Goal: Task Accomplishment & Management: Manage account settings

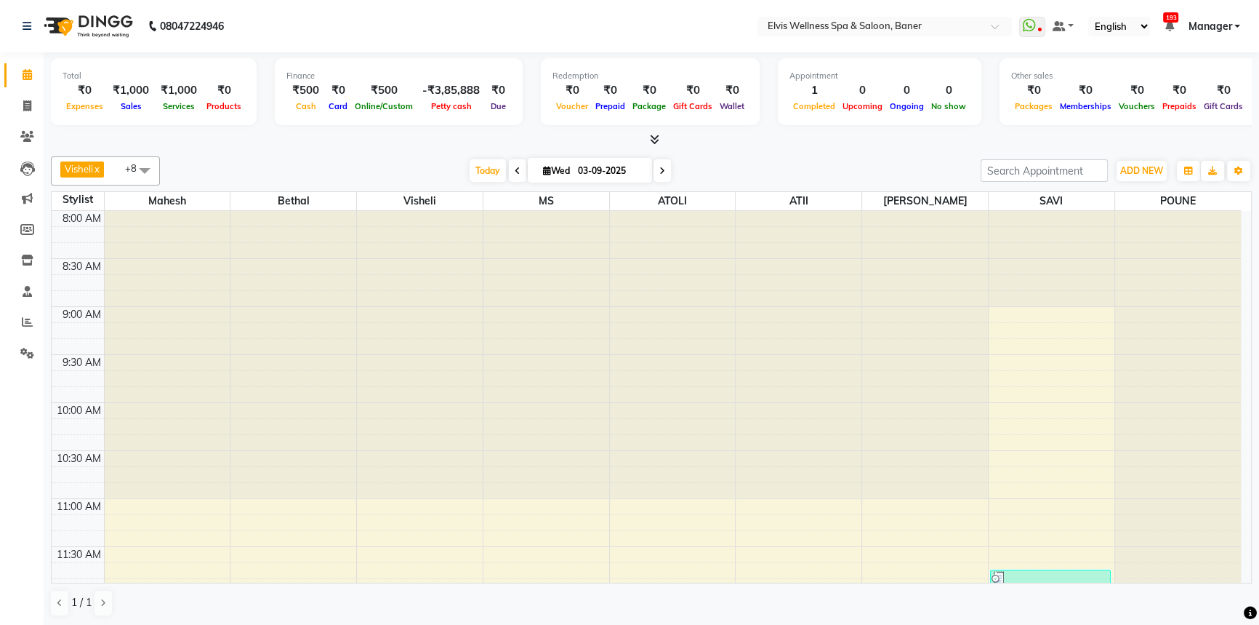
scroll to position [574, 0]
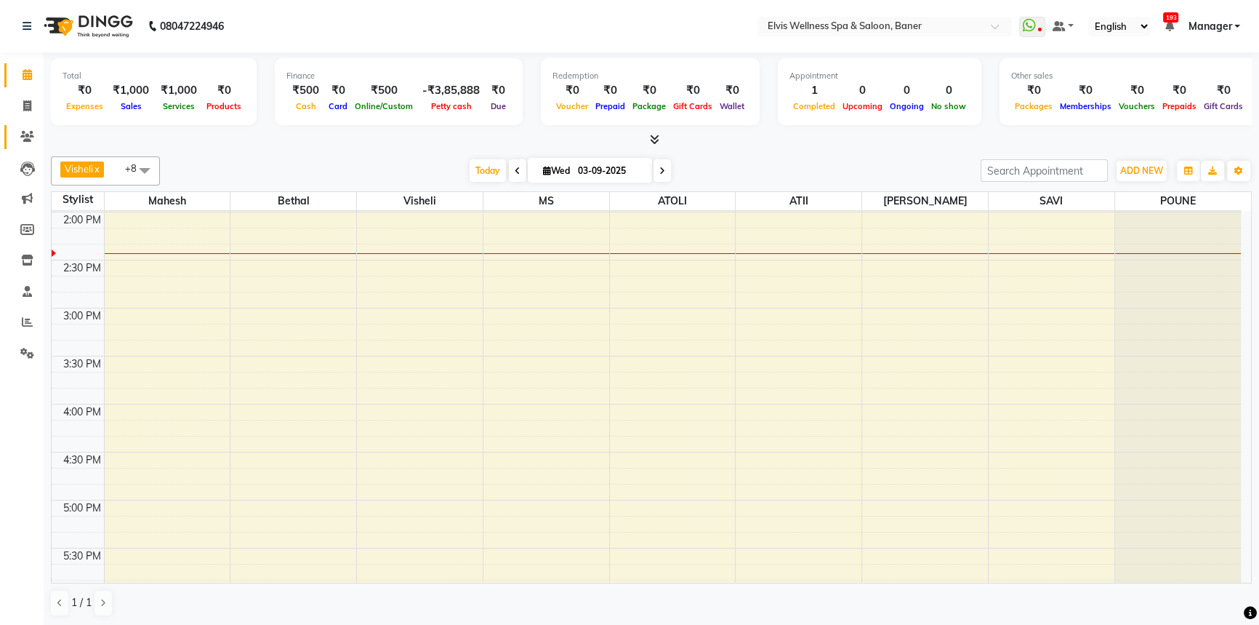
drag, startPoint x: 9, startPoint y: 138, endPoint x: 28, endPoint y: 135, distance: 19.3
click at [9, 138] on link "Clients" at bounding box center [21, 137] width 35 height 24
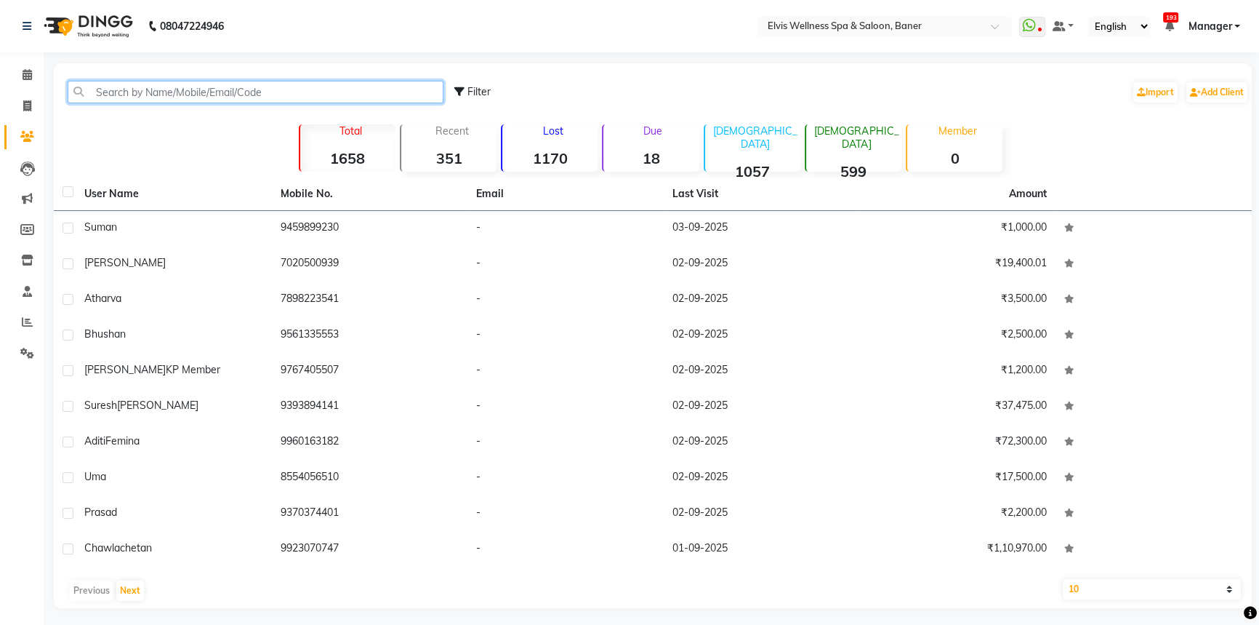
click at [130, 90] on input "text" at bounding box center [256, 92] width 376 height 23
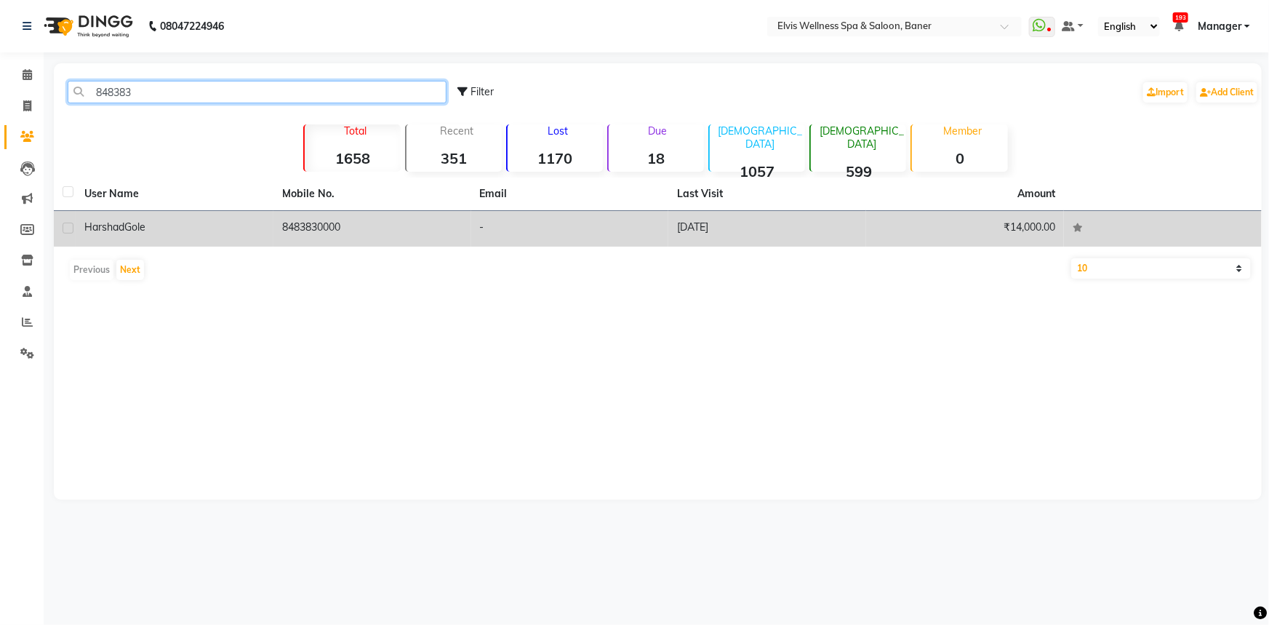
type input "848383"
click at [324, 235] on td "8483830000" at bounding box center [372, 229] width 198 height 36
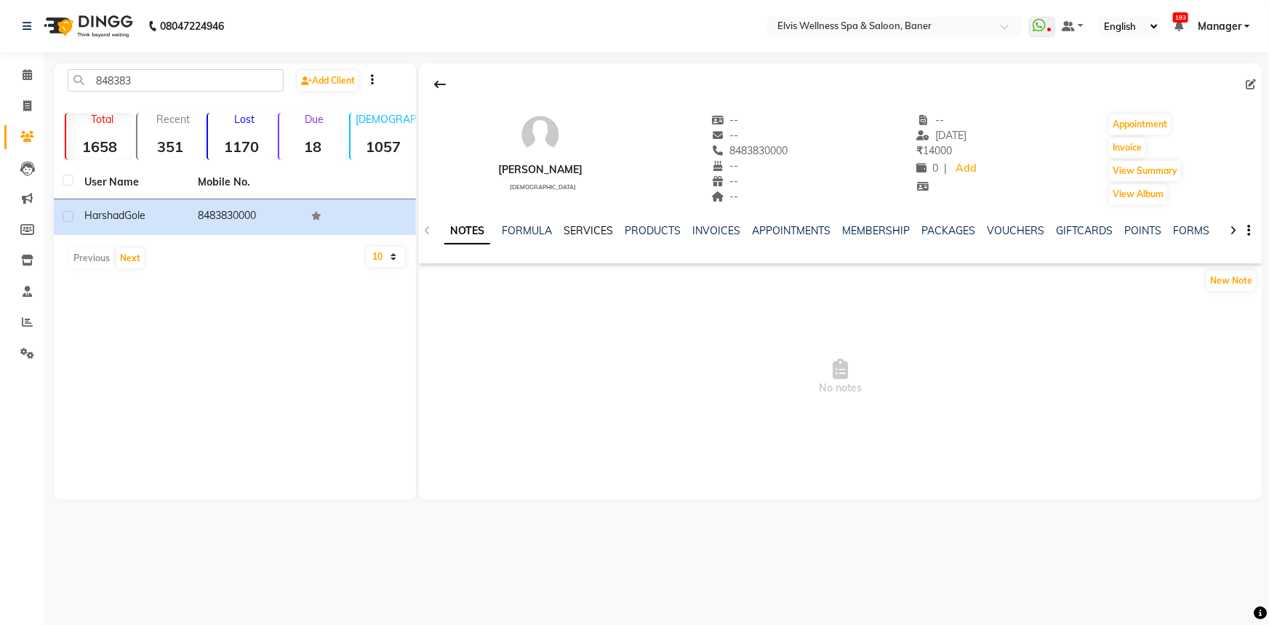
click at [596, 226] on link "SERVICES" at bounding box center [588, 230] width 49 height 13
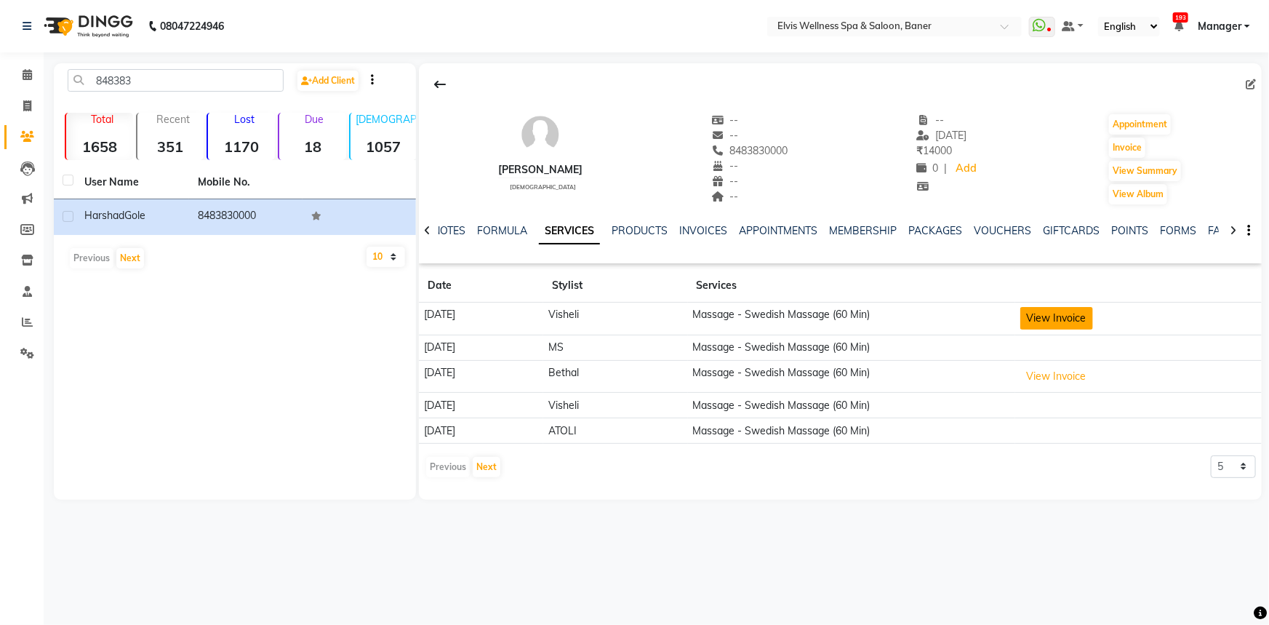
click at [1069, 317] on button "View Invoice" at bounding box center [1056, 318] width 73 height 23
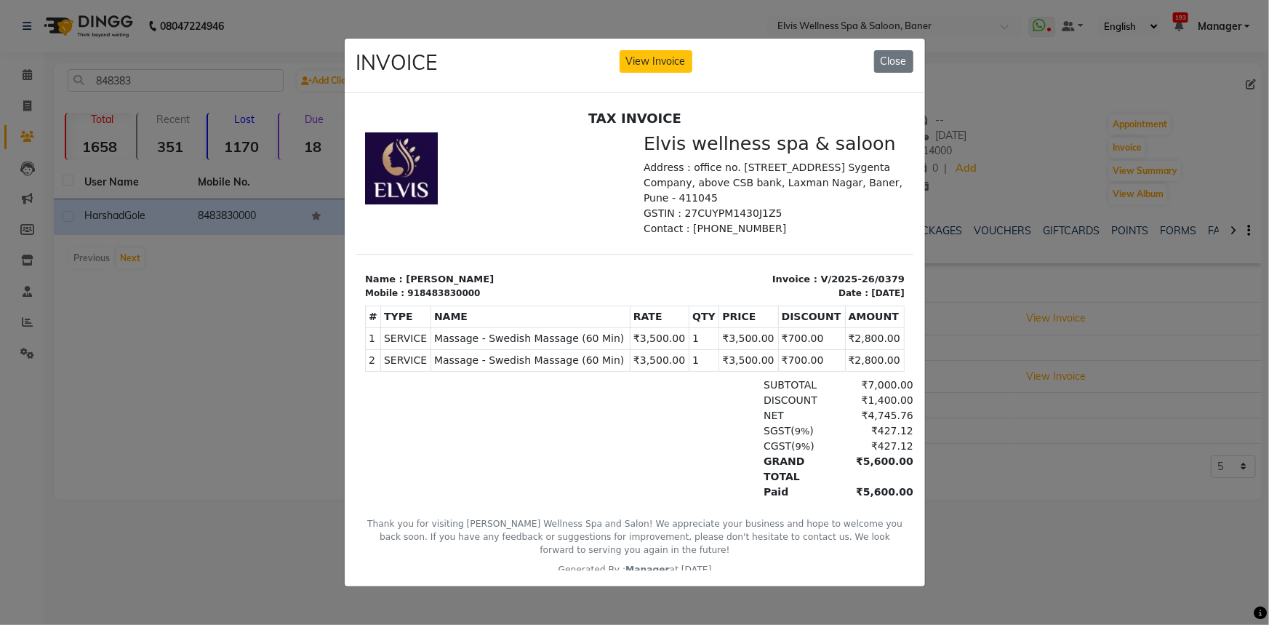
click at [1086, 516] on ngb-modal-window "INVOICE View Invoice Close" at bounding box center [634, 312] width 1269 height 625
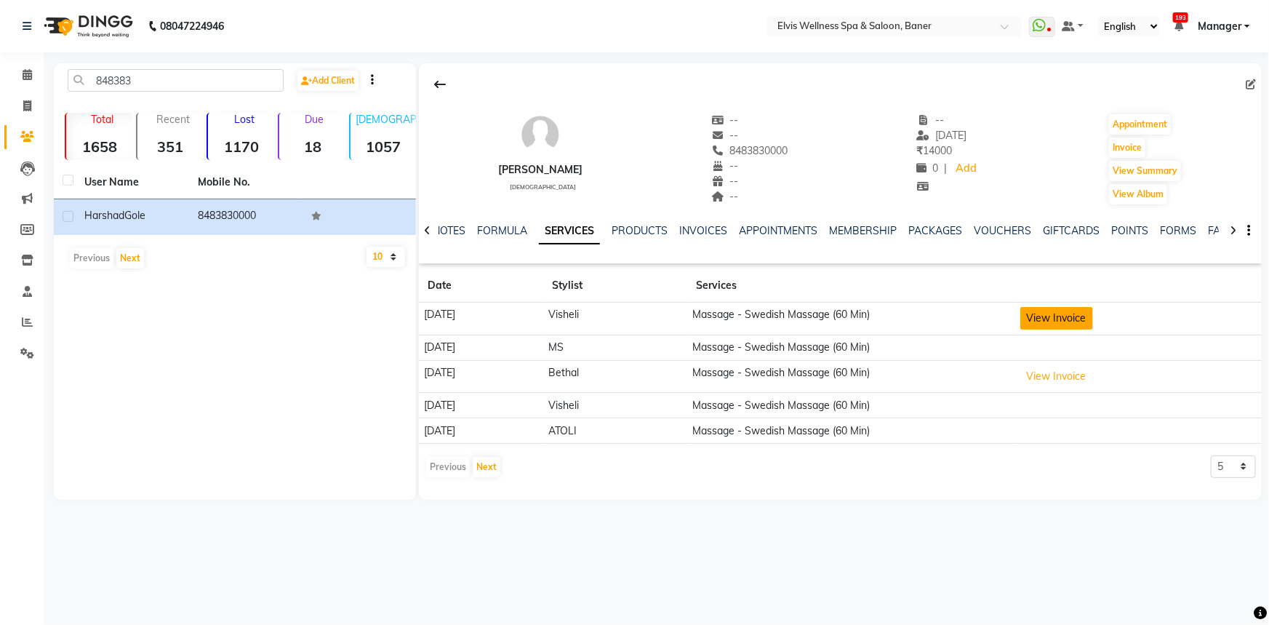
click at [1075, 319] on button "View Invoice" at bounding box center [1056, 318] width 73 height 23
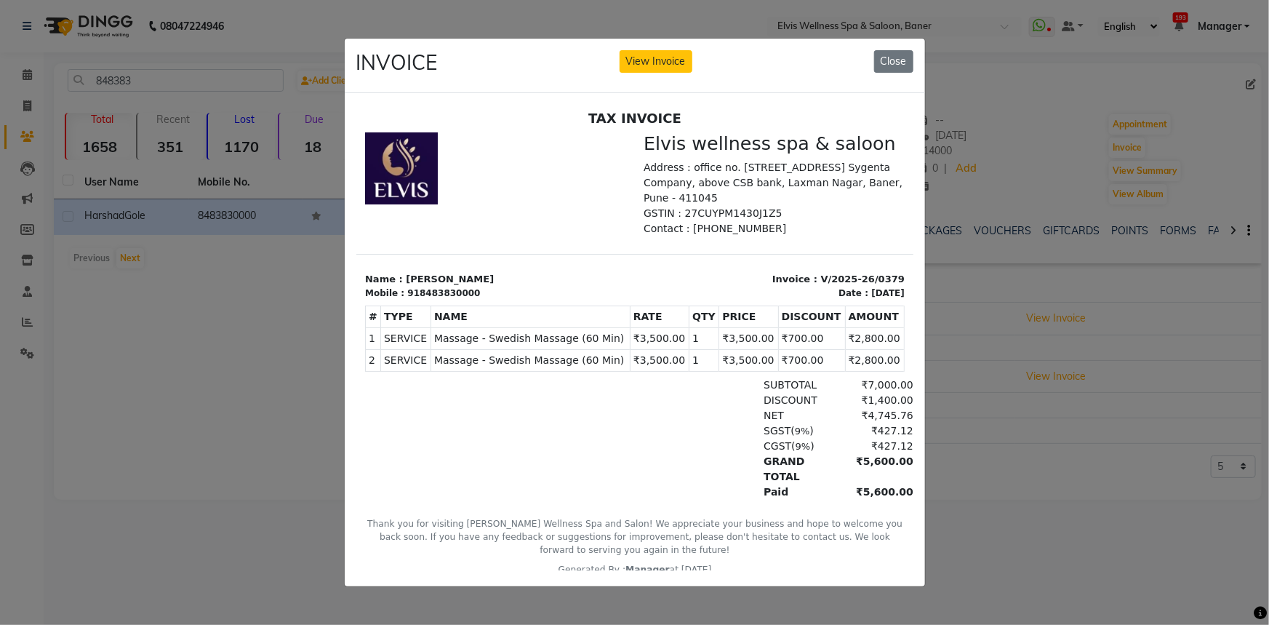
click at [1044, 478] on ngb-modal-window "INVOICE View Invoice Close" at bounding box center [634, 312] width 1269 height 625
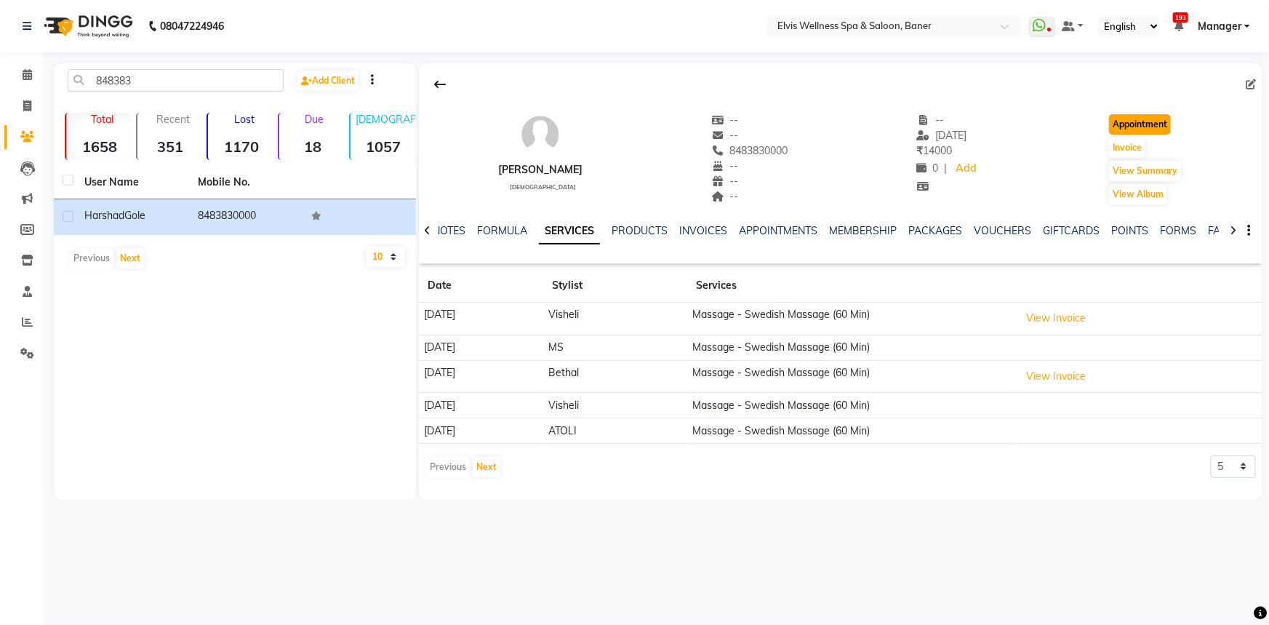
click at [1148, 128] on button "Appointment" at bounding box center [1140, 124] width 62 height 20
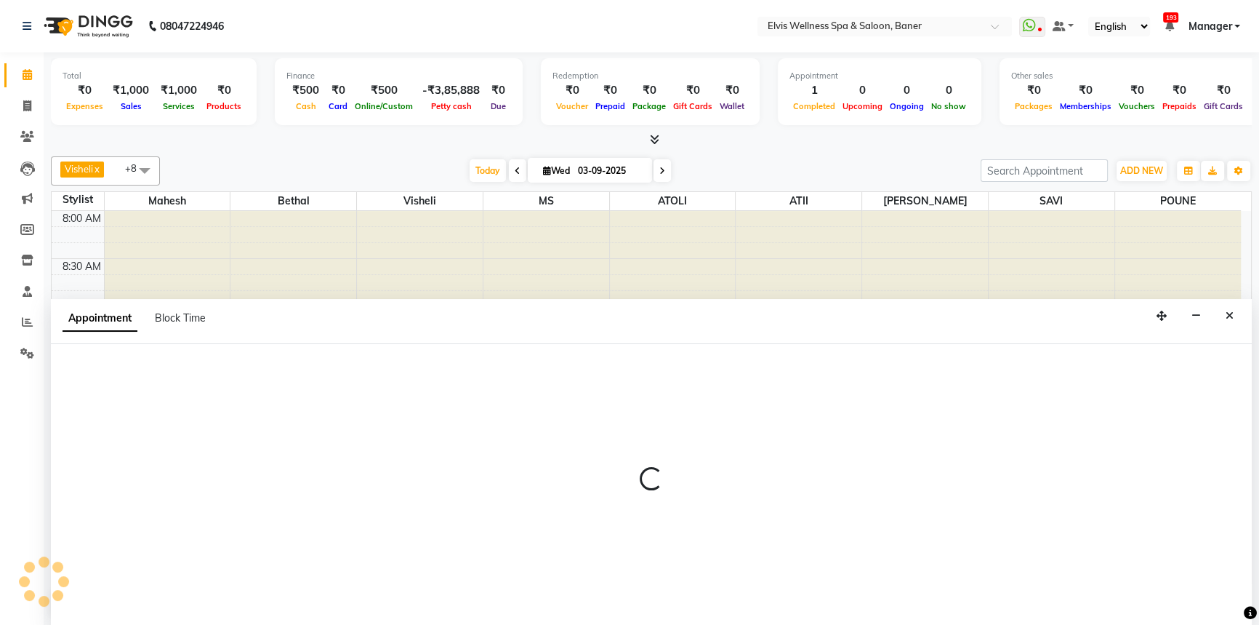
select select "tentative"
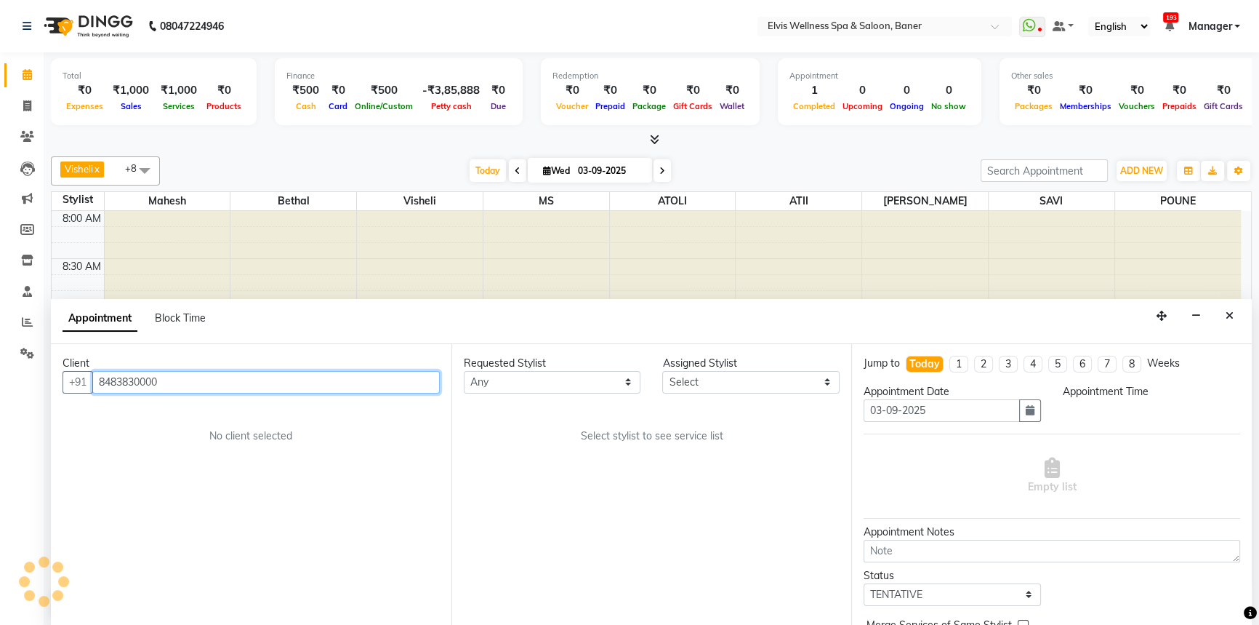
scroll to position [574, 0]
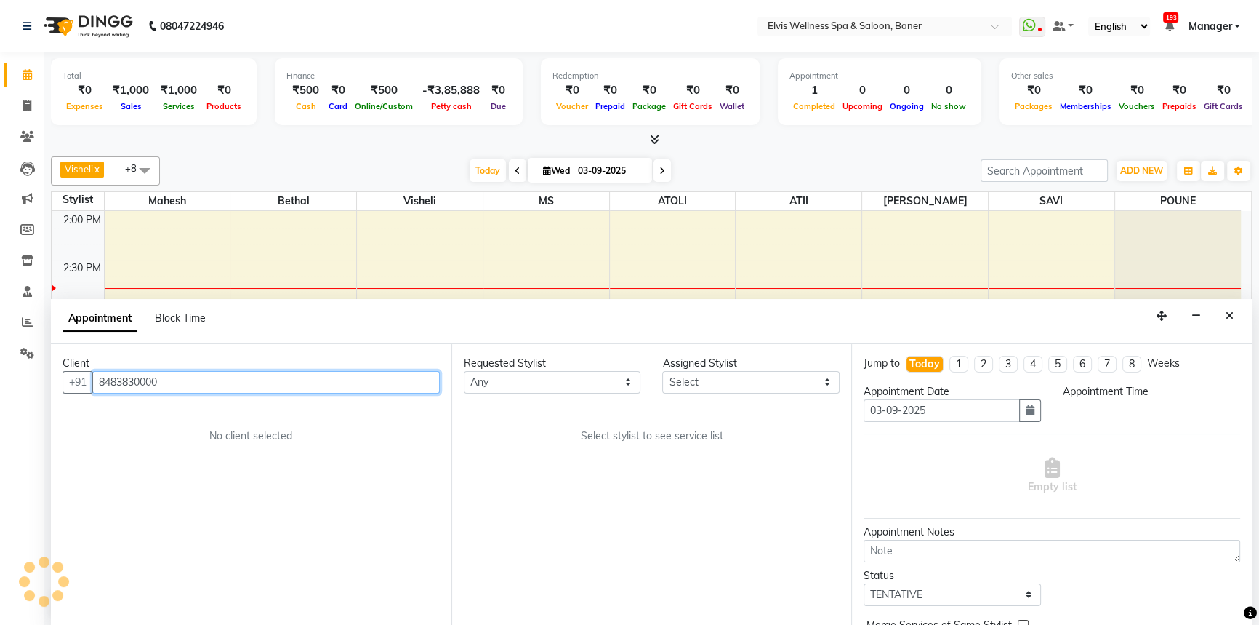
select select "540"
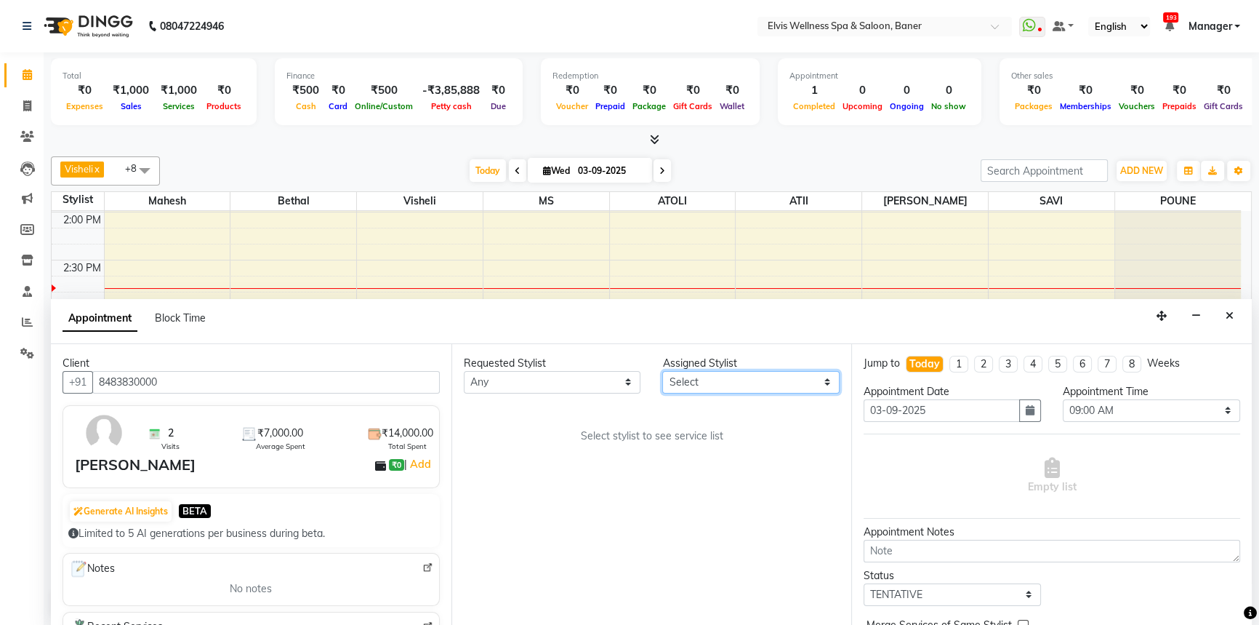
click at [694, 378] on select "Select AJINKYA ATII ATOLI Bethal KN Staff KP Staff [PERSON_NAME] [PERSON_NAME]" at bounding box center [750, 382] width 177 height 23
select select "40639"
click at [662, 371] on select "Select AJINKYA ATII ATOLI Bethal KN Staff KP Staff [PERSON_NAME] [PERSON_NAME]" at bounding box center [750, 382] width 177 height 23
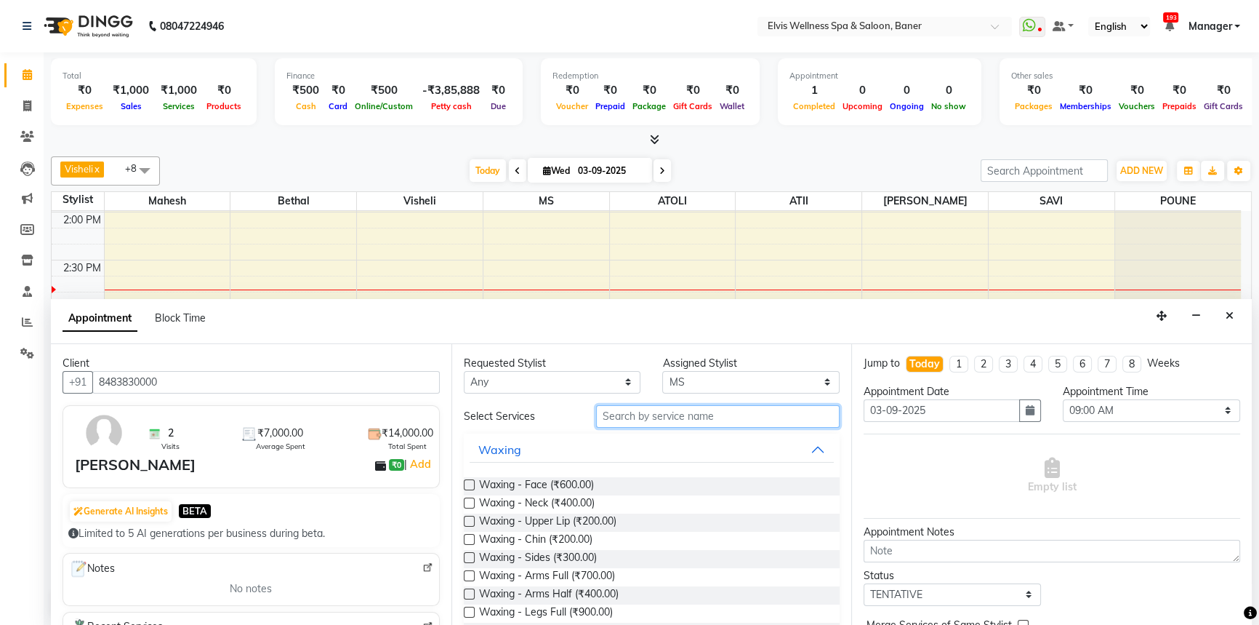
click at [670, 421] on input "text" at bounding box center [718, 416] width 244 height 23
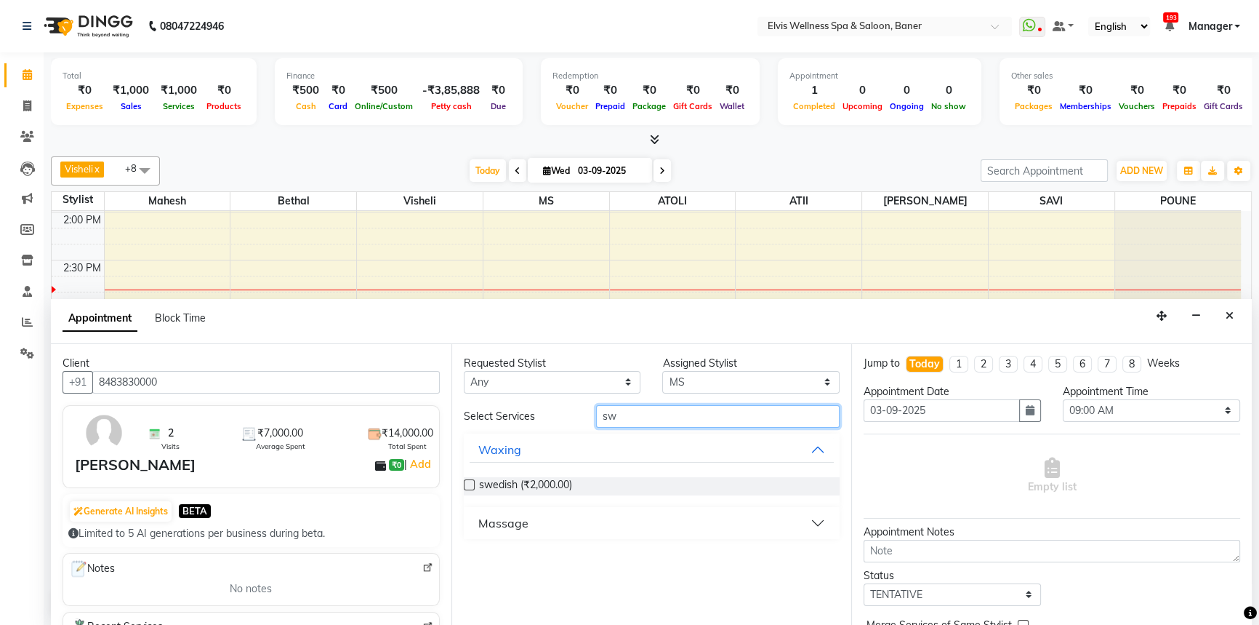
type input "sw"
click at [505, 516] on div "Massage" at bounding box center [503, 522] width 50 height 17
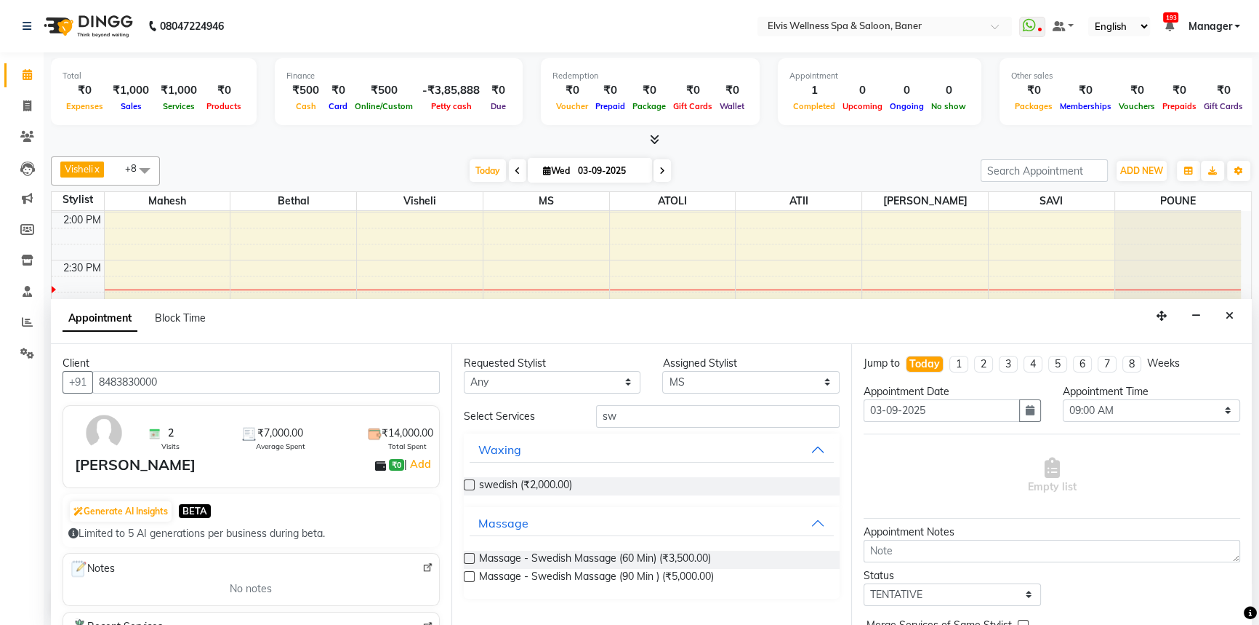
drag, startPoint x: 468, startPoint y: 553, endPoint x: 542, endPoint y: 538, distance: 76.3
click at [467, 553] on label at bounding box center [469, 558] width 11 height 11
click at [467, 555] on input "checkbox" at bounding box center [468, 559] width 9 height 9
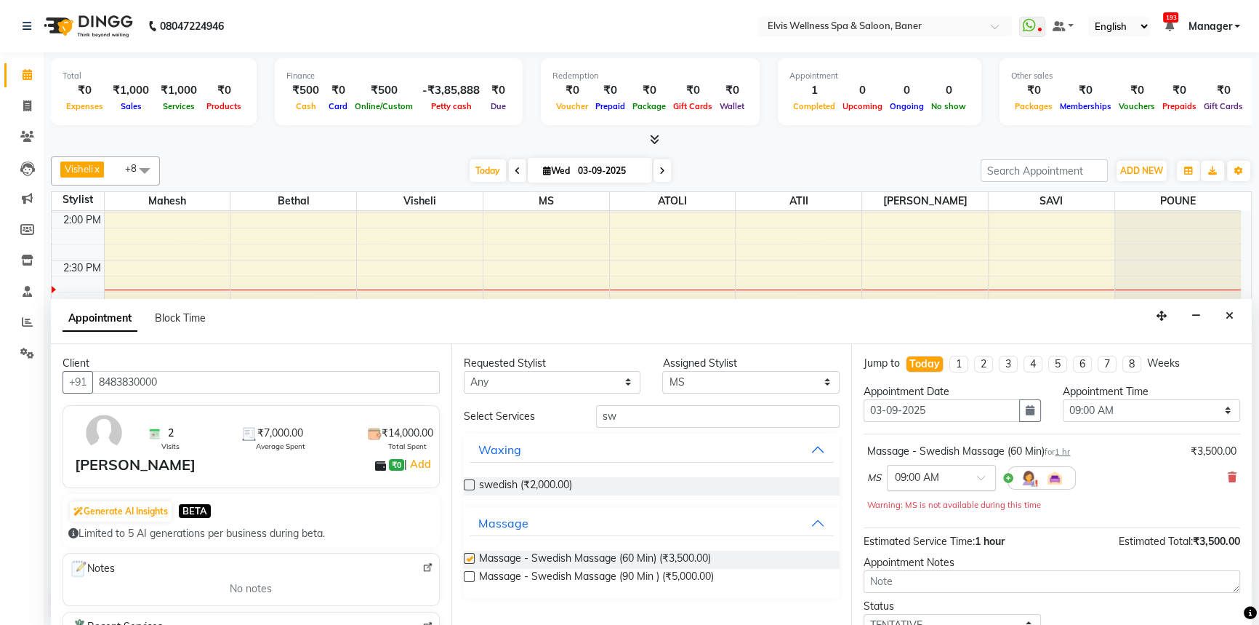
checkbox input "false"
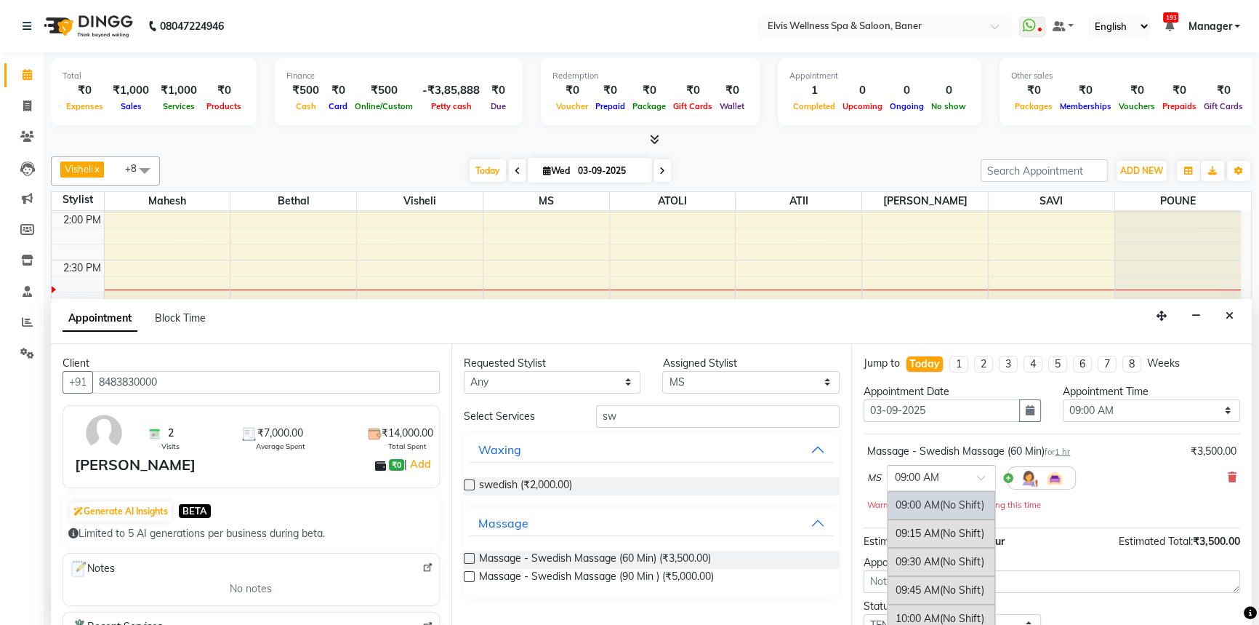
click at [907, 469] on input "text" at bounding box center [927, 476] width 64 height 15
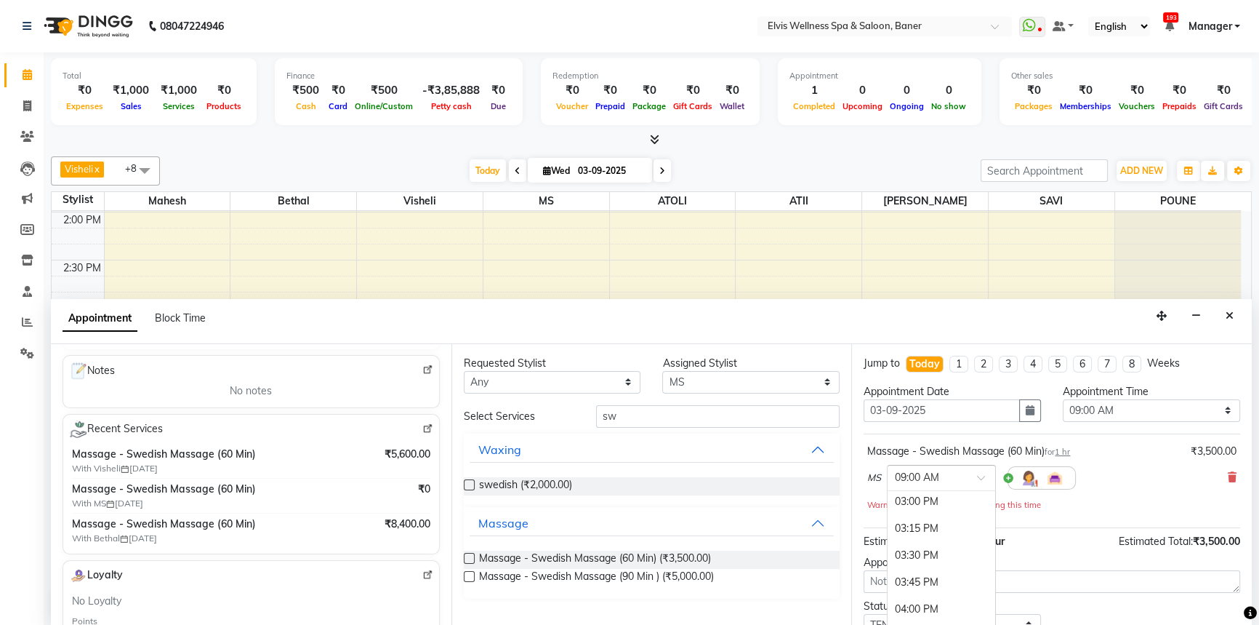
scroll to position [661, 0]
click at [933, 498] on div "03:00 PM" at bounding box center [942, 500] width 108 height 27
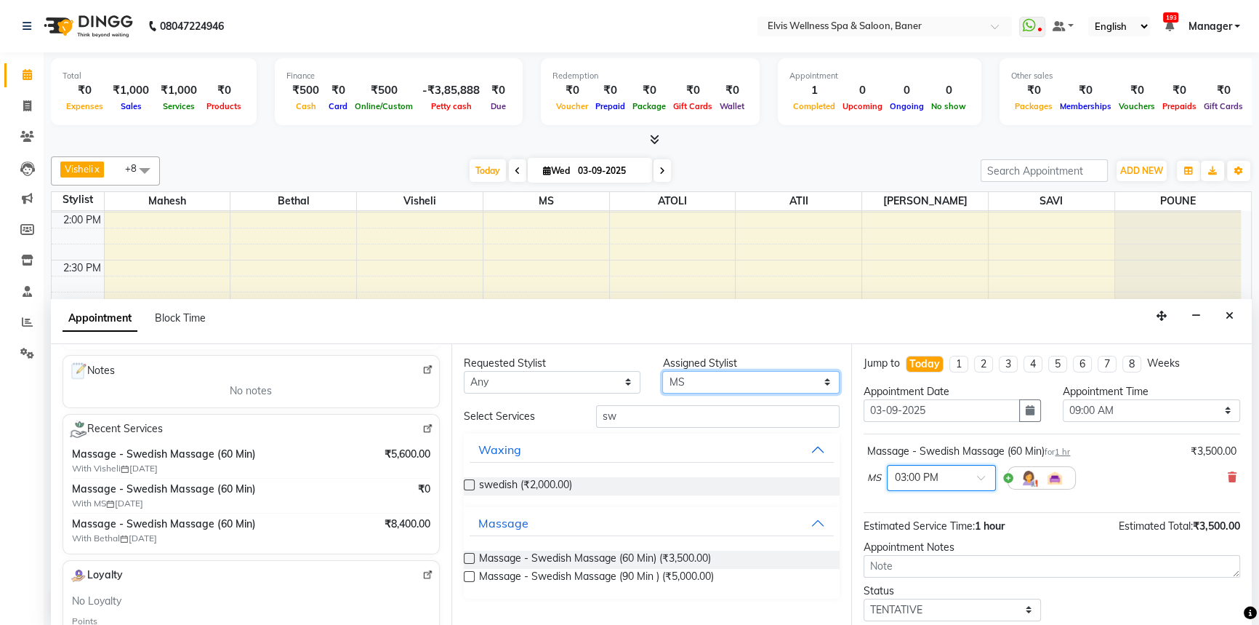
click at [686, 377] on select "Select AJINKYA ATII ATOLI Bethal KN Staff KP Staff [PERSON_NAME] [PERSON_NAME]" at bounding box center [750, 382] width 177 height 23
select select "40637"
click at [662, 371] on select "Select AJINKYA ATII ATOLI Bethal KN Staff KP Staff [PERSON_NAME] [PERSON_NAME]" at bounding box center [750, 382] width 177 height 23
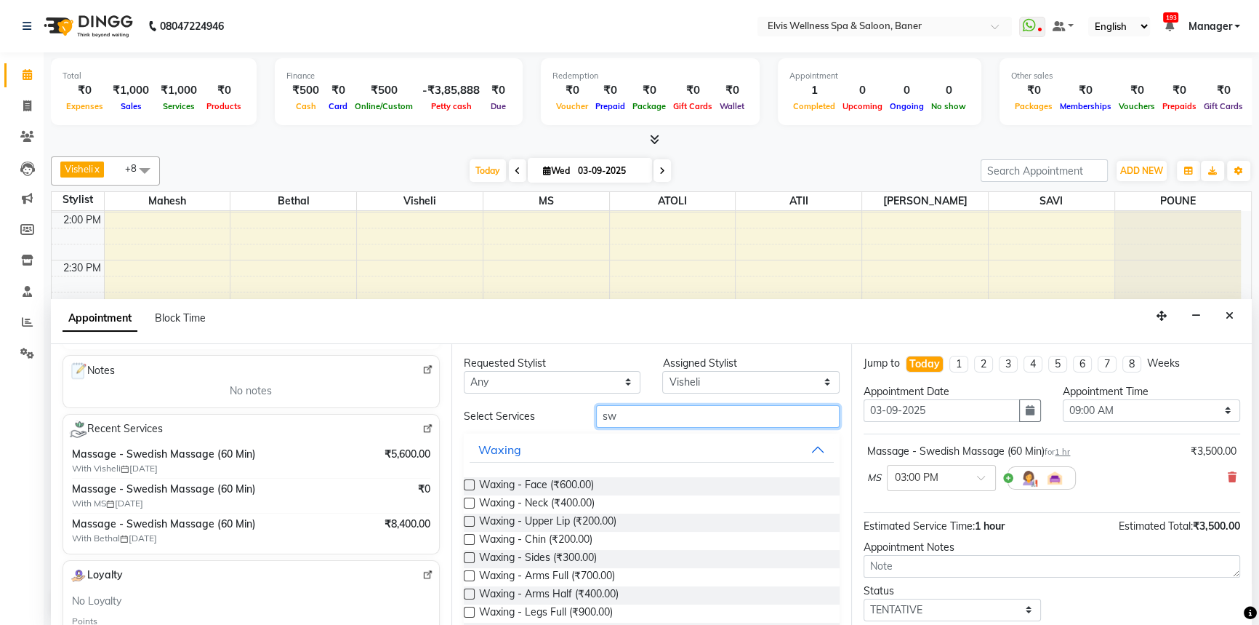
click at [644, 406] on input "sw" at bounding box center [718, 416] width 244 height 23
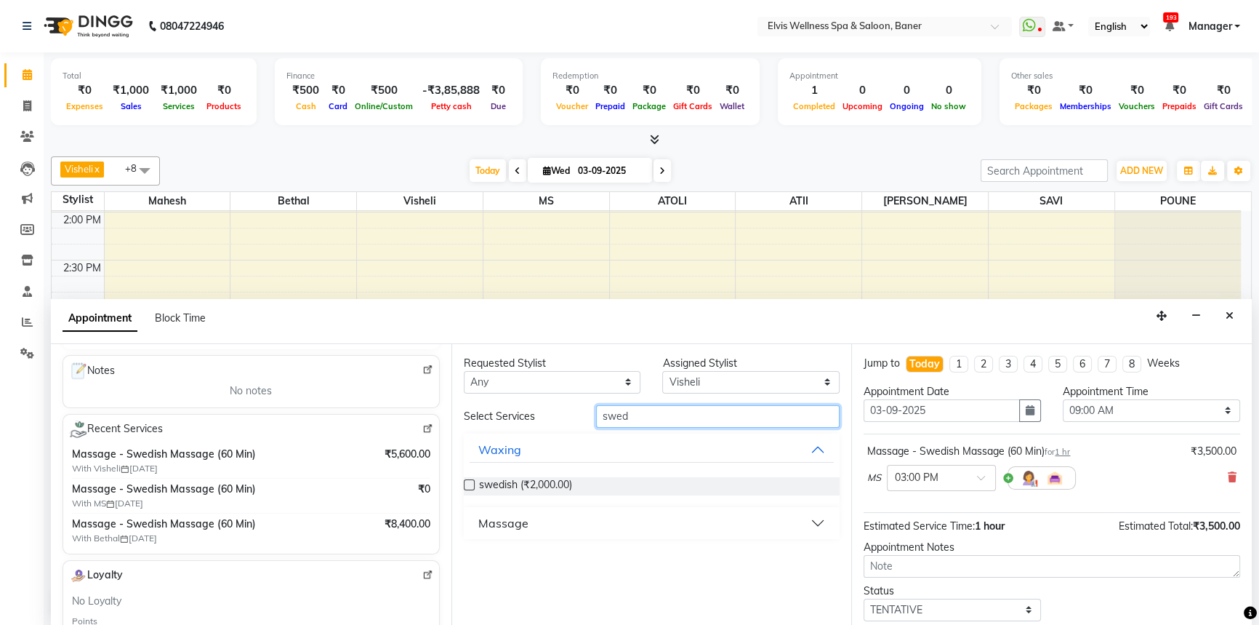
type input "swed"
click at [487, 510] on button "Massage" at bounding box center [652, 523] width 365 height 26
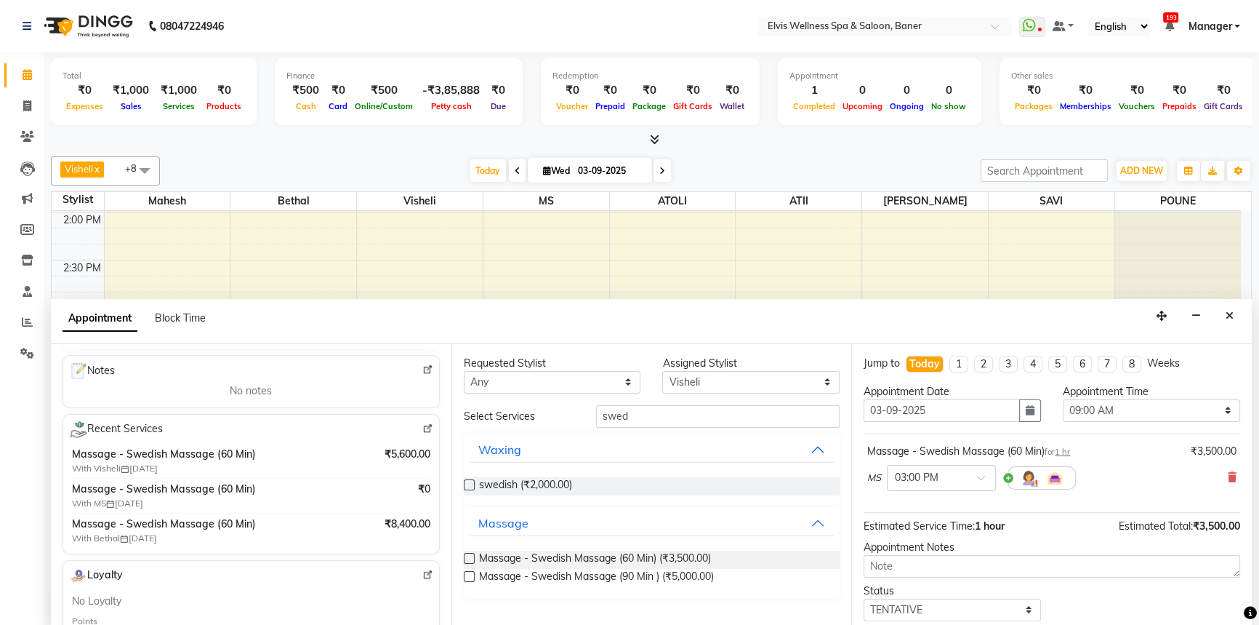
click at [465, 553] on label at bounding box center [469, 558] width 11 height 11
click at [465, 555] on input "checkbox" at bounding box center [468, 559] width 9 height 9
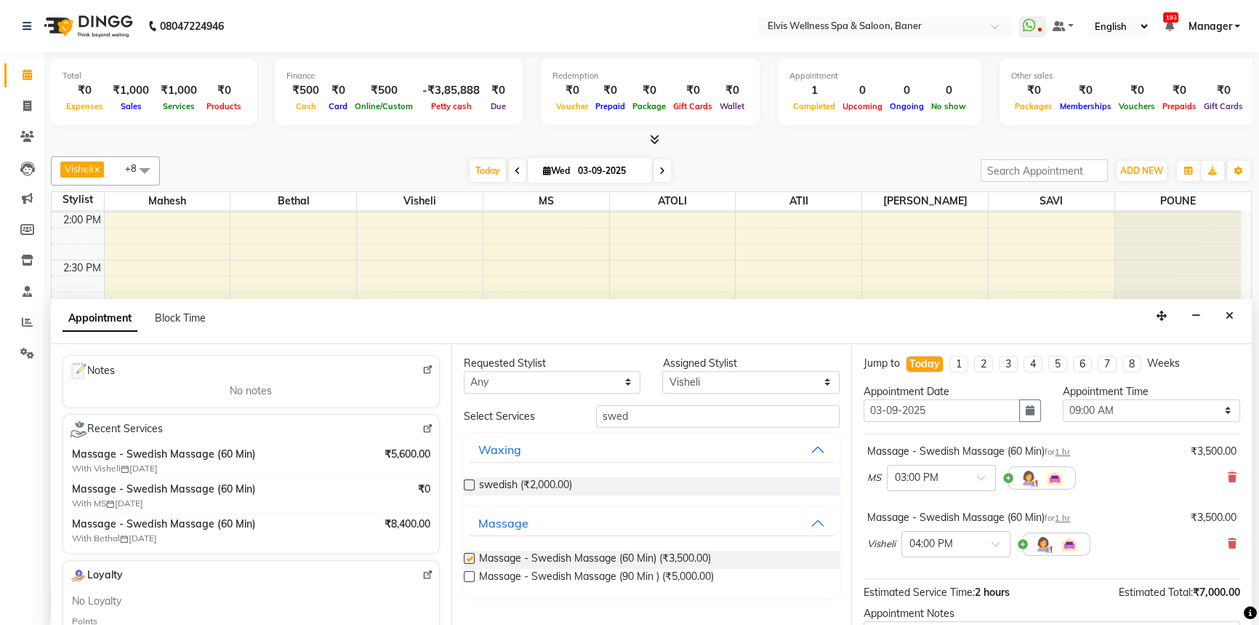
checkbox input "false"
click at [926, 539] on input "text" at bounding box center [942, 542] width 64 height 15
click at [942, 583] on div "03:00 PM" at bounding box center [956, 595] width 108 height 27
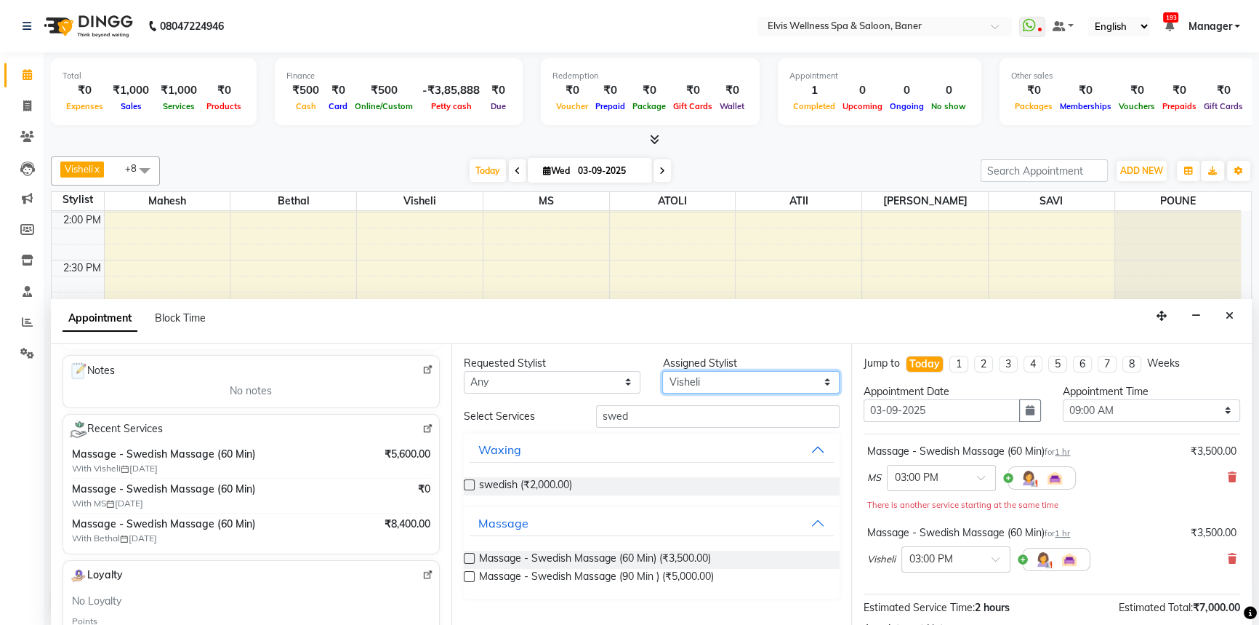
click at [673, 371] on select "Select AJINKYA ATII ATOLI Bethal KN Staff KP Staff [PERSON_NAME] [PERSON_NAME]" at bounding box center [750, 382] width 177 height 23
select select "40636"
click at [662, 371] on select "Select AJINKYA ATII ATOLI Bethal KN Staff KP Staff [PERSON_NAME] [PERSON_NAME]" at bounding box center [750, 382] width 177 height 23
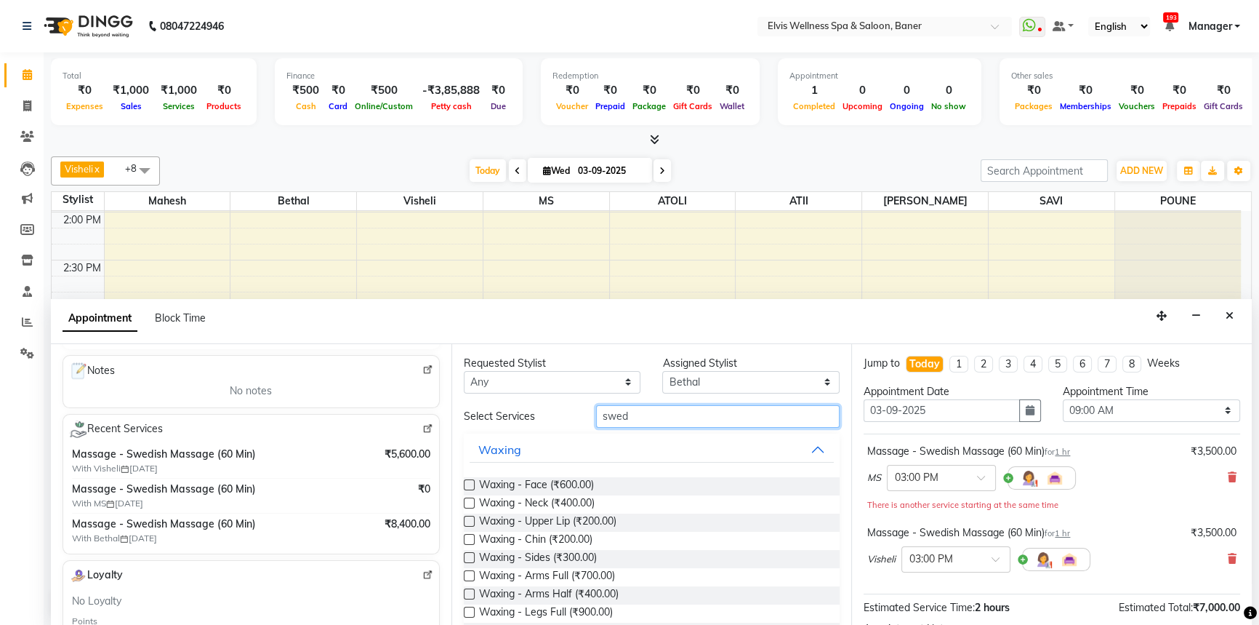
click at [649, 422] on input "swed" at bounding box center [718, 416] width 244 height 23
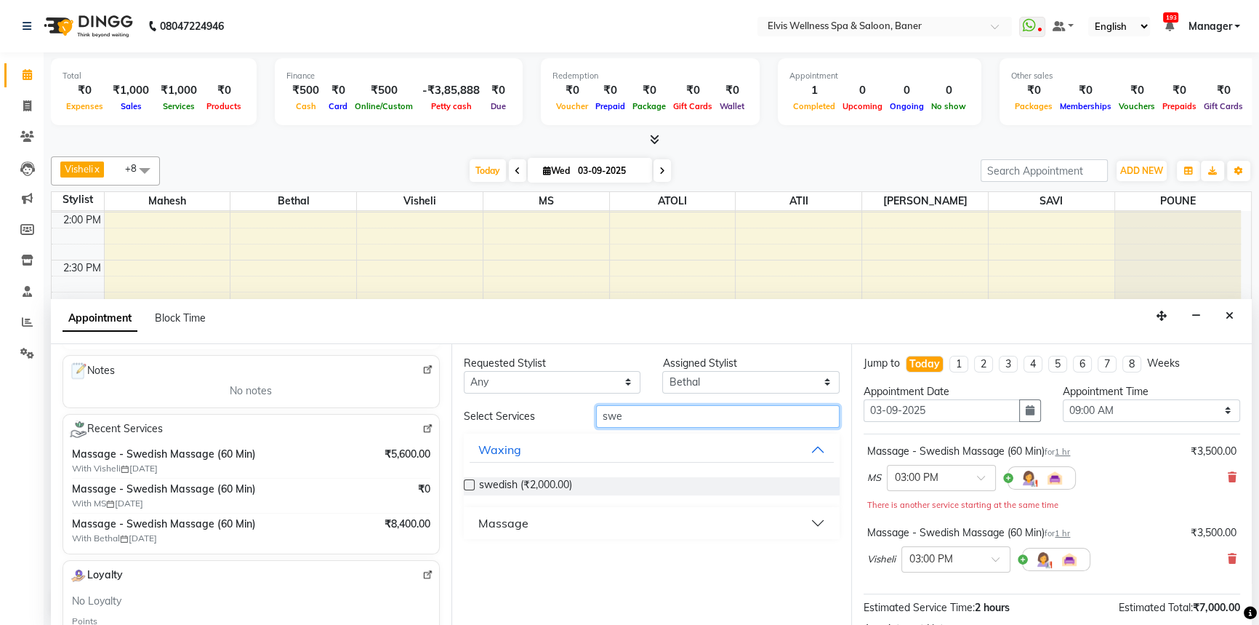
type input "swe"
click at [476, 522] on button "Massage" at bounding box center [652, 523] width 365 height 26
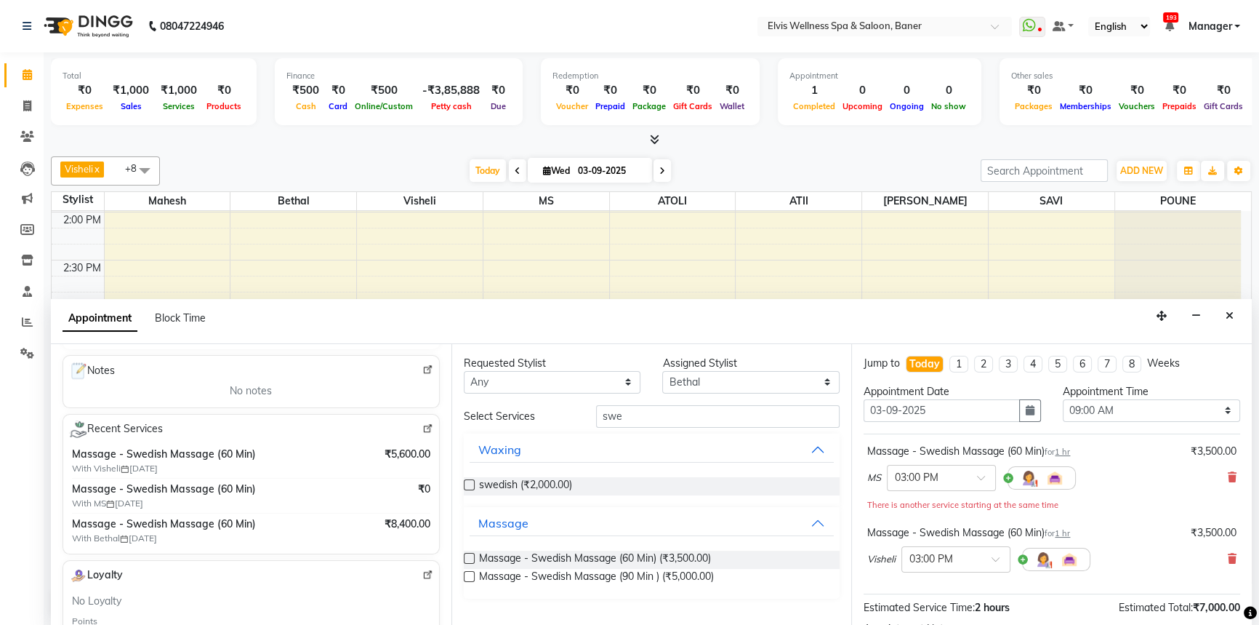
click at [470, 553] on label at bounding box center [469, 558] width 11 height 11
click at [470, 555] on input "checkbox" at bounding box center [468, 559] width 9 height 9
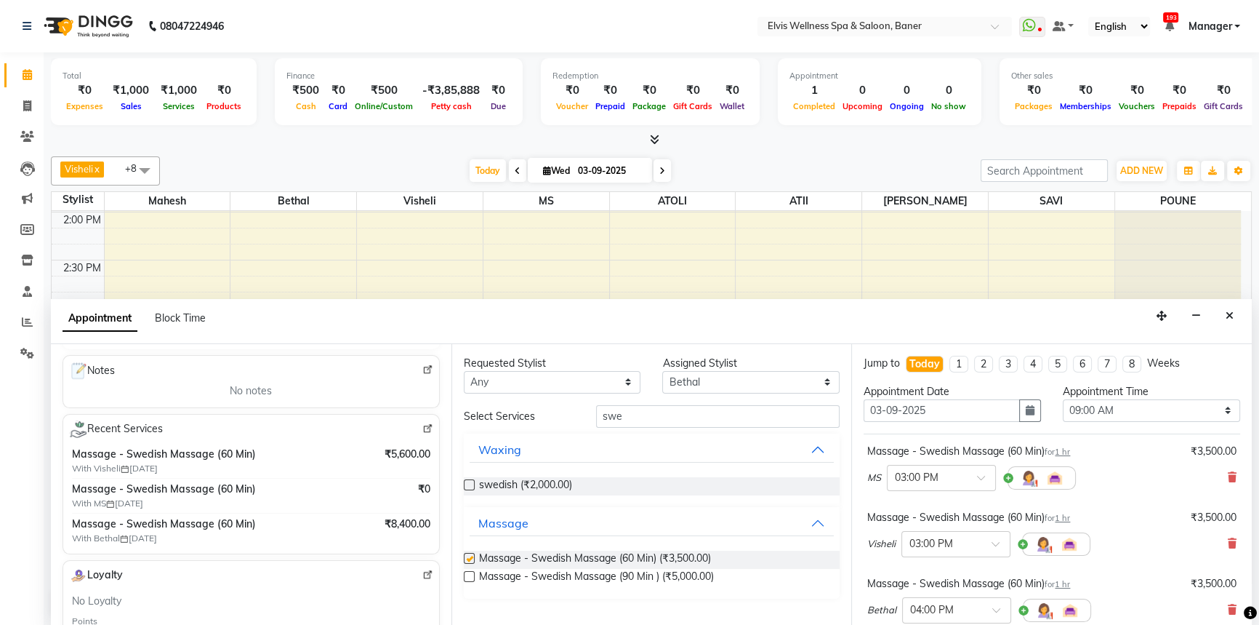
checkbox input "false"
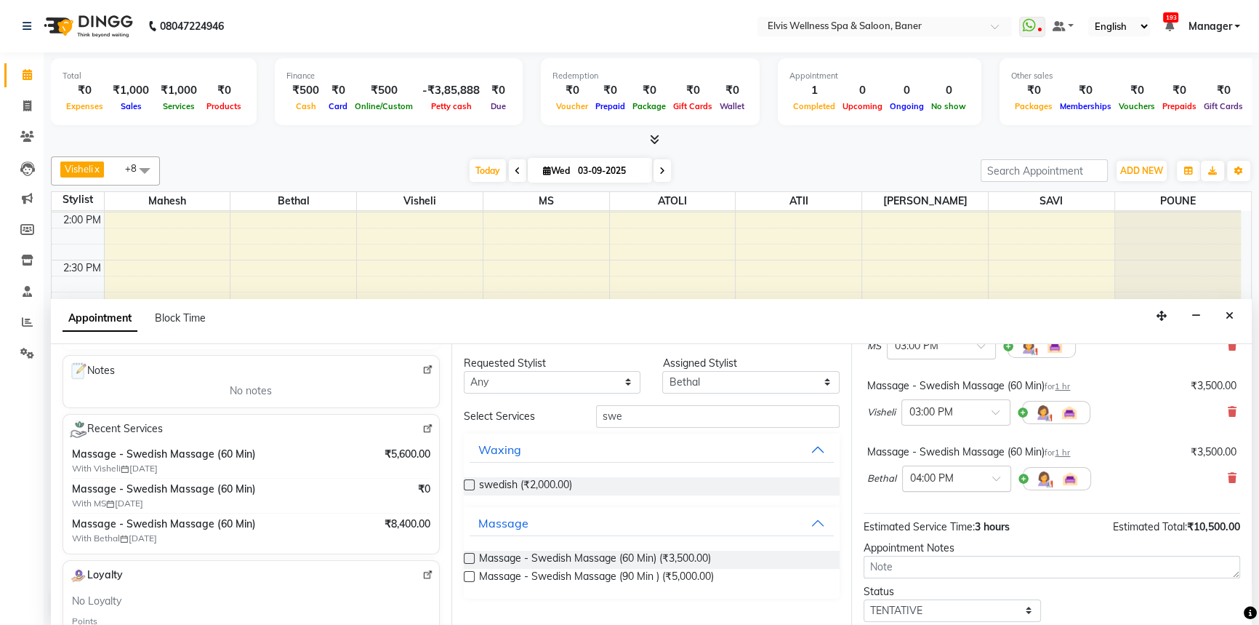
click at [929, 479] on input "text" at bounding box center [942, 477] width 64 height 15
click at [937, 528] on div "03:00 PM" at bounding box center [957, 530] width 108 height 27
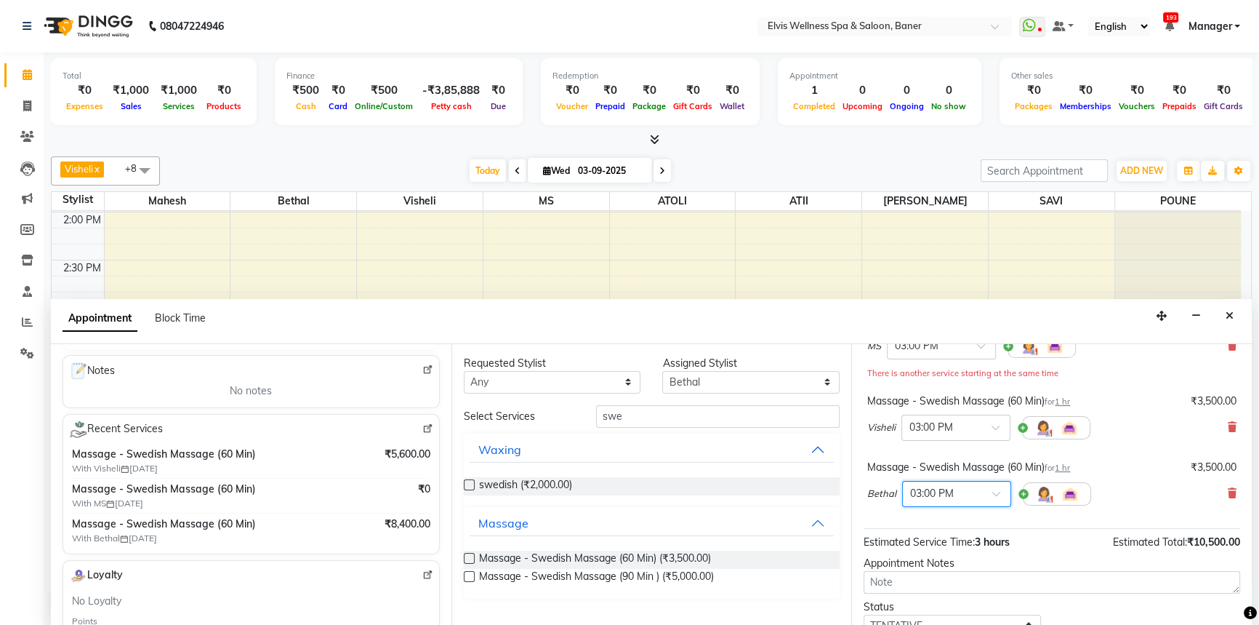
drag, startPoint x: 1009, startPoint y: 524, endPoint x: 1111, endPoint y: 574, distance: 114.2
click at [1010, 526] on div "Jump to Today 1 2 3 4 5 6 7 8 Weeks Appointment Date 03-09-2025 Appointment Tim…" at bounding box center [1052, 485] width 401 height 282
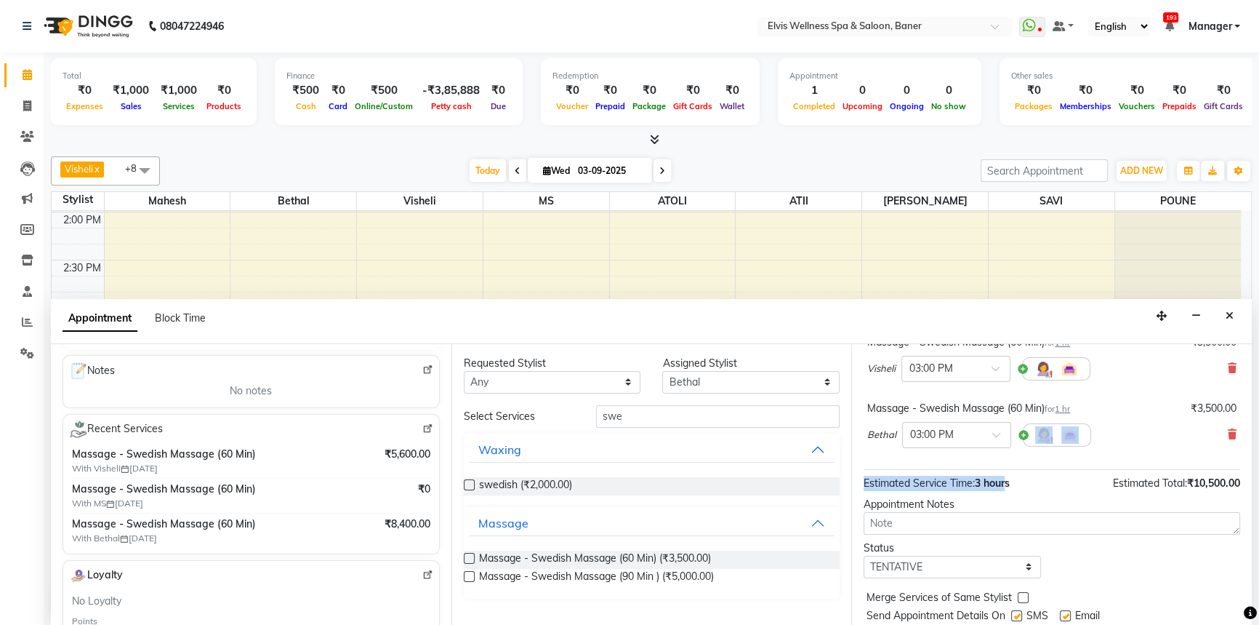
scroll to position [233, 0]
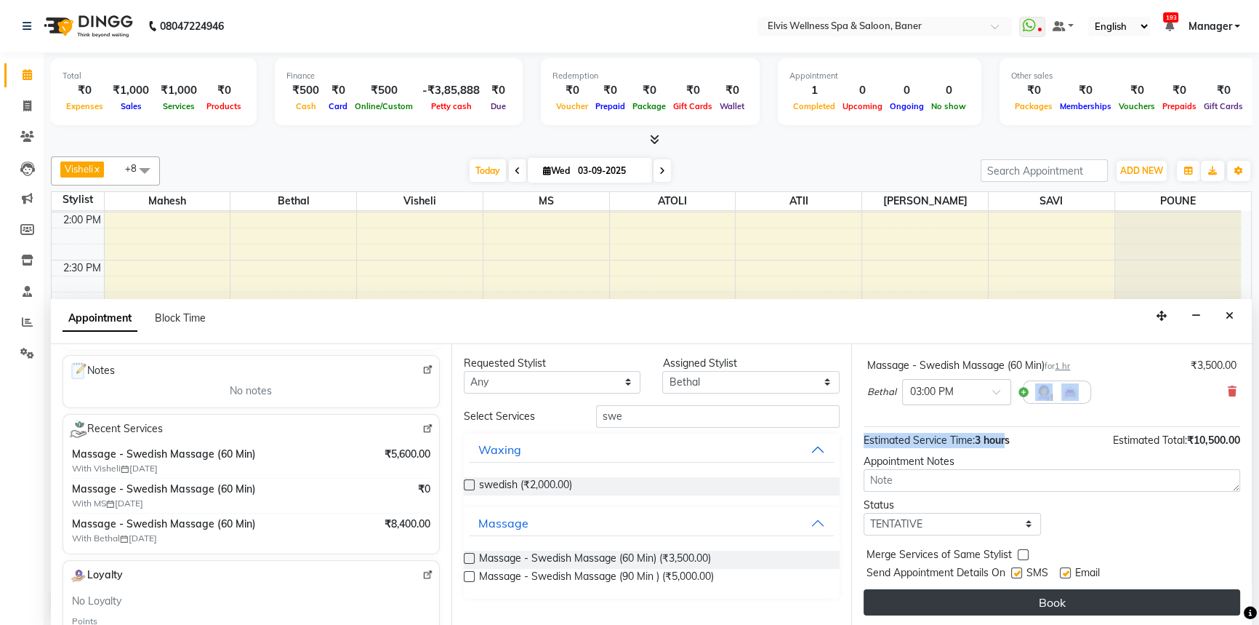
click at [1078, 592] on button "Book" at bounding box center [1052, 602] width 377 height 26
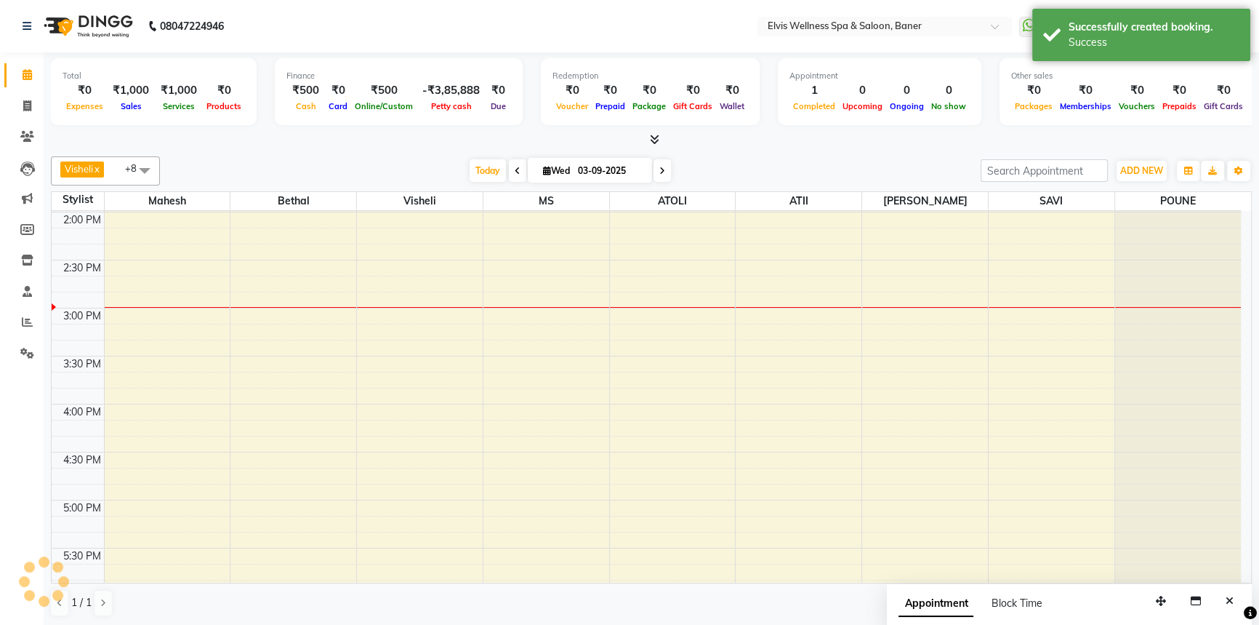
scroll to position [0, 0]
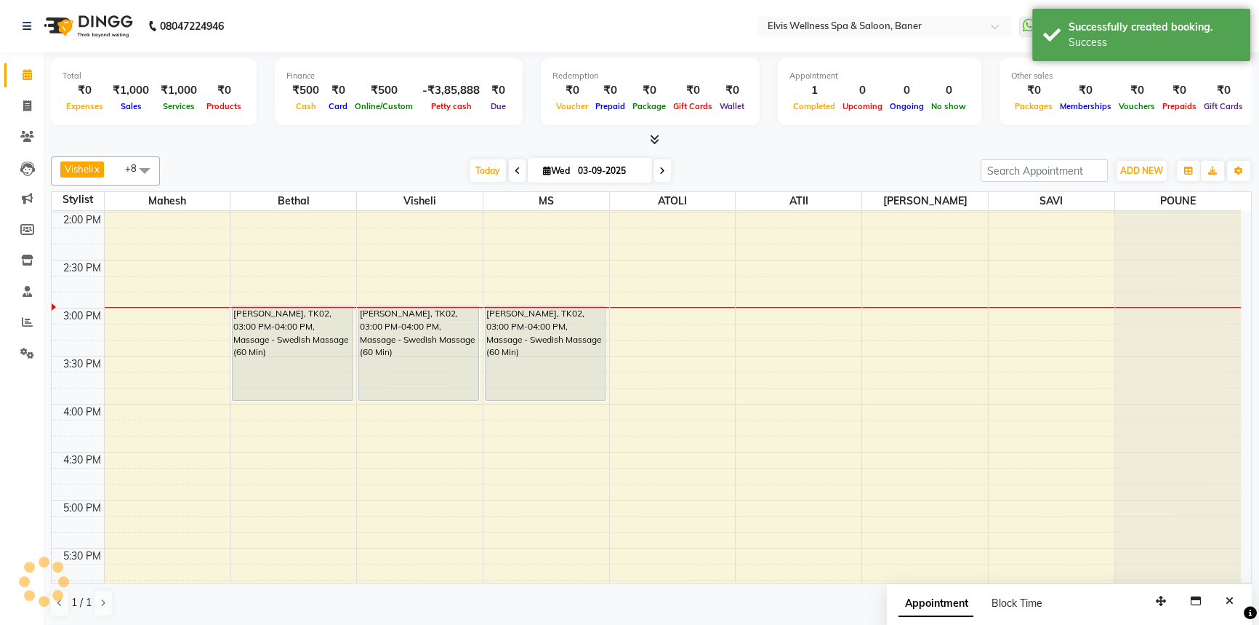
drag, startPoint x: 748, startPoint y: 152, endPoint x: 473, endPoint y: 11, distance: 309.6
click at [749, 152] on div "Visheli x MS x Bethal x ATOLI x ATII x SAVI x [PERSON_NAME] [PERSON_NAME] x +8 …" at bounding box center [651, 387] width 1201 height 472
click at [732, 169] on div "[DATE] [DATE]" at bounding box center [570, 171] width 806 height 22
click at [1227, 597] on icon "Close" at bounding box center [1230, 601] width 8 height 10
click at [804, 156] on div "Visheli x MS x Bethal x ATOLI x ATII x SAVI x [PERSON_NAME] [PERSON_NAME] x +8 …" at bounding box center [651, 170] width 1201 height 29
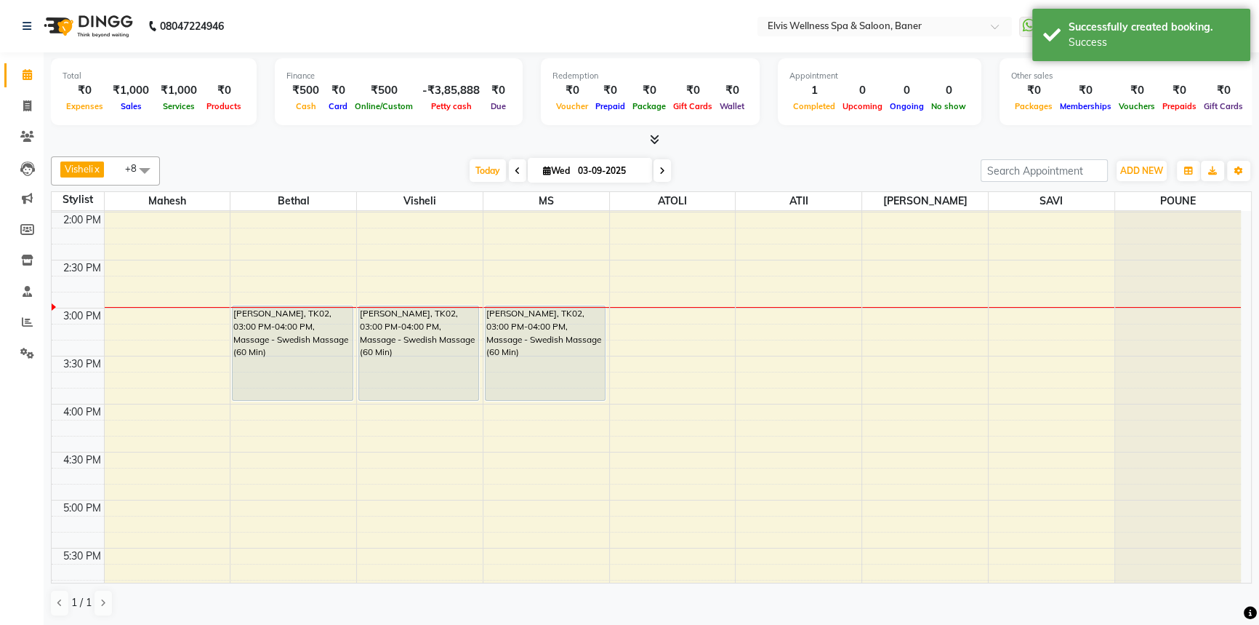
click at [804, 156] on div "Visheli x MS x Bethal x ATOLI x ATII x SAVI x [PERSON_NAME] [PERSON_NAME] x +8 …" at bounding box center [651, 170] width 1201 height 29
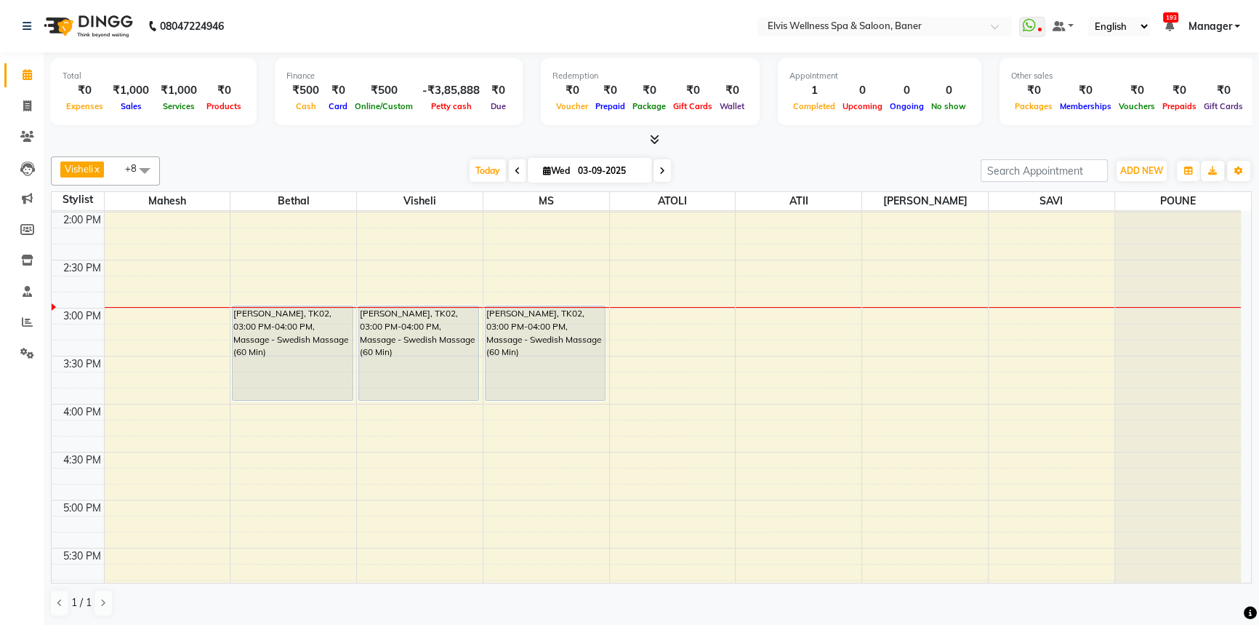
click at [753, 172] on div "[DATE] [DATE]" at bounding box center [570, 171] width 806 height 22
click at [468, 178] on div "[DATE] [DATE]" at bounding box center [570, 171] width 204 height 22
click at [487, 161] on span "Today" at bounding box center [488, 170] width 36 height 23
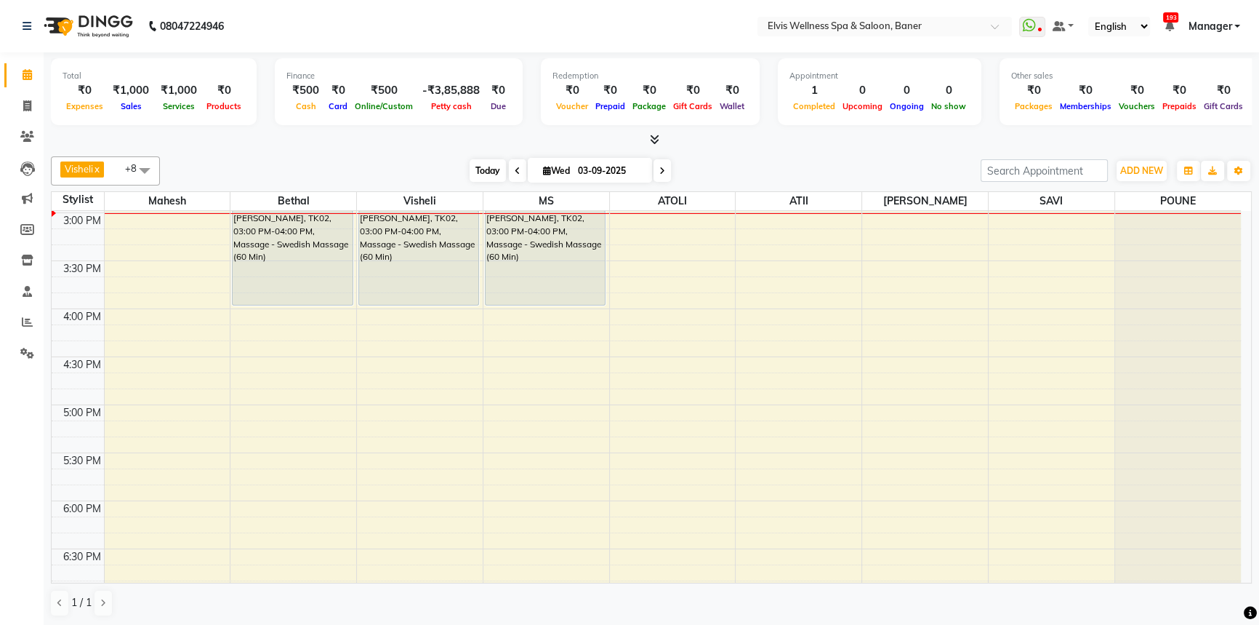
click at [479, 164] on span "Today" at bounding box center [488, 170] width 36 height 23
click at [447, 160] on div "[DATE] [DATE]" at bounding box center [570, 171] width 806 height 22
click at [492, 167] on span "Today" at bounding box center [488, 170] width 36 height 23
click at [419, 183] on div "Visheli x MS x Bethal x ATOLI x ATII x SAVI x [PERSON_NAME] [PERSON_NAME] x +8 …" at bounding box center [651, 170] width 1201 height 29
click at [486, 169] on span "Today" at bounding box center [488, 170] width 36 height 23
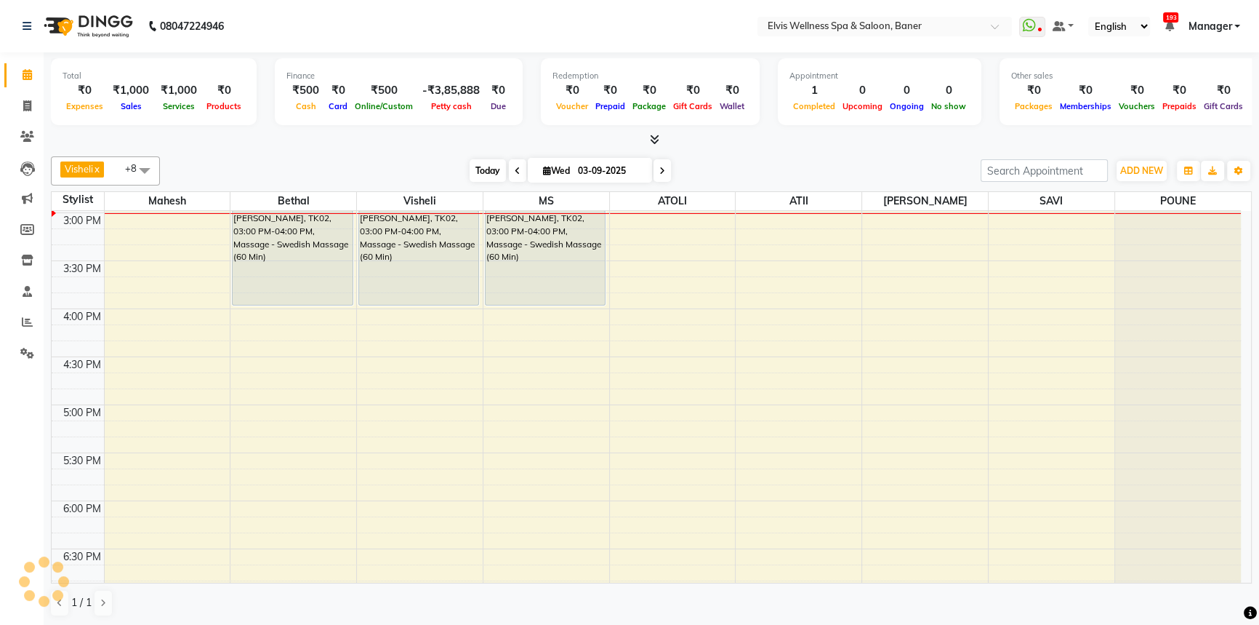
click at [476, 169] on span "Today" at bounding box center [488, 170] width 36 height 23
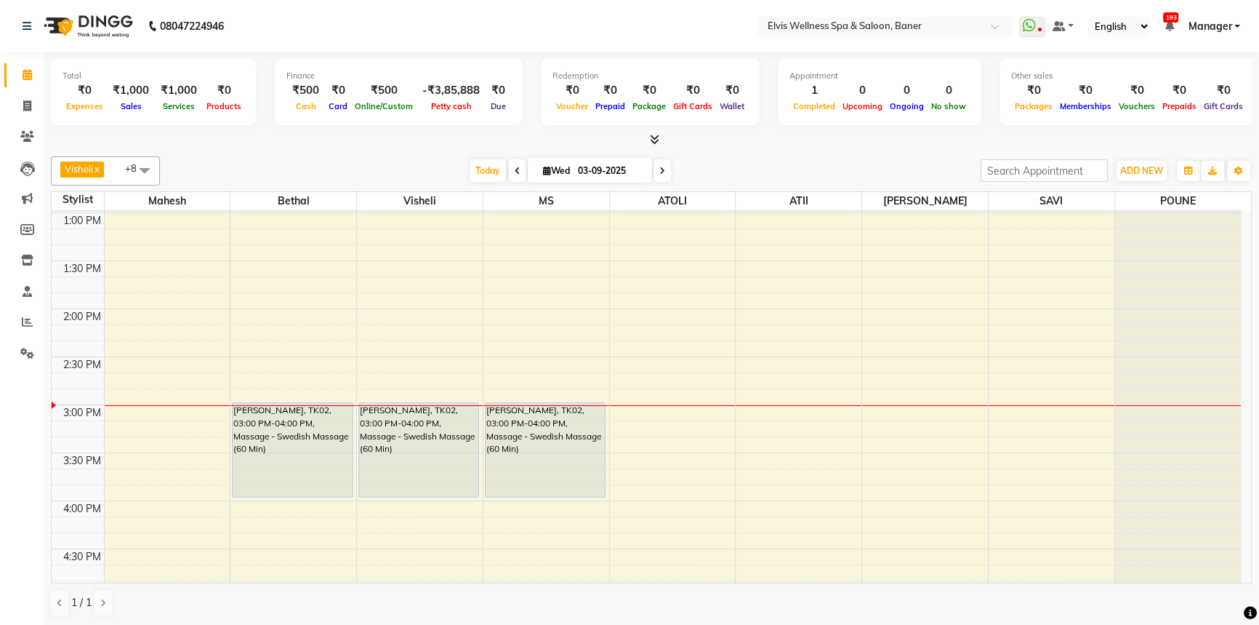
scroll to position [472, 0]
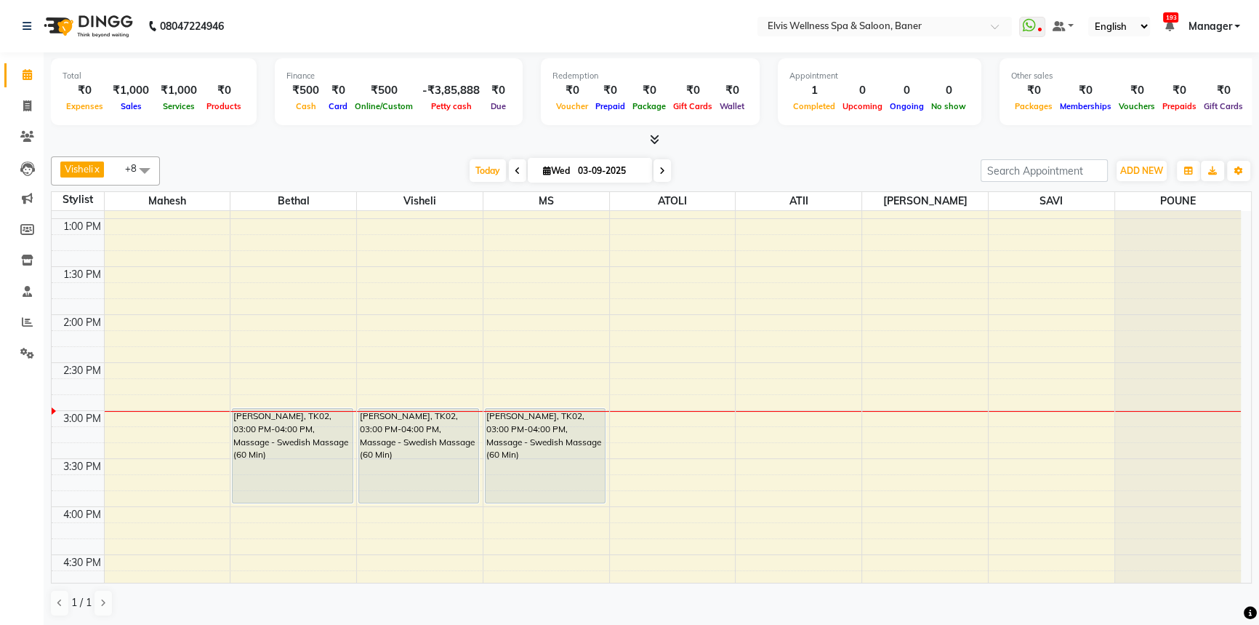
click at [455, 177] on div "[DATE] [DATE]" at bounding box center [570, 171] width 806 height 22
click at [462, 176] on div "[DATE] [DATE]" at bounding box center [570, 171] width 806 height 22
drag, startPoint x: 429, startPoint y: 167, endPoint x: 519, endPoint y: 183, distance: 91.7
click at [466, 175] on div "[DATE] [DATE]" at bounding box center [570, 171] width 806 height 22
click at [474, 172] on span "Today" at bounding box center [488, 170] width 36 height 23
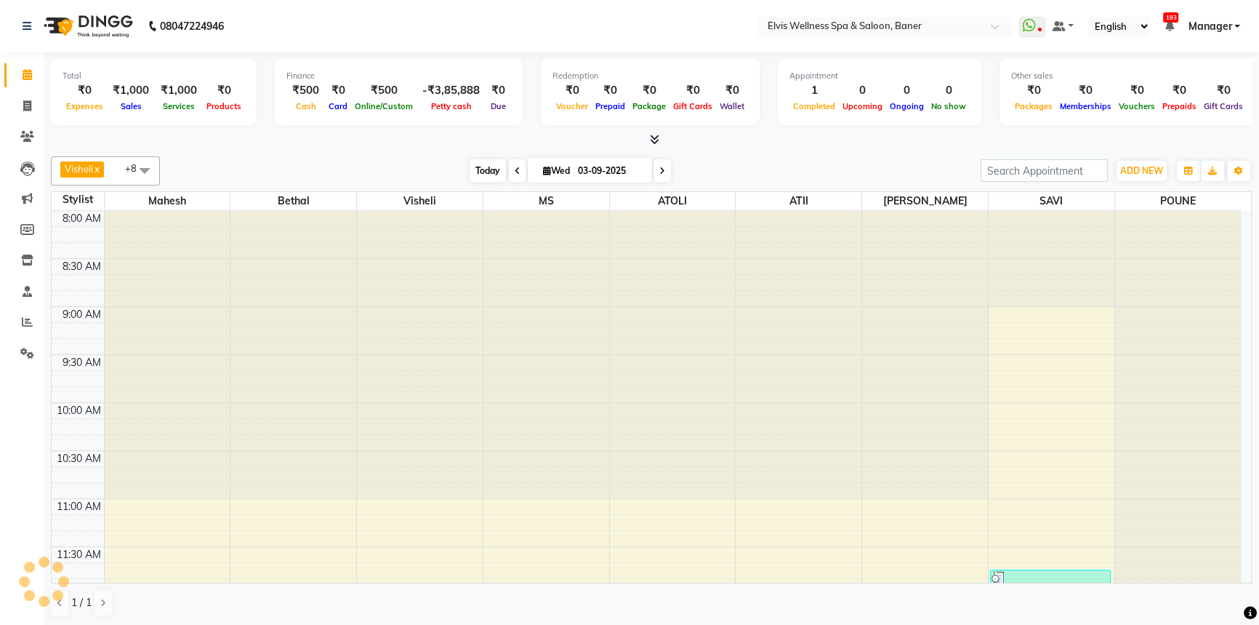
drag, startPoint x: 457, startPoint y: 172, endPoint x: 492, endPoint y: 171, distance: 34.2
click at [487, 171] on div "[DATE] [DATE]" at bounding box center [570, 171] width 806 height 22
click at [492, 171] on span "Today" at bounding box center [488, 170] width 36 height 23
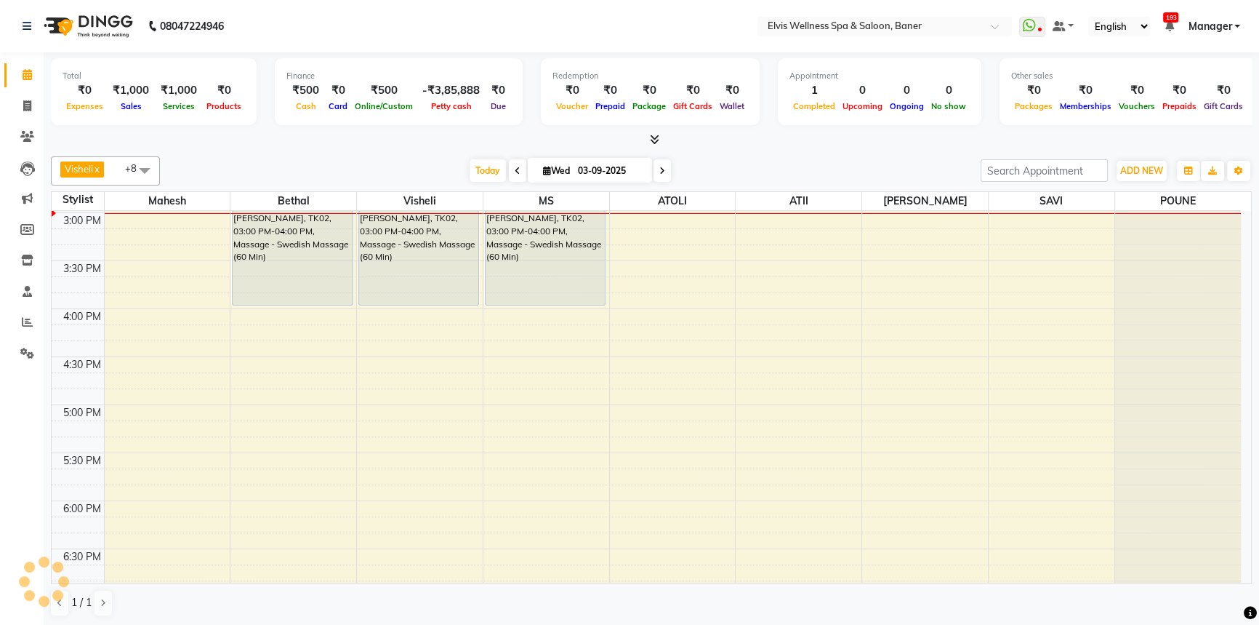
drag, startPoint x: 382, startPoint y: 170, endPoint x: 510, endPoint y: 161, distance: 127.6
click at [397, 169] on div "[DATE] [DATE]" at bounding box center [570, 171] width 806 height 22
click at [478, 167] on span "Today" at bounding box center [488, 170] width 36 height 23
drag, startPoint x: 440, startPoint y: 171, endPoint x: 499, endPoint y: 172, distance: 58.9
click at [454, 172] on div "[DATE] [DATE]" at bounding box center [570, 171] width 806 height 22
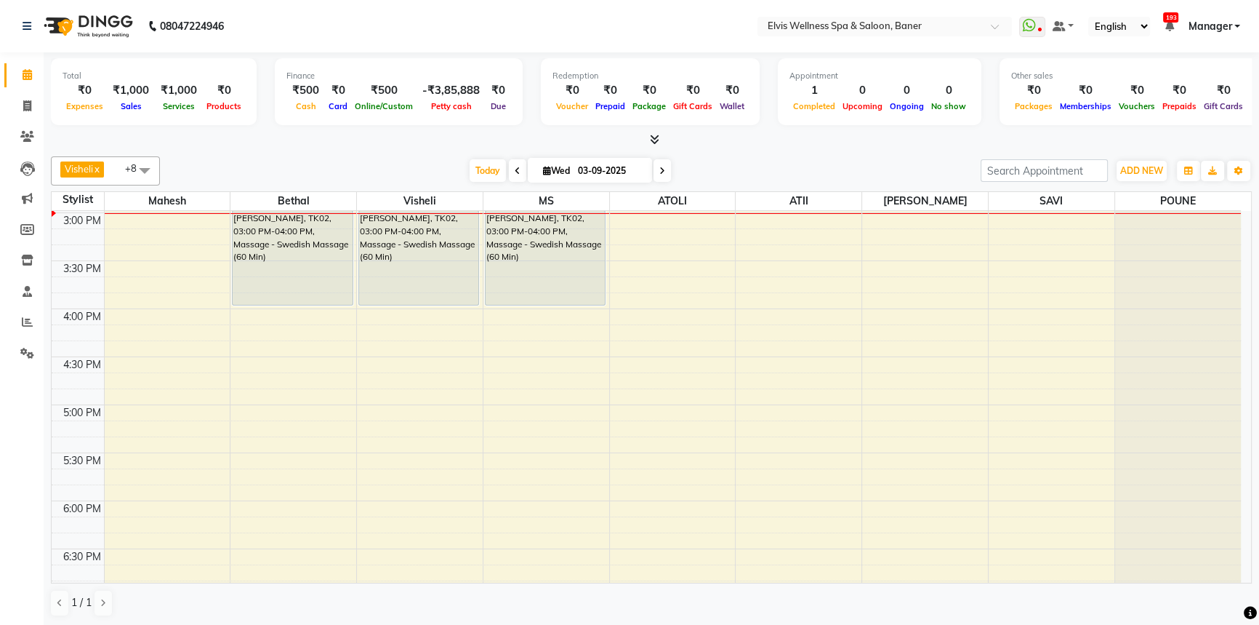
drag, startPoint x: 481, startPoint y: 168, endPoint x: 449, endPoint y: 166, distance: 32.1
click at [480, 168] on span "Today" at bounding box center [488, 170] width 36 height 23
click at [444, 164] on div "[DATE] [DATE]" at bounding box center [570, 171] width 806 height 22
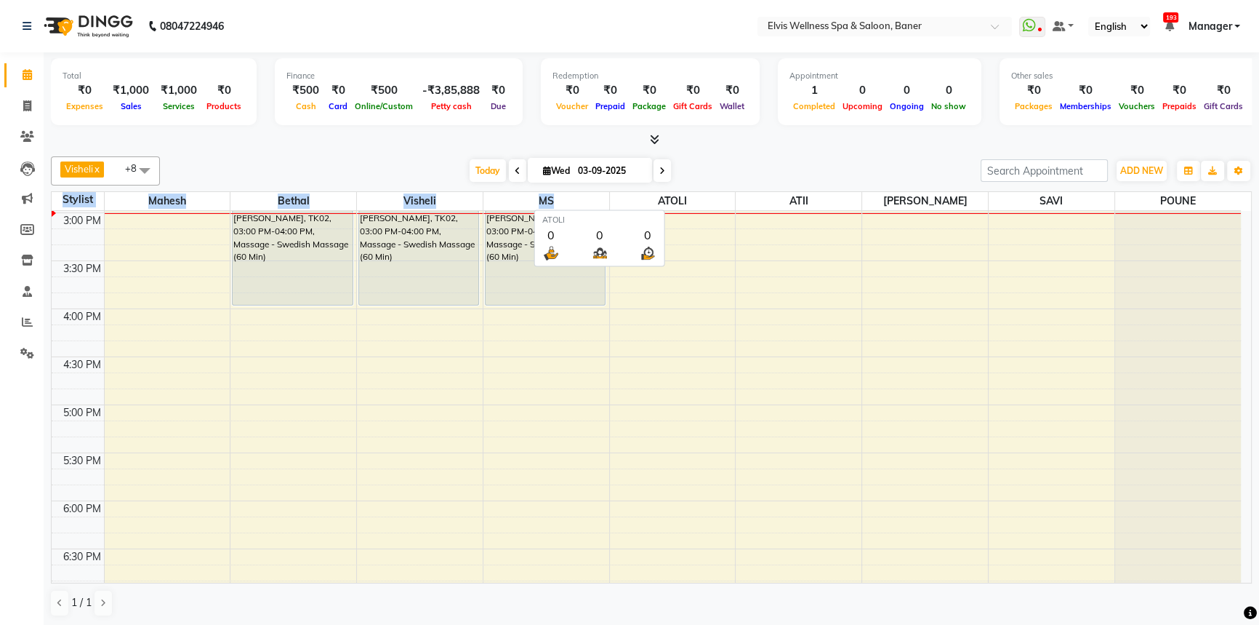
drag, startPoint x: 57, startPoint y: 199, endPoint x: 697, endPoint y: 179, distance: 640.2
click at [697, 179] on div "Visheli x MS x Bethal x ATOLI x ATII x SAVI x Marvin x Mahesh x POUNE x +8 Sele…" at bounding box center [651, 387] width 1201 height 472
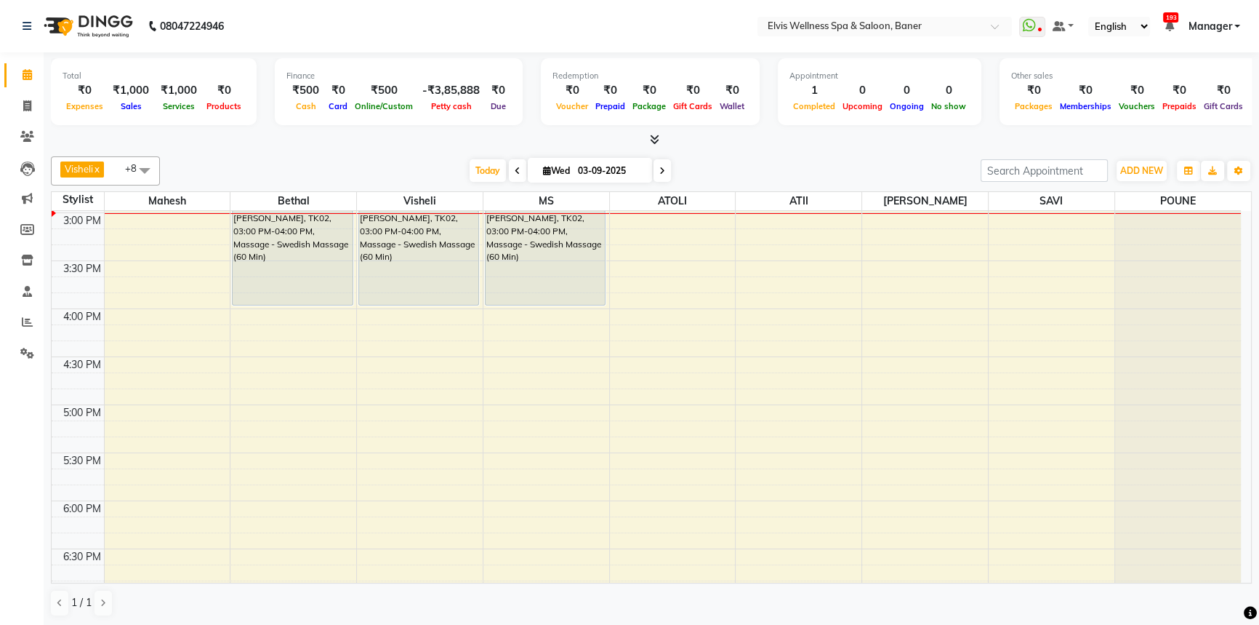
drag, startPoint x: 756, startPoint y: 140, endPoint x: 1268, endPoint y: 216, distance: 517.5
click at [817, 161] on div "Total ₹0 Expenses ₹1,000 Sales ₹1,000 Services ₹0 Products Finance ₹500 Cash ₹0…" at bounding box center [652, 339] width 1216 height 574
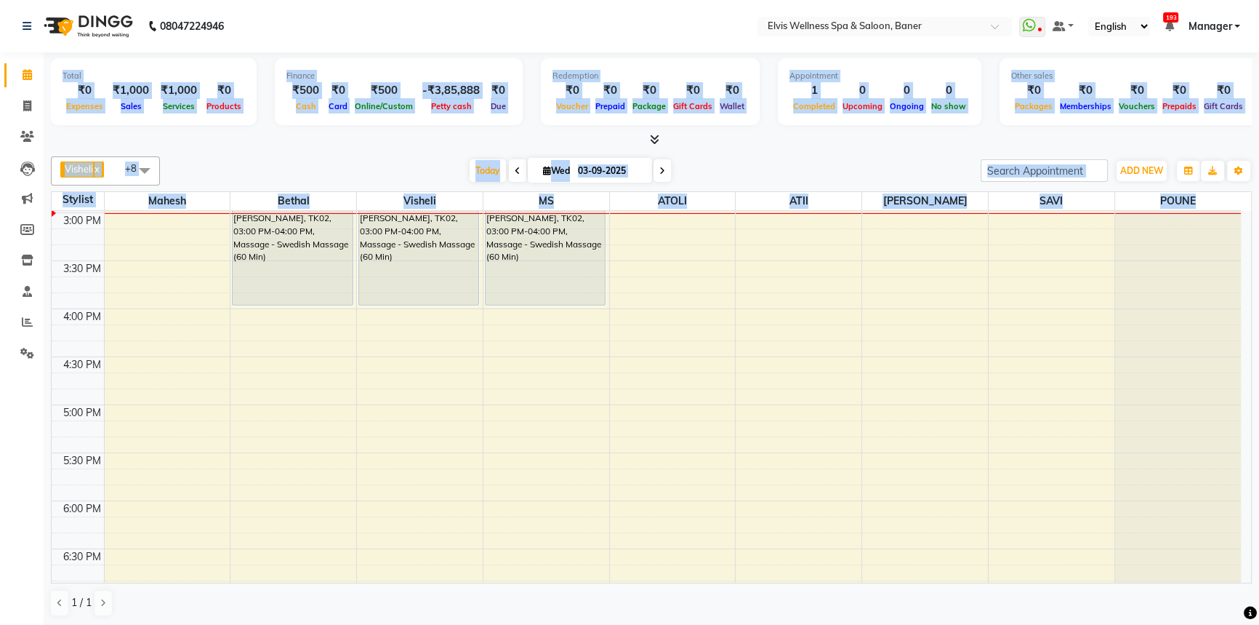
drag, startPoint x: 1198, startPoint y: 192, endPoint x: 42, endPoint y: 207, distance: 1155.6
click at [42, 207] on app-home "08047224946 Select Location × Elvis Wellness Spa & Saloon, Baner WhatsApp Statu…" at bounding box center [629, 313] width 1259 height 626
click at [405, 138] on div at bounding box center [651, 139] width 1201 height 15
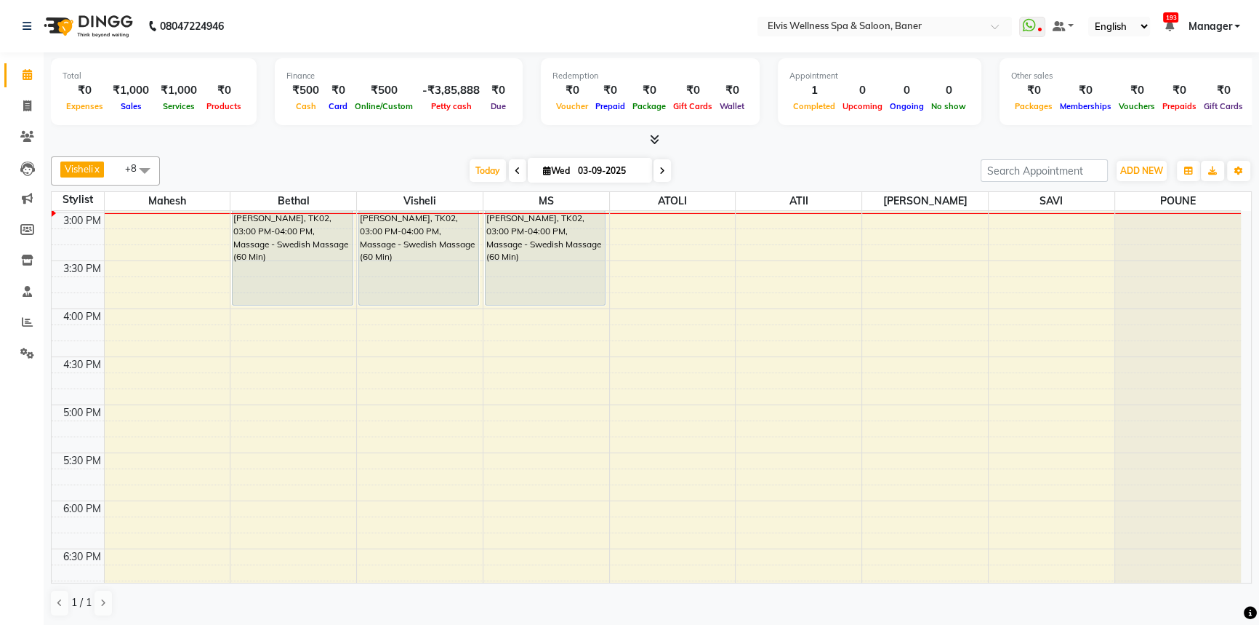
click at [300, 168] on div "[DATE] [DATE]" at bounding box center [570, 171] width 806 height 22
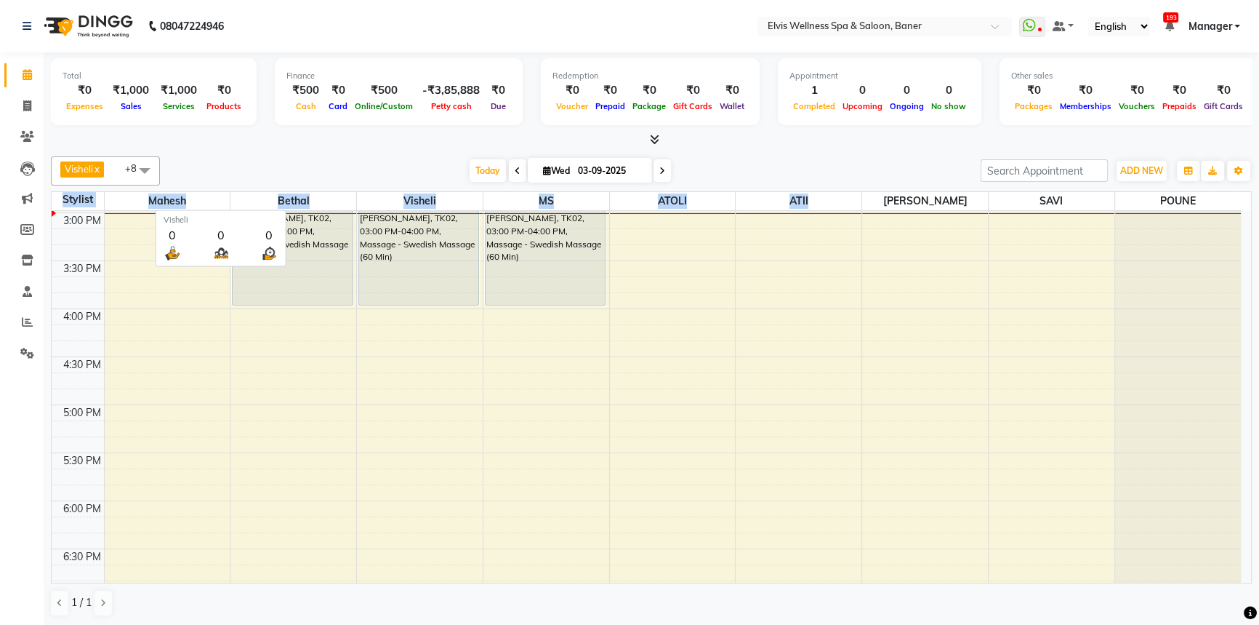
drag, startPoint x: 58, startPoint y: 205, endPoint x: 851, endPoint y: 206, distance: 792.6
click at [851, 206] on tr "Stylist Mahesh Bethal Visheli MS ATOLI ATII Marvin SAVI POUNE" at bounding box center [647, 201] width 1190 height 19
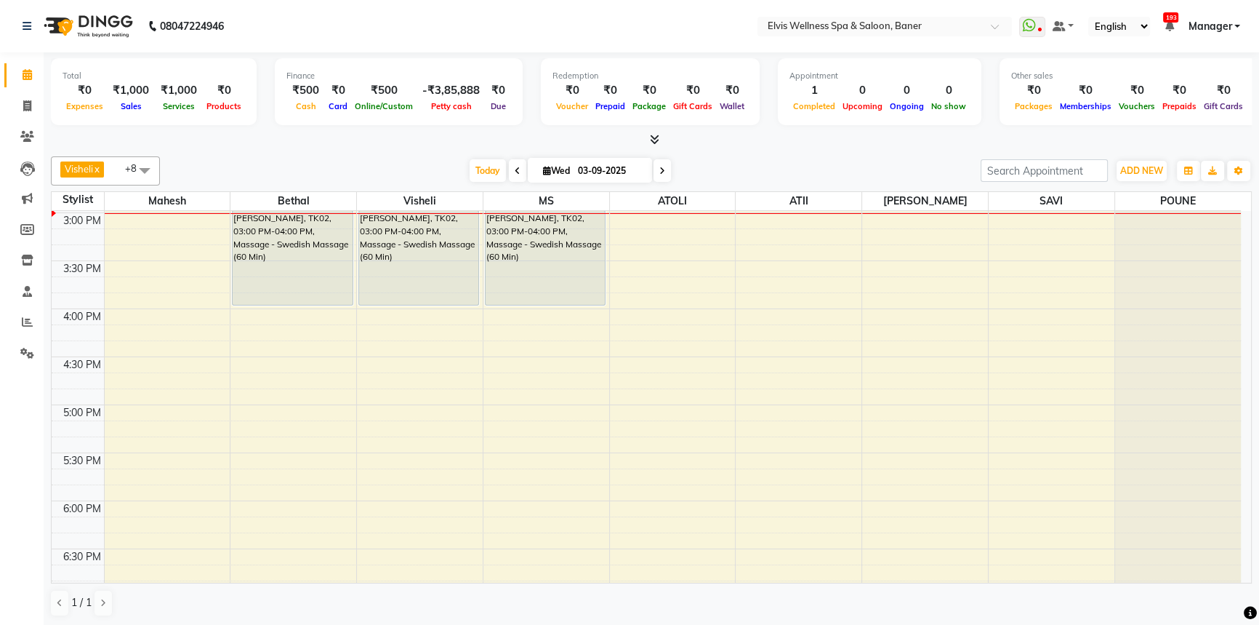
drag, startPoint x: 825, startPoint y: 161, endPoint x: 1147, endPoint y: 185, distance: 323.0
click at [865, 171] on div "[DATE] [DATE]" at bounding box center [570, 171] width 806 height 22
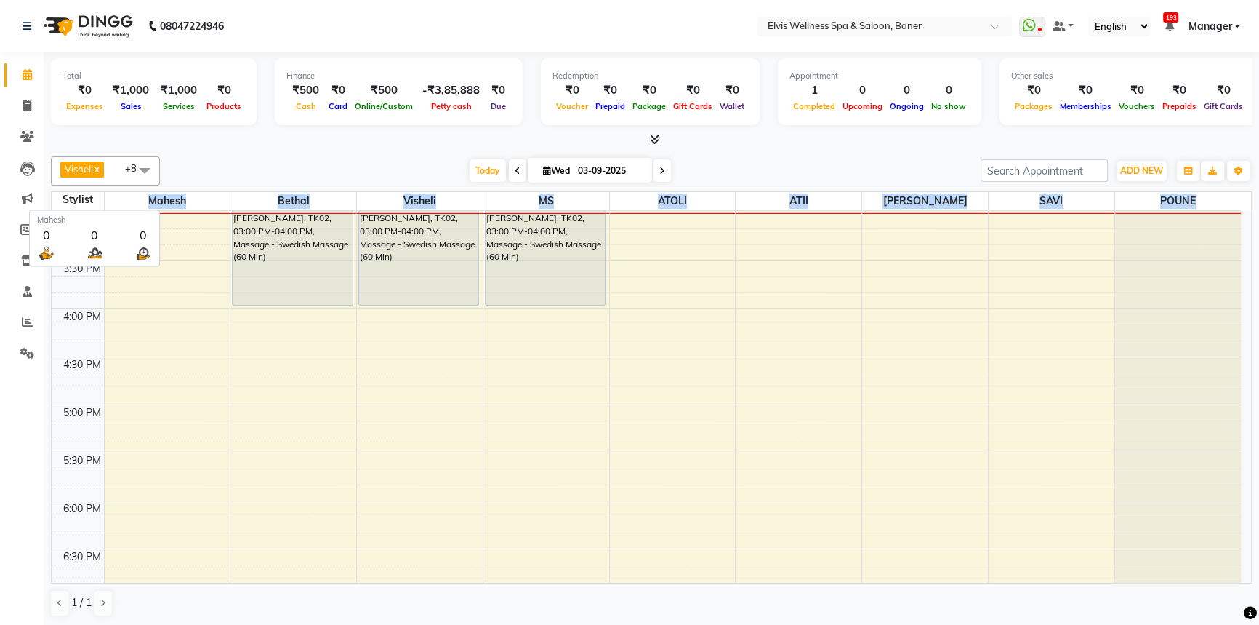
drag, startPoint x: 1203, startPoint y: 198, endPoint x: 196, endPoint y: 167, distance: 1007.6
click at [108, 207] on tr "Stylist Mahesh Bethal Visheli MS ATOLI ATII Marvin SAVI POUNE" at bounding box center [647, 201] width 1190 height 19
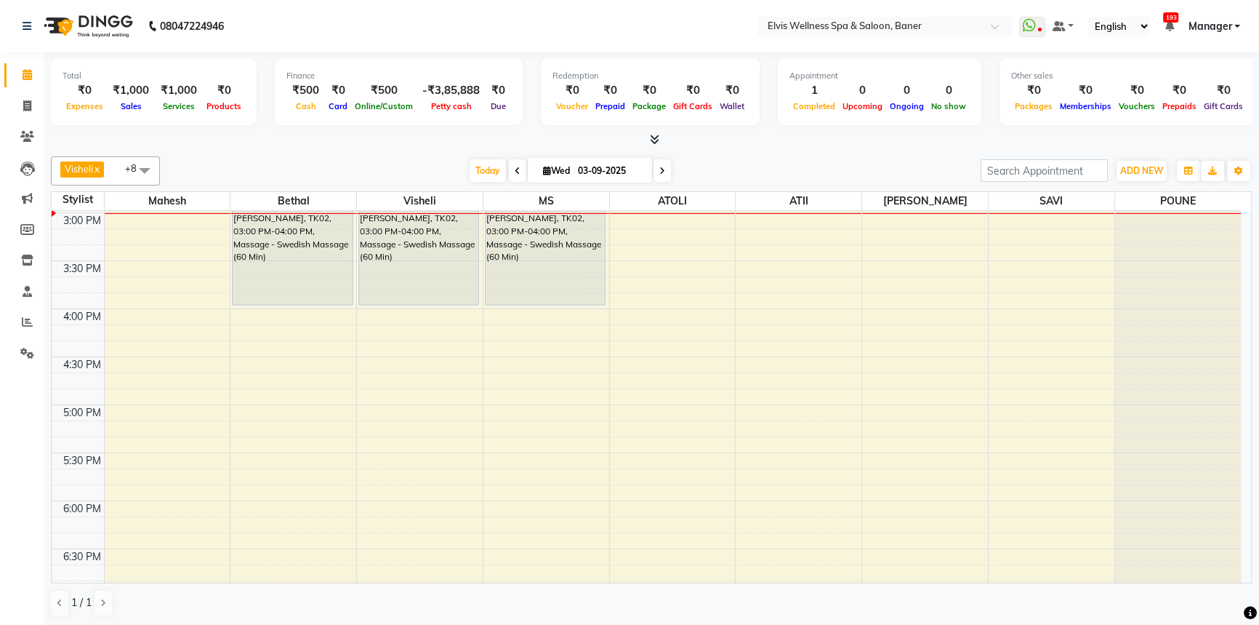
click at [198, 166] on div "[DATE] [DATE]" at bounding box center [570, 171] width 806 height 22
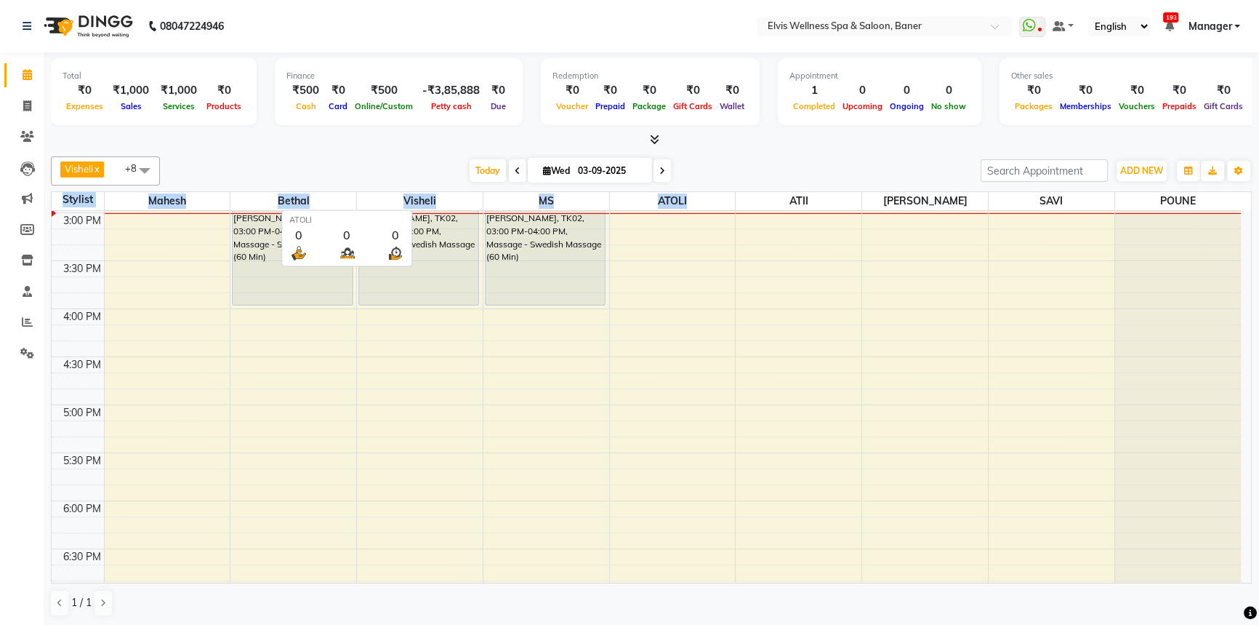
drag, startPoint x: 58, startPoint y: 199, endPoint x: 748, endPoint y: 162, distance: 691.1
click at [701, 196] on tr "Stylist Mahesh Bethal Visheli MS ATOLI ATII Marvin SAVI POUNE" at bounding box center [647, 201] width 1190 height 19
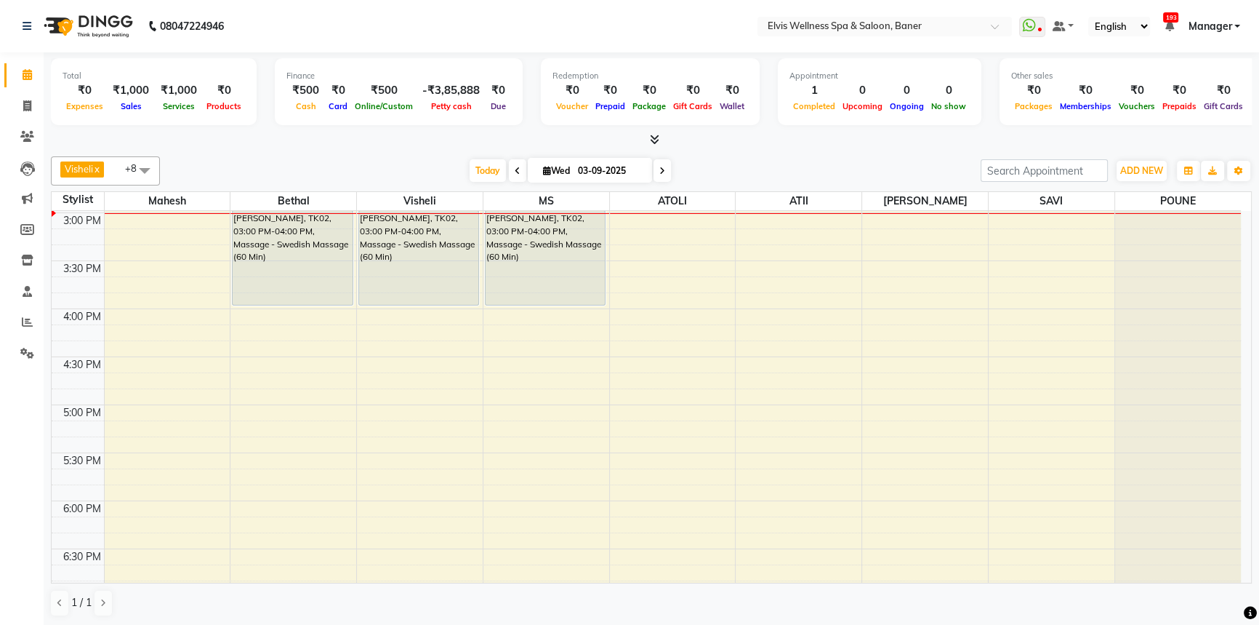
click at [756, 153] on div "Visheli x MS x Bethal x ATOLI x ATII x SAVI x [PERSON_NAME] [PERSON_NAME] x +8 …" at bounding box center [651, 387] width 1201 height 472
drag, startPoint x: 1188, startPoint y: 205, endPoint x: 837, endPoint y: 127, distance: 359.9
click at [809, 209] on table "Stylist Mahesh Bethal Visheli MS ATOLI ATII Marvin SAVI POUNE 8:00 AM 8:30 AM 9…" at bounding box center [651, 387] width 1201 height 392
click at [837, 127] on div "Total ₹0 Expenses ₹1,000 Sales ₹1,000 Services ₹0 Products Finance ₹500 Cash ₹0…" at bounding box center [651, 93] width 1201 height 71
click at [844, 129] on div "Total ₹0 Expenses ₹1,000 Sales ₹1,000 Services ₹0 Products Finance ₹500 Cash ₹0…" at bounding box center [651, 93] width 1201 height 71
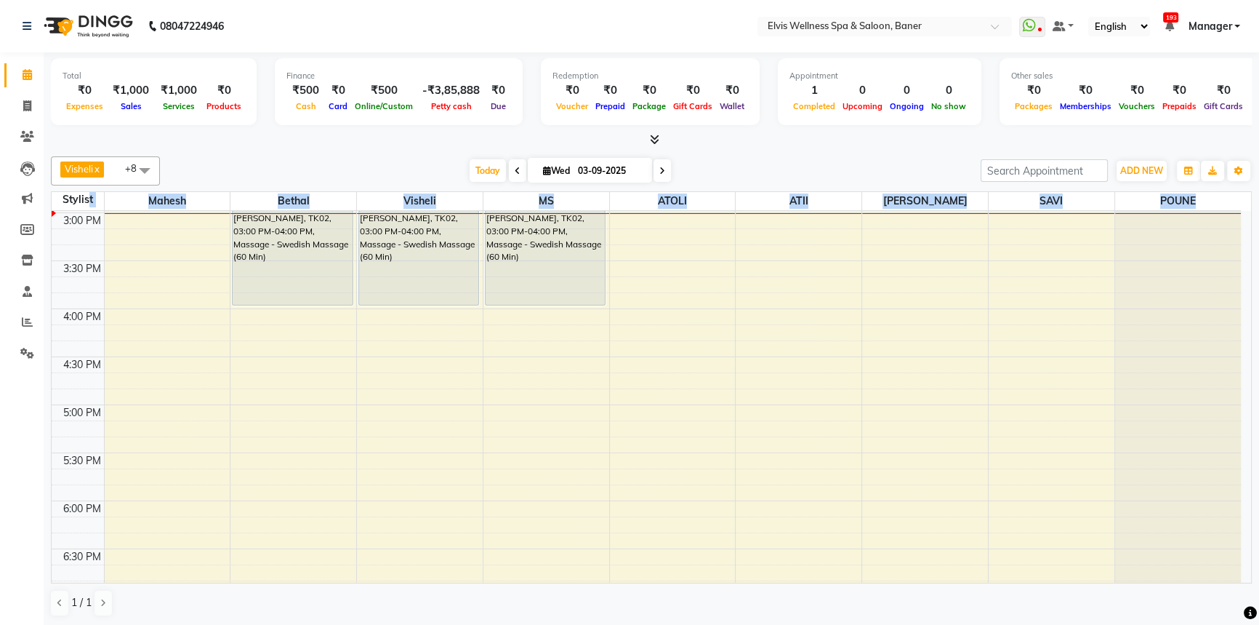
drag, startPoint x: 1211, startPoint y: 196, endPoint x: 87, endPoint y: 193, distance: 1124.2
click at [87, 193] on tr "Stylist Mahesh Bethal Visheli MS ATOLI ATII Marvin SAVI POUNE" at bounding box center [647, 201] width 1190 height 19
drag, startPoint x: 376, startPoint y: 161, endPoint x: 109, endPoint y: 215, distance: 272.2
click at [374, 161] on div "[DATE] [DATE]" at bounding box center [570, 171] width 806 height 22
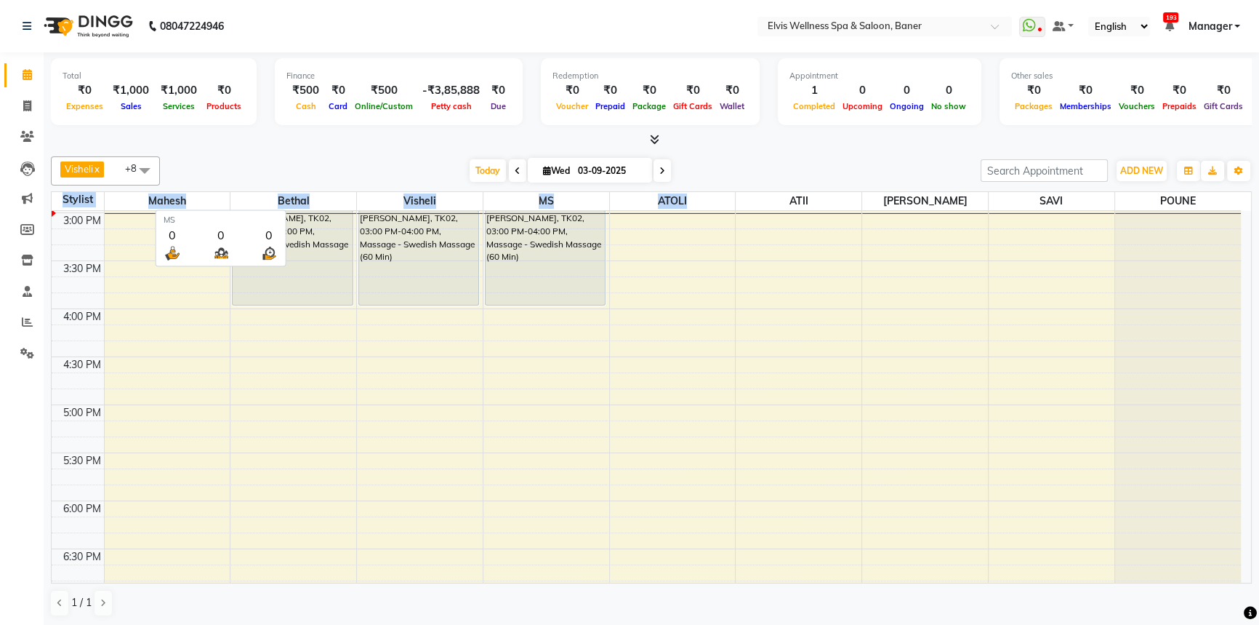
drag, startPoint x: 51, startPoint y: 197, endPoint x: 807, endPoint y: 190, distance: 756.3
click at [797, 200] on tr "Stylist Mahesh Bethal Visheli MS ATOLI ATII Marvin SAVI POUNE" at bounding box center [647, 201] width 1190 height 19
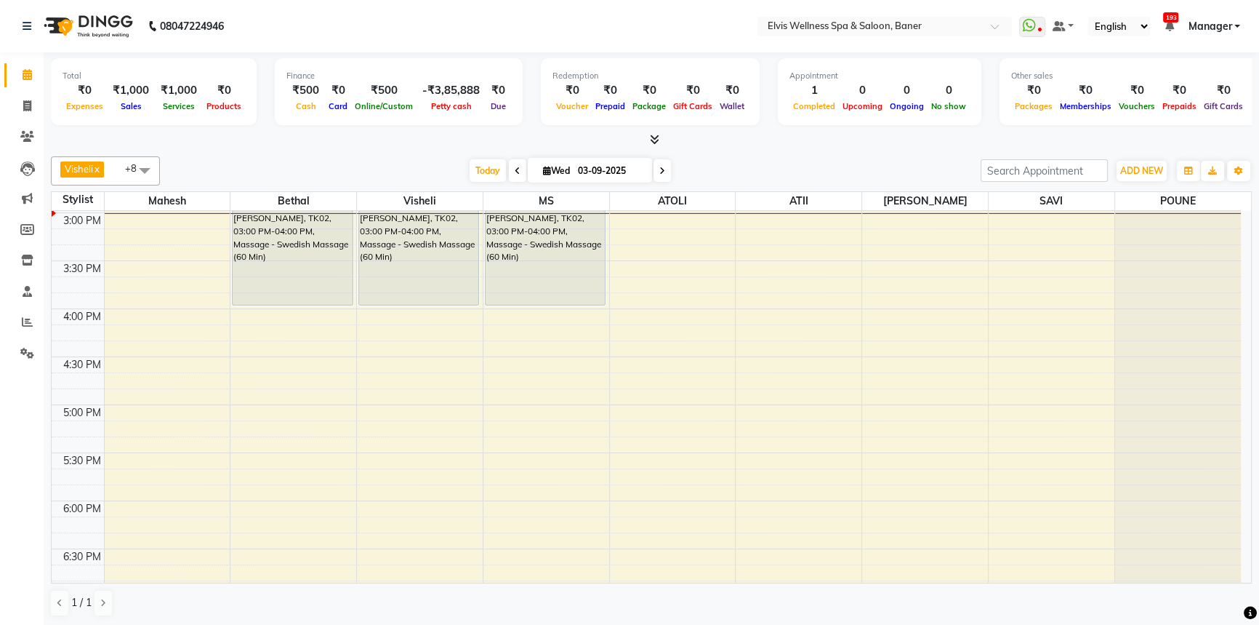
click at [852, 144] on div at bounding box center [651, 139] width 1201 height 15
drag, startPoint x: 1203, startPoint y: 196, endPoint x: 65, endPoint y: 205, distance: 1137.4
click at [65, 205] on tr "Stylist Mahesh Bethal Visheli MS ATOLI ATII Marvin SAVI POUNE" at bounding box center [647, 201] width 1190 height 19
click at [324, 144] on div at bounding box center [651, 139] width 1201 height 15
click at [353, 132] on div at bounding box center [651, 139] width 1201 height 15
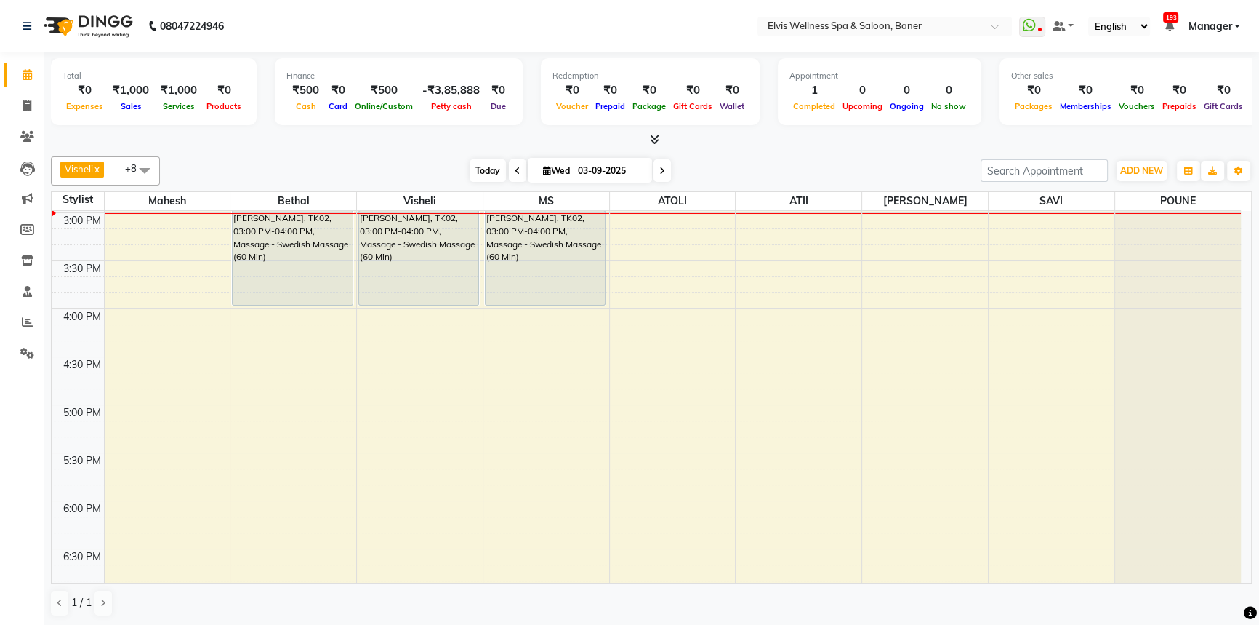
click at [473, 170] on span "Today" at bounding box center [488, 170] width 36 height 23
click at [474, 160] on span "Today" at bounding box center [488, 170] width 36 height 23
drag, startPoint x: 428, startPoint y: 164, endPoint x: 386, endPoint y: 173, distance: 43.2
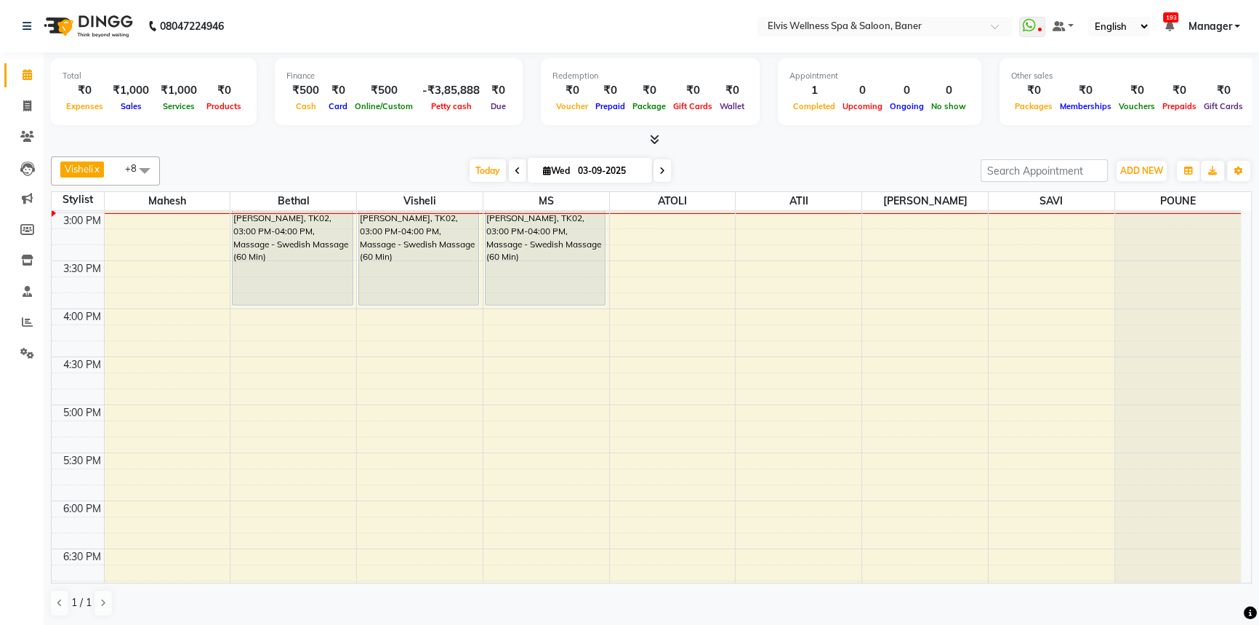
click at [420, 167] on div "[DATE] [DATE]" at bounding box center [570, 171] width 806 height 22
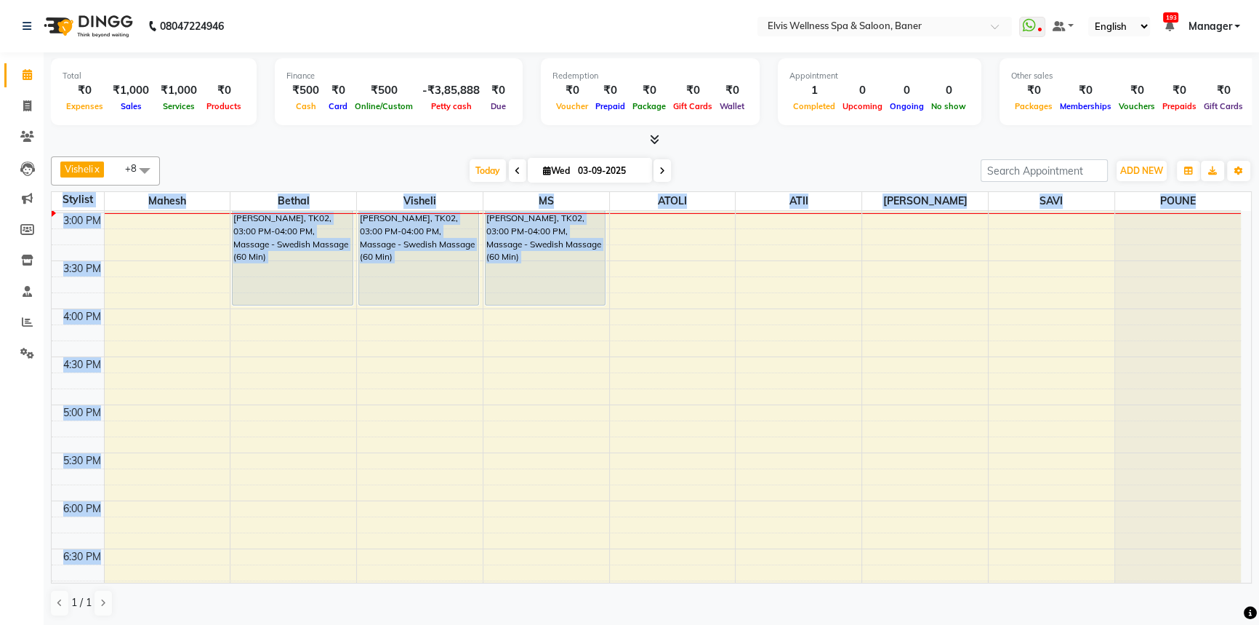
drag, startPoint x: 45, startPoint y: 200, endPoint x: 1011, endPoint y: 184, distance: 965.8
click at [1136, 216] on div "Total ₹0 Expenses ₹1,000 Sales ₹1,000 Services ₹0 Products Finance ₹500 Cash ₹0…" at bounding box center [652, 339] width 1216 height 574
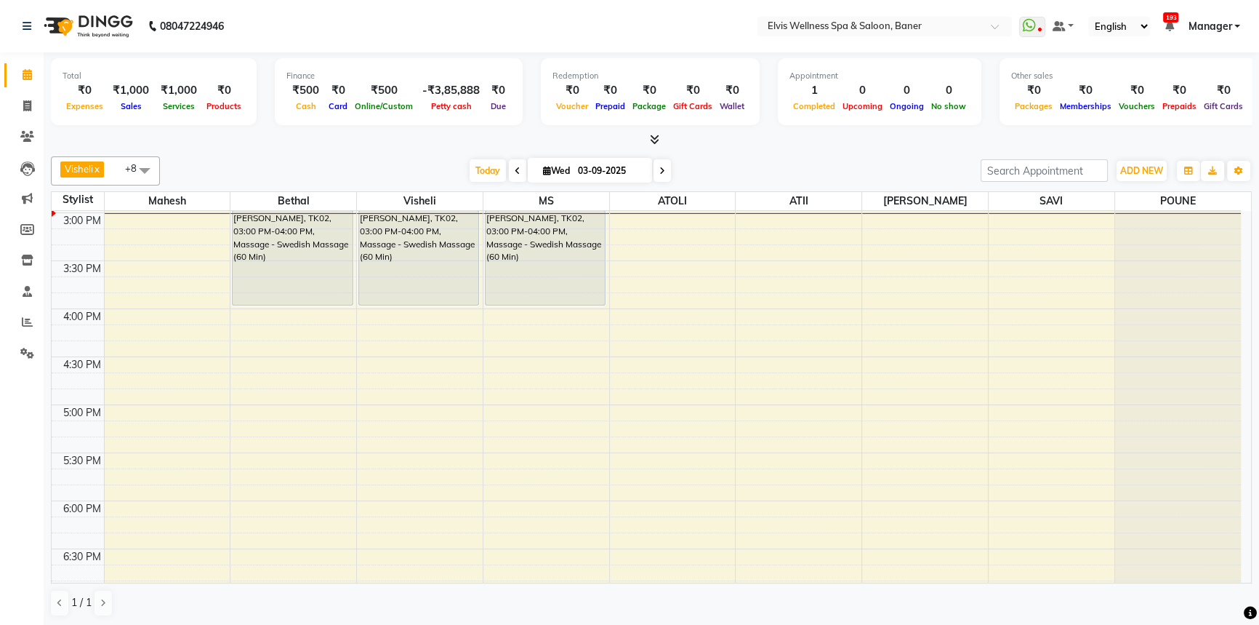
click at [932, 158] on div "Visheli x MS x Bethal x ATOLI x ATII x SAVI x [PERSON_NAME] [PERSON_NAME] x +8 …" at bounding box center [651, 170] width 1201 height 29
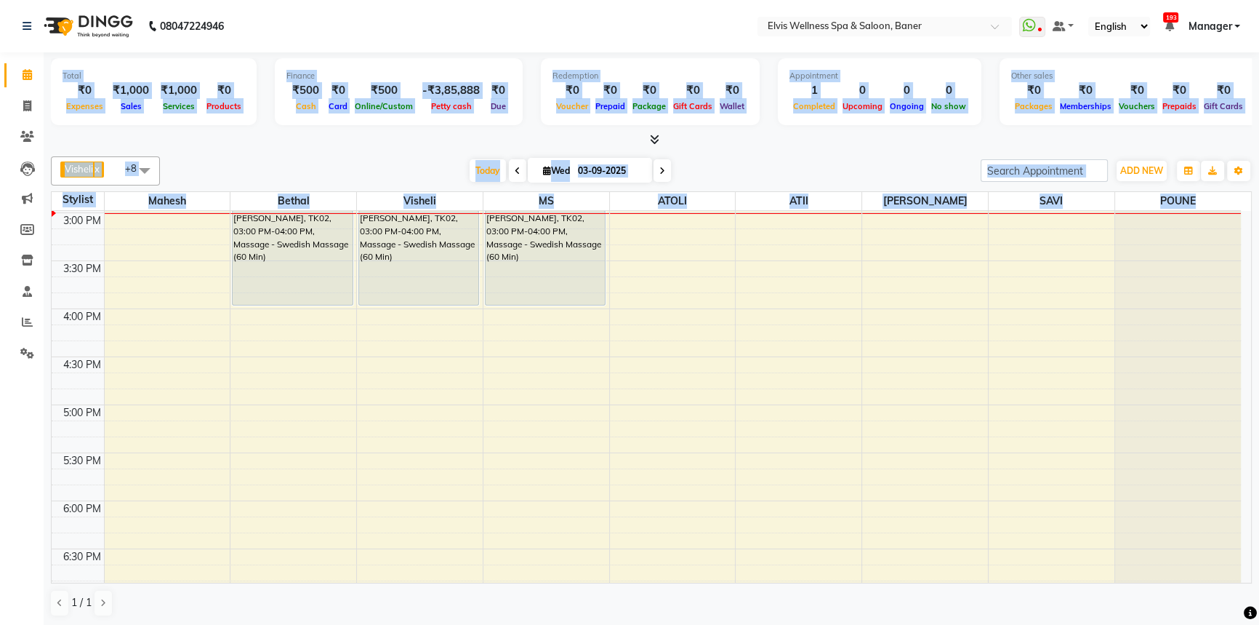
drag, startPoint x: 1206, startPoint y: 193, endPoint x: 41, endPoint y: 193, distance: 1165.7
click at [41, 193] on app-home "08047224946 Select Location × Elvis Wellness Spa & Saloon, Baner WhatsApp Statu…" at bounding box center [629, 313] width 1259 height 626
click at [273, 169] on div "[DATE] [DATE]" at bounding box center [570, 171] width 806 height 22
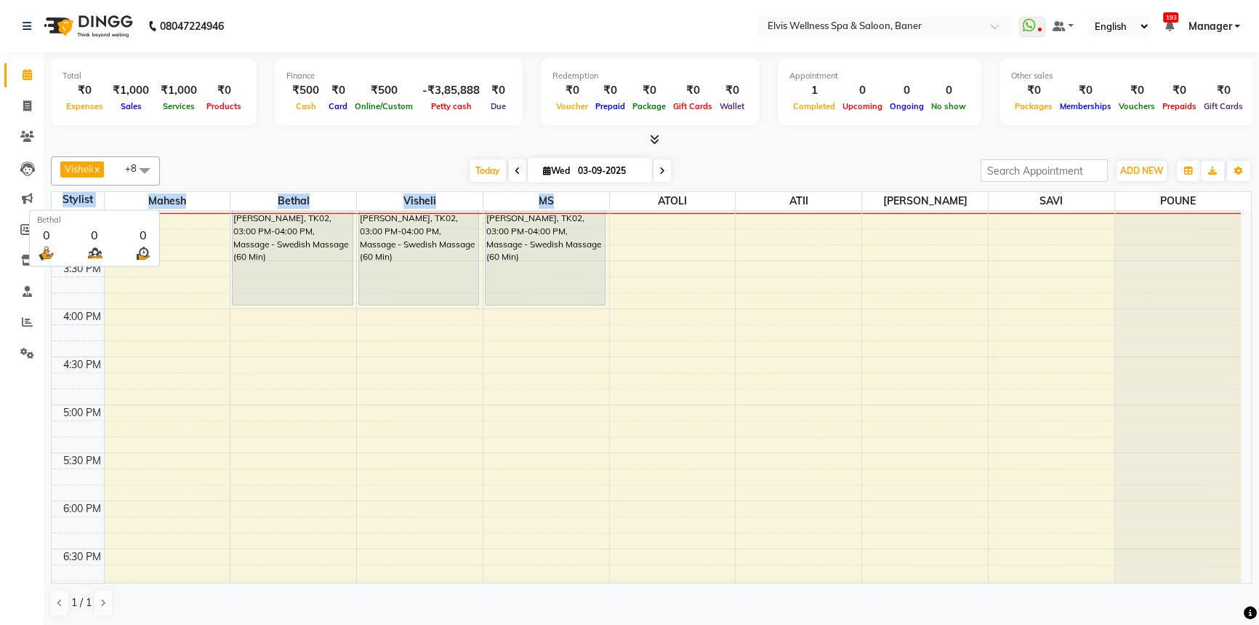
drag, startPoint x: 60, startPoint y: 201, endPoint x: 636, endPoint y: 201, distance: 576.7
click at [614, 204] on tr "Stylist Mahesh Bethal Visheli MS ATOLI ATII Marvin SAVI POUNE" at bounding box center [647, 201] width 1190 height 19
click at [836, 138] on div at bounding box center [651, 139] width 1201 height 15
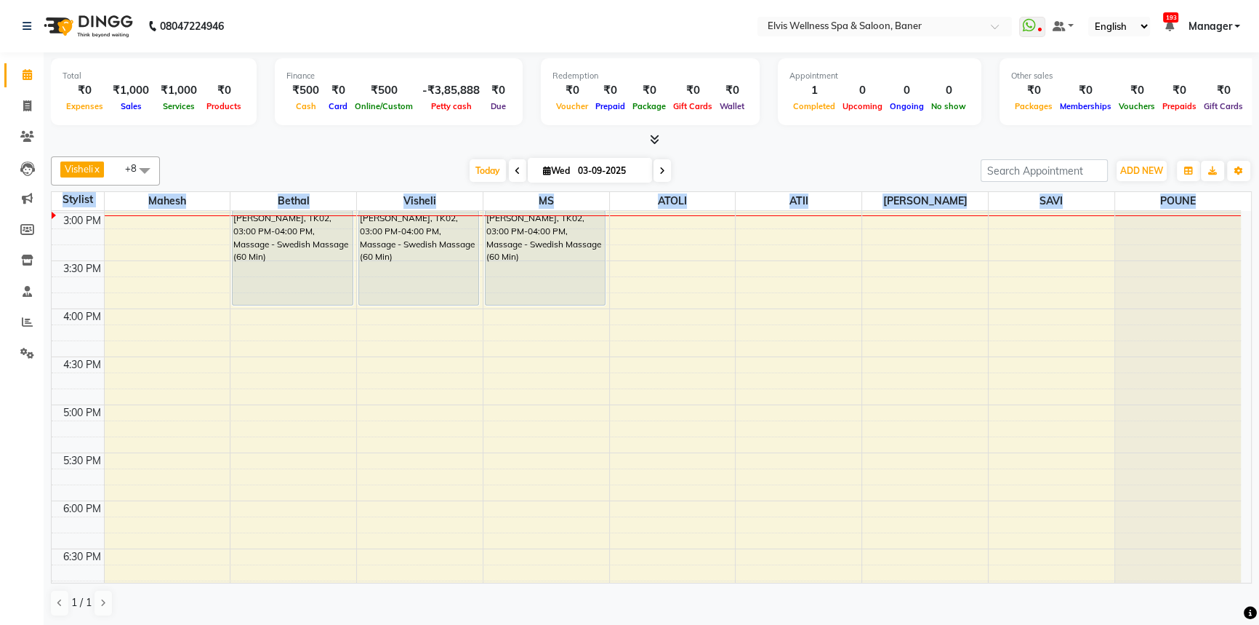
drag, startPoint x: 1214, startPoint y: 196, endPoint x: 52, endPoint y: 207, distance: 1162.1
click at [52, 207] on tr "Stylist Mahesh Bethal Visheli MS ATOLI ATII Marvin SAVI POUNE" at bounding box center [647, 201] width 1190 height 19
drag, startPoint x: 341, startPoint y: 111, endPoint x: 297, endPoint y: 137, distance: 50.9
click at [340, 113] on div "Finance ₹500 Cash ₹0 Card ₹500 Online/Custom -₹3,85,888 Petty cash ₹0 Due" at bounding box center [399, 91] width 248 height 67
click at [311, 144] on div at bounding box center [651, 139] width 1201 height 15
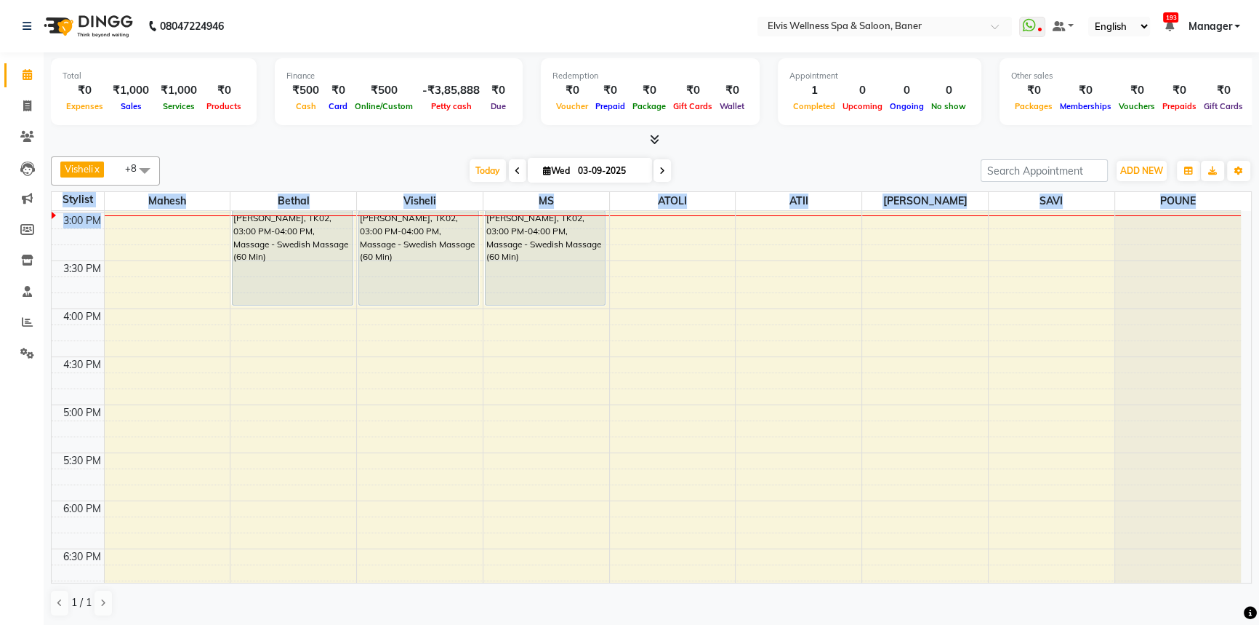
drag, startPoint x: 56, startPoint y: 197, endPoint x: 857, endPoint y: 218, distance: 800.9
click at [862, 227] on table "Stylist Mahesh Bethal Visheli MS ATOLI ATII Marvin SAVI POUNE 8:00 AM 8:30 AM 9…" at bounding box center [651, 387] width 1201 height 392
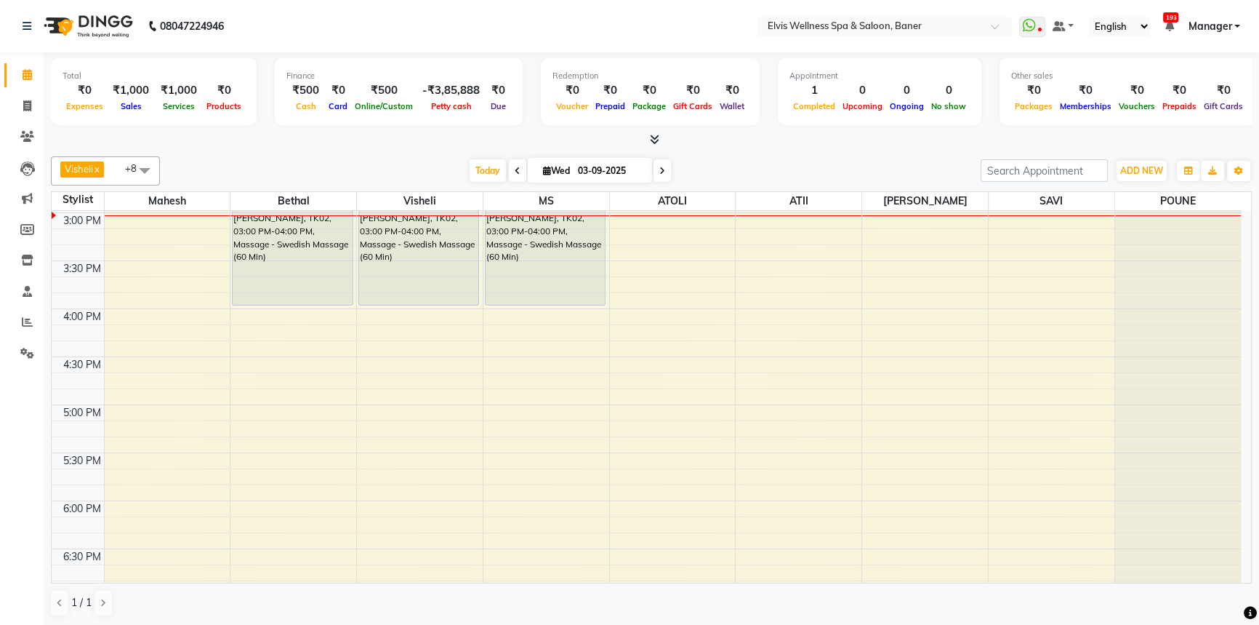
drag, startPoint x: 817, startPoint y: 148, endPoint x: 1025, endPoint y: 209, distance: 215.9
click at [844, 153] on div "Total ₹0 Expenses ₹1,000 Sales ₹1,000 Services ₹0 Products Finance ₹500 Cash ₹0…" at bounding box center [652, 339] width 1216 height 574
drag, startPoint x: 1223, startPoint y: 195, endPoint x: 175, endPoint y: 209, distance: 1048.7
click at [162, 223] on table "Stylist Mahesh Bethal Visheli MS ATOLI ATII Marvin SAVI POUNE 8:00 AM 8:30 AM 9…" at bounding box center [651, 387] width 1201 height 392
click at [199, 191] on table "Stylist Mahesh Bethal Visheli MS ATOLI ATII Marvin SAVI POUNE 8:00 AM 8:30 AM 9…" at bounding box center [651, 387] width 1201 height 392
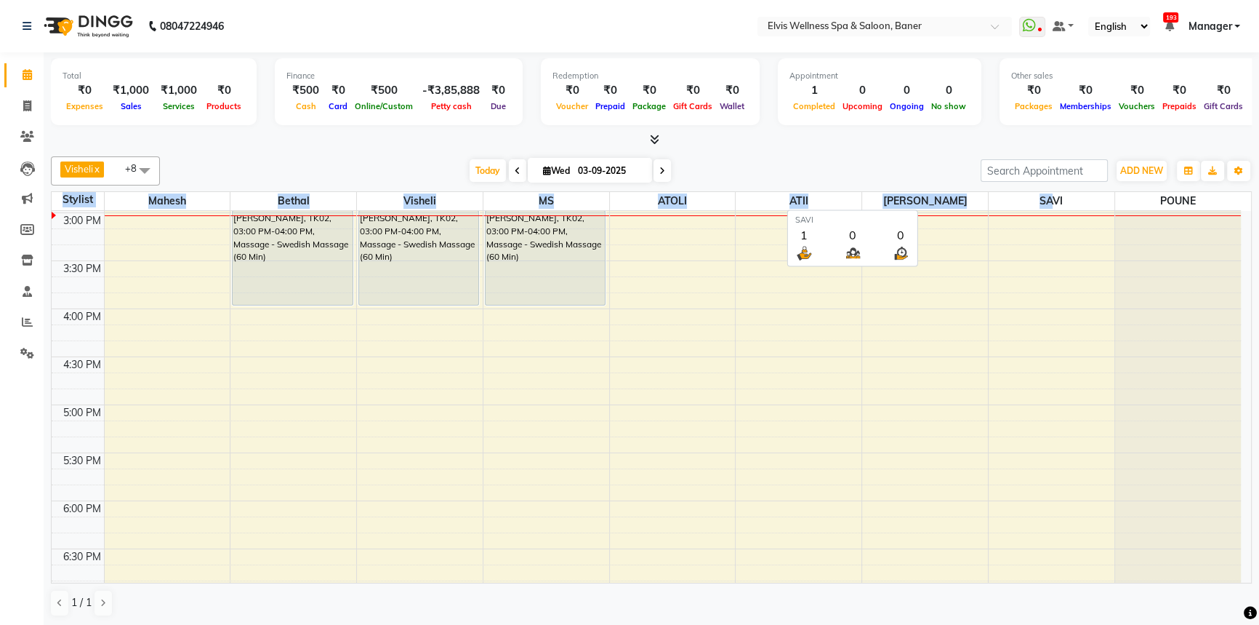
drag, startPoint x: 54, startPoint y: 201, endPoint x: 1058, endPoint y: 167, distance: 1004.8
click at [1055, 205] on tr "Stylist Mahesh Bethal Visheli MS ATOLI ATII Marvin SAVI POUNE" at bounding box center [647, 201] width 1190 height 19
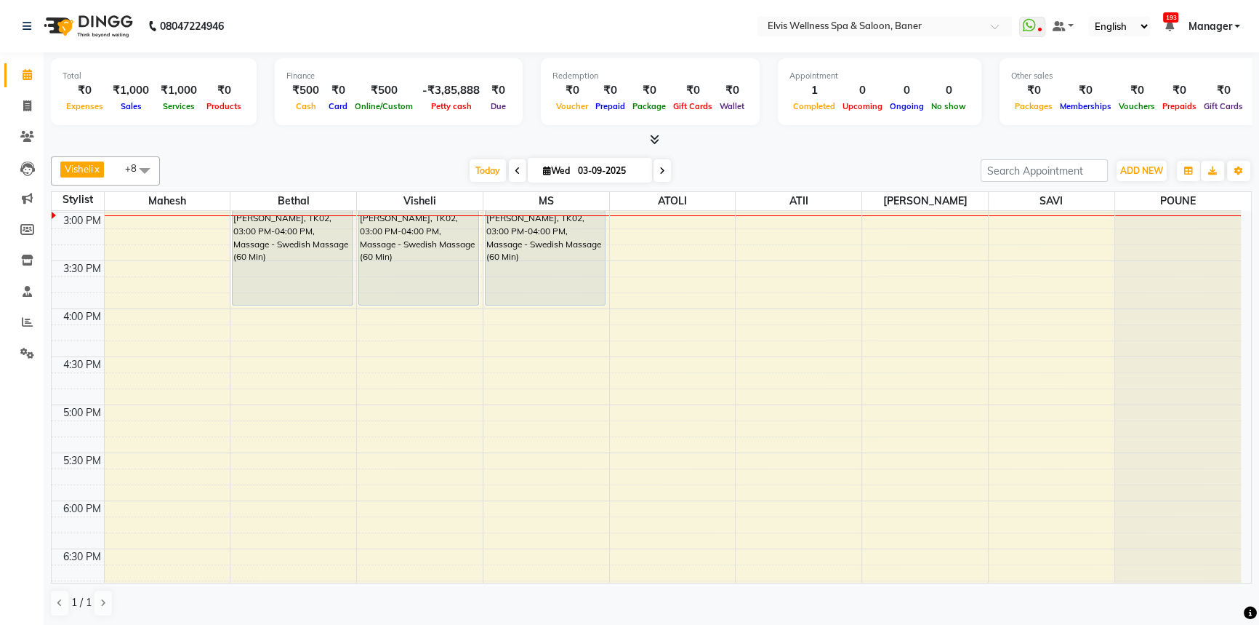
click at [1041, 144] on div at bounding box center [651, 139] width 1201 height 15
drag, startPoint x: 1204, startPoint y: 196, endPoint x: 63, endPoint y: 204, distance: 1141.7
click at [63, 204] on tr "Stylist Mahesh Bethal Visheli MS ATOLI ATII Marvin SAVI POUNE" at bounding box center [647, 201] width 1190 height 19
click at [260, 147] on div "Total ₹0 Expenses ₹1,000 Sales ₹1,000 Services ₹0 Products Finance ₹500 Cash ₹0…" at bounding box center [652, 339] width 1216 height 574
drag, startPoint x: 58, startPoint y: 204, endPoint x: 449, endPoint y: 140, distance: 396.4
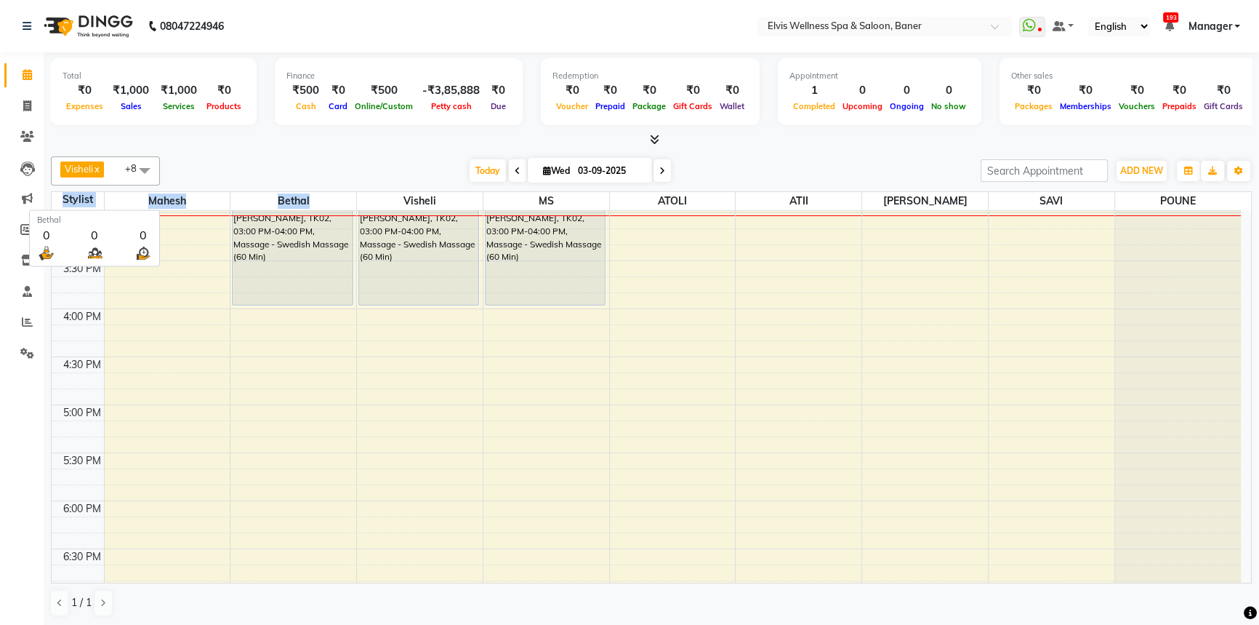
click at [361, 185] on div "Visheli x MS x Bethal x ATOLI x ATII x SAVI x Marvin x Mahesh x POUNE x +8 Sele…" at bounding box center [651, 387] width 1201 height 472
click at [498, 109] on span "Due" at bounding box center [498, 106] width 23 height 10
click at [484, 164] on span "Today" at bounding box center [488, 170] width 36 height 23
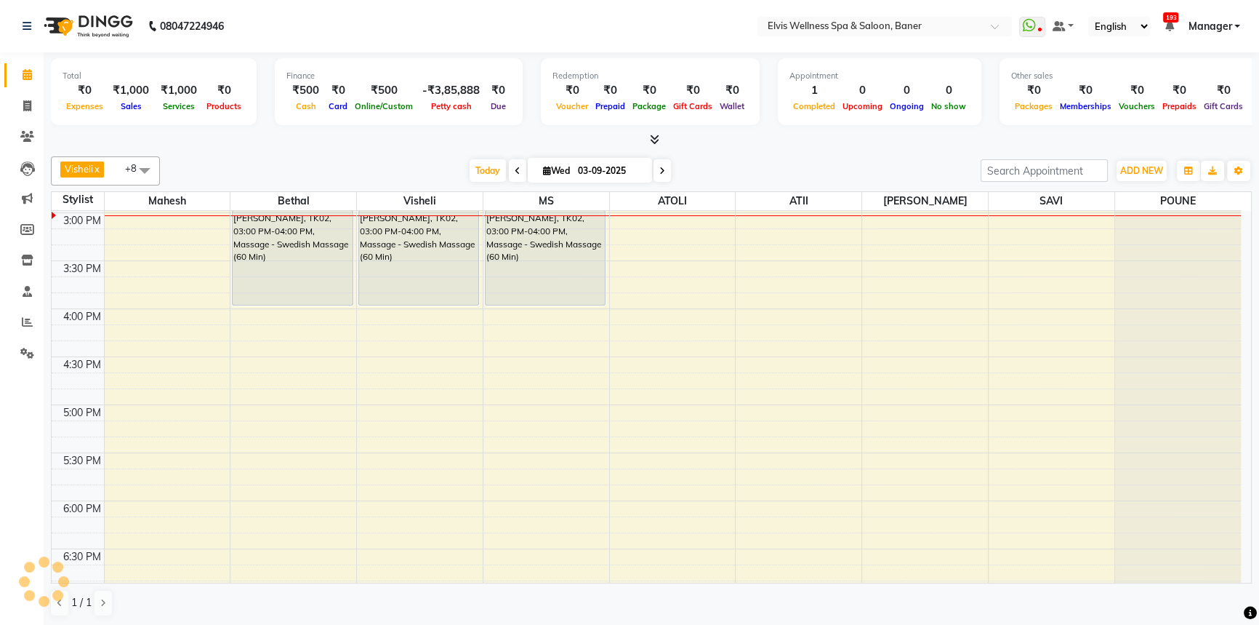
click at [836, 140] on div at bounding box center [651, 139] width 1201 height 15
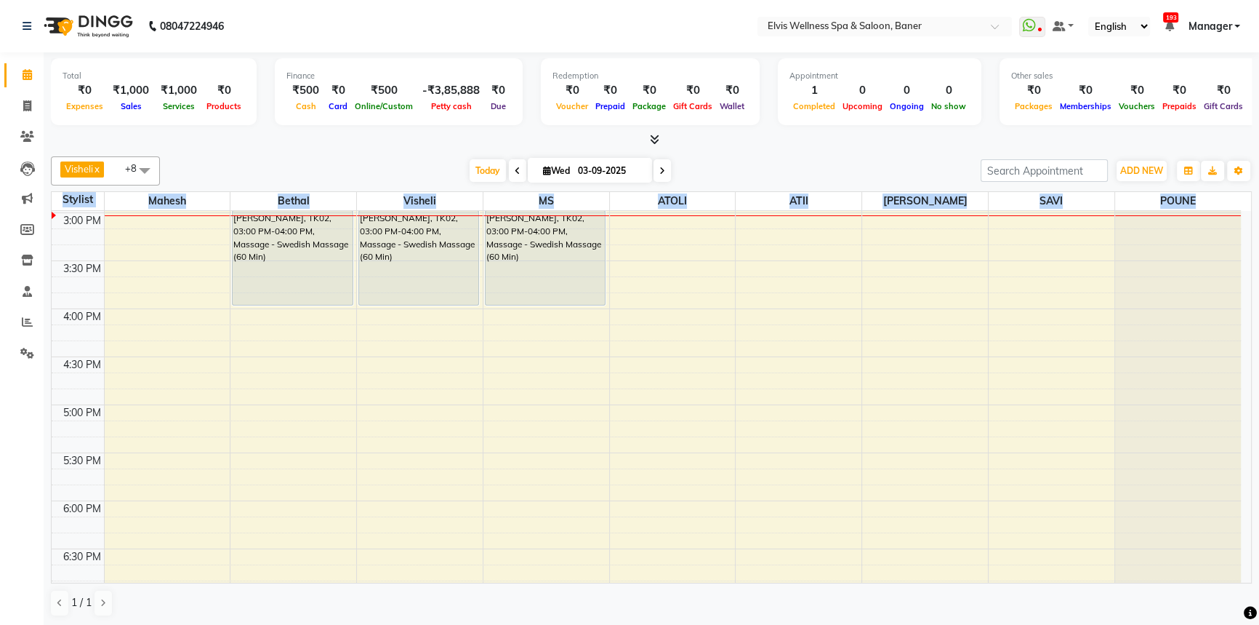
drag, startPoint x: 1207, startPoint y: 200, endPoint x: 222, endPoint y: 164, distance: 986.0
click at [193, 188] on div "Visheli x MS x Bethal x ATOLI x ATII x SAVI x [PERSON_NAME] [PERSON_NAME] x +8 …" at bounding box center [651, 387] width 1201 height 472
click at [222, 164] on div "[DATE] [DATE]" at bounding box center [570, 171] width 806 height 22
drag, startPoint x: 57, startPoint y: 197, endPoint x: 829, endPoint y: 163, distance: 772.3
click at [690, 218] on table "Stylist Mahesh Bethal Visheli MS ATOLI ATII Marvin SAVI POUNE 8:00 AM 8:30 AM 9…" at bounding box center [651, 387] width 1201 height 392
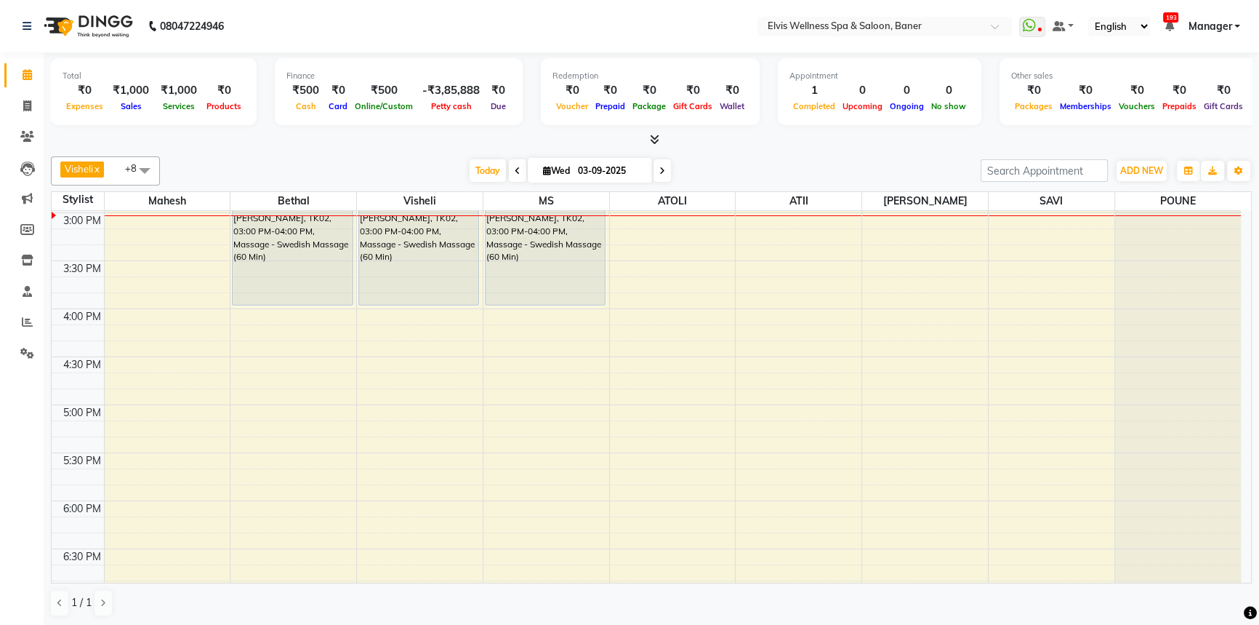
drag, startPoint x: 832, startPoint y: 160, endPoint x: 956, endPoint y: 191, distance: 127.5
click at [833, 160] on div "[DATE] [DATE]" at bounding box center [570, 171] width 806 height 22
drag, startPoint x: 1206, startPoint y: 196, endPoint x: 63, endPoint y: 196, distance: 1143.1
click at [63, 196] on tr "Stylist Mahesh Bethal Visheli MS ATOLI ATII Marvin SAVI POUNE" at bounding box center [647, 201] width 1190 height 19
click at [367, 180] on div "[DATE] [DATE]" at bounding box center [570, 171] width 806 height 22
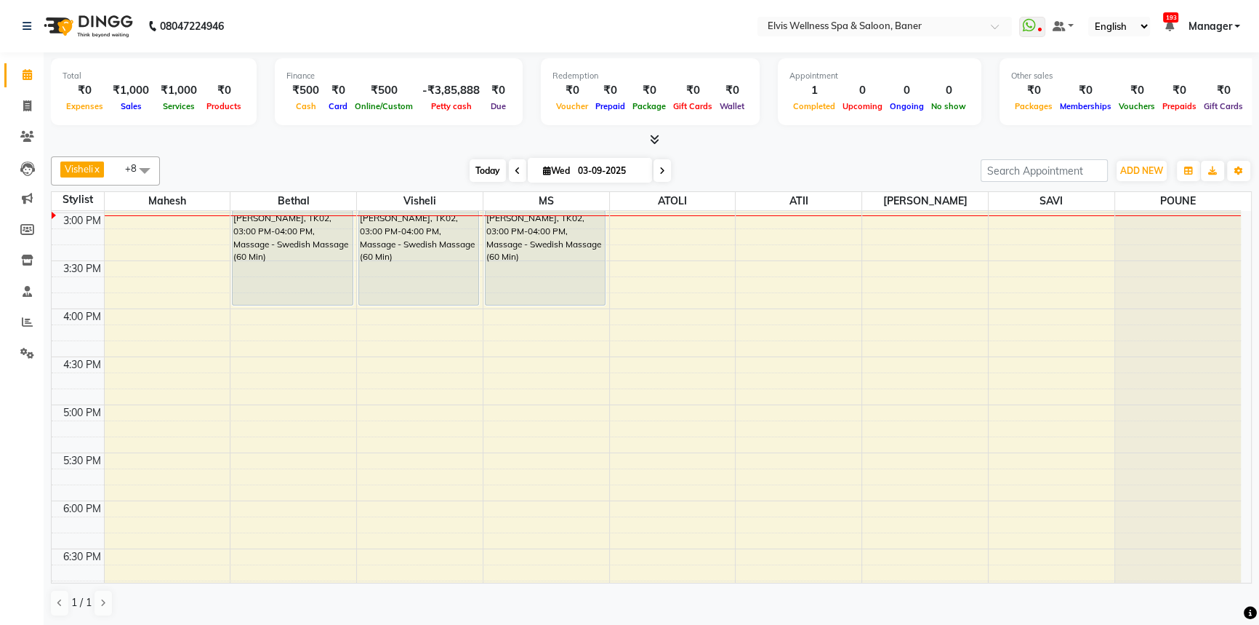
click at [470, 167] on span "Today" at bounding box center [488, 170] width 36 height 23
drag, startPoint x: 393, startPoint y: 159, endPoint x: 485, endPoint y: 154, distance: 92.5
click at [419, 160] on div "[DATE] [DATE]" at bounding box center [570, 171] width 806 height 22
click at [480, 169] on span "Today" at bounding box center [488, 170] width 36 height 23
click at [438, 164] on div "[DATE] [DATE]" at bounding box center [570, 171] width 806 height 22
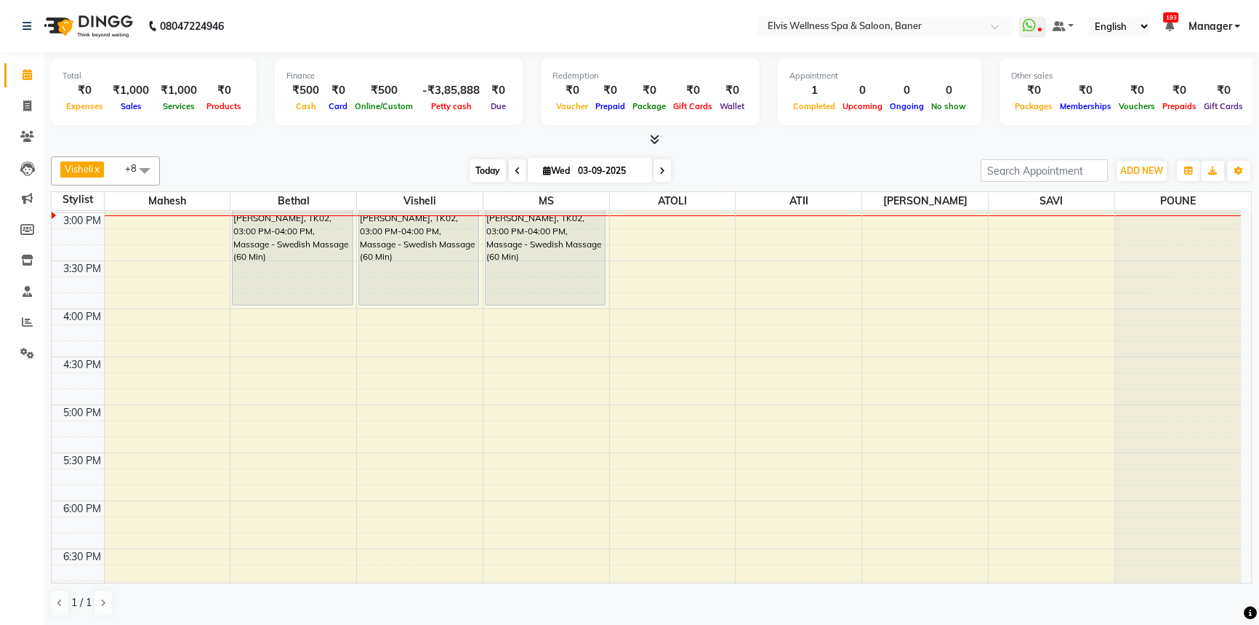
click at [491, 170] on span "Today" at bounding box center [488, 170] width 36 height 23
click at [473, 169] on span "Today" at bounding box center [488, 170] width 36 height 23
click at [476, 174] on span "Today" at bounding box center [488, 170] width 36 height 23
drag, startPoint x: 452, startPoint y: 173, endPoint x: 214, endPoint y: 184, distance: 238.8
click at [446, 173] on div "[DATE] [DATE]" at bounding box center [570, 171] width 806 height 22
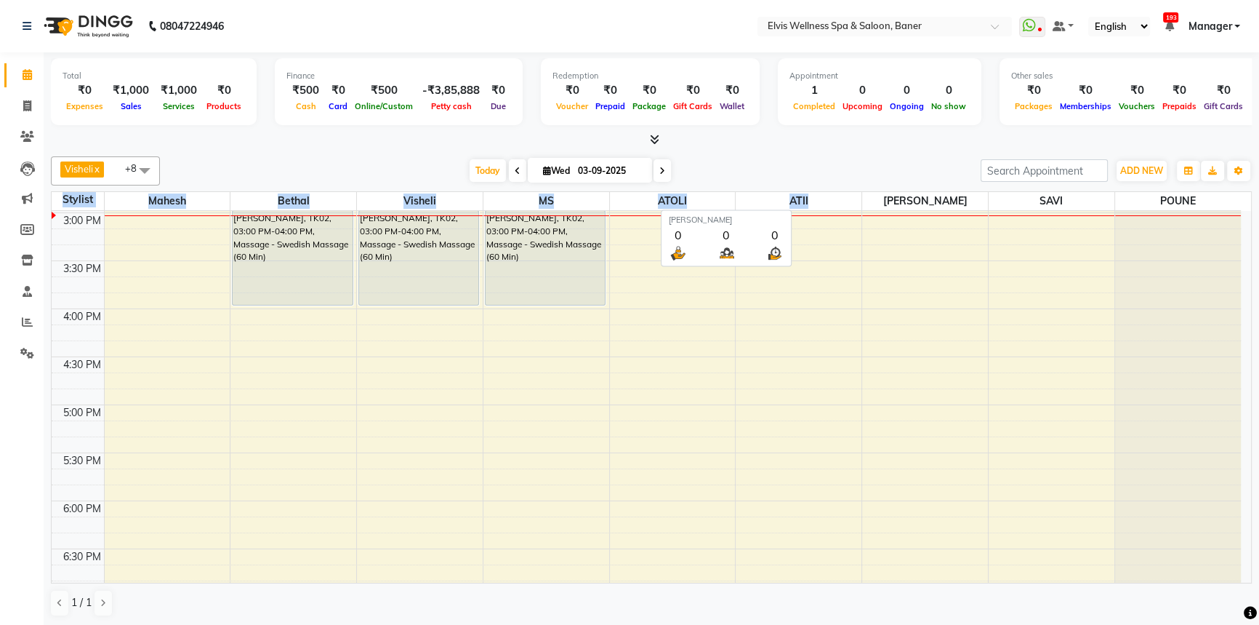
drag, startPoint x: 54, startPoint y: 197, endPoint x: 867, endPoint y: 203, distance: 813.0
click at [867, 203] on tr "Stylist Mahesh Bethal Visheli MS ATOLI ATII Marvin SAVI POUNE" at bounding box center [647, 201] width 1190 height 19
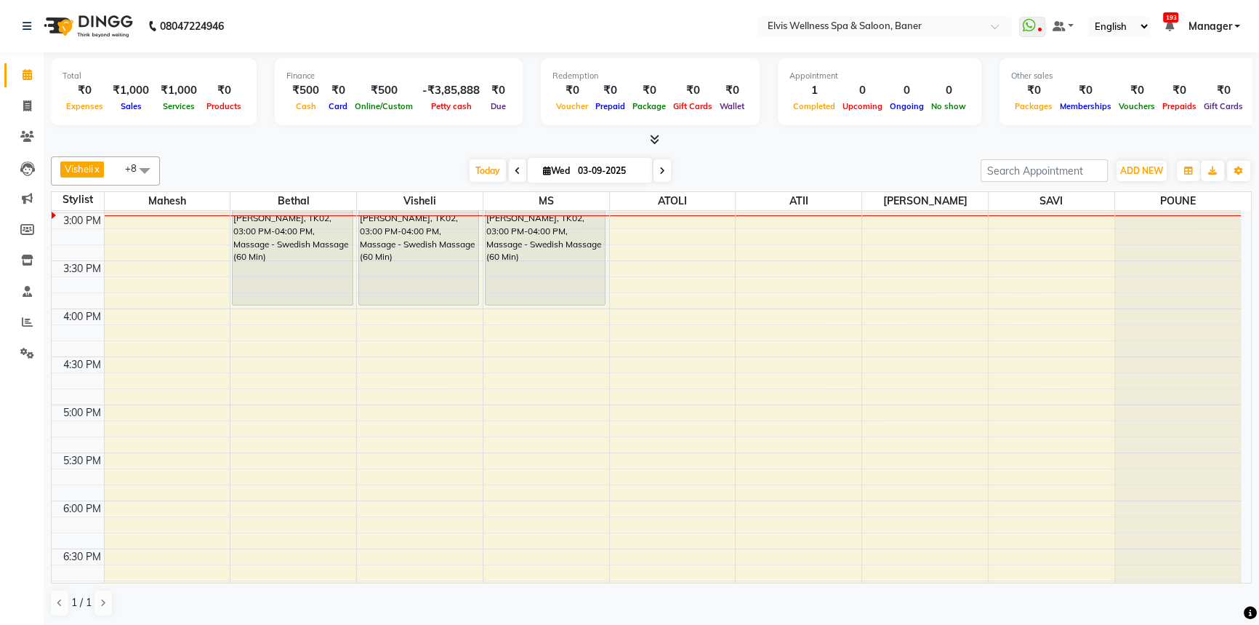
drag, startPoint x: 868, startPoint y: 160, endPoint x: 965, endPoint y: 193, distance: 103.0
click at [868, 160] on div "[DATE] [DATE]" at bounding box center [570, 171] width 806 height 22
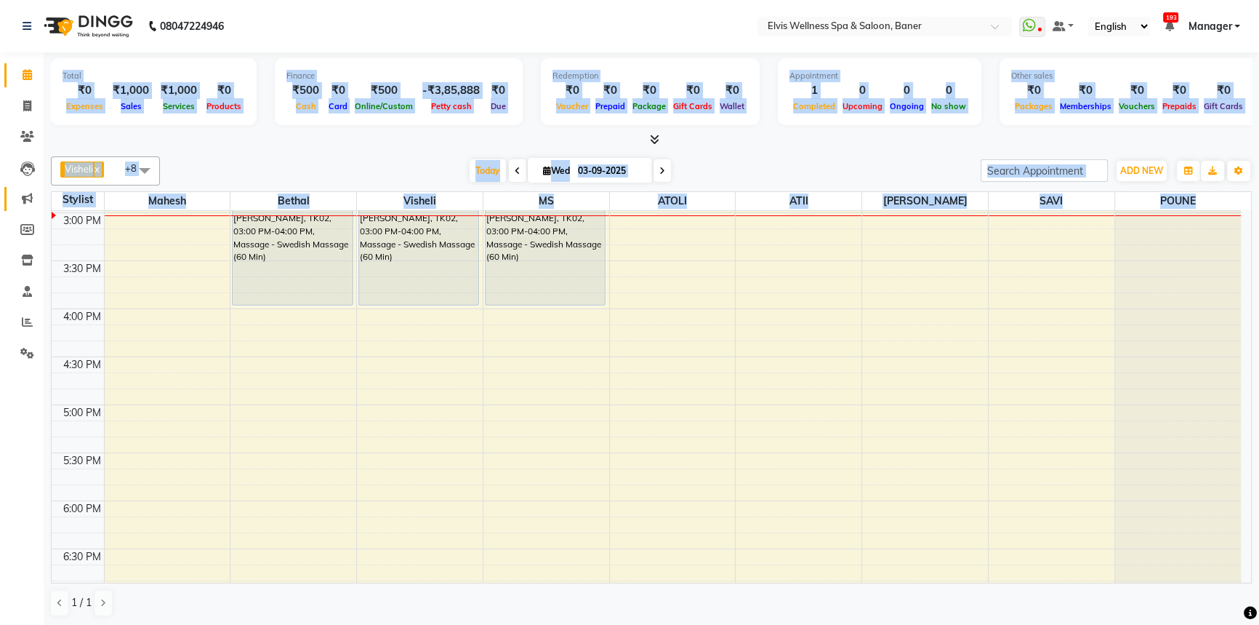
drag, startPoint x: 1203, startPoint y: 197, endPoint x: 4, endPoint y: 201, distance: 1199.9
click at [4, 201] on app-home "08047224946 Select Location × Elvis Wellness Spa & Saloon, Baner WhatsApp Statu…" at bounding box center [629, 313] width 1259 height 626
click at [245, 153] on div "Visheli x MS x Bethal x ATOLI x ATII x SAVI x [PERSON_NAME] [PERSON_NAME] x +8 …" at bounding box center [651, 387] width 1201 height 472
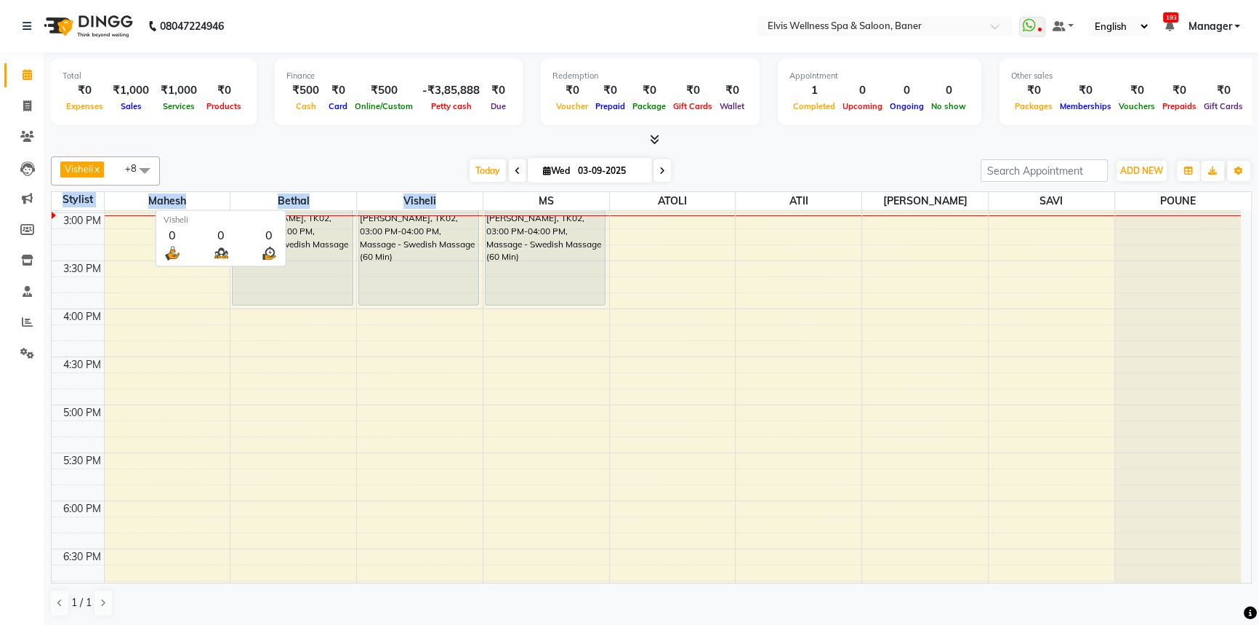
drag, startPoint x: 51, startPoint y: 196, endPoint x: 585, endPoint y: 208, distance: 533.9
click at [585, 208] on tr "Stylist Mahesh Bethal Visheli MS ATOLI ATII Marvin SAVI POUNE" at bounding box center [647, 201] width 1190 height 19
click at [820, 160] on div "[DATE] [DATE]" at bounding box center [570, 171] width 806 height 22
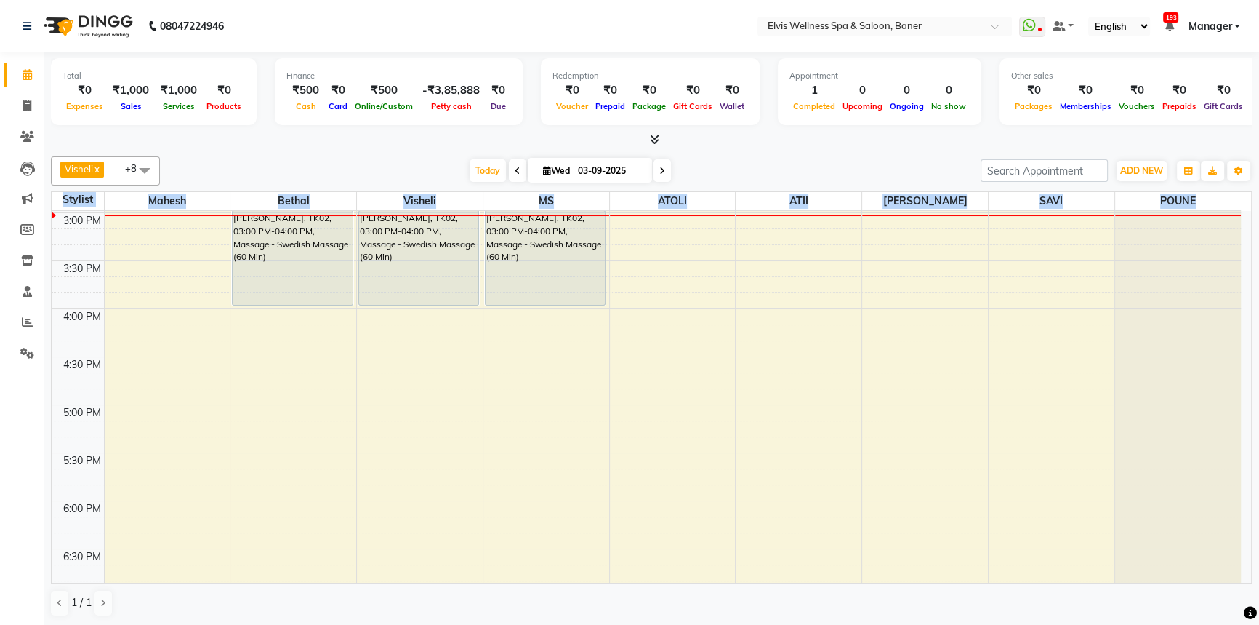
drag, startPoint x: 1203, startPoint y: 202, endPoint x: 58, endPoint y: 206, distance: 1145.3
click at [58, 206] on tr "Stylist Mahesh Bethal Visheli MS ATOLI ATII Marvin SAVI POUNE" at bounding box center [647, 201] width 1190 height 19
click at [319, 162] on div "[DATE] [DATE]" at bounding box center [570, 171] width 806 height 22
drag, startPoint x: 331, startPoint y: 158, endPoint x: 298, endPoint y: 172, distance: 35.5
click at [327, 158] on div "Visheli x MS x Bethal x ATOLI x ATII x SAVI x [PERSON_NAME] [PERSON_NAME] x +8 …" at bounding box center [651, 170] width 1201 height 29
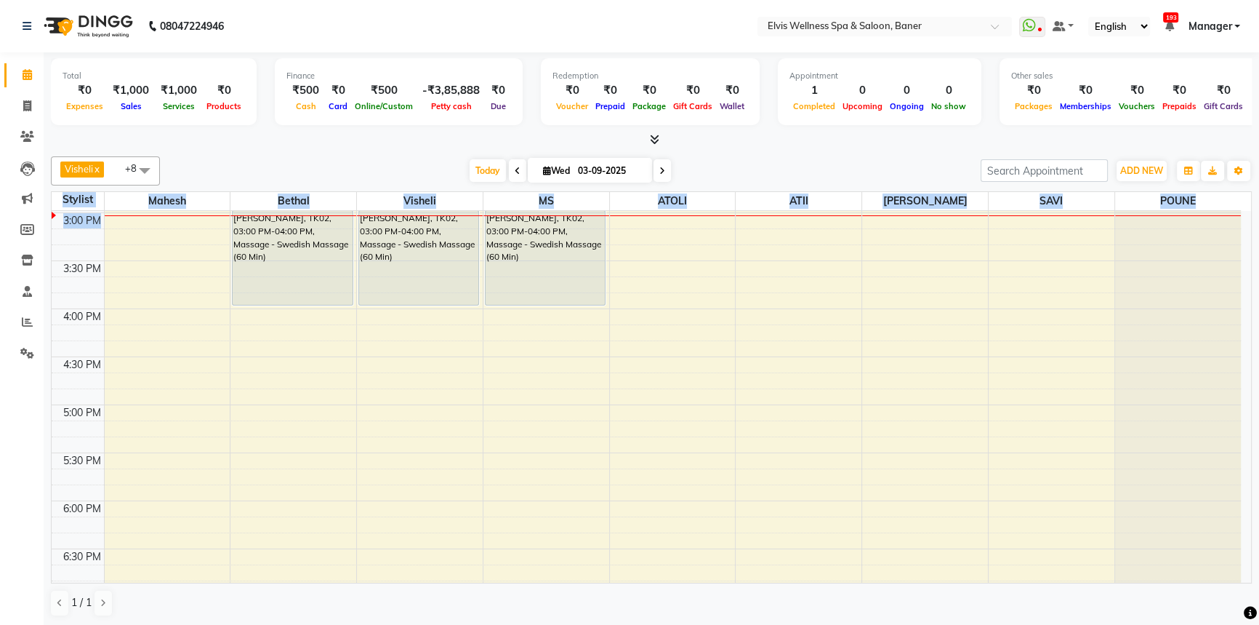
drag, startPoint x: 52, startPoint y: 196, endPoint x: 713, endPoint y: 204, distance: 661.1
click at [708, 209] on tr "Stylist Mahesh Bethal Visheli MS ATOLI ATII Marvin SAVI POUNE" at bounding box center [647, 201] width 1190 height 19
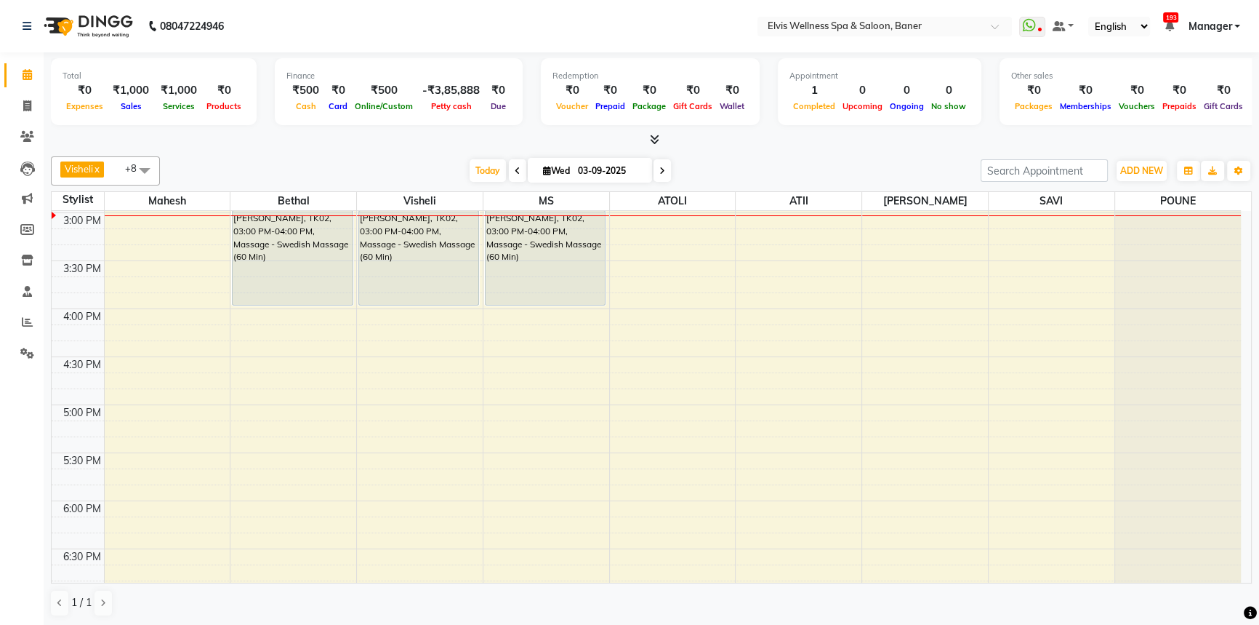
click at [734, 174] on div "[DATE] [DATE]" at bounding box center [570, 171] width 806 height 22
drag, startPoint x: 1198, startPoint y: 199, endPoint x: 61, endPoint y: 192, distance: 1137.3
click at [61, 192] on tr "Stylist Mahesh Bethal Visheli MS ATOLI ATII Marvin SAVI POUNE" at bounding box center [647, 201] width 1190 height 19
drag, startPoint x: 263, startPoint y: 147, endPoint x: 154, endPoint y: 200, distance: 121.3
click at [263, 148] on div "Total ₹0 Expenses ₹1,000 Sales ₹1,000 Services ₹0 Products Finance ₹500 Cash ₹0…" at bounding box center [652, 339] width 1216 height 574
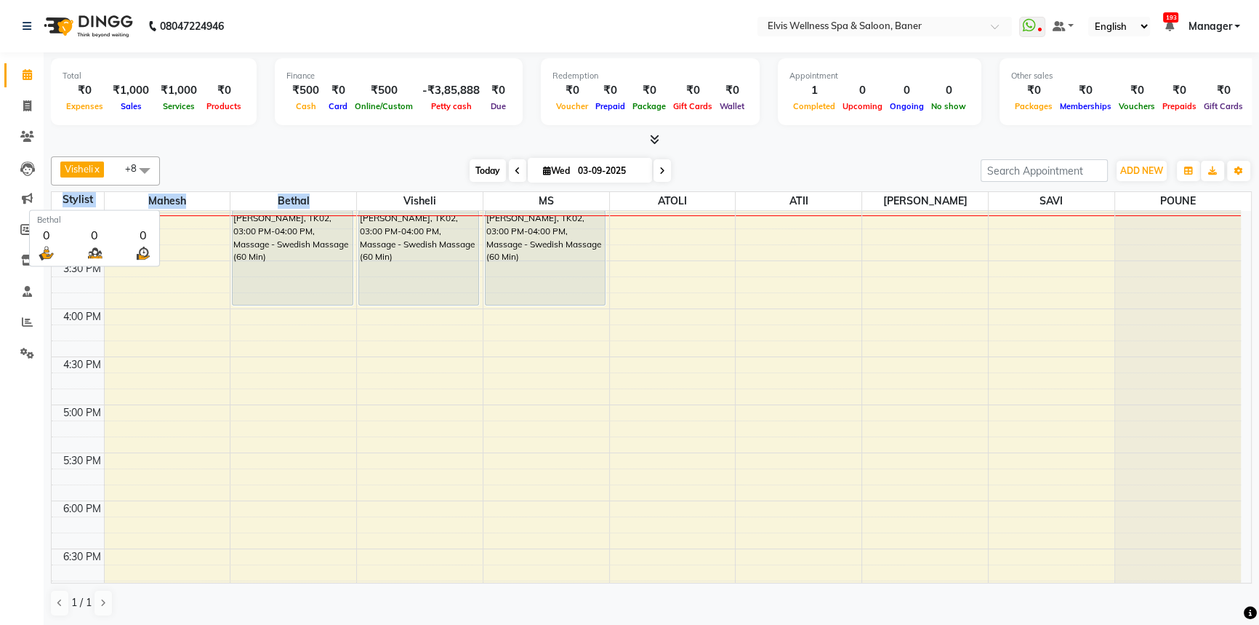
drag, startPoint x: 60, startPoint y: 196, endPoint x: 465, endPoint y: 174, distance: 405.6
click at [414, 196] on tr "Stylist Mahesh Bethal Visheli MS ATOLI ATII Marvin SAVI POUNE" at bounding box center [647, 201] width 1190 height 19
click at [486, 140] on div at bounding box center [651, 139] width 1201 height 15
drag, startPoint x: 449, startPoint y: 173, endPoint x: 457, endPoint y: 173, distance: 8.0
click at [452, 173] on div "[DATE] [DATE]" at bounding box center [570, 171] width 806 height 22
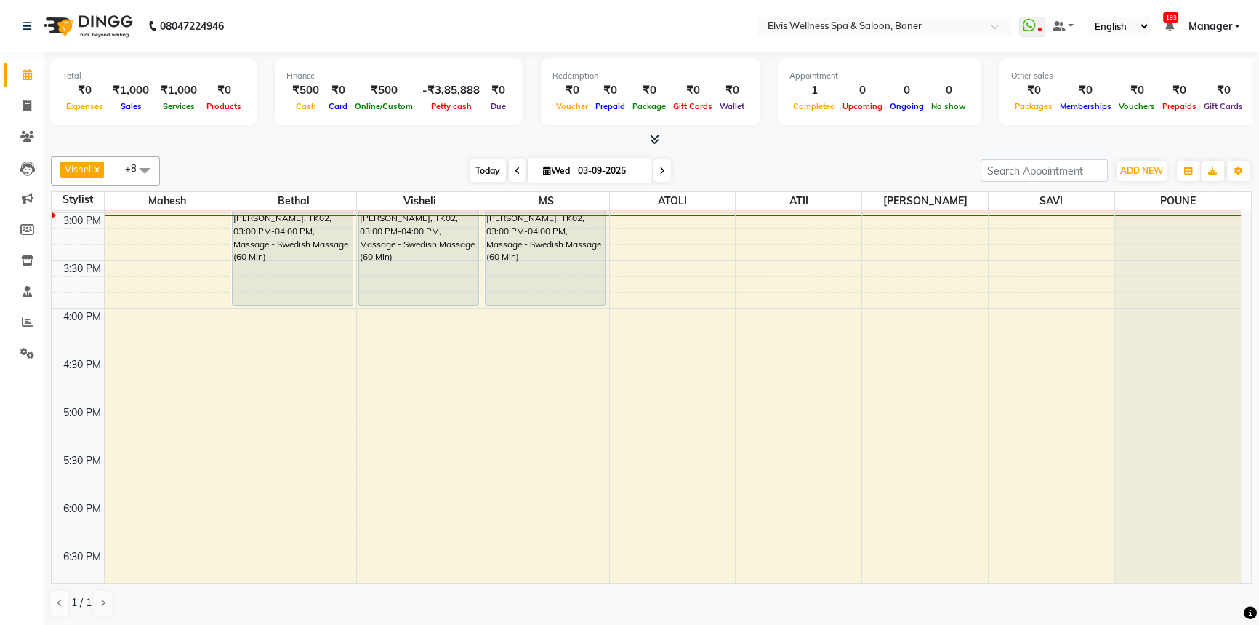
click at [502, 172] on span "Today" at bounding box center [488, 170] width 36 height 23
drag, startPoint x: 489, startPoint y: 172, endPoint x: 676, endPoint y: 183, distance: 187.2
click at [516, 177] on div "[DATE] [DATE]" at bounding box center [570, 171] width 204 height 22
click at [676, 183] on div "Visheli x MS x Bethal x ATOLI x ATII x SAVI x [PERSON_NAME] [PERSON_NAME] x +8 …" at bounding box center [651, 170] width 1201 height 29
click at [871, 174] on div "[DATE] [DATE]" at bounding box center [570, 171] width 806 height 22
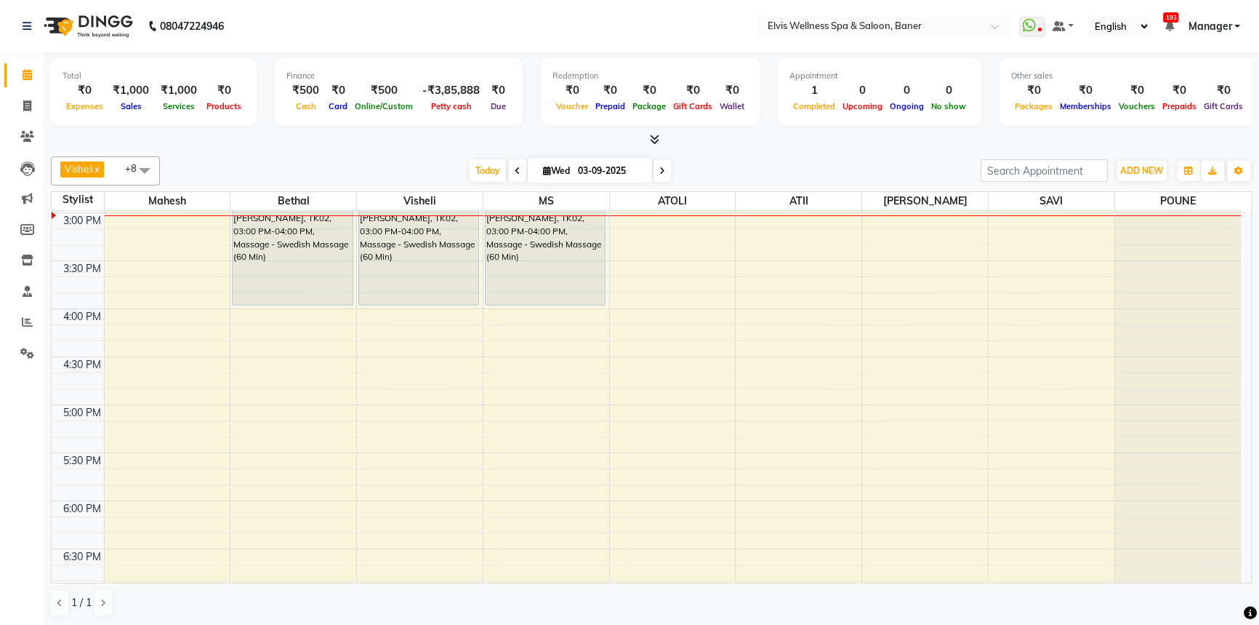
click at [468, 161] on div "[DATE] [DATE]" at bounding box center [570, 171] width 204 height 22
click at [480, 172] on span "Today" at bounding box center [488, 170] width 36 height 23
click at [811, 160] on div "[DATE] [DATE]" at bounding box center [570, 171] width 806 height 22
drag, startPoint x: 1204, startPoint y: 197, endPoint x: 142, endPoint y: 175, distance: 1062.7
click at [57, 202] on tr "Stylist Mahesh Bethal Visheli MS ATOLI ATII Marvin SAVI POUNE" at bounding box center [647, 201] width 1190 height 19
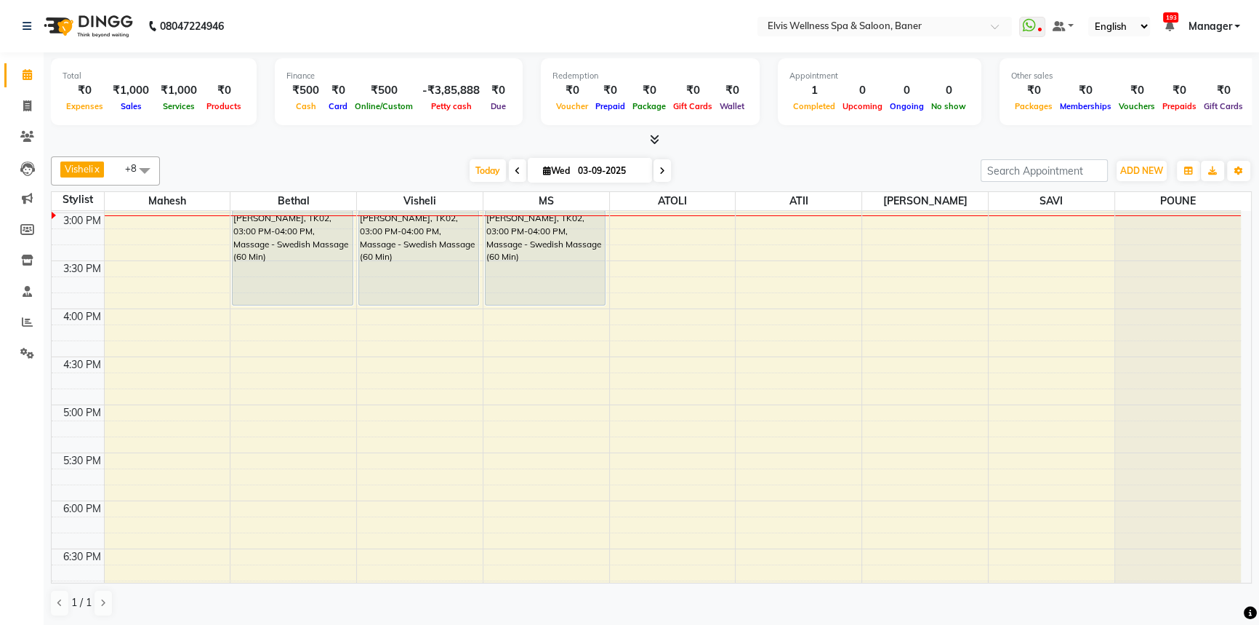
click at [142, 174] on span at bounding box center [144, 170] width 29 height 28
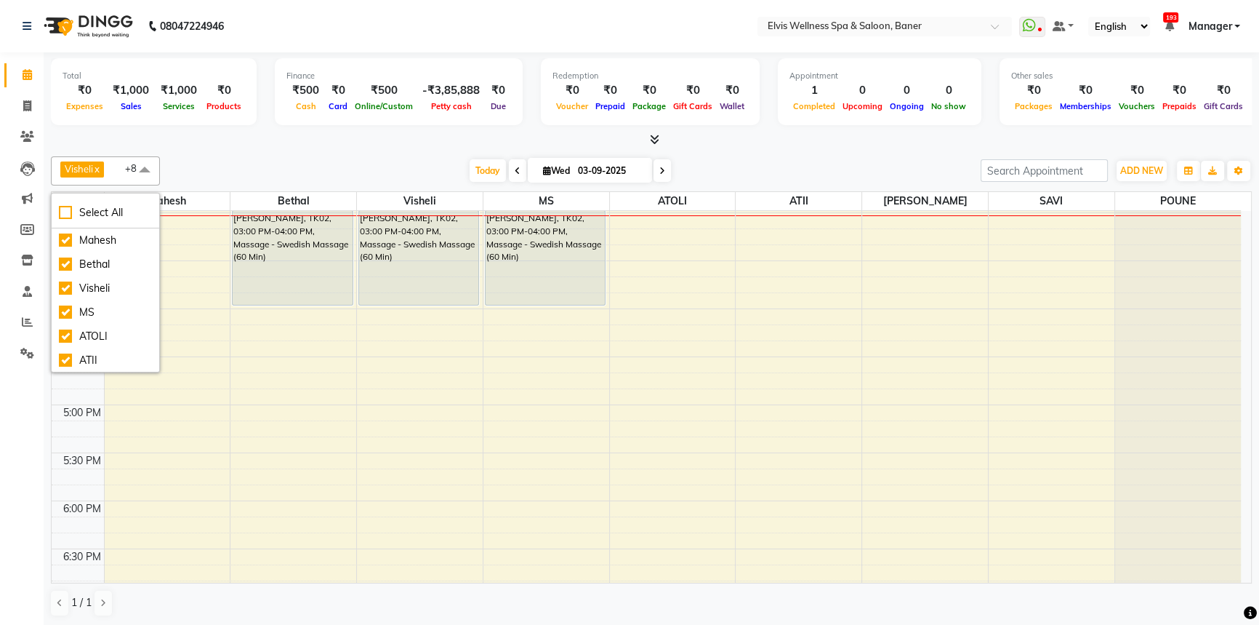
click at [255, 154] on div "Visheli x MS x Bethal x ATOLI x ATII x SAVI x [PERSON_NAME] [PERSON_NAME] x +8 …" at bounding box center [651, 387] width 1201 height 472
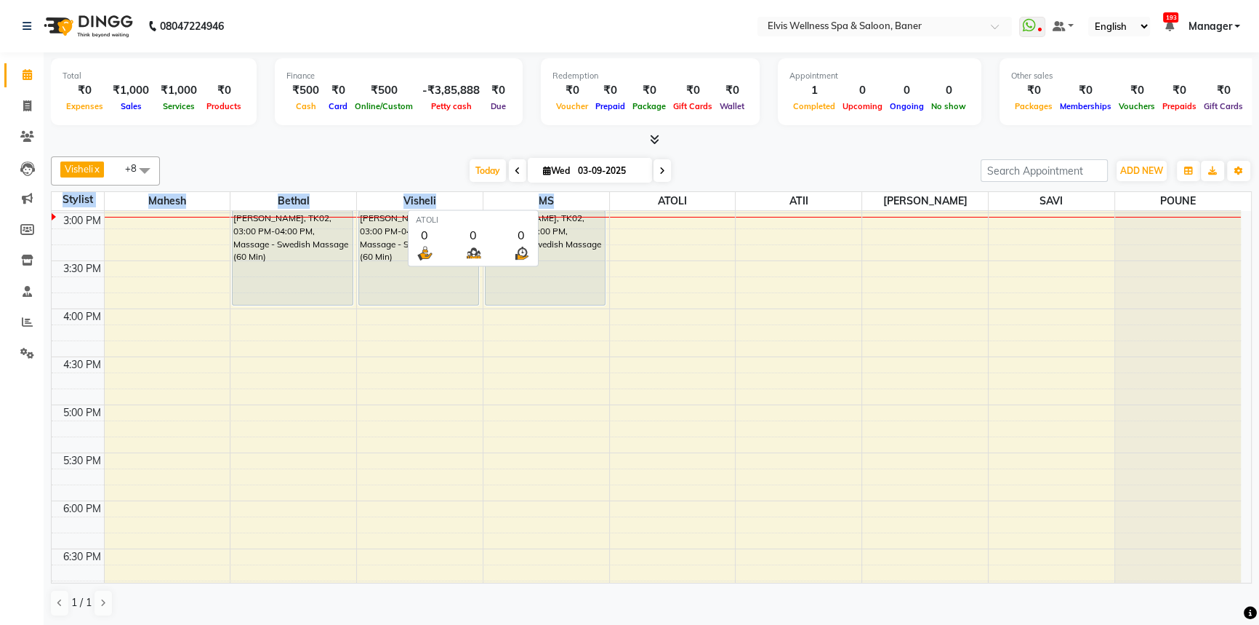
drag, startPoint x: 62, startPoint y: 202, endPoint x: 760, endPoint y: 173, distance: 698.7
click at [685, 206] on tr "Stylist Mahesh Bethal Visheli MS ATOLI ATII Marvin SAVI POUNE" at bounding box center [647, 201] width 1190 height 19
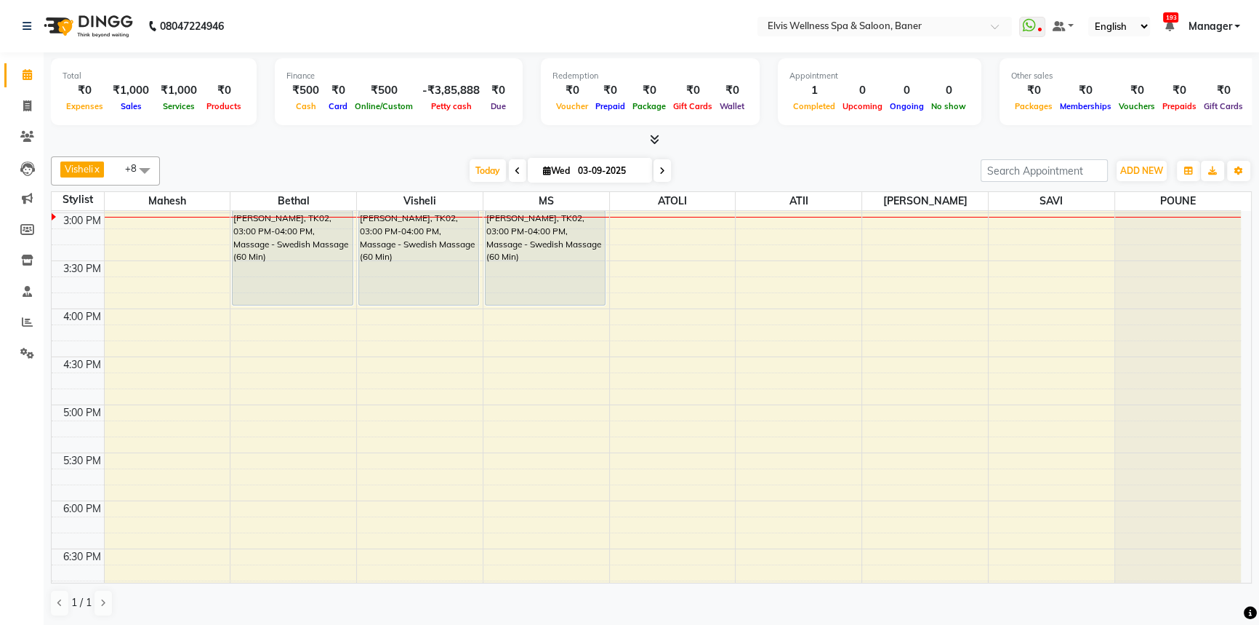
click at [766, 167] on div "[DATE] [DATE]" at bounding box center [570, 171] width 806 height 22
drag, startPoint x: 1209, startPoint y: 201, endPoint x: 53, endPoint y: 197, distance: 1155.5
click at [53, 197] on tr "Stylist Mahesh Bethal Visheli MS ATOLI ATII Marvin SAVI POUNE" at bounding box center [647, 201] width 1190 height 19
drag, startPoint x: 401, startPoint y: 146, endPoint x: 268, endPoint y: 172, distance: 136.3
click at [401, 146] on div at bounding box center [651, 139] width 1201 height 15
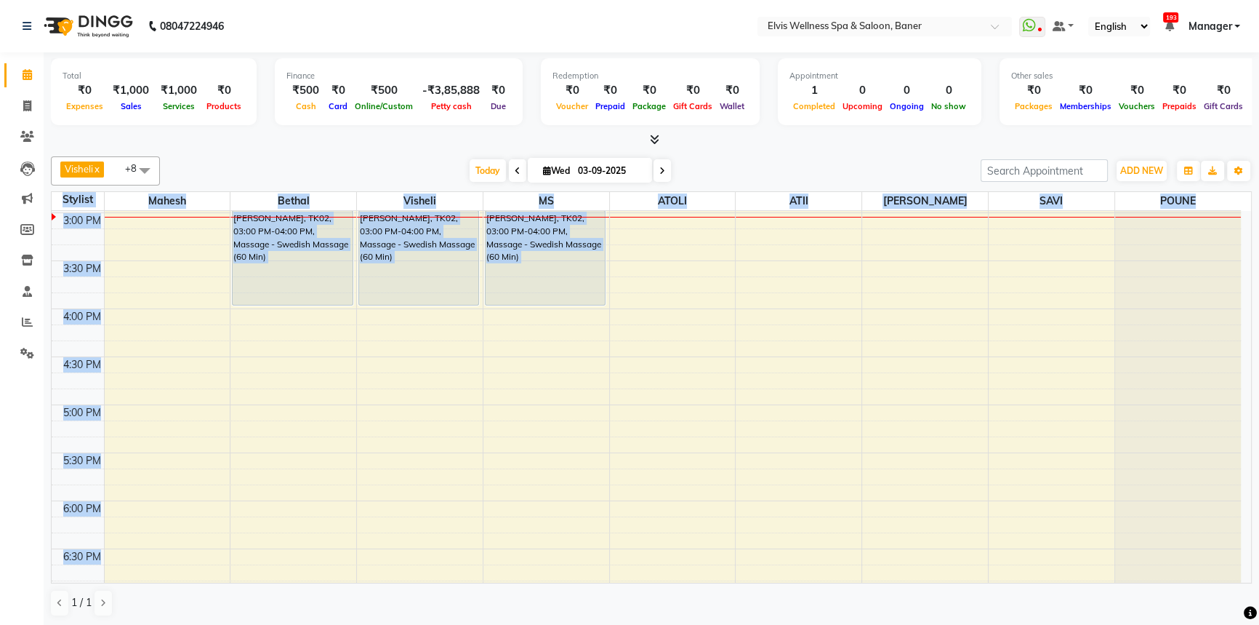
drag, startPoint x: 58, startPoint y: 199, endPoint x: 880, endPoint y: 156, distance: 822.8
click at [1145, 240] on table "Stylist Mahesh Bethal Visheli MS ATOLI ATII Marvin SAVI POUNE 8:00 AM 8:30 AM 9…" at bounding box center [651, 387] width 1201 height 392
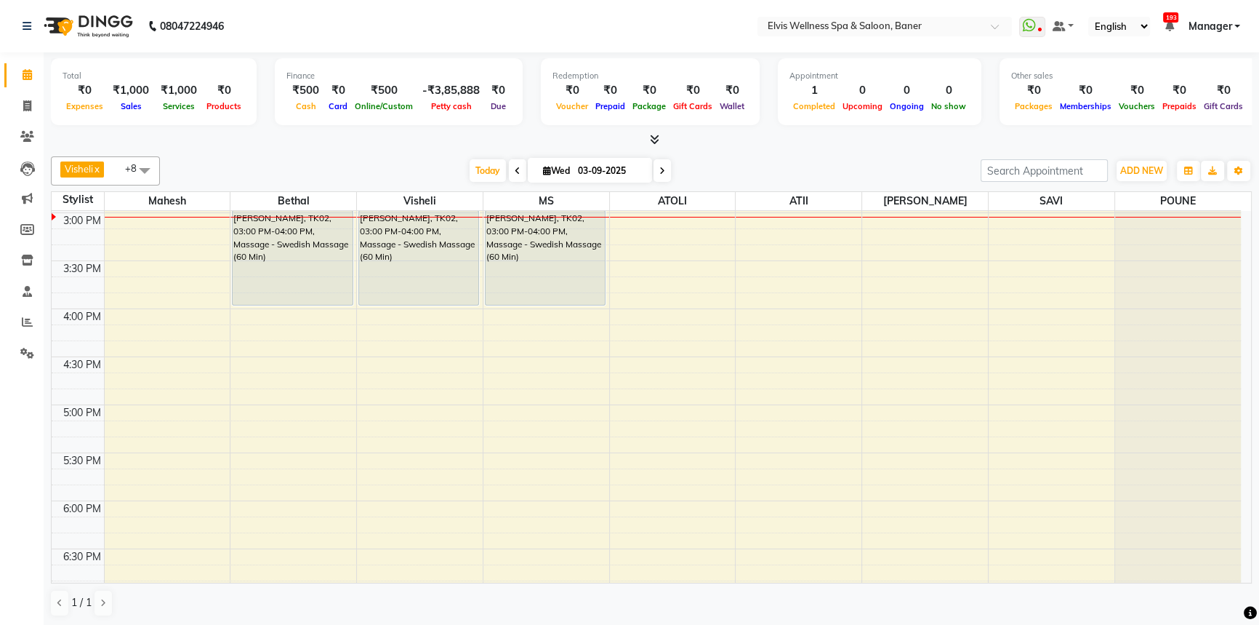
click at [870, 153] on div "Visheli x MS x Bethal x ATOLI x ATII x SAVI x [PERSON_NAME] [PERSON_NAME] x +8 …" at bounding box center [651, 387] width 1201 height 472
click at [873, 153] on div "Visheli x MS x Bethal x ATOLI x ATII x SAVI x [PERSON_NAME] [PERSON_NAME] x +8 …" at bounding box center [651, 387] width 1201 height 472
drag, startPoint x: 875, startPoint y: 154, endPoint x: 854, endPoint y: 159, distance: 21.0
click at [869, 154] on div "Visheli x MS x Bethal x ATOLI x ATII x SAVI x [PERSON_NAME] [PERSON_NAME] x +8 …" at bounding box center [651, 387] width 1201 height 472
click at [386, 170] on div "[DATE] [DATE]" at bounding box center [570, 171] width 806 height 22
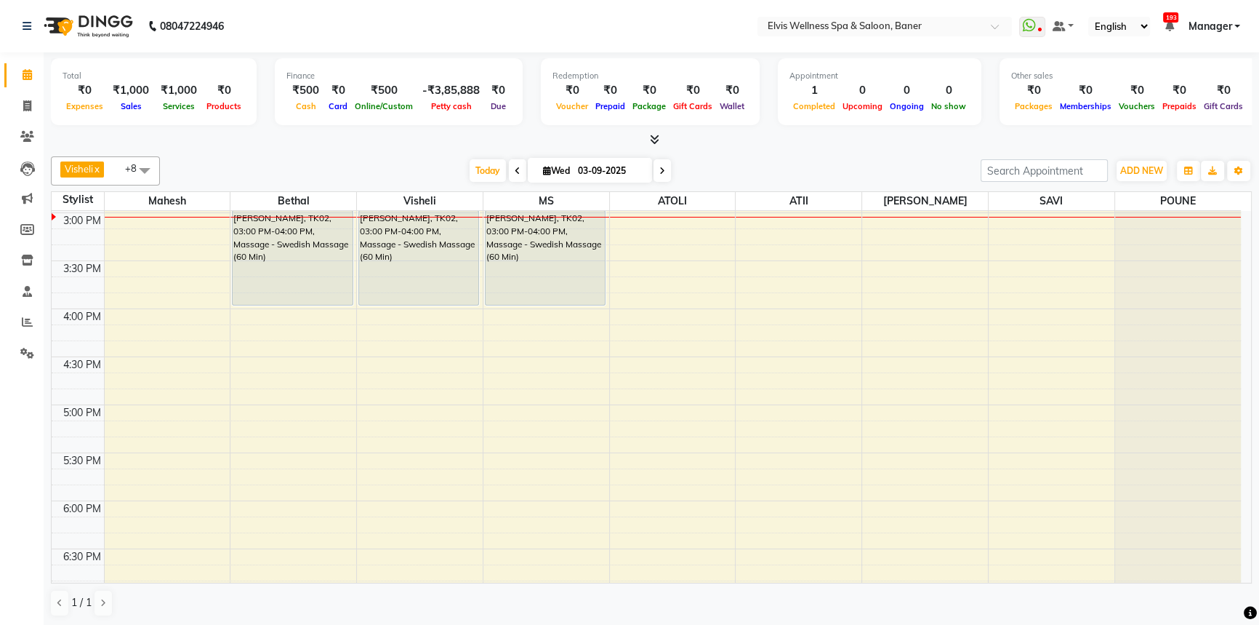
click at [686, 145] on div at bounding box center [651, 139] width 1201 height 15
click at [481, 162] on span "Today" at bounding box center [488, 170] width 36 height 23
click at [795, 156] on div "Visheli x MS x Bethal x ATOLI x ATII x SAVI x [PERSON_NAME] [PERSON_NAME] x +8 …" at bounding box center [651, 170] width 1201 height 29
drag, startPoint x: 1203, startPoint y: 198, endPoint x: 61, endPoint y: 201, distance: 1142.4
click at [61, 201] on tr "Stylist Mahesh Bethal Visheli MS ATOLI ATII Marvin SAVI POUNE" at bounding box center [647, 201] width 1190 height 19
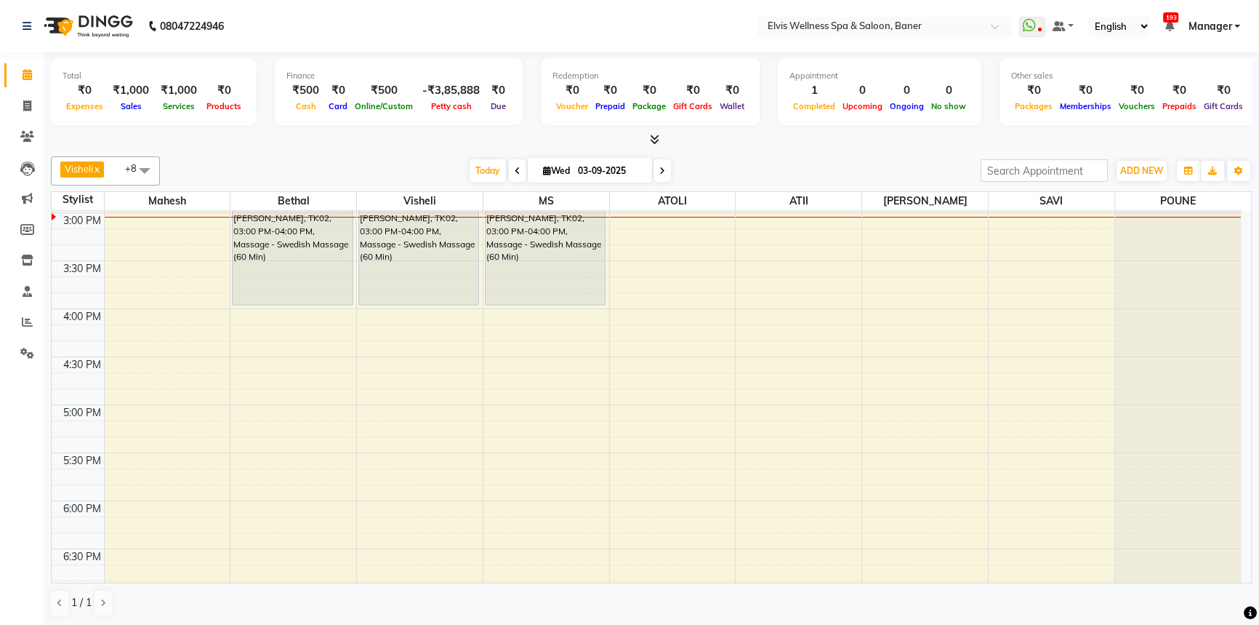
click at [372, 146] on div at bounding box center [651, 139] width 1201 height 15
drag, startPoint x: 57, startPoint y: 199, endPoint x: 268, endPoint y: 167, distance: 212.6
click at [211, 194] on tr "Stylist Mahesh Bethal Visheli MS ATOLI ATII Marvin SAVI POUNE" at bounding box center [647, 201] width 1190 height 19
click at [274, 157] on div "Visheli x MS x Bethal x ATOLI x ATII x SAVI x [PERSON_NAME] [PERSON_NAME] x +8 …" at bounding box center [651, 170] width 1201 height 29
drag, startPoint x: 790, startPoint y: 177, endPoint x: 415, endPoint y: 126, distance: 378.7
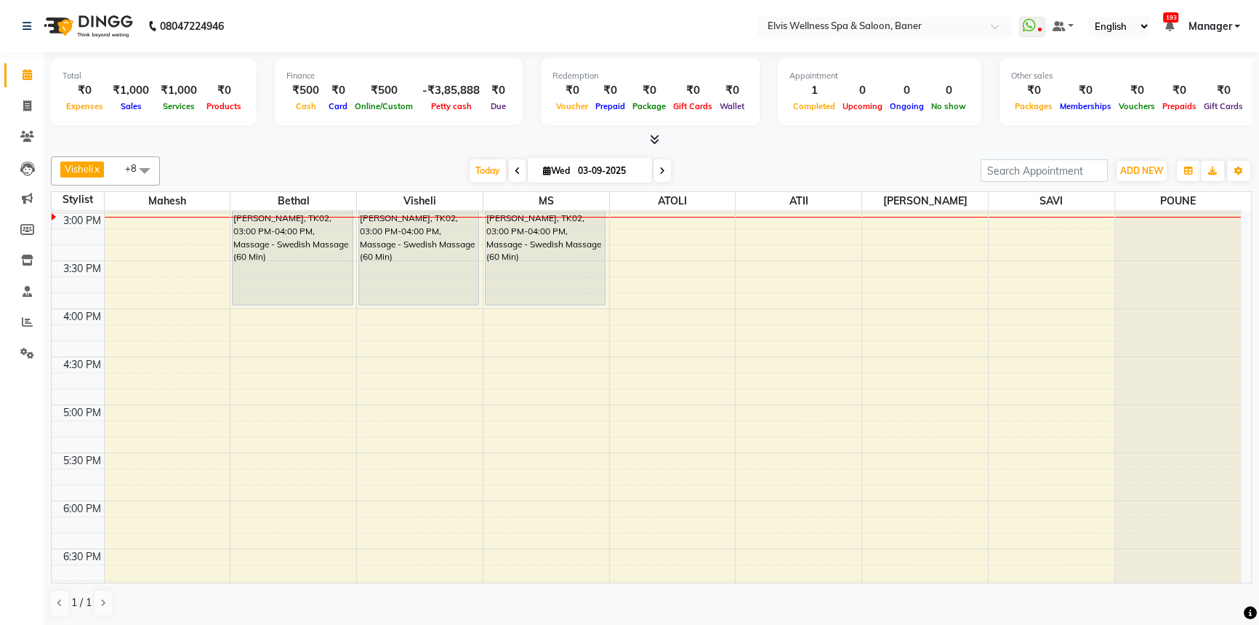
click at [791, 176] on div "[DATE] [DATE]" at bounding box center [570, 171] width 806 height 22
click at [381, 127] on div "Total ₹0 Expenses ₹1,000 Sales ₹1,000 Services ₹0 Products Finance ₹500 Cash ₹0…" at bounding box center [651, 93] width 1201 height 71
drag, startPoint x: 845, startPoint y: 155, endPoint x: 451, endPoint y: 4, distance: 422.2
click at [817, 149] on div "Total ₹0 Expenses ₹1,000 Sales ₹1,000 Services ₹0 Products Finance ₹500 Cash ₹0…" at bounding box center [652, 339] width 1216 height 574
click at [28, 133] on icon at bounding box center [27, 136] width 14 height 11
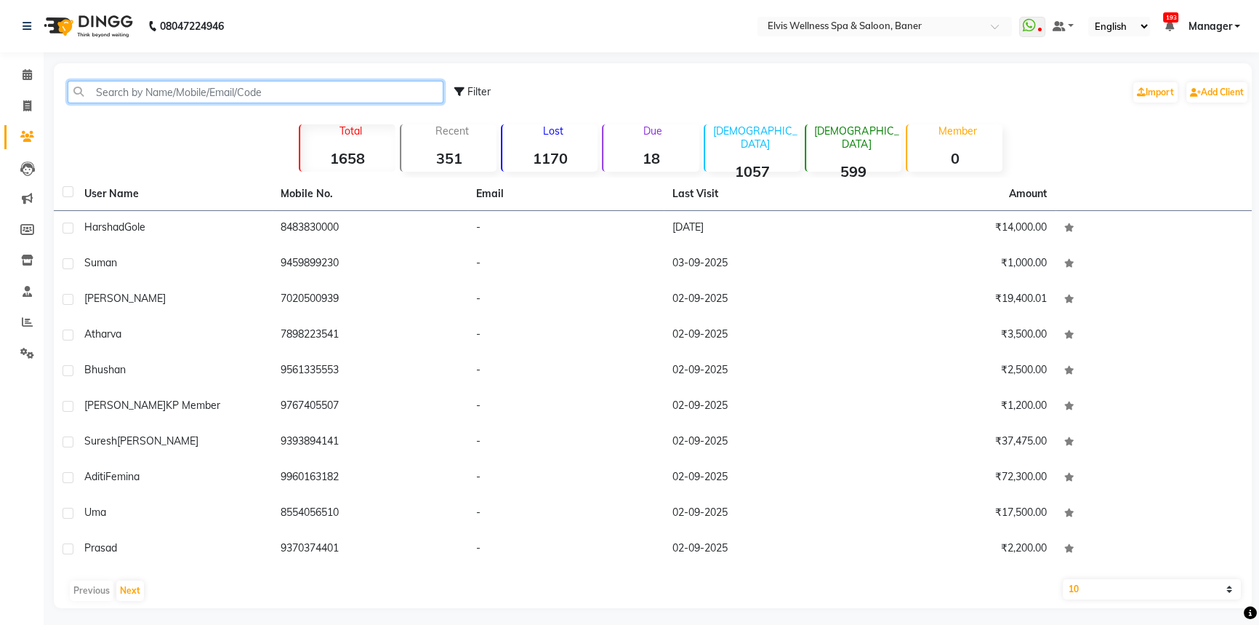
click at [187, 94] on input "text" at bounding box center [256, 92] width 376 height 23
paste input "97626 70202"
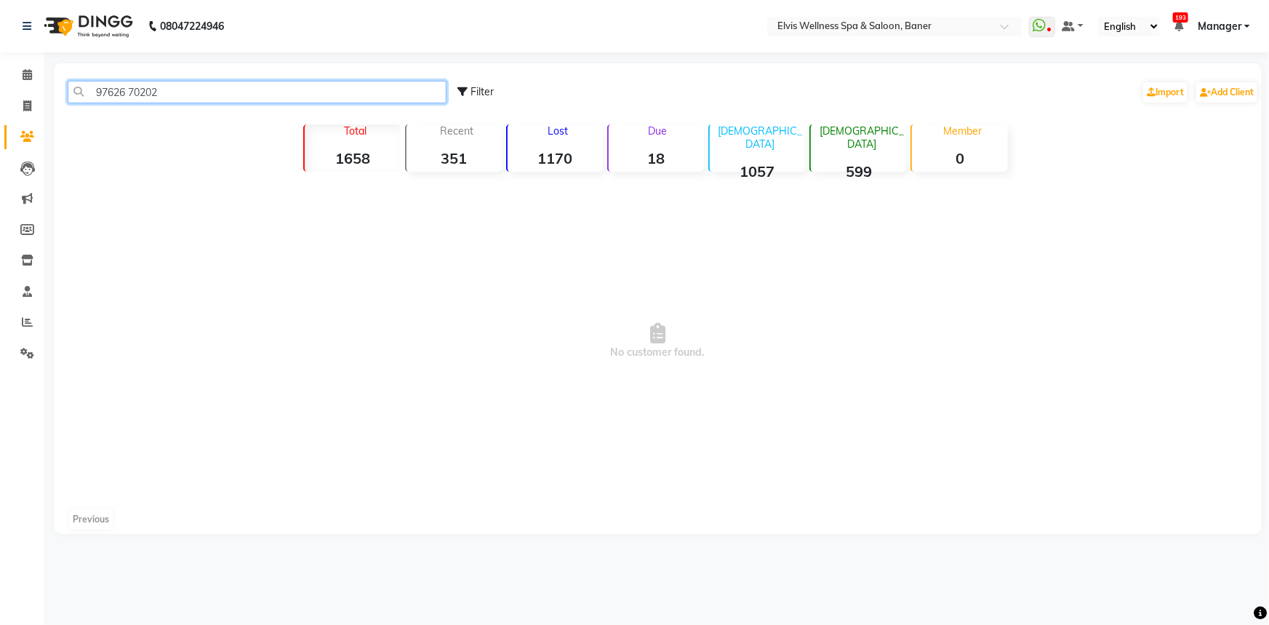
click at [131, 92] on input "97626 70202" at bounding box center [257, 92] width 379 height 23
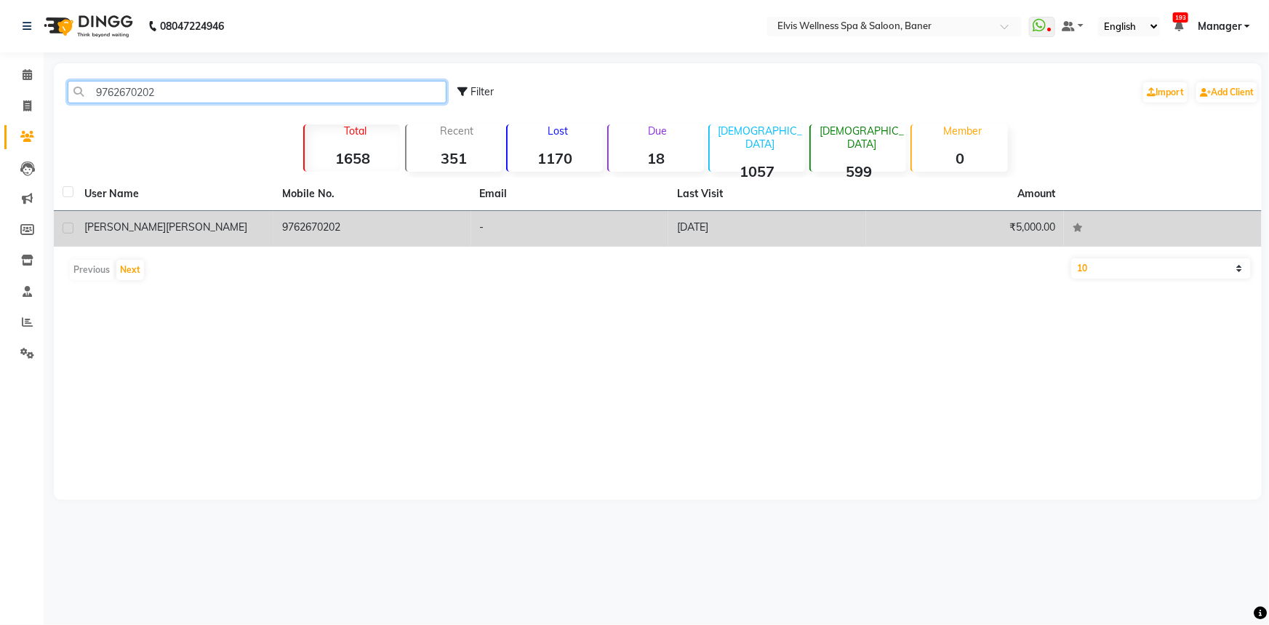
type input "9762670202"
click at [344, 230] on td "9762670202" at bounding box center [372, 229] width 198 height 36
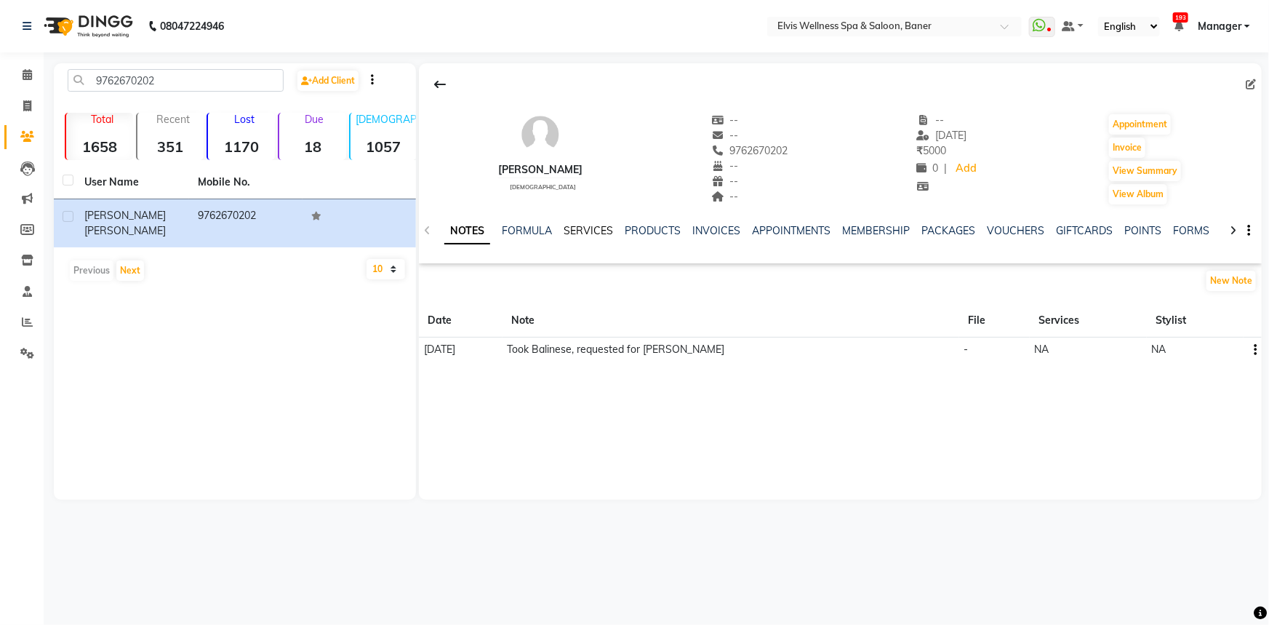
click at [594, 230] on link "SERVICES" at bounding box center [588, 230] width 49 height 13
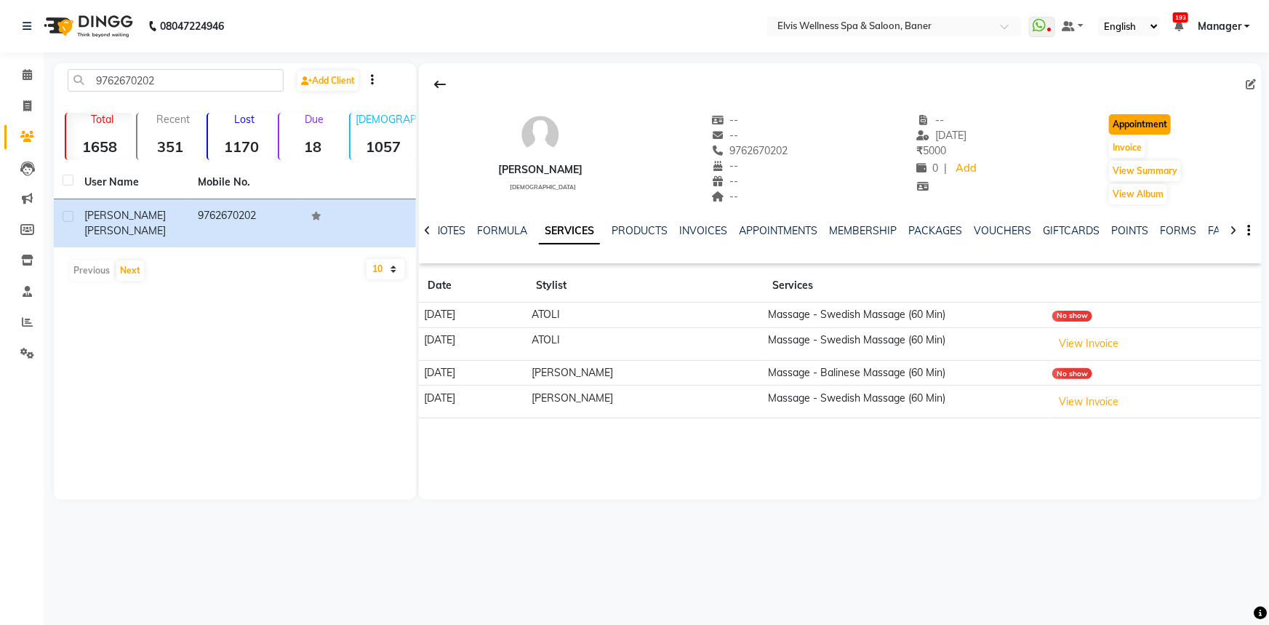
click at [1133, 125] on button "Appointment" at bounding box center [1140, 124] width 62 height 20
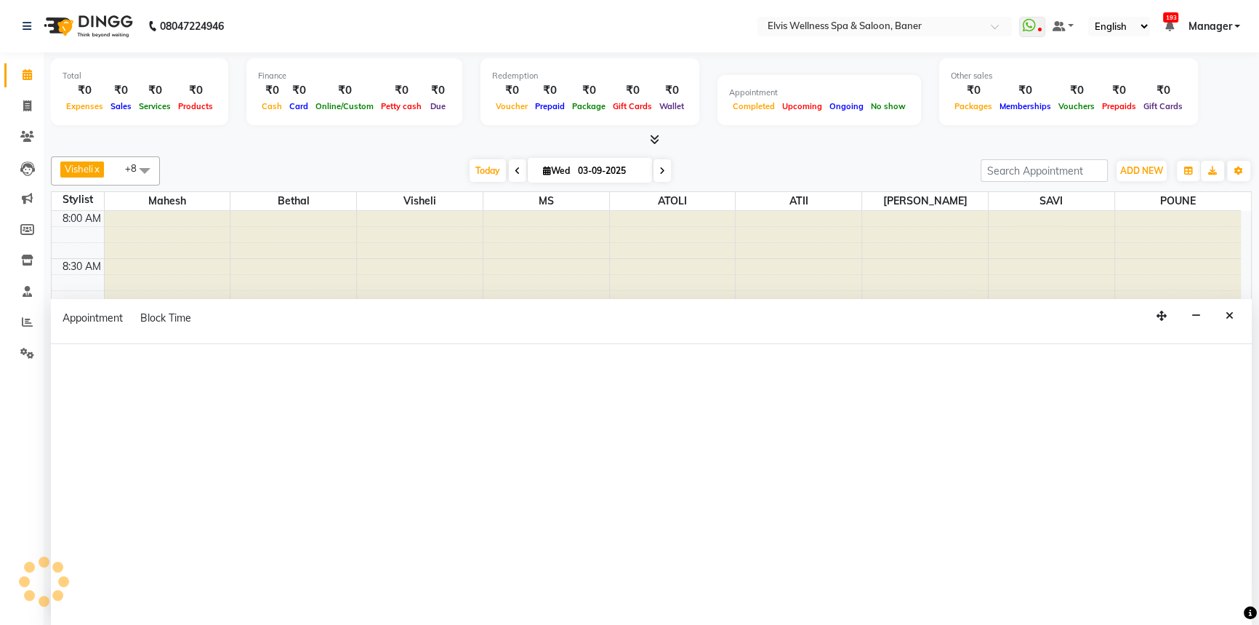
select select "tentative"
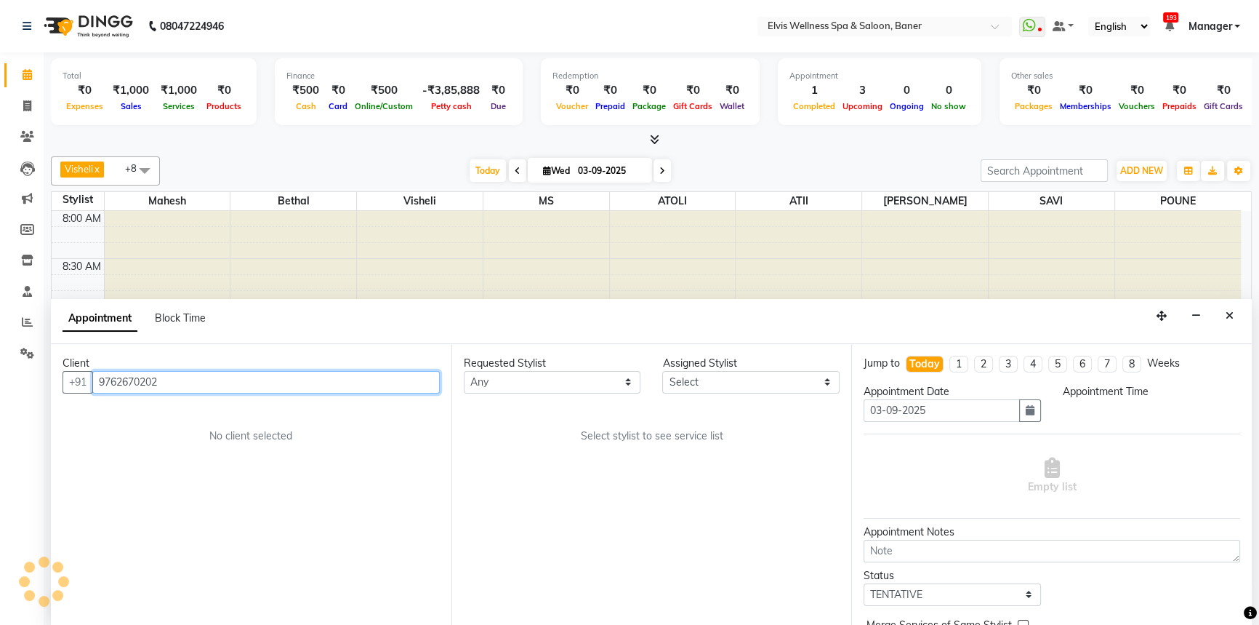
scroll to position [670, 0]
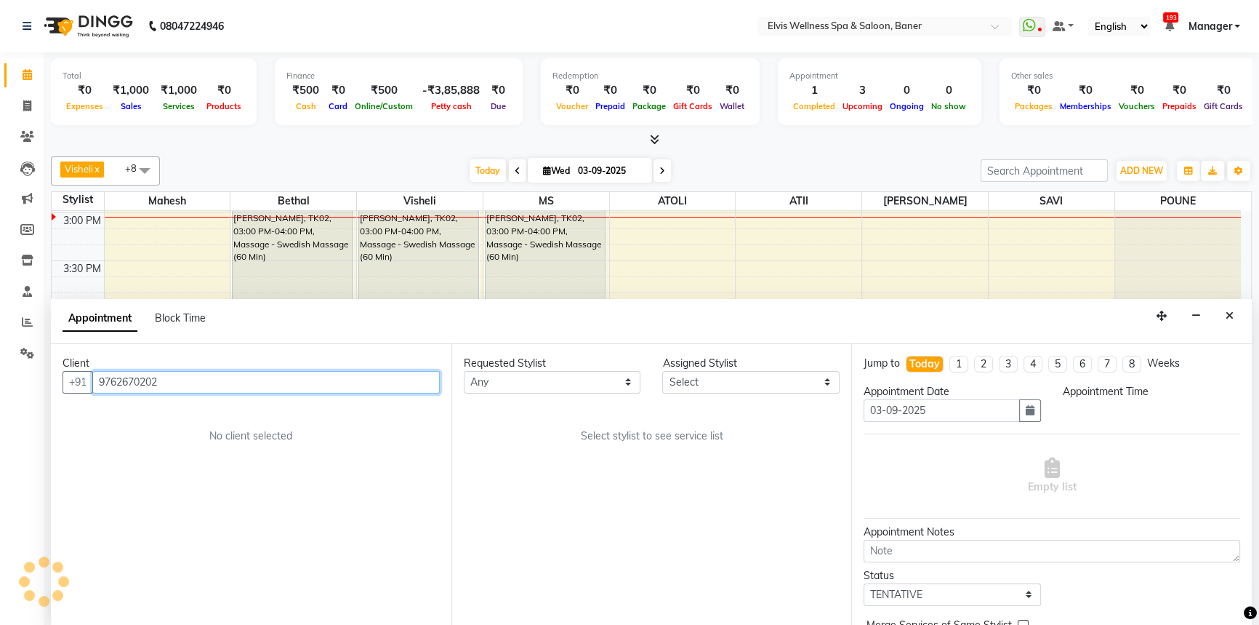
select select "540"
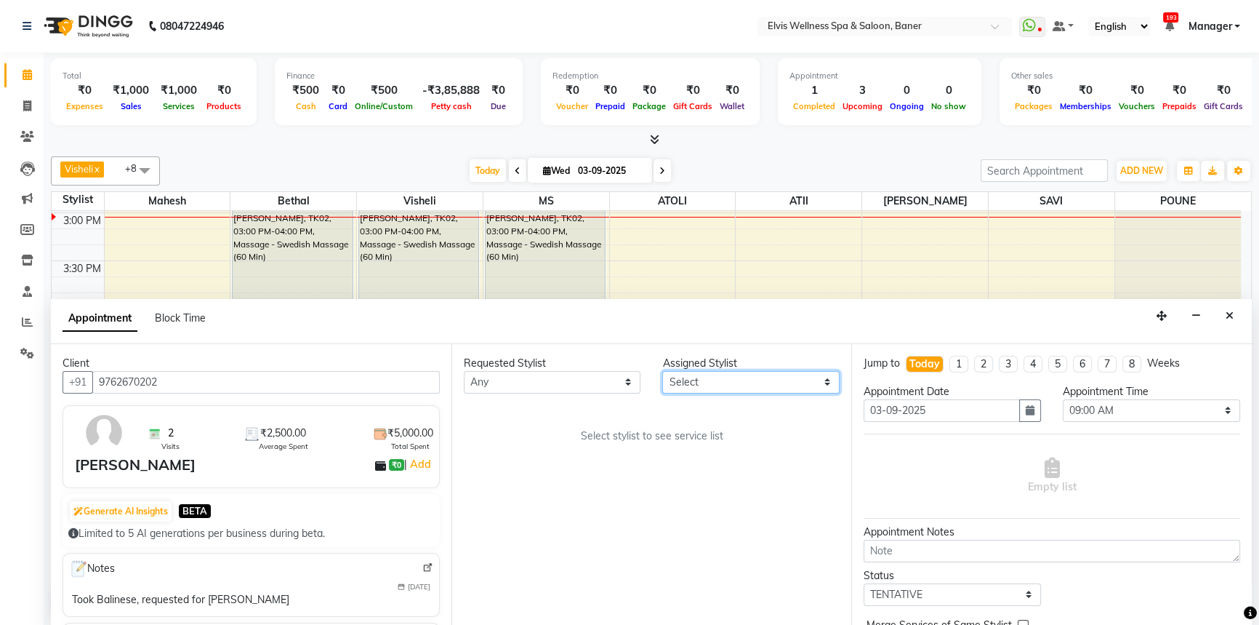
click at [662, 380] on select "Select AJINKYA ATII ATOLI Bethal KN Staff KP Staff [PERSON_NAME] [PERSON_NAME]" at bounding box center [750, 382] width 177 height 23
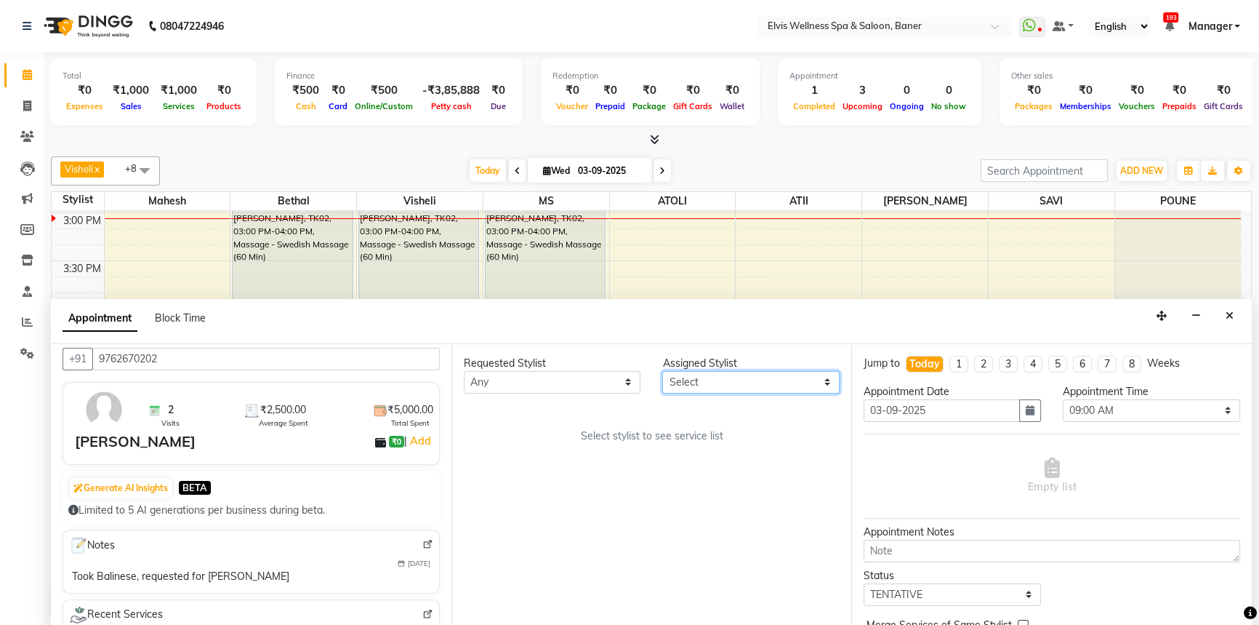
scroll to position [0, 0]
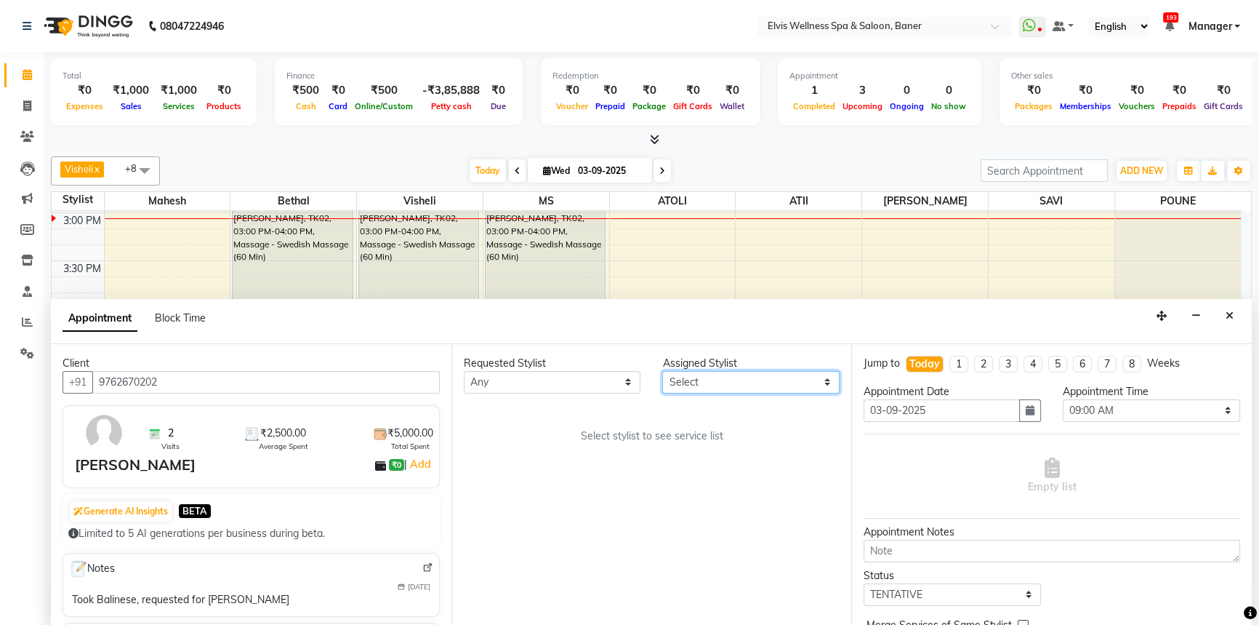
click at [697, 382] on select "Select AJINKYA ATII ATOLI Bethal KN Staff KP Staff [PERSON_NAME] [PERSON_NAME]" at bounding box center [750, 382] width 177 height 23
select select "40636"
click at [662, 371] on select "Select AJINKYA ATII ATOLI Bethal KN Staff KP Staff [PERSON_NAME] [PERSON_NAME]" at bounding box center [750, 382] width 177 height 23
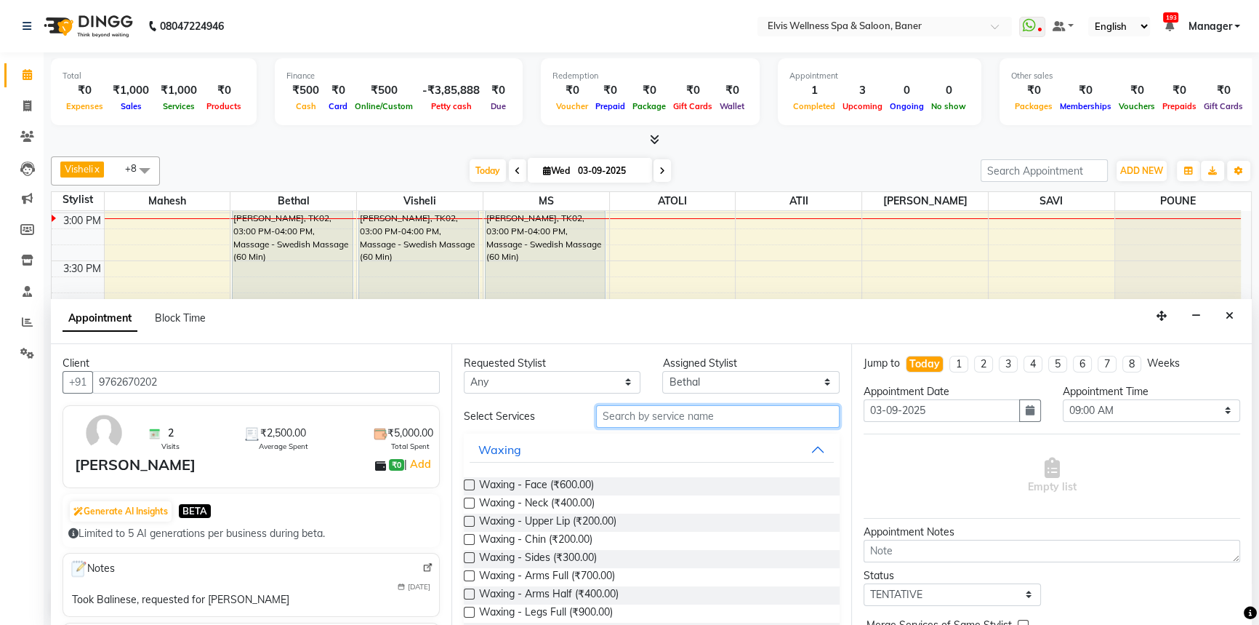
click at [643, 414] on input "text" at bounding box center [718, 416] width 244 height 23
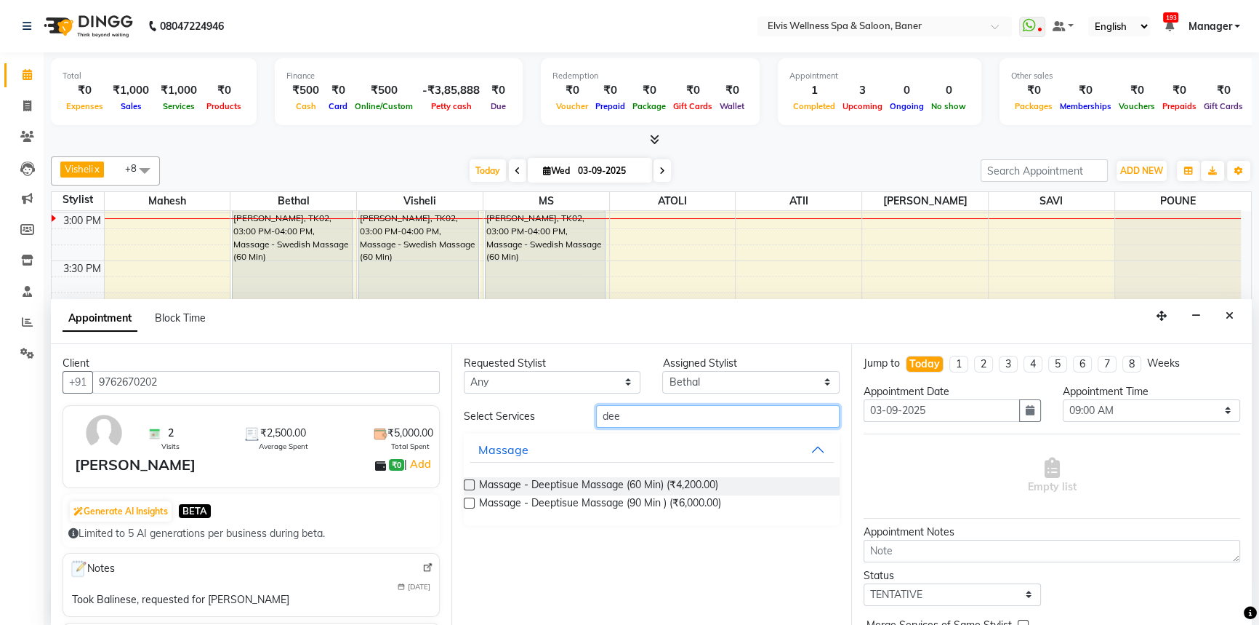
type input "dee"
click at [470, 481] on label at bounding box center [469, 484] width 11 height 11
click at [470, 481] on input "checkbox" at bounding box center [468, 485] width 9 height 9
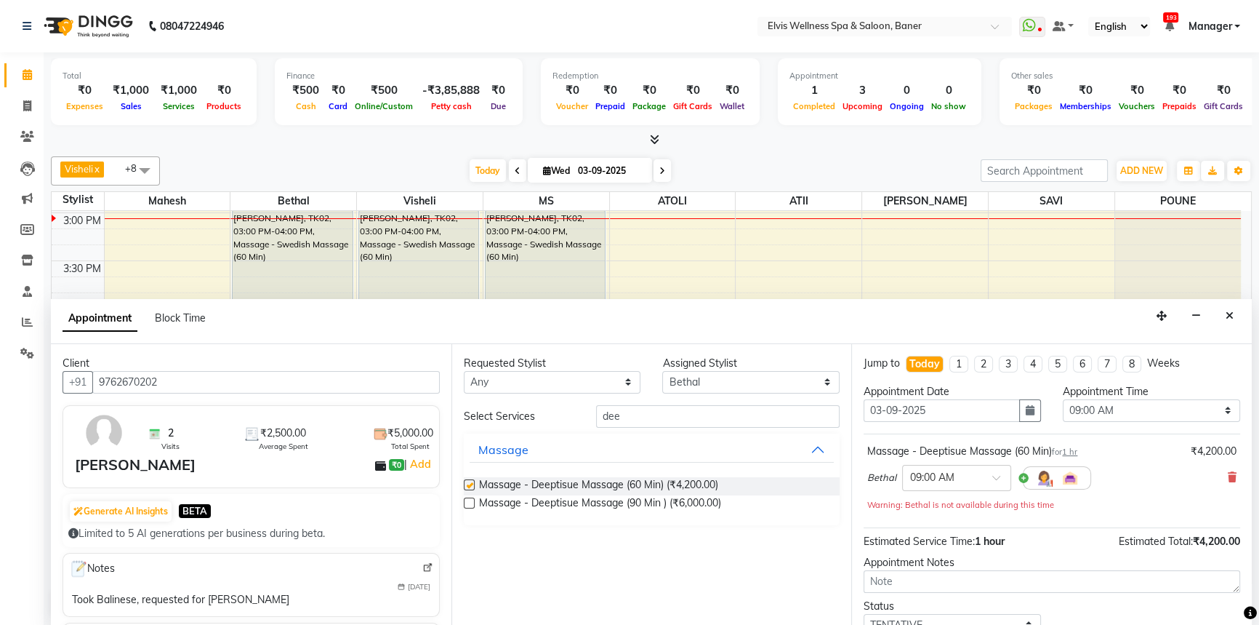
checkbox input "false"
click at [935, 466] on div "× 09:00 AM" at bounding box center [956, 478] width 109 height 26
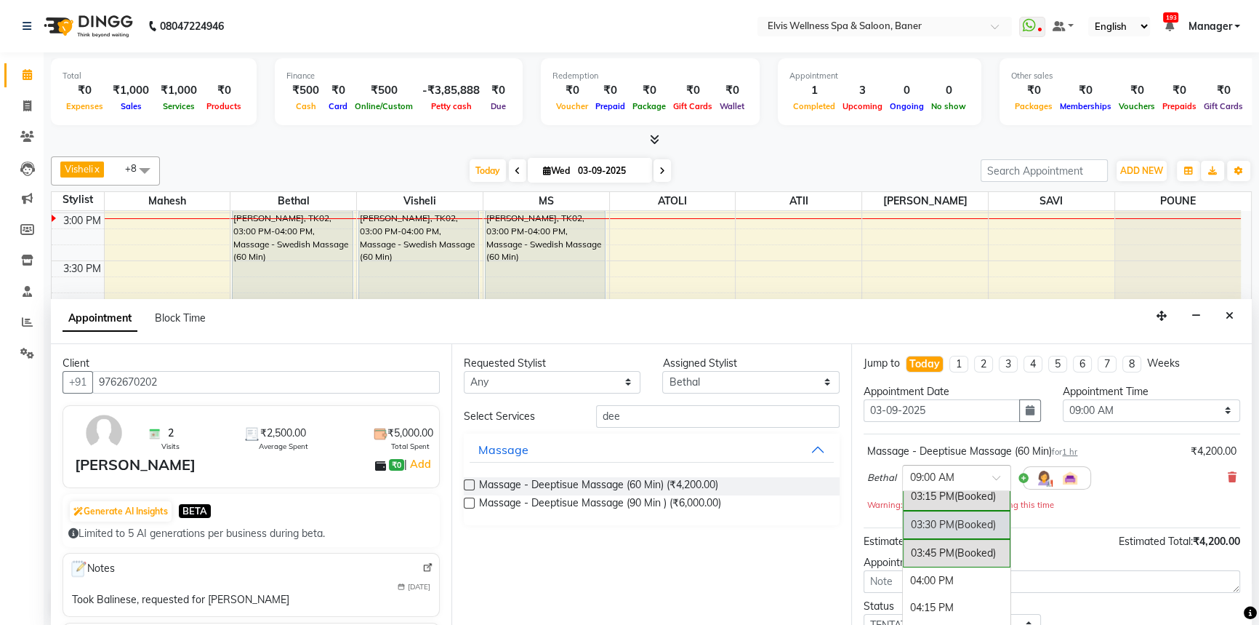
scroll to position [727, 0]
click at [940, 588] on div "04:30 PM" at bounding box center [957, 601] width 108 height 27
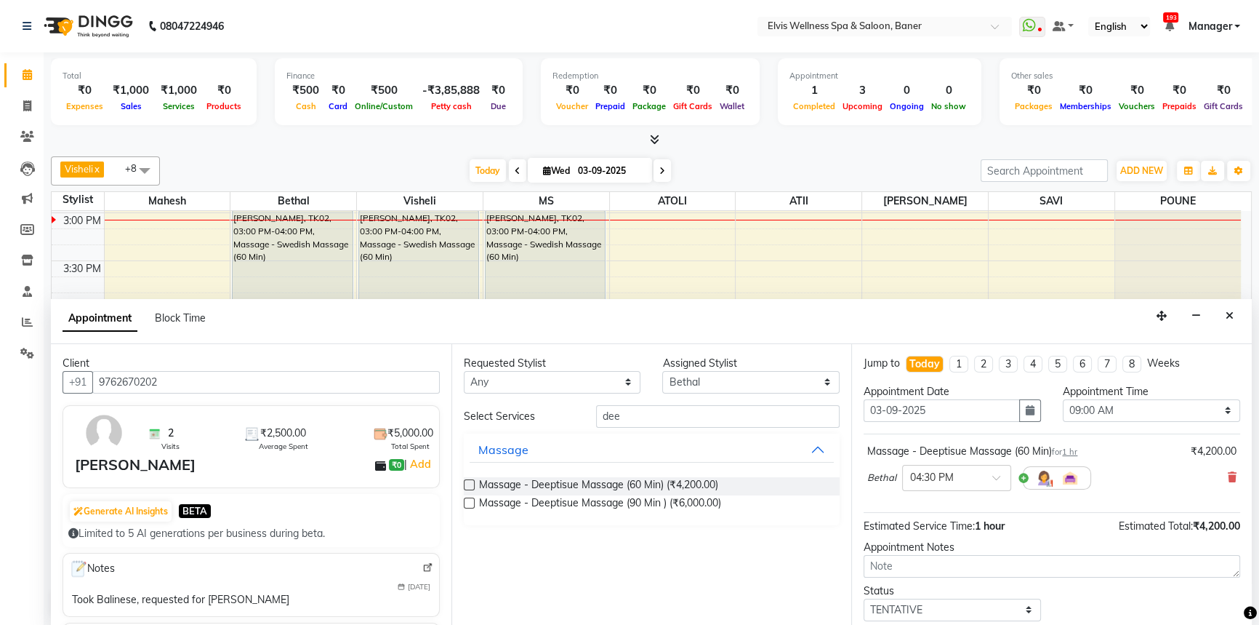
drag, startPoint x: 1174, startPoint y: 458, endPoint x: 1066, endPoint y: 566, distance: 152.2
click at [1173, 462] on div "Bethal × 04:30 PM" at bounding box center [1052, 478] width 369 height 38
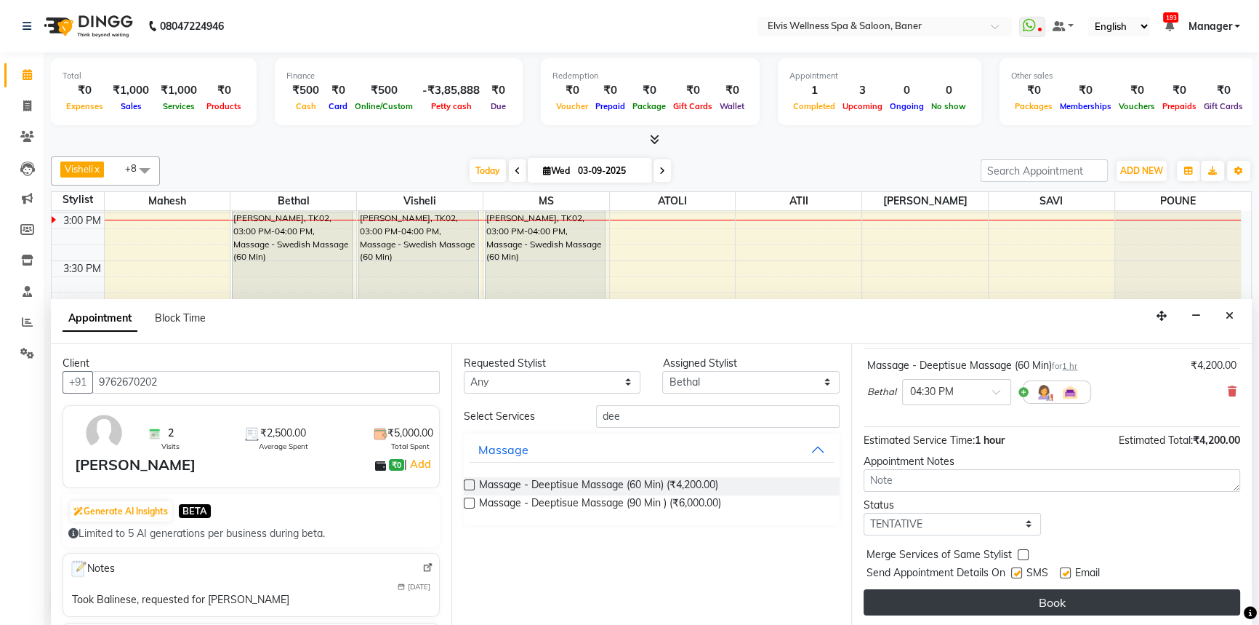
click at [1052, 601] on button "Book" at bounding box center [1052, 602] width 377 height 26
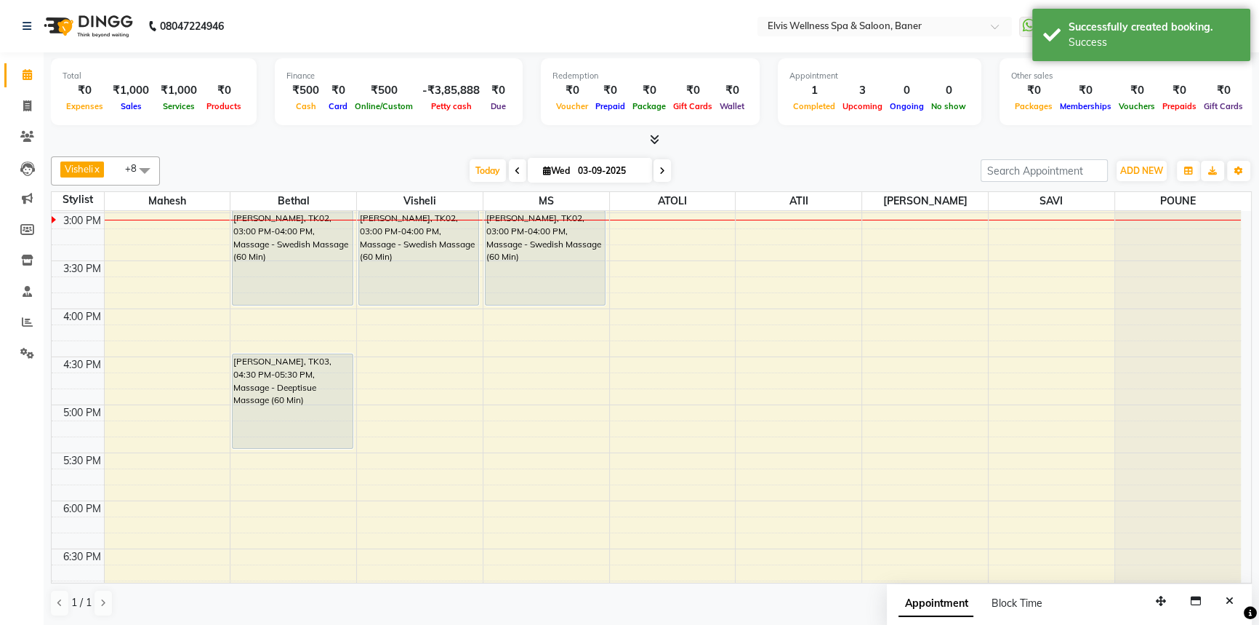
click at [789, 175] on div "[DATE] [DATE]" at bounding box center [570, 171] width 806 height 22
click at [402, 369] on div "8:00 AM 8:30 AM 9:00 AM 9:30 AM 10:00 AM 10:30 AM 11:00 AM 11:30 AM 12:00 PM 12…" at bounding box center [647, 212] width 1190 height 1343
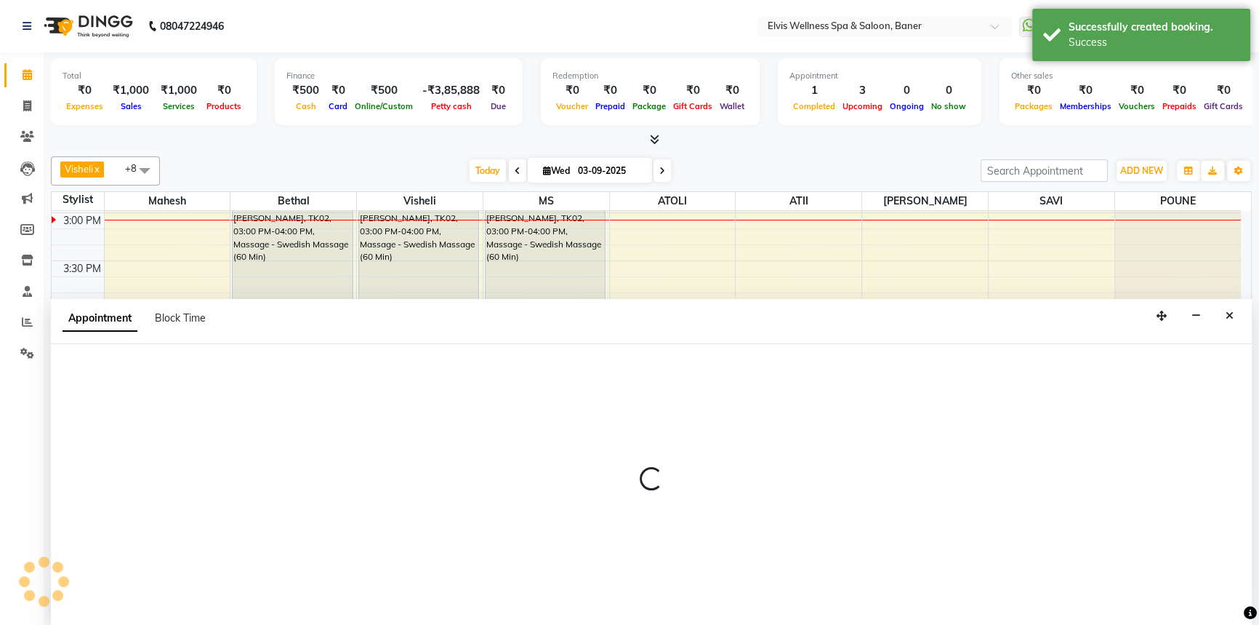
select select "40637"
select select "tentative"
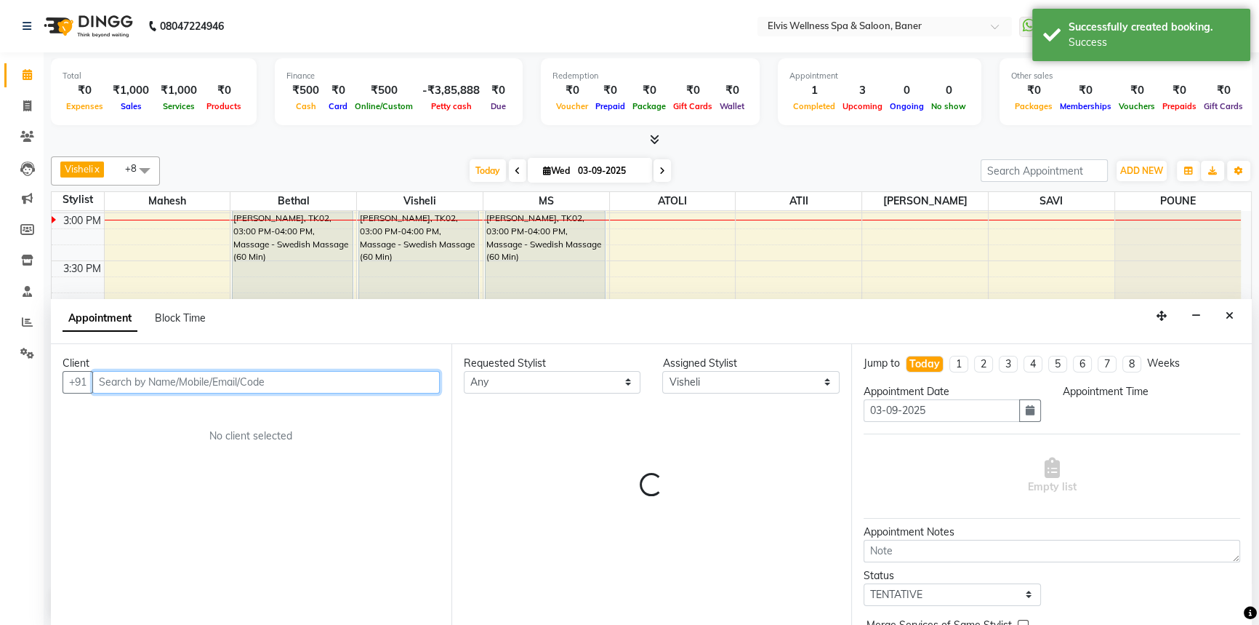
scroll to position [0, 0]
select select "1005"
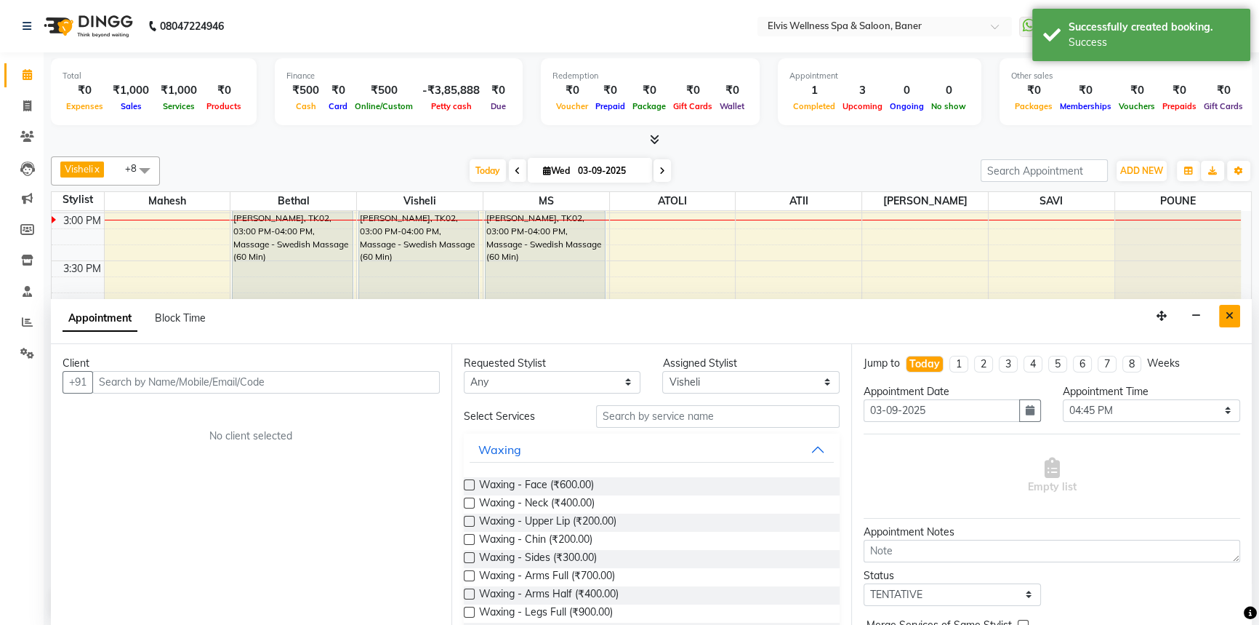
drag, startPoint x: 1230, startPoint y: 312, endPoint x: 536, endPoint y: 210, distance: 701.9
click at [1230, 312] on icon "Close" at bounding box center [1230, 316] width 8 height 10
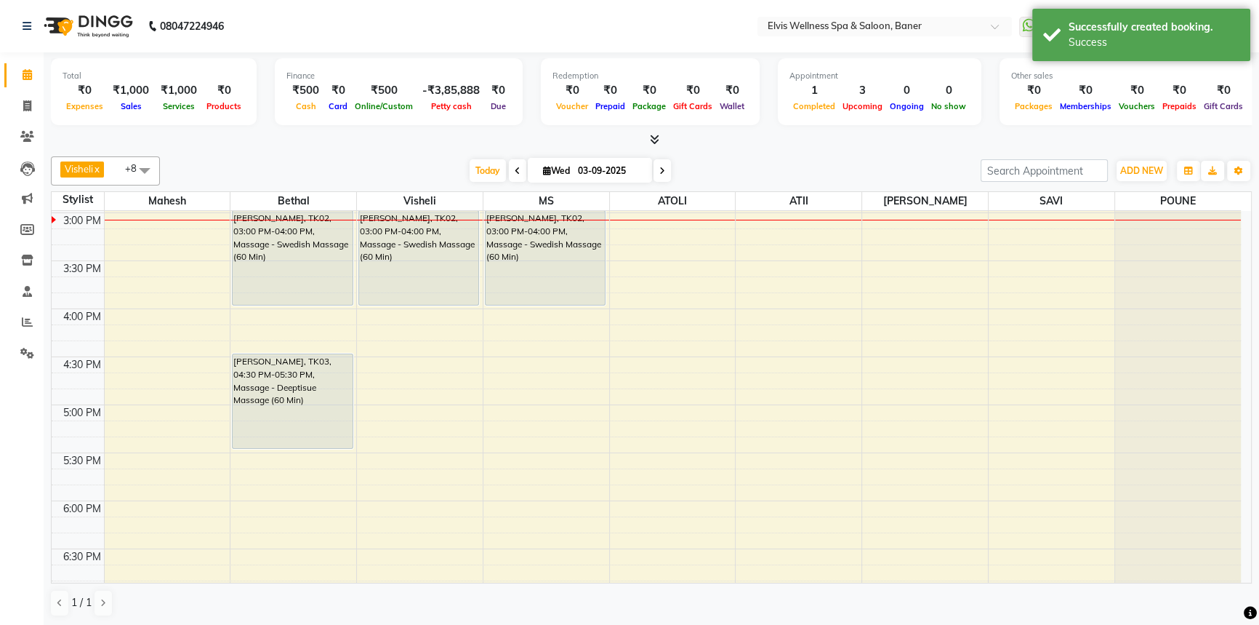
click at [792, 160] on div "[DATE] [DATE]" at bounding box center [570, 171] width 806 height 22
drag, startPoint x: 773, startPoint y: 178, endPoint x: 757, endPoint y: 191, distance: 20.2
click at [772, 180] on div "[DATE] [DATE]" at bounding box center [570, 171] width 806 height 22
drag, startPoint x: 795, startPoint y: 143, endPoint x: 1105, endPoint y: 180, distance: 312.7
click at [796, 145] on div at bounding box center [651, 139] width 1201 height 15
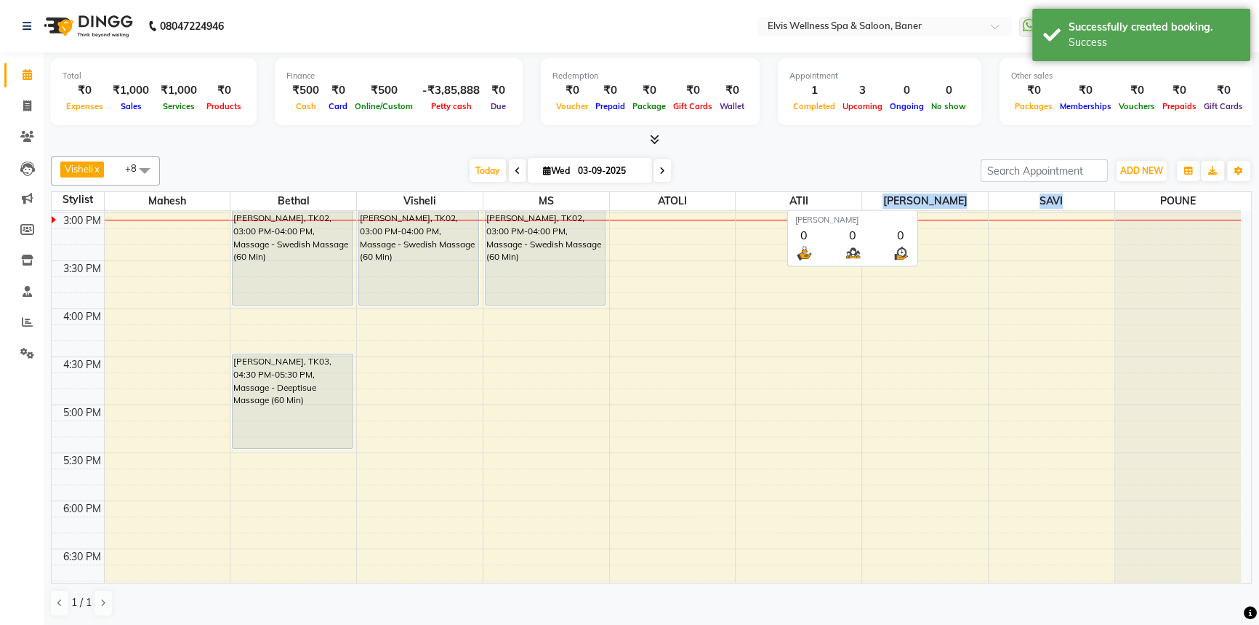
drag, startPoint x: 1217, startPoint y: 190, endPoint x: 892, endPoint y: 197, distance: 325.9
click at [892, 197] on tr "Stylist Mahesh Bethal Visheli MS ATOLI ATII Marvin SAVI POUNE" at bounding box center [647, 201] width 1190 height 19
click at [867, 156] on div "Visheli x MS x Bethal x ATOLI x ATII x SAVI x [PERSON_NAME] [PERSON_NAME] x +8 …" at bounding box center [651, 170] width 1201 height 29
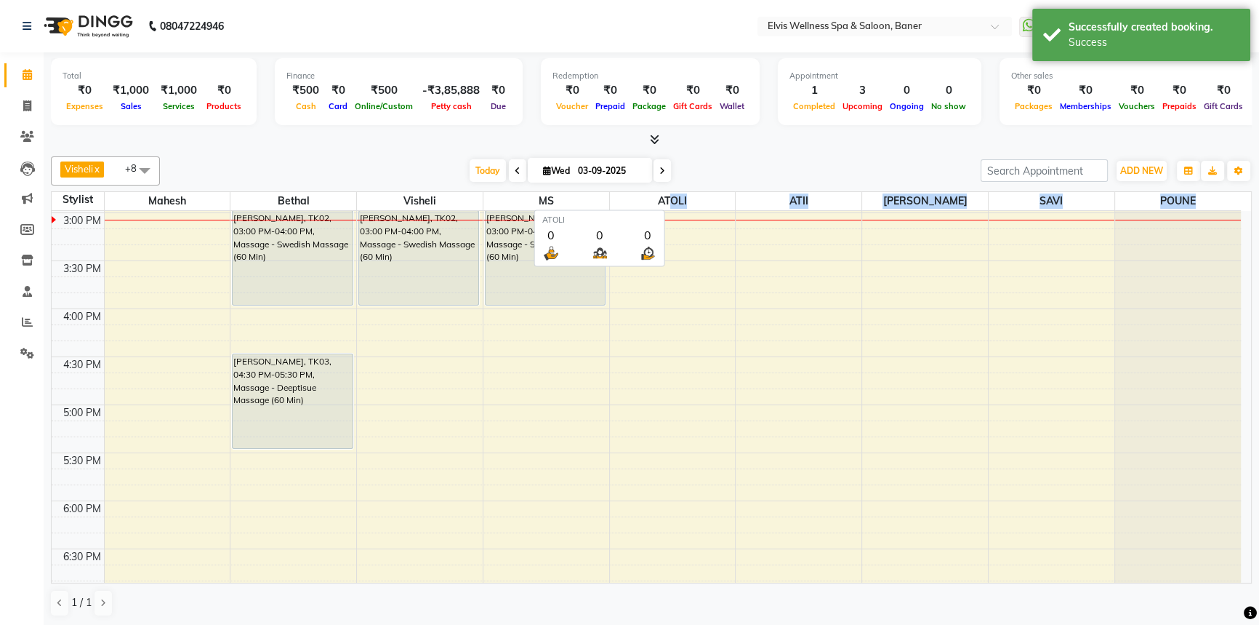
drag, startPoint x: 1210, startPoint y: 196, endPoint x: 672, endPoint y: 199, distance: 538.1
click at [672, 199] on tr "Stylist Mahesh Bethal Visheli MS ATOLI ATII Marvin SAVI POUNE" at bounding box center [647, 201] width 1190 height 19
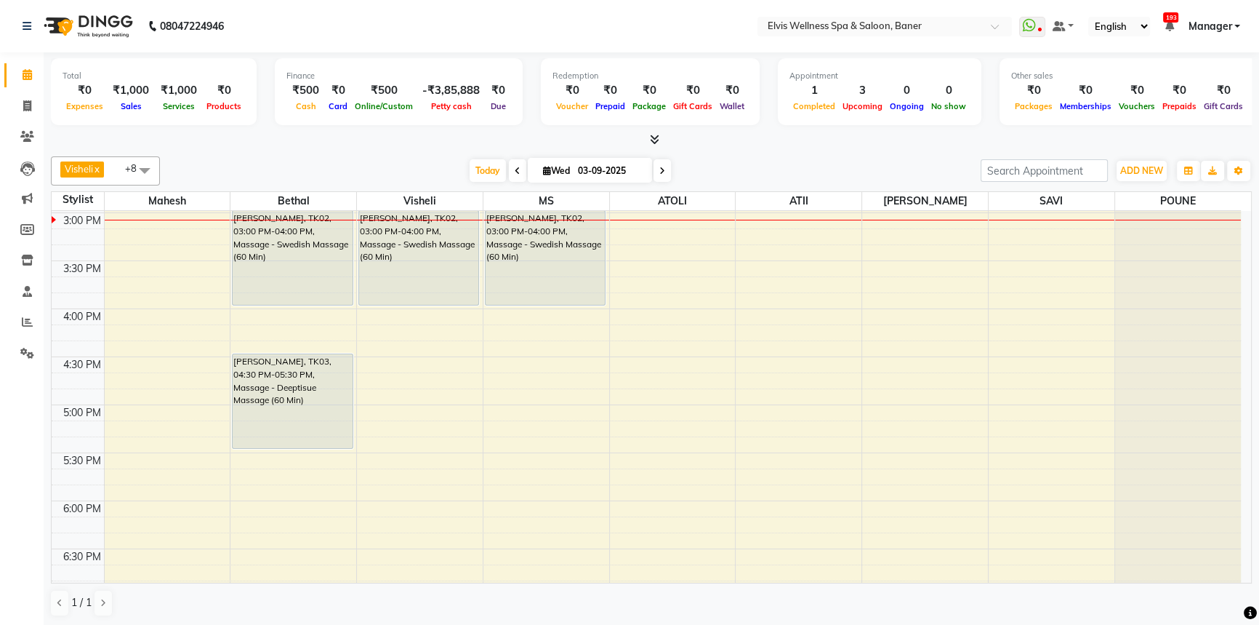
click at [707, 163] on div "[DATE] [DATE]" at bounding box center [570, 171] width 806 height 22
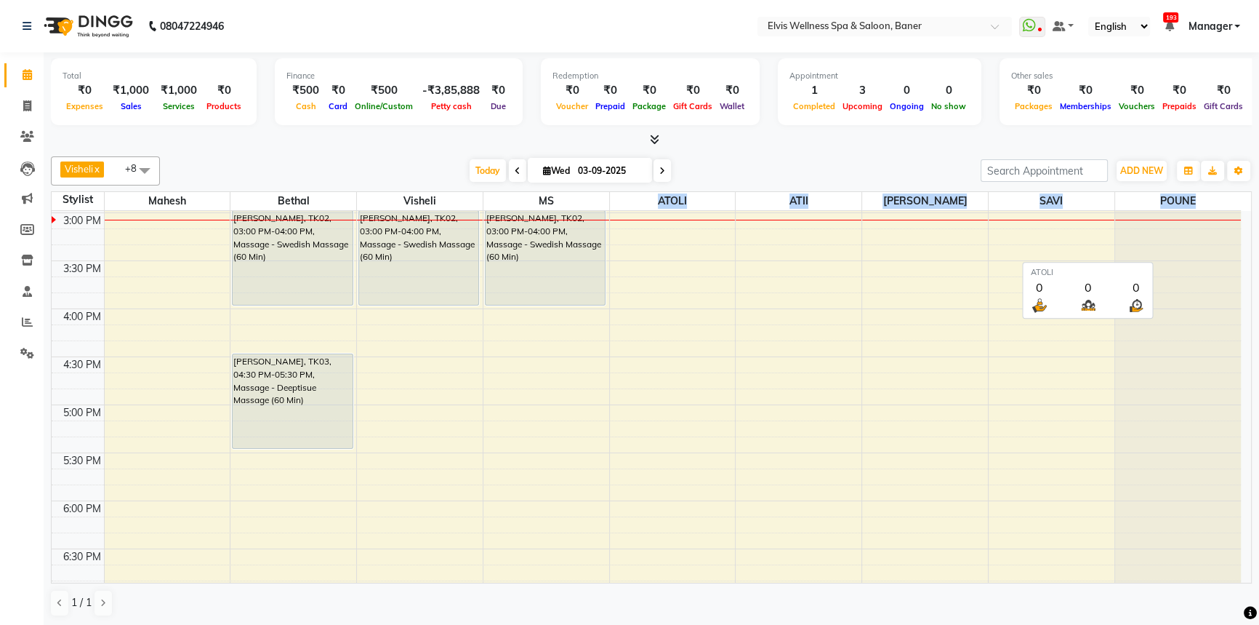
drag, startPoint x: 1225, startPoint y: 196, endPoint x: 725, endPoint y: 158, distance: 501.8
click at [662, 198] on tr "Stylist Mahesh Bethal Visheli MS ATOLI ATII Marvin SAVI POUNE" at bounding box center [647, 201] width 1190 height 19
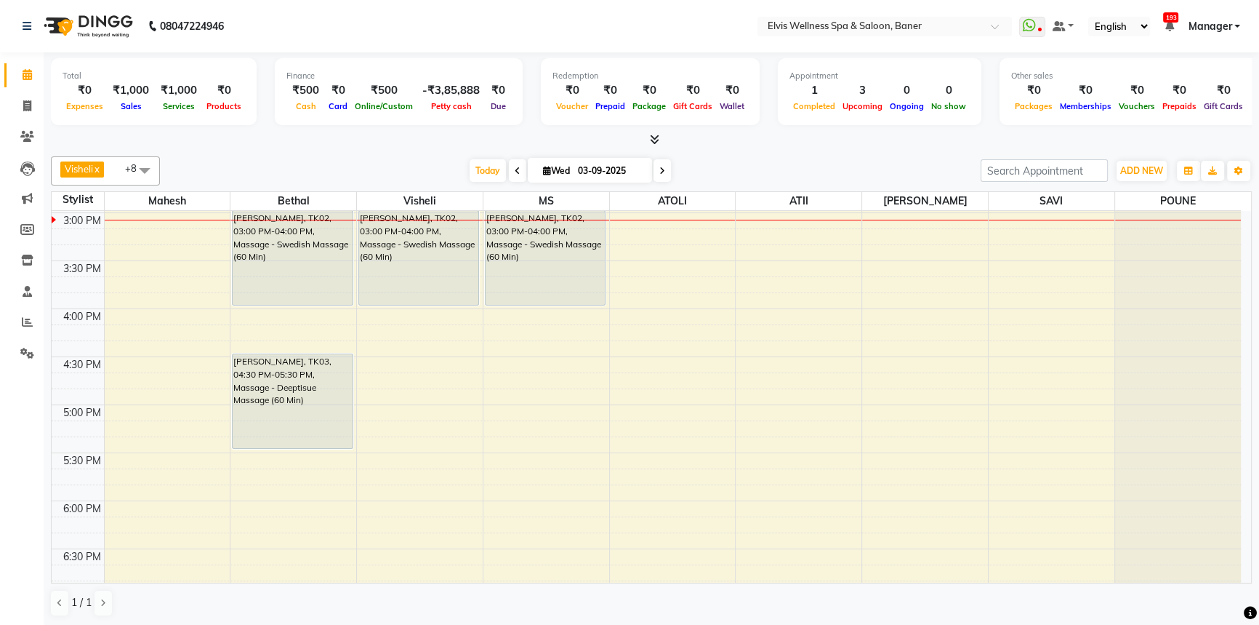
click at [726, 156] on div "Visheli x MS x Bethal x ATOLI x ATII x SAVI x [PERSON_NAME] [PERSON_NAME] x +8 …" at bounding box center [651, 170] width 1201 height 29
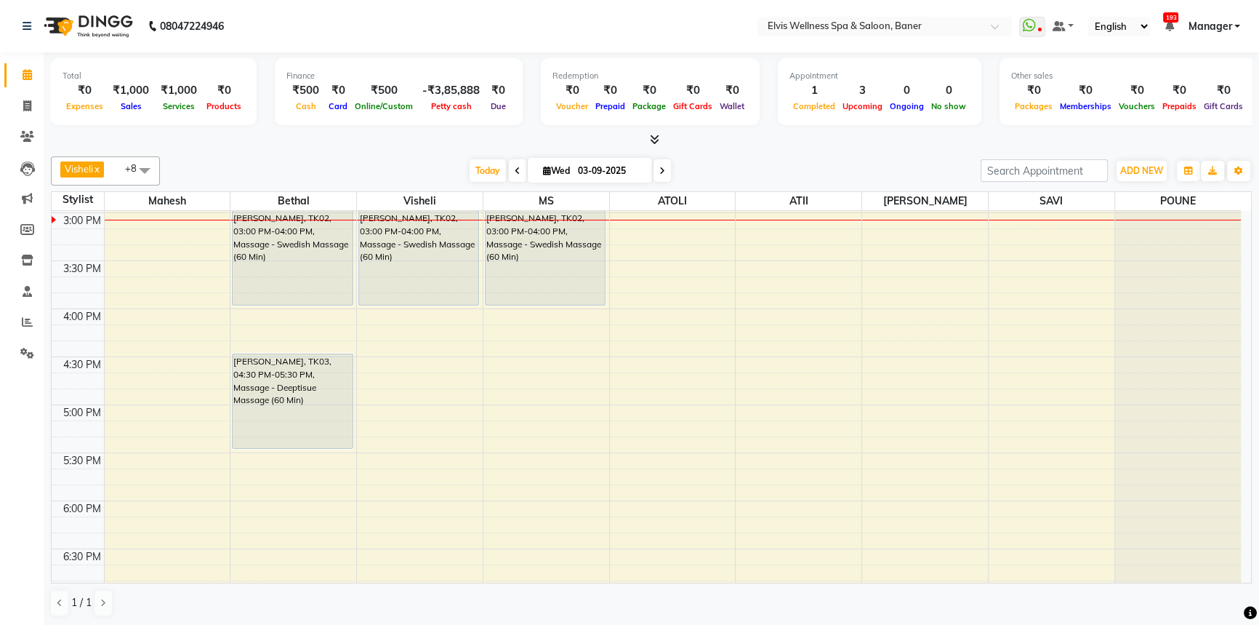
click at [727, 156] on div "Visheli x MS x Bethal x ATOLI x ATII x SAVI x [PERSON_NAME] [PERSON_NAME] x +8 …" at bounding box center [651, 170] width 1201 height 29
click at [726, 156] on div "Visheli x MS x Bethal x ATOLI x ATII x SAVI x [PERSON_NAME] [PERSON_NAME] x +8 …" at bounding box center [651, 170] width 1201 height 29
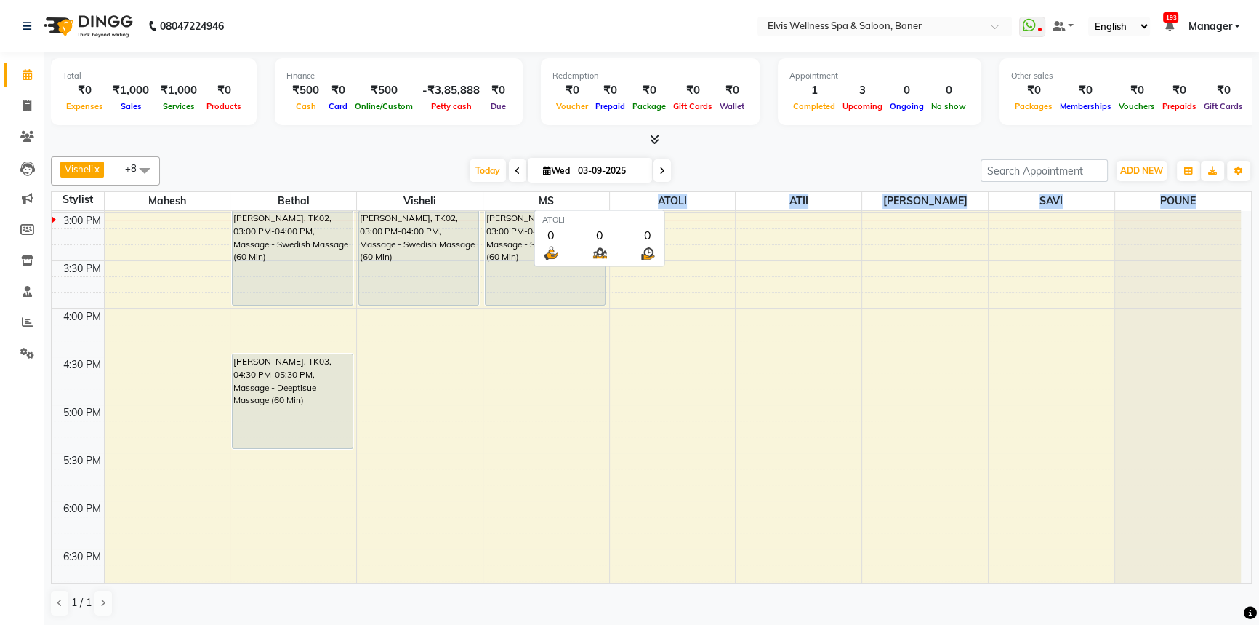
drag, startPoint x: 1203, startPoint y: 193, endPoint x: 719, endPoint y: 164, distance: 485.2
click at [650, 198] on tr "Stylist Mahesh Bethal Visheli MS ATOLI ATII Marvin SAVI POUNE" at bounding box center [647, 201] width 1190 height 19
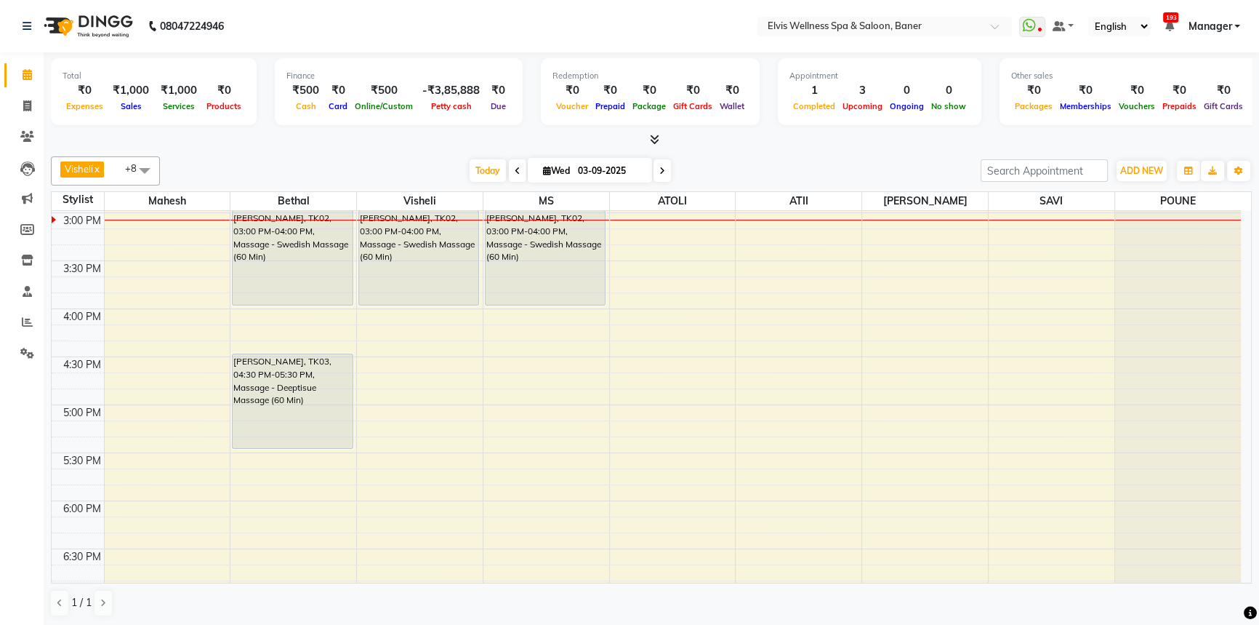
click at [719, 164] on div "[DATE] [DATE]" at bounding box center [570, 171] width 806 height 22
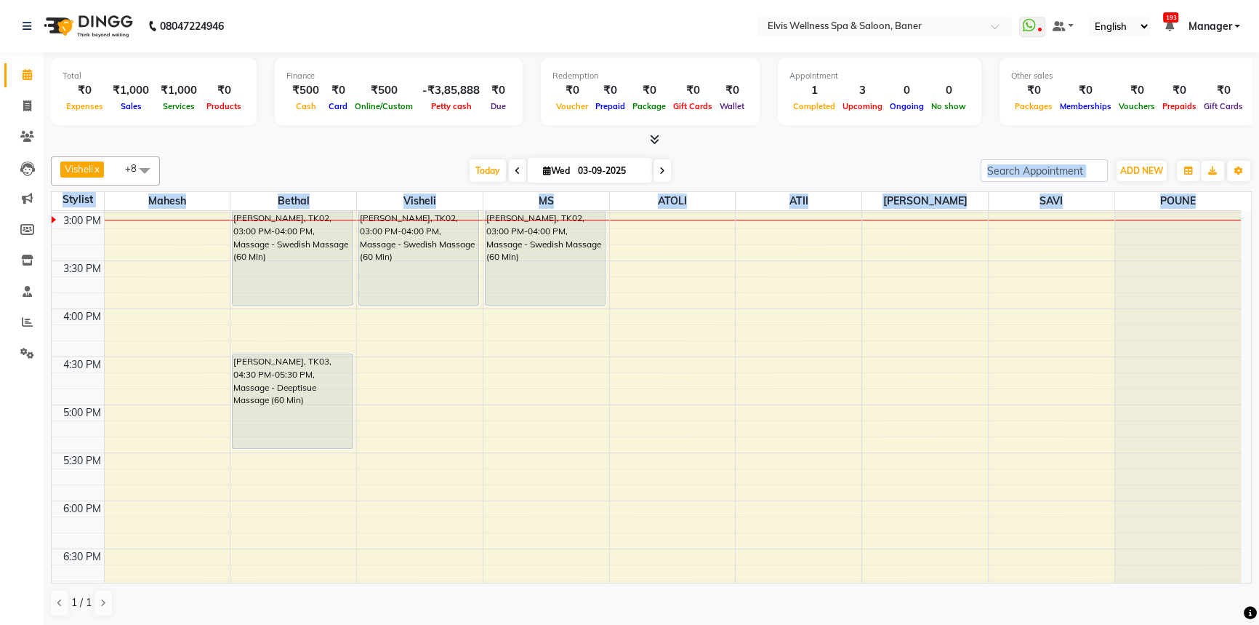
drag, startPoint x: 1209, startPoint y: 191, endPoint x: 774, endPoint y: 186, distance: 435.6
click at [774, 186] on div "Visheli x MS x Bethal x ATOLI x ATII x SAVI x [PERSON_NAME] [PERSON_NAME] x +8 …" at bounding box center [651, 387] width 1201 height 472
click at [774, 179] on div "[DATE] [DATE]" at bounding box center [570, 171] width 806 height 22
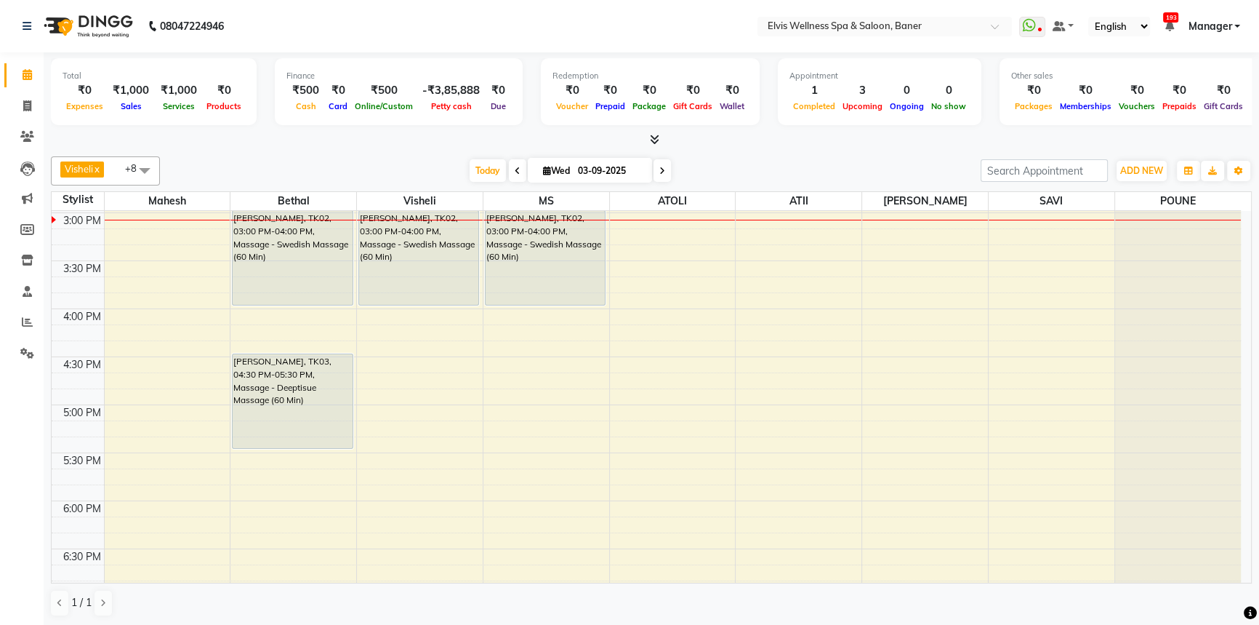
click at [876, 151] on div "Visheli x MS x Bethal x ATOLI x ATII x SAVI x [PERSON_NAME] [PERSON_NAME] x +8 …" at bounding box center [651, 387] width 1201 height 472
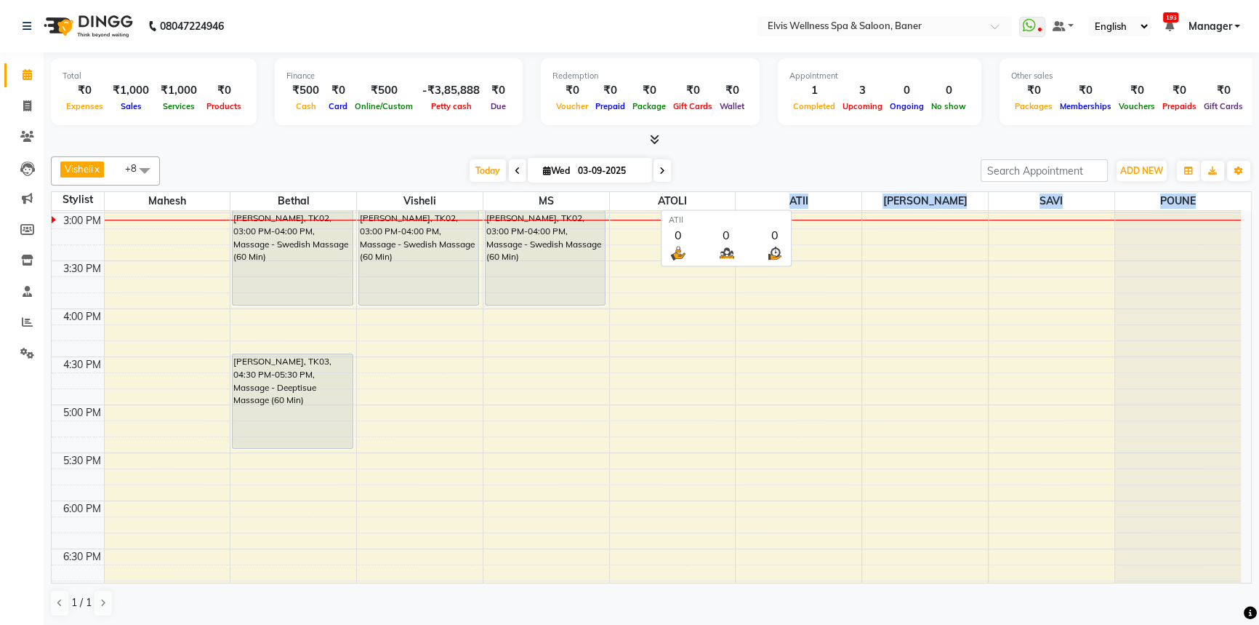
drag, startPoint x: 1220, startPoint y: 198, endPoint x: 750, endPoint y: 195, distance: 470.5
click at [750, 195] on tr "Stylist Mahesh Bethal Visheli MS ATOLI ATII Marvin SAVI POUNE" at bounding box center [647, 201] width 1190 height 19
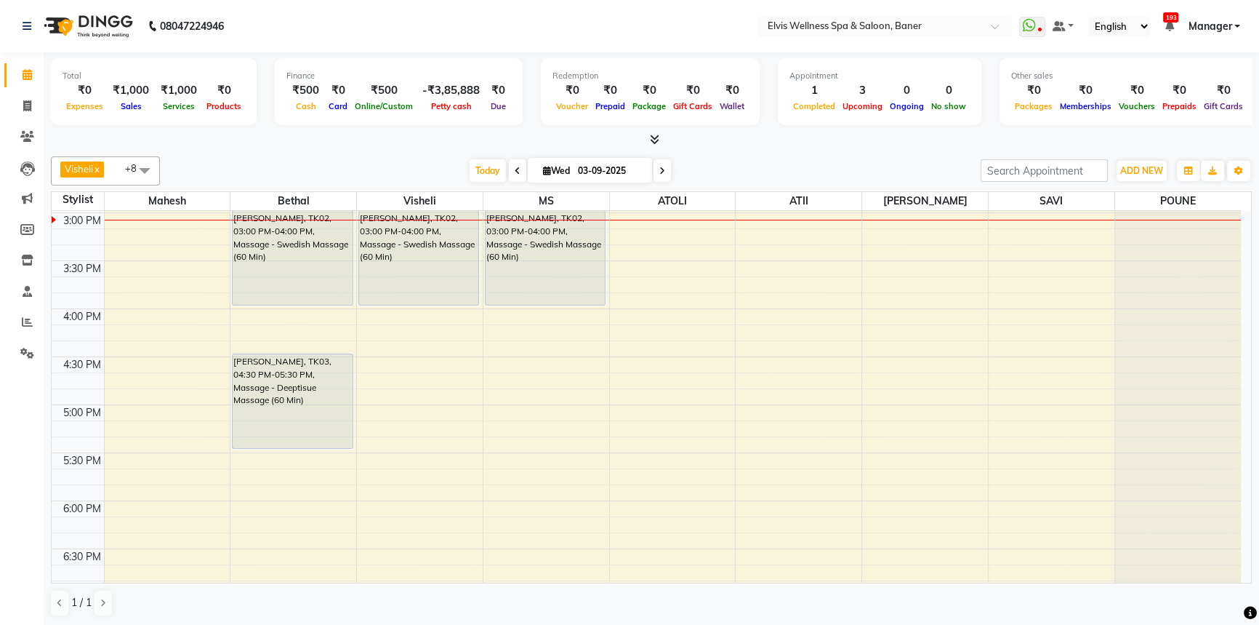
click at [759, 175] on div "[DATE] [DATE]" at bounding box center [570, 171] width 806 height 22
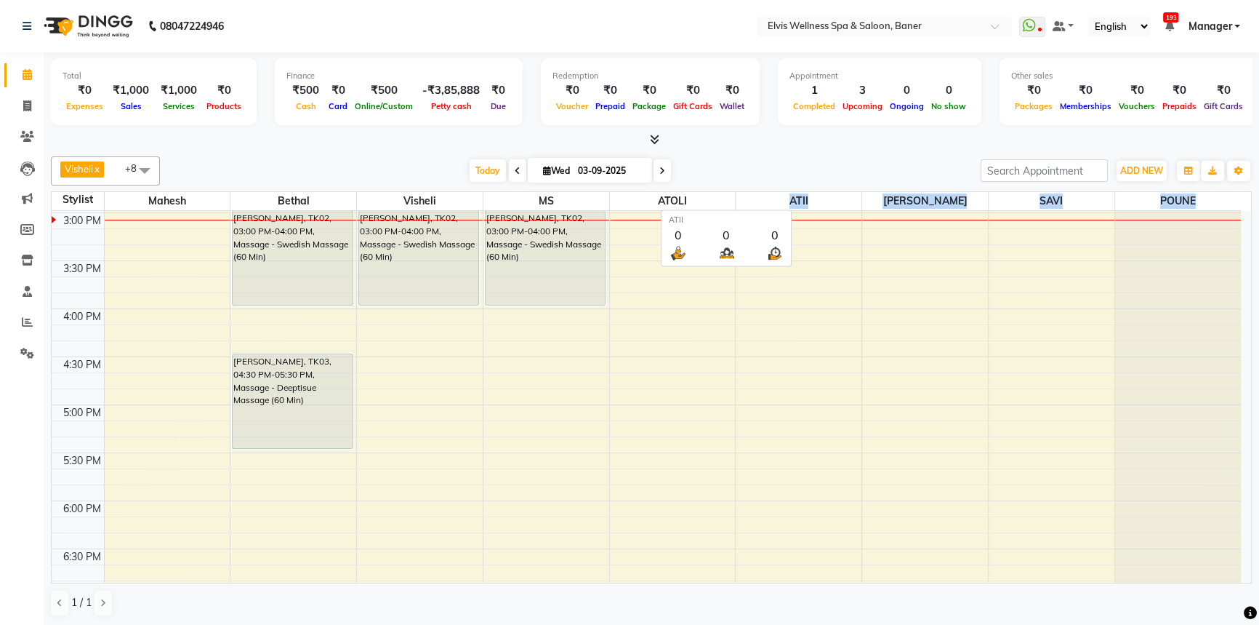
drag, startPoint x: 1211, startPoint y: 191, endPoint x: 754, endPoint y: 199, distance: 457.5
click at [754, 199] on tr "Stylist Mahesh Bethal Visheli MS ATOLI ATII Marvin SAVI POUNE" at bounding box center [647, 201] width 1190 height 19
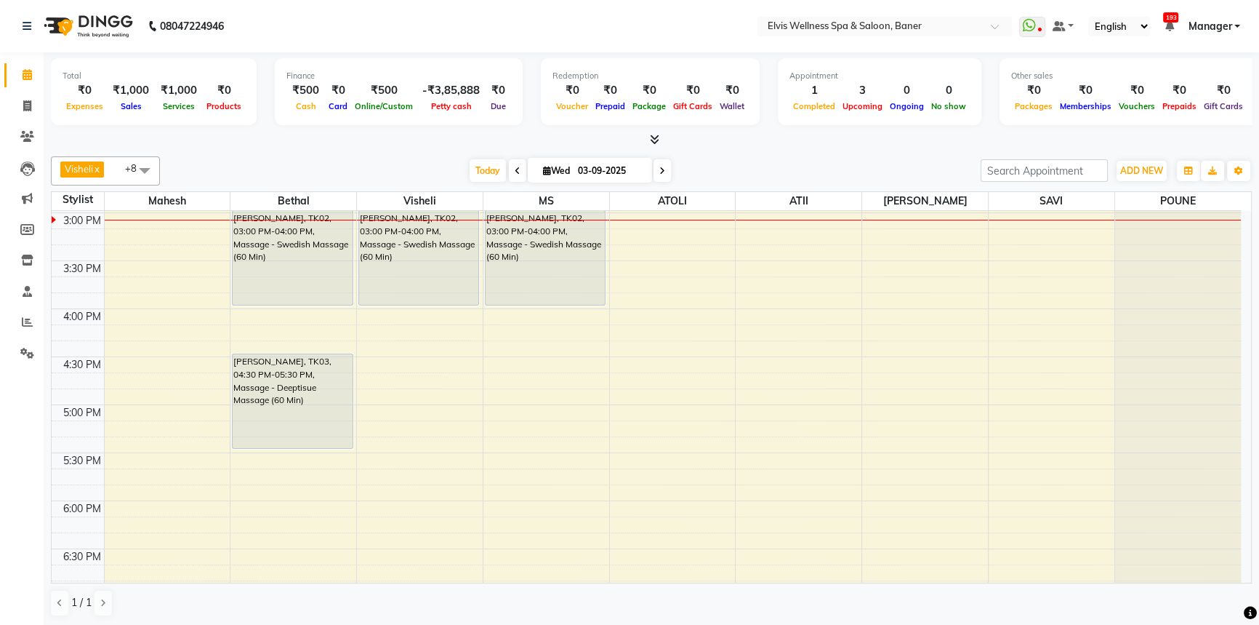
click at [772, 177] on div "[DATE] [DATE]" at bounding box center [570, 171] width 806 height 22
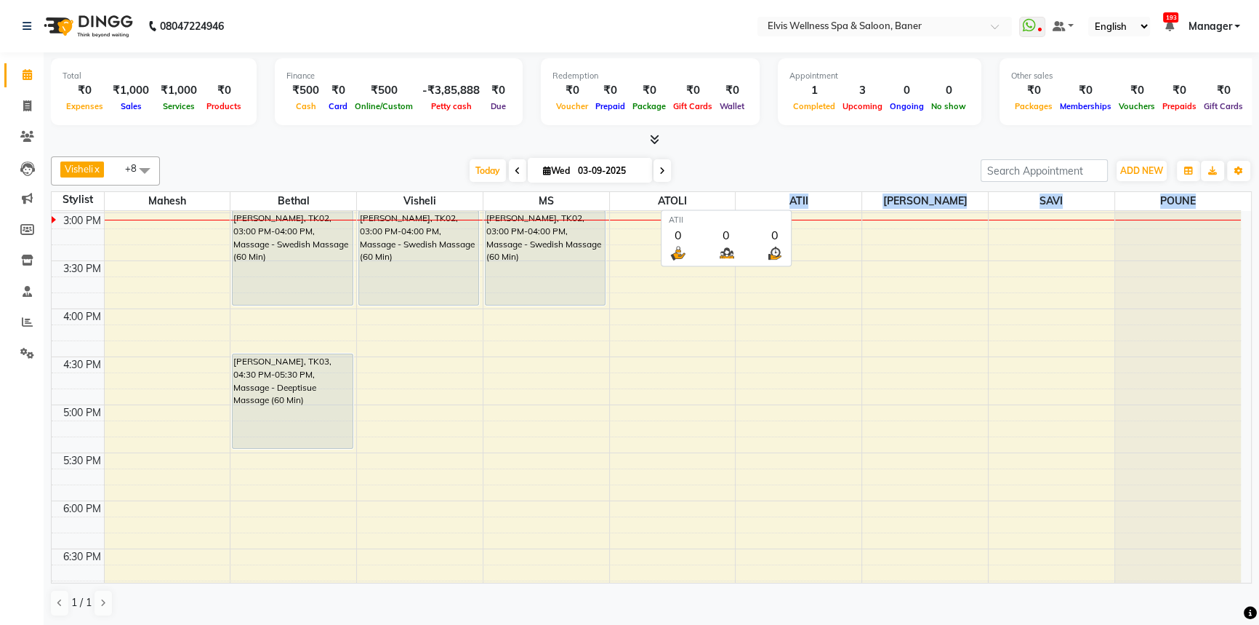
drag, startPoint x: 1201, startPoint y: 196, endPoint x: 749, endPoint y: 196, distance: 451.6
click at [749, 196] on tr "Stylist Mahesh Bethal Visheli MS ATOLI ATII Marvin SAVI POUNE" at bounding box center [647, 201] width 1190 height 19
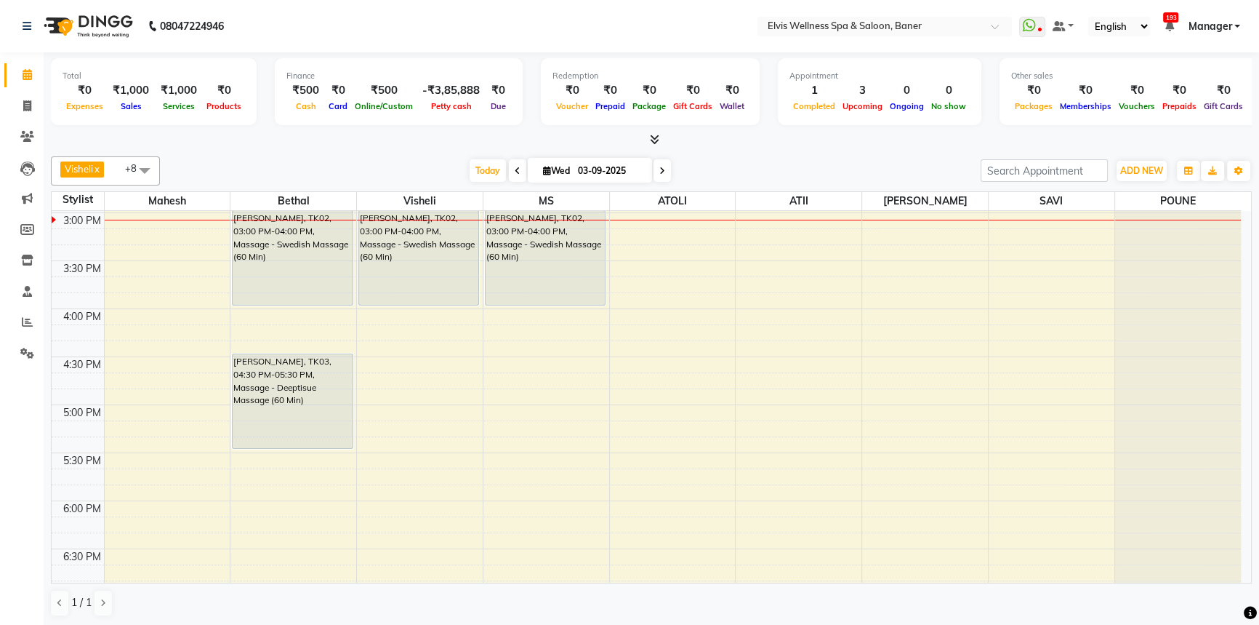
click at [765, 151] on div "Visheli x MS x Bethal x ATOLI x ATII x SAVI x [PERSON_NAME] [PERSON_NAME] x +8 …" at bounding box center [651, 387] width 1201 height 472
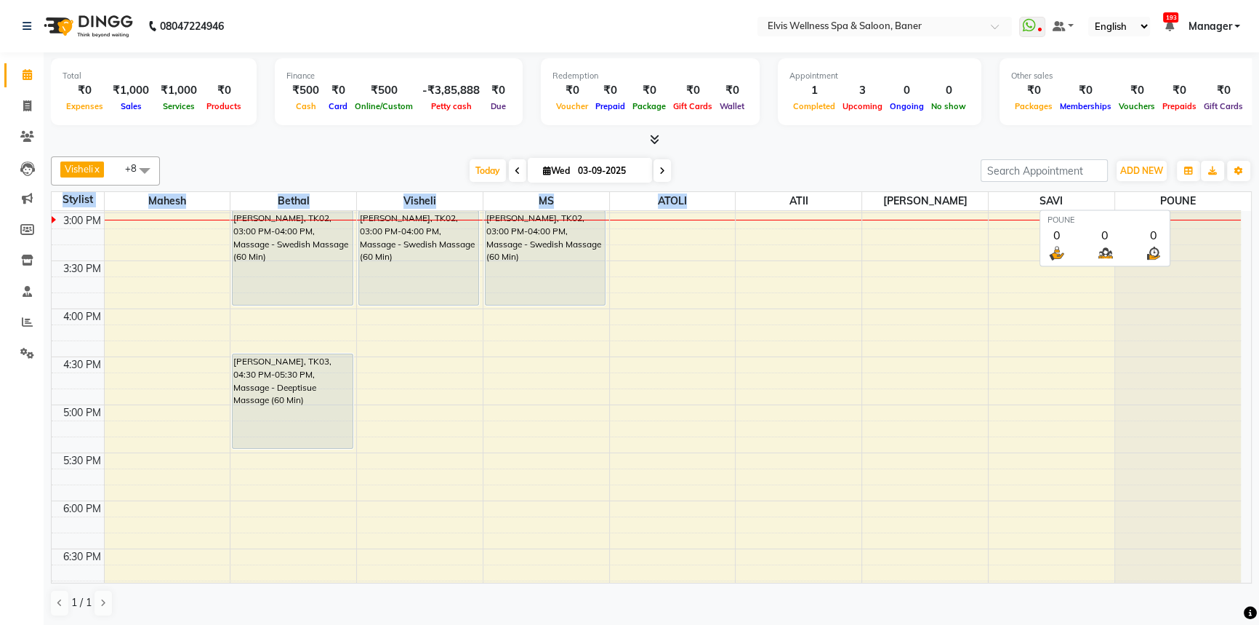
drag, startPoint x: 766, startPoint y: 197, endPoint x: 1247, endPoint y: 202, distance: 480.7
click at [1247, 202] on div "Stylist Mahesh Bethal Visheli MS ATOLI ATII Marvin SAVI POUNE" at bounding box center [652, 201] width 1200 height 19
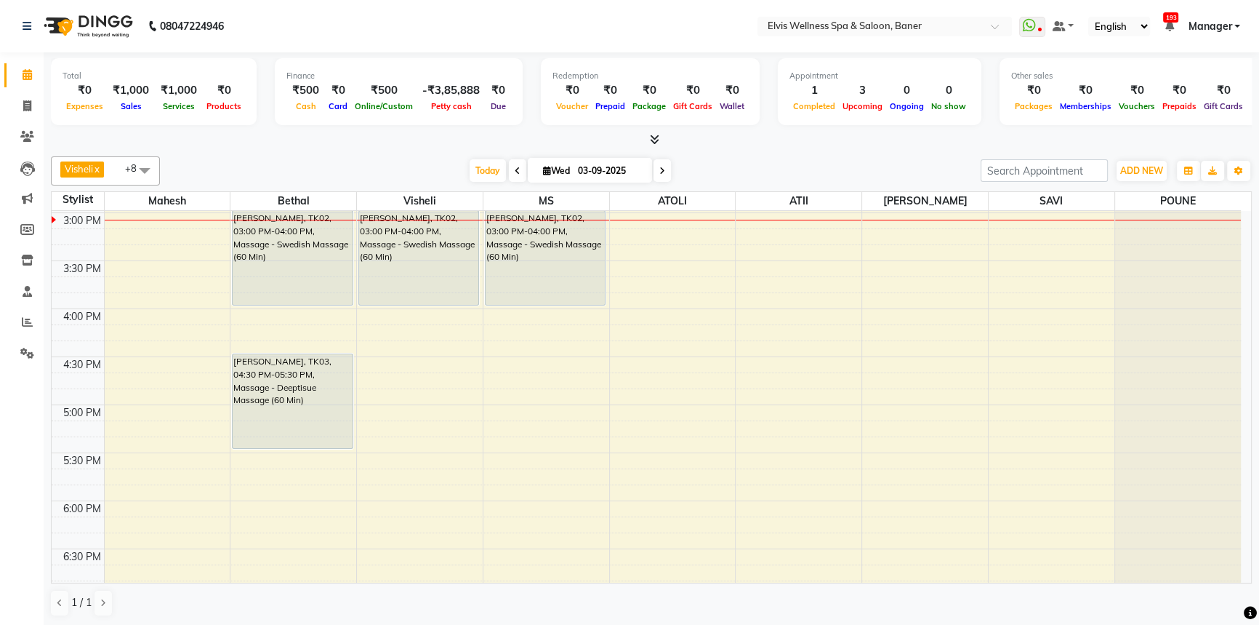
click at [968, 151] on div "Visheli x MS x Bethal x ATOLI x ATII x SAVI x [PERSON_NAME] [PERSON_NAME] x +8 …" at bounding box center [651, 387] width 1201 height 472
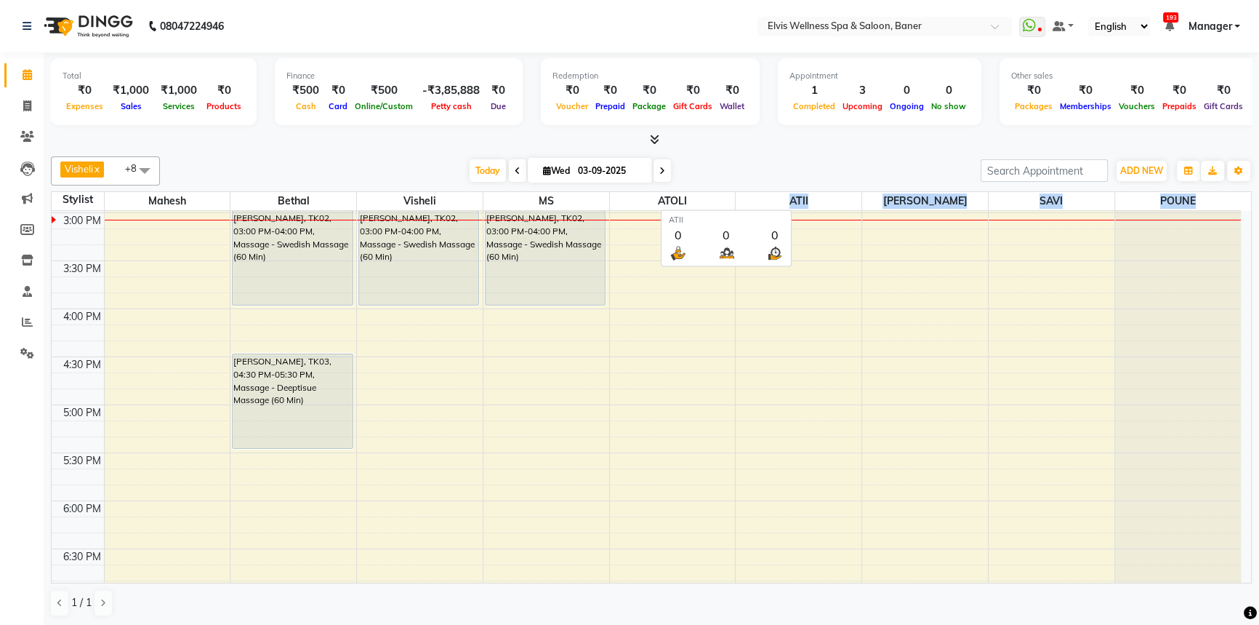
drag, startPoint x: 1209, startPoint y: 196, endPoint x: 804, endPoint y: 151, distance: 408.3
click at [754, 196] on tr "Stylist Mahesh Bethal Visheli MS ATOLI ATII Marvin SAVI POUNE" at bounding box center [647, 201] width 1190 height 19
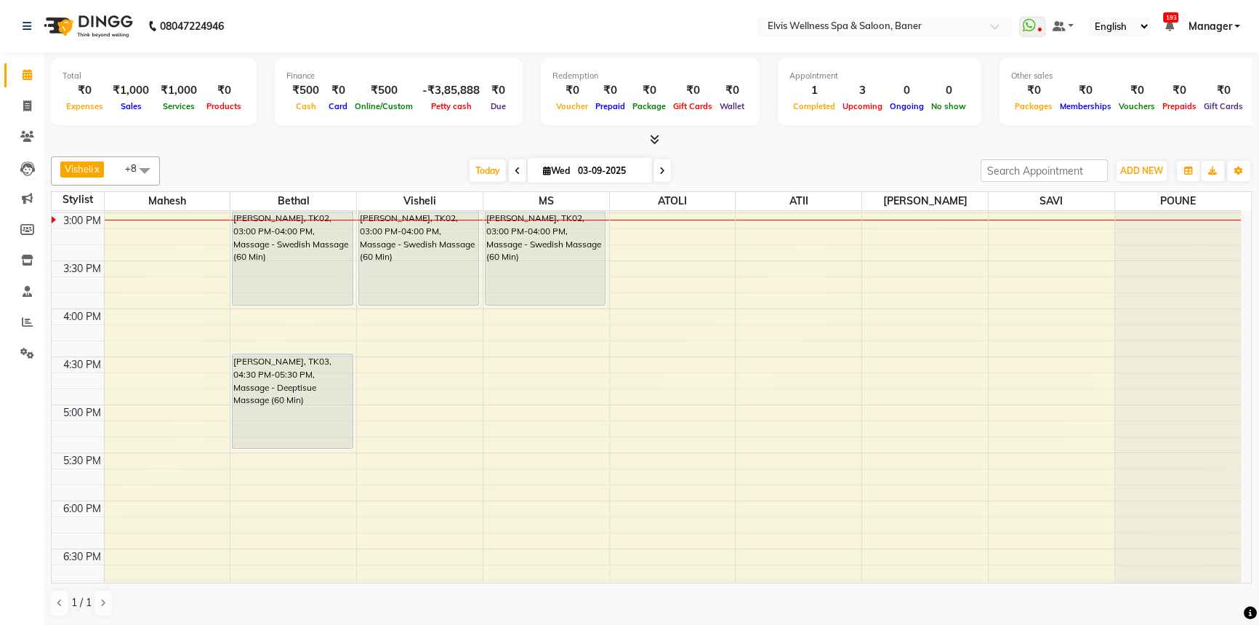
click at [804, 148] on div "Total ₹0 Expenses ₹1,000 Sales ₹1,000 Services ₹0 Products Finance ₹500 Cash ₹0…" at bounding box center [652, 339] width 1216 height 574
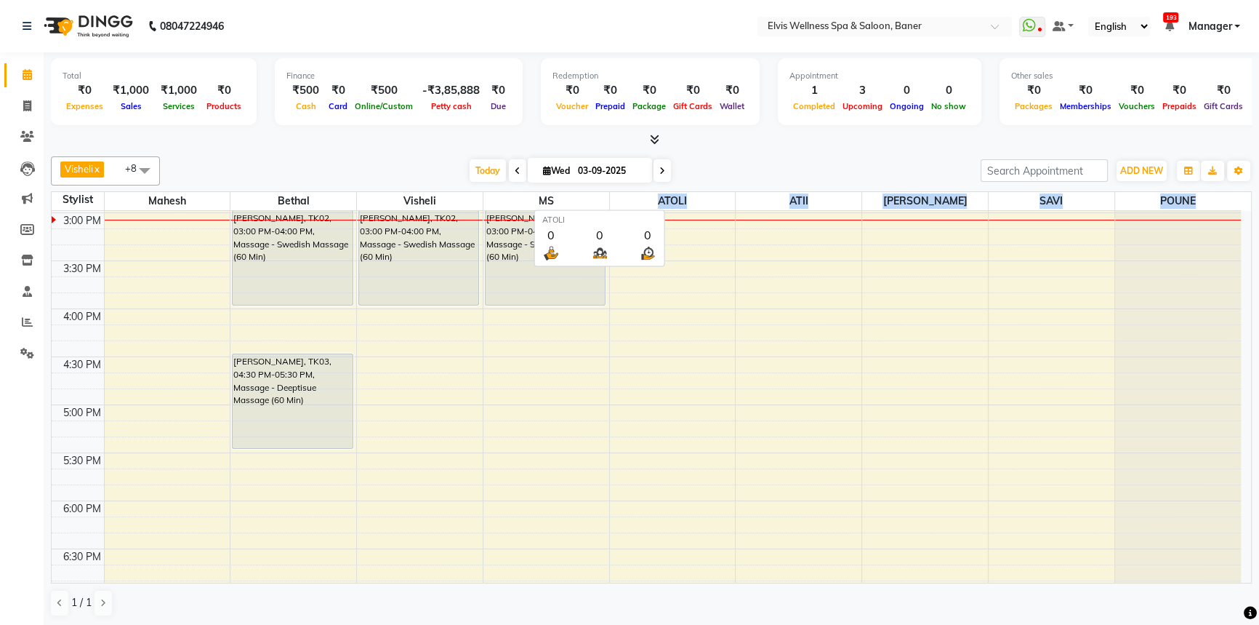
drag, startPoint x: 1212, startPoint y: 192, endPoint x: 829, endPoint y: 130, distance: 388.2
click at [630, 203] on tr "Stylist Mahesh Bethal Visheli MS ATOLI ATII Marvin SAVI POUNE" at bounding box center [647, 201] width 1190 height 19
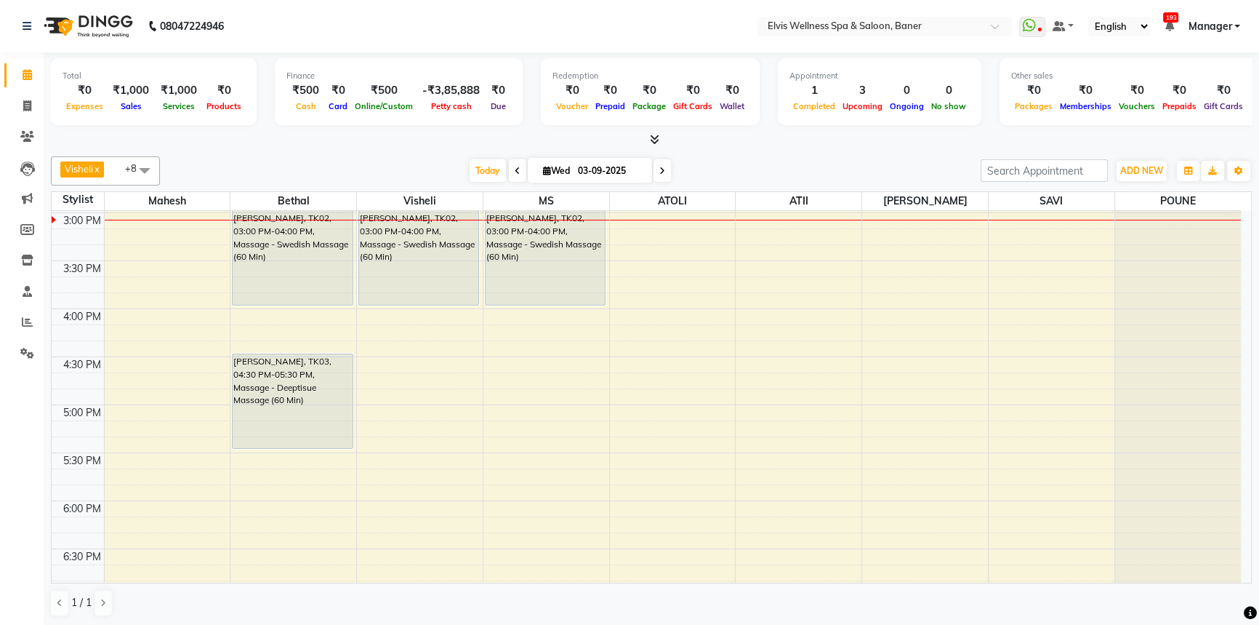
click at [830, 129] on div "Total ₹0 Expenses ₹1,000 Sales ₹1,000 Services ₹0 Products Finance ₹500 Cash ₹0…" at bounding box center [651, 99] width 1201 height 95
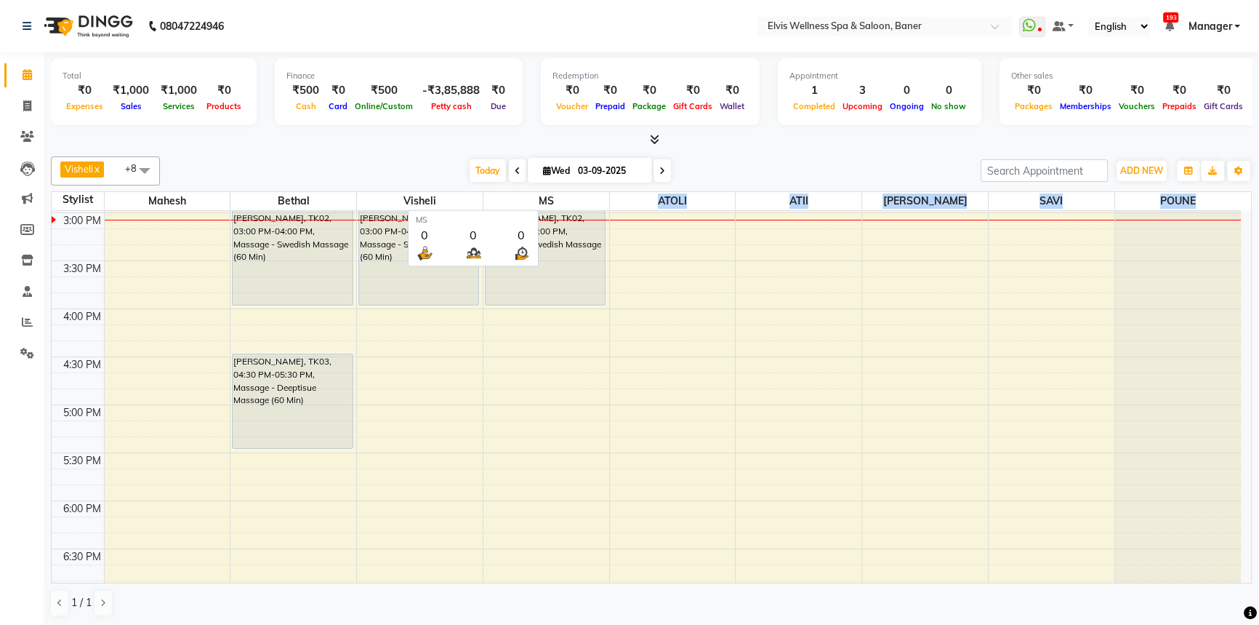
drag, startPoint x: 1198, startPoint y: 196, endPoint x: 724, endPoint y: 201, distance: 474.9
click at [597, 202] on tr "Stylist Mahesh Bethal Visheli MS ATOLI ATII Marvin SAVI POUNE" at bounding box center [647, 201] width 1190 height 19
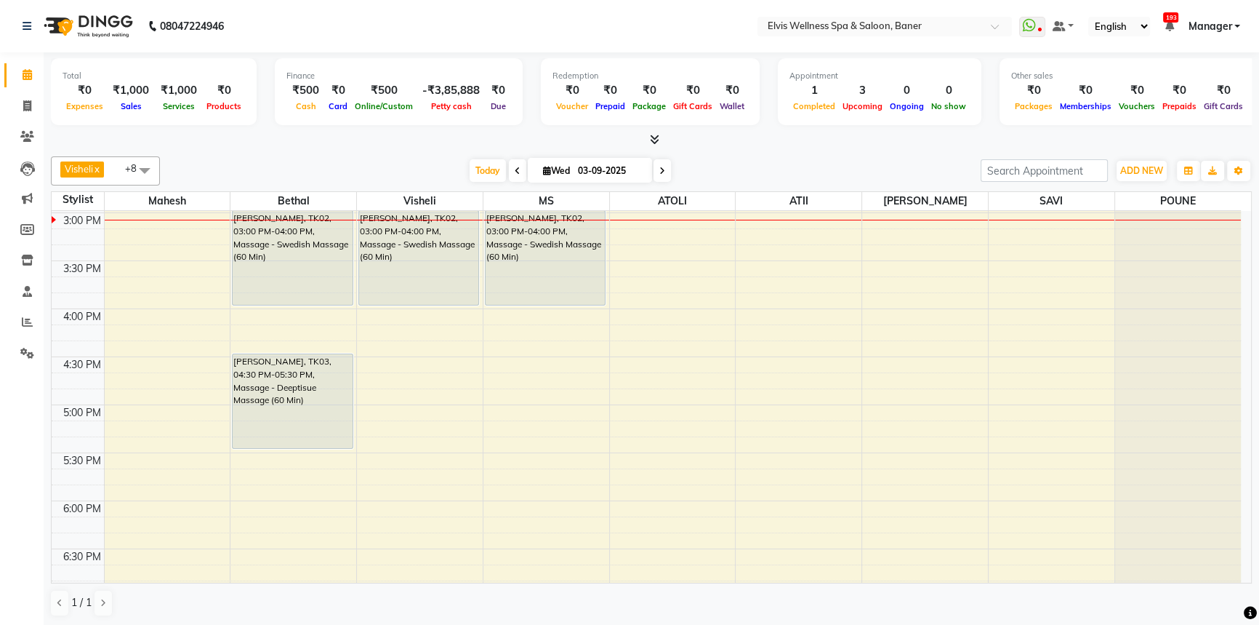
drag, startPoint x: 808, startPoint y: 140, endPoint x: 1010, endPoint y: 152, distance: 202.5
click at [807, 140] on div at bounding box center [651, 139] width 1201 height 15
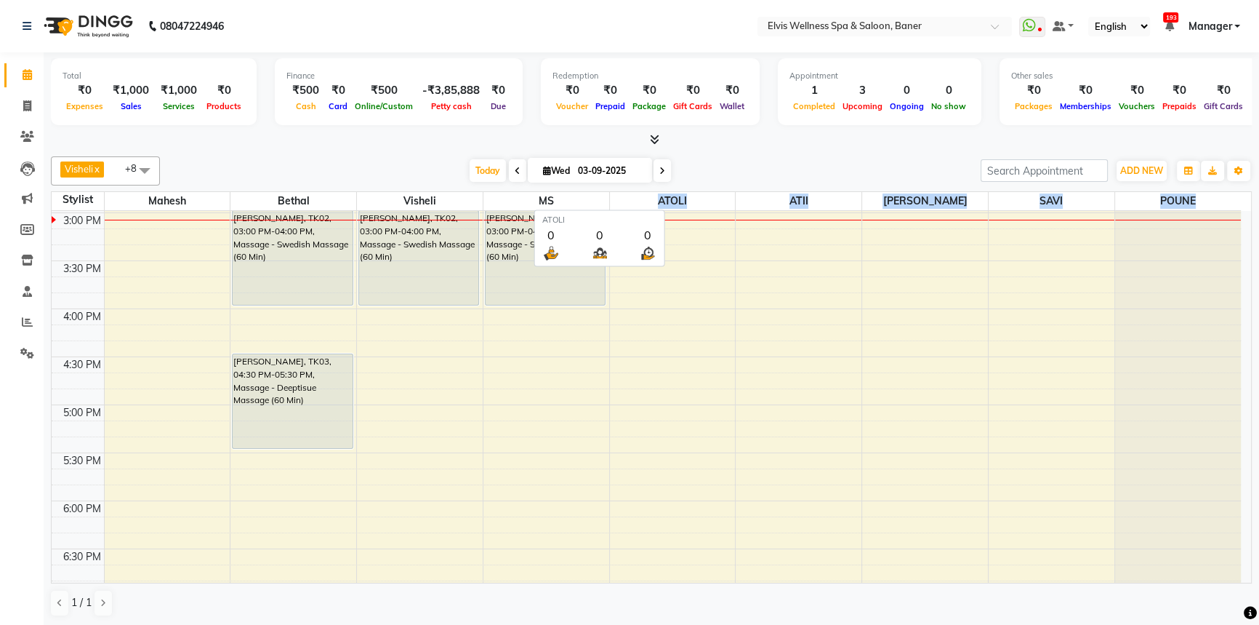
drag, startPoint x: 1206, startPoint y: 193, endPoint x: 636, endPoint y: 199, distance: 570.1
click at [636, 199] on tr "Stylist Mahesh Bethal Visheli MS ATOLI ATII Marvin SAVI POUNE" at bounding box center [647, 201] width 1190 height 19
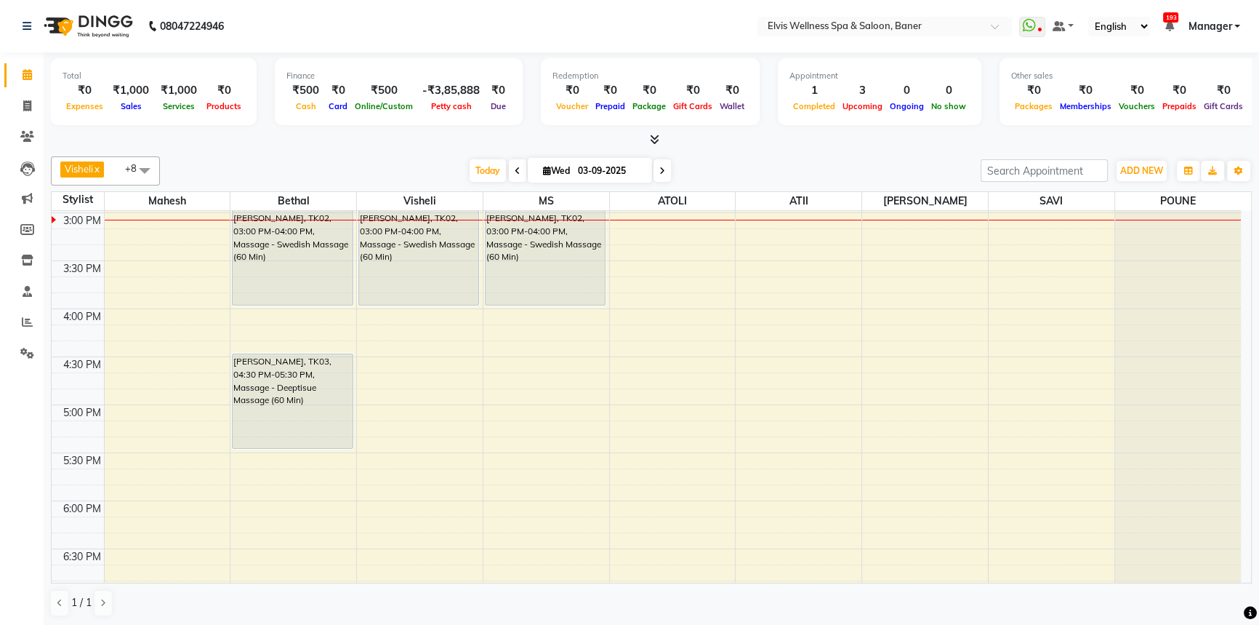
click at [766, 151] on div "Visheli x MS x Bethal x ATOLI x ATII x SAVI x [PERSON_NAME] [PERSON_NAME] x +8 …" at bounding box center [651, 387] width 1201 height 472
click at [785, 157] on div "Visheli x MS x Bethal x ATOLI x ATII x SAVI x [PERSON_NAME] [PERSON_NAME] x +8 …" at bounding box center [651, 170] width 1201 height 29
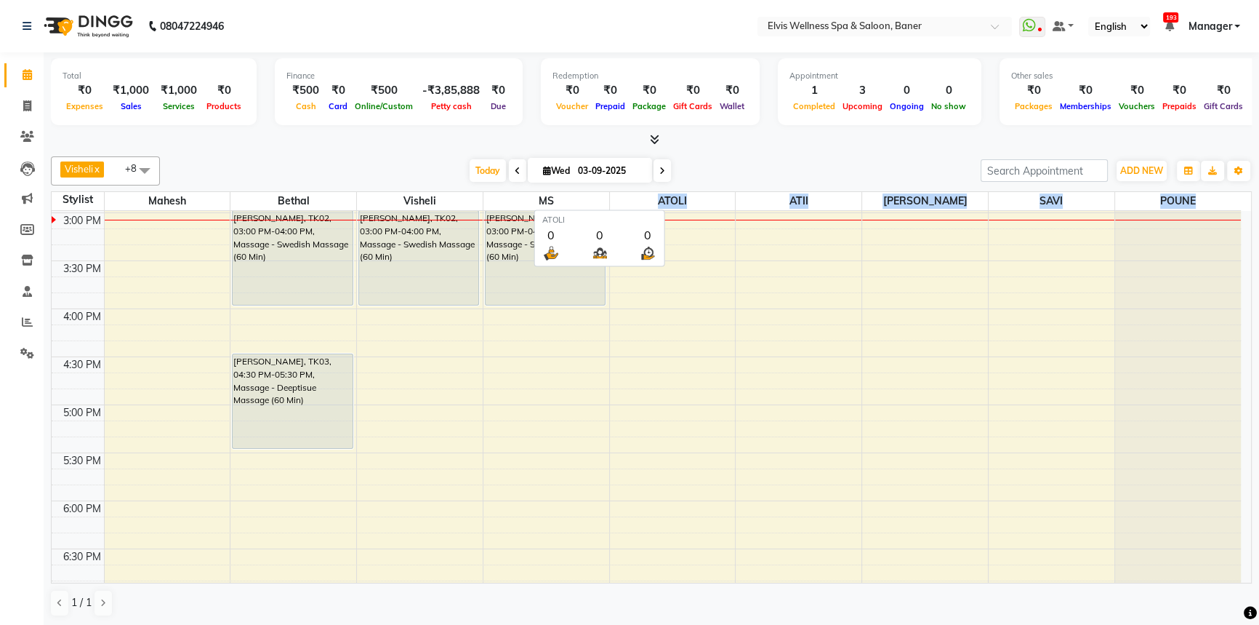
drag, startPoint x: 1211, startPoint y: 200, endPoint x: 649, endPoint y: 200, distance: 561.4
click at [649, 200] on tr "Stylist Mahesh Bethal Visheli MS ATOLI ATII Marvin SAVI POUNE" at bounding box center [647, 201] width 1190 height 19
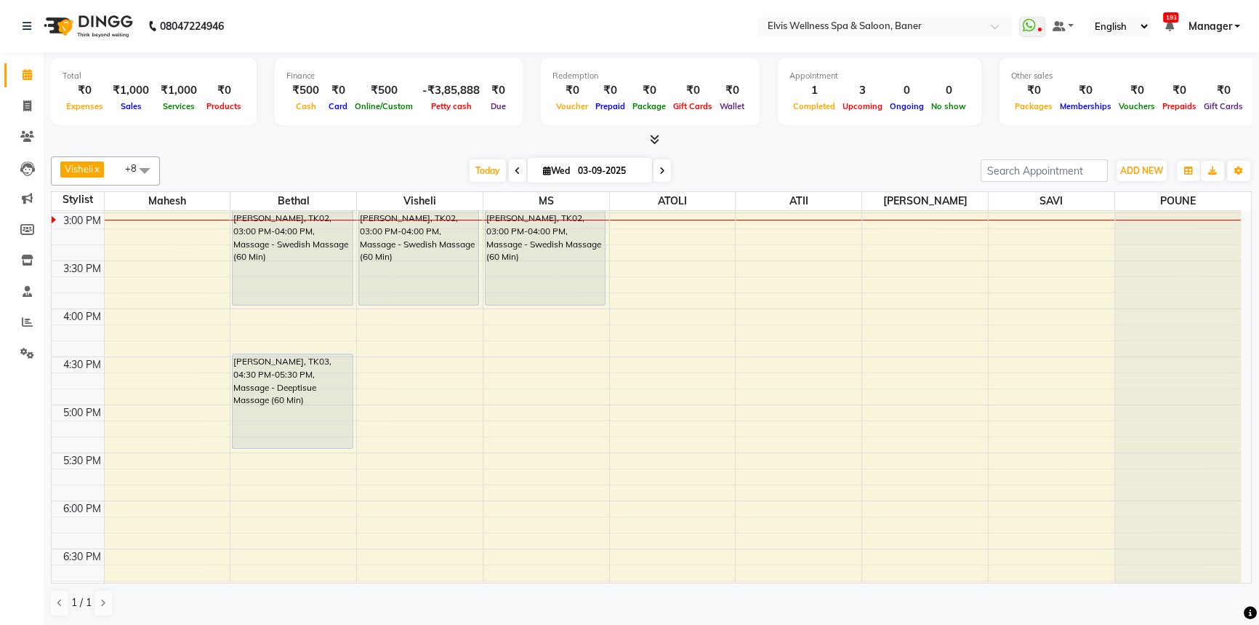
click at [770, 153] on div "Visheli x MS x Bethal x ATOLI x ATII x SAVI x [PERSON_NAME] [PERSON_NAME] x +8 …" at bounding box center [651, 387] width 1201 height 472
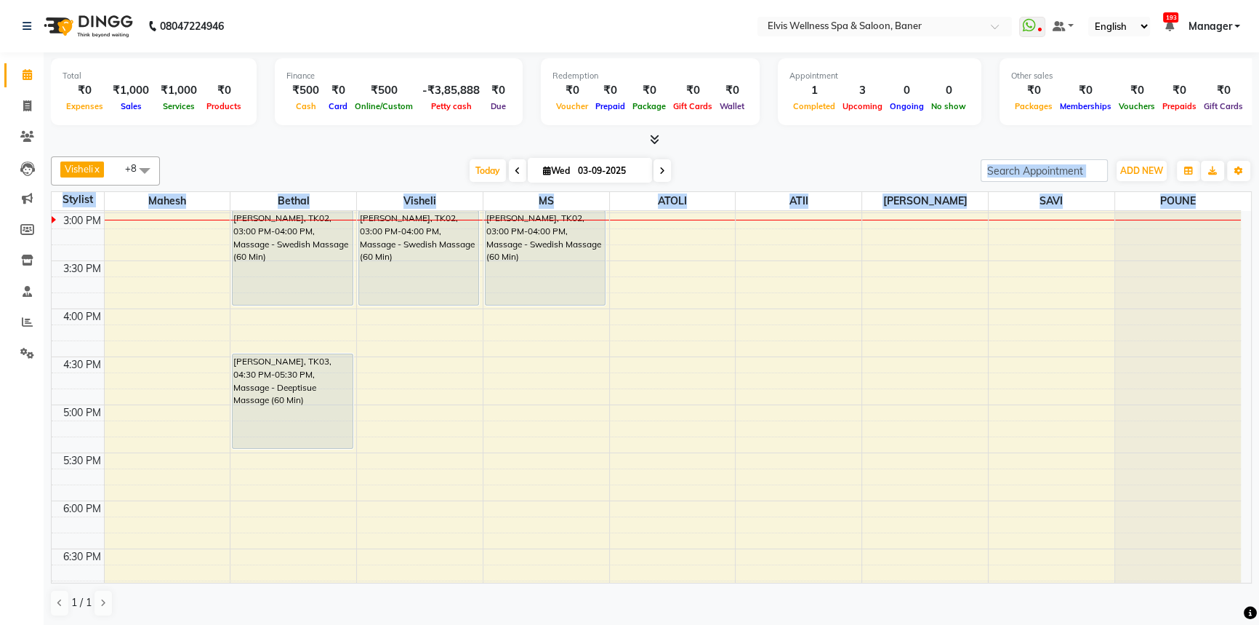
drag, startPoint x: 1207, startPoint y: 191, endPoint x: 712, endPoint y: 181, distance: 495.3
click at [712, 181] on div "Visheli x MS x Bethal x ATOLI x ATII x SAVI x [PERSON_NAME] [PERSON_NAME] x +8 …" at bounding box center [651, 387] width 1201 height 472
click at [729, 161] on div "[DATE] [DATE]" at bounding box center [570, 171] width 806 height 22
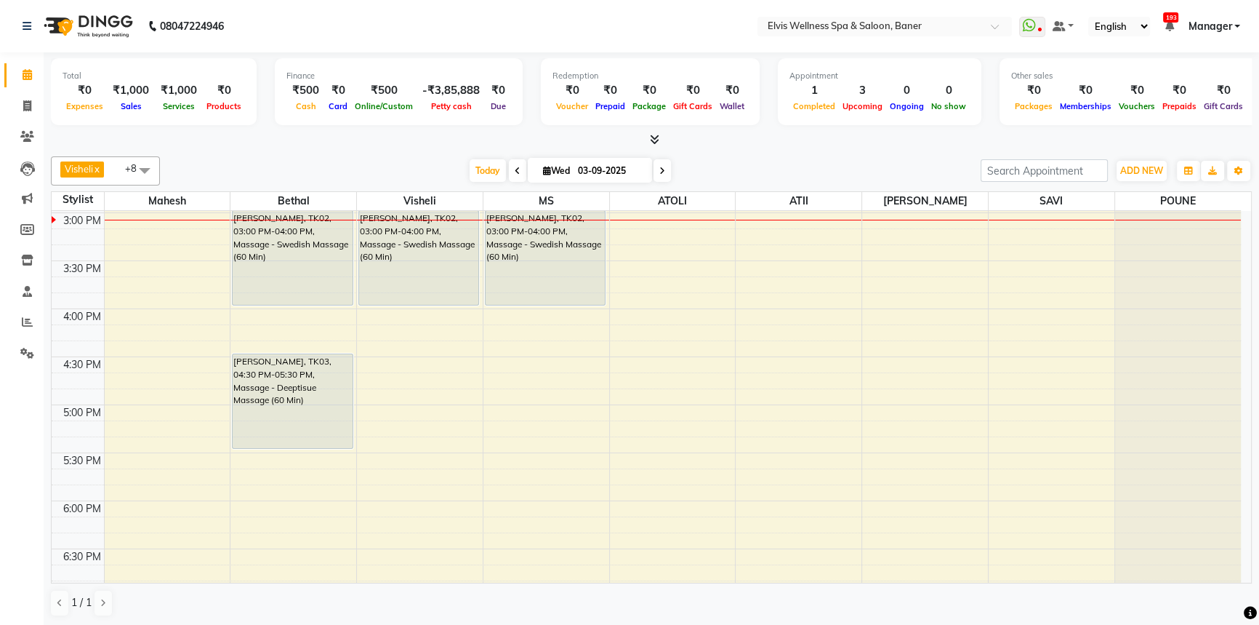
click at [729, 161] on div "[DATE] [DATE]" at bounding box center [570, 171] width 806 height 22
click at [731, 161] on div "[DATE] [DATE]" at bounding box center [570, 171] width 806 height 22
click at [732, 164] on div "[DATE] [DATE]" at bounding box center [570, 171] width 806 height 22
click at [732, 166] on div "[DATE] [DATE]" at bounding box center [570, 171] width 806 height 22
click at [818, 160] on div "[DATE] [DATE]" at bounding box center [570, 171] width 806 height 22
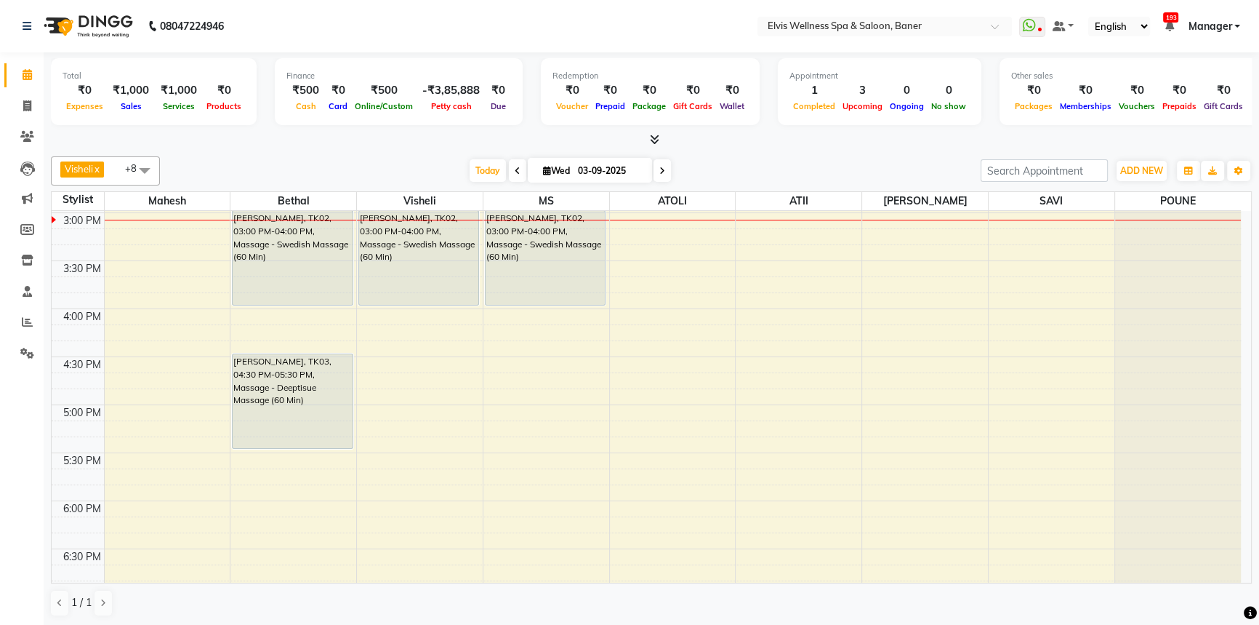
drag, startPoint x: 790, startPoint y: 156, endPoint x: 822, endPoint y: 164, distance: 33.0
click at [790, 156] on div "Visheli x MS x Bethal x ATOLI x ATII x SAVI x [PERSON_NAME] [PERSON_NAME] x +8 …" at bounding box center [651, 170] width 1201 height 29
click at [841, 164] on div "[DATE] [DATE]" at bounding box center [570, 171] width 806 height 22
click at [824, 151] on div "Visheli x MS x Bethal x ATOLI x ATII x SAVI x [PERSON_NAME] [PERSON_NAME] x +8 …" at bounding box center [651, 387] width 1201 height 472
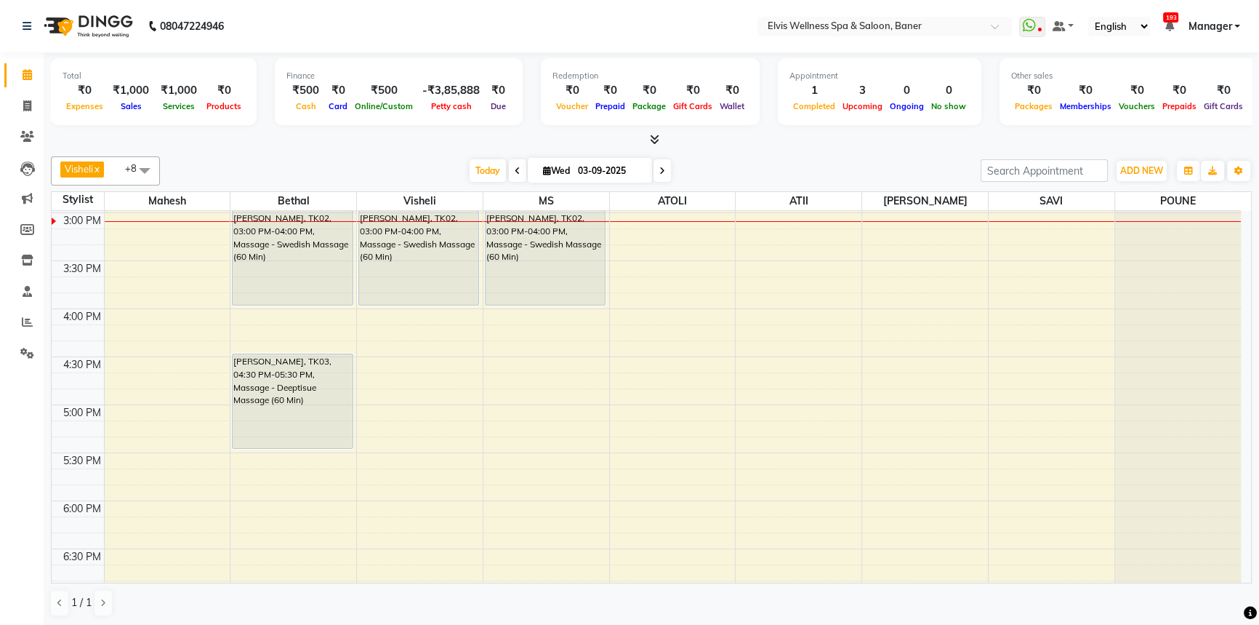
click at [832, 151] on div "Visheli x MS x Bethal x ATOLI x ATII x SAVI x [PERSON_NAME] [PERSON_NAME] x +8 …" at bounding box center [651, 387] width 1201 height 472
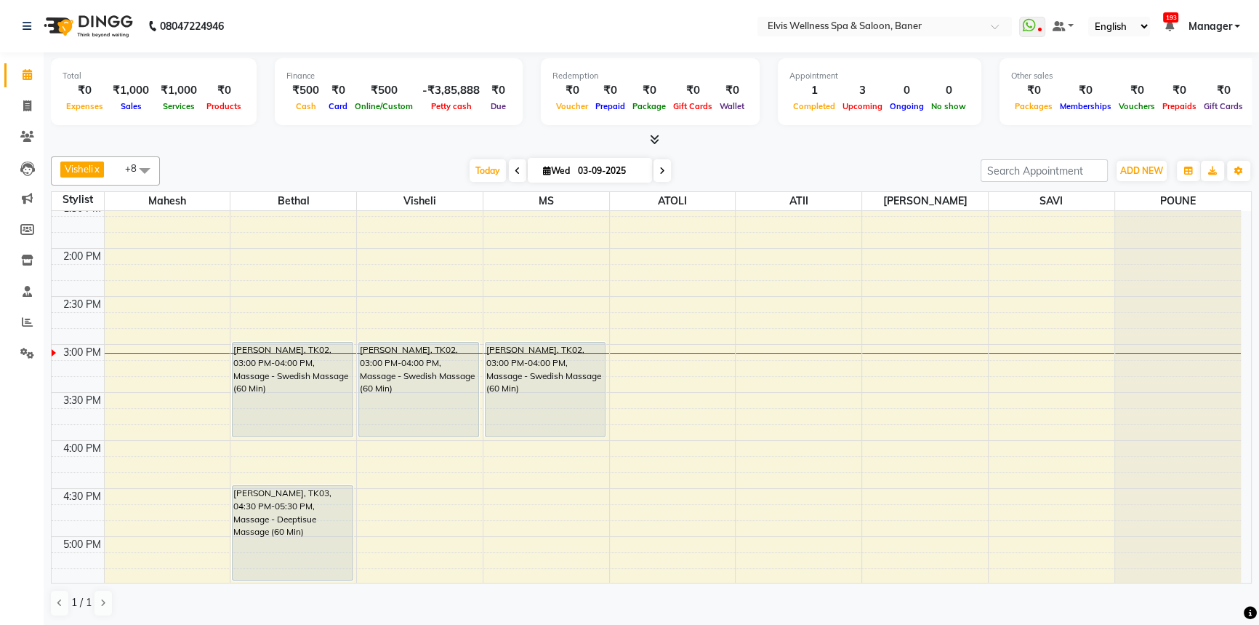
scroll to position [538, 0]
click at [785, 162] on div "[DATE] [DATE]" at bounding box center [570, 171] width 806 height 22
click at [805, 145] on div at bounding box center [651, 139] width 1201 height 15
click at [797, 145] on div at bounding box center [651, 139] width 1201 height 15
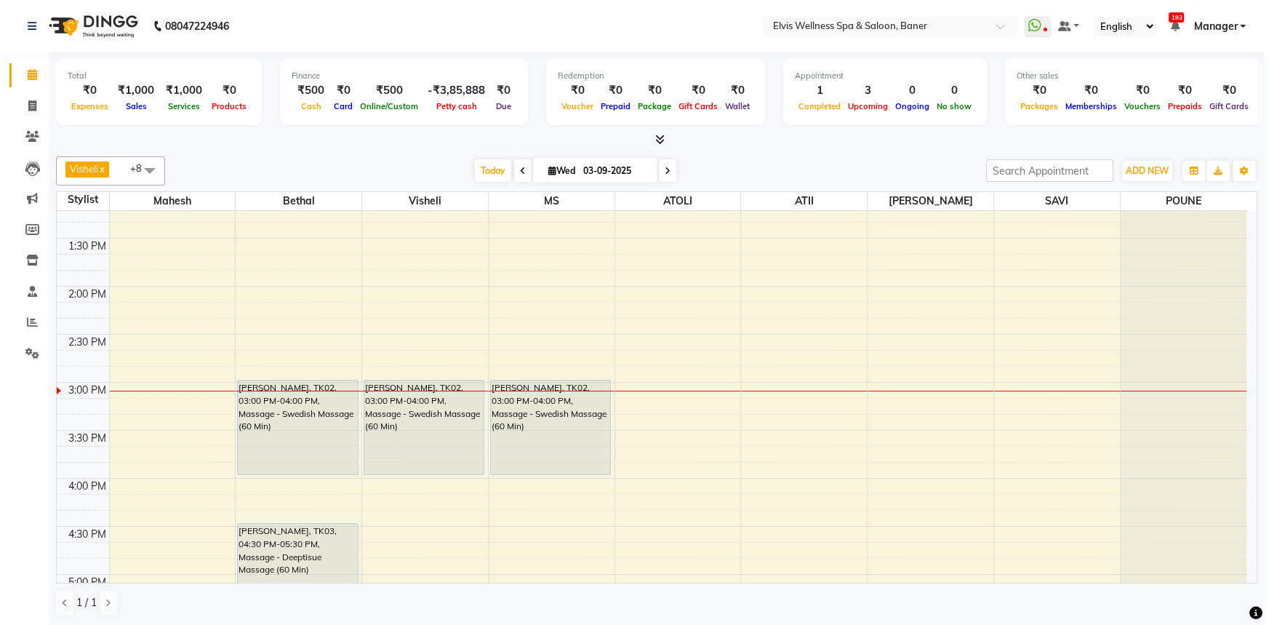
scroll to position [472, 0]
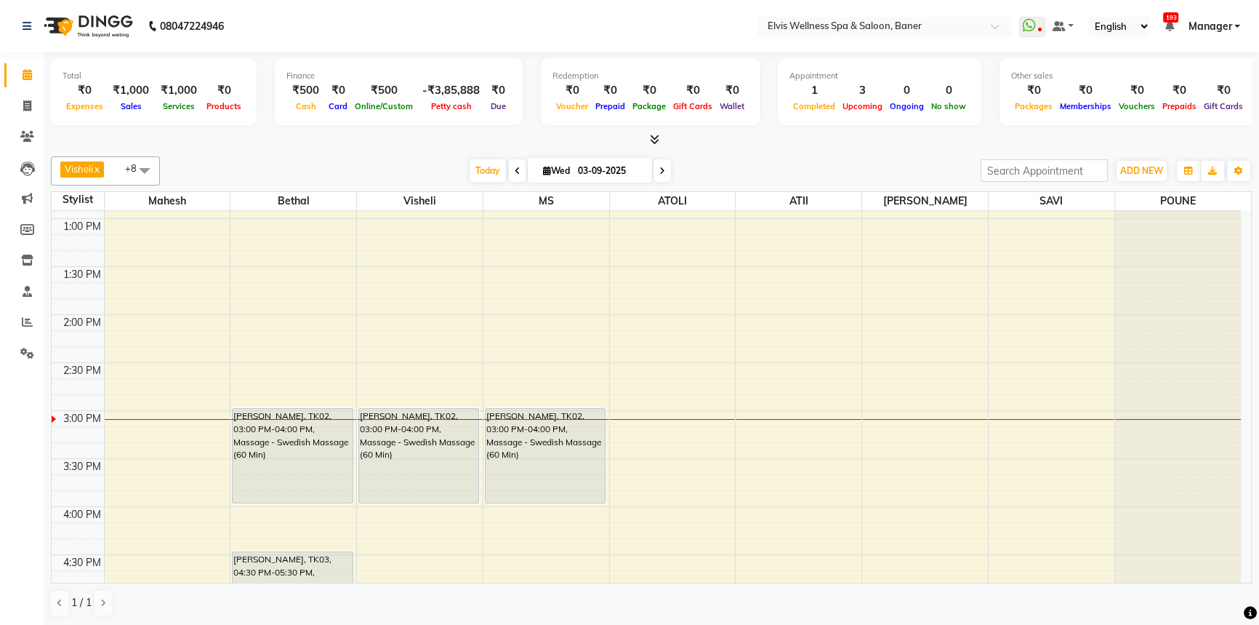
click at [769, 151] on div "Visheli x MS x Bethal x ATOLI x ATII x SAVI x [PERSON_NAME] [PERSON_NAME] x +8 …" at bounding box center [651, 387] width 1201 height 472
click at [734, 151] on div "Visheli x MS x Bethal x ATOLI x ATII x SAVI x [PERSON_NAME] [PERSON_NAME] x +8 …" at bounding box center [651, 387] width 1201 height 472
drag, startPoint x: 843, startPoint y: 159, endPoint x: 478, endPoint y: 151, distance: 365.1
click at [836, 160] on div "[DATE] [DATE]" at bounding box center [570, 171] width 806 height 22
click at [444, 142] on div at bounding box center [651, 139] width 1201 height 15
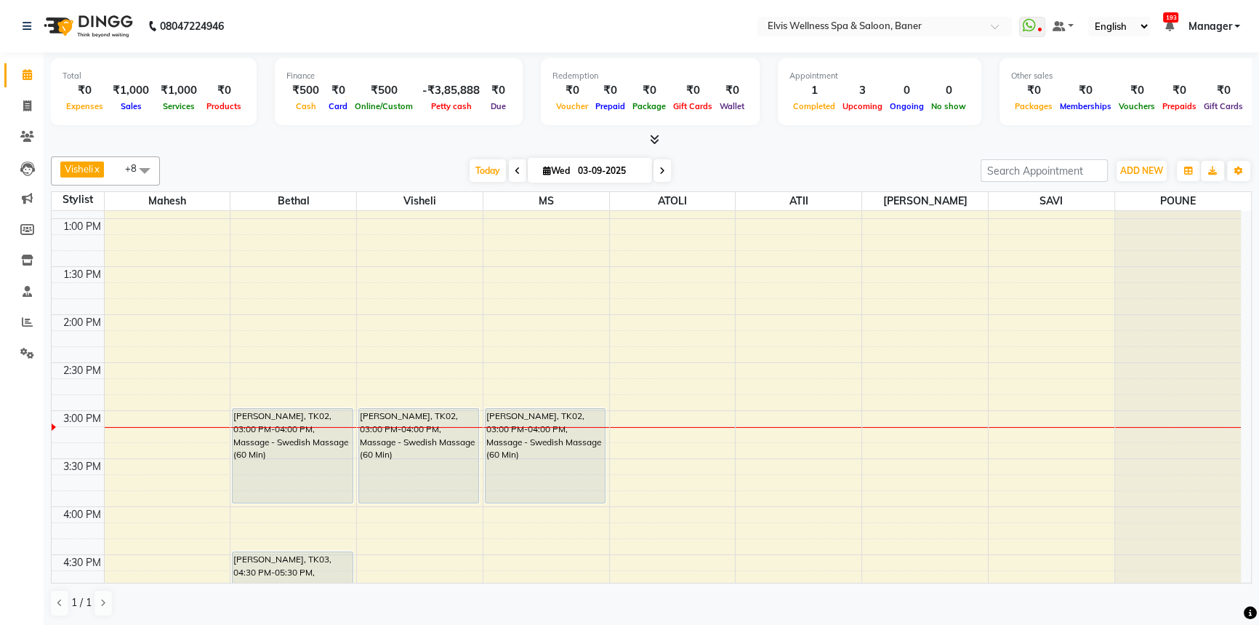
click at [847, 158] on div "Visheli x MS x Bethal x ATOLI x ATII x SAVI x [PERSON_NAME] [PERSON_NAME] x +8 …" at bounding box center [651, 170] width 1201 height 29
click at [915, 326] on div "8:00 AM 8:30 AM 9:00 AM 9:30 AM 10:00 AM 10:30 AM 11:00 AM 11:30 AM 12:00 PM 12…" at bounding box center [647, 410] width 1190 height 1343
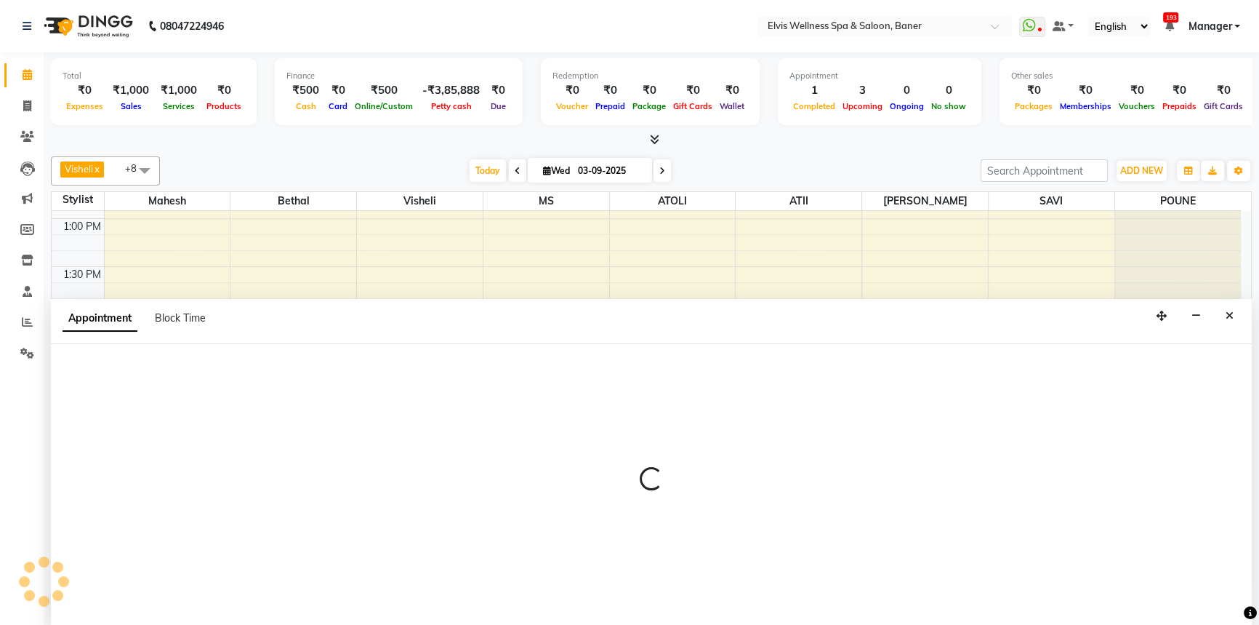
select select "59823"
select select "840"
select select "tentative"
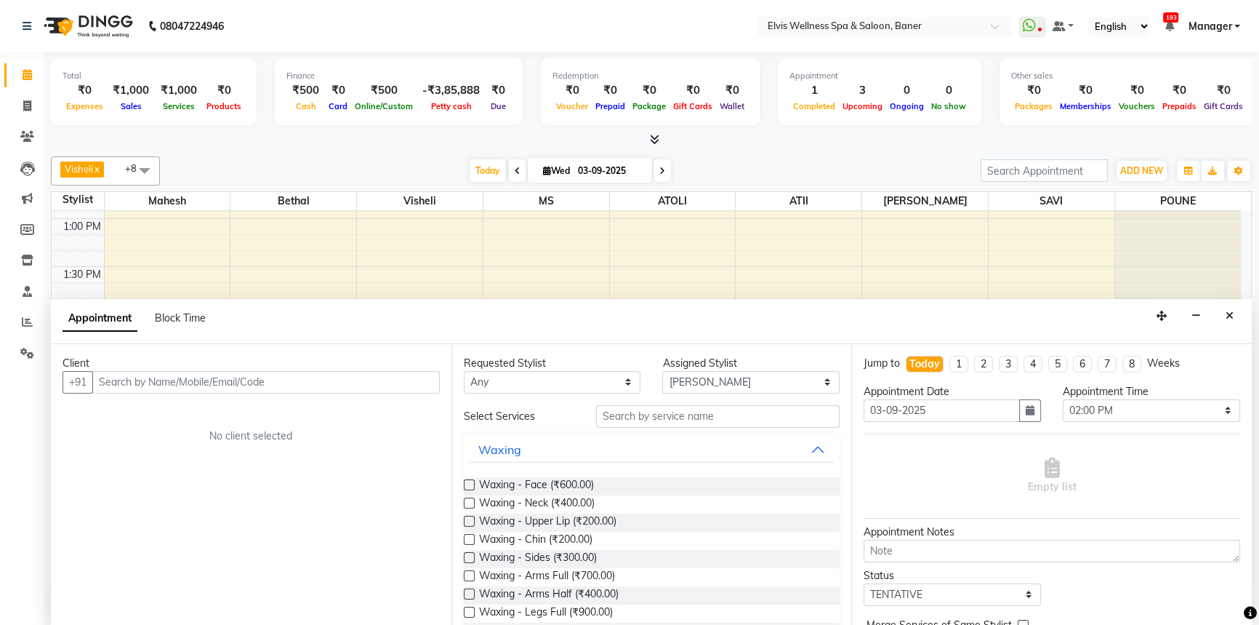
click at [276, 383] on input "text" at bounding box center [266, 382] width 348 height 23
type input "7218167777"
drag, startPoint x: 442, startPoint y: 382, endPoint x: 424, endPoint y: 380, distance: 18.4
click at [438, 382] on div "Client +91 7218167777 Add Client No client selected" at bounding box center [251, 485] width 401 height 282
click at [420, 380] on span "Add Client" at bounding box center [409, 381] width 49 height 13
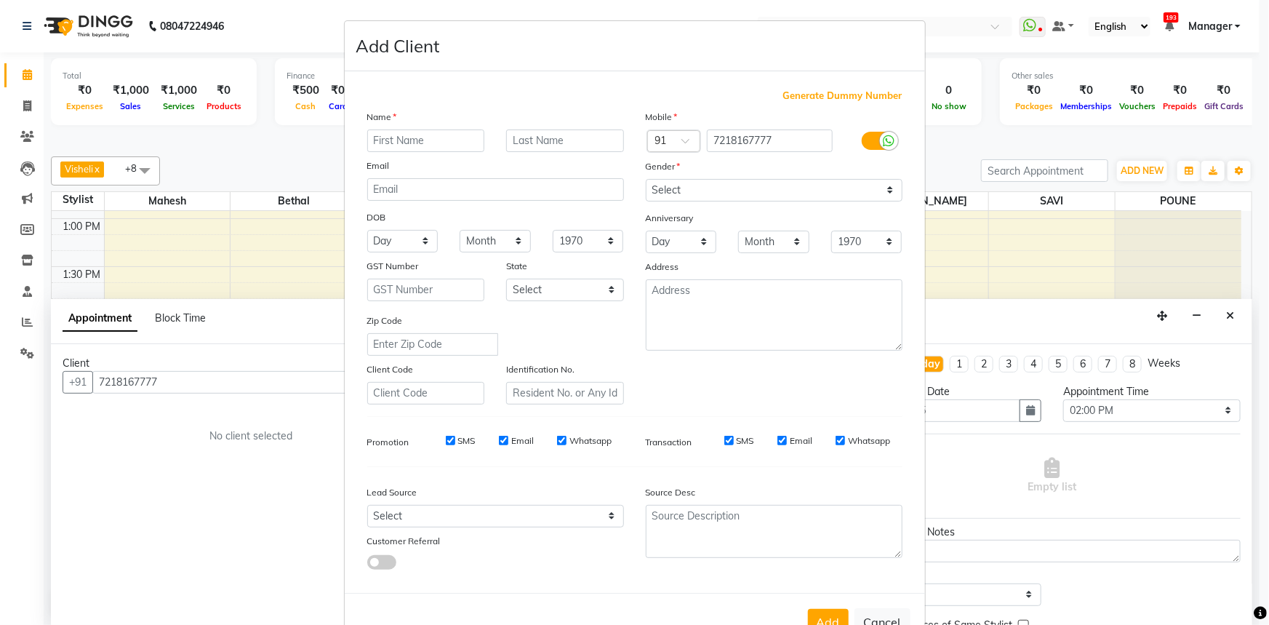
click at [376, 145] on input "text" at bounding box center [426, 140] width 118 height 23
type input "As"
click at [545, 132] on input "text" at bounding box center [565, 140] width 118 height 23
type input "Sinda"
click at [694, 195] on select "Select Male Female Other Prefer Not To Say" at bounding box center [774, 190] width 257 height 23
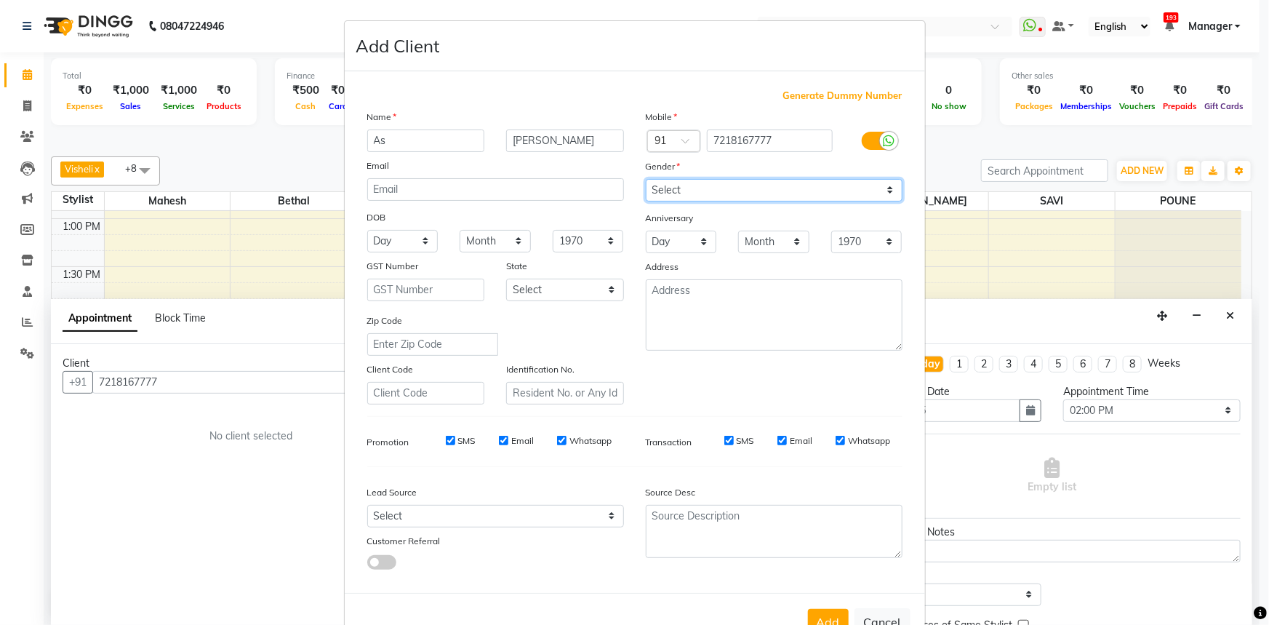
select select "male"
click at [646, 179] on select "Select Male Female Other Prefer Not To Say" at bounding box center [774, 190] width 257 height 23
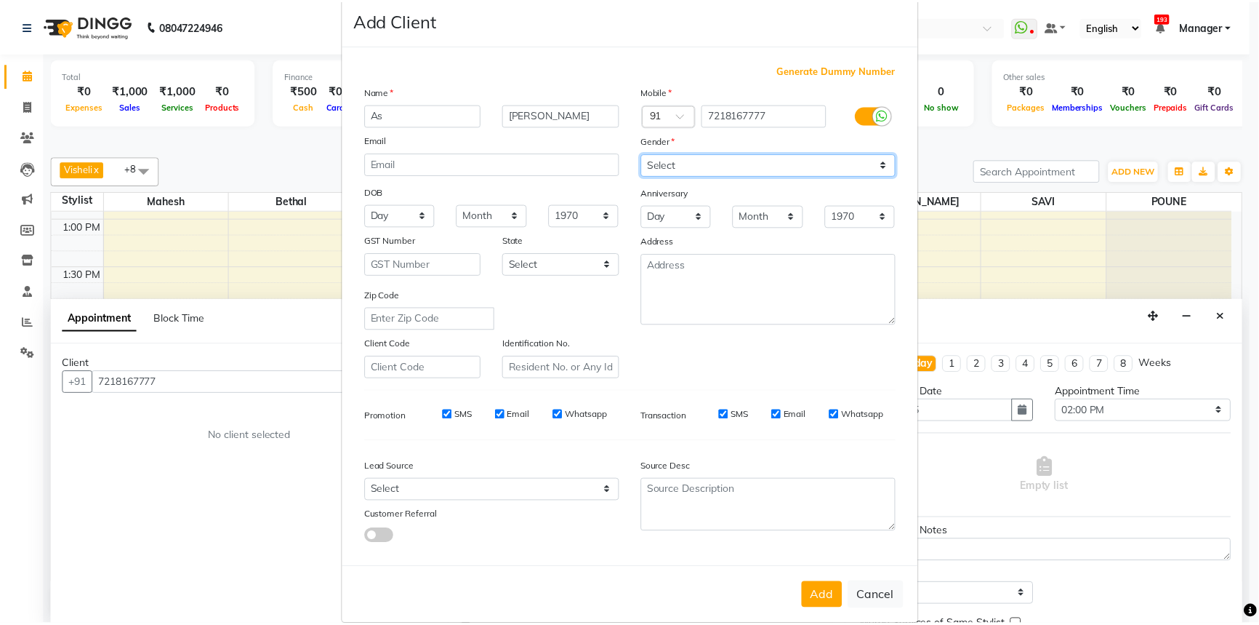
scroll to position [51, 0]
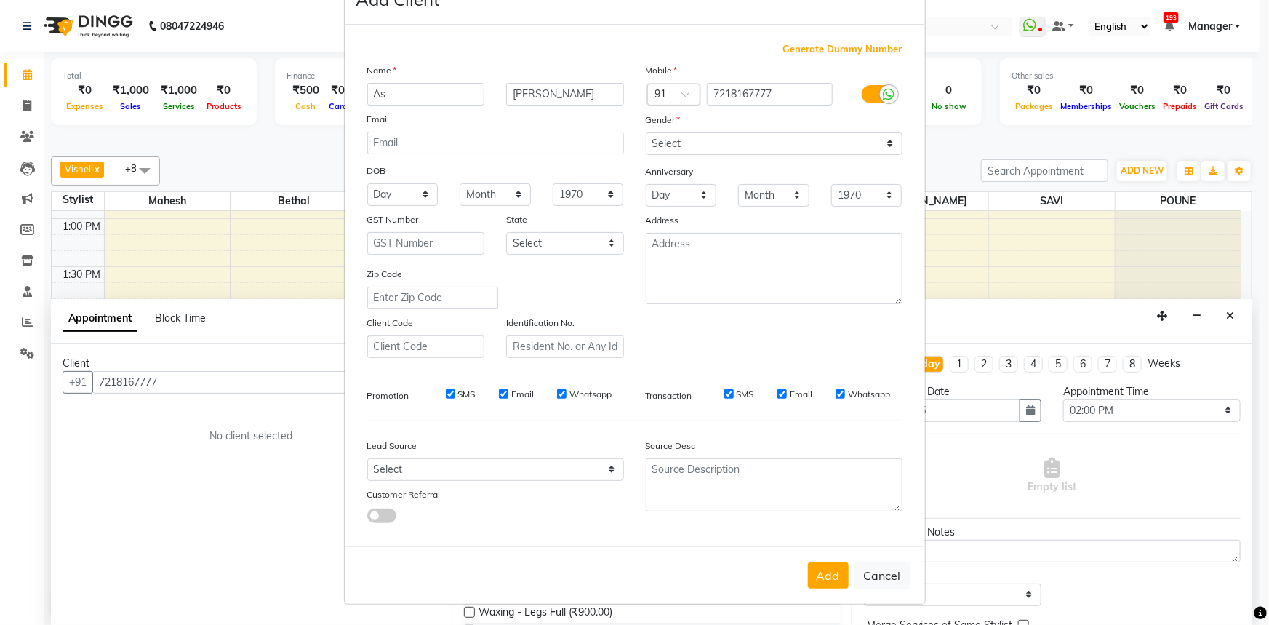
click at [799, 556] on div "Add Cancel" at bounding box center [635, 574] width 580 height 57
click at [807, 558] on div "Add Cancel" at bounding box center [635, 574] width 580 height 57
click at [812, 564] on button "Add" at bounding box center [828, 575] width 41 height 26
select select
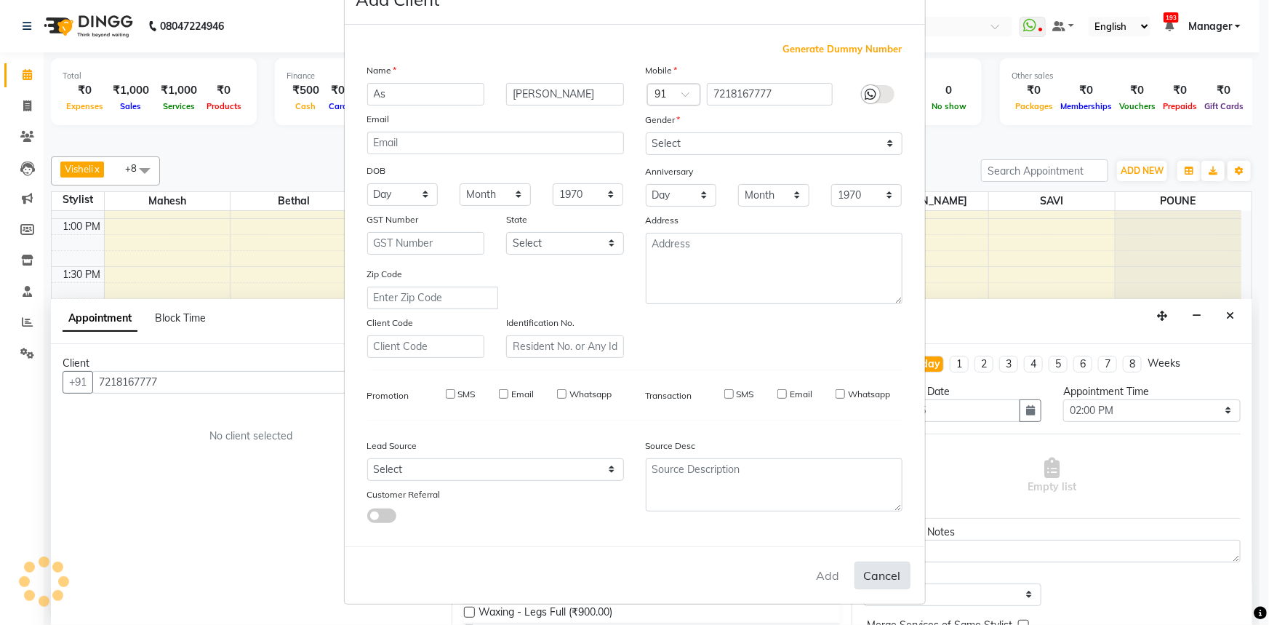
select select
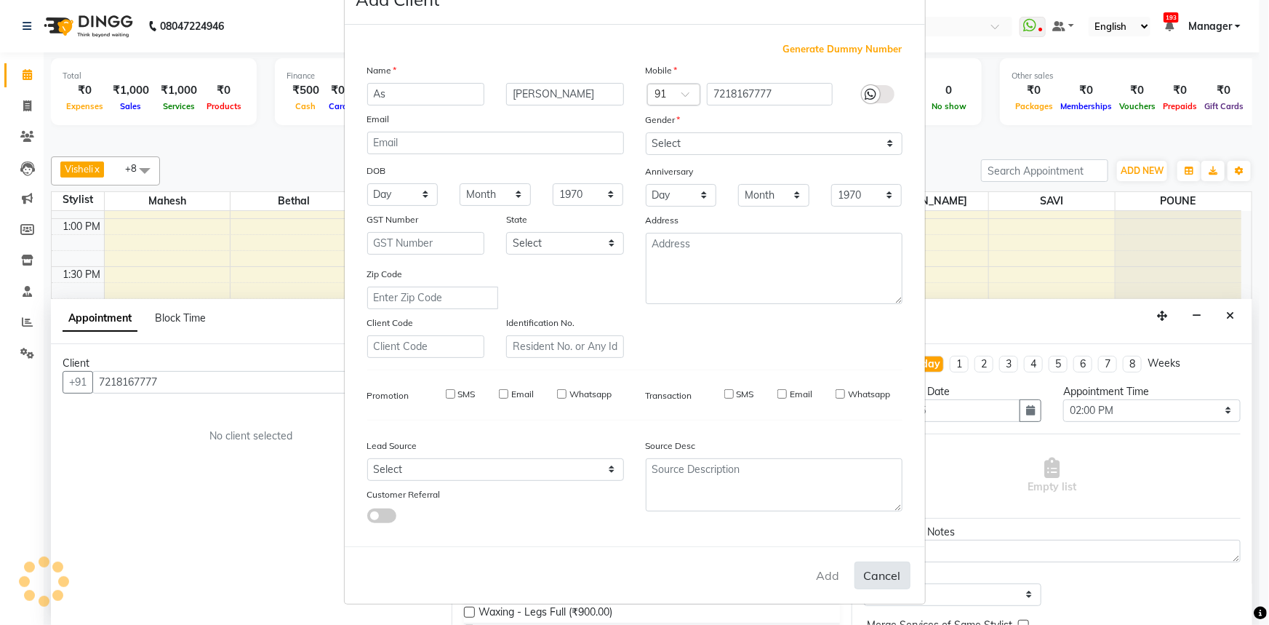
checkbox input "false"
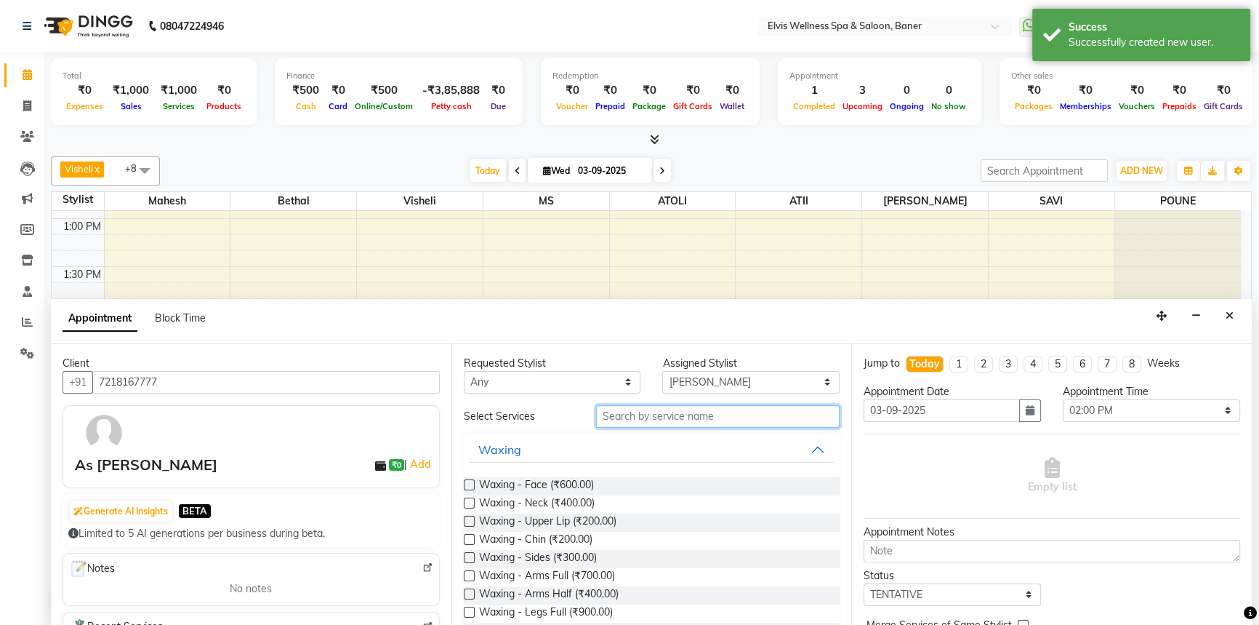
click at [628, 422] on input "text" at bounding box center [718, 416] width 244 height 23
type input "b"
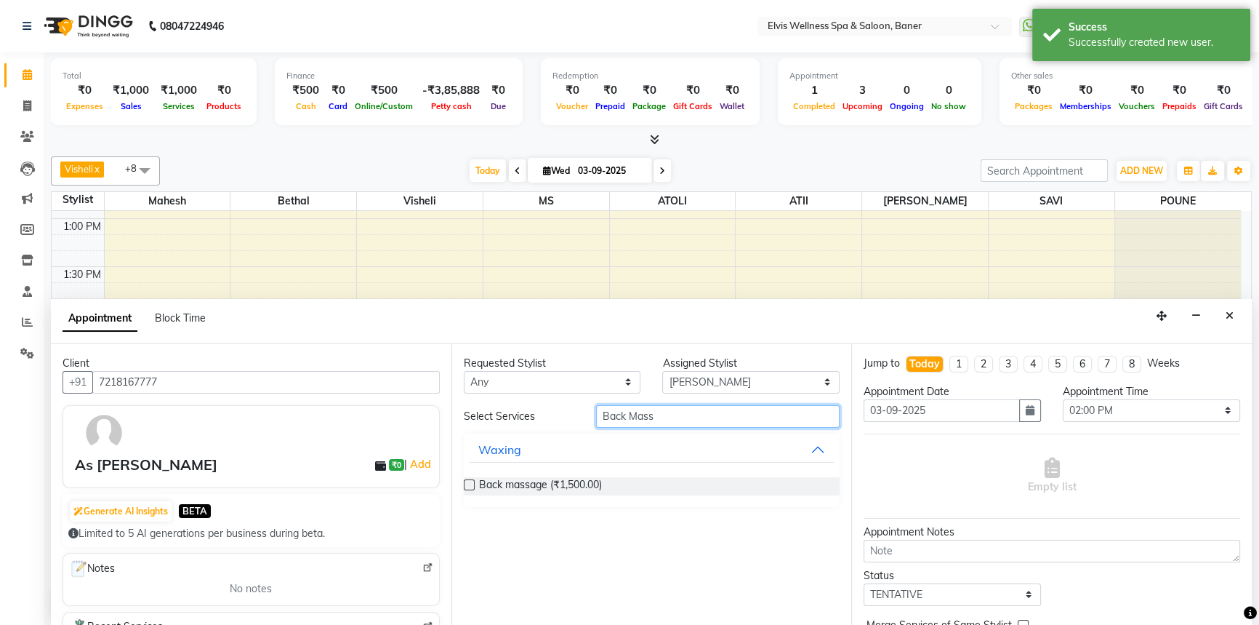
type input "Back Mass"
click at [470, 482] on label at bounding box center [469, 484] width 11 height 11
click at [470, 482] on input "checkbox" at bounding box center [468, 485] width 9 height 9
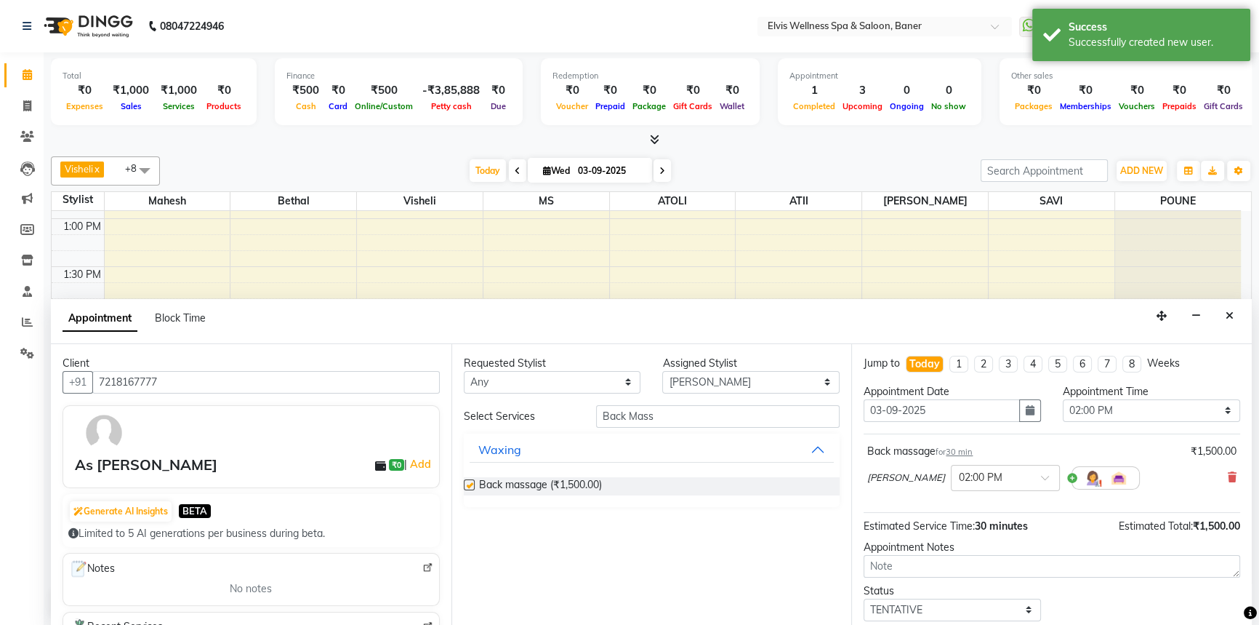
checkbox input "false"
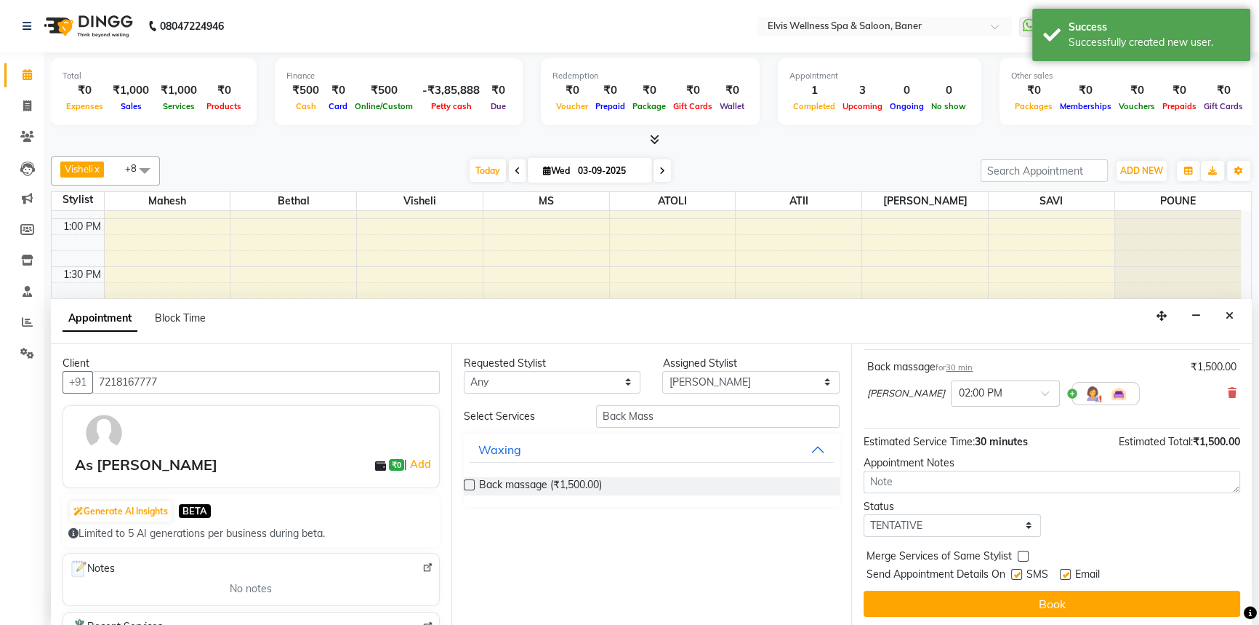
scroll to position [86, 0]
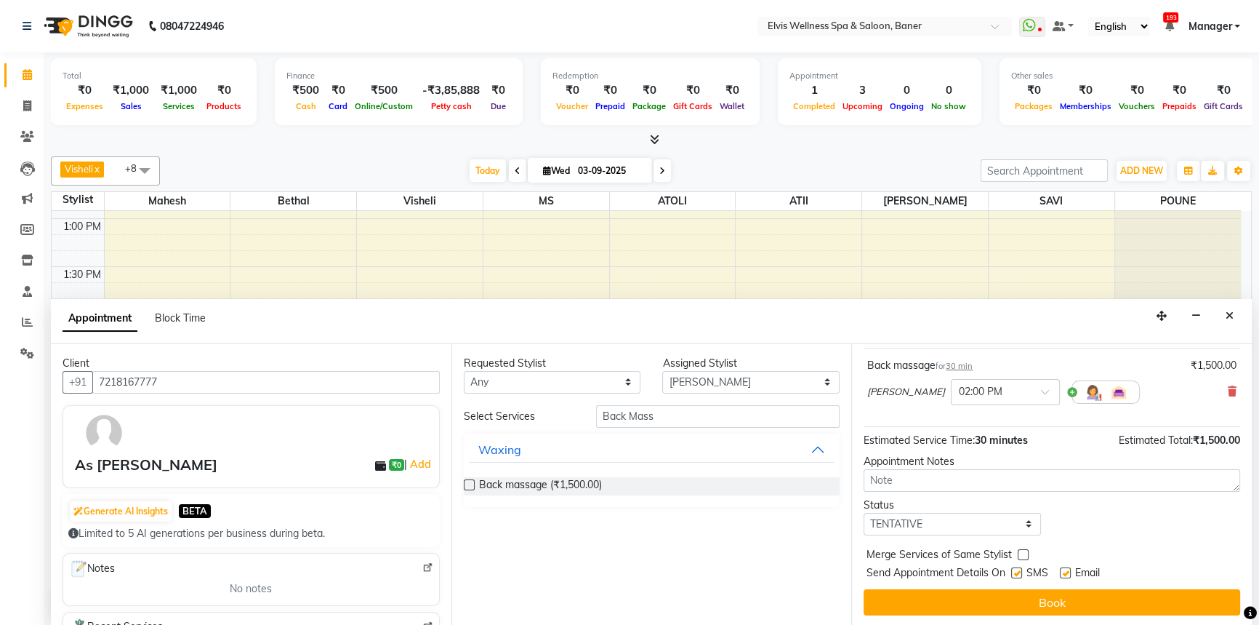
drag, startPoint x: 1044, startPoint y: 596, endPoint x: 869, endPoint y: 470, distance: 214.7
click at [1044, 596] on button "Book" at bounding box center [1052, 602] width 377 height 26
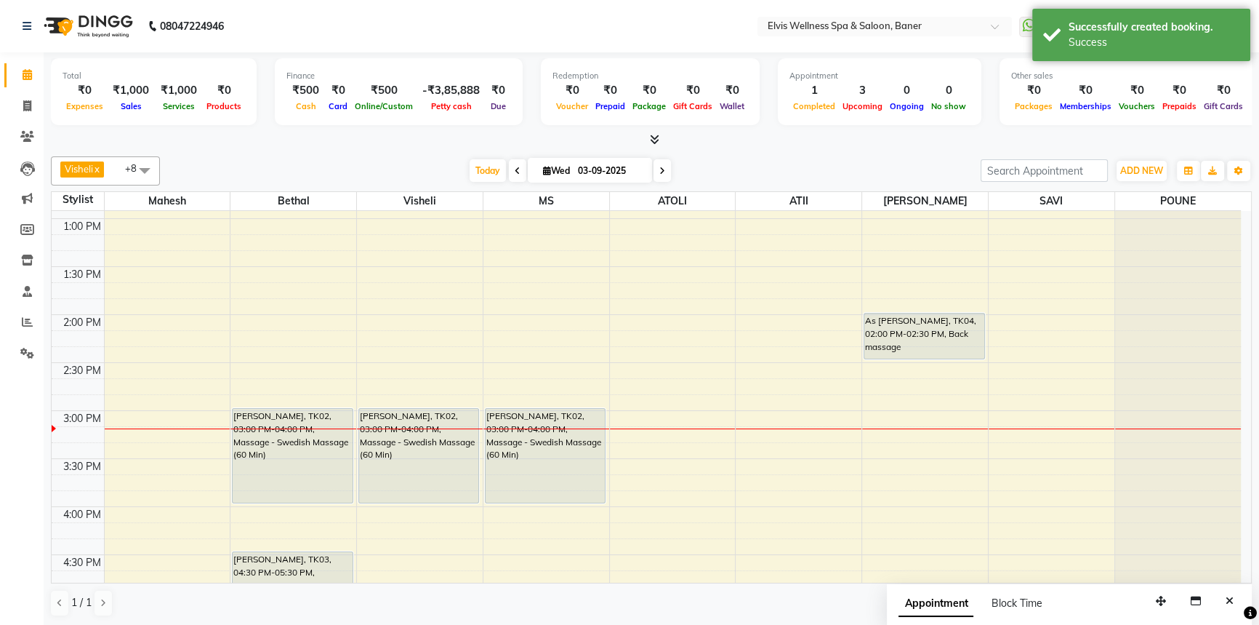
scroll to position [0, 0]
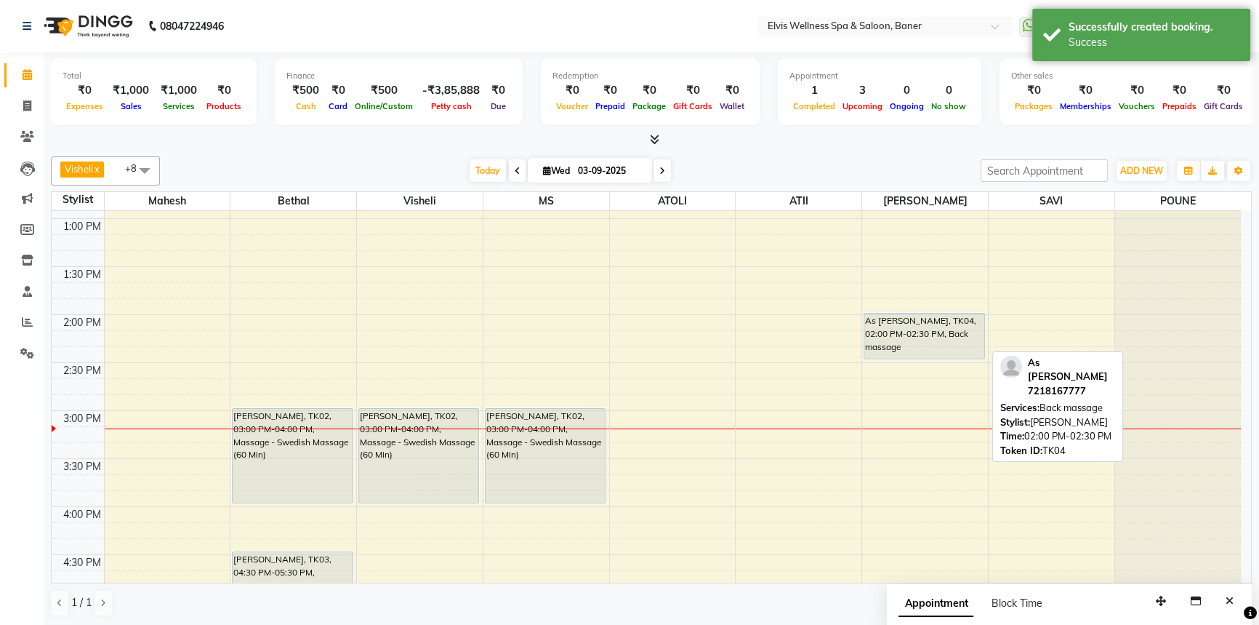
click at [902, 308] on div "As [PERSON_NAME], TK04, 02:00 PM-02:30 PM, Back massage" at bounding box center [925, 410] width 126 height 1343
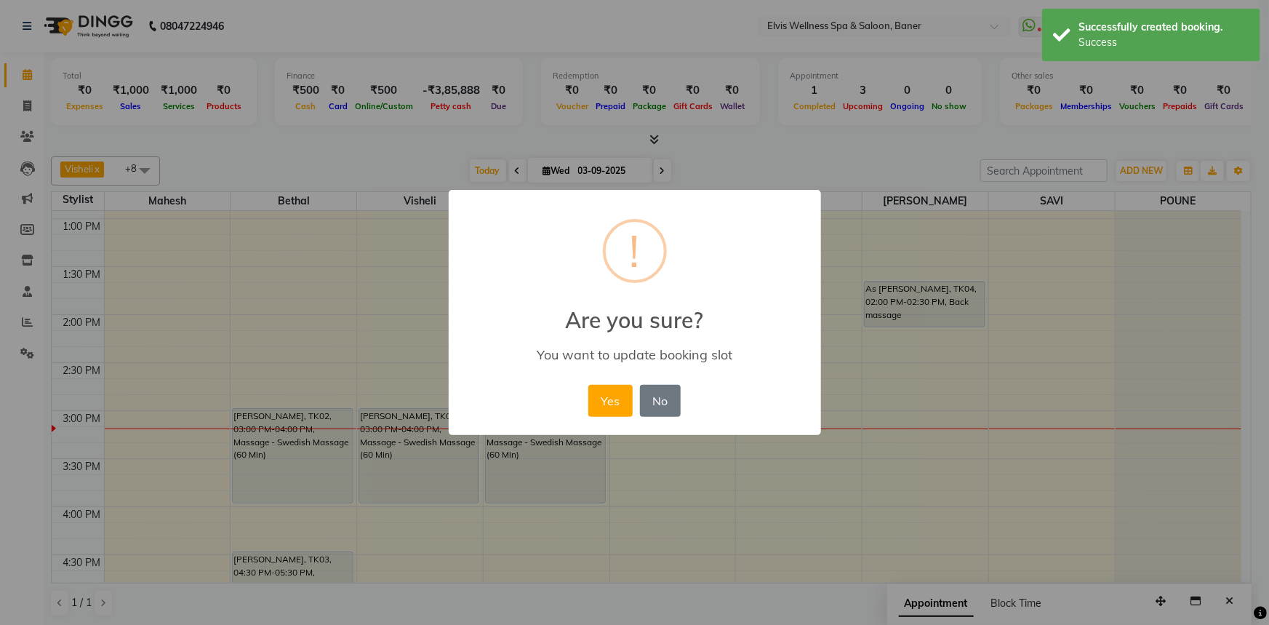
click at [951, 148] on div "× ! Are you sure? You want to update booking slot Yes No No" at bounding box center [634, 312] width 1269 height 625
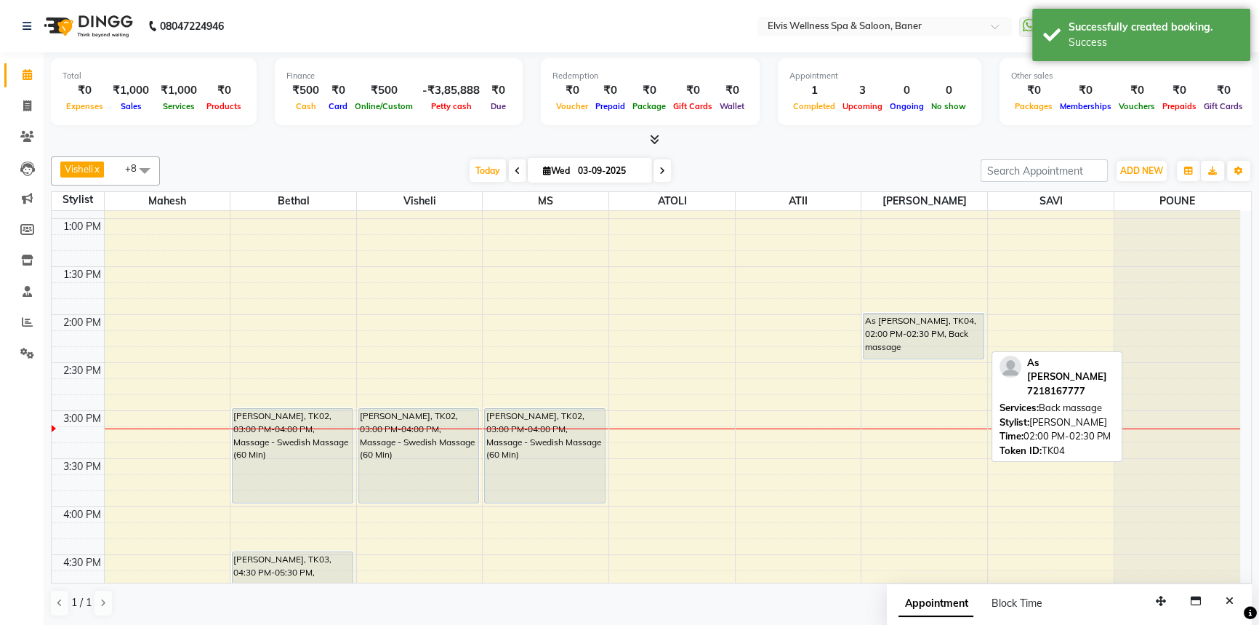
click at [913, 326] on div "As [PERSON_NAME], TK04, 02:00 PM-02:30 PM, Back massage" at bounding box center [923, 335] width 119 height 45
click at [916, 331] on div "As [PERSON_NAME], TK04, 02:00 PM-02:30 PM, Back massage" at bounding box center [923, 335] width 119 height 45
select select "7"
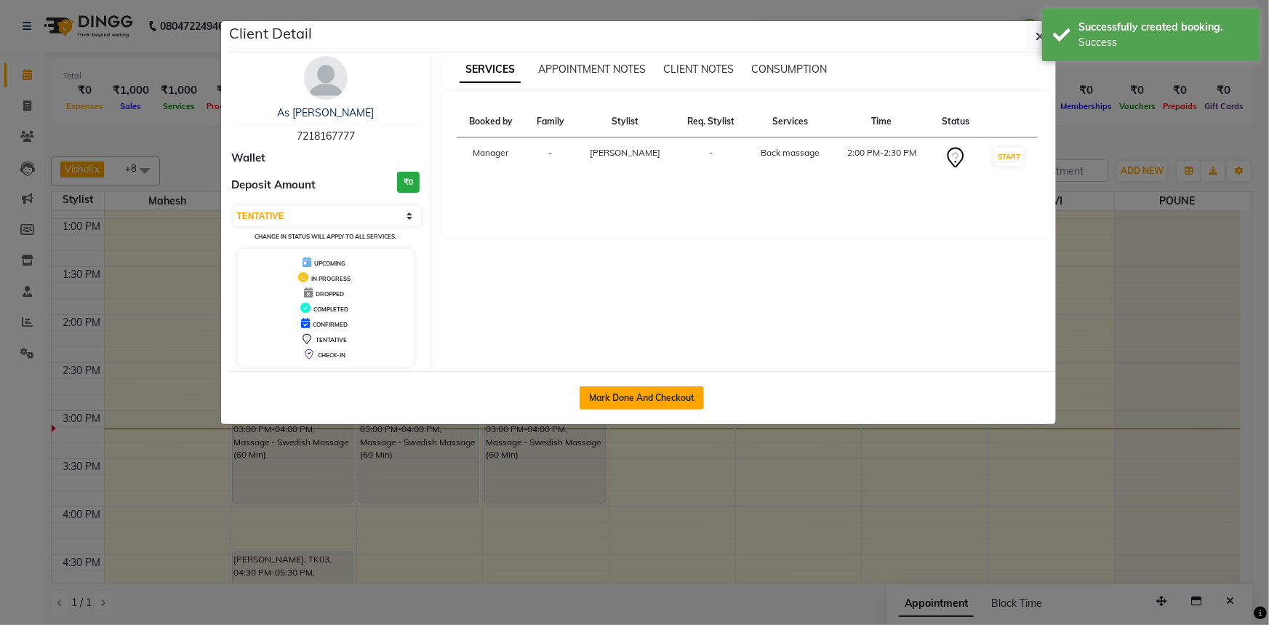
click at [654, 400] on button "Mark Done And Checkout" at bounding box center [642, 397] width 124 height 23
select select "service"
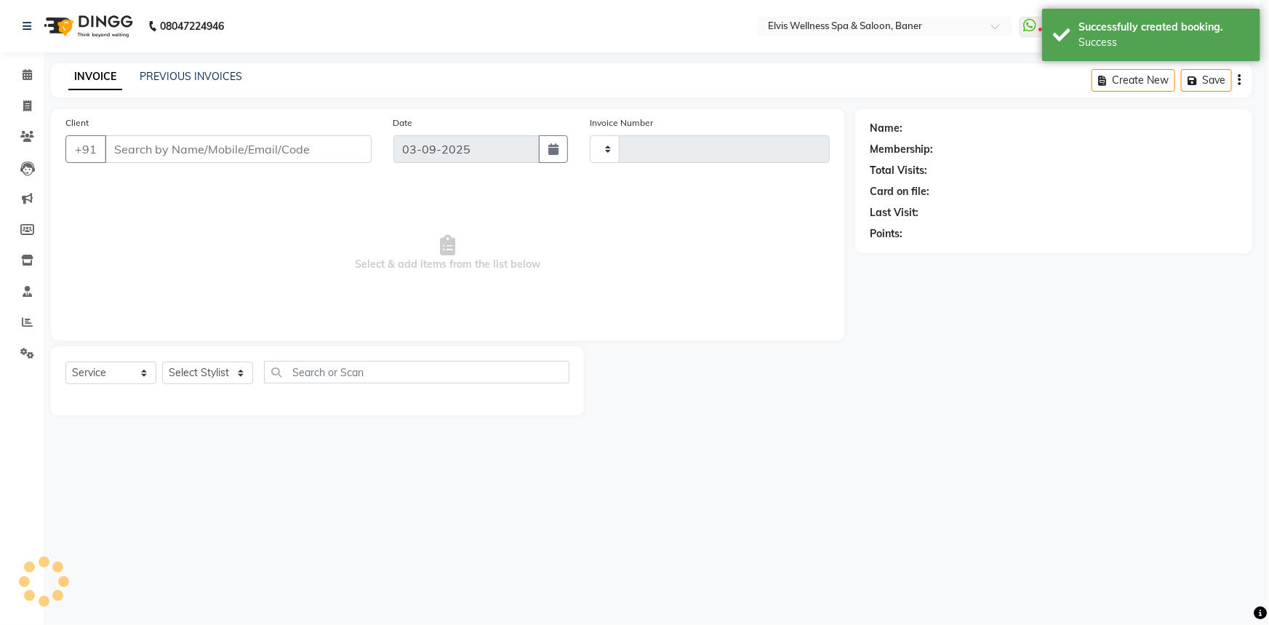
type input "1443"
select select "5735"
type input "7218167777"
select select "59823"
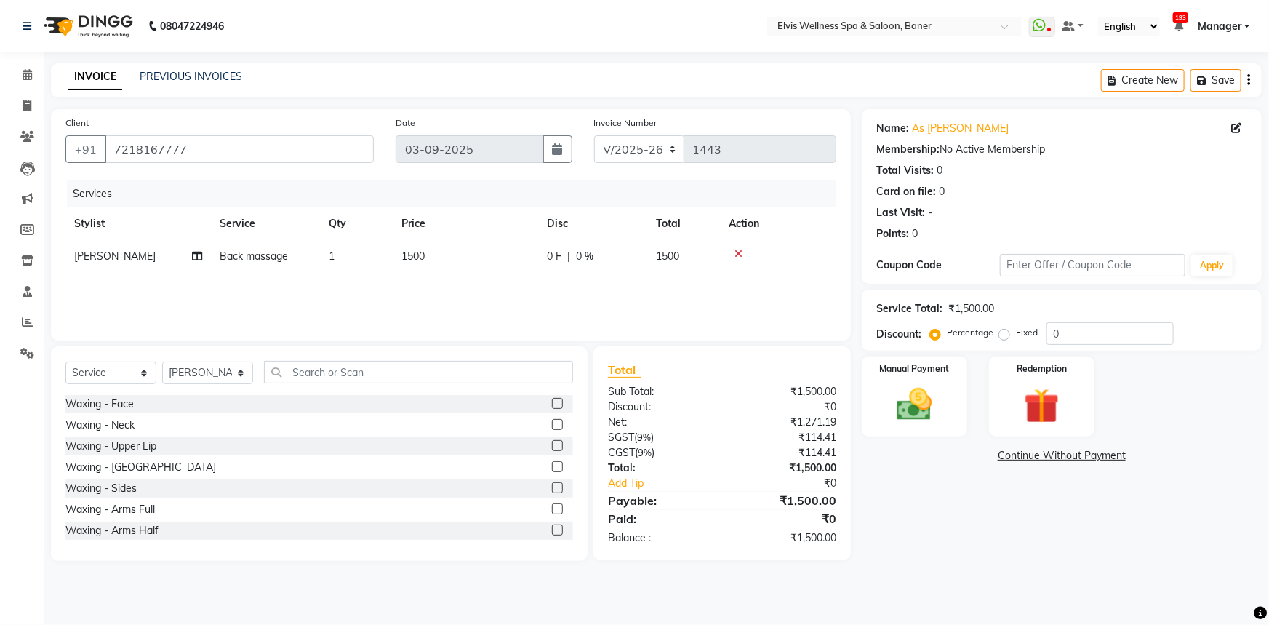
click at [967, 417] on div "Manual Payment Redemption" at bounding box center [1062, 396] width 422 height 80
click at [915, 380] on div "Manual Payment" at bounding box center [915, 397] width 110 height 84
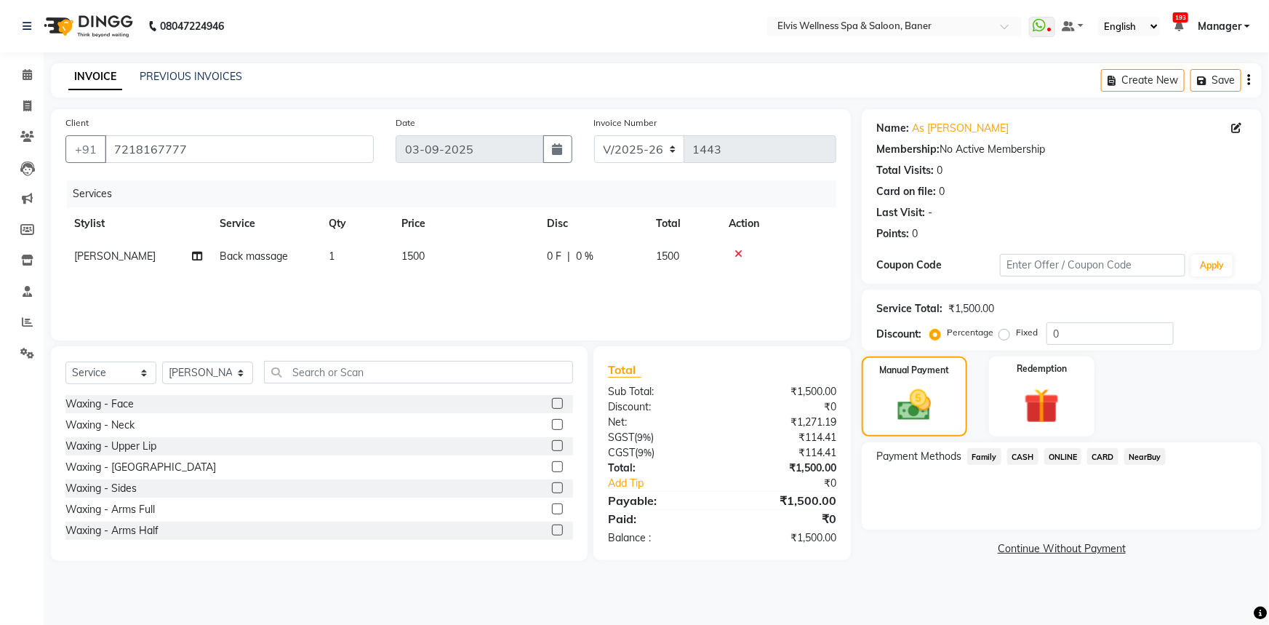
click at [1063, 458] on span "ONLINE" at bounding box center [1063, 456] width 38 height 17
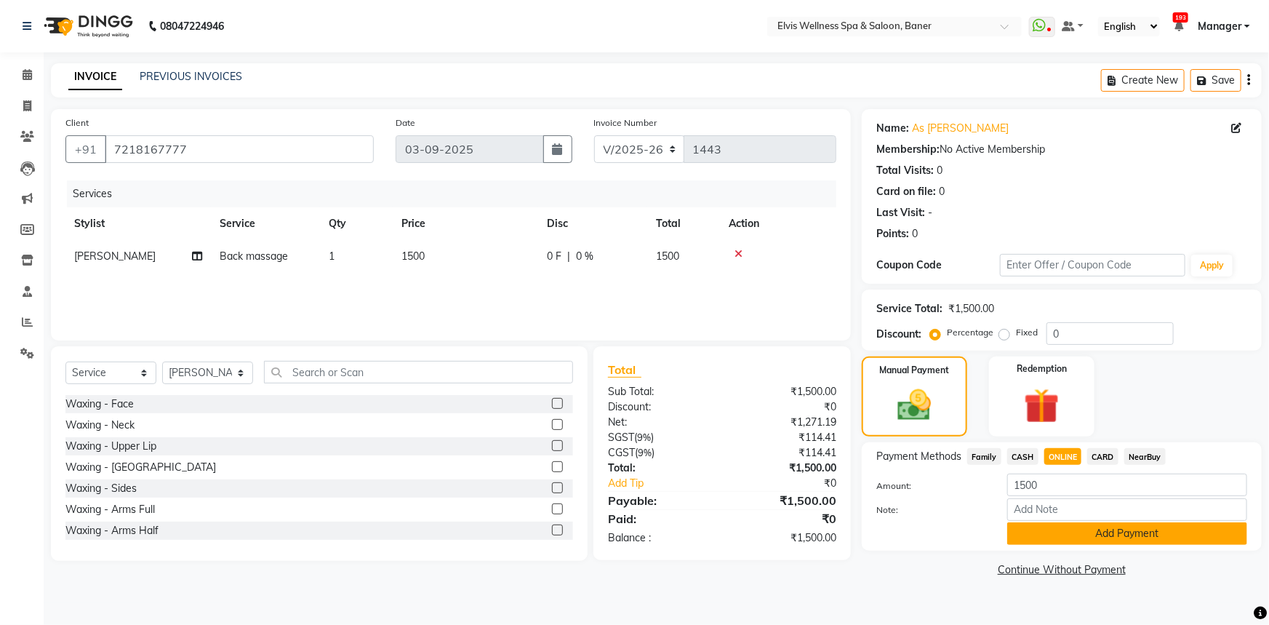
click at [1068, 528] on button "Add Payment" at bounding box center [1127, 533] width 240 height 23
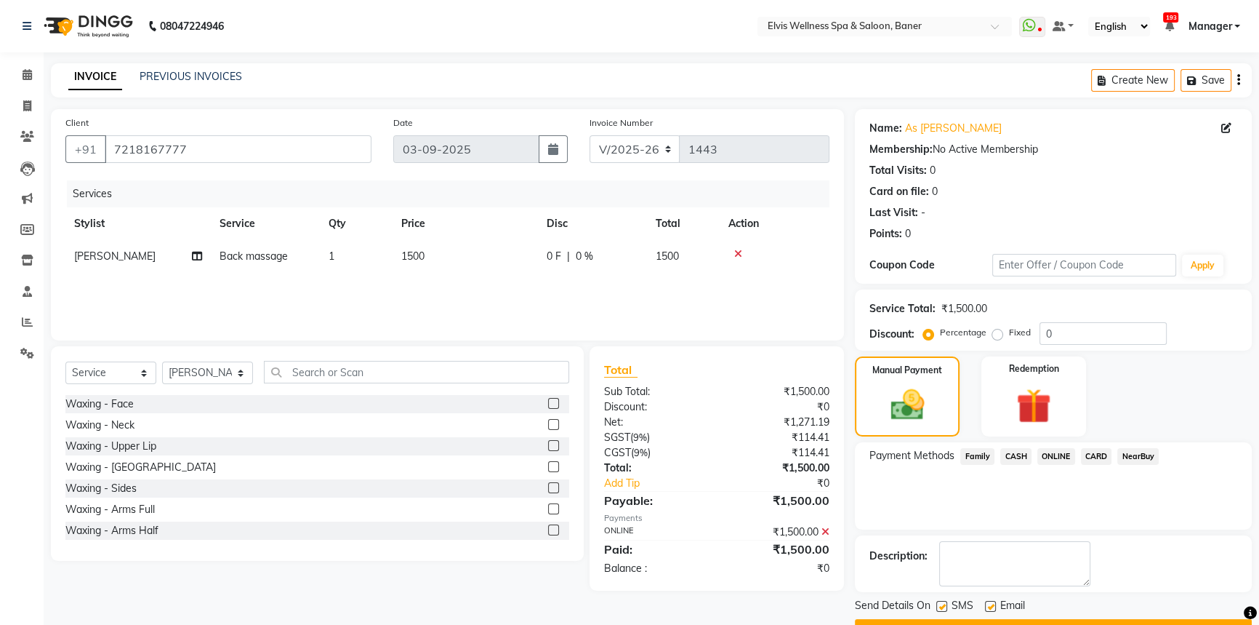
scroll to position [37, 0]
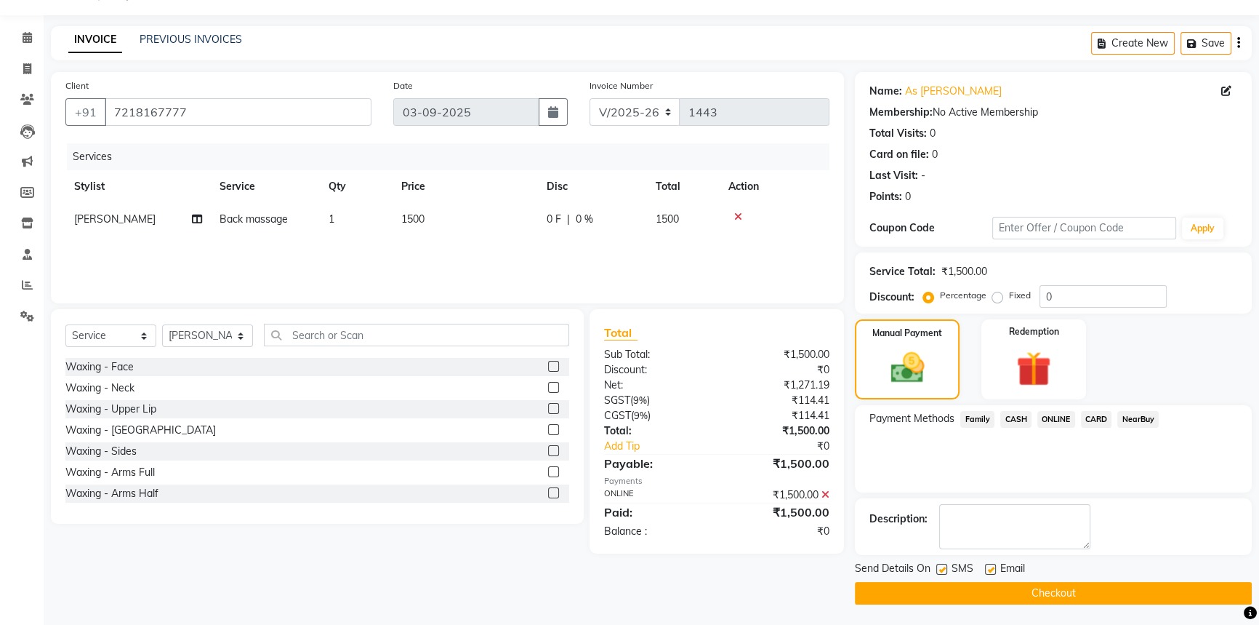
click at [992, 566] on label at bounding box center [990, 569] width 11 height 11
click at [992, 566] on input "checkbox" at bounding box center [989, 569] width 9 height 9
checkbox input "false"
click at [942, 569] on label at bounding box center [942, 569] width 11 height 11
click at [942, 569] on input "checkbox" at bounding box center [941, 569] width 9 height 9
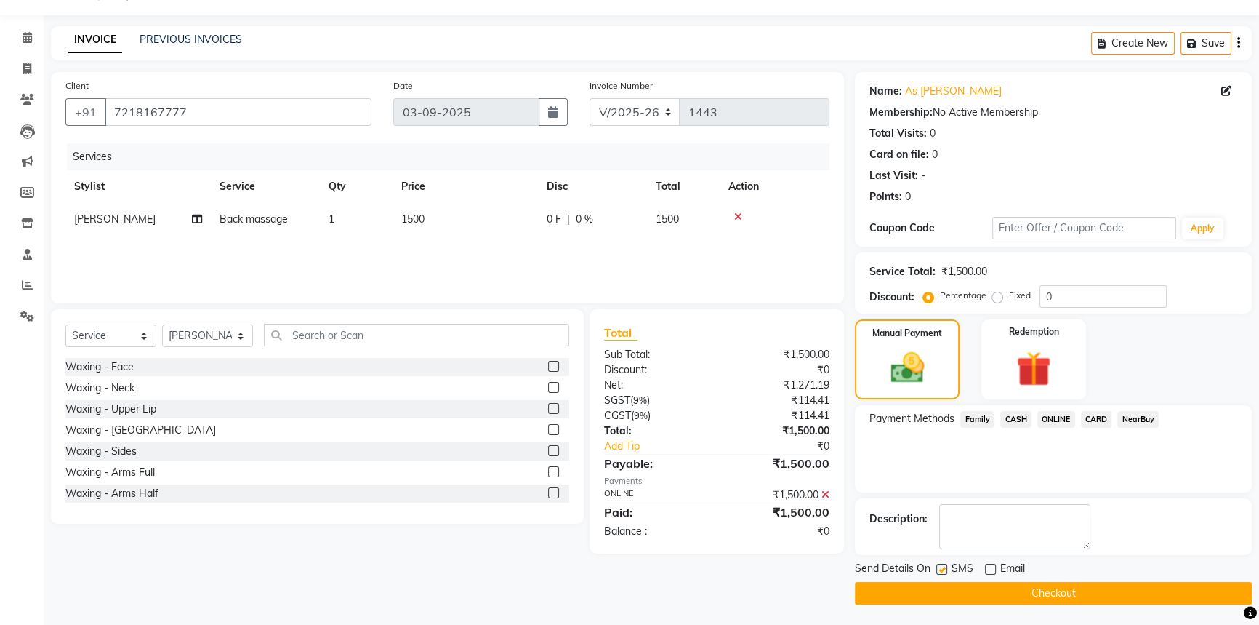
checkbox input "false"
click at [1018, 595] on button "Checkout" at bounding box center [1053, 593] width 397 height 23
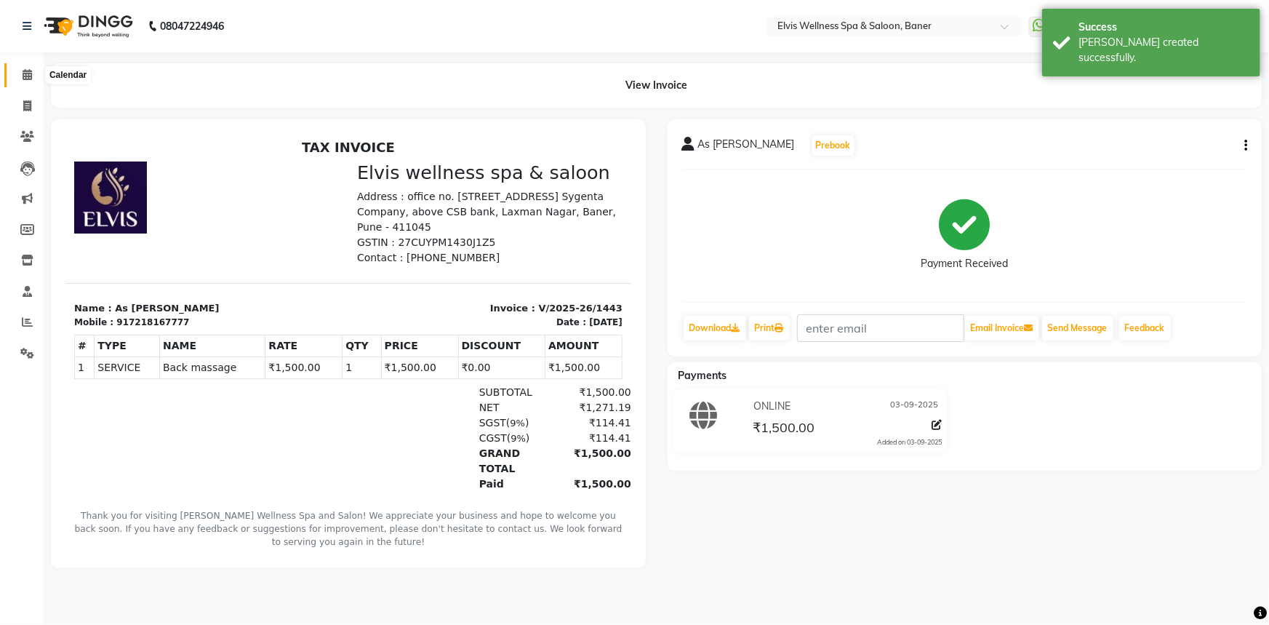
click at [25, 81] on span at bounding box center [27, 75] width 25 height 17
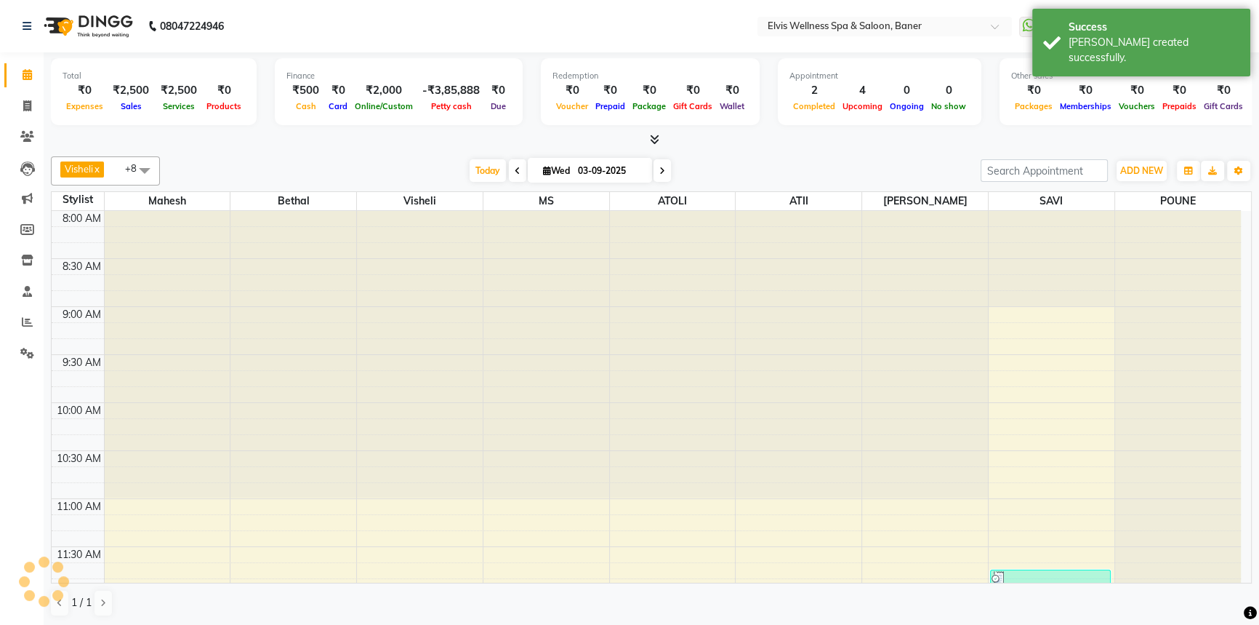
scroll to position [670, 0]
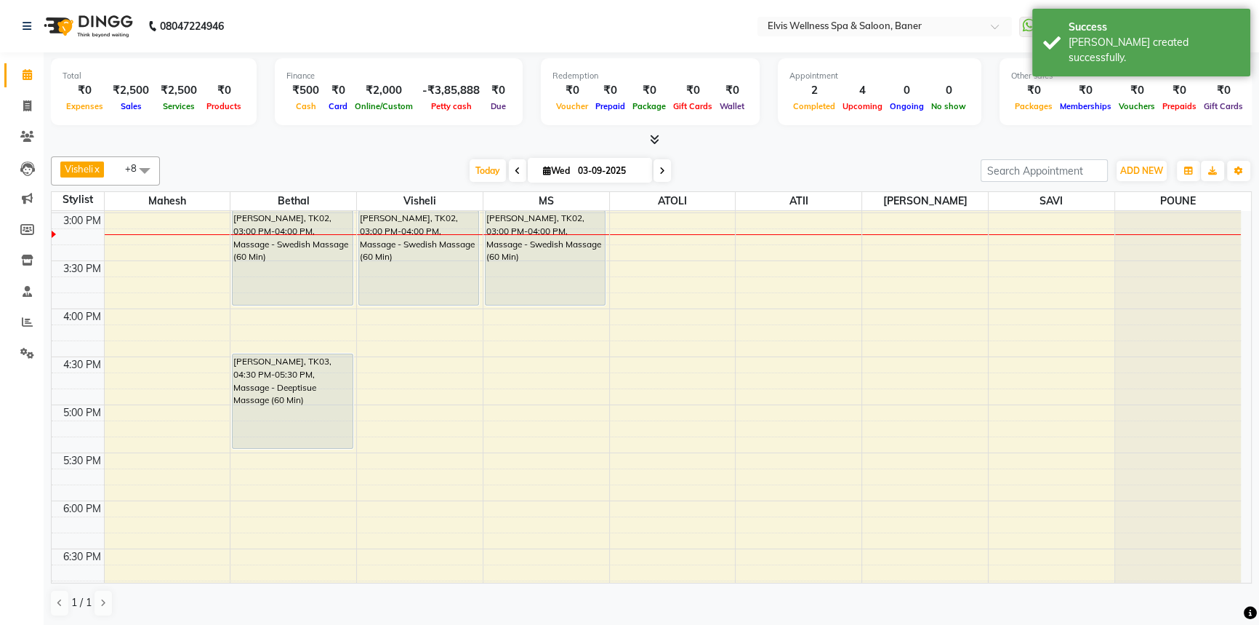
click at [730, 151] on div "Visheli x MS x Bethal x ATOLI x ATII x SAVI x [PERSON_NAME] [PERSON_NAME] x +8 …" at bounding box center [651, 387] width 1201 height 472
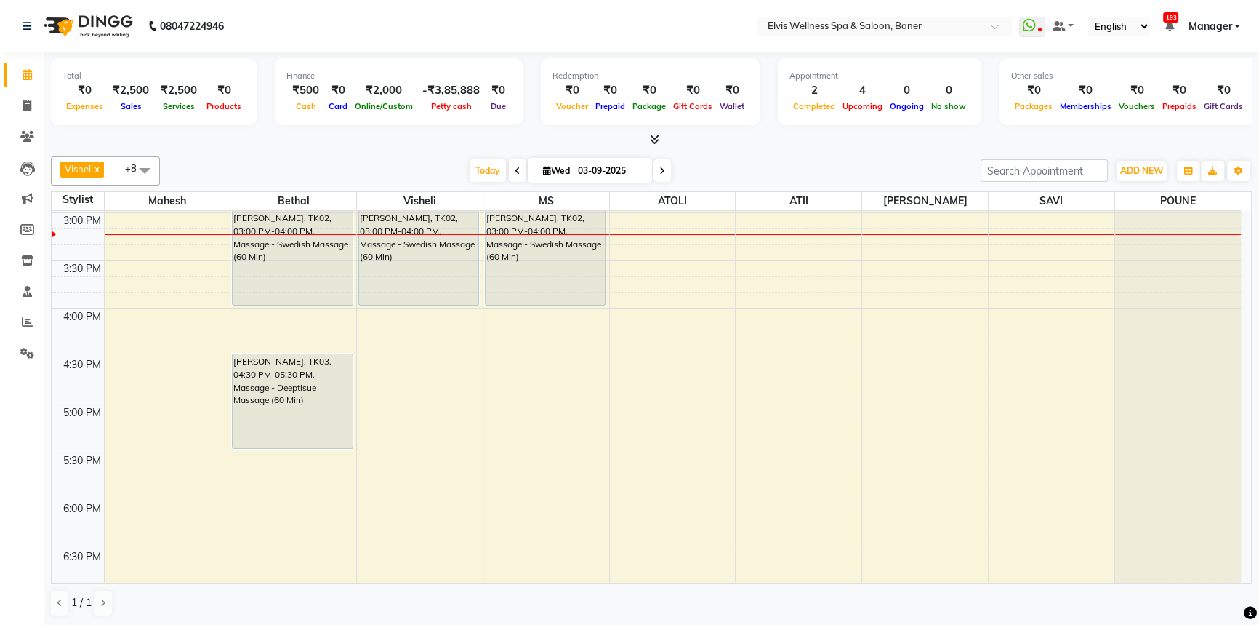
click at [749, 153] on div "Visheli x MS x Bethal x ATOLI x ATII x SAVI x [PERSON_NAME] [PERSON_NAME] x +8 …" at bounding box center [651, 387] width 1201 height 472
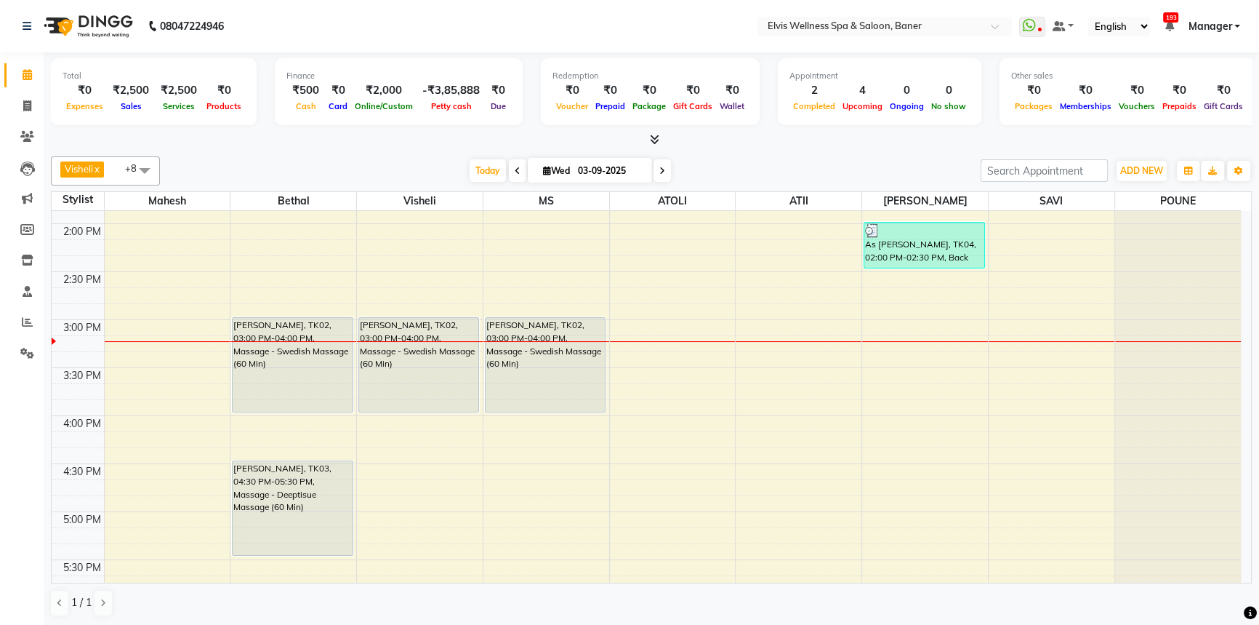
scroll to position [538, 0]
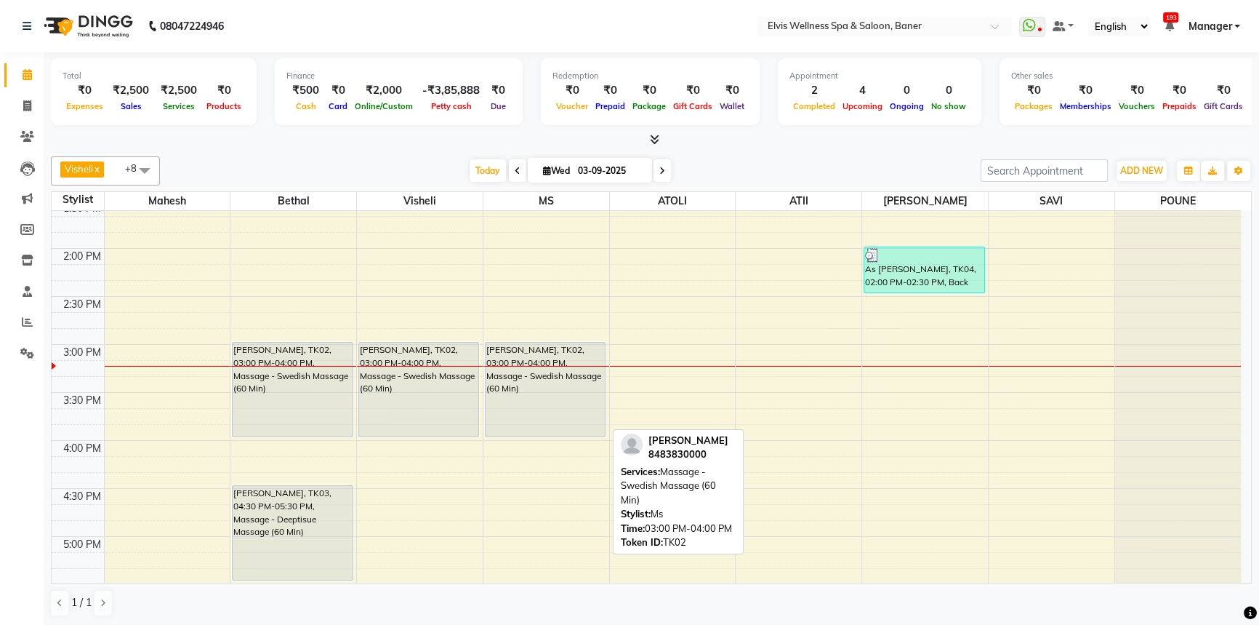
click at [576, 376] on div "[PERSON_NAME], TK02, 03:00 PM-04:00 PM, Massage - Swedish Massage (60 Min)" at bounding box center [545, 390] width 119 height 94
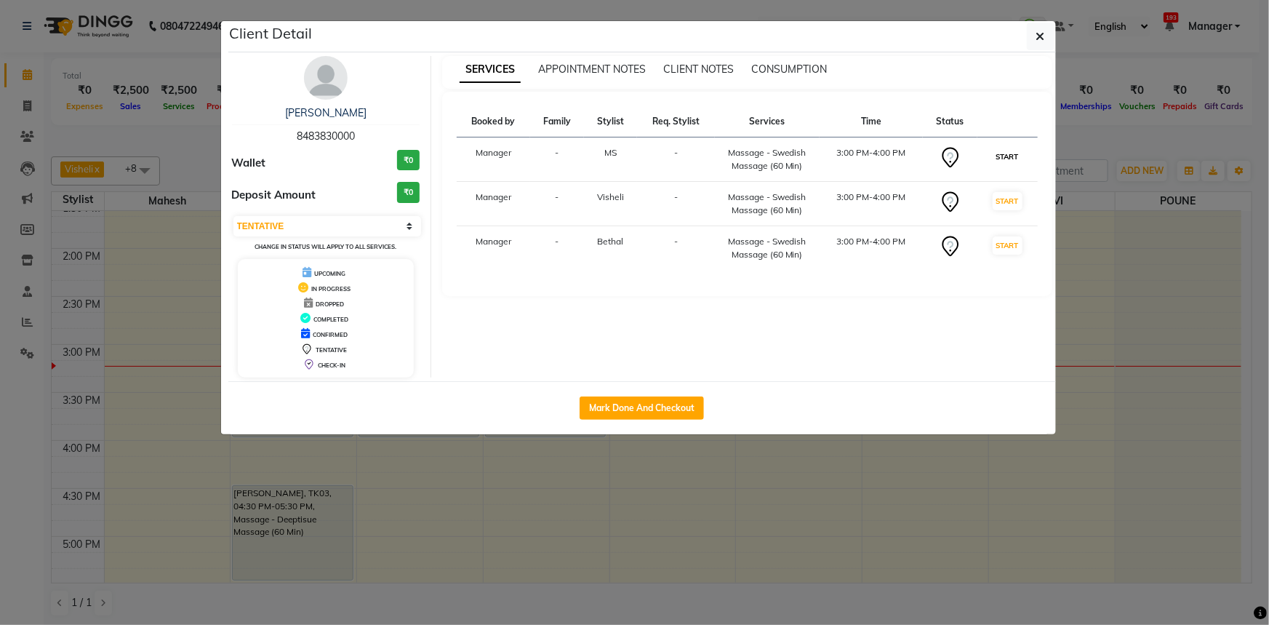
click at [1004, 151] on button "START" at bounding box center [1008, 157] width 30 height 18
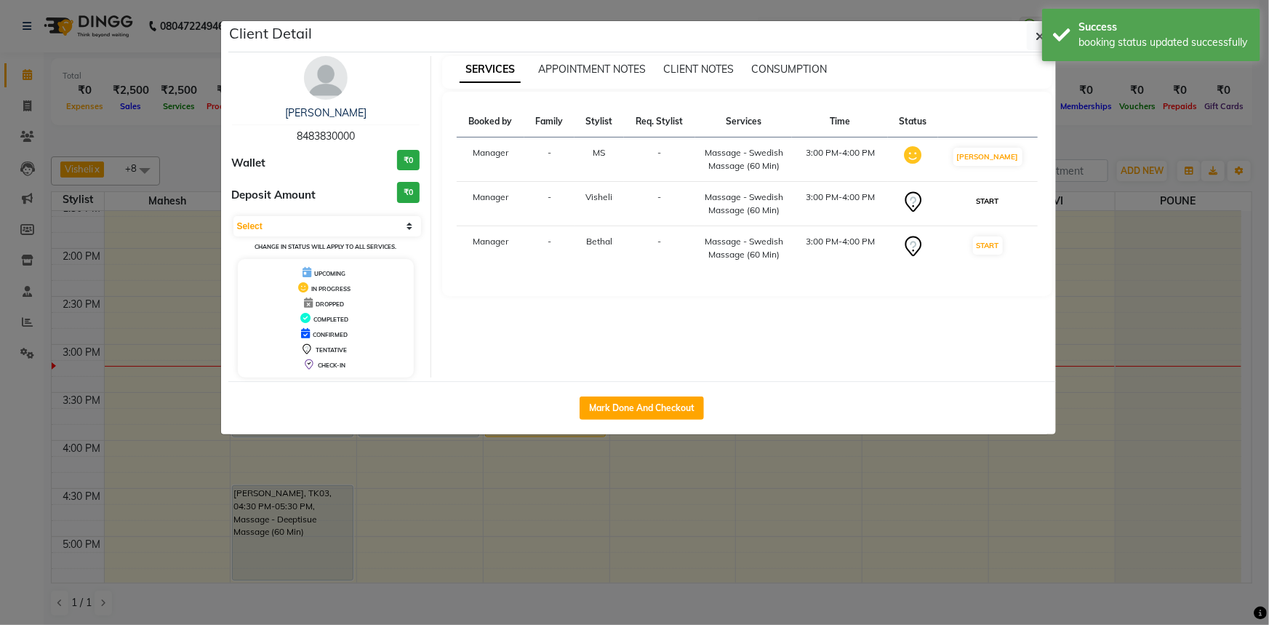
click at [1003, 196] on button "START" at bounding box center [988, 201] width 30 height 18
select select "1"
click at [1101, 150] on ngb-modal-window "Client Detail Harshad Gole 8483830000 Wallet ₹0 Deposit Amount ₹0 Select IN SER…" at bounding box center [634, 312] width 1269 height 625
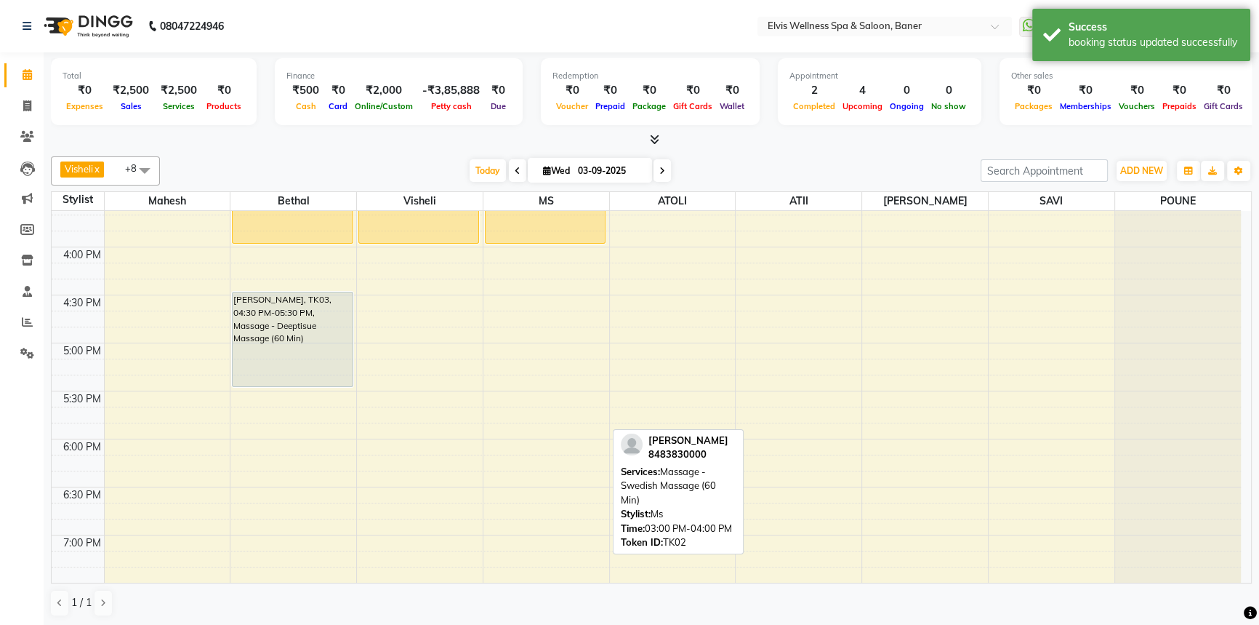
scroll to position [736, 0]
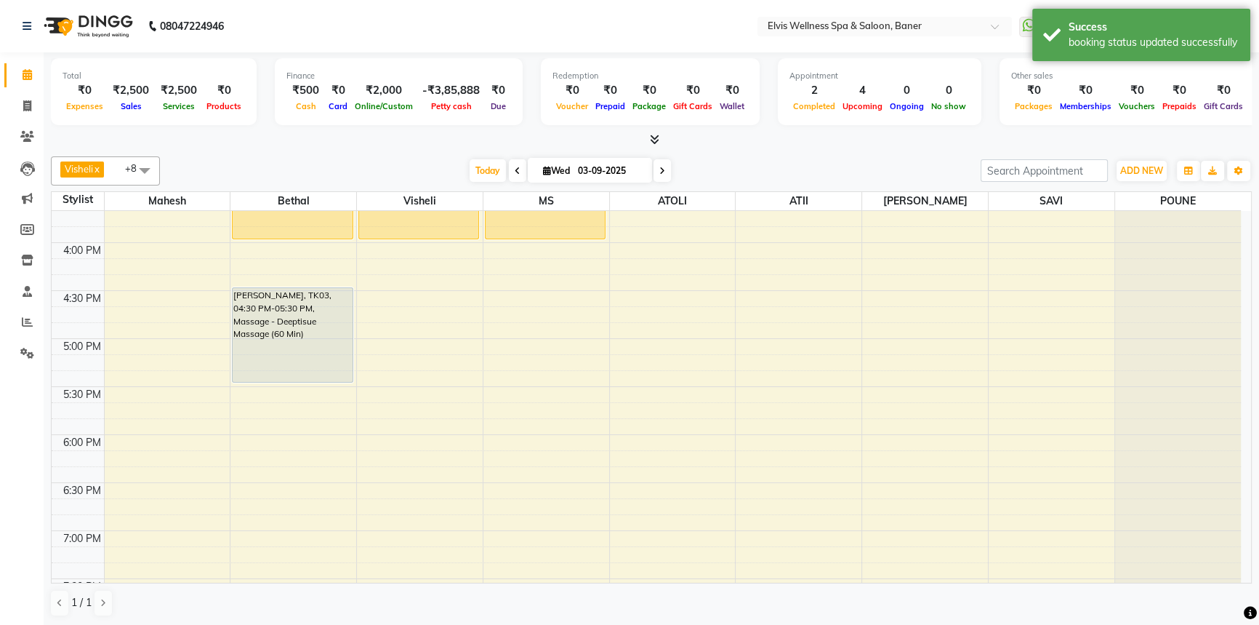
click at [430, 268] on div "8:00 AM 8:30 AM 9:00 AM 9:30 AM 10:00 AM 10:30 AM 11:00 AM 11:30 AM 12:00 PM 12…" at bounding box center [647, 146] width 1190 height 1343
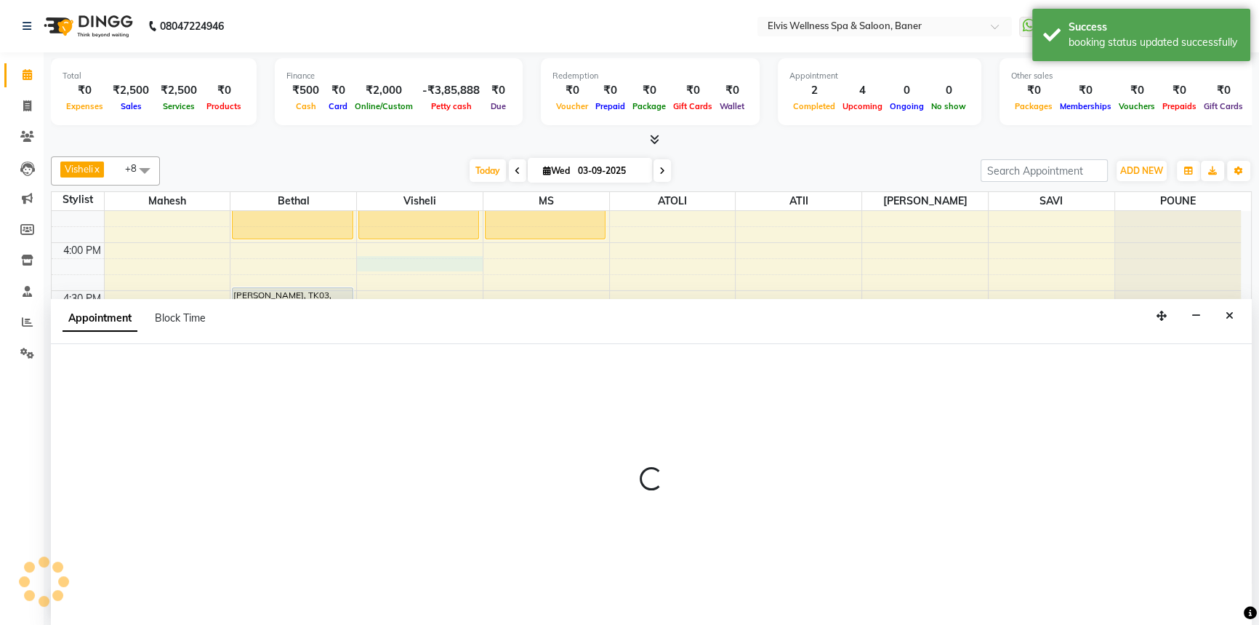
select select "40637"
select select "tentative"
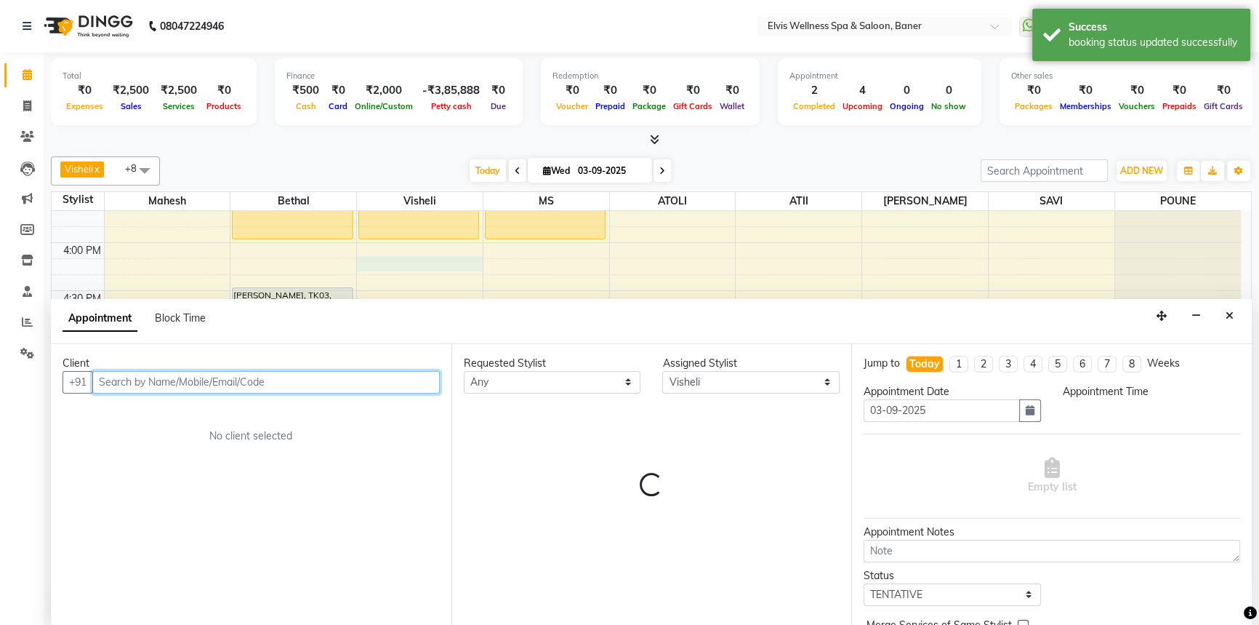
scroll to position [0, 0]
select select "975"
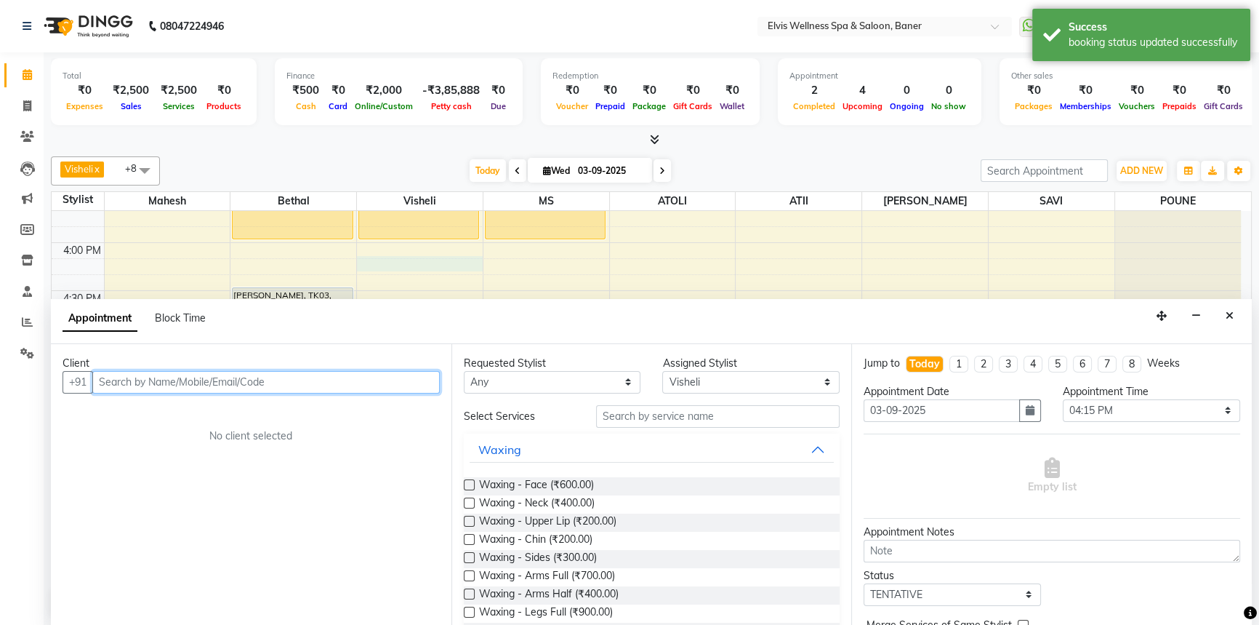
click at [244, 382] on input "text" at bounding box center [266, 382] width 348 height 23
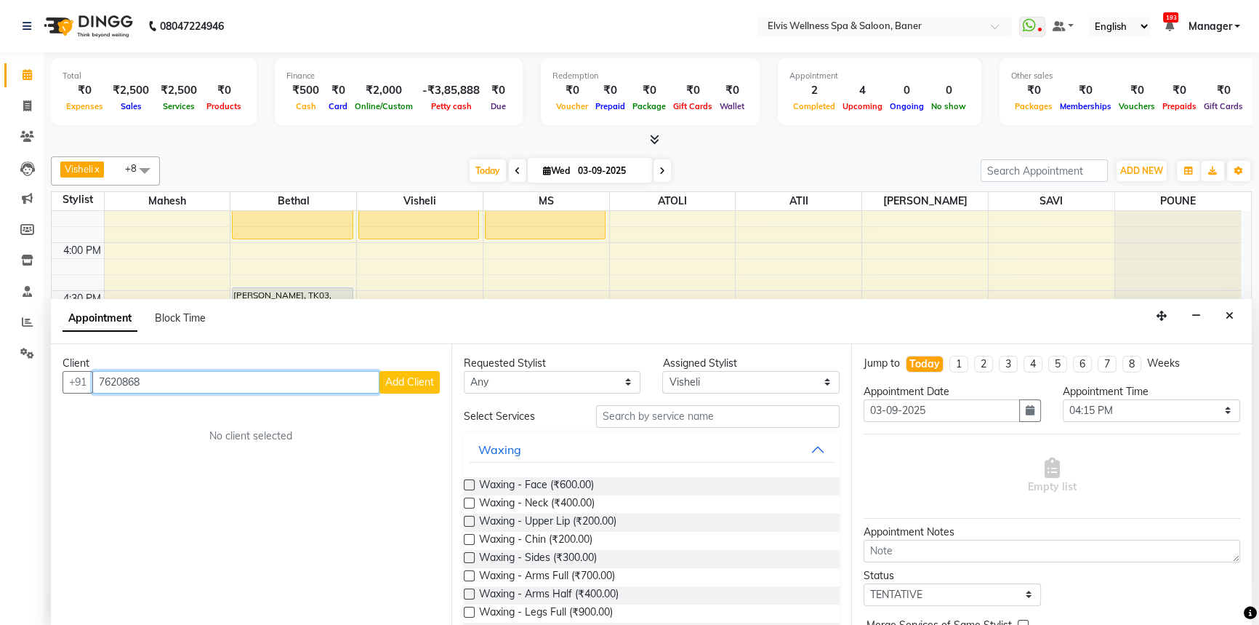
click at [249, 371] on input "7620868" at bounding box center [235, 382] width 287 height 23
type input "7"
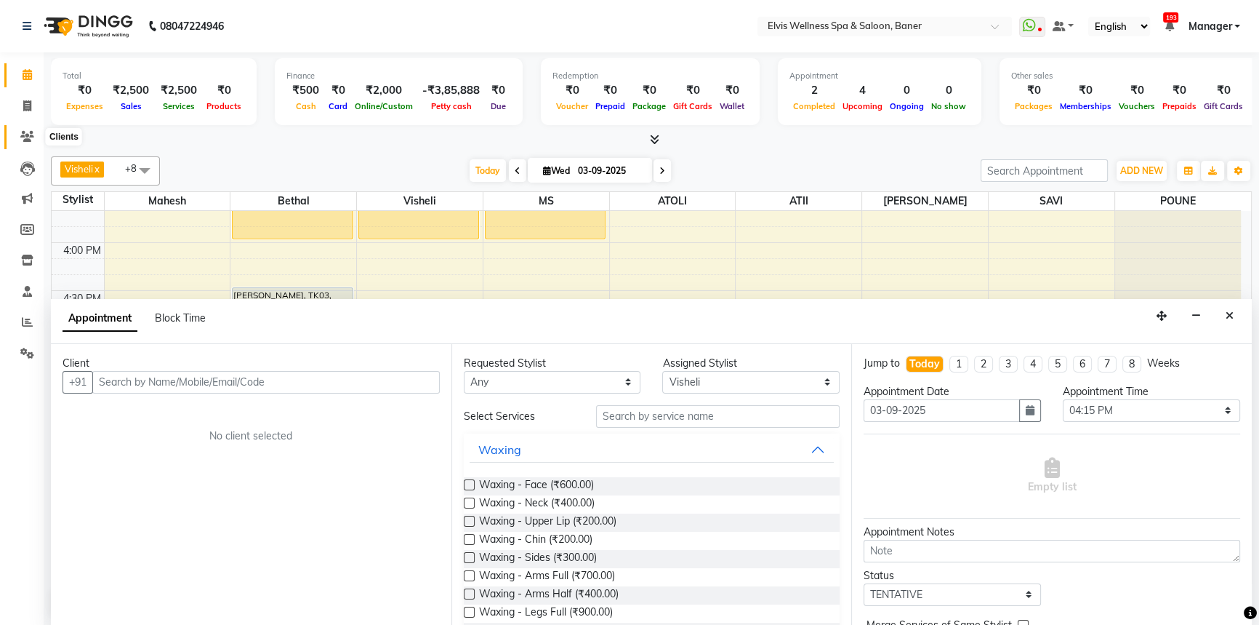
drag, startPoint x: 14, startPoint y: 128, endPoint x: 36, endPoint y: 118, distance: 24.7
click at [15, 129] on span at bounding box center [27, 137] width 25 height 17
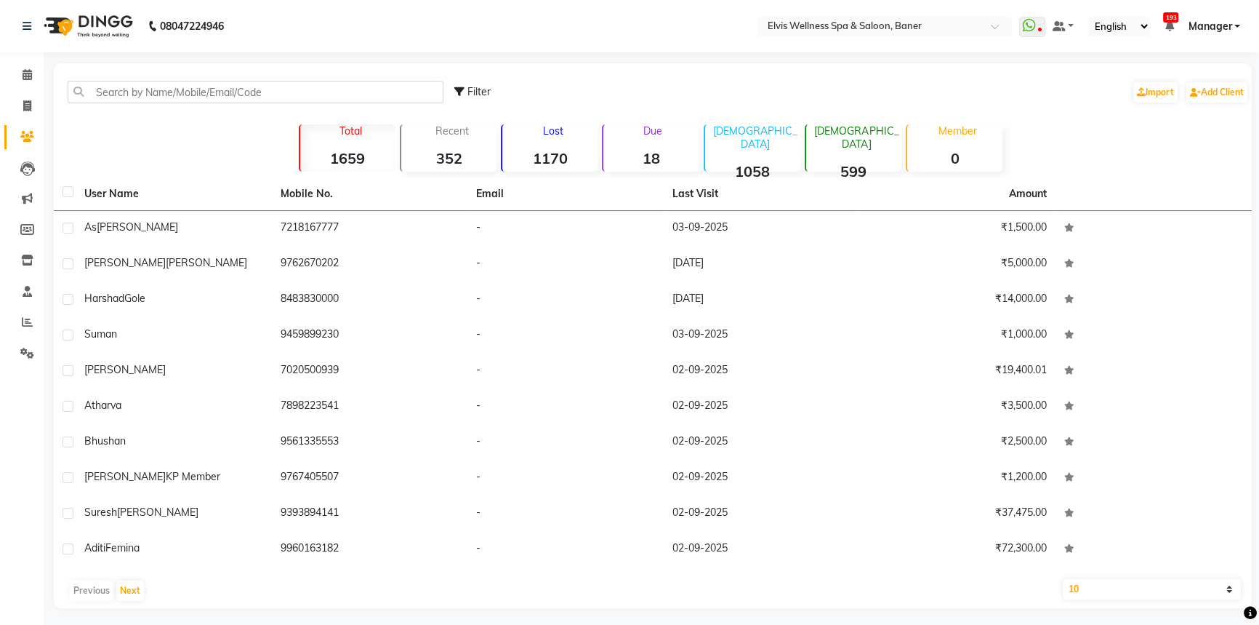
click at [121, 103] on div "Filter Import Add Client" at bounding box center [653, 92] width 1193 height 46
click at [119, 95] on input "text" at bounding box center [256, 92] width 376 height 23
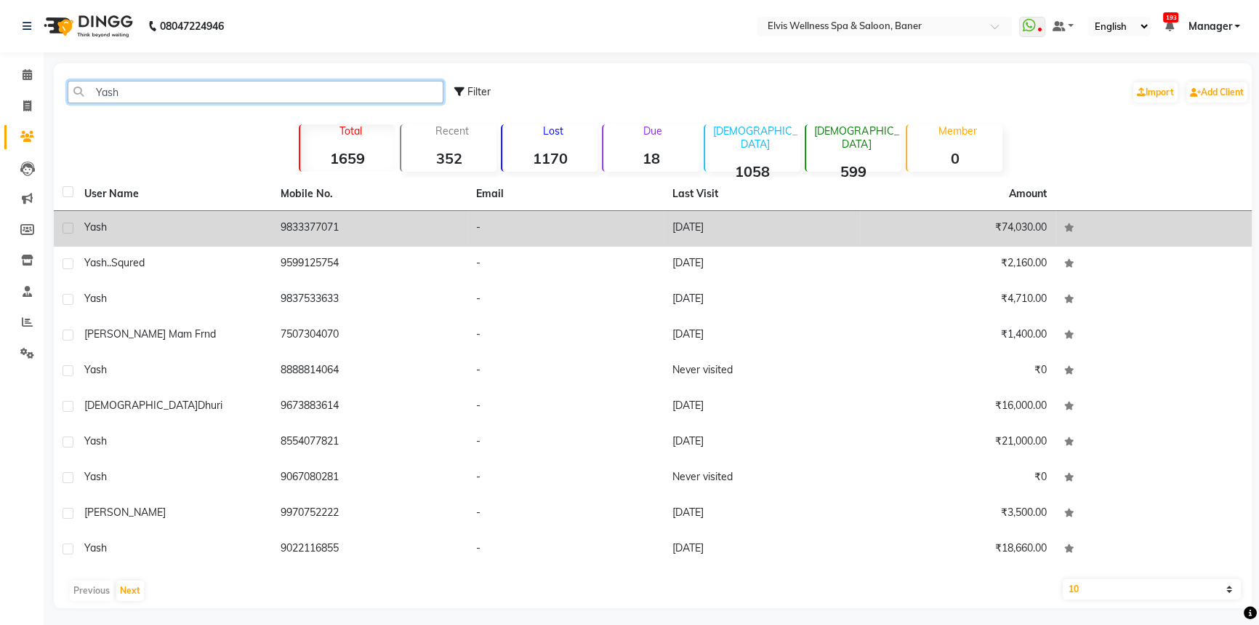
type input "Yash"
click at [396, 213] on td "9833377071" at bounding box center [370, 229] width 196 height 36
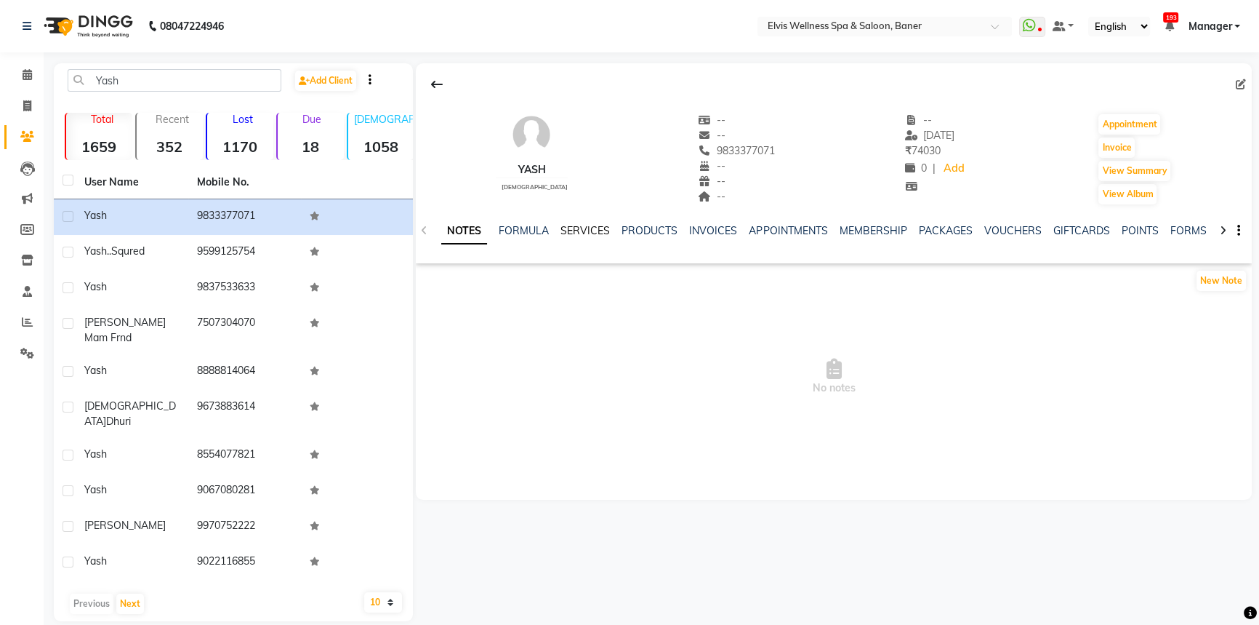
click at [598, 231] on link "SERVICES" at bounding box center [585, 230] width 49 height 13
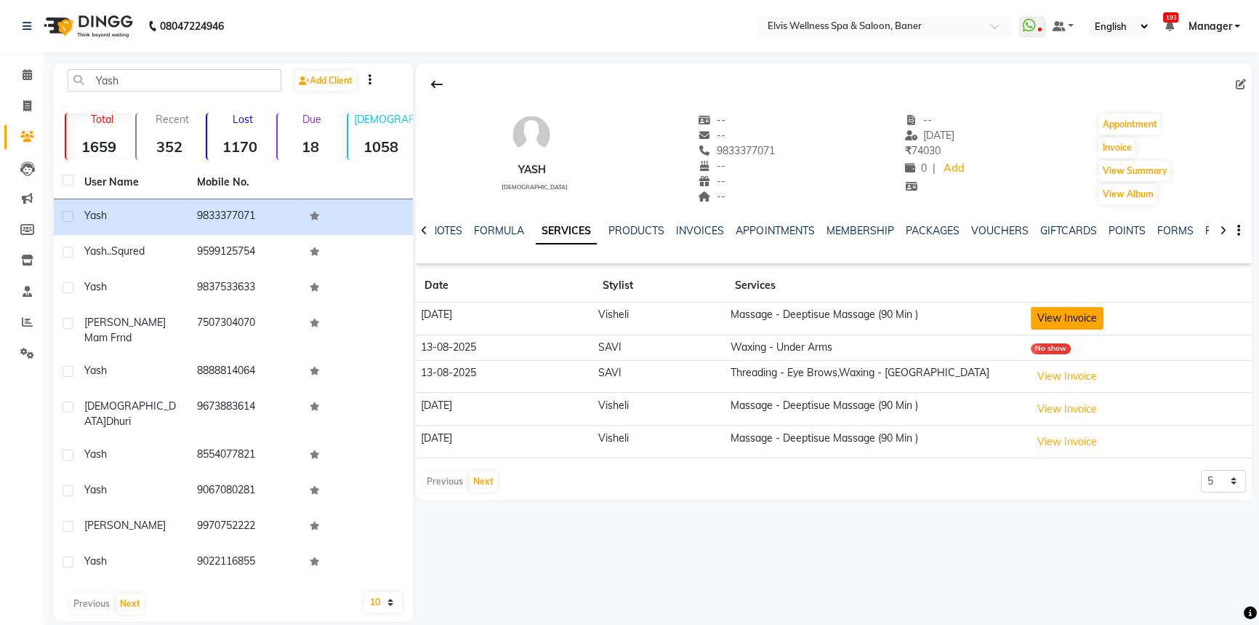
click at [1062, 324] on button "View Invoice" at bounding box center [1067, 318] width 73 height 23
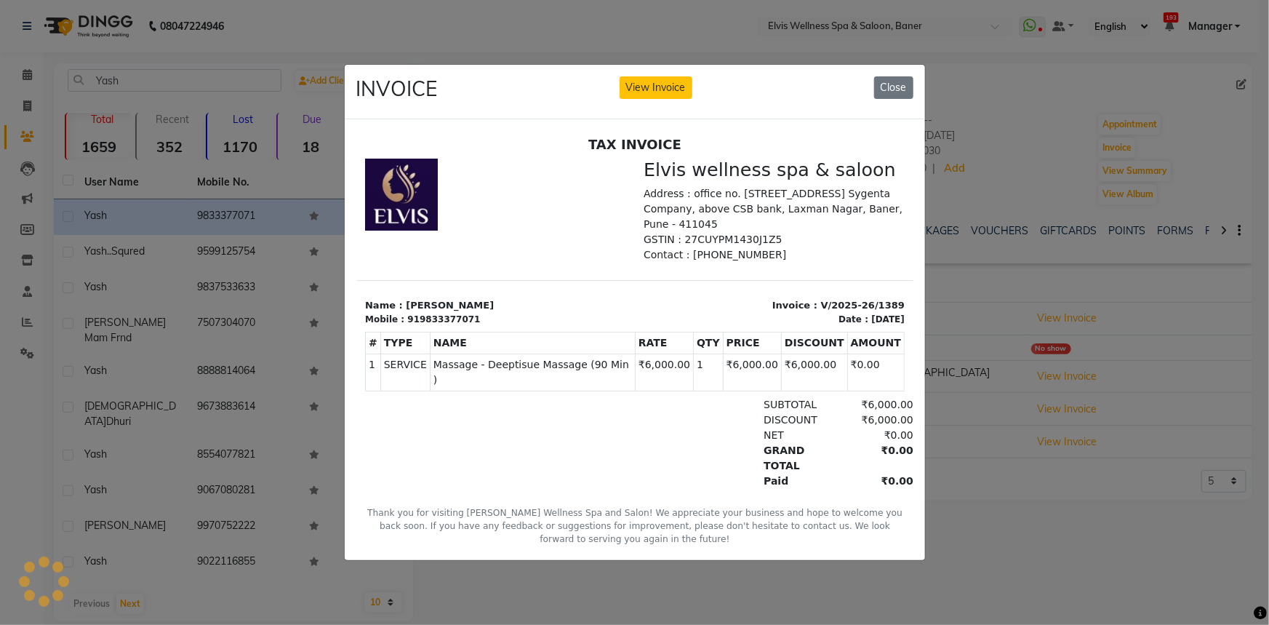
click at [1109, 320] on ngb-modal-window "INVOICE View Invoice Close" at bounding box center [634, 312] width 1269 height 625
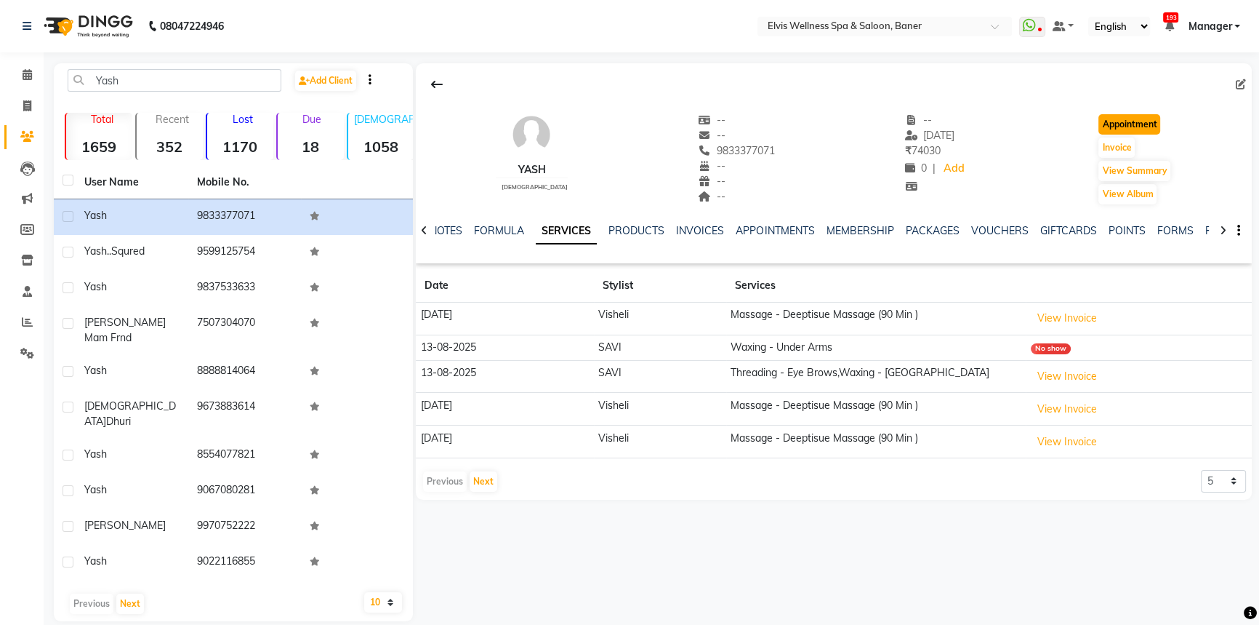
click at [1115, 124] on button "Appointment" at bounding box center [1130, 124] width 62 height 20
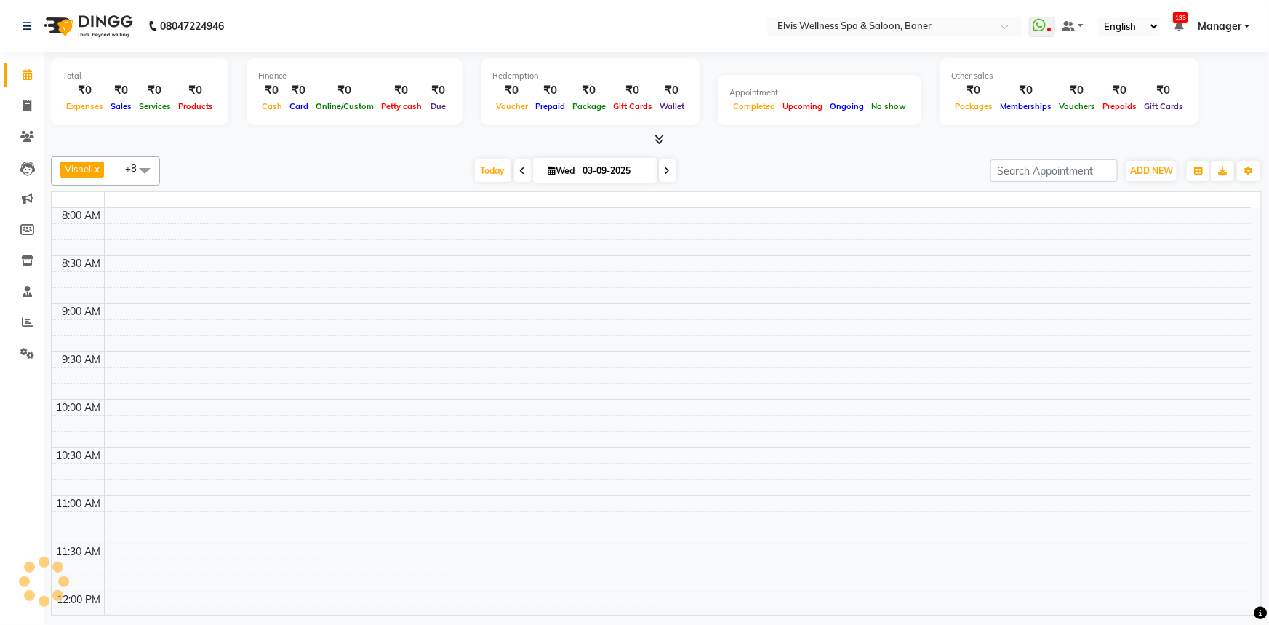
select select "tentative"
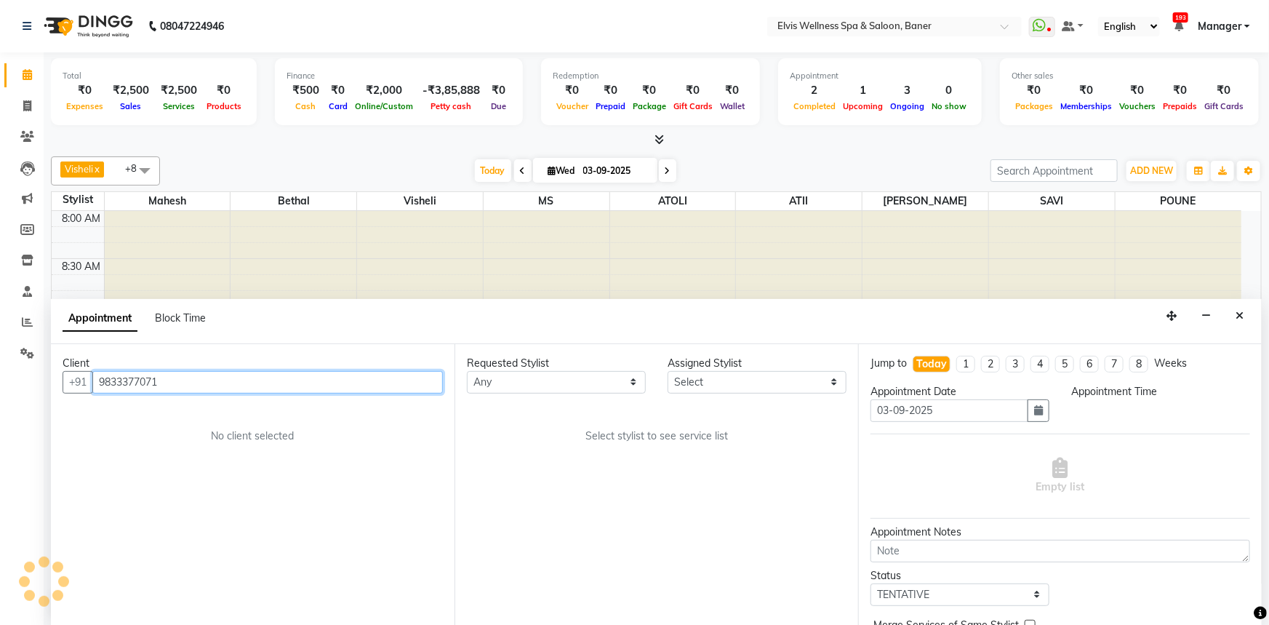
select select "540"
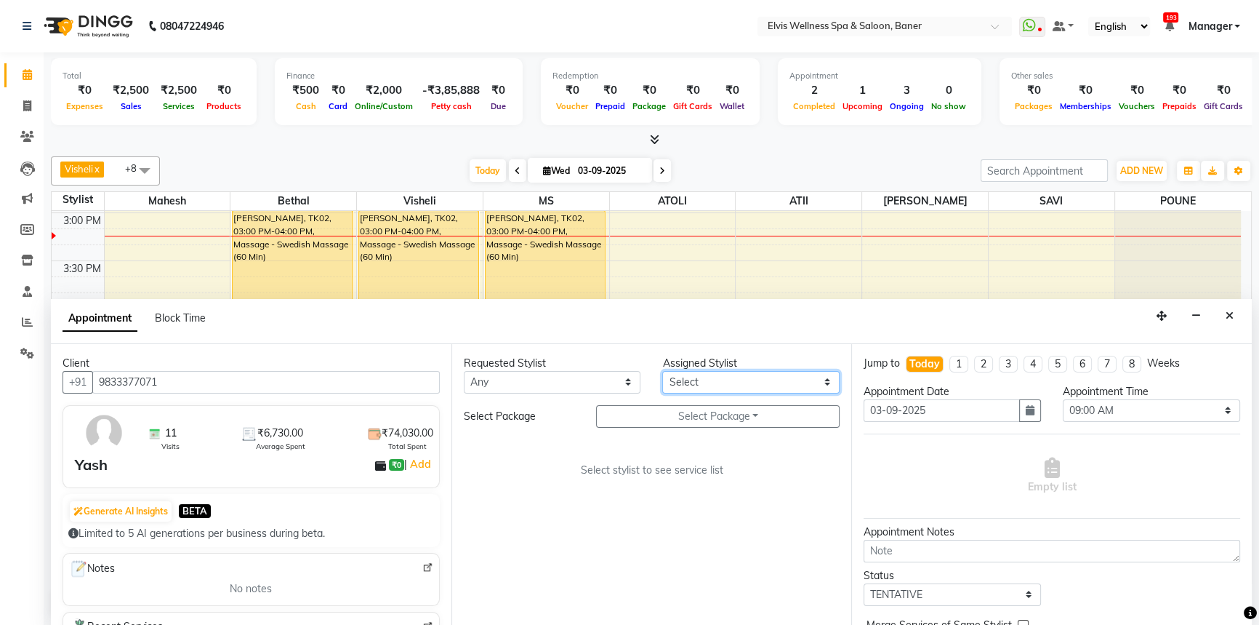
click at [695, 381] on select "Select AJINKYA ATII ATOLI Bethal KN Staff KP Staff [PERSON_NAME] [PERSON_NAME]" at bounding box center [750, 382] width 177 height 23
select select "40637"
click at [662, 371] on select "Select AJINKYA ATII ATOLI Bethal KN Staff KP Staff [PERSON_NAME] [PERSON_NAME]" at bounding box center [750, 382] width 177 height 23
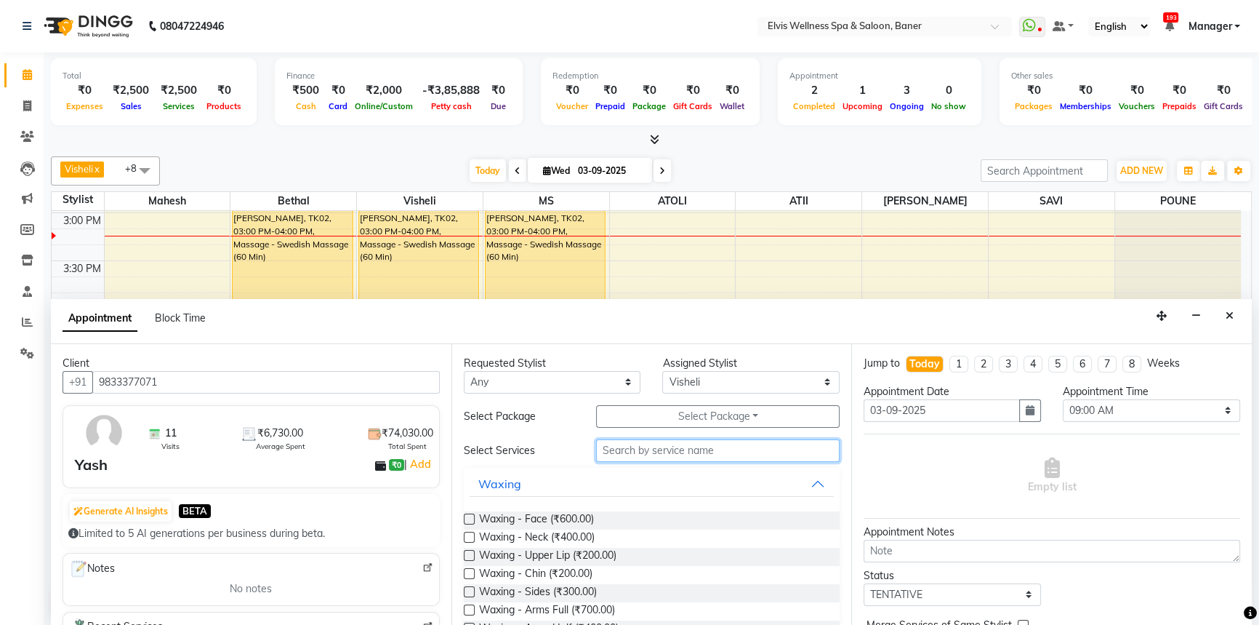
click at [648, 451] on input "text" at bounding box center [718, 450] width 244 height 23
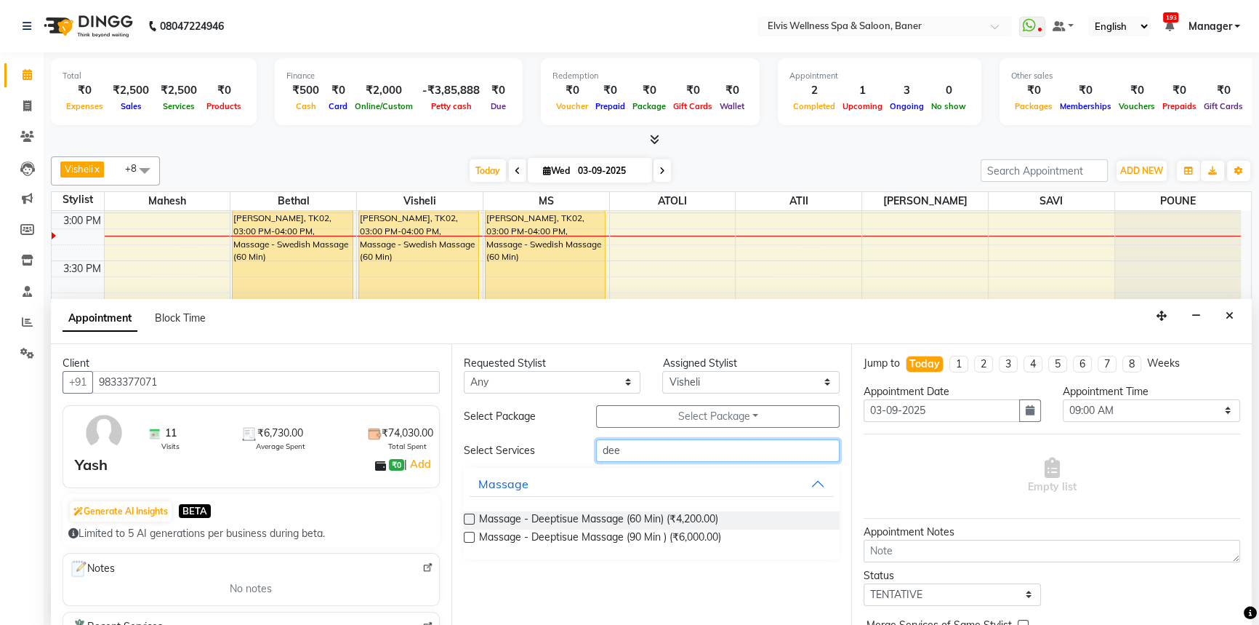
type input "dee"
click at [471, 517] on label at bounding box center [469, 518] width 11 height 11
click at [471, 517] on input "checkbox" at bounding box center [468, 520] width 9 height 9
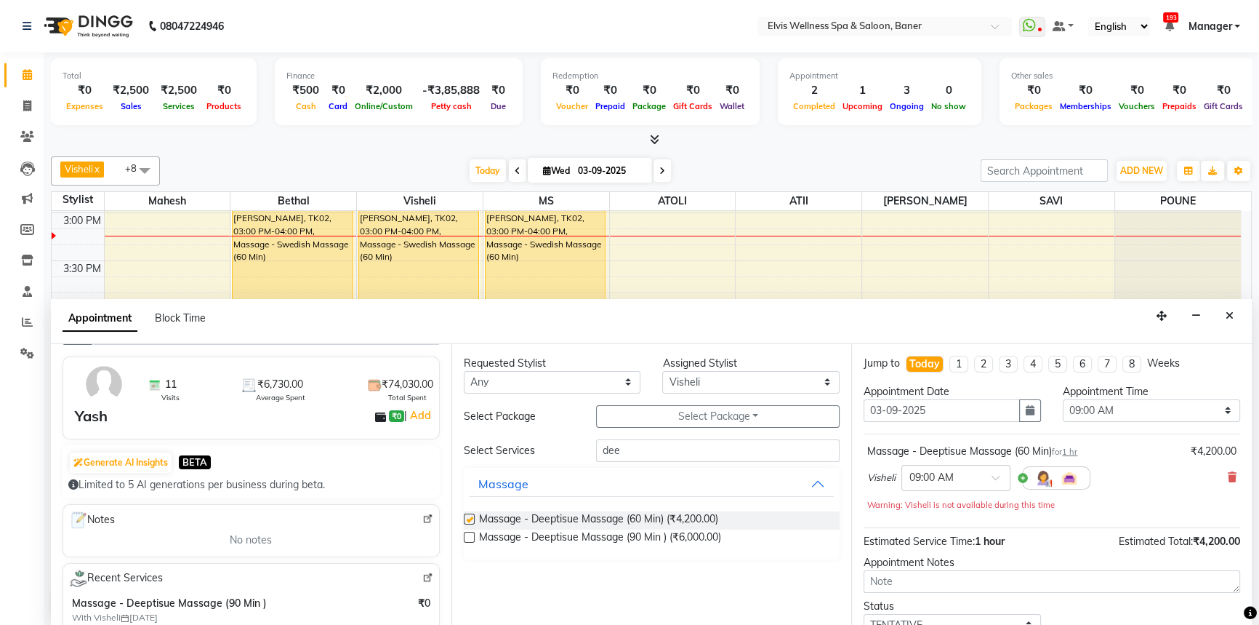
checkbox input "false"
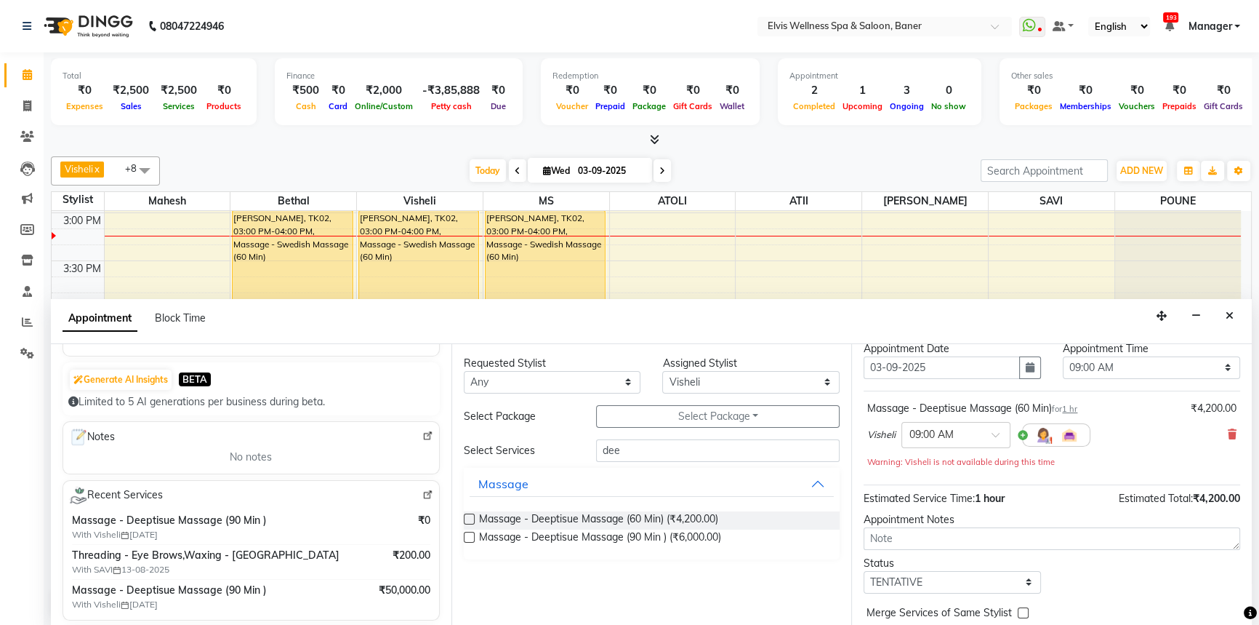
scroll to position [65, 0]
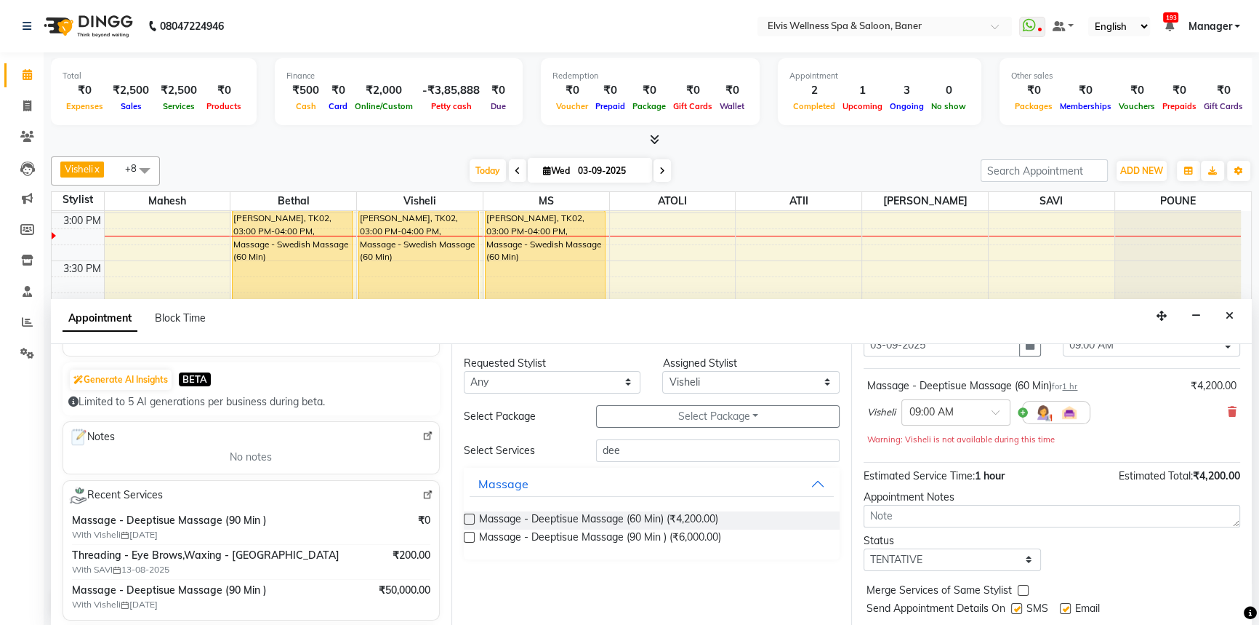
click at [915, 393] on div "Visheli × 09:00 AM" at bounding box center [979, 412] width 223 height 38
drag, startPoint x: 918, startPoint y: 400, endPoint x: 928, endPoint y: 421, distance: 23.4
click at [918, 404] on input "text" at bounding box center [942, 411] width 64 height 15
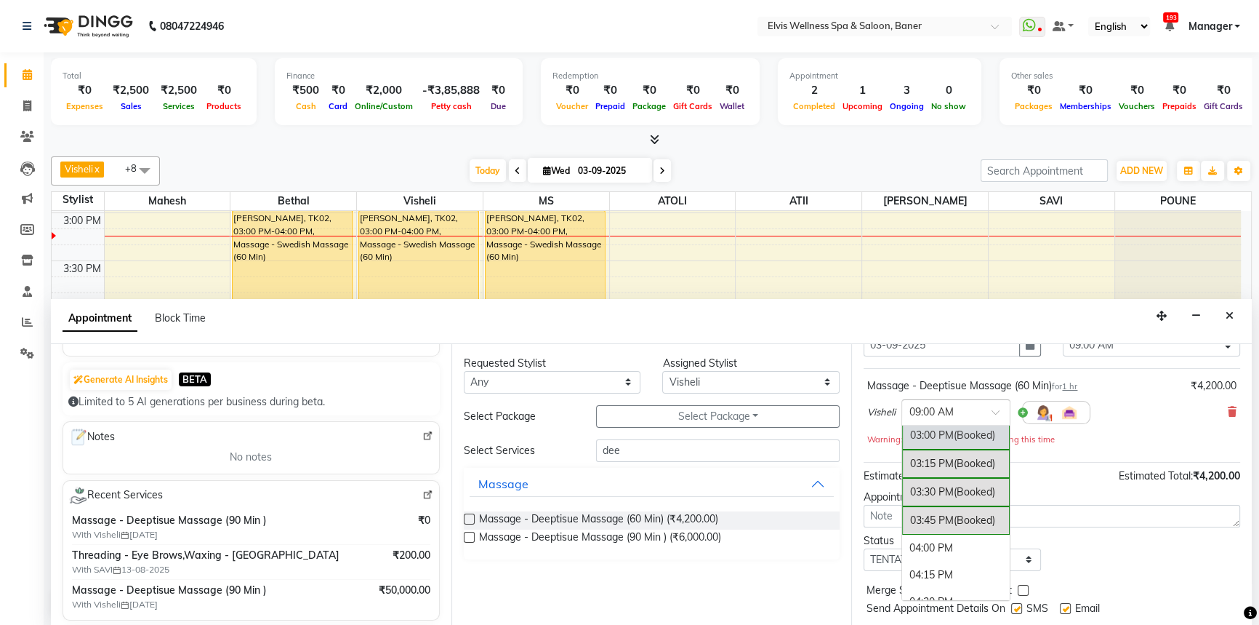
scroll to position [727, 0]
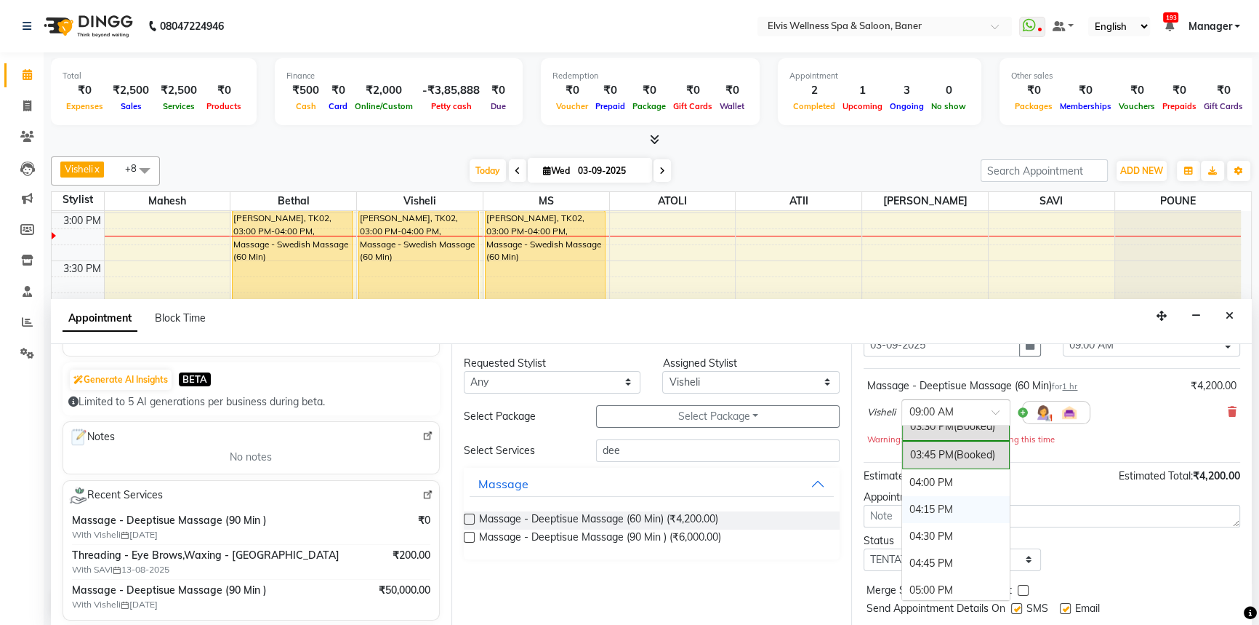
click at [947, 503] on div "04:15 PM" at bounding box center [956, 509] width 108 height 27
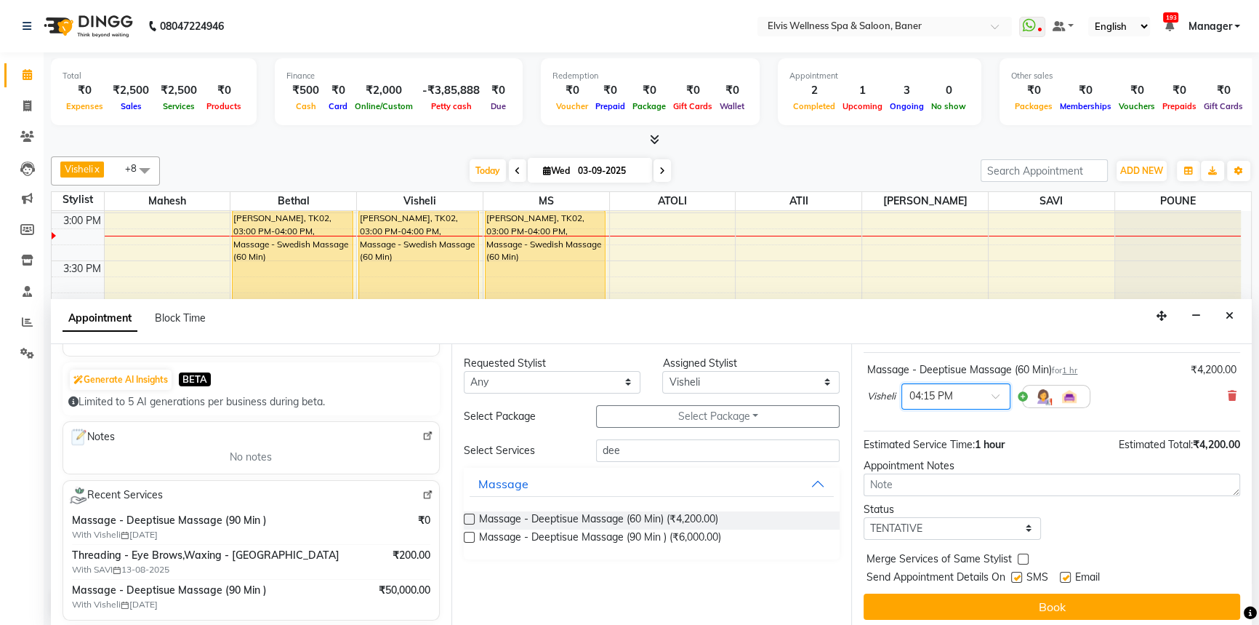
scroll to position [86, 0]
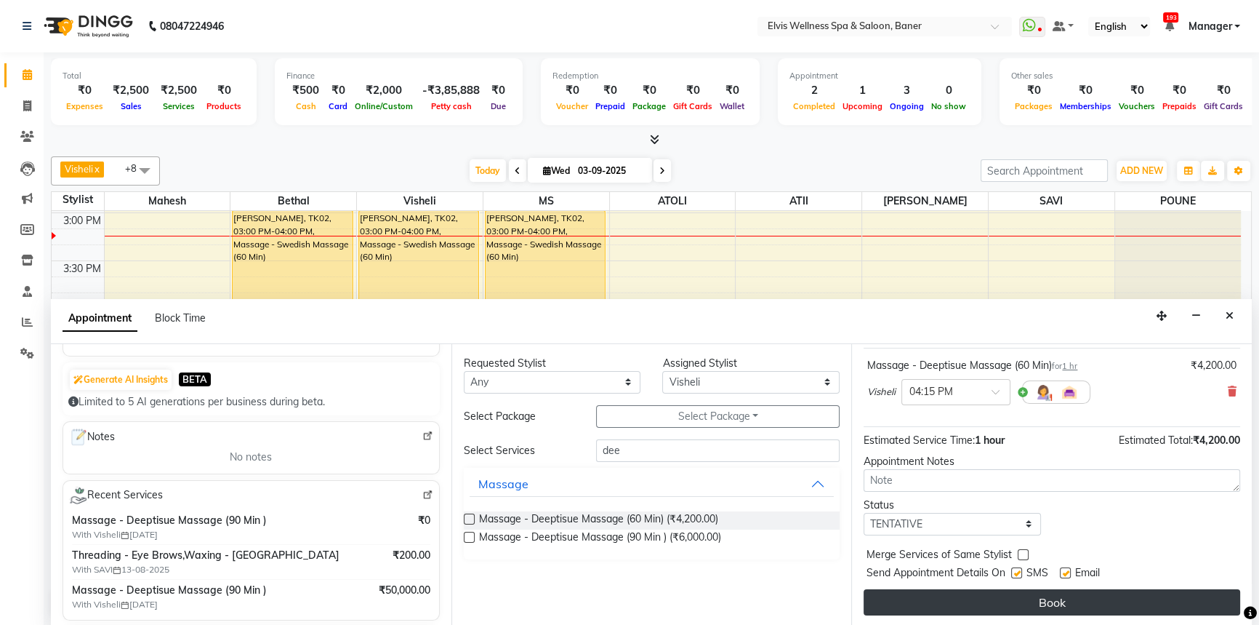
click at [1084, 598] on button "Book" at bounding box center [1052, 602] width 377 height 26
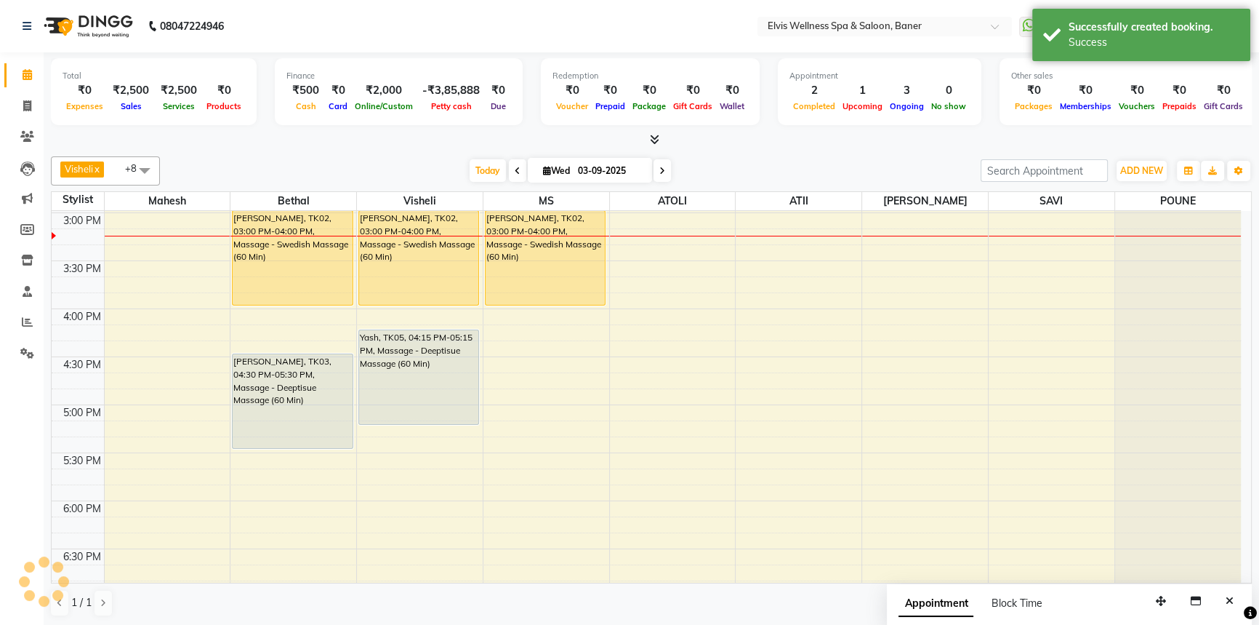
scroll to position [0, 0]
drag, startPoint x: 715, startPoint y: 187, endPoint x: 733, endPoint y: 192, distance: 18.9
click at [719, 186] on div "Visheli x MS x Bethal x ATOLI x ATII x SAVI x [PERSON_NAME] [PERSON_NAME] x +8 …" at bounding box center [651, 387] width 1201 height 472
click at [1227, 602] on icon "Close" at bounding box center [1230, 601] width 8 height 10
click at [838, 169] on div "[DATE] [DATE]" at bounding box center [570, 171] width 806 height 22
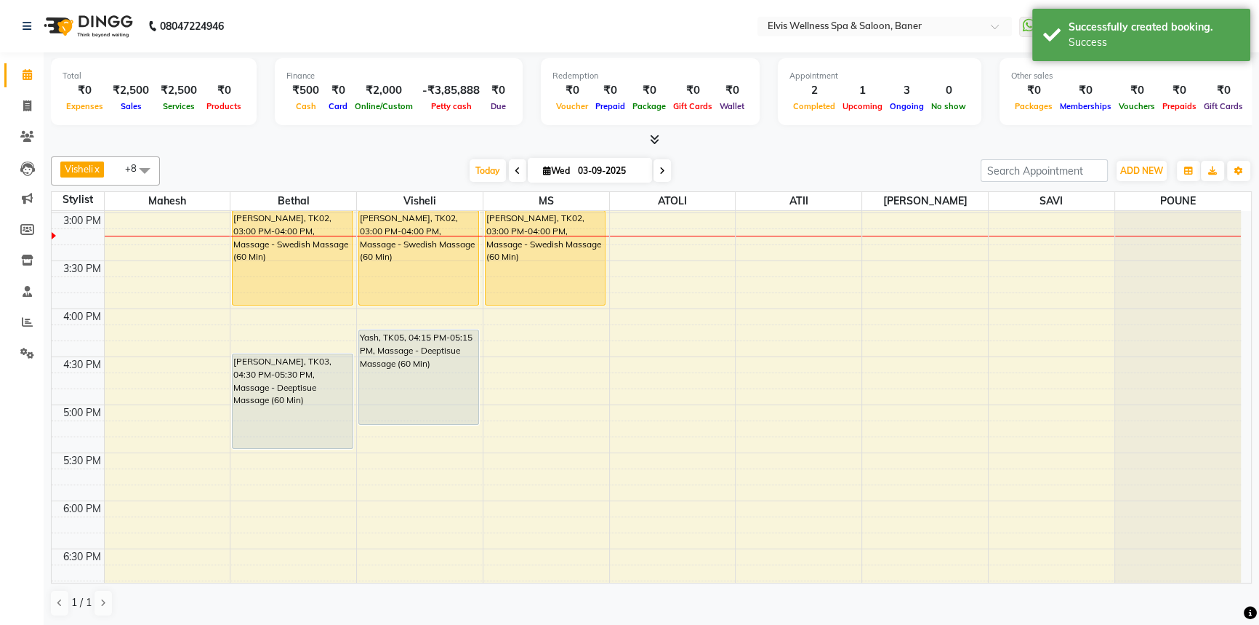
click at [814, 142] on div at bounding box center [651, 139] width 1201 height 15
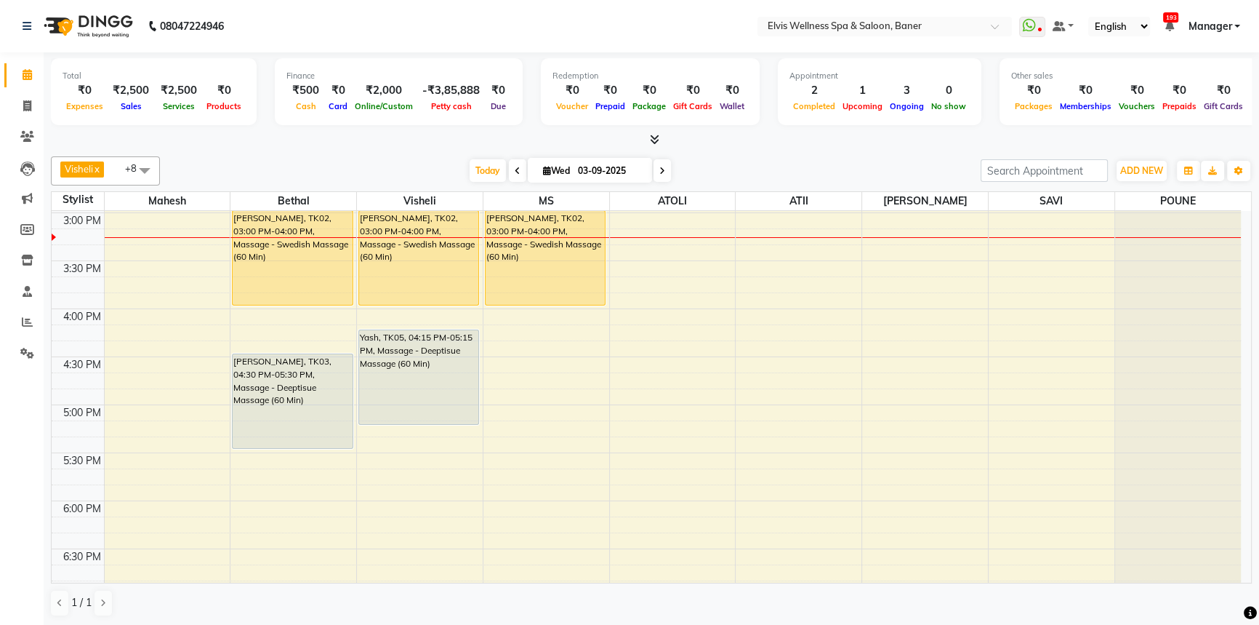
click at [714, 174] on div "[DATE] [DATE]" at bounding box center [570, 171] width 806 height 22
click at [477, 167] on span "Today" at bounding box center [488, 170] width 36 height 23
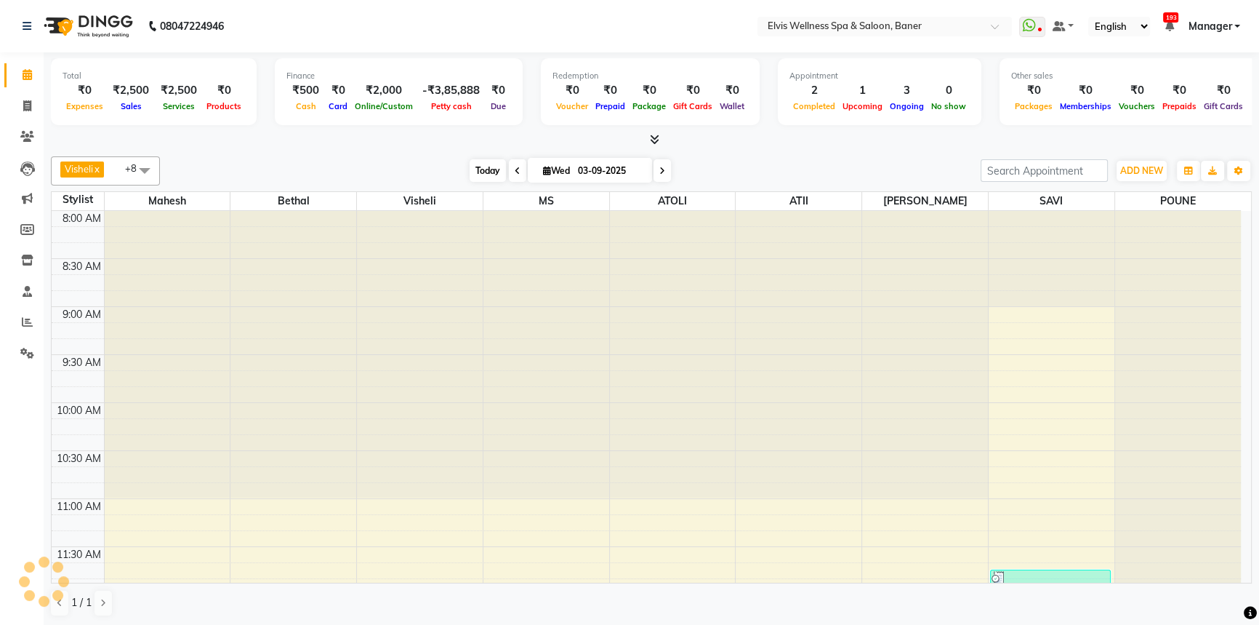
scroll to position [670, 0]
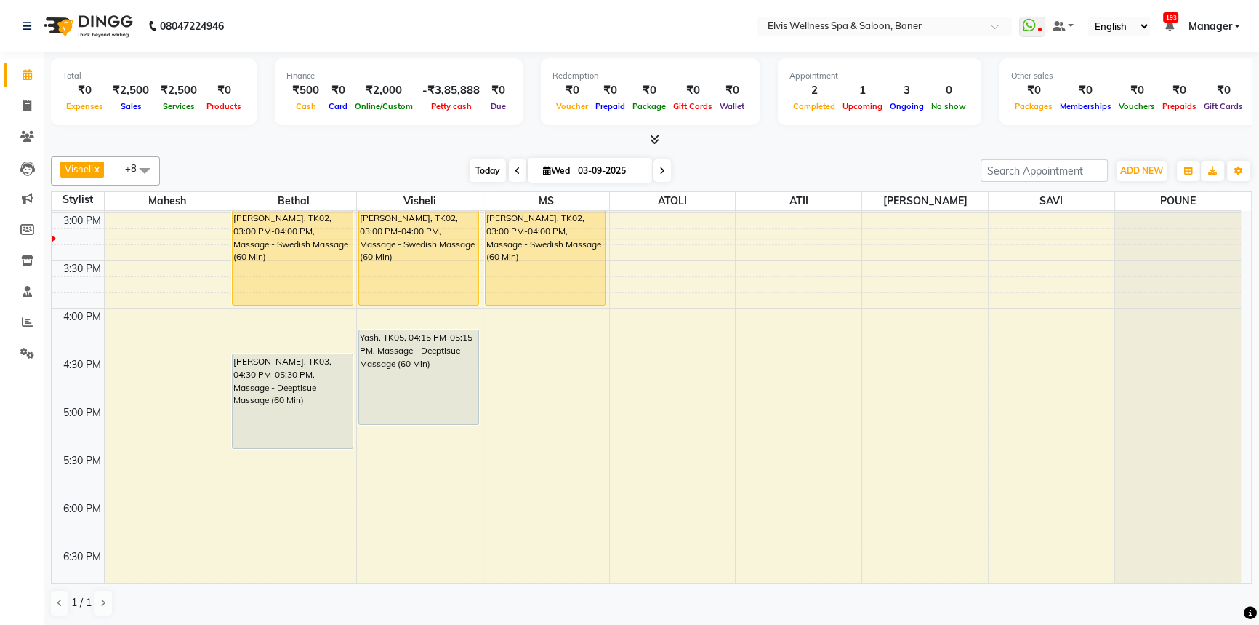
click at [485, 168] on span "Today" at bounding box center [488, 170] width 36 height 23
click at [425, 166] on div "[DATE] [DATE]" at bounding box center [570, 171] width 806 height 22
click at [4, 326] on link "Reports" at bounding box center [21, 323] width 35 height 24
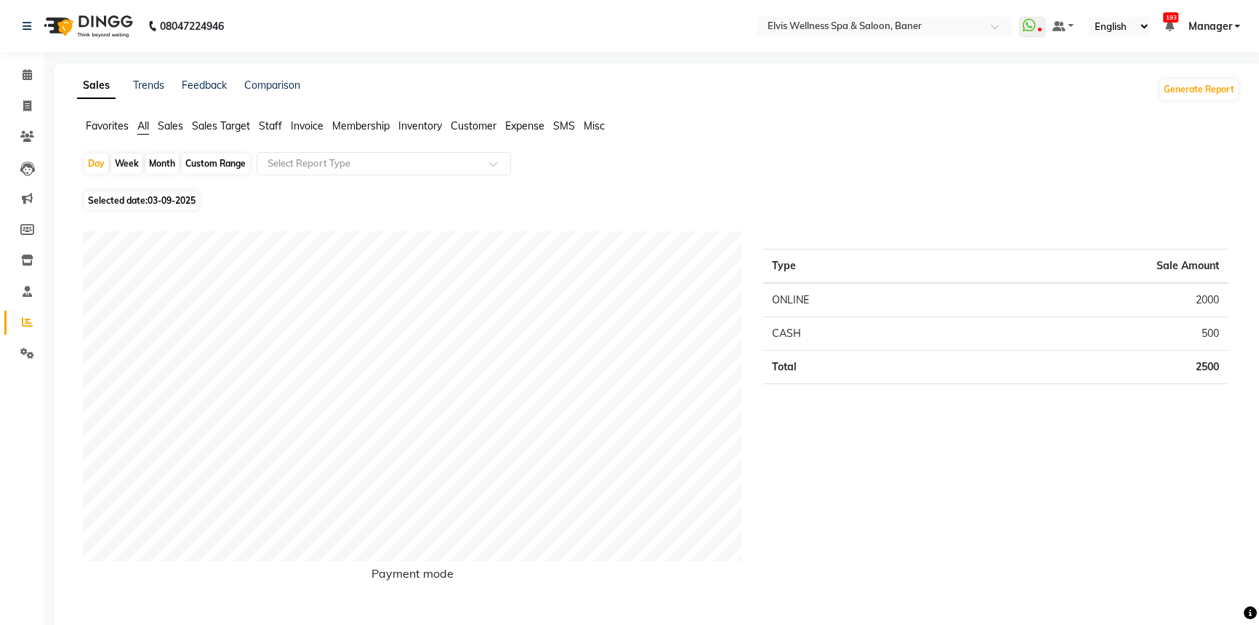
click at [173, 159] on div "Month" at bounding box center [161, 163] width 33 height 20
select select "9"
select select "2025"
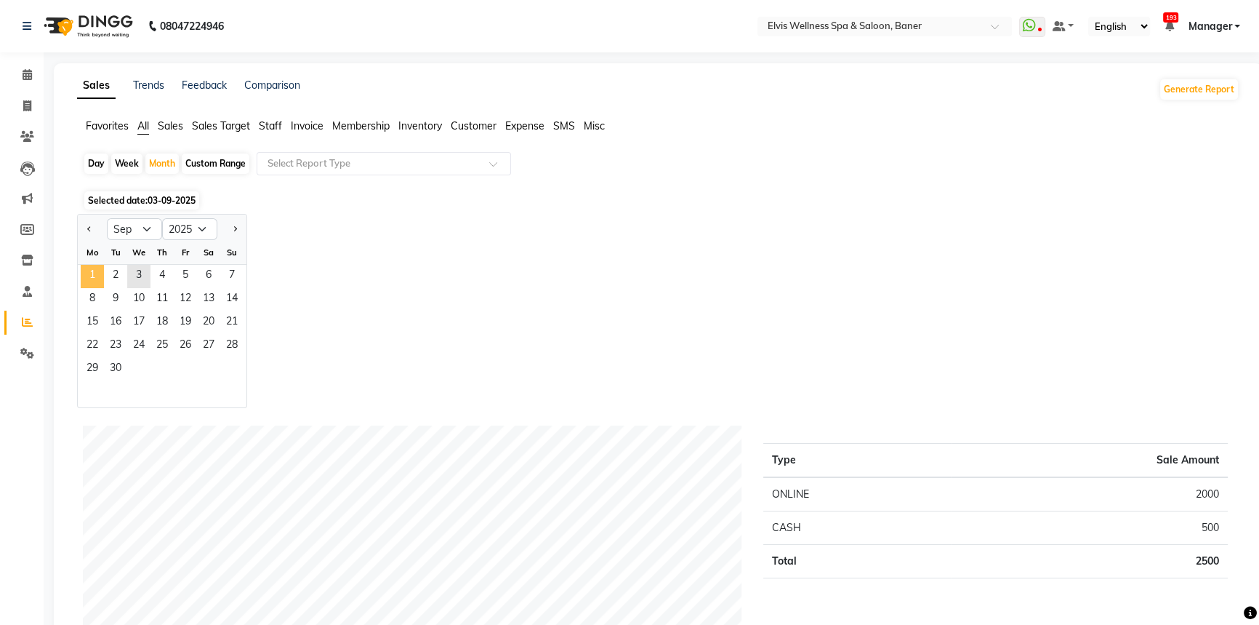
click at [92, 269] on span "1" at bounding box center [92, 276] width 23 height 23
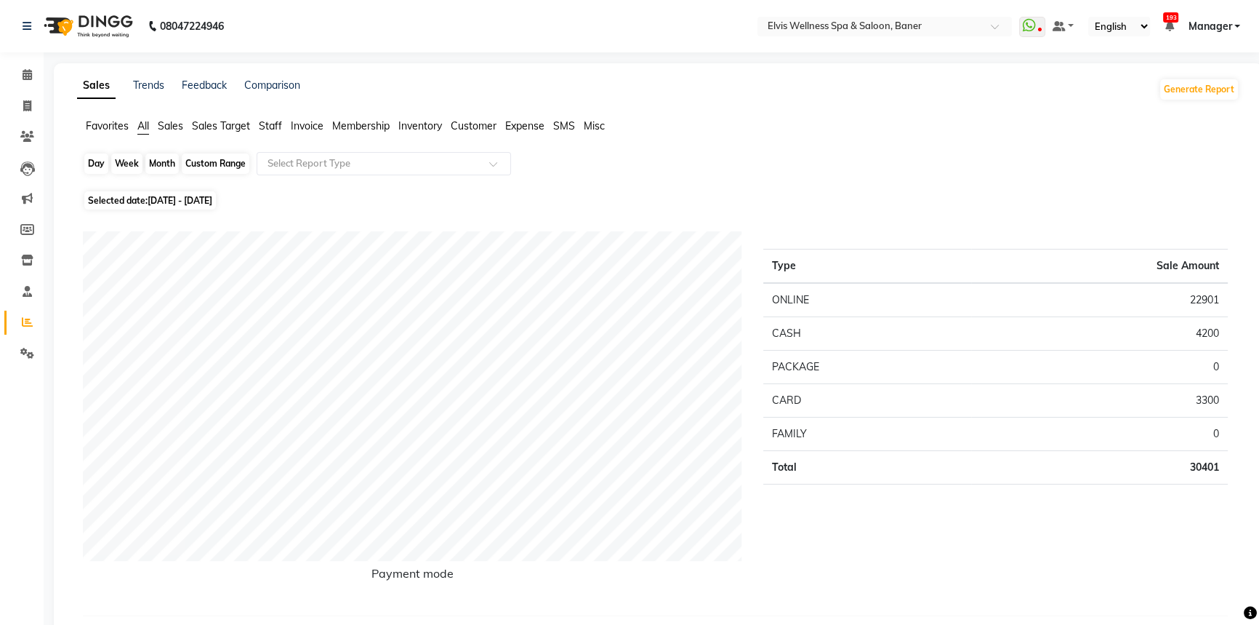
click at [161, 163] on div "Month" at bounding box center [161, 163] width 33 height 20
select select "9"
select select "2025"
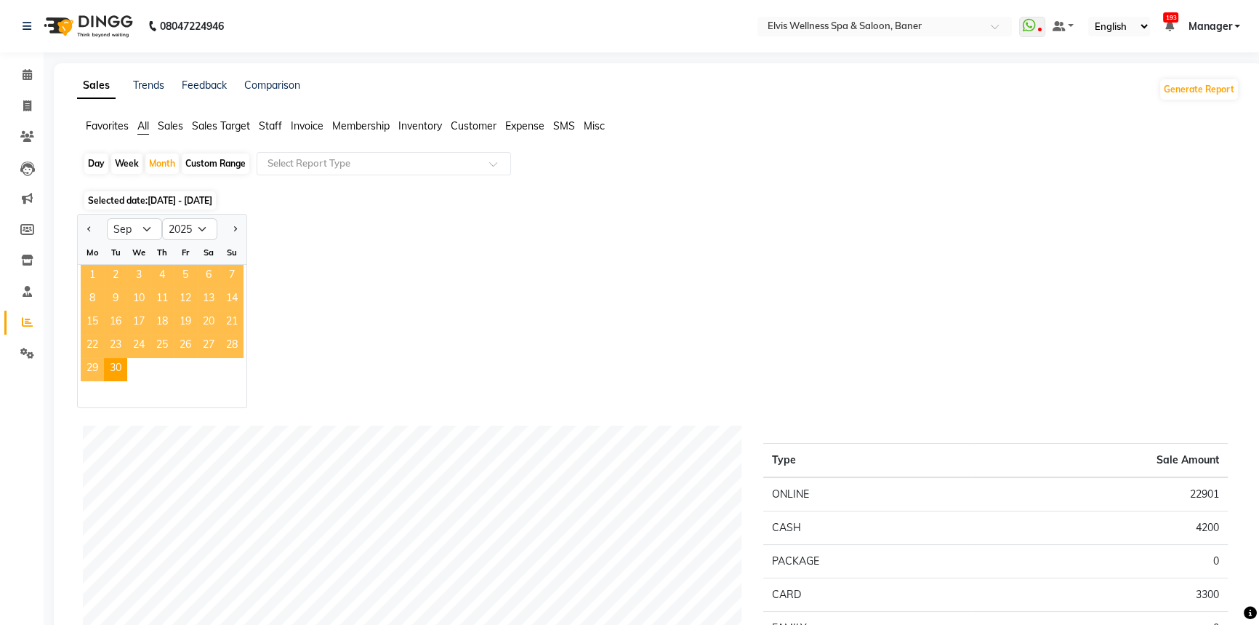
click at [90, 274] on span "1" at bounding box center [92, 276] width 23 height 23
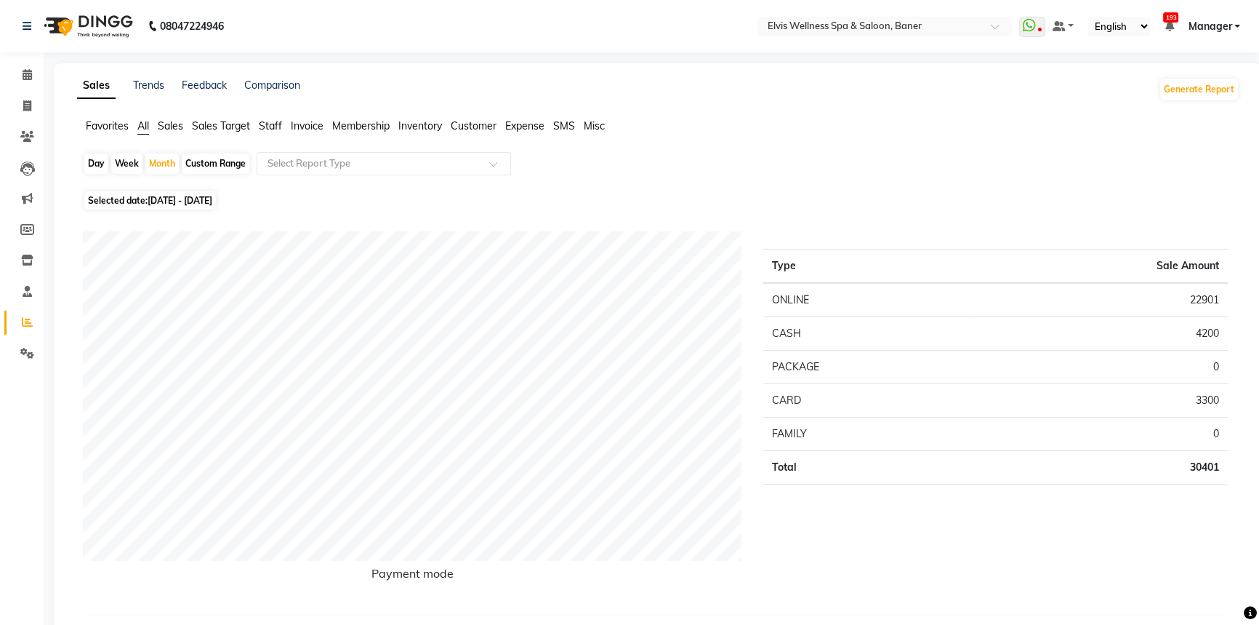
click at [2, 83] on li "Calendar" at bounding box center [22, 75] width 44 height 31
click at [34, 77] on span at bounding box center [27, 75] width 25 height 17
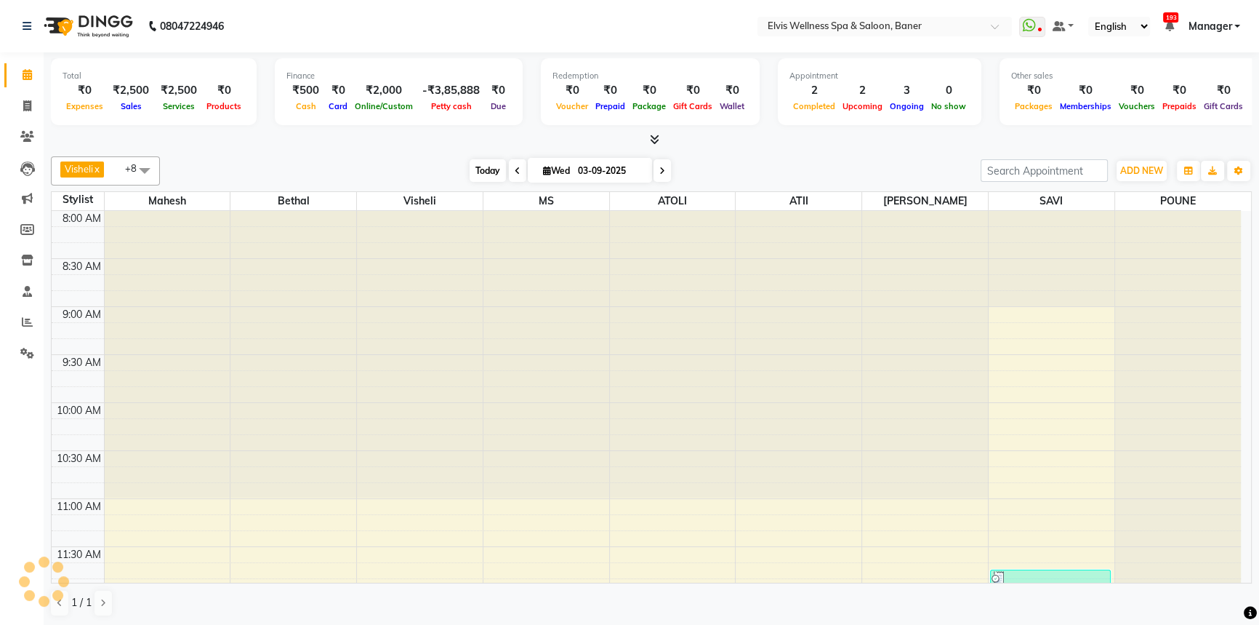
click at [470, 159] on span "Today" at bounding box center [488, 170] width 36 height 23
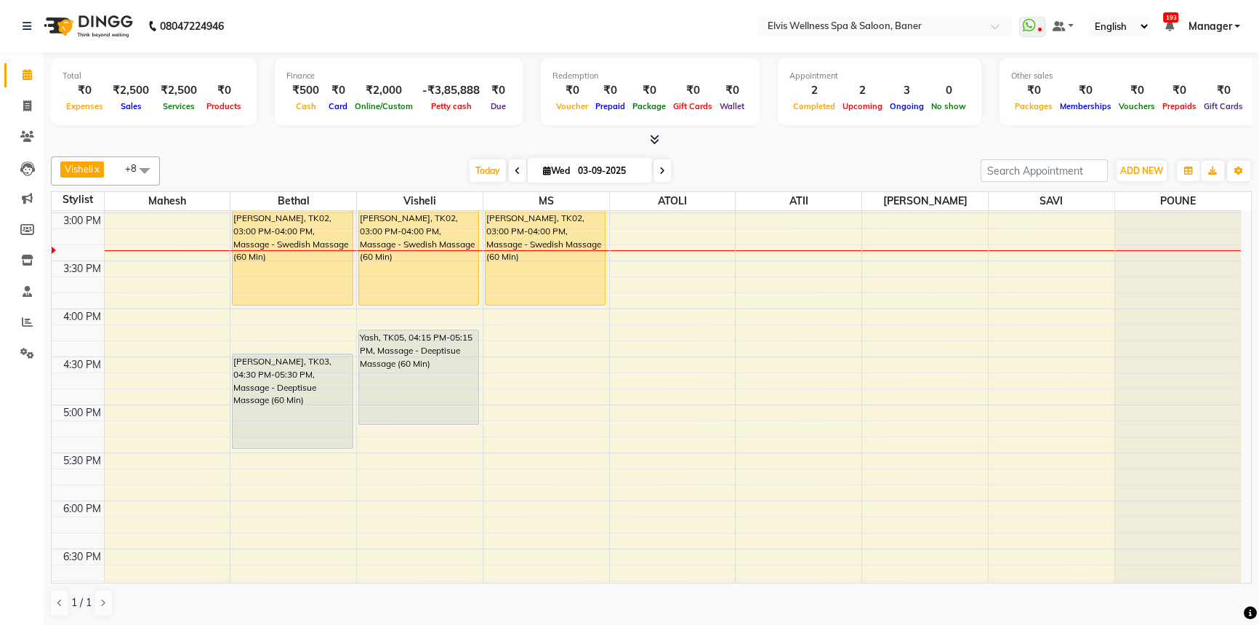
click at [853, 165] on div "[DATE] [DATE]" at bounding box center [570, 171] width 806 height 22
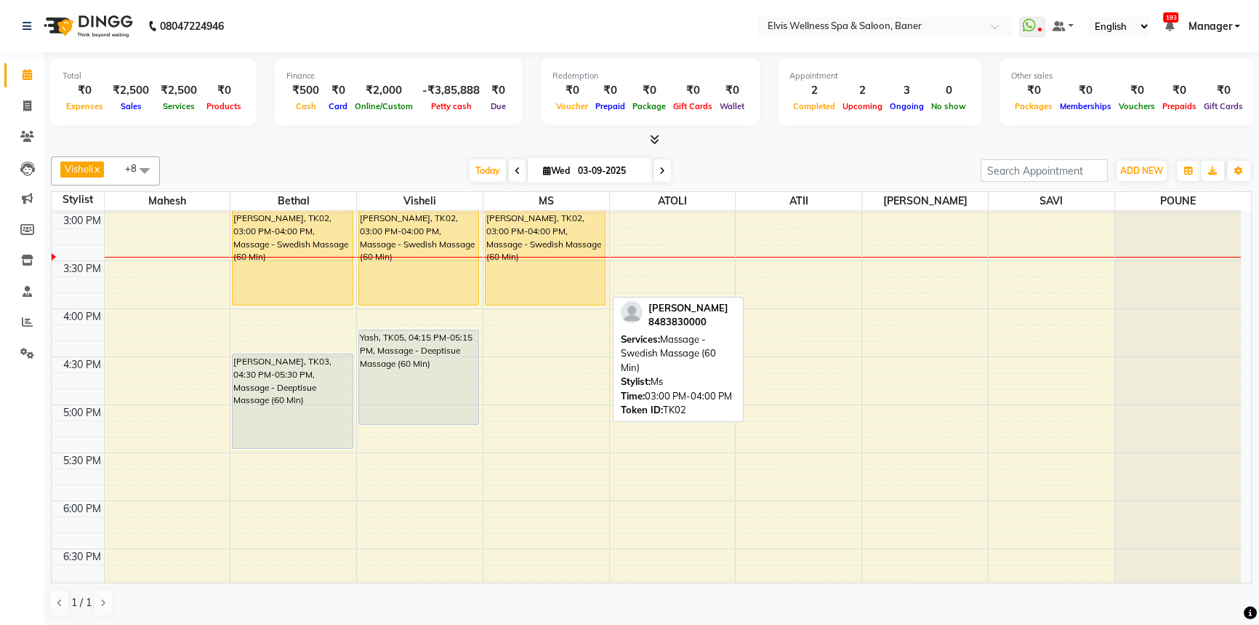
click at [562, 241] on div "[PERSON_NAME], TK02, 03:00 PM-04:00 PM, Massage - Swedish Massage (60 Min)" at bounding box center [545, 258] width 119 height 94
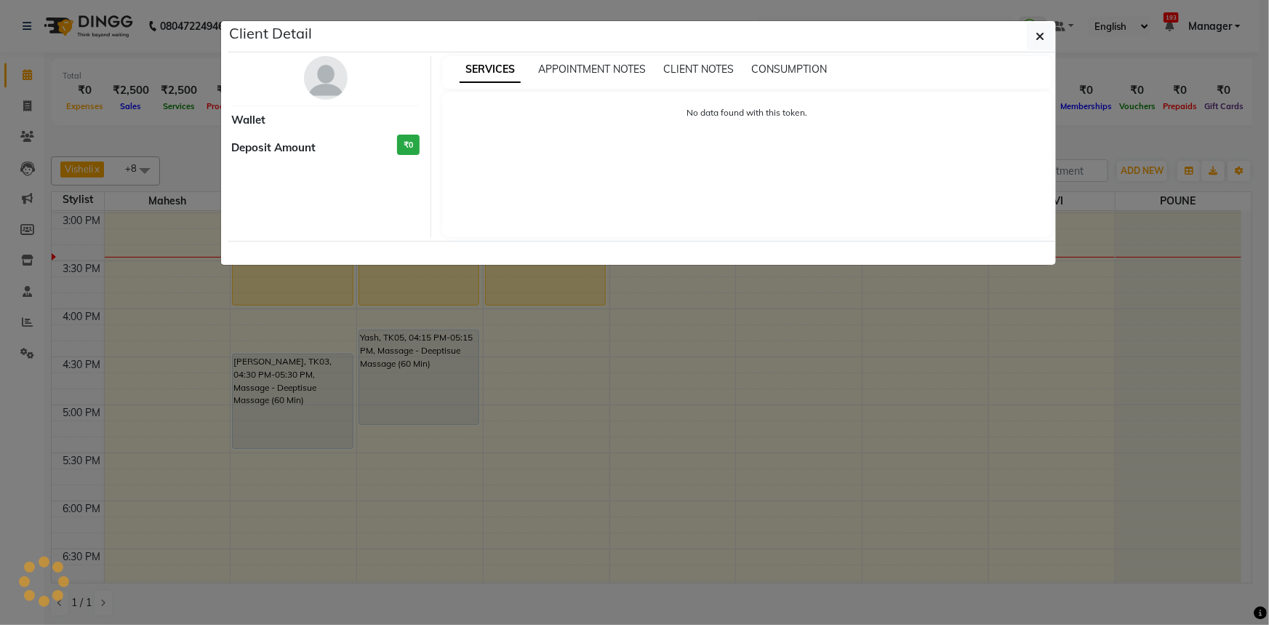
select select "1"
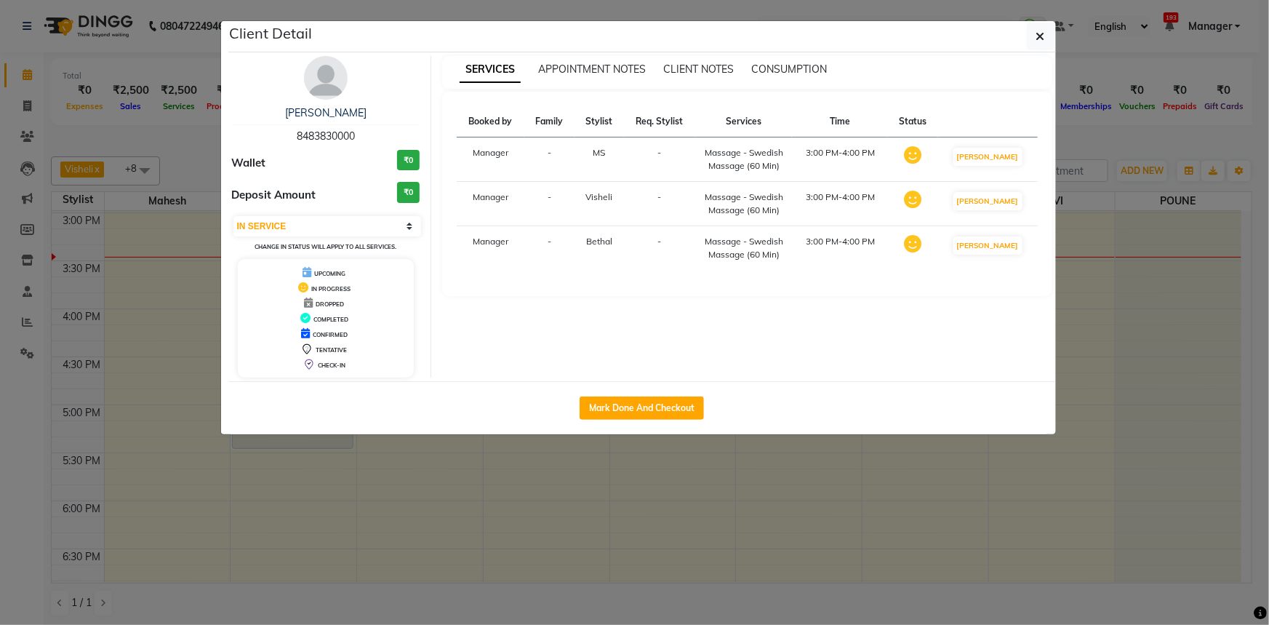
click at [319, 78] on img at bounding box center [326, 78] width 44 height 44
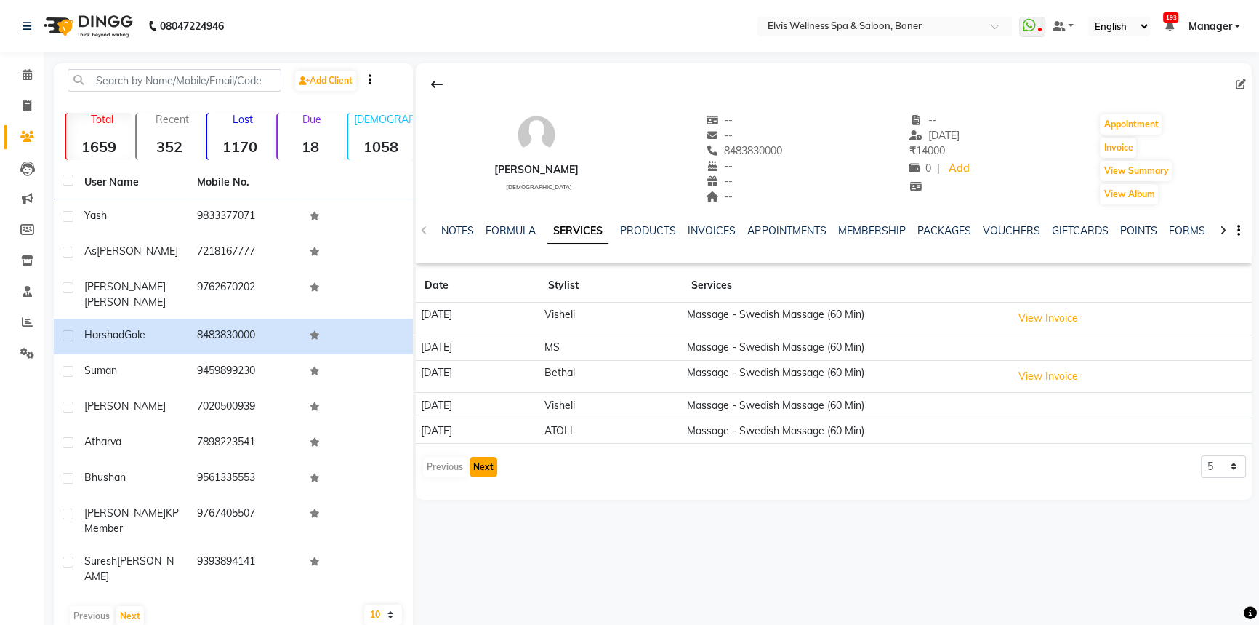
click at [482, 463] on button "Next" at bounding box center [484, 467] width 28 height 20
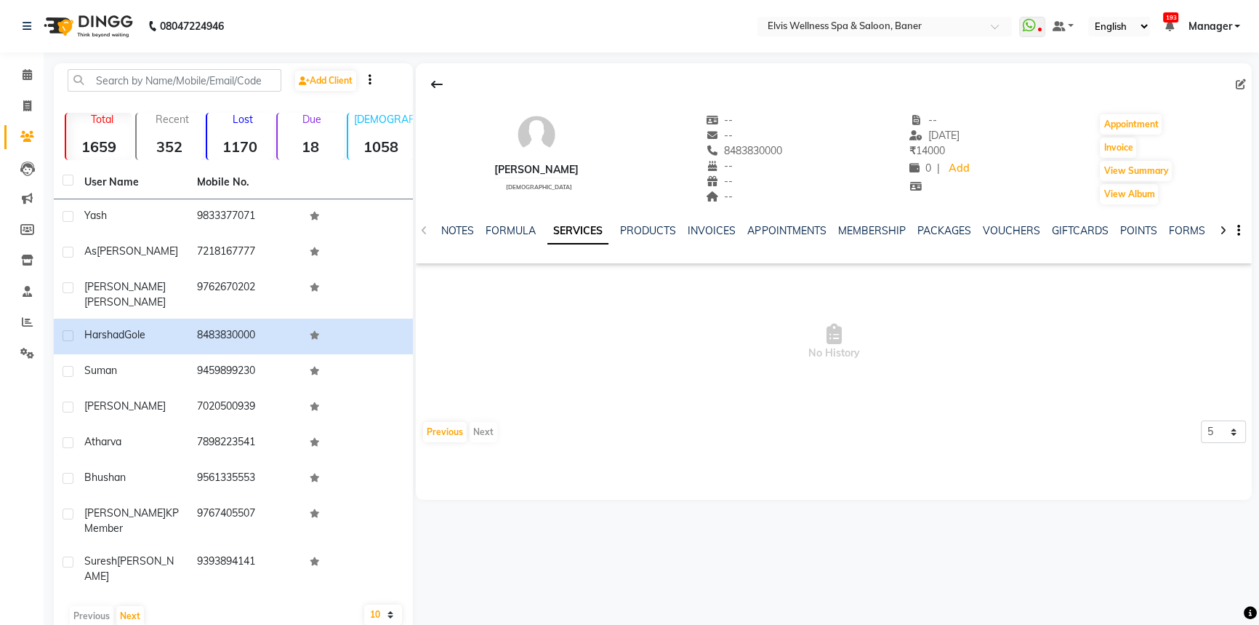
click at [449, 448] on div "Harshad Gole male -- -- 8483830000 -- -- -- -- 08-05-2025 ₹ 14000 0 | Add Appoi…" at bounding box center [834, 256] width 836 height 386
click at [448, 439] on button "Previous" at bounding box center [445, 432] width 44 height 20
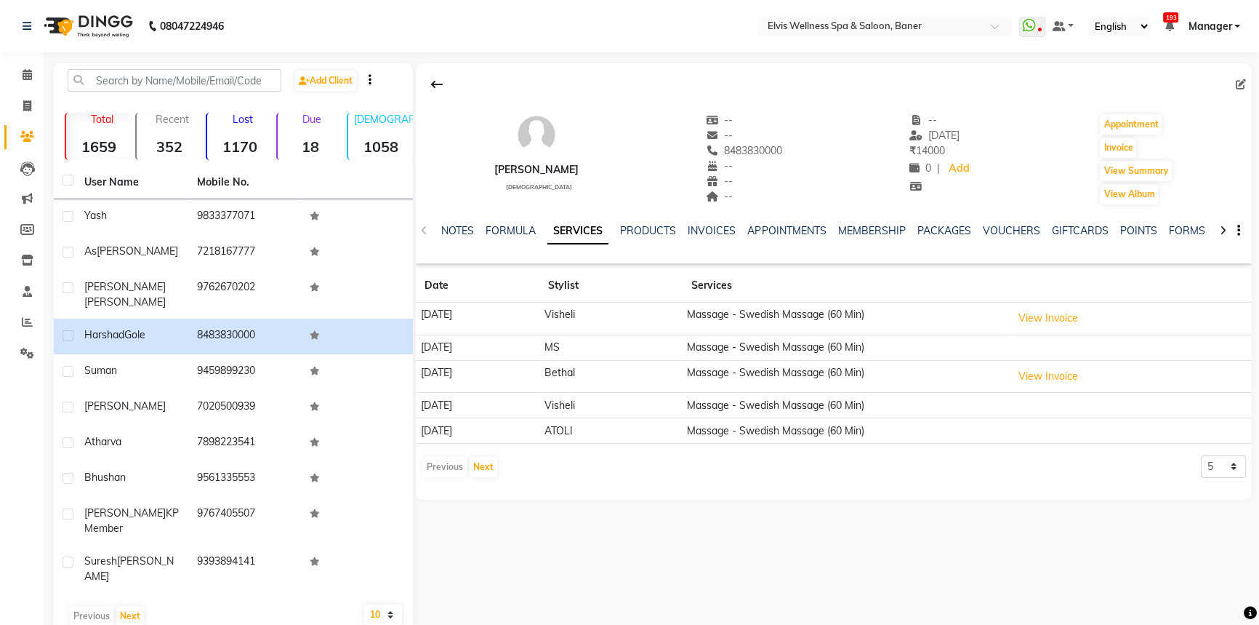
drag, startPoint x: 43, startPoint y: 71, endPoint x: 36, endPoint y: 73, distance: 7.8
click at [38, 73] on li "Calendar" at bounding box center [22, 75] width 44 height 31
click at [36, 73] on span at bounding box center [27, 75] width 25 height 17
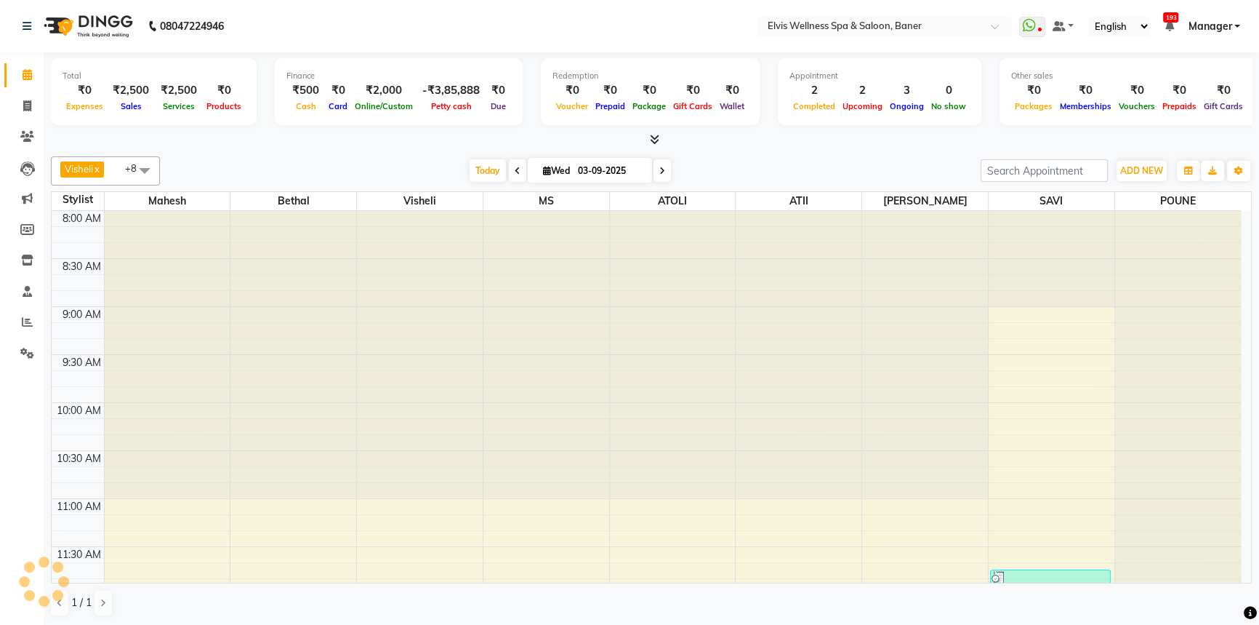
click at [492, 158] on div "Visheli x MS x Bethal x ATOLI x ATII x SAVI x [PERSON_NAME] [PERSON_NAME] x +8 …" at bounding box center [651, 170] width 1201 height 29
drag, startPoint x: 490, startPoint y: 165, endPoint x: 500, endPoint y: 168, distance: 9.9
click at [492, 167] on span "Today" at bounding box center [488, 170] width 36 height 23
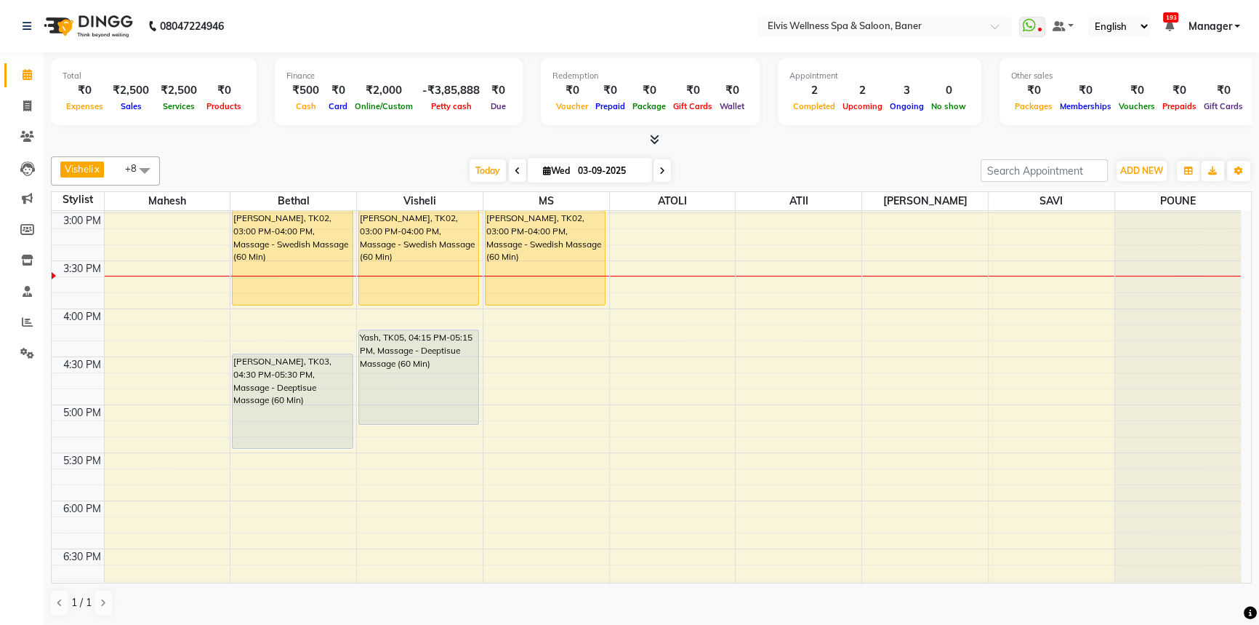
click at [474, 182] on div "Visheli x MS x Bethal x ATOLI x ATII x SAVI x [PERSON_NAME] [PERSON_NAME] x +8 …" at bounding box center [651, 170] width 1201 height 29
click at [484, 168] on span "Today" at bounding box center [488, 170] width 36 height 23
click at [630, 127] on div "Total ₹0 Expenses ₹2,500 Sales ₹2,500 Services ₹0 Products Finance ₹500 Cash ₹0…" at bounding box center [651, 93] width 1201 height 71
click at [723, 157] on div "Visheli x MS x Bethal x ATOLI x ATII x SAVI x [PERSON_NAME] [PERSON_NAME] x +8 …" at bounding box center [651, 170] width 1201 height 29
click at [724, 153] on div "Visheli x MS x Bethal x ATOLI x ATII x SAVI x [PERSON_NAME] [PERSON_NAME] x +8 …" at bounding box center [651, 387] width 1201 height 472
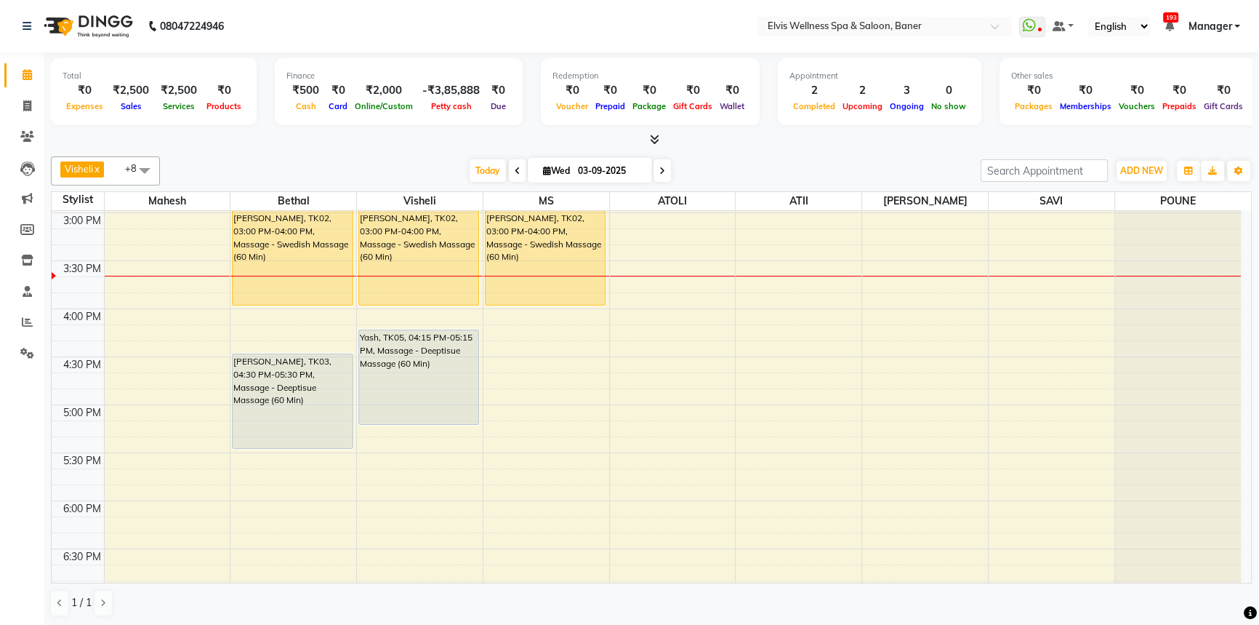
click at [724, 153] on div "Visheli x MS x Bethal x ATOLI x ATII x SAVI x [PERSON_NAME] [PERSON_NAME] x +8 …" at bounding box center [651, 387] width 1201 height 472
click at [712, 156] on div "Visheli x MS x Bethal x ATOLI x ATII x SAVI x [PERSON_NAME] [PERSON_NAME] x +8 …" at bounding box center [651, 170] width 1201 height 29
drag, startPoint x: 849, startPoint y: 145, endPoint x: 508, endPoint y: 172, distance: 342.1
click at [848, 146] on div at bounding box center [651, 139] width 1201 height 15
click at [486, 174] on span "Today" at bounding box center [488, 170] width 36 height 23
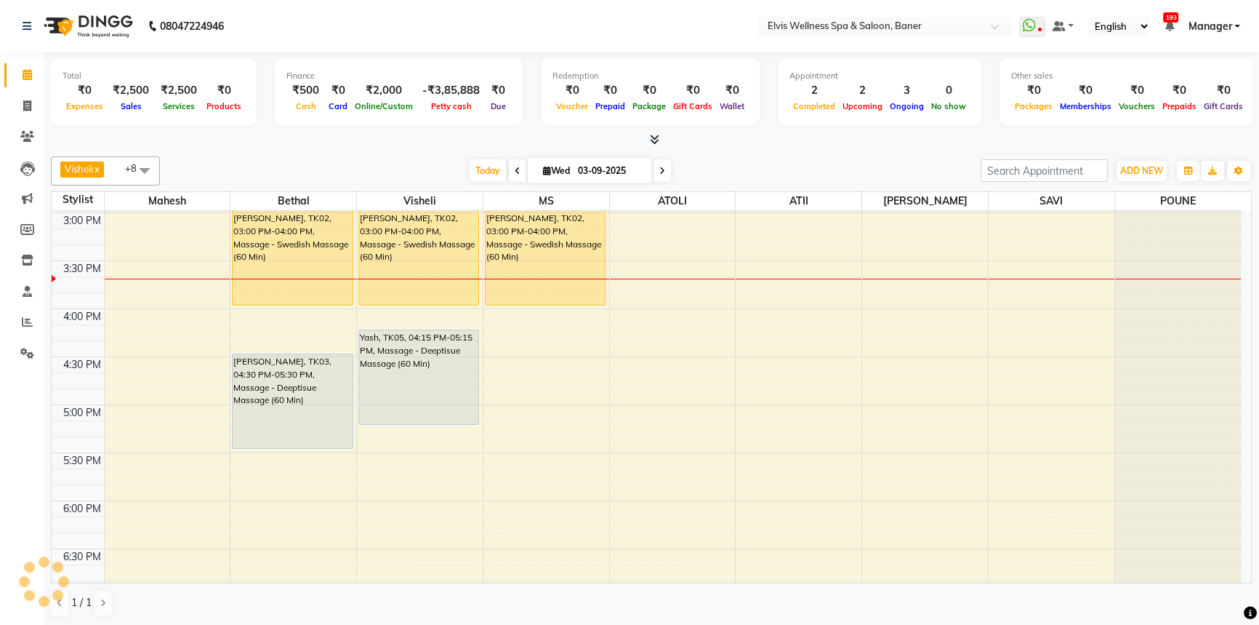
click at [336, 166] on div "[DATE] [DATE]" at bounding box center [570, 171] width 806 height 22
click at [337, 169] on div "[DATE] [DATE]" at bounding box center [570, 171] width 806 height 22
click at [479, 167] on span "Today" at bounding box center [488, 170] width 36 height 23
click at [776, 165] on div "[DATE] [DATE]" at bounding box center [570, 171] width 806 height 22
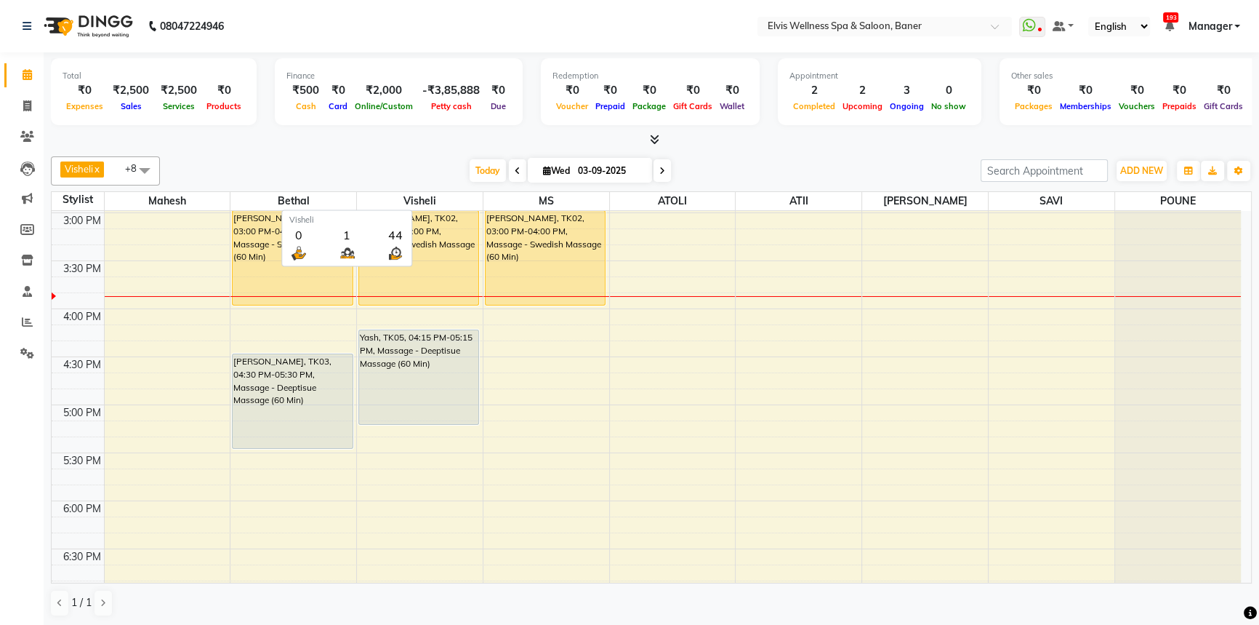
click at [466, 192] on span "Visheli" at bounding box center [420, 201] width 126 height 18
click at [473, 173] on span "Today" at bounding box center [488, 170] width 36 height 23
click at [487, 159] on span "Today" at bounding box center [488, 170] width 36 height 23
click at [489, 163] on span "Today" at bounding box center [488, 170] width 36 height 23
click at [477, 174] on span "Today" at bounding box center [488, 170] width 36 height 23
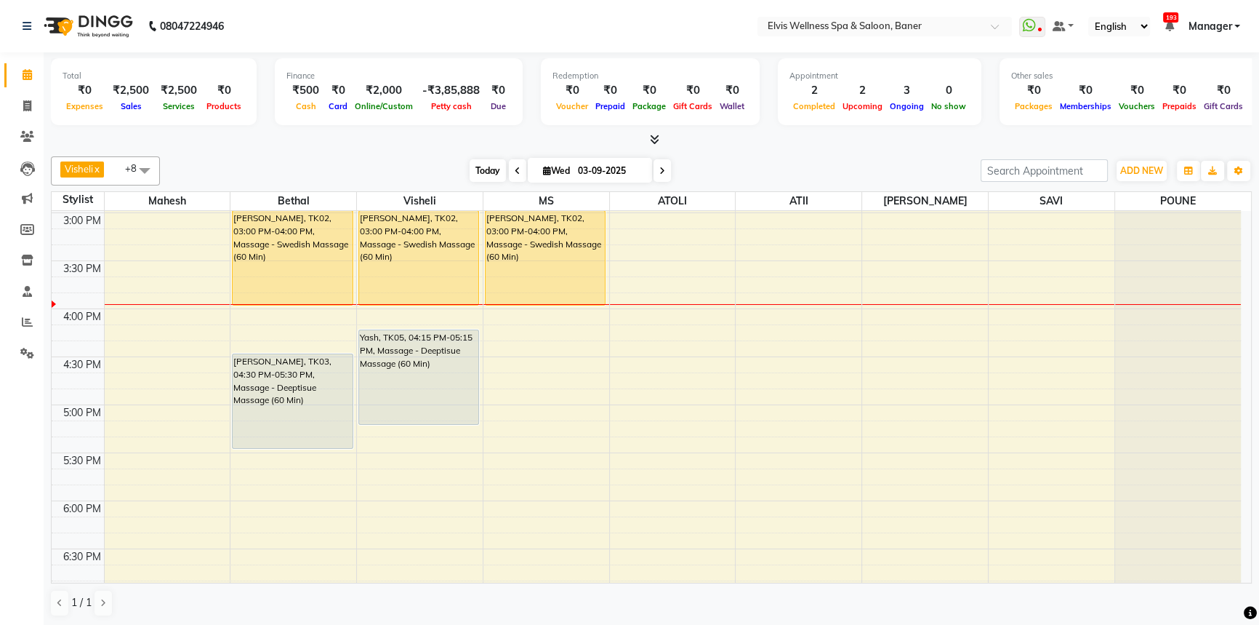
drag, startPoint x: 490, startPoint y: 149, endPoint x: 483, endPoint y: 167, distance: 19.6
click at [487, 159] on div "Total ₹0 Expenses ₹2,500 Sales ₹2,500 Services ₹0 Products Finance ₹500 Cash ₹0…" at bounding box center [652, 339] width 1216 height 574
click at [483, 167] on span "Today" at bounding box center [488, 170] width 36 height 23
click at [860, 166] on div "[DATE] [DATE]" at bounding box center [570, 171] width 806 height 22
click at [544, 169] on icon at bounding box center [547, 170] width 8 height 9
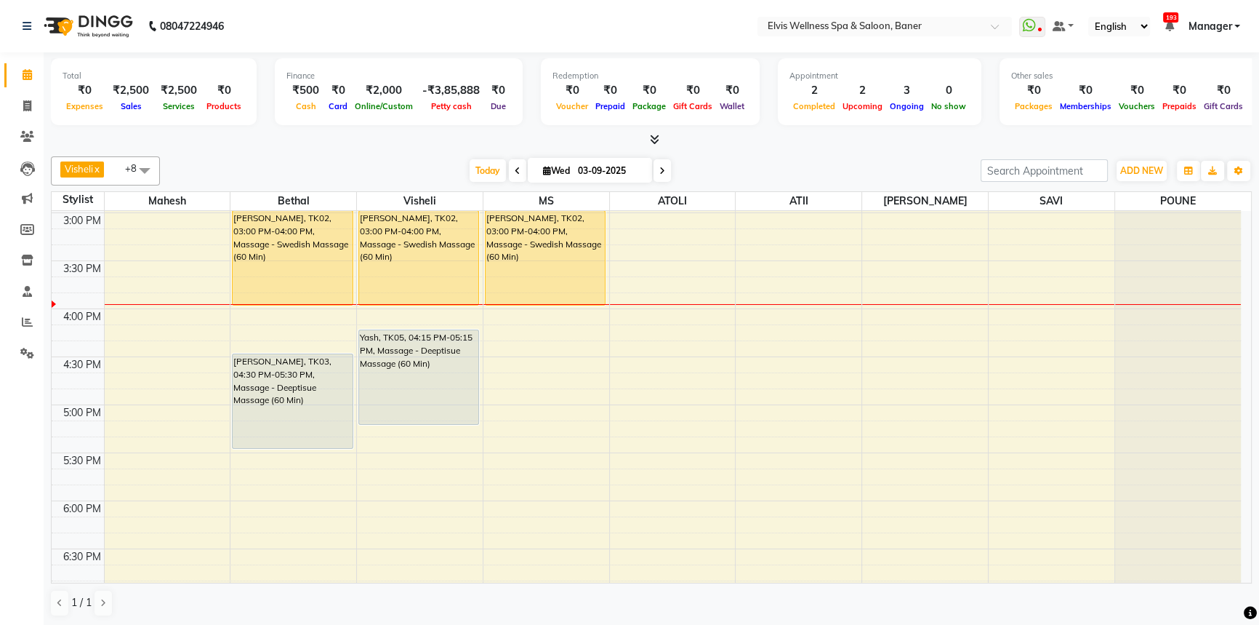
select select "9"
select select "2025"
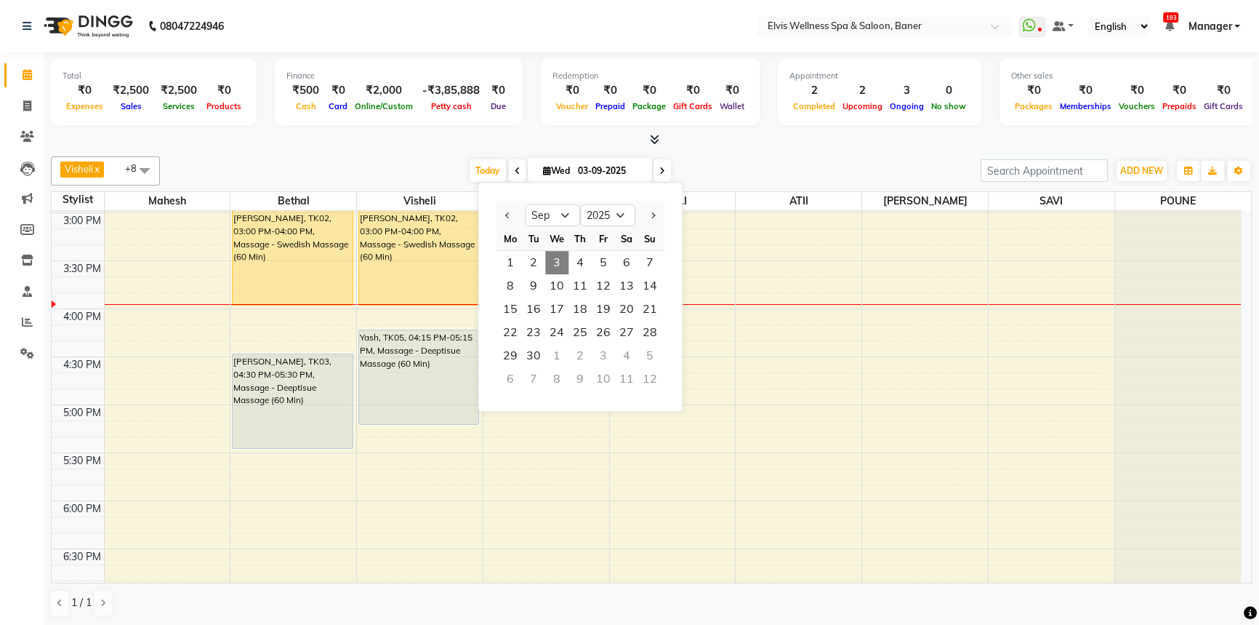
click at [732, 152] on div "Visheli x MS x Bethal x ATOLI x ATII x SAVI x Marvin x Mahesh x POUNE x +8 Sele…" at bounding box center [651, 387] width 1201 height 472
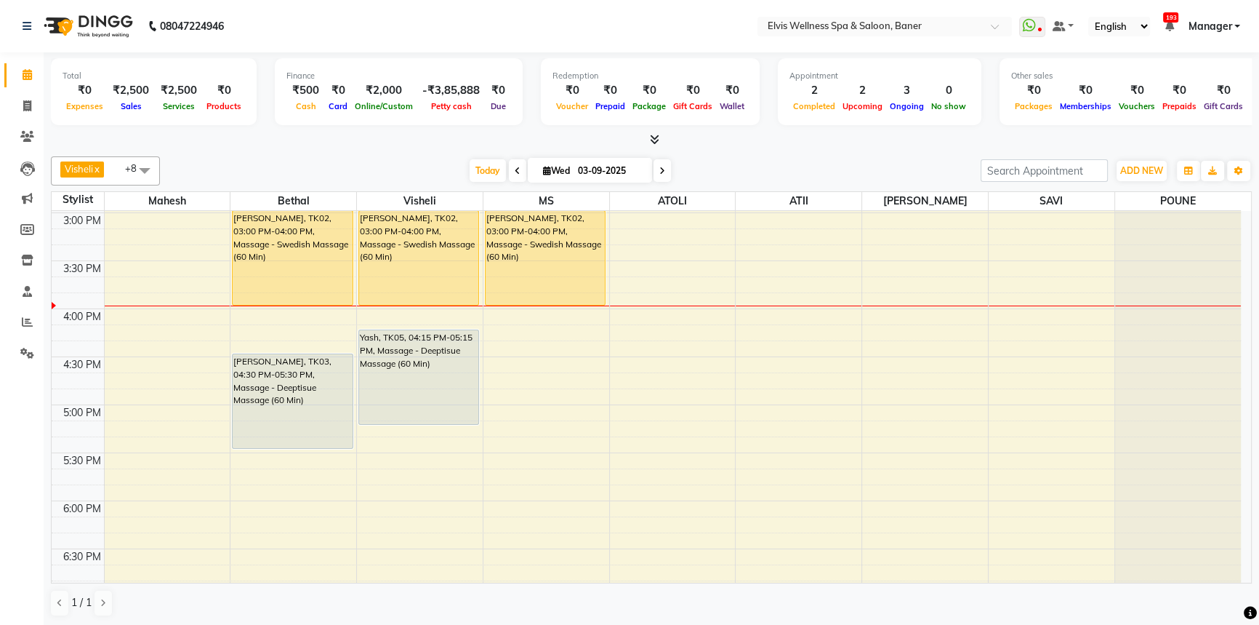
click at [738, 164] on div "[DATE] [DATE]" at bounding box center [570, 171] width 806 height 22
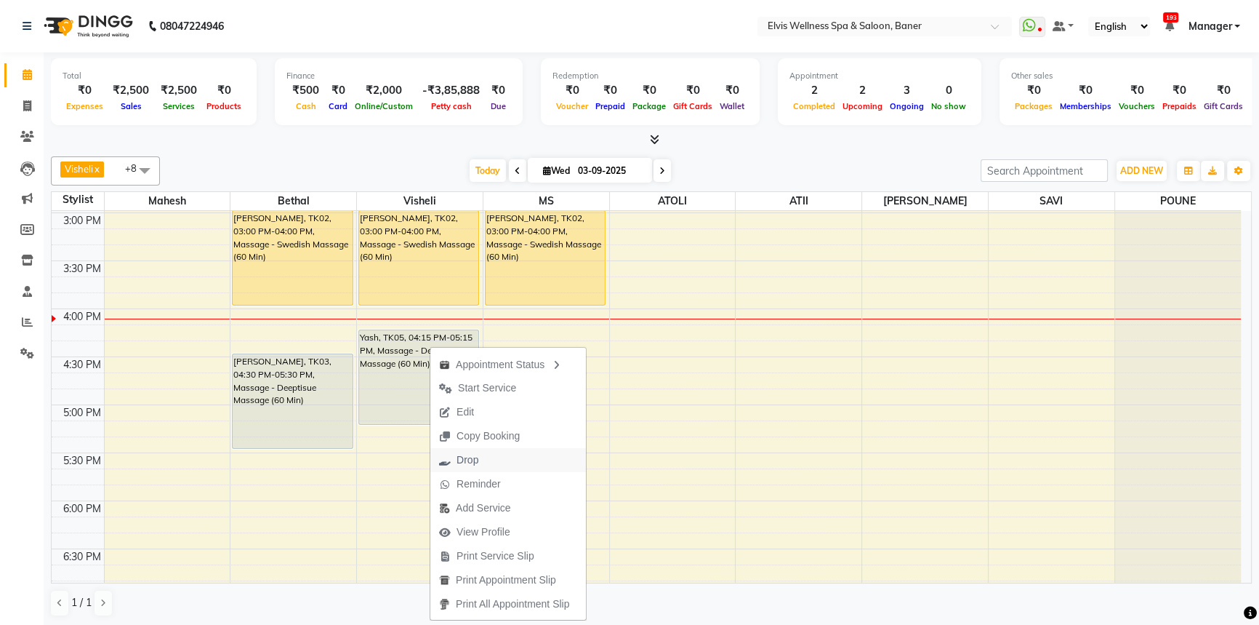
click at [465, 459] on span "Drop" at bounding box center [468, 459] width 22 height 15
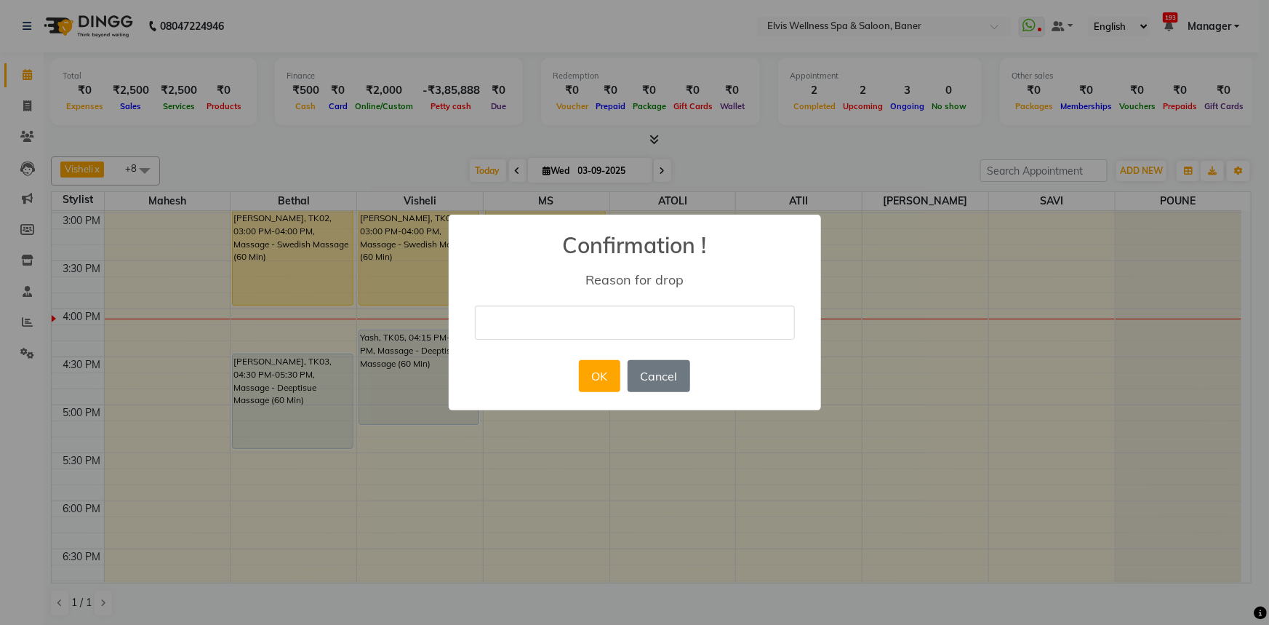
click at [604, 328] on input "text" at bounding box center [635, 322] width 320 height 34
type input "Booking cancelled"
click at [589, 378] on button "OK" at bounding box center [599, 376] width 41 height 32
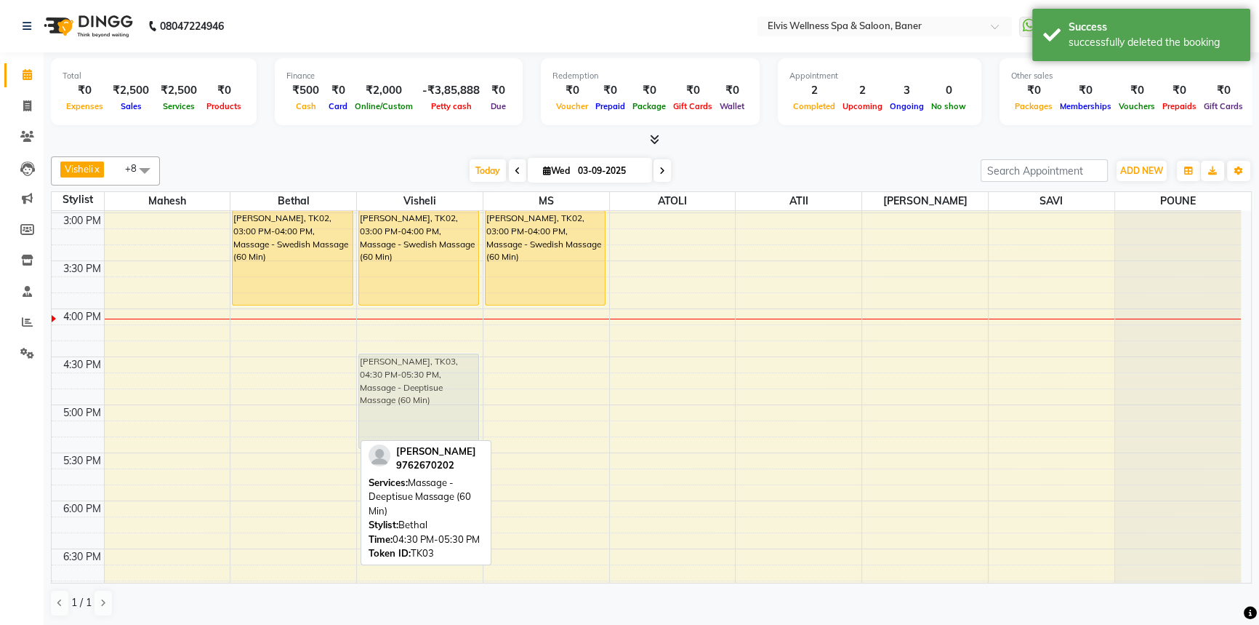
drag, startPoint x: 326, startPoint y: 379, endPoint x: 399, endPoint y: 376, distance: 73.5
click at [412, 376] on tr "Harshad Gole, TK02, 03:00 PM-04:00 PM, Massage - Swedish Massage (60 Min) Avian…" at bounding box center [647, 212] width 1190 height 1343
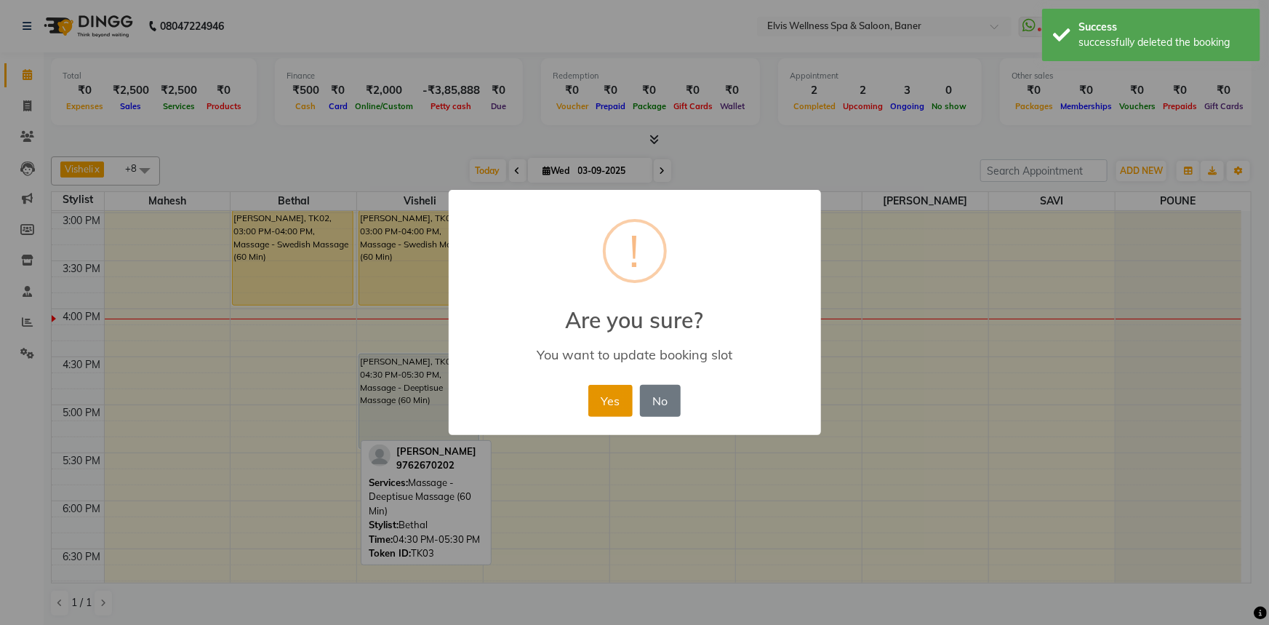
click at [610, 396] on button "Yes" at bounding box center [610, 401] width 44 height 32
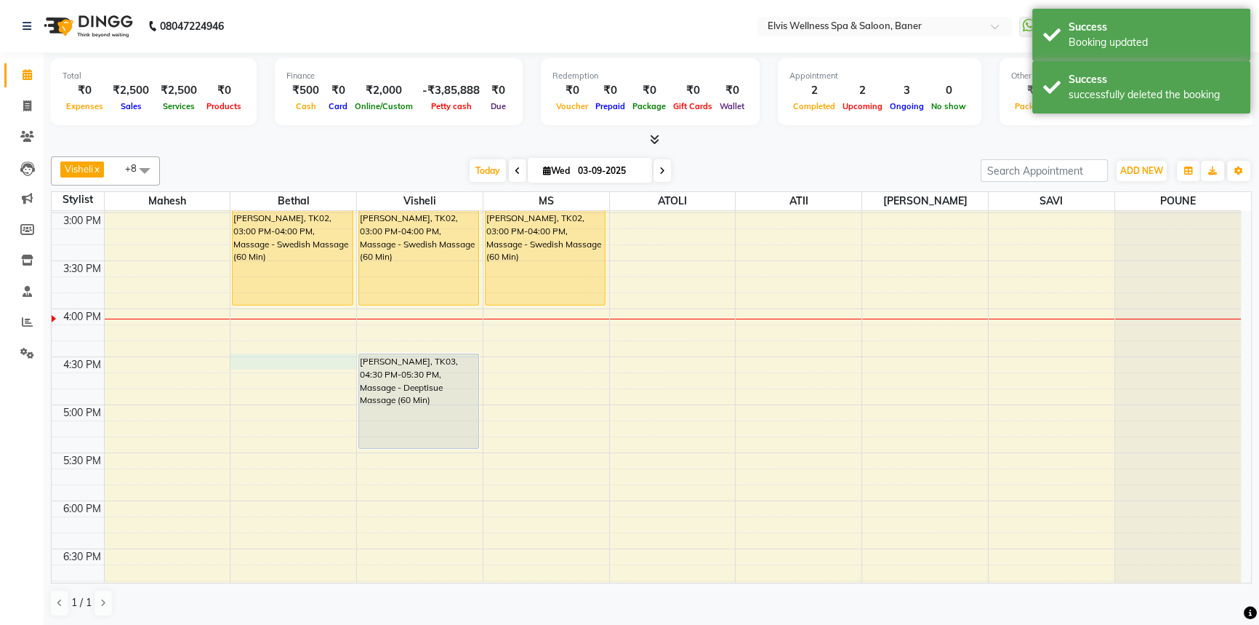
click at [300, 363] on div "8:00 AM 8:30 AM 9:00 AM 9:30 AM 10:00 AM 10:30 AM 11:00 AM 11:30 AM 12:00 PM 12…" at bounding box center [647, 212] width 1190 height 1343
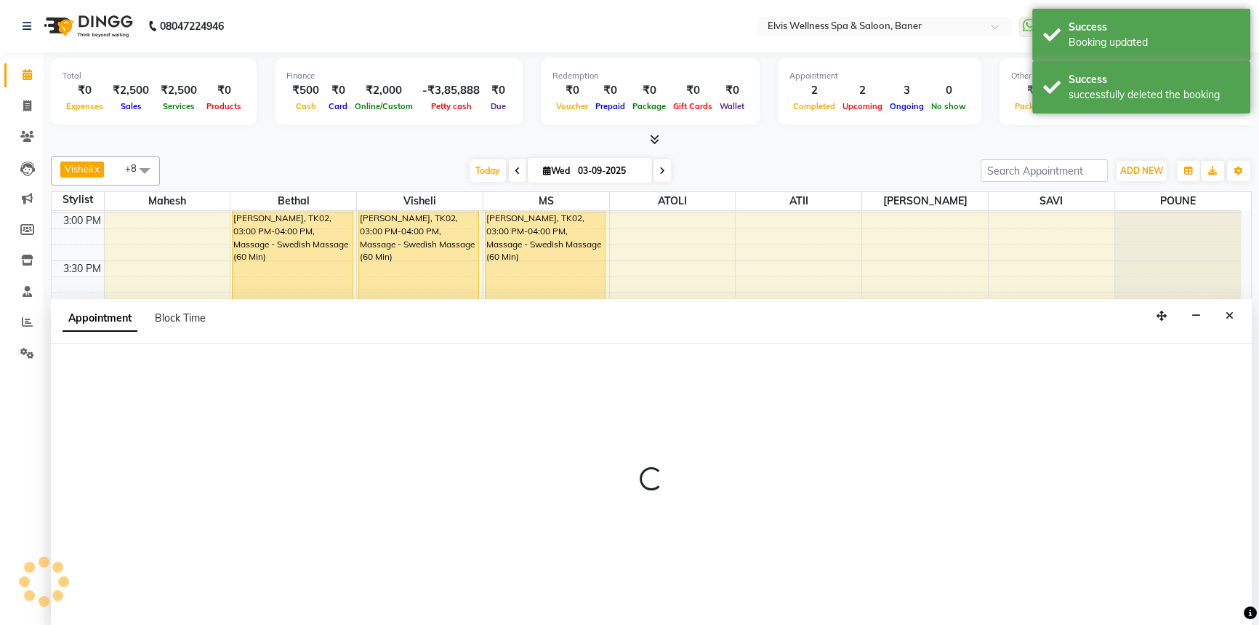
scroll to position [0, 0]
select select "40636"
select select "990"
select select "tentative"
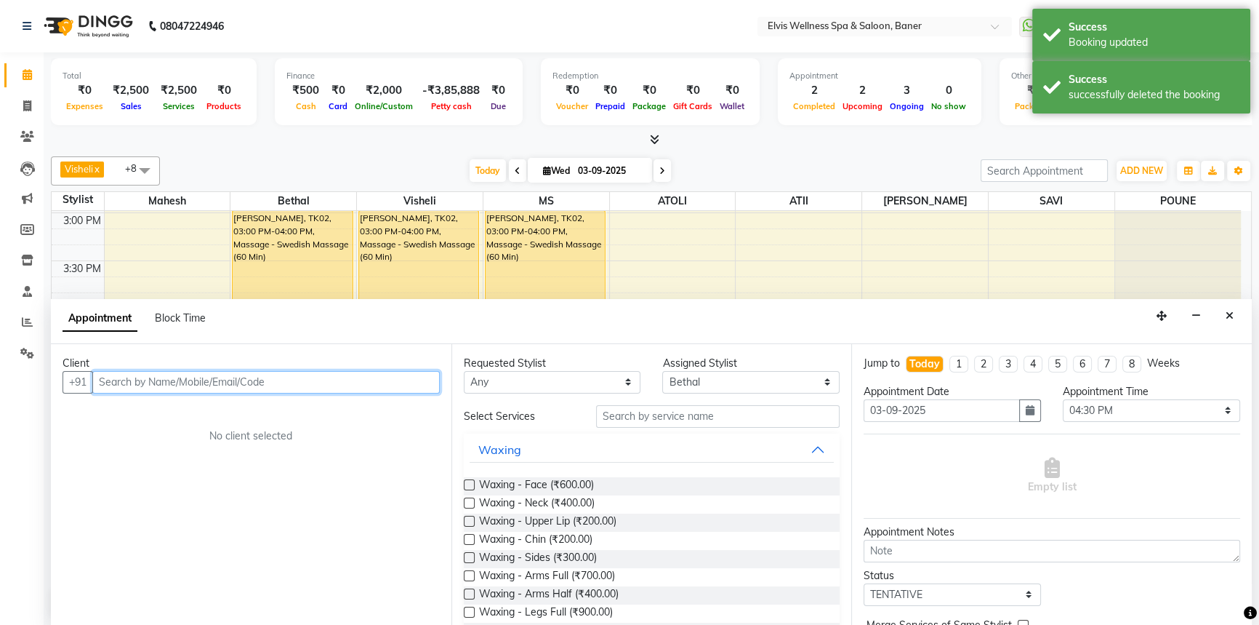
click at [268, 374] on input "text" at bounding box center [266, 382] width 348 height 23
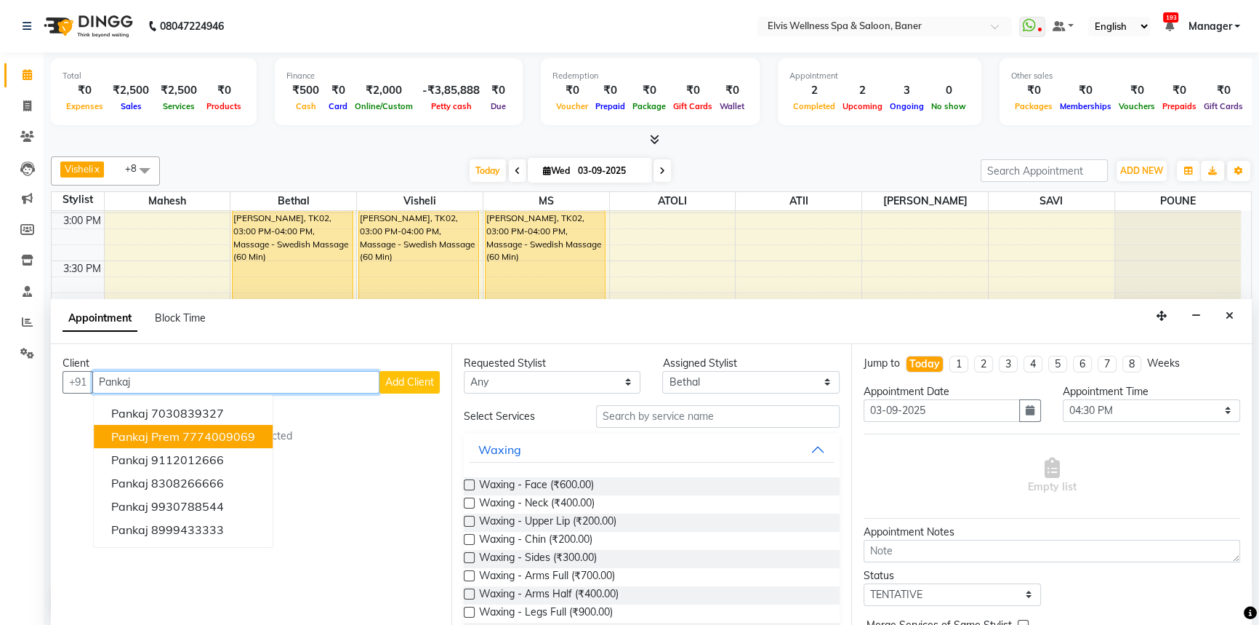
type input "Pankaj"
click at [15, 148] on li "Clients" at bounding box center [22, 136] width 44 height 31
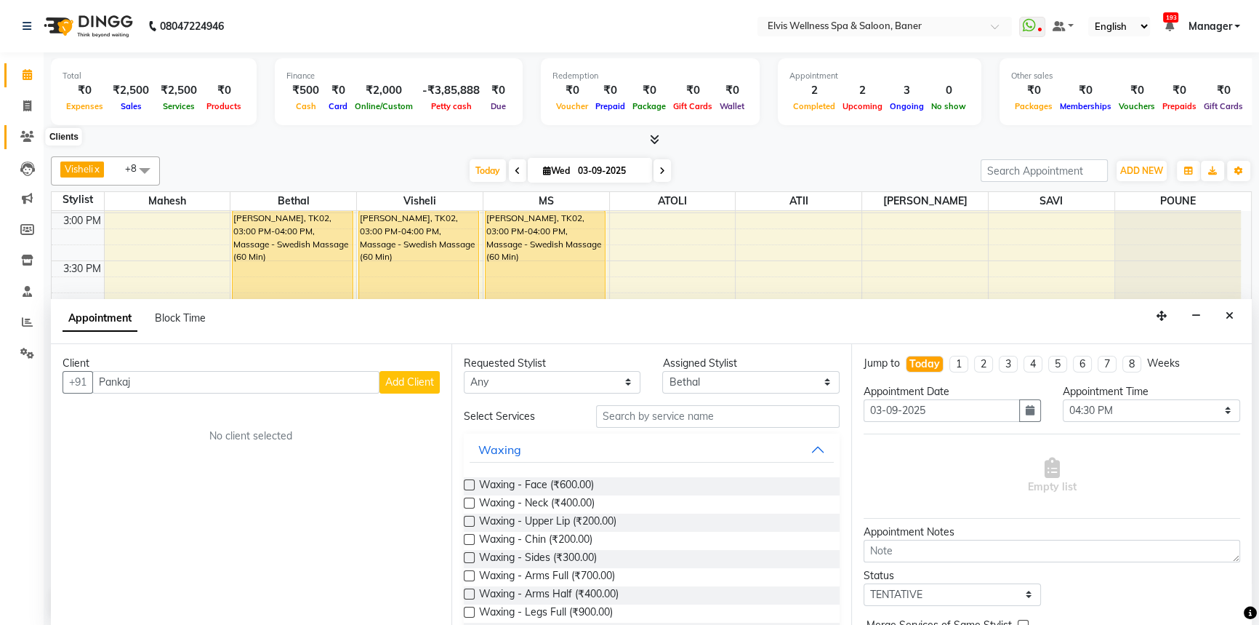
click at [28, 135] on icon at bounding box center [27, 136] width 14 height 11
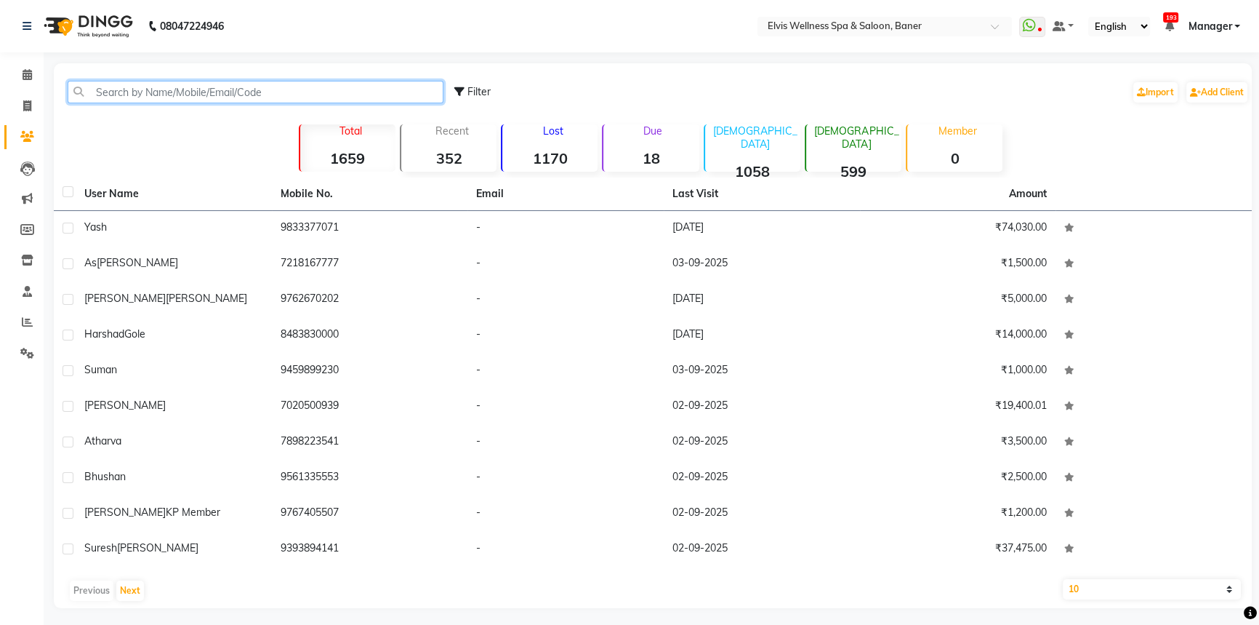
click at [121, 100] on input "text" at bounding box center [256, 92] width 376 height 23
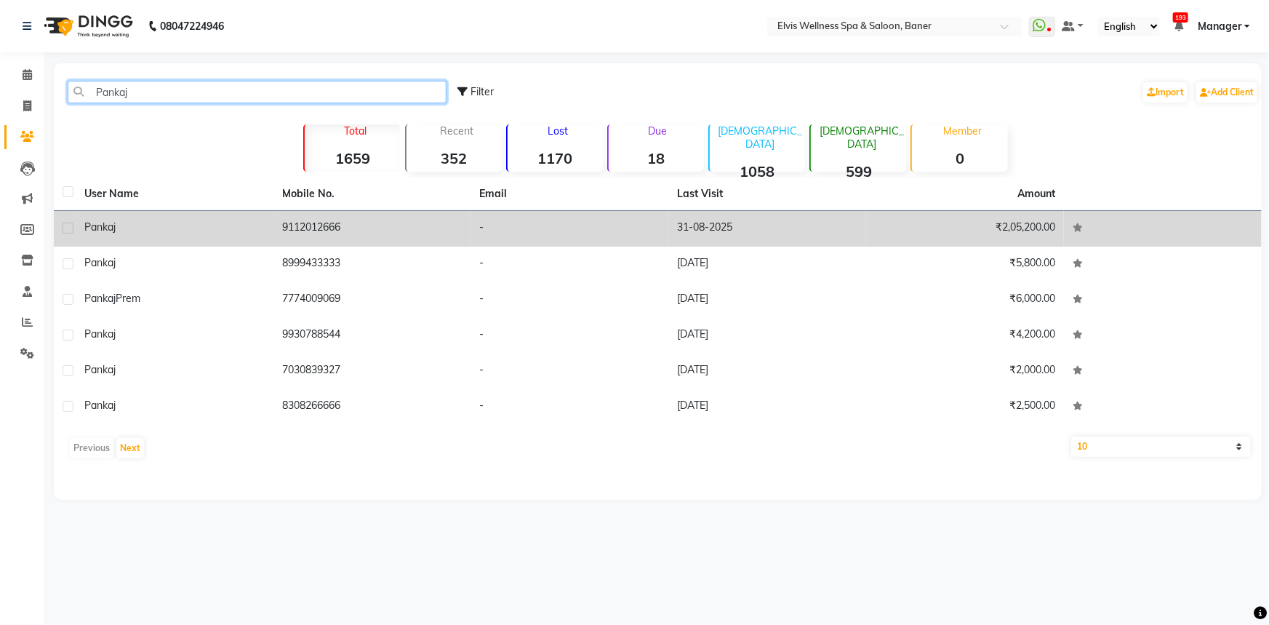
type input "Pankaj"
click at [368, 241] on td "9112012666" at bounding box center [372, 229] width 198 height 36
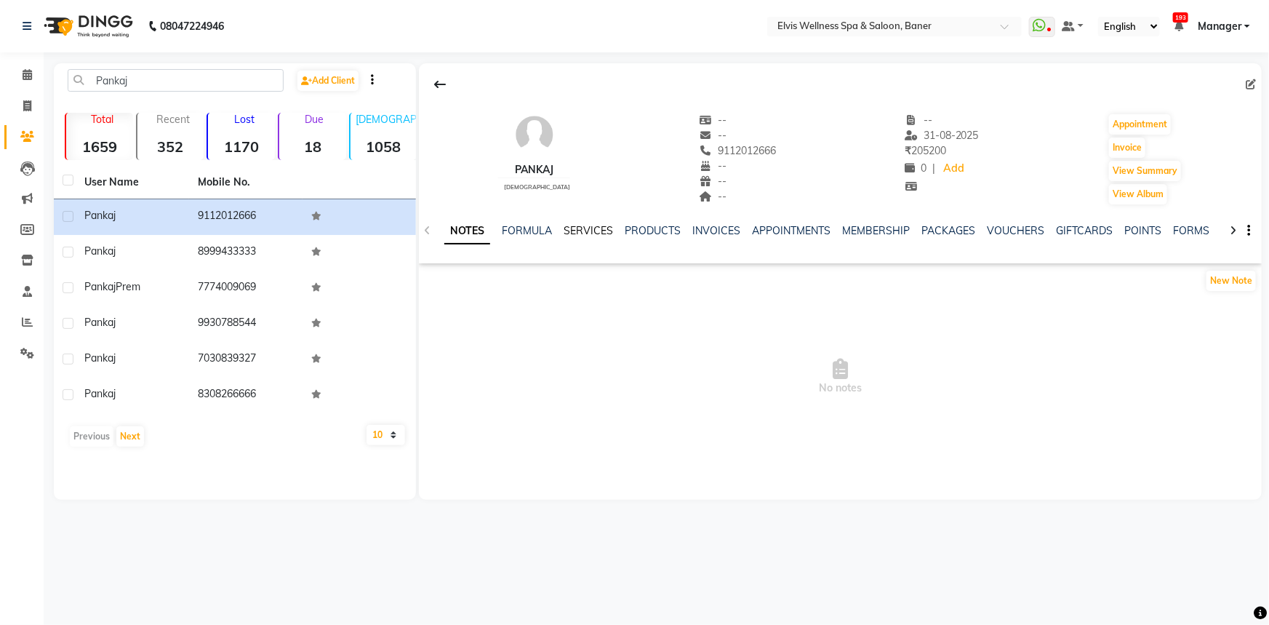
click at [584, 227] on link "SERVICES" at bounding box center [588, 230] width 49 height 13
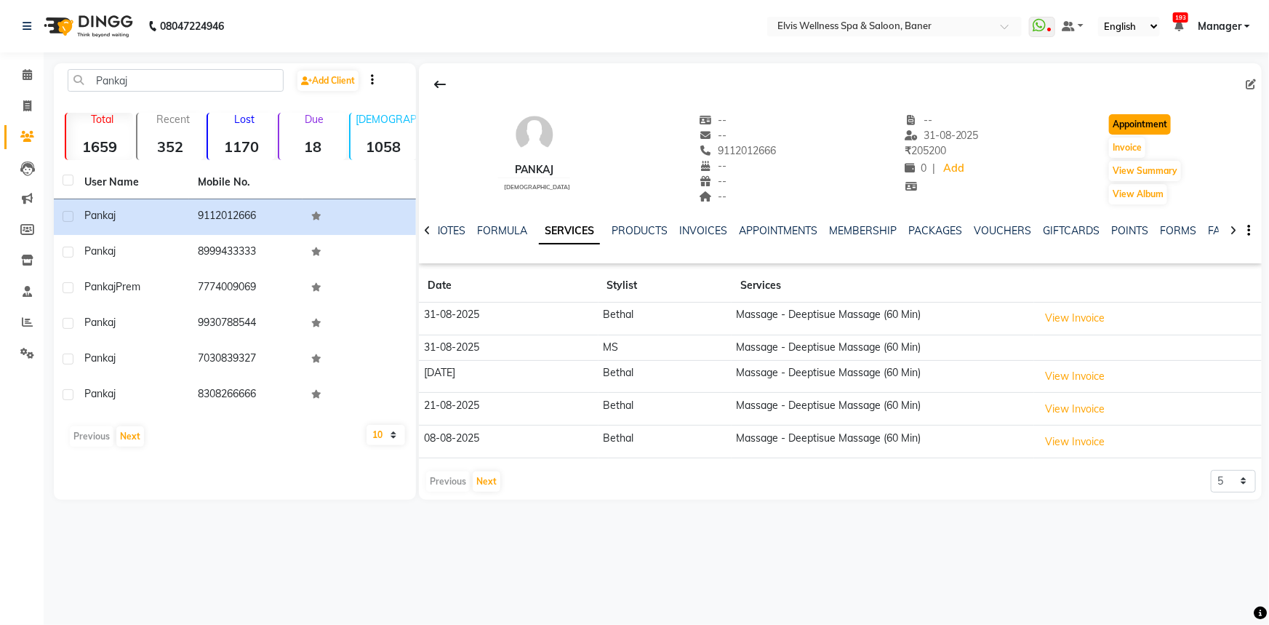
click at [1147, 116] on button "Appointment" at bounding box center [1140, 124] width 62 height 20
select select "tentative"
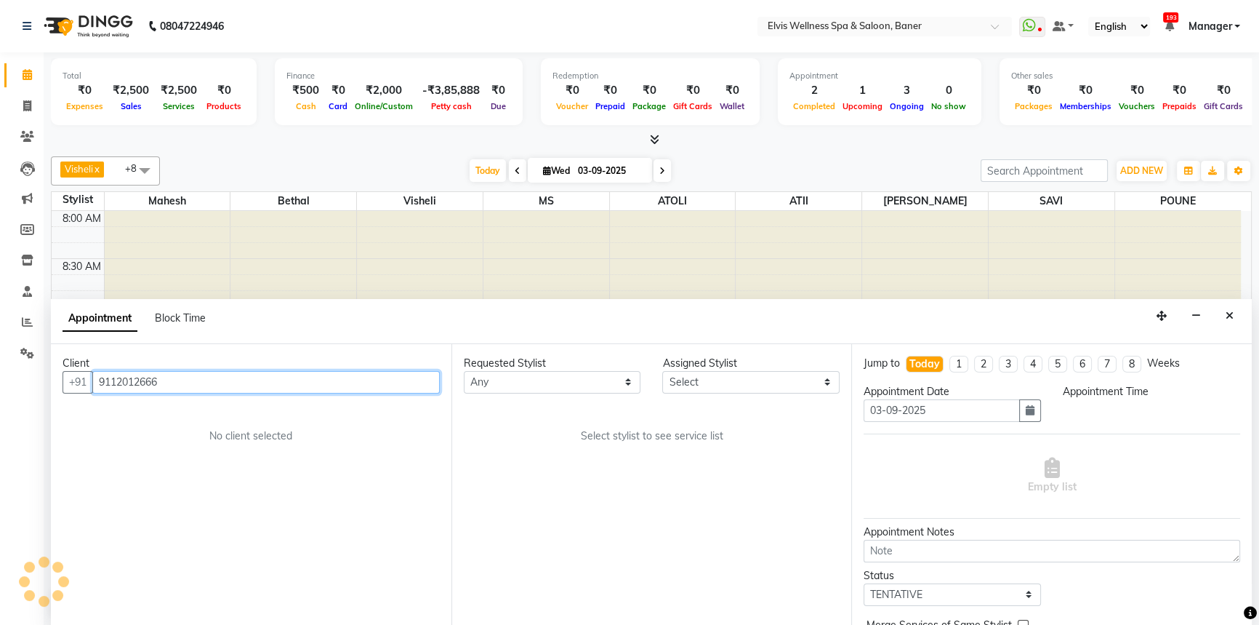
scroll to position [765, 0]
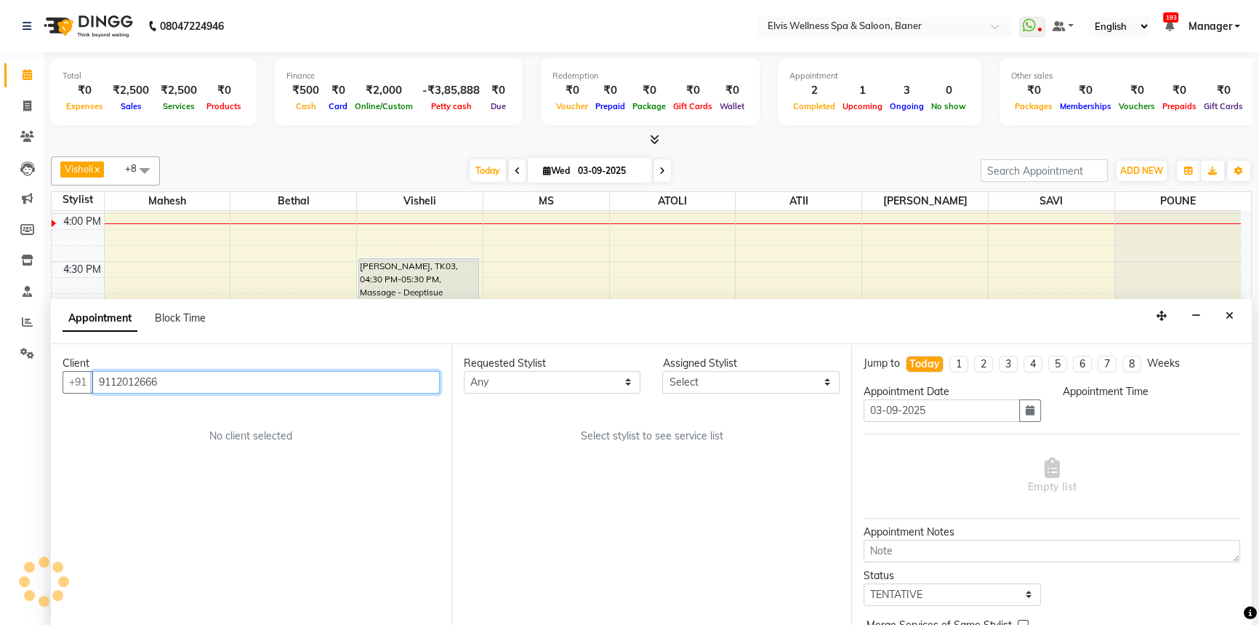
select select "540"
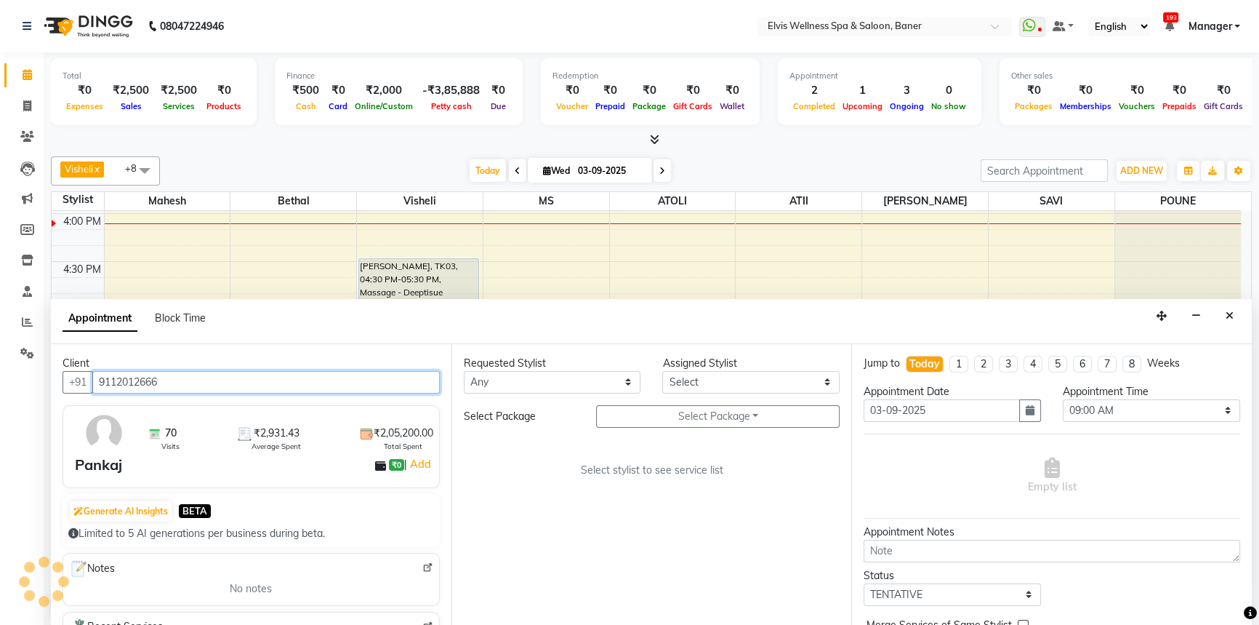
scroll to position [0, 0]
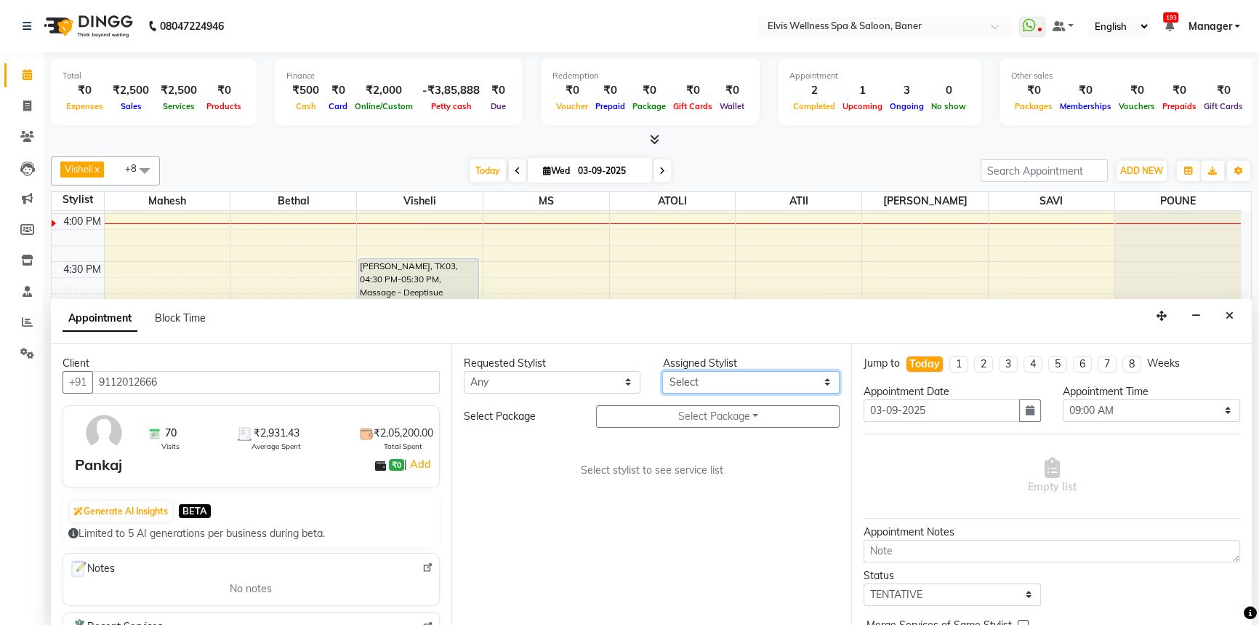
click at [692, 380] on select "Select AJINKYA ATII ATOLI Bethal KN Staff KP Staff [PERSON_NAME] [PERSON_NAME]" at bounding box center [750, 382] width 177 height 23
select select "40636"
click at [662, 371] on select "Select AJINKYA ATII ATOLI Bethal KN Staff KP Staff [PERSON_NAME] [PERSON_NAME]" at bounding box center [750, 382] width 177 height 23
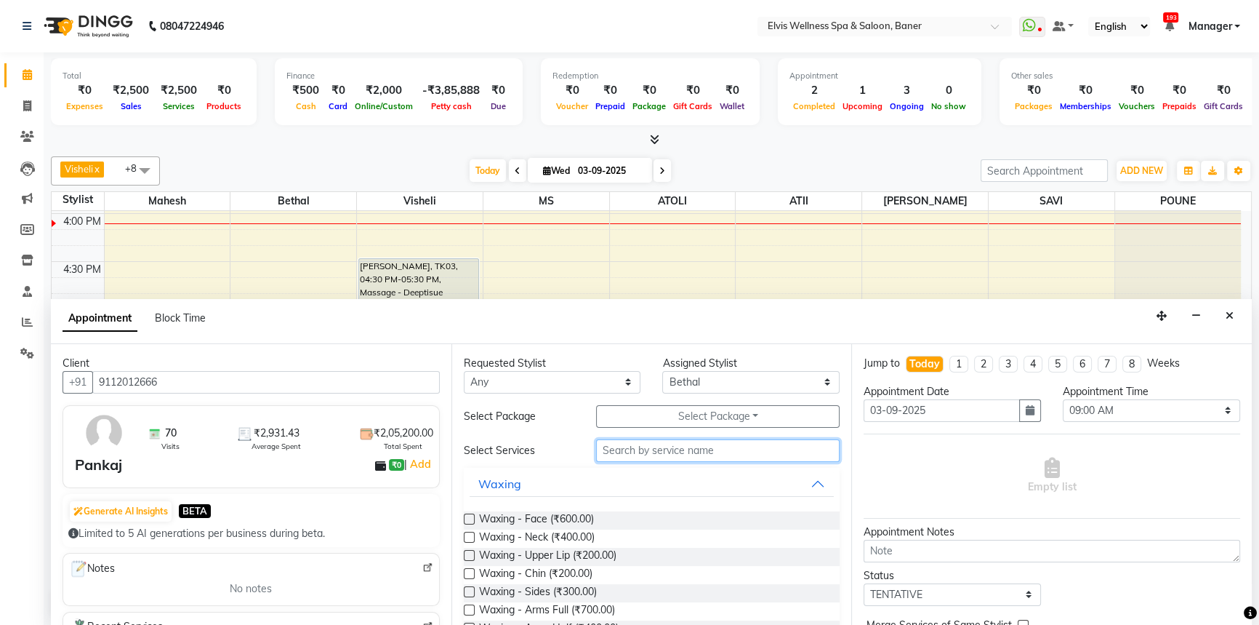
click at [603, 456] on input "text" at bounding box center [718, 450] width 244 height 23
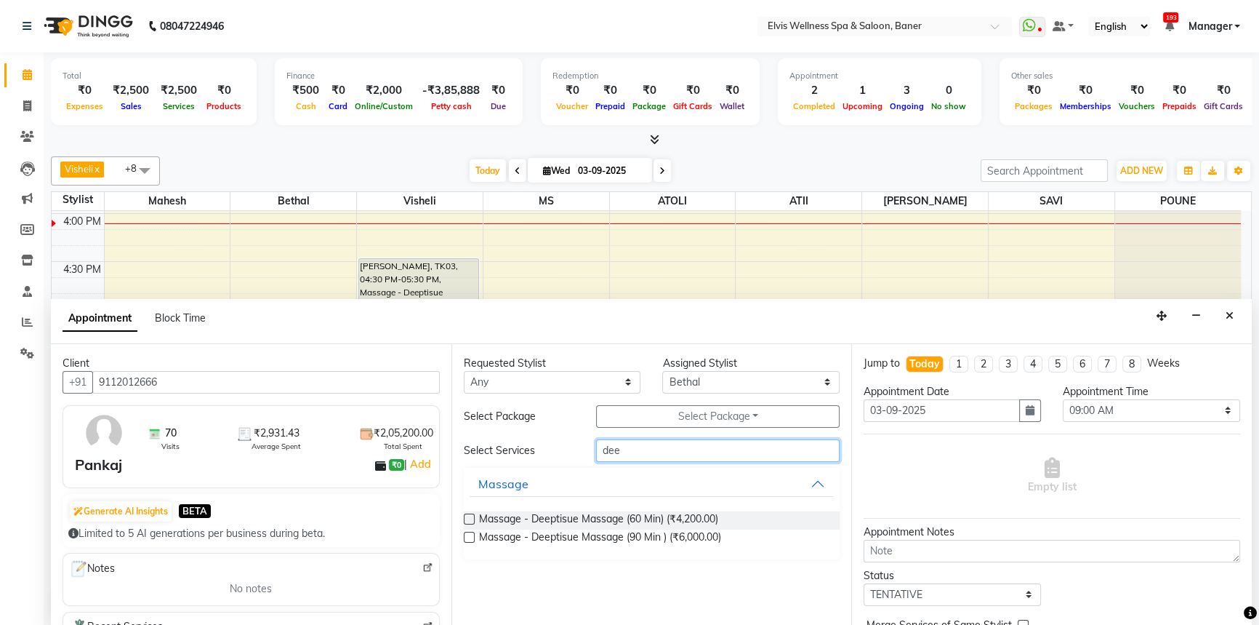
type input "dee"
click at [469, 518] on label at bounding box center [469, 518] width 11 height 11
click at [469, 518] on input "checkbox" at bounding box center [468, 520] width 9 height 9
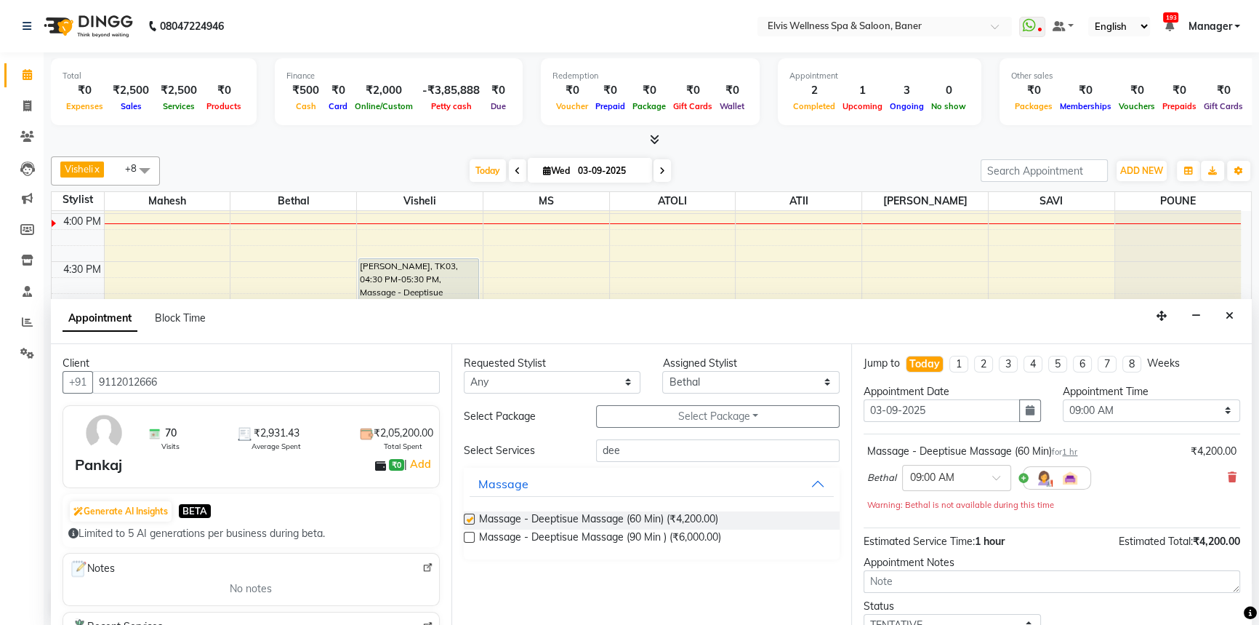
scroll to position [101, 0]
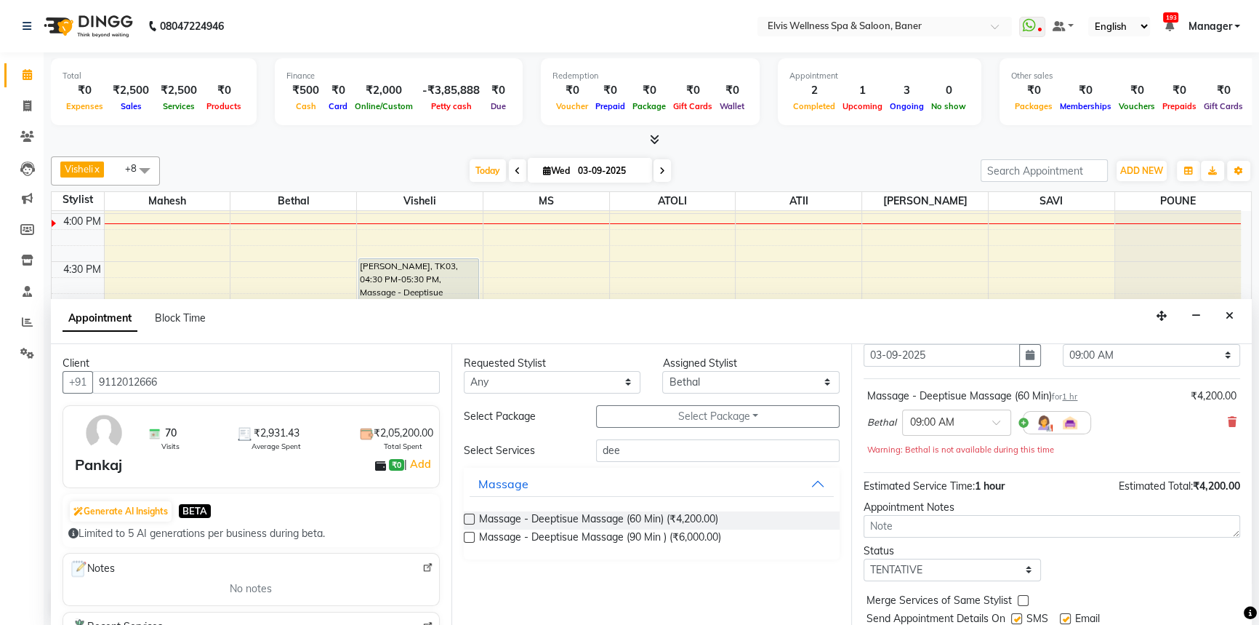
checkbox input "false"
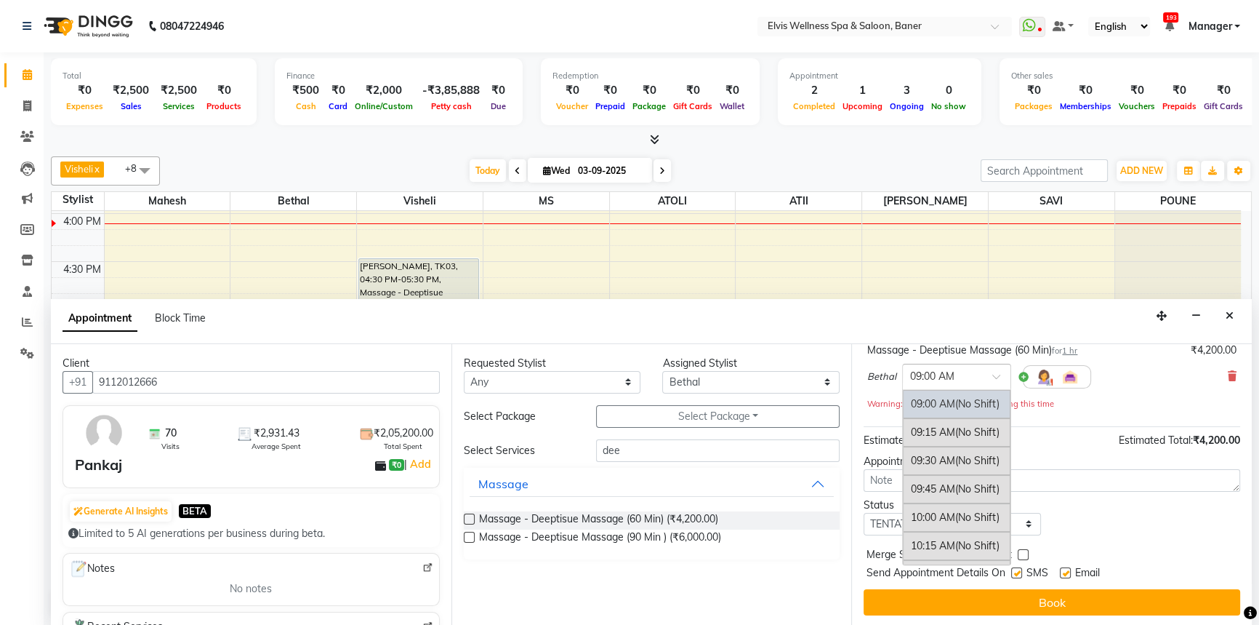
click at [931, 371] on input "text" at bounding box center [942, 375] width 64 height 15
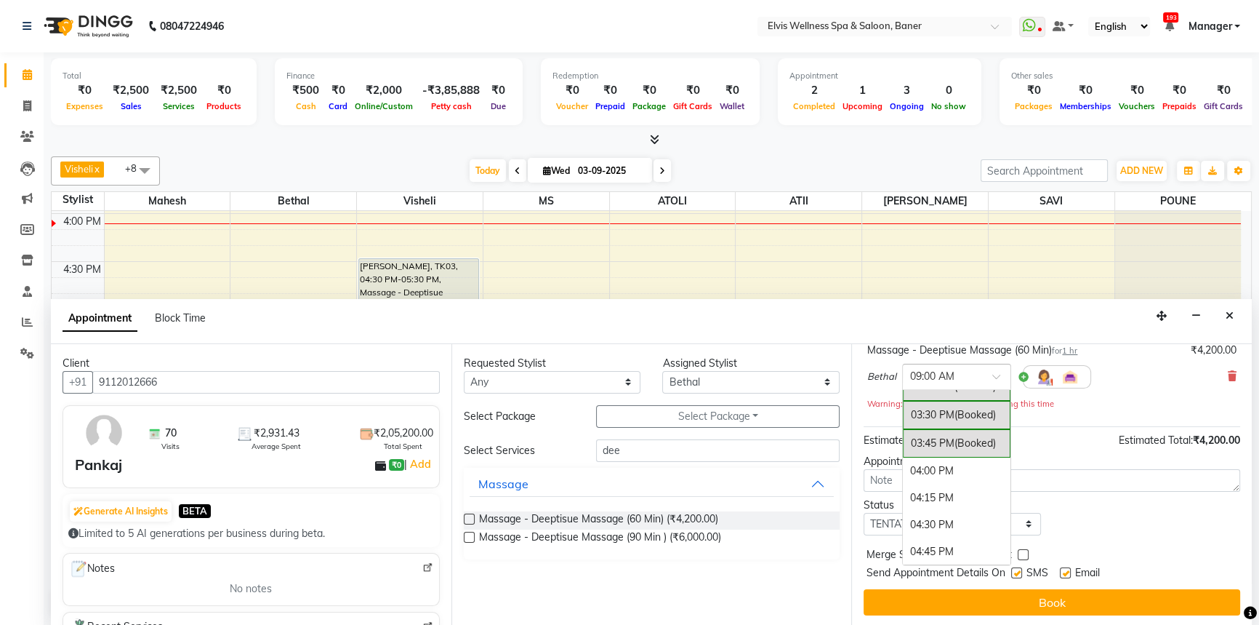
scroll to position [727, 0]
drag, startPoint x: 938, startPoint y: 493, endPoint x: 1132, endPoint y: 564, distance: 206.8
click at [939, 493] on div "04:30 PM" at bounding box center [957, 500] width 108 height 27
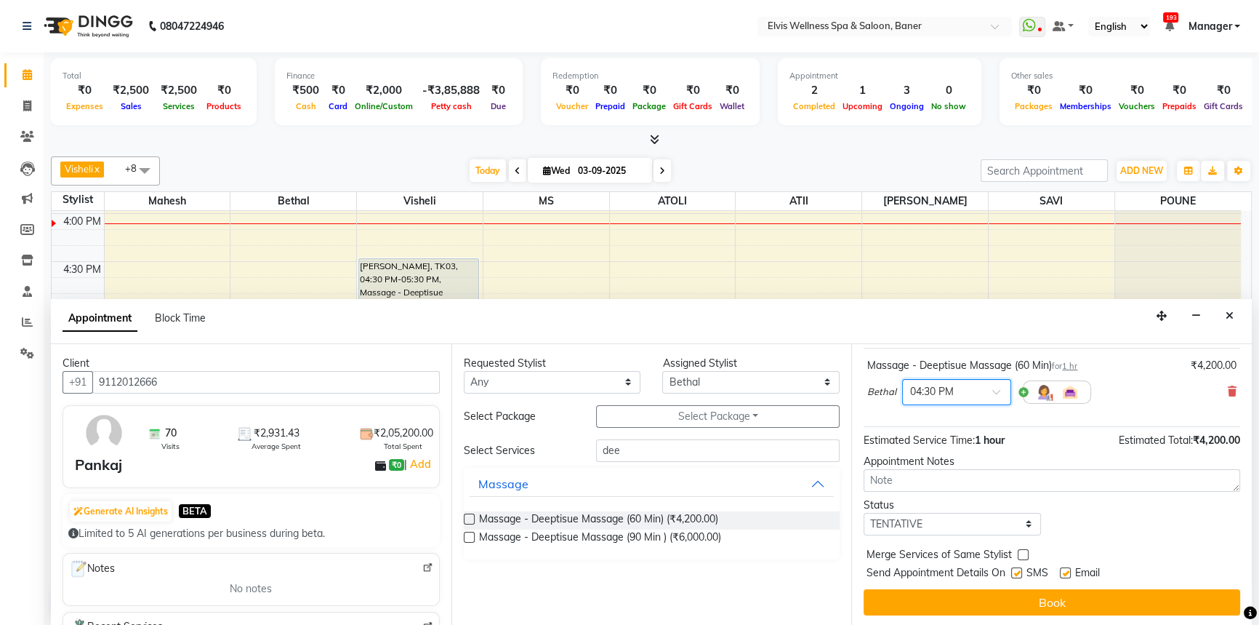
click at [1134, 565] on div "Send Appointment Details On SMS Email" at bounding box center [1054, 574] width 374 height 18
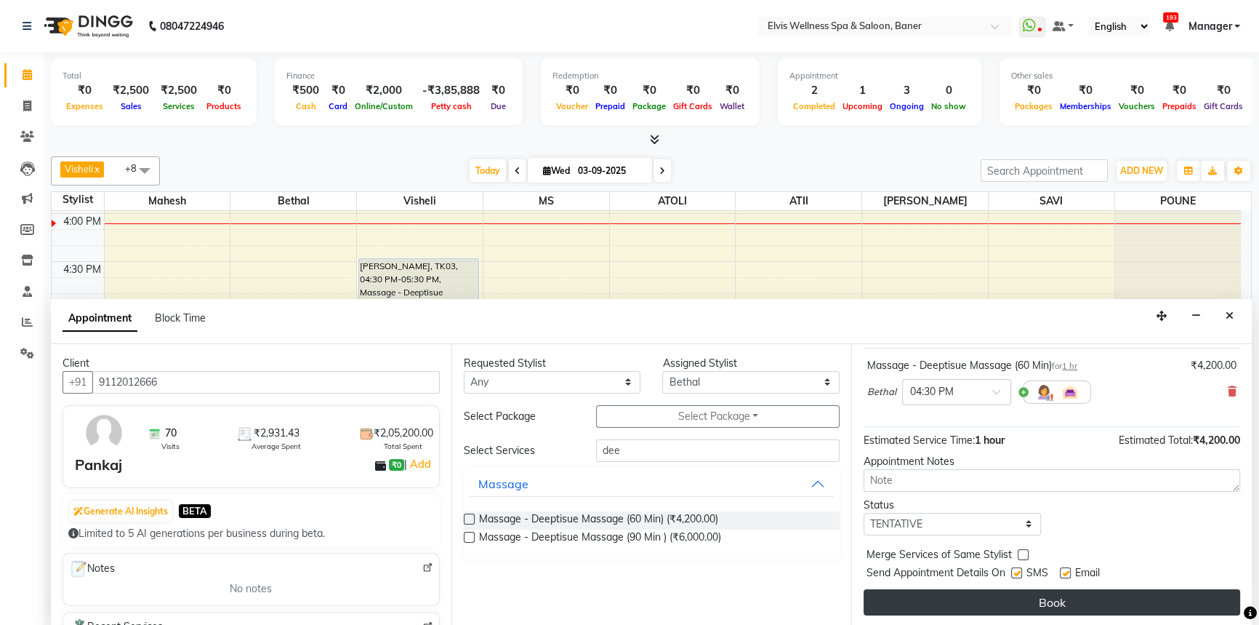
click at [1129, 589] on button "Book" at bounding box center [1052, 602] width 377 height 26
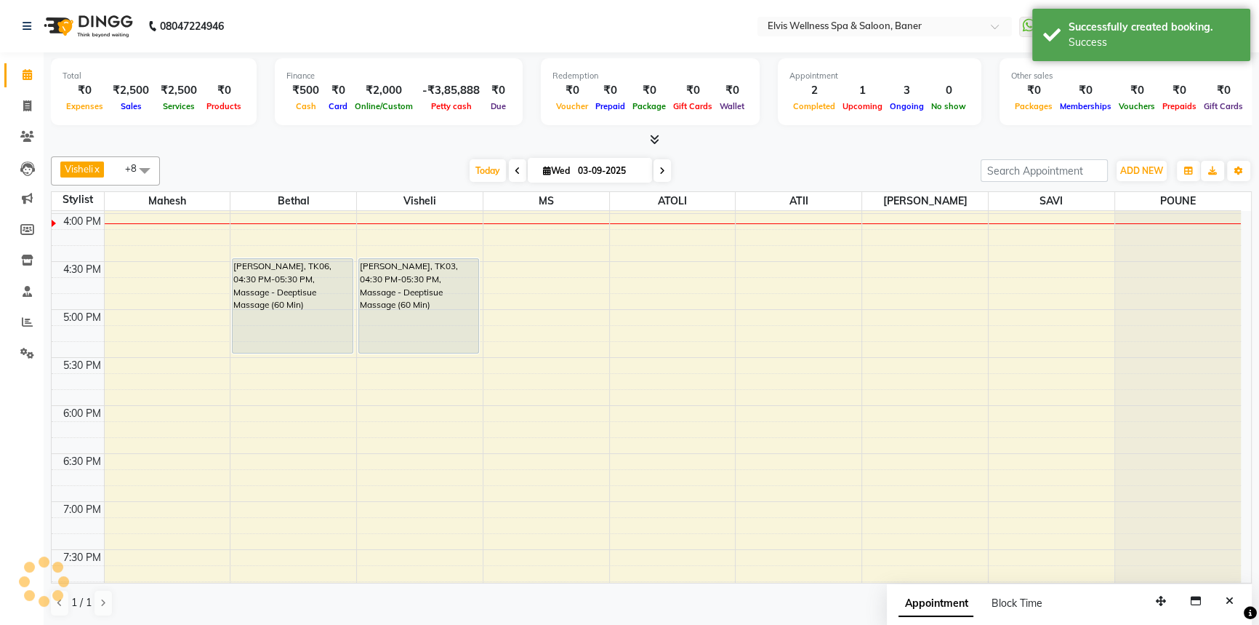
click at [816, 159] on div "Visheli x MS x Bethal x ATOLI x ATII x SAVI x [PERSON_NAME] [PERSON_NAME] x +8 …" at bounding box center [651, 170] width 1201 height 29
click at [1228, 600] on icon "Close" at bounding box center [1230, 601] width 8 height 10
click at [703, 148] on div "Total ₹0 Expenses ₹2,500 Sales ₹2,500 Services ₹0 Products Finance ₹500 Cash ₹0…" at bounding box center [652, 339] width 1216 height 574
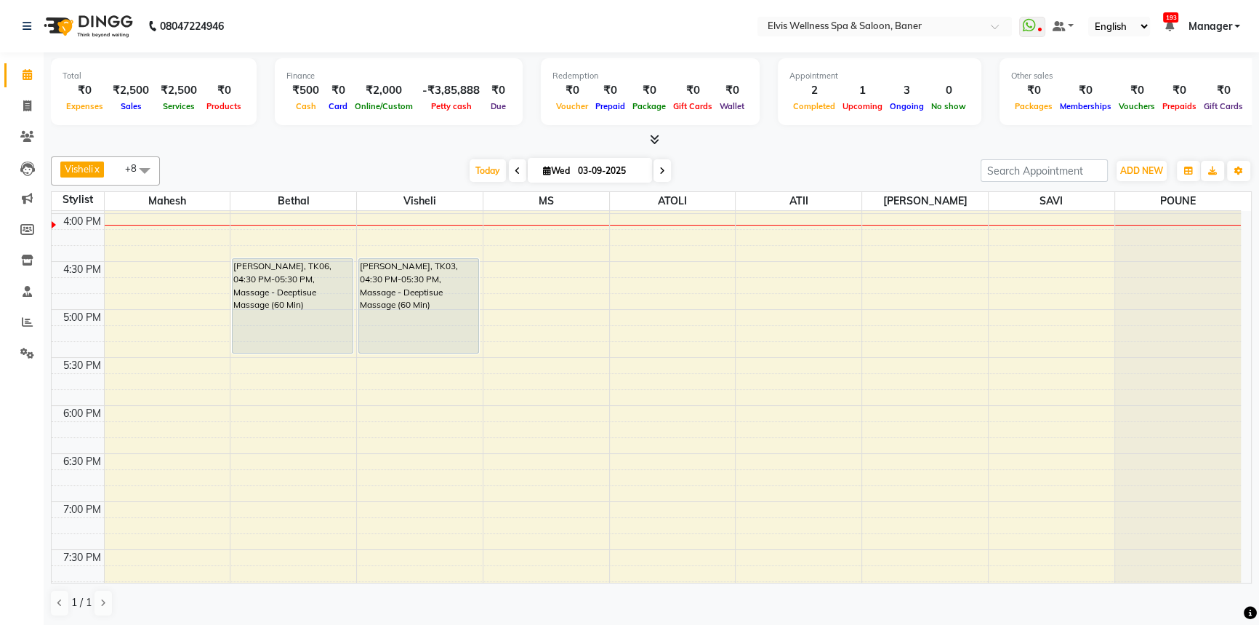
click at [770, 172] on div "[DATE] [DATE]" at bounding box center [570, 171] width 806 height 22
click at [741, 161] on div "[DATE] [DATE]" at bounding box center [570, 171] width 806 height 22
click at [792, 153] on div "Visheli x MS x Bethal x ATOLI x ATII x SAVI x [PERSON_NAME] [PERSON_NAME] x +8 …" at bounding box center [651, 387] width 1201 height 472
click at [481, 175] on span "Today" at bounding box center [488, 170] width 36 height 23
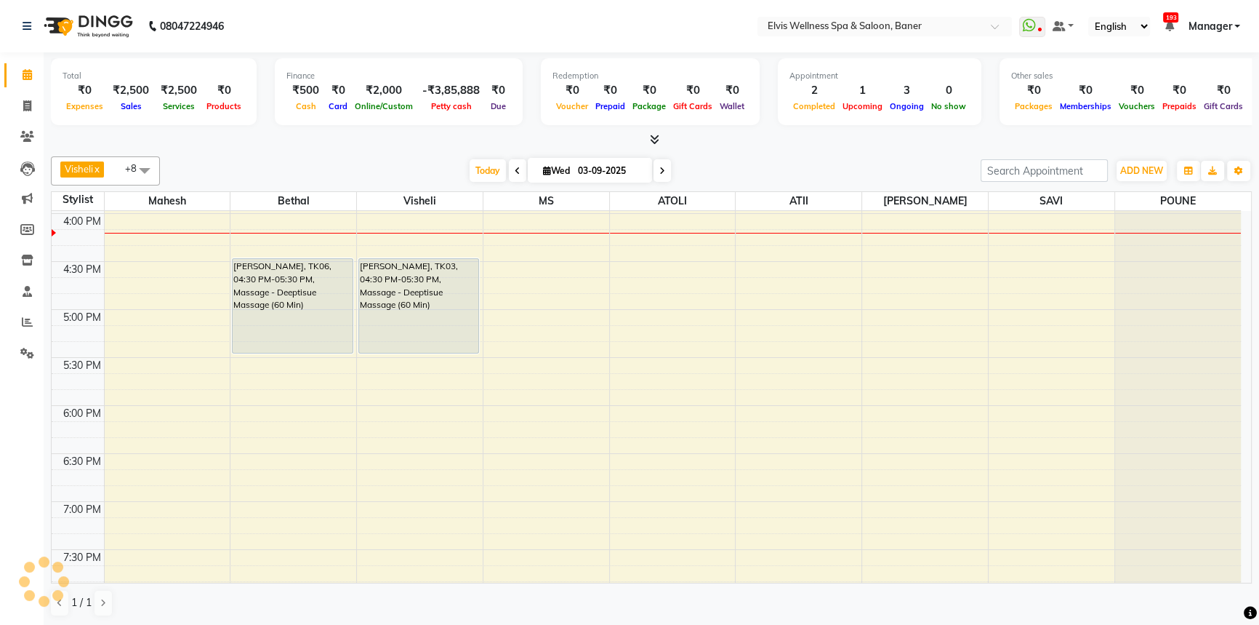
click at [834, 162] on div "[DATE] [DATE]" at bounding box center [570, 171] width 806 height 22
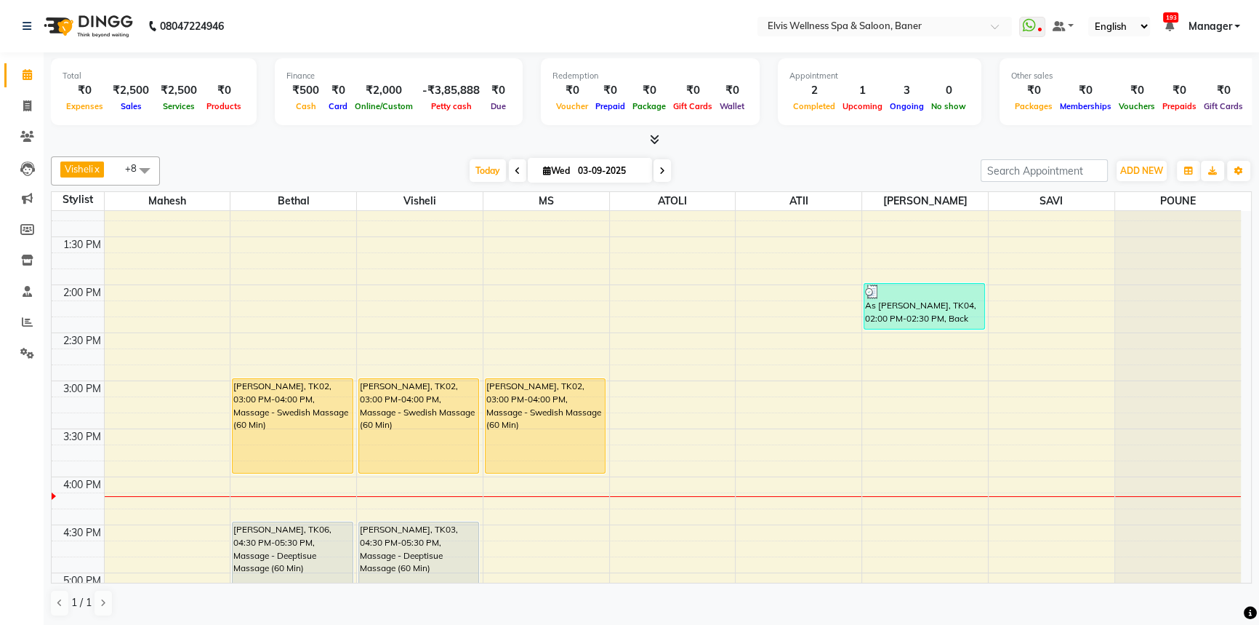
scroll to position [501, 0]
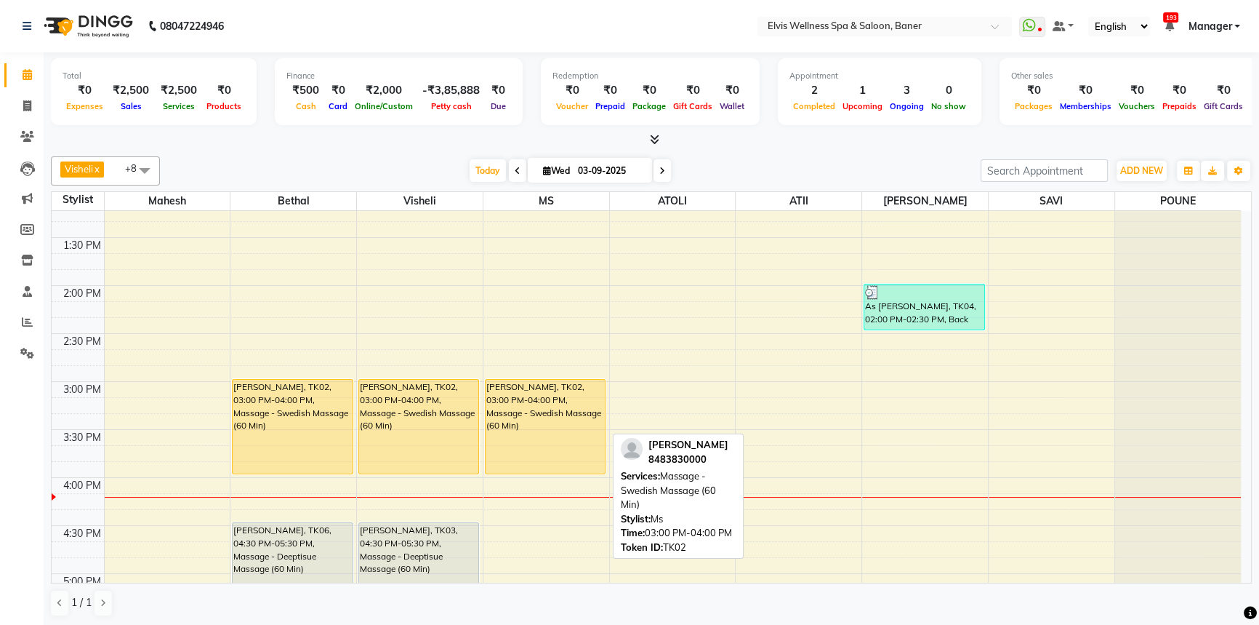
click at [590, 441] on div "[PERSON_NAME], TK02, 03:00 PM-04:00 PM, Massage - Swedish Massage (60 Min)" at bounding box center [545, 427] width 119 height 94
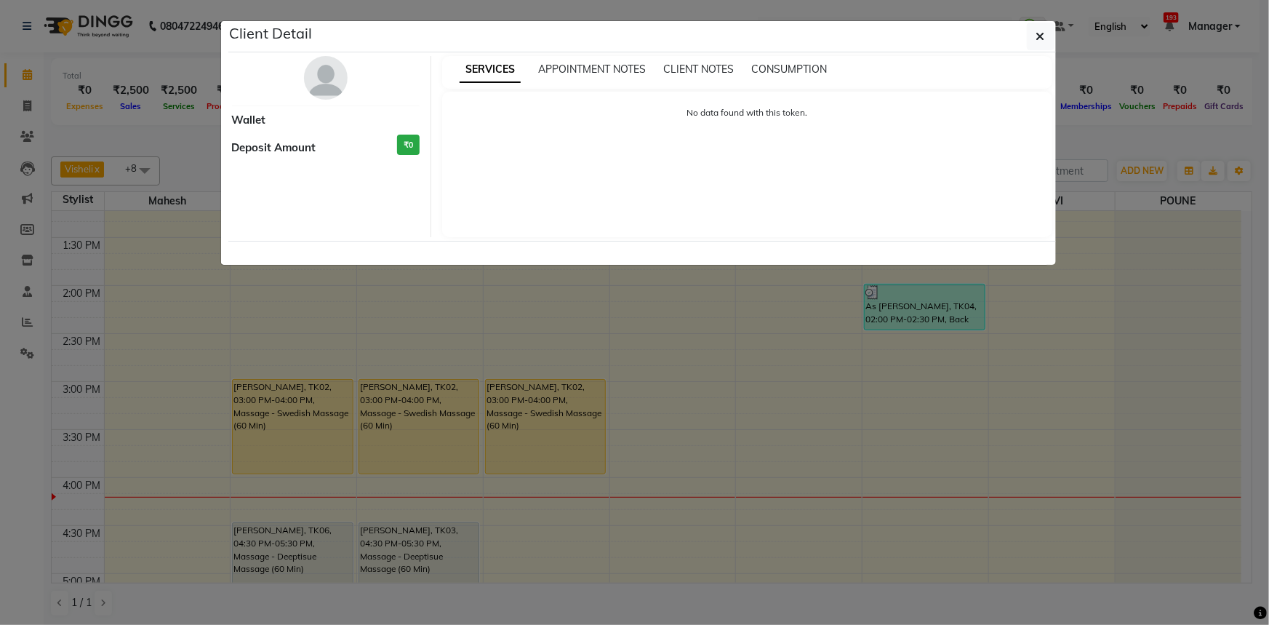
select select "1"
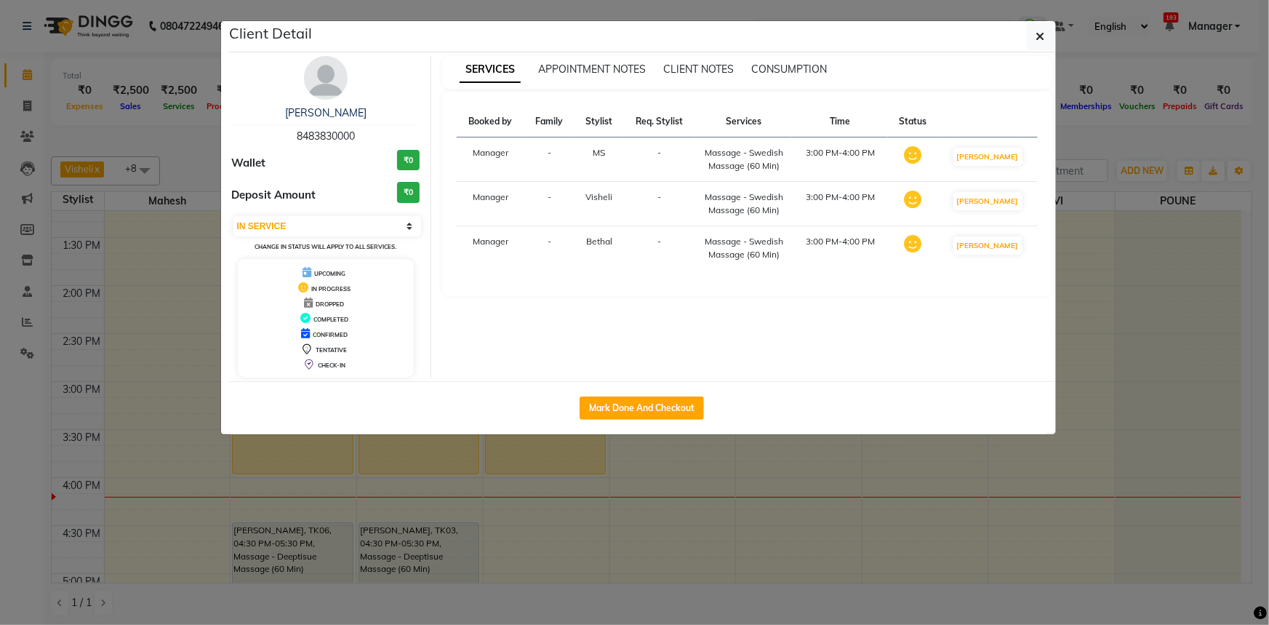
click at [641, 425] on div "Mark Done And Checkout" at bounding box center [642, 407] width 828 height 53
click at [641, 406] on button "Mark Done And Checkout" at bounding box center [642, 407] width 124 height 23
select select "service"
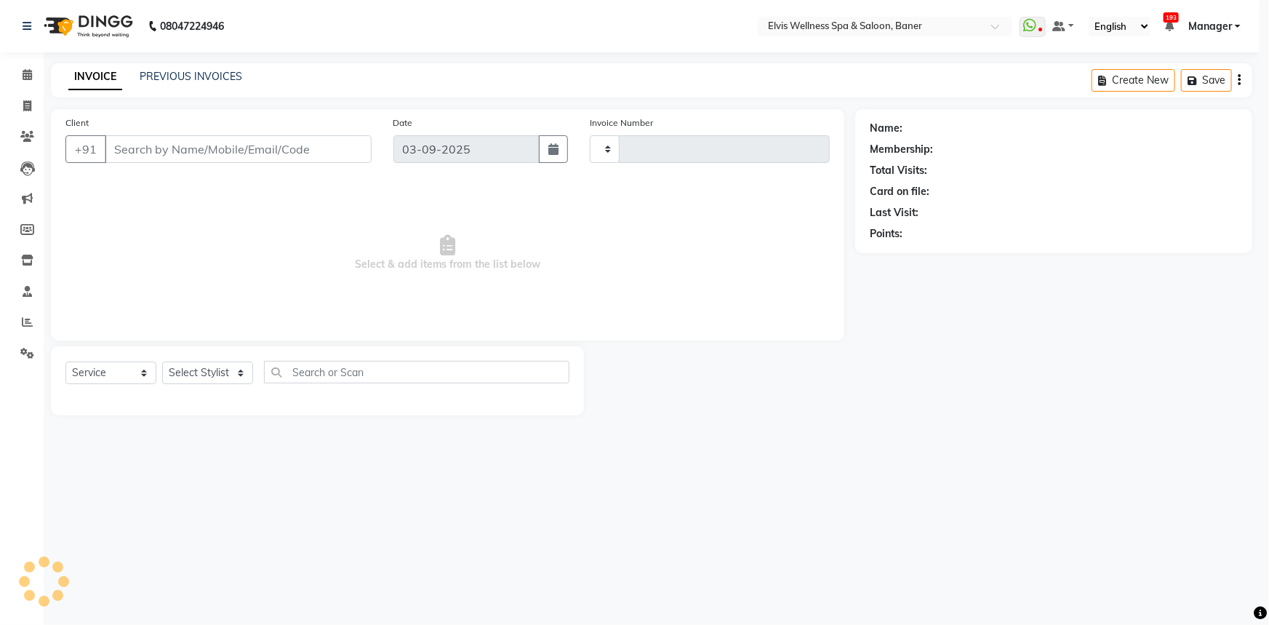
type input "1444"
select select "5735"
select select "3"
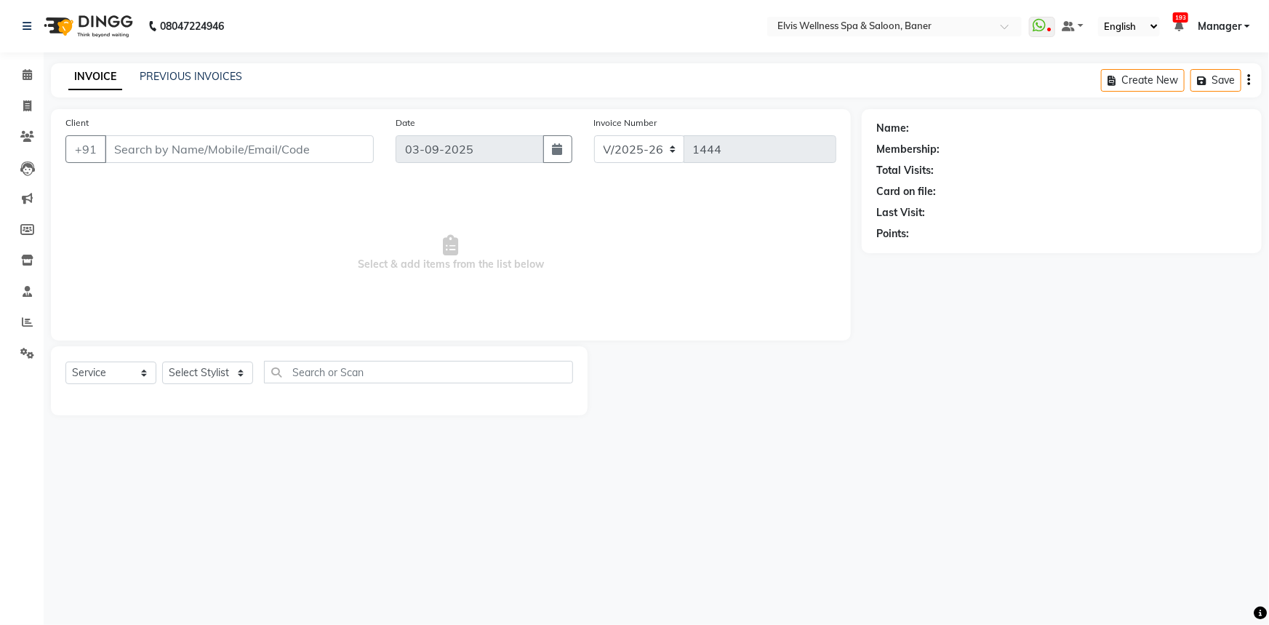
type input "8483830000"
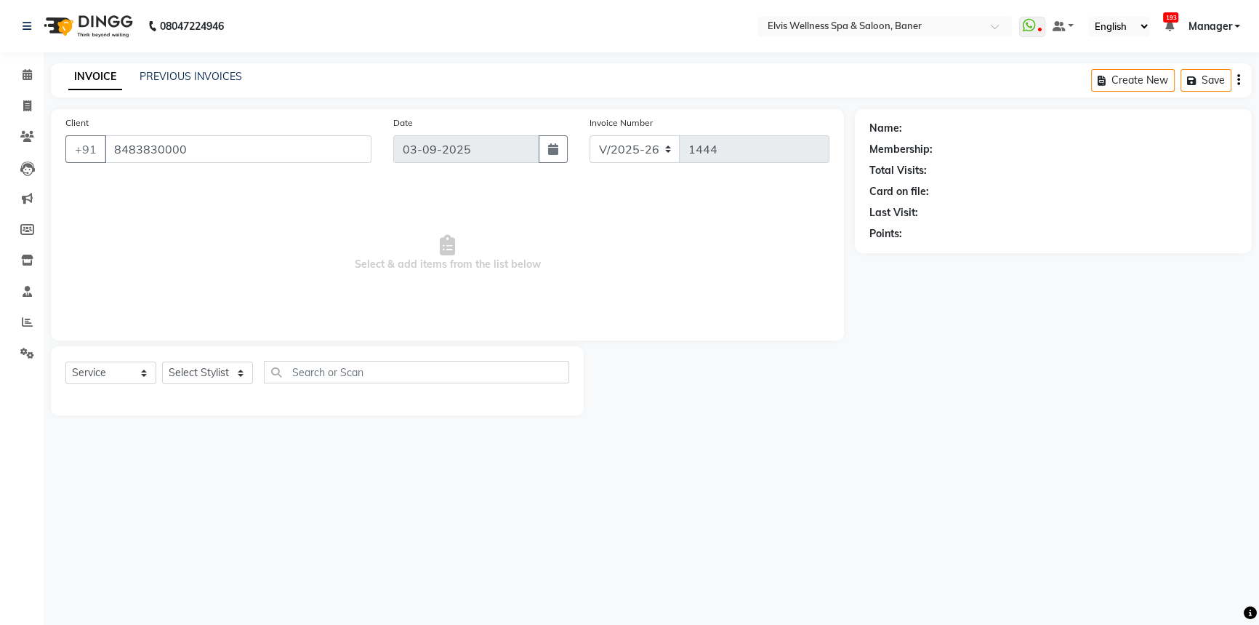
select select "40639"
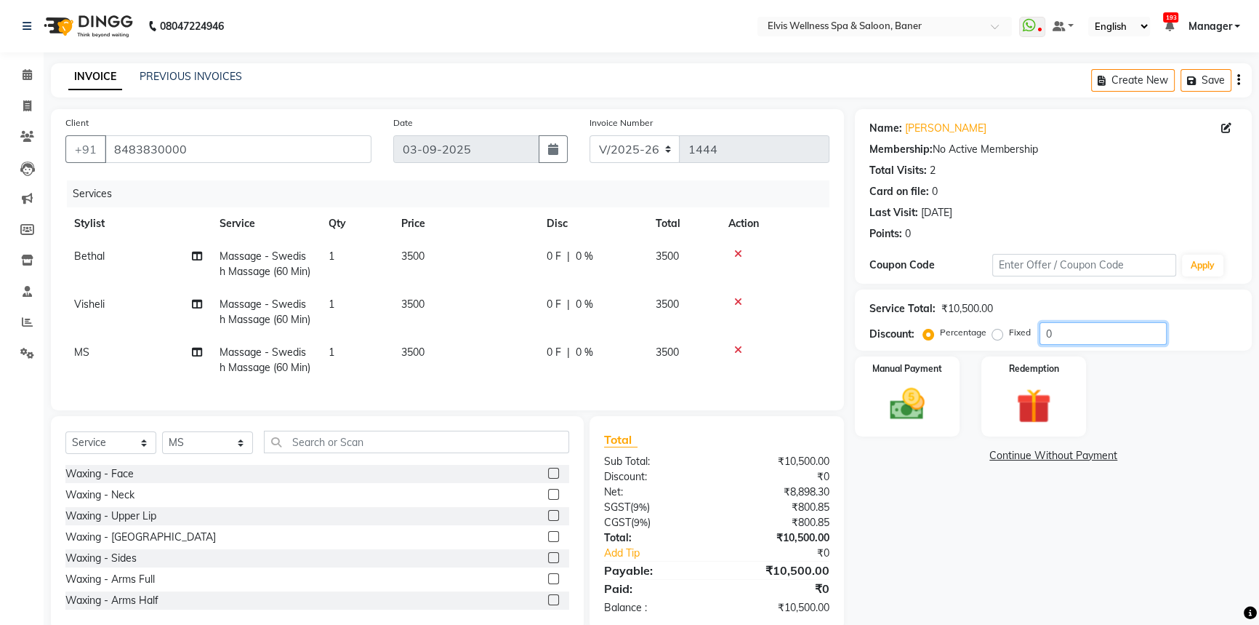
click at [1095, 323] on input "0" at bounding box center [1103, 333] width 127 height 23
type input "20"
click at [856, 521] on div "Name: Harshad Gole Membership: No Active Membership Total Visits: 2 Card on fil…" at bounding box center [1059, 369] width 408 height 521
click at [953, 526] on div "Name: Harshad Gole Membership: No Active Membership Total Visits: 2 Card on fil…" at bounding box center [1059, 369] width 408 height 521
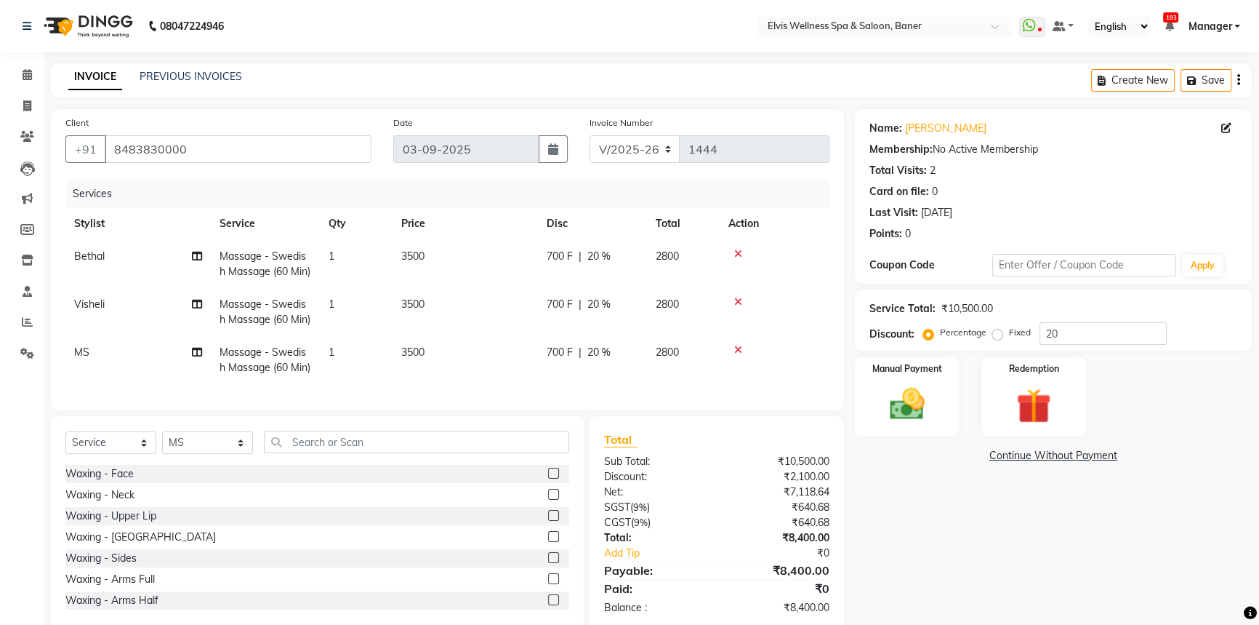
click at [1010, 537] on div "Name: Harshad Gole Membership: No Active Membership Total Visits: 2 Card on fil…" at bounding box center [1059, 369] width 408 height 521
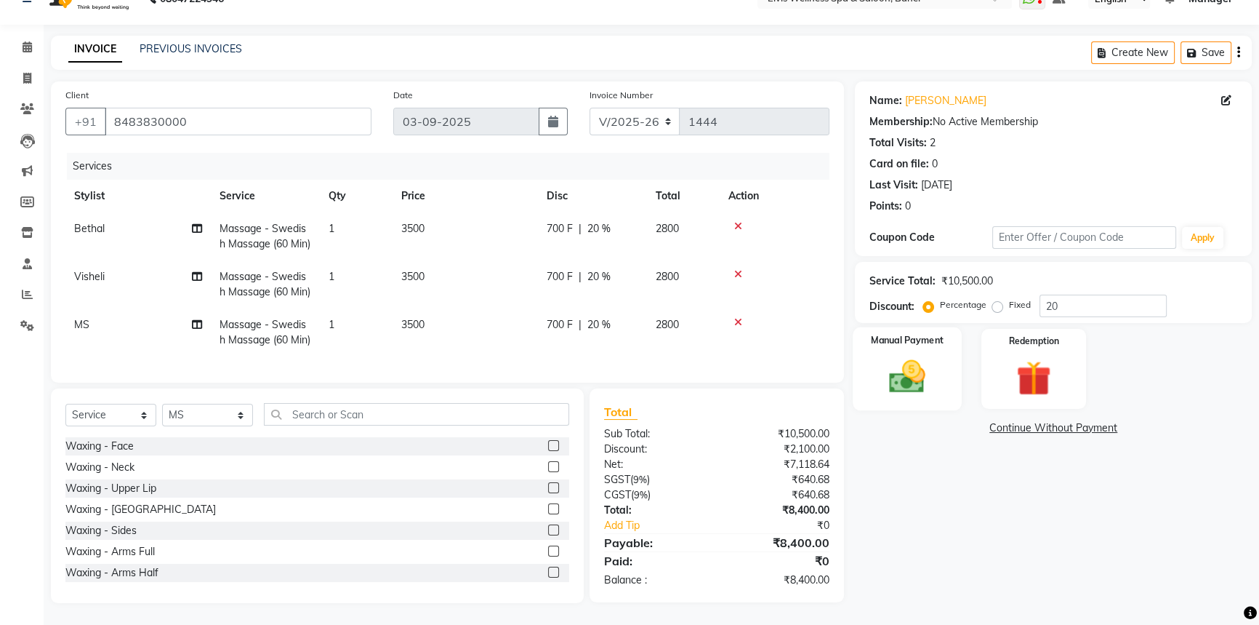
click at [910, 356] on img at bounding box center [907, 376] width 59 height 41
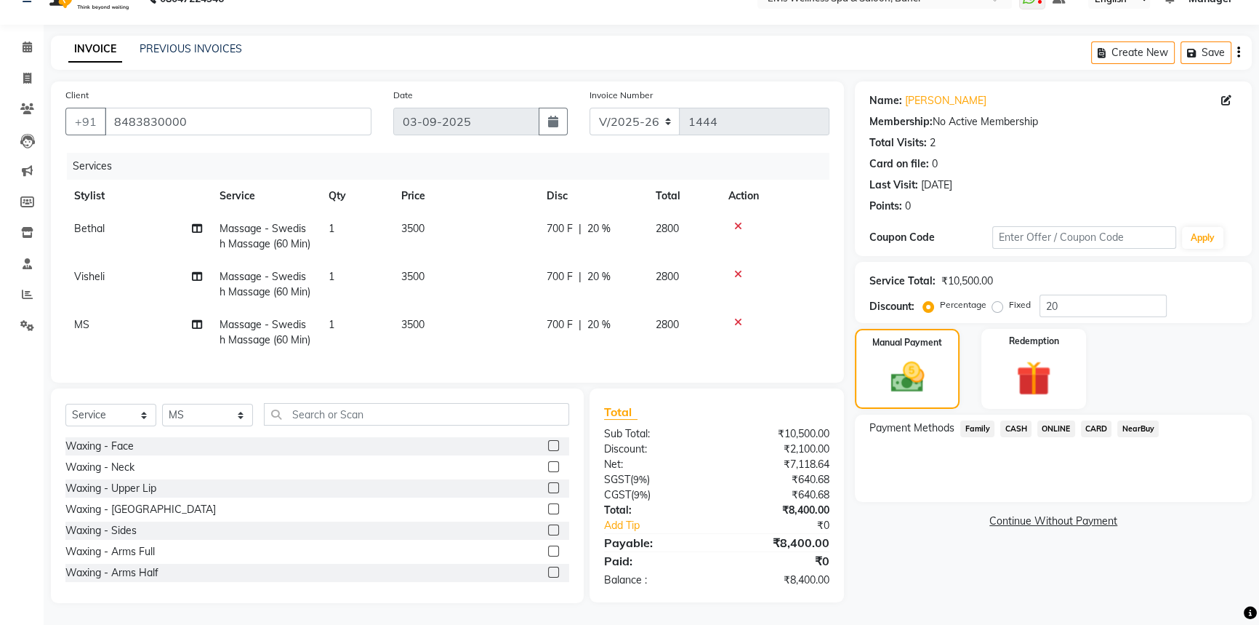
click at [939, 476] on div "Name: Harshad Gole Membership: No Active Membership Total Visits: 2 Card on fil…" at bounding box center [1059, 341] width 408 height 521
click at [1046, 420] on span "ONLINE" at bounding box center [1057, 428] width 38 height 17
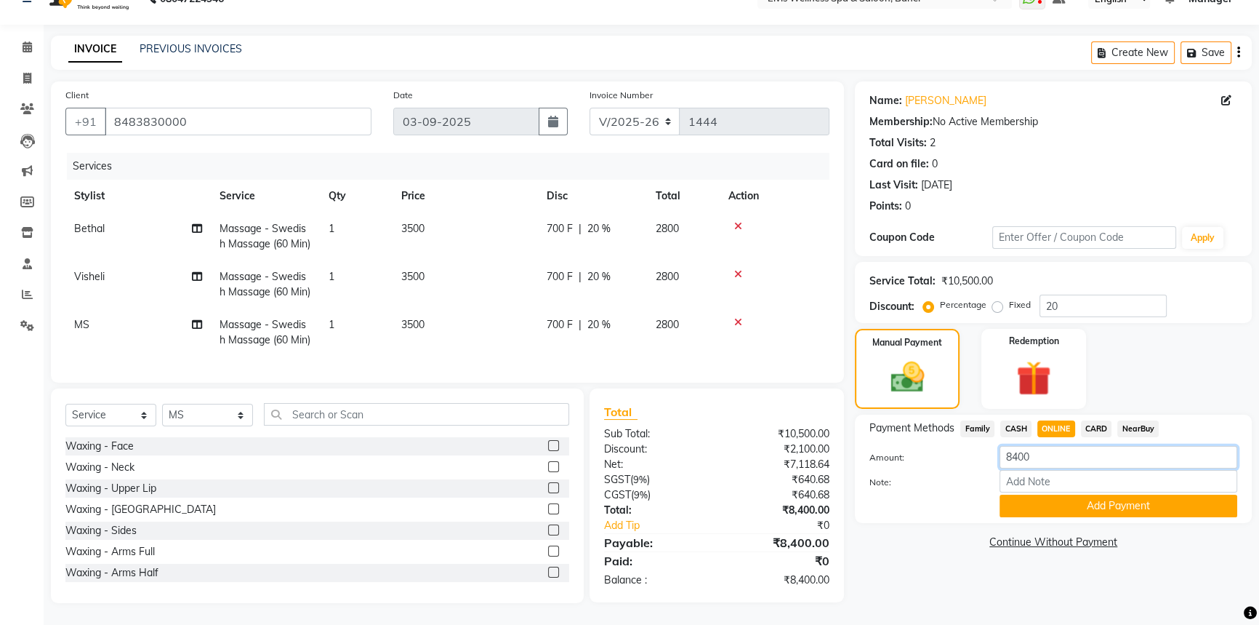
click at [1017, 446] on input "8400" at bounding box center [1119, 457] width 238 height 23
click at [934, 571] on div "Name: Harshad Gole Membership: No Active Membership Total Visits: 2 Card on fil…" at bounding box center [1059, 341] width 408 height 521
click at [21, 52] on span at bounding box center [27, 47] width 25 height 17
click at [738, 221] on icon at bounding box center [738, 226] width 8 height 10
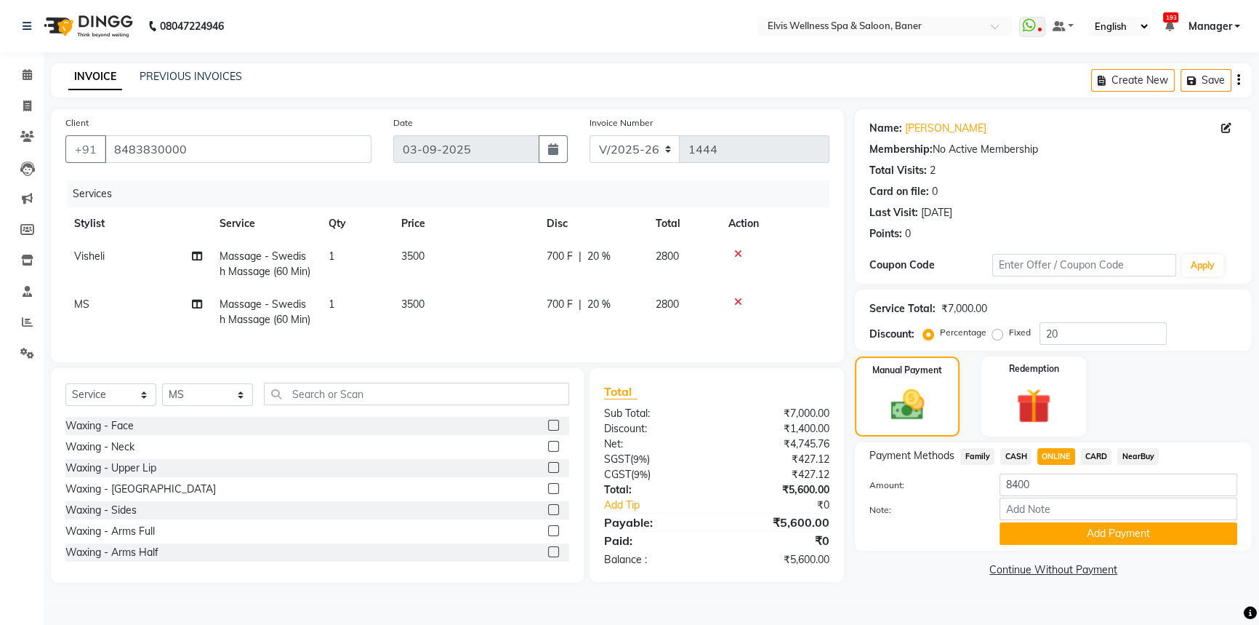
scroll to position [20, 0]
click at [987, 448] on span "Family" at bounding box center [978, 456] width 34 height 17
type input "5600"
click at [1020, 448] on span "CASH" at bounding box center [1016, 456] width 31 height 17
click at [1060, 448] on span "ONLINE" at bounding box center [1057, 456] width 38 height 17
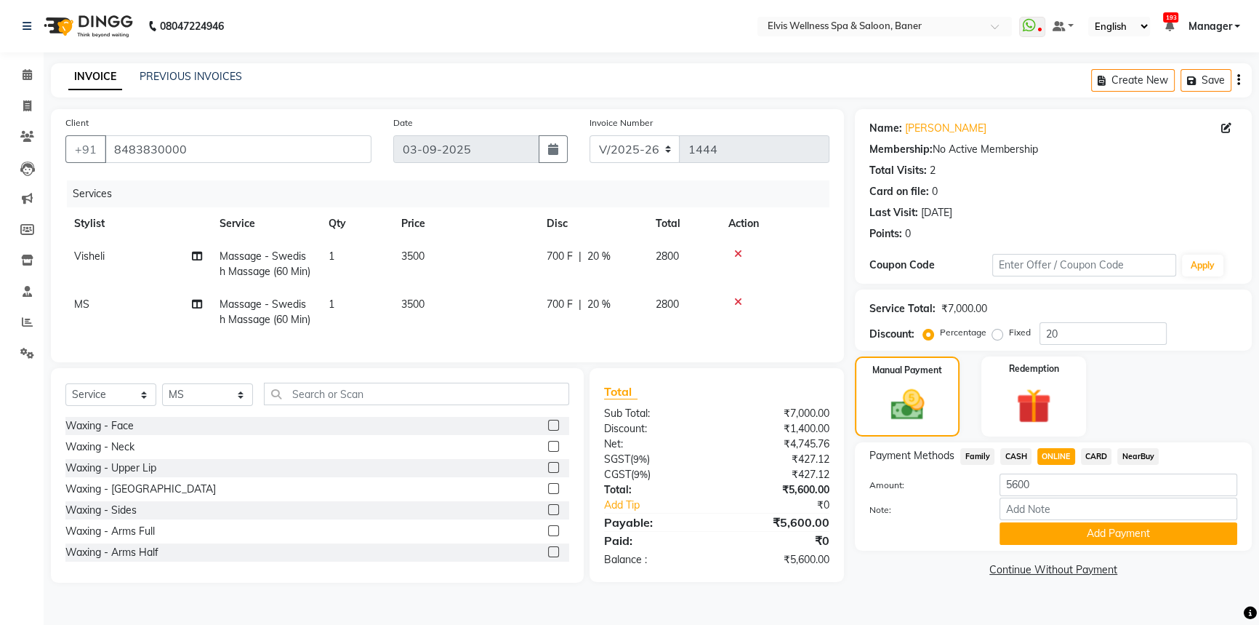
click at [740, 249] on icon at bounding box center [738, 254] width 8 height 10
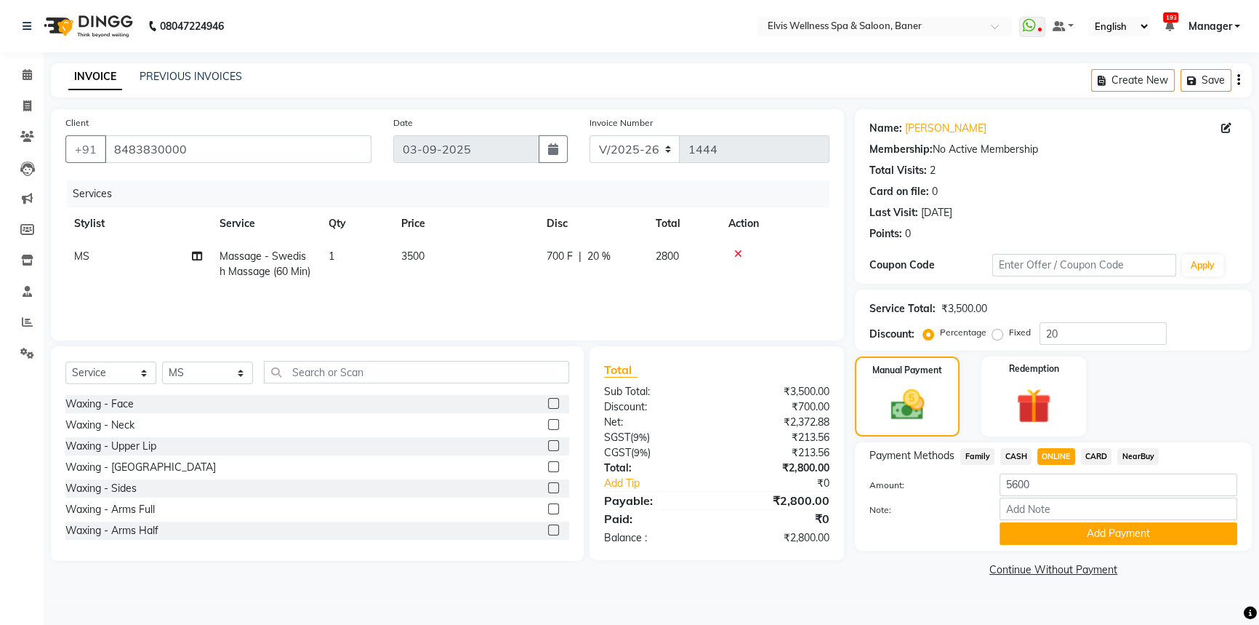
scroll to position [0, 0]
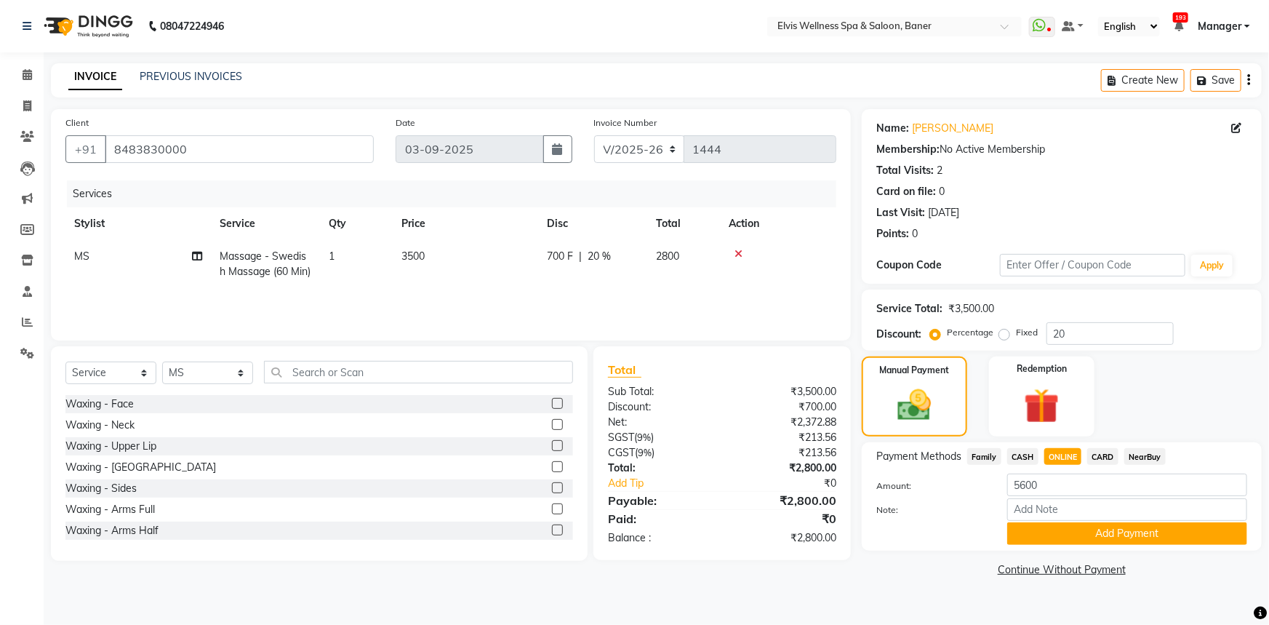
click at [737, 255] on icon at bounding box center [738, 254] width 8 height 10
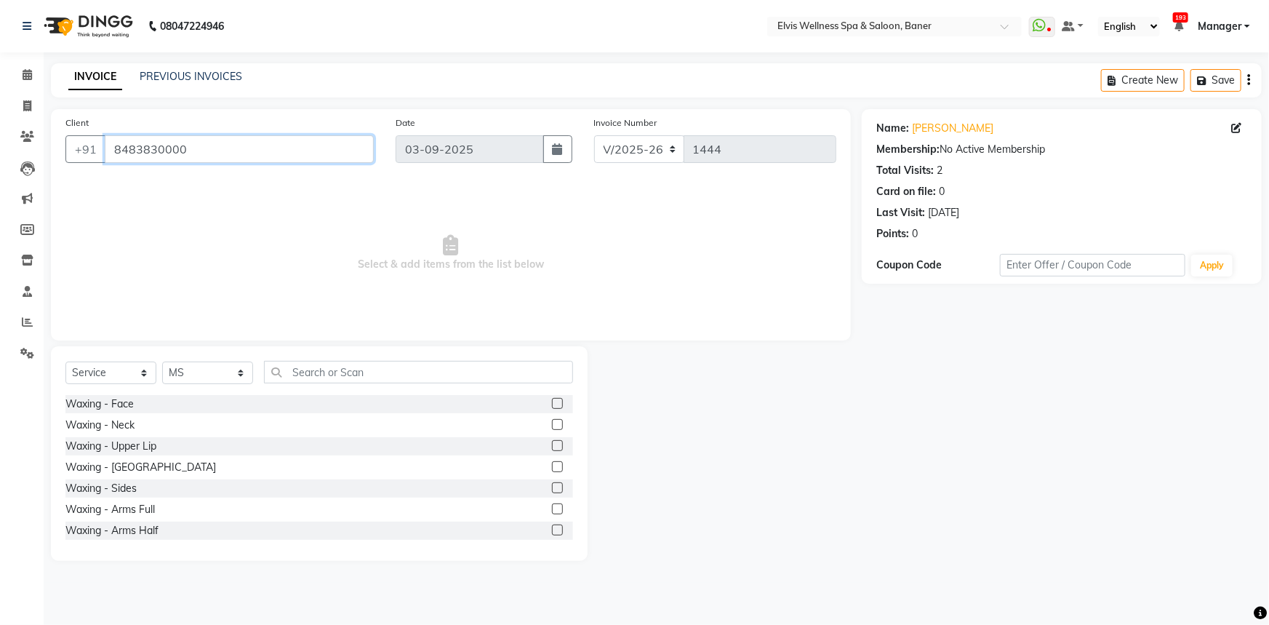
drag, startPoint x: 109, startPoint y: 148, endPoint x: 193, endPoint y: 152, distance: 84.5
click at [193, 152] on input "8483830000" at bounding box center [239, 149] width 269 height 28
click at [15, 76] on span at bounding box center [27, 75] width 25 height 17
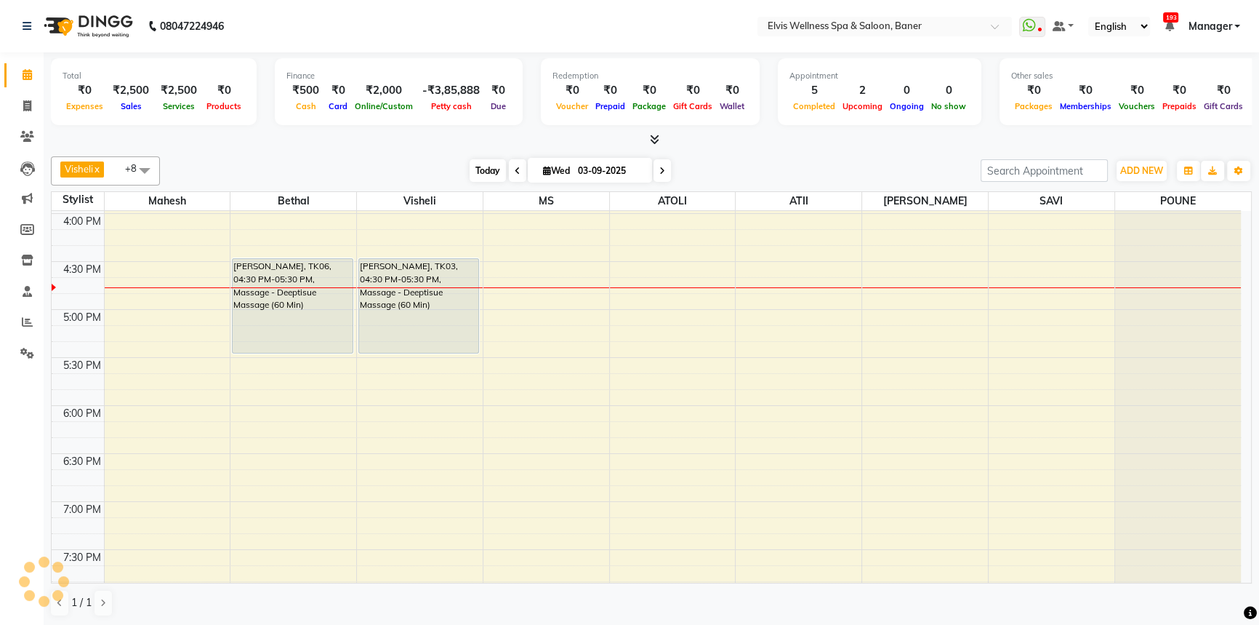
click at [487, 174] on span "Today" at bounding box center [488, 170] width 36 height 23
click at [348, 157] on div "Visheli x MS x Bethal x ATOLI x ATII x SAVI x [PERSON_NAME] [PERSON_NAME] x +8 …" at bounding box center [651, 170] width 1201 height 29
click at [25, 107] on icon at bounding box center [27, 105] width 8 height 11
select select "5735"
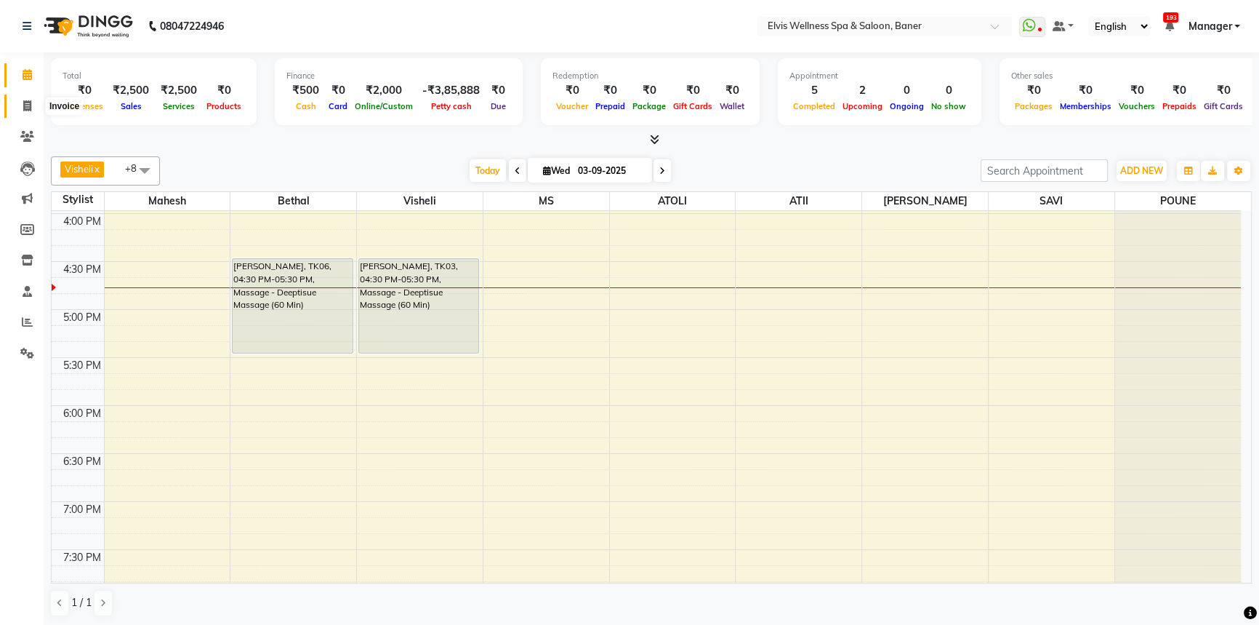
select select "service"
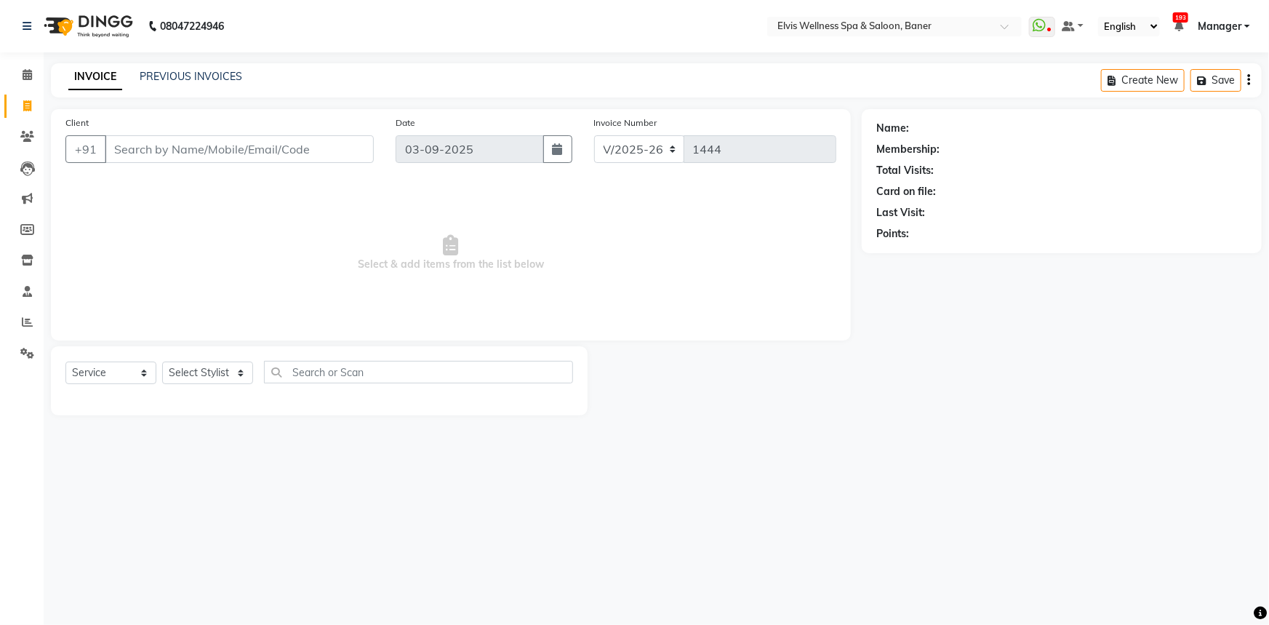
click at [201, 145] on input "Client" at bounding box center [239, 149] width 269 height 28
type input "8483830000"
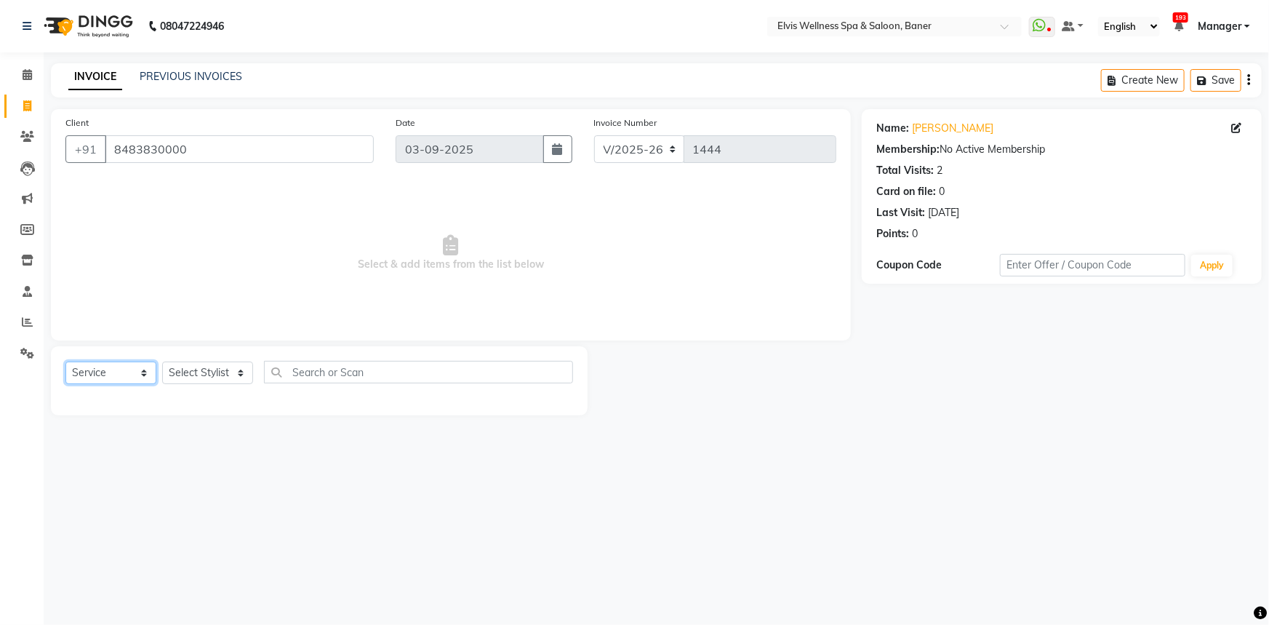
click at [122, 384] on select "Select Service Product Membership Package Voucher Prepaid Gift Card" at bounding box center [110, 372] width 91 height 23
select select "package"
click at [65, 361] on select "Select Service Product Membership Package Voucher Prepaid Gift Card" at bounding box center [110, 372] width 91 height 23
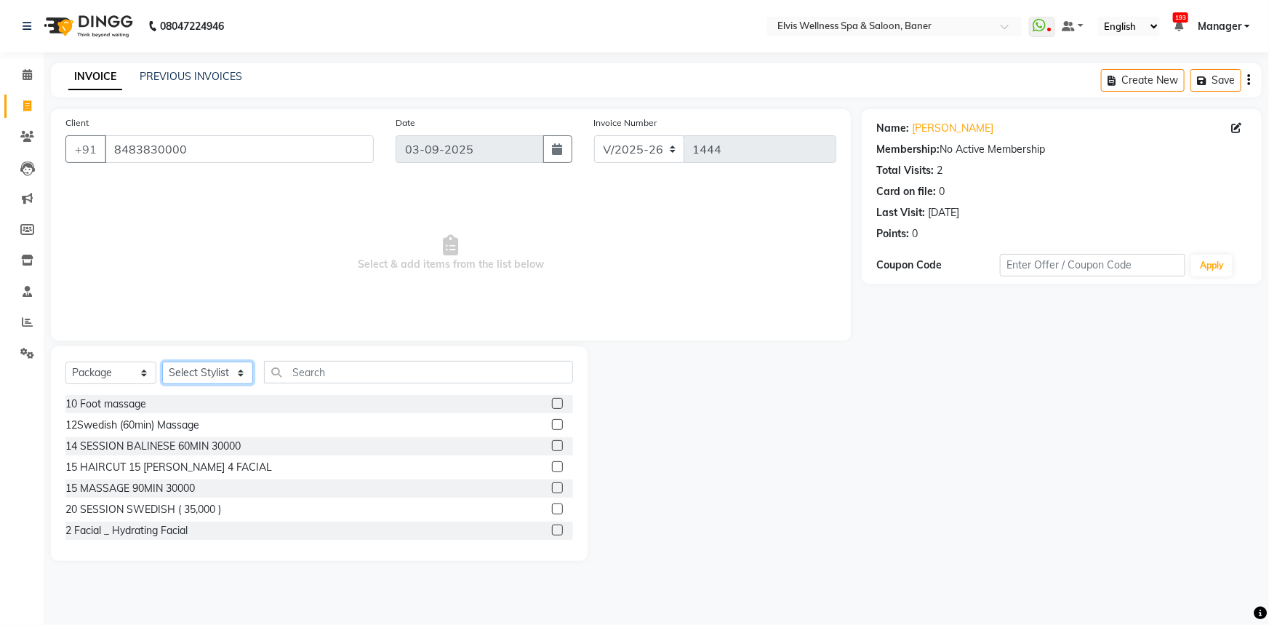
drag, startPoint x: 229, startPoint y: 364, endPoint x: 223, endPoint y: 369, distance: 7.7
click at [229, 364] on select "Select Stylist AJINKYA ATII ATOLI Bethal KN Staff KP Staff Mahesh Manager Marvi…" at bounding box center [207, 372] width 91 height 23
click at [230, 372] on select "Select Stylist AJINKYA ATII ATOLI Bethal KN Staff KP Staff Mahesh Manager Marvi…" at bounding box center [207, 372] width 91 height 23
select select "39927"
click at [162, 361] on select "Select Stylist AJINKYA ATII ATOLI Bethal KN Staff KP Staff Mahesh Manager Marvi…" at bounding box center [207, 372] width 91 height 23
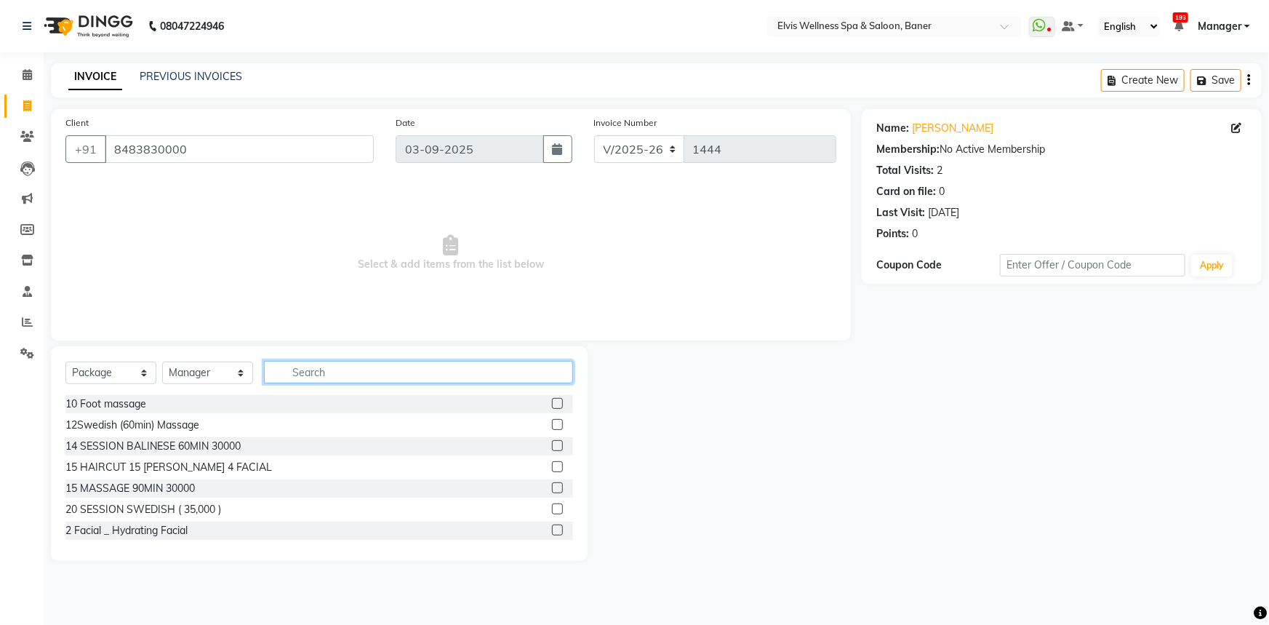
click at [338, 368] on input "text" at bounding box center [418, 372] width 309 height 23
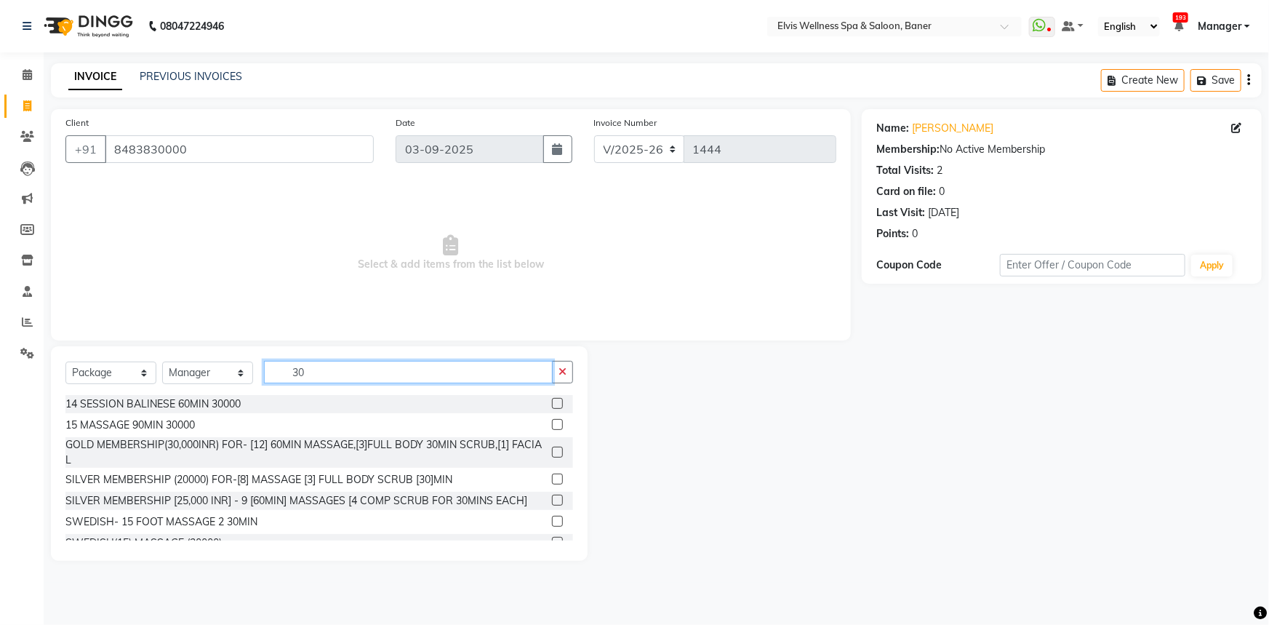
type input "30"
click at [552, 453] on label at bounding box center [557, 451] width 11 height 11
click at [552, 453] on input "checkbox" at bounding box center [556, 452] width 9 height 9
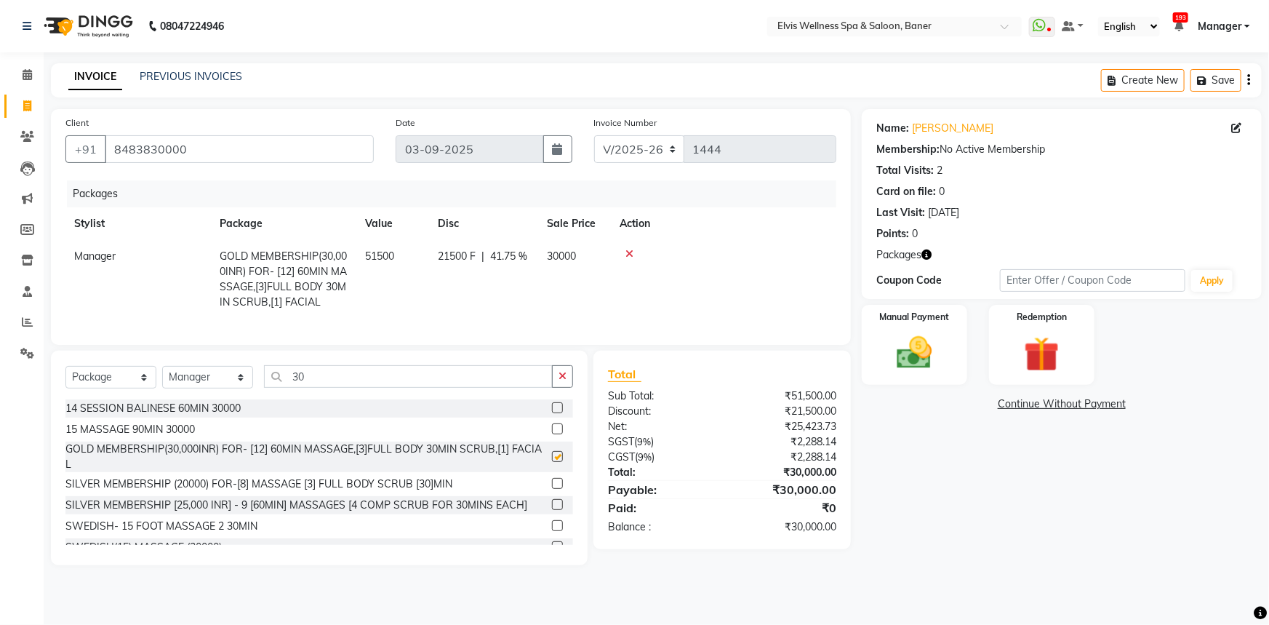
checkbox input "false"
click at [938, 382] on div "Manual Payment" at bounding box center [915, 345] width 110 height 84
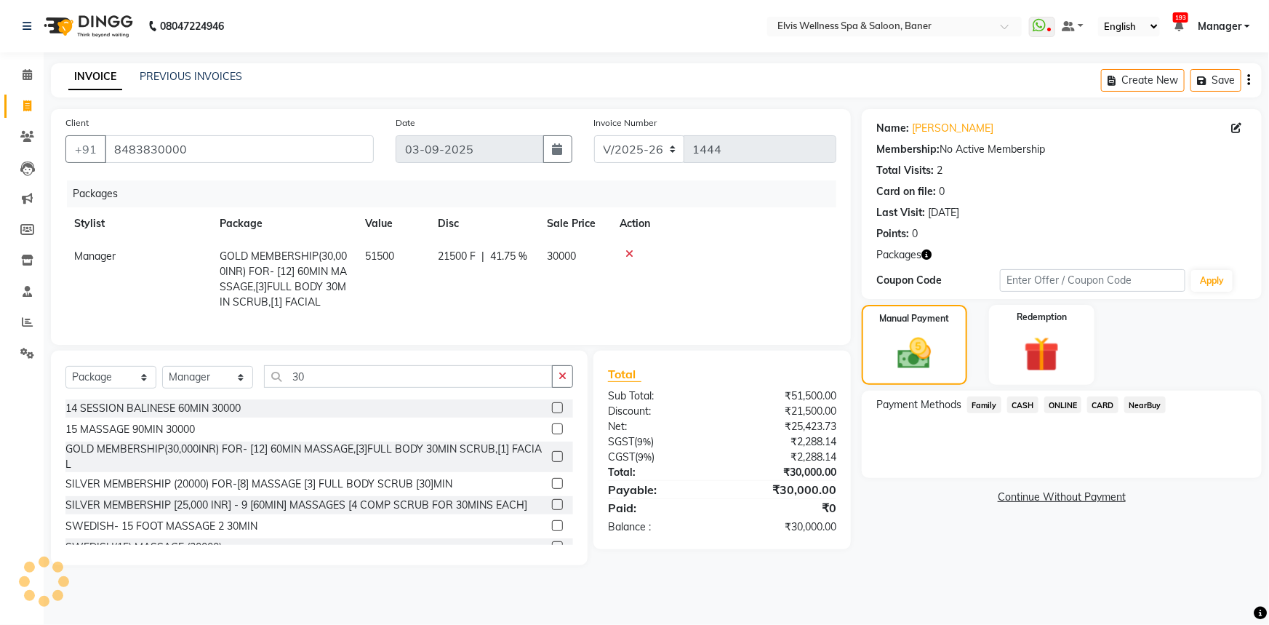
click at [1048, 401] on span "ONLINE" at bounding box center [1063, 404] width 38 height 17
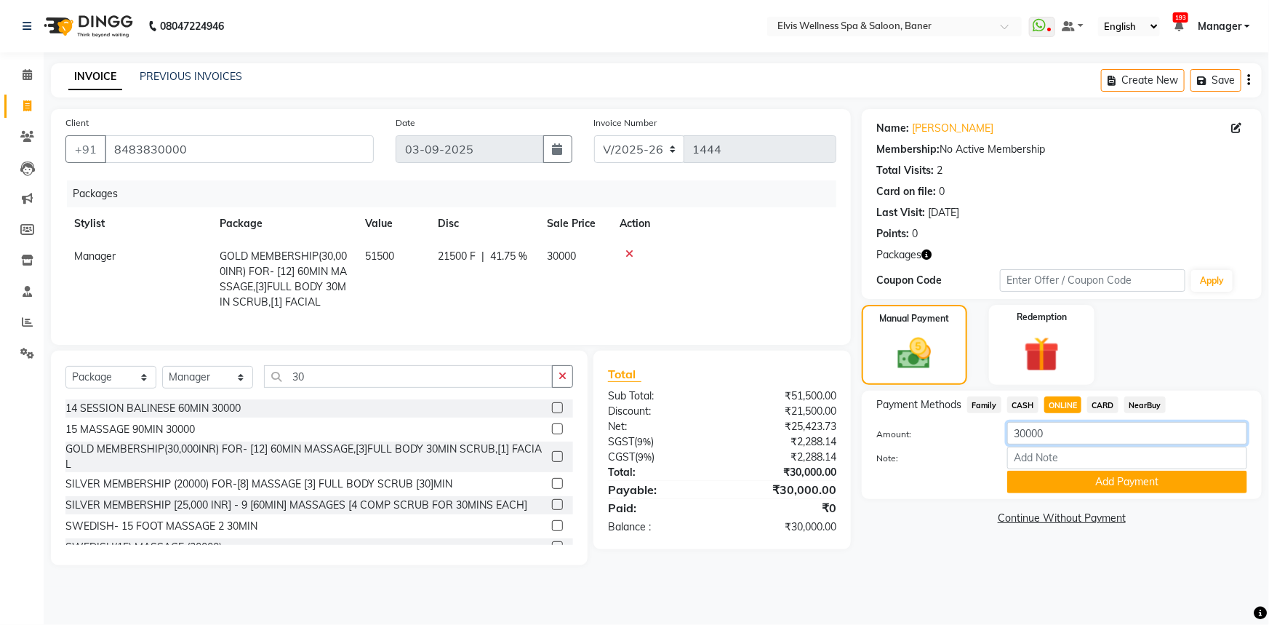
click at [1059, 436] on input "30000" at bounding box center [1127, 433] width 240 height 23
type input "3"
type input "16400"
click at [1098, 478] on button "Add Payment" at bounding box center [1127, 481] width 240 height 23
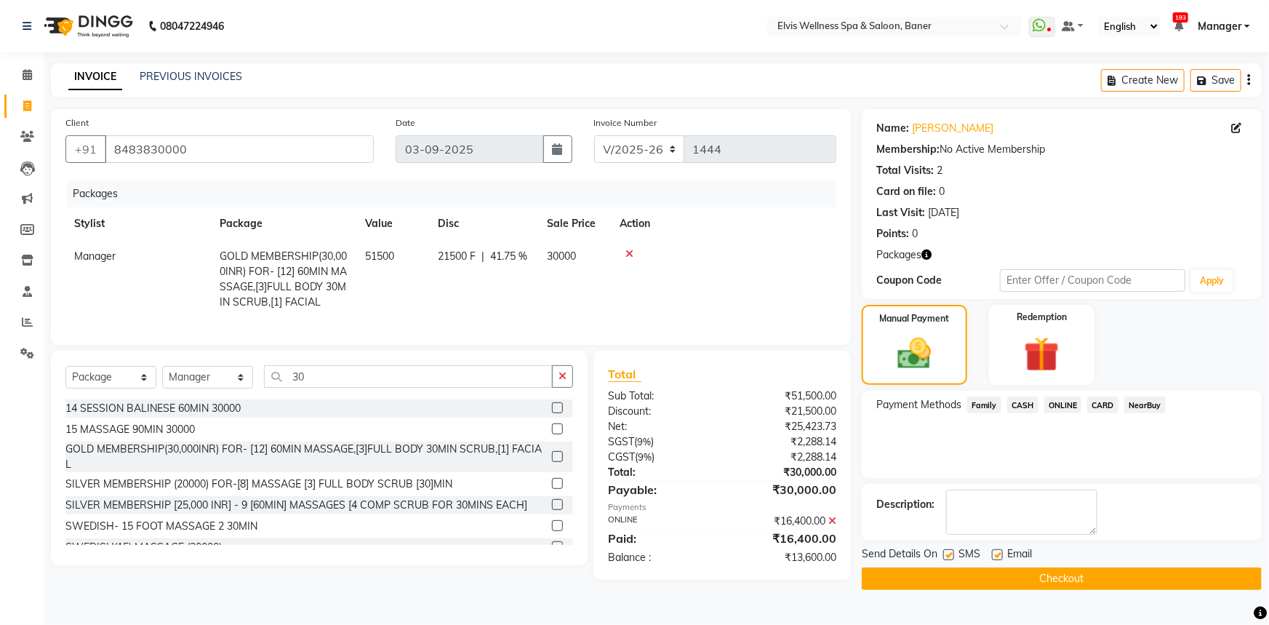
click at [1028, 406] on span "CASH" at bounding box center [1022, 404] width 31 height 17
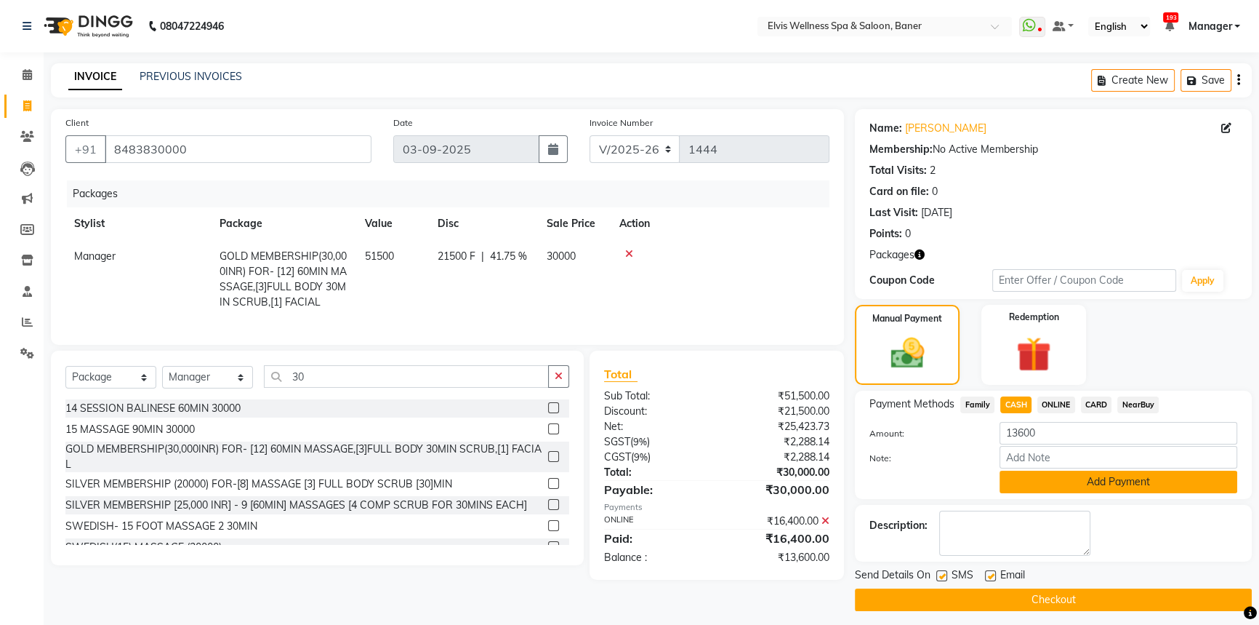
click at [1091, 481] on button "Add Payment" at bounding box center [1119, 481] width 238 height 23
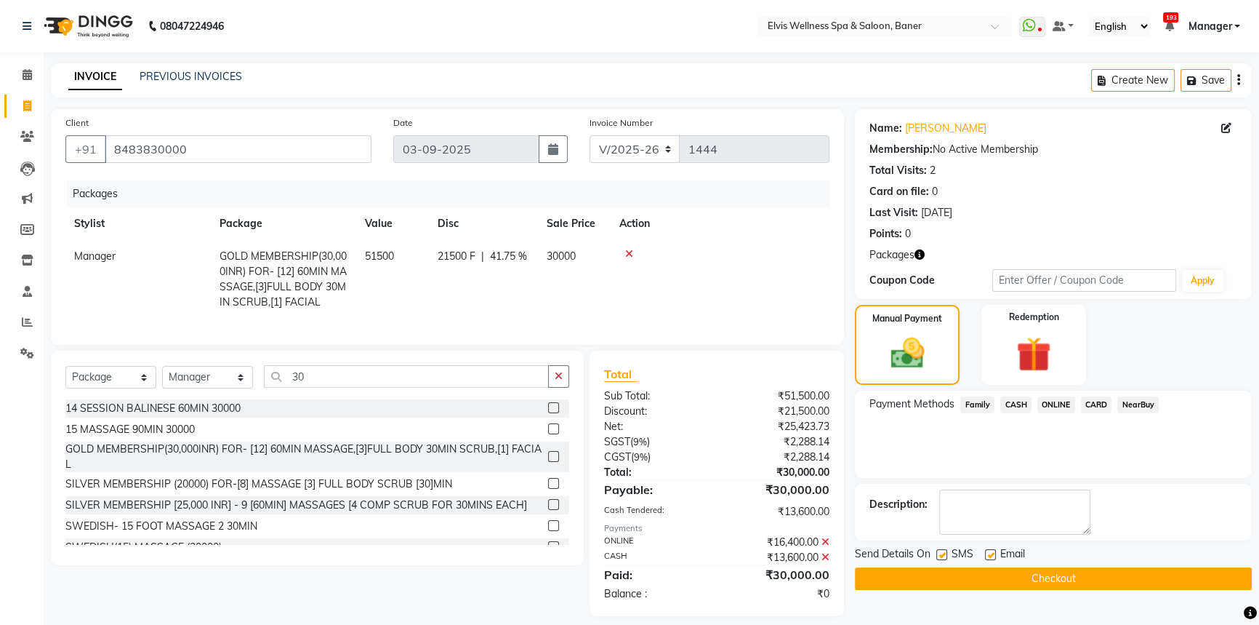
click at [988, 549] on label at bounding box center [990, 554] width 11 height 11
click at [988, 550] on input "checkbox" at bounding box center [989, 554] width 9 height 9
checkbox input "false"
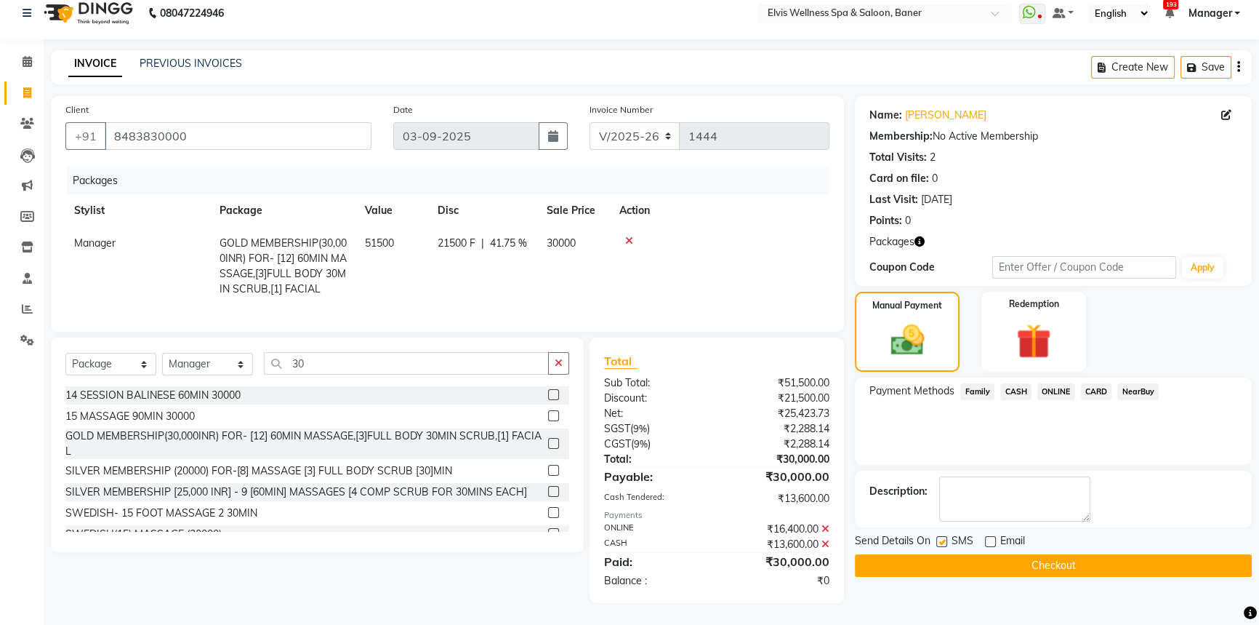
click at [934, 533] on div "Send Details On SMS Email" at bounding box center [1053, 542] width 397 height 18
click at [940, 536] on label at bounding box center [942, 541] width 11 height 11
click at [940, 537] on input "checkbox" at bounding box center [941, 541] width 9 height 9
checkbox input "false"
drag, startPoint x: 934, startPoint y: 529, endPoint x: 966, endPoint y: 526, distance: 31.4
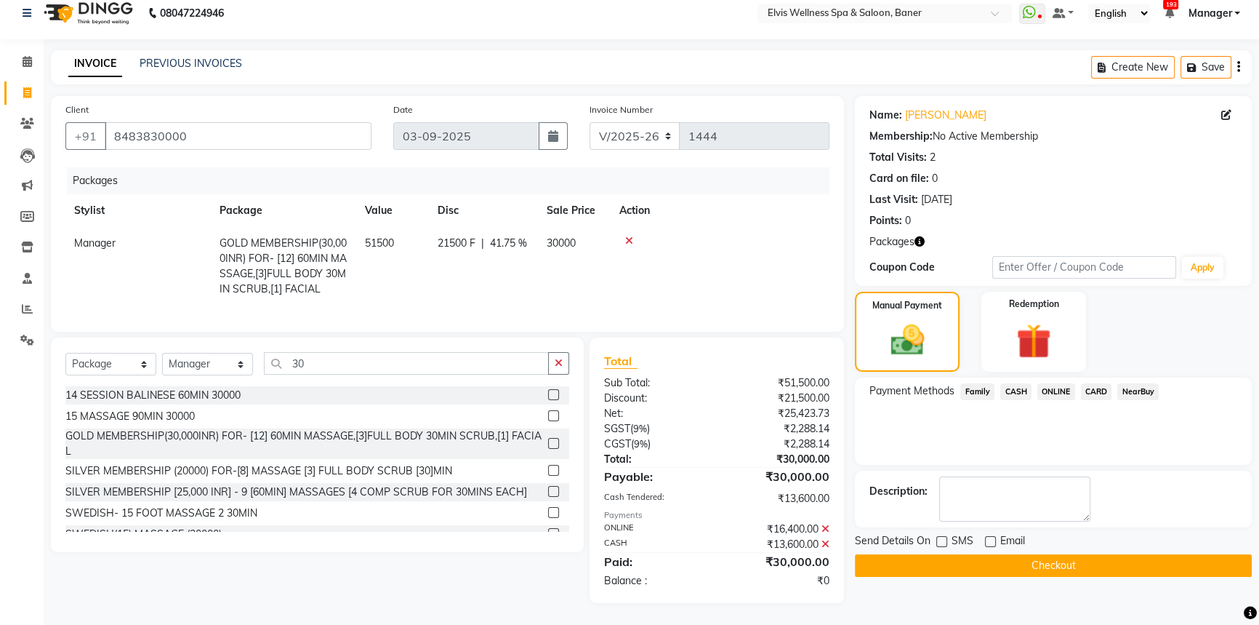
click at [943, 533] on div "Send Details On SMS Email" at bounding box center [1053, 542] width 397 height 18
drag, startPoint x: 991, startPoint y: 528, endPoint x: 981, endPoint y: 530, distance: 10.4
click at [988, 536] on label at bounding box center [990, 541] width 11 height 11
click at [988, 537] on input "checkbox" at bounding box center [989, 541] width 9 height 9
checkbox input "true"
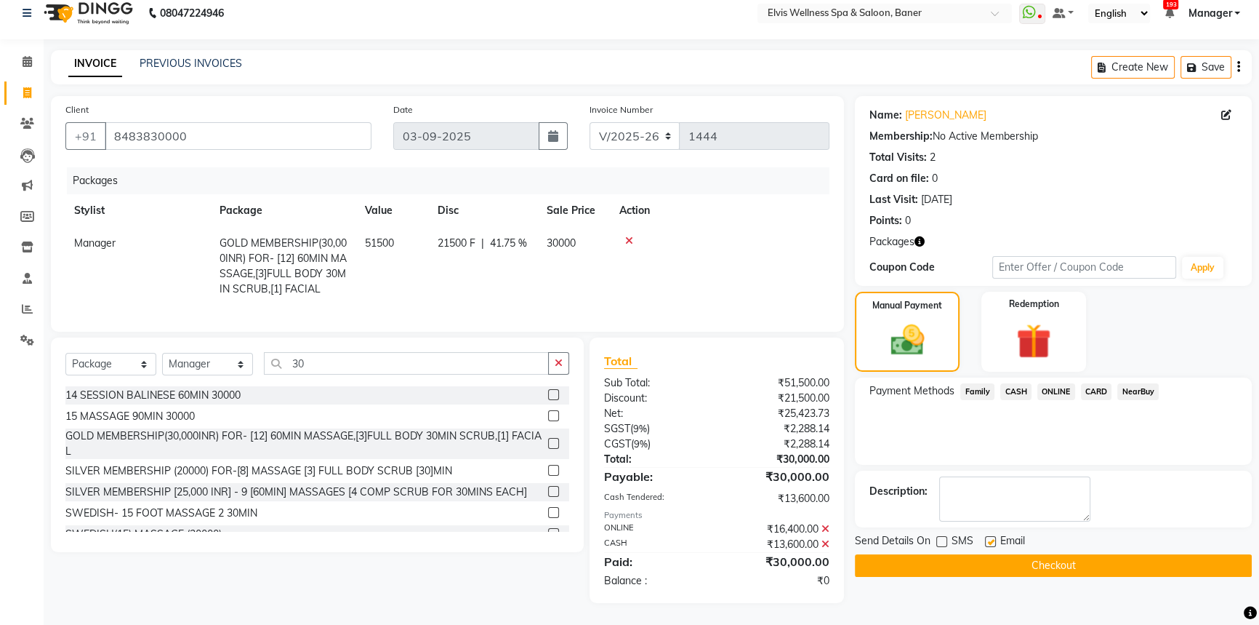
click at [943, 536] on label at bounding box center [942, 541] width 11 height 11
click at [943, 537] on input "checkbox" at bounding box center [941, 541] width 9 height 9
checkbox input "true"
click at [972, 540] on div "Send Details On SMS Email Checkout" at bounding box center [1053, 555] width 397 height 44
click at [981, 554] on button "Checkout" at bounding box center [1053, 565] width 397 height 23
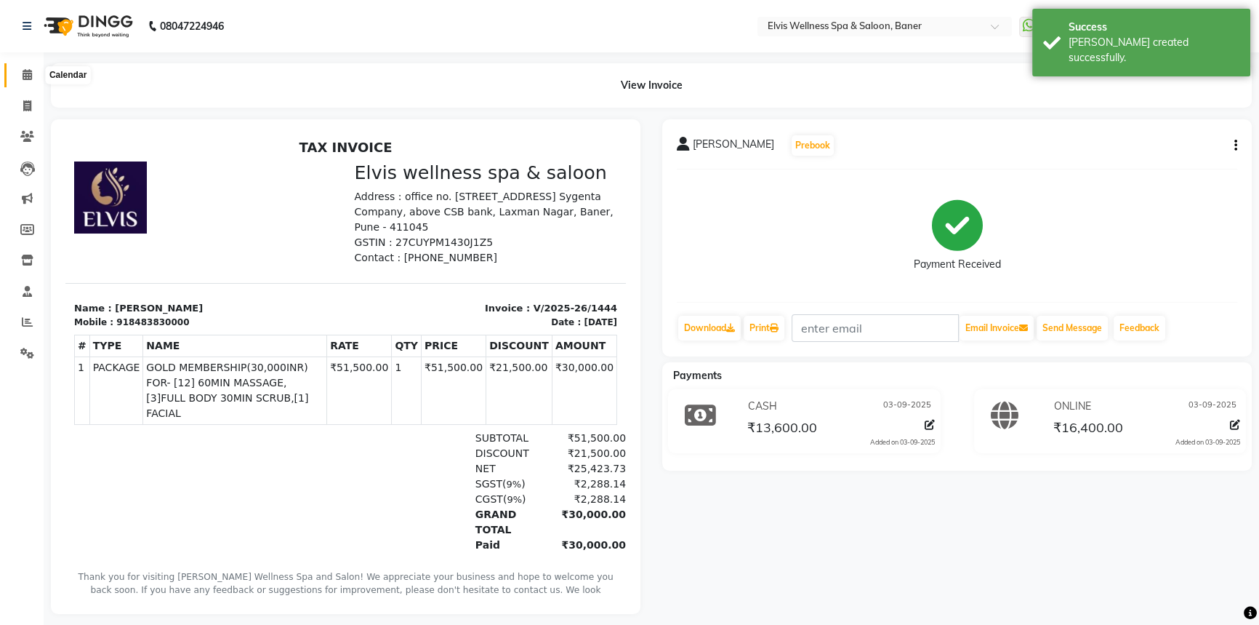
click at [23, 79] on icon at bounding box center [27, 74] width 9 height 11
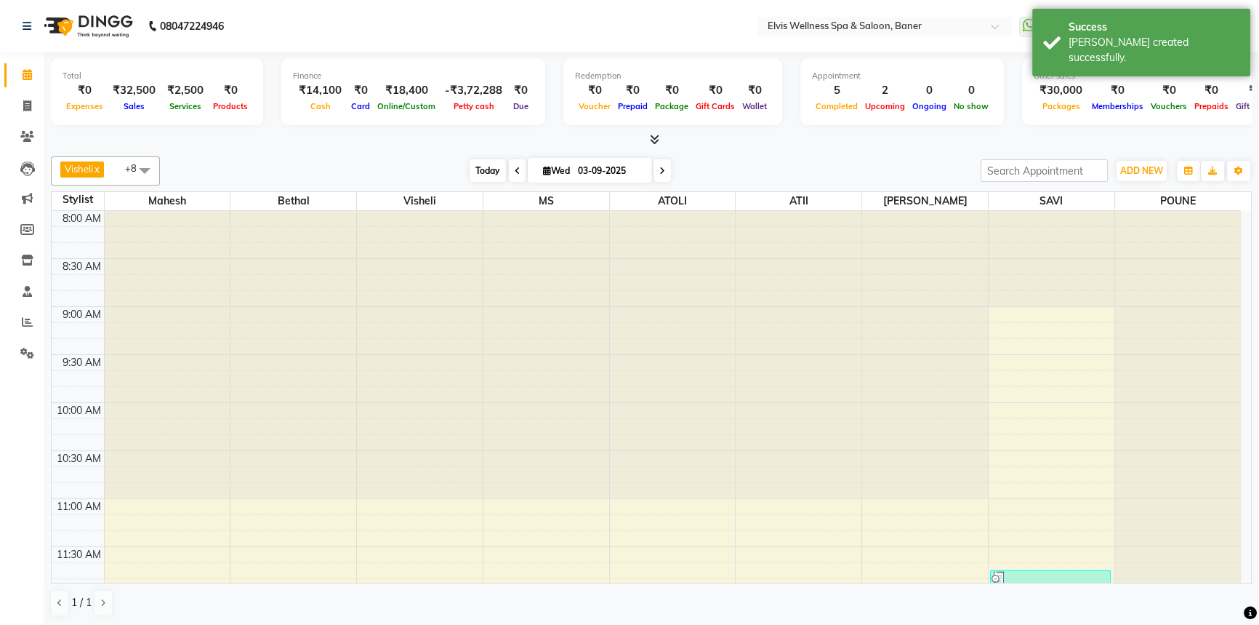
click at [490, 172] on span "Today" at bounding box center [488, 170] width 36 height 23
click at [785, 165] on div "[DATE] [DATE]" at bounding box center [570, 171] width 806 height 22
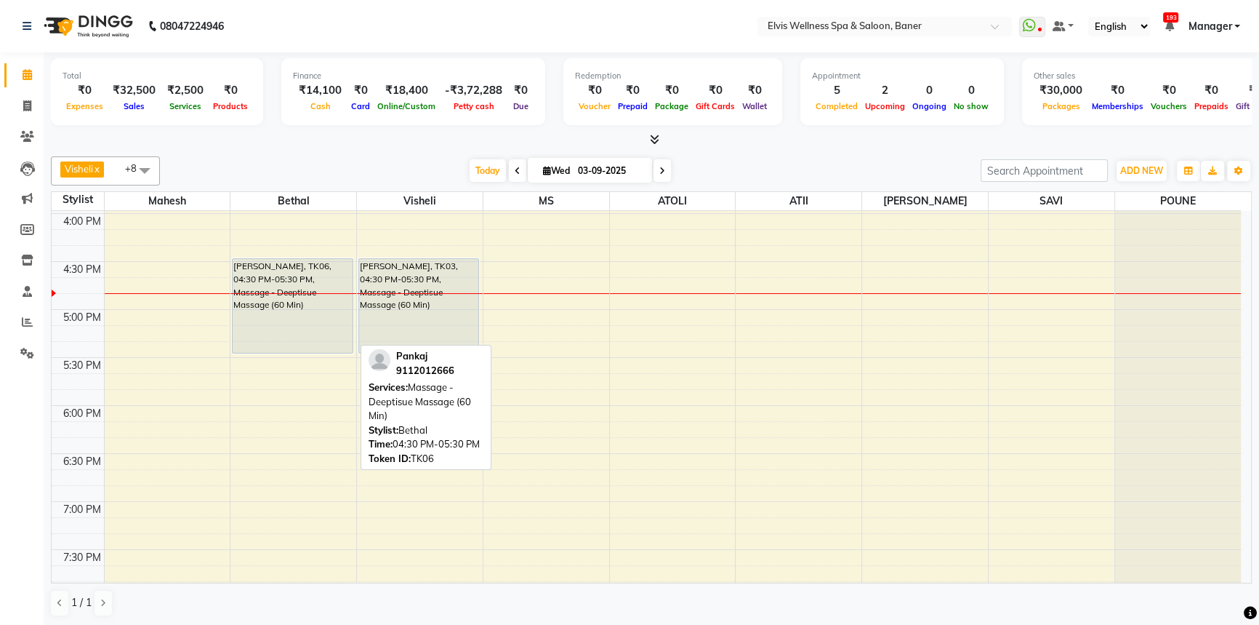
click at [244, 278] on div "[PERSON_NAME], TK06, 04:30 PM-05:30 PM, Massage - Deeptisue Massage (60 Min)" at bounding box center [292, 306] width 119 height 94
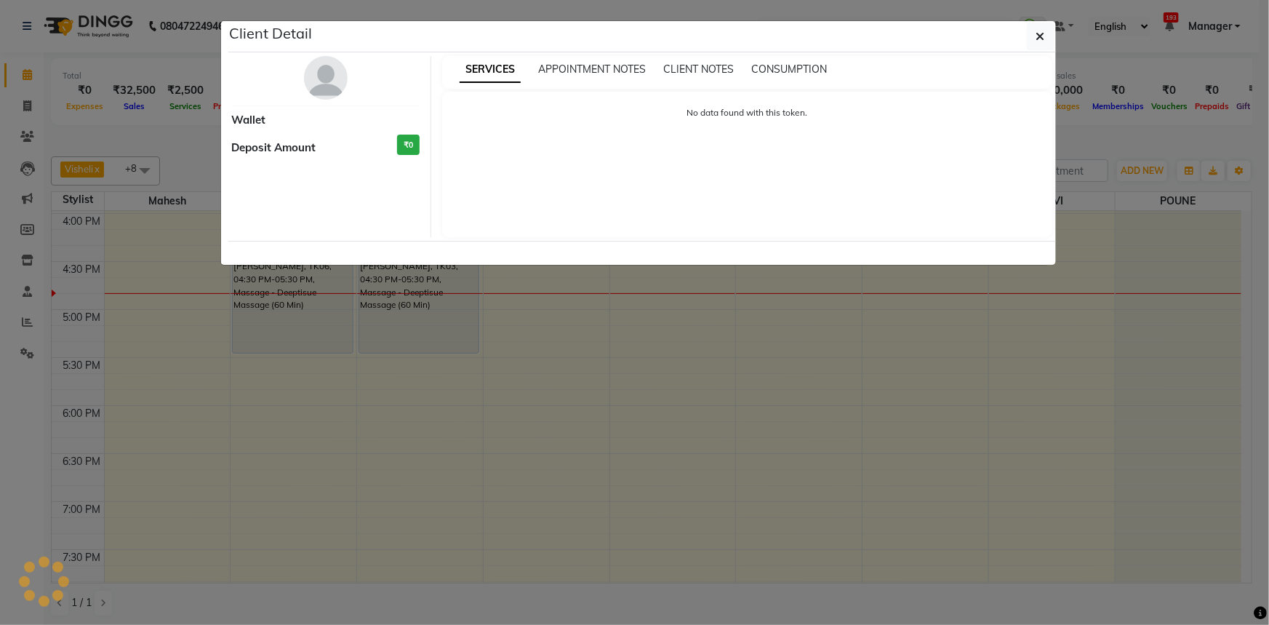
select select "7"
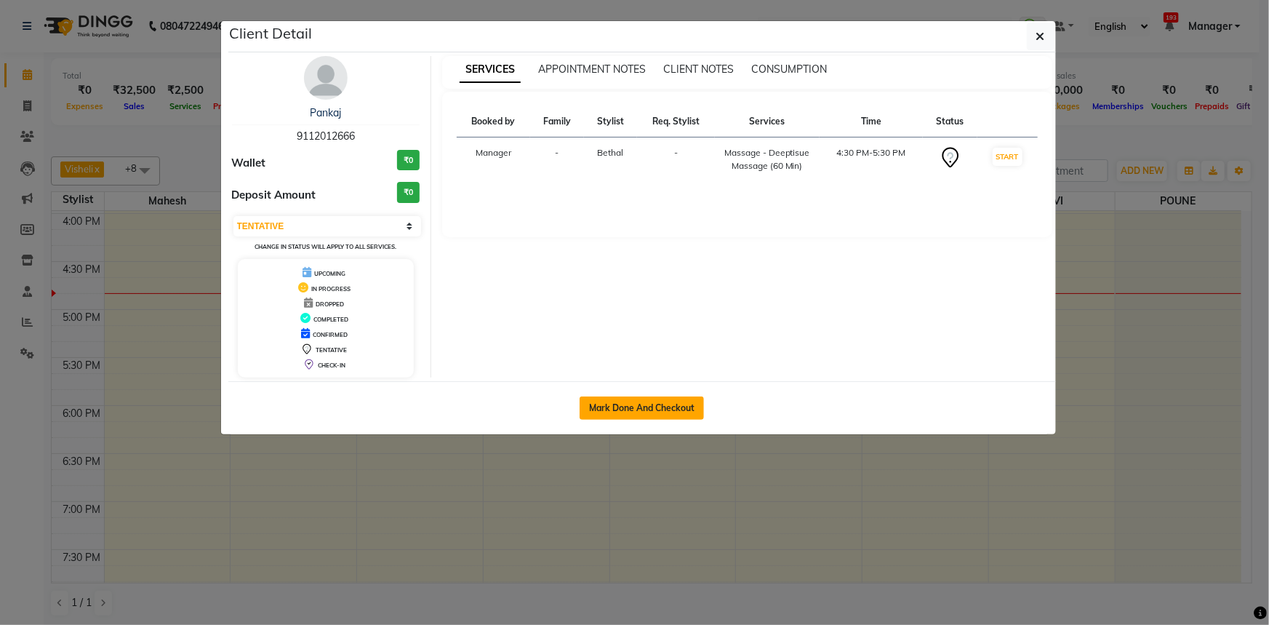
click at [673, 407] on button "Mark Done And Checkout" at bounding box center [642, 407] width 124 height 23
select select "service"
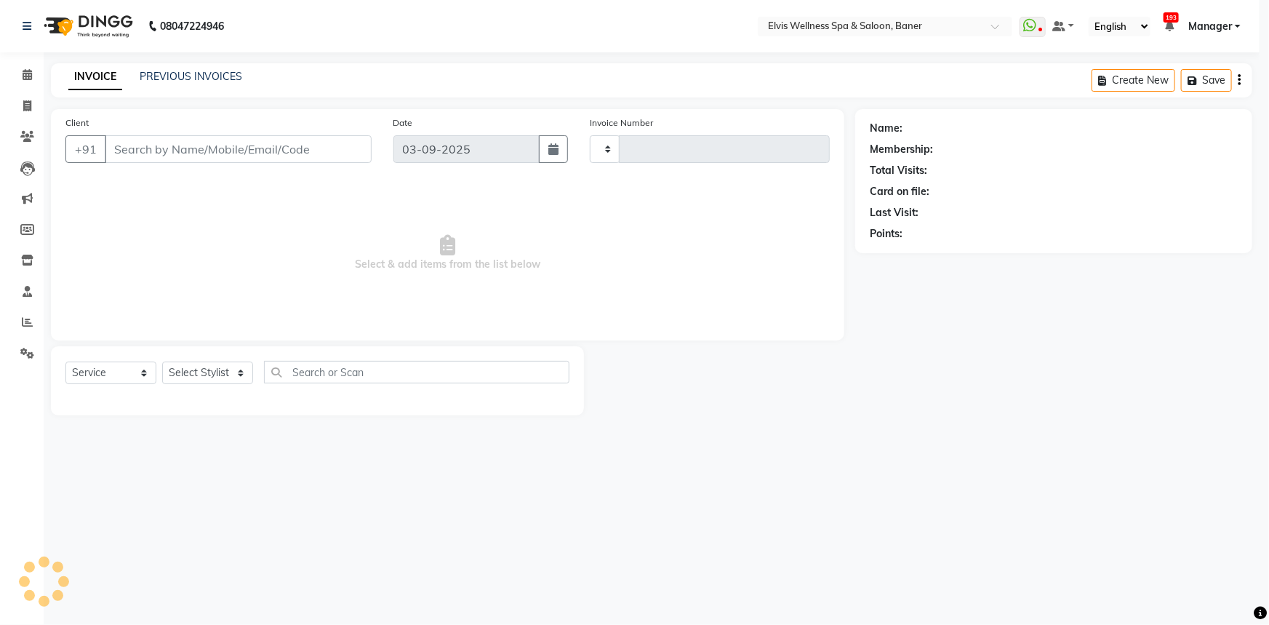
type input "1445"
select select "5735"
type input "9112012666"
select select "40636"
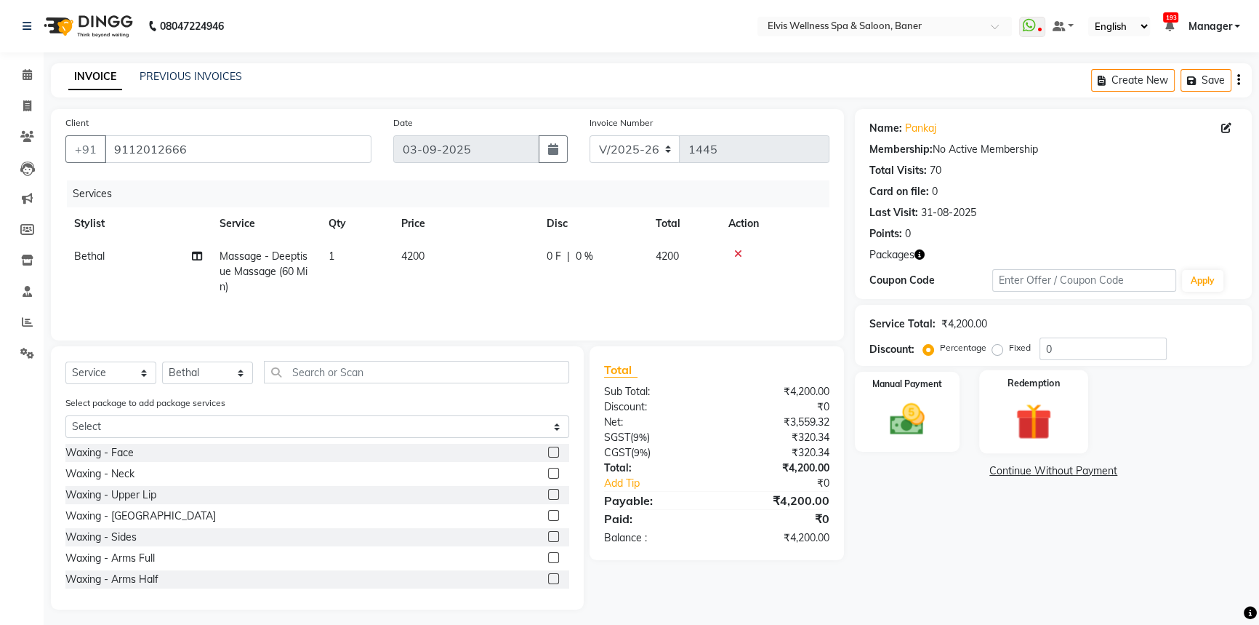
click at [1044, 409] on img at bounding box center [1034, 420] width 59 height 45
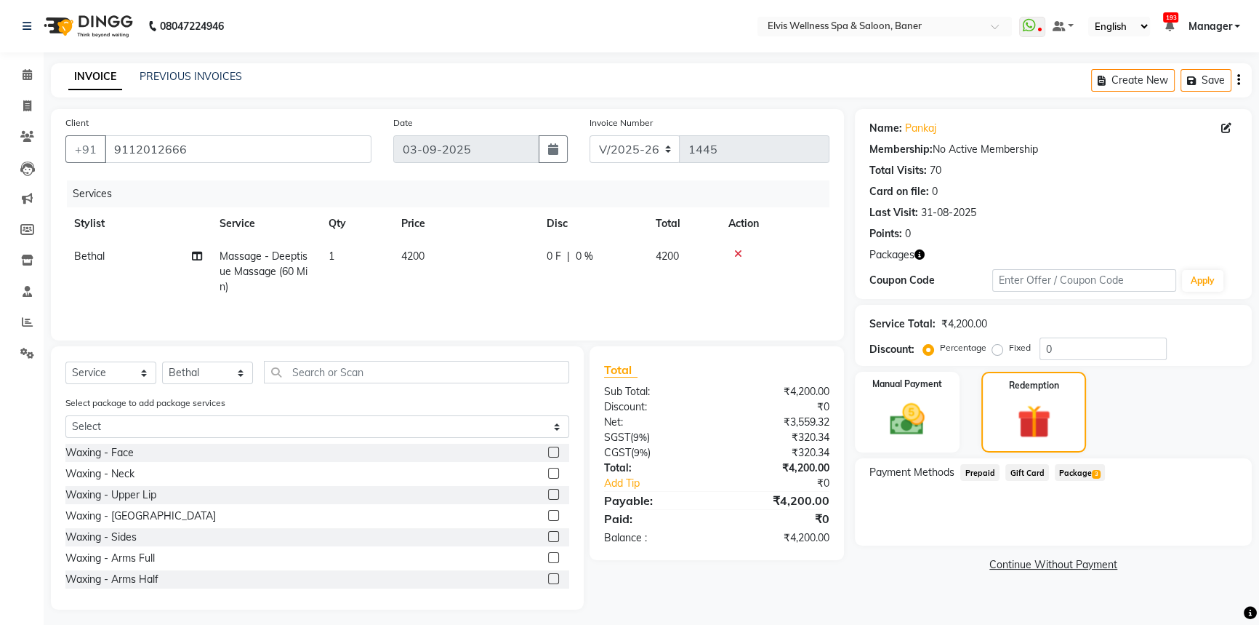
drag, startPoint x: 1052, startPoint y: 464, endPoint x: 1092, endPoint y: 479, distance: 42.8
click at [1054, 465] on div "Package 3" at bounding box center [1077, 474] width 56 height 20
drag, startPoint x: 1099, startPoint y: 479, endPoint x: 1091, endPoint y: 478, distance: 8.8
click at [1097, 479] on span "Package 3" at bounding box center [1080, 472] width 50 height 17
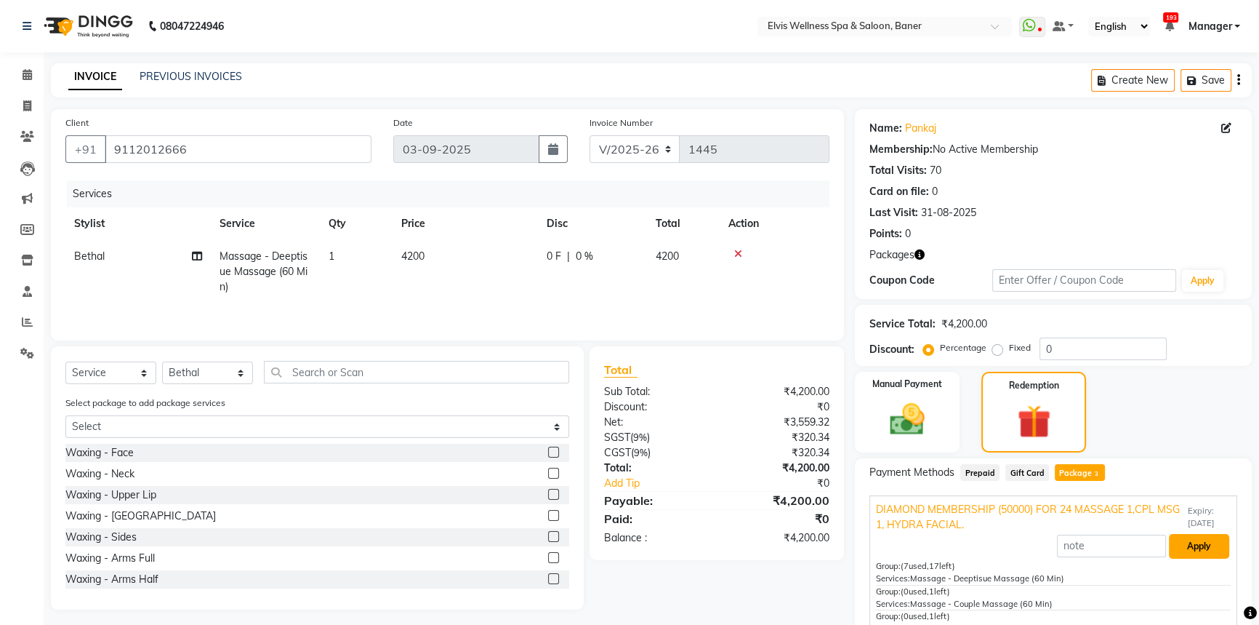
click at [1183, 542] on button "Apply" at bounding box center [1199, 546] width 60 height 25
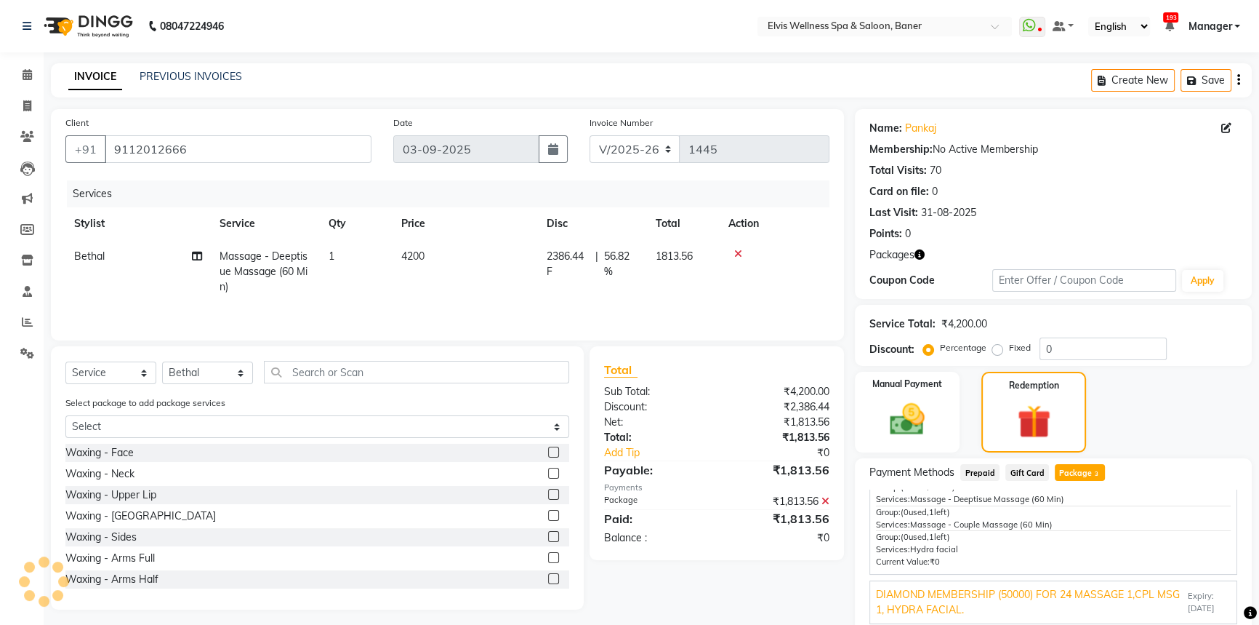
scroll to position [171, 0]
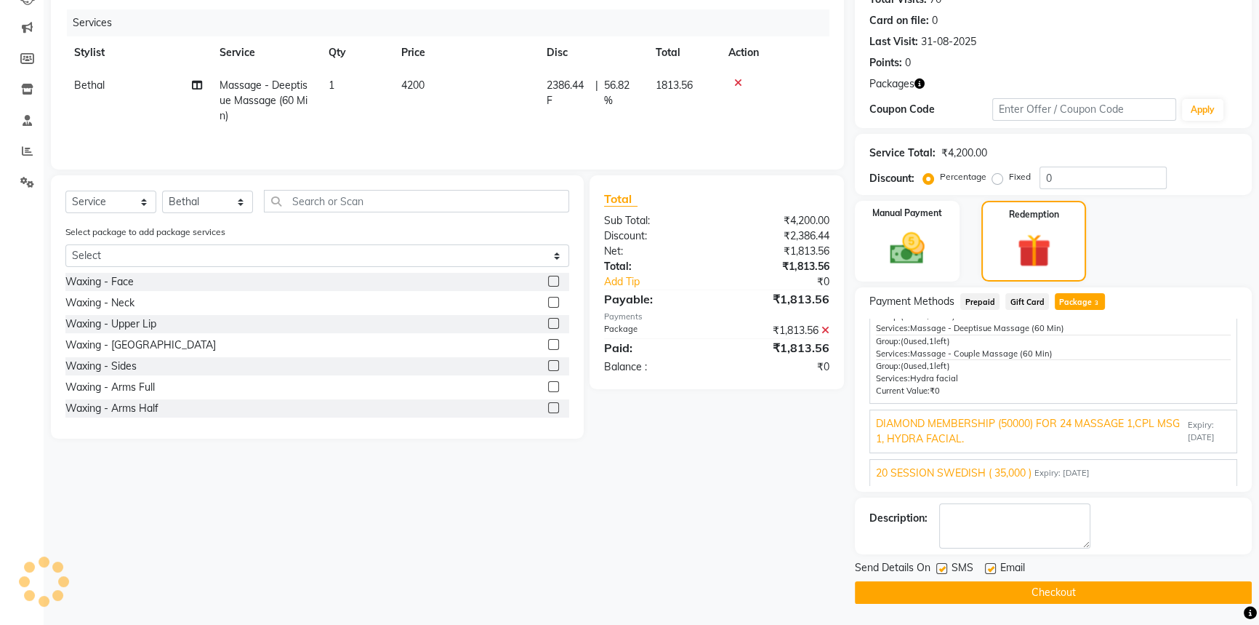
click at [986, 566] on label at bounding box center [990, 568] width 11 height 11
click at [986, 566] on input "checkbox" at bounding box center [989, 568] width 9 height 9
checkbox input "false"
drag, startPoint x: 940, startPoint y: 563, endPoint x: 997, endPoint y: 584, distance: 61.2
click at [942, 566] on label at bounding box center [942, 568] width 11 height 11
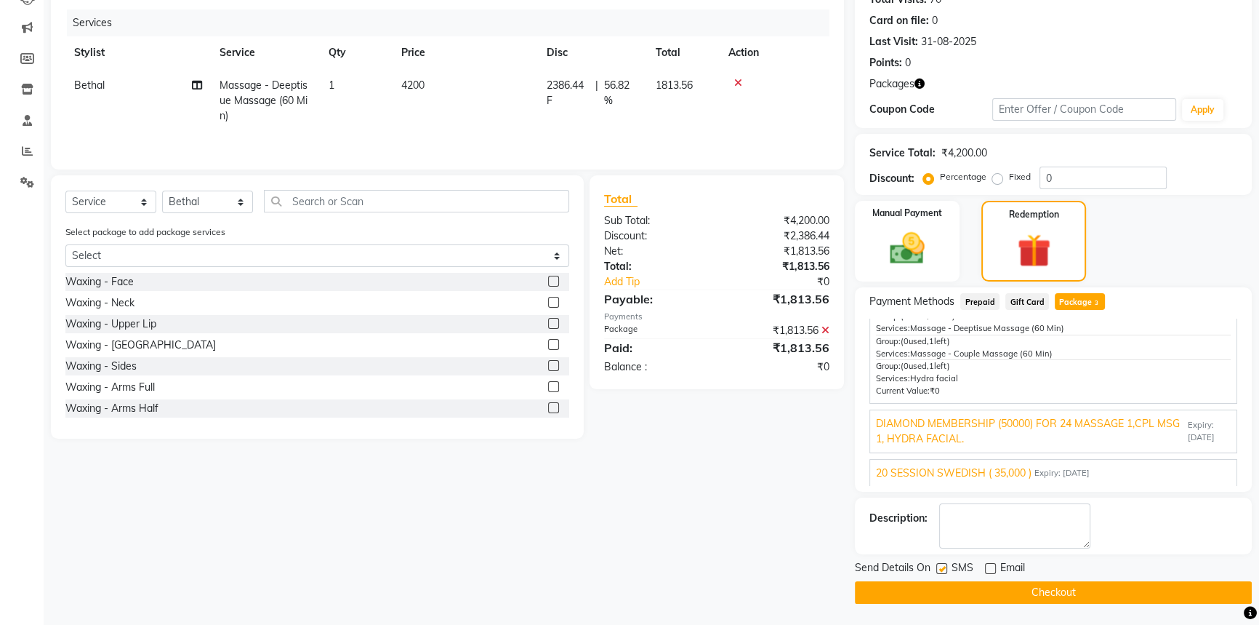
click at [942, 566] on input "checkbox" at bounding box center [941, 568] width 9 height 9
checkbox input "false"
click at [1014, 585] on button "Checkout" at bounding box center [1053, 592] width 397 height 23
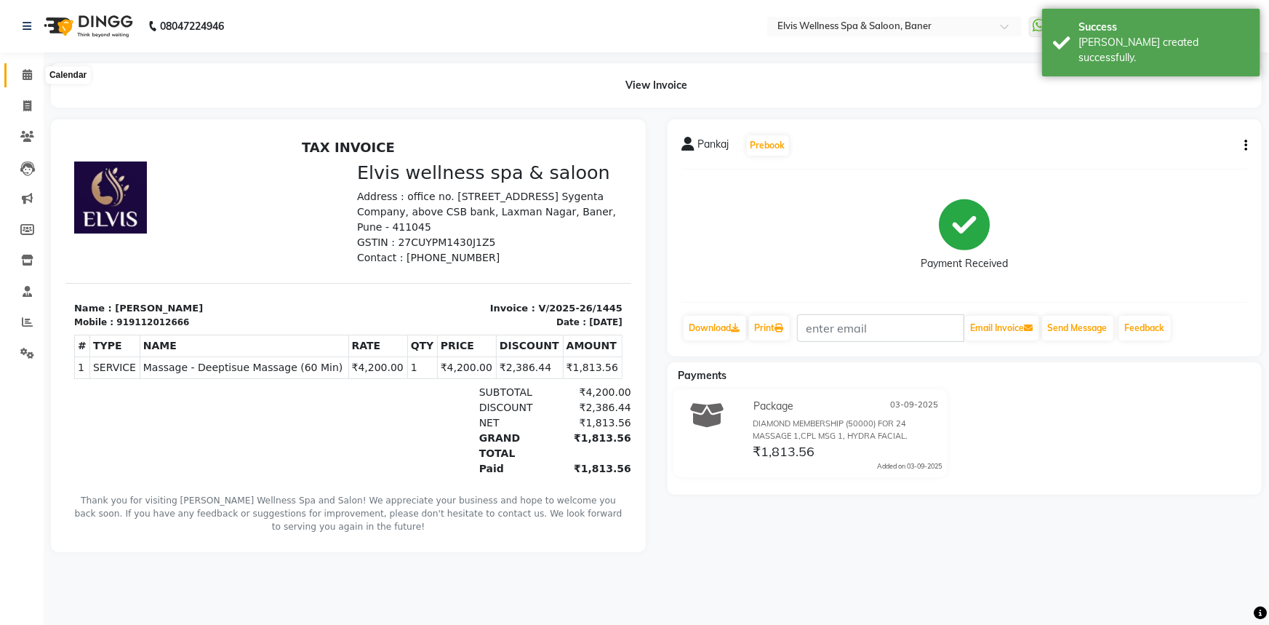
click at [23, 73] on icon at bounding box center [27, 74] width 9 height 11
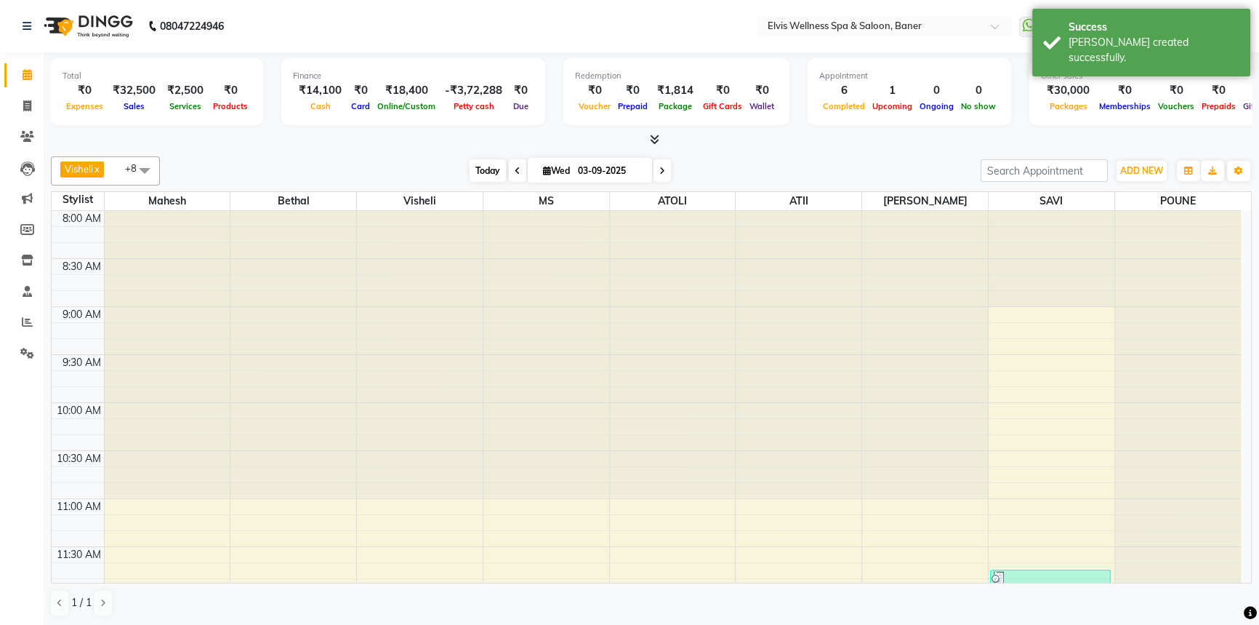
click at [481, 174] on span "Today" at bounding box center [488, 170] width 36 height 23
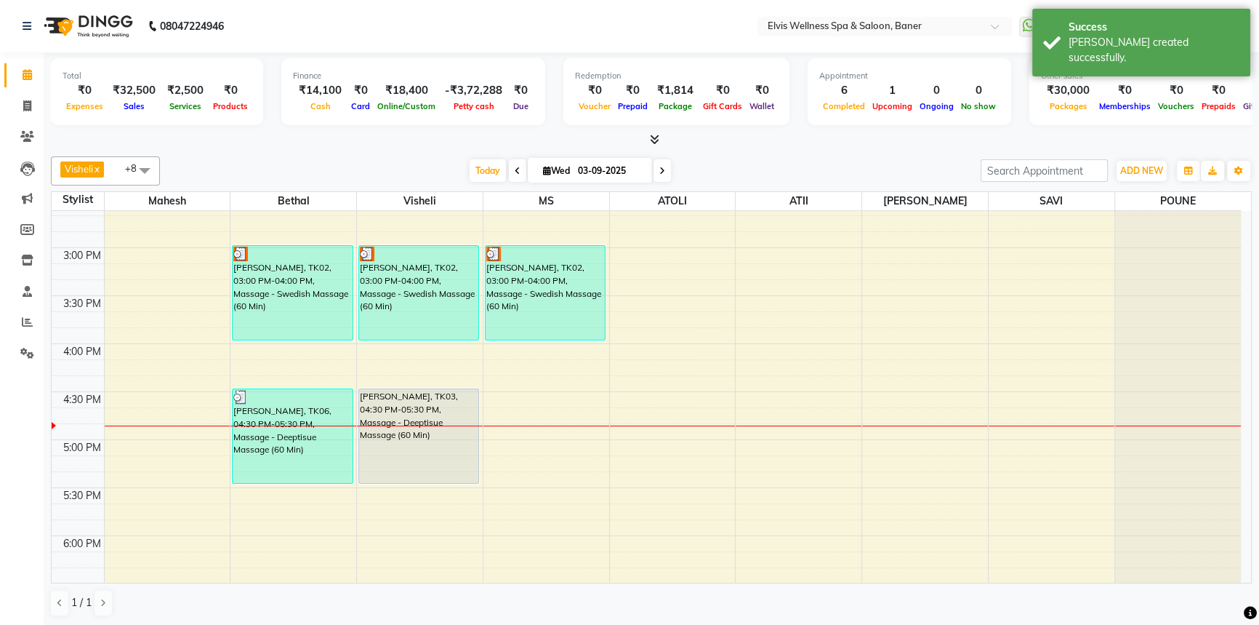
scroll to position [633, 0]
click at [31, 333] on link "Reports" at bounding box center [21, 323] width 35 height 24
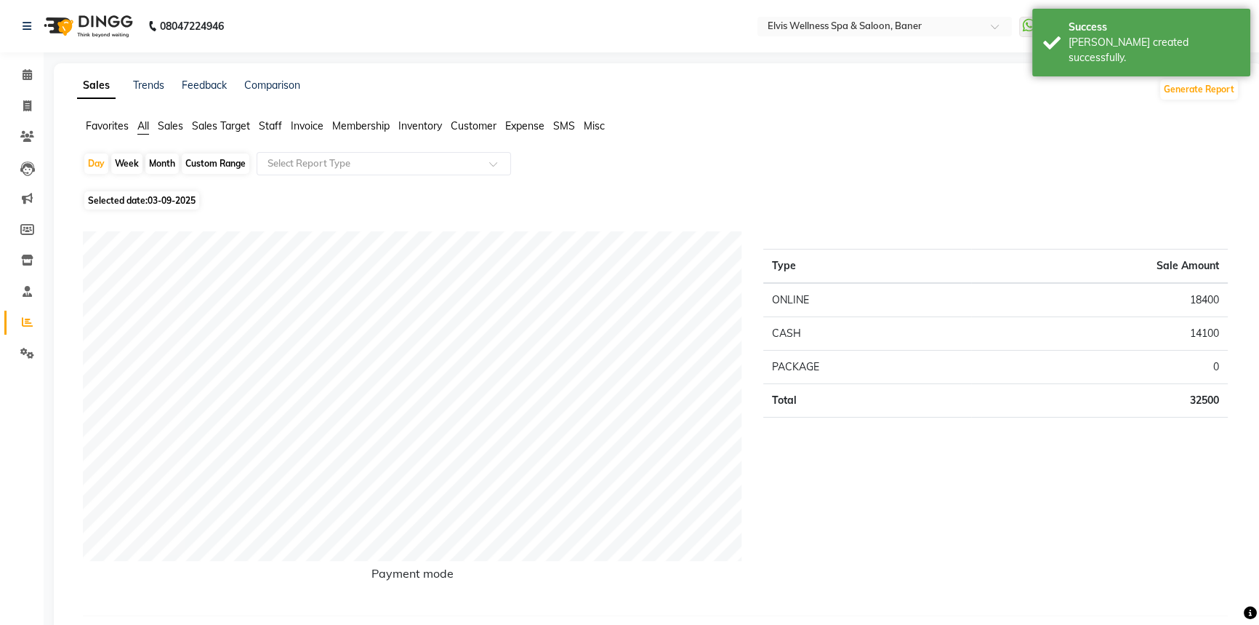
click at [163, 161] on div "Month" at bounding box center [161, 163] width 33 height 20
select select "9"
select select "2025"
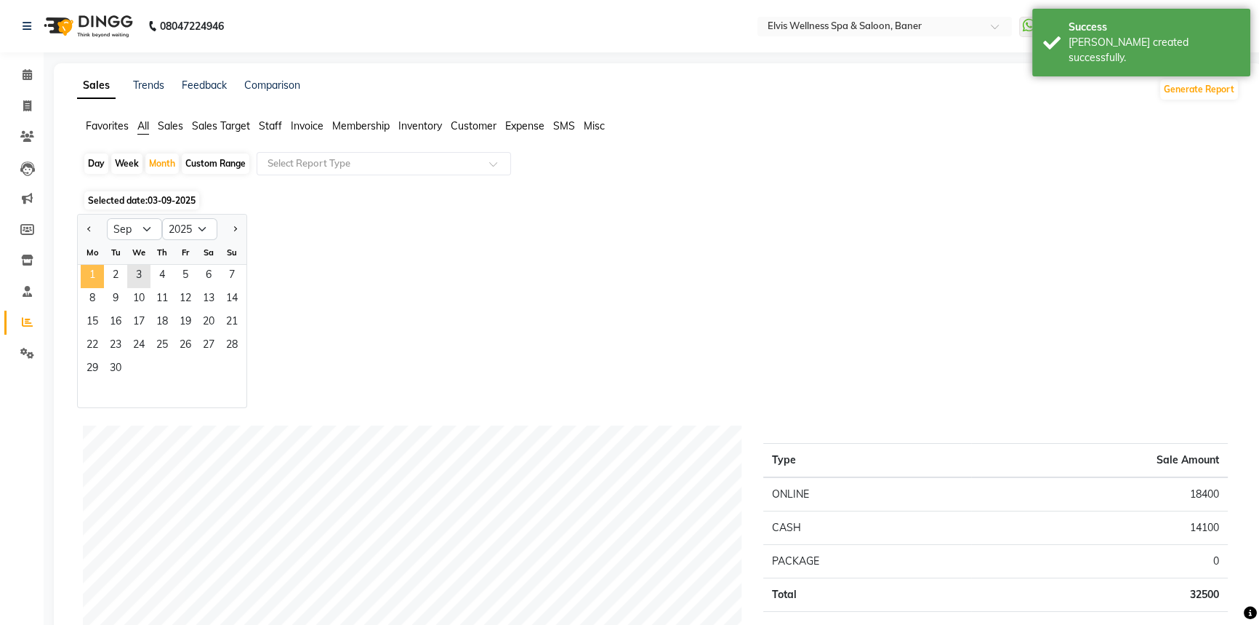
click at [86, 271] on span "1" at bounding box center [92, 276] width 23 height 23
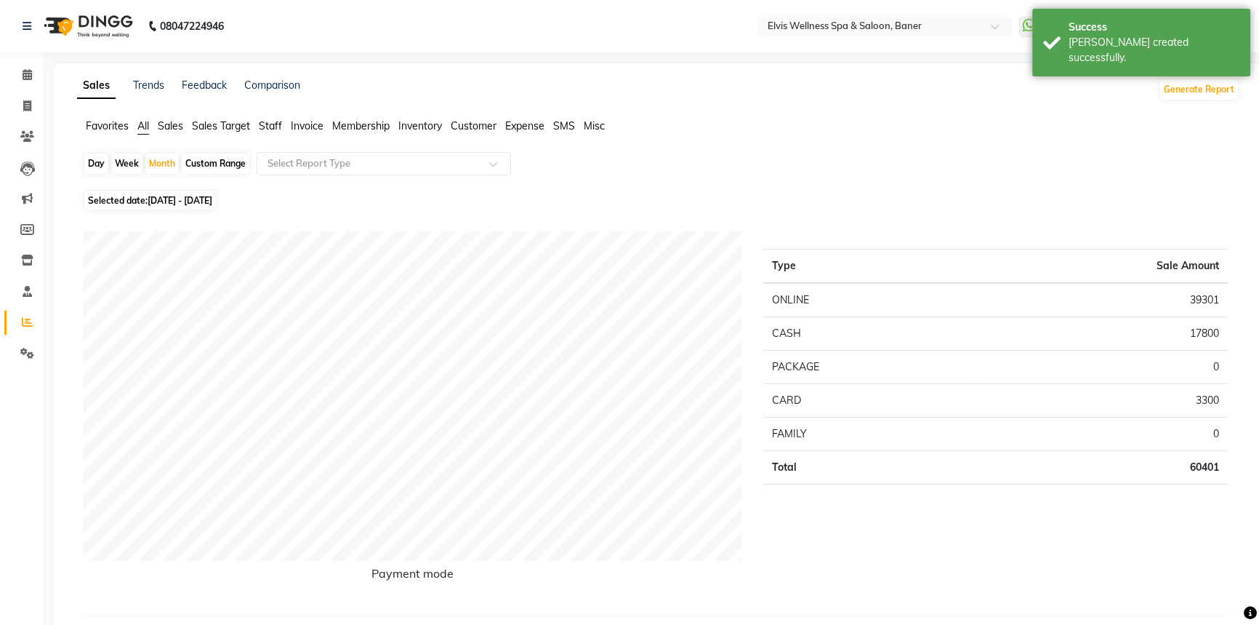
click at [841, 140] on div "Favorites All Sales Sales Target Staff Invoice Membership Inventory Customer Ex…" at bounding box center [658, 133] width 1185 height 28
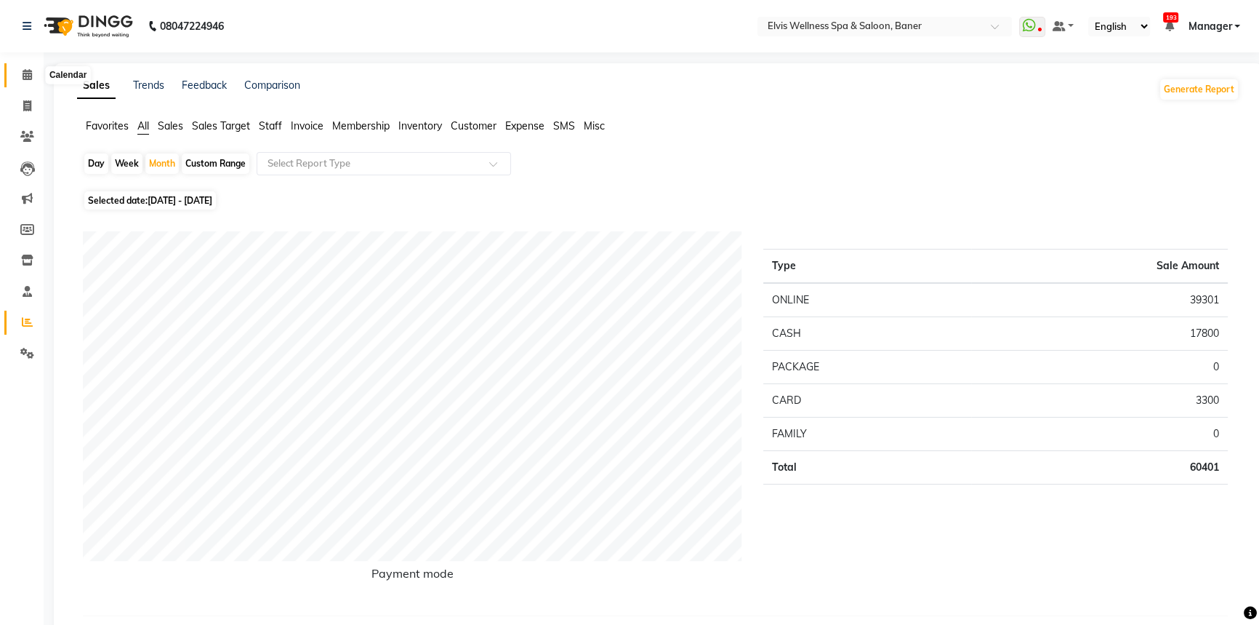
click at [23, 71] on icon at bounding box center [27, 74] width 9 height 11
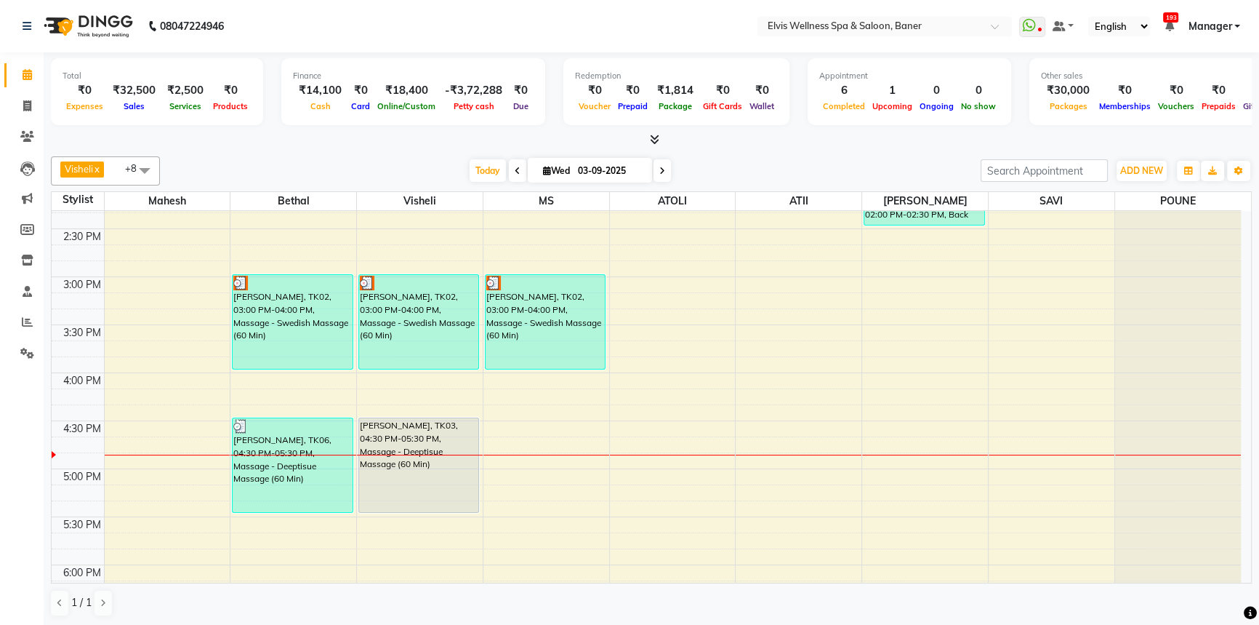
scroll to position [661, 0]
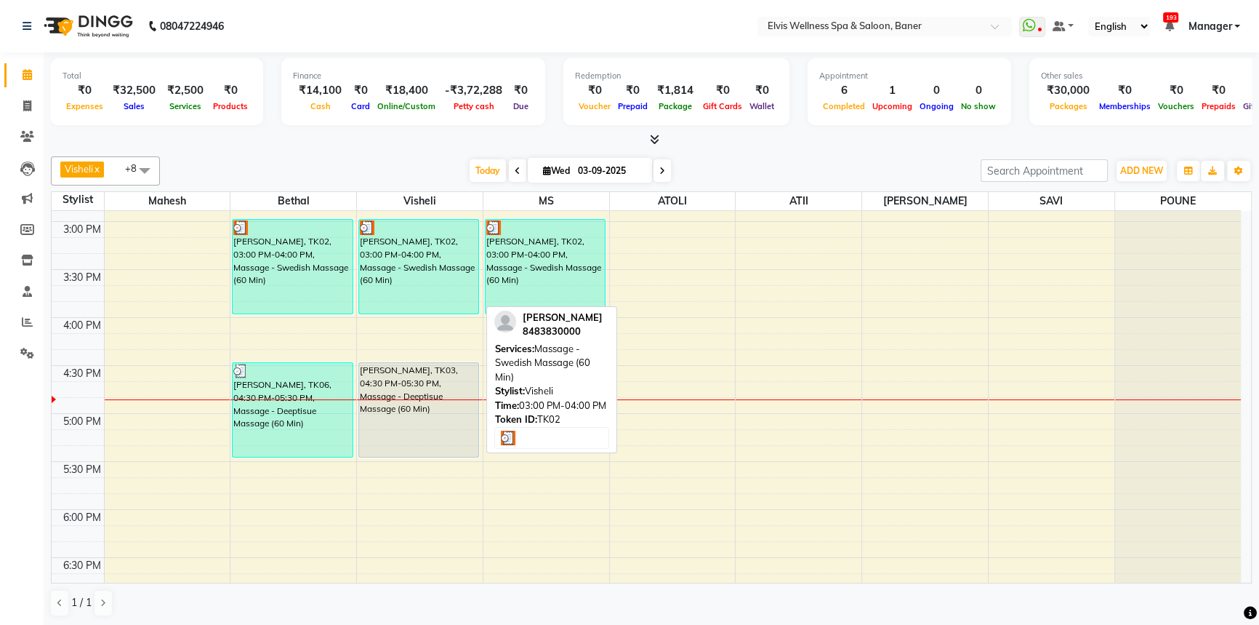
click at [421, 284] on div "[PERSON_NAME], TK02, 03:00 PM-04:00 PM, Massage - Swedish Massage (60 Min)" at bounding box center [418, 267] width 119 height 94
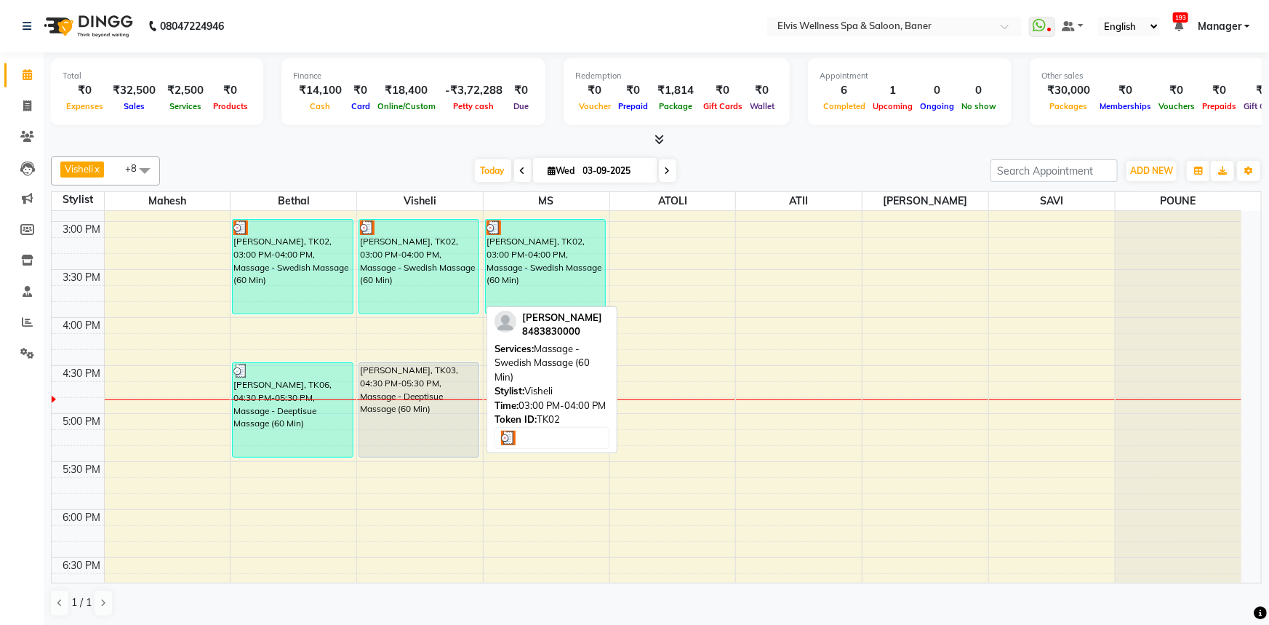
select select "3"
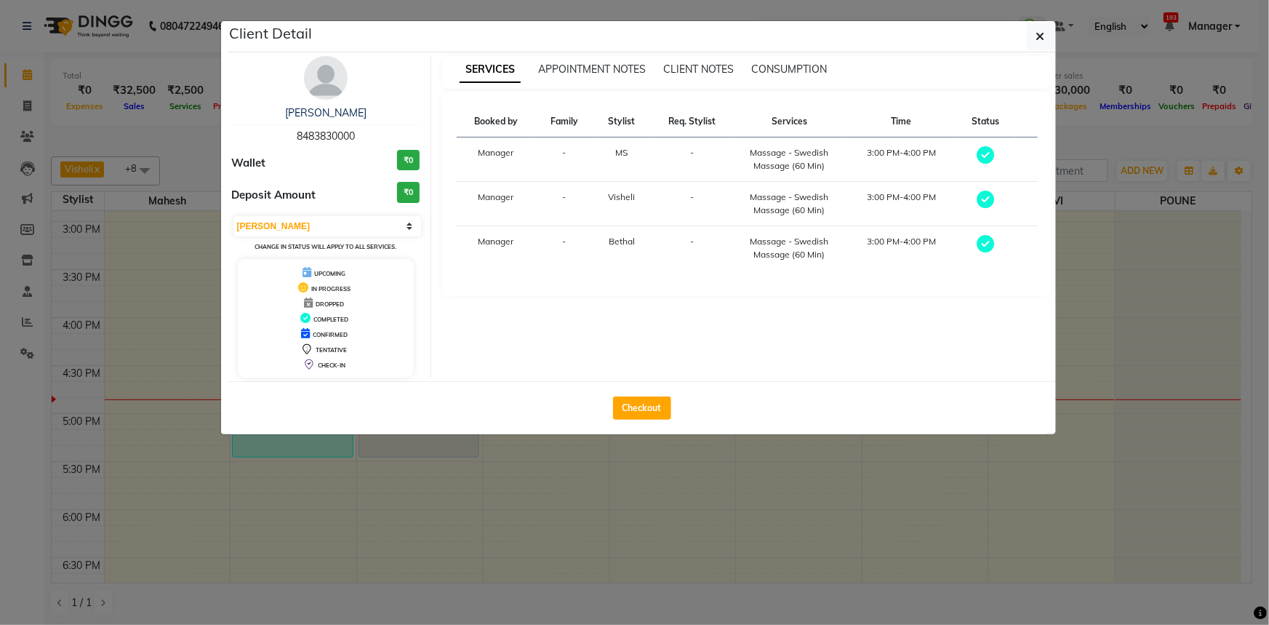
click at [0, 297] on ngb-modal-window "Client Detail Harshad Gole 8483830000 Wallet ₹0 Deposit Amount ₹0 Select MARK D…" at bounding box center [634, 312] width 1269 height 625
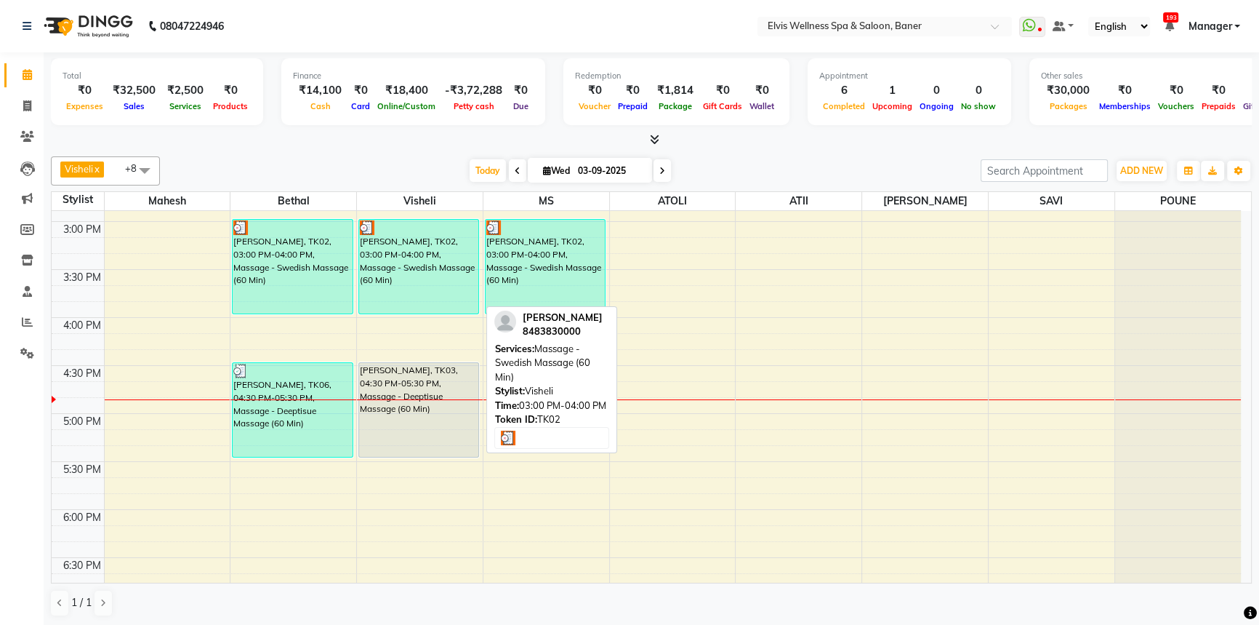
click at [422, 292] on div "[PERSON_NAME], TK02, 03:00 PM-04:00 PM, Massage - Swedish Massage (60 Min)" at bounding box center [418, 267] width 119 height 94
select select "3"
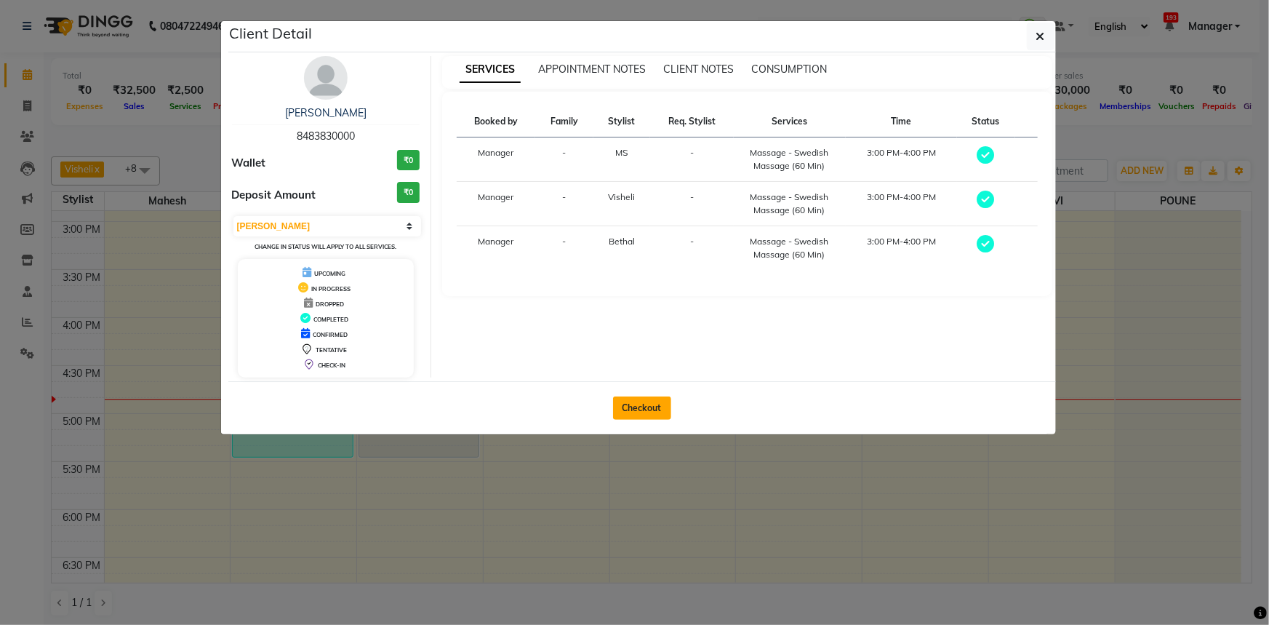
click at [666, 400] on button "Checkout" at bounding box center [642, 407] width 58 height 23
select select "service"
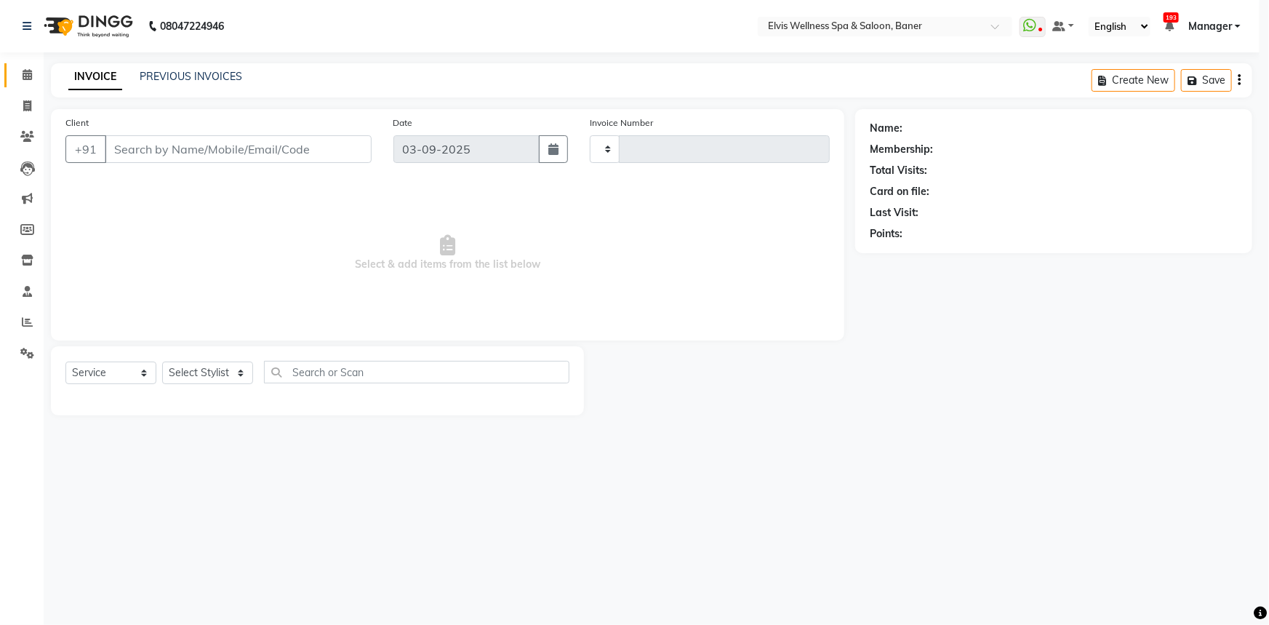
type input "1446"
select select "5735"
type input "8483830000"
select select "40639"
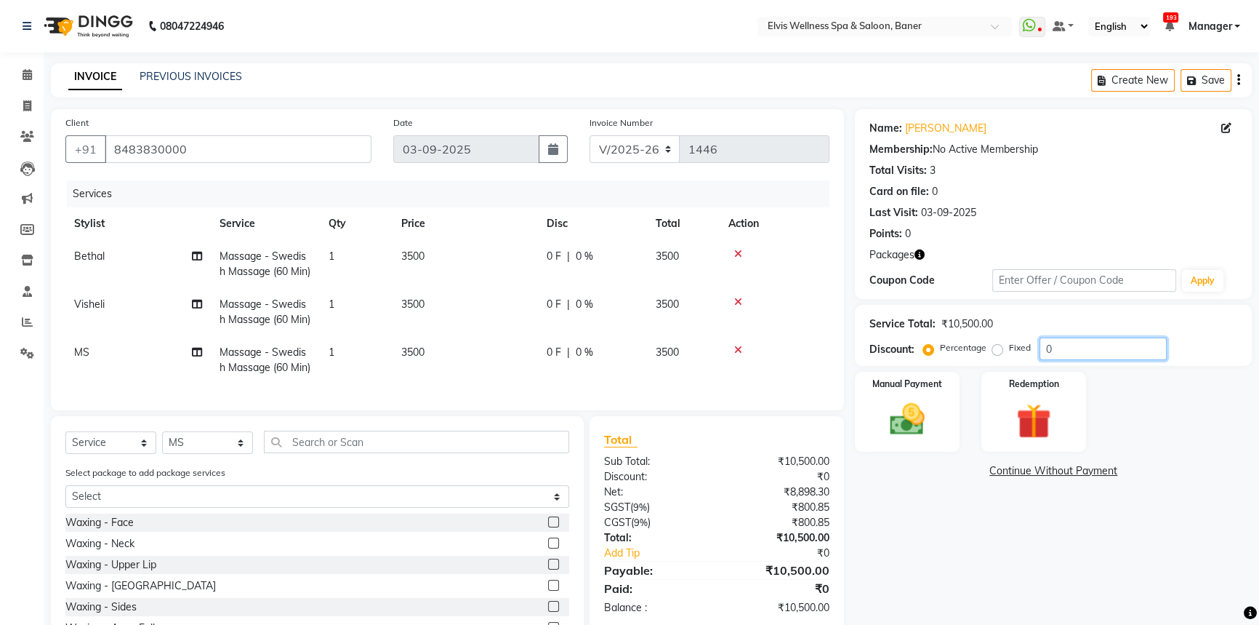
click at [1072, 337] on input "0" at bounding box center [1103, 348] width 127 height 23
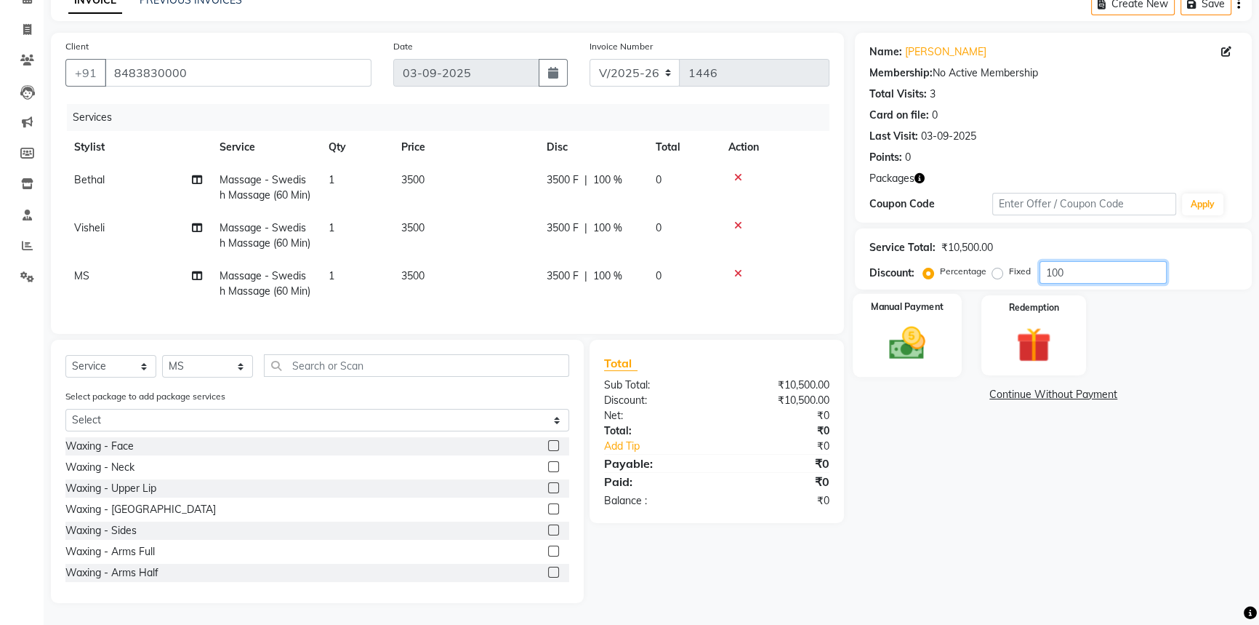
type input "100"
click at [940, 294] on div "Manual Payment" at bounding box center [907, 335] width 109 height 83
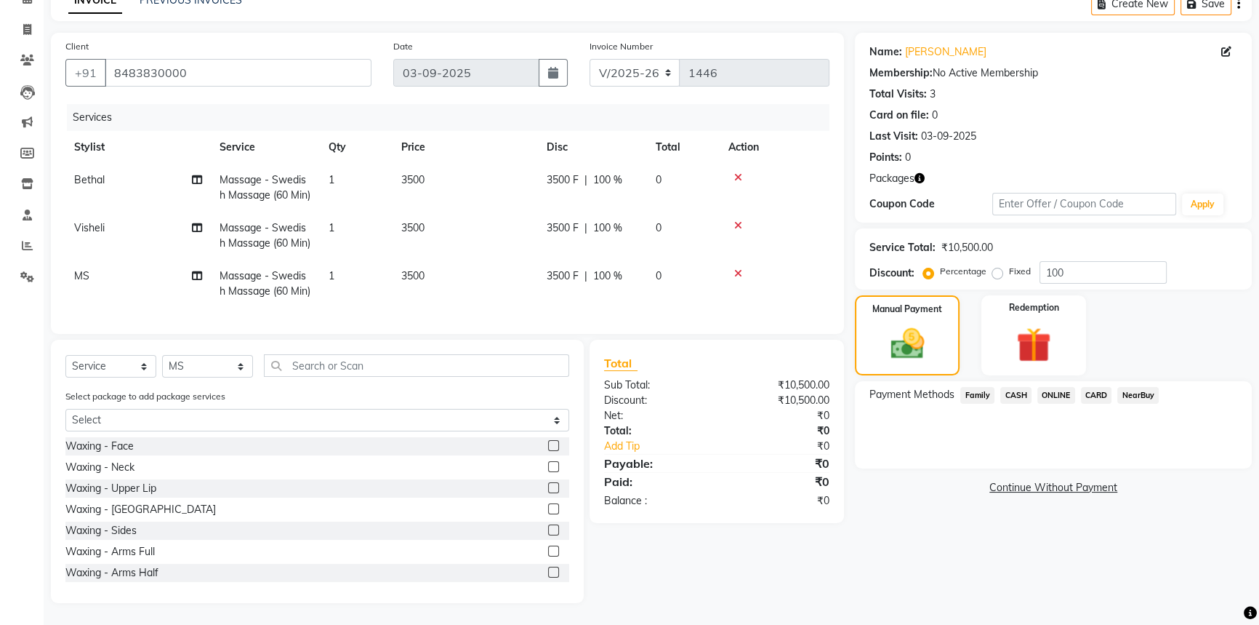
click at [998, 387] on div "CASH" at bounding box center [1013, 397] width 37 height 20
click at [1056, 387] on span "ONLINE" at bounding box center [1057, 395] width 38 height 17
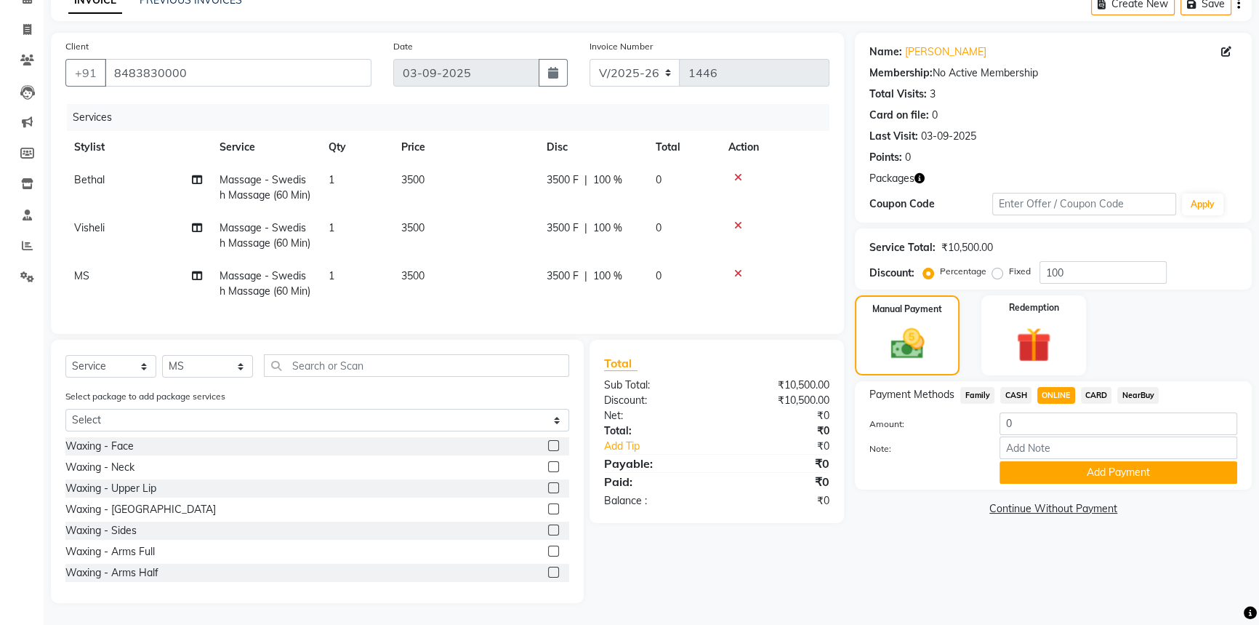
click at [1025, 387] on span "CASH" at bounding box center [1016, 395] width 31 height 17
click at [1025, 412] on input "0" at bounding box center [1119, 423] width 238 height 23
click at [1058, 461] on button "Add Payment" at bounding box center [1119, 472] width 238 height 23
click at [1049, 412] on input "number" at bounding box center [1119, 423] width 238 height 23
type input "0"
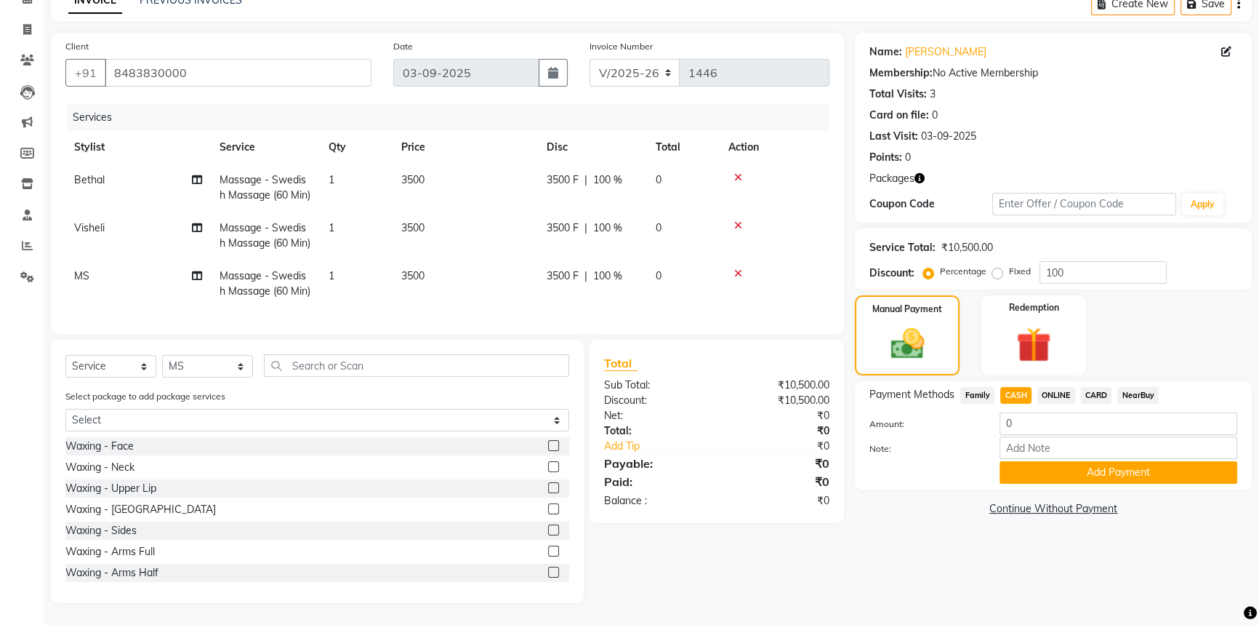
click at [1041, 429] on div "Payment Methods Family CASH ONLINE CARD NearBuy Amount: 0 Note: Add Payment" at bounding box center [1053, 435] width 397 height 108
click at [1041, 461] on button "Add Payment" at bounding box center [1119, 472] width 238 height 23
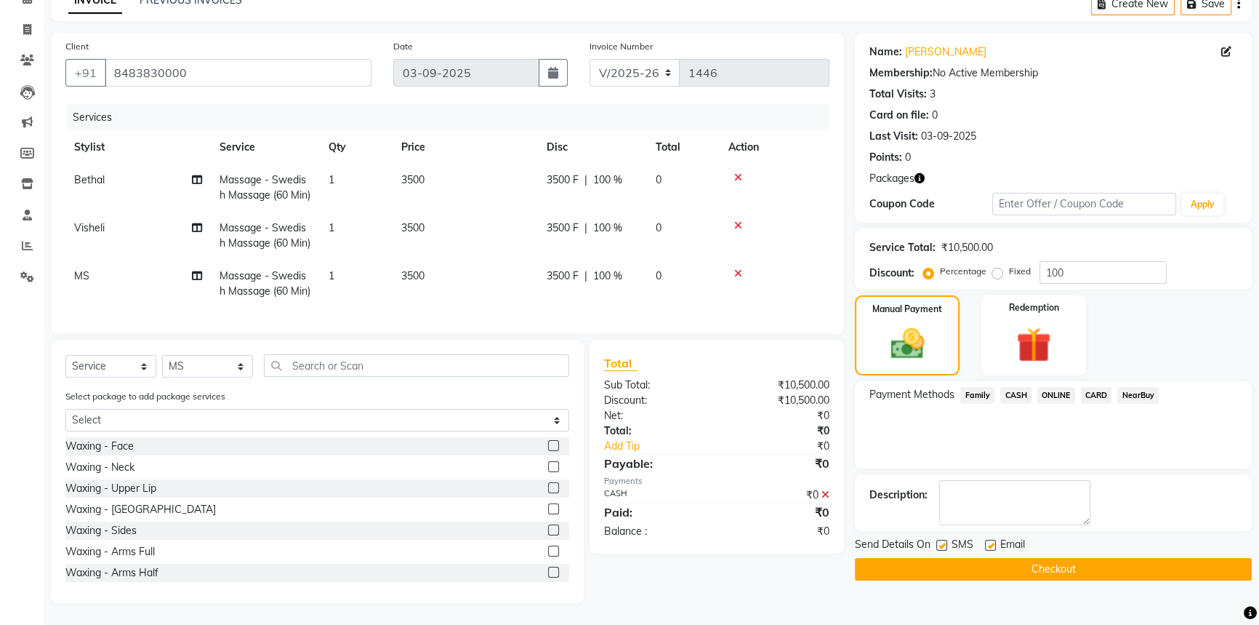
click at [990, 540] on label at bounding box center [990, 545] width 11 height 11
click at [990, 541] on input "checkbox" at bounding box center [989, 545] width 9 height 9
checkbox input "false"
click at [943, 540] on label at bounding box center [942, 545] width 11 height 11
click at [943, 541] on input "checkbox" at bounding box center [941, 545] width 9 height 9
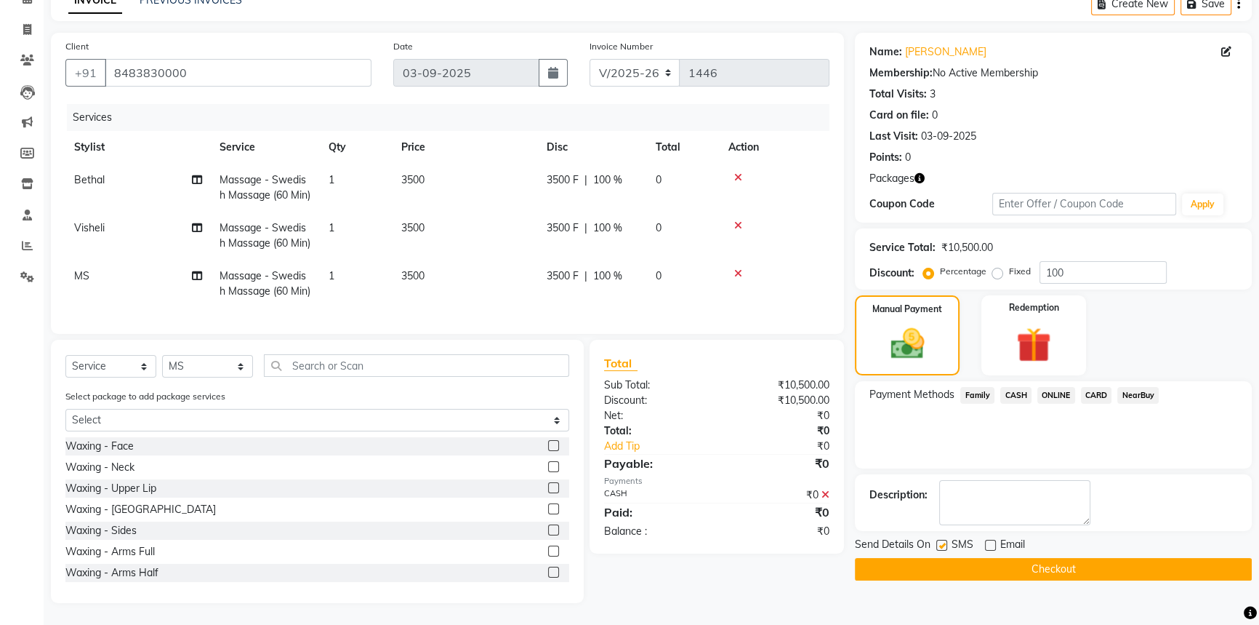
checkbox input "false"
click at [1008, 558] on button "Checkout" at bounding box center [1053, 569] width 397 height 23
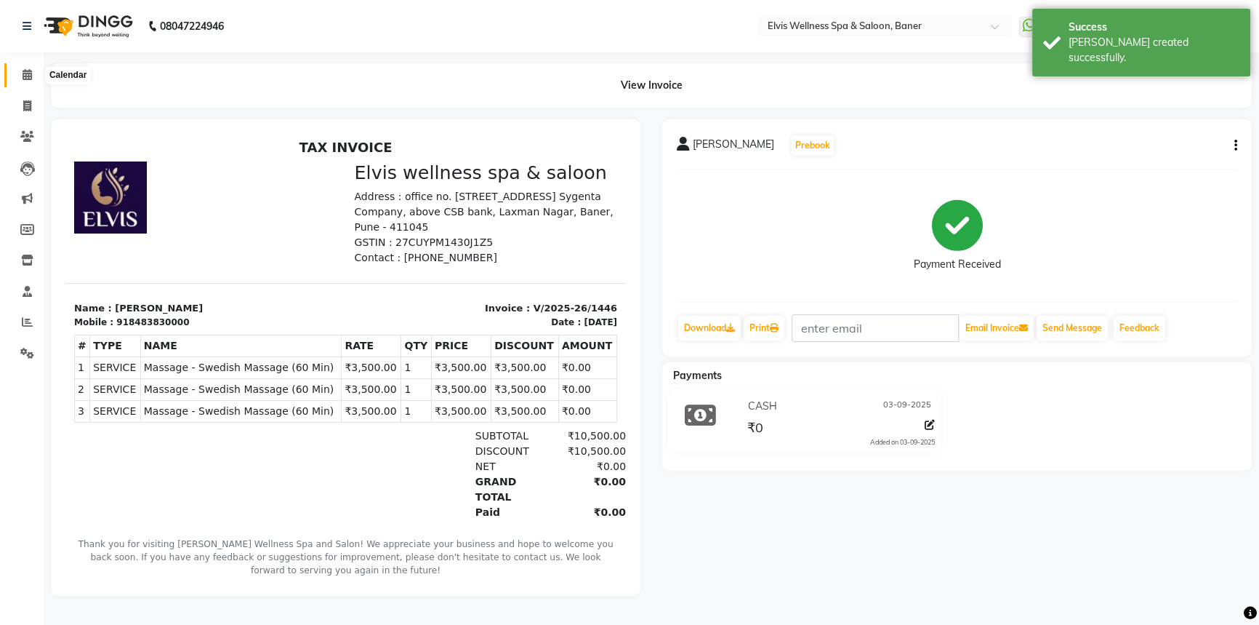
drag, startPoint x: 23, startPoint y: 73, endPoint x: 255, endPoint y: 52, distance: 233.7
click at [23, 73] on icon at bounding box center [27, 74] width 9 height 11
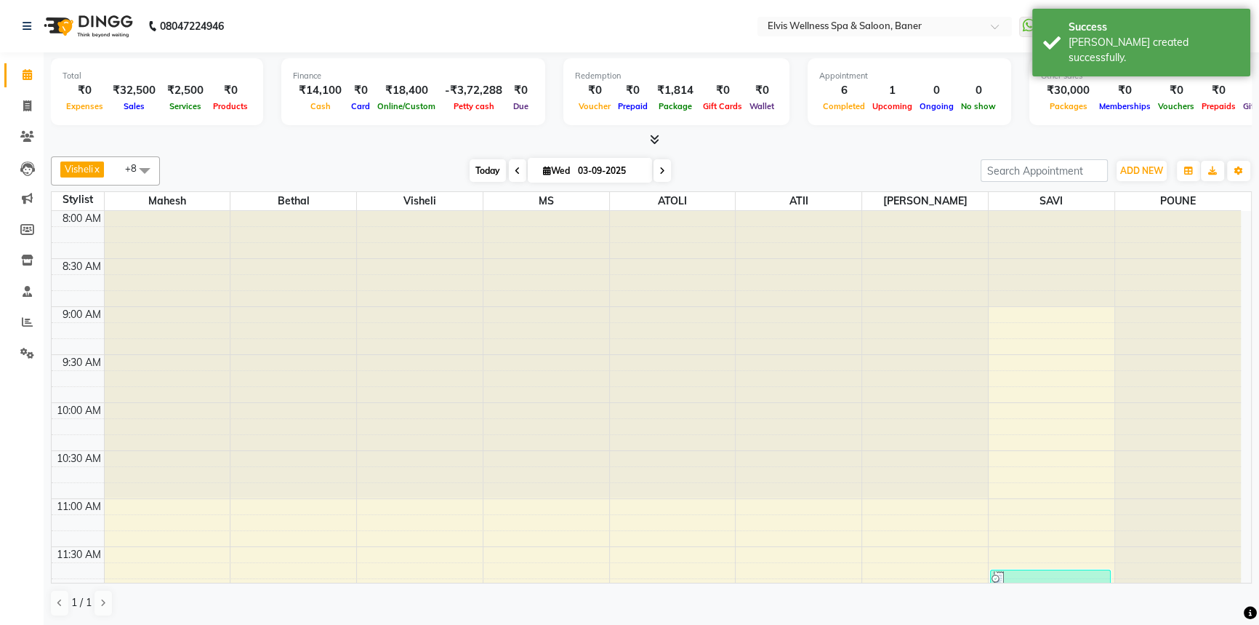
click at [482, 171] on span "Today" at bounding box center [488, 170] width 36 height 23
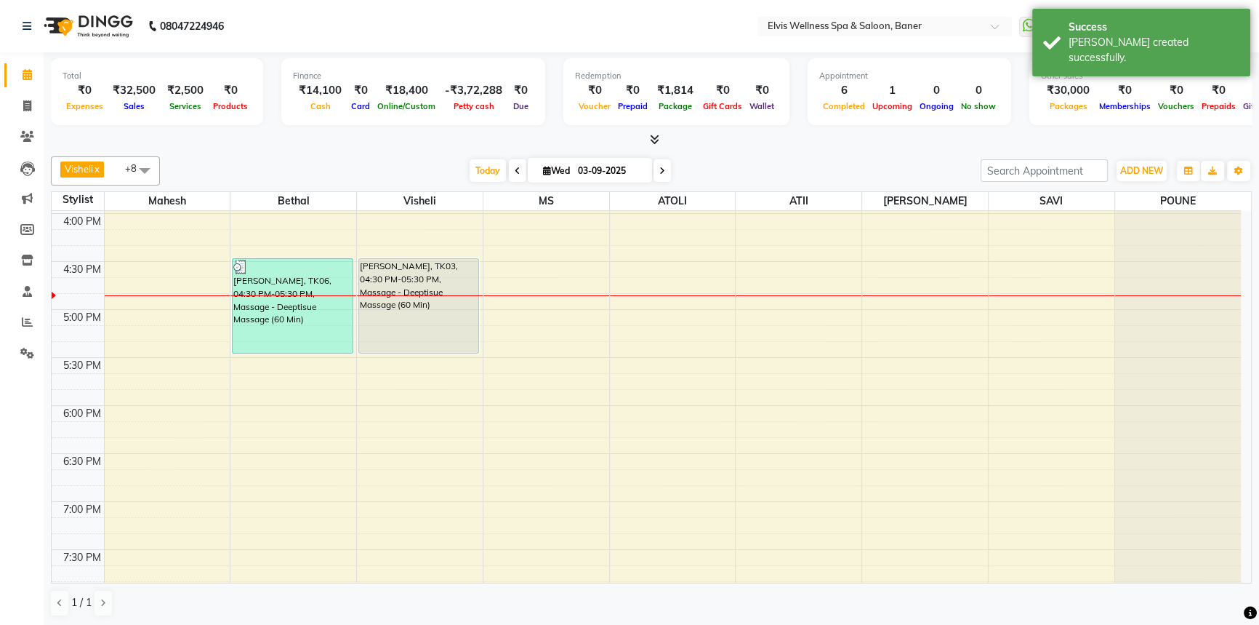
click at [788, 153] on div "Visheli x MS x Bethal x ATOLI x ATII x SAVI x [PERSON_NAME] [PERSON_NAME] x +8 …" at bounding box center [651, 387] width 1201 height 472
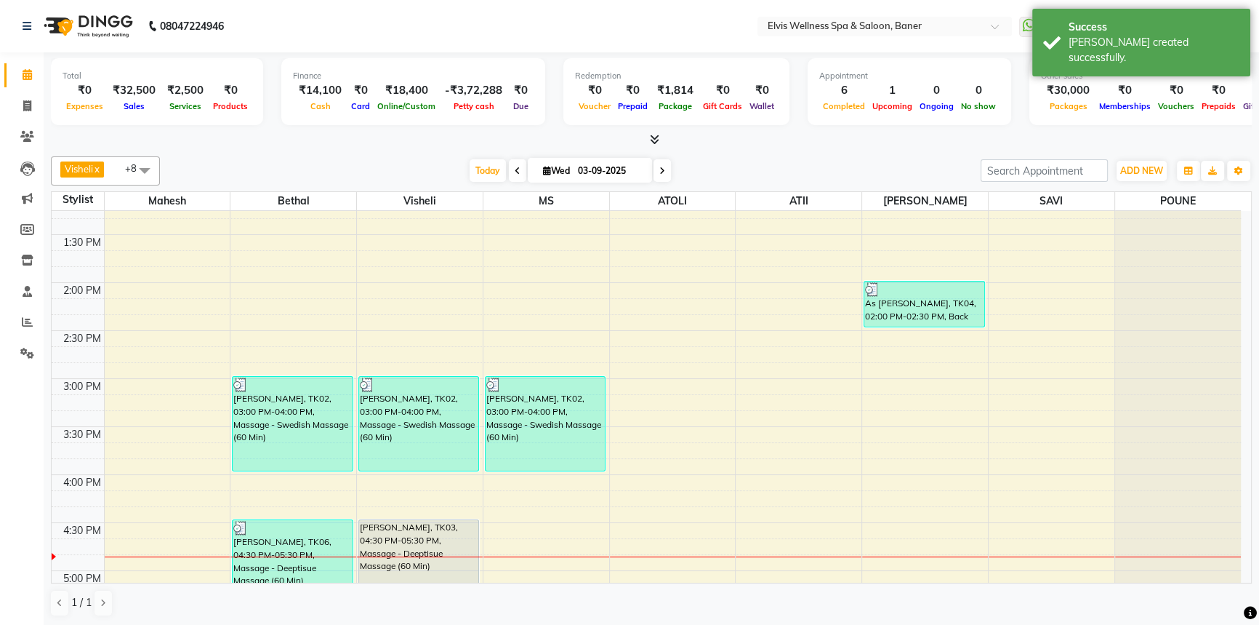
scroll to position [501, 0]
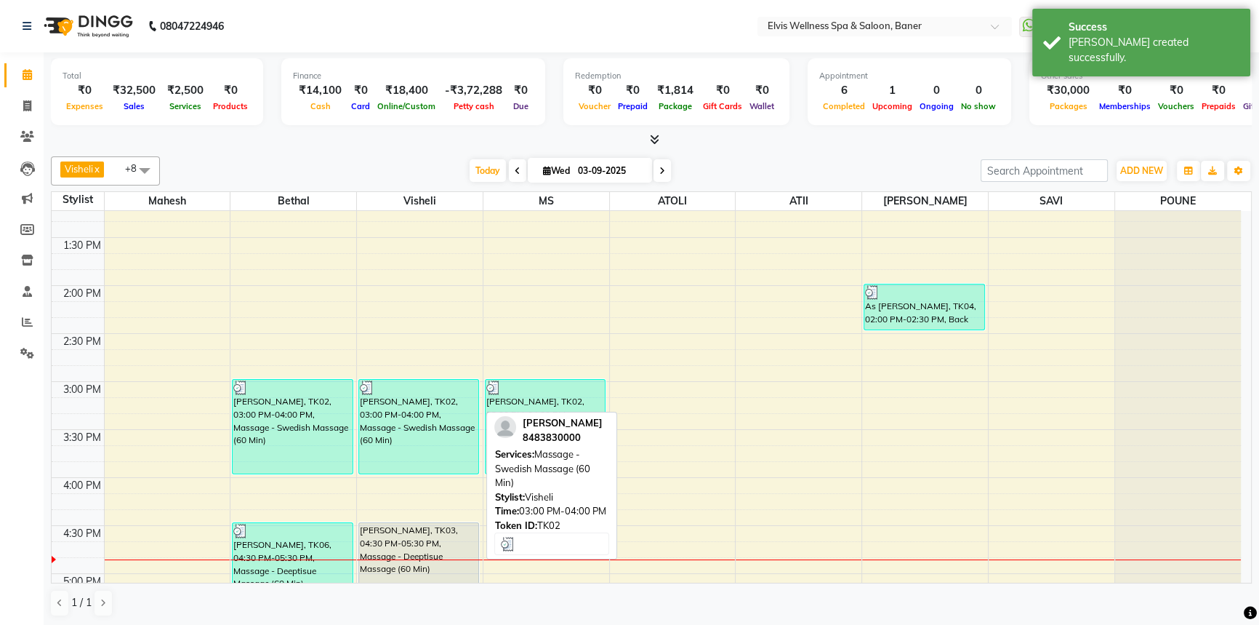
click at [414, 428] on div "[PERSON_NAME], TK02, 03:00 PM-04:00 PM, Massage - Swedish Massage (60 Min)" at bounding box center [418, 427] width 119 height 94
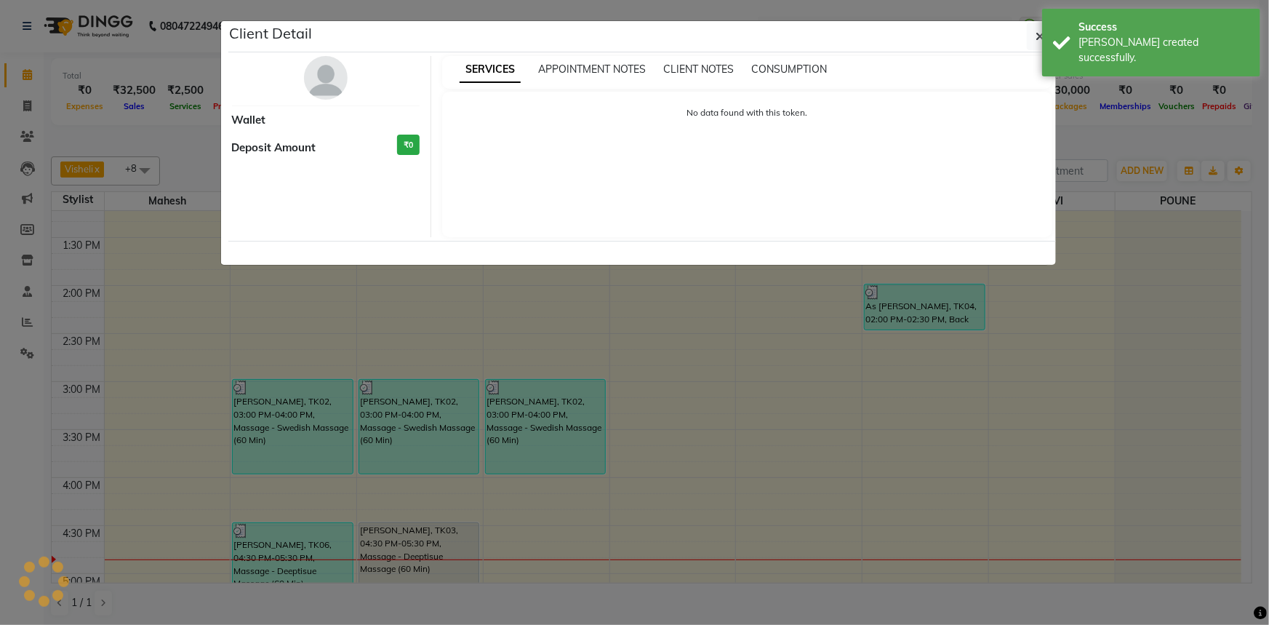
select select "3"
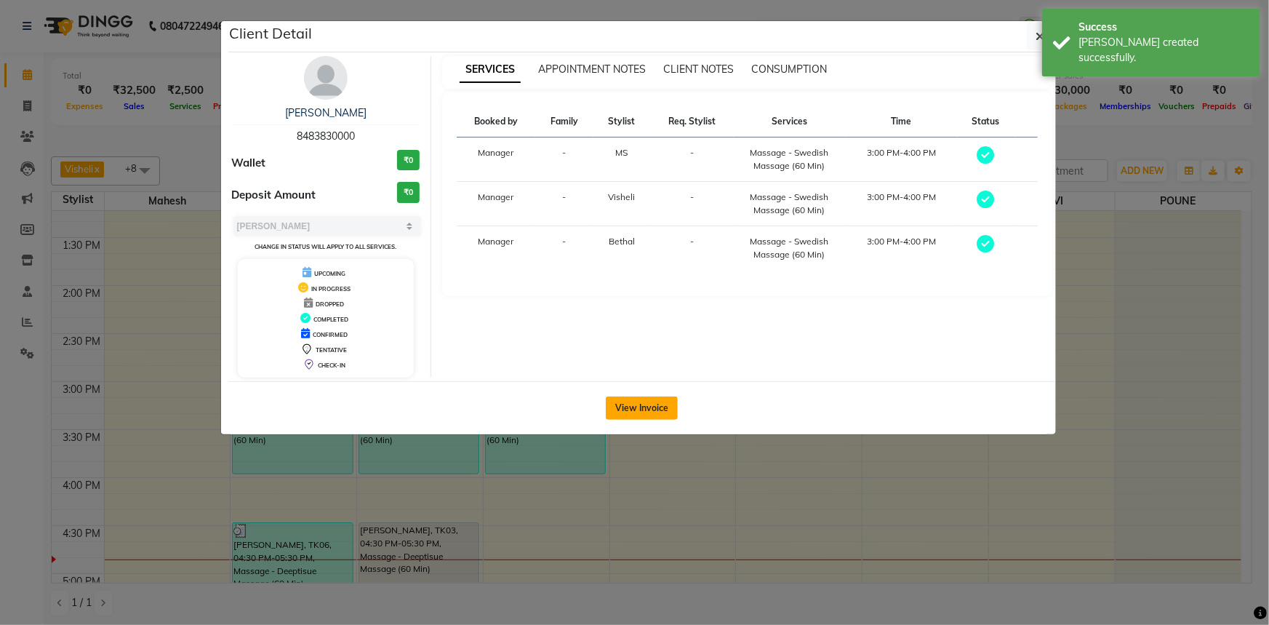
click at [644, 400] on button "View Invoice" at bounding box center [642, 407] width 72 height 23
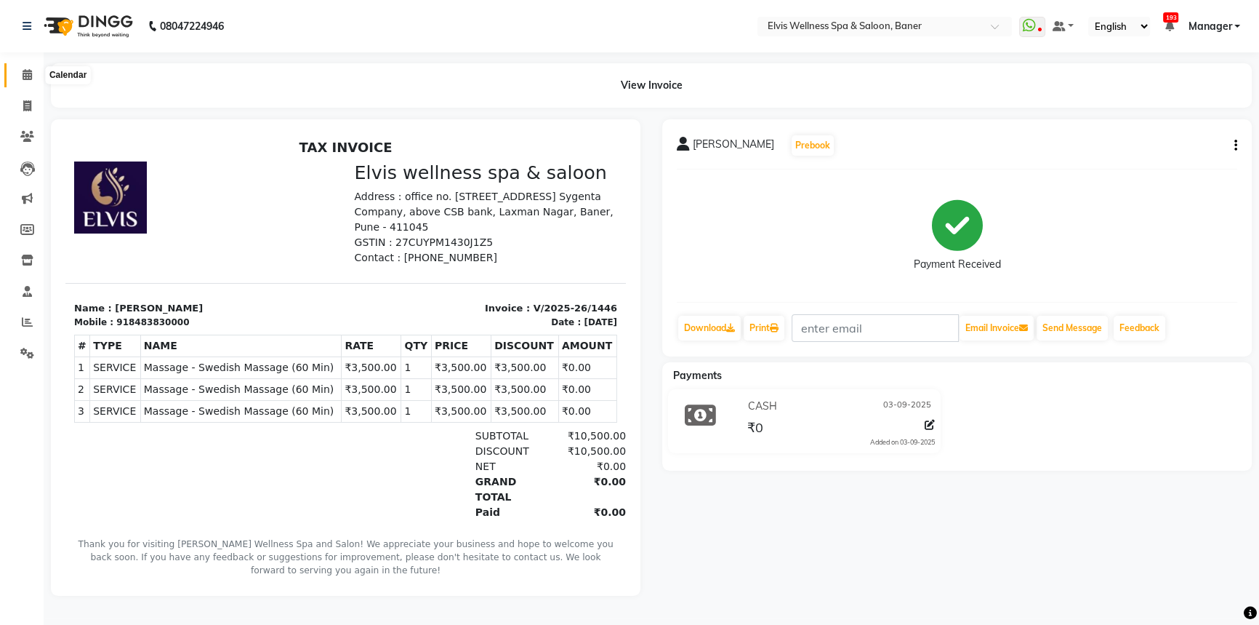
click at [23, 71] on icon at bounding box center [27, 74] width 9 height 11
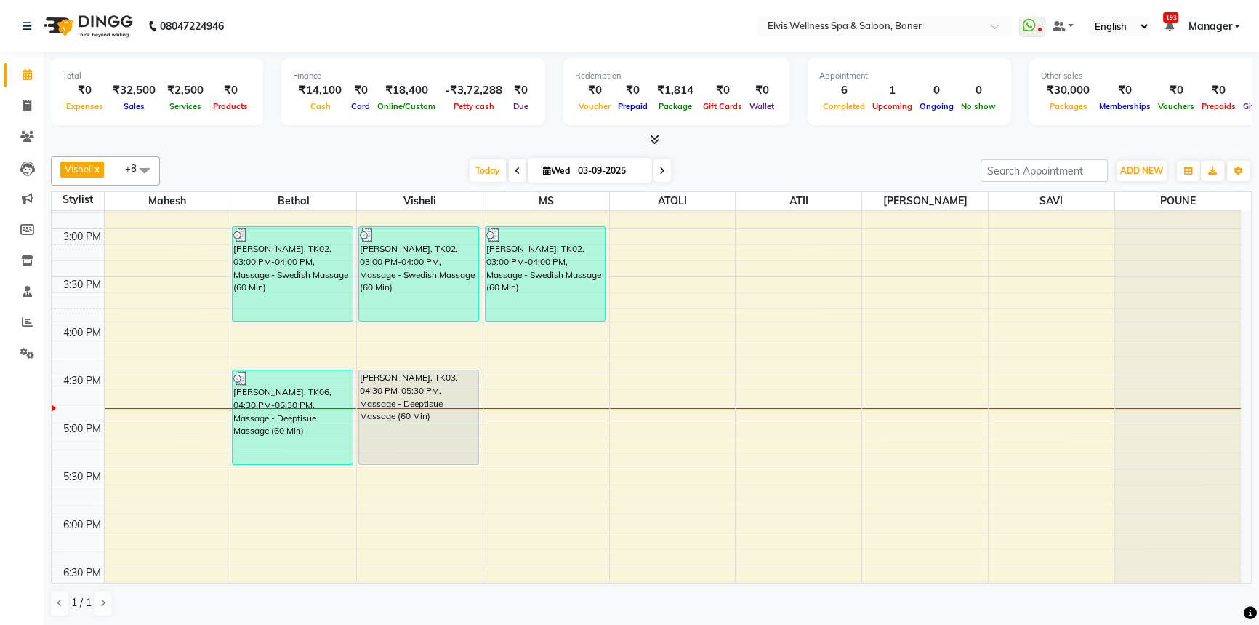
scroll to position [661, 0]
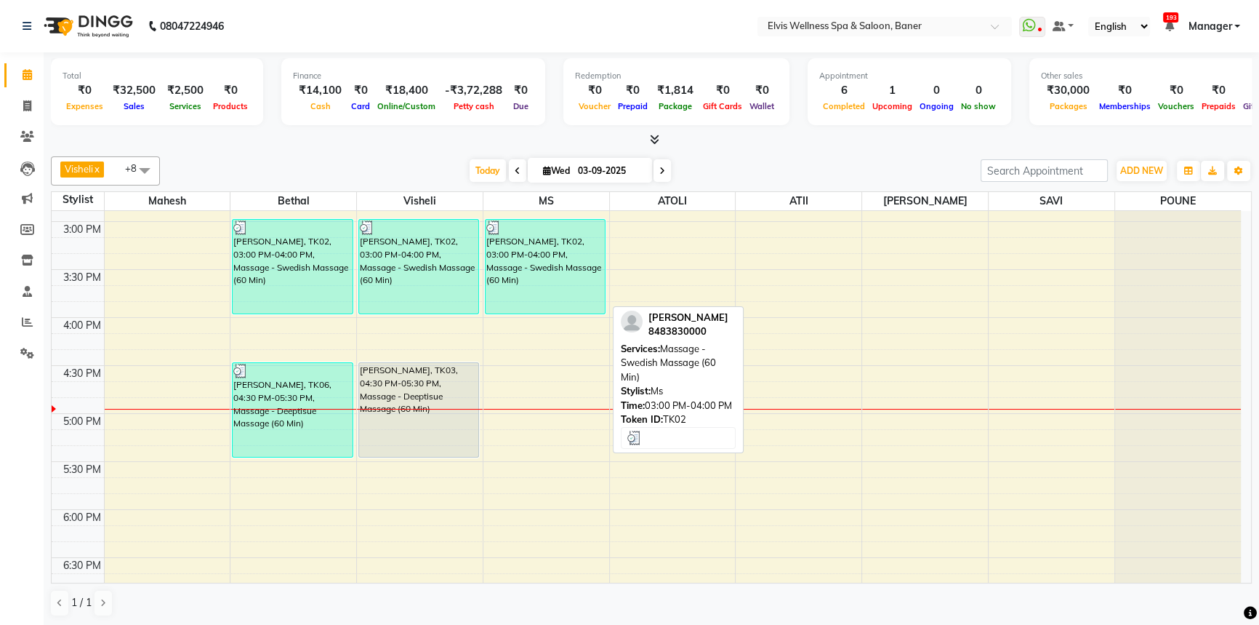
drag, startPoint x: 505, startPoint y: 291, endPoint x: 782, endPoint y: 138, distance: 316.4
click at [782, 138] on div at bounding box center [651, 139] width 1201 height 15
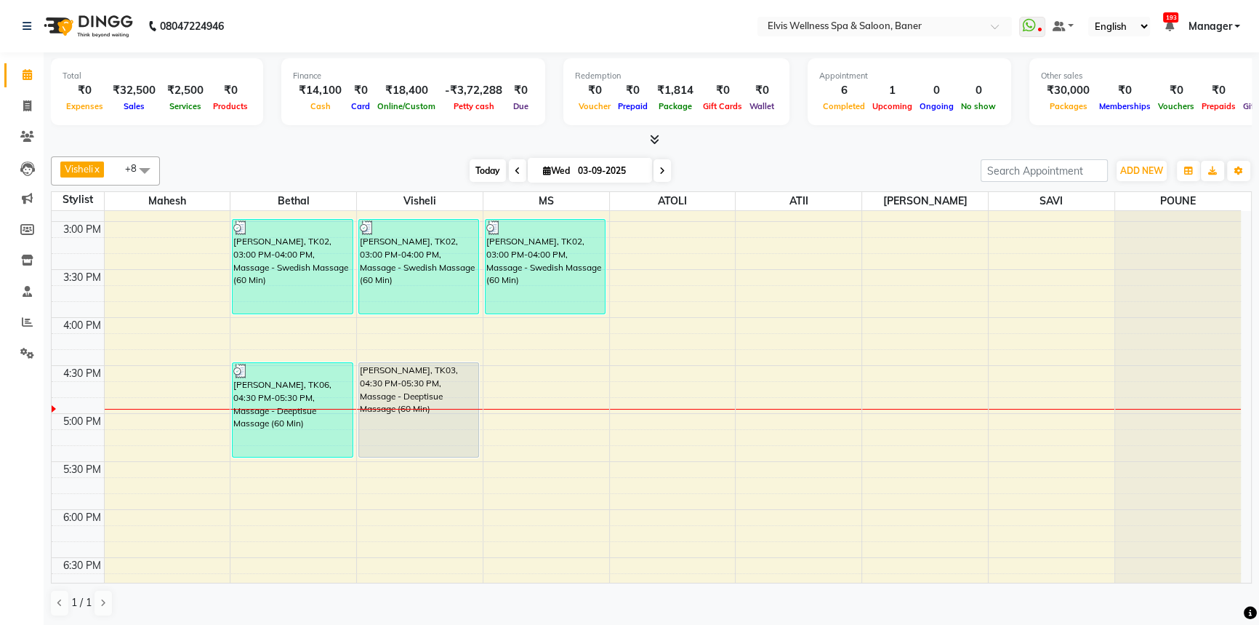
click at [478, 173] on span "Today" at bounding box center [488, 170] width 36 height 23
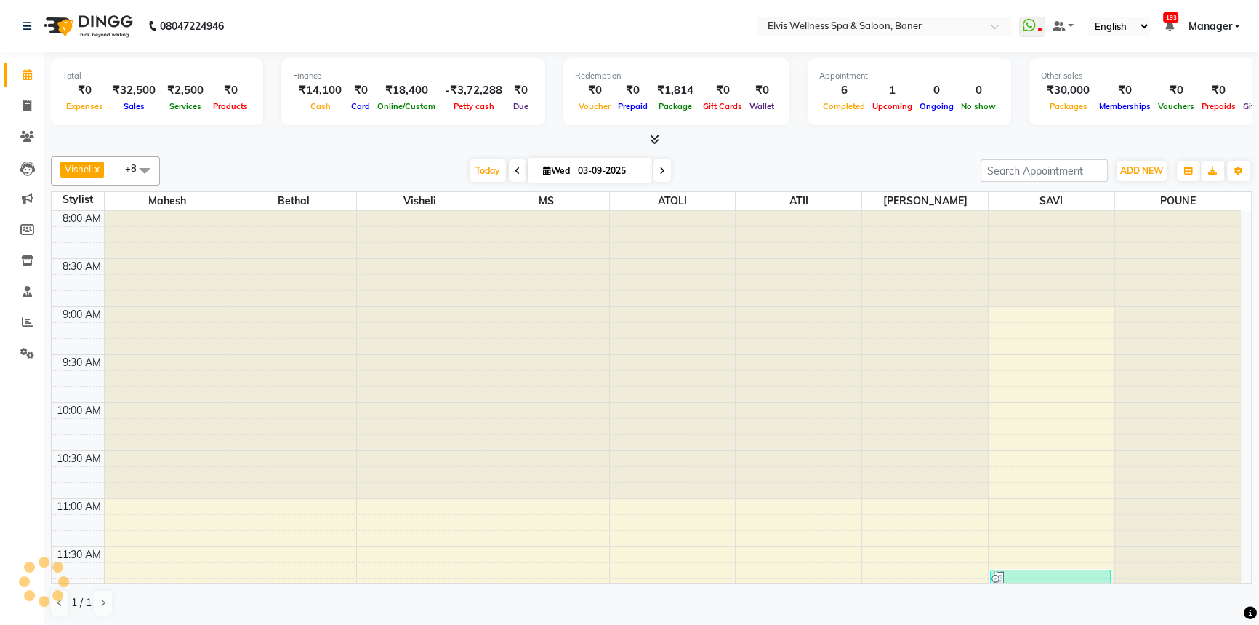
scroll to position [765, 0]
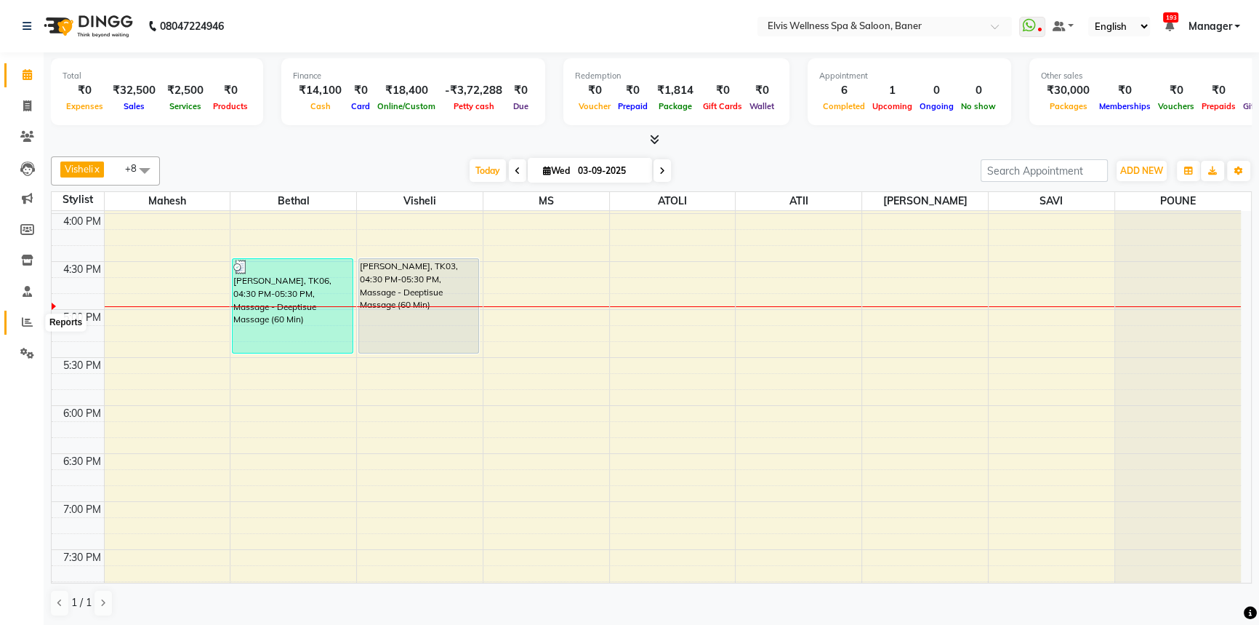
click at [17, 315] on span at bounding box center [27, 322] width 25 height 17
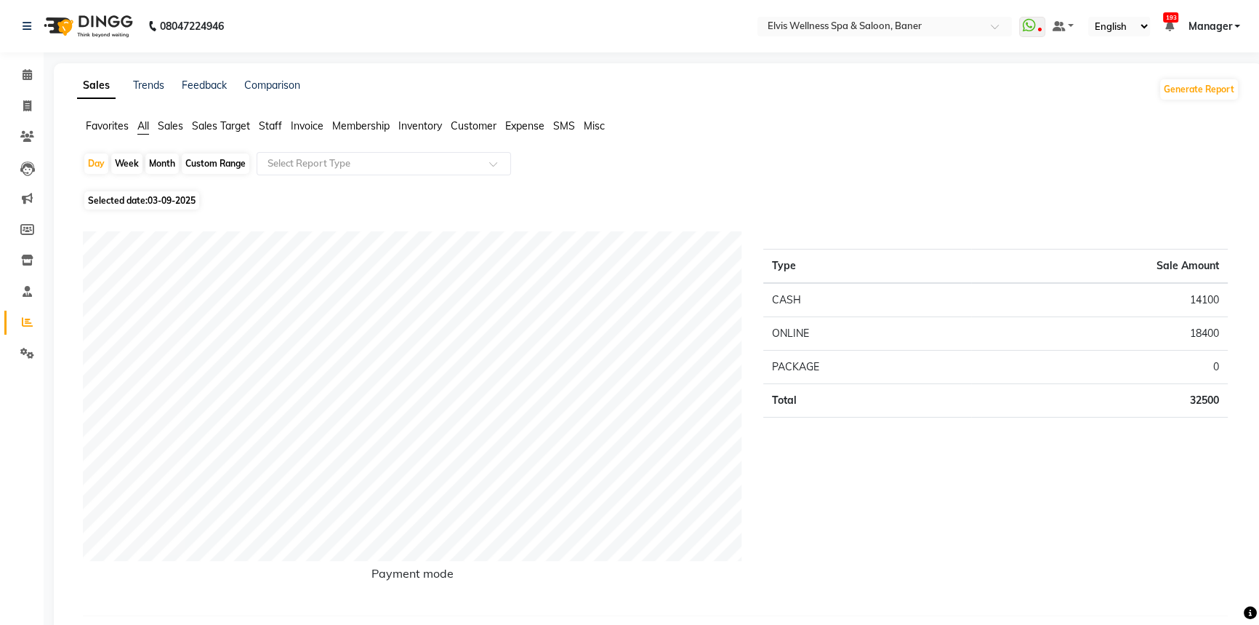
click at [160, 157] on div "Month" at bounding box center [161, 163] width 33 height 20
select select "9"
select select "2025"
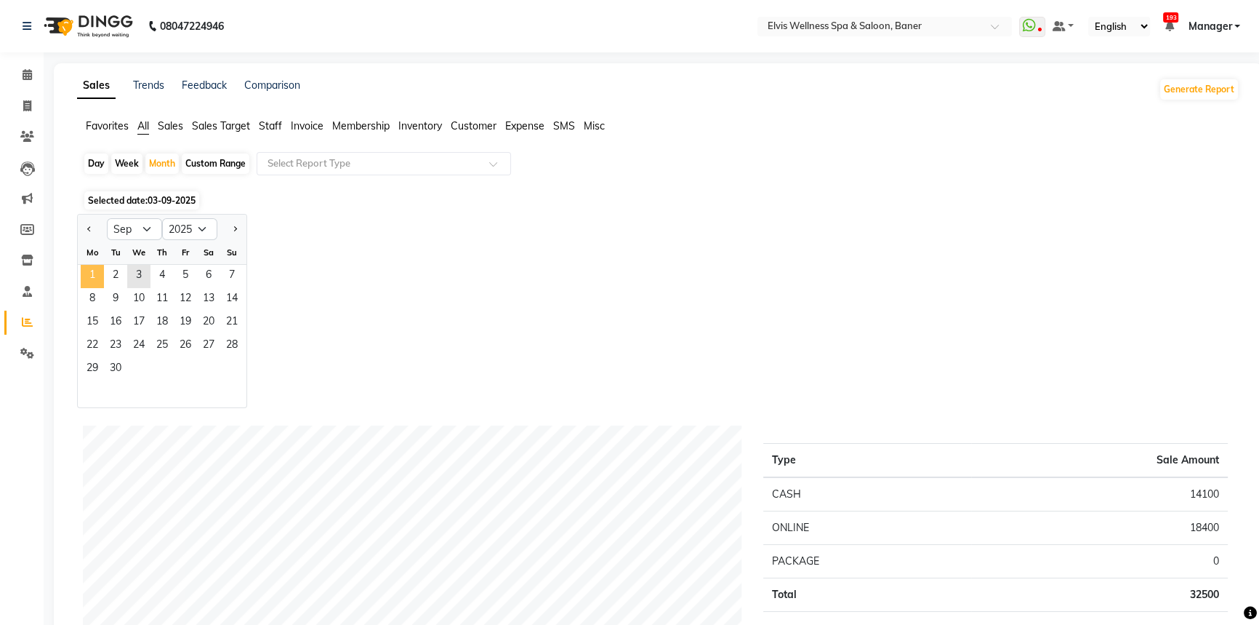
click at [92, 279] on span "1" at bounding box center [92, 276] width 23 height 23
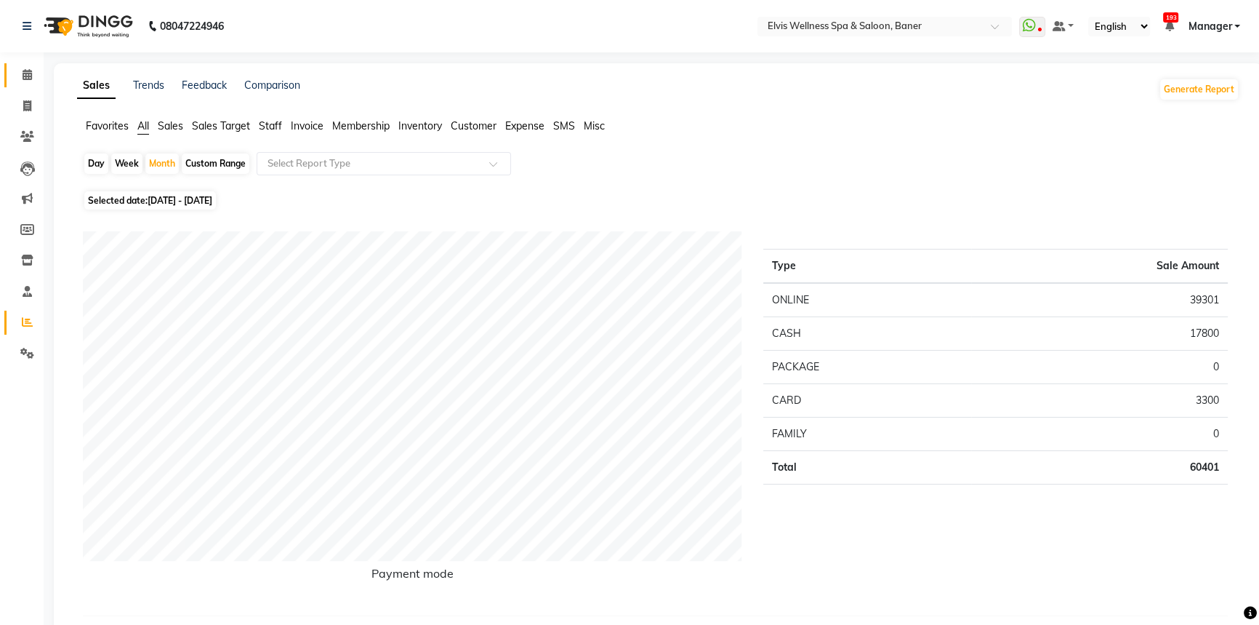
click at [4, 79] on link "Calendar" at bounding box center [21, 75] width 35 height 24
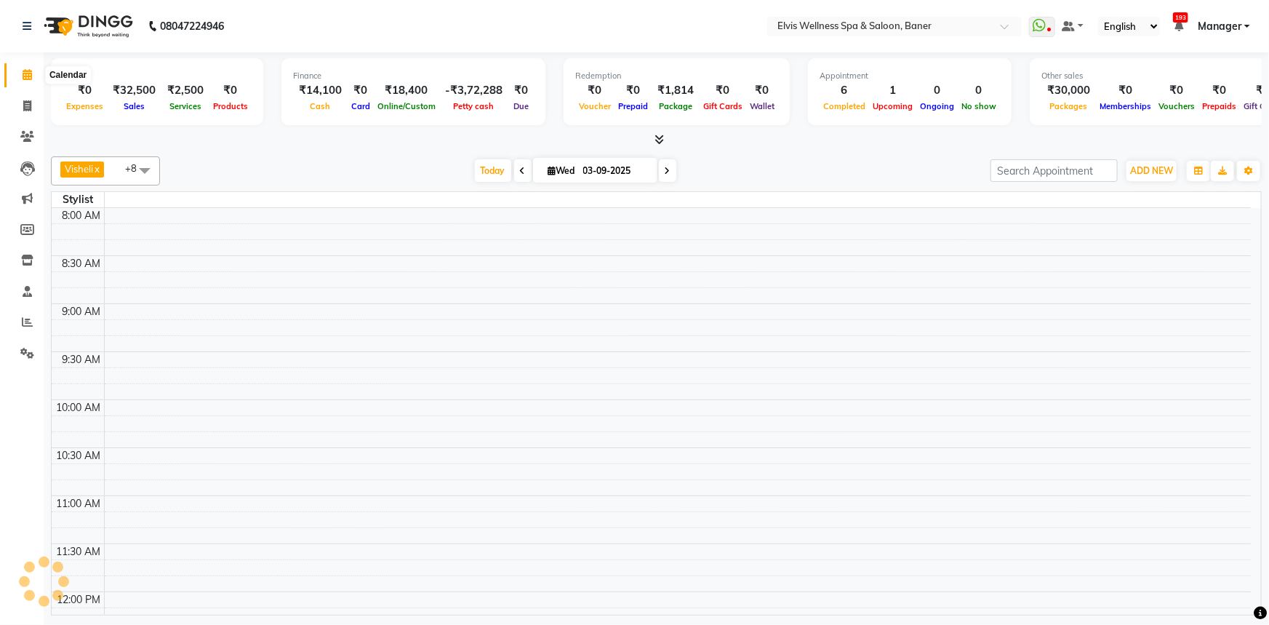
click at [15, 76] on span at bounding box center [27, 75] width 25 height 17
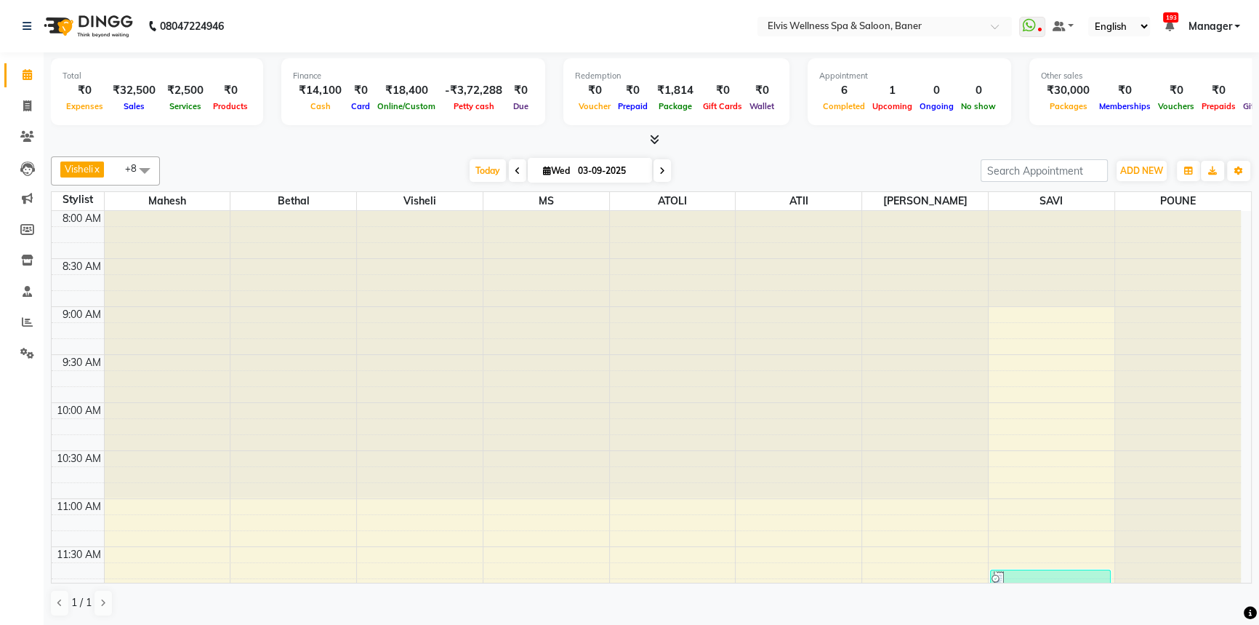
click at [454, 178] on div "[DATE] [DATE]" at bounding box center [570, 171] width 806 height 22
click at [470, 171] on span "Today" at bounding box center [488, 170] width 36 height 23
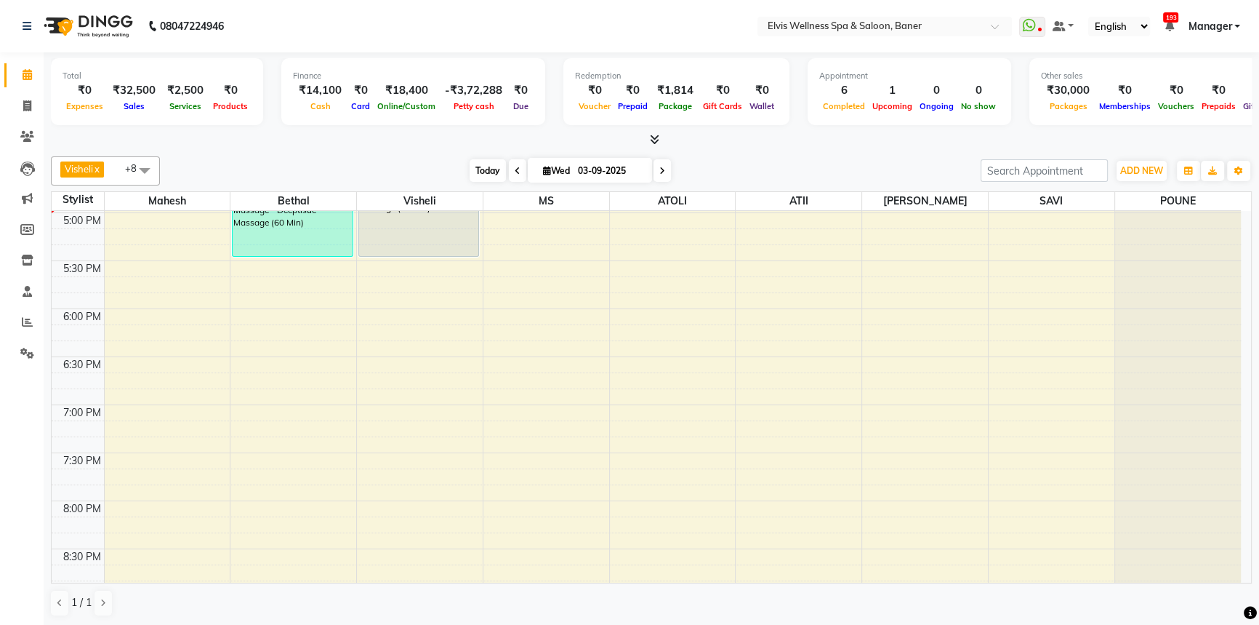
click at [475, 164] on span "Today" at bounding box center [488, 170] width 36 height 23
click at [480, 161] on span "Today" at bounding box center [488, 170] width 36 height 23
click at [479, 169] on span "Today" at bounding box center [488, 170] width 36 height 23
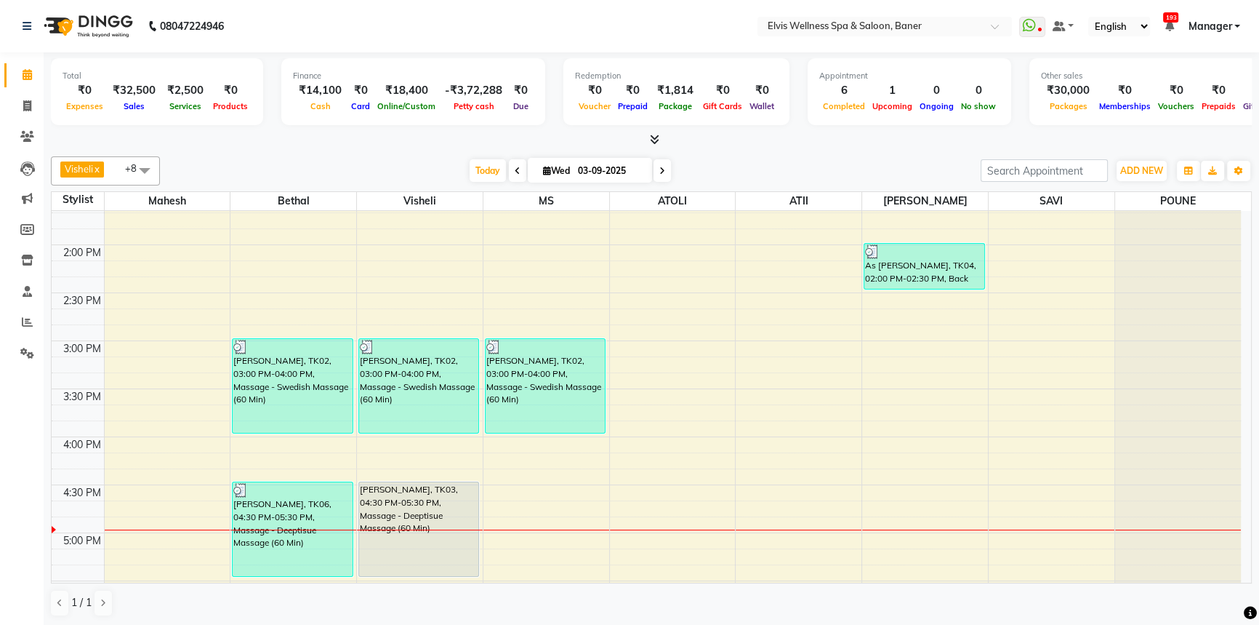
scroll to position [531, 0]
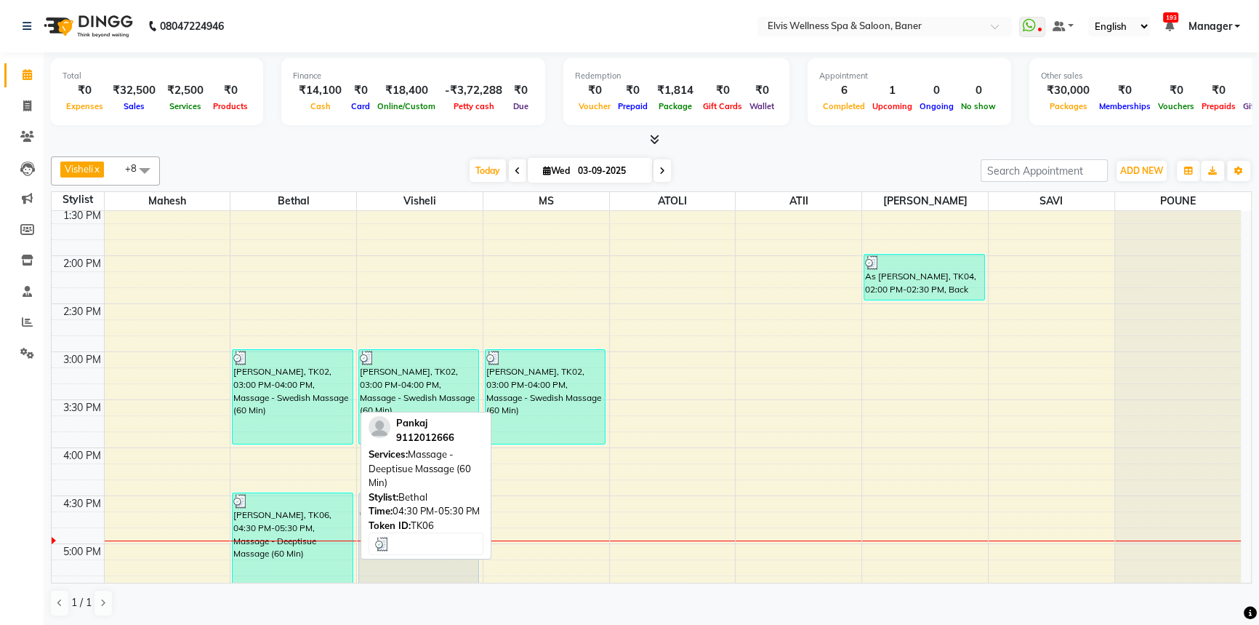
click at [273, 518] on div "[PERSON_NAME], TK06, 04:30 PM-05:30 PM, Massage - Deeptisue Massage (60 Min)" at bounding box center [292, 540] width 119 height 94
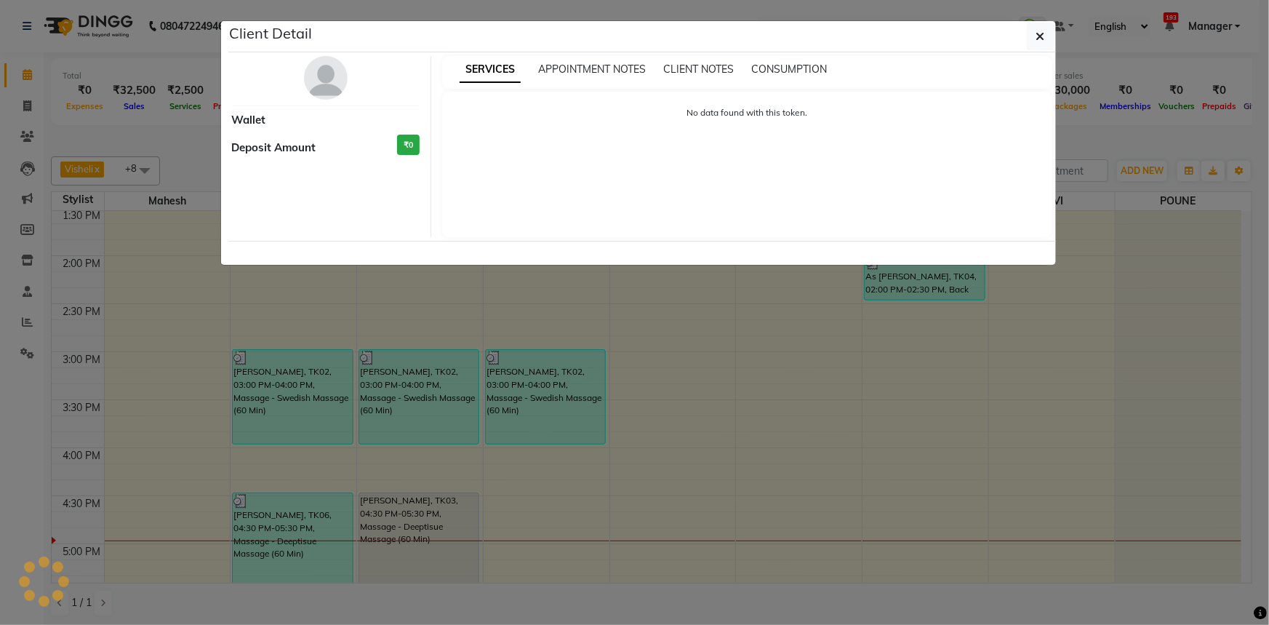
select select "3"
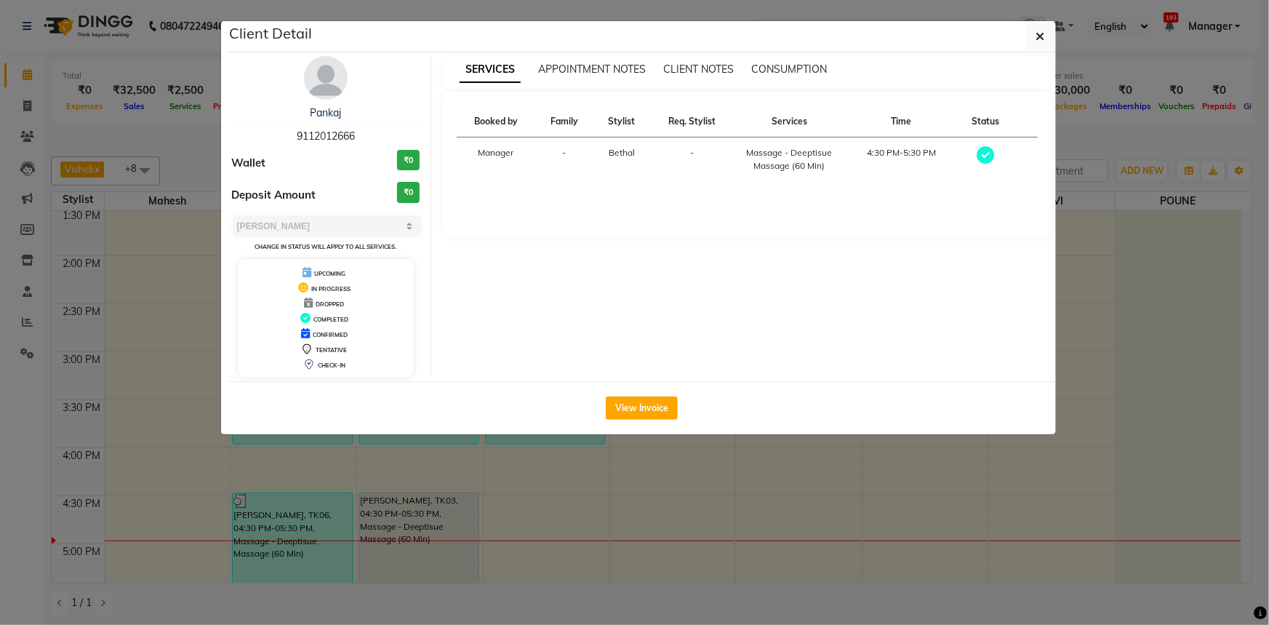
click at [328, 67] on img at bounding box center [326, 78] width 44 height 44
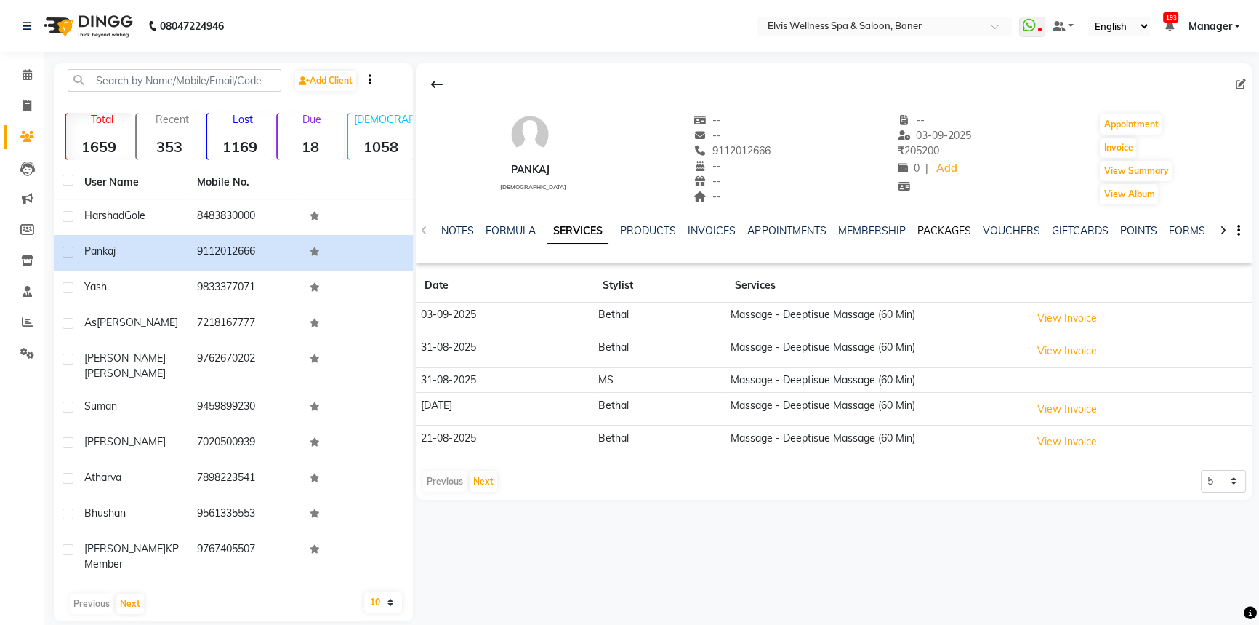
click at [953, 225] on link "PACKAGES" at bounding box center [944, 230] width 54 height 13
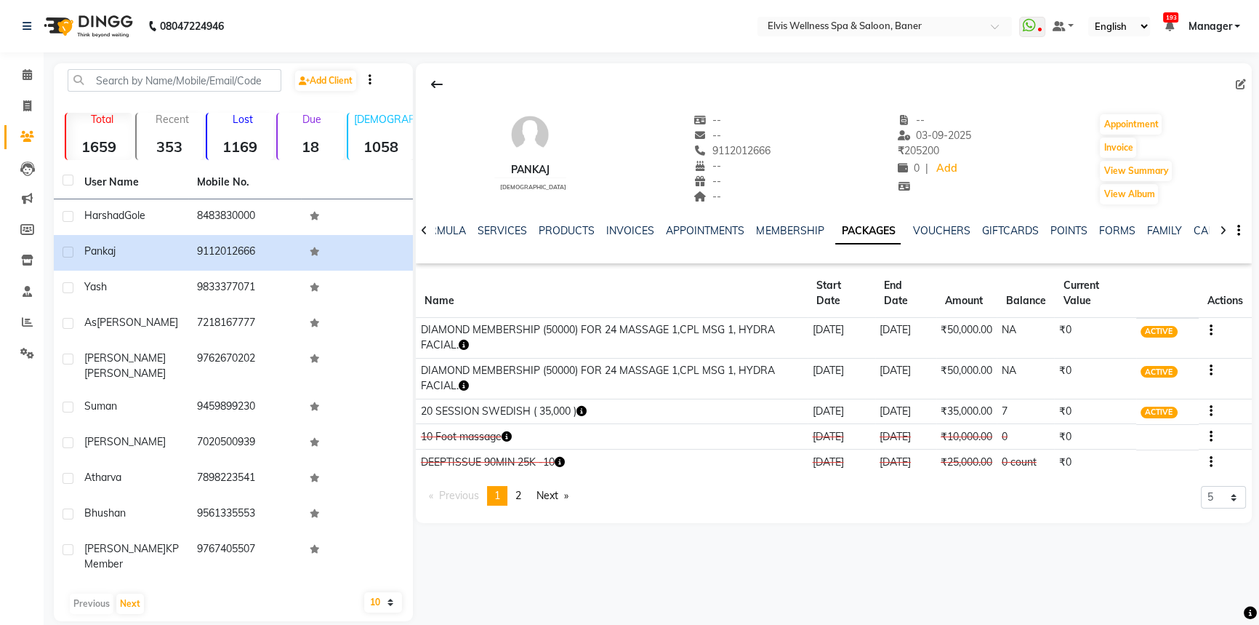
click at [1214, 327] on td at bounding box center [1225, 338] width 53 height 41
click at [1211, 330] on icon "button" at bounding box center [1210, 330] width 3 height 1
click at [1177, 305] on div "Redemption History" at bounding box center [1139, 312] width 95 height 18
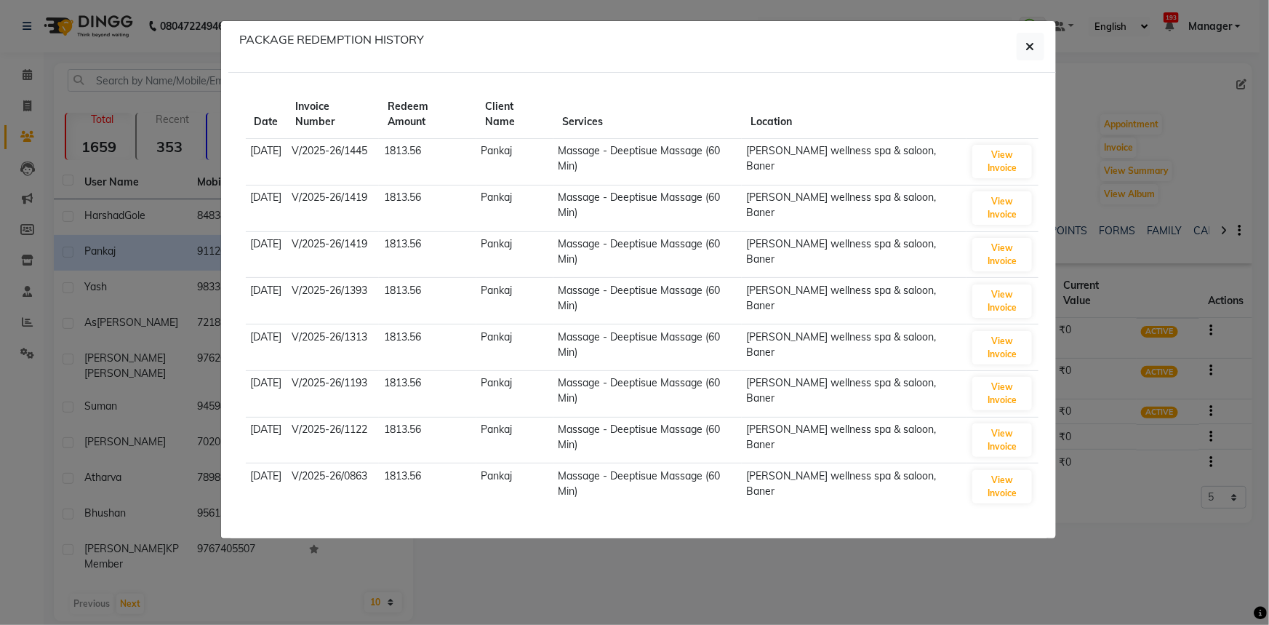
click at [908, 502] on ngb-modal-window "PACKAGE REDEMPTION HISTORY Date Invoice Number Redeem Amount Client Name Servic…" at bounding box center [634, 312] width 1269 height 625
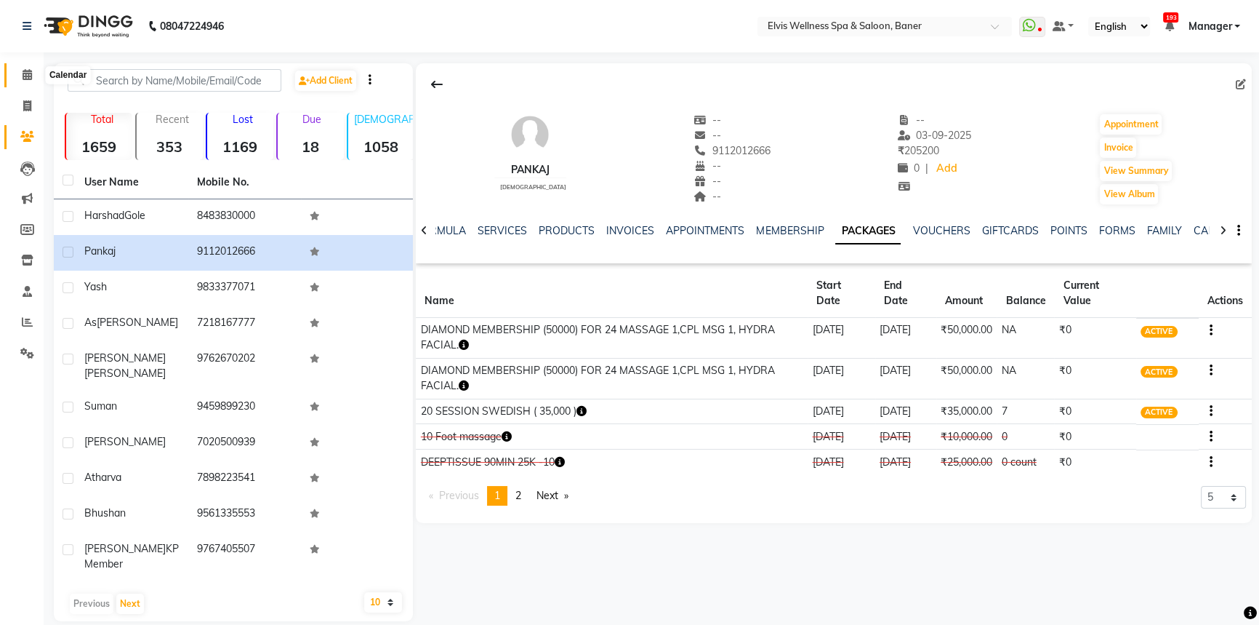
click at [23, 73] on icon at bounding box center [27, 74] width 9 height 11
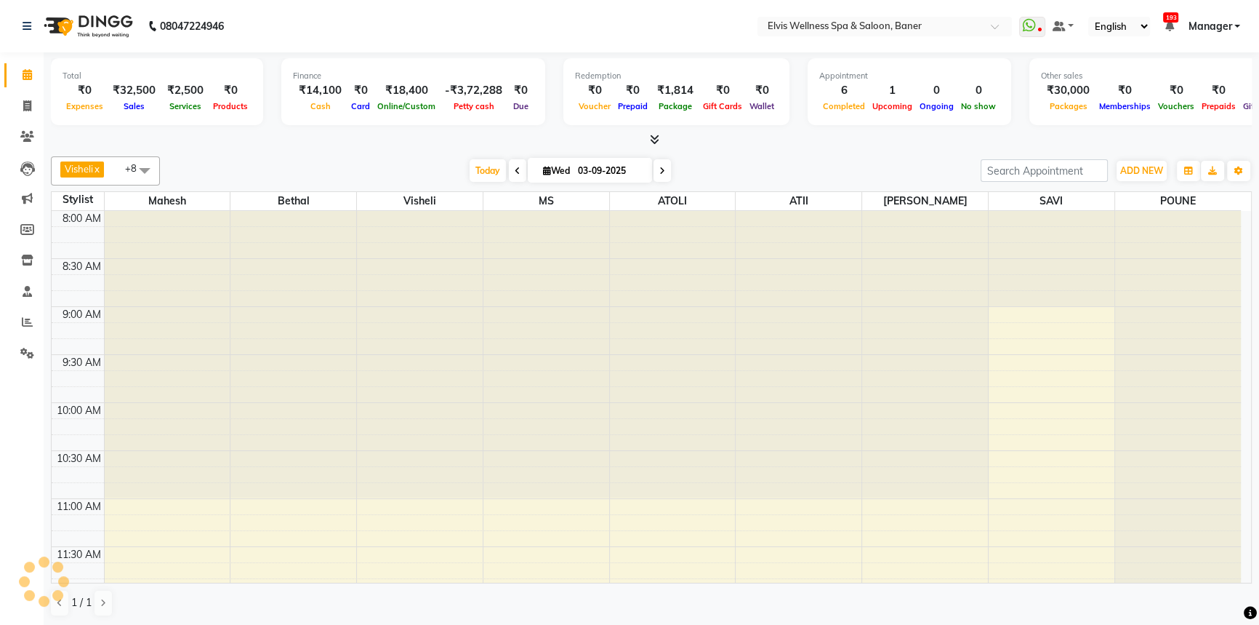
scroll to position [862, 0]
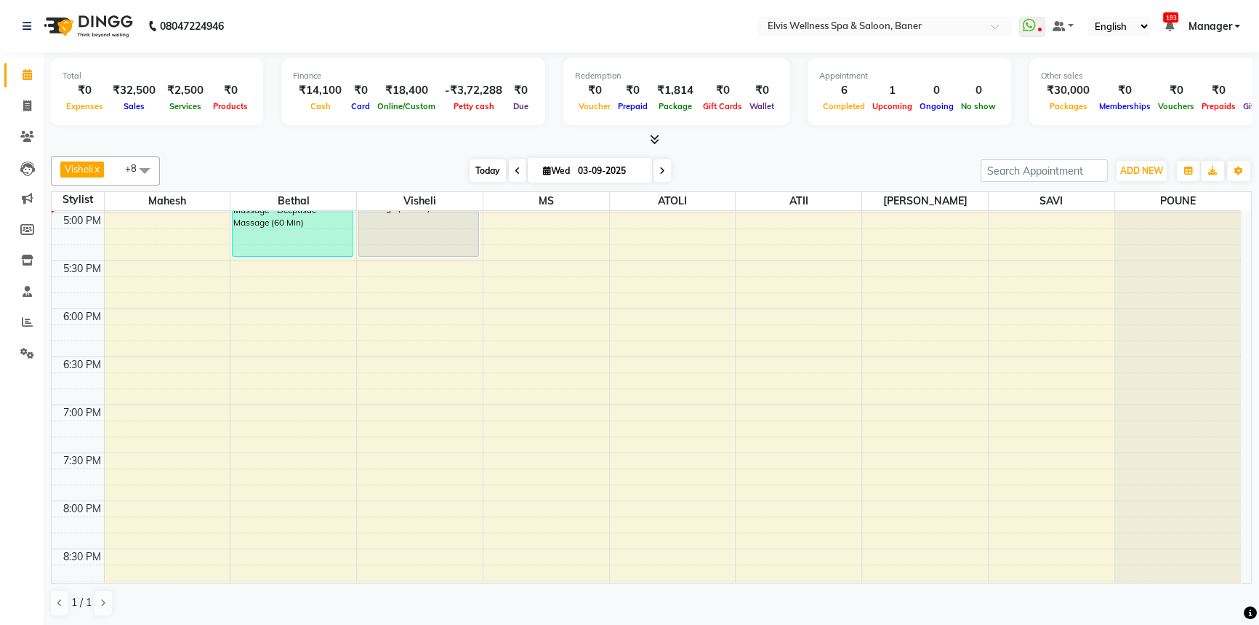
click at [494, 167] on span "Today" at bounding box center [488, 170] width 36 height 23
click at [862, 151] on div "Visheli x MS x Bethal x ATOLI x ATII x SAVI x [PERSON_NAME] [PERSON_NAME] x +8 …" at bounding box center [651, 387] width 1201 height 472
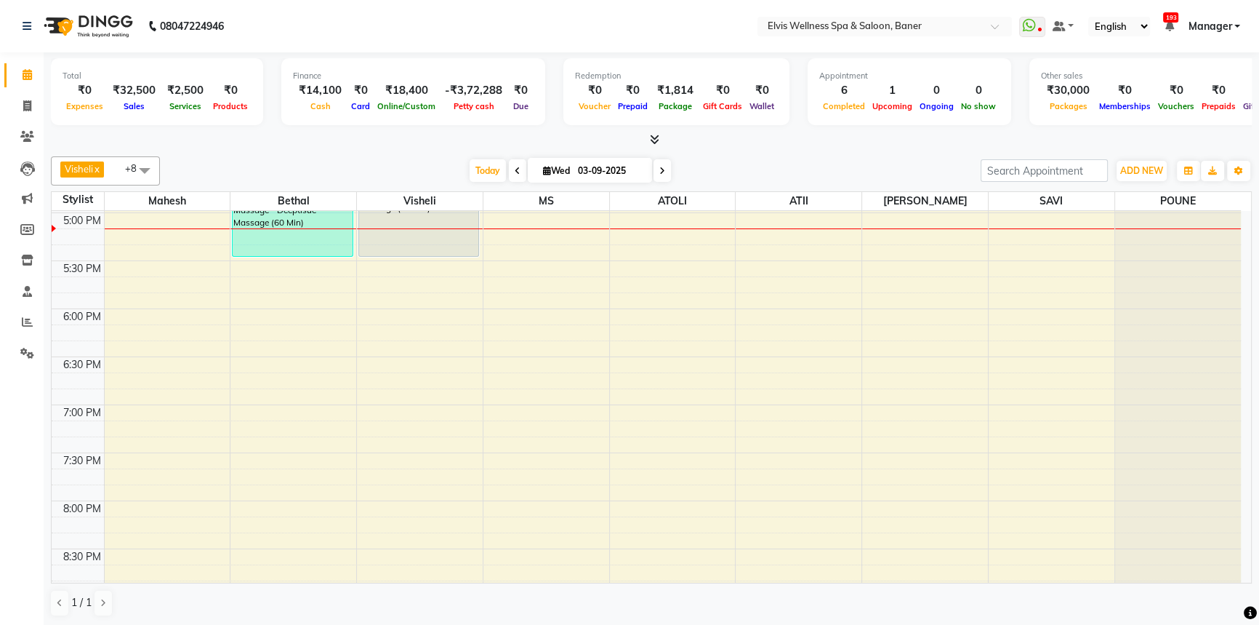
click at [713, 152] on div "Visheli x MS x Bethal x ATOLI x ATII x SAVI x [PERSON_NAME] [PERSON_NAME] x +8 …" at bounding box center [651, 387] width 1201 height 472
click at [737, 123] on div "Redemption ₹0 Voucher ₹0 Prepaid ₹1,814 Package ₹0 Gift Cards ₹0 Wallet" at bounding box center [677, 91] width 226 height 67
click at [723, 153] on div "Visheli x MS x Bethal x ATOLI x ATII x SAVI x [PERSON_NAME] [PERSON_NAME] x +8 …" at bounding box center [651, 387] width 1201 height 472
click at [478, 167] on span "Today" at bounding box center [488, 170] width 36 height 23
click at [796, 157] on div "Visheli x MS x Bethal x ATOLI x ATII x SAVI x [PERSON_NAME] [PERSON_NAME] x +8 …" at bounding box center [651, 170] width 1201 height 29
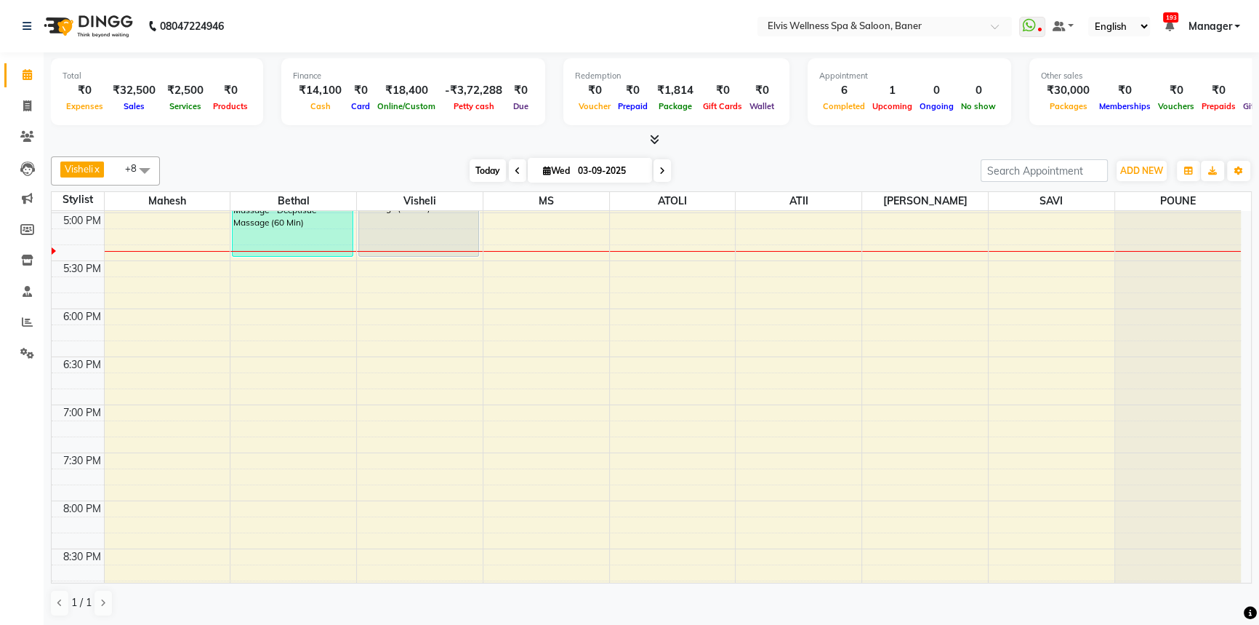
click at [483, 161] on span "Today" at bounding box center [488, 170] width 36 height 23
click at [784, 149] on div "Total ₹0 Expenses ₹32,500 Sales ₹2,500 Services ₹0 Products Finance ₹14,100 Cas…" at bounding box center [652, 339] width 1216 height 574
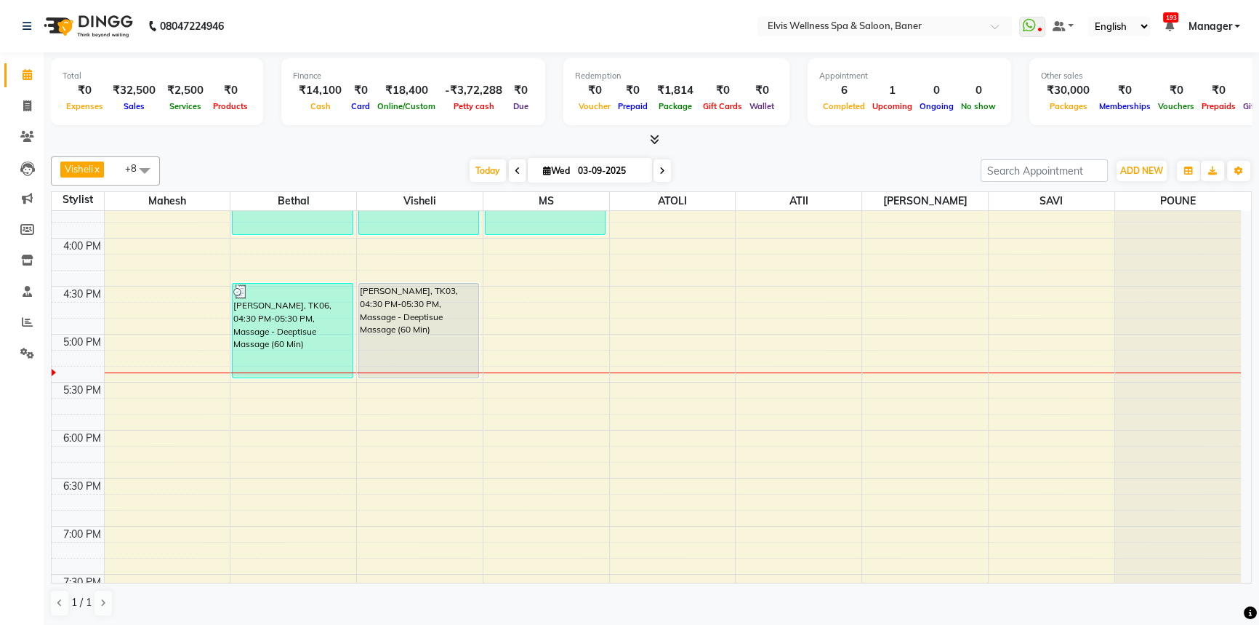
scroll to position [729, 0]
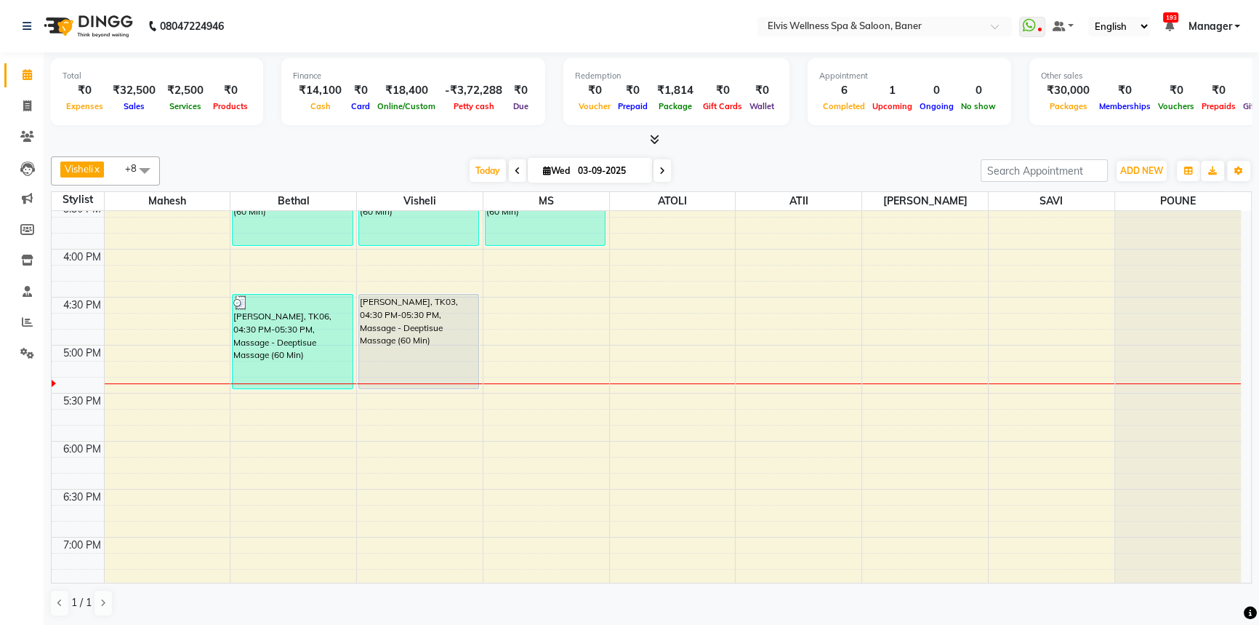
click at [739, 178] on div "[DATE] [DATE]" at bounding box center [570, 171] width 806 height 22
click at [496, 165] on span "Today" at bounding box center [488, 170] width 36 height 23
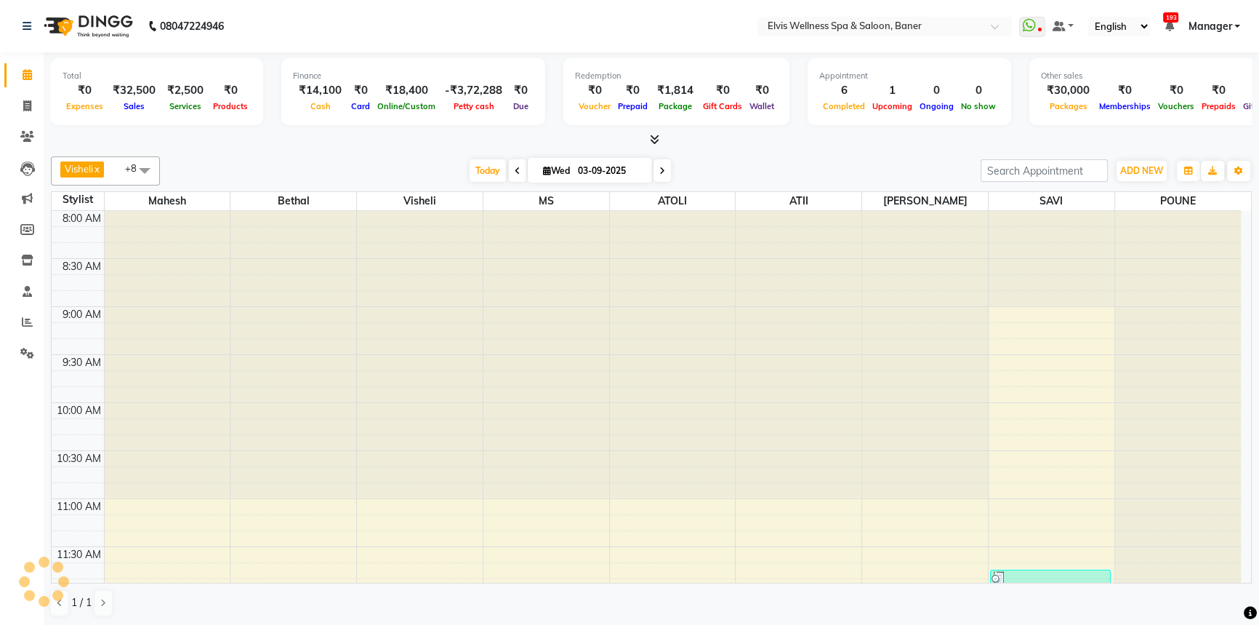
scroll to position [862, 0]
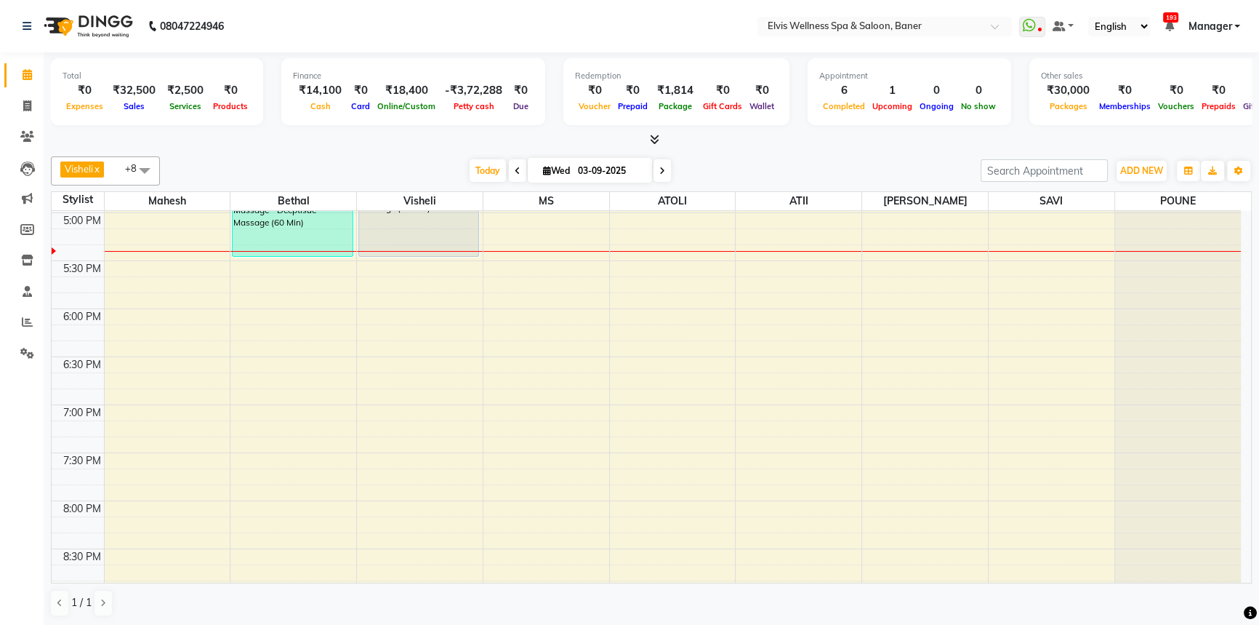
click at [749, 151] on div "Visheli x MS x Bethal x ATOLI x ATII x SAVI x [PERSON_NAME] [PERSON_NAME] x +8 …" at bounding box center [651, 387] width 1201 height 472
click at [749, 156] on div "Visheli x MS x Bethal x ATOLI x ATII x SAVI x [PERSON_NAME] [PERSON_NAME] x +8 …" at bounding box center [651, 170] width 1201 height 29
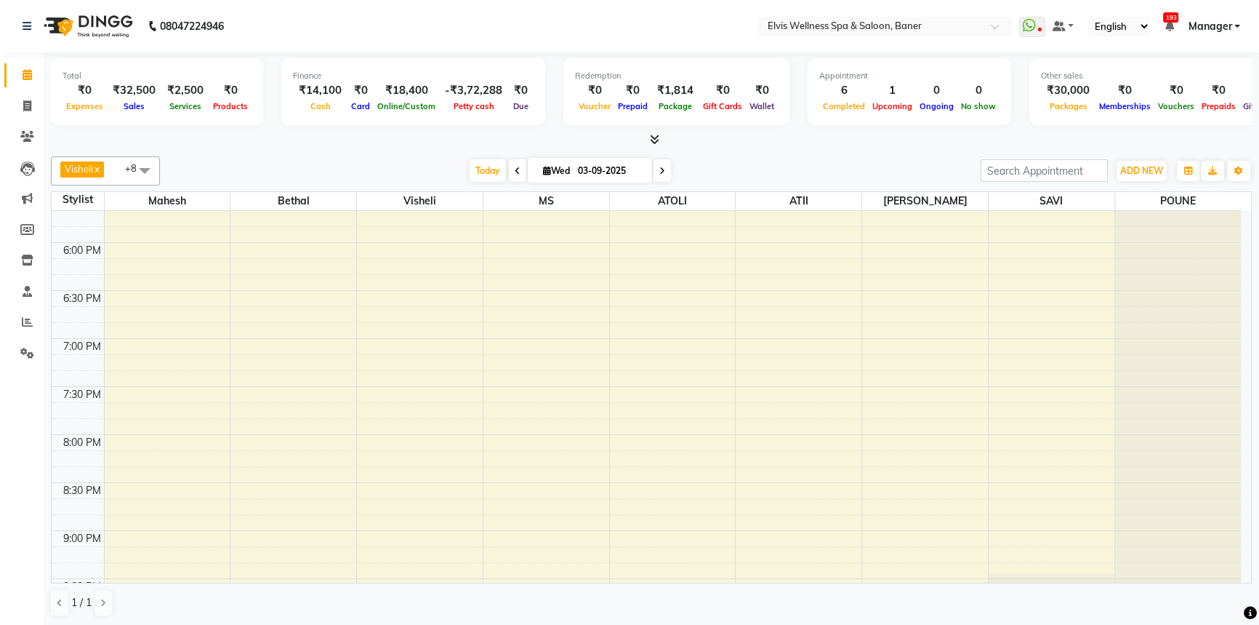
click at [28, 180] on li "Leads" at bounding box center [22, 168] width 44 height 31
click at [29, 184] on li "Marketing" at bounding box center [22, 198] width 44 height 31
click at [26, 196] on icon at bounding box center [27, 198] width 11 height 11
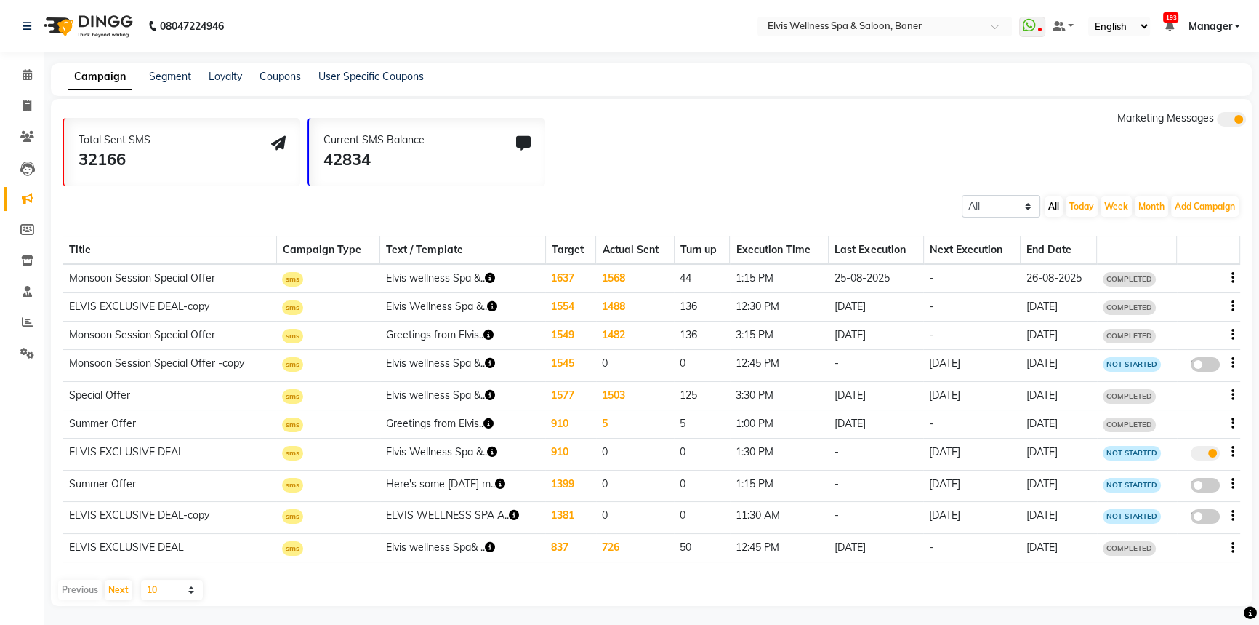
click at [19, 149] on li "Clients" at bounding box center [22, 136] width 44 height 31
click at [21, 146] on link "Clients" at bounding box center [21, 137] width 35 height 24
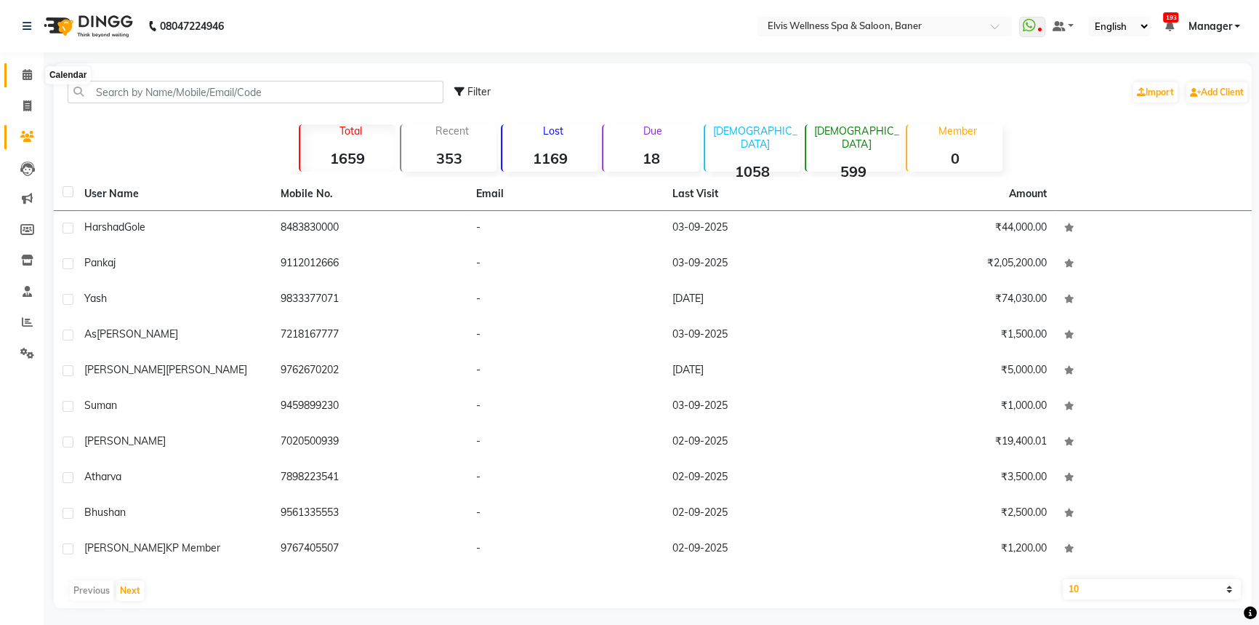
click at [15, 76] on span at bounding box center [27, 75] width 25 height 17
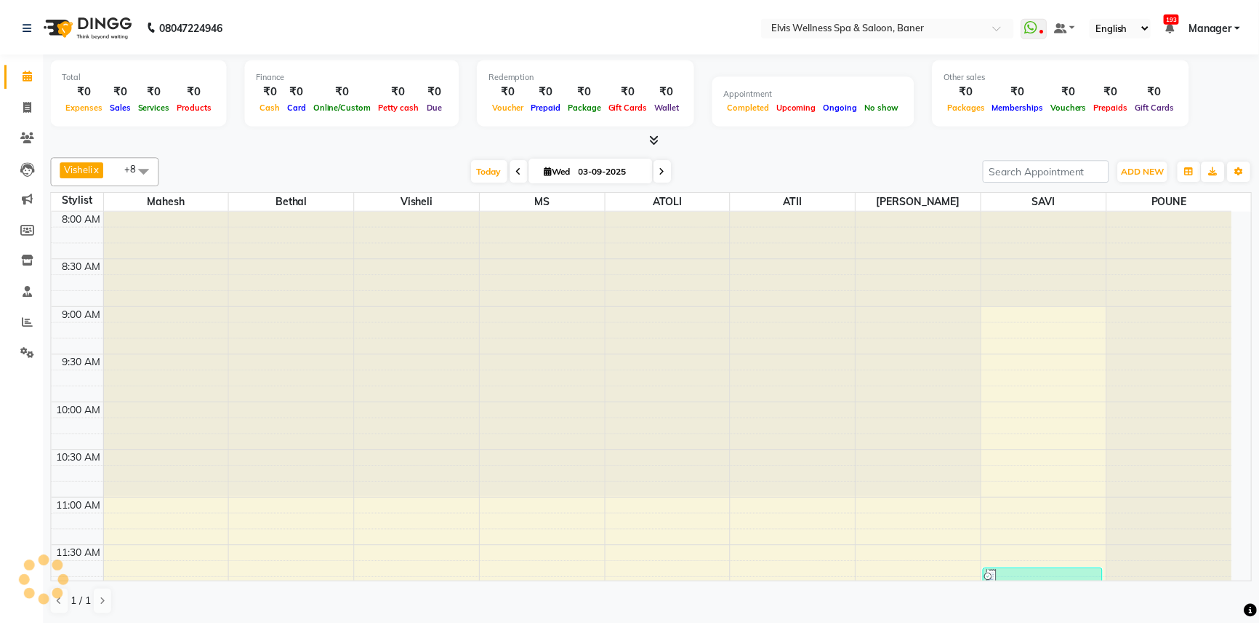
scroll to position [862, 0]
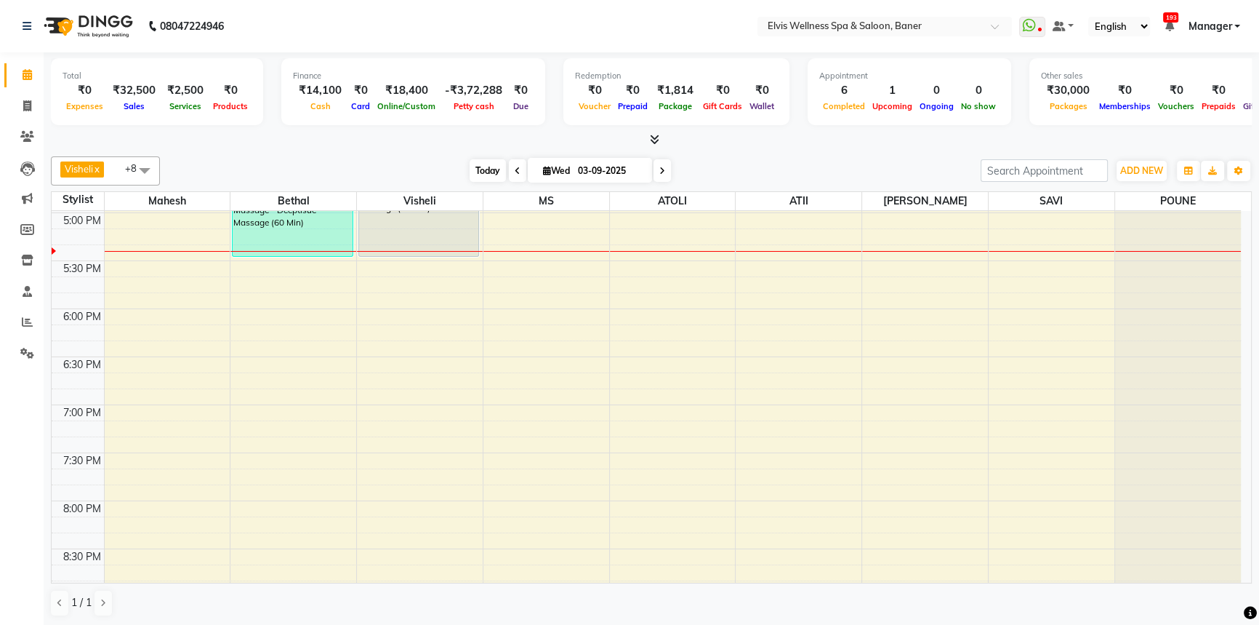
click at [478, 173] on span "Today" at bounding box center [488, 170] width 36 height 23
click at [702, 151] on div "Visheli x MS x Bethal x ATOLI x ATII x SAVI x [PERSON_NAME] [PERSON_NAME] x +8 …" at bounding box center [651, 387] width 1201 height 472
click at [473, 178] on span "Today" at bounding box center [488, 170] width 36 height 23
click at [740, 159] on div "Visheli x MS x Bethal x ATOLI x ATII x SAVI x [PERSON_NAME] [PERSON_NAME] x +8 …" at bounding box center [651, 170] width 1201 height 29
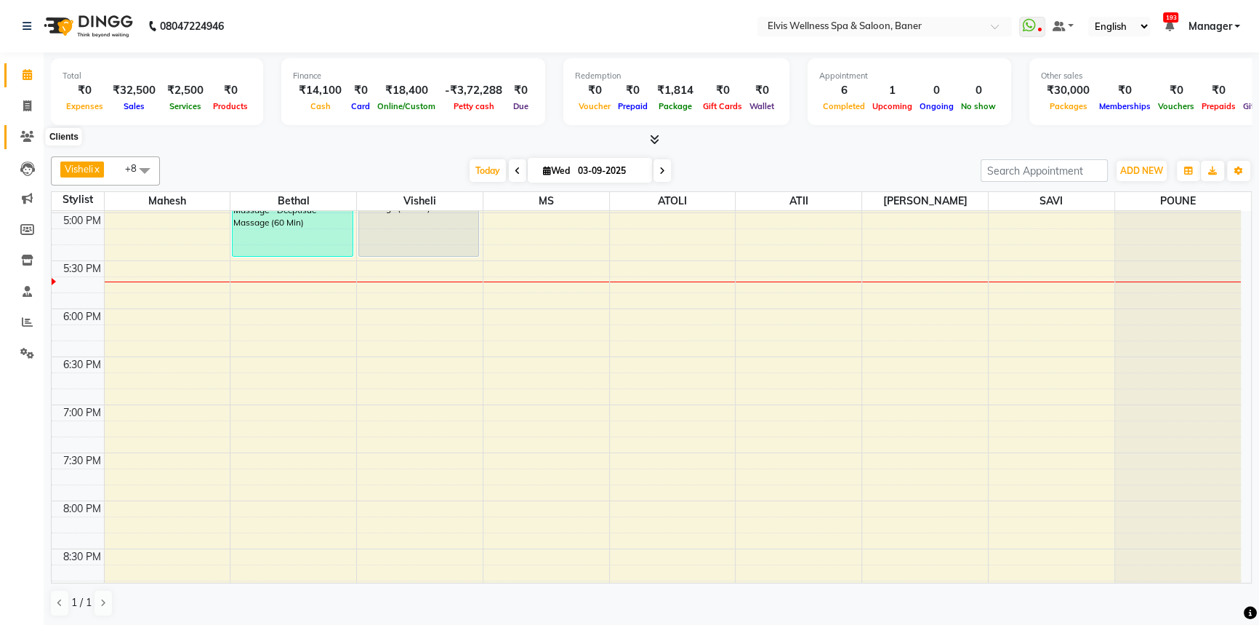
click at [21, 135] on icon at bounding box center [27, 136] width 14 height 11
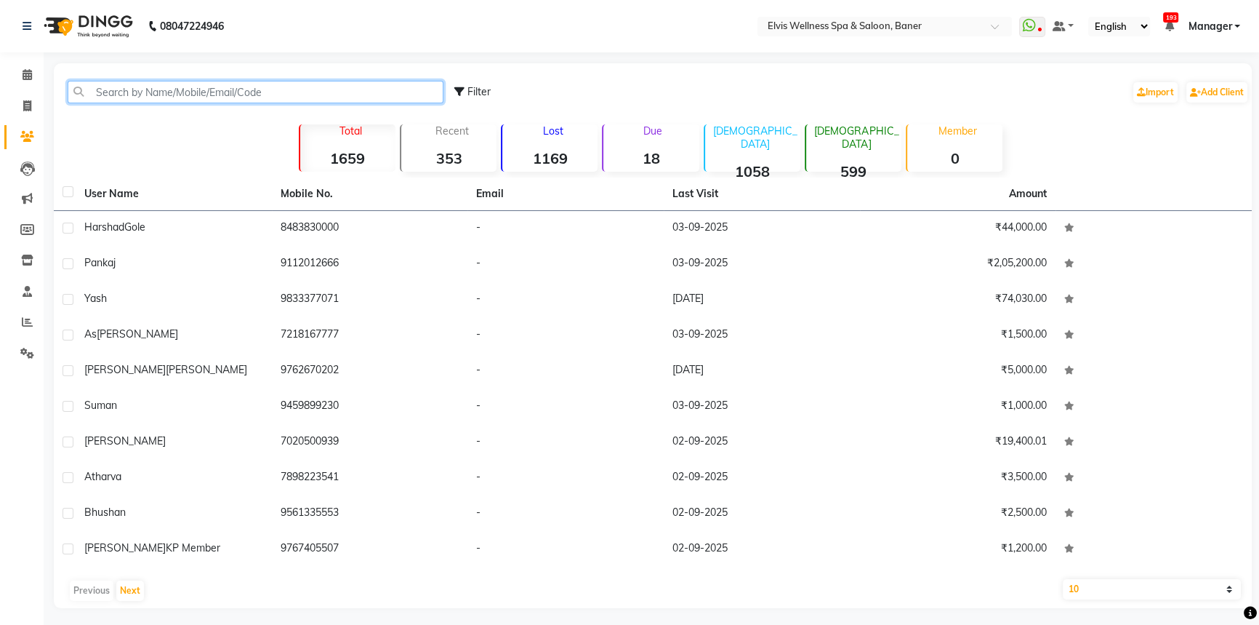
click at [201, 94] on input "text" at bounding box center [256, 92] width 376 height 23
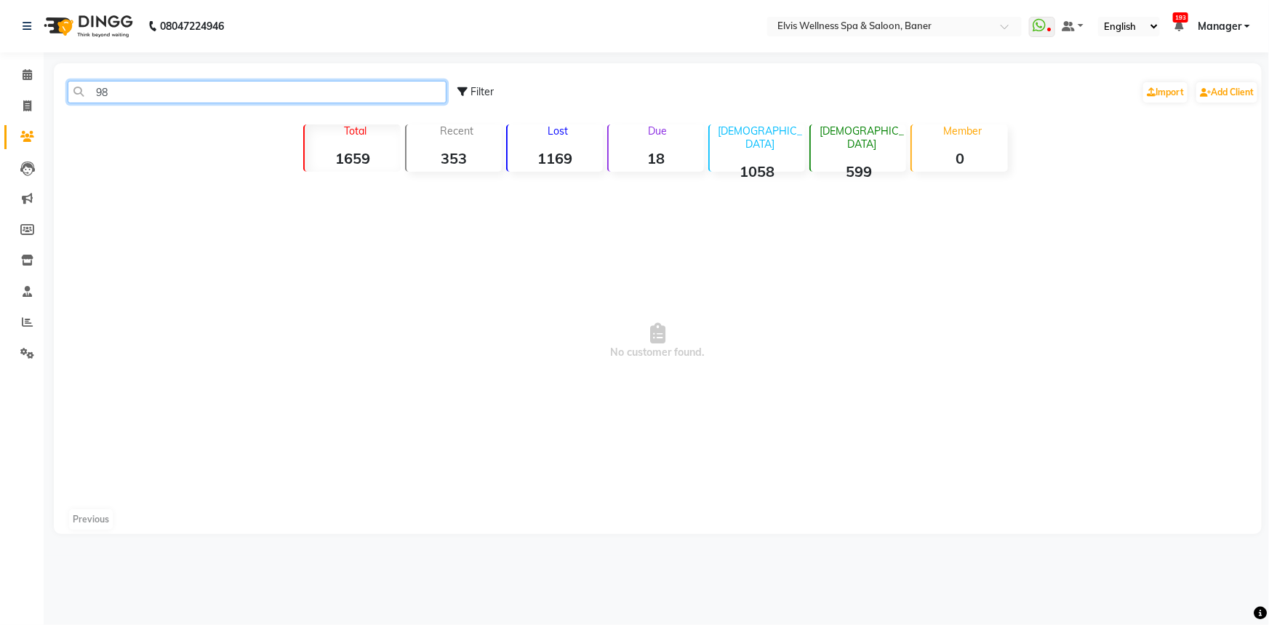
type input "9"
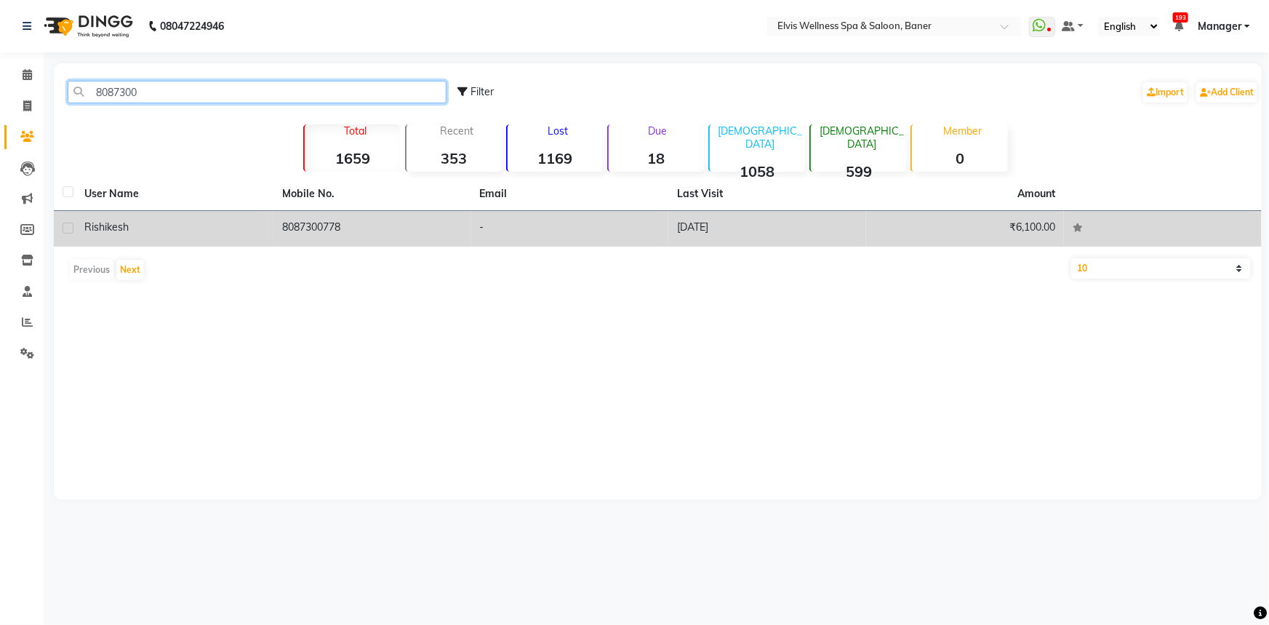
type input "8087300"
click at [318, 233] on td "8087300778" at bounding box center [372, 229] width 198 height 36
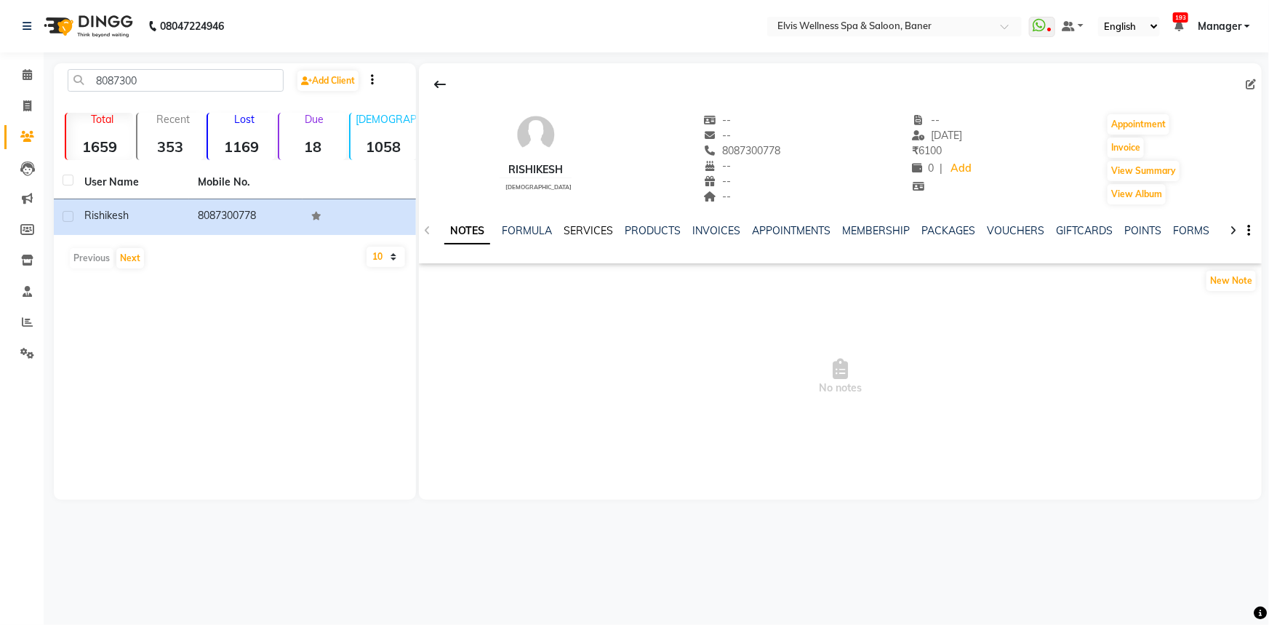
click at [598, 228] on link "SERVICES" at bounding box center [588, 230] width 49 height 13
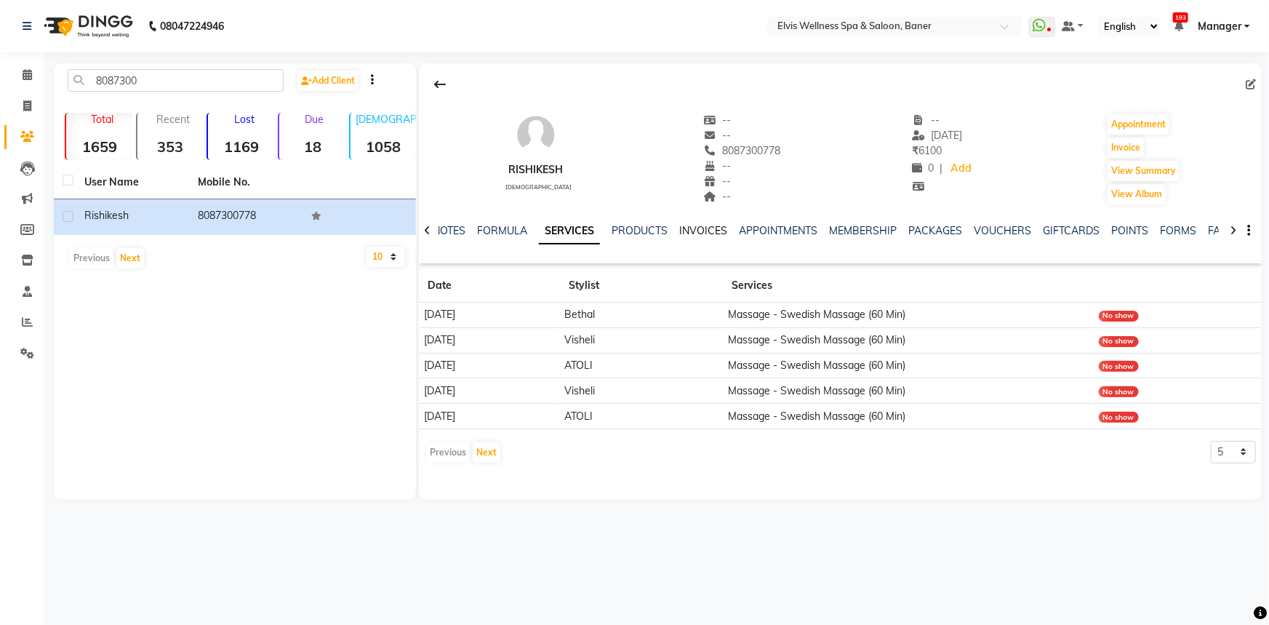
click at [691, 229] on link "INVOICES" at bounding box center [703, 230] width 48 height 13
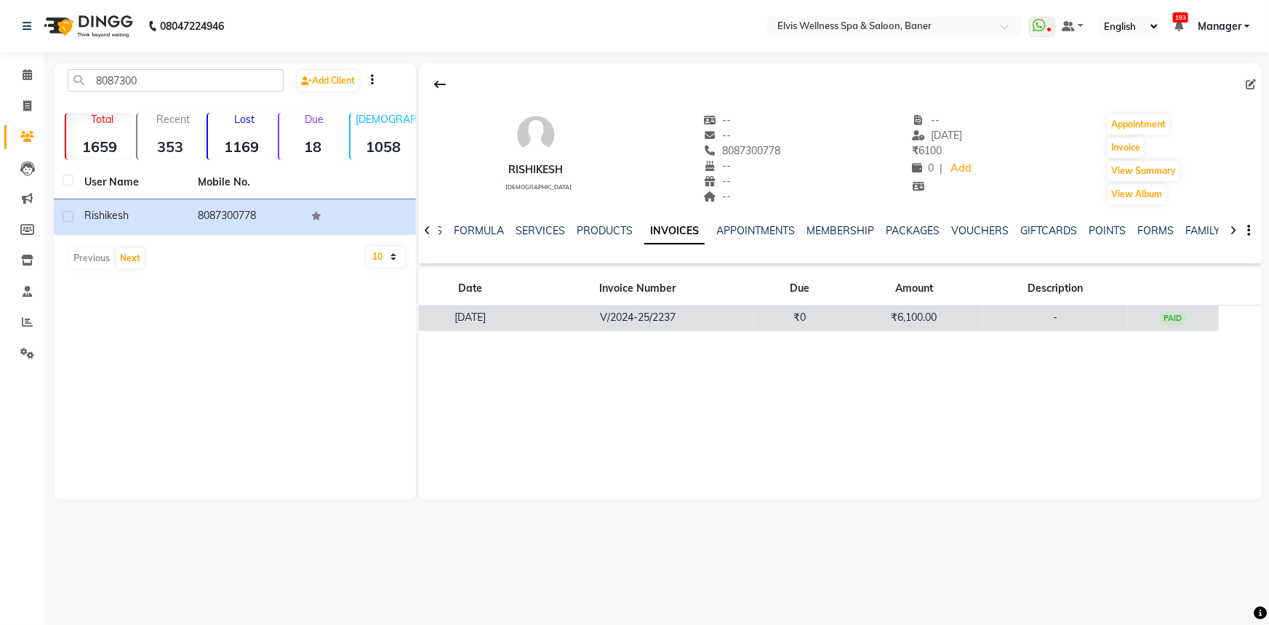
click at [959, 321] on td "₹6,100.00" at bounding box center [914, 317] width 137 height 25
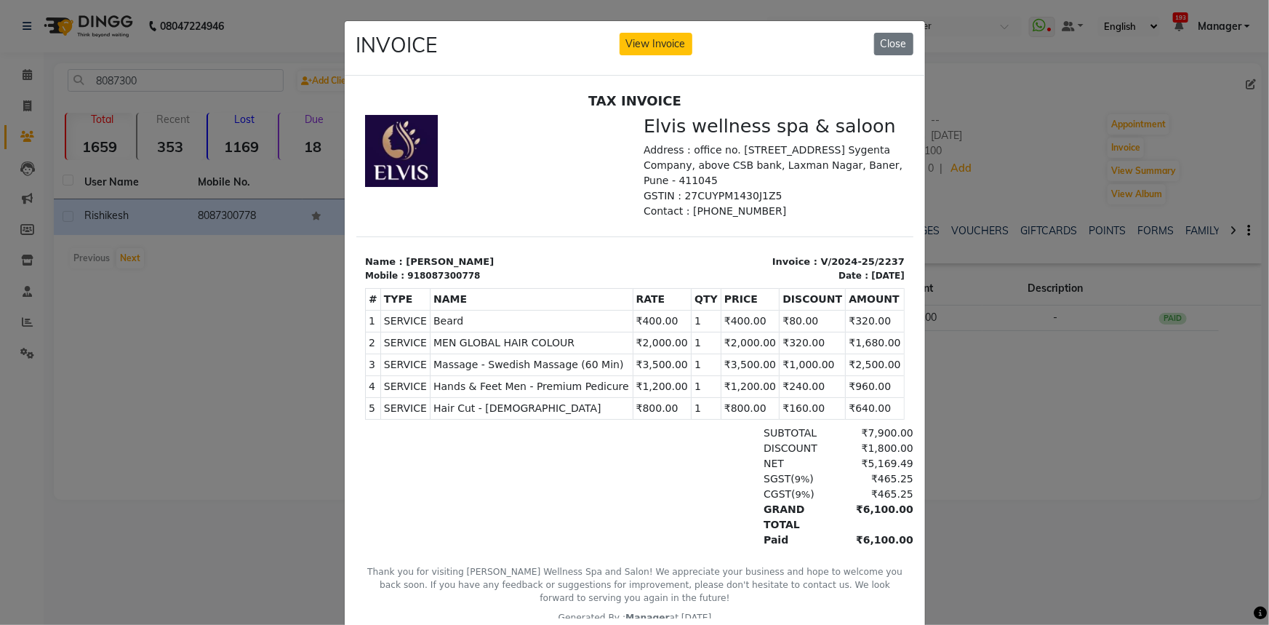
click at [1042, 456] on ngb-modal-window "INVOICE View Invoice Close" at bounding box center [634, 312] width 1269 height 625
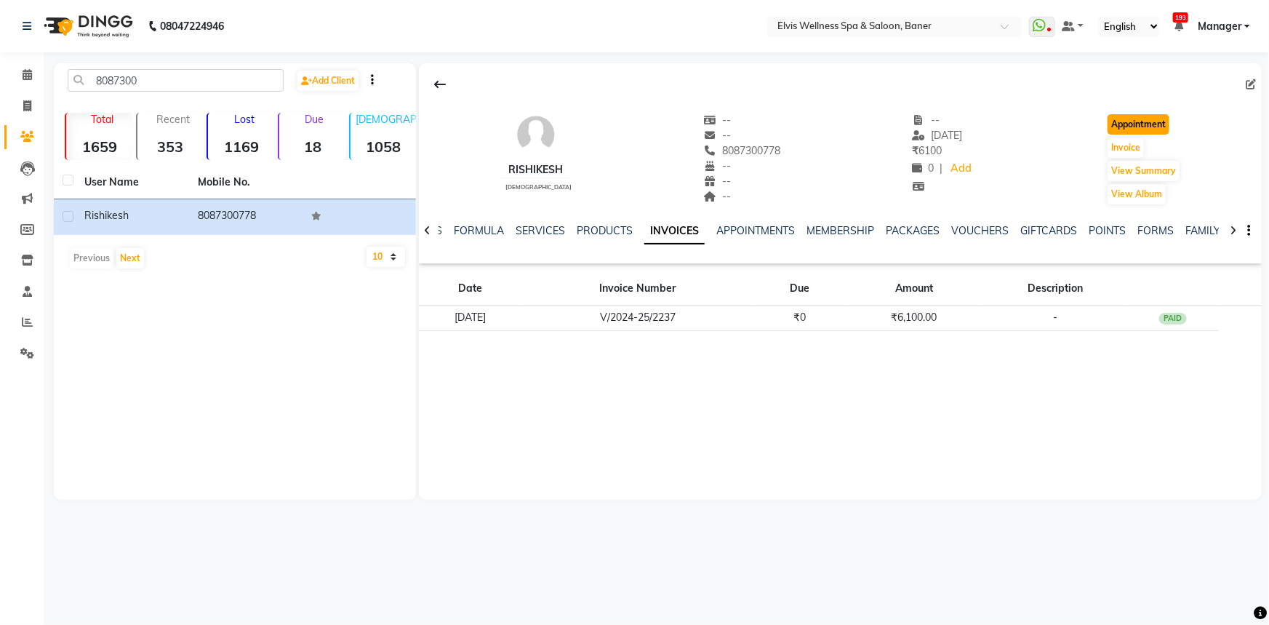
click at [1156, 129] on button "Appointment" at bounding box center [1138, 124] width 62 height 20
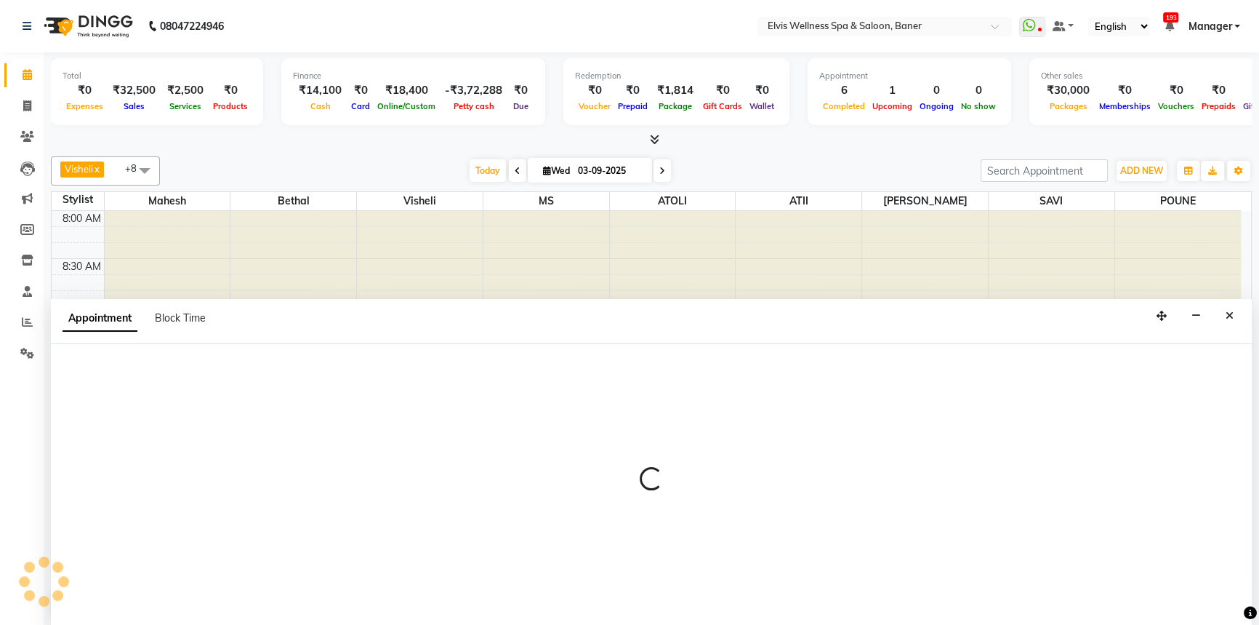
select select "540"
select select "tentative"
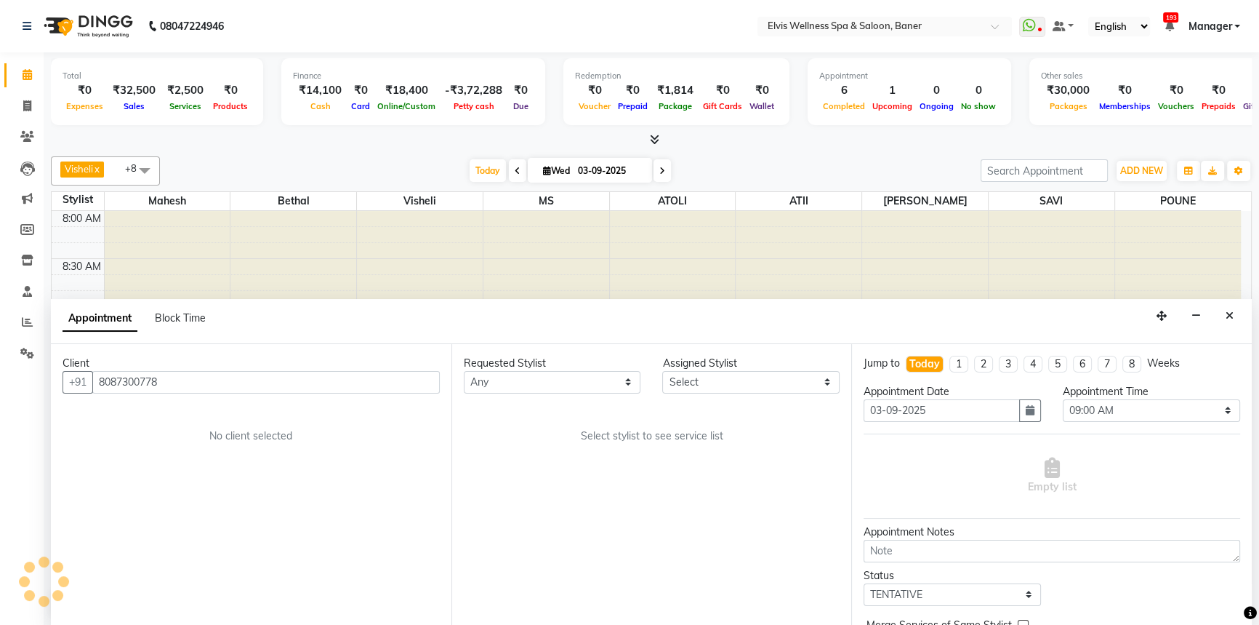
scroll to position [862, 0]
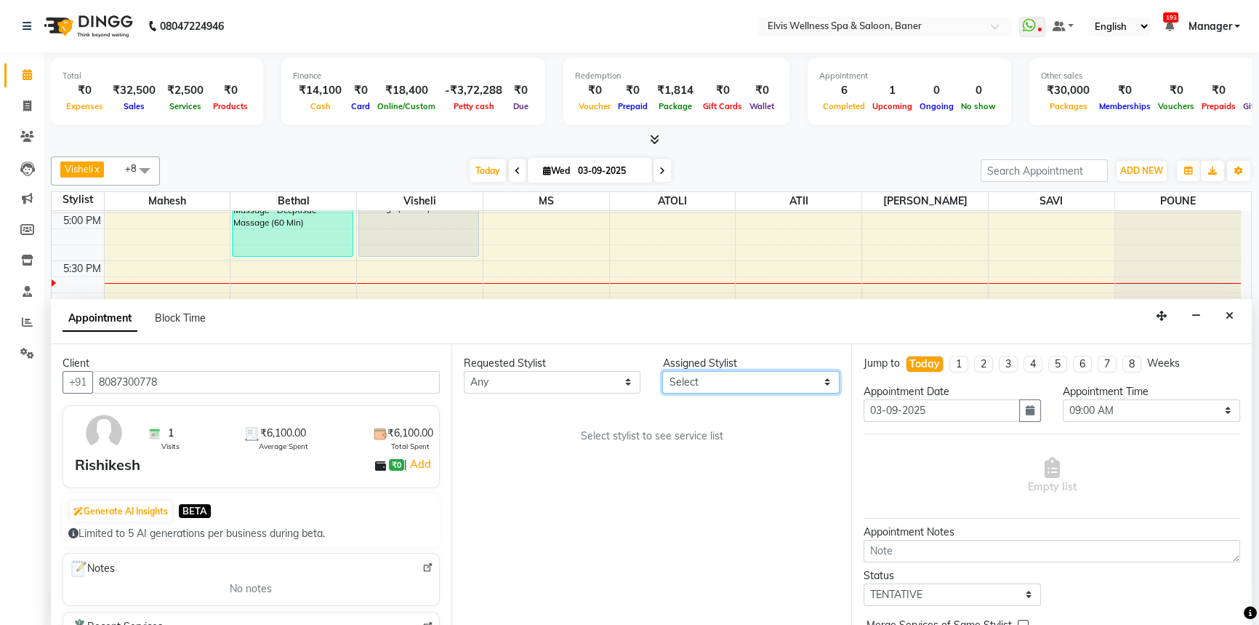
click at [677, 380] on select "Select AJINKYA ATII ATOLI Bethal KN Staff KP Staff [PERSON_NAME] [PERSON_NAME]" at bounding box center [750, 382] width 177 height 23
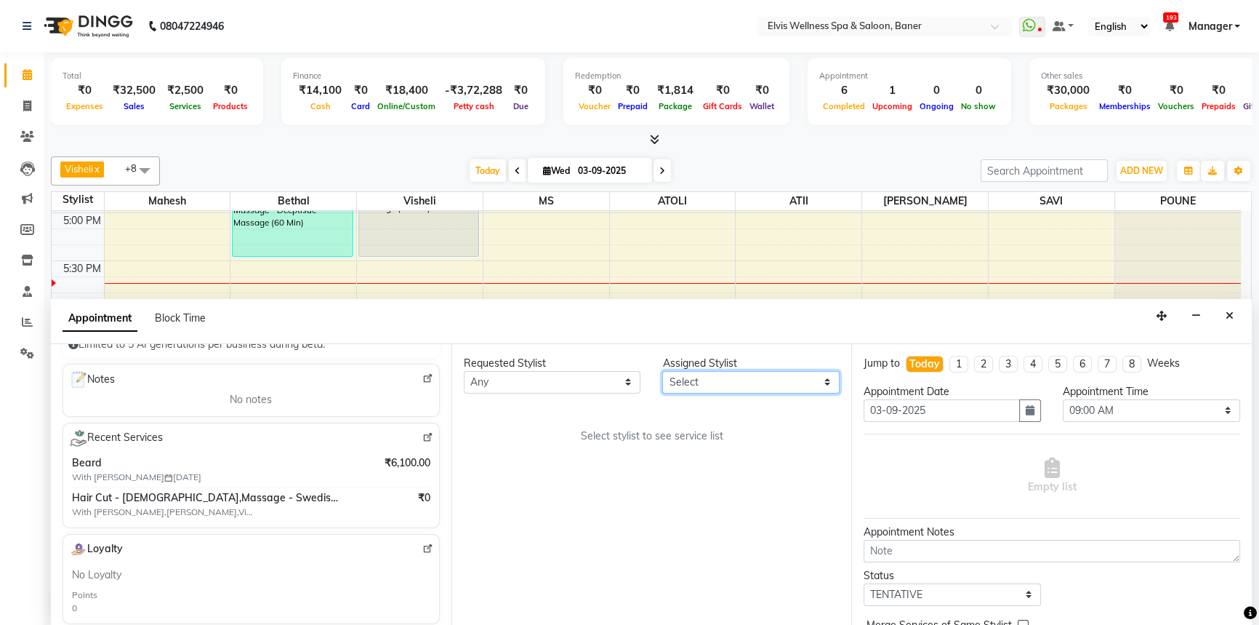
scroll to position [198, 0]
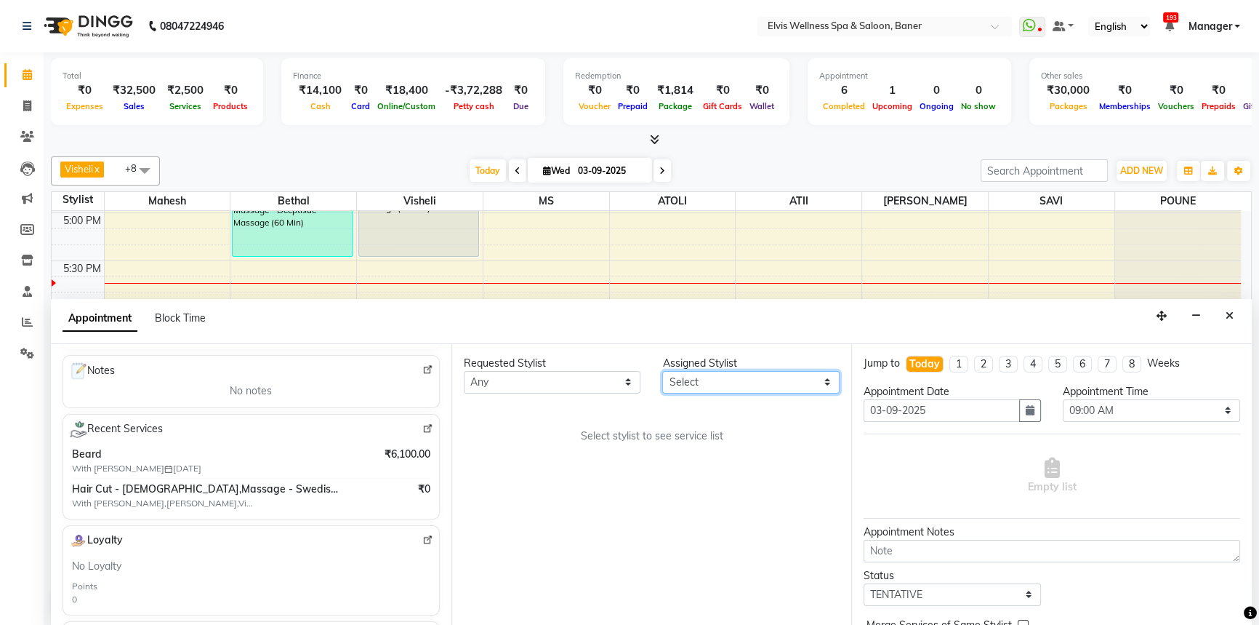
click at [690, 382] on select "Select AJINKYA ATII ATOLI Bethal KN Staff KP Staff [PERSON_NAME] [PERSON_NAME]" at bounding box center [750, 382] width 177 height 23
select select "40637"
click at [662, 371] on select "Select AJINKYA ATII ATOLI Bethal KN Staff KP Staff [PERSON_NAME] [PERSON_NAME]" at bounding box center [750, 382] width 177 height 23
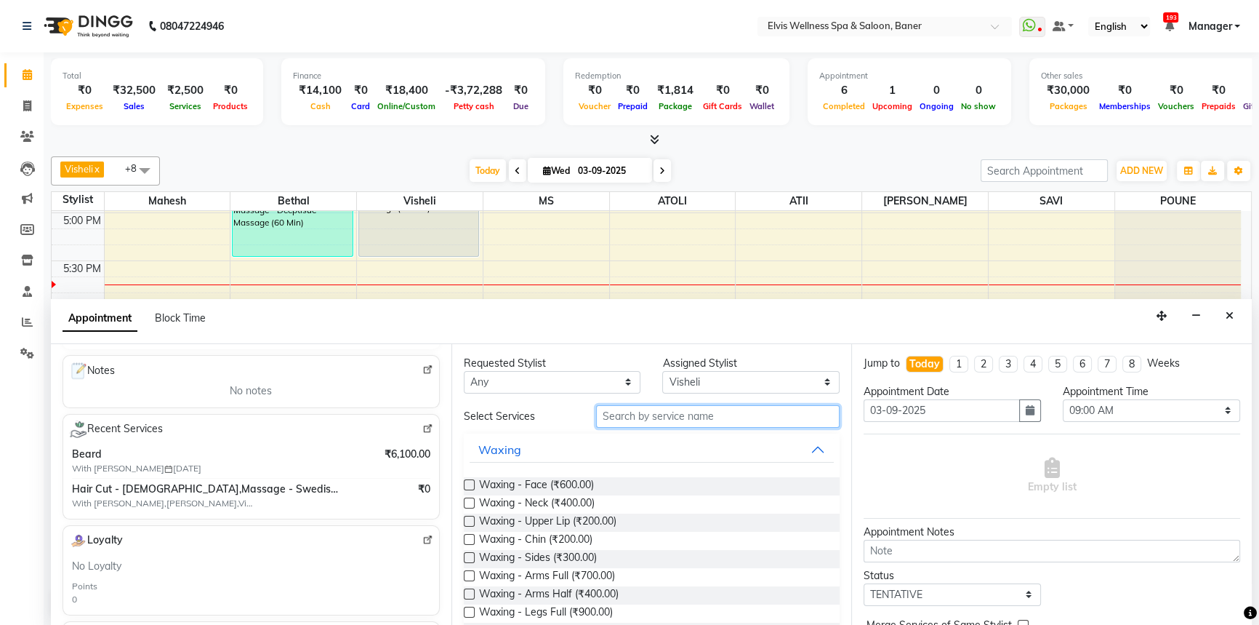
click at [654, 415] on input "text" at bounding box center [718, 416] width 244 height 23
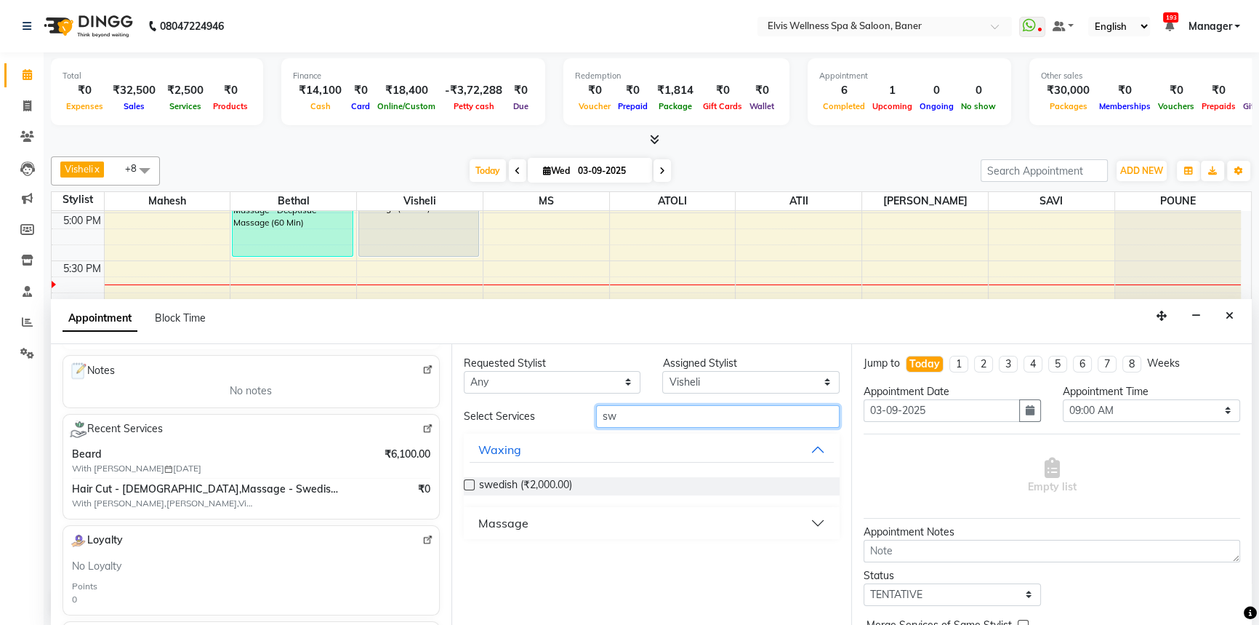
type input "sw"
click at [502, 534] on div "Massage" at bounding box center [652, 523] width 377 height 32
click at [494, 532] on button "Massage" at bounding box center [652, 523] width 365 height 26
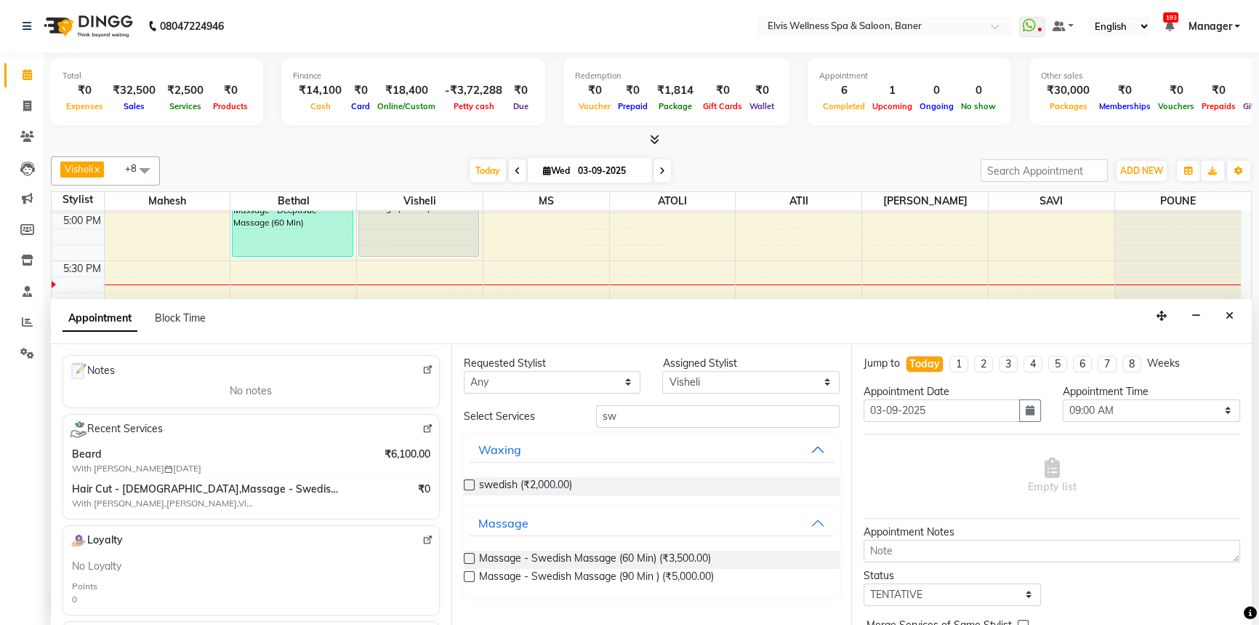
click at [467, 558] on label at bounding box center [469, 558] width 11 height 11
click at [467, 558] on input "checkbox" at bounding box center [468, 559] width 9 height 9
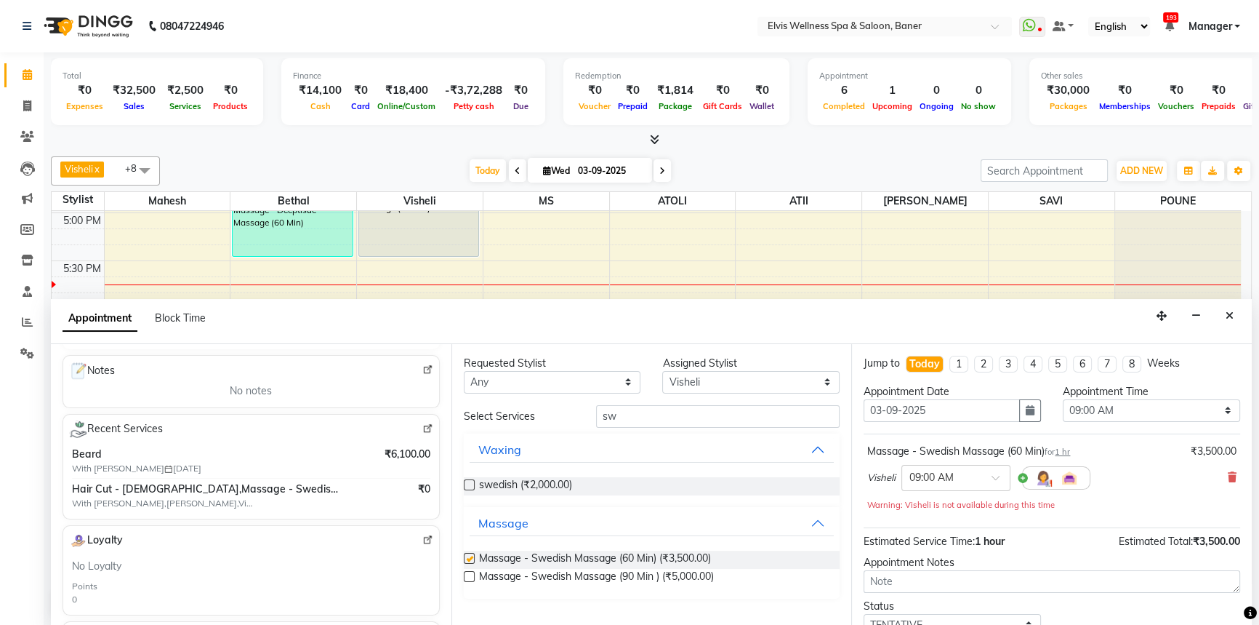
checkbox input "false"
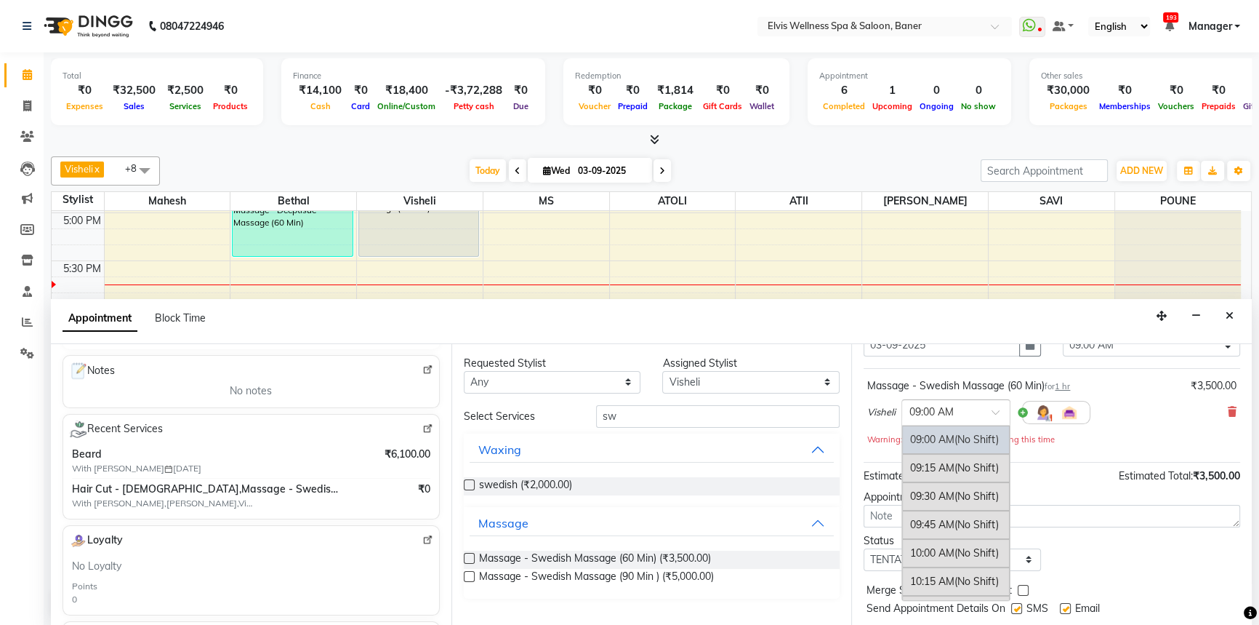
click at [933, 405] on input "text" at bounding box center [942, 411] width 64 height 15
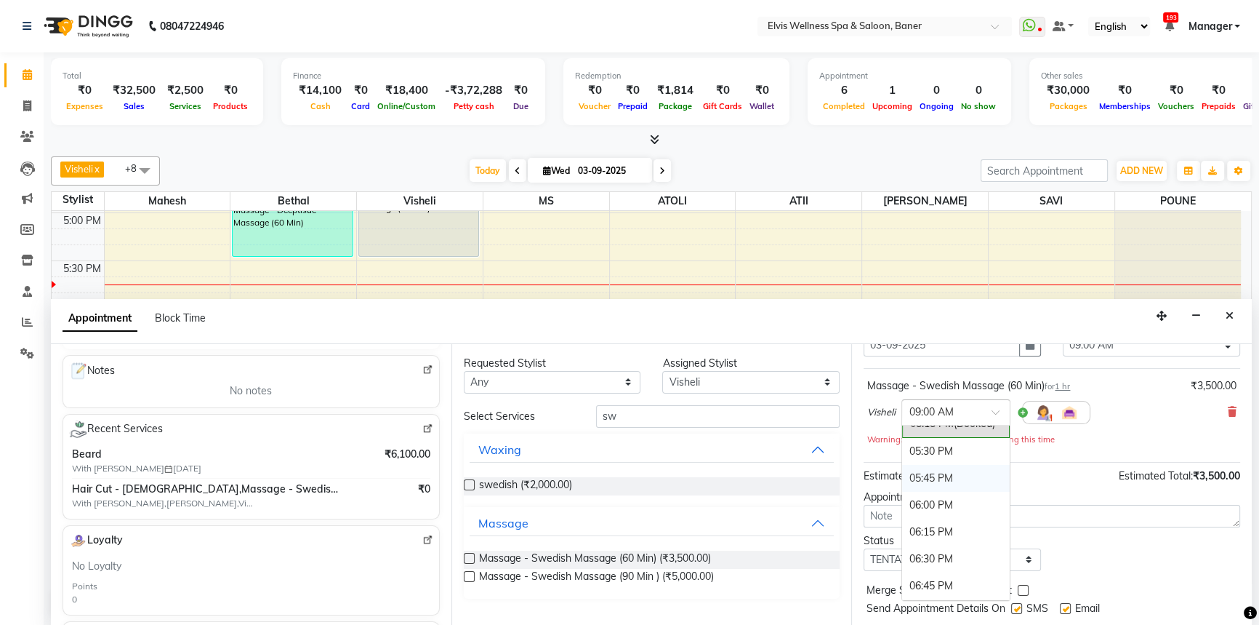
scroll to position [925, 0]
click at [934, 504] on div "06:00 PM" at bounding box center [956, 505] width 108 height 27
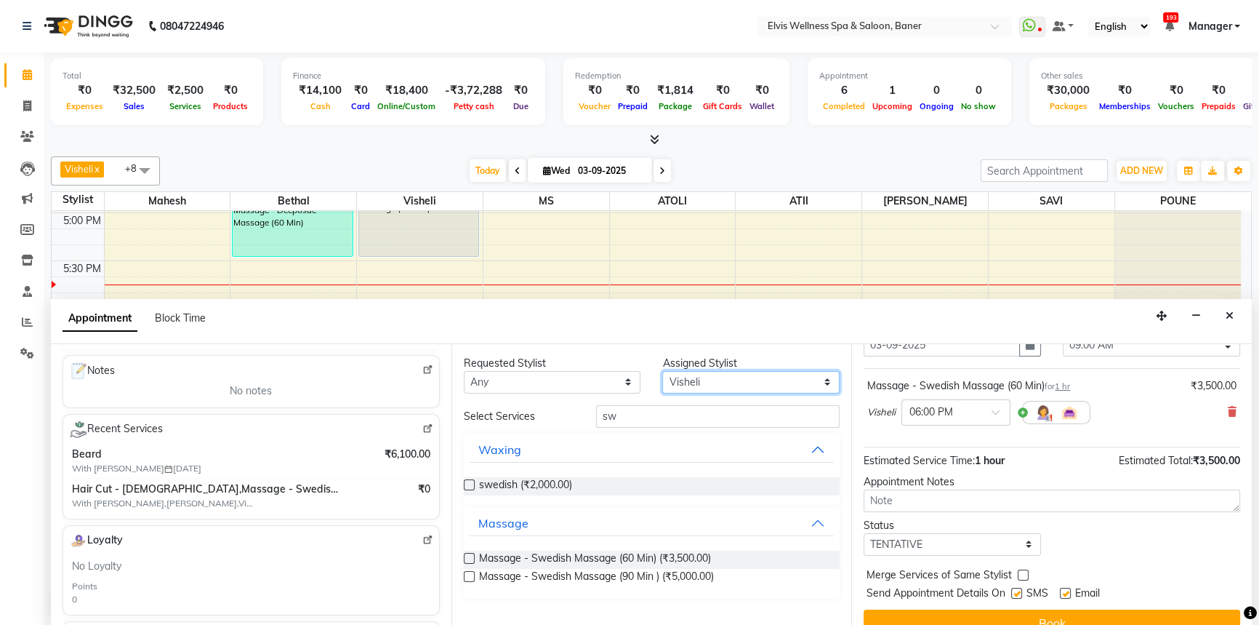
click at [690, 377] on select "Select AJINKYA ATII ATOLI Bethal KN Staff KP Staff [PERSON_NAME] [PERSON_NAME]" at bounding box center [750, 382] width 177 height 23
select select "40639"
click at [662, 371] on select "Select AJINKYA ATII ATOLI Bethal KN Staff KP Staff [PERSON_NAME] [PERSON_NAME]" at bounding box center [750, 382] width 177 height 23
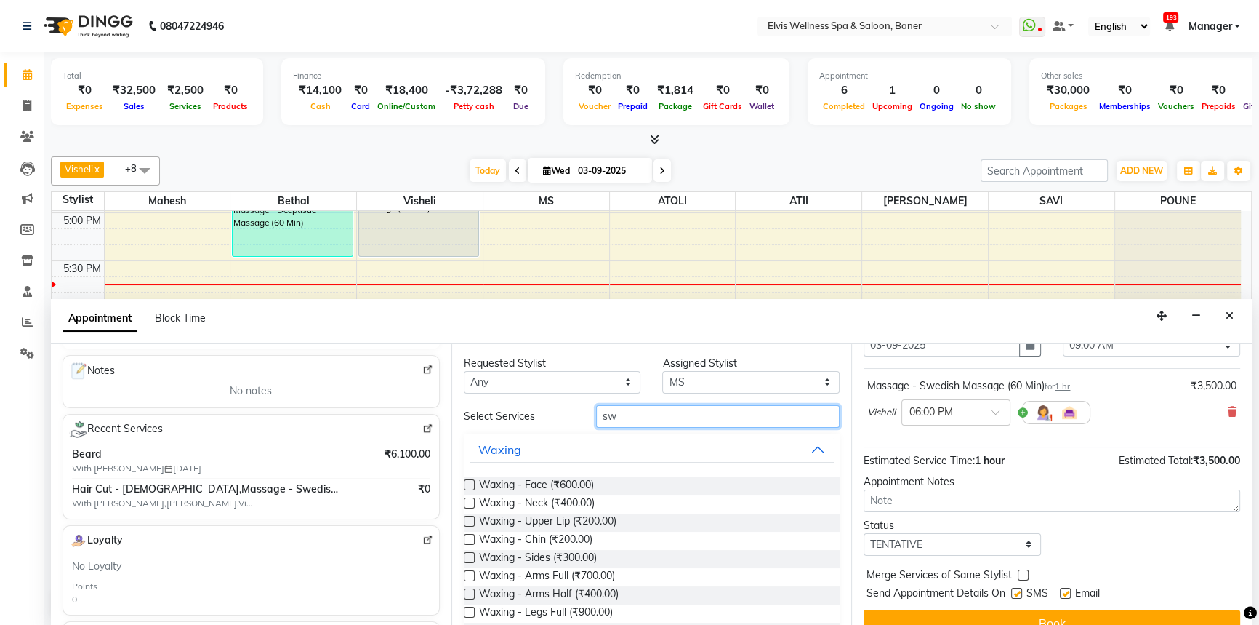
click at [633, 414] on input "sw" at bounding box center [718, 416] width 244 height 23
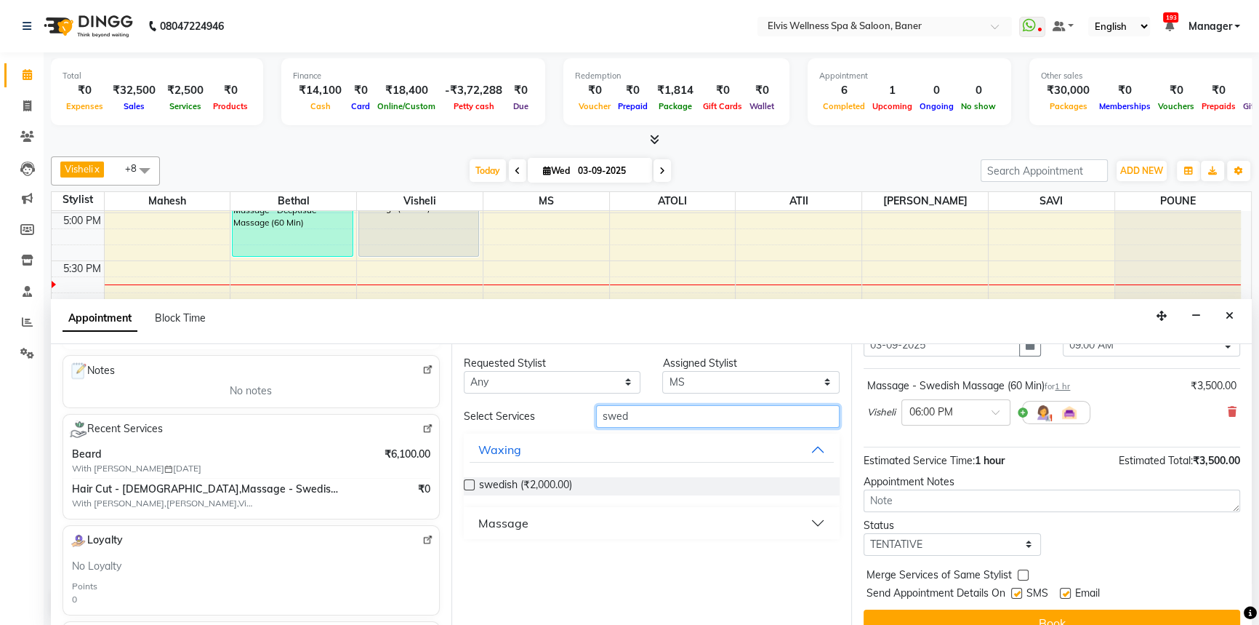
type input "swed"
click at [549, 524] on button "Massage" at bounding box center [652, 523] width 365 height 26
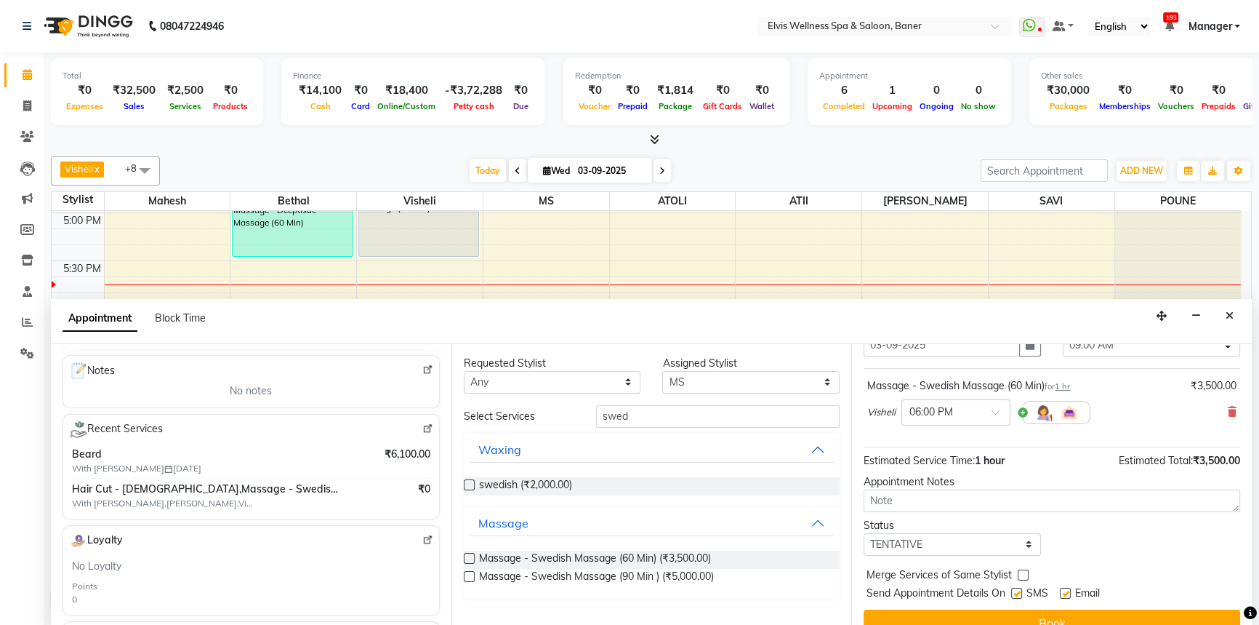
click at [473, 556] on label at bounding box center [469, 558] width 11 height 11
click at [473, 556] on input "checkbox" at bounding box center [468, 559] width 9 height 9
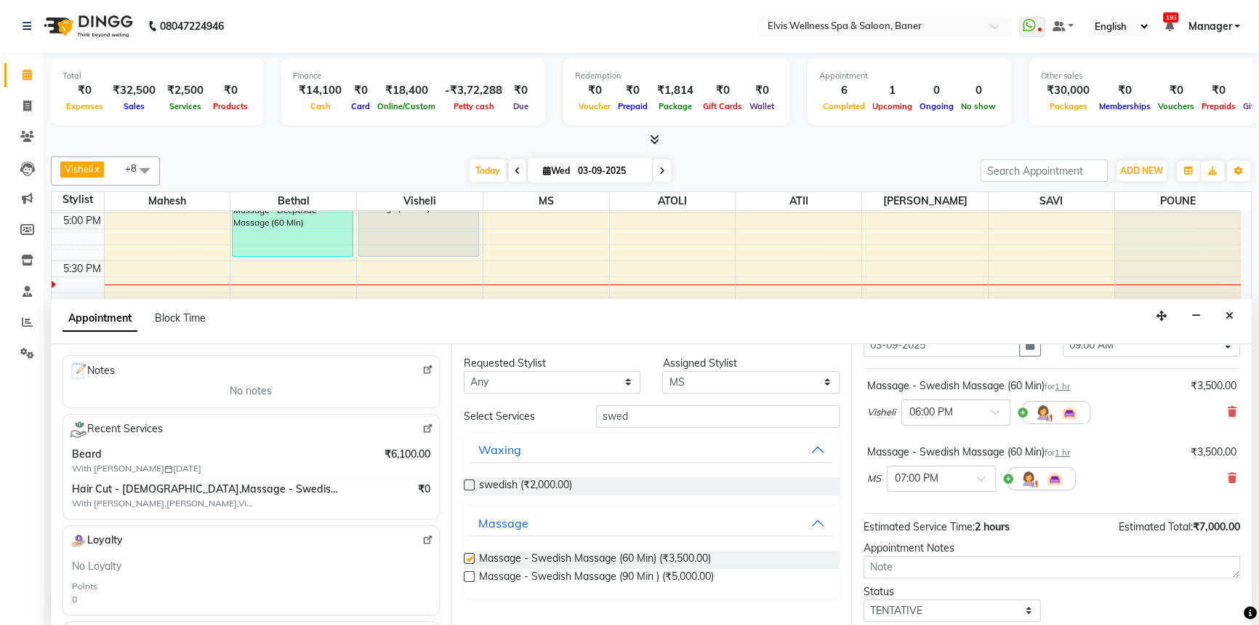
scroll to position [132, 0]
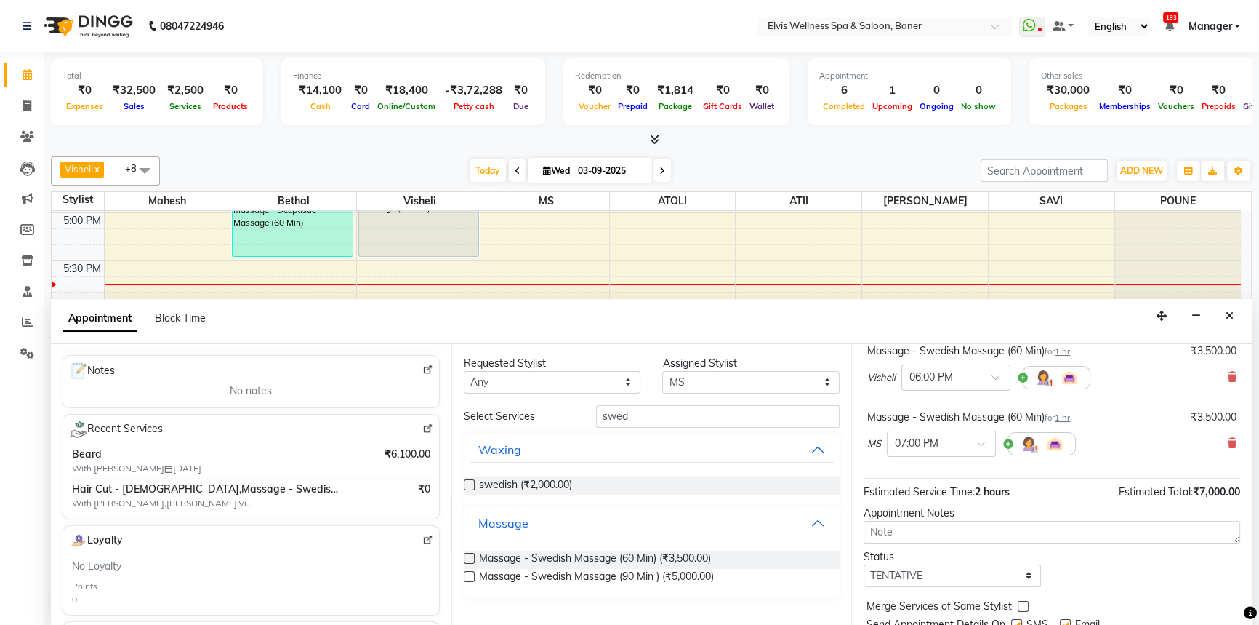
checkbox input "false"
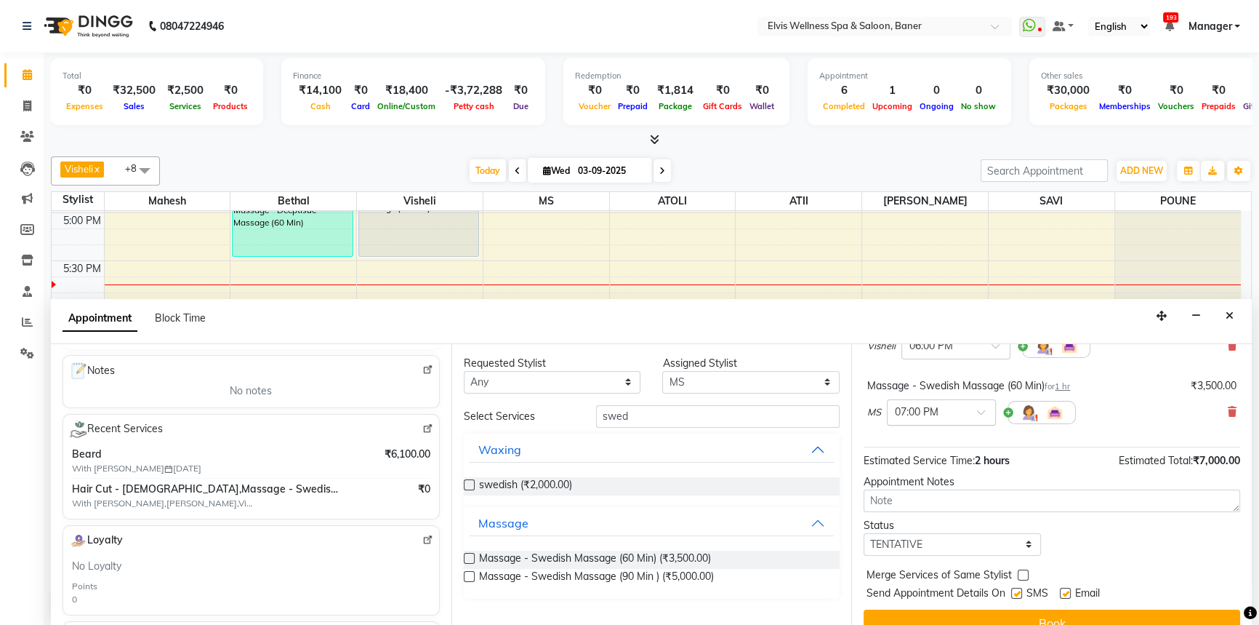
click at [902, 412] on input "text" at bounding box center [927, 411] width 64 height 15
click at [929, 457] on div "06:00 PM" at bounding box center [942, 465] width 108 height 27
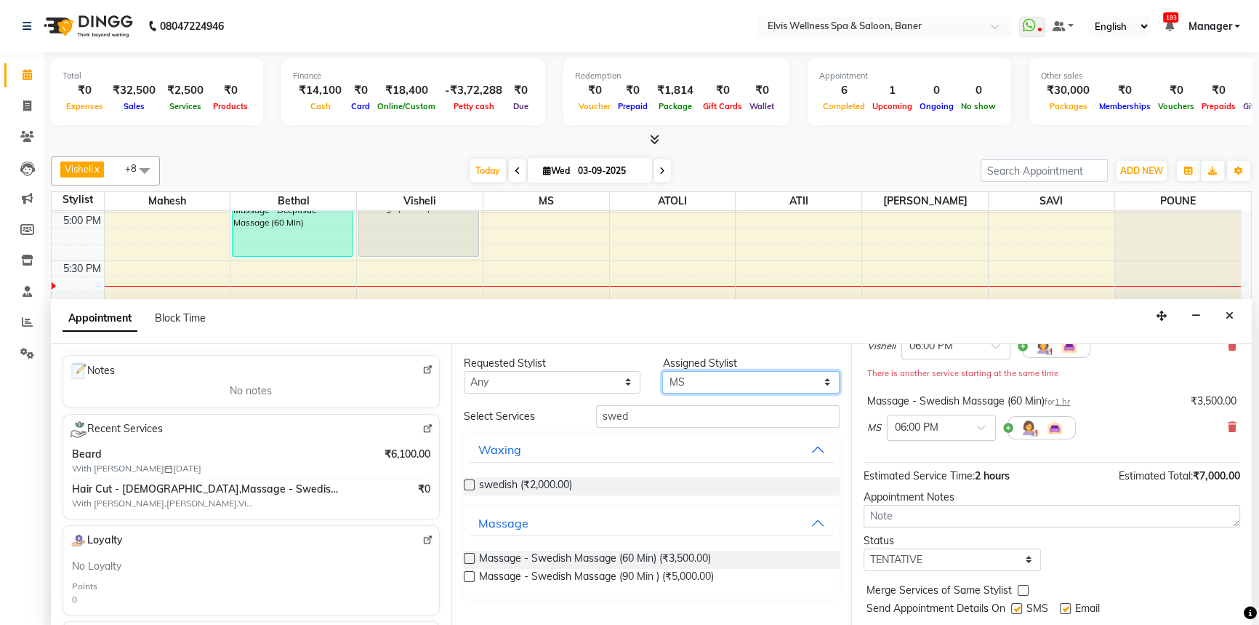
click at [689, 380] on select "Select AJINKYA ATII ATOLI Bethal KN Staff KP Staff [PERSON_NAME] [PERSON_NAME]" at bounding box center [750, 382] width 177 height 23
select select "59823"
click at [662, 371] on select "Select AJINKYA ATII ATOLI Bethal KN Staff KP Staff [PERSON_NAME] [PERSON_NAME]" at bounding box center [750, 382] width 177 height 23
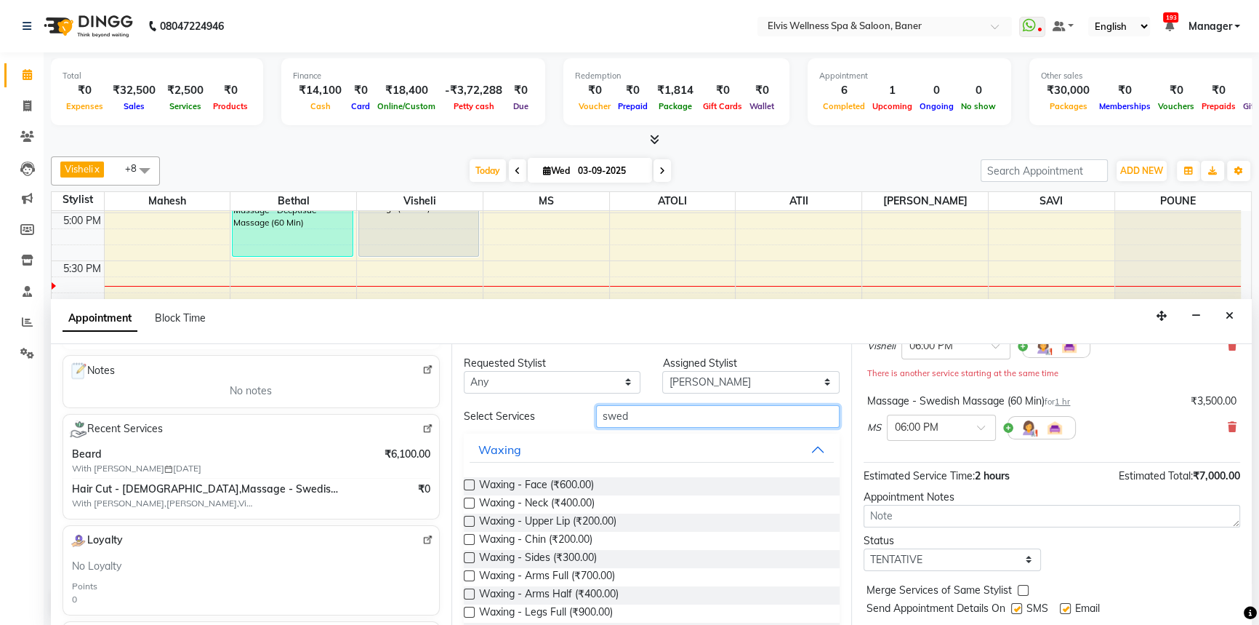
click at [644, 405] on input "swed" at bounding box center [718, 416] width 244 height 23
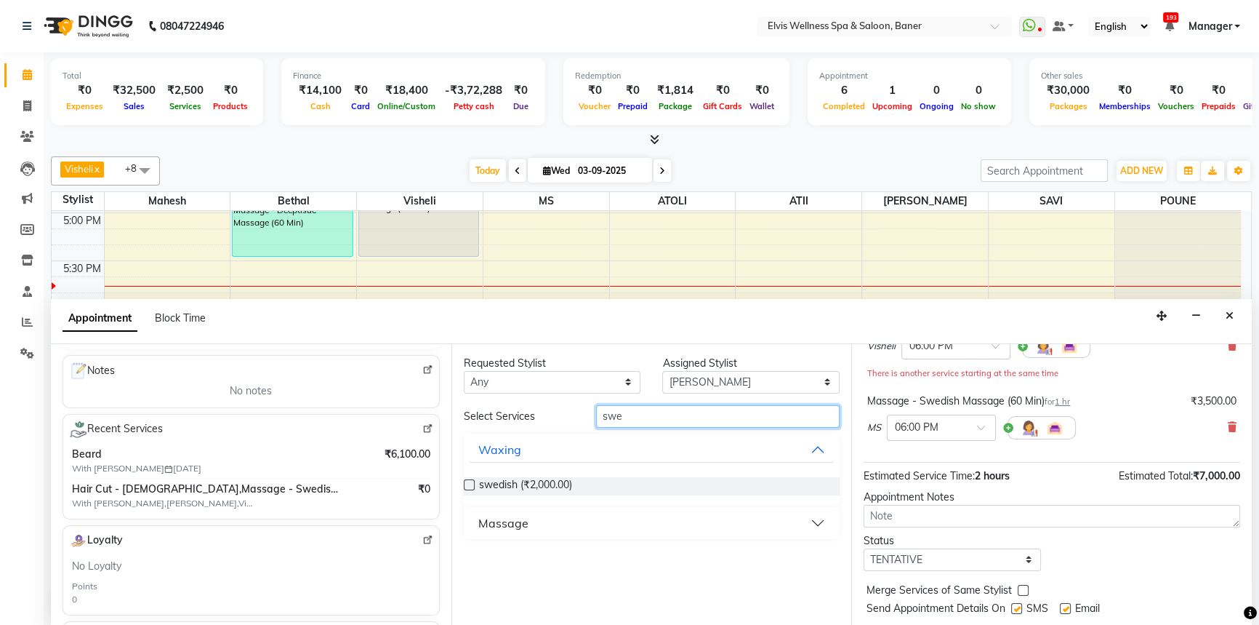
type input "swe"
click at [504, 524] on div "Massage" at bounding box center [503, 522] width 50 height 17
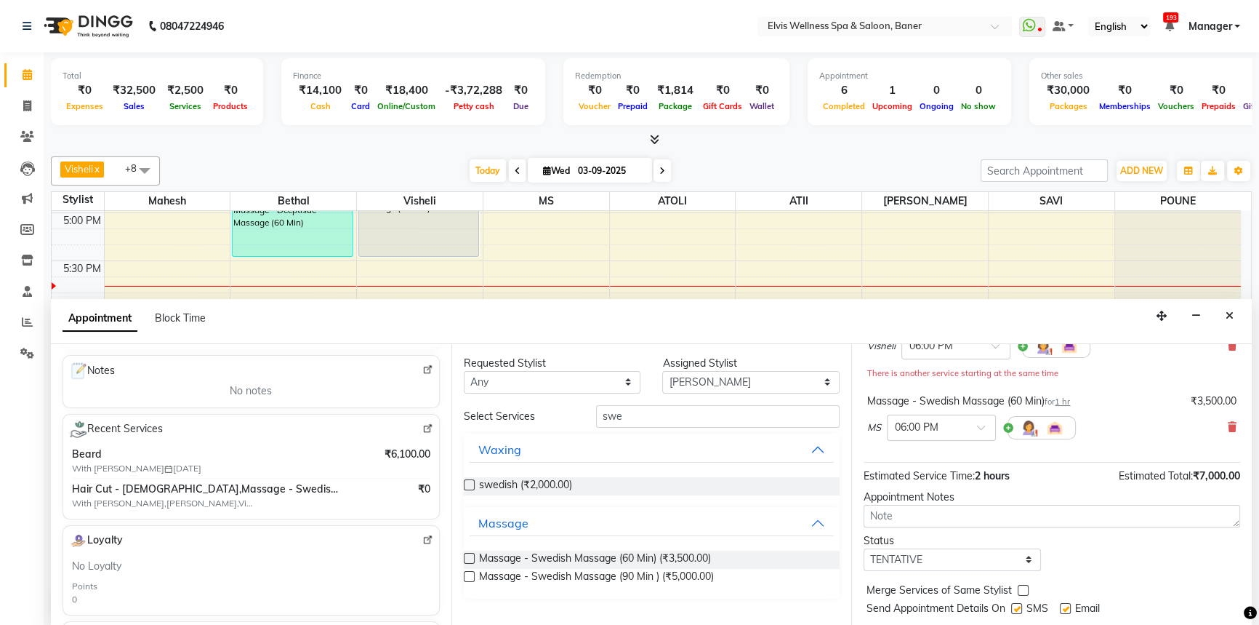
click at [465, 559] on label at bounding box center [469, 558] width 11 height 11
click at [465, 559] on input "checkbox" at bounding box center [468, 559] width 9 height 9
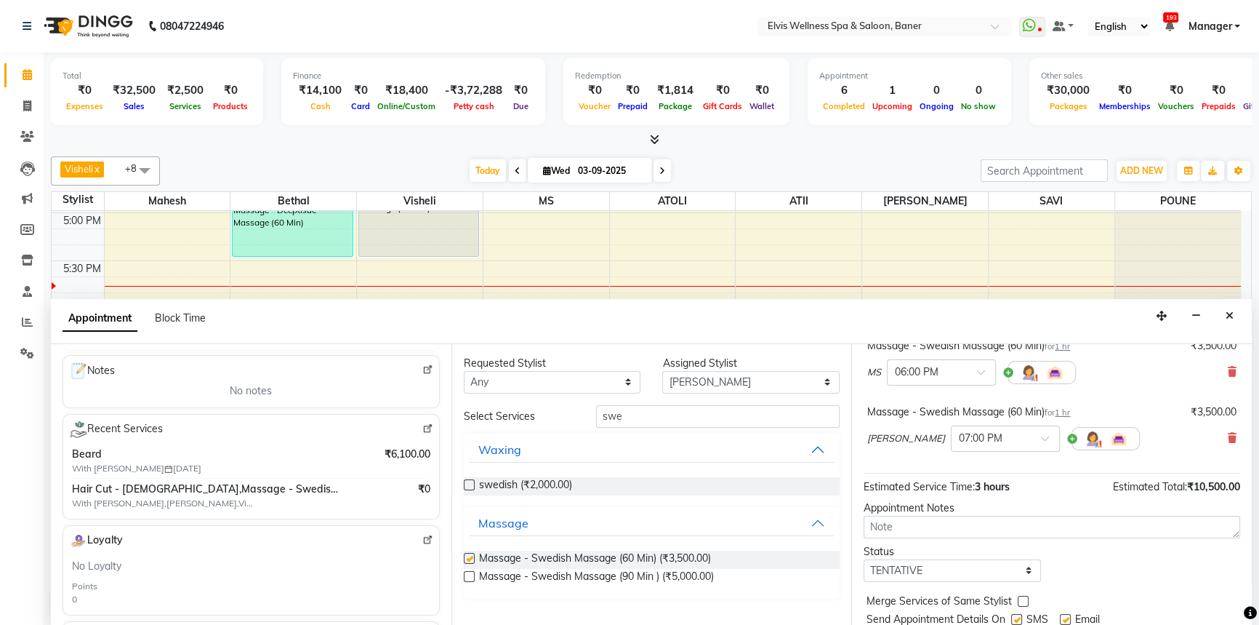
checkbox input "false"
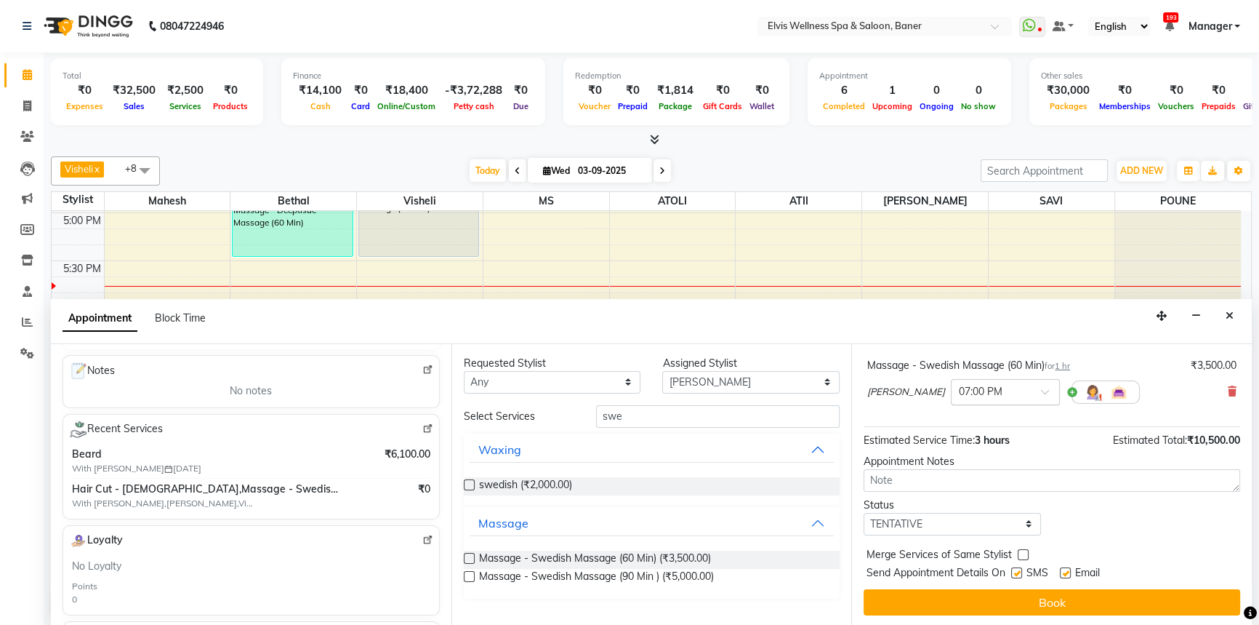
click at [959, 391] on input "text" at bounding box center [991, 390] width 64 height 15
drag, startPoint x: 942, startPoint y: 438, endPoint x: 1104, endPoint y: 560, distance: 203.0
click at [952, 438] on div "06:00 PM" at bounding box center [1006, 444] width 108 height 27
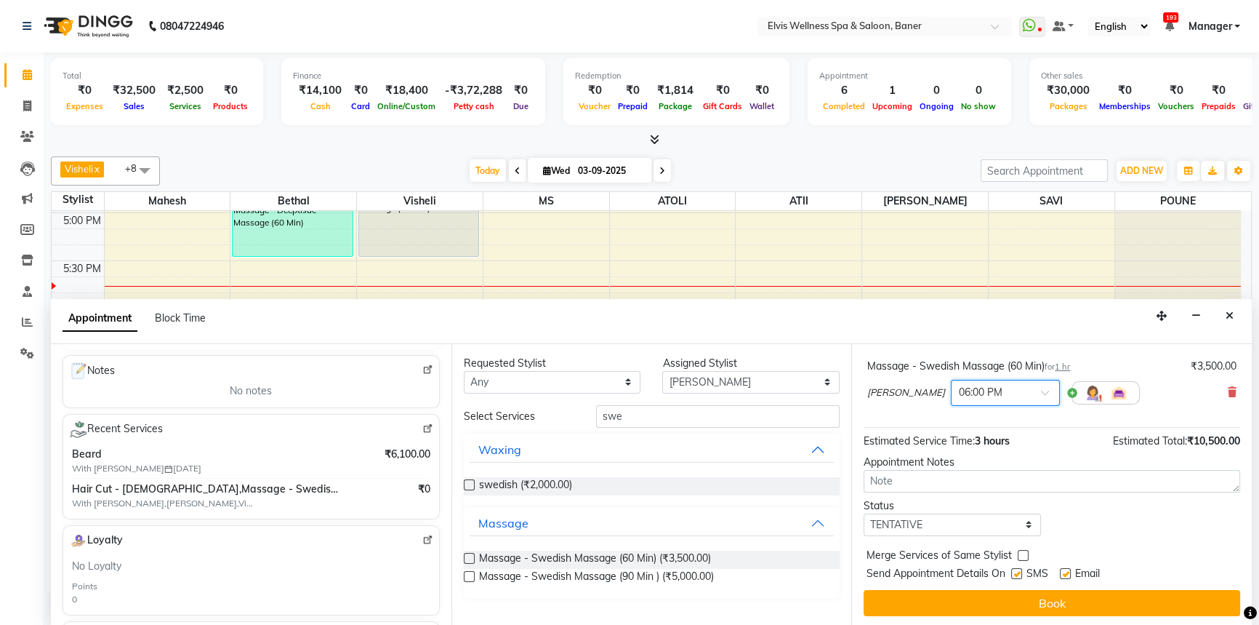
scroll to position [233, 0]
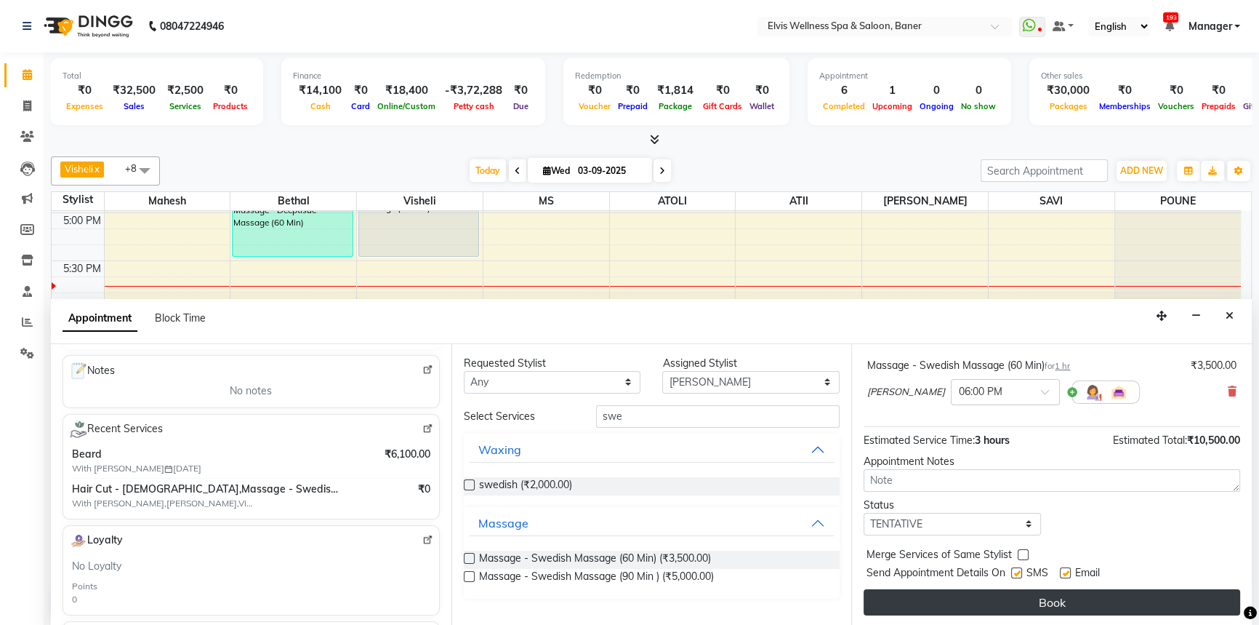
click at [1092, 608] on button "Book" at bounding box center [1052, 602] width 377 height 26
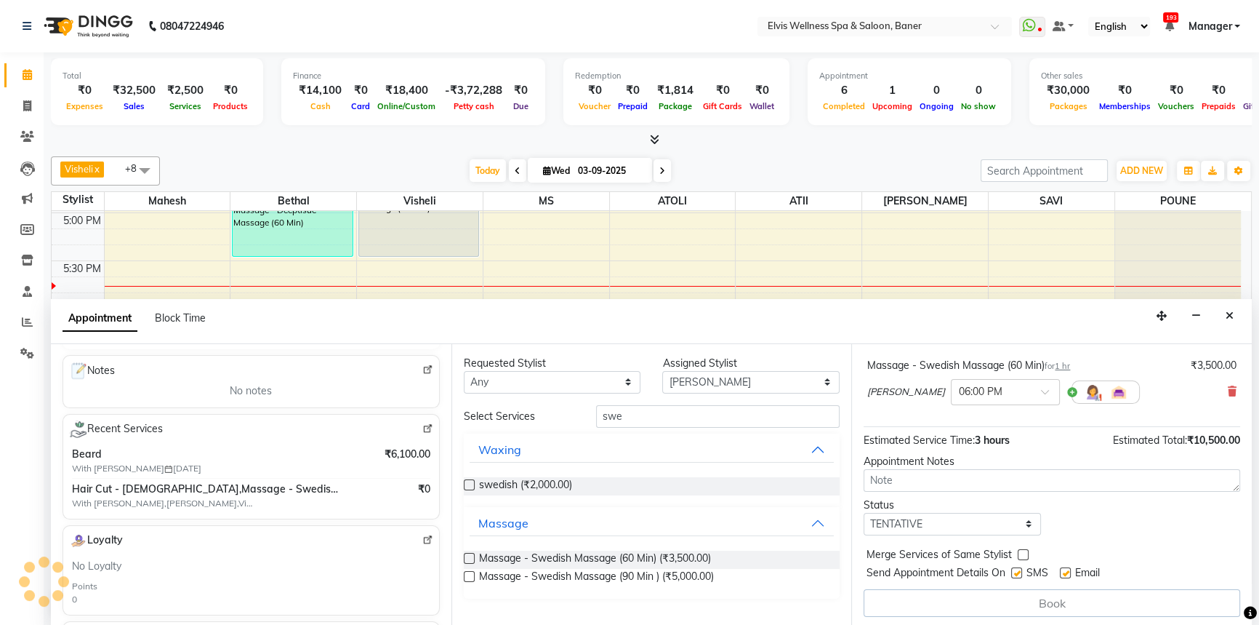
click at [820, 148] on div "Total ₹0 Expenses ₹32,500 Sales ₹2,500 Services ₹0 Products Finance ₹14,100 Cas…" at bounding box center [652, 339] width 1216 height 574
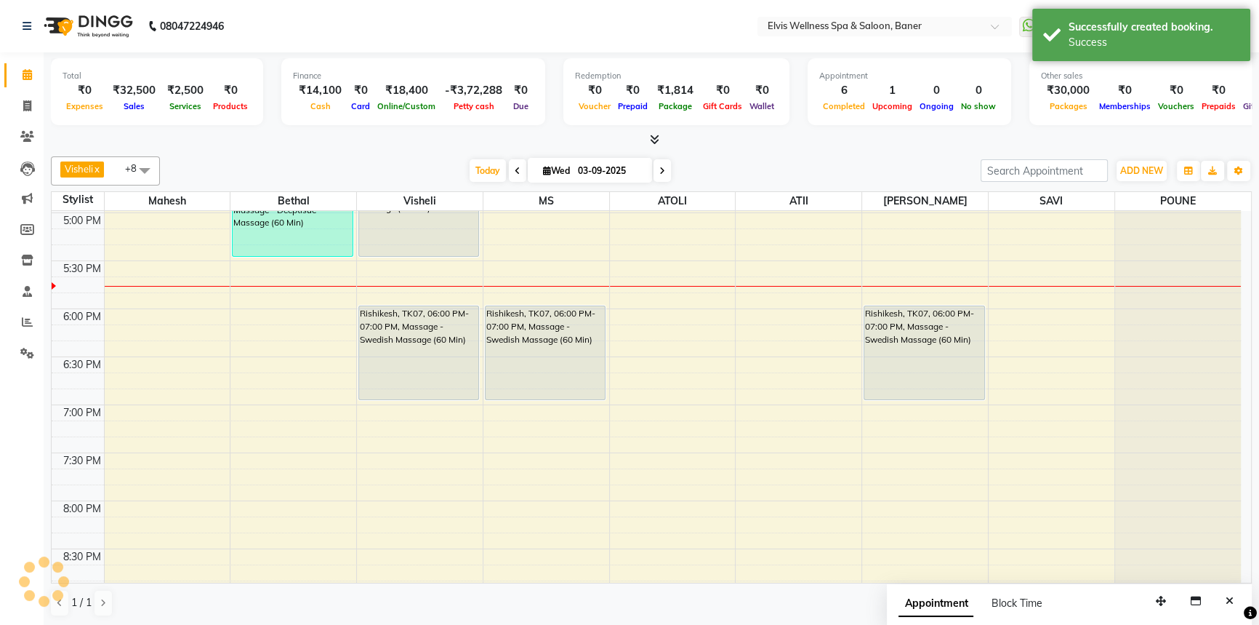
scroll to position [0, 0]
click at [1227, 609] on button "Close" at bounding box center [1229, 601] width 21 height 23
click at [758, 117] on div "Redemption ₹0 Voucher ₹0 Prepaid ₹1,814 Package ₹0 Gift Cards ₹0 Wallet" at bounding box center [677, 91] width 226 height 67
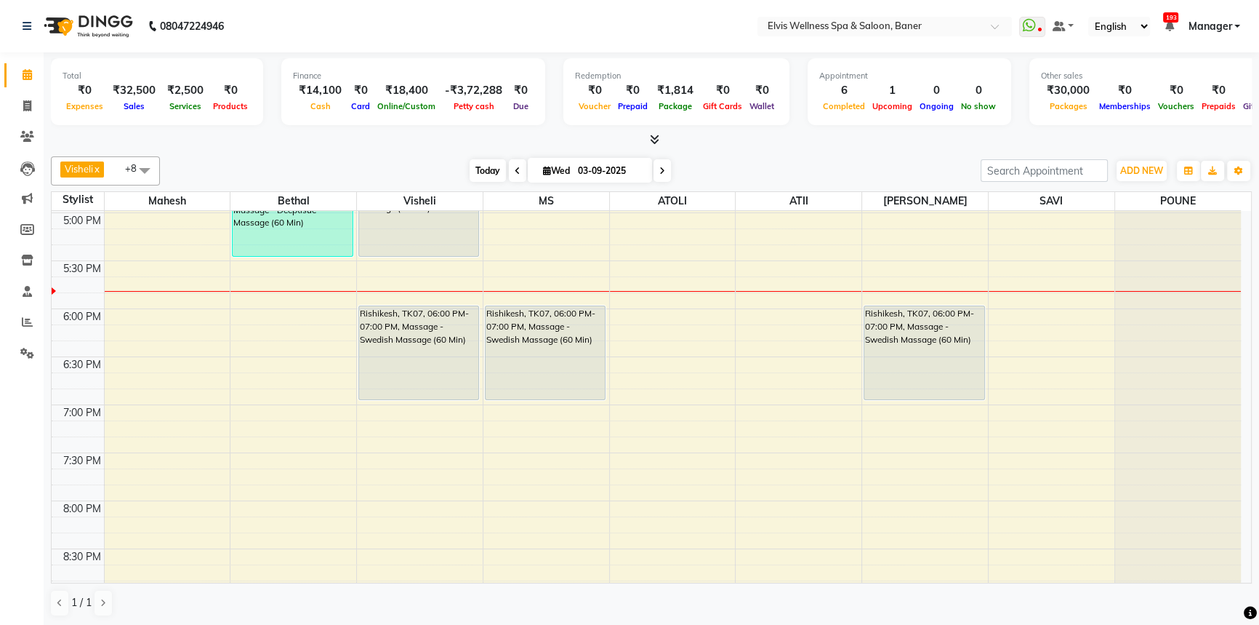
click at [487, 170] on span "Today" at bounding box center [488, 170] width 36 height 23
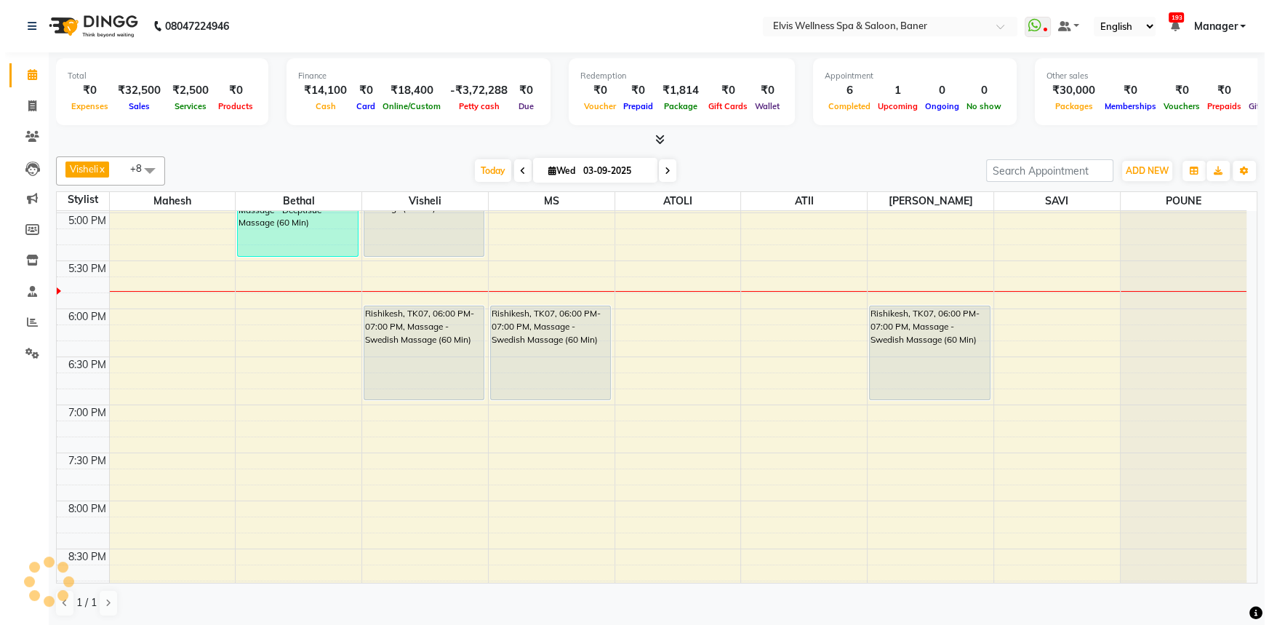
scroll to position [862, 0]
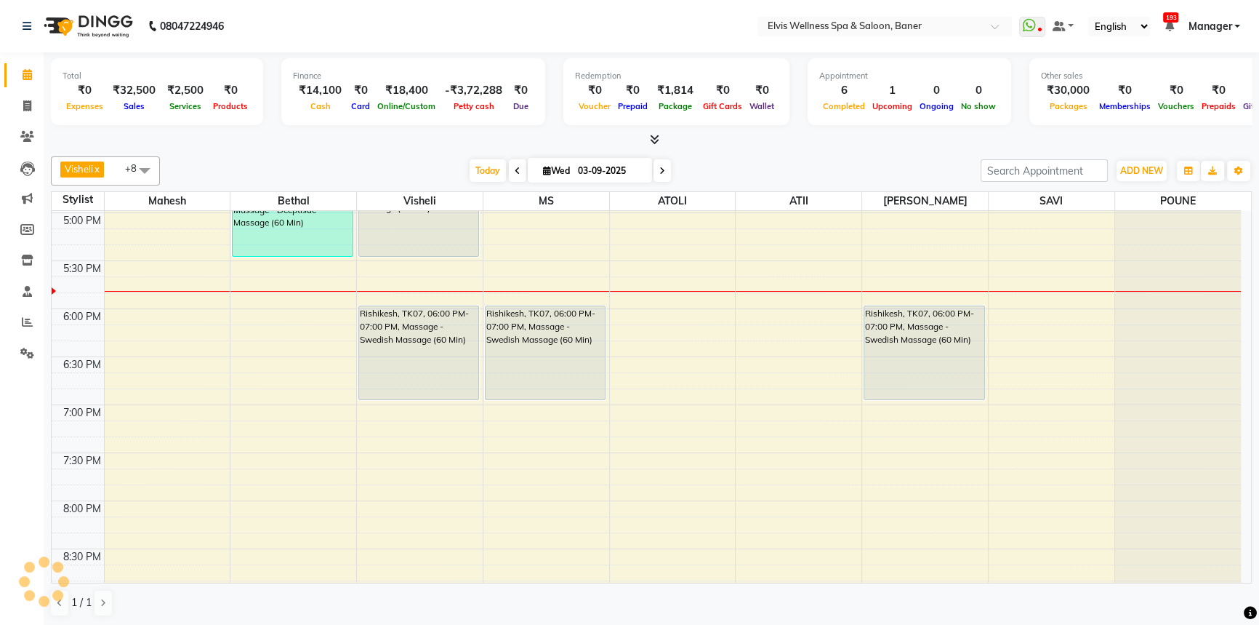
click at [752, 173] on div "[DATE] [DATE]" at bounding box center [570, 171] width 806 height 22
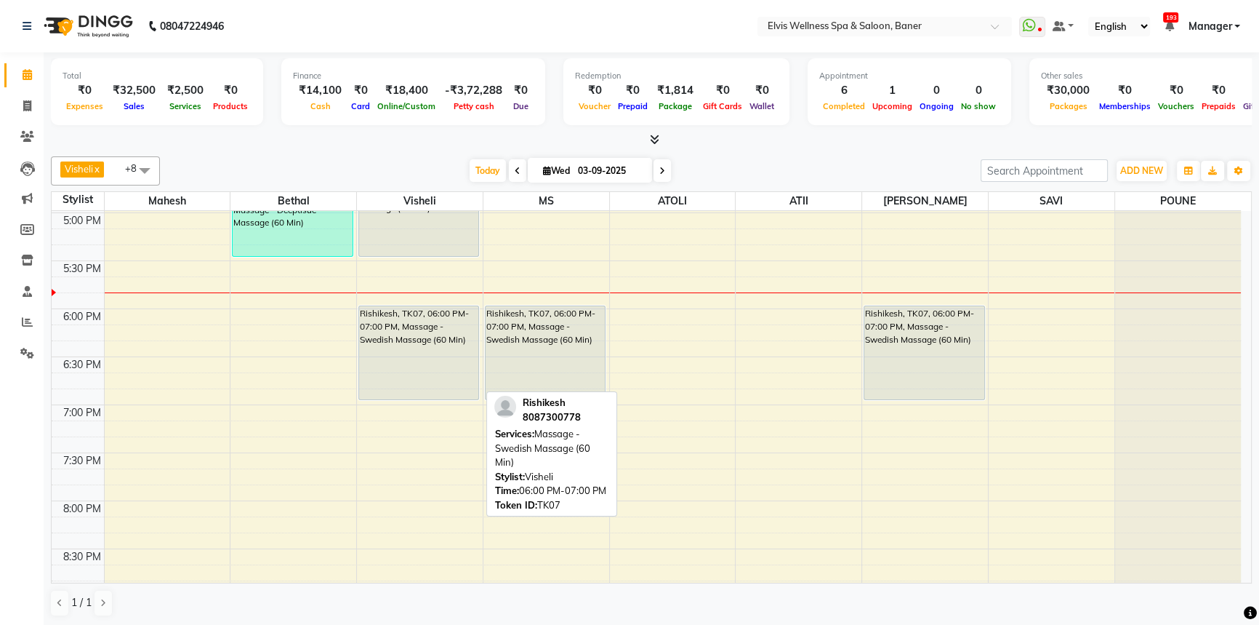
click at [408, 341] on div "Rishikesh, TK07, 06:00 PM-07:00 PM, Massage - Swedish Massage (60 Min)" at bounding box center [418, 352] width 119 height 93
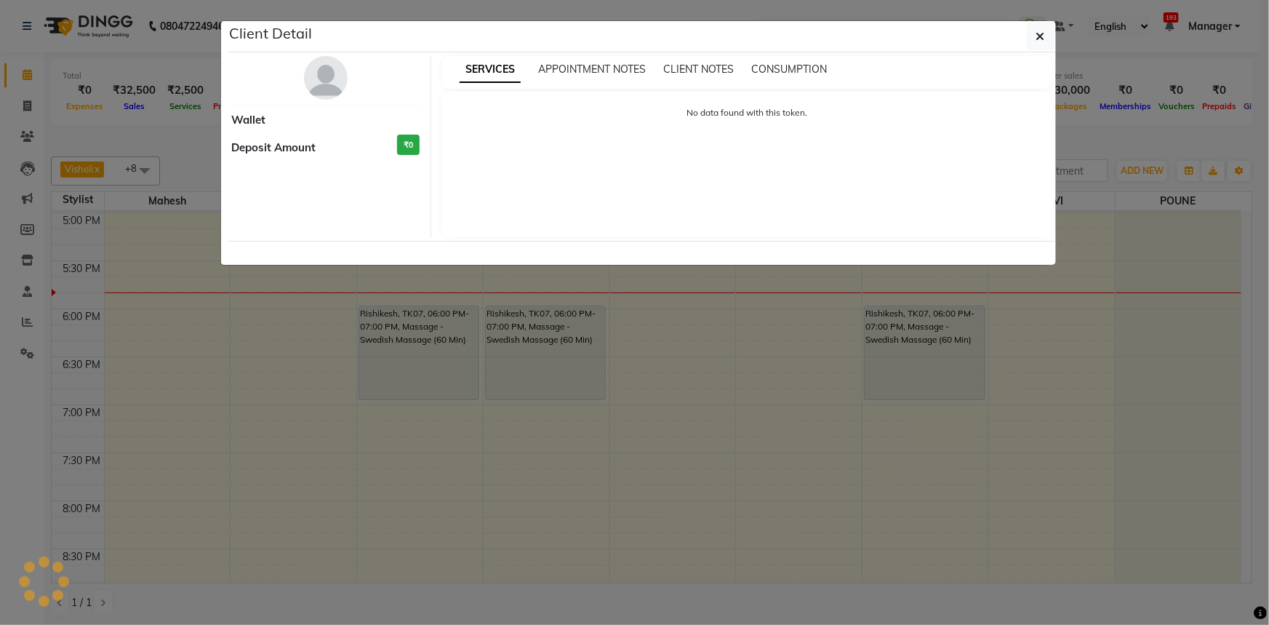
select select "7"
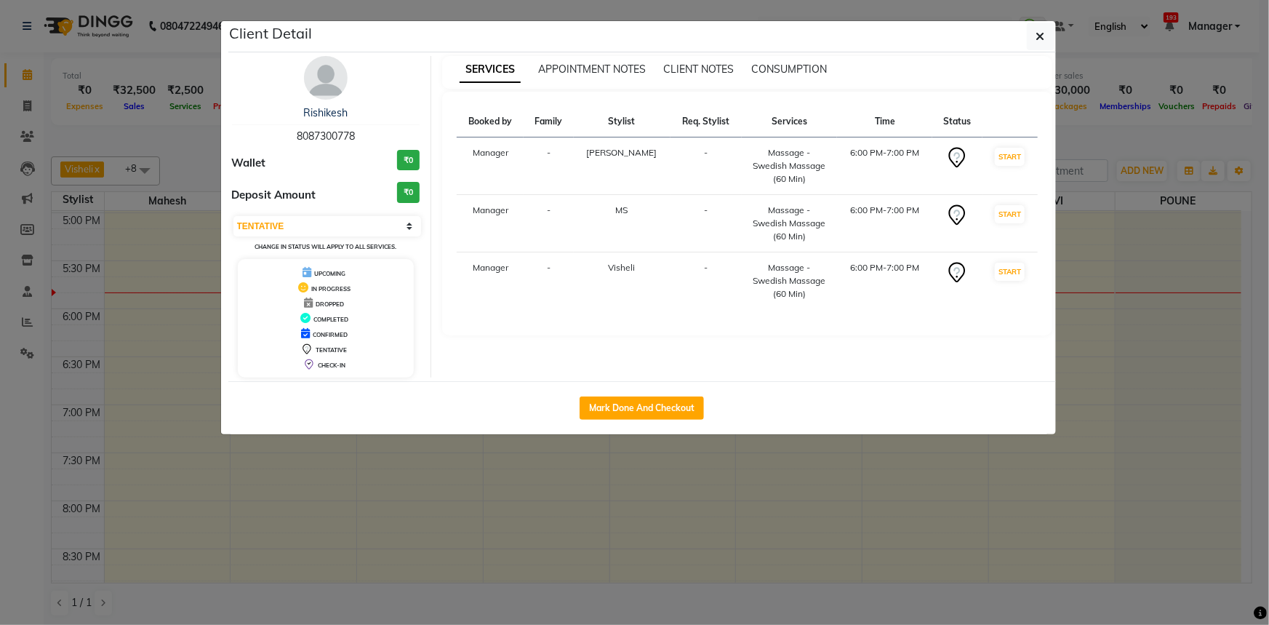
click at [317, 77] on img at bounding box center [326, 78] width 44 height 44
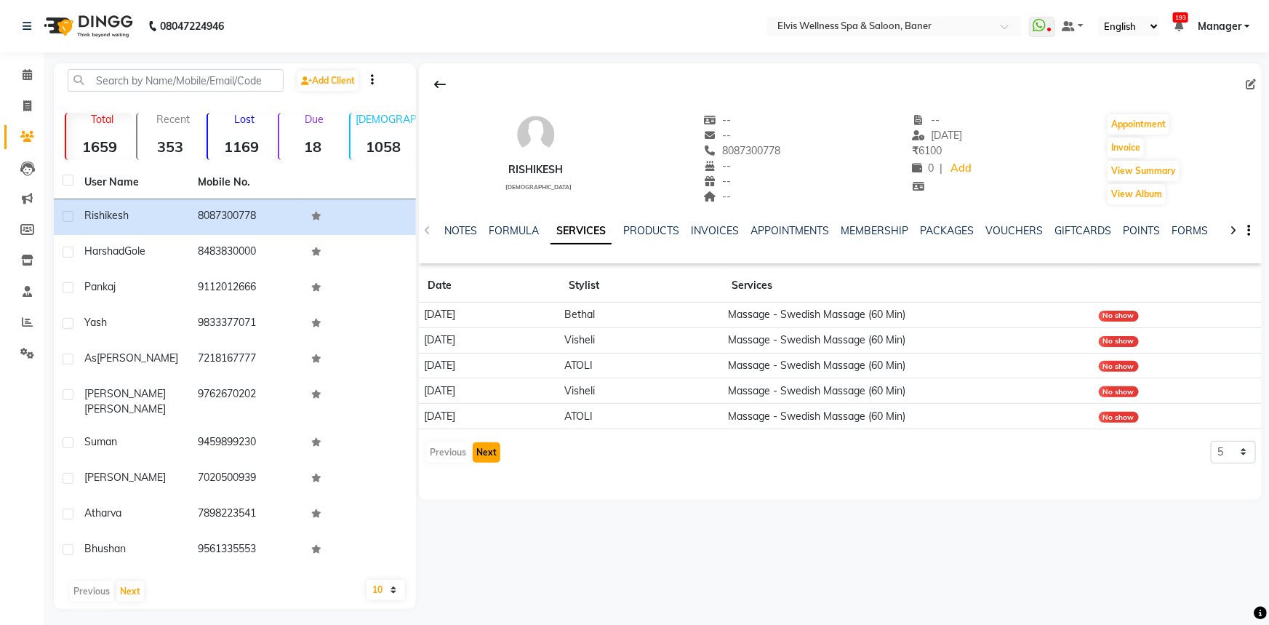
click at [476, 454] on button "Next" at bounding box center [487, 452] width 28 height 20
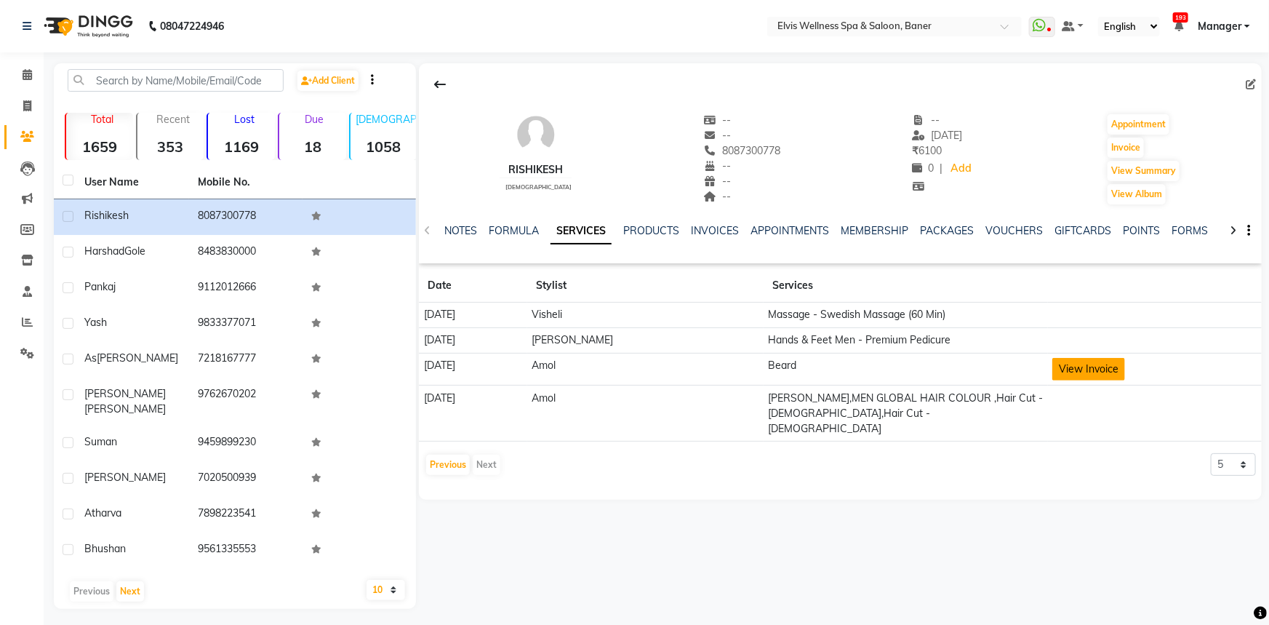
click at [1071, 368] on button "View Invoice" at bounding box center [1088, 369] width 73 height 23
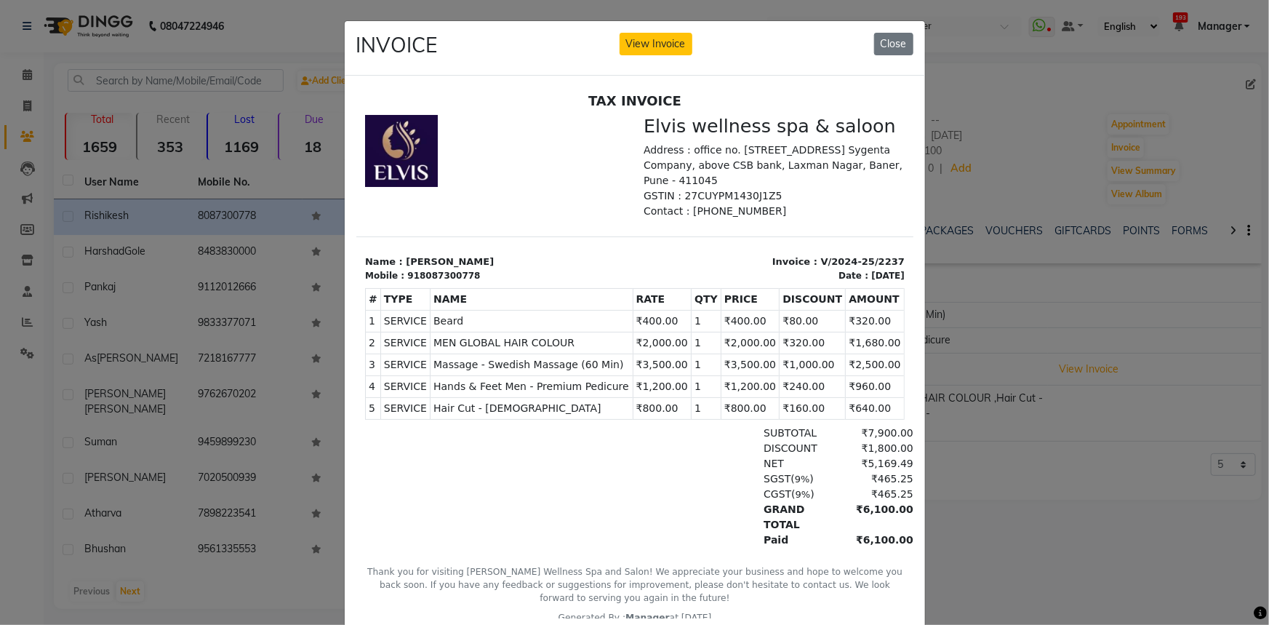
click at [642, 55] on div "INVOICE View Invoice Close" at bounding box center [635, 48] width 580 height 55
click at [648, 44] on button "View Invoice" at bounding box center [656, 44] width 73 height 23
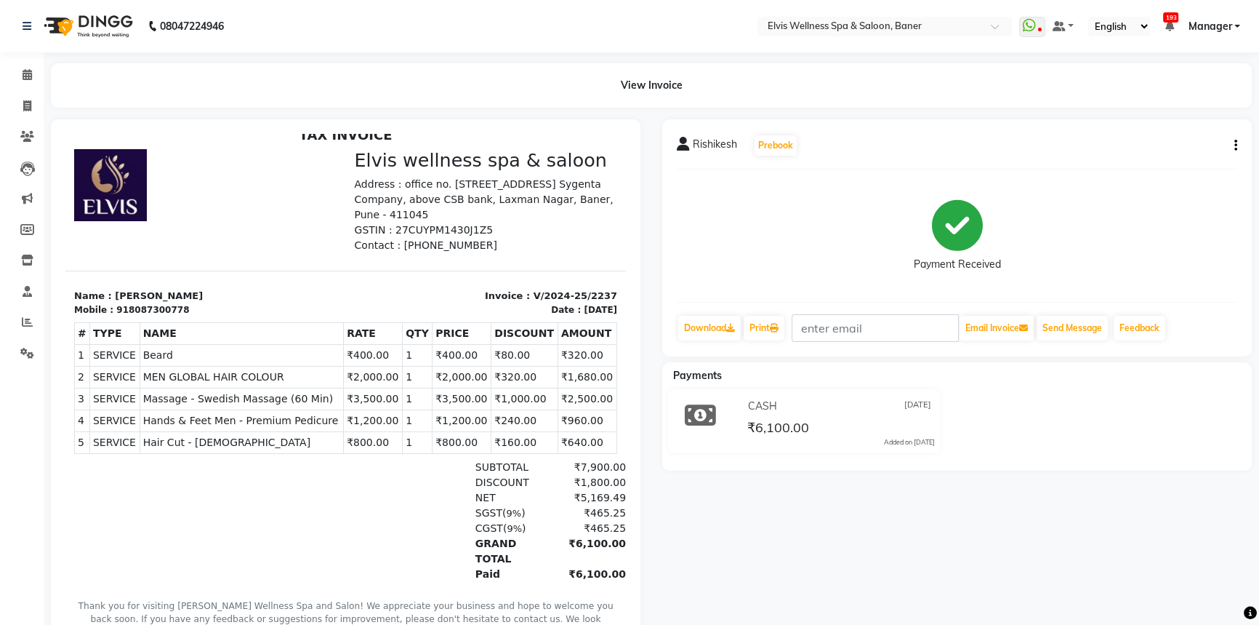
scroll to position [24, 0]
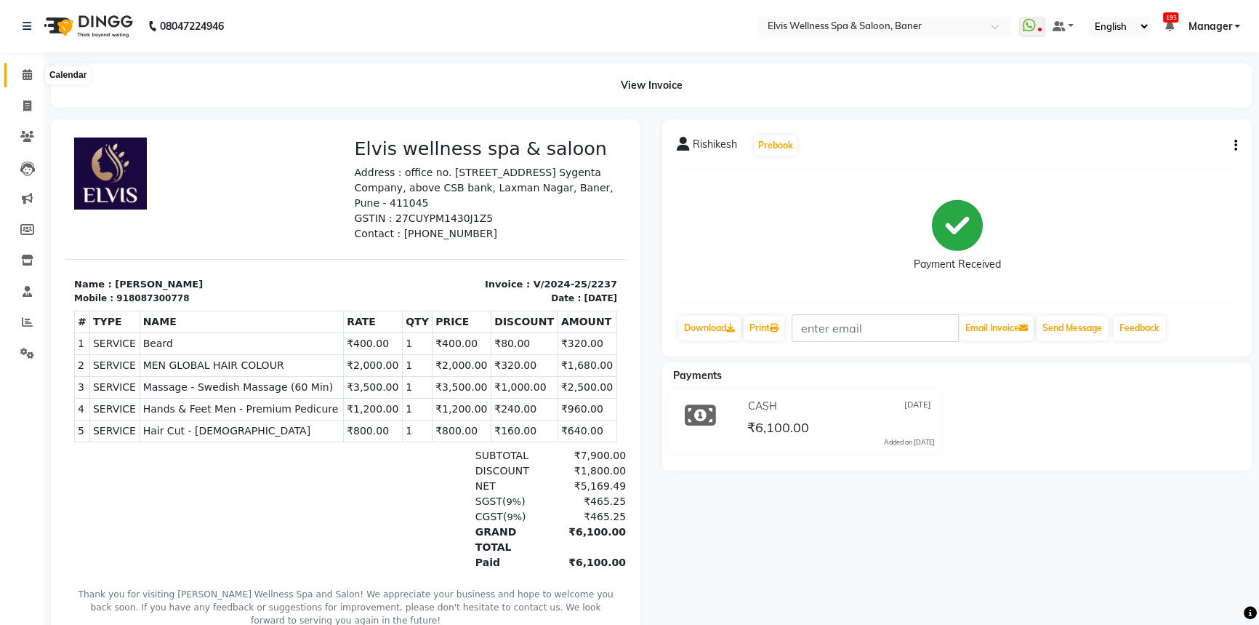
drag, startPoint x: 25, startPoint y: 73, endPoint x: 257, endPoint y: 47, distance: 233.4
click at [25, 73] on icon at bounding box center [27, 74] width 9 height 11
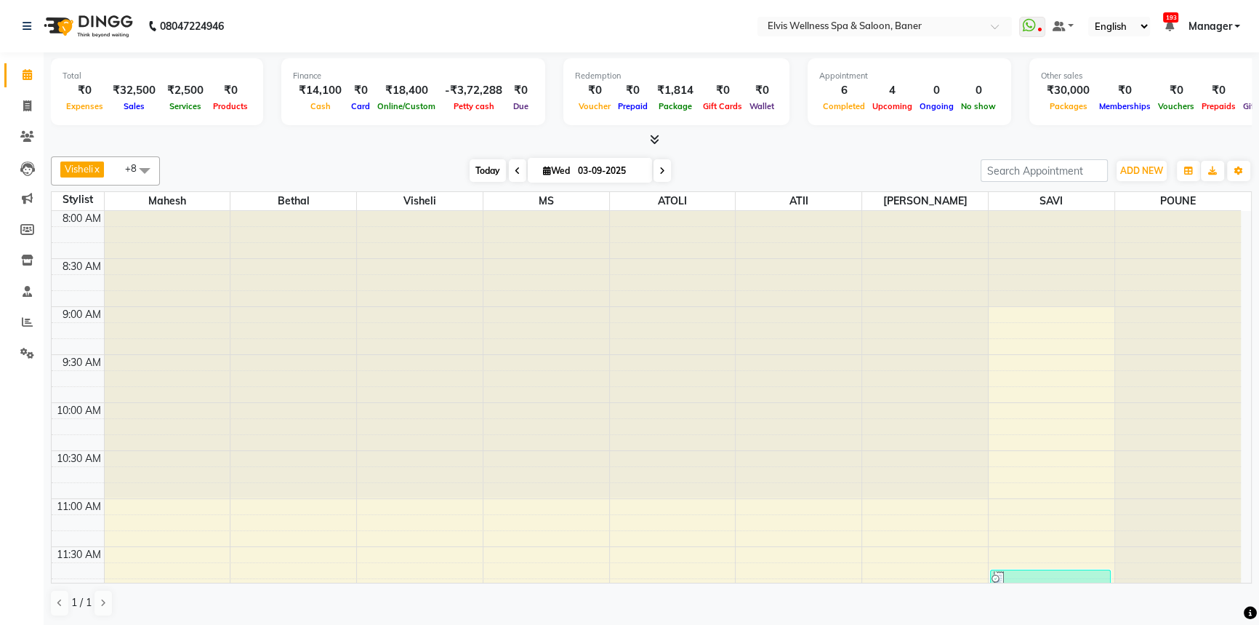
click at [486, 169] on span "Today" at bounding box center [488, 170] width 36 height 23
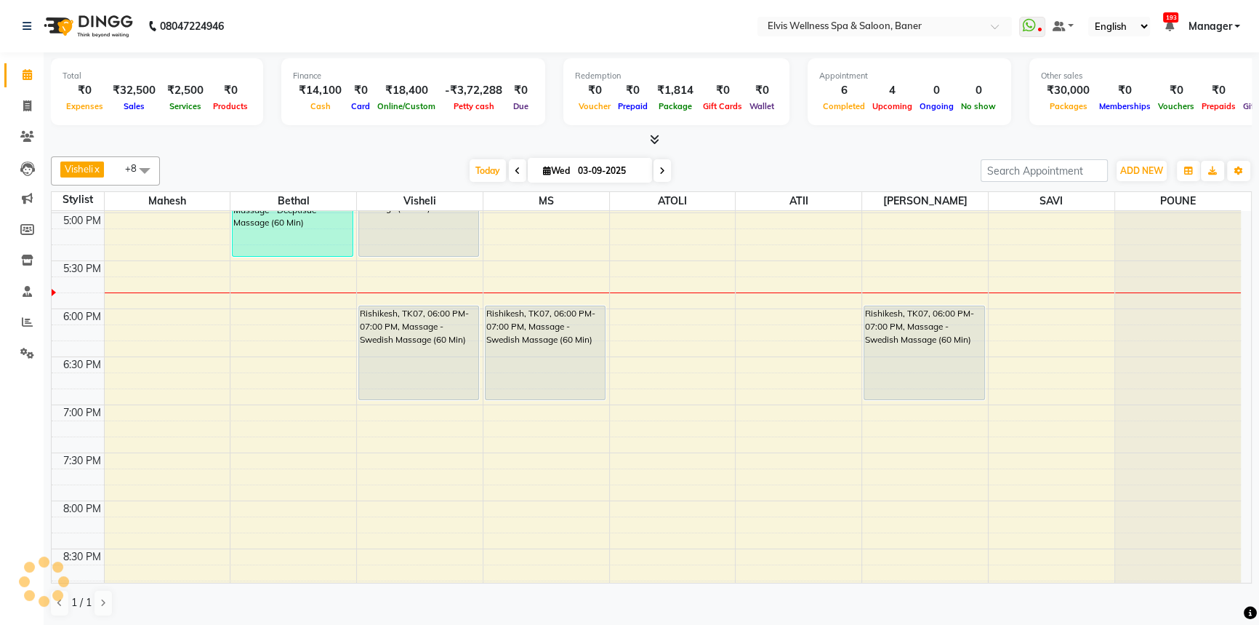
click at [753, 158] on div "Visheli x MS x Bethal x ATOLI x ATII x SAVI x [PERSON_NAME] [PERSON_NAME] x +8 …" at bounding box center [651, 170] width 1201 height 29
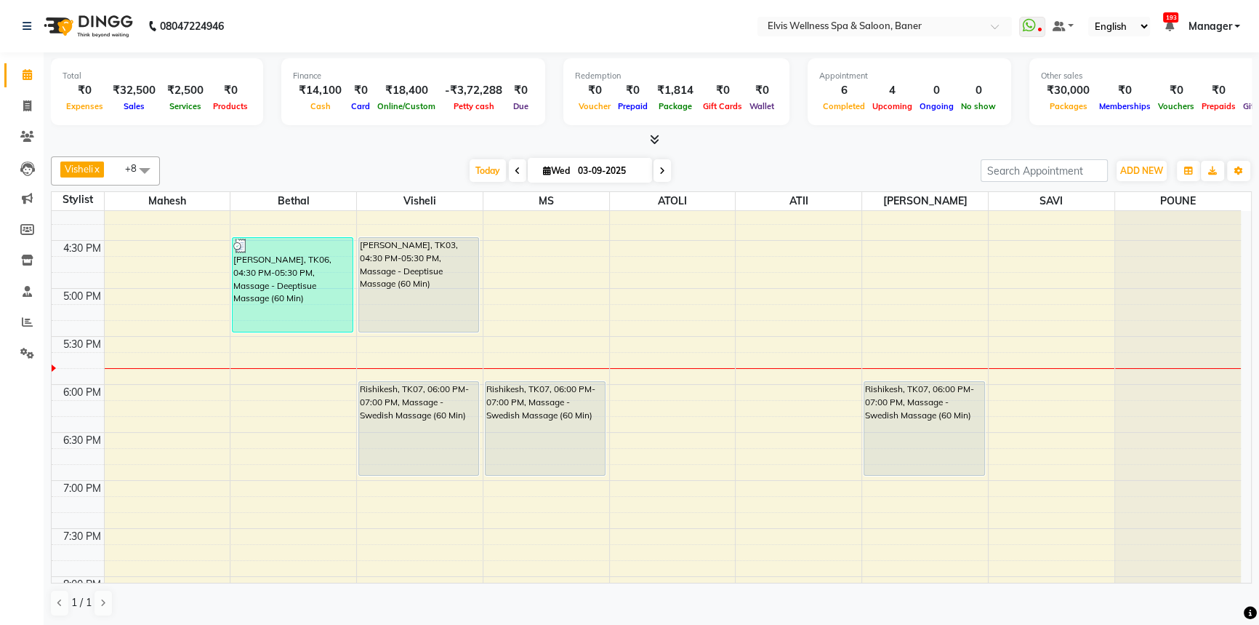
scroll to position [729, 0]
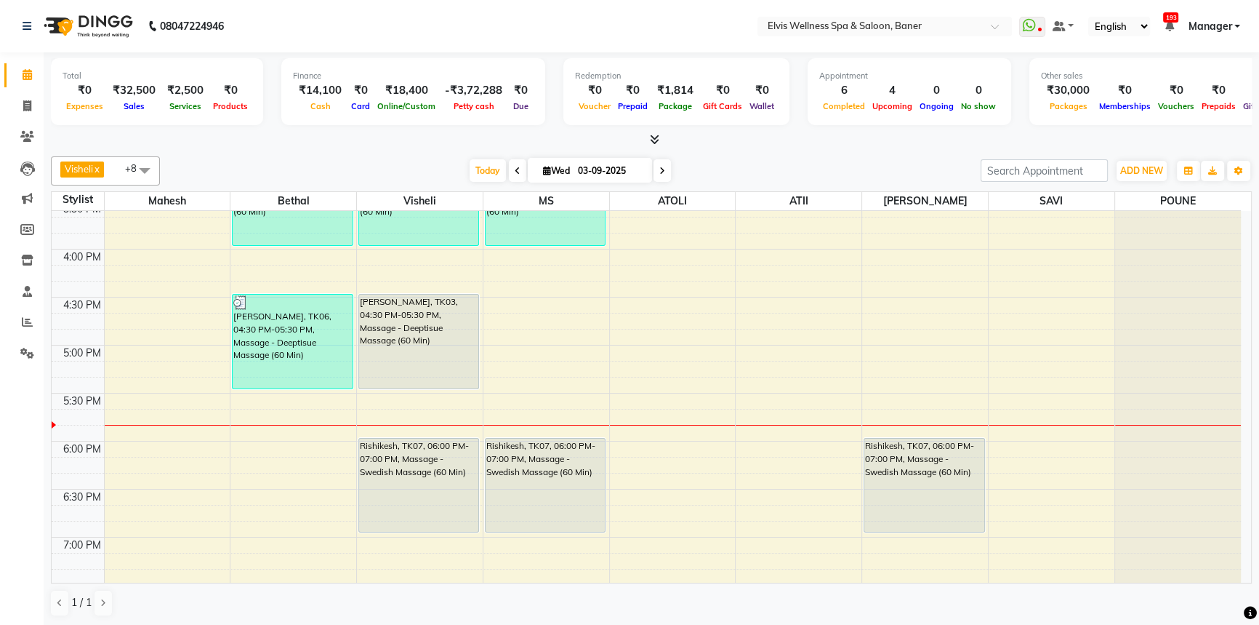
click at [756, 185] on div "Visheli x MS x Bethal x ATOLI x ATII x SAVI x [PERSON_NAME] [PERSON_NAME] x +8 …" at bounding box center [651, 387] width 1201 height 472
click at [764, 169] on div "[DATE] [DATE]" at bounding box center [570, 171] width 806 height 22
click at [478, 168] on span "Today" at bounding box center [488, 170] width 36 height 23
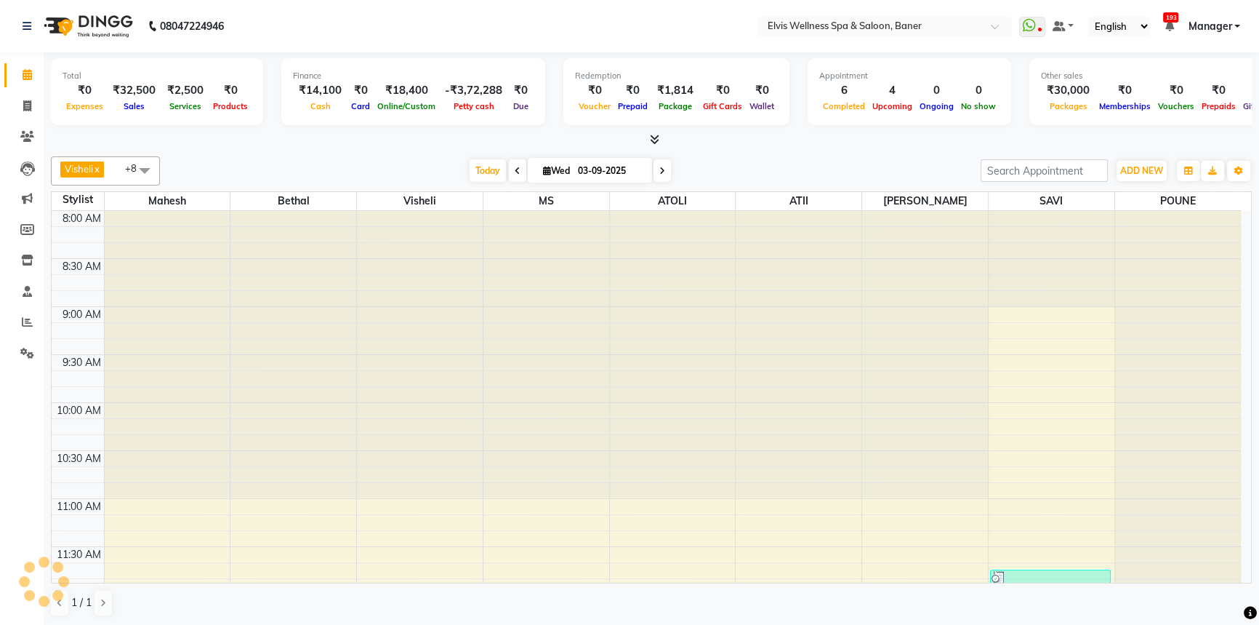
scroll to position [862, 0]
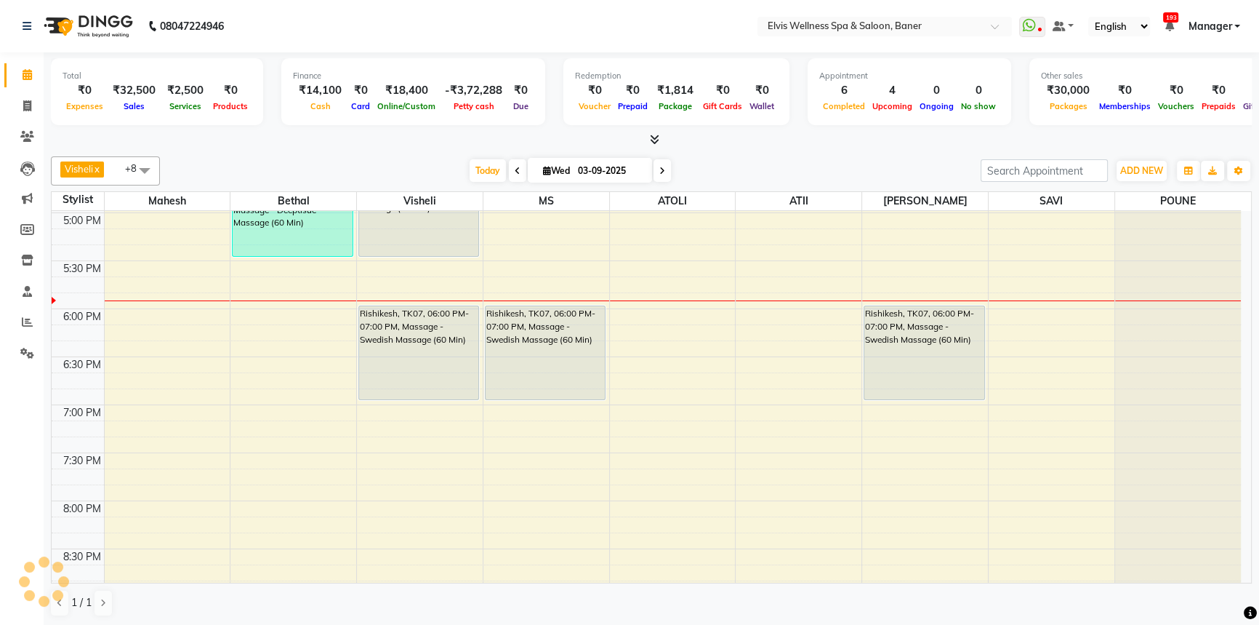
click at [436, 167] on div "[DATE] [DATE]" at bounding box center [570, 171] width 806 height 22
click at [462, 172] on div "[DATE] [DATE]" at bounding box center [570, 171] width 806 height 22
drag, startPoint x: 429, startPoint y: 172, endPoint x: 480, endPoint y: 171, distance: 50.9
click at [434, 172] on div "[DATE] [DATE]" at bounding box center [570, 171] width 806 height 22
click at [480, 170] on span "Today" at bounding box center [488, 170] width 36 height 23
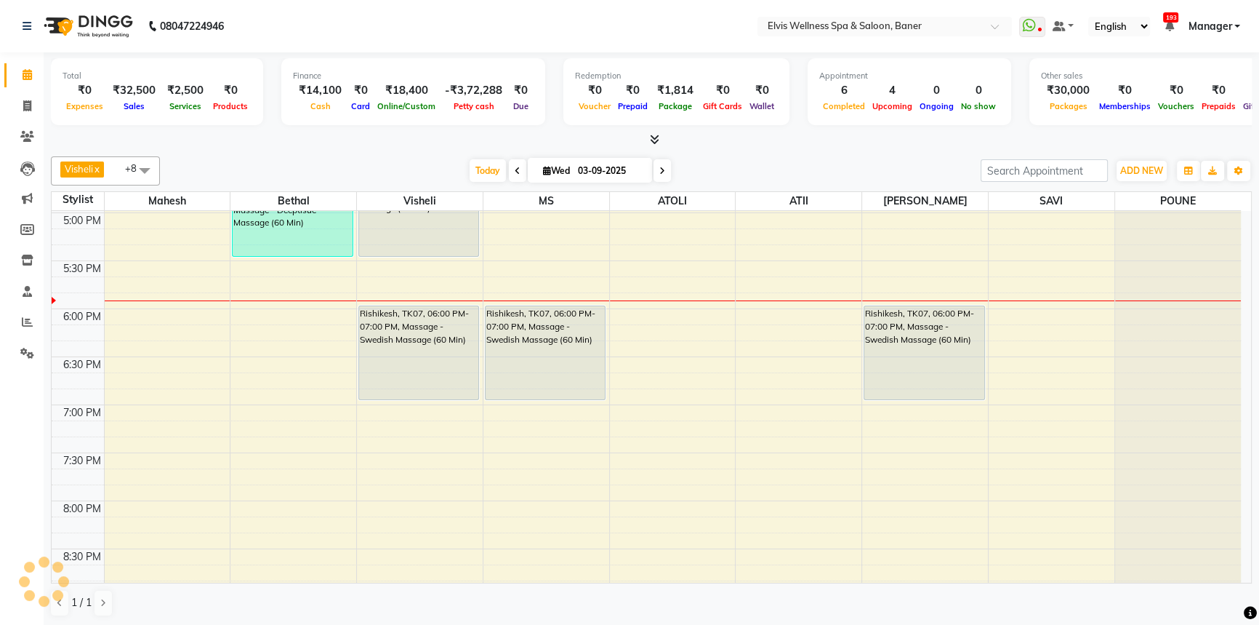
click at [427, 170] on div "[DATE] [DATE]" at bounding box center [570, 171] width 806 height 22
click at [478, 168] on span "Today" at bounding box center [488, 170] width 36 height 23
click at [426, 160] on div "[DATE] [DATE]" at bounding box center [570, 171] width 806 height 22
drag, startPoint x: 478, startPoint y: 174, endPoint x: 470, endPoint y: 175, distance: 8.0
click at [478, 175] on span "Today" at bounding box center [488, 170] width 36 height 23
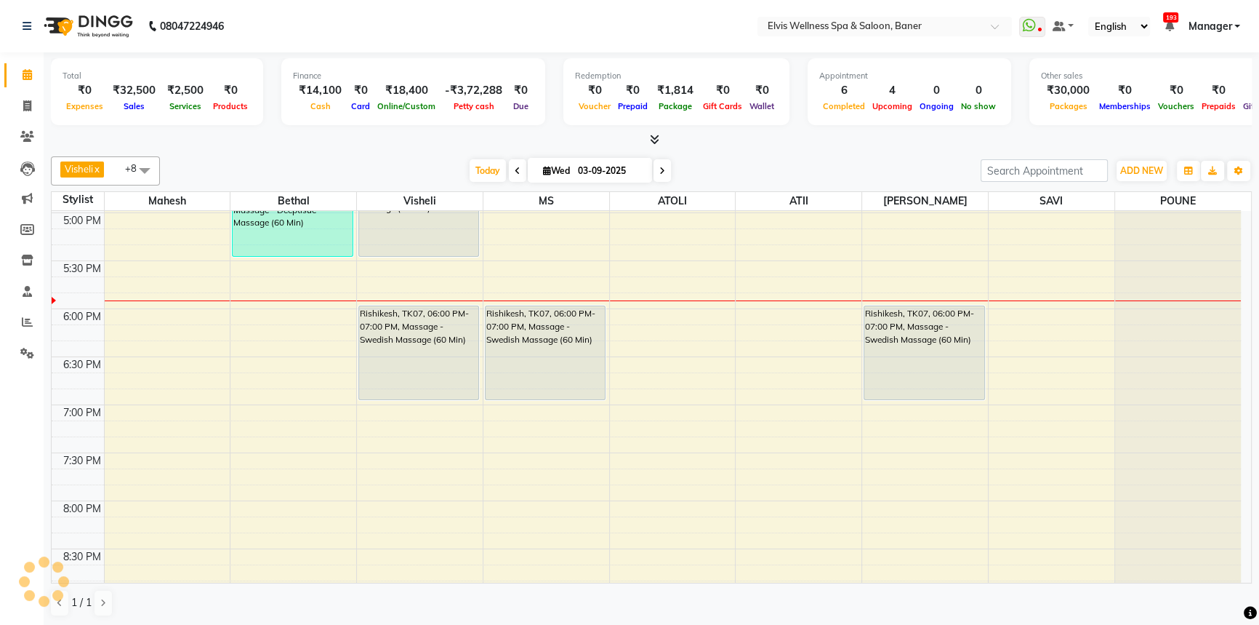
scroll to position [0, 0]
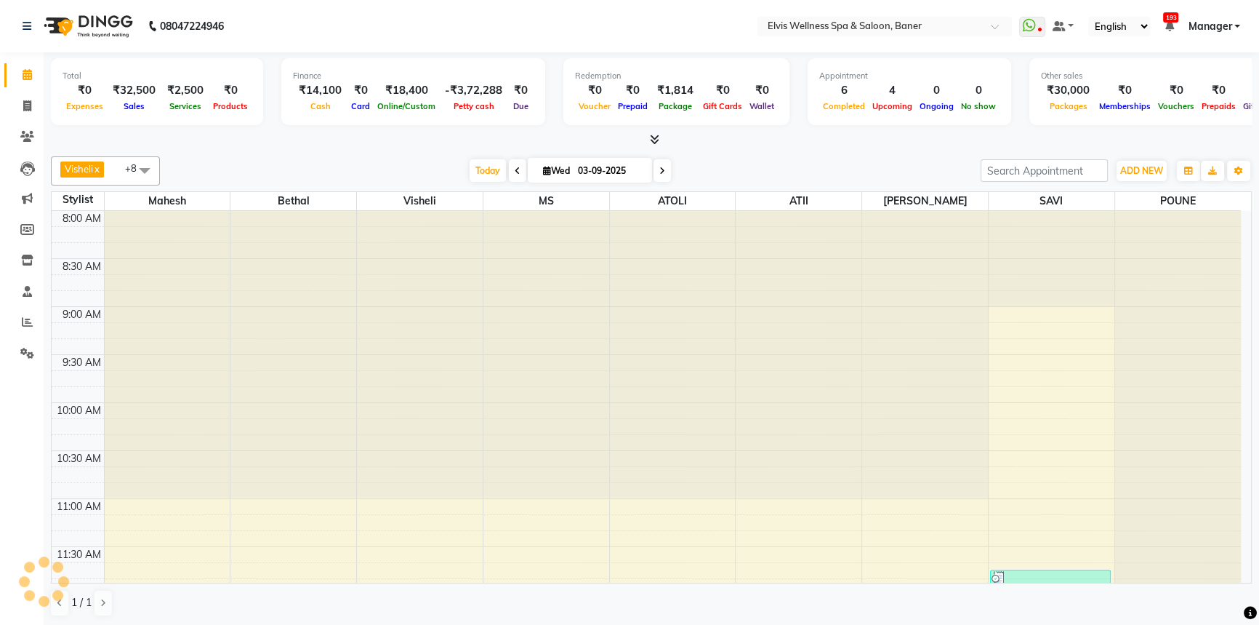
drag, startPoint x: 400, startPoint y: 169, endPoint x: 521, endPoint y: 180, distance: 122.0
click at [422, 173] on div "[DATE] [DATE]" at bounding box center [570, 171] width 806 height 22
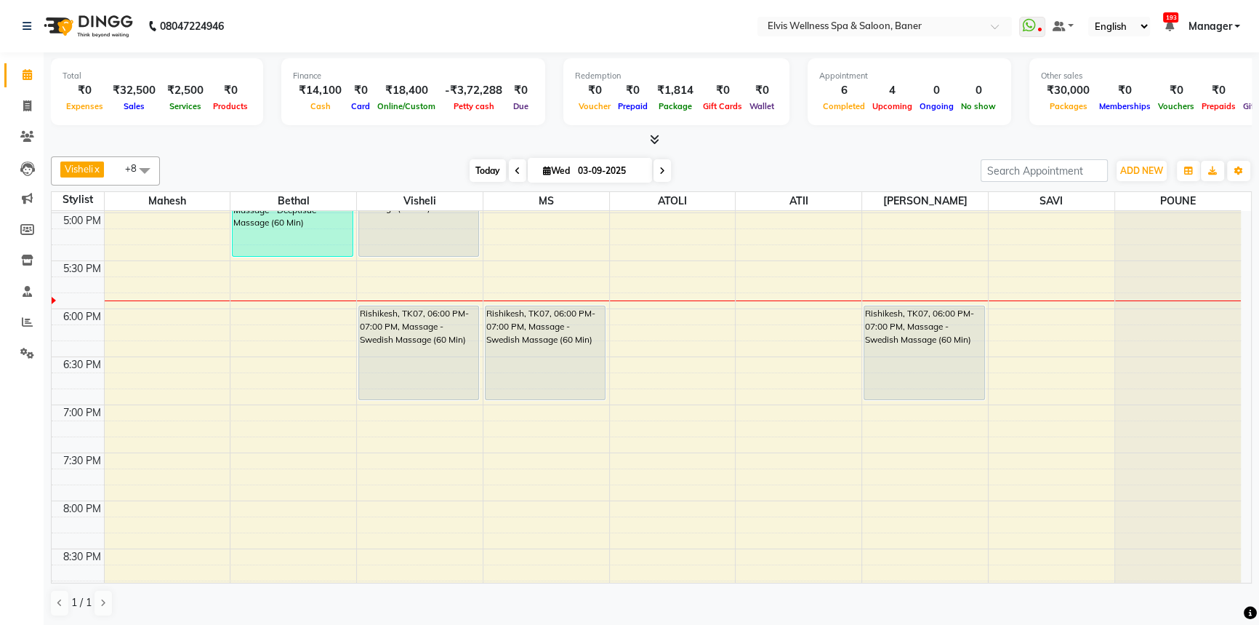
click at [470, 174] on span "Today" at bounding box center [488, 170] width 36 height 23
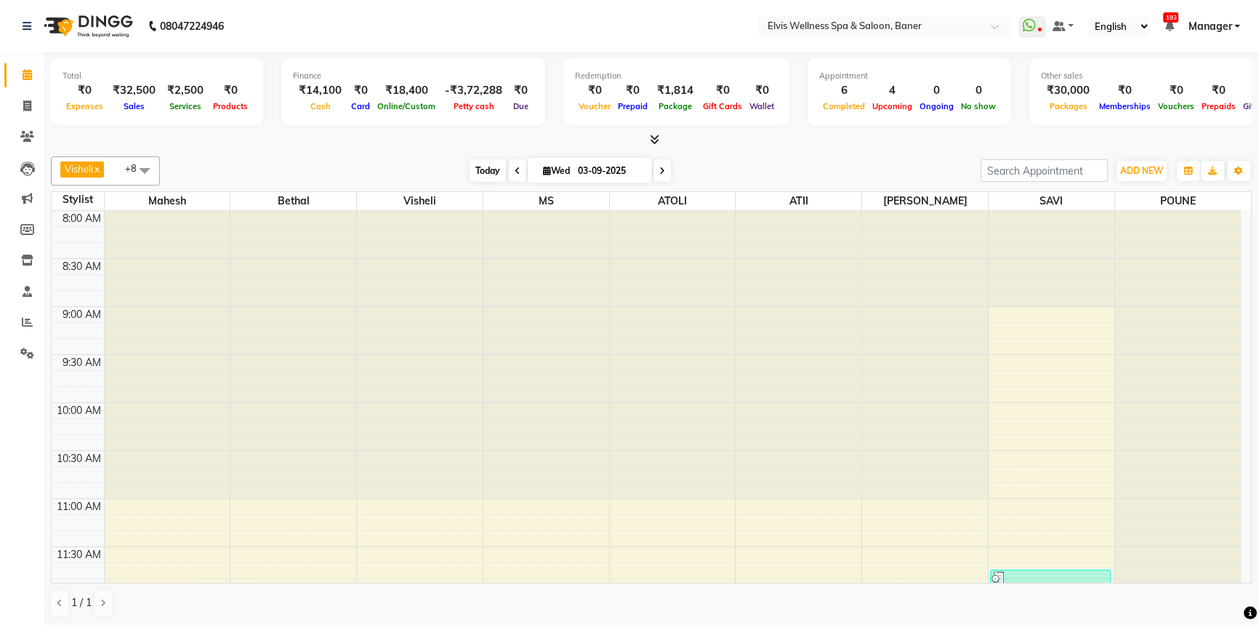
drag, startPoint x: 450, startPoint y: 177, endPoint x: 483, endPoint y: 179, distance: 32.8
click at [457, 177] on div "[DATE] [DATE]" at bounding box center [570, 171] width 806 height 22
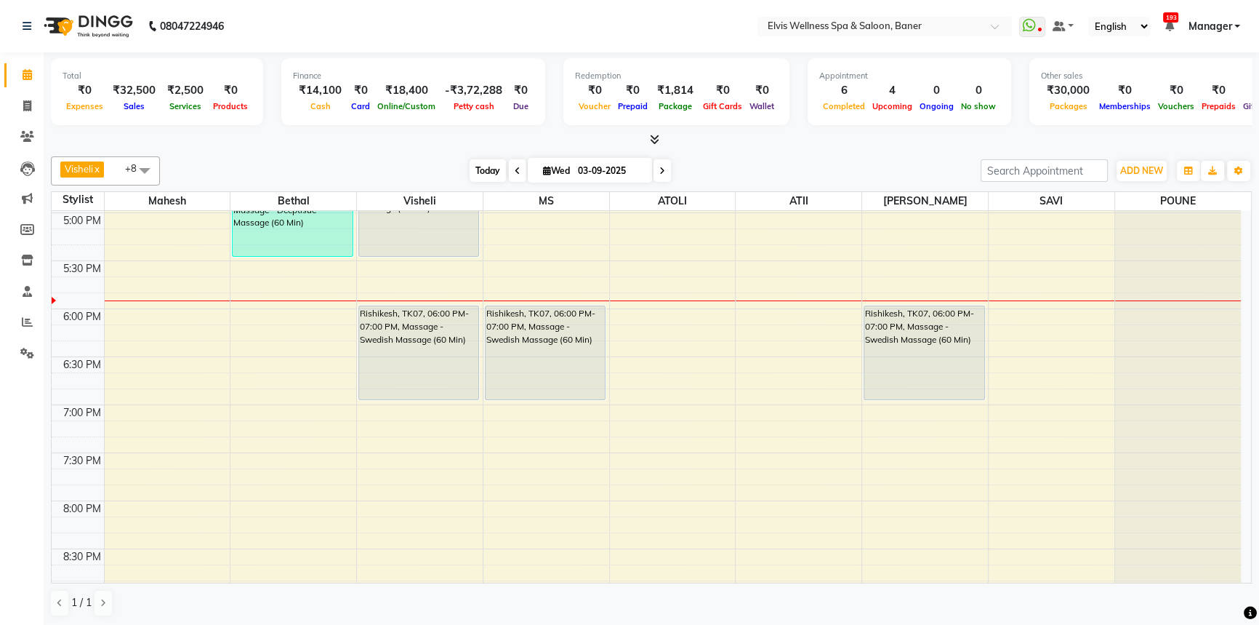
click at [484, 179] on span "Today" at bounding box center [488, 170] width 36 height 23
click at [446, 171] on div "[DATE] [DATE]" at bounding box center [570, 171] width 806 height 22
click at [480, 167] on span "Today" at bounding box center [488, 170] width 36 height 23
click at [476, 167] on span "Today" at bounding box center [488, 170] width 36 height 23
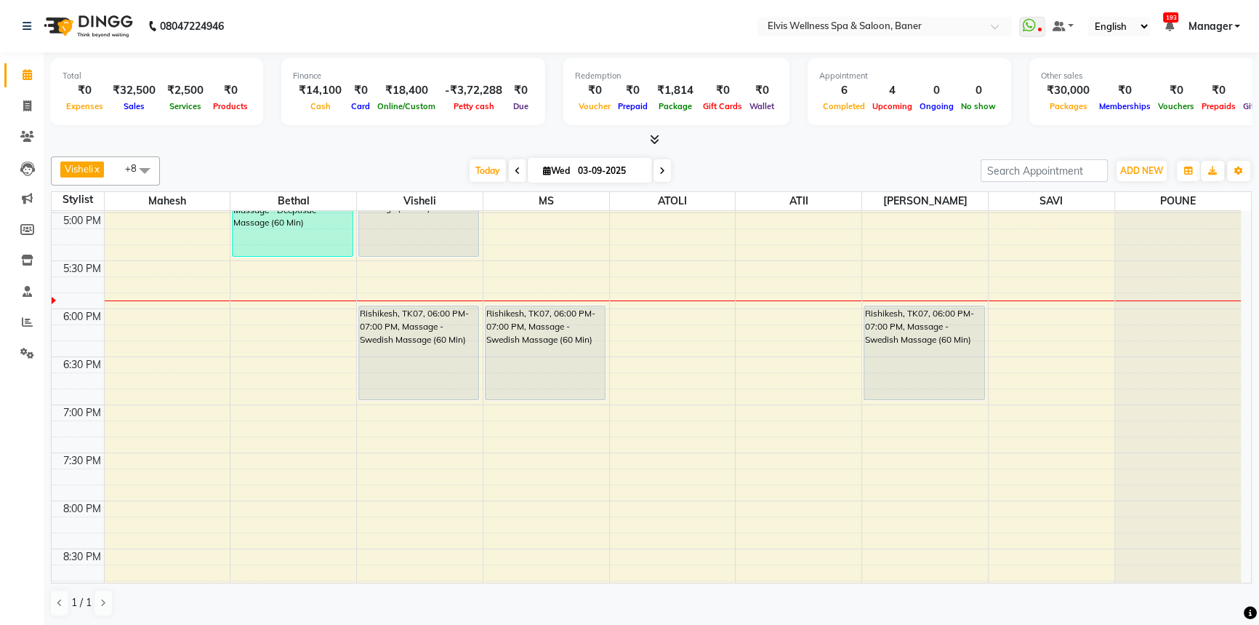
scroll to position [0, 0]
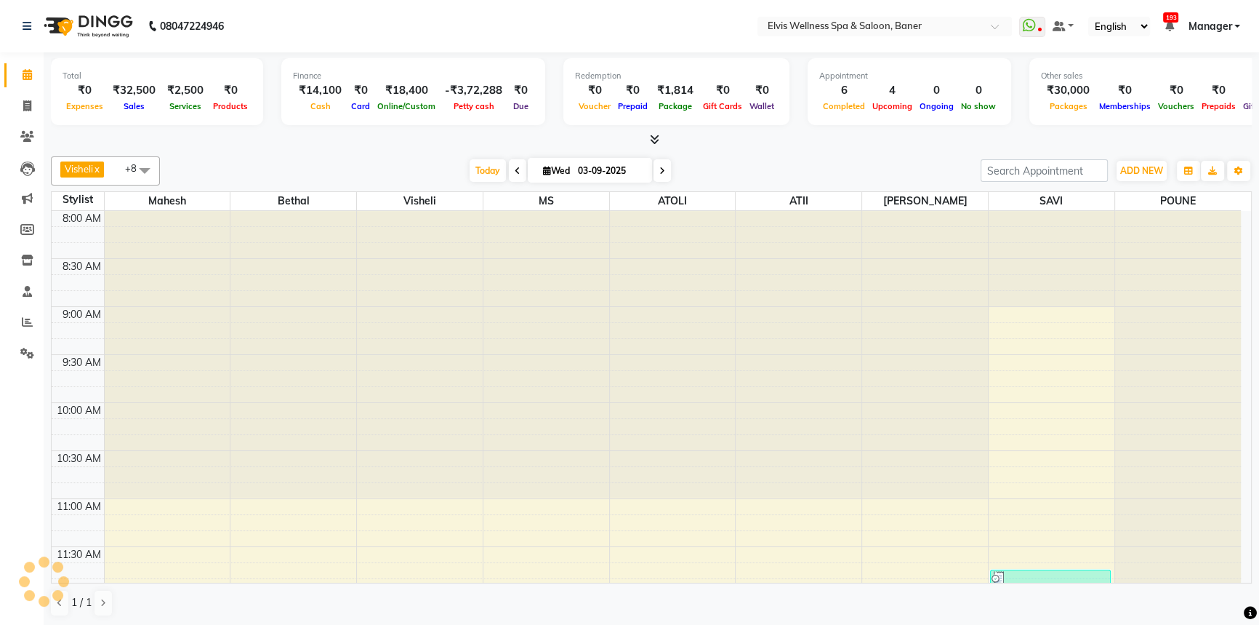
click at [454, 179] on div "[DATE] [DATE]" at bounding box center [570, 171] width 806 height 22
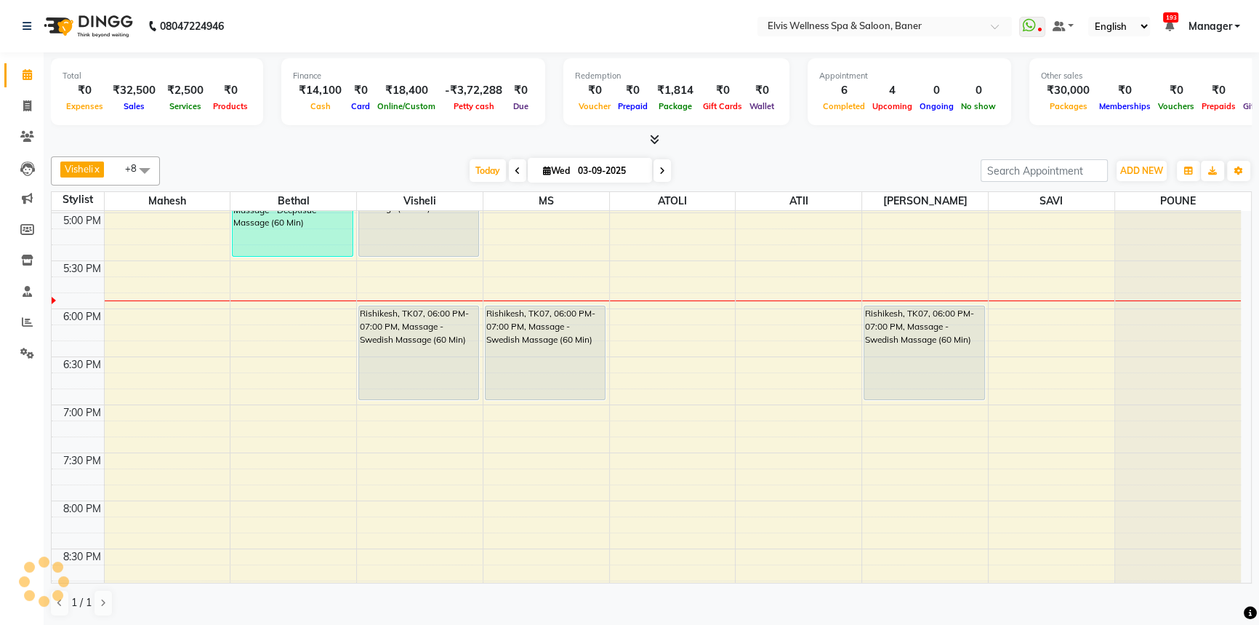
click at [462, 175] on div "[DATE] [DATE]" at bounding box center [570, 171] width 806 height 22
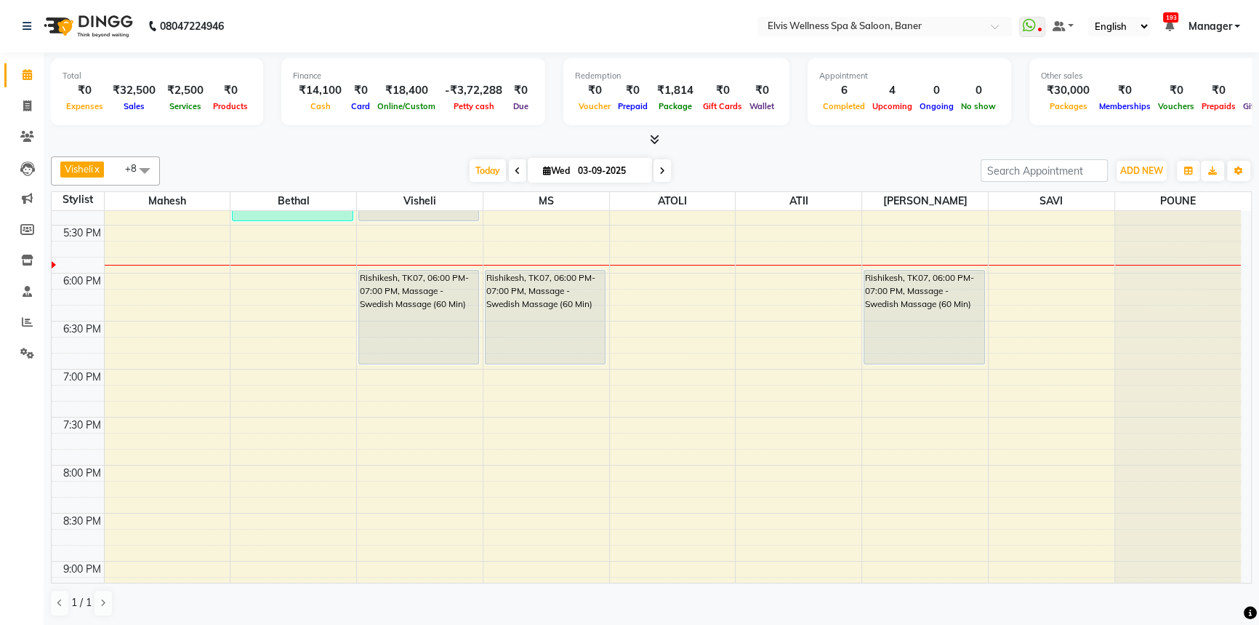
scroll to position [928, 0]
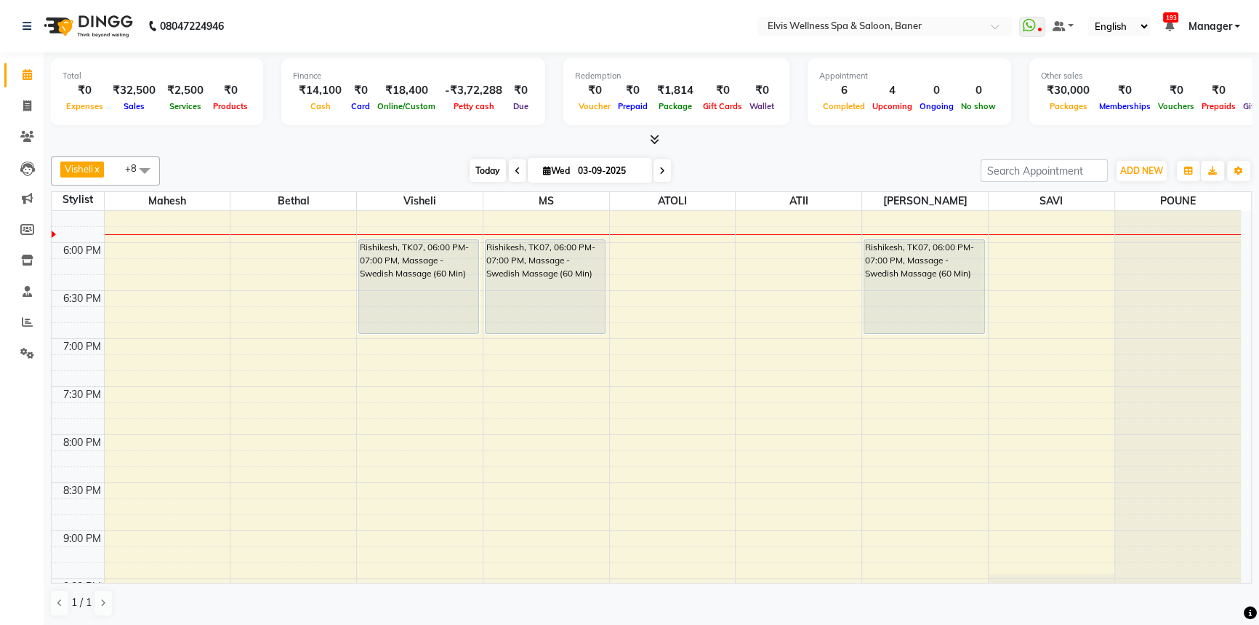
drag, startPoint x: 486, startPoint y: 174, endPoint x: 430, endPoint y: 174, distance: 55.3
click at [484, 174] on span "Today" at bounding box center [488, 170] width 36 height 23
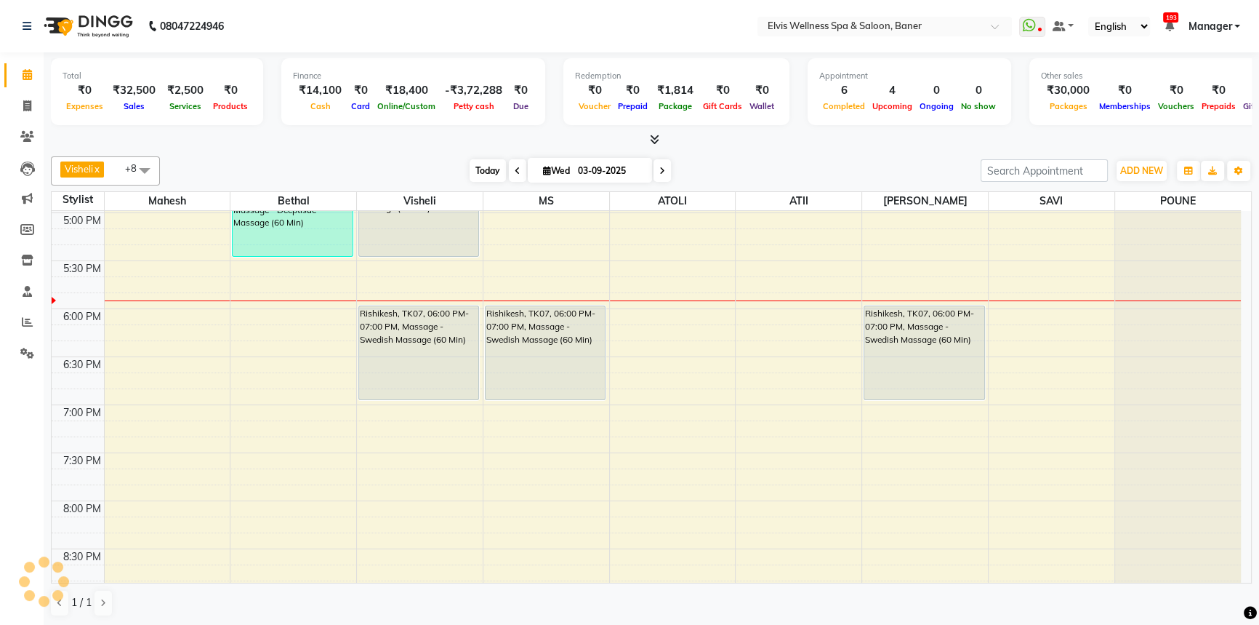
drag, startPoint x: 430, startPoint y: 174, endPoint x: 470, endPoint y: 162, distance: 41.7
click at [433, 174] on div "[DATE] [DATE]" at bounding box center [570, 171] width 806 height 22
click at [473, 162] on span "Today" at bounding box center [488, 170] width 36 height 23
click at [455, 161] on div "[DATE] [DATE]" at bounding box center [570, 171] width 806 height 22
click at [470, 161] on span "Today" at bounding box center [488, 170] width 36 height 23
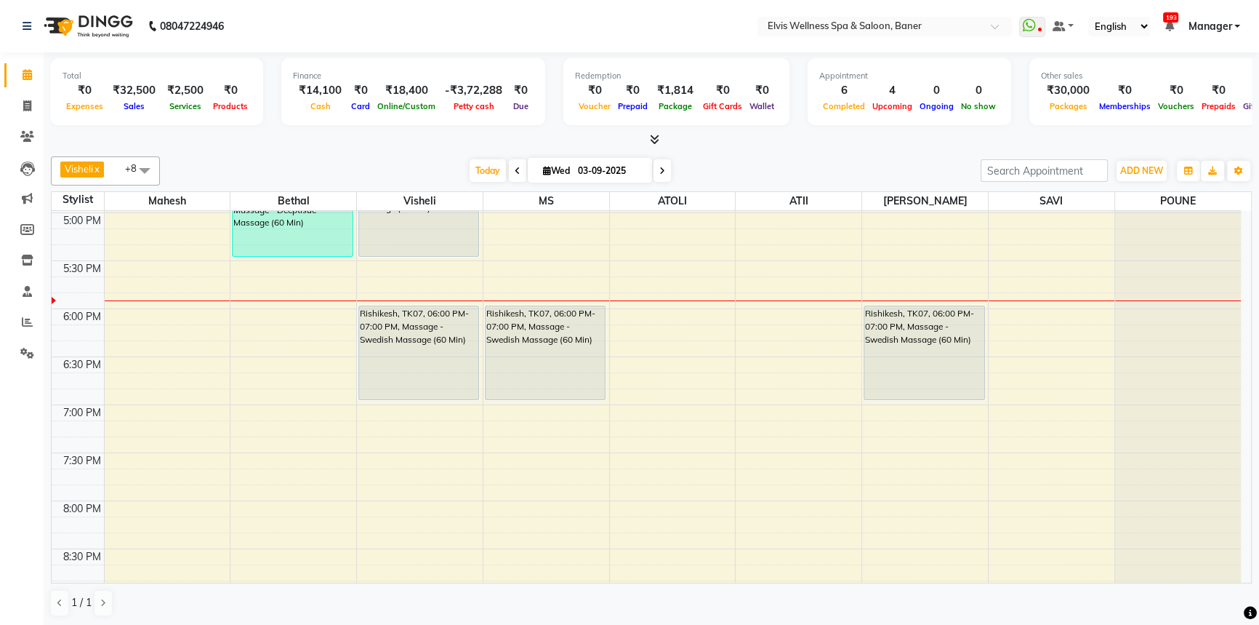
scroll to position [862, 0]
click at [444, 168] on div "[DATE] [DATE]" at bounding box center [570, 171] width 806 height 22
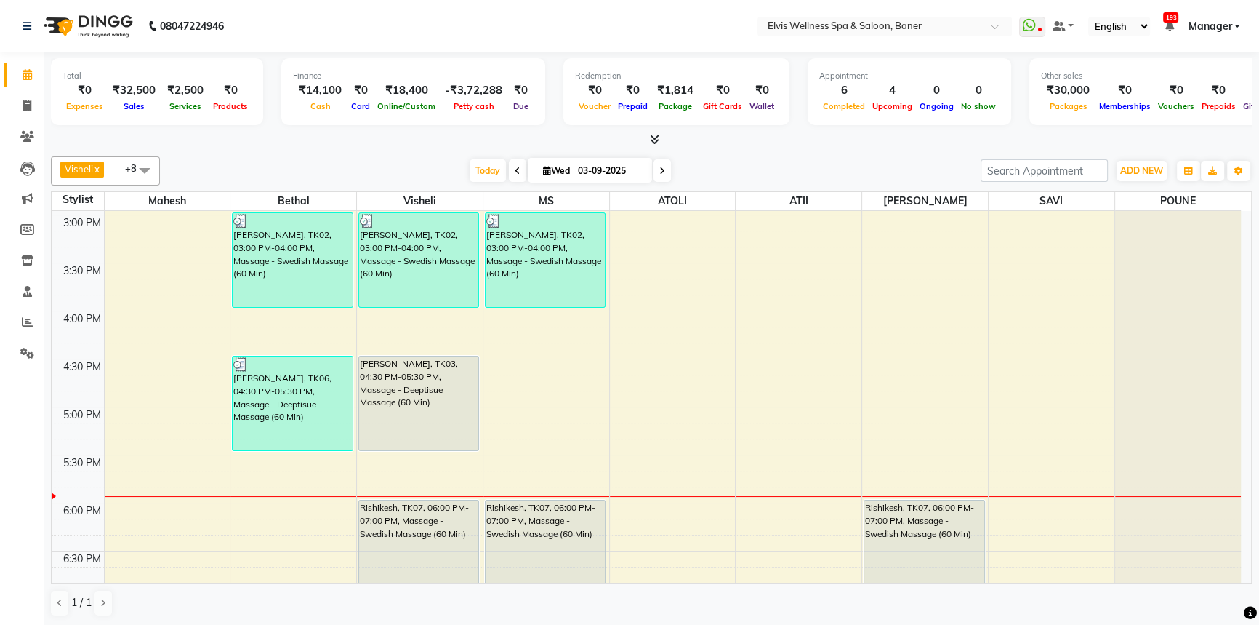
scroll to position [663, 0]
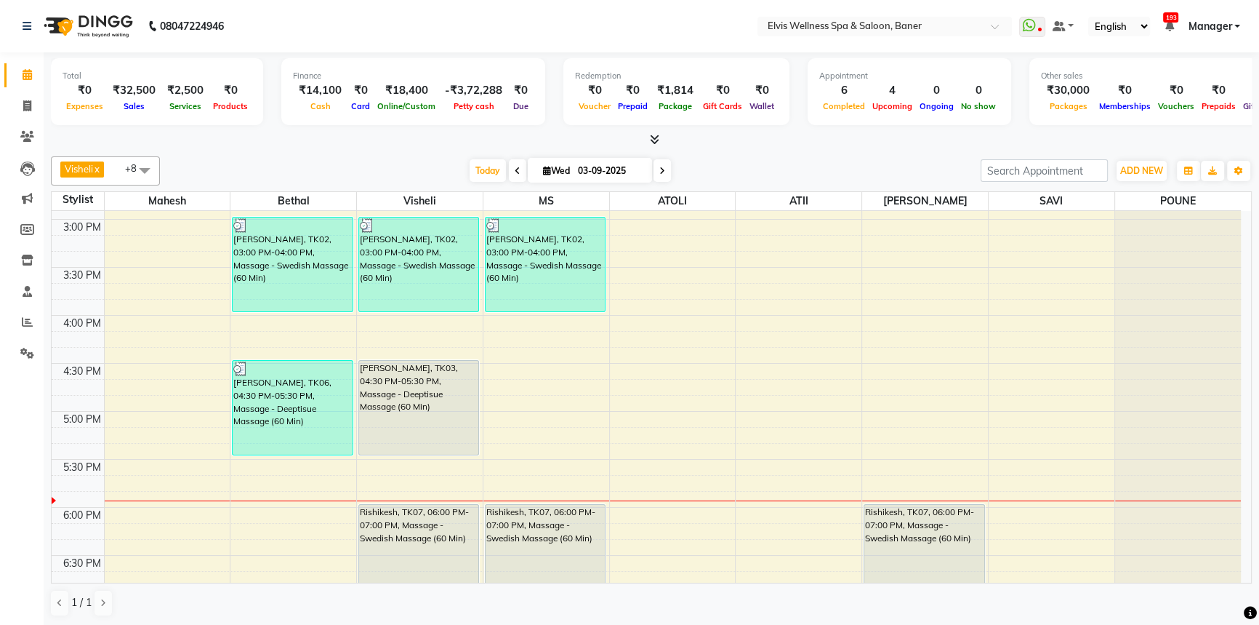
click at [695, 142] on div at bounding box center [651, 139] width 1201 height 15
click at [697, 145] on div at bounding box center [651, 139] width 1201 height 15
click at [706, 201] on span "ATOLI" at bounding box center [673, 201] width 126 height 18
click at [718, 167] on div "[DATE] [DATE]" at bounding box center [570, 171] width 806 height 22
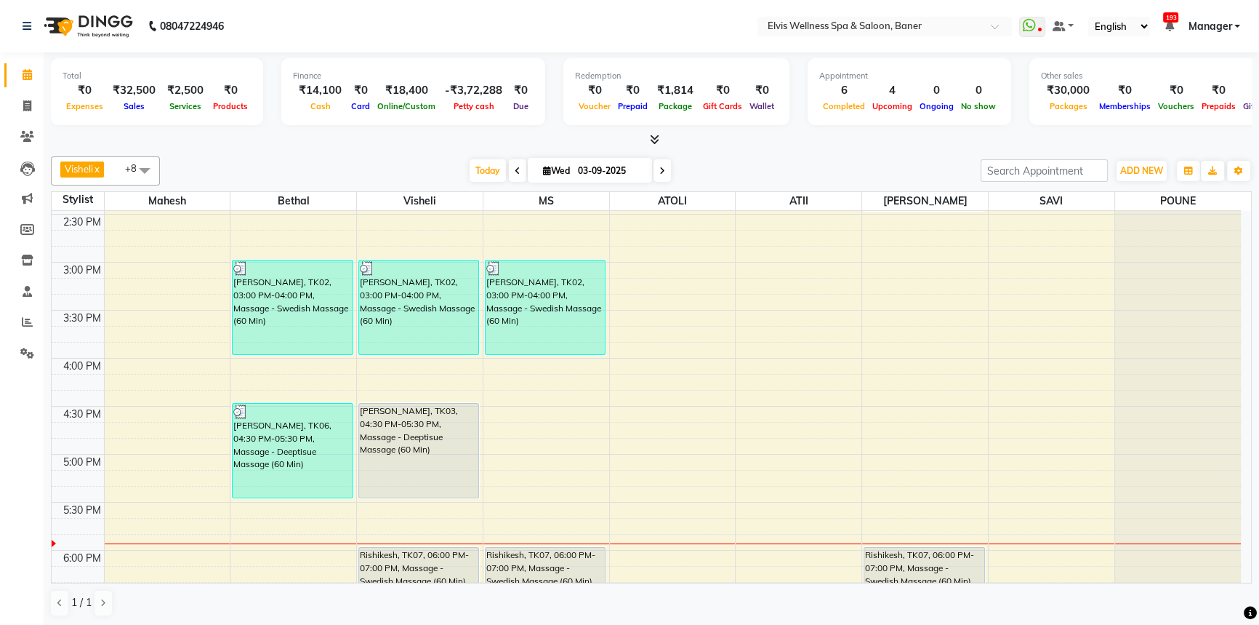
scroll to position [597, 0]
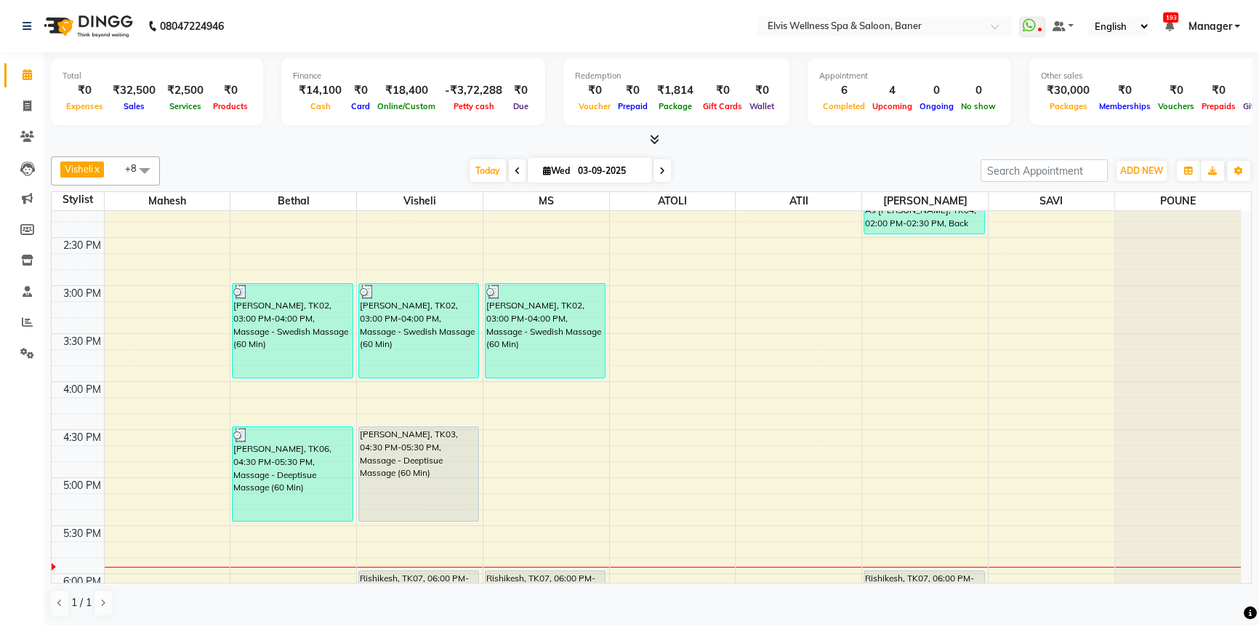
drag, startPoint x: 753, startPoint y: 165, endPoint x: 750, endPoint y: 303, distance: 138.2
click at [753, 167] on div "[DATE] [DATE]" at bounding box center [570, 171] width 806 height 22
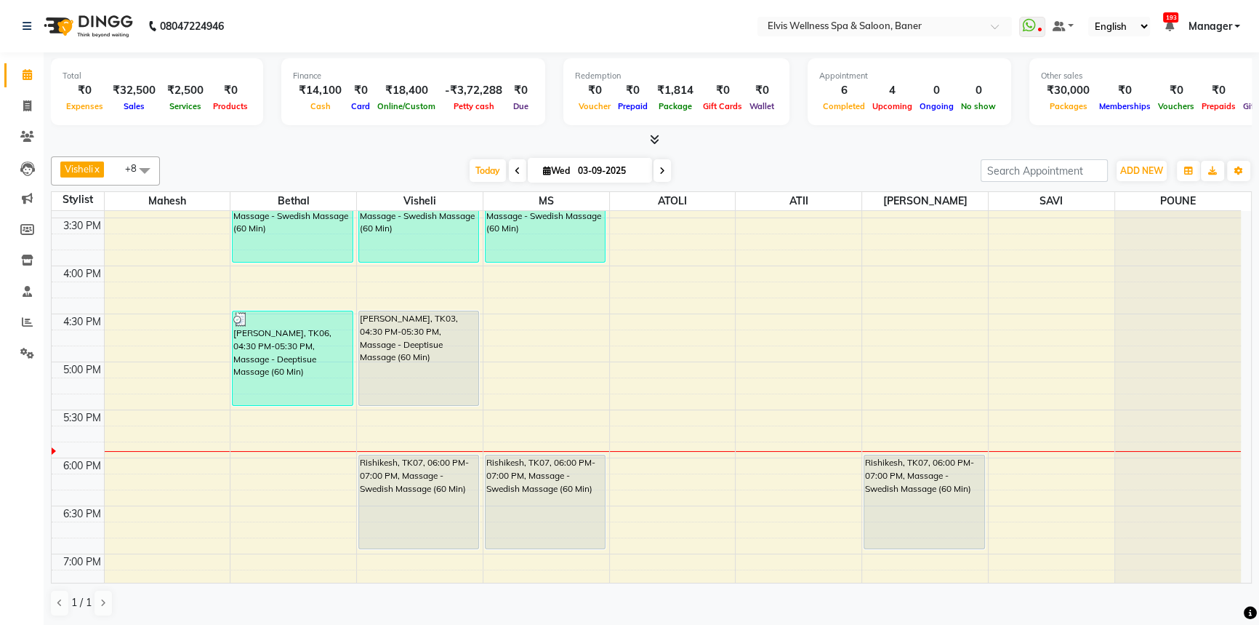
scroll to position [729, 0]
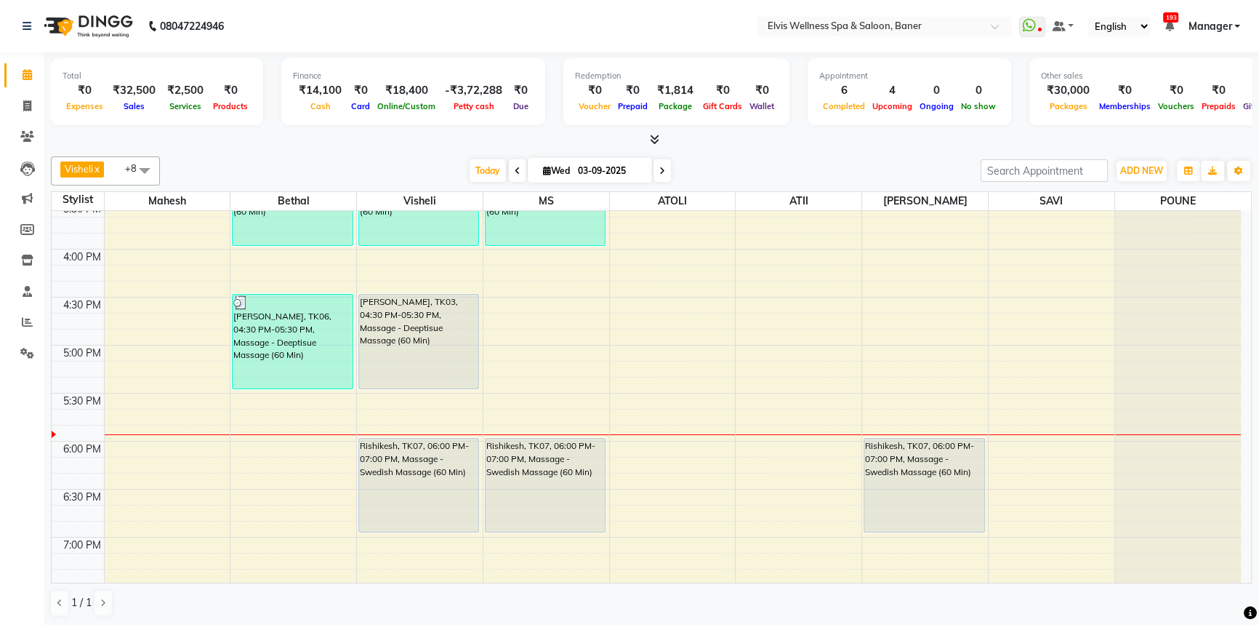
drag, startPoint x: 764, startPoint y: 145, endPoint x: 770, endPoint y: 469, distance: 323.6
click at [764, 146] on div at bounding box center [651, 139] width 1201 height 15
click at [748, 162] on div "[DATE] [DATE]" at bounding box center [570, 171] width 806 height 22
click at [738, 146] on div at bounding box center [651, 139] width 1201 height 15
drag, startPoint x: 740, startPoint y: 143, endPoint x: 741, endPoint y: 167, distance: 23.3
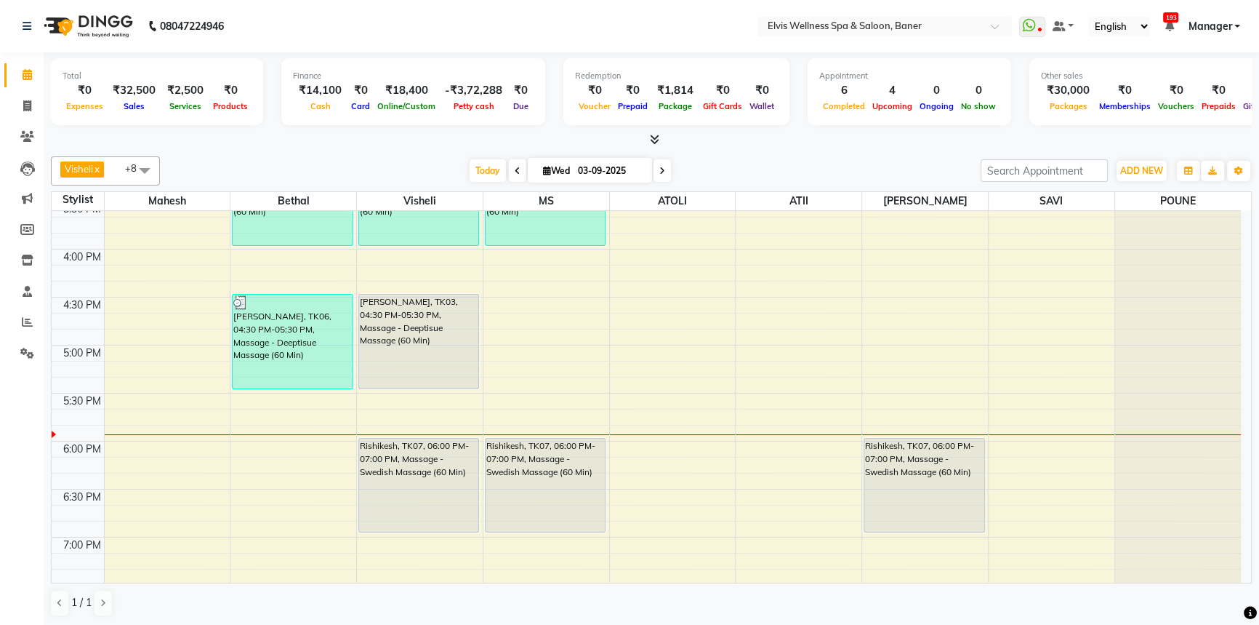
click at [740, 144] on div at bounding box center [651, 139] width 1201 height 15
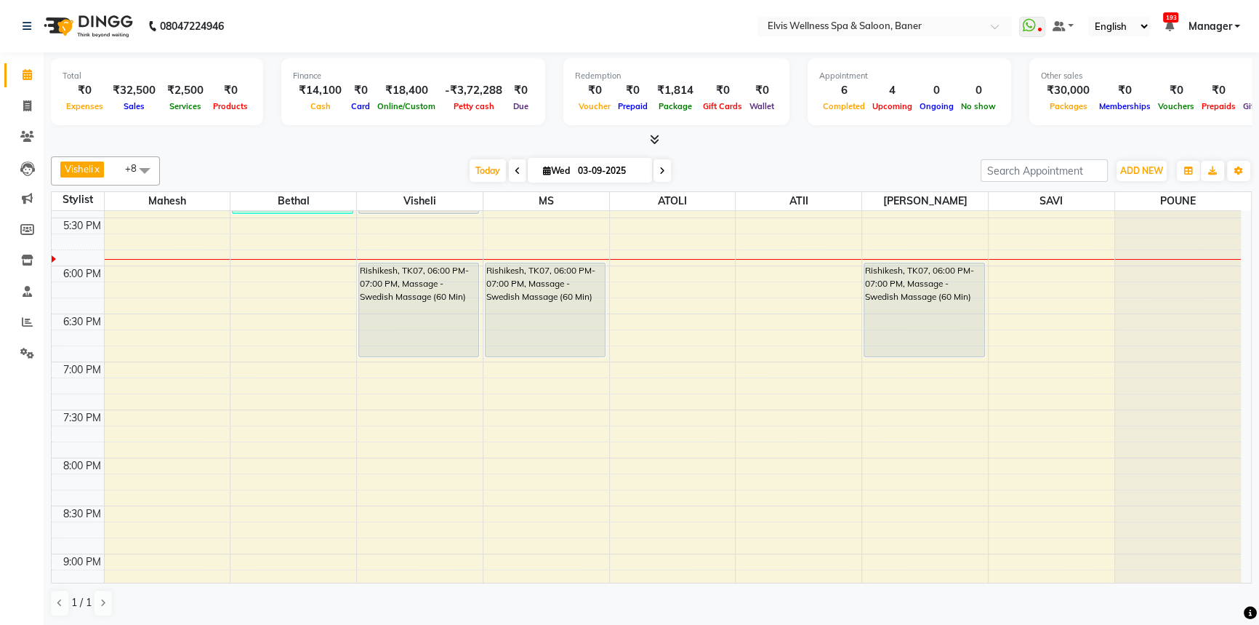
scroll to position [928, 0]
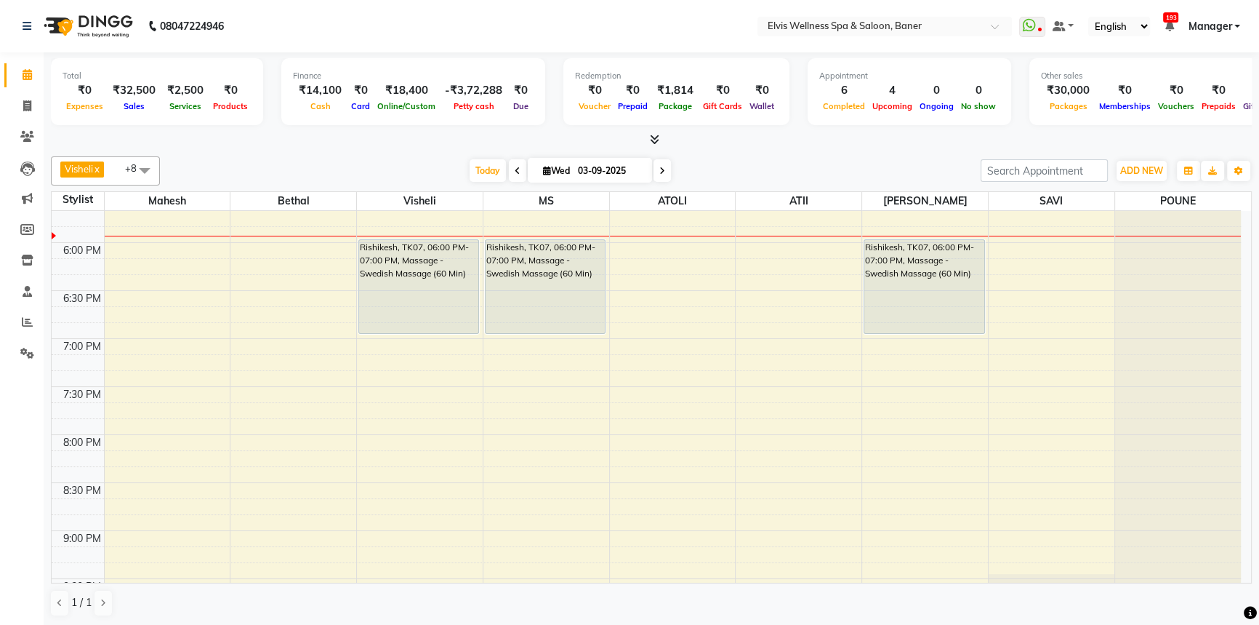
click at [751, 99] on div "Wallet" at bounding box center [762, 105] width 32 height 15
click at [752, 160] on div "[DATE] [DATE]" at bounding box center [570, 171] width 806 height 22
click at [749, 180] on div "[DATE] [DATE]" at bounding box center [570, 171] width 806 height 22
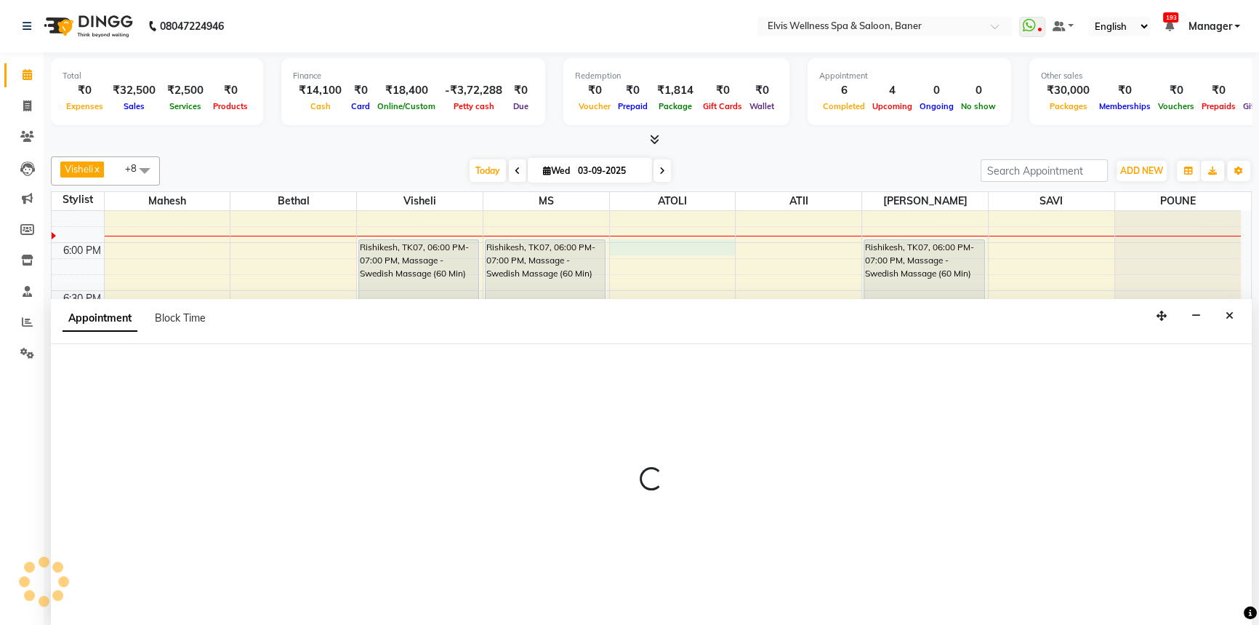
click at [734, 181] on div "Visheli x MS x Bethal x ATOLI x ATII x SAVI x [PERSON_NAME] [PERSON_NAME] x +8 …" at bounding box center [651, 170] width 1201 height 29
select select "54324"
select select "1080"
select select "tentative"
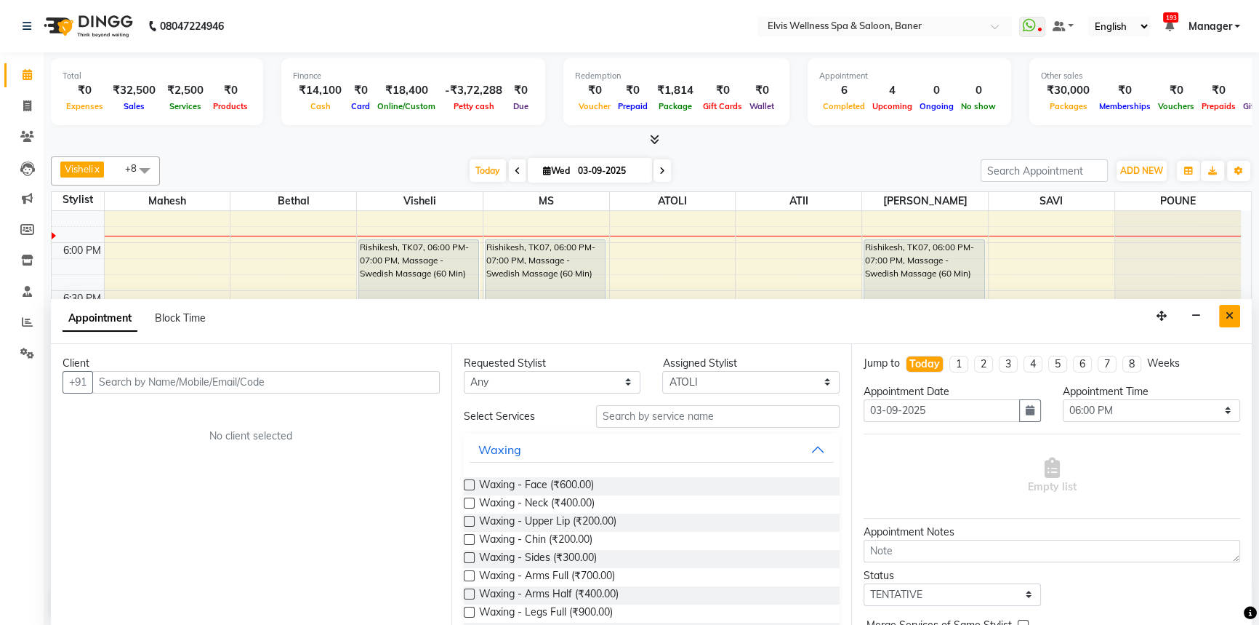
click at [1223, 308] on button "Close" at bounding box center [1229, 316] width 21 height 23
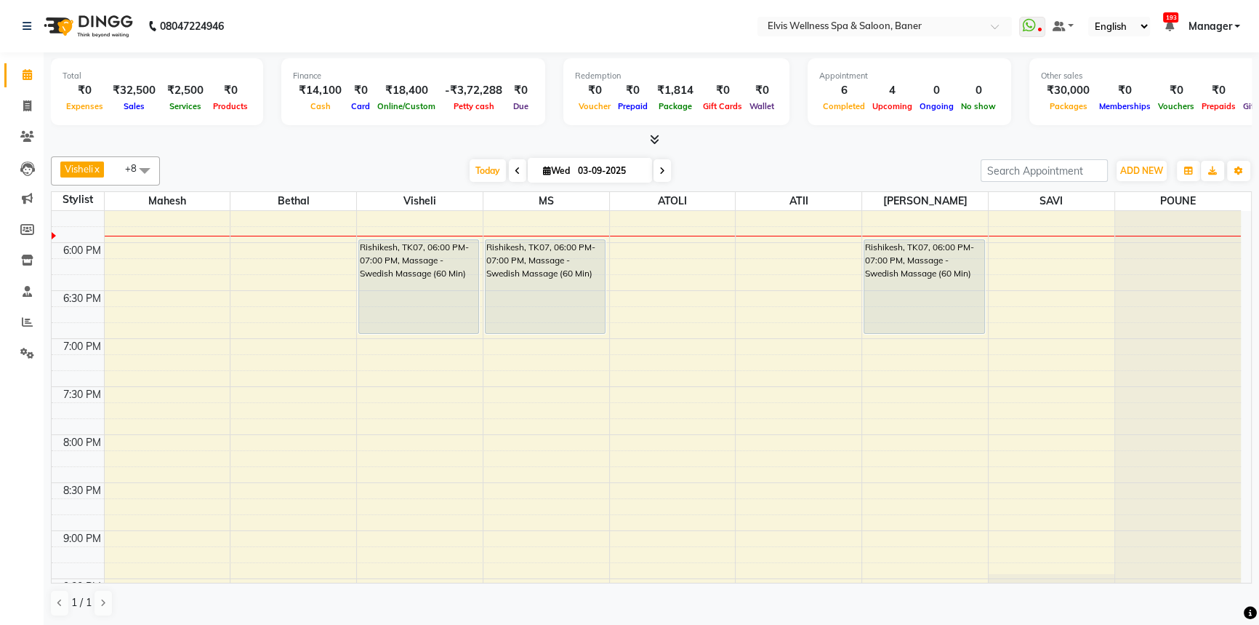
click at [852, 163] on div "[DATE] [DATE]" at bounding box center [570, 171] width 806 height 22
click at [851, 164] on div "[DATE] [DATE]" at bounding box center [570, 171] width 806 height 22
click at [796, 164] on div "[DATE] [DATE]" at bounding box center [570, 171] width 806 height 22
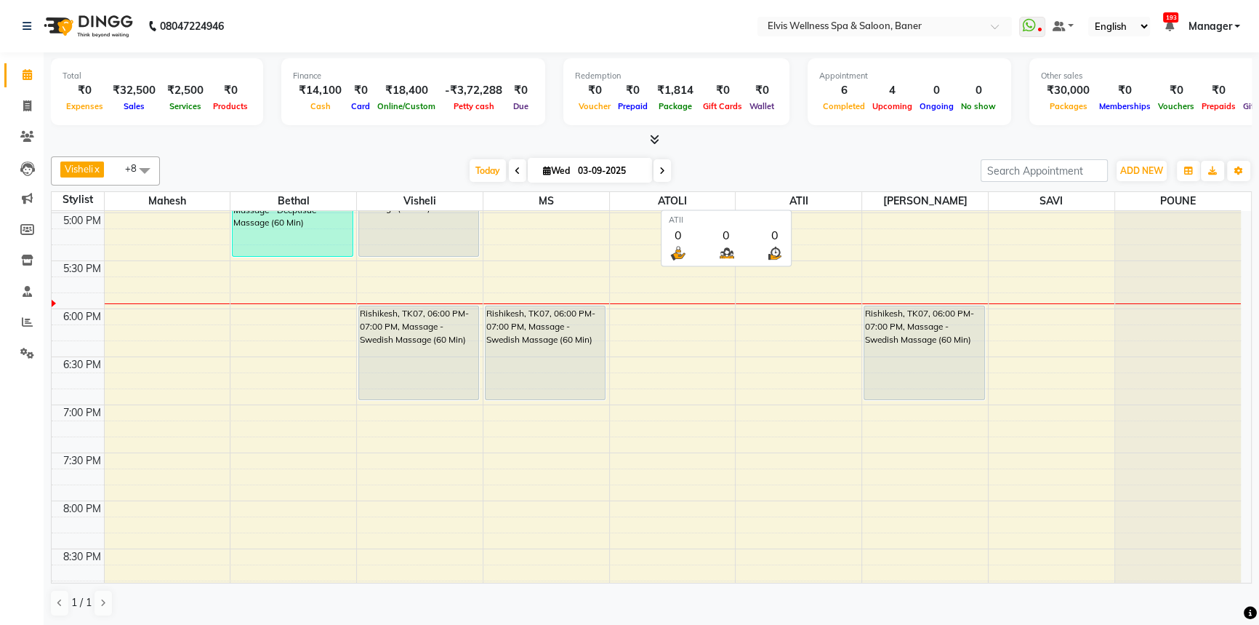
click at [749, 192] on span "ATII" at bounding box center [799, 201] width 126 height 18
click at [750, 151] on div "Visheli x MS x Bethal x ATOLI x ATII x SAVI x [PERSON_NAME] [PERSON_NAME] x +8 …" at bounding box center [651, 387] width 1201 height 472
click at [748, 156] on div "Visheli x MS x Bethal x ATOLI x ATII x SAVI x [PERSON_NAME] [PERSON_NAME] x +8 …" at bounding box center [651, 170] width 1201 height 29
drag, startPoint x: 377, startPoint y: 181, endPoint x: 789, endPoint y: 132, distance: 414.5
click at [398, 180] on div "Visheli x MS x Bethal x ATOLI x ATII x SAVI x [PERSON_NAME] [PERSON_NAME] x +8 …" at bounding box center [651, 170] width 1201 height 29
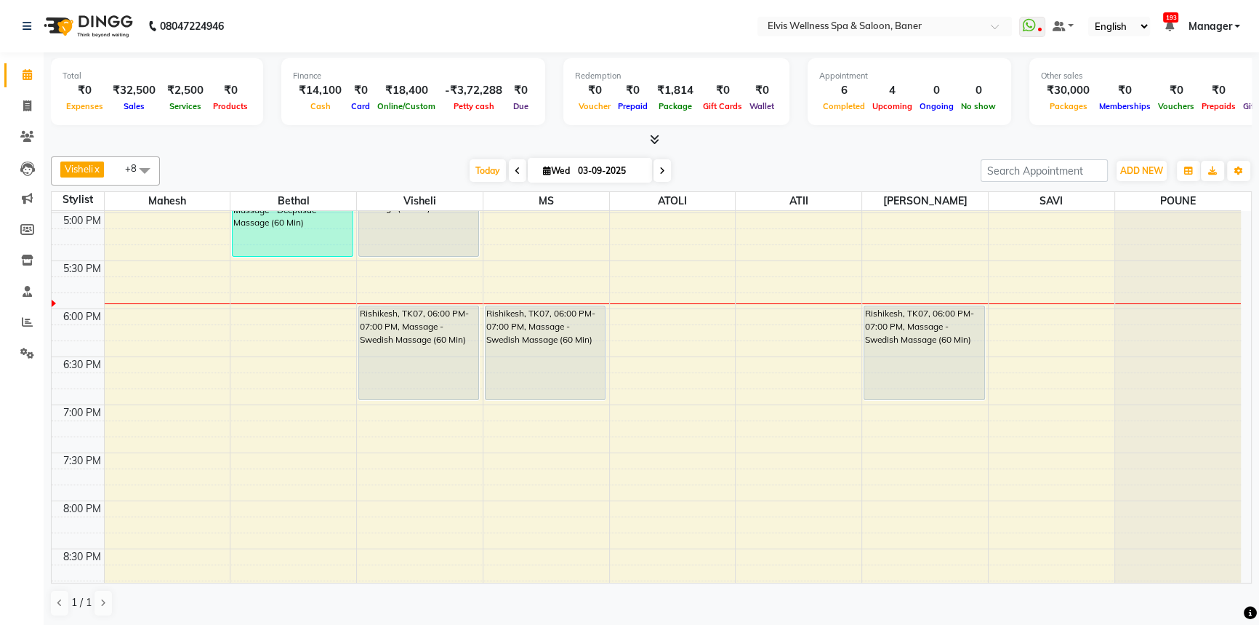
click at [830, 130] on div "Total ₹0 Expenses ₹32,500 Sales ₹2,500 Services ₹0 Products Finance ₹14,100 Cas…" at bounding box center [651, 99] width 1201 height 95
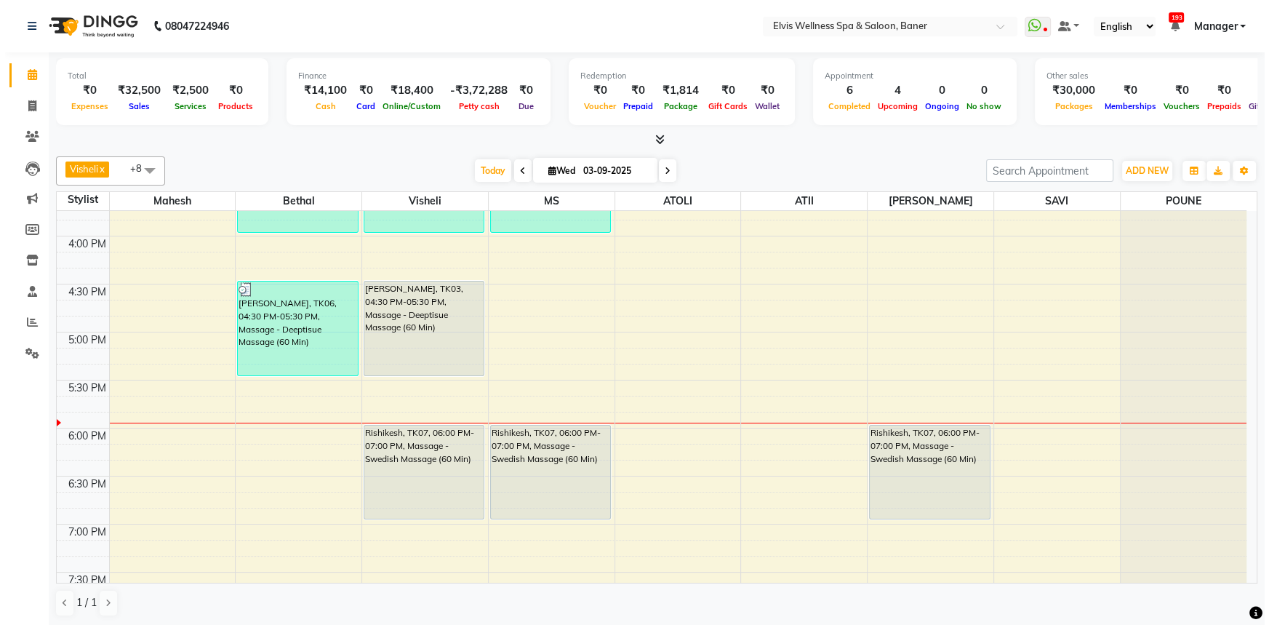
scroll to position [729, 0]
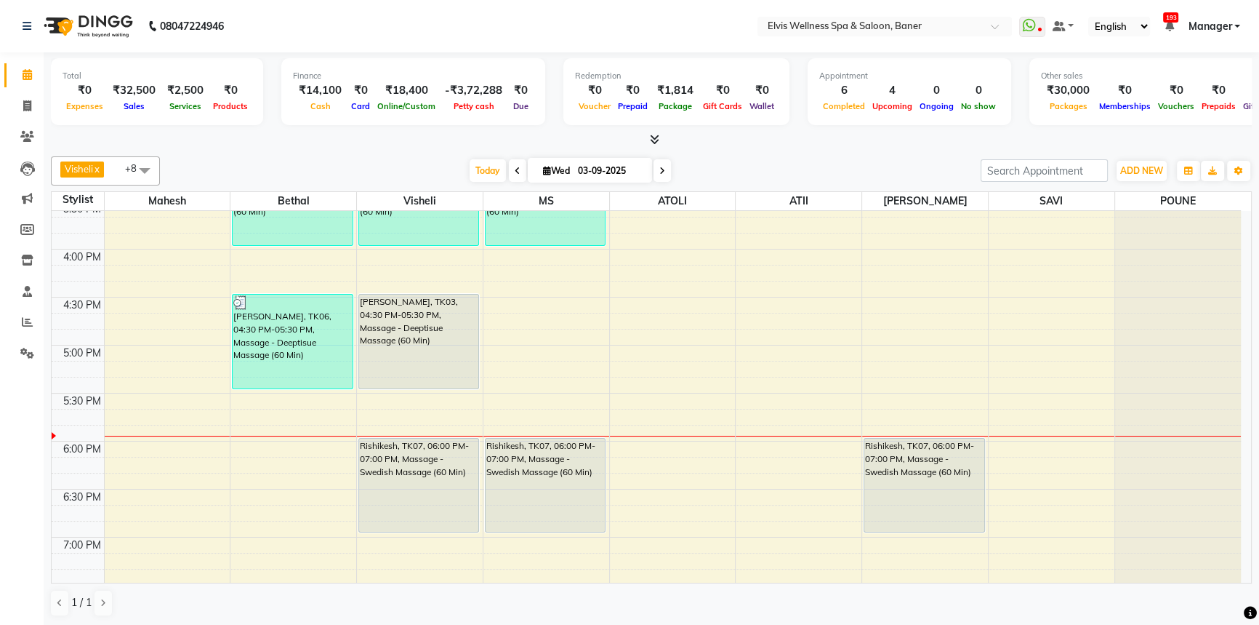
click at [737, 152] on div "Visheli x MS x Bethal x ATOLI x ATII x SAVI x [PERSON_NAME] [PERSON_NAME] x +8 …" at bounding box center [651, 387] width 1201 height 472
click at [728, 188] on div "Visheli x MS x Bethal x ATOLI x ATII x SAVI x [PERSON_NAME] [PERSON_NAME] x +8 …" at bounding box center [651, 387] width 1201 height 472
click at [728, 172] on div "[DATE] [DATE]" at bounding box center [570, 171] width 806 height 22
click at [729, 171] on div "[DATE] [DATE]" at bounding box center [570, 171] width 806 height 22
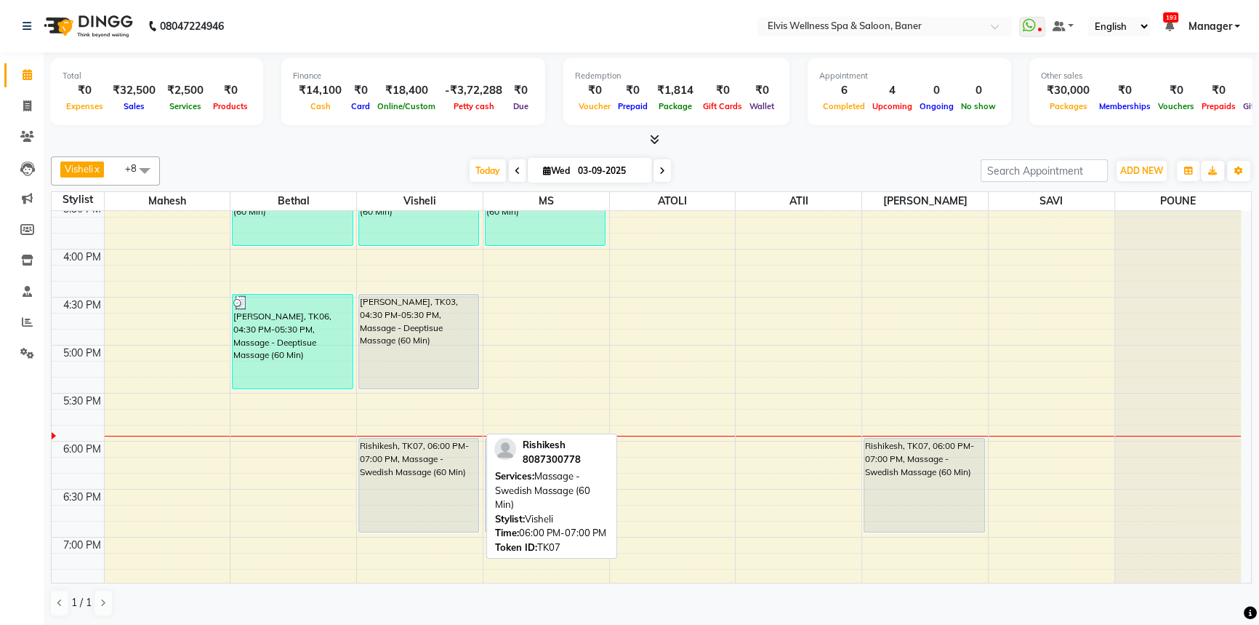
click at [412, 473] on div "Rishikesh, TK07, 06:00 PM-07:00 PM, Massage - Swedish Massage (60 Min)" at bounding box center [418, 484] width 119 height 93
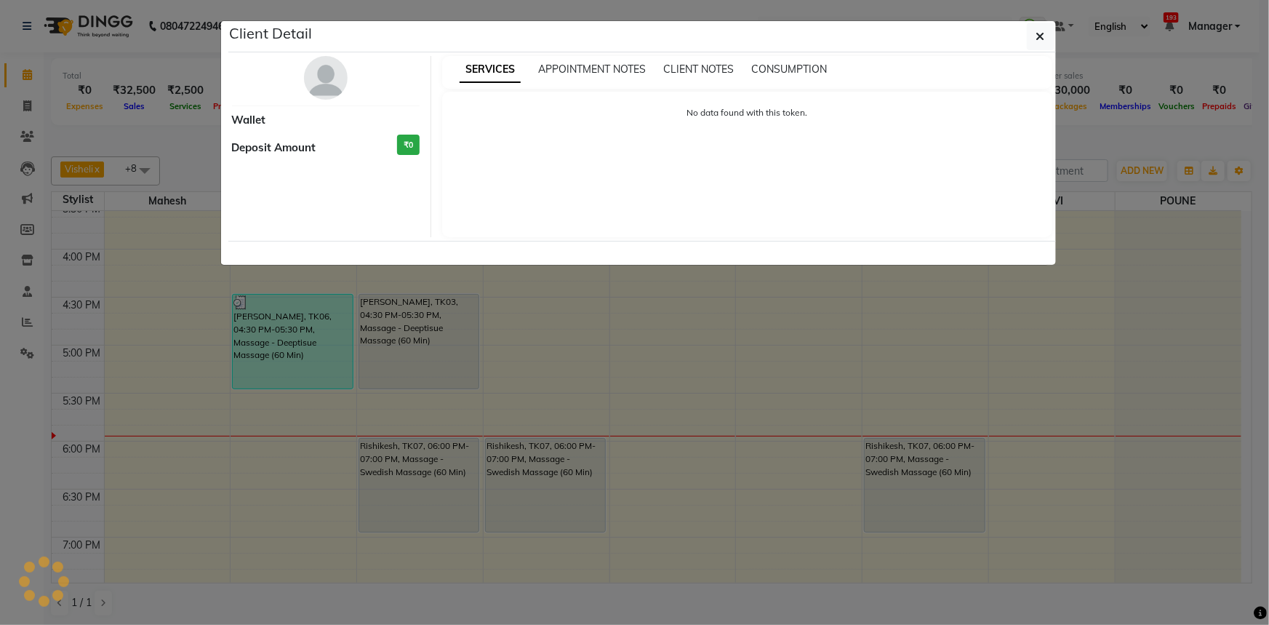
select select "7"
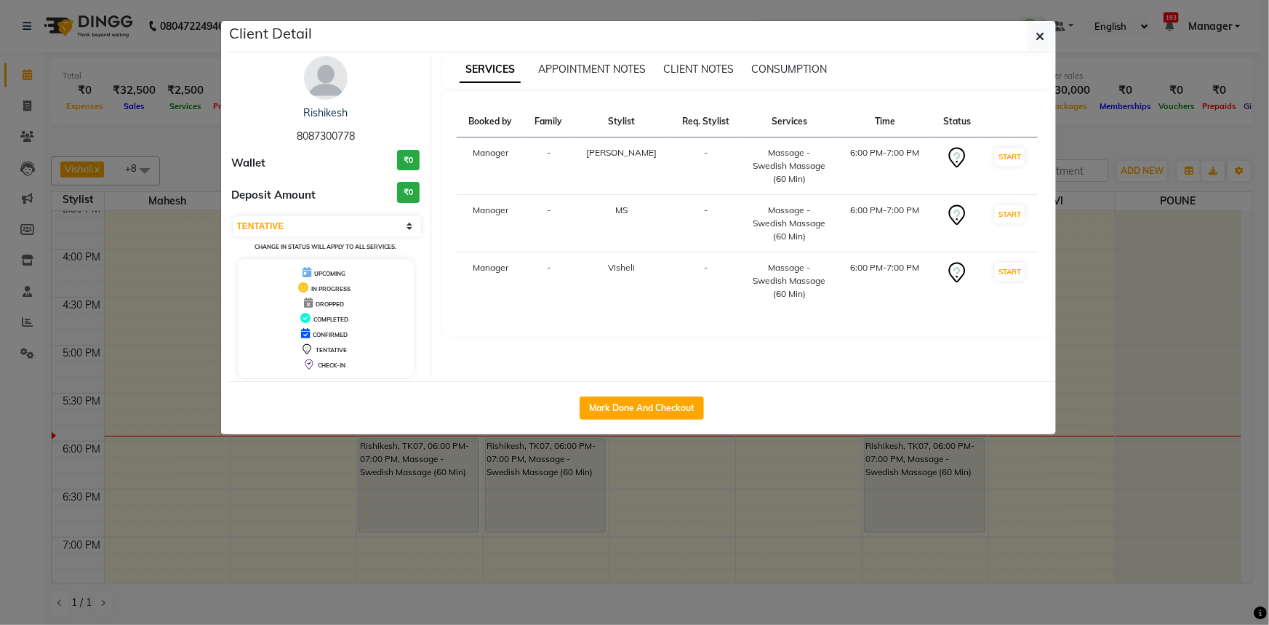
click at [315, 65] on img at bounding box center [326, 78] width 44 height 44
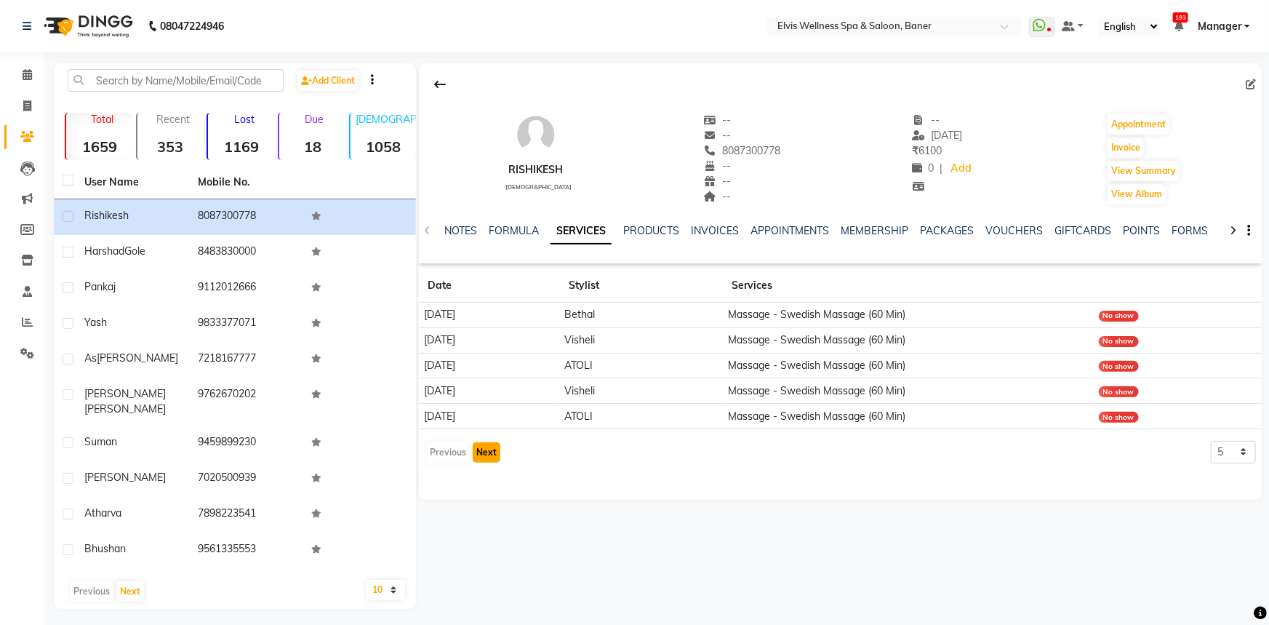
click at [494, 451] on button "Next" at bounding box center [487, 452] width 28 height 20
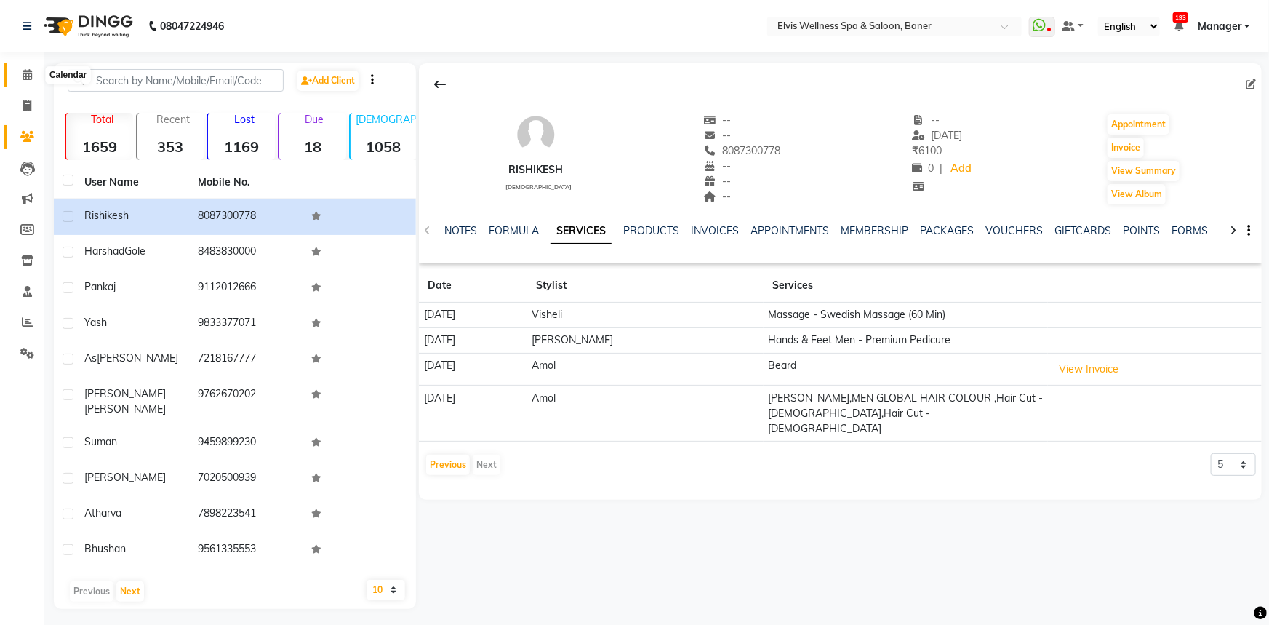
click at [27, 69] on icon at bounding box center [27, 74] width 9 height 11
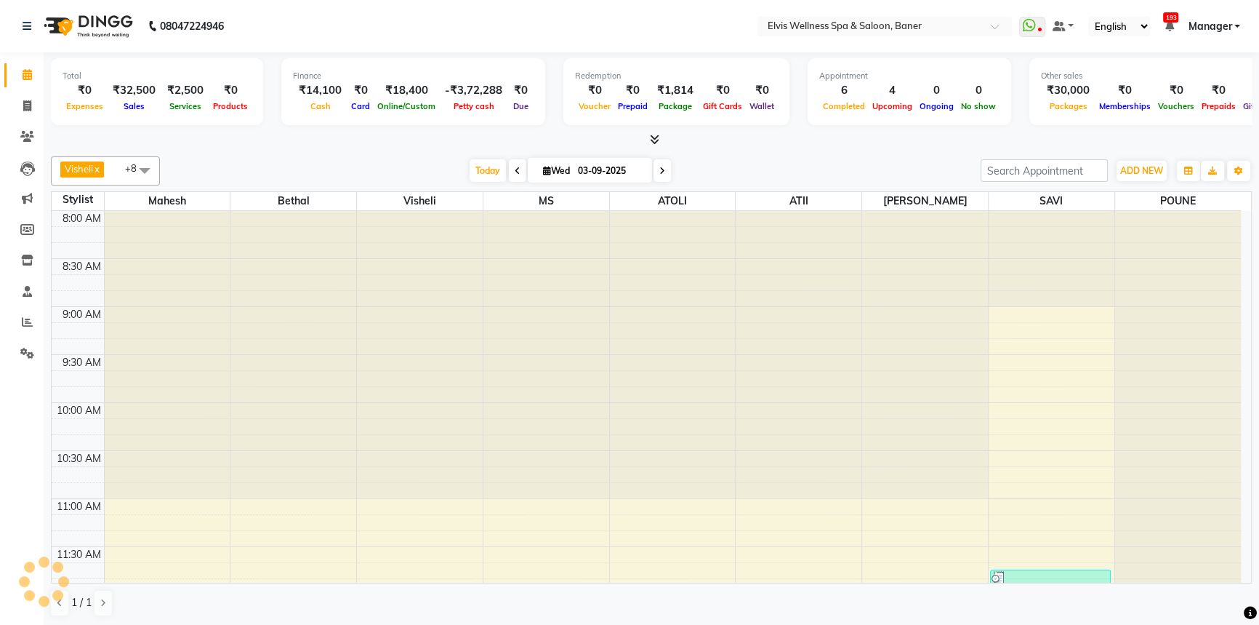
click at [480, 181] on div "Visheli x MS x Bethal x ATOLI x ATII x SAVI x [PERSON_NAME] [PERSON_NAME] x +8 …" at bounding box center [651, 170] width 1201 height 29
click at [458, 164] on div "[DATE] [DATE]" at bounding box center [570, 171] width 806 height 22
click at [478, 162] on span "Today" at bounding box center [488, 170] width 36 height 23
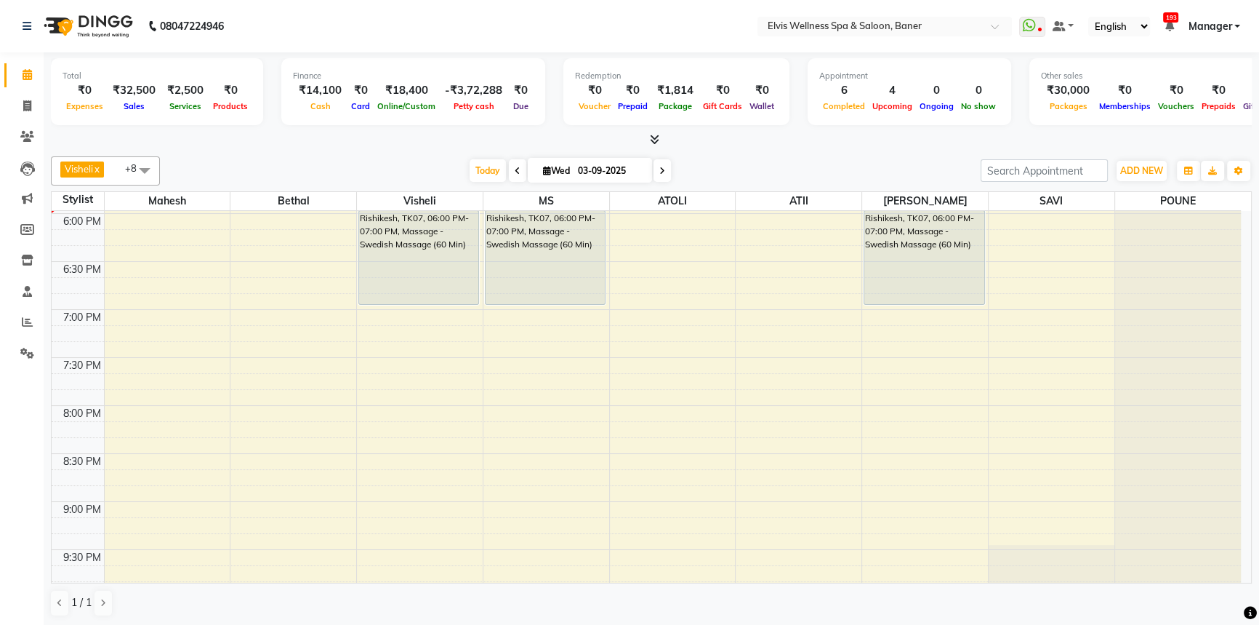
drag, startPoint x: 450, startPoint y: 161, endPoint x: 484, endPoint y: 167, distance: 34.6
click at [455, 164] on div "[DATE] [DATE]" at bounding box center [570, 171] width 806 height 22
click at [484, 167] on span "Today" at bounding box center [488, 170] width 36 height 23
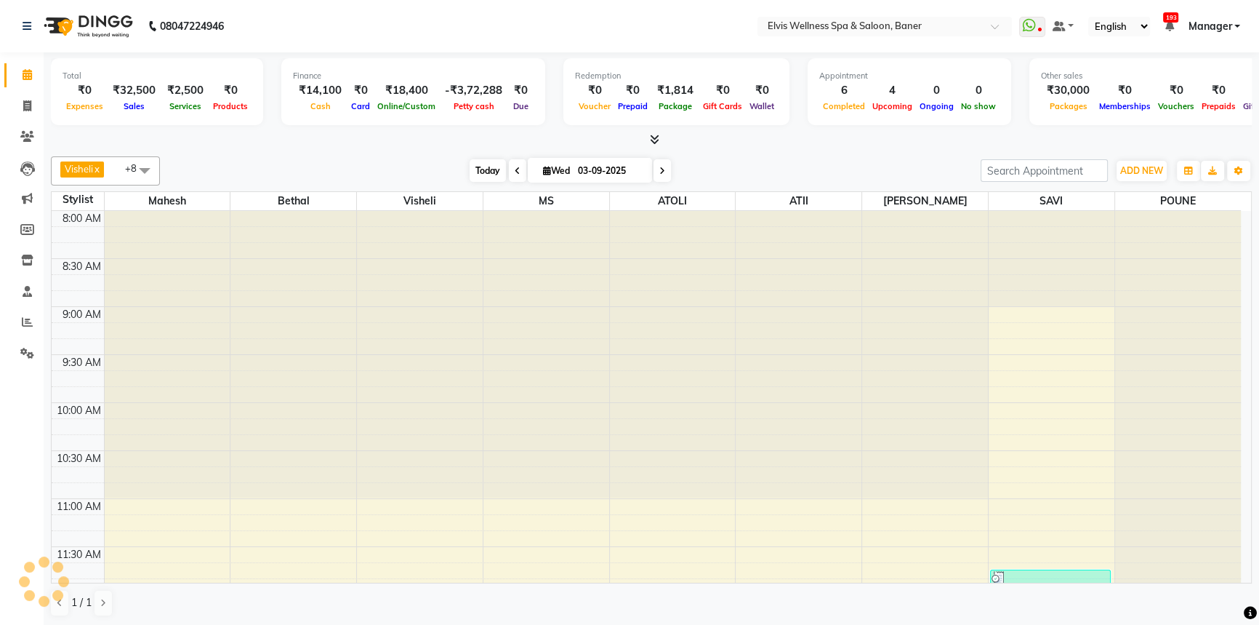
click at [470, 168] on span "Today" at bounding box center [488, 170] width 36 height 23
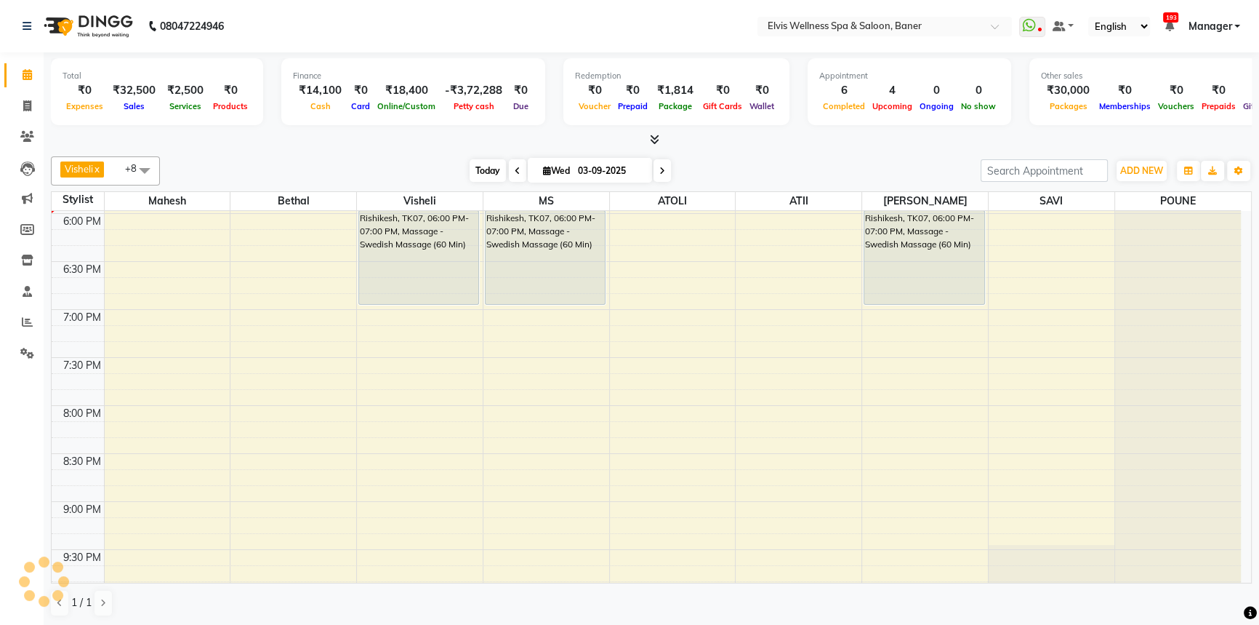
click at [475, 167] on span "Today" at bounding box center [488, 170] width 36 height 23
drag, startPoint x: 448, startPoint y: 169, endPoint x: 479, endPoint y: 169, distance: 31.3
click at [451, 169] on div "[DATE] [DATE]" at bounding box center [570, 171] width 806 height 22
click at [479, 169] on span "Today" at bounding box center [488, 170] width 36 height 23
click at [438, 171] on div "[DATE] [DATE]" at bounding box center [570, 171] width 806 height 22
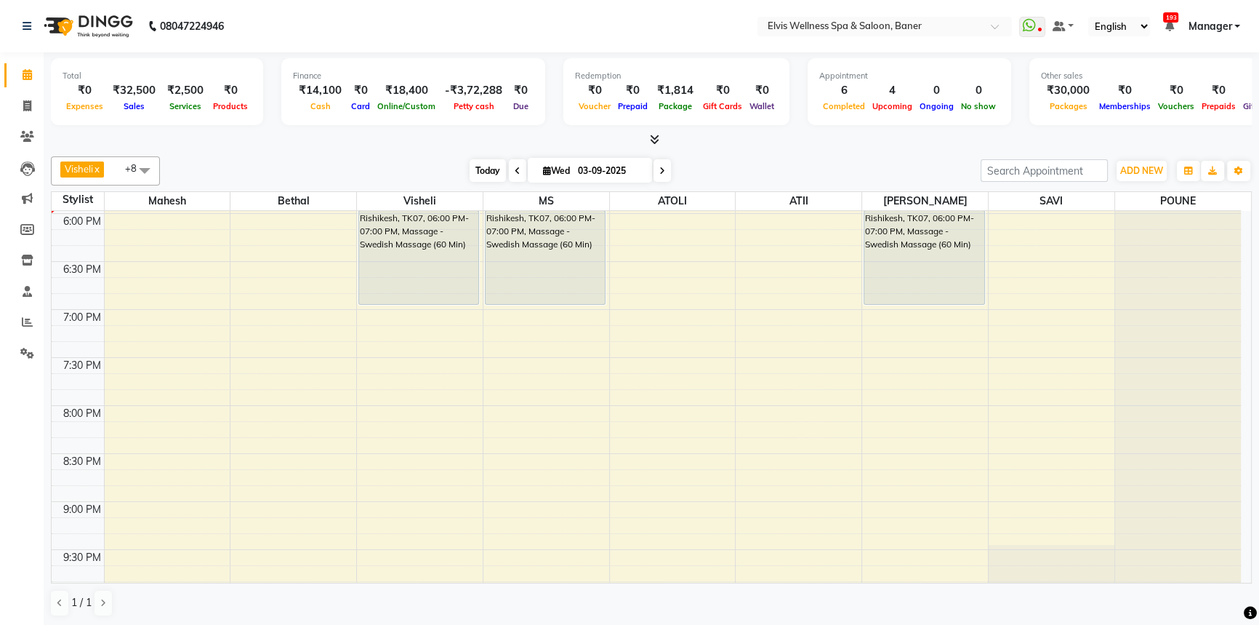
click at [491, 173] on span "Today" at bounding box center [488, 170] width 36 height 23
click at [470, 161] on span "Today" at bounding box center [488, 170] width 36 height 23
drag, startPoint x: 426, startPoint y: 174, endPoint x: 479, endPoint y: 163, distance: 54.2
click at [438, 174] on div "[DATE] [DATE]" at bounding box center [570, 171] width 806 height 22
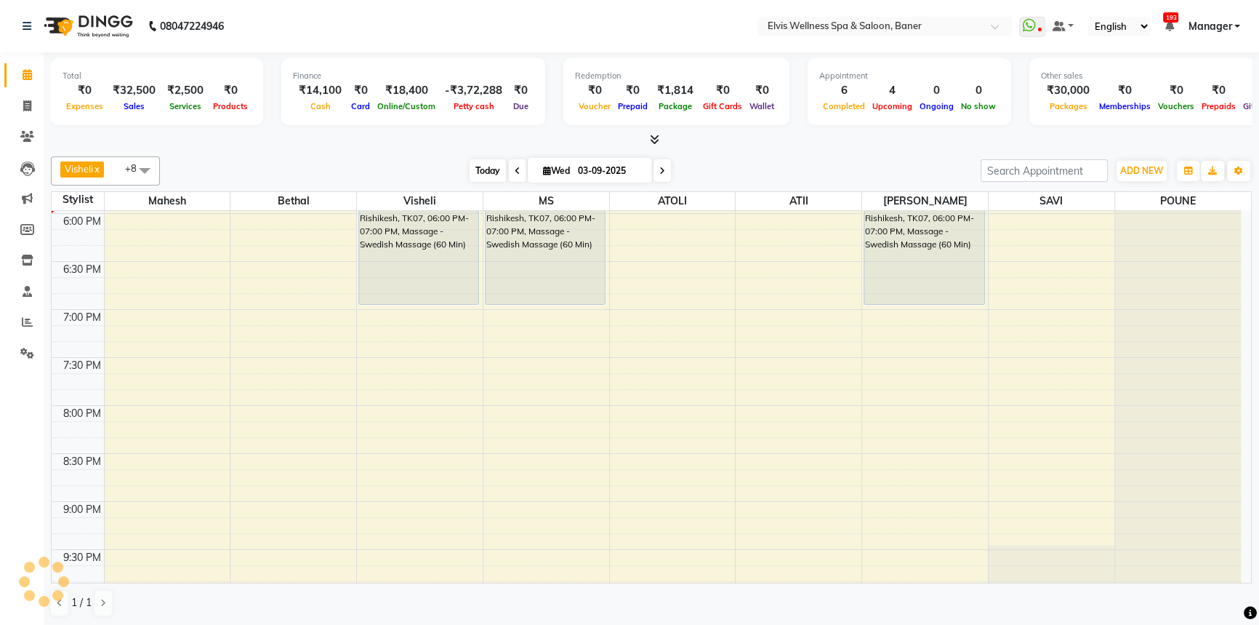
click at [479, 162] on span "Today" at bounding box center [488, 170] width 36 height 23
drag, startPoint x: 393, startPoint y: 161, endPoint x: 470, endPoint y: 167, distance: 78.0
click at [450, 167] on div "[DATE] [DATE]" at bounding box center [570, 171] width 806 height 22
click at [489, 166] on span "Today" at bounding box center [488, 170] width 36 height 23
click at [459, 164] on div "[DATE] [DATE]" at bounding box center [570, 171] width 806 height 22
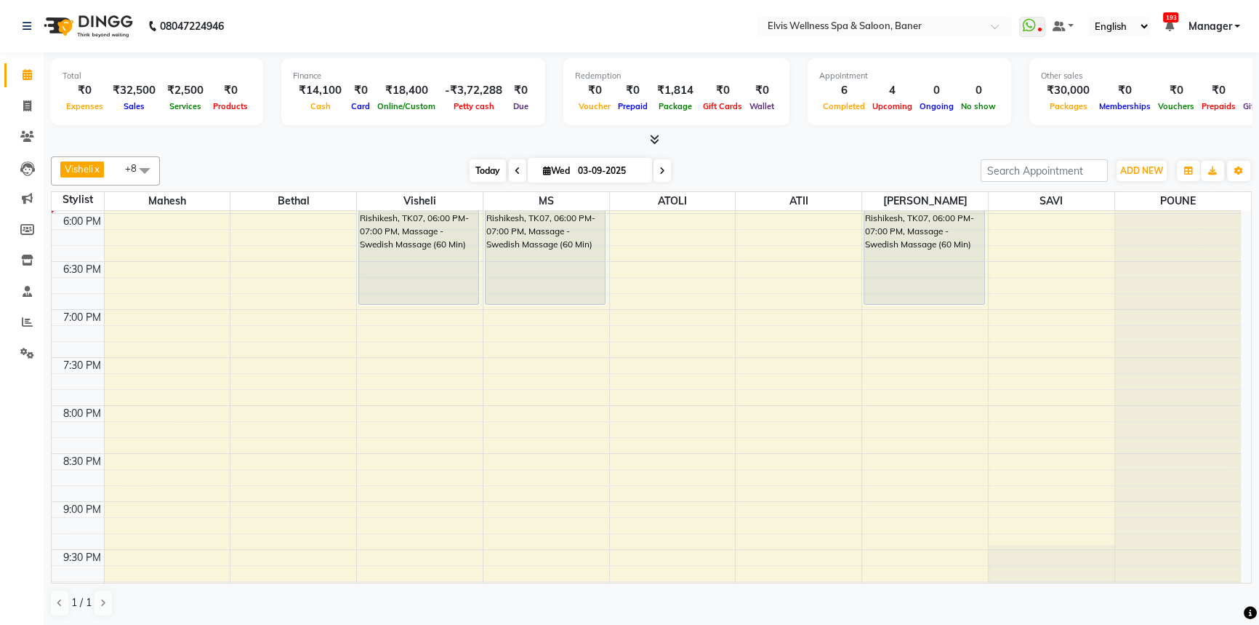
click at [485, 170] on span "Today" at bounding box center [488, 170] width 36 height 23
click at [455, 169] on div "[DATE] [DATE]" at bounding box center [570, 171] width 806 height 22
click at [488, 168] on span "Today" at bounding box center [488, 170] width 36 height 23
drag, startPoint x: 467, startPoint y: 166, endPoint x: 486, endPoint y: 163, distance: 19.8
click at [470, 166] on span "Today" at bounding box center [488, 170] width 36 height 23
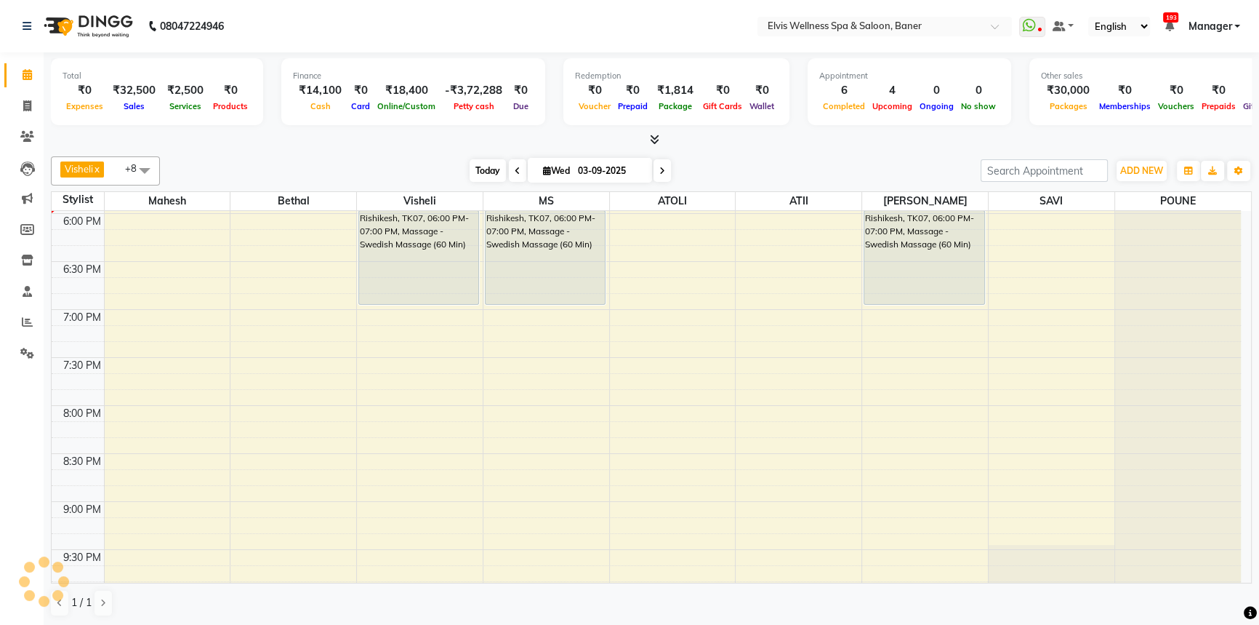
click at [487, 162] on span "Today" at bounding box center [488, 170] width 36 height 23
click at [432, 162] on div "[DATE] [DATE]" at bounding box center [570, 171] width 806 height 22
click at [478, 172] on span "Today" at bounding box center [488, 170] width 36 height 23
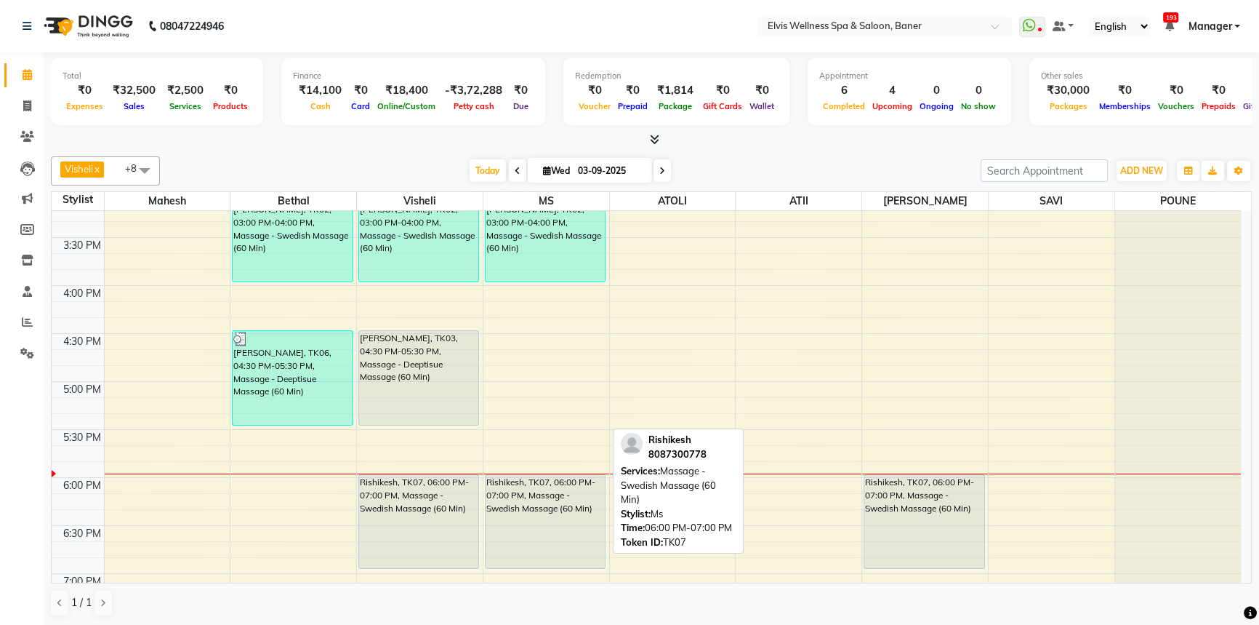
scroll to position [692, 0]
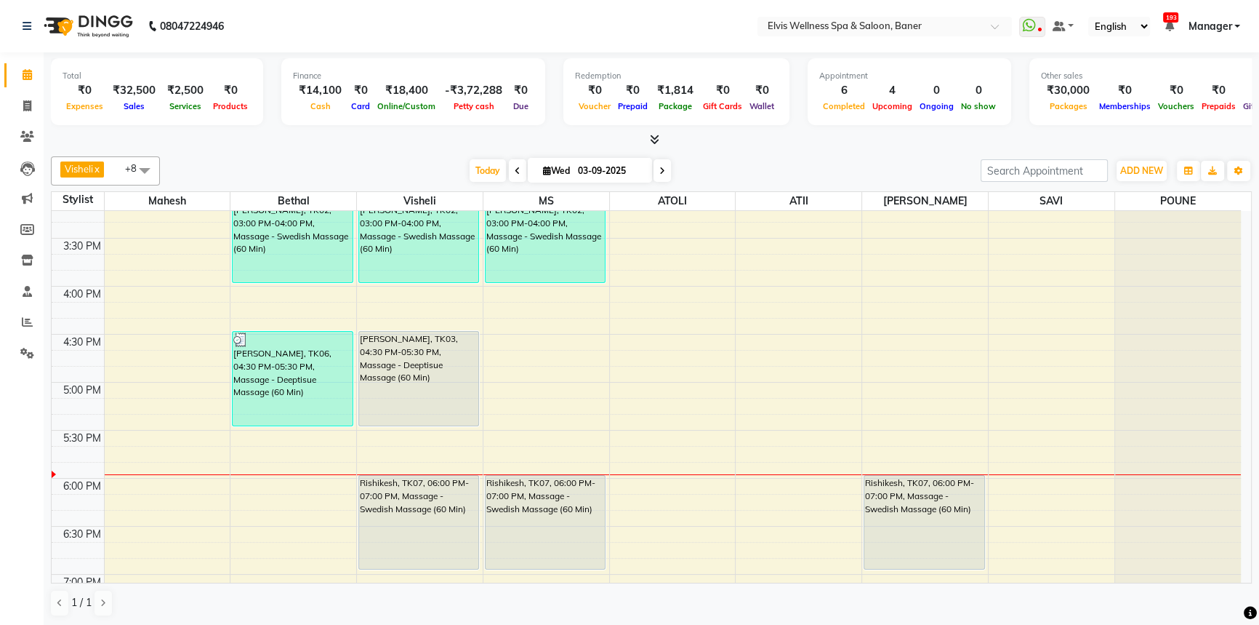
click at [758, 137] on div at bounding box center [651, 139] width 1201 height 15
click at [774, 141] on div at bounding box center [651, 139] width 1201 height 15
click at [485, 174] on span "Today" at bounding box center [488, 170] width 36 height 23
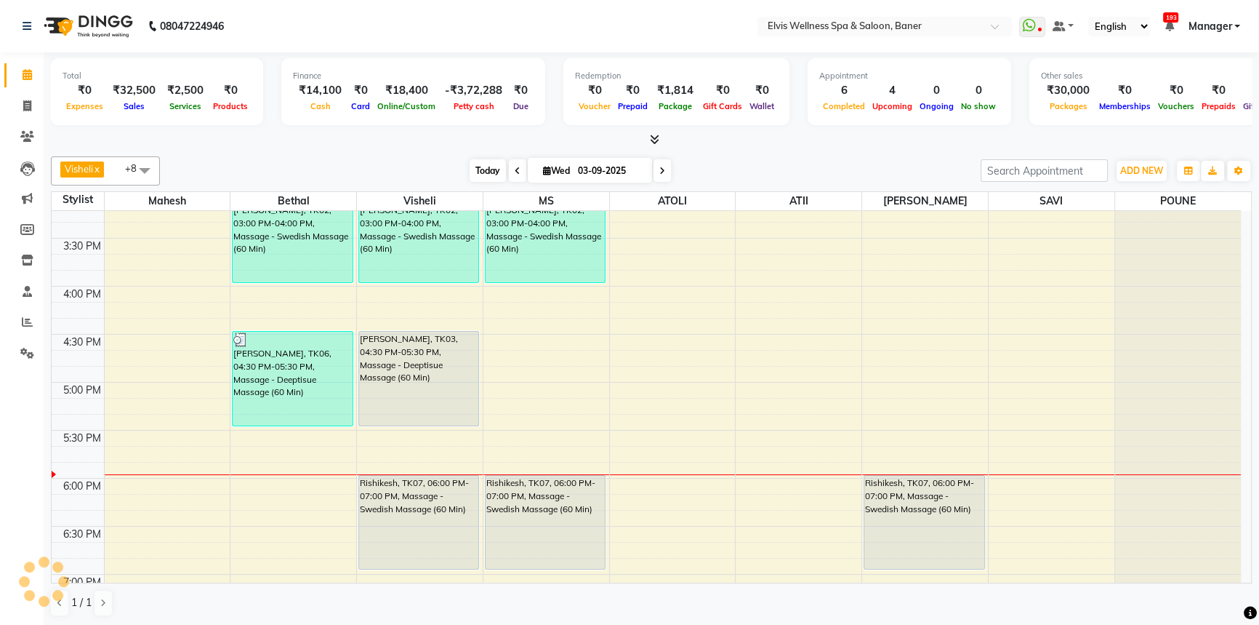
scroll to position [957, 0]
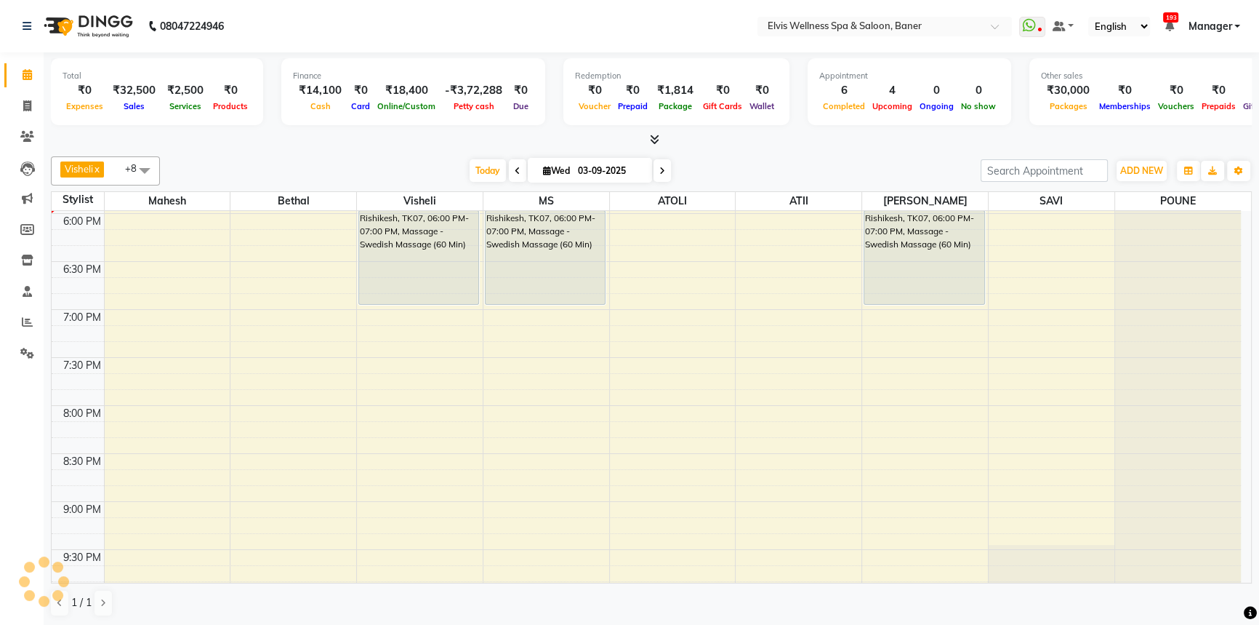
drag, startPoint x: 449, startPoint y: 164, endPoint x: 631, endPoint y: 188, distance: 184.2
click at [452, 166] on div "[DATE] [DATE]" at bounding box center [570, 171] width 806 height 22
click at [748, 165] on div "[DATE] [DATE]" at bounding box center [570, 171] width 806 height 22
click at [486, 172] on span "Today" at bounding box center [488, 170] width 36 height 23
click at [895, 163] on div "[DATE] [DATE]" at bounding box center [570, 171] width 806 height 22
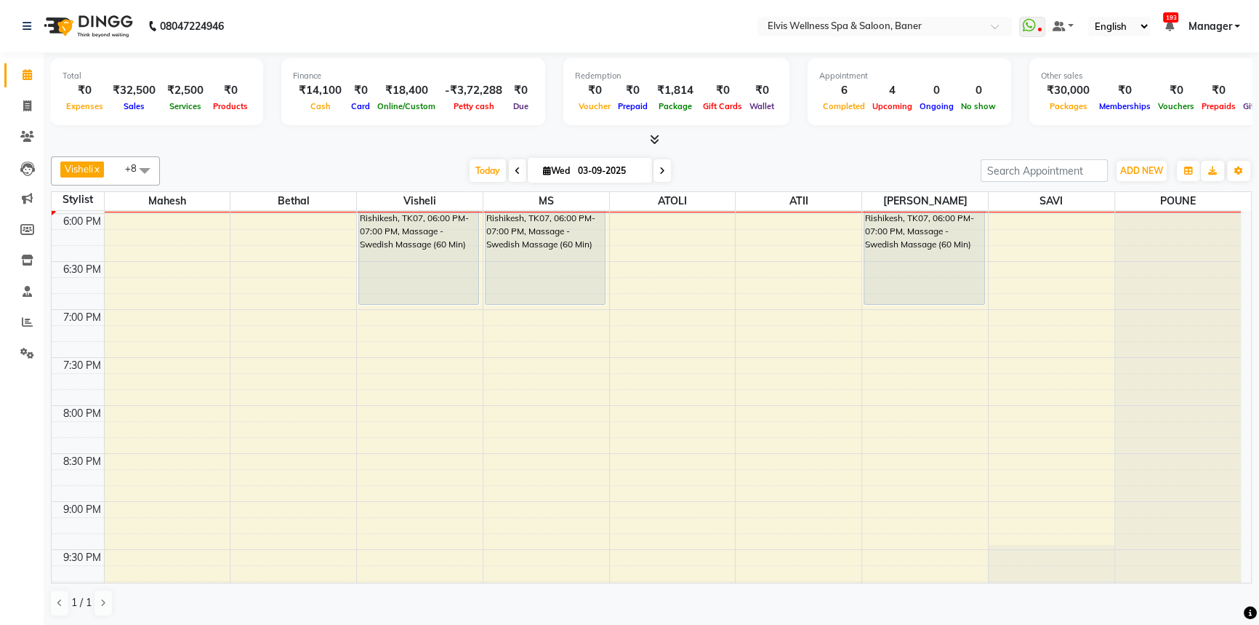
click at [772, 157] on div "Visheli x MS x Bethal x ATOLI x ATII x SAVI x [PERSON_NAME] [PERSON_NAME] x +8 …" at bounding box center [651, 170] width 1201 height 29
click at [791, 156] on div "Visheli x MS x Bethal x ATOLI x ATII x SAVI x [PERSON_NAME] [PERSON_NAME] x +8 …" at bounding box center [651, 170] width 1201 height 29
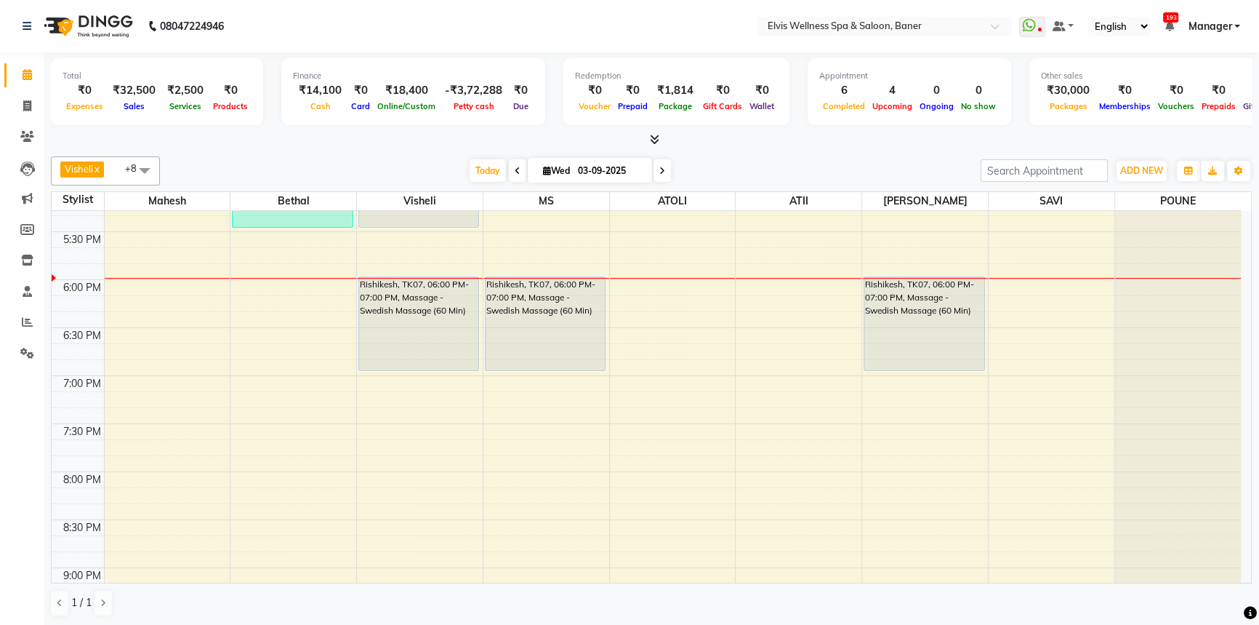
click at [726, 174] on div "[DATE] [DATE]" at bounding box center [570, 171] width 806 height 22
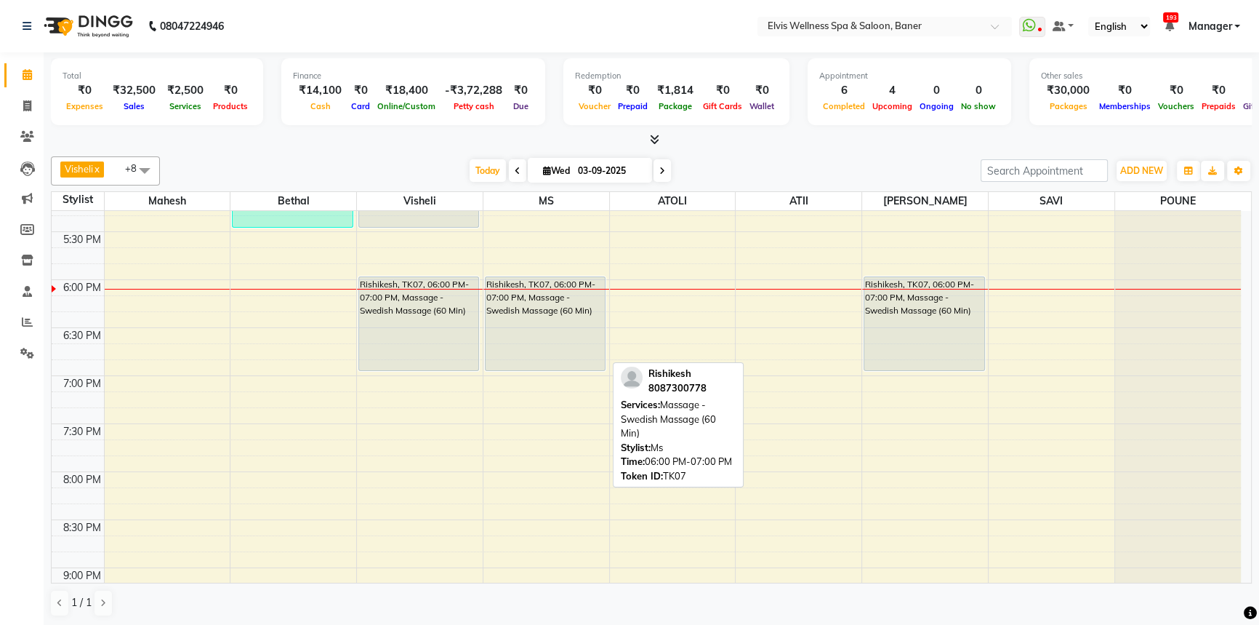
click at [514, 308] on div "Rishikesh, TK07, 06:00 PM-07:00 PM, Massage - Swedish Massage (60 Min)" at bounding box center [545, 323] width 119 height 93
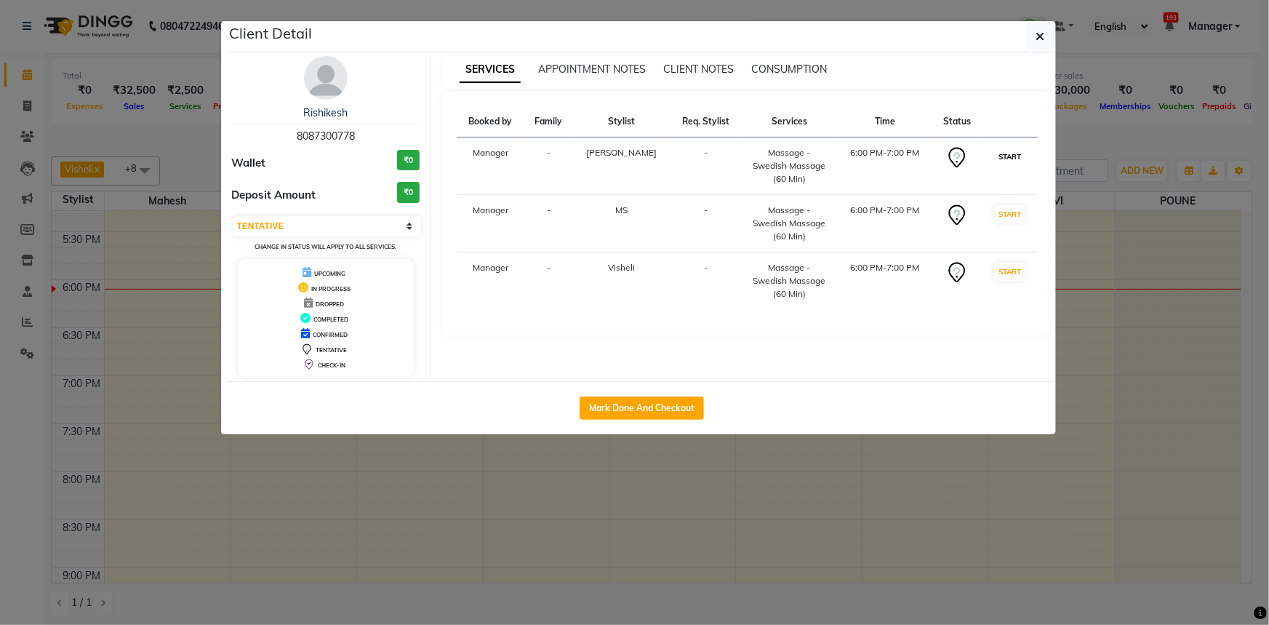
click at [998, 153] on button "START" at bounding box center [1010, 157] width 30 height 18
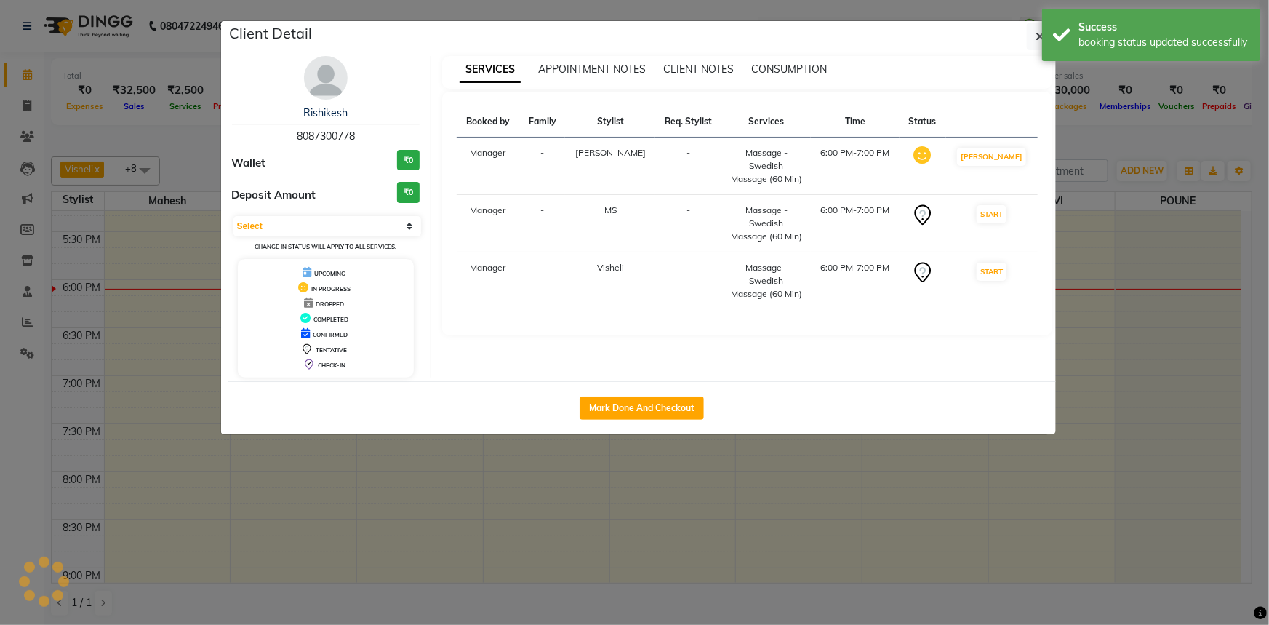
click at [1001, 205] on button "START" at bounding box center [992, 214] width 30 height 18
click at [1003, 263] on button "START" at bounding box center [992, 272] width 30 height 18
select select "1"
click at [1097, 113] on ngb-modal-window "Client Detail Rishikesh 8087300778 Wallet ₹0 Deposit Amount ₹0 Select IN SERVIC…" at bounding box center [634, 312] width 1269 height 625
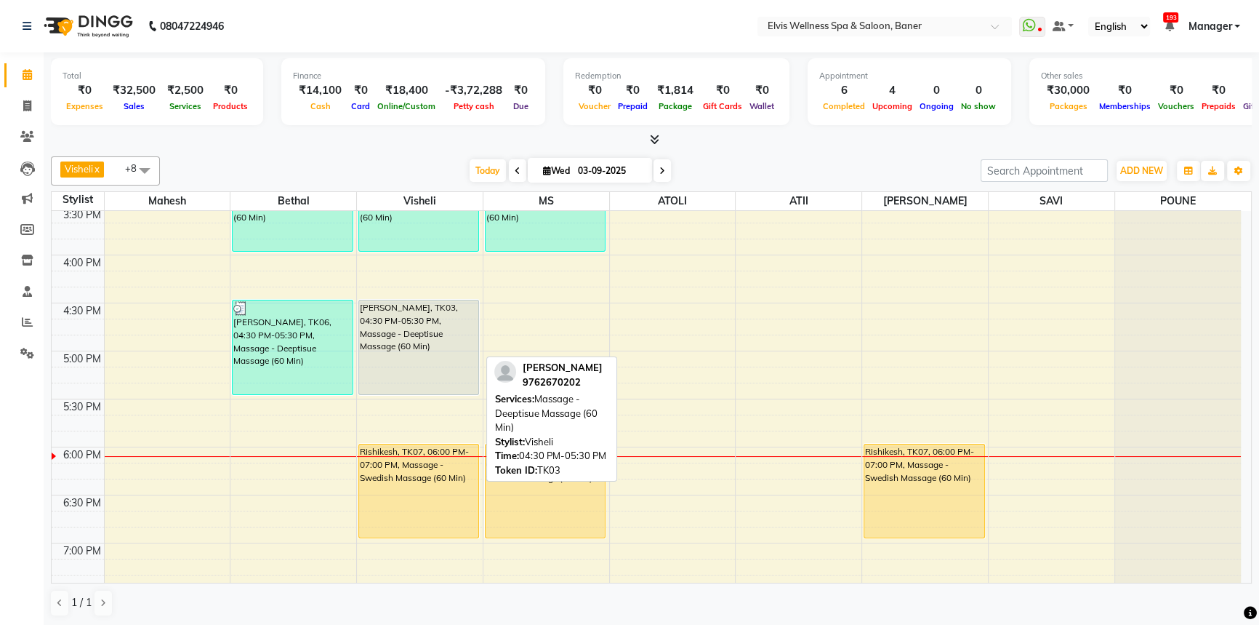
scroll to position [692, 0]
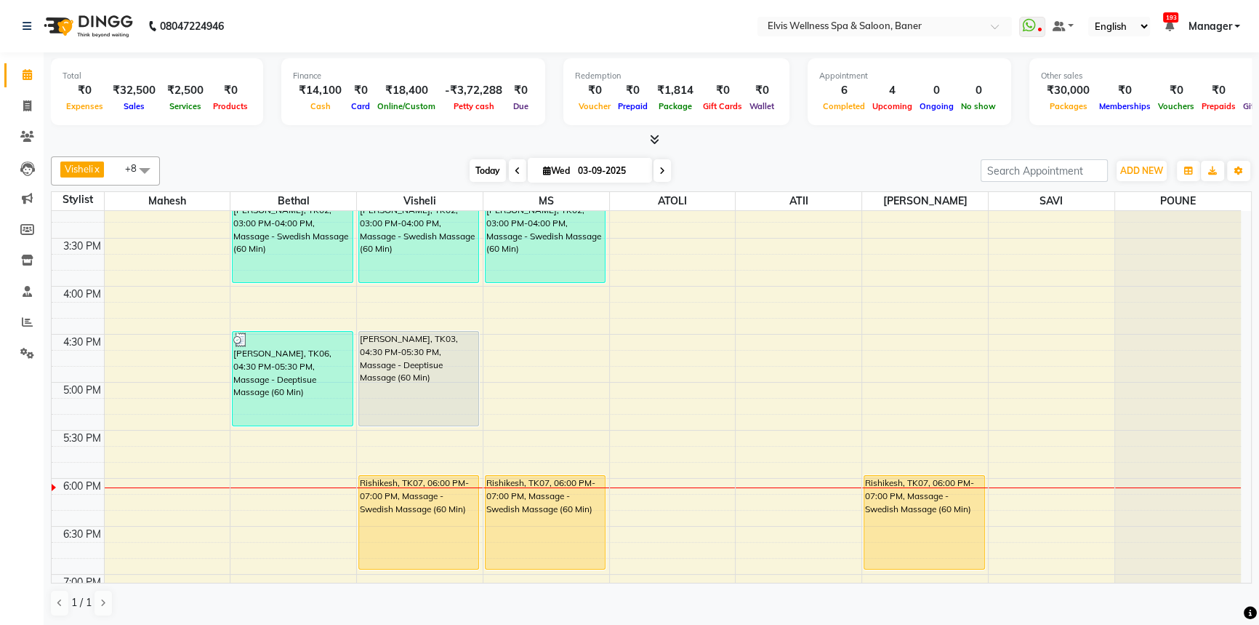
click at [479, 169] on span "Today" at bounding box center [488, 170] width 36 height 23
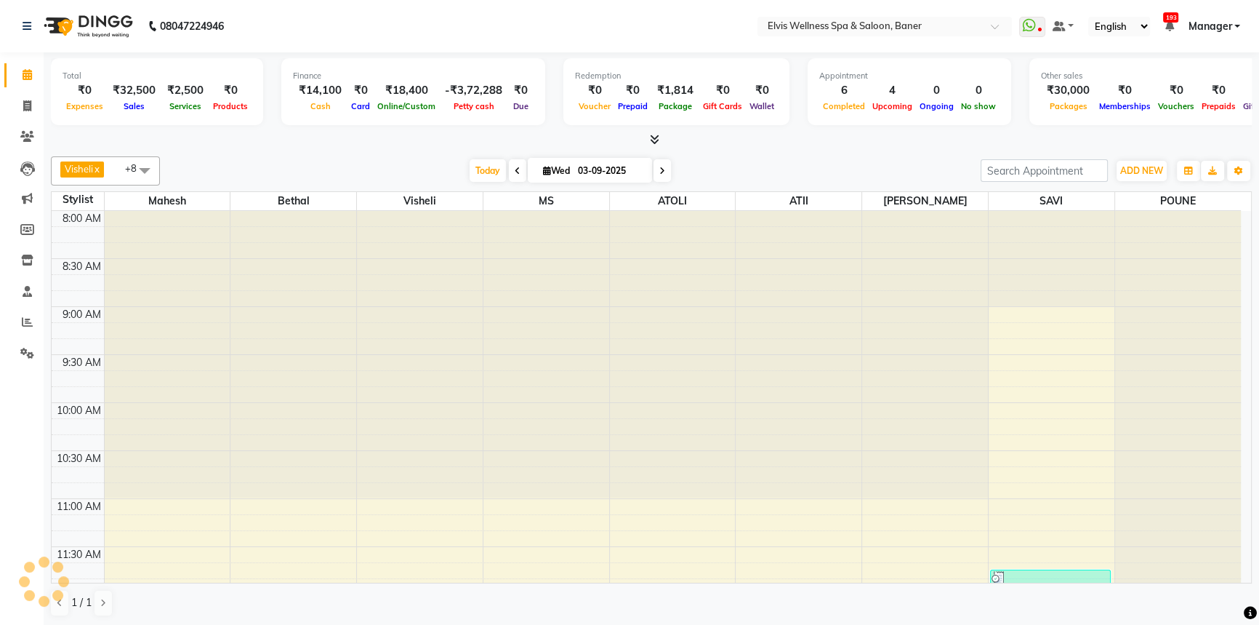
click at [760, 146] on div at bounding box center [651, 139] width 1201 height 15
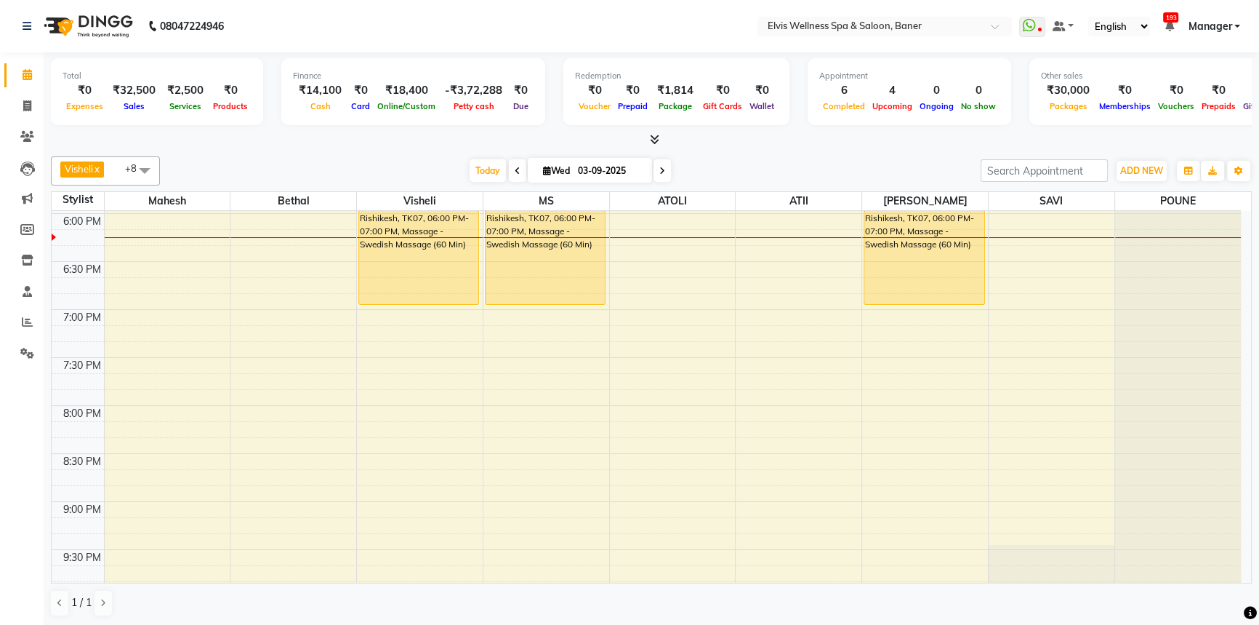
click at [763, 153] on div "Visheli x MS x Bethal x ATOLI x ATII x SAVI x [PERSON_NAME] [PERSON_NAME] x +8 …" at bounding box center [651, 387] width 1201 height 472
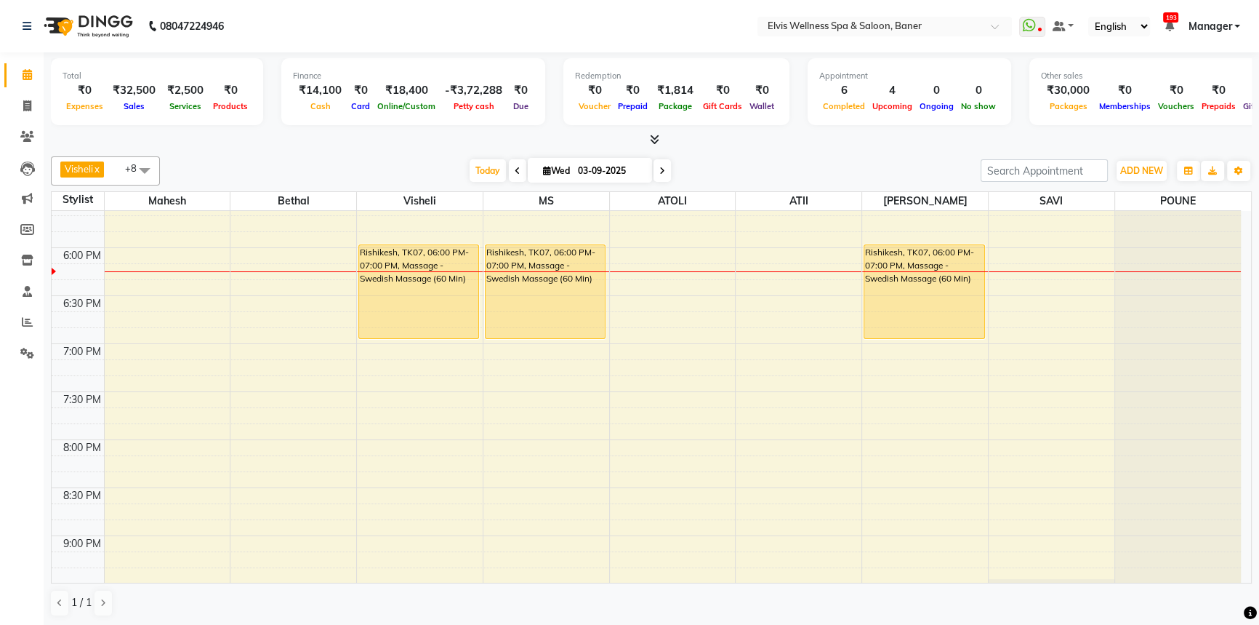
scroll to position [891, 0]
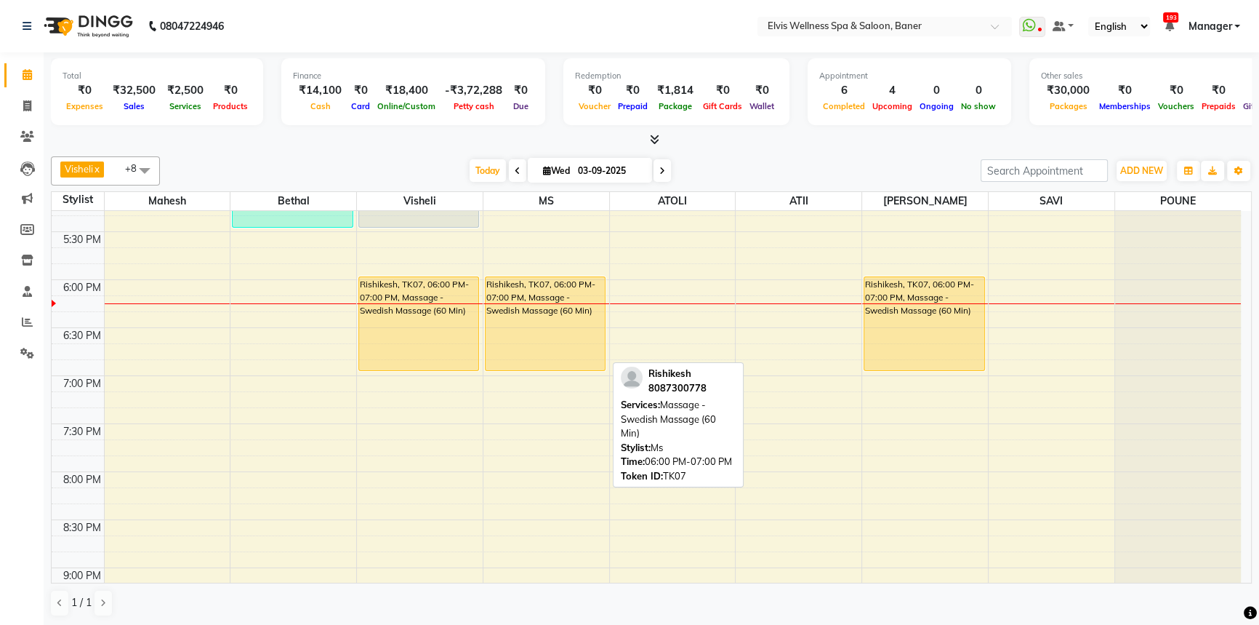
click at [524, 341] on div "Rishikesh, TK07, 06:00 PM-07:00 PM, Massage - Swedish Massage (60 Min)" at bounding box center [545, 323] width 119 height 93
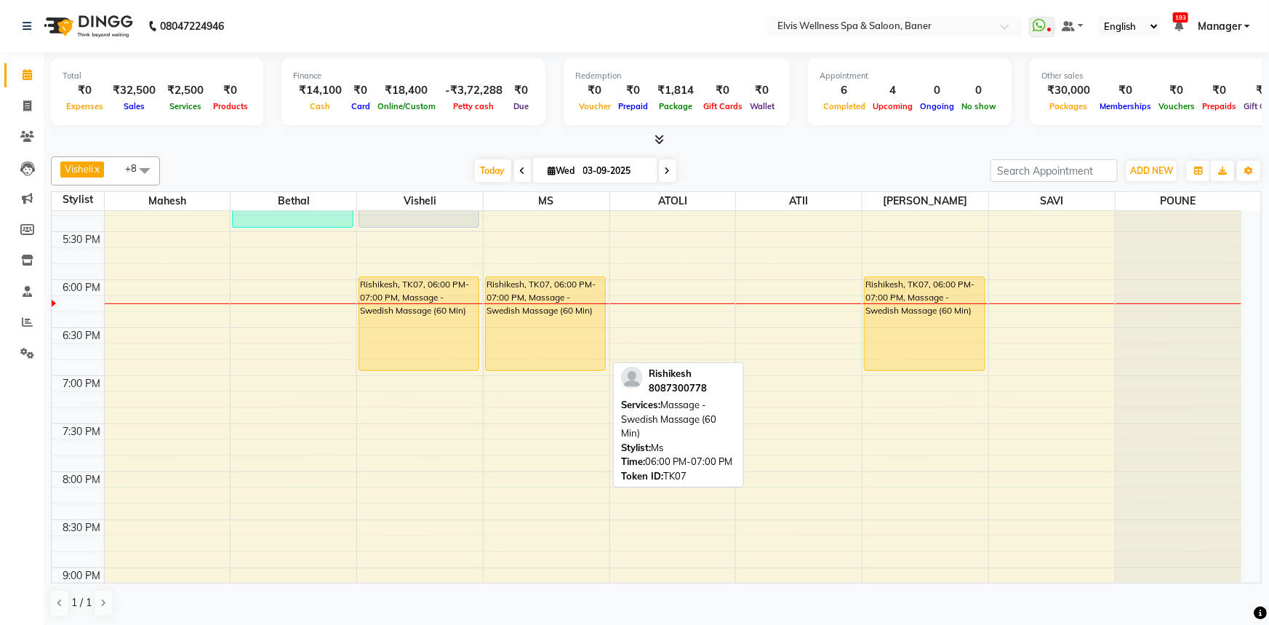
select select "1"
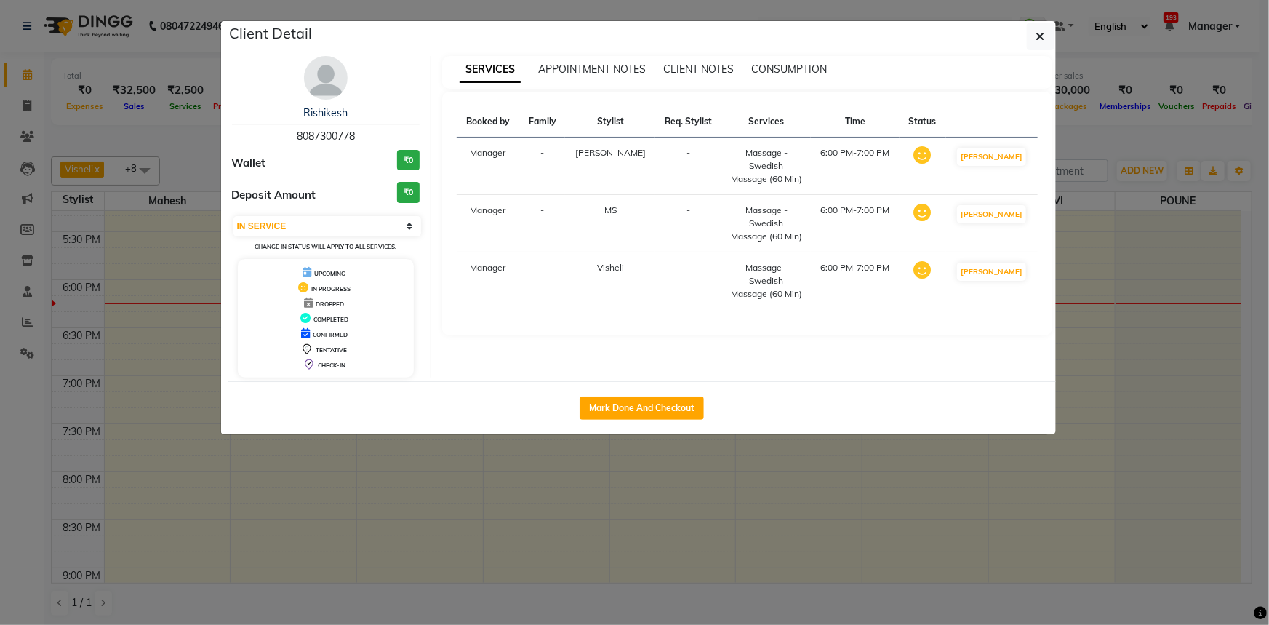
click at [324, 72] on img at bounding box center [326, 78] width 44 height 44
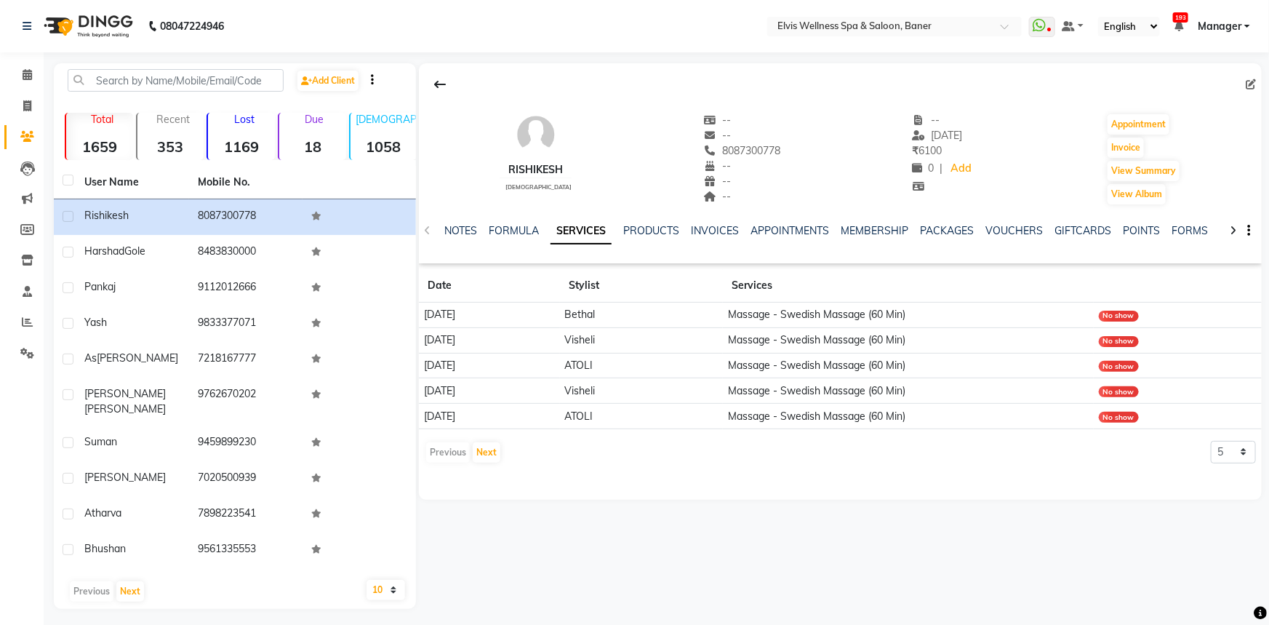
click at [811, 82] on div at bounding box center [840, 85] width 843 height 28
click at [446, 232] on link "NOTES" at bounding box center [460, 230] width 33 height 13
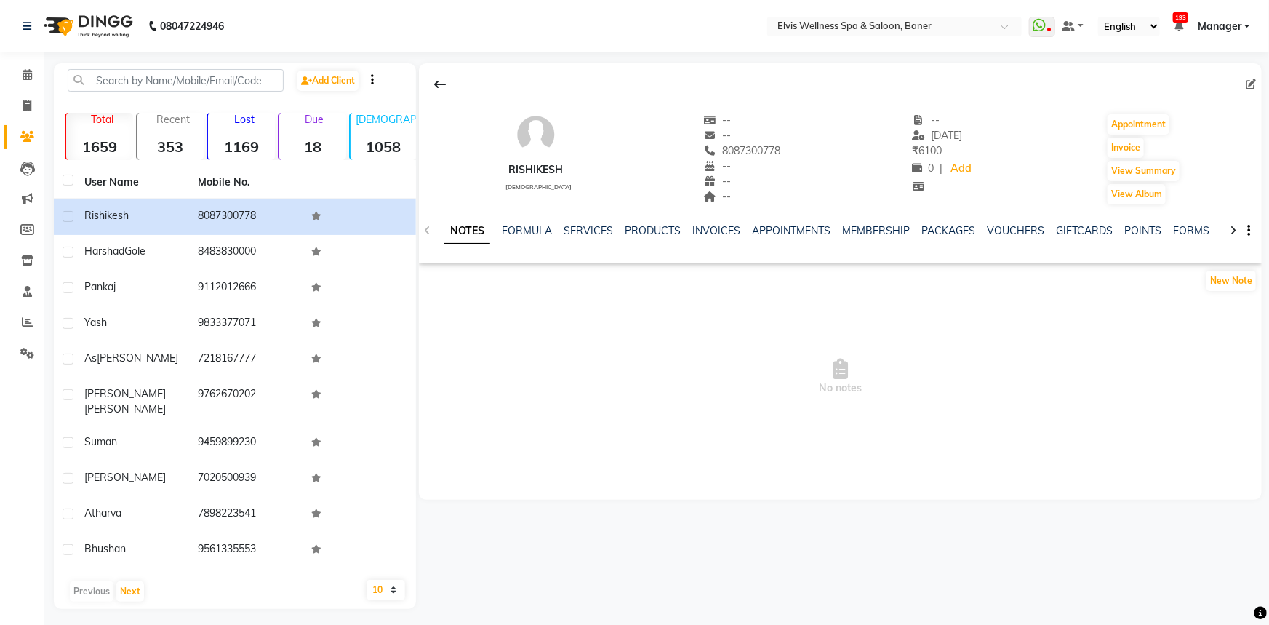
click at [430, 227] on div "NOTES FORMULA SERVICES PRODUCTS INVOICES APPOINTMENTS MEMBERSHIP PACKAGES VOUCH…" at bounding box center [840, 231] width 843 height 50
click at [430, 228] on div "NOTES FORMULA SERVICES PRODUCTS INVOICES APPOINTMENTS MEMBERSHIP PACKAGES VOUCH…" at bounding box center [840, 231] width 843 height 50
click at [428, 231] on div "NOTES FORMULA SERVICES PRODUCTS INVOICES APPOINTMENTS MEMBERSHIP PACKAGES VOUCH…" at bounding box center [840, 231] width 843 height 50
click at [33, 74] on span at bounding box center [27, 75] width 25 height 17
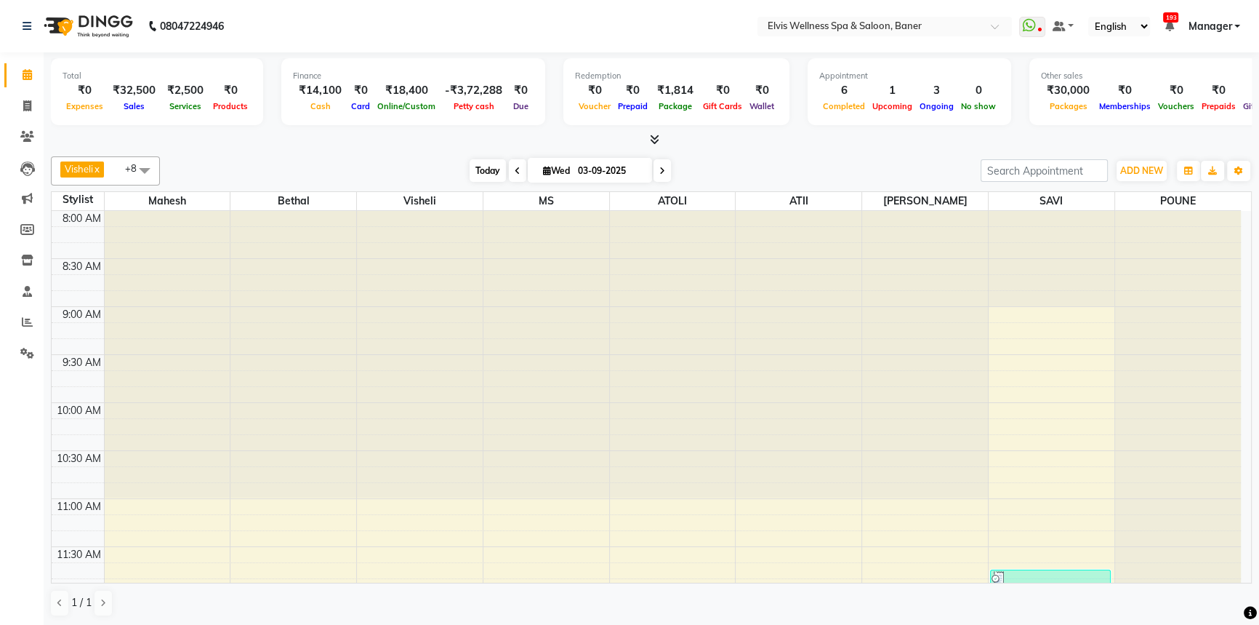
click at [474, 170] on span "Today" at bounding box center [488, 170] width 36 height 23
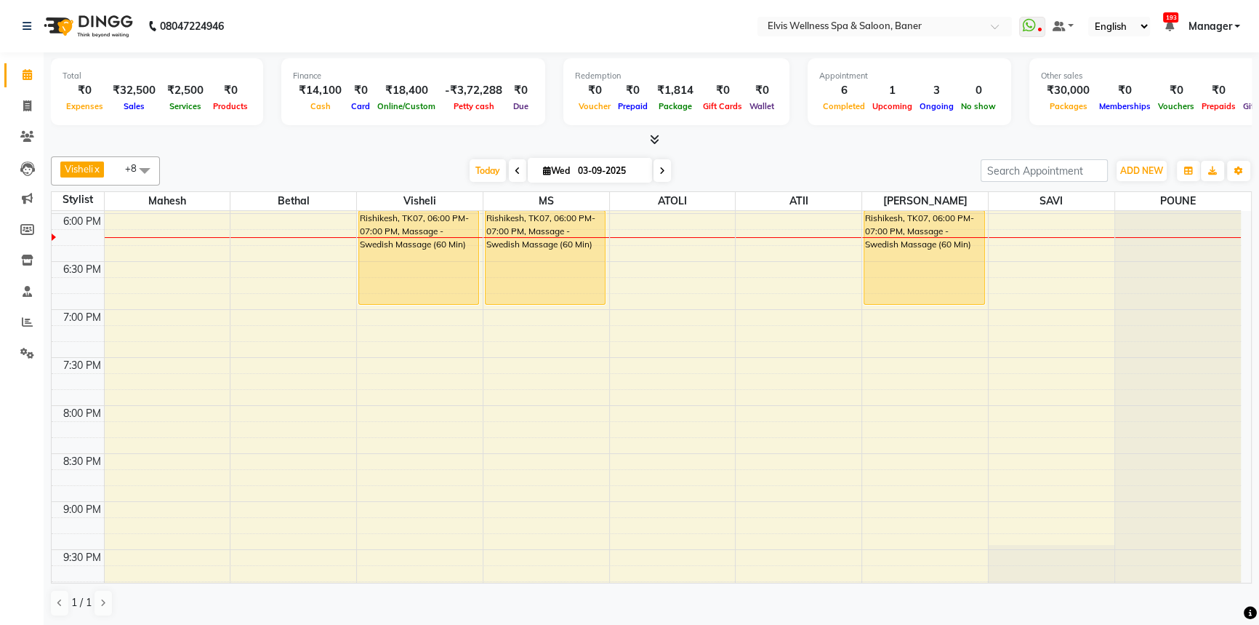
click at [436, 169] on div "[DATE] [DATE]" at bounding box center [570, 171] width 806 height 22
click at [20, 138] on icon at bounding box center [27, 136] width 14 height 11
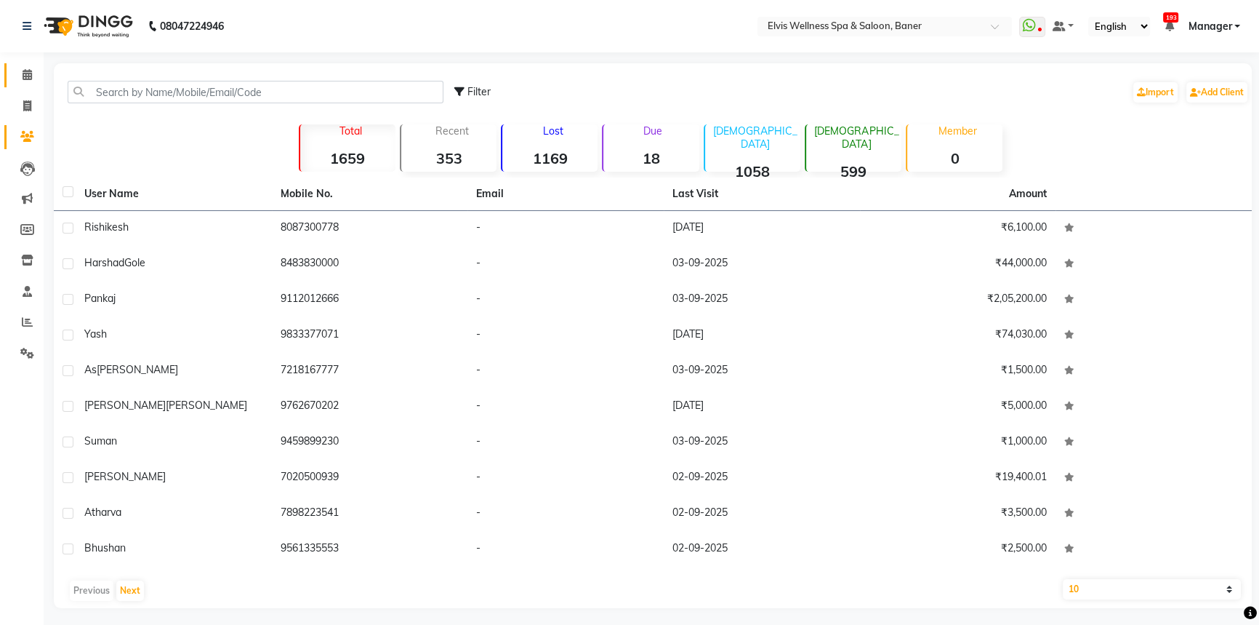
click at [15, 65] on link "Calendar" at bounding box center [21, 75] width 35 height 24
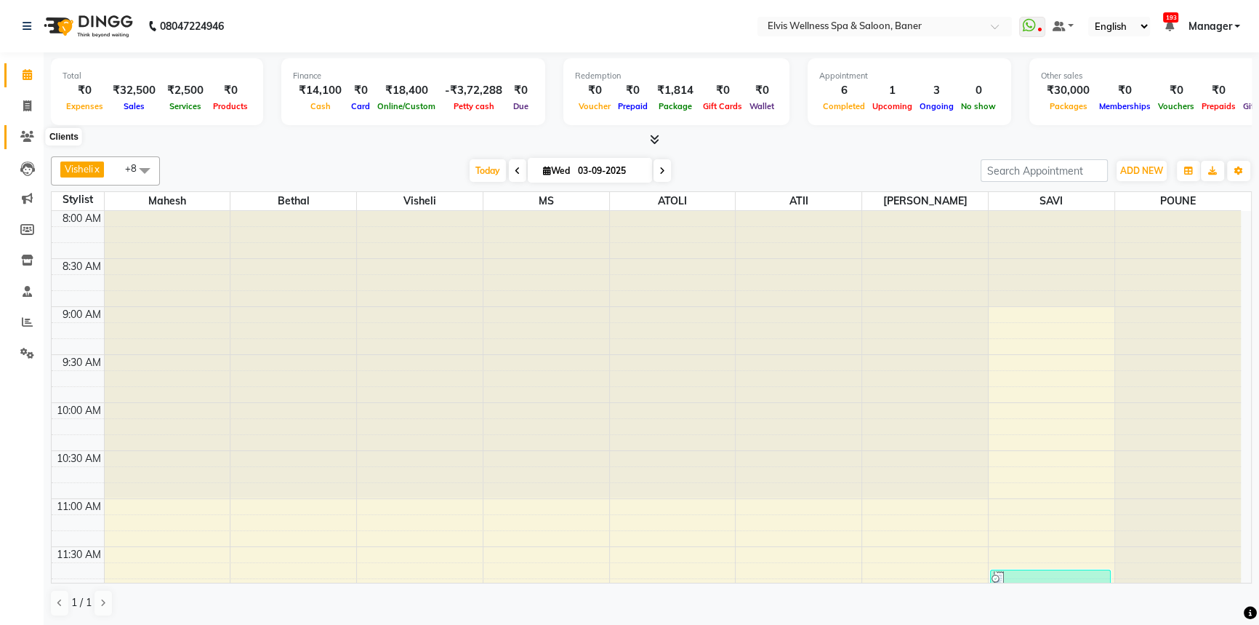
click at [33, 132] on icon at bounding box center [27, 136] width 14 height 11
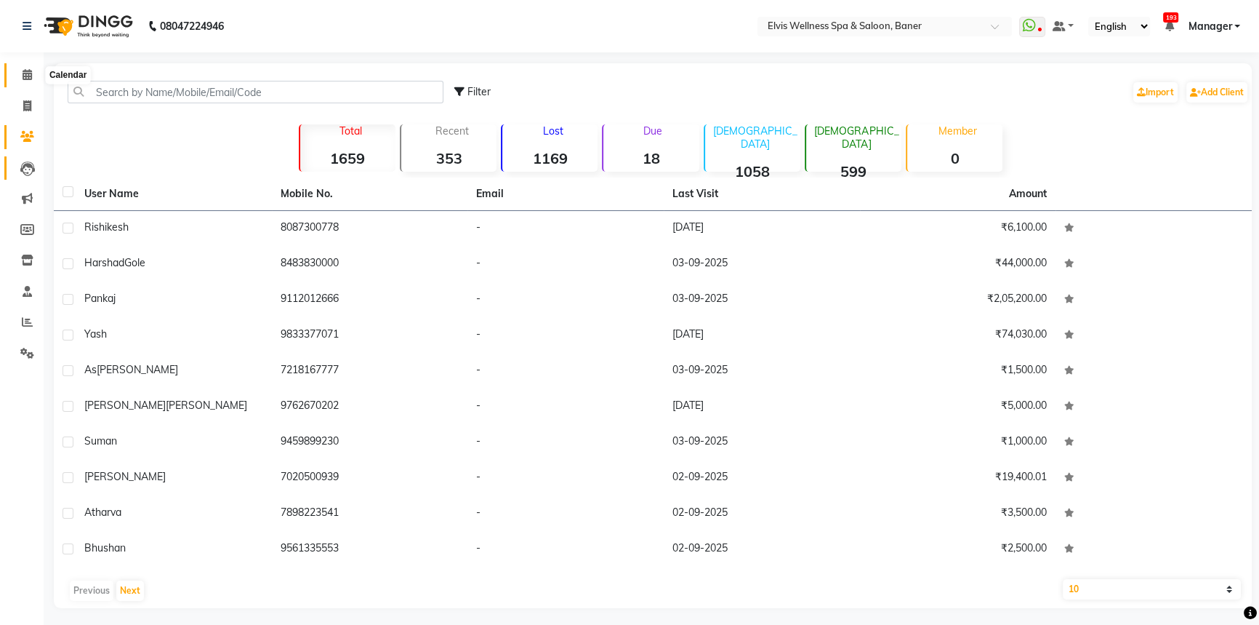
drag, startPoint x: 22, startPoint y: 69, endPoint x: 13, endPoint y: 162, distance: 93.5
click at [23, 70] on icon at bounding box center [27, 74] width 9 height 11
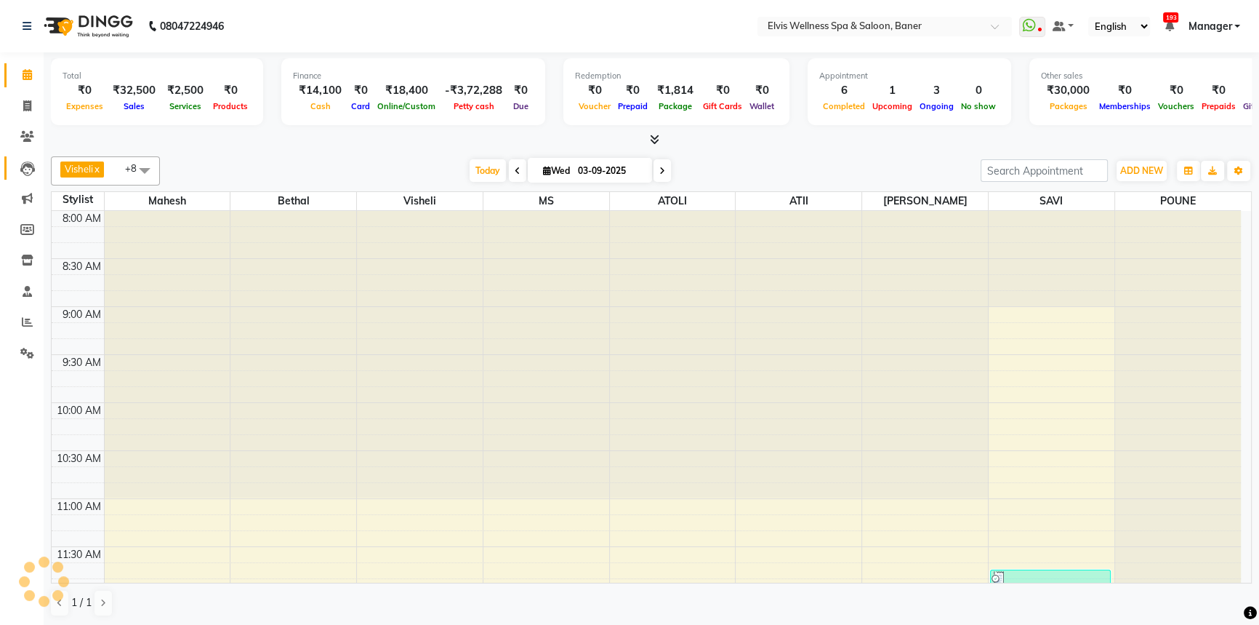
click at [13, 162] on link "Leads" at bounding box center [21, 168] width 35 height 24
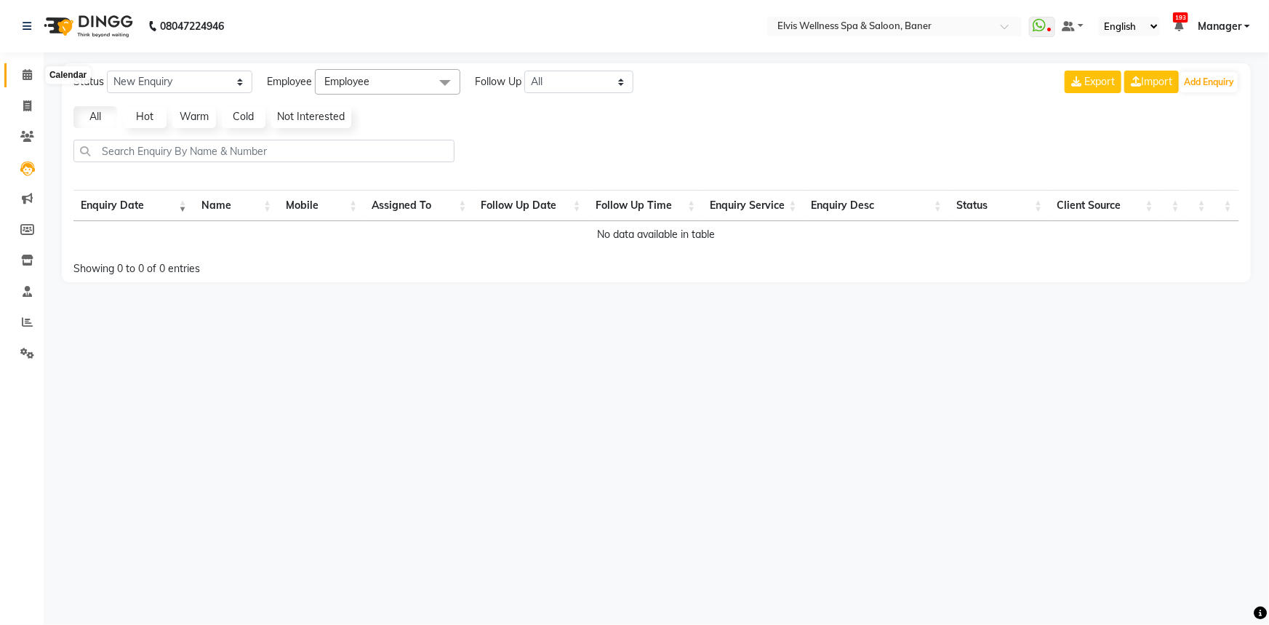
click at [21, 73] on span at bounding box center [27, 75] width 25 height 17
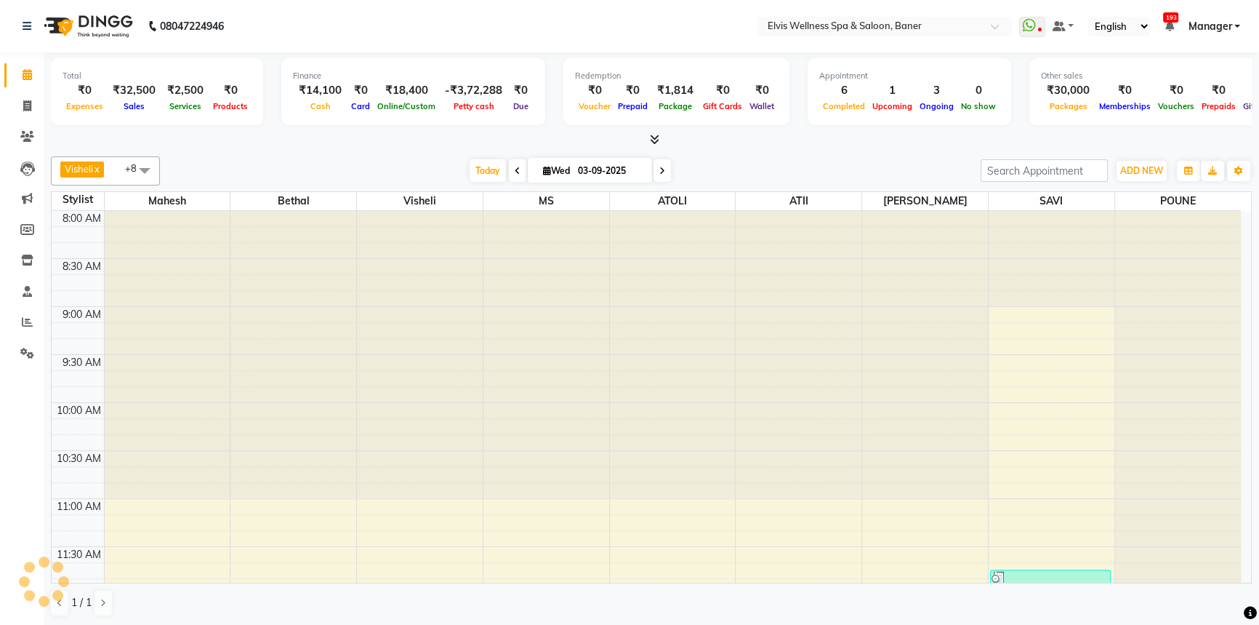
click at [364, 138] on div at bounding box center [651, 139] width 1201 height 15
drag, startPoint x: 473, startPoint y: 168, endPoint x: 454, endPoint y: 168, distance: 19.6
click at [473, 168] on span "Today" at bounding box center [488, 170] width 36 height 23
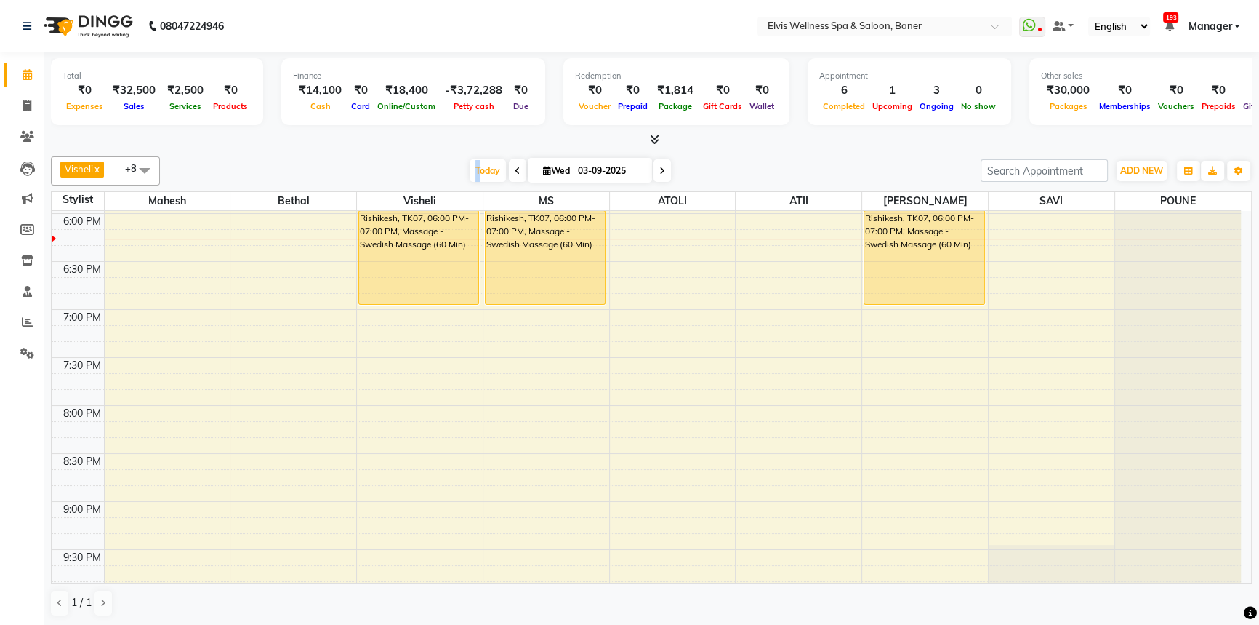
click at [454, 168] on div "[DATE] [DATE]" at bounding box center [570, 171] width 806 height 22
click at [432, 174] on div "[DATE] [DATE]" at bounding box center [570, 171] width 806 height 22
click at [362, 154] on div "Visheli x MS x Bethal x ATOLI x ATII x SAVI x [PERSON_NAME] [PERSON_NAME] x +8 …" at bounding box center [651, 387] width 1201 height 472
click at [470, 169] on span "Today" at bounding box center [488, 170] width 36 height 23
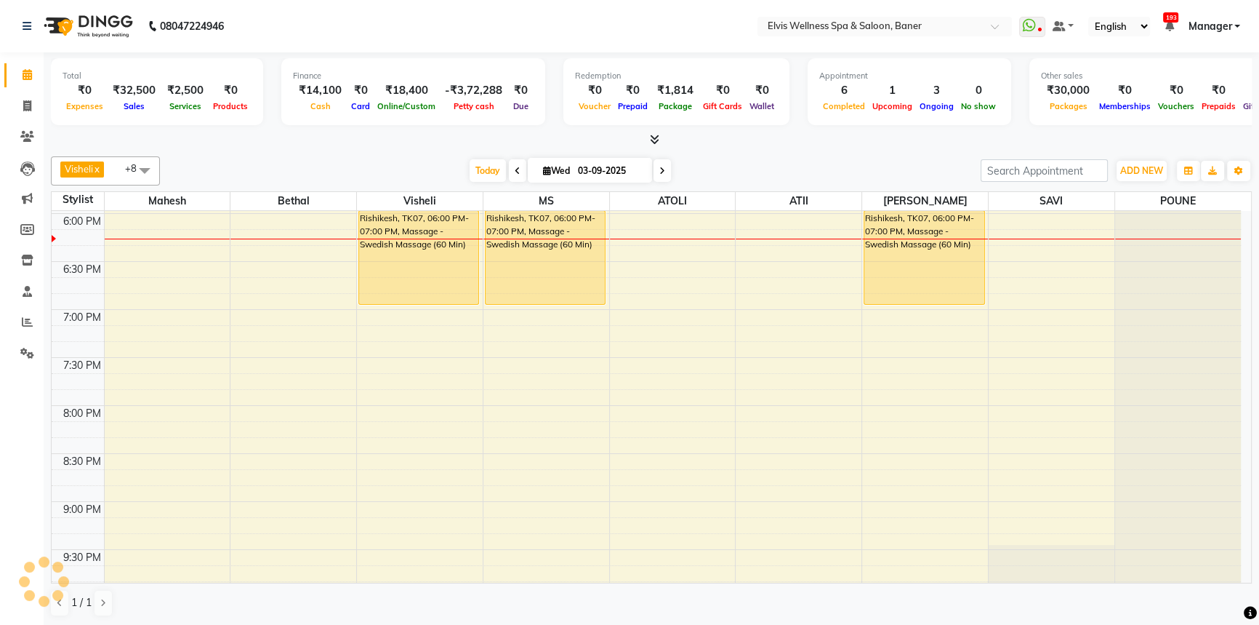
drag, startPoint x: 432, startPoint y: 169, endPoint x: 481, endPoint y: 171, distance: 48.8
click at [436, 171] on div "[DATE] [DATE]" at bounding box center [570, 171] width 806 height 22
drag, startPoint x: 481, startPoint y: 171, endPoint x: 473, endPoint y: 170, distance: 7.3
click at [479, 170] on span "Today" at bounding box center [488, 170] width 36 height 23
drag, startPoint x: 453, startPoint y: 169, endPoint x: 462, endPoint y: 169, distance: 8.8
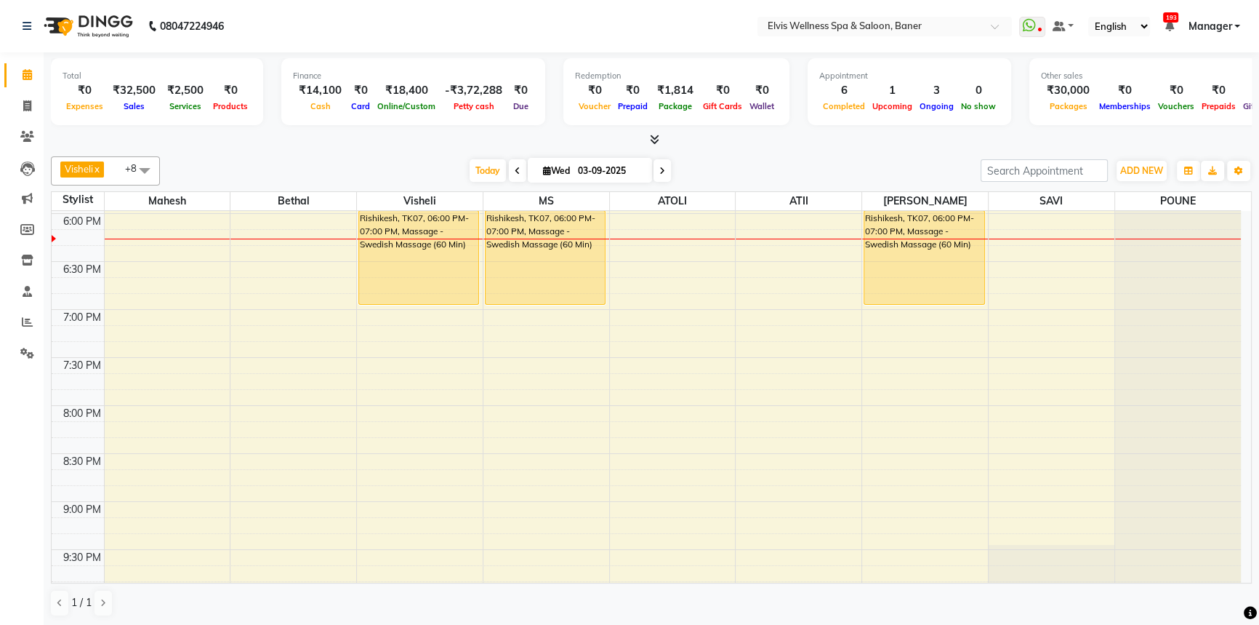
click at [458, 169] on div "[DATE] [DATE]" at bounding box center [570, 171] width 806 height 22
drag, startPoint x: 481, startPoint y: 169, endPoint x: 450, endPoint y: 167, distance: 31.3
click at [481, 169] on span "Today" at bounding box center [488, 170] width 36 height 23
click at [450, 167] on div "[DATE] [DATE]" at bounding box center [570, 171] width 806 height 22
click at [485, 167] on span "Today" at bounding box center [488, 170] width 36 height 23
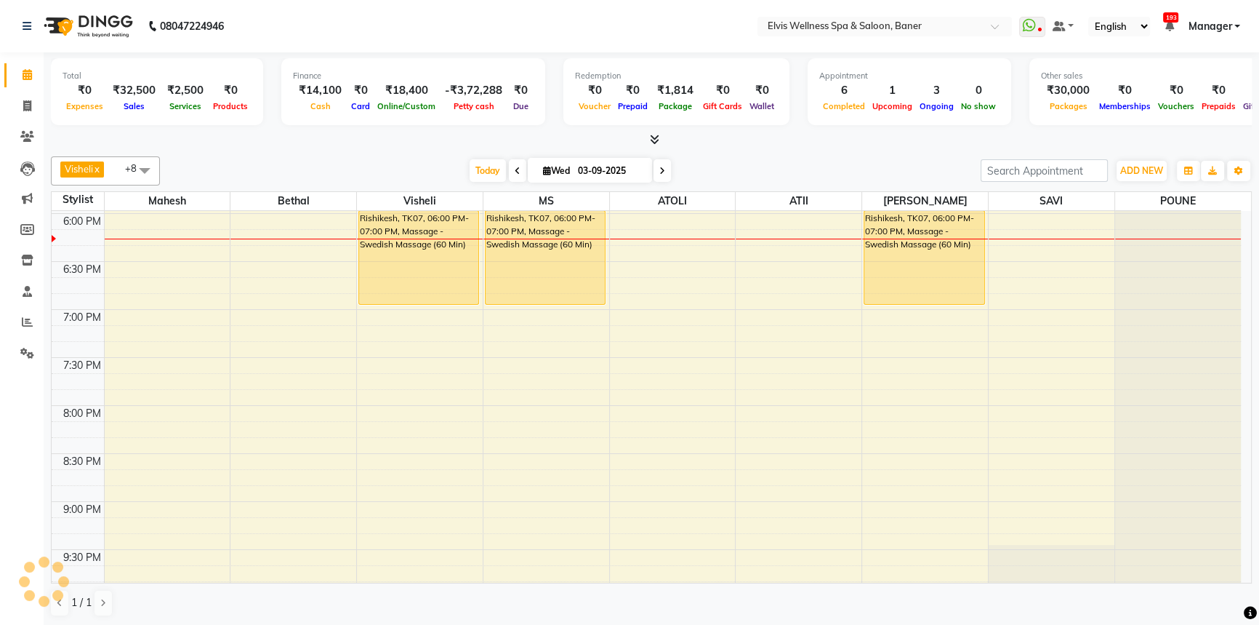
drag, startPoint x: 446, startPoint y: 172, endPoint x: 470, endPoint y: 175, distance: 24.9
click at [446, 173] on div "[DATE] [DATE]" at bounding box center [570, 171] width 806 height 22
click at [470, 175] on span "Today" at bounding box center [488, 170] width 36 height 23
click at [444, 175] on div "[DATE] [DATE]" at bounding box center [570, 171] width 806 height 22
click at [486, 173] on span "Today" at bounding box center [488, 170] width 36 height 23
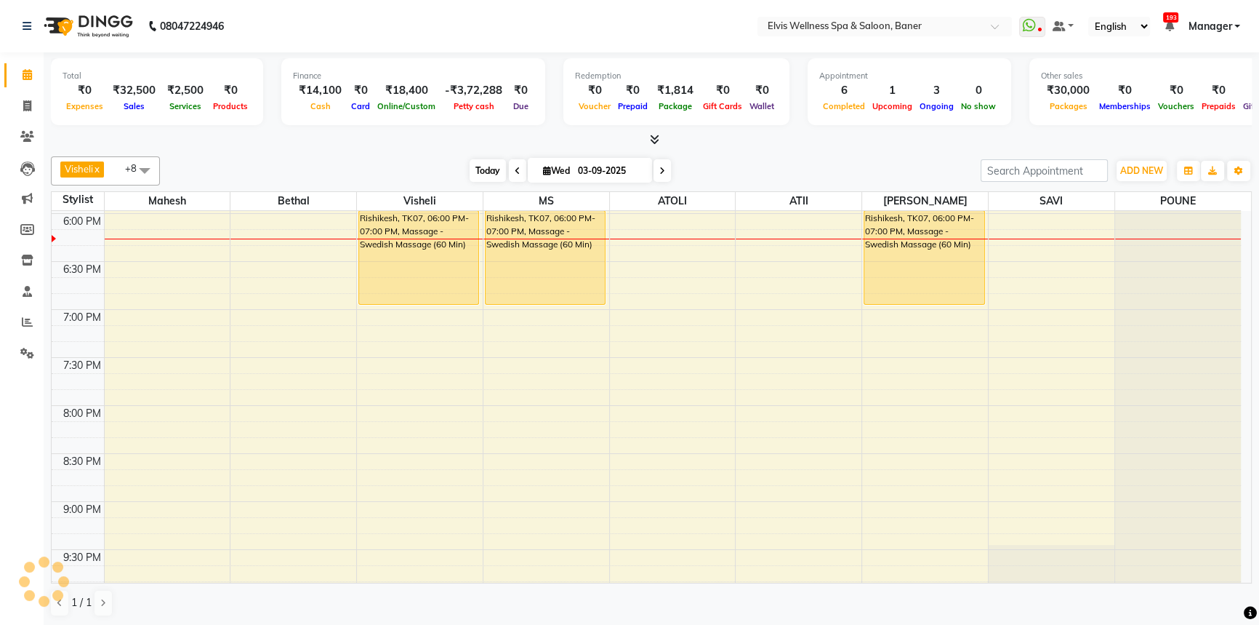
click at [472, 172] on span "Today" at bounding box center [488, 170] width 36 height 23
click at [481, 172] on span "Today" at bounding box center [488, 170] width 36 height 23
click at [470, 172] on span "Today" at bounding box center [488, 170] width 36 height 23
click at [483, 172] on span "Today" at bounding box center [488, 170] width 36 height 23
drag, startPoint x: 392, startPoint y: 174, endPoint x: 472, endPoint y: 174, distance: 80.0
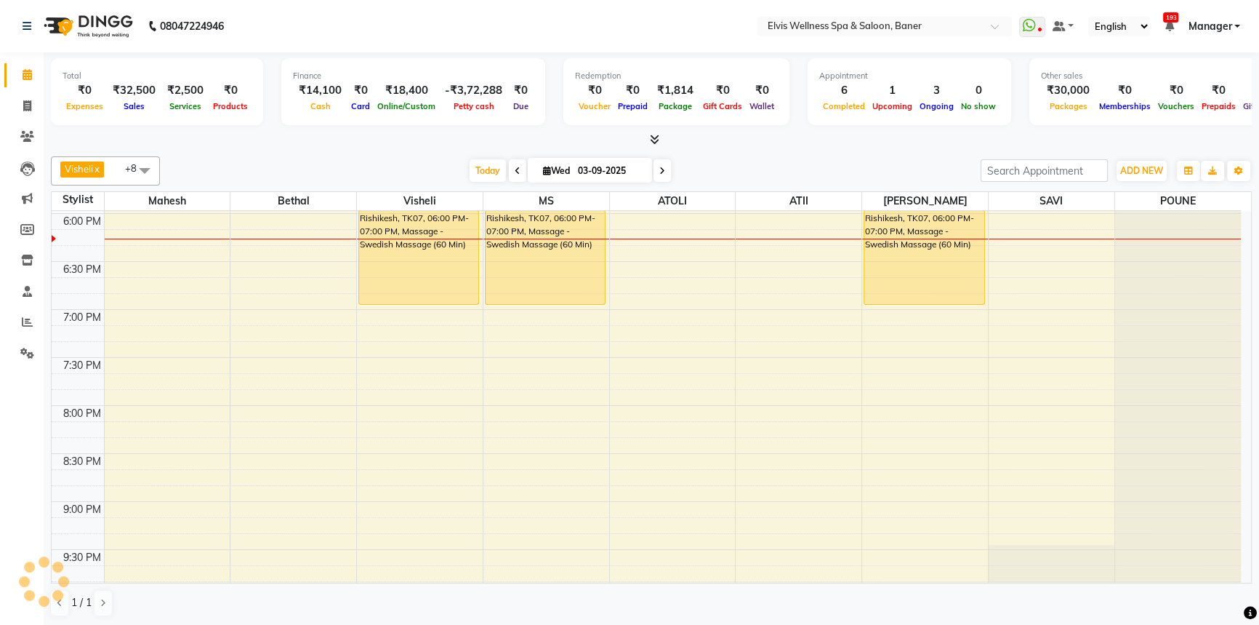
click at [407, 174] on div "[DATE] [DATE]" at bounding box center [570, 171] width 806 height 22
click at [492, 172] on span "Today" at bounding box center [488, 170] width 36 height 23
drag, startPoint x: 319, startPoint y: 154, endPoint x: 330, endPoint y: 154, distance: 10.9
click at [325, 154] on div "Visheli x MS x Bethal x ATOLI x ATII x SAVI x [PERSON_NAME] [PERSON_NAME] x +8 …" at bounding box center [651, 387] width 1201 height 472
click at [486, 168] on span "Today" at bounding box center [488, 170] width 36 height 23
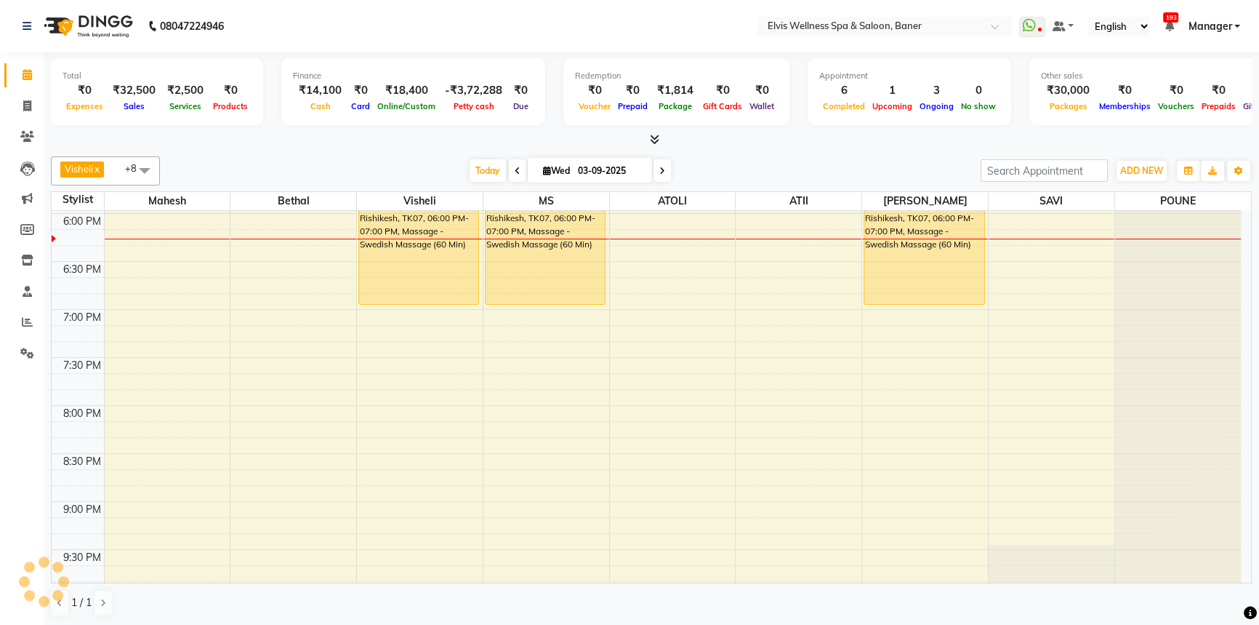
click at [468, 169] on div "[DATE] [DATE]" at bounding box center [570, 171] width 204 height 22
click at [486, 168] on span "Today" at bounding box center [488, 170] width 36 height 23
click at [472, 168] on span "Today" at bounding box center [488, 170] width 36 height 23
click at [486, 170] on span "Today" at bounding box center [488, 170] width 36 height 23
click at [462, 172] on div "[DATE] [DATE]" at bounding box center [570, 171] width 806 height 22
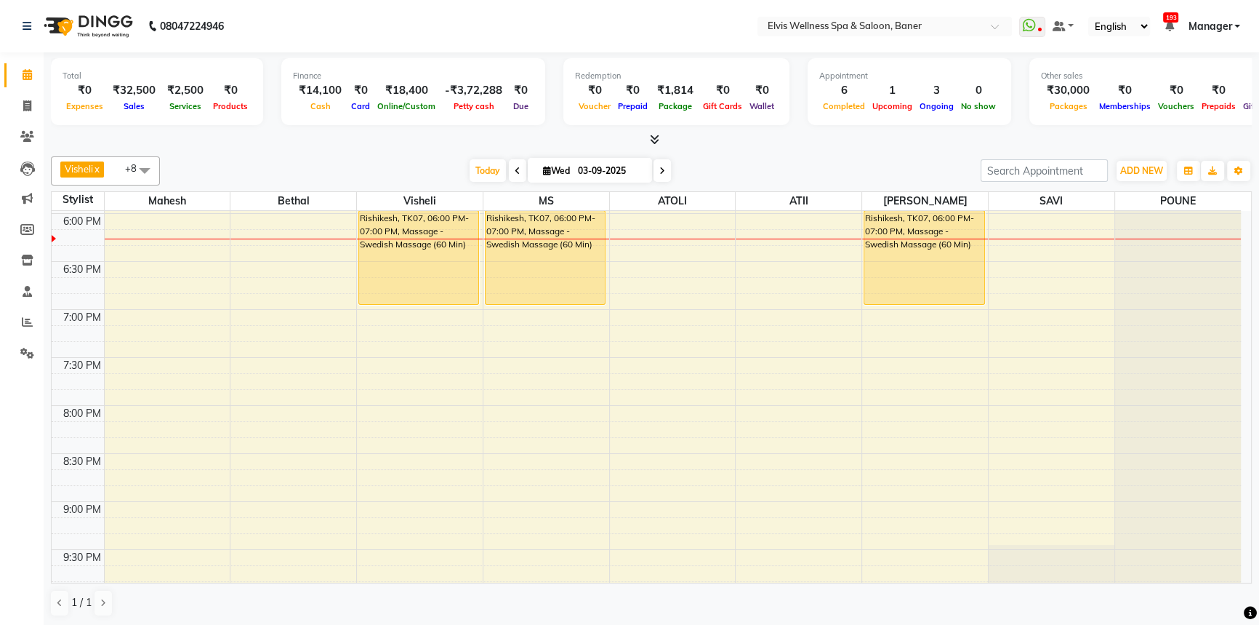
click at [455, 172] on div "[DATE] [DATE]" at bounding box center [570, 171] width 806 height 22
click at [498, 161] on span "Today" at bounding box center [488, 170] width 36 height 23
click at [451, 169] on div "[DATE] [DATE]" at bounding box center [570, 171] width 806 height 22
drag, startPoint x: 451, startPoint y: 169, endPoint x: 437, endPoint y: 172, distance: 14.1
click at [451, 169] on div "[DATE] [DATE]" at bounding box center [570, 171] width 806 height 22
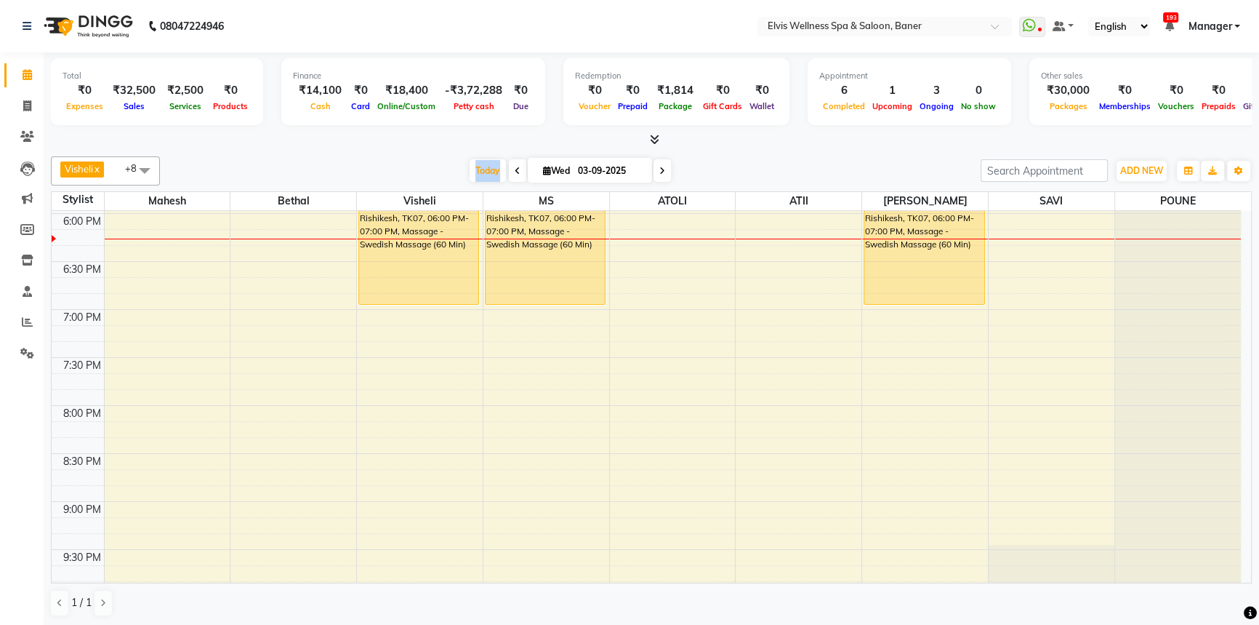
click at [437, 172] on div "[DATE] [DATE]" at bounding box center [570, 171] width 806 height 22
click at [470, 168] on span "Today" at bounding box center [488, 170] width 36 height 23
click at [448, 167] on div "[DATE] [DATE]" at bounding box center [570, 171] width 806 height 22
click at [473, 165] on span "Today" at bounding box center [488, 170] width 36 height 23
drag, startPoint x: 426, startPoint y: 167, endPoint x: 478, endPoint y: 167, distance: 52.4
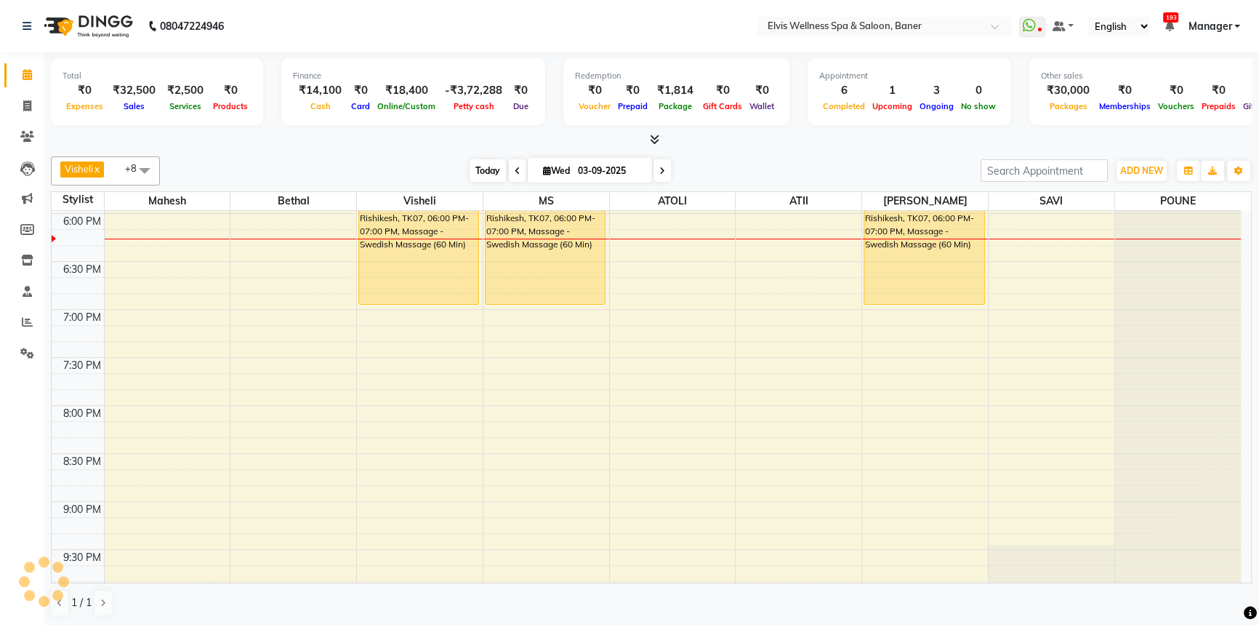
click at [432, 169] on div "[DATE] [DATE]" at bounding box center [570, 171] width 806 height 22
drag, startPoint x: 478, startPoint y: 167, endPoint x: 432, endPoint y: 167, distance: 46.5
click at [473, 167] on span "Today" at bounding box center [488, 170] width 36 height 23
drag, startPoint x: 432, startPoint y: 167, endPoint x: 450, endPoint y: 167, distance: 18.2
click at [431, 167] on div "[DATE] [DATE]" at bounding box center [570, 171] width 806 height 22
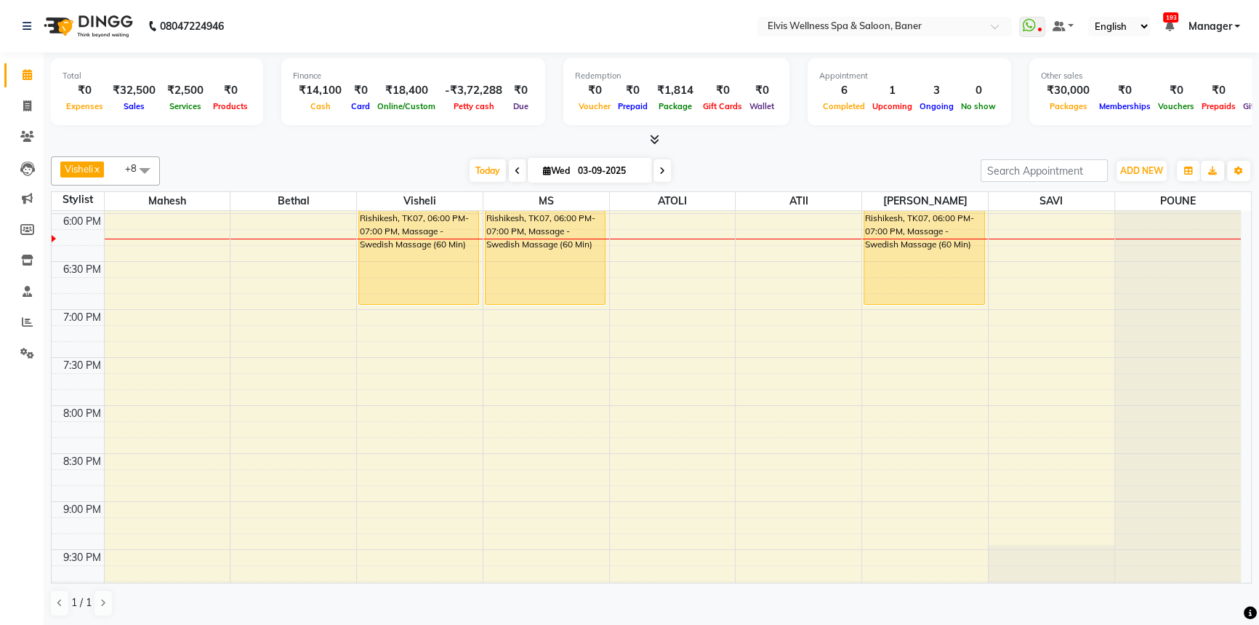
click at [450, 167] on div "[DATE] [DATE]" at bounding box center [570, 171] width 806 height 22
drag, startPoint x: 396, startPoint y: 167, endPoint x: 499, endPoint y: 164, distance: 103.3
click at [399, 167] on div "[DATE] [DATE]" at bounding box center [570, 171] width 806 height 22
click at [499, 164] on span "Today" at bounding box center [488, 170] width 36 height 23
drag, startPoint x: 421, startPoint y: 176, endPoint x: 465, endPoint y: 169, distance: 45.0
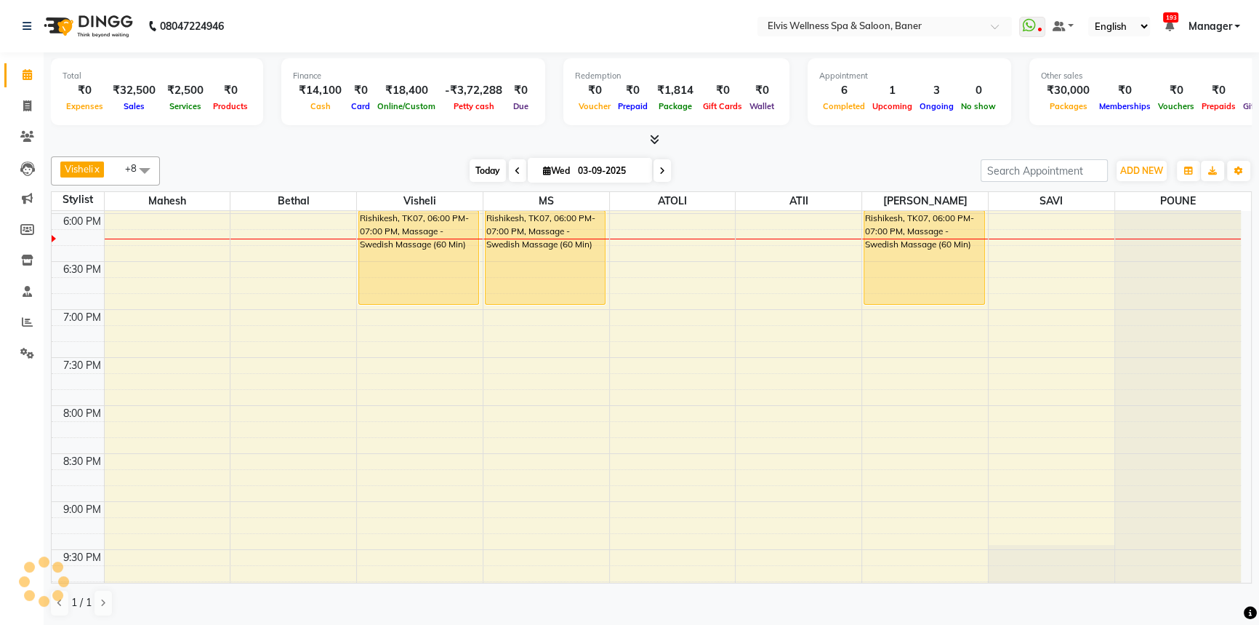
click at [421, 175] on div "[DATE] [DATE]" at bounding box center [570, 171] width 806 height 22
click at [484, 168] on span "Today" at bounding box center [488, 170] width 36 height 23
drag, startPoint x: 452, startPoint y: 174, endPoint x: 474, endPoint y: 174, distance: 21.8
click at [454, 174] on div "[DATE] [DATE]" at bounding box center [570, 171] width 806 height 22
click at [479, 172] on span "Today" at bounding box center [488, 170] width 36 height 23
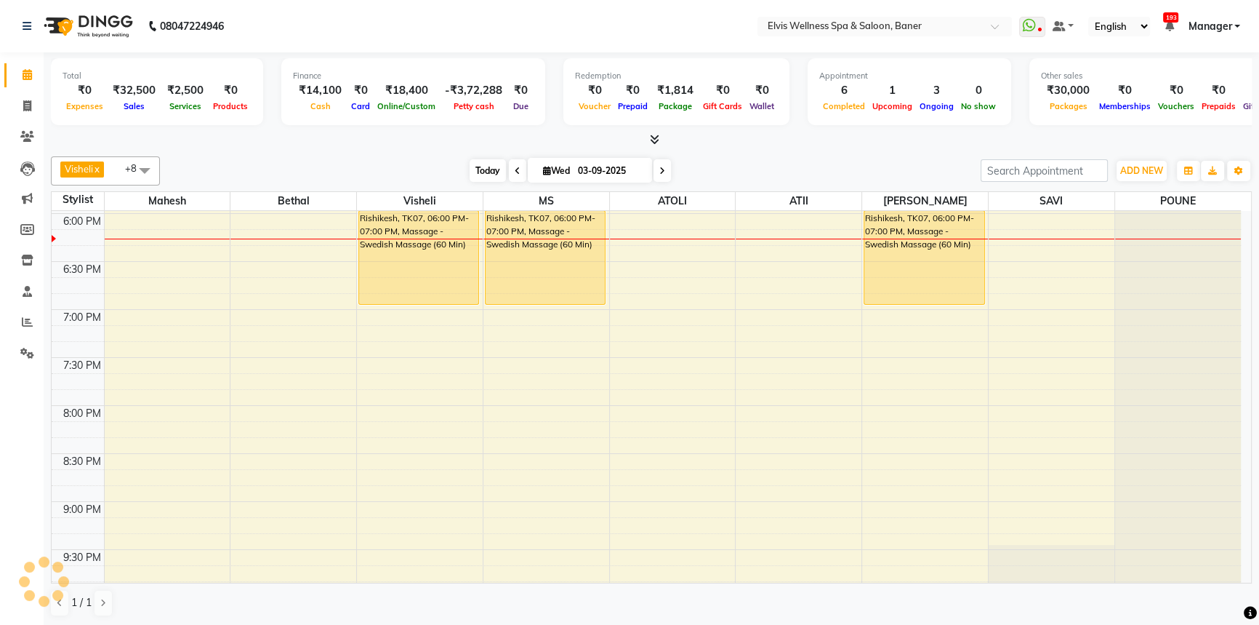
click at [480, 171] on span "Today" at bounding box center [488, 170] width 36 height 23
drag, startPoint x: 444, startPoint y: 171, endPoint x: 476, endPoint y: 171, distance: 31.3
click at [456, 171] on div "[DATE] [DATE]" at bounding box center [570, 171] width 806 height 22
click at [480, 169] on span "Today" at bounding box center [488, 170] width 36 height 23
click at [440, 169] on div "[DATE] [DATE]" at bounding box center [570, 171] width 806 height 22
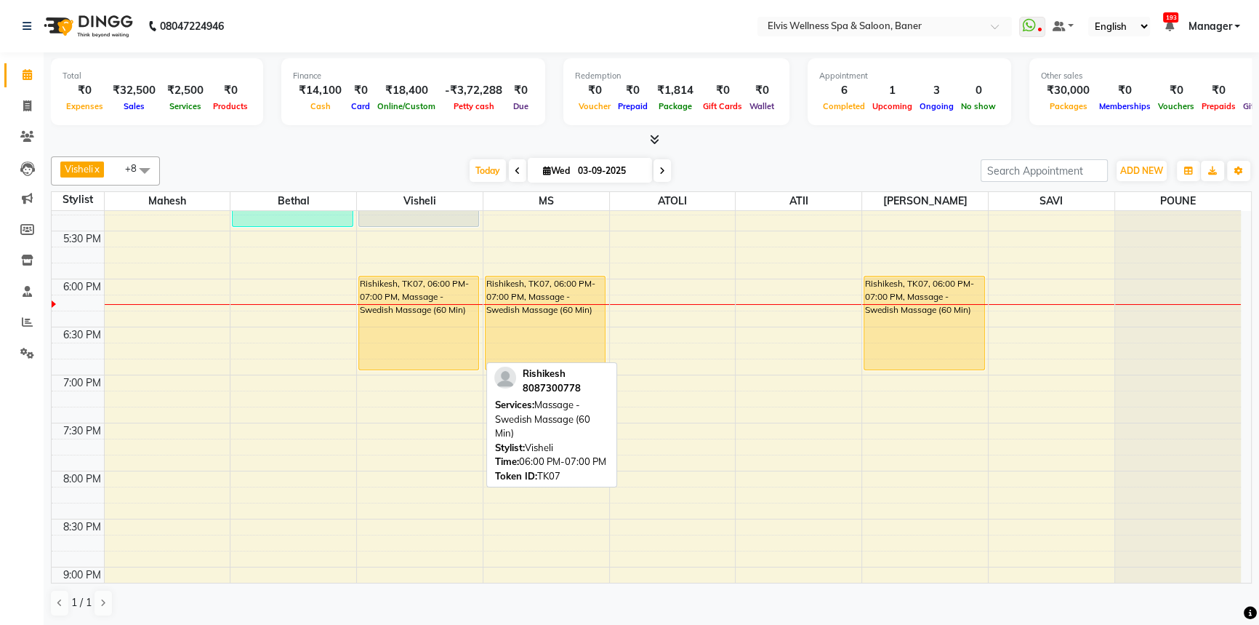
scroll to position [891, 0]
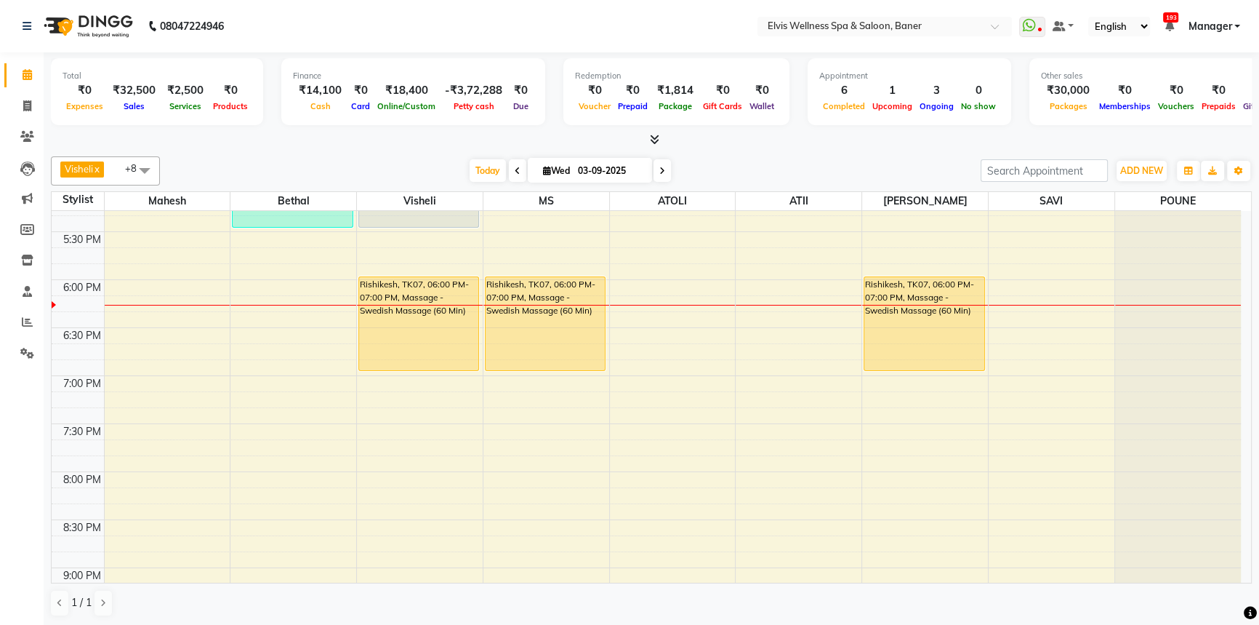
click at [422, 167] on div "[DATE] [DATE]" at bounding box center [570, 171] width 806 height 22
click at [681, 148] on div "Total ₹0 Expenses ₹32,500 Sales ₹2,500 Services ₹0 Products Finance ₹14,100 Cas…" at bounding box center [652, 339] width 1216 height 574
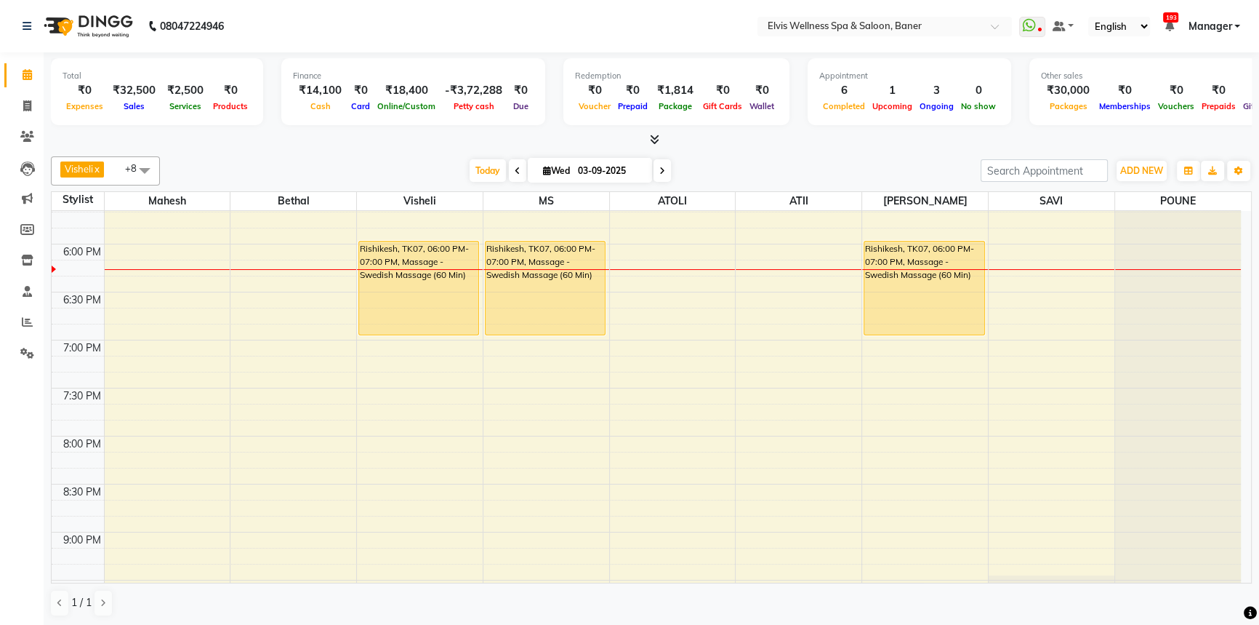
scroll to position [957, 0]
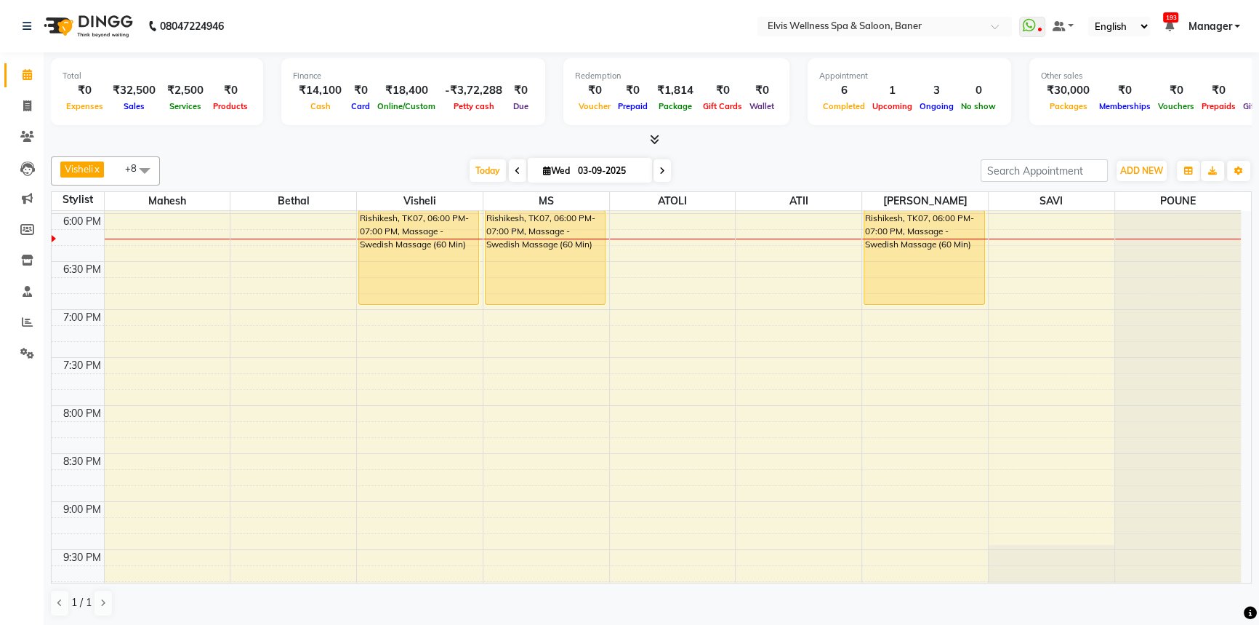
click at [710, 160] on div "[DATE] [DATE]" at bounding box center [570, 171] width 806 height 22
drag, startPoint x: 710, startPoint y: 148, endPoint x: 711, endPoint y: 156, distance: 8.0
click at [711, 148] on div "Total ₹0 Expenses ₹32,500 Sales ₹2,500 Services ₹0 Products Finance ₹14,100 Cas…" at bounding box center [652, 339] width 1216 height 574
drag, startPoint x: 702, startPoint y: 156, endPoint x: 705, endPoint y: 174, distance: 18.4
click at [702, 156] on div "Visheli x MS x Bethal x ATOLI x ATII x SAVI x [PERSON_NAME] [PERSON_NAME] x +8 …" at bounding box center [651, 170] width 1201 height 29
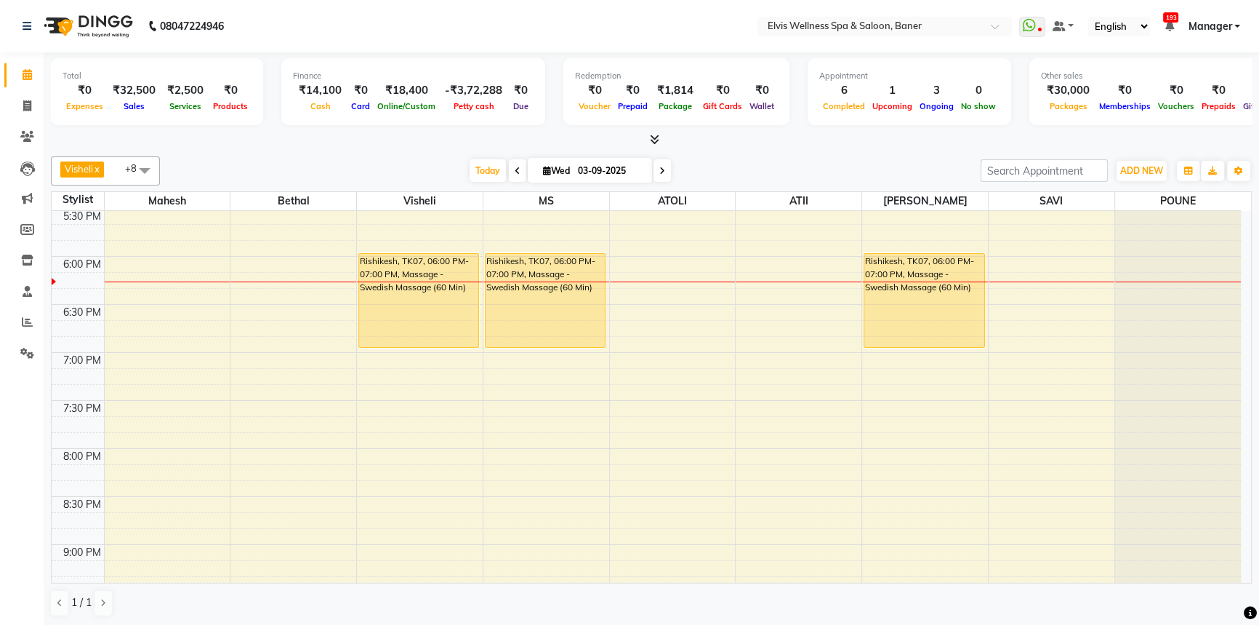
scroll to position [891, 0]
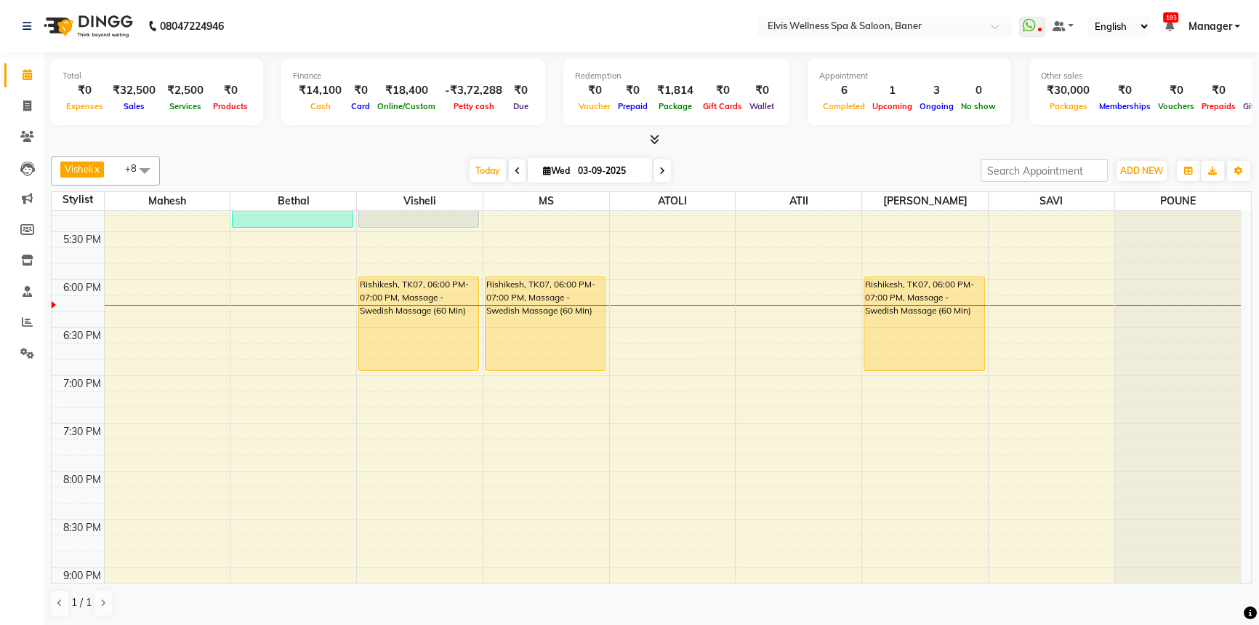
click at [734, 164] on div "[DATE] [DATE]" at bounding box center [570, 171] width 806 height 22
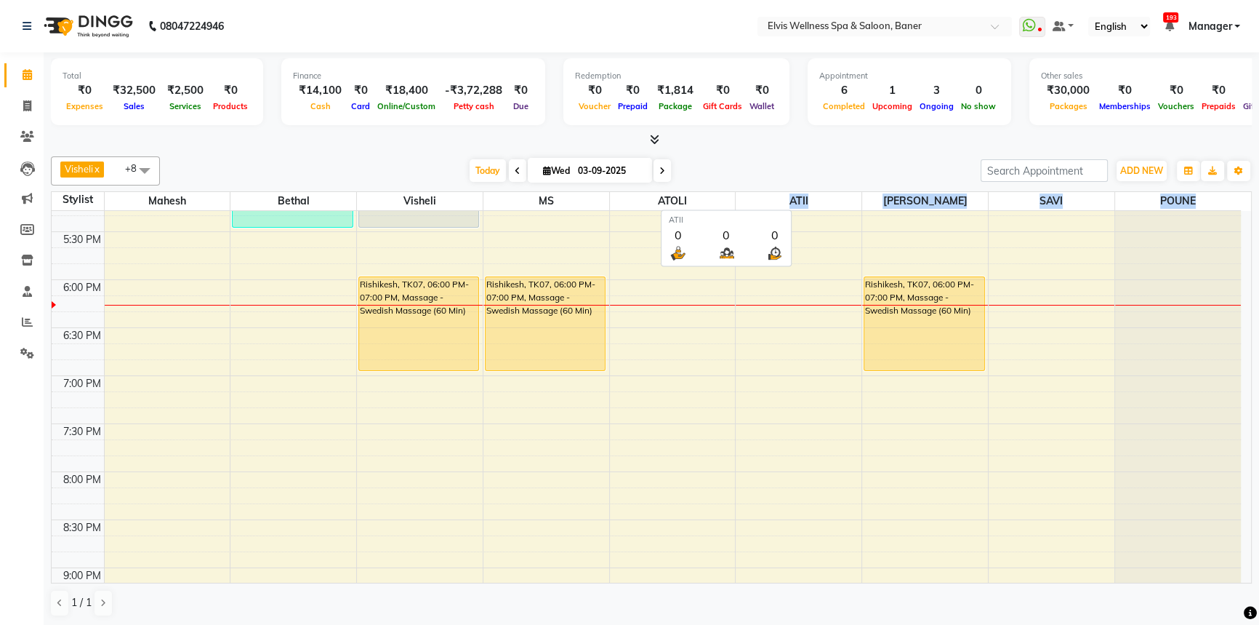
drag, startPoint x: 1208, startPoint y: 194, endPoint x: 761, endPoint y: 209, distance: 446.7
click at [761, 209] on tr "Stylist Mahesh Bethal Visheli MS ATOLI ATII Marvin SAVI POUNE" at bounding box center [647, 201] width 1190 height 19
click at [764, 201] on span "ATII" at bounding box center [799, 201] width 126 height 18
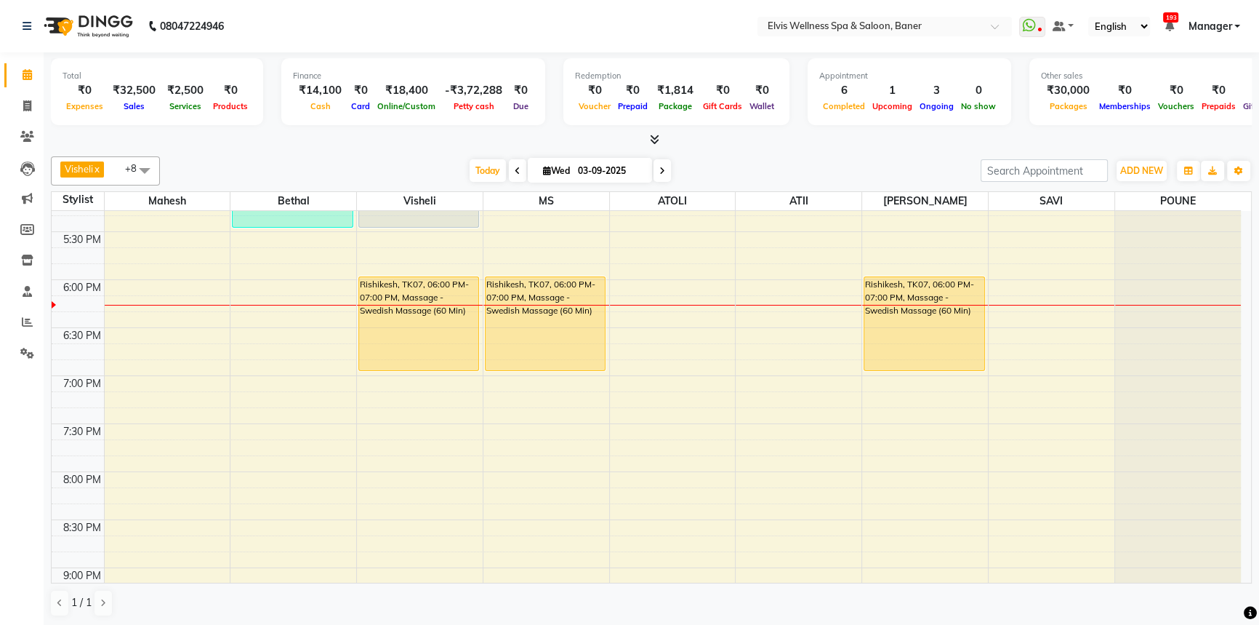
drag, startPoint x: 697, startPoint y: 138, endPoint x: 1004, endPoint y: 167, distance: 308.2
click at [726, 140] on div at bounding box center [651, 139] width 1201 height 15
drag, startPoint x: 1201, startPoint y: 201, endPoint x: 720, endPoint y: 207, distance: 481.4
click at [720, 207] on tr "Stylist Mahesh Bethal Visheli MS ATOLI ATII Marvin SAVI POUNE" at bounding box center [647, 201] width 1190 height 19
click at [743, 156] on div "Visheli x MS x Bethal x ATOLI x ATII x SAVI x [PERSON_NAME] [PERSON_NAME] x +8 …" at bounding box center [651, 170] width 1201 height 29
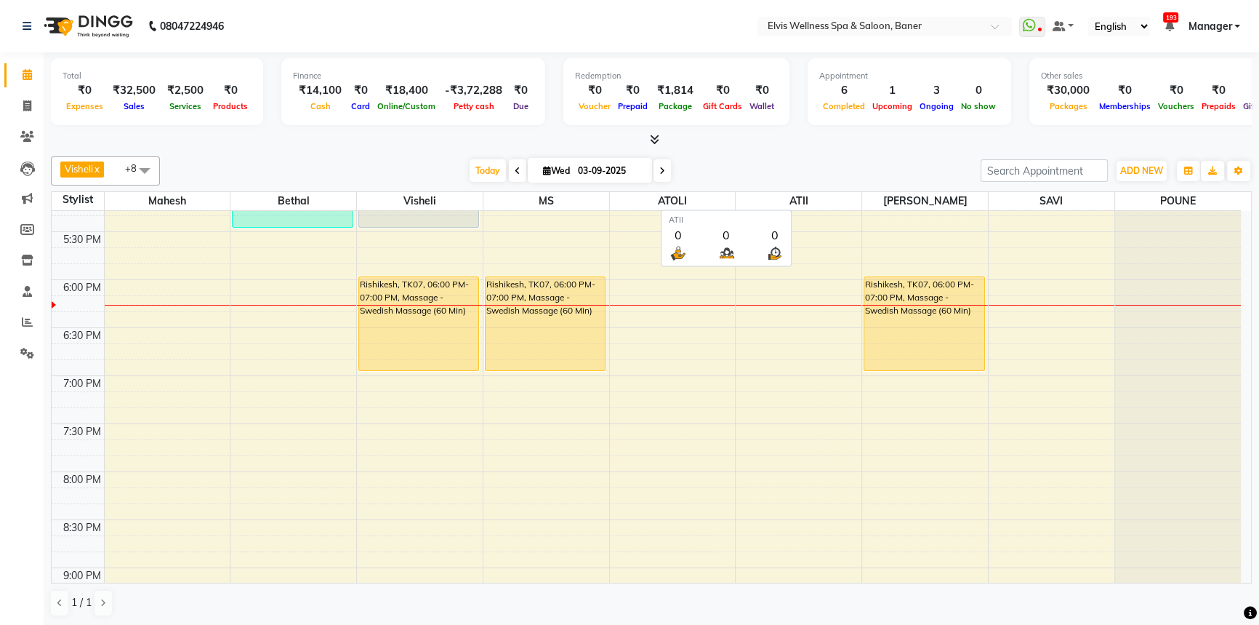
drag, startPoint x: 1212, startPoint y: 196, endPoint x: 707, endPoint y: 183, distance: 505.6
click at [718, 208] on tr "Stylist Mahesh Bethal Visheli MS ATOLI ATII Marvin SAVI POUNE" at bounding box center [647, 201] width 1190 height 19
click at [706, 178] on div "[DATE] [DATE]" at bounding box center [570, 171] width 806 height 22
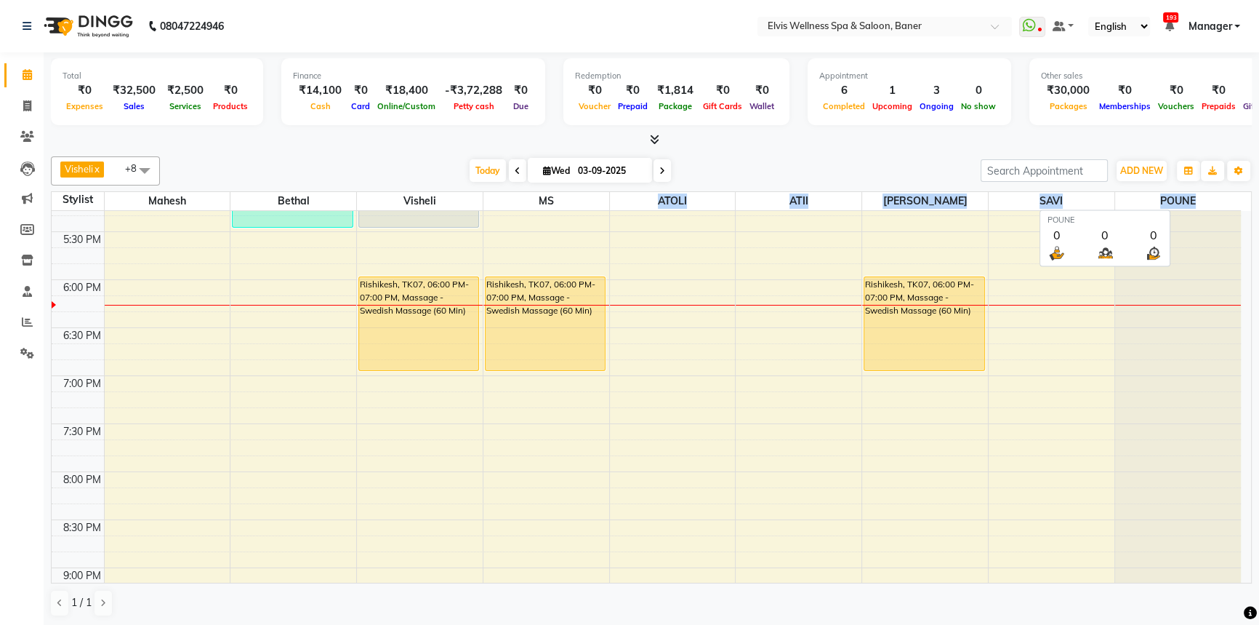
drag, startPoint x: 650, startPoint y: 199, endPoint x: 1208, endPoint y: 196, distance: 557.8
click at [1217, 198] on tr "Stylist Mahesh Bethal Visheli MS ATOLI ATII Marvin SAVI POUNE" at bounding box center [647, 201] width 1190 height 19
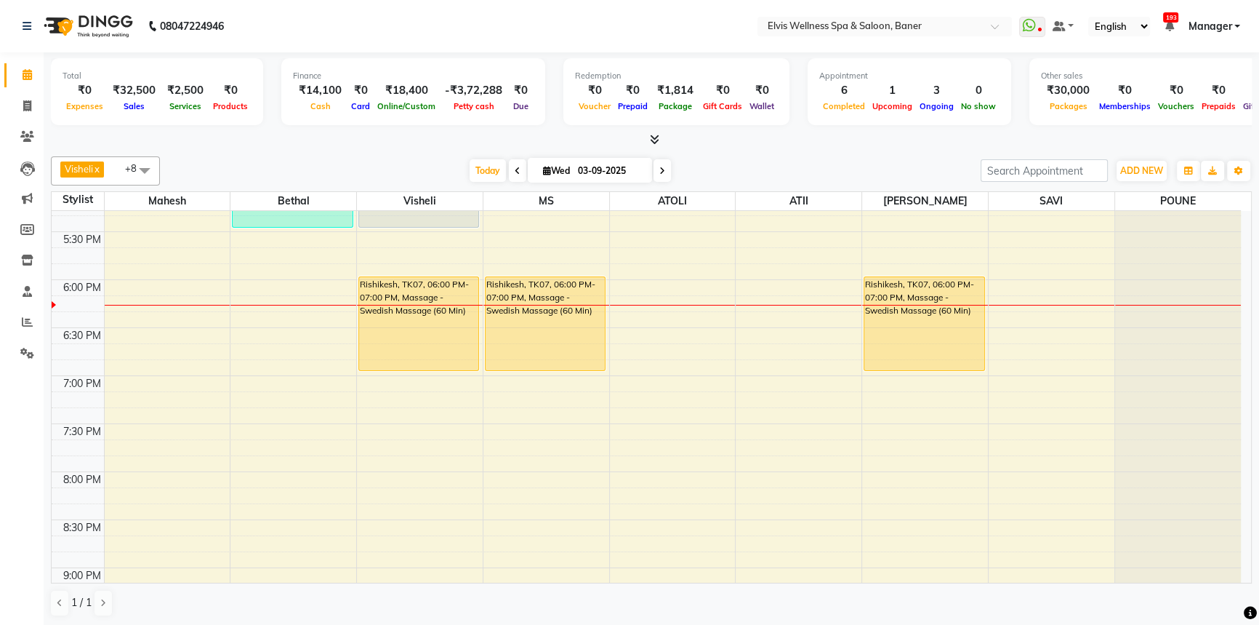
drag, startPoint x: 820, startPoint y: 147, endPoint x: 1153, endPoint y: 201, distance: 337.5
click at [864, 161] on div "Total ₹0 Expenses ₹32,500 Sales ₹2,500 Services ₹0 Products Finance ₹14,100 Cas…" at bounding box center [652, 339] width 1216 height 574
click at [1190, 185] on div "Visheli x MS x Bethal x ATOLI x ATII x SAVI x [PERSON_NAME] [PERSON_NAME] x +8 …" at bounding box center [651, 387] width 1201 height 472
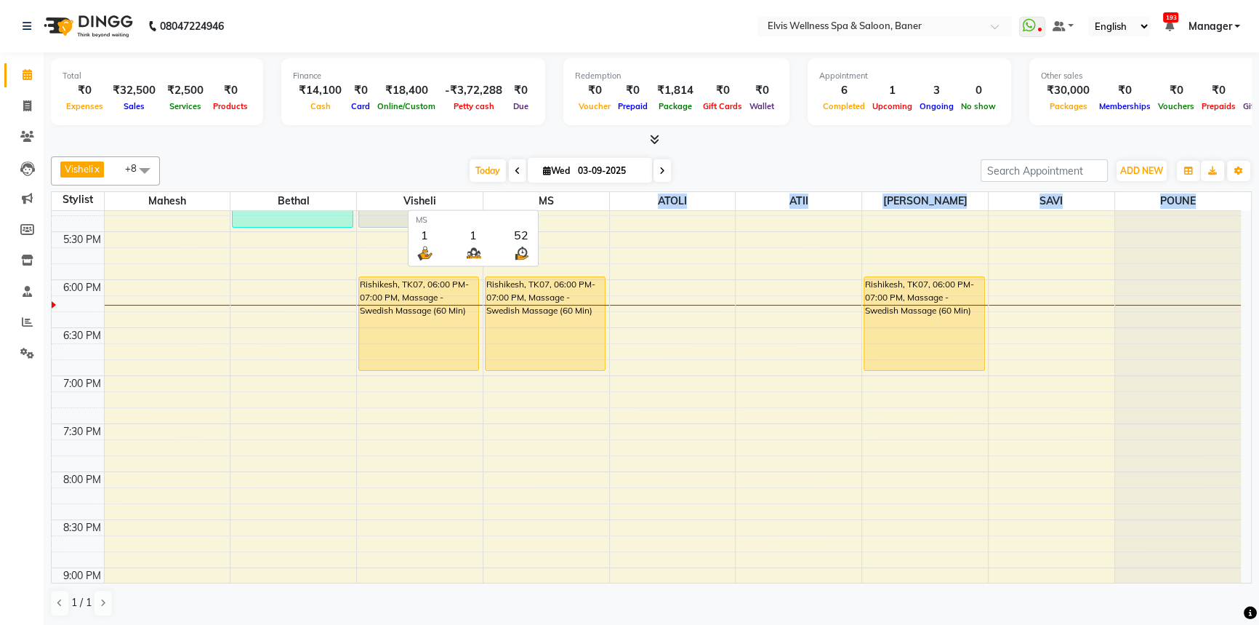
drag, startPoint x: 1232, startPoint y: 197, endPoint x: 609, endPoint y: 199, distance: 623.2
click at [609, 199] on tr "Stylist Mahesh Bethal Visheli MS ATOLI ATII Marvin SAVI POUNE" at bounding box center [647, 201] width 1190 height 19
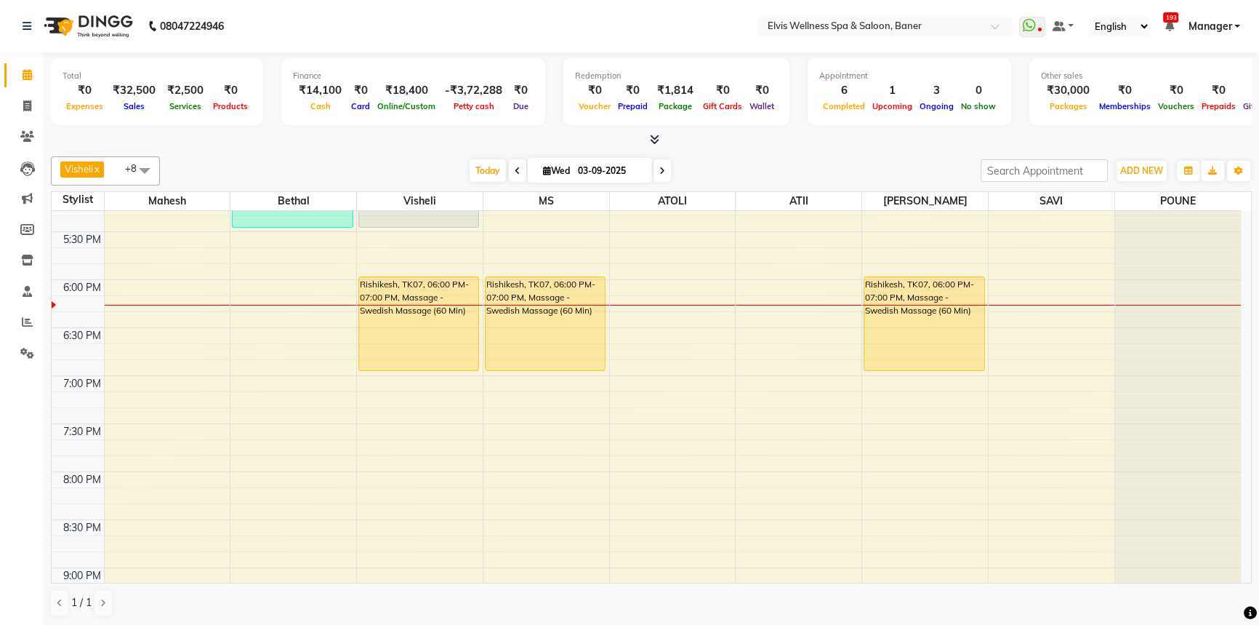
click at [812, 147] on div "Total ₹0 Expenses ₹32,500 Sales ₹2,500 Services ₹0 Products Finance ₹14,100 Cas…" at bounding box center [652, 339] width 1216 height 574
drag, startPoint x: 631, startPoint y: 201, endPoint x: 689, endPoint y: 202, distance: 57.5
click at [689, 202] on span "ATOLI" at bounding box center [673, 201] width 126 height 18
click at [726, 157] on div "Visheli x MS x Bethal x ATOLI x ATII x SAVI x [PERSON_NAME] [PERSON_NAME] x +8 …" at bounding box center [651, 170] width 1201 height 29
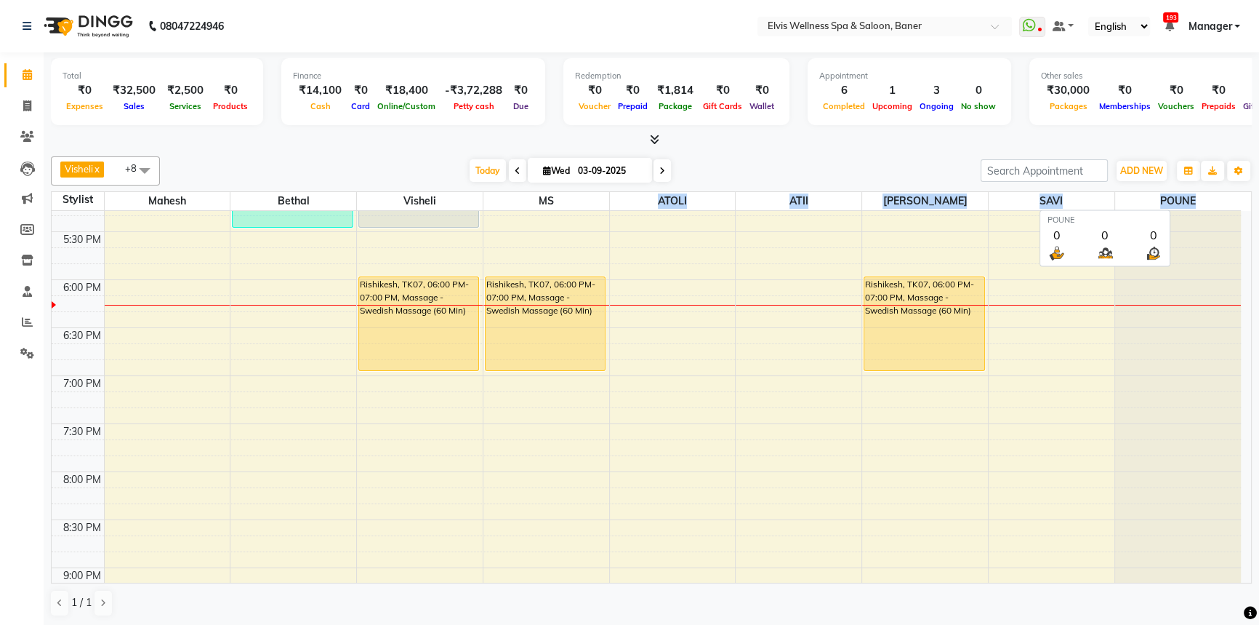
drag, startPoint x: 649, startPoint y: 203, endPoint x: 1000, endPoint y: 172, distance: 352.6
click at [1212, 207] on tr "Stylist Mahesh Bethal Visheli MS ATOLI ATII Marvin SAVI POUNE" at bounding box center [647, 201] width 1190 height 19
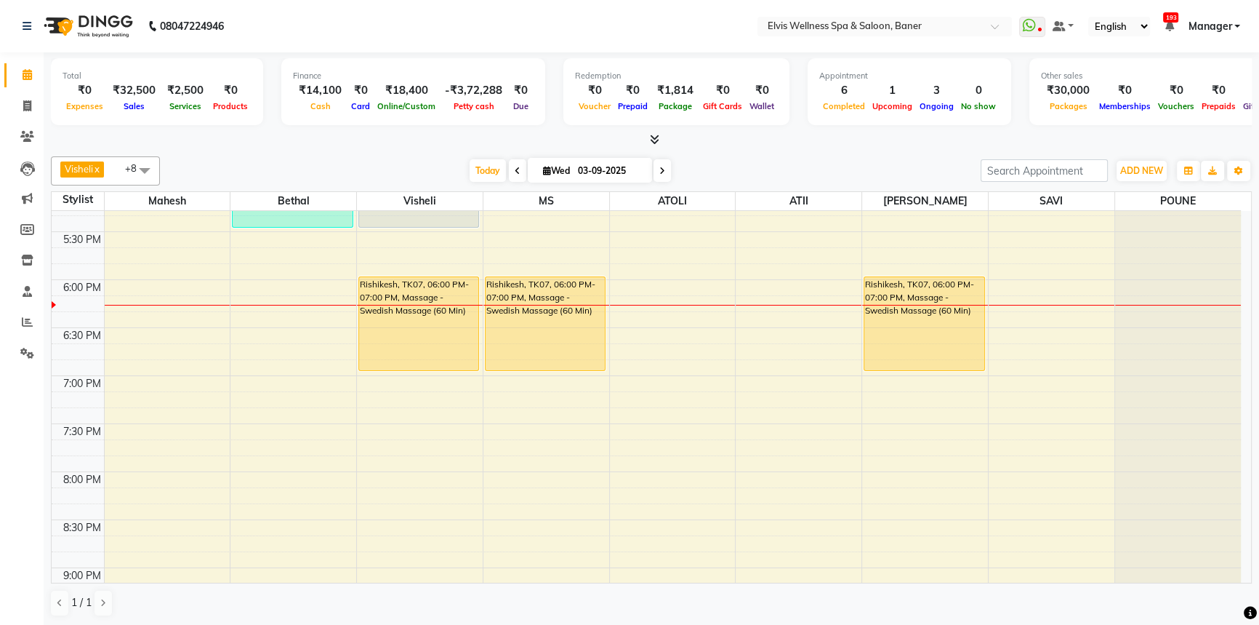
click at [953, 156] on div "Visheli x MS x Bethal x ATOLI x ATII x SAVI x [PERSON_NAME] [PERSON_NAME] x +8 …" at bounding box center [651, 170] width 1201 height 29
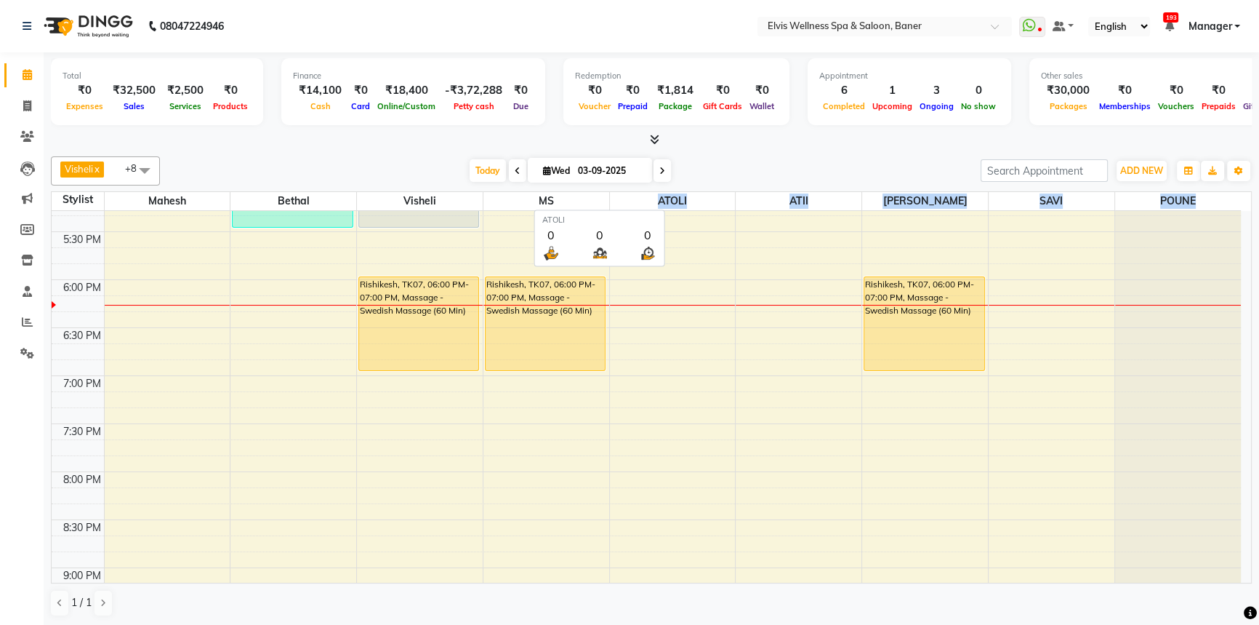
drag, startPoint x: 1118, startPoint y: 193, endPoint x: 639, endPoint y: 199, distance: 479.3
click at [639, 199] on tr "Stylist Mahesh Bethal Visheli MS ATOLI ATII Marvin SAVI POUNE" at bounding box center [647, 201] width 1190 height 19
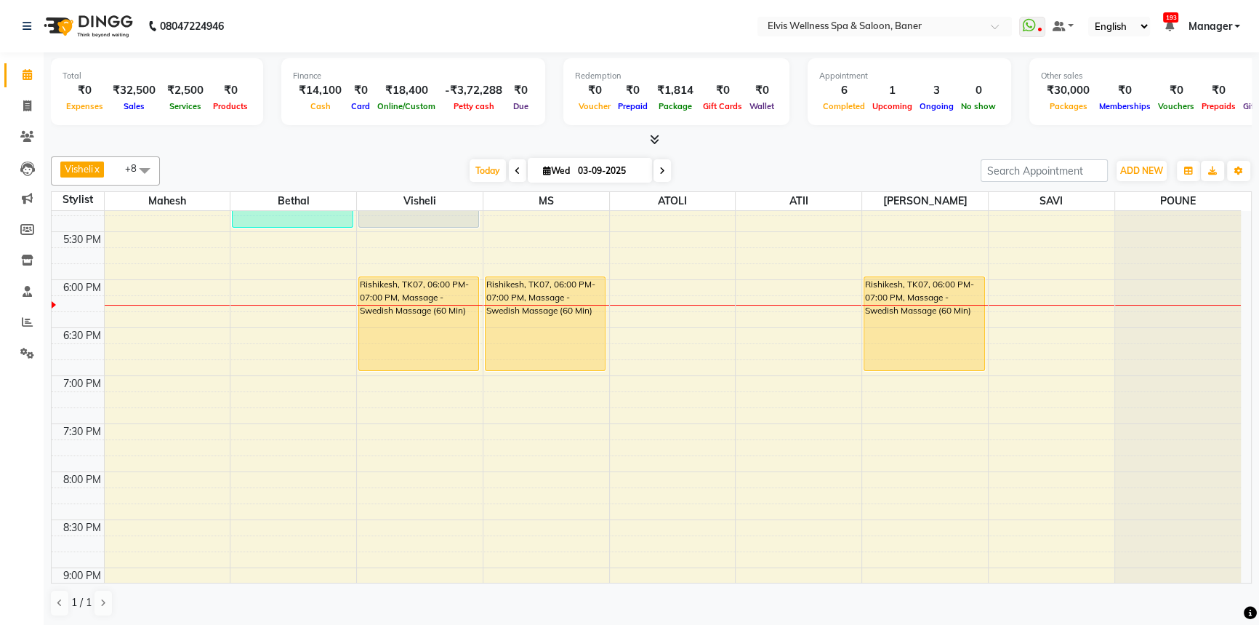
click at [716, 168] on div "[DATE] [DATE]" at bounding box center [570, 171] width 806 height 22
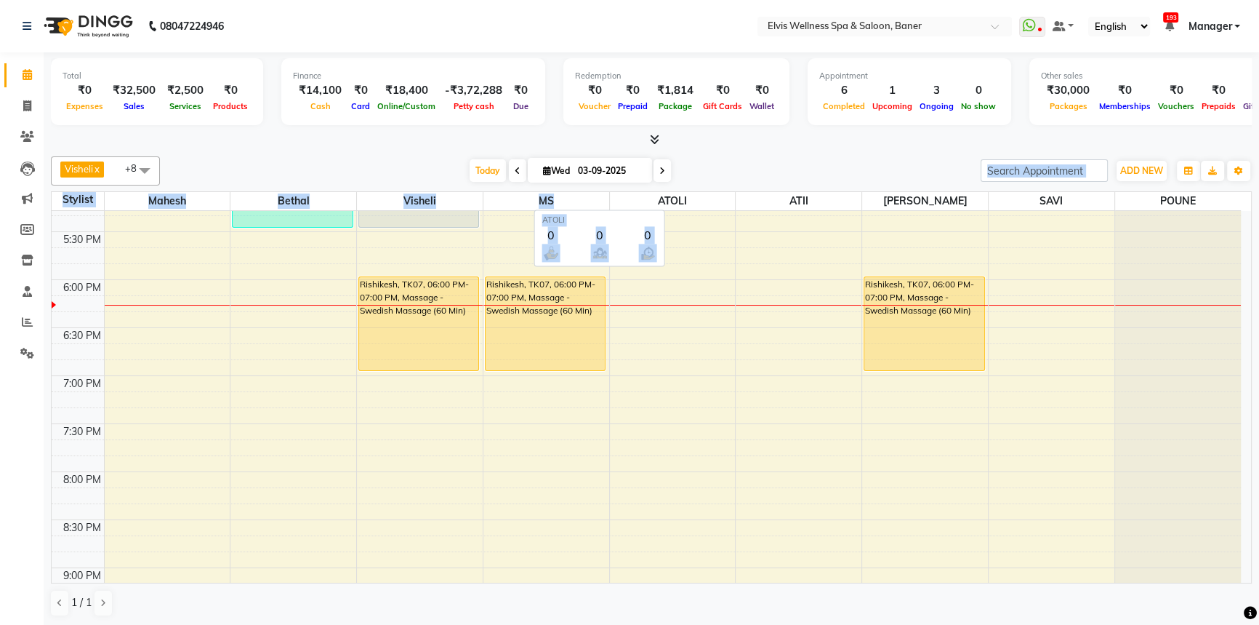
drag, startPoint x: 650, startPoint y: 201, endPoint x: 824, endPoint y: 183, distance: 174.7
click at [824, 183] on div "Visheli x MS x Bethal x ATOLI x ATII x SAVI x Marvin x Mahesh x POUNE x +8 Sele…" at bounding box center [651, 387] width 1201 height 472
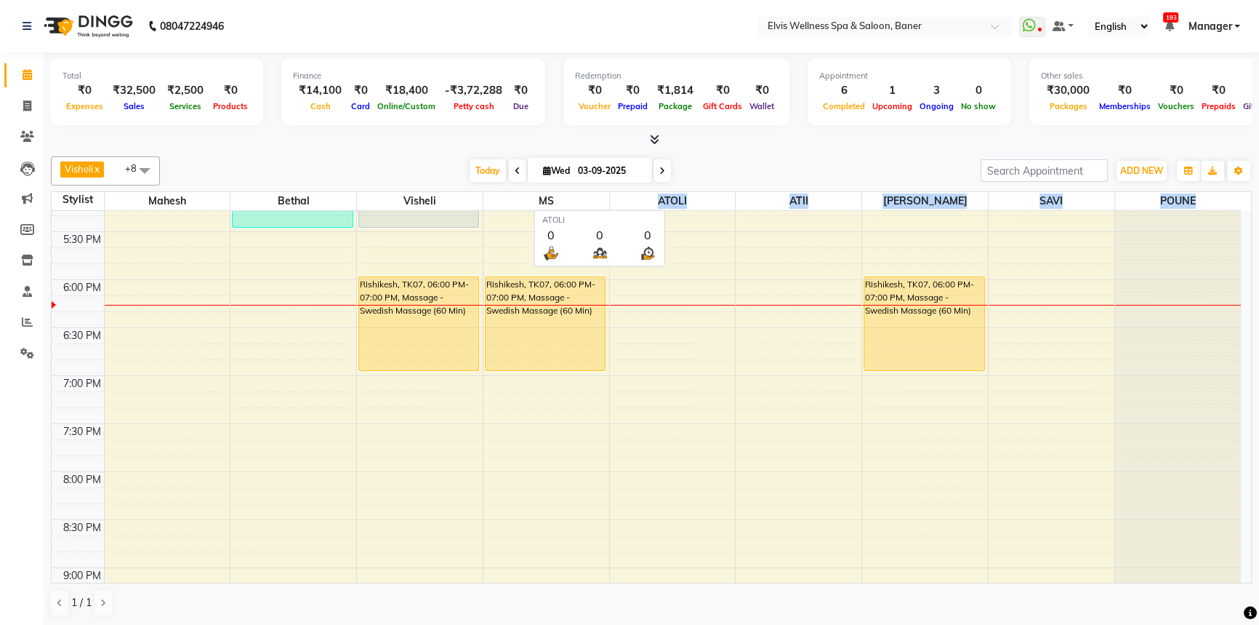
drag
click at [618, 201] on tr "Stylist Mahesh Bethal Visheli MS ATOLI ATII Marvin SAVI POUNE" at bounding box center [647, 201] width 1190 height 19
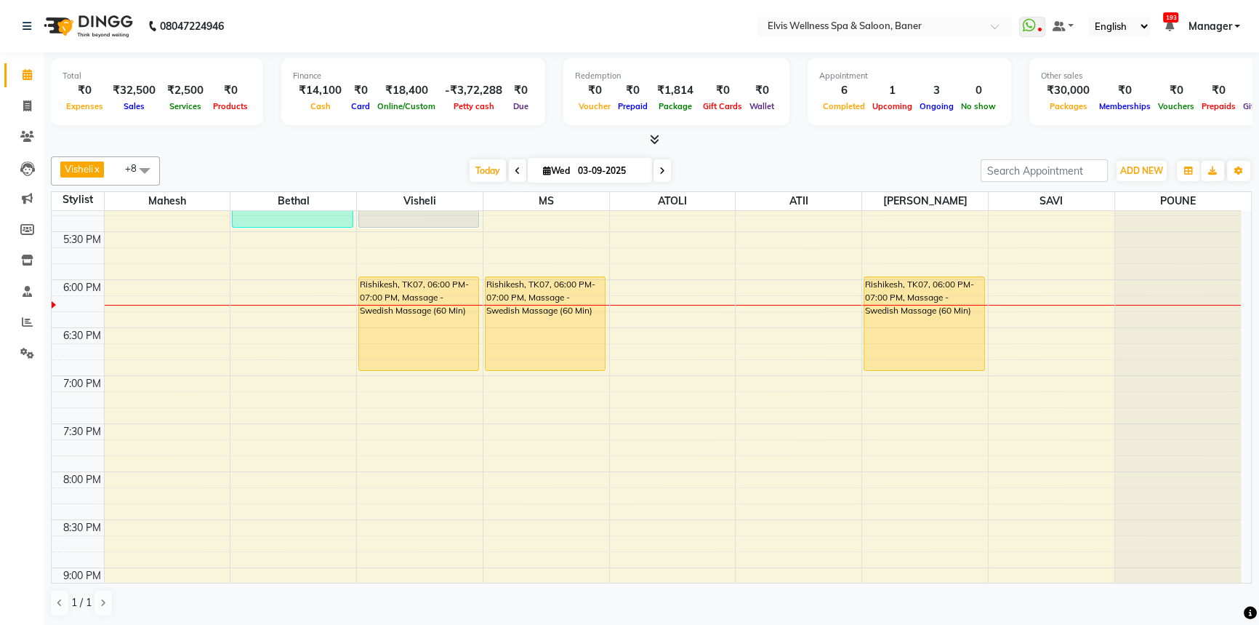
click at [725, 139] on div at bounding box center [651, 139] width 1201 height 15
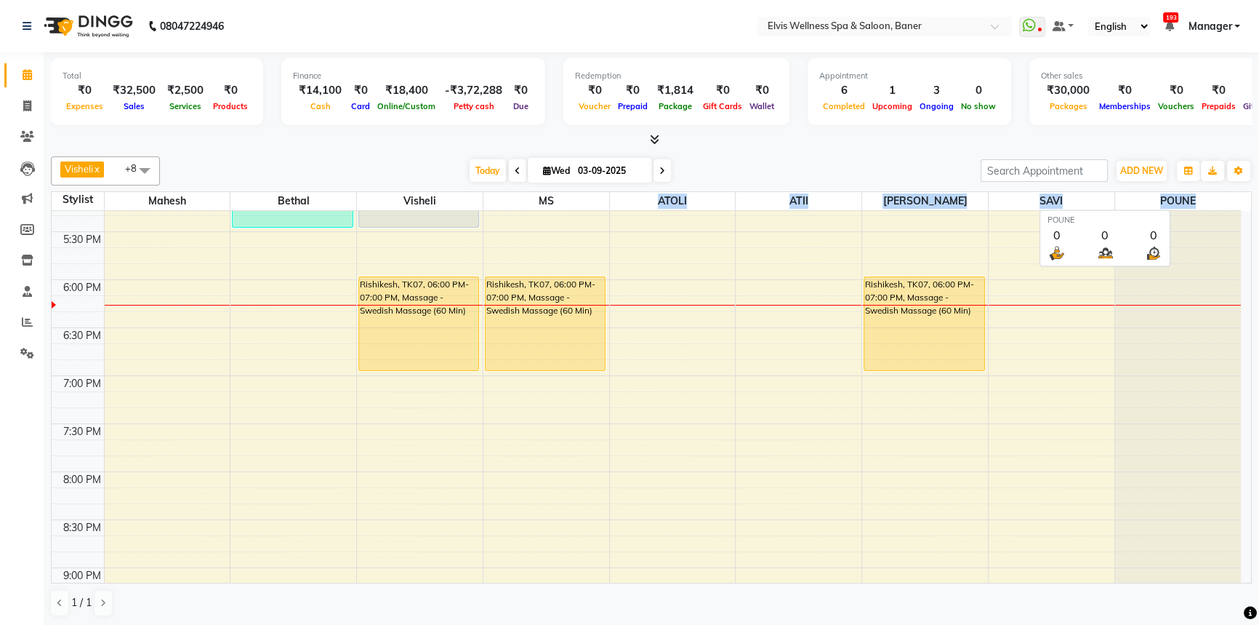
click at [1225, 197] on tr "Stylist Mahesh Bethal Visheli MS ATOLI ATII Marvin SAVI POUNE" at bounding box center [647, 201] width 1190 height 19
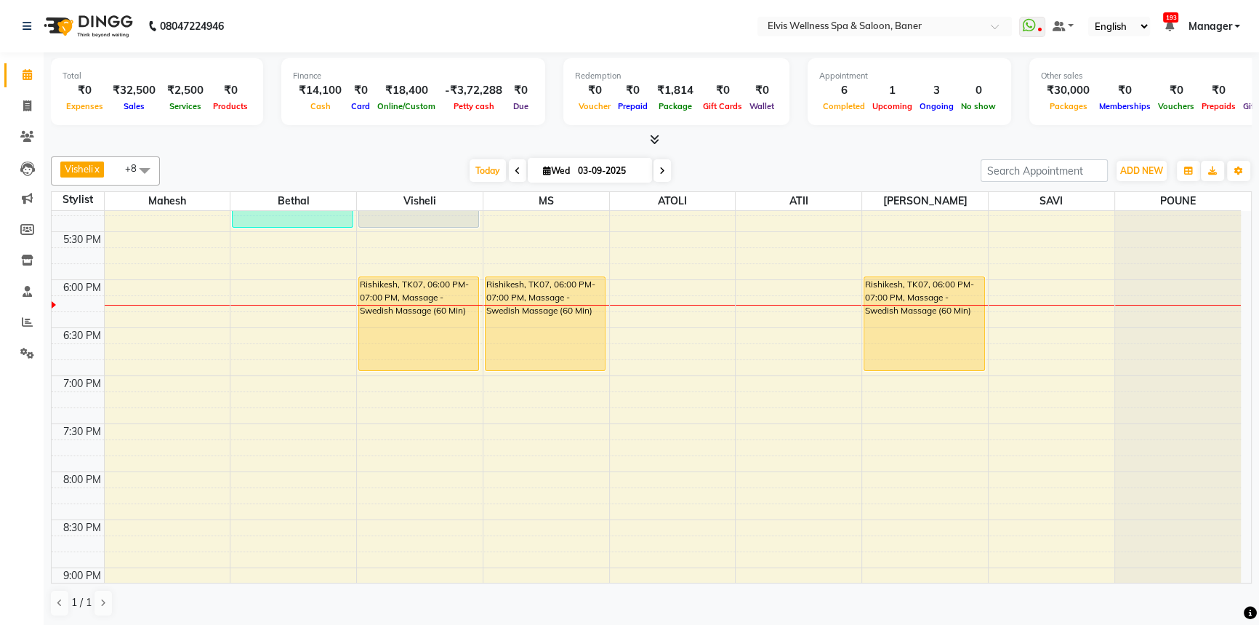
click at [873, 140] on div at bounding box center [651, 139] width 1201 height 15
click at [909, 148] on div "Total ₹0 Expenses ₹32,500 Sales ₹2,500 Services ₹0 Products Finance ₹14,100 Cas…" at bounding box center [652, 339] width 1216 height 574
click at [15, 136] on span at bounding box center [27, 137] width 25 height 17
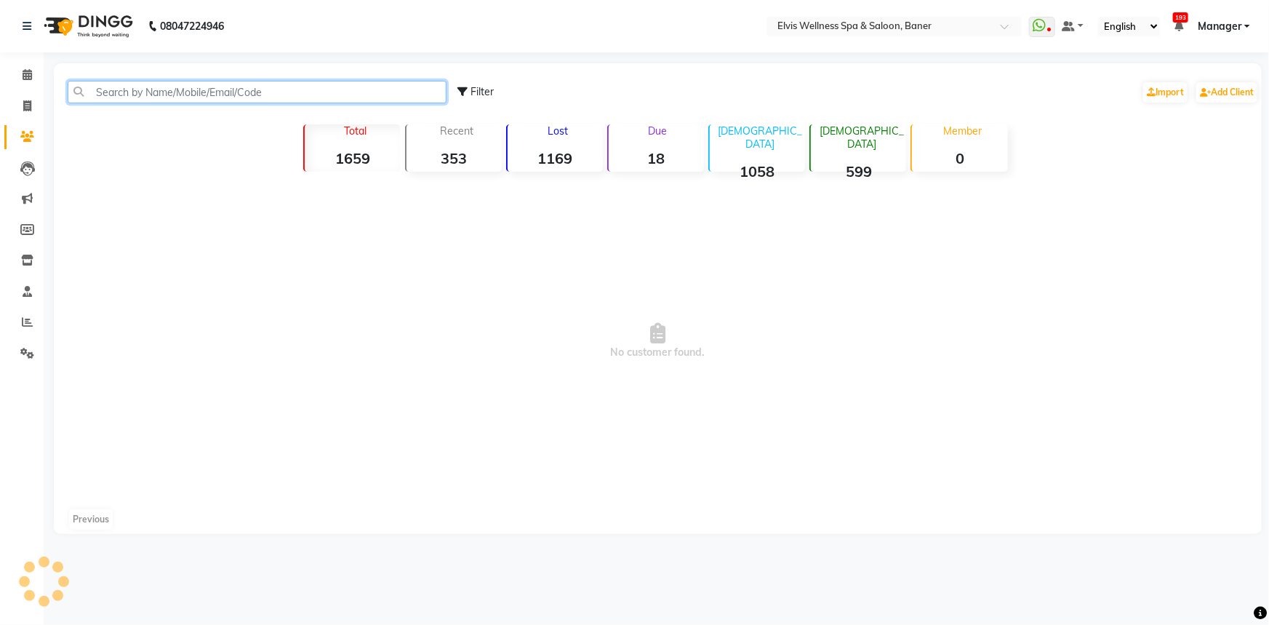
click at [165, 97] on input "text" at bounding box center [257, 92] width 379 height 23
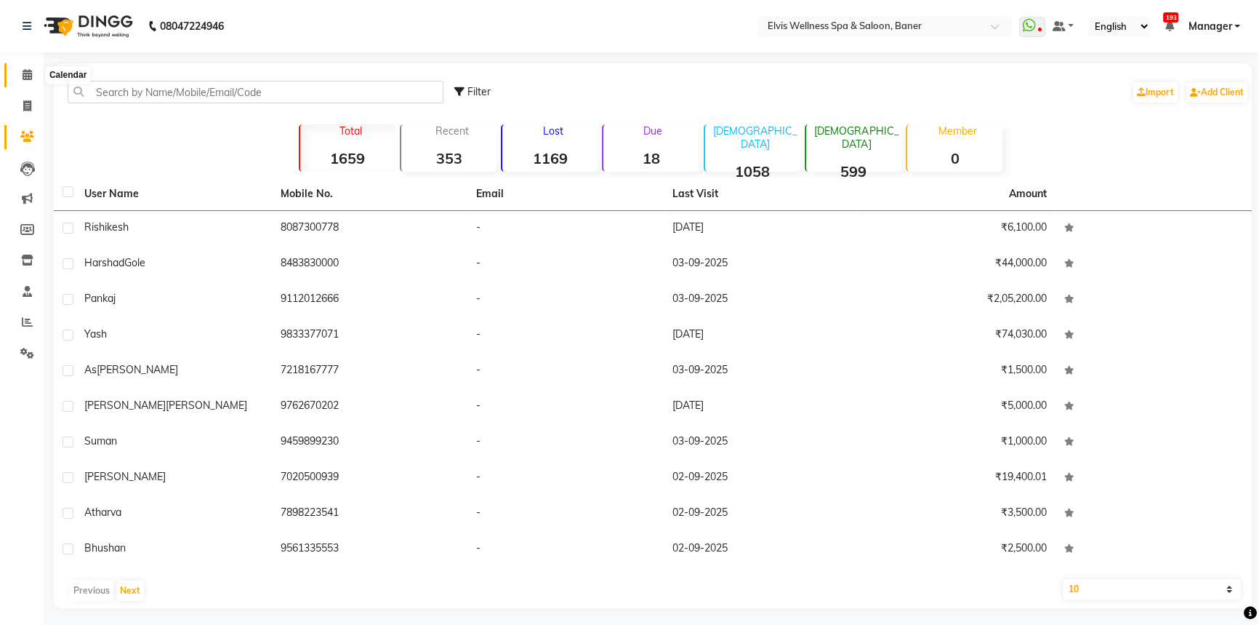
click at [29, 74] on icon at bounding box center [27, 74] width 9 height 11
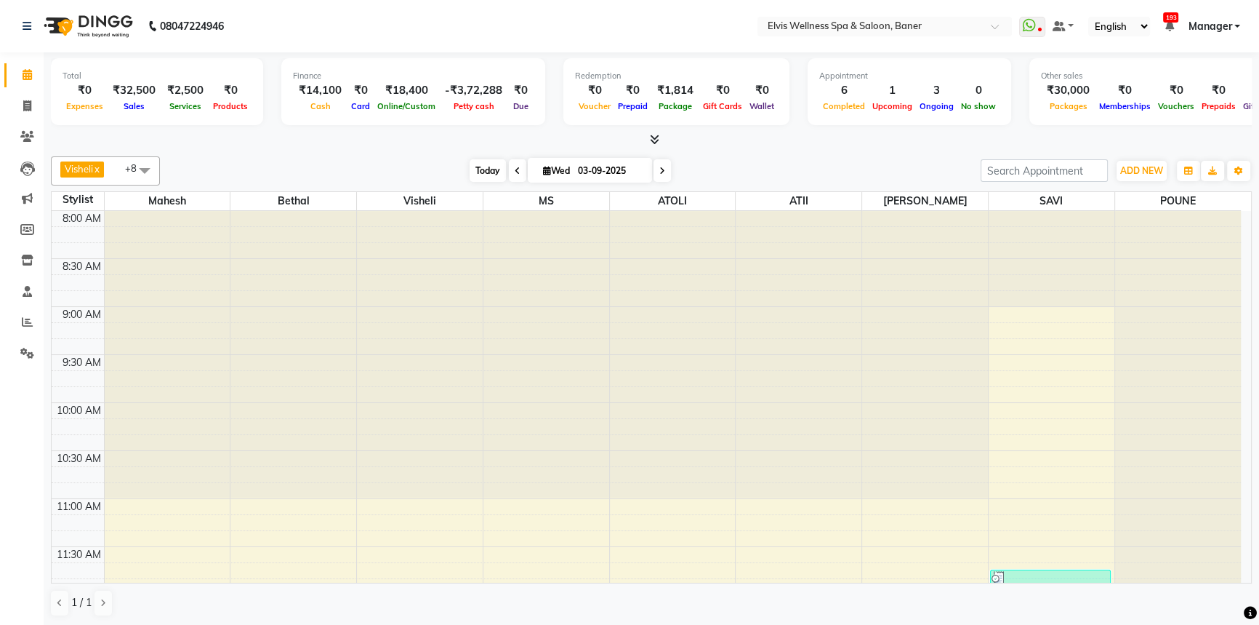
click at [494, 169] on span "Today" at bounding box center [488, 170] width 36 height 23
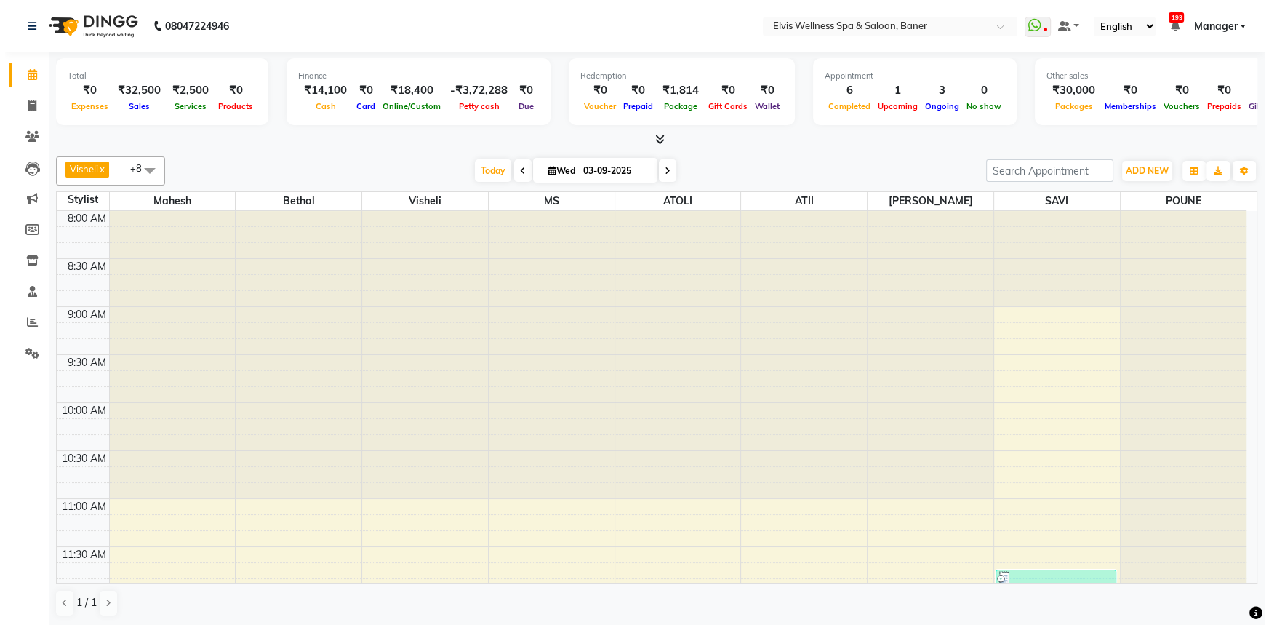
scroll to position [957, 0]
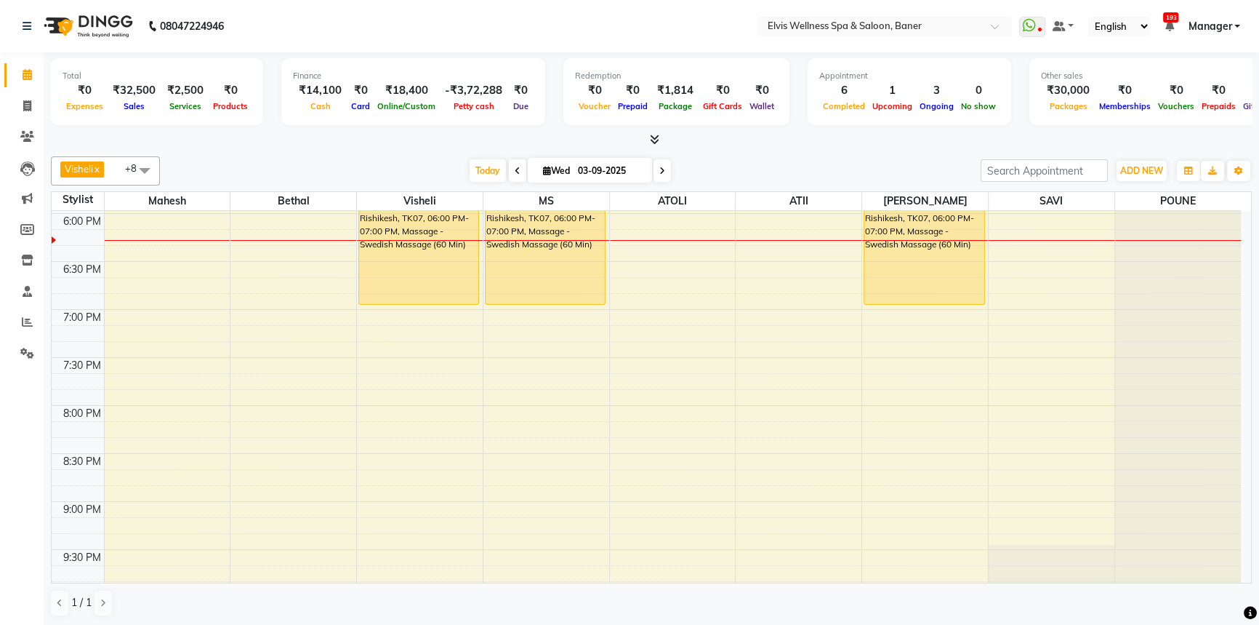
click at [870, 183] on div "Visheli x MS x Bethal x ATOLI x ATII x SAVI x [PERSON_NAME] [PERSON_NAME] x +8 …" at bounding box center [651, 170] width 1201 height 29
click at [860, 163] on div "[DATE] [DATE]" at bounding box center [570, 171] width 806 height 22
click at [728, 160] on div "[DATE] [DATE]" at bounding box center [570, 171] width 806 height 22
click at [737, 156] on div "Visheli x MS x Bethal x ATOLI x ATII x SAVI x [PERSON_NAME] [PERSON_NAME] x +8 …" at bounding box center [651, 170] width 1201 height 29
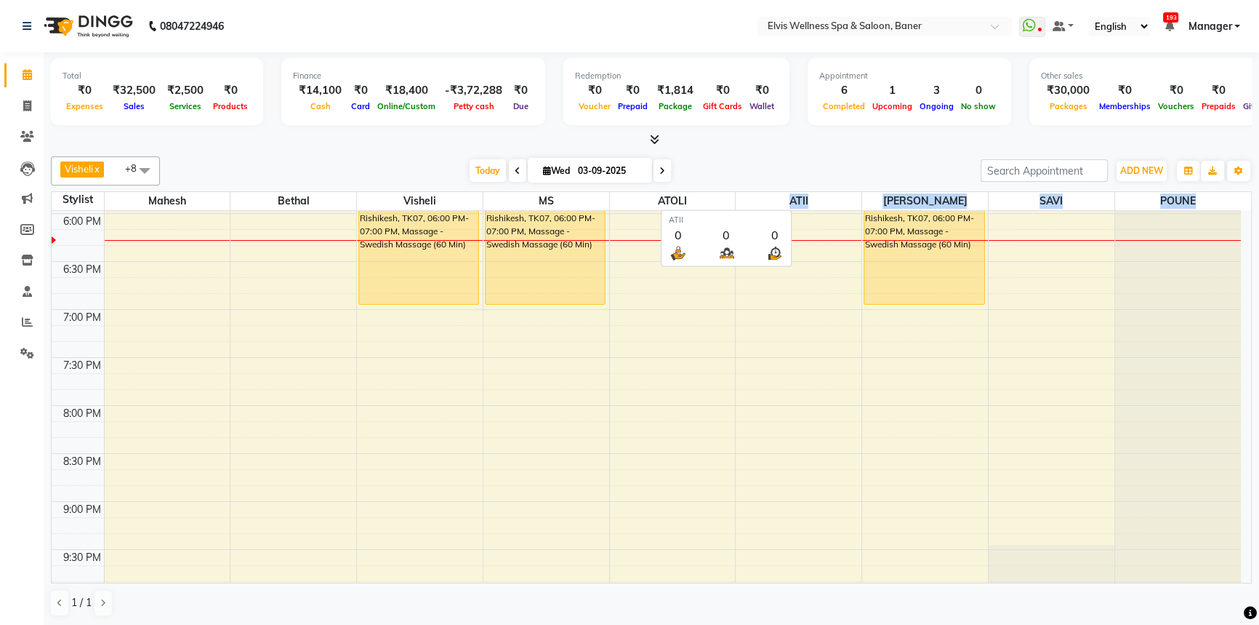
drag, startPoint x: 1218, startPoint y: 191, endPoint x: 743, endPoint y: 207, distance: 475.1
click at [743, 207] on tr "Stylist Mahesh Bethal Visheli MS ATOLI ATII Marvin SAVI POUNE" at bounding box center [647, 201] width 1190 height 19
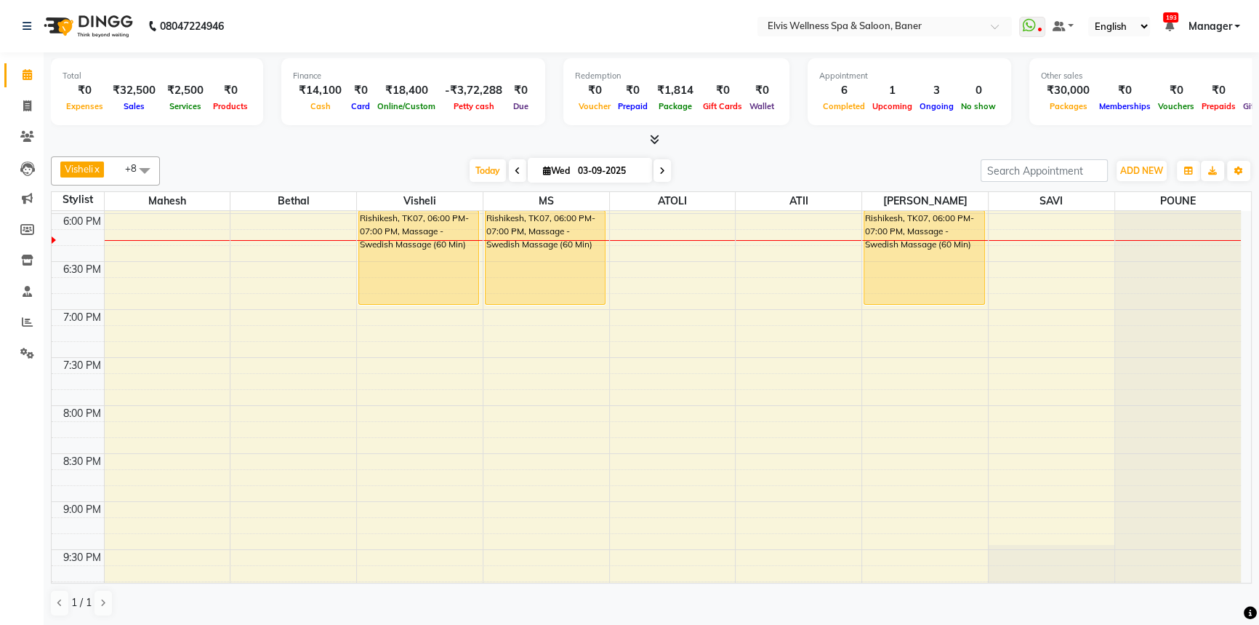
click at [781, 154] on div "Visheli x MS x Bethal x ATOLI x ATII x SAVI x [PERSON_NAME] [PERSON_NAME] x +8 …" at bounding box center [651, 387] width 1201 height 472
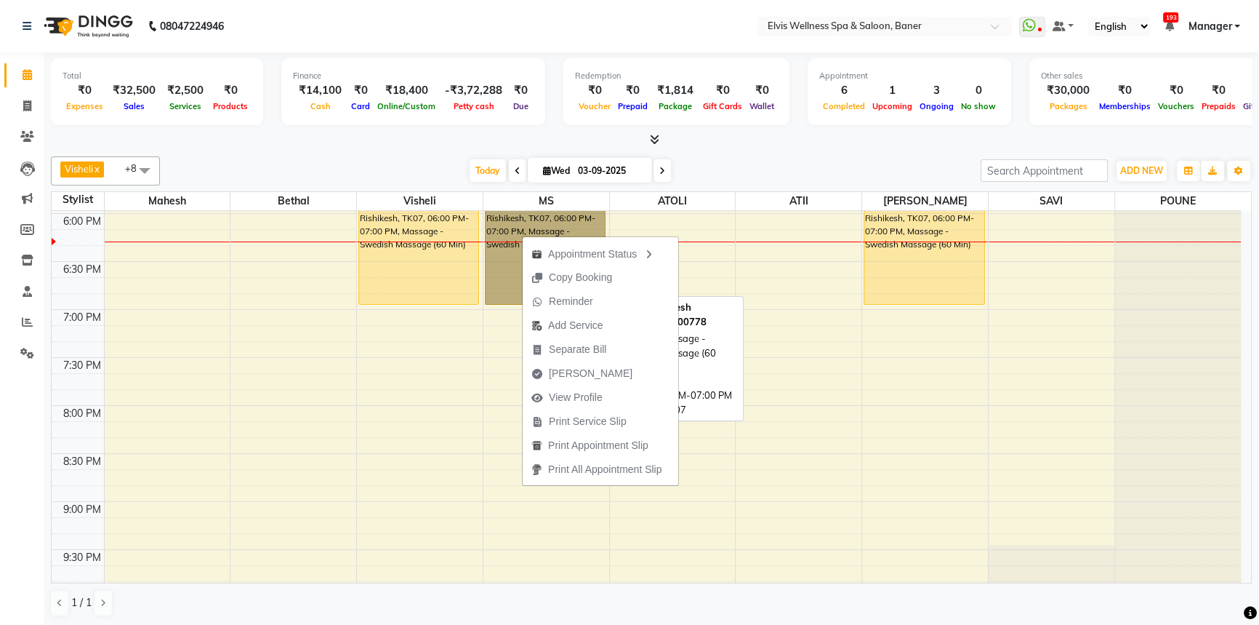
click at [500, 255] on link "Rishikesh, TK07, 06:00 PM-07:00 PM, Massage - Swedish Massage (60 Min)" at bounding box center [545, 257] width 121 height 95
select select "1"
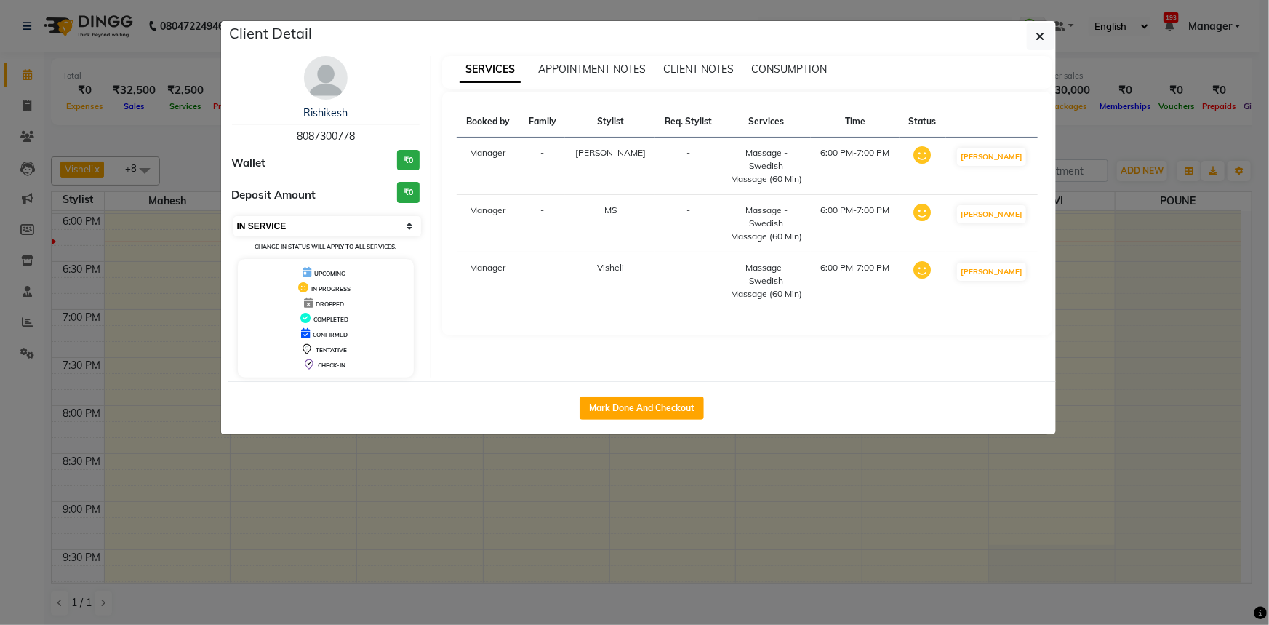
click at [279, 219] on select "Select IN SERVICE CONFIRMED TENTATIVE CHECK IN MARK DONE DROPPED UPCOMING" at bounding box center [327, 226] width 188 height 20
click at [164, 131] on ngb-modal-window "Client Detail Rishikesh 8087300778 Wallet ₹0 Deposit Amount ₹0 Select IN SERVIC…" at bounding box center [634, 312] width 1269 height 625
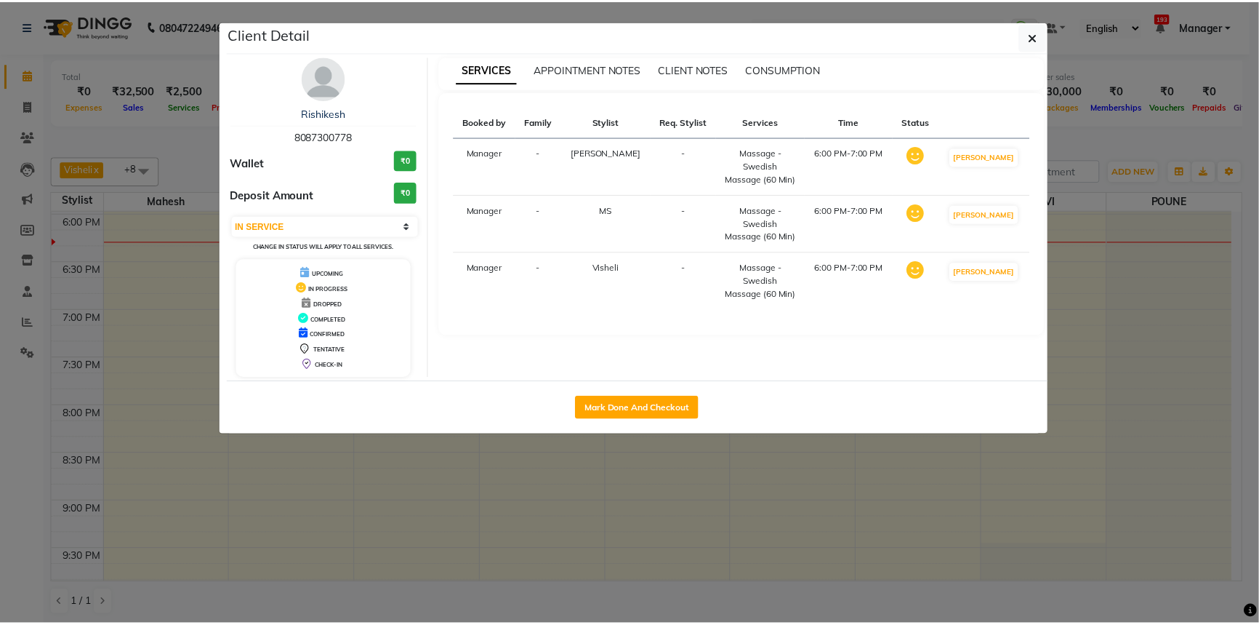
scroll to position [956, 0]
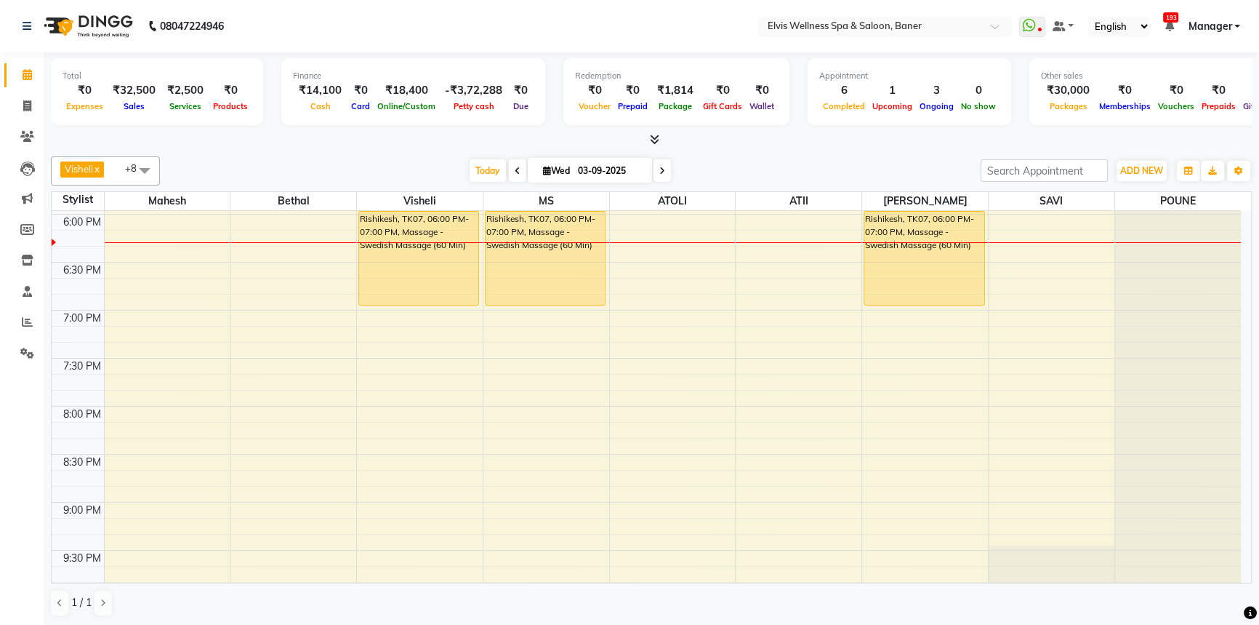
click at [796, 152] on div "Visheli x MS x Bethal x ATOLI x ATII x SAVI x [PERSON_NAME] [PERSON_NAME] x +8 …" at bounding box center [651, 387] width 1201 height 472
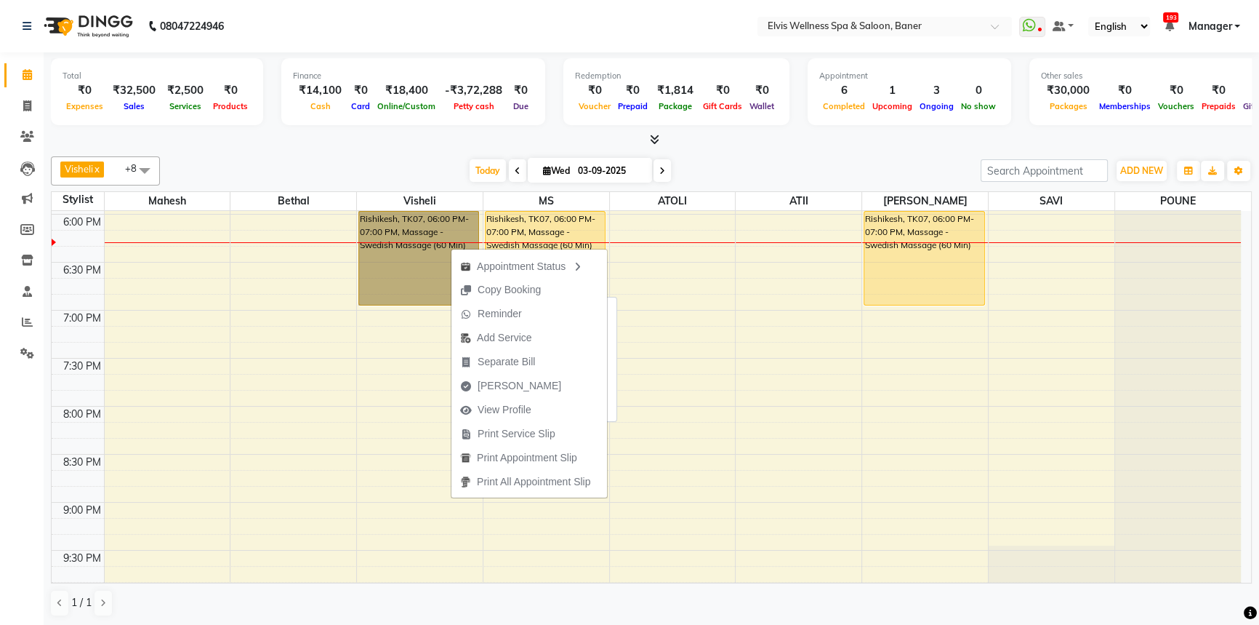
click at [393, 271] on link "Rishikesh, TK07, 06:00 PM-07:00 PM, Massage - Swedish Massage (60 Min)" at bounding box center [419, 258] width 121 height 95
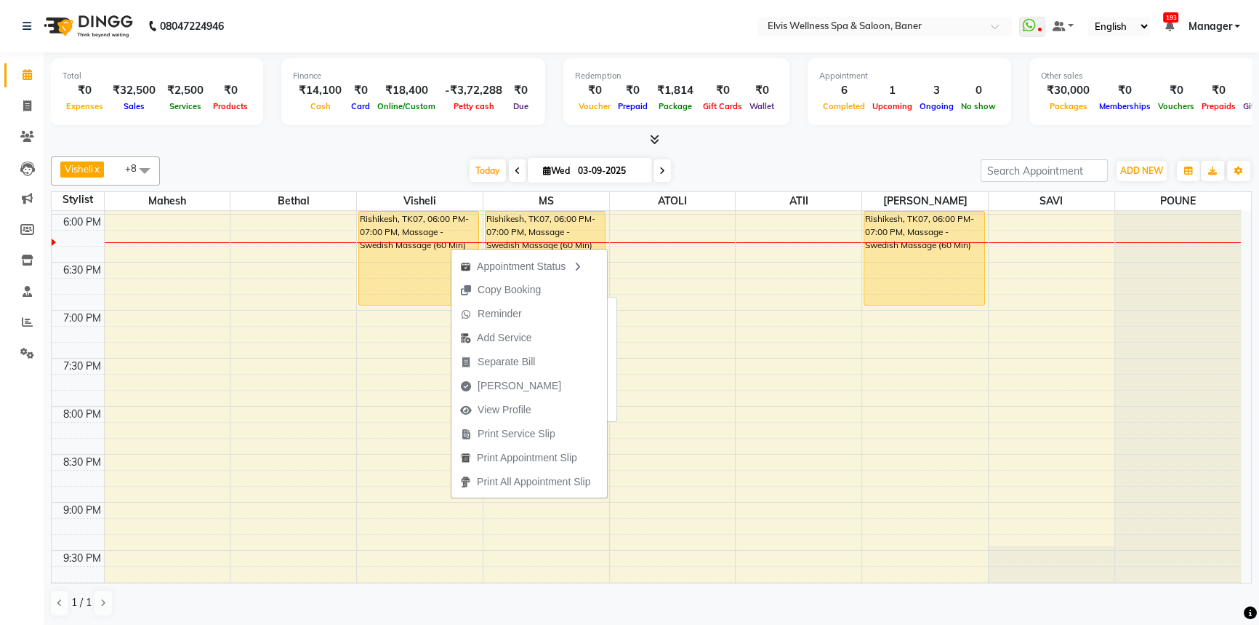
select select "1"
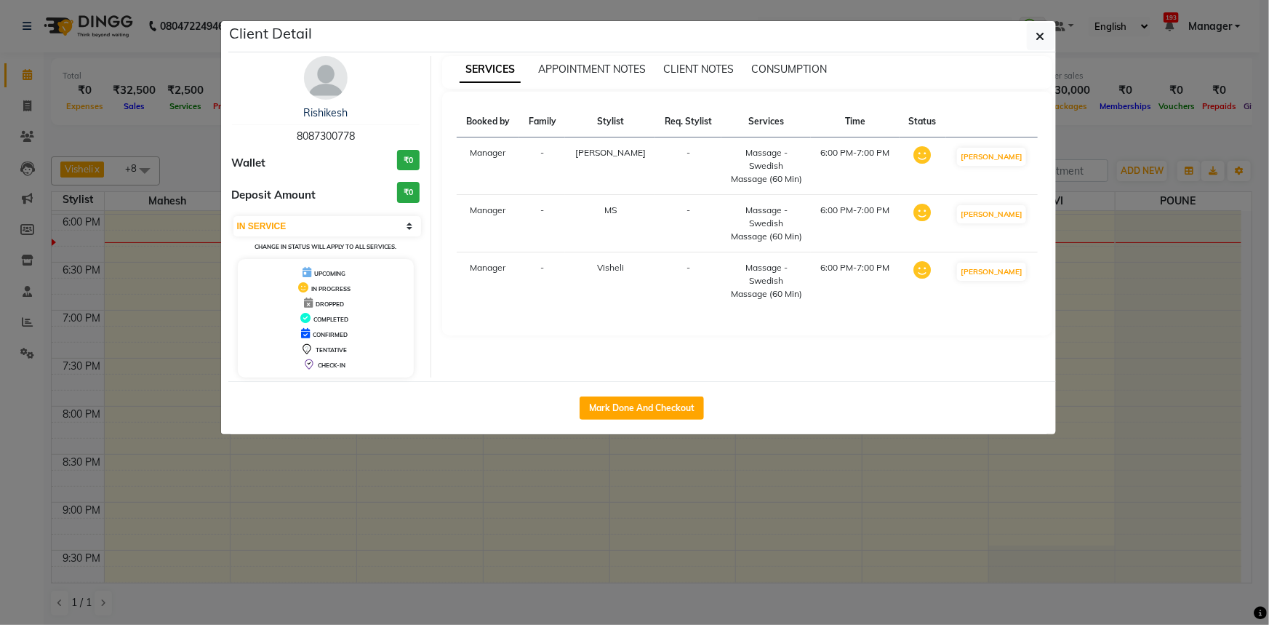
click at [1056, 36] on ngb-modal-window "Client Detail Rishikesh 8087300778 Wallet ₹0 Deposit Amount ₹0 Select IN SERVIC…" at bounding box center [634, 312] width 1269 height 625
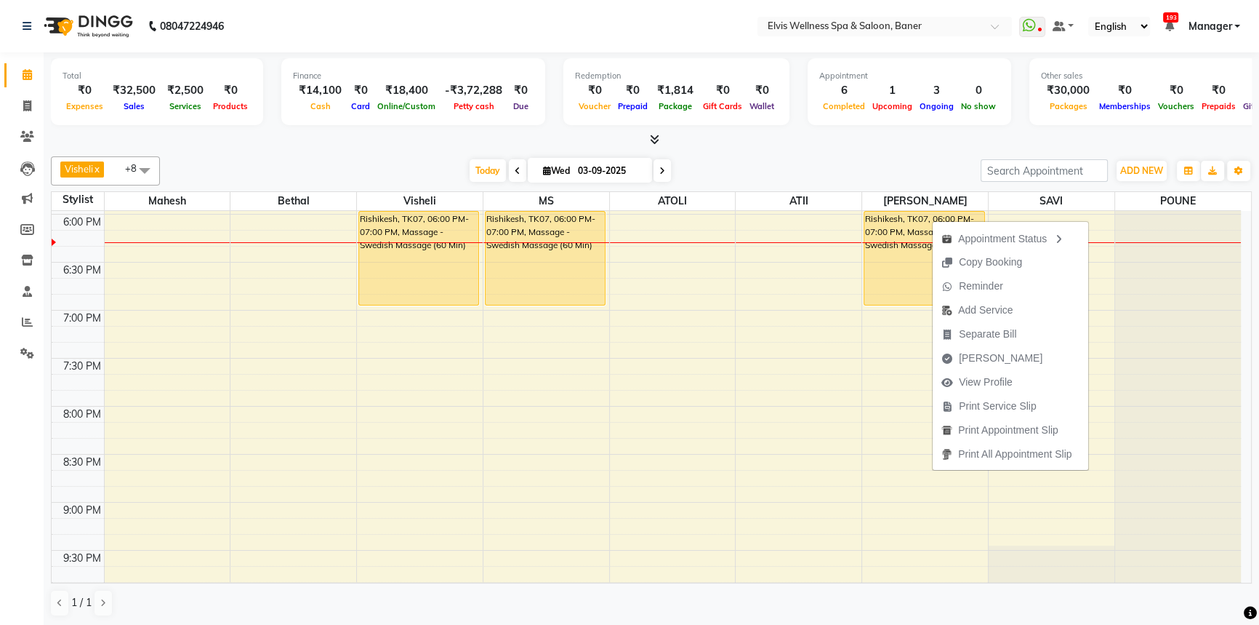
click at [884, 143] on div at bounding box center [651, 139] width 1201 height 15
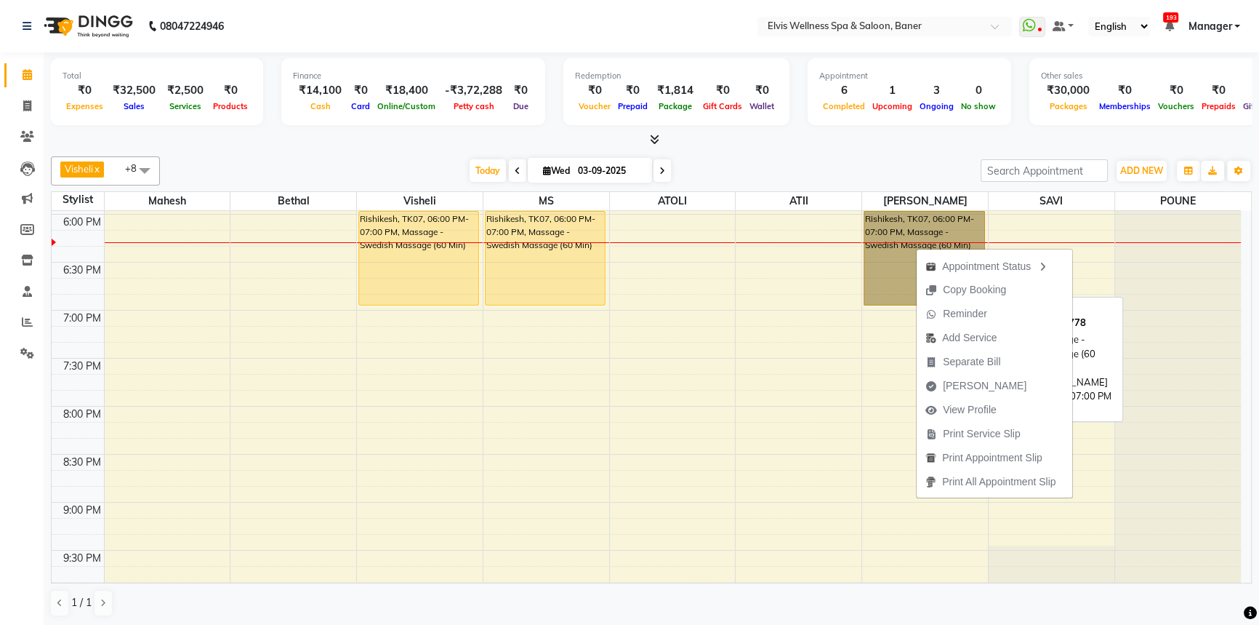
click at [902, 284] on link "Rishikesh, TK07, 06:00 PM-07:00 PM, Massage - Swedish Massage (60 Min)" at bounding box center [924, 258] width 121 height 95
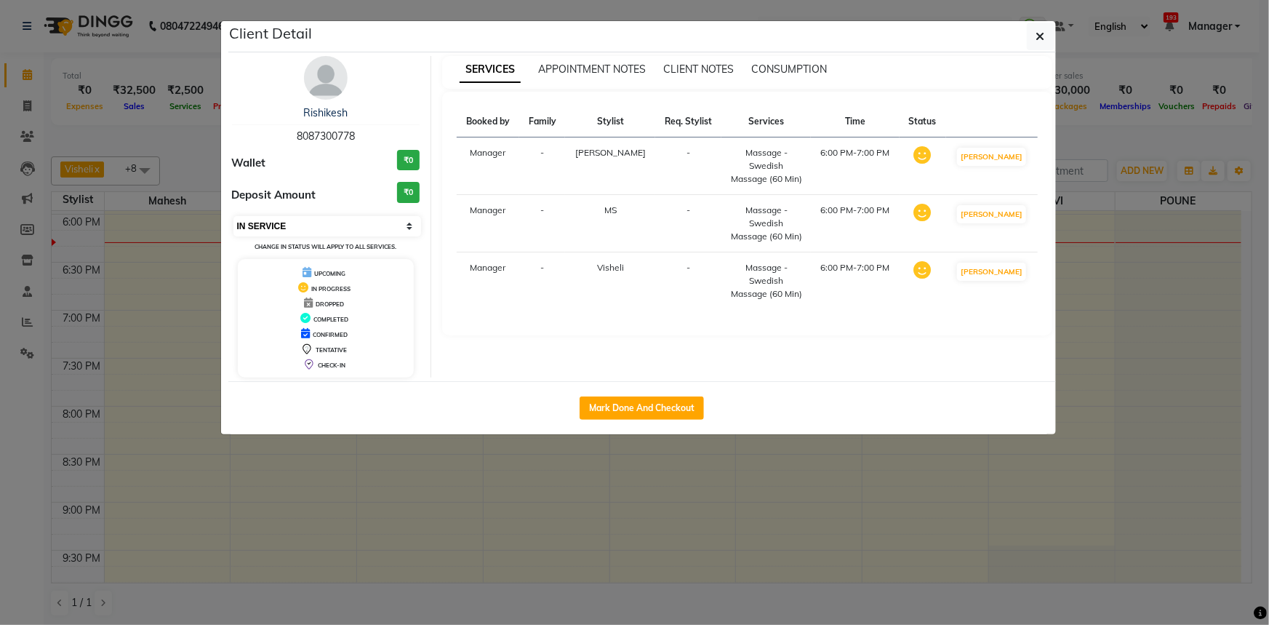
click at [312, 225] on select "Select IN SERVICE CONFIRMED TENTATIVE CHECK IN MARK DONE DROPPED UPCOMING" at bounding box center [327, 226] width 188 height 20
select select "6"
click at [233, 216] on select "Select IN SERVICE CONFIRMED TENTATIVE CHECK IN MARK DONE DROPPED UPCOMING" at bounding box center [327, 226] width 188 height 20
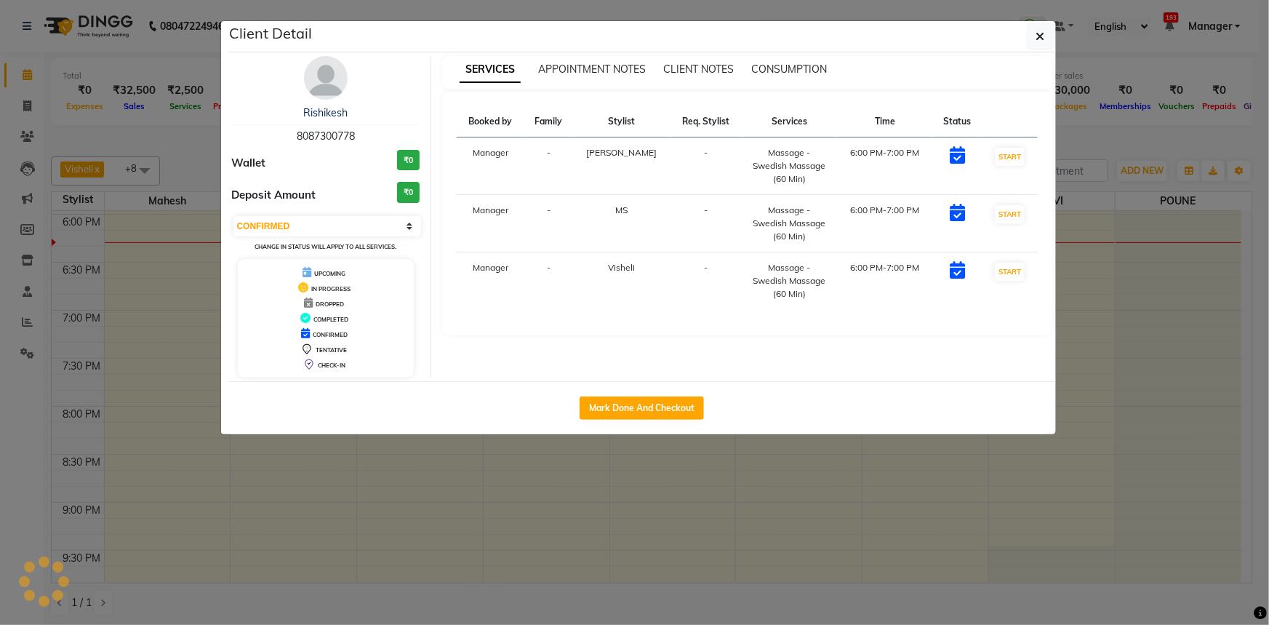
click at [15, 241] on ngb-modal-window "Client Detail Rishikesh 8087300778 Wallet ₹0 Deposit Amount ₹0 Select IN SERVIC…" at bounding box center [634, 312] width 1269 height 625
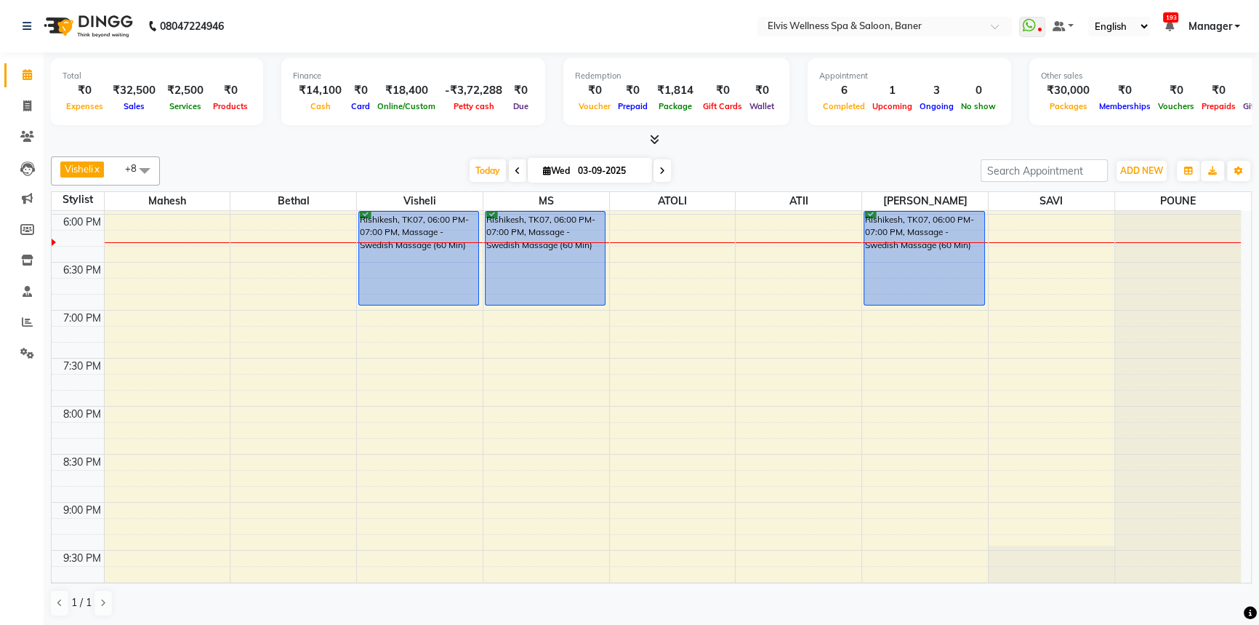
drag, startPoint x: 553, startPoint y: 240, endPoint x: 831, endPoint y: 148, distance: 292.7
click at [831, 148] on div "Total ₹0 Expenses ₹32,500 Sales ₹2,500 Services ₹0 Products Finance ₹14,100 Cas…" at bounding box center [652, 339] width 1216 height 574
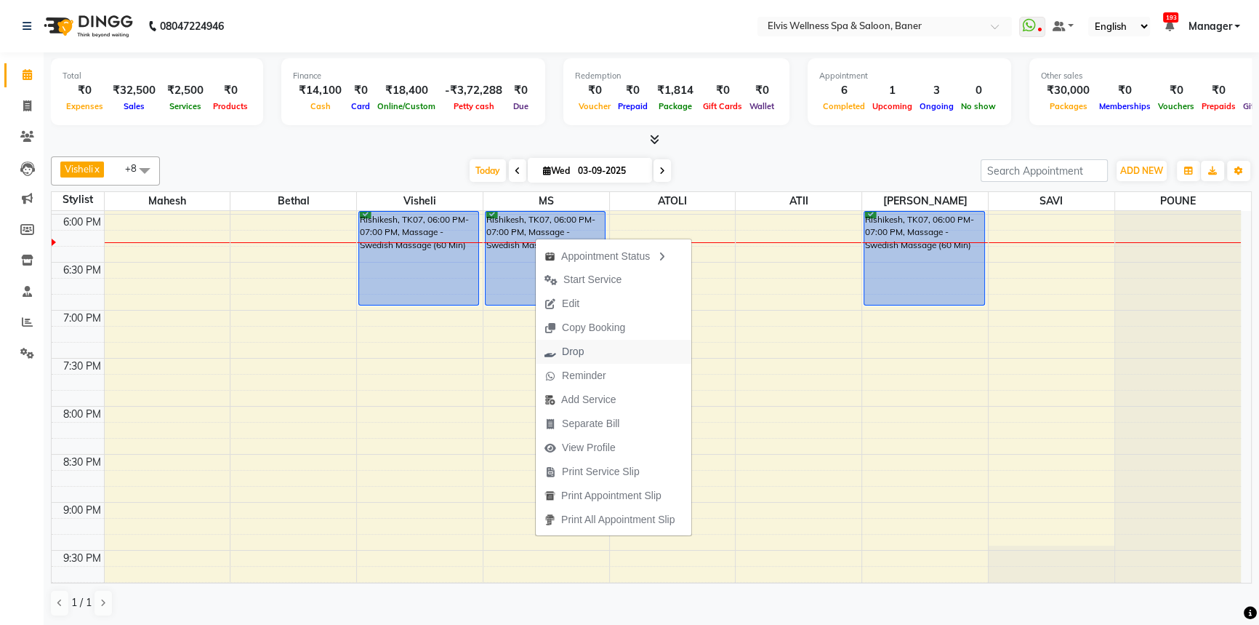
click at [566, 349] on span "Drop" at bounding box center [573, 351] width 22 height 15
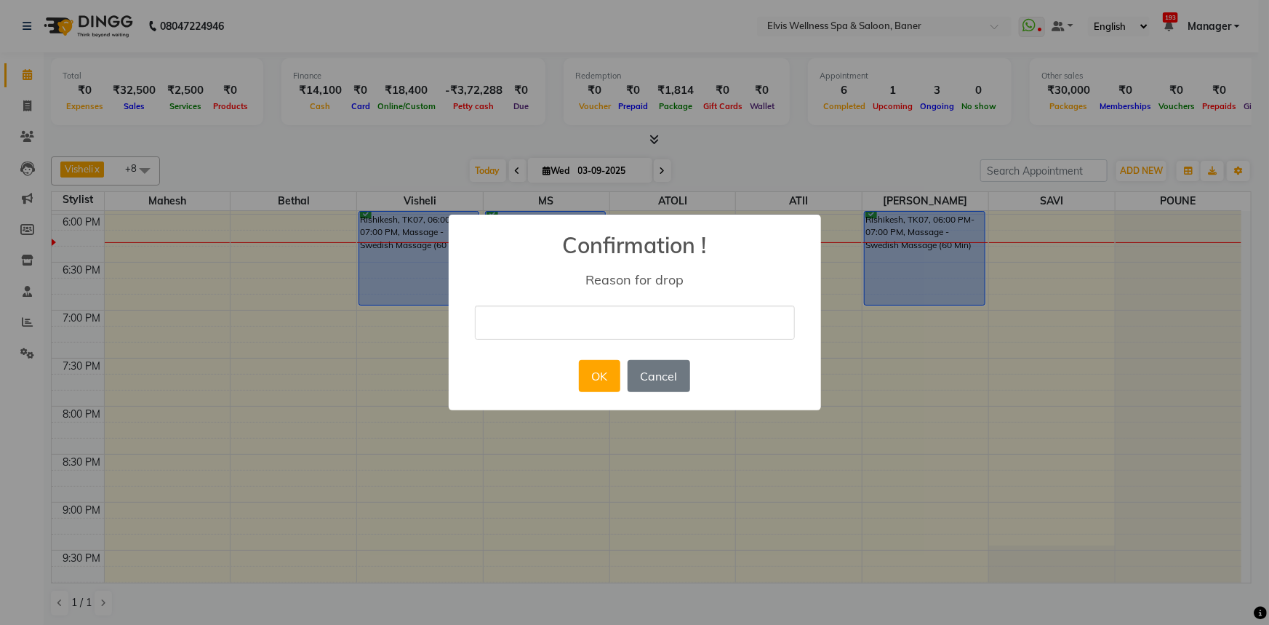
click at [803, 162] on div "× Confirmation ! Reason for drop OK No Cancel" at bounding box center [634, 312] width 1269 height 625
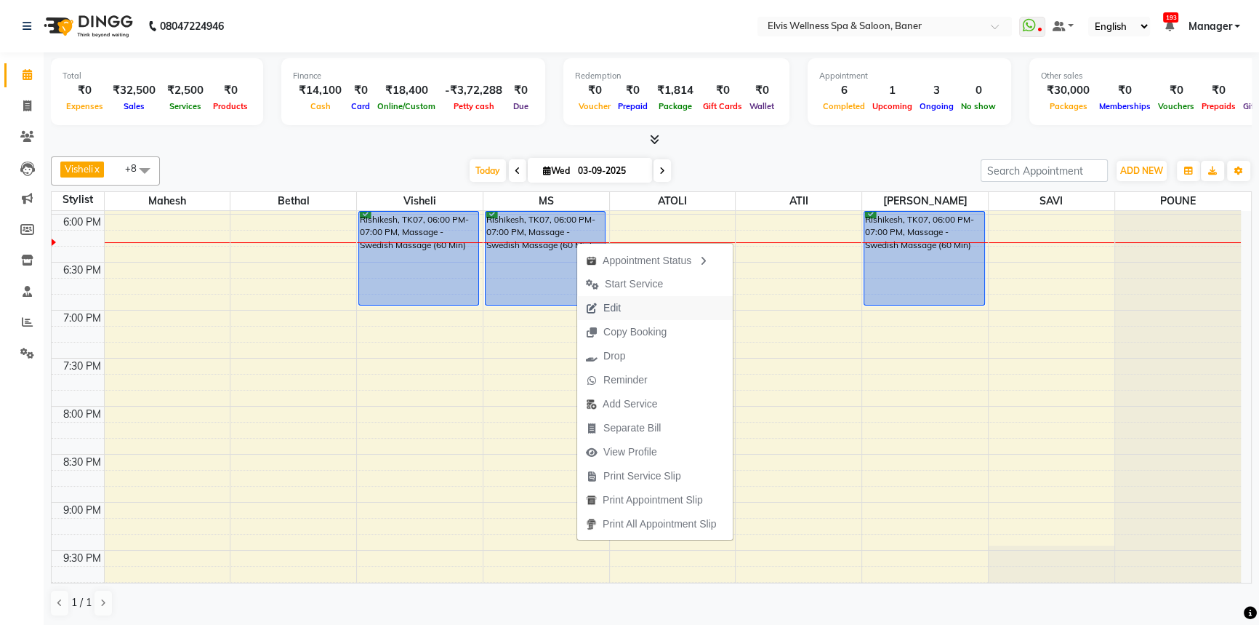
click at [618, 302] on span "Edit" at bounding box center [612, 307] width 17 height 15
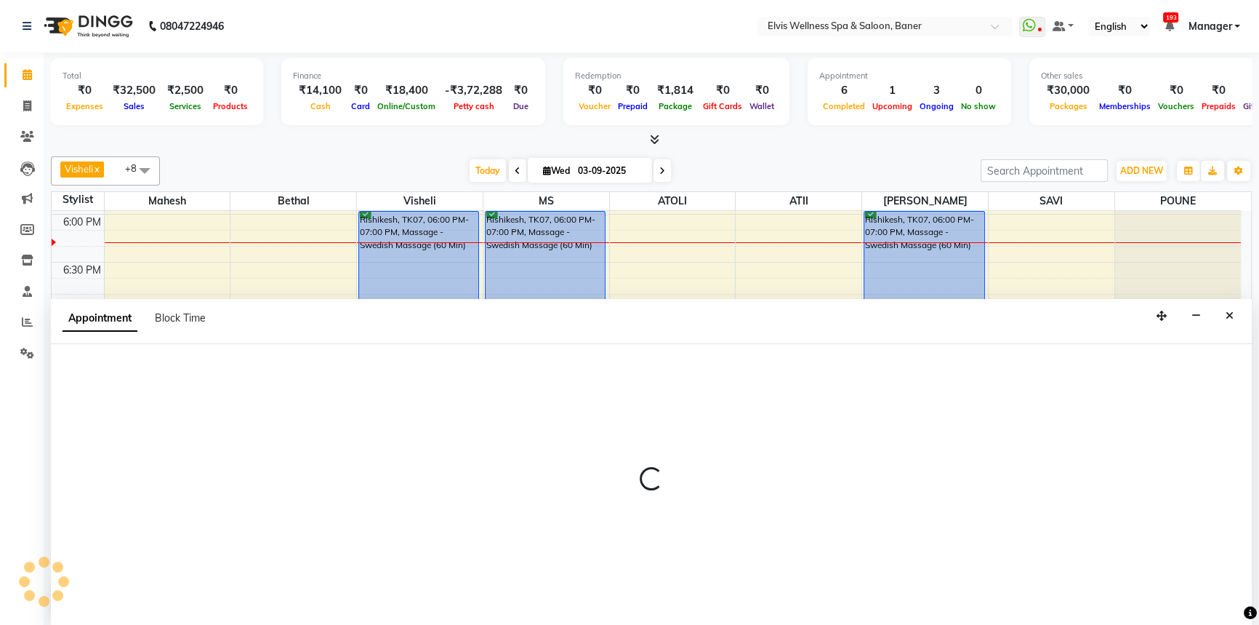
select select "tentative"
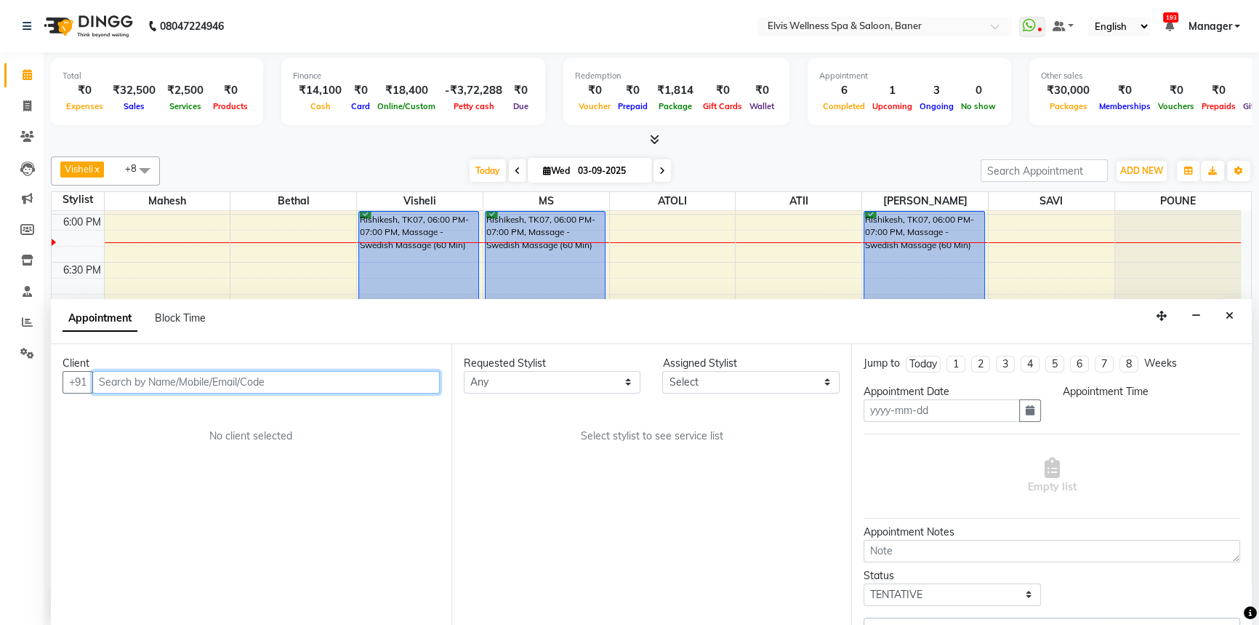
type input "03-09-2025"
select select "40637"
select select "confirm booking"
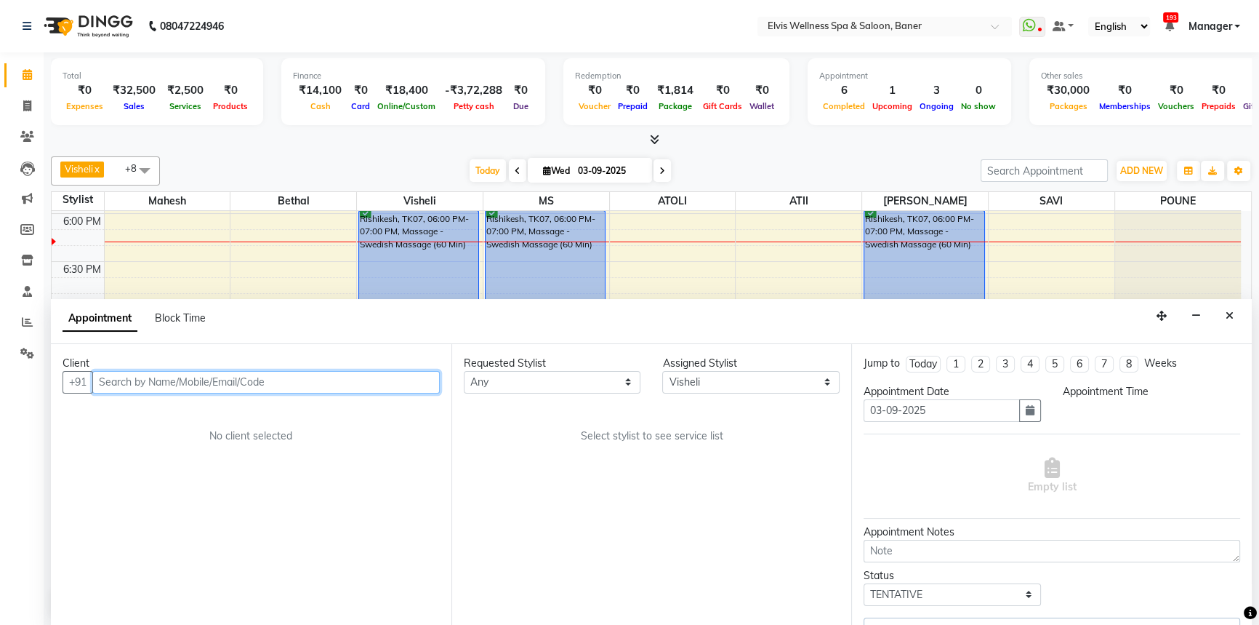
select select "1080"
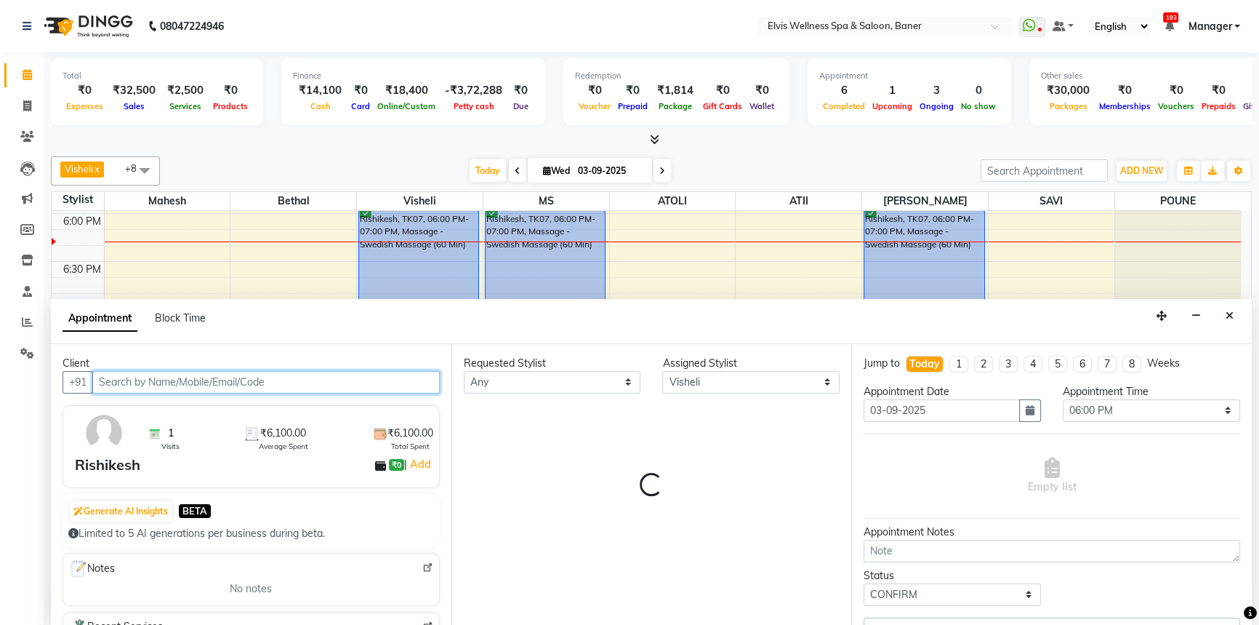
select select "2965"
select select "2970"
select select "2964"
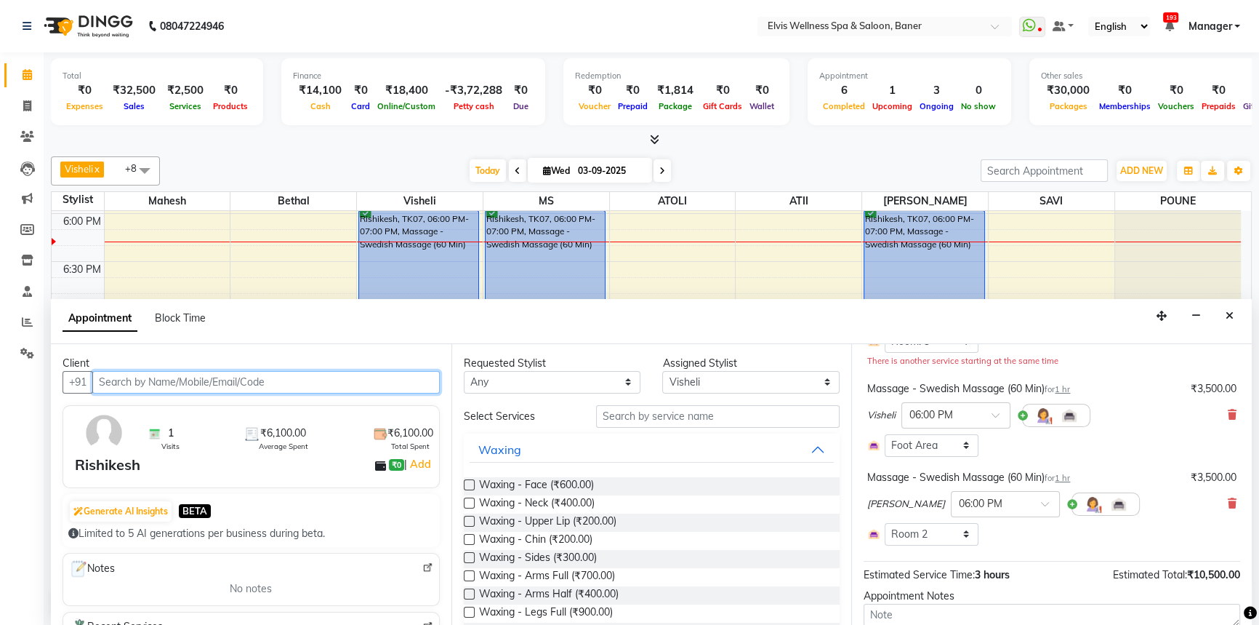
scroll to position [198, 0]
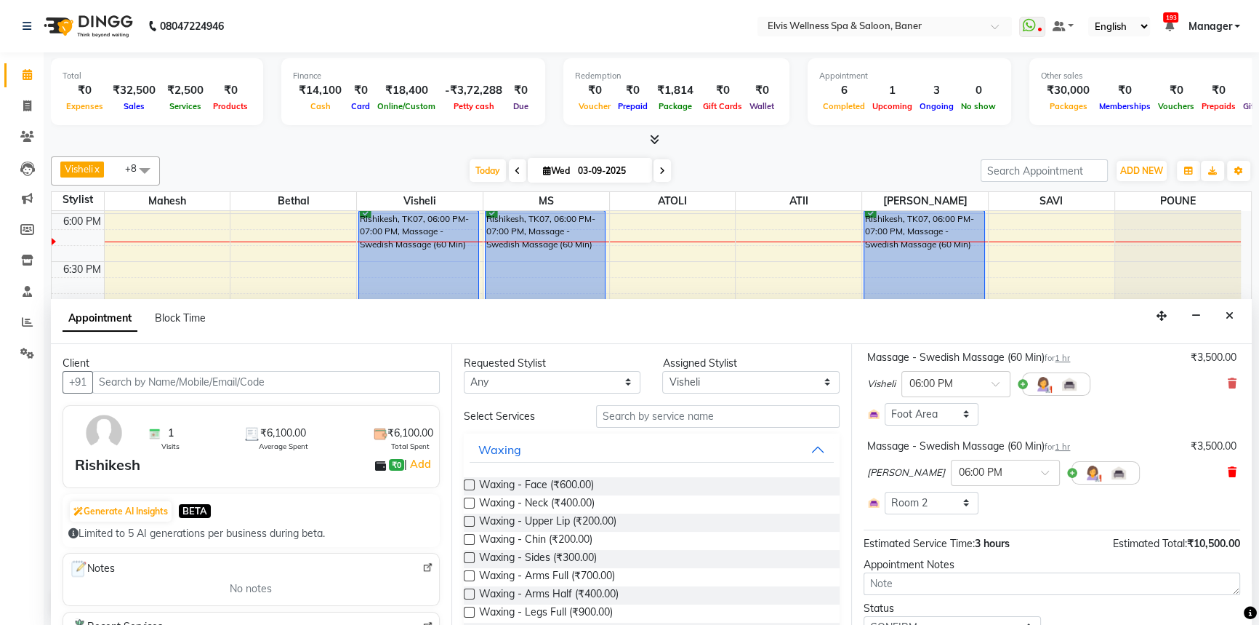
click at [1228, 467] on icon at bounding box center [1232, 472] width 9 height 10
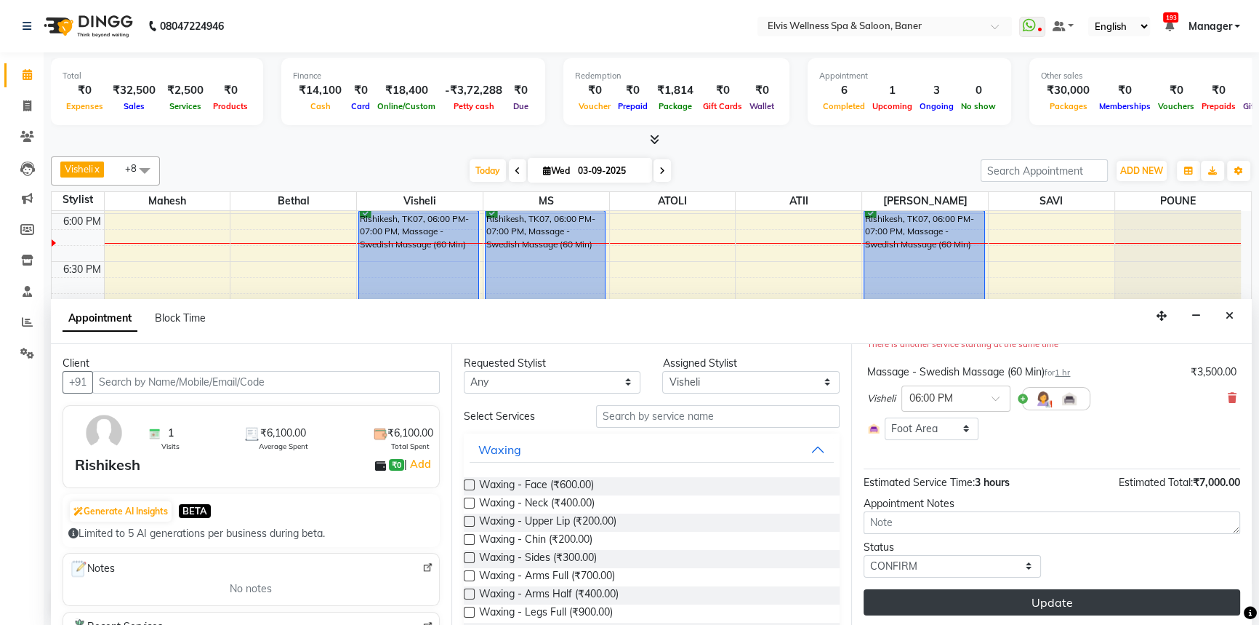
click at [1078, 603] on button "Update" at bounding box center [1052, 602] width 377 height 26
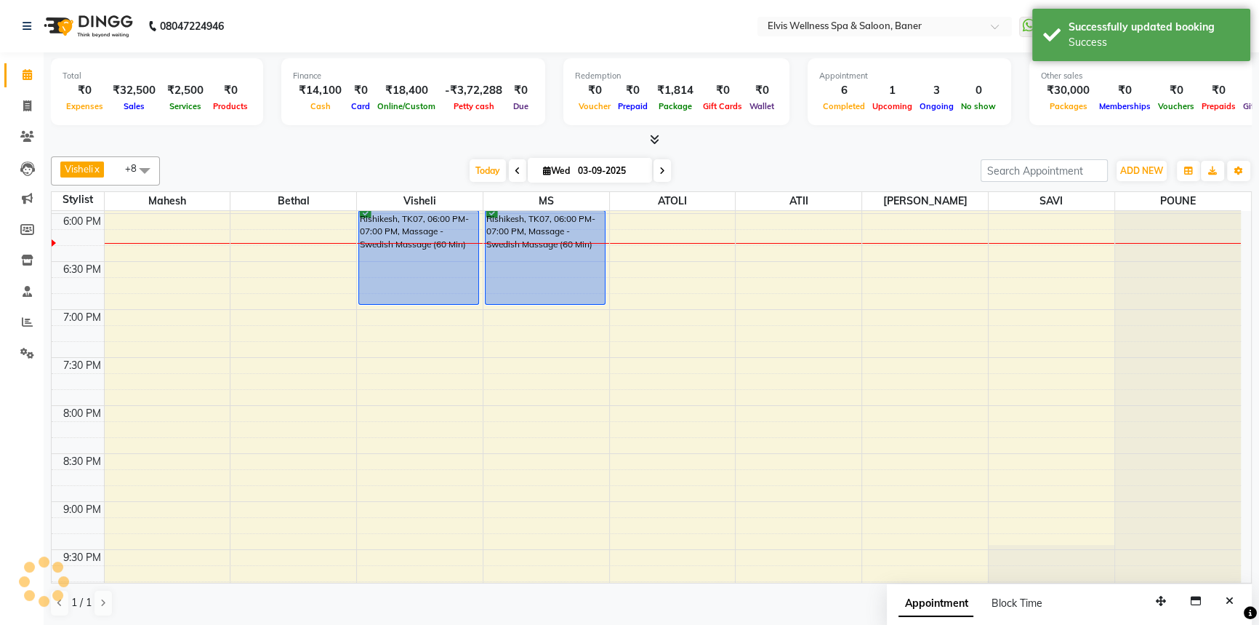
scroll to position [0, 0]
click at [862, 154] on div "Visheli x MS x Bethal x ATOLI x ATII x SAVI x [PERSON_NAME] [PERSON_NAME] x +8 …" at bounding box center [651, 387] width 1201 height 472
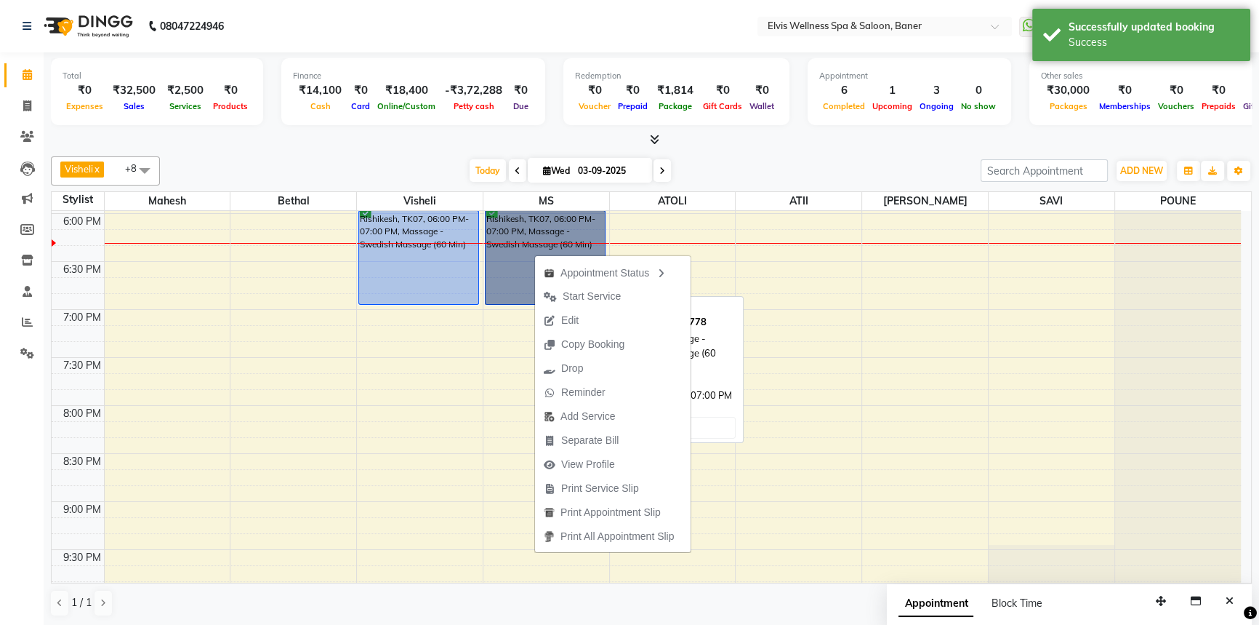
click at [537, 225] on link "Rishikesh, TK07, 06:00 PM-07:00 PM, Massage - Swedish Massage (60 Min)" at bounding box center [545, 257] width 121 height 95
select select "6"
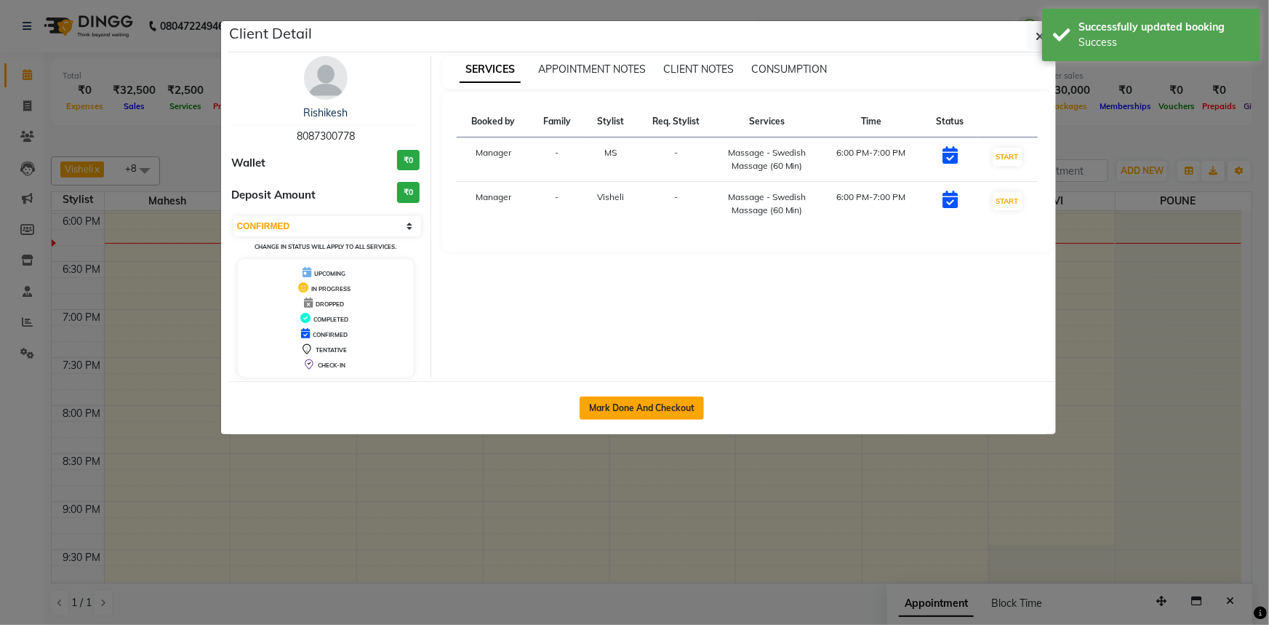
click at [638, 406] on button "Mark Done And Checkout" at bounding box center [642, 407] width 124 height 23
select select "service"
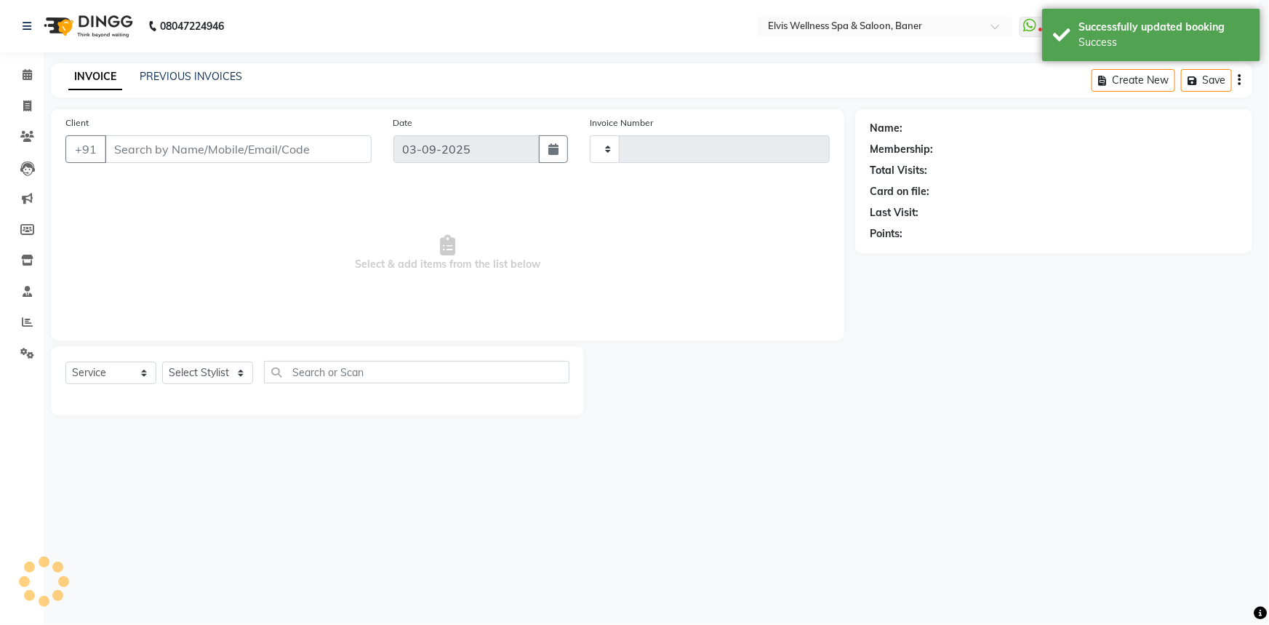
type input "1447"
select select "5735"
type input "8087300778"
select select "40639"
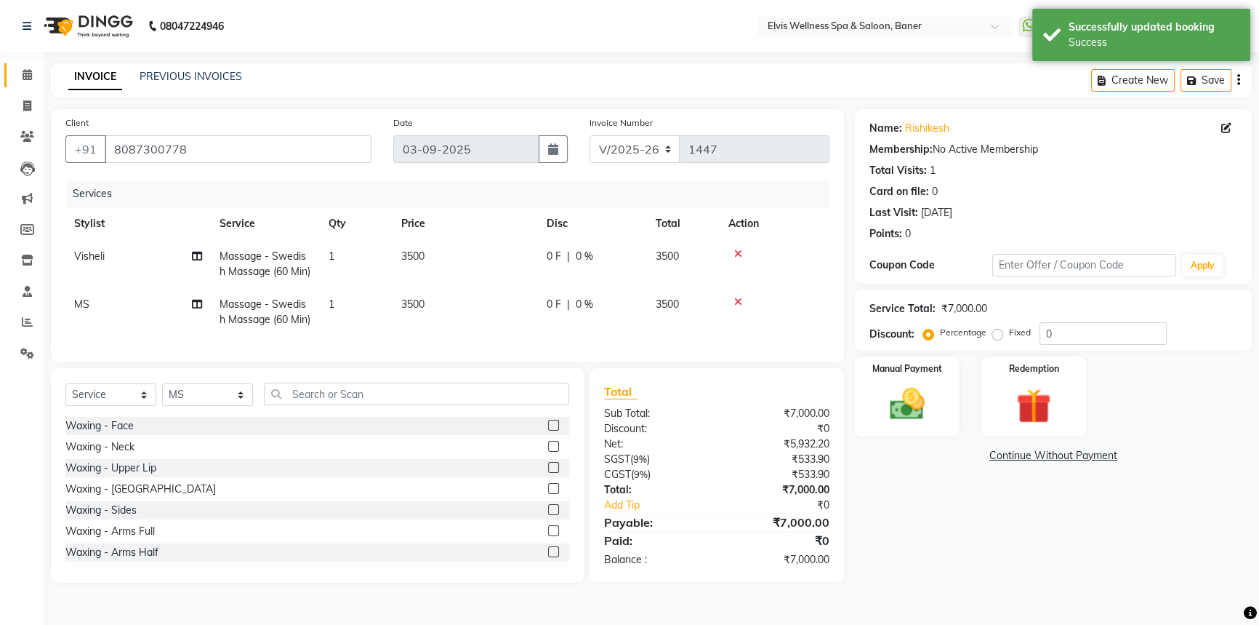
click at [21, 83] on link "Calendar" at bounding box center [21, 75] width 35 height 24
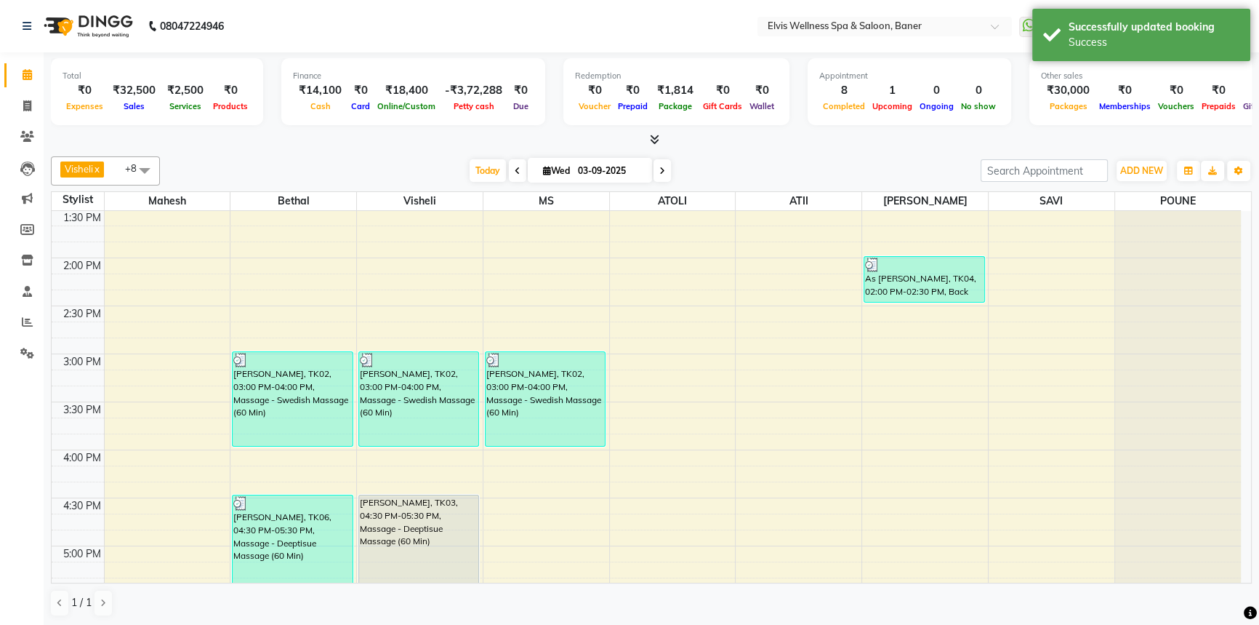
scroll to position [727, 0]
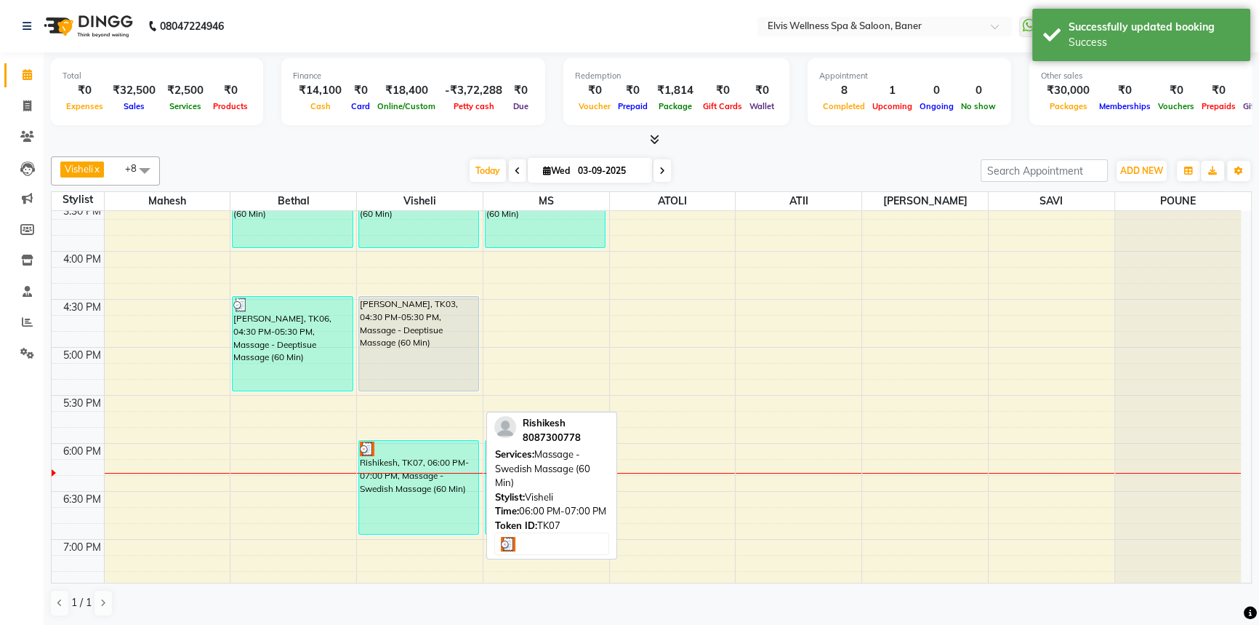
click at [405, 466] on div "Rishikesh, TK07, 06:00 PM-07:00 PM, Massage - Swedish Massage (60 Min)" at bounding box center [418, 487] width 119 height 93
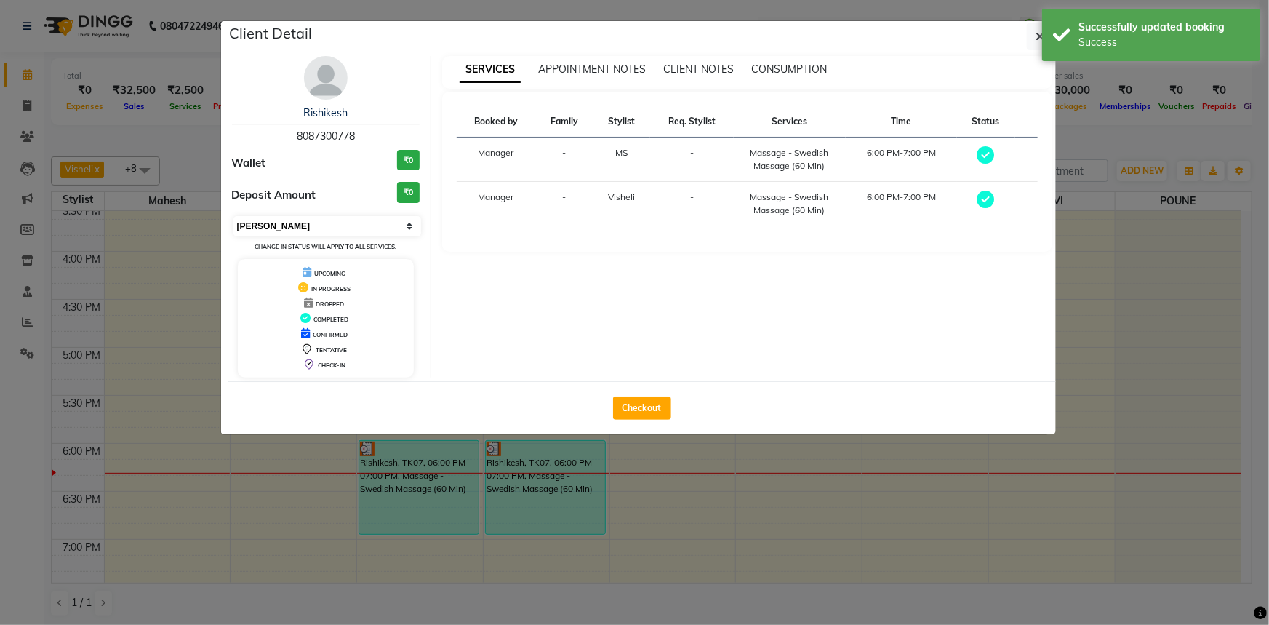
click at [312, 218] on select "Select MARK DONE UPCOMING" at bounding box center [327, 226] width 188 height 20
select select "5"
click at [233, 216] on select "Select MARK DONE UPCOMING" at bounding box center [327, 226] width 188 height 20
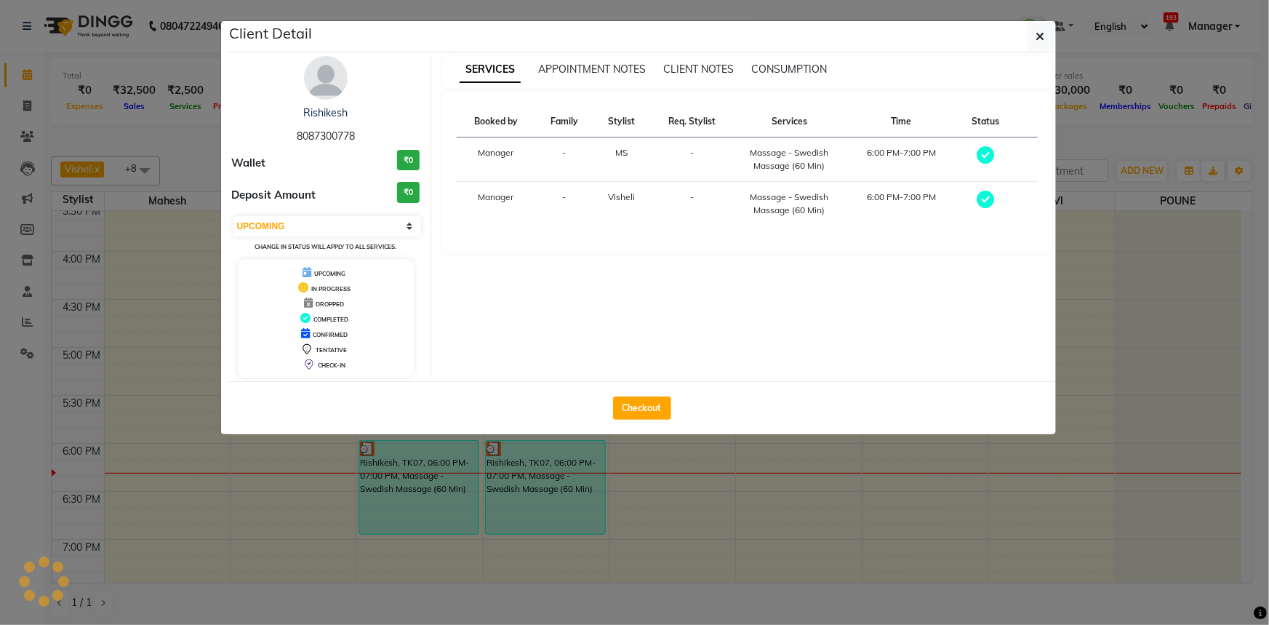
click at [0, 282] on ngb-modal-window "Client Detail Rishikesh 8087300778 Wallet ₹0 Deposit Amount ₹0 Select MARK DONE…" at bounding box center [634, 312] width 1269 height 625
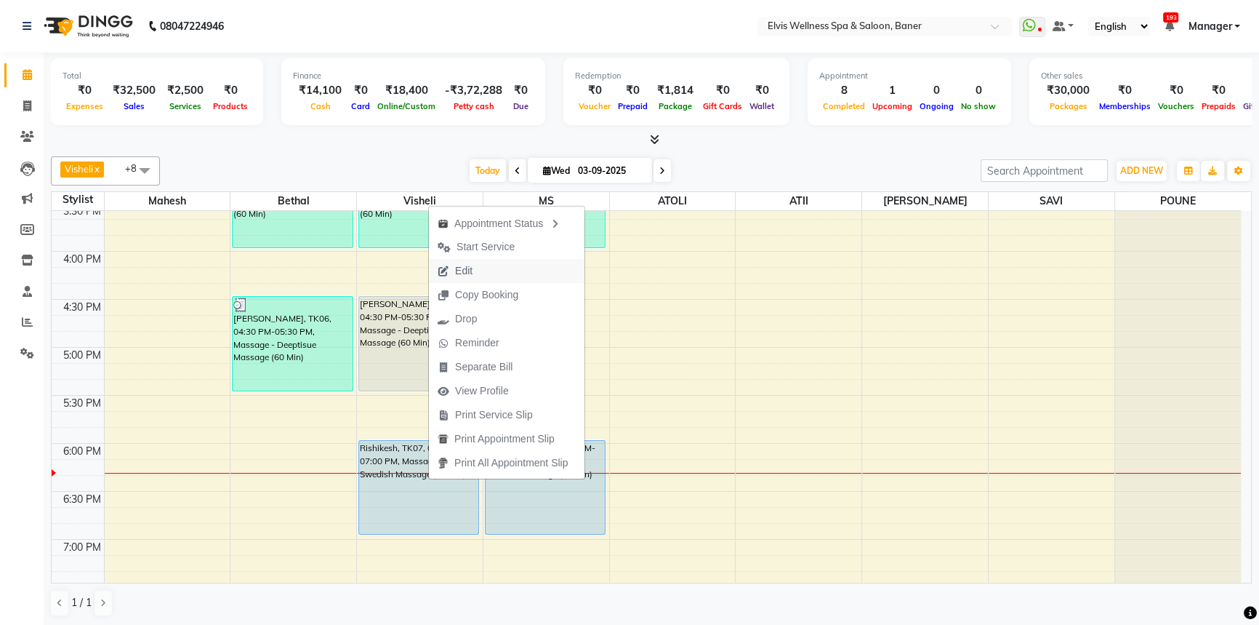
drag, startPoint x: 469, startPoint y: 269, endPoint x: 1263, endPoint y: 615, distance: 866.2
click at [472, 269] on span "Edit" at bounding box center [463, 270] width 17 height 15
select select "tentative"
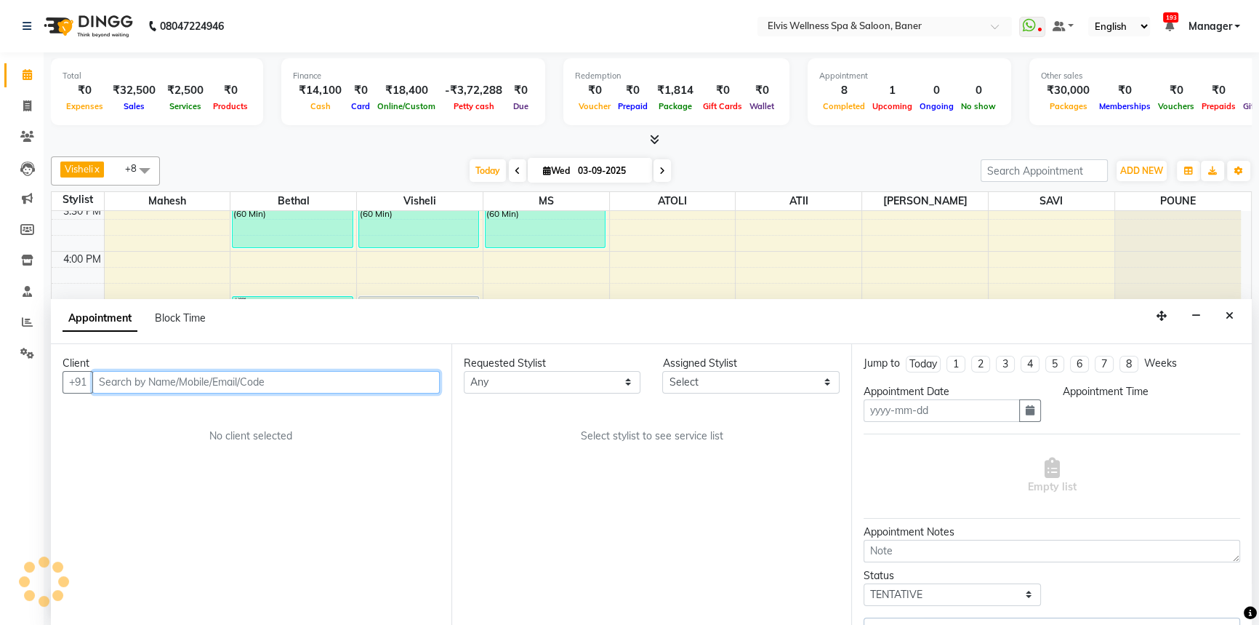
type input "03-09-2025"
select select "upcoming"
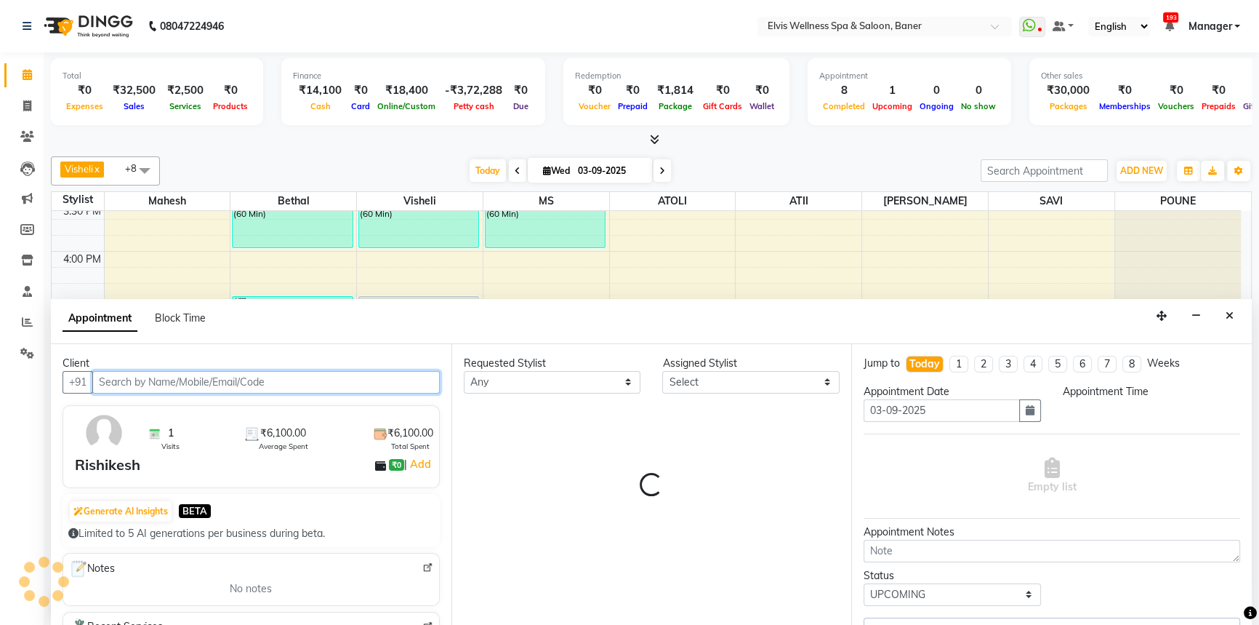
select select "1080"
select select "40639"
select select "2970"
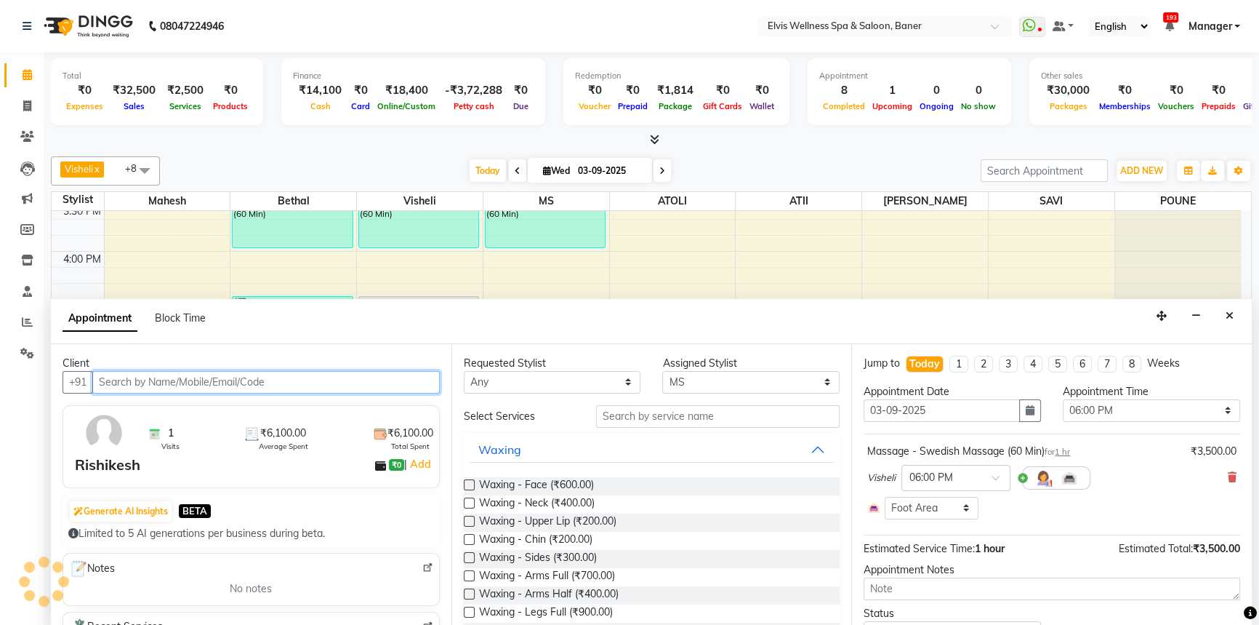
scroll to position [29, 0]
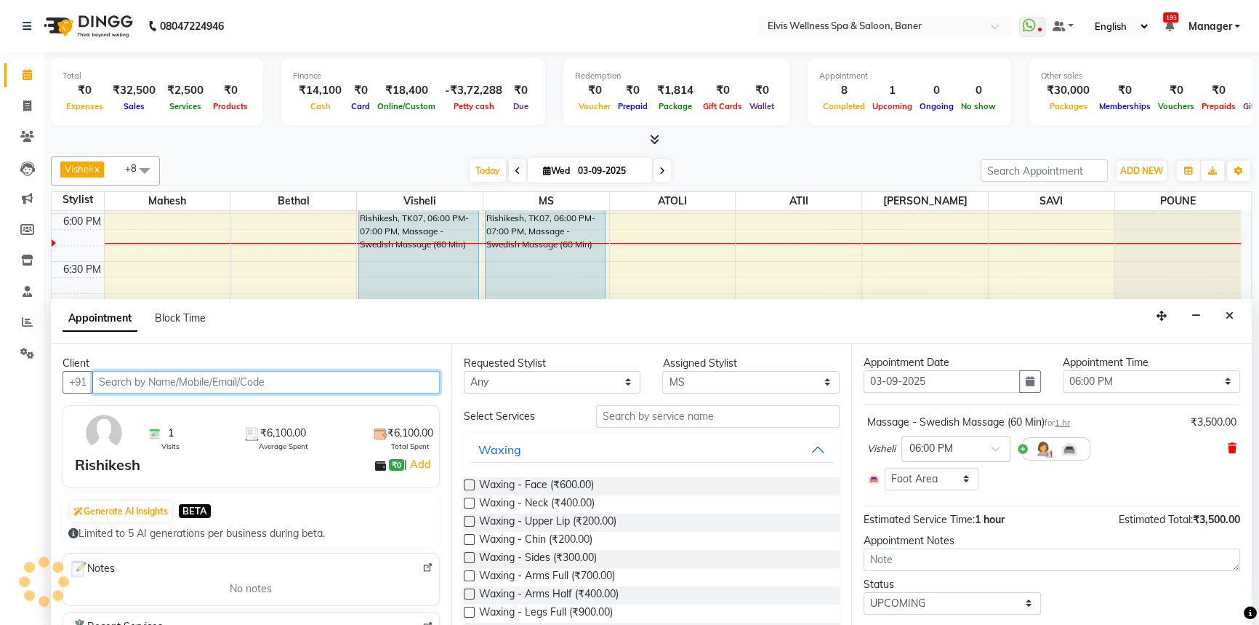
select select "2965"
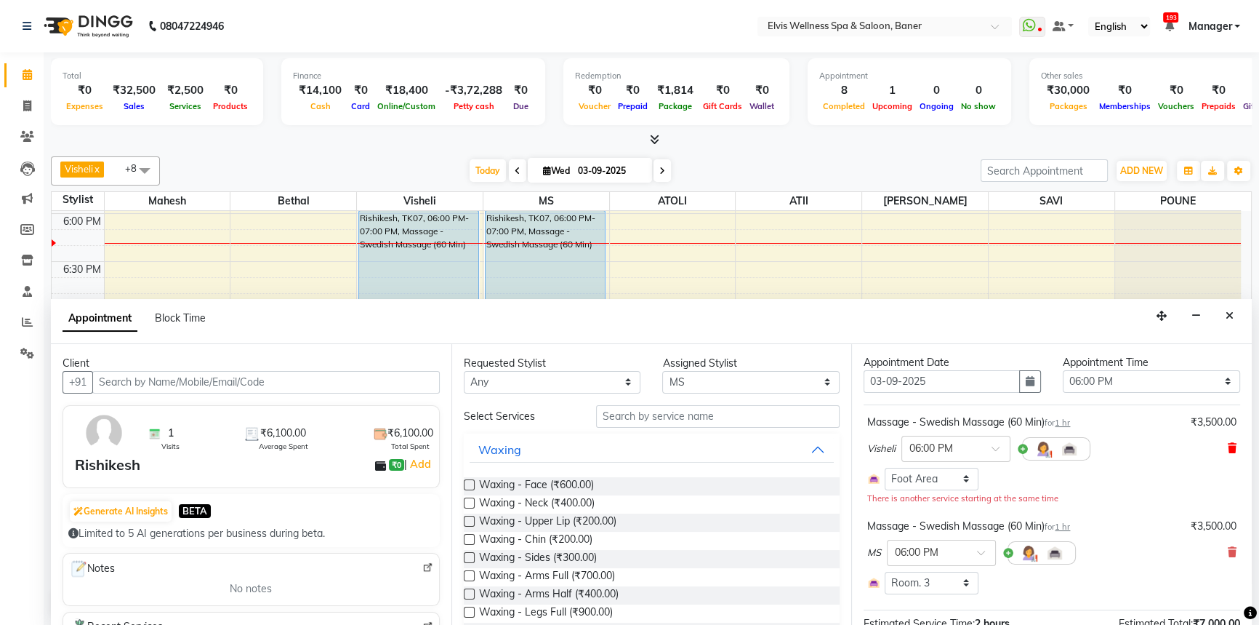
click at [1228, 449] on icon at bounding box center [1232, 448] width 9 height 10
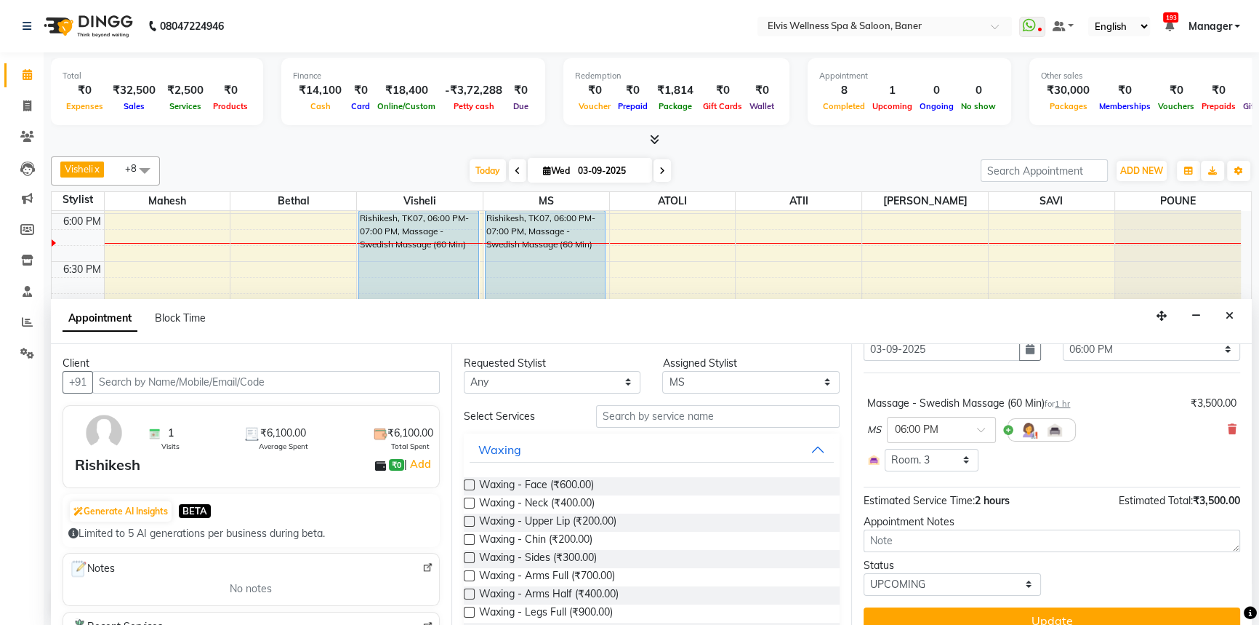
scroll to position [79, 0]
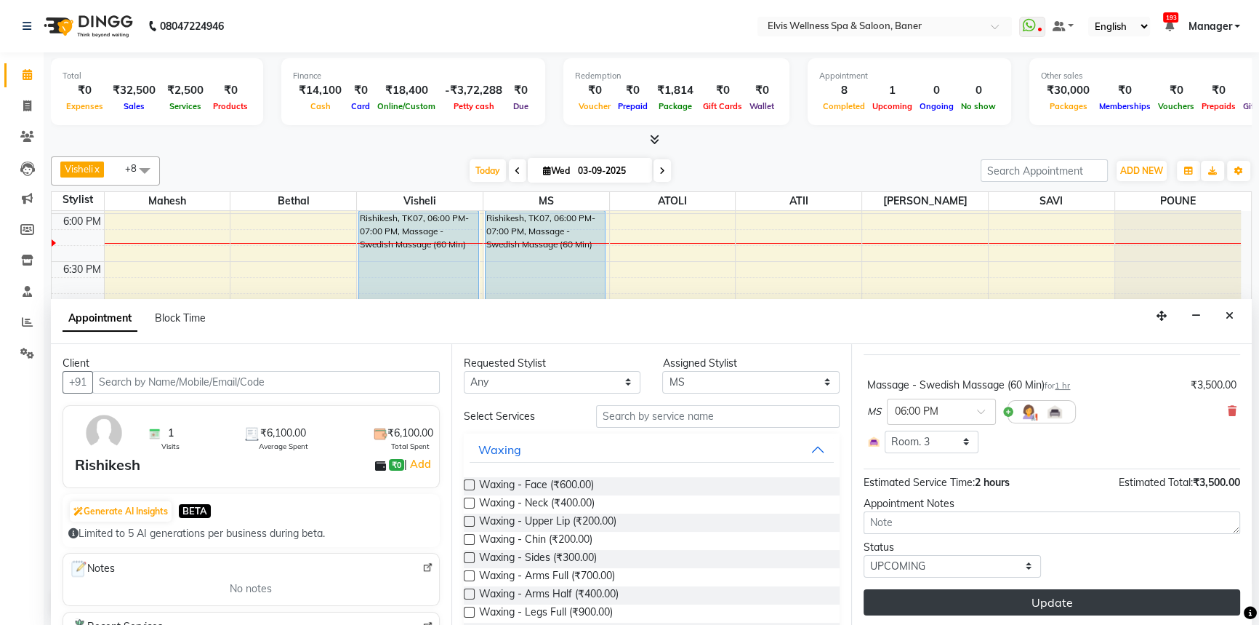
click at [1105, 593] on button "Update" at bounding box center [1052, 602] width 377 height 26
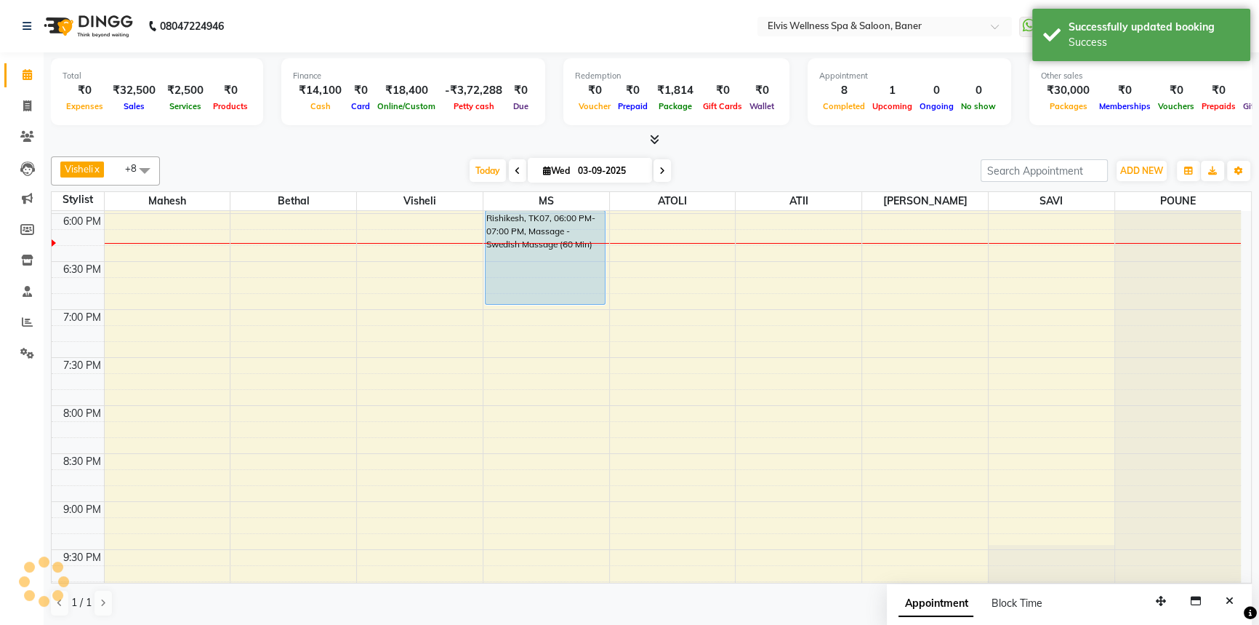
scroll to position [0, 0]
drag, startPoint x: 851, startPoint y: 145, endPoint x: 831, endPoint y: 151, distance: 20.7
click at [851, 145] on div at bounding box center [651, 139] width 1201 height 15
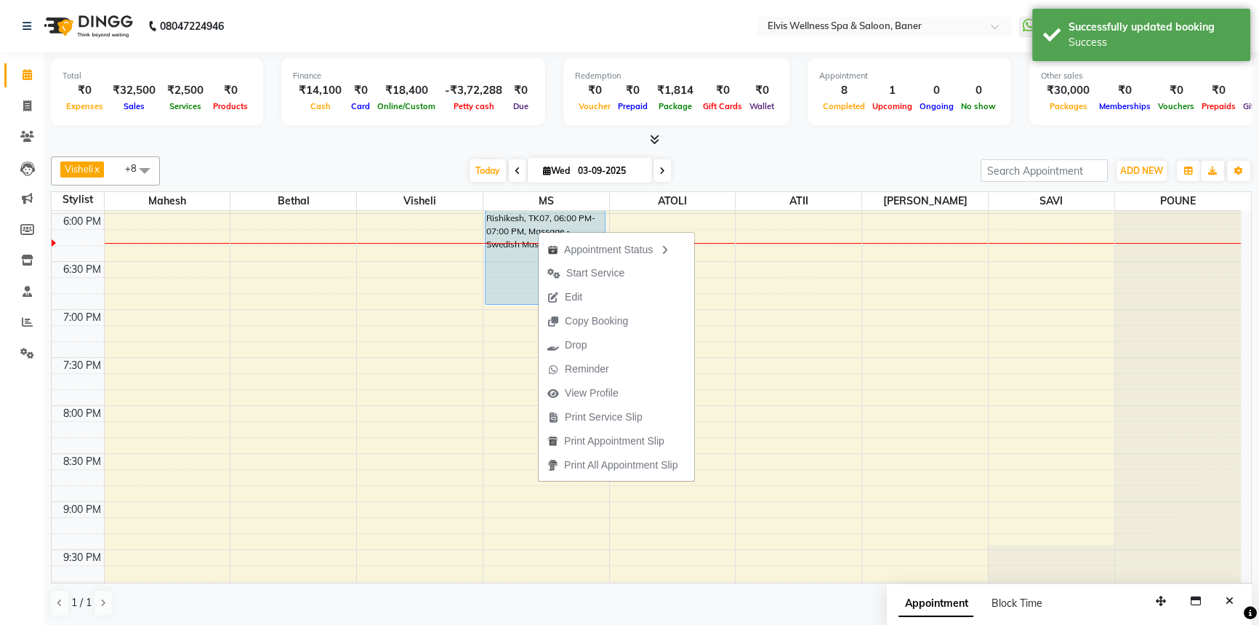
drag, startPoint x: 569, startPoint y: 290, endPoint x: 1268, endPoint y: 425, distance: 712.4
click at [569, 291] on span "Edit" at bounding box center [573, 296] width 17 height 15
select select "tentative"
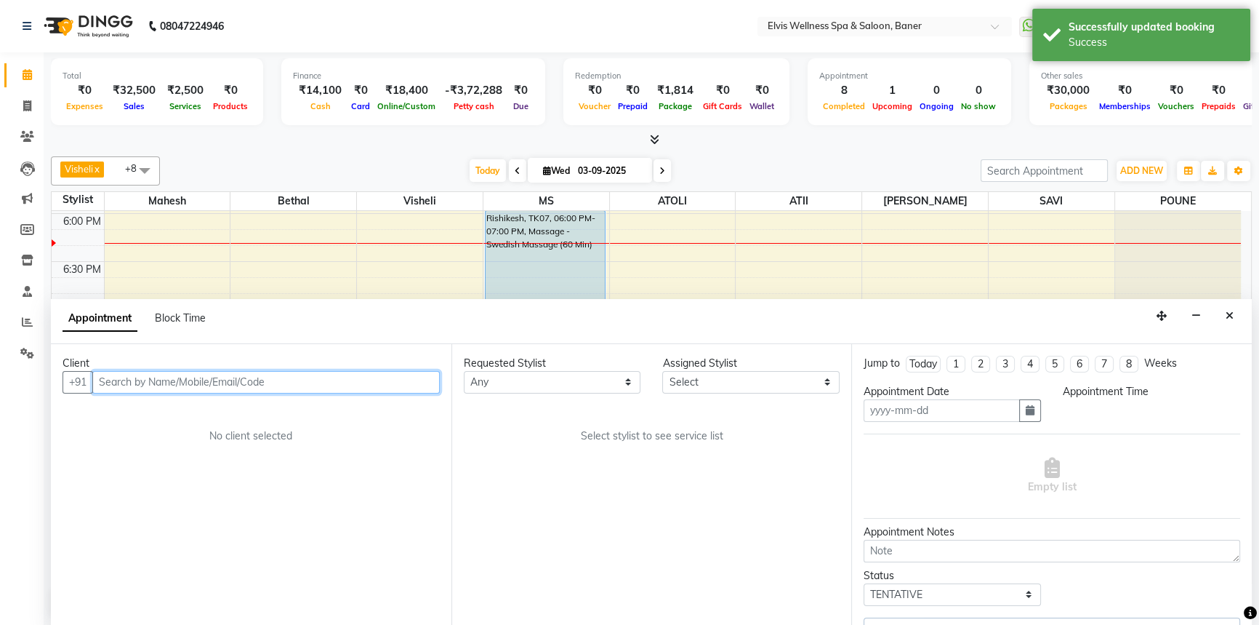
type input "03-09-2025"
select select "upcoming"
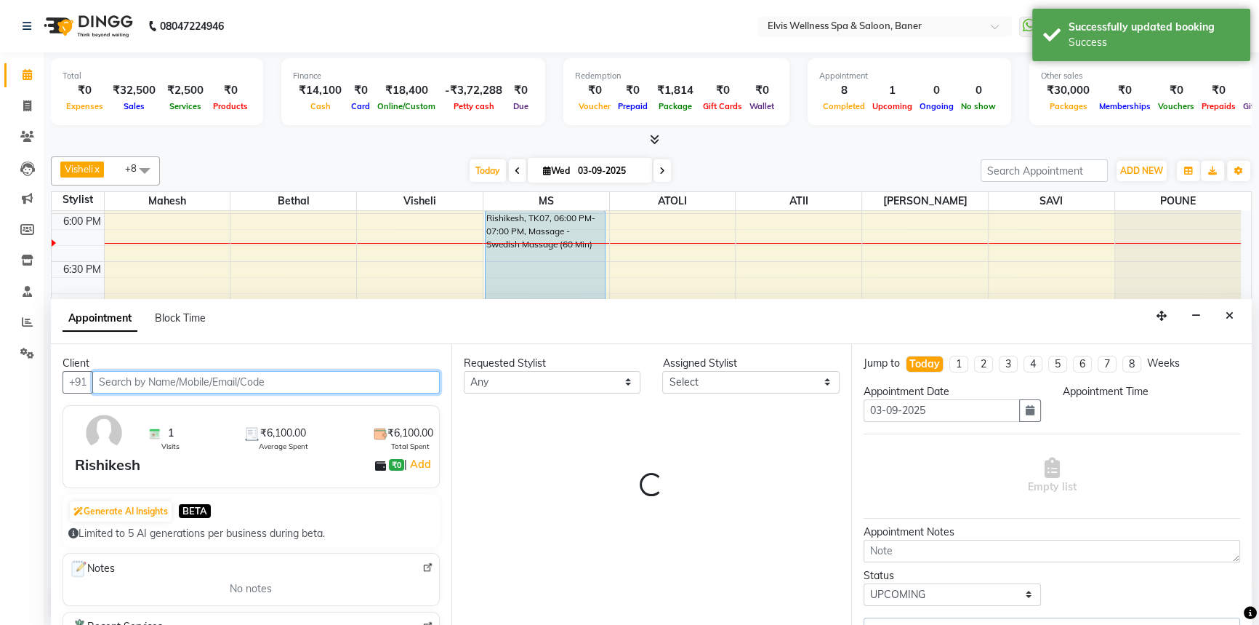
select select "1080"
select select "40639"
select select "2965"
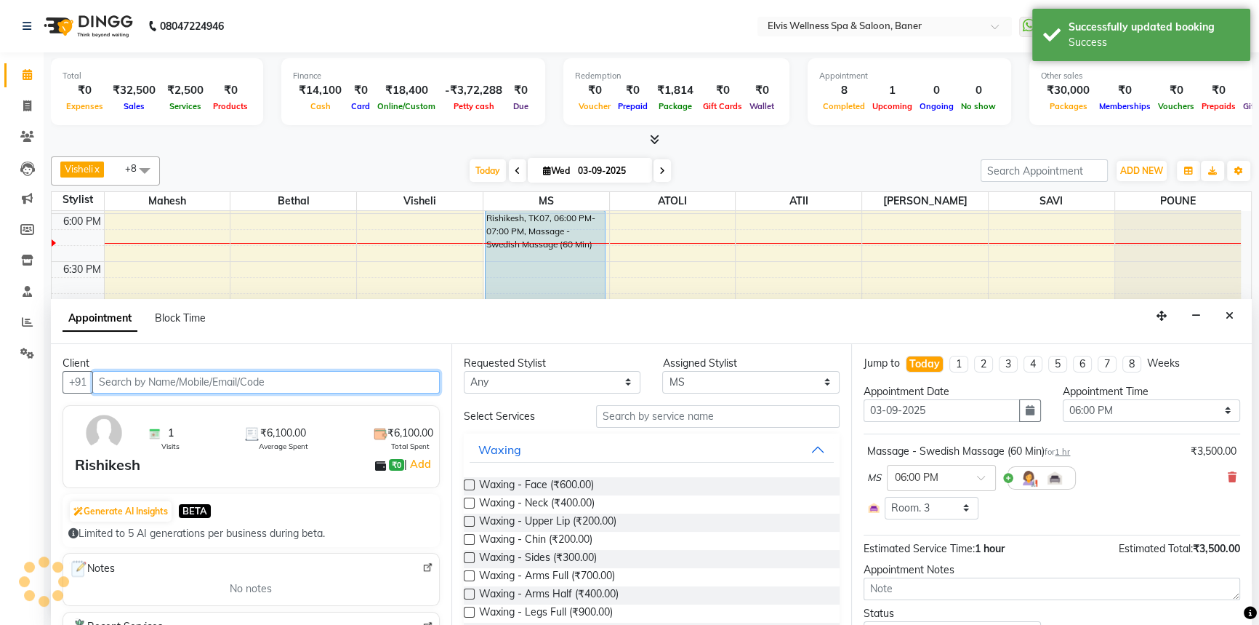
scroll to position [957, 0]
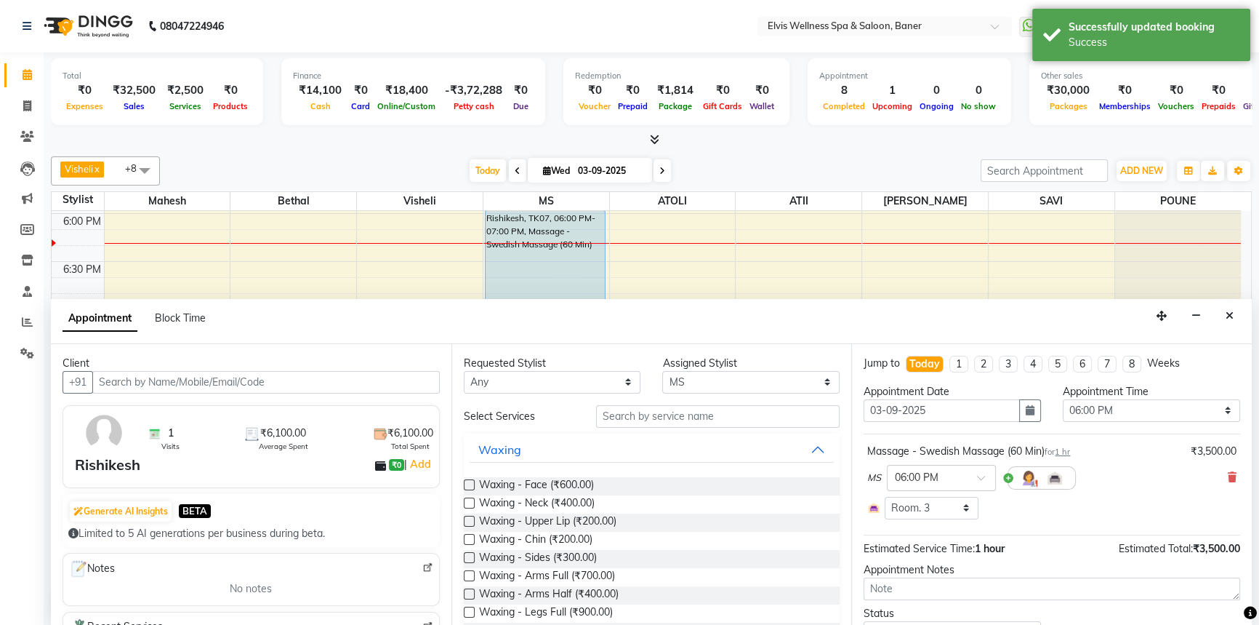
drag, startPoint x: 1217, startPoint y: 473, endPoint x: 1198, endPoint y: 473, distance: 18.9
click at [1228, 473] on icon at bounding box center [1232, 477] width 9 height 10
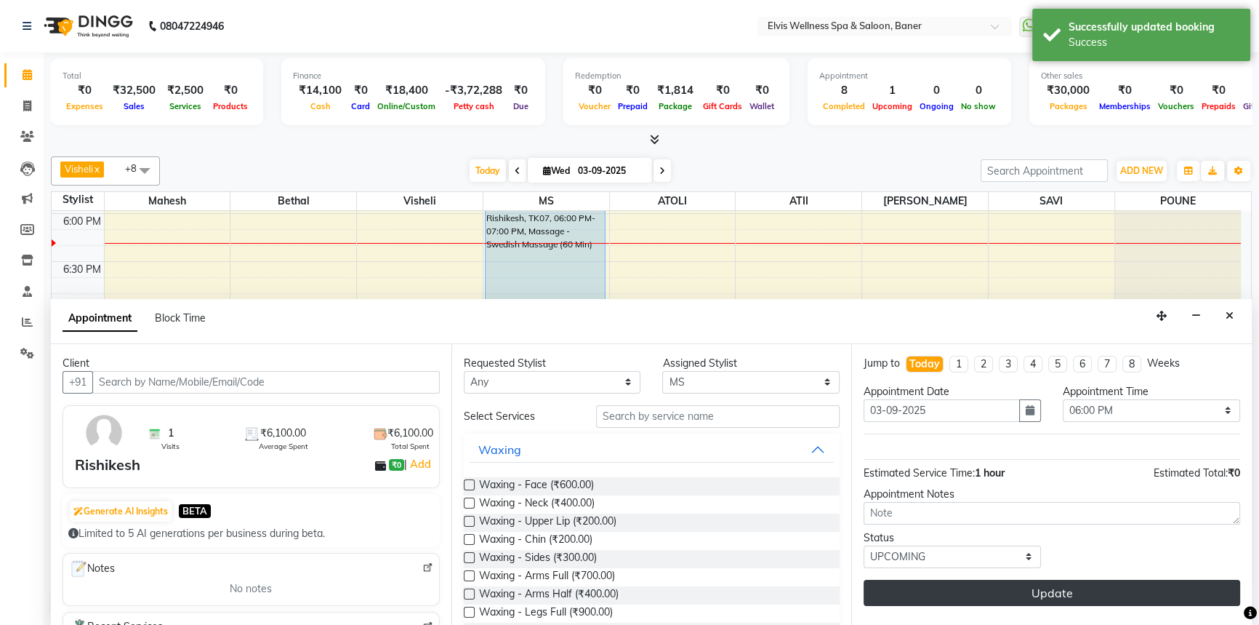
click at [1120, 586] on button "Update" at bounding box center [1052, 593] width 377 height 26
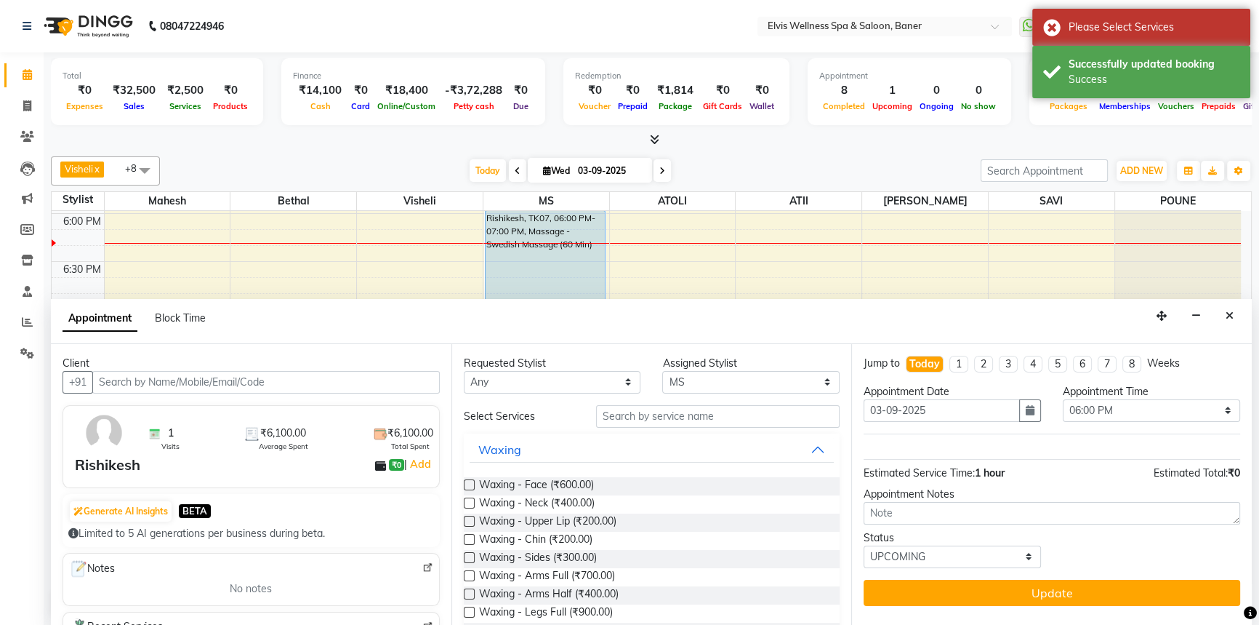
click at [785, 152] on div "Visheli x MS x Bethal x ATOLI x ATII x SAVI x [PERSON_NAME] [PERSON_NAME] x +8 …" at bounding box center [651, 387] width 1201 height 472
click at [1229, 319] on icon "Close" at bounding box center [1230, 316] width 8 height 10
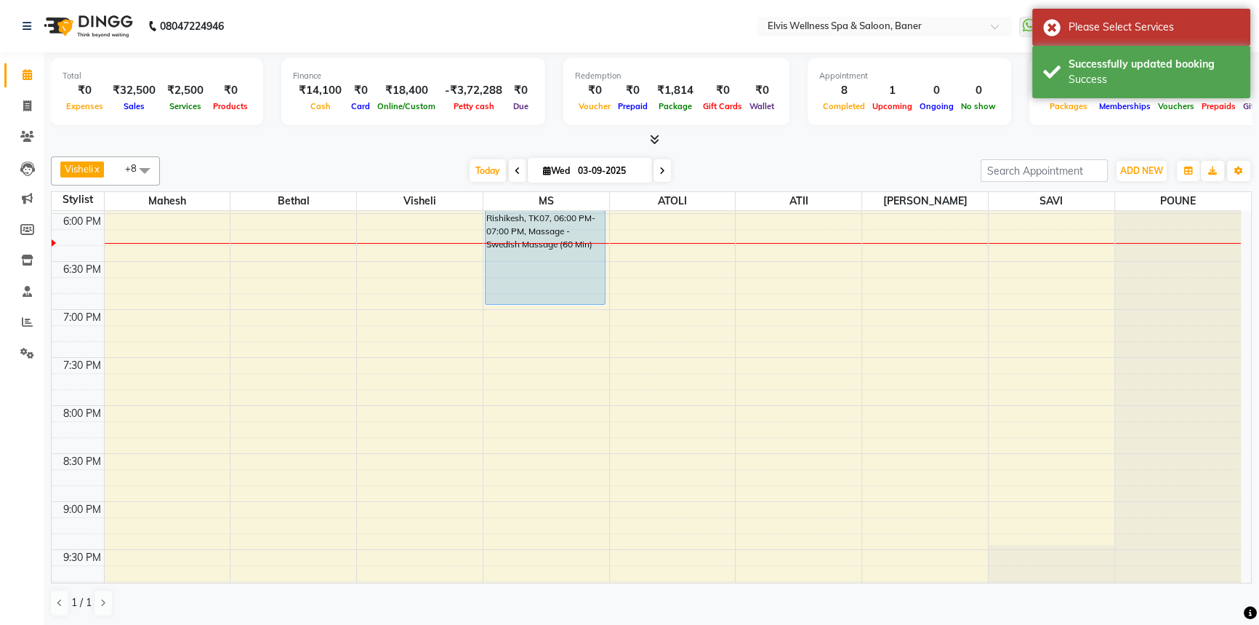
click at [753, 132] on div at bounding box center [651, 139] width 1201 height 15
click at [753, 137] on div at bounding box center [651, 139] width 1201 height 15
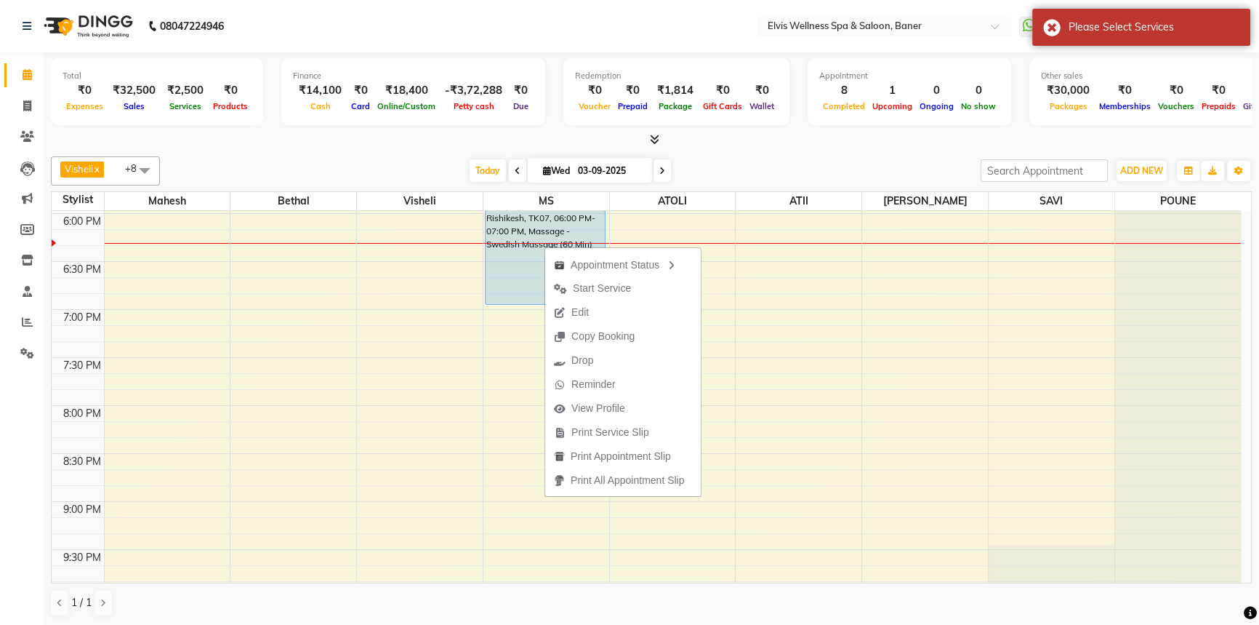
click at [769, 168] on div "[DATE] [DATE]" at bounding box center [570, 171] width 806 height 22
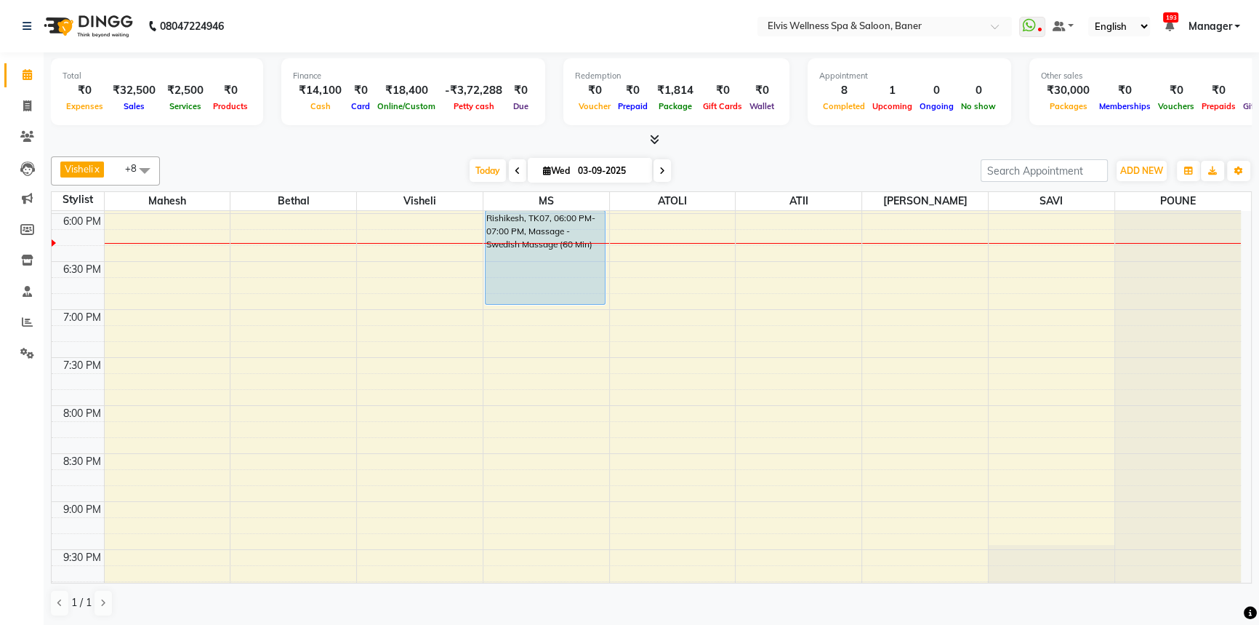
click at [854, 169] on div "[DATE] [DATE]" at bounding box center [570, 171] width 806 height 22
click at [489, 171] on span "Today" at bounding box center [488, 170] width 36 height 23
click at [753, 169] on div "[DATE] [DATE]" at bounding box center [570, 171] width 806 height 22
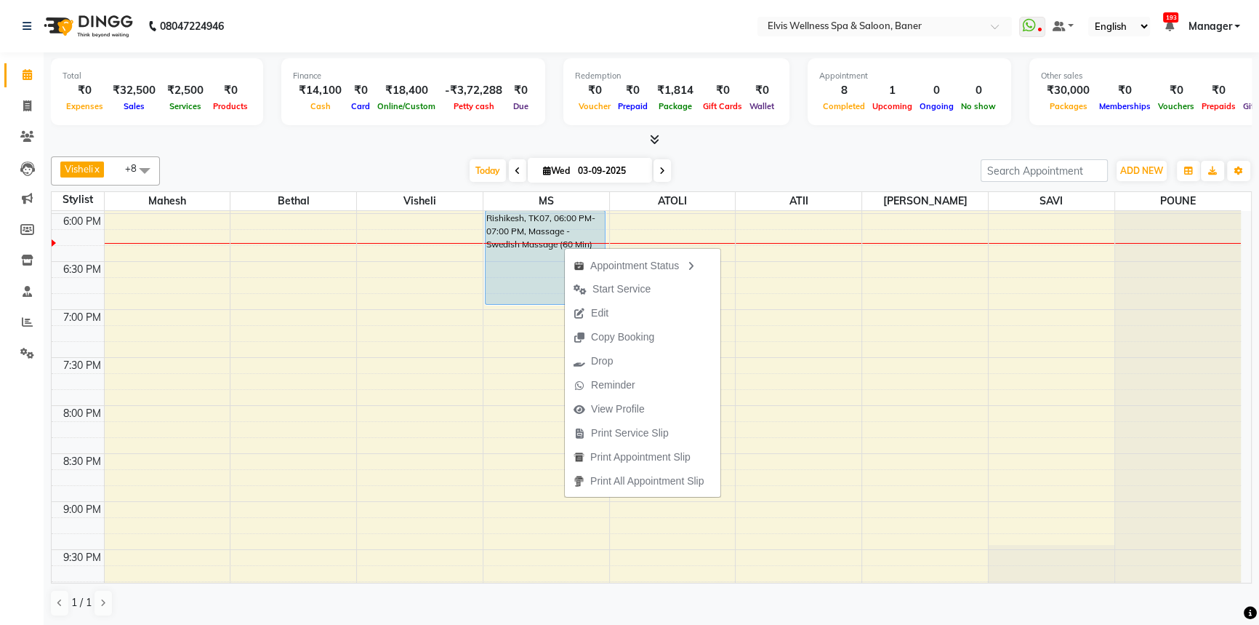
click at [772, 145] on div at bounding box center [651, 139] width 1201 height 15
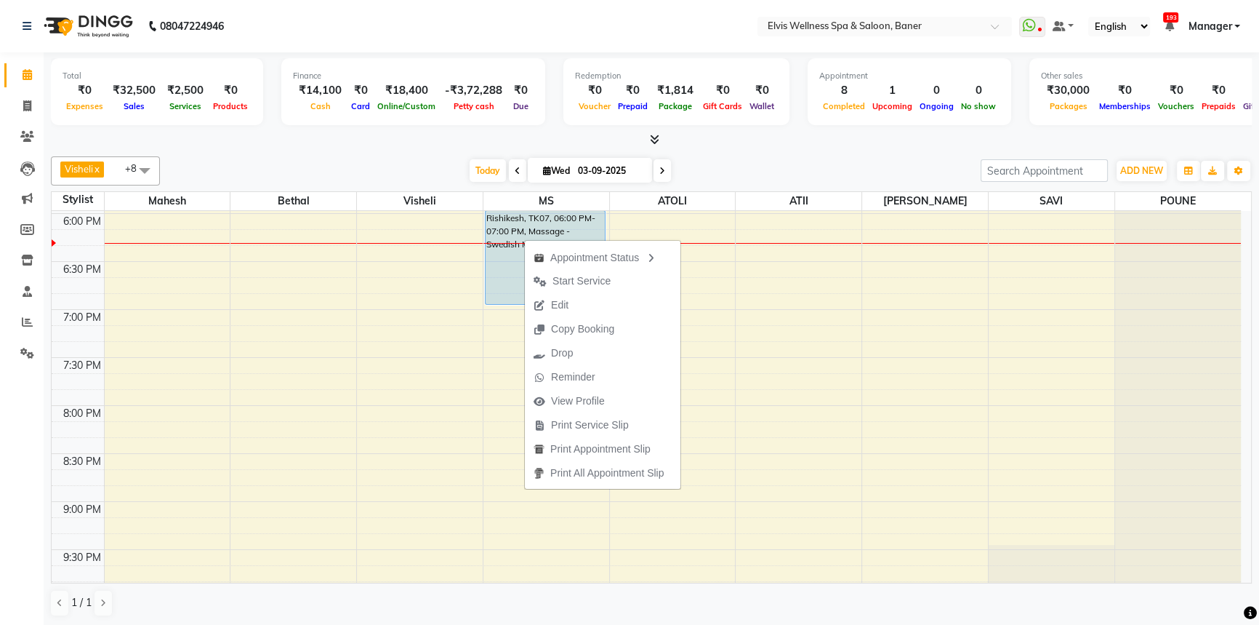
click at [718, 139] on div at bounding box center [651, 139] width 1201 height 15
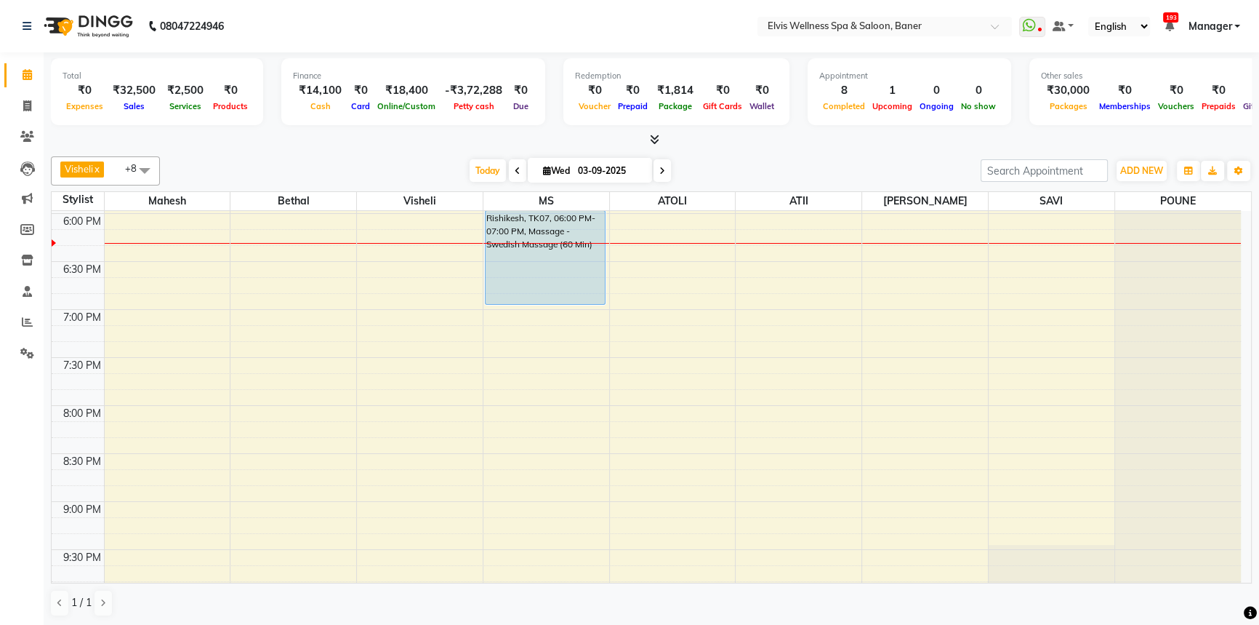
click at [720, 139] on div at bounding box center [651, 139] width 1201 height 15
click at [720, 145] on div at bounding box center [651, 139] width 1201 height 15
click at [489, 170] on span "Today" at bounding box center [488, 170] width 36 height 23
click at [831, 132] on div at bounding box center [651, 139] width 1201 height 15
click at [822, 143] on div at bounding box center [651, 139] width 1201 height 15
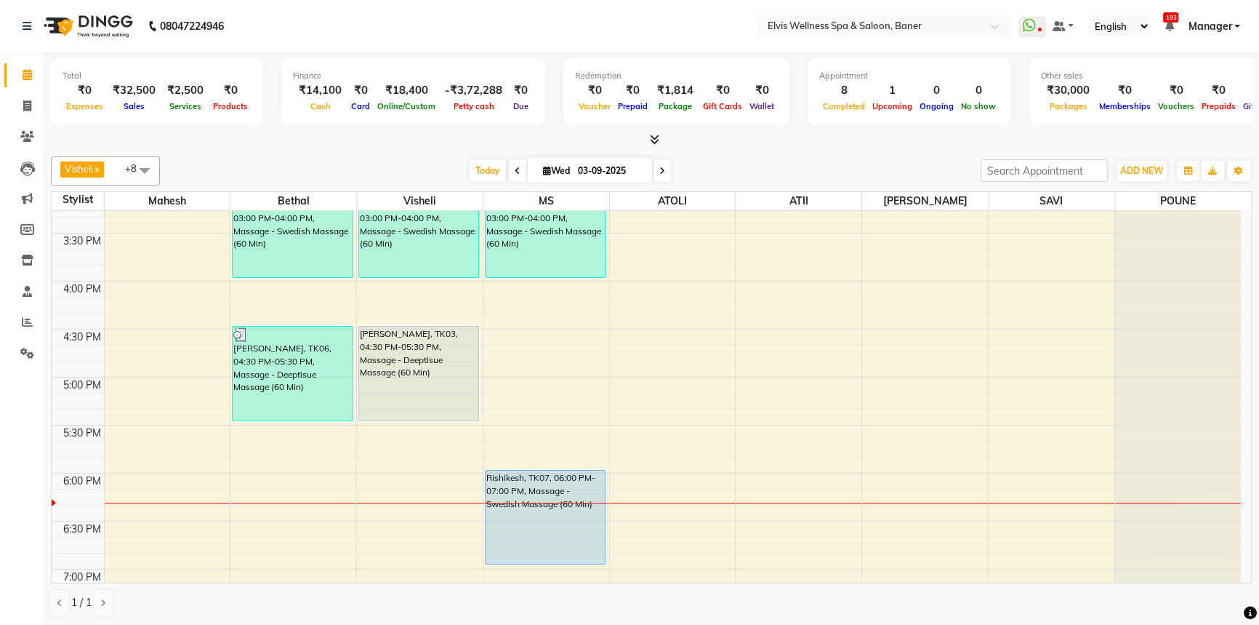
scroll to position [692, 0]
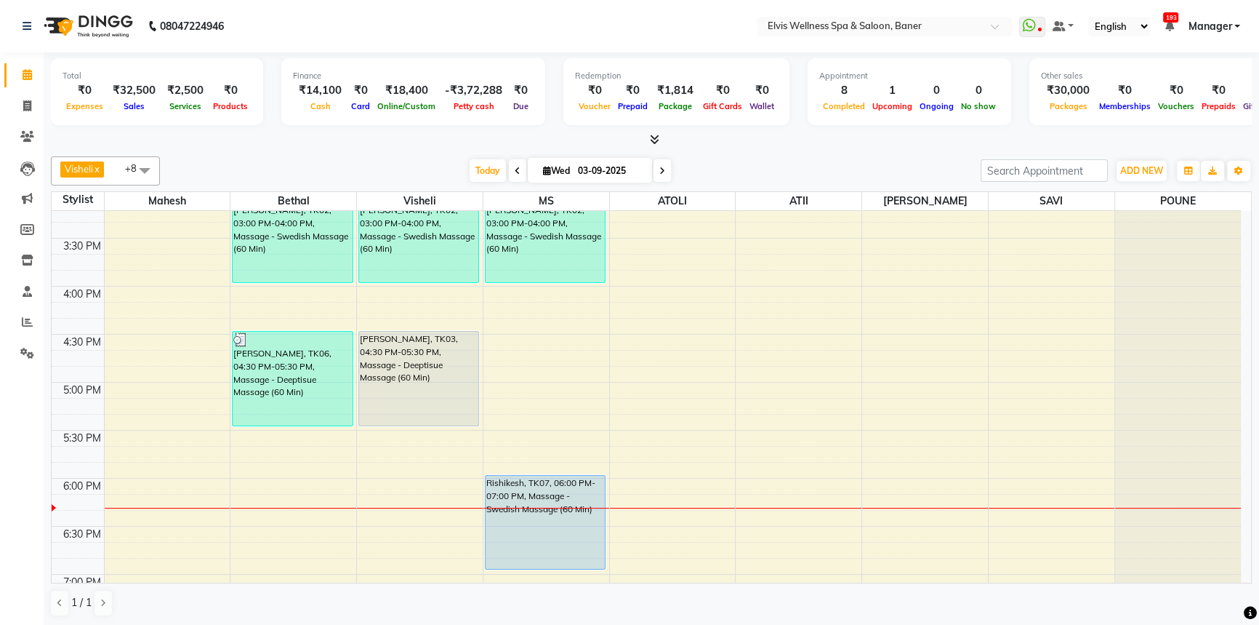
click at [756, 168] on div "[DATE] [DATE]" at bounding box center [570, 171] width 806 height 22
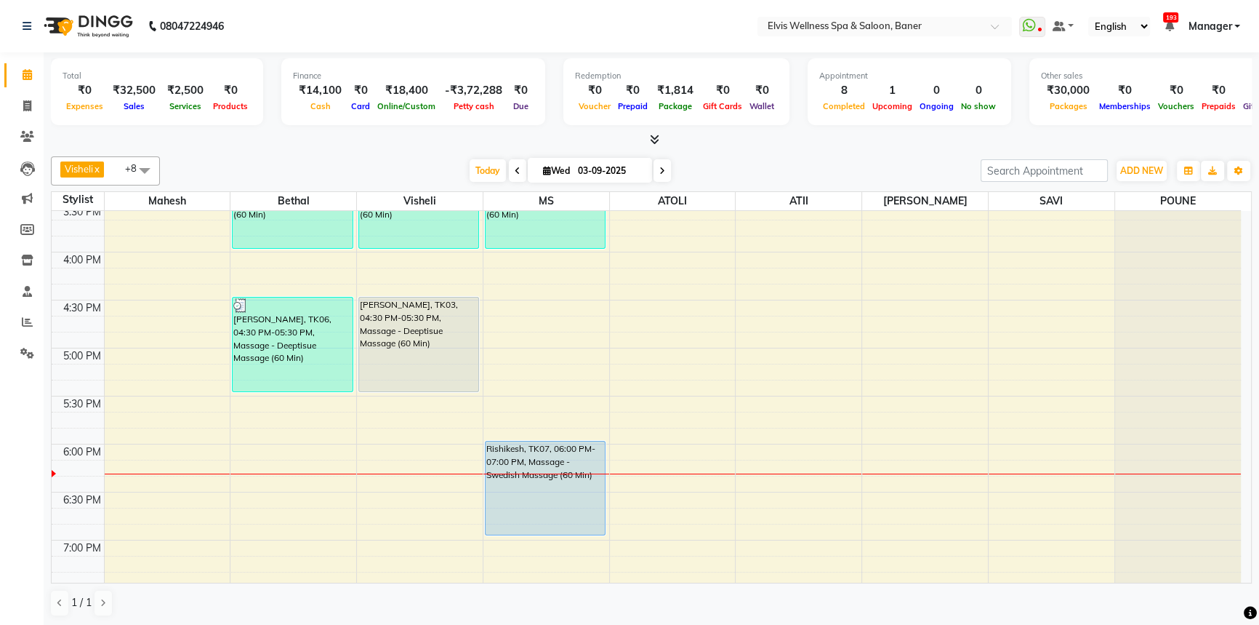
scroll to position [758, 0]
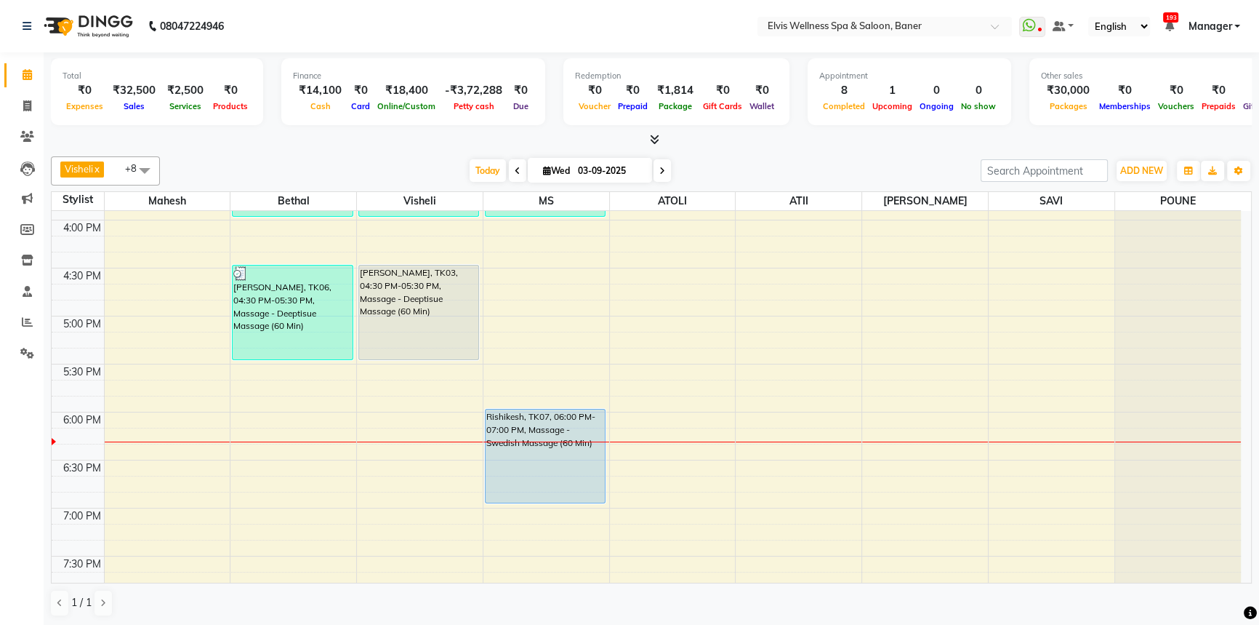
click at [747, 148] on div "Total ₹0 Expenses ₹32,500 Sales ₹2,500 Services ₹0 Products Finance ₹14,100 Cas…" at bounding box center [652, 339] width 1216 height 574
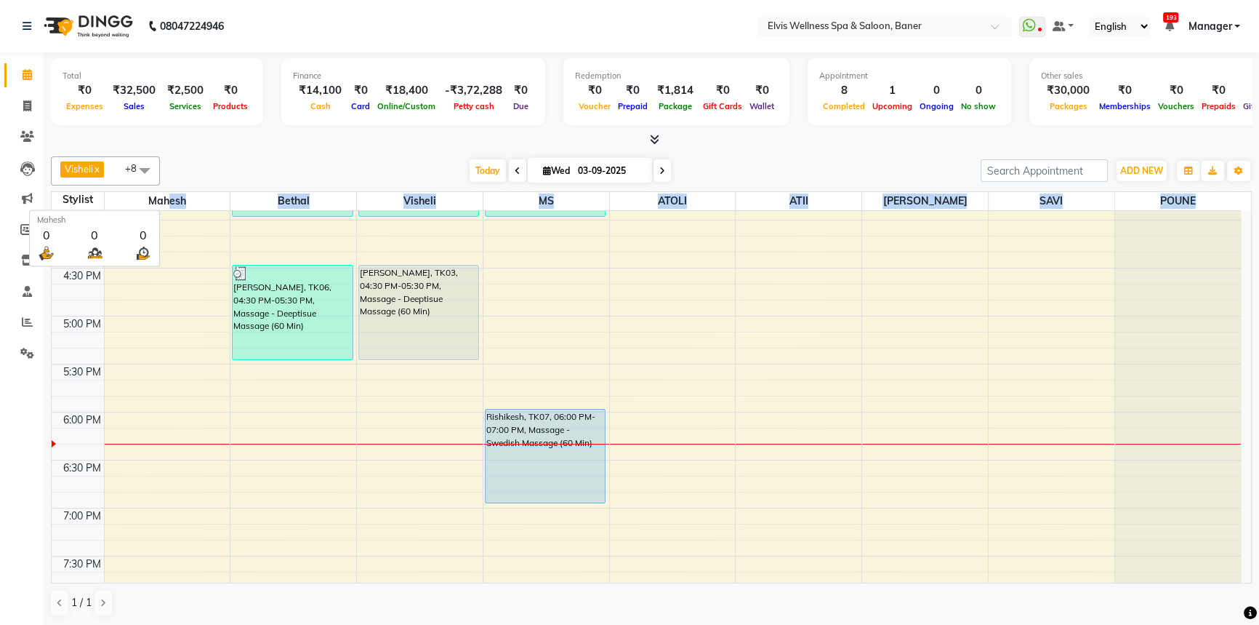
drag, startPoint x: 1205, startPoint y: 197, endPoint x: 169, endPoint y: 204, distance: 1035.5
click at [169, 204] on tr "Stylist Mahesh Bethal Visheli MS ATOLI ATII Marvin SAVI POUNE" at bounding box center [647, 201] width 1190 height 19
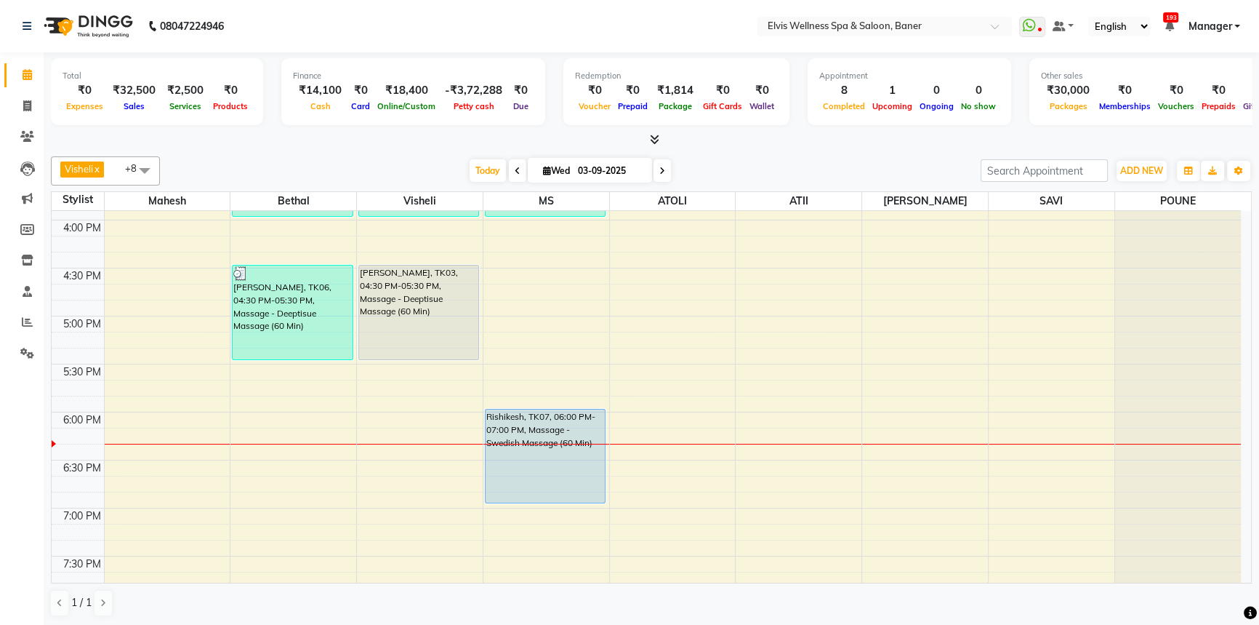
click at [209, 183] on div "Visheli x MS x Bethal x ATOLI x ATII x SAVI x [PERSON_NAME] [PERSON_NAME] x +8 …" at bounding box center [651, 170] width 1201 height 29
click at [284, 158] on div "Visheli x MS x Bethal x ATOLI x ATII x SAVI x [PERSON_NAME] [PERSON_NAME] x +8 …" at bounding box center [651, 170] width 1201 height 29
drag, startPoint x: 49, startPoint y: 199, endPoint x: 142, endPoint y: 196, distance: 93.1
click at [142, 196] on div "Total ₹0 Expenses ₹32,500 Sales ₹2,500 Services ₹0 Products Finance ₹14,100 Cas…" at bounding box center [652, 339] width 1216 height 574
click at [257, 156] on div "Visheli x MS x Bethal x ATOLI x ATII x SAVI x [PERSON_NAME] [PERSON_NAME] x +8 …" at bounding box center [651, 170] width 1201 height 29
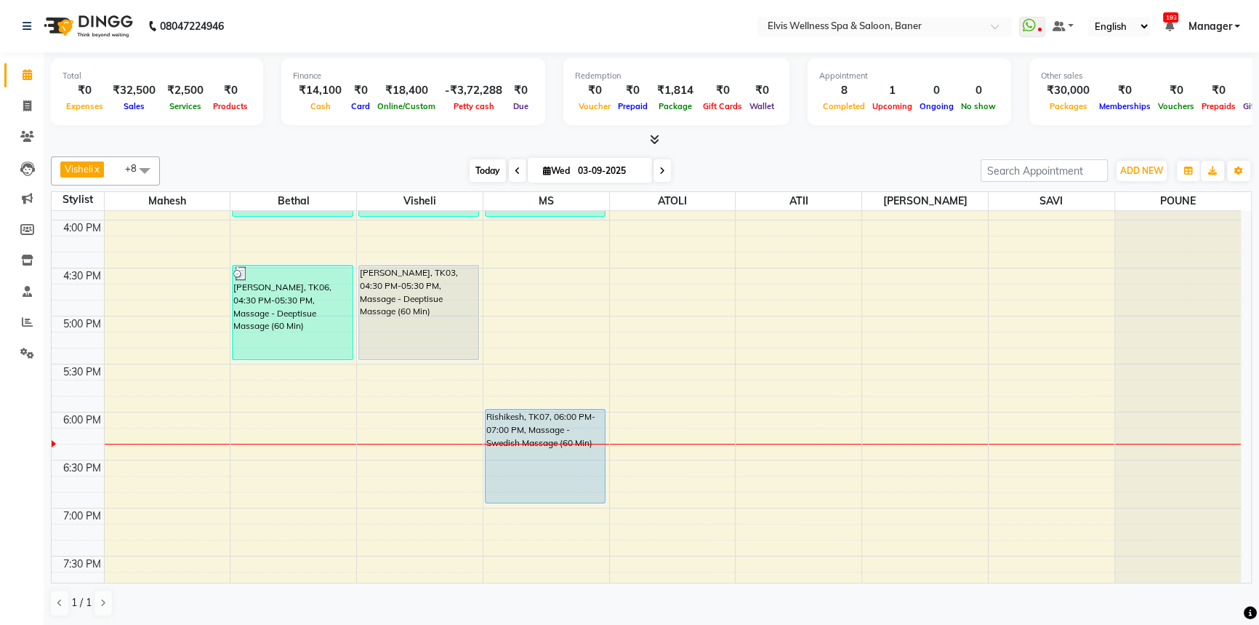
click at [493, 172] on span "Today" at bounding box center [488, 170] width 36 height 23
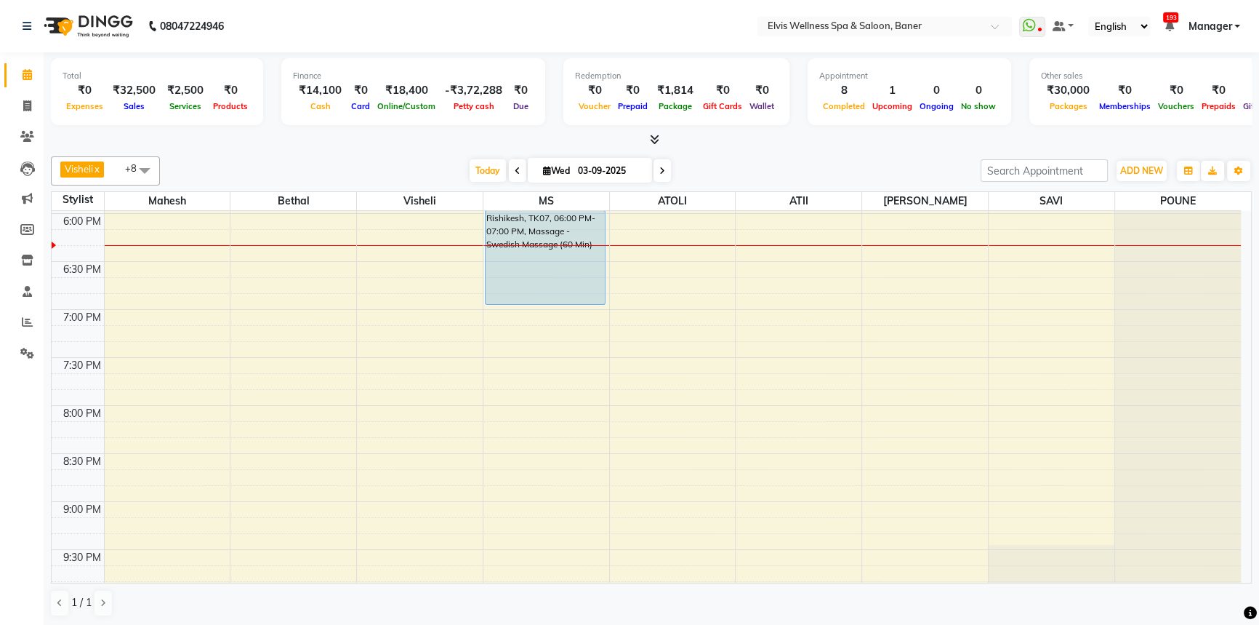
drag, startPoint x: 314, startPoint y: 145, endPoint x: 378, endPoint y: 167, distance: 67.4
click at [319, 148] on div "Total ₹0 Expenses ₹32,500 Sales ₹2,500 Services ₹0 Products Finance ₹14,100 Cas…" at bounding box center [652, 339] width 1216 height 574
click at [492, 173] on span "Today" at bounding box center [488, 170] width 36 height 23
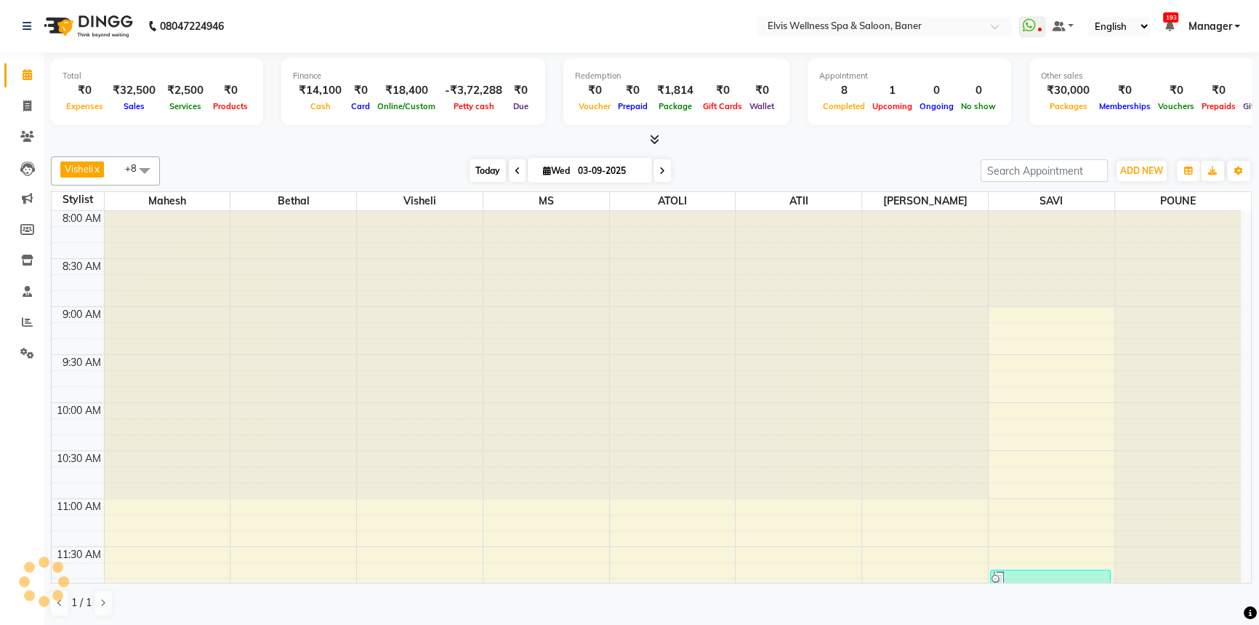
drag, startPoint x: 459, startPoint y: 174, endPoint x: 476, endPoint y: 169, distance: 18.2
click at [463, 174] on div "[DATE] [DATE]" at bounding box center [570, 171] width 806 height 22
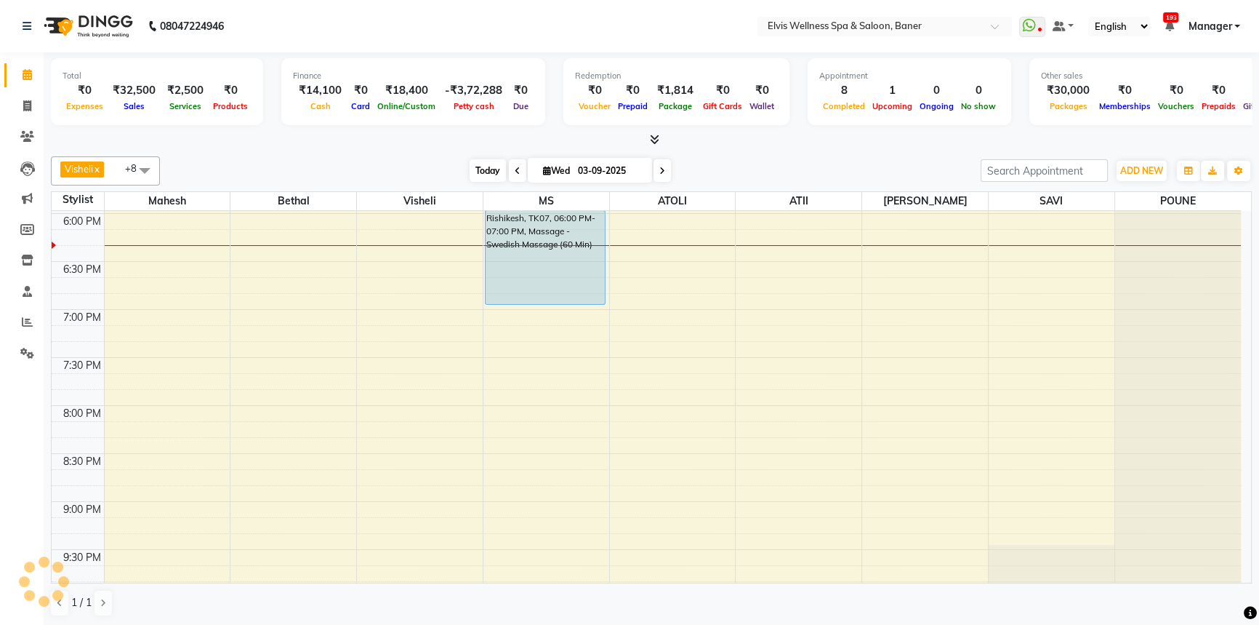
drag, startPoint x: 476, startPoint y: 169, endPoint x: 398, endPoint y: 166, distance: 77.9
click at [473, 169] on span "Today" at bounding box center [488, 170] width 36 height 23
click at [398, 166] on div "[DATE] [DATE]" at bounding box center [570, 171] width 806 height 22
click at [489, 167] on span "Today" at bounding box center [488, 170] width 36 height 23
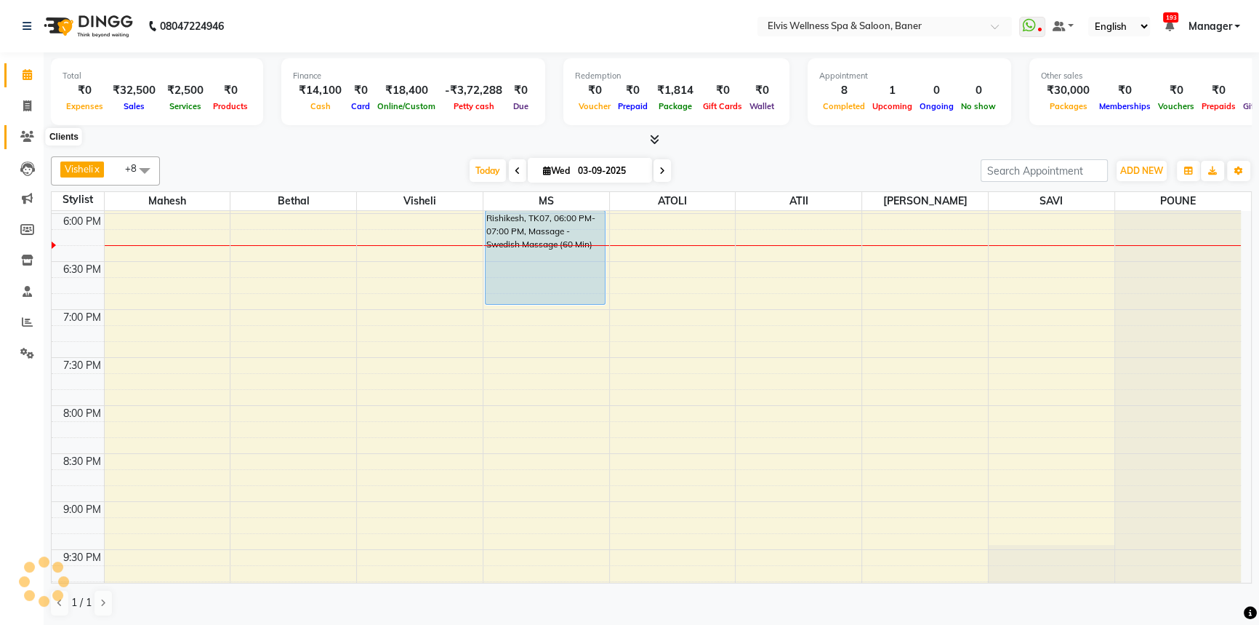
click at [16, 133] on span at bounding box center [27, 137] width 25 height 17
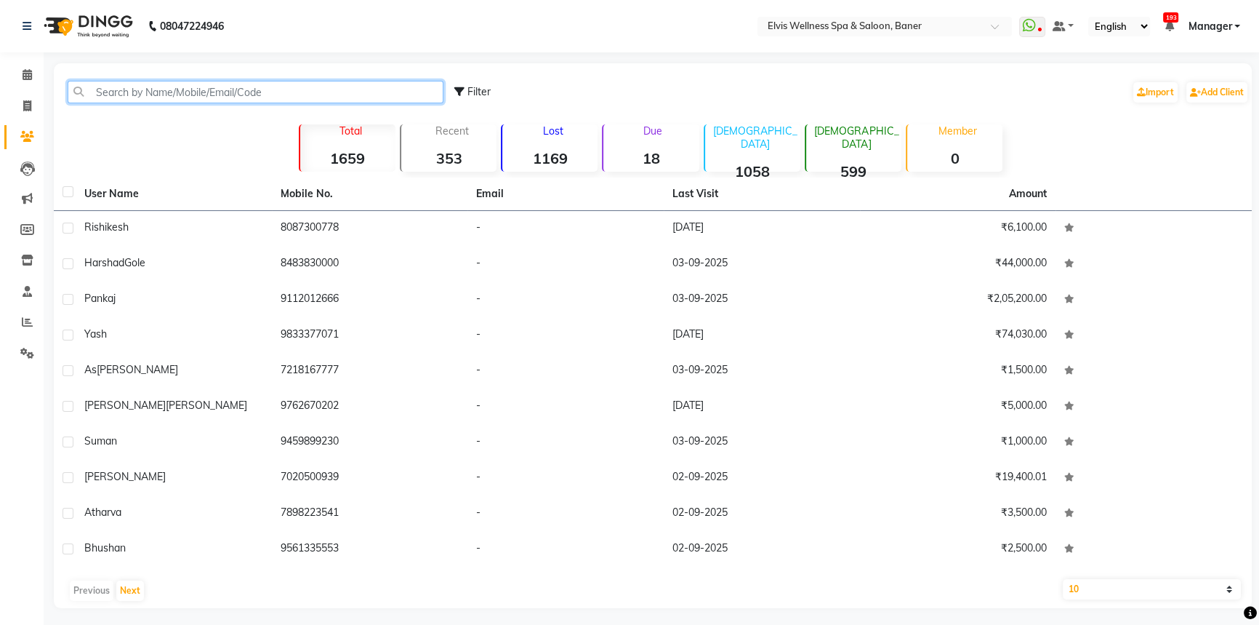
click at [161, 94] on input "text" at bounding box center [256, 92] width 376 height 23
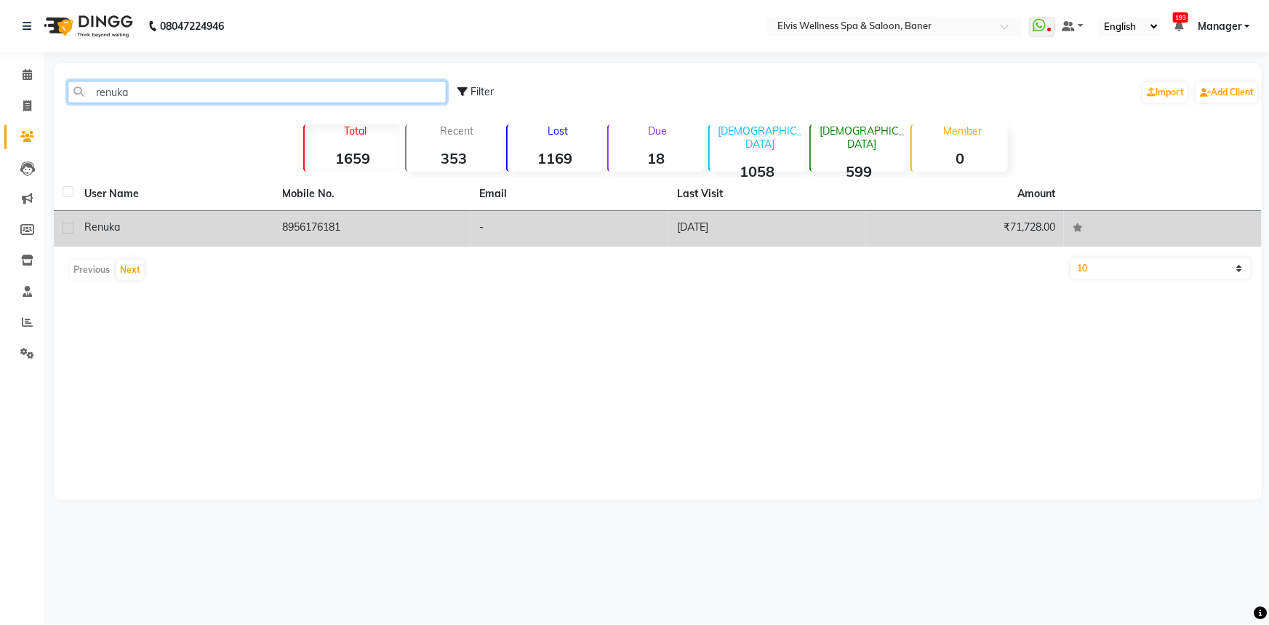
type input "renuka"
click at [305, 220] on td "8956176181" at bounding box center [372, 229] width 198 height 36
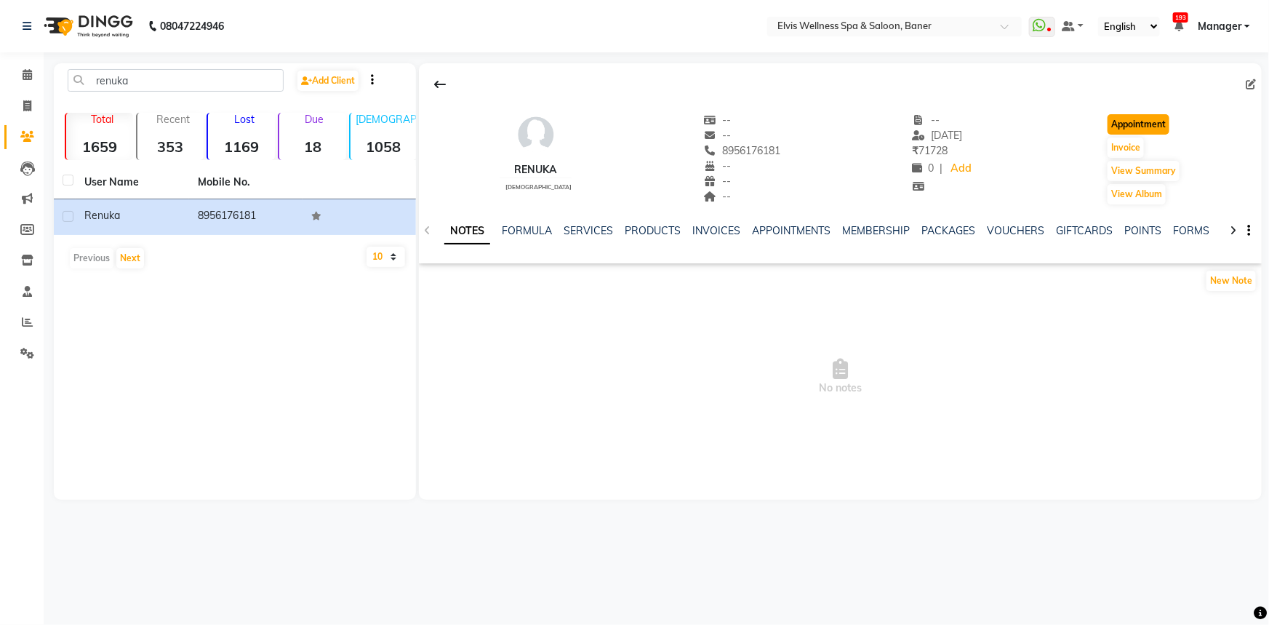
click at [1149, 127] on button "Appointment" at bounding box center [1138, 124] width 62 height 20
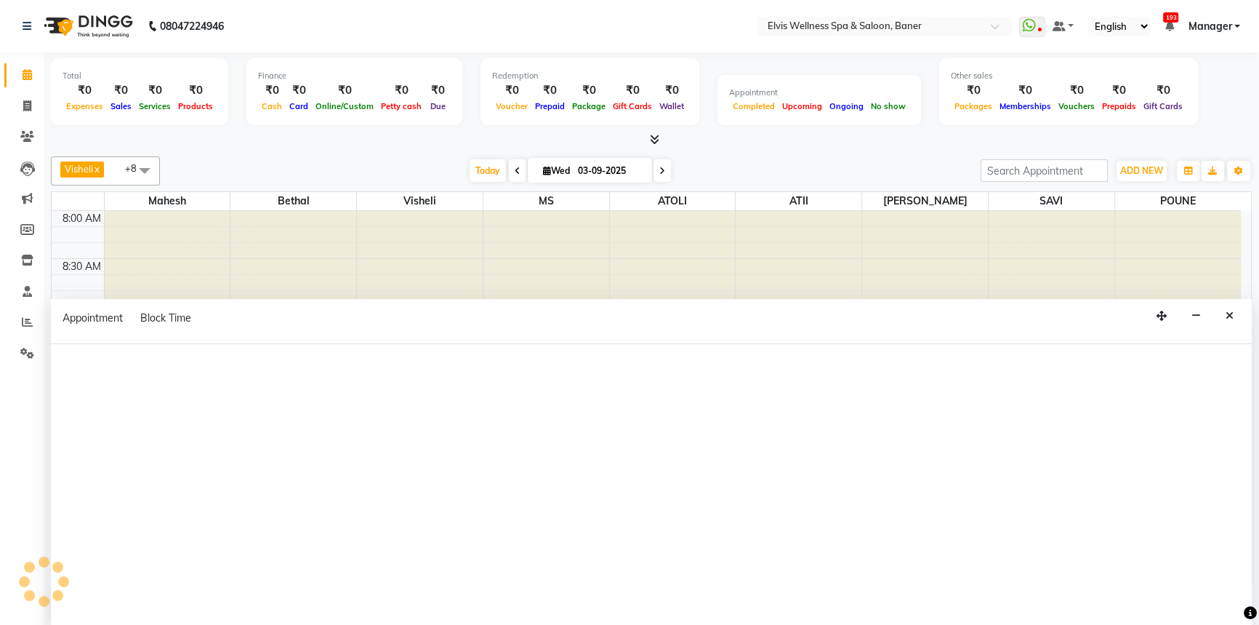
select select "tentative"
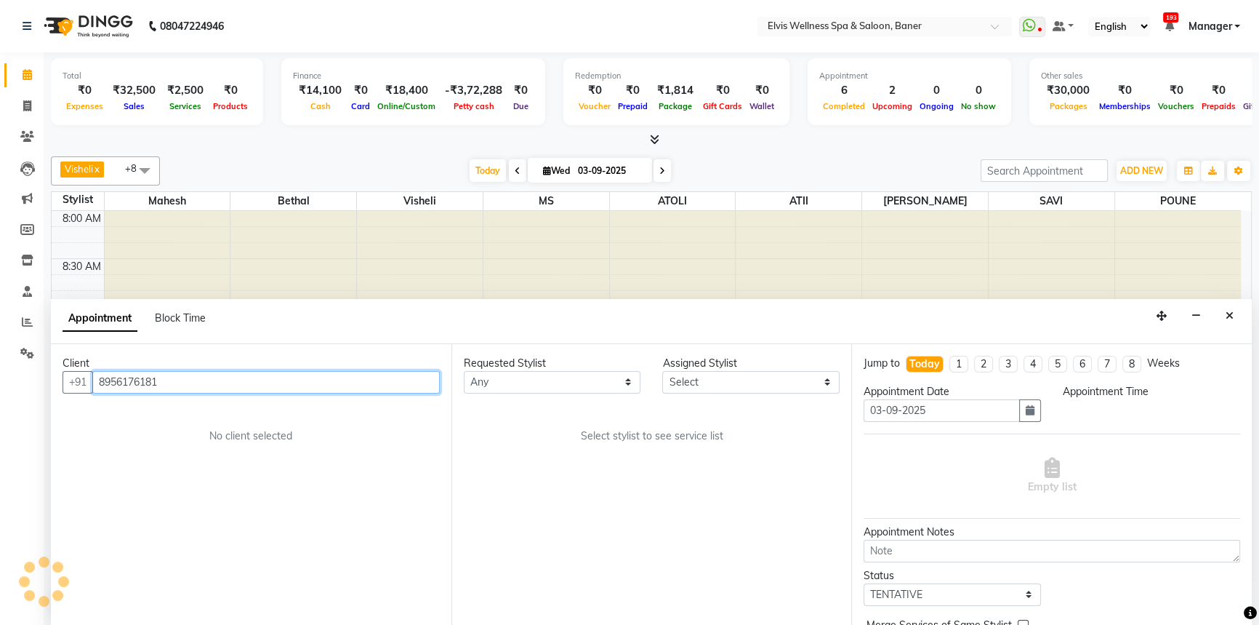
scroll to position [957, 0]
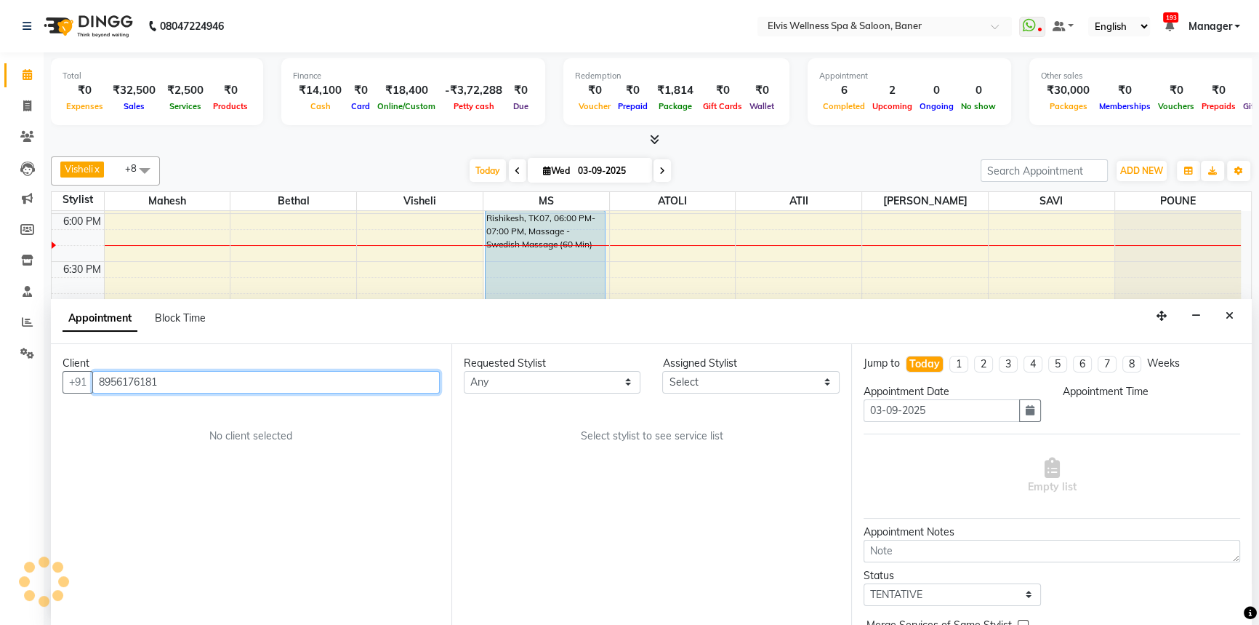
select select "540"
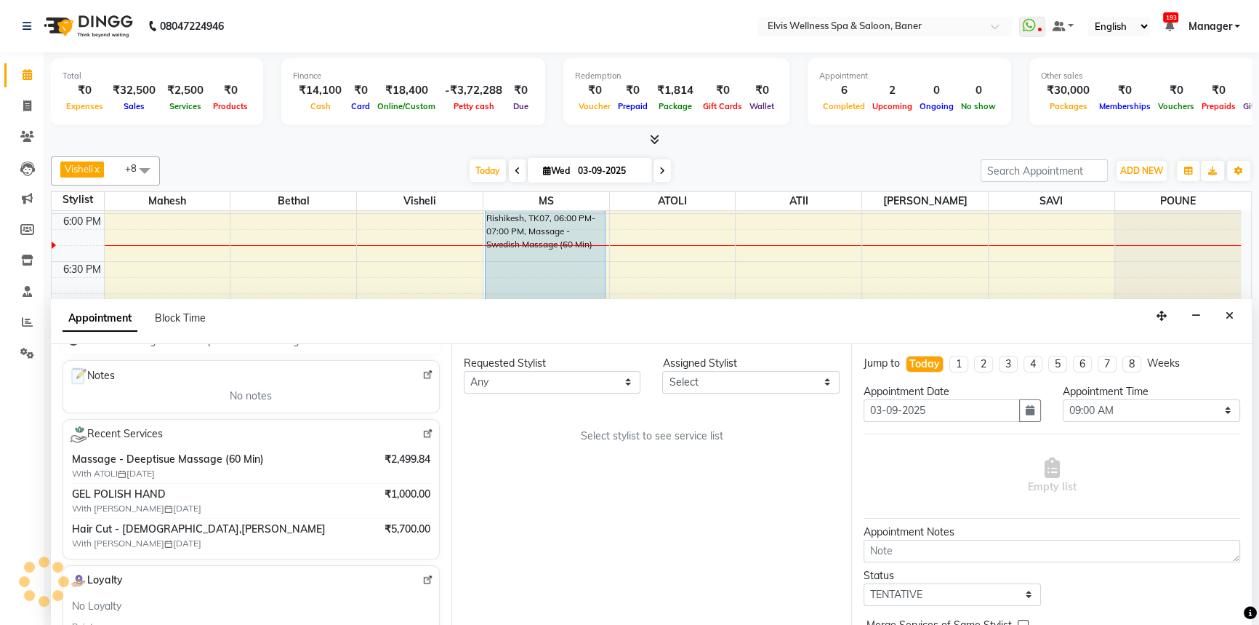
scroll to position [198, 0]
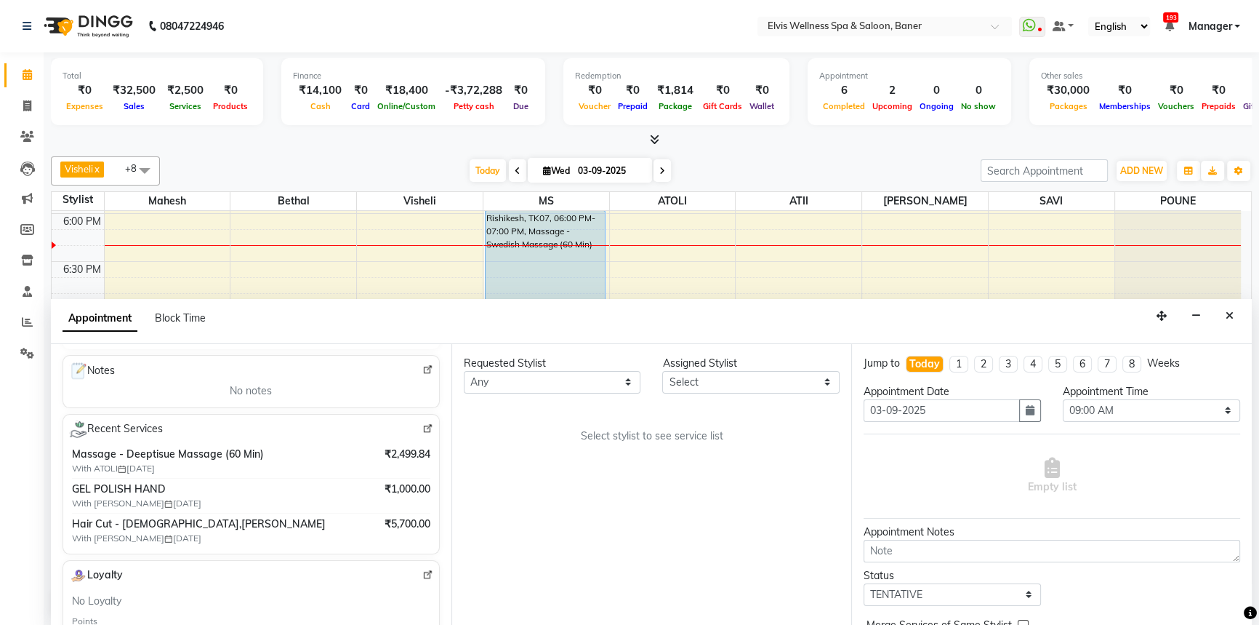
click at [665, 404] on div "Requested Stylist Any AJINKYA ATII ATOLI Bethal KN Staff KP Staff Mahesh Marvin…" at bounding box center [652, 485] width 401 height 282
click at [680, 382] on select "Select AJINKYA ATII ATOLI Bethal KN Staff KP Staff [PERSON_NAME] [PERSON_NAME]" at bounding box center [750, 382] width 177 height 23
select select "70674"
click at [662, 371] on select "Select AJINKYA ATII ATOLI Bethal KN Staff KP Staff [PERSON_NAME] [PERSON_NAME]" at bounding box center [750, 382] width 177 height 23
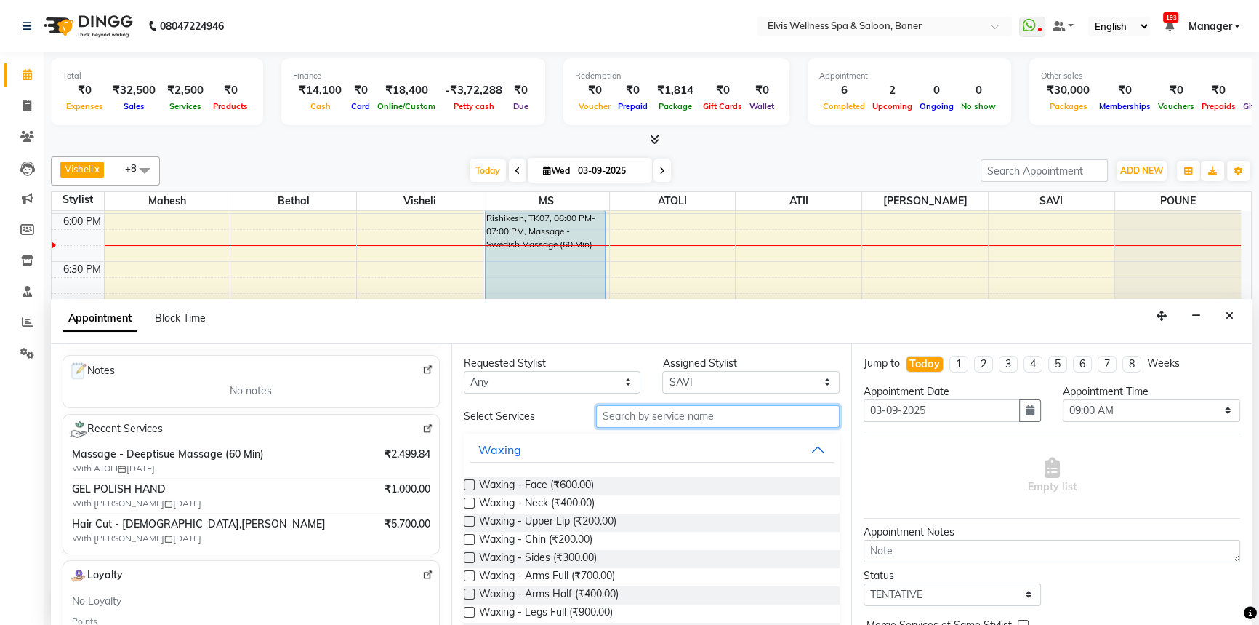
click at [628, 414] on input "text" at bounding box center [718, 416] width 244 height 23
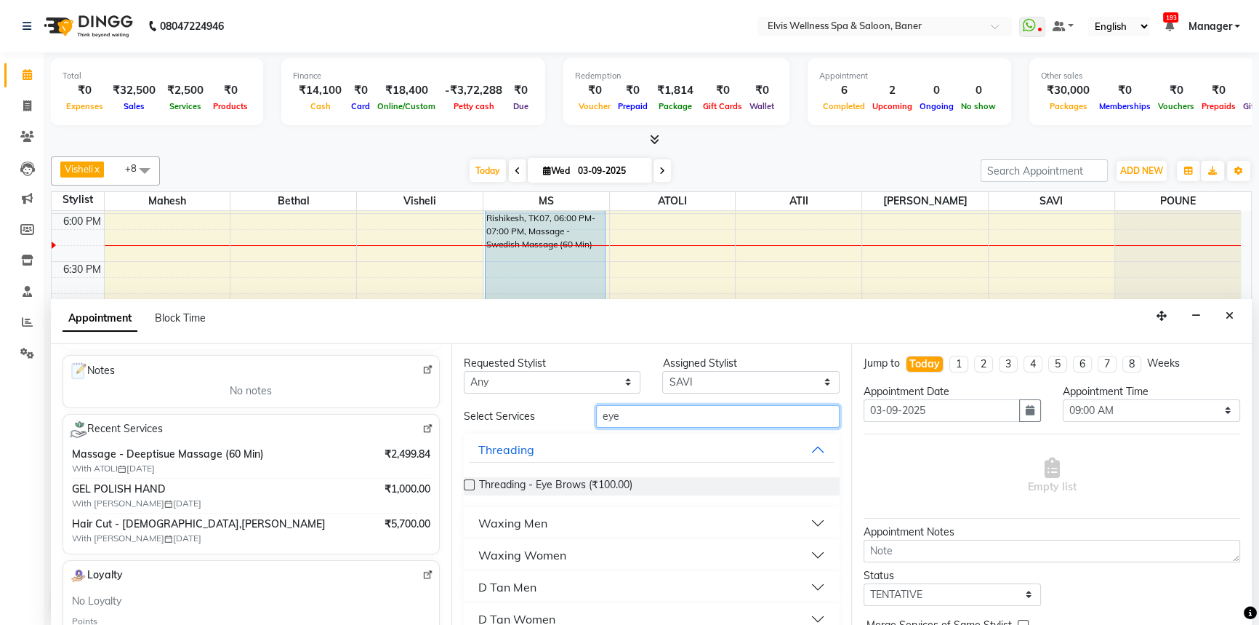
type input "eye"
click at [467, 486] on label at bounding box center [469, 484] width 11 height 11
click at [467, 486] on input "checkbox" at bounding box center [468, 485] width 9 height 9
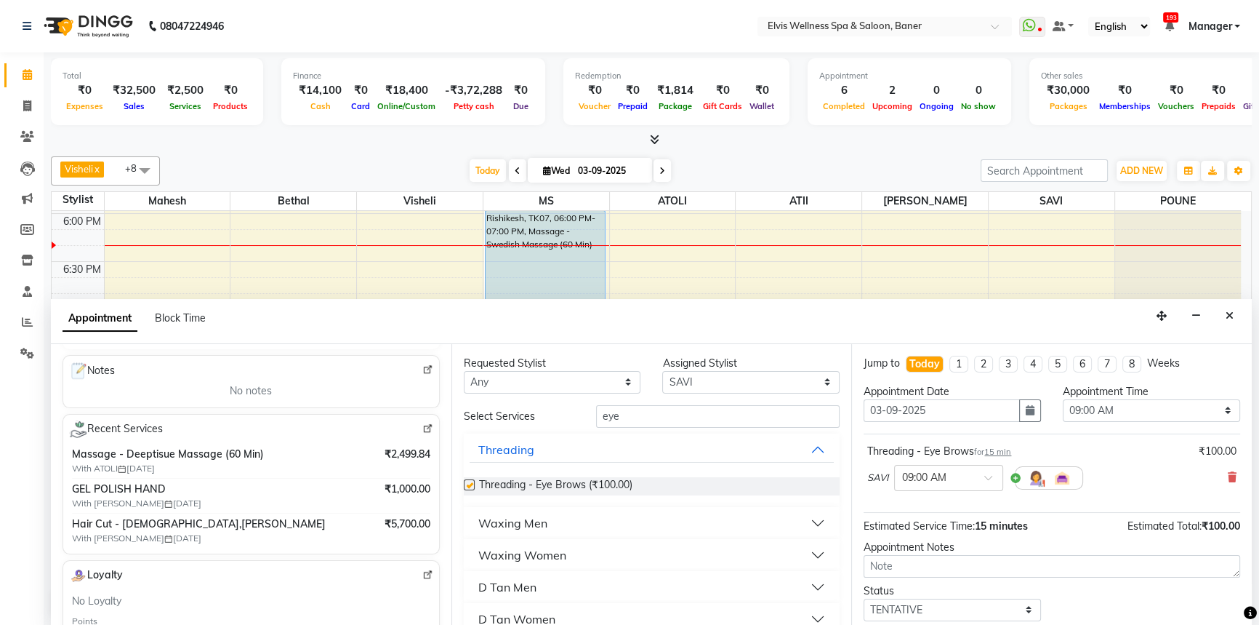
checkbox input "false"
click at [649, 416] on input "eye" at bounding box center [718, 416] width 244 height 23
type input "e"
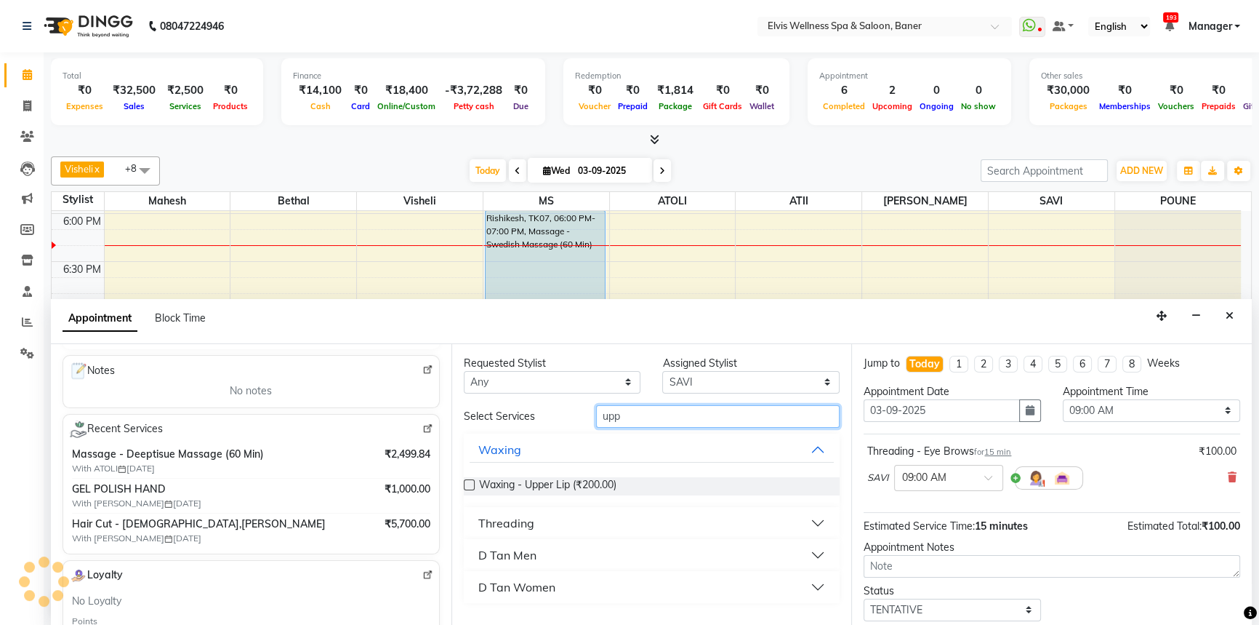
type input "upp"
click at [510, 523] on div "Threading" at bounding box center [506, 522] width 56 height 17
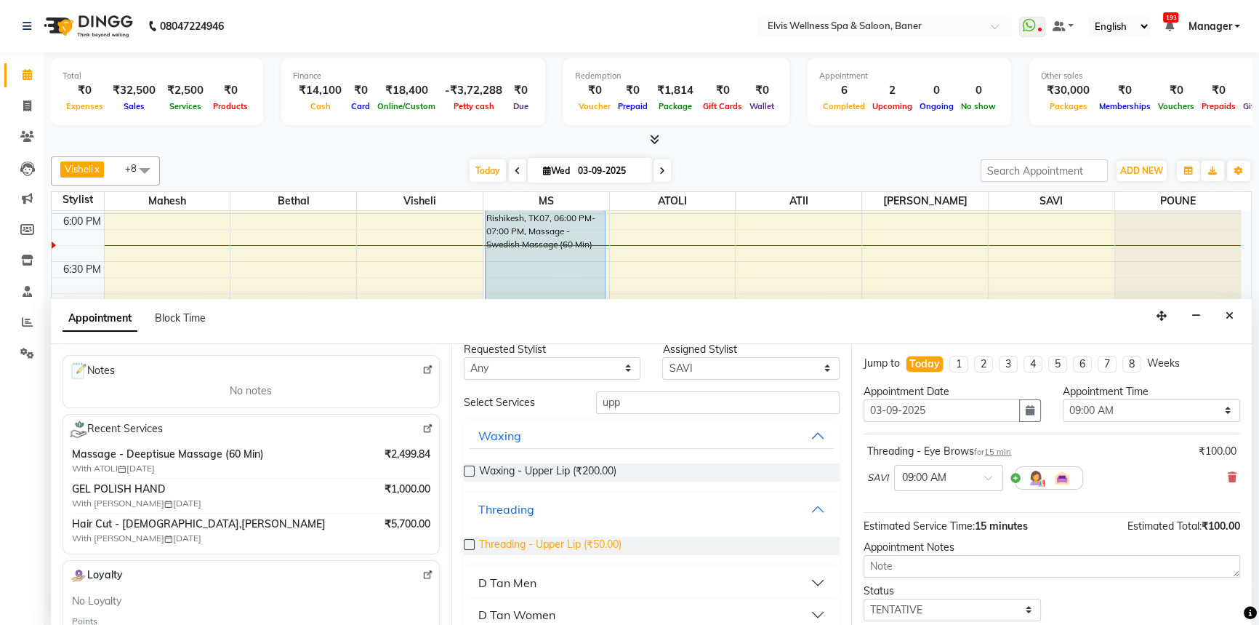
scroll to position [26, 0]
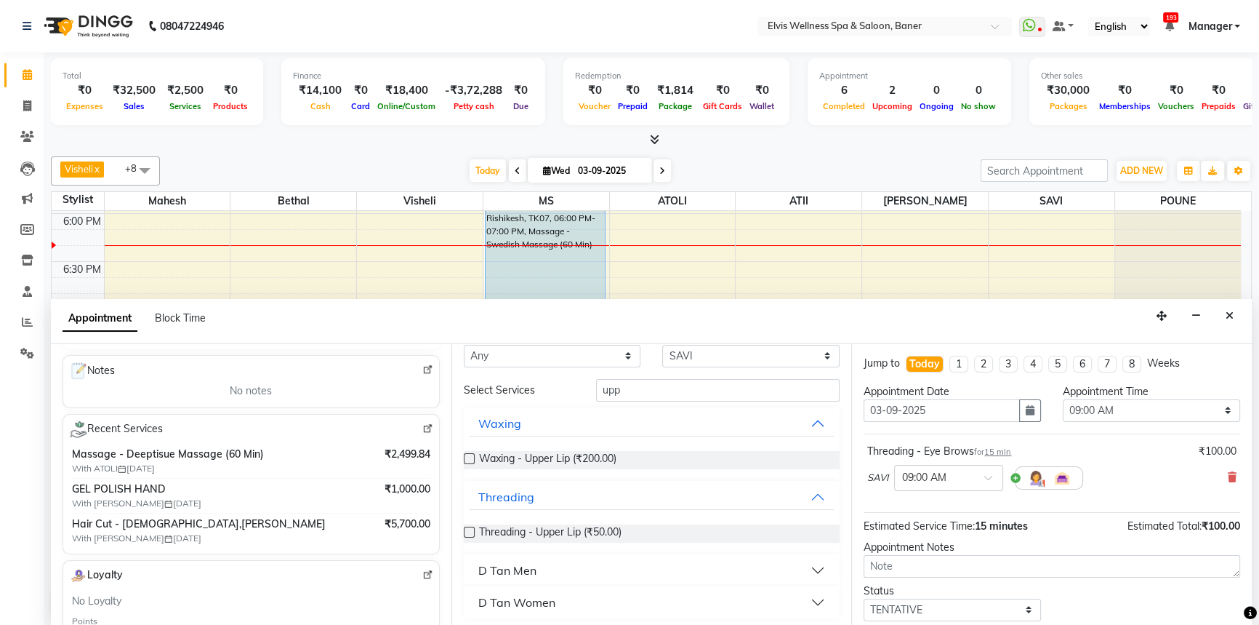
click at [467, 527] on label at bounding box center [469, 531] width 11 height 11
click at [467, 529] on input "checkbox" at bounding box center [468, 533] width 9 height 9
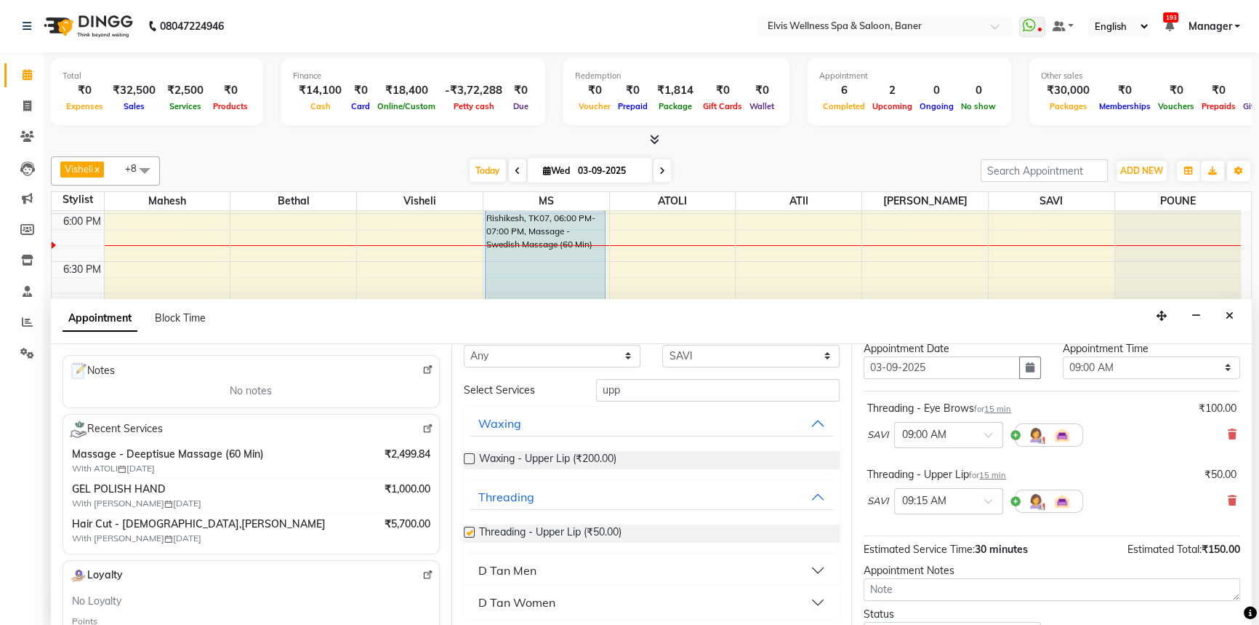
checkbox input "false"
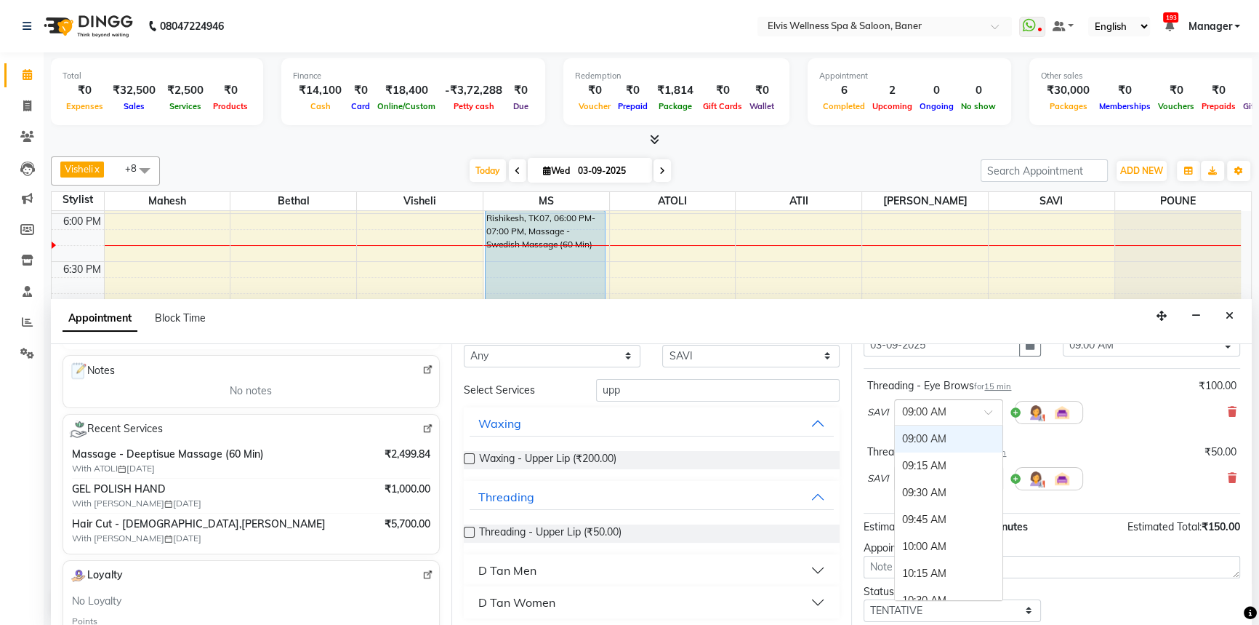
click at [928, 408] on input "text" at bounding box center [934, 411] width 64 height 15
click at [926, 469] on div "02:45 PM" at bounding box center [949, 465] width 108 height 27
click at [939, 478] on input "text" at bounding box center [934, 477] width 64 height 15
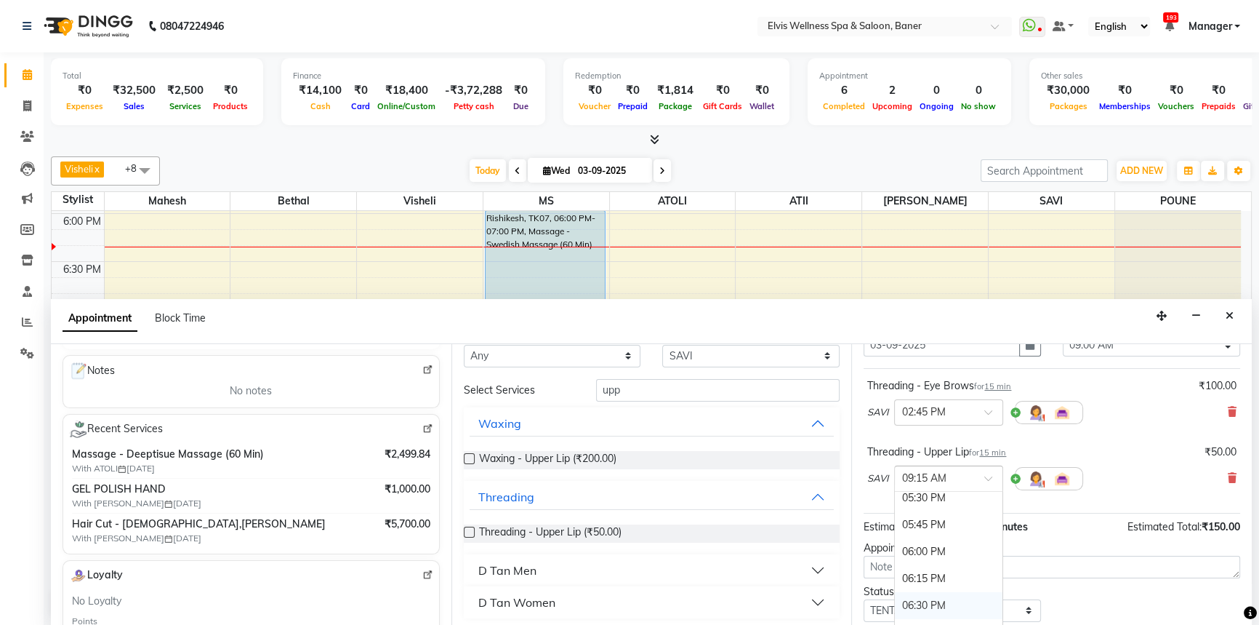
click at [934, 594] on div "06:30 PM" at bounding box center [949, 605] width 108 height 27
drag, startPoint x: 1103, startPoint y: 454, endPoint x: 1033, endPoint y: 576, distance: 141.1
click at [1104, 453] on div "Threading - Upper Lip for 15 min ₹50.00" at bounding box center [1052, 451] width 369 height 15
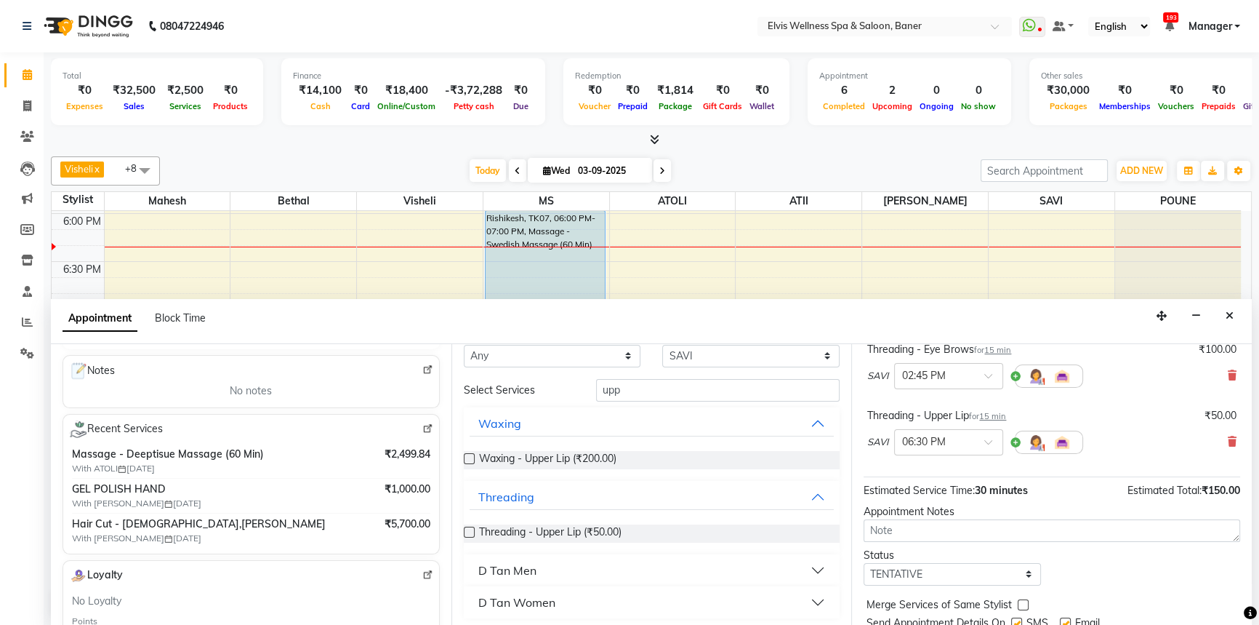
scroll to position [152, 0]
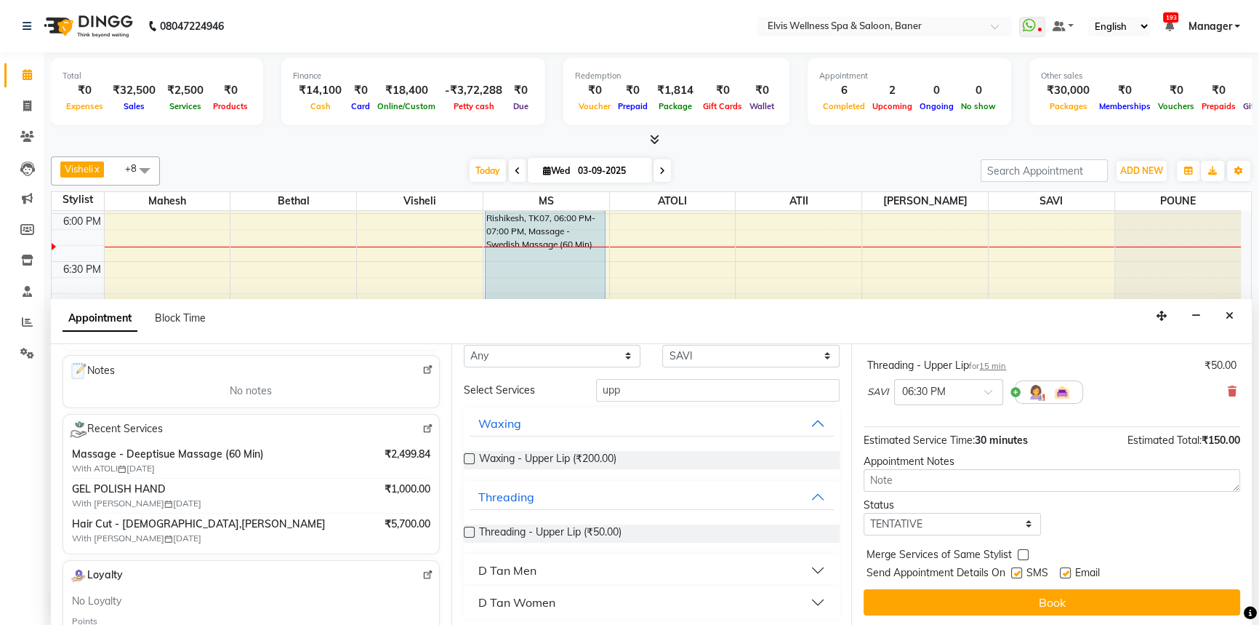
click at [1063, 574] on label at bounding box center [1065, 572] width 11 height 11
click at [1063, 574] on input "checkbox" at bounding box center [1064, 573] width 9 height 9
checkbox input "false"
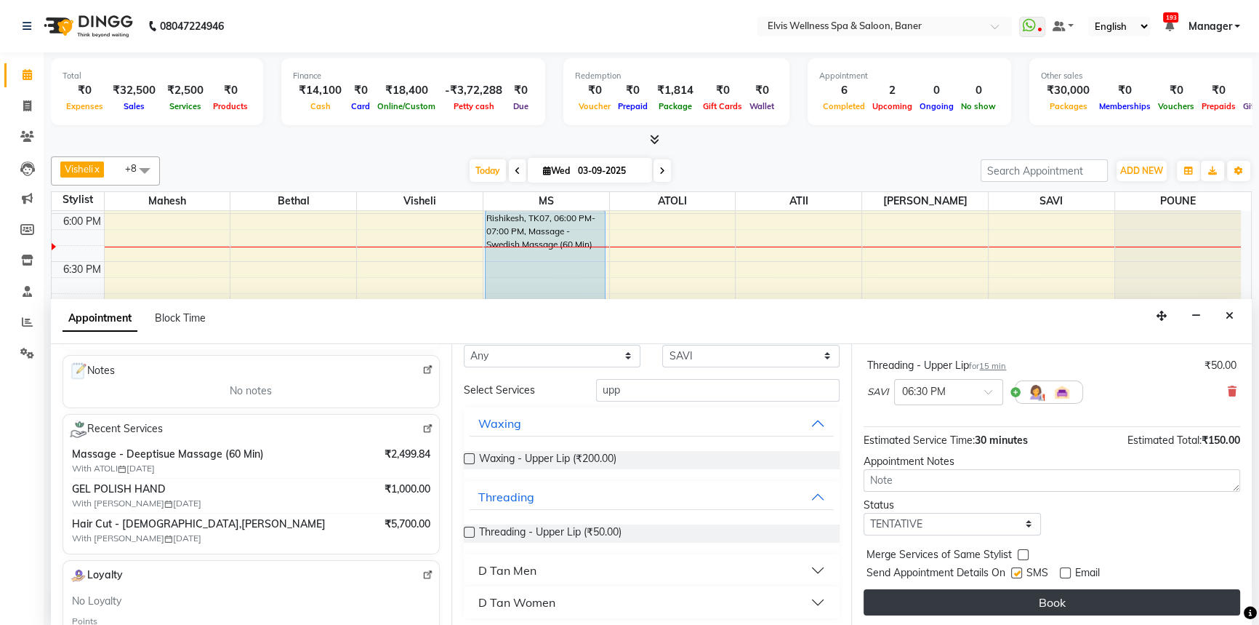
drag, startPoint x: 1017, startPoint y: 572, endPoint x: 1078, endPoint y: 592, distance: 64.4
click at [1025, 574] on div "SMS" at bounding box center [1036, 574] width 49 height 18
click at [1078, 592] on button "Book" at bounding box center [1052, 602] width 377 height 26
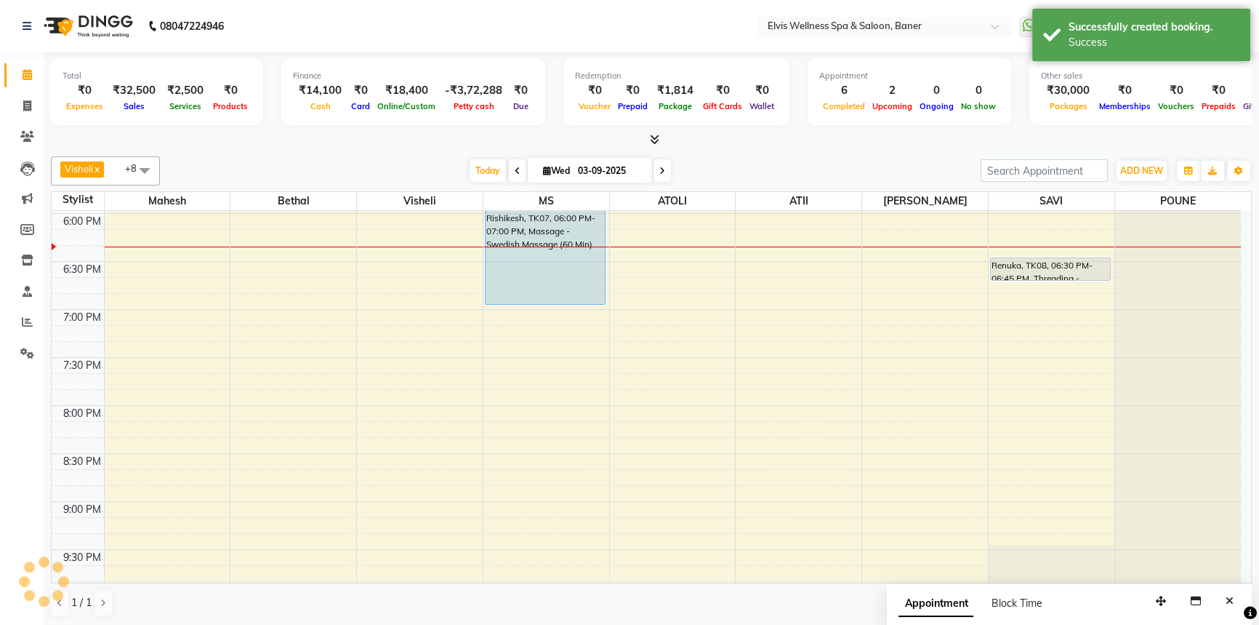
click at [862, 154] on div "Visheli x MS x Bethal x ATOLI x ATII x SAVI x [PERSON_NAME] [PERSON_NAME] x +8 …" at bounding box center [651, 387] width 1201 height 472
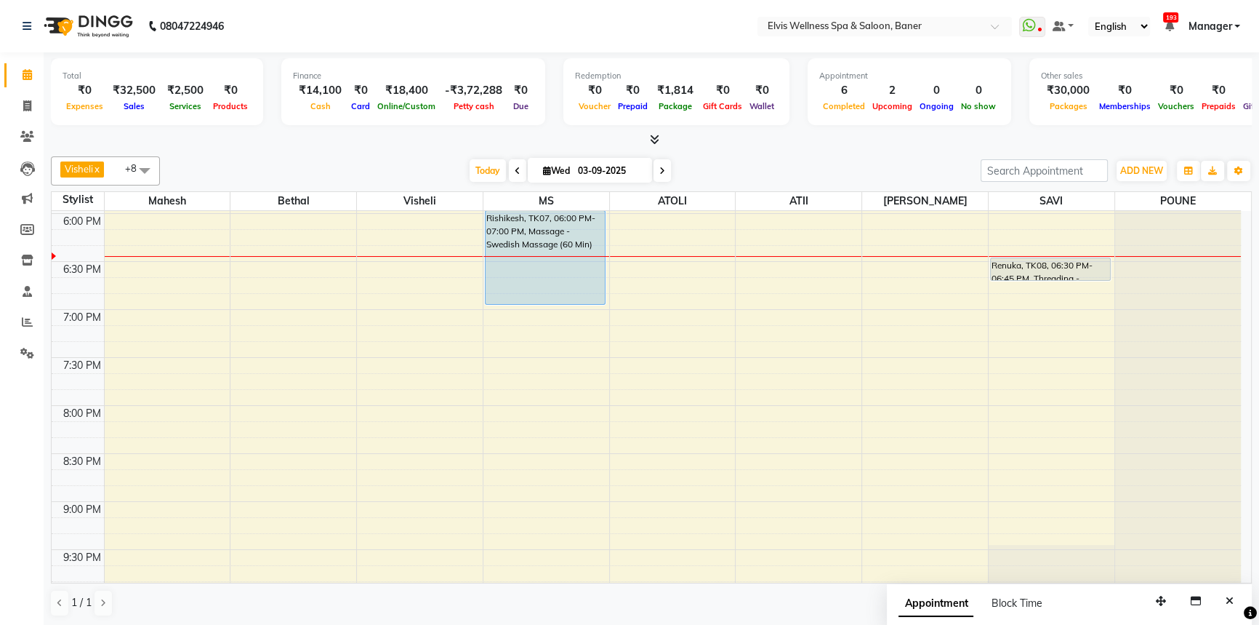
click at [875, 160] on div "[DATE] [DATE]" at bounding box center [570, 171] width 806 height 22
click at [1235, 598] on button "Close" at bounding box center [1229, 601] width 21 height 23
click at [732, 147] on div "Total ₹0 Expenses ₹32,500 Sales ₹2,500 Services ₹0 Products Finance ₹14,100 Cas…" at bounding box center [652, 339] width 1216 height 574
click at [478, 177] on span "Today" at bounding box center [488, 170] width 36 height 23
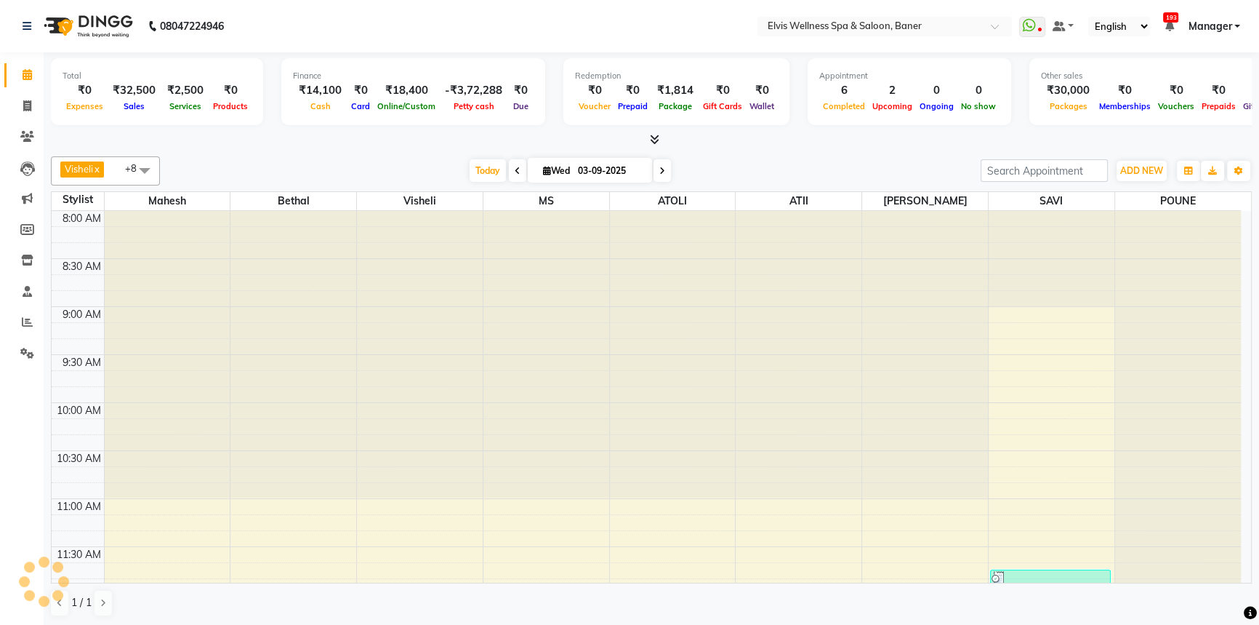
click at [833, 139] on div at bounding box center [651, 139] width 1201 height 15
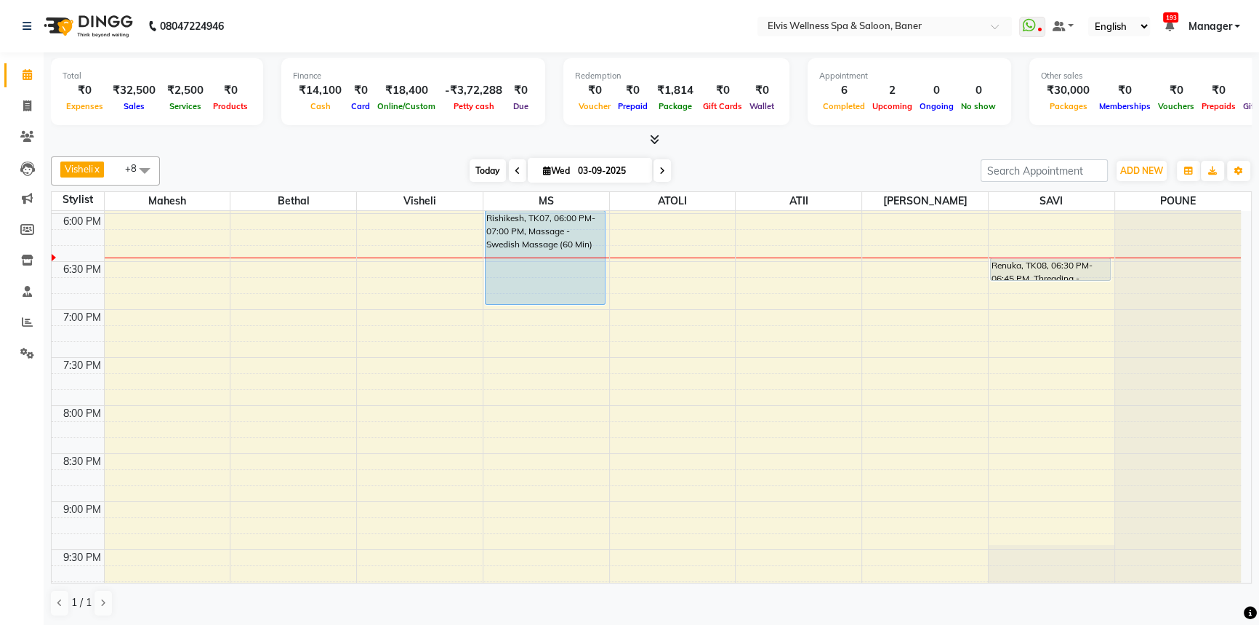
click at [480, 166] on span "Today" at bounding box center [488, 170] width 36 height 23
click at [790, 119] on div "Total ₹0 Expenses ₹32,500 Sales ₹2,500 Services ₹0 Products Finance ₹14,100 Cas…" at bounding box center [651, 93] width 1201 height 71
click at [470, 172] on span "Today" at bounding box center [488, 170] width 36 height 23
click at [750, 157] on div "Visheli x MS x Bethal x ATOLI x ATII x SAVI x [PERSON_NAME] [PERSON_NAME] x +8 …" at bounding box center [651, 170] width 1201 height 29
drag, startPoint x: 757, startPoint y: 155, endPoint x: 434, endPoint y: 153, distance: 322.9
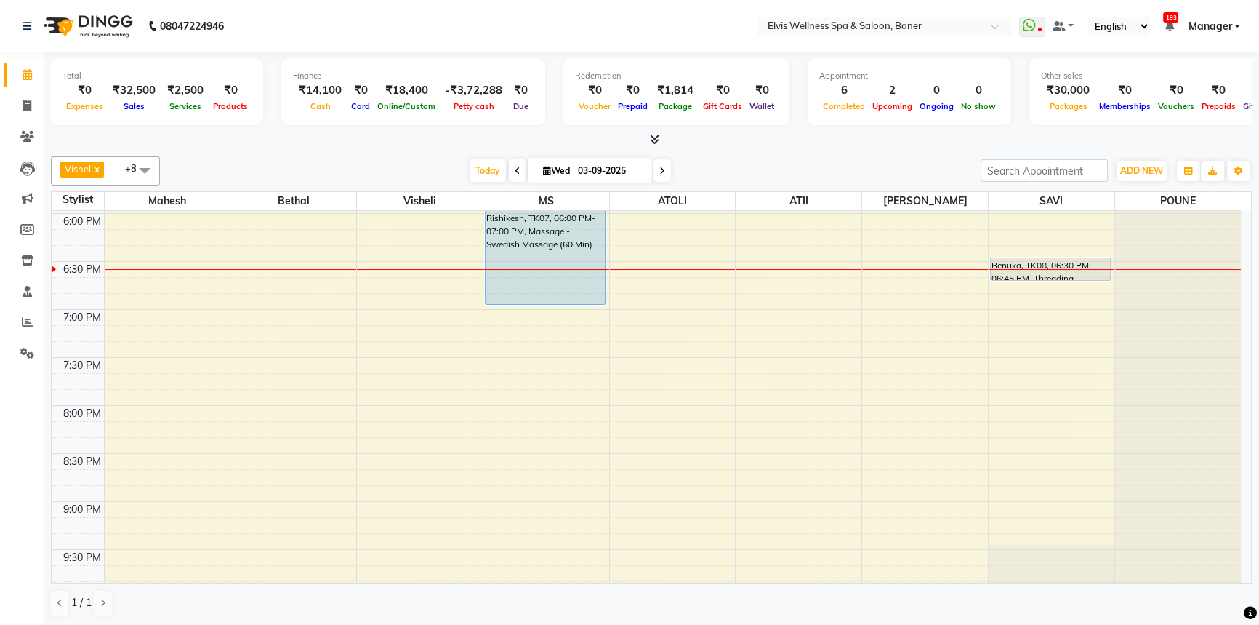
click at [753, 156] on div "Visheli x MS x Bethal x ATOLI x ATII x SAVI x [PERSON_NAME] [PERSON_NAME] x +8 …" at bounding box center [651, 170] width 1201 height 29
click at [468, 178] on div "[DATE] [DATE]" at bounding box center [570, 171] width 204 height 22
click at [477, 171] on span "Today" at bounding box center [488, 170] width 36 height 23
click at [480, 172] on span "Today" at bounding box center [488, 170] width 36 height 23
click at [703, 162] on div "[DATE] [DATE]" at bounding box center [570, 171] width 806 height 22
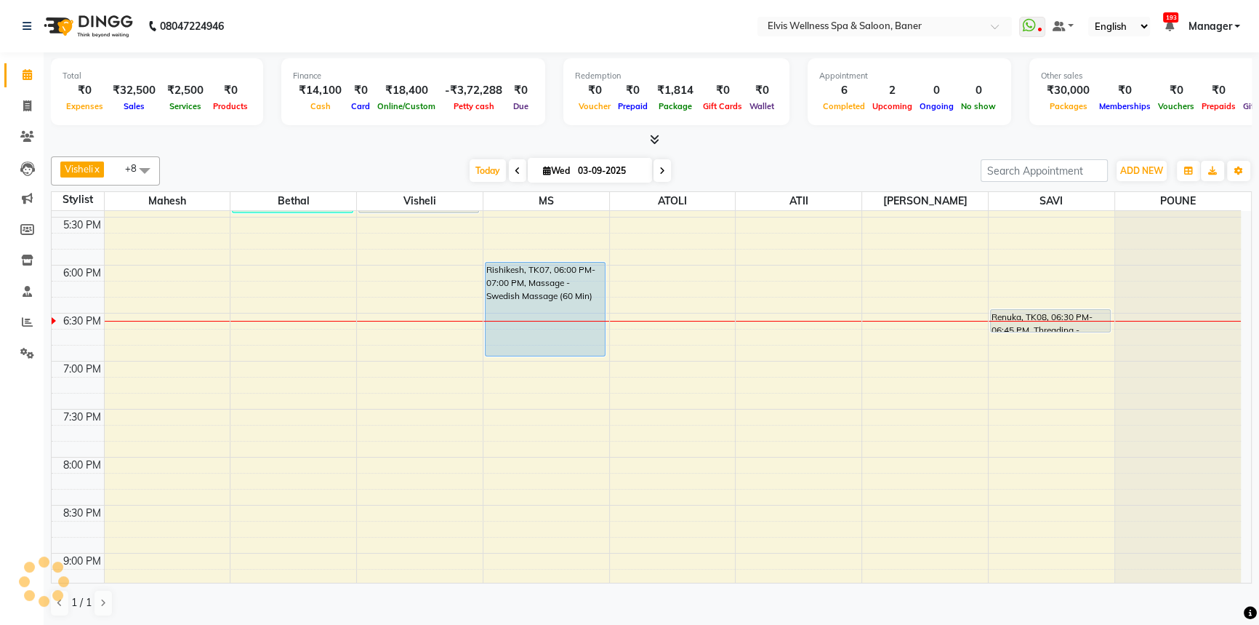
scroll to position [825, 0]
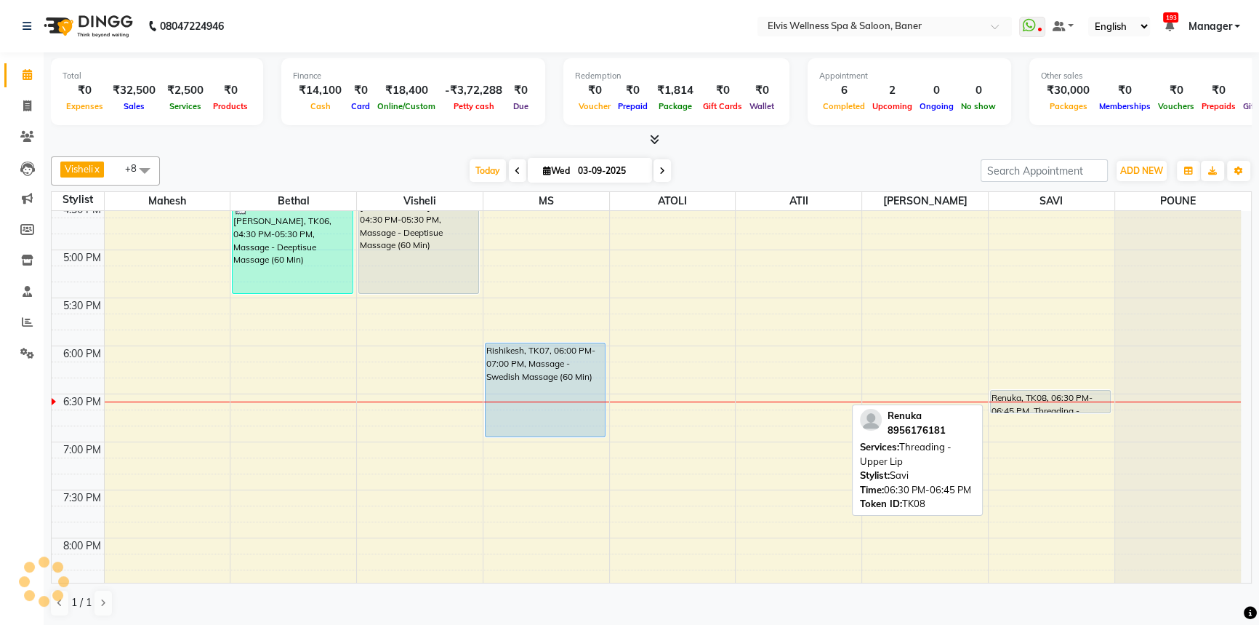
click at [1057, 396] on div "Renuka, TK08, 06:30 PM-06:45 PM, Threading - Upper Lip" at bounding box center [1050, 401] width 119 height 22
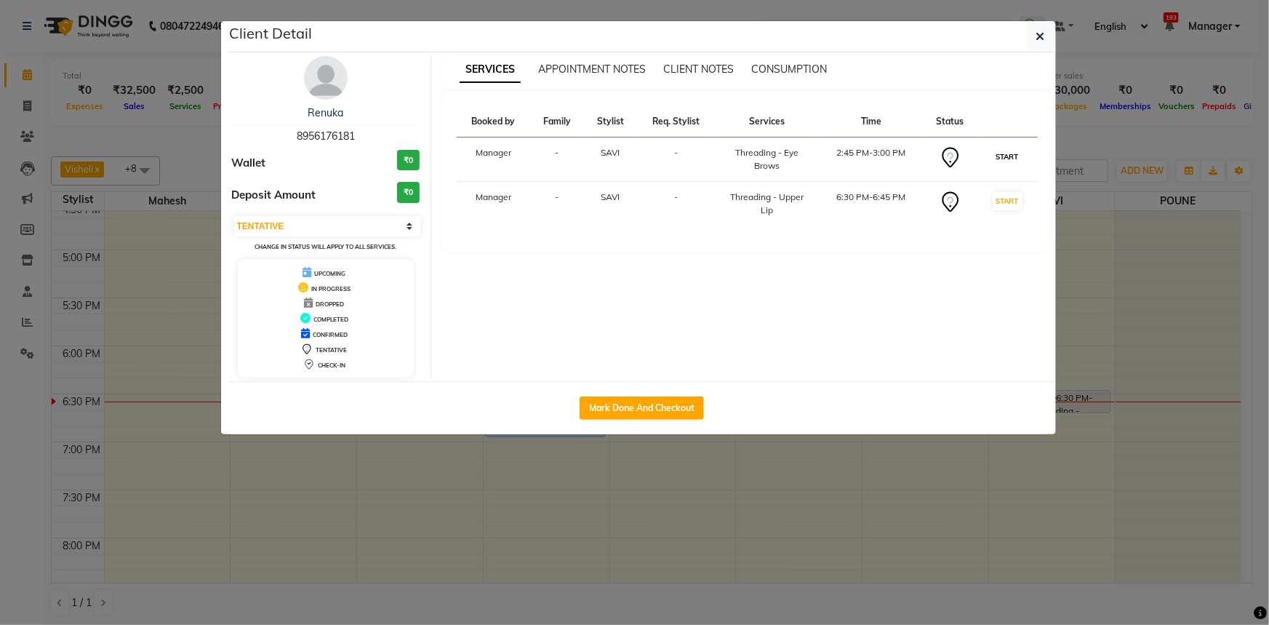
click at [1009, 161] on button "START" at bounding box center [1008, 157] width 30 height 18
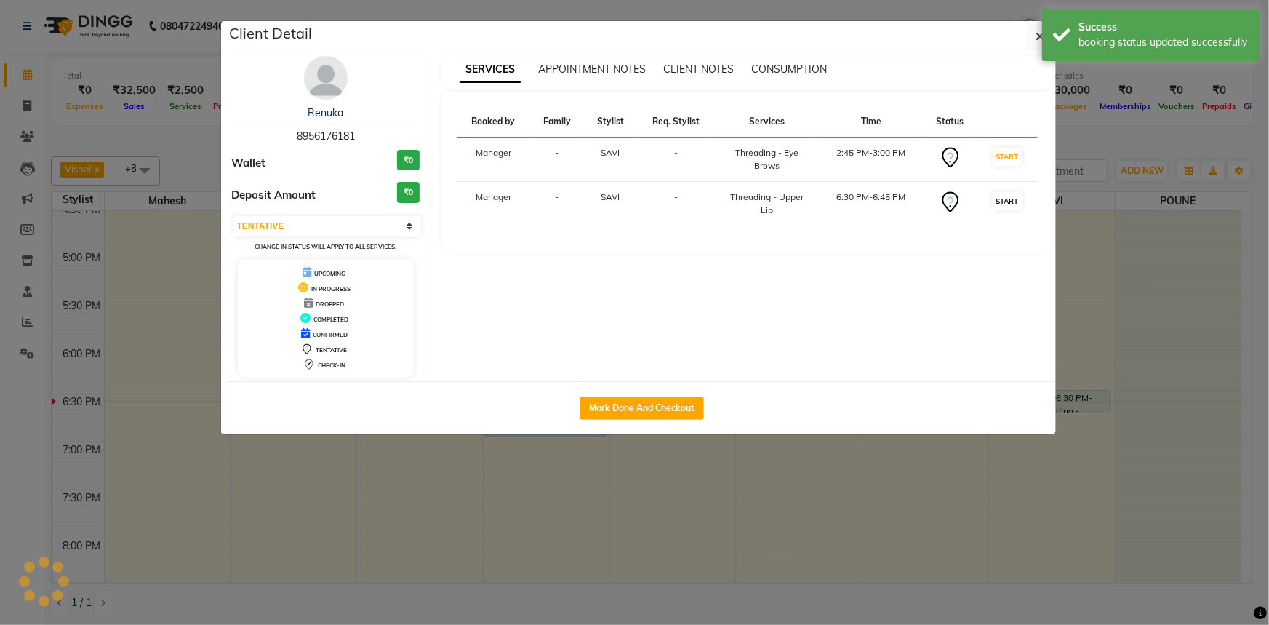
select select "select"
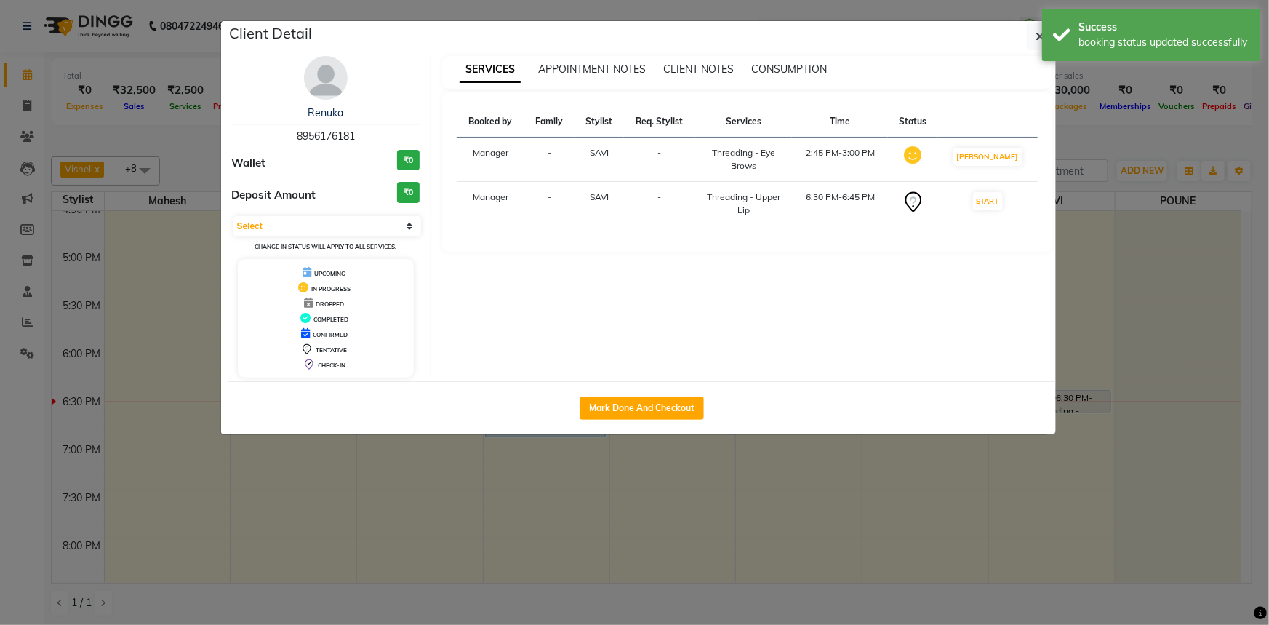
click at [1092, 136] on ngb-modal-window "Client Detail Renuka 8956176181 Wallet ₹0 Deposit Amount ₹0 Select IN SERVICE C…" at bounding box center [634, 312] width 1269 height 625
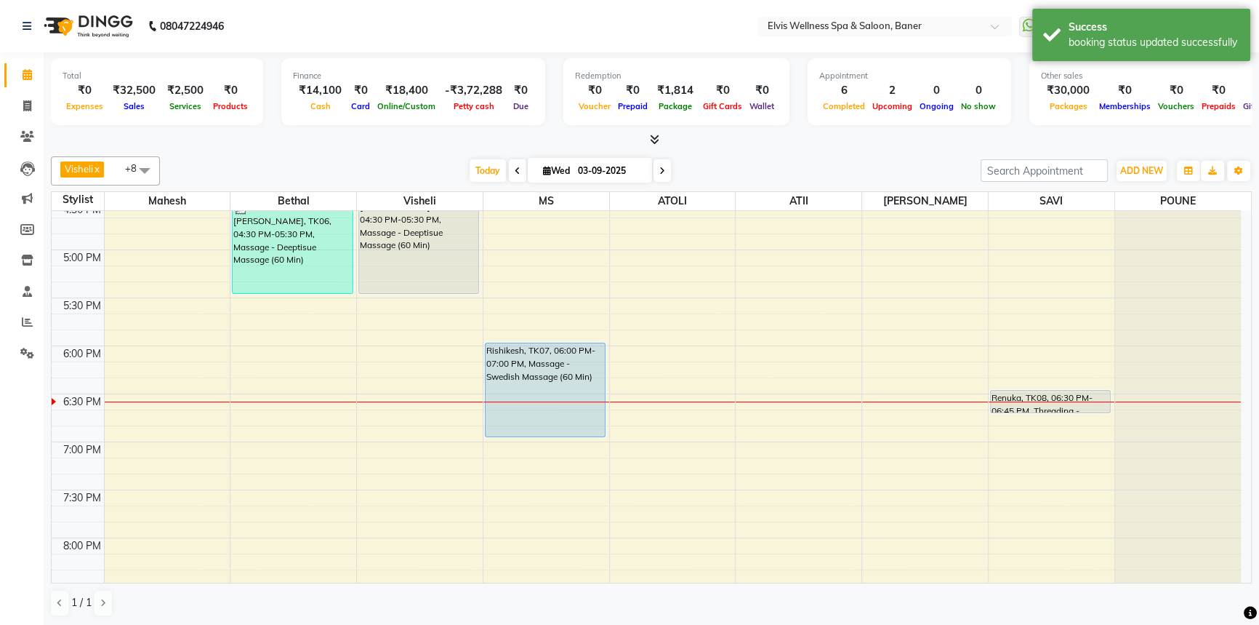
click at [869, 160] on div "[DATE] [DATE]" at bounding box center [570, 171] width 806 height 22
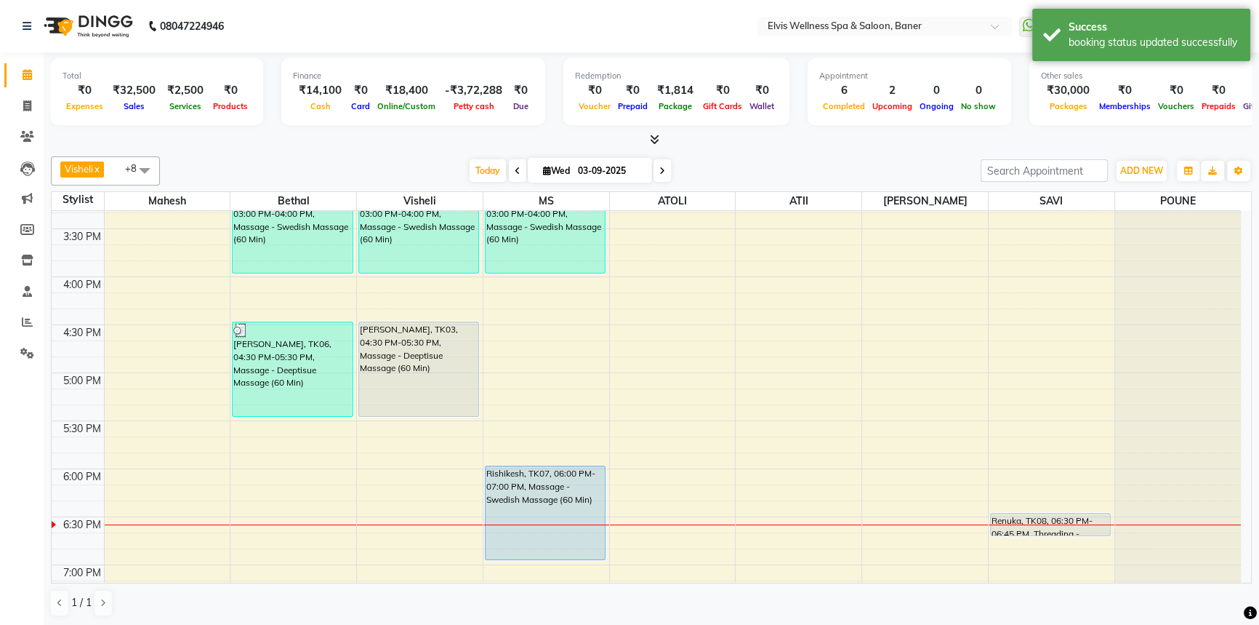
scroll to position [692, 0]
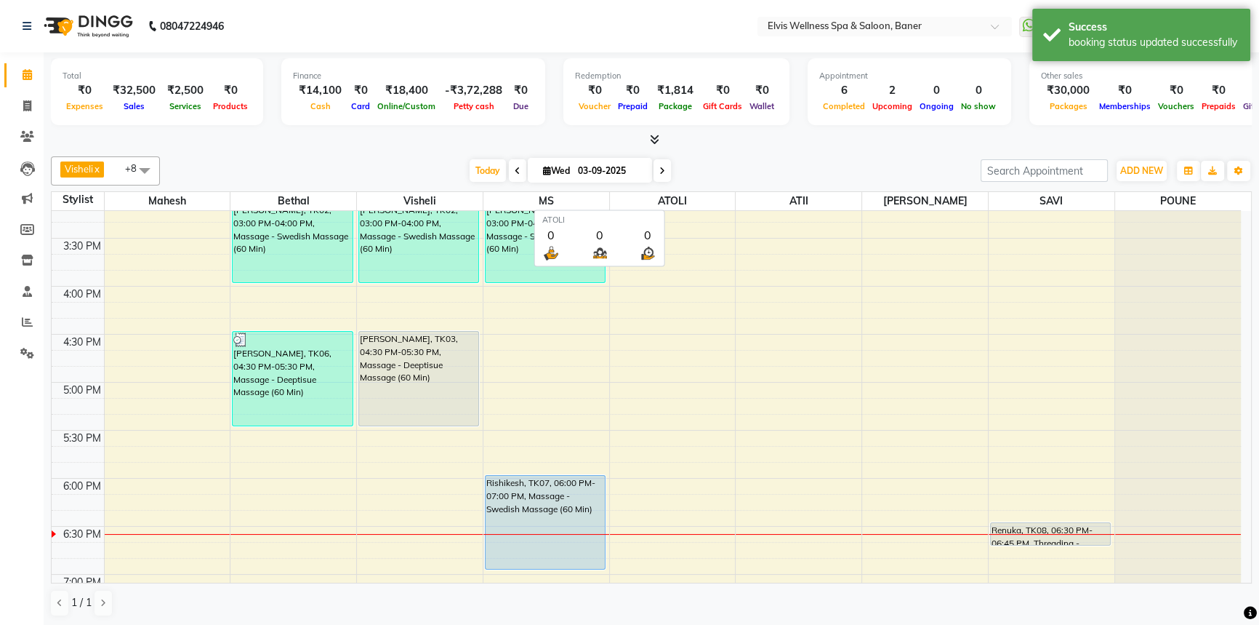
click at [693, 199] on span "ATOLI" at bounding box center [673, 201] width 126 height 18
click at [714, 180] on div "[DATE] [DATE]" at bounding box center [570, 171] width 806 height 22
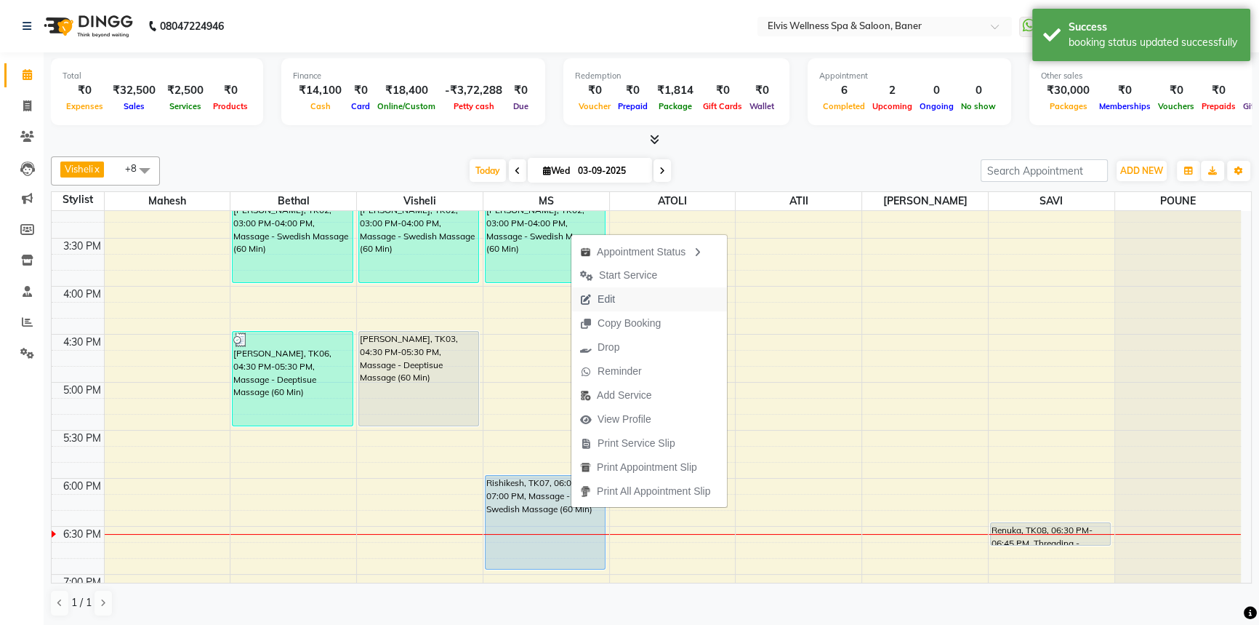
click at [603, 287] on span "Edit" at bounding box center [598, 299] width 52 height 24
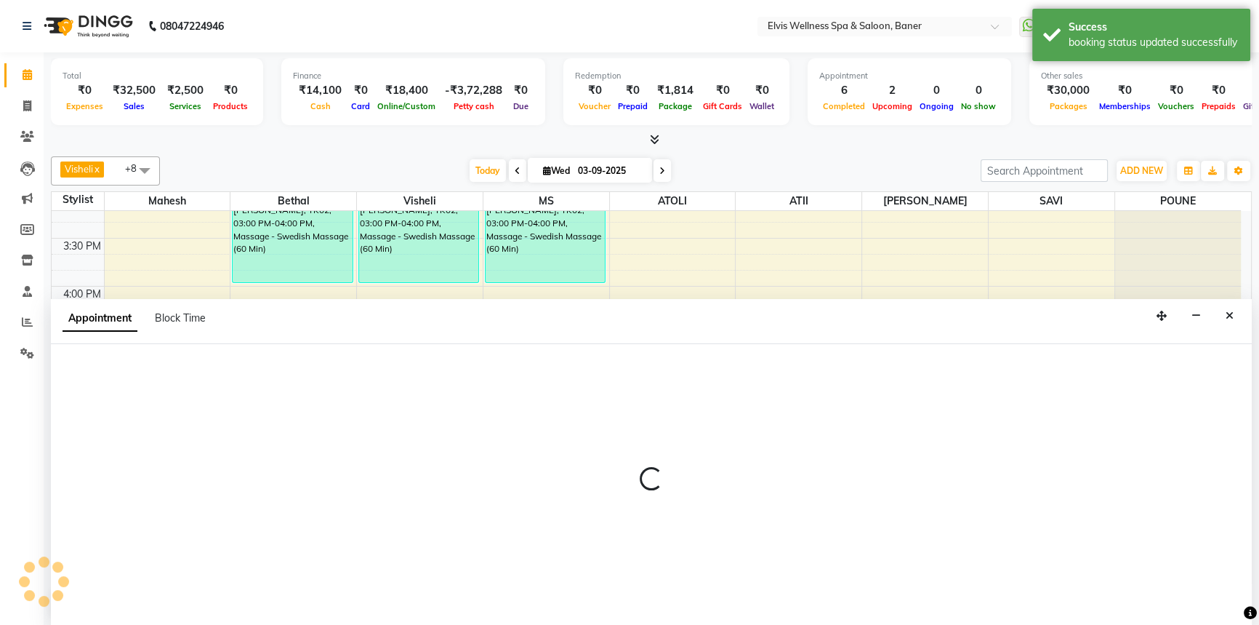
select select "tentative"
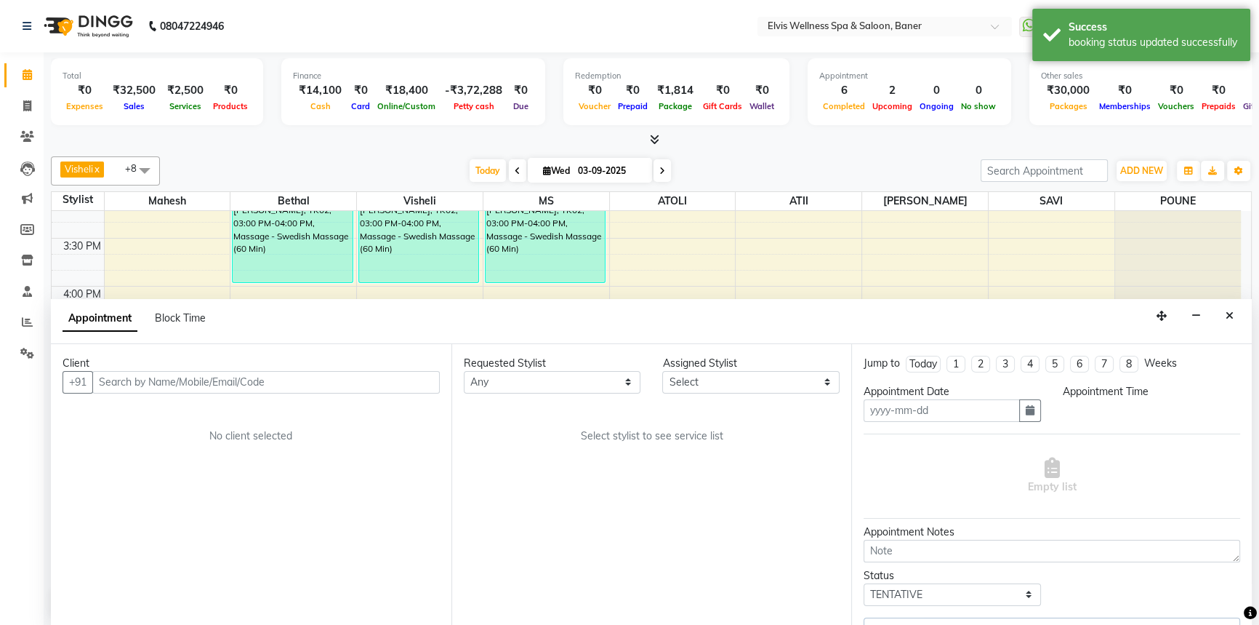
type input "03-09-2025"
select select "upcoming"
select select "40639"
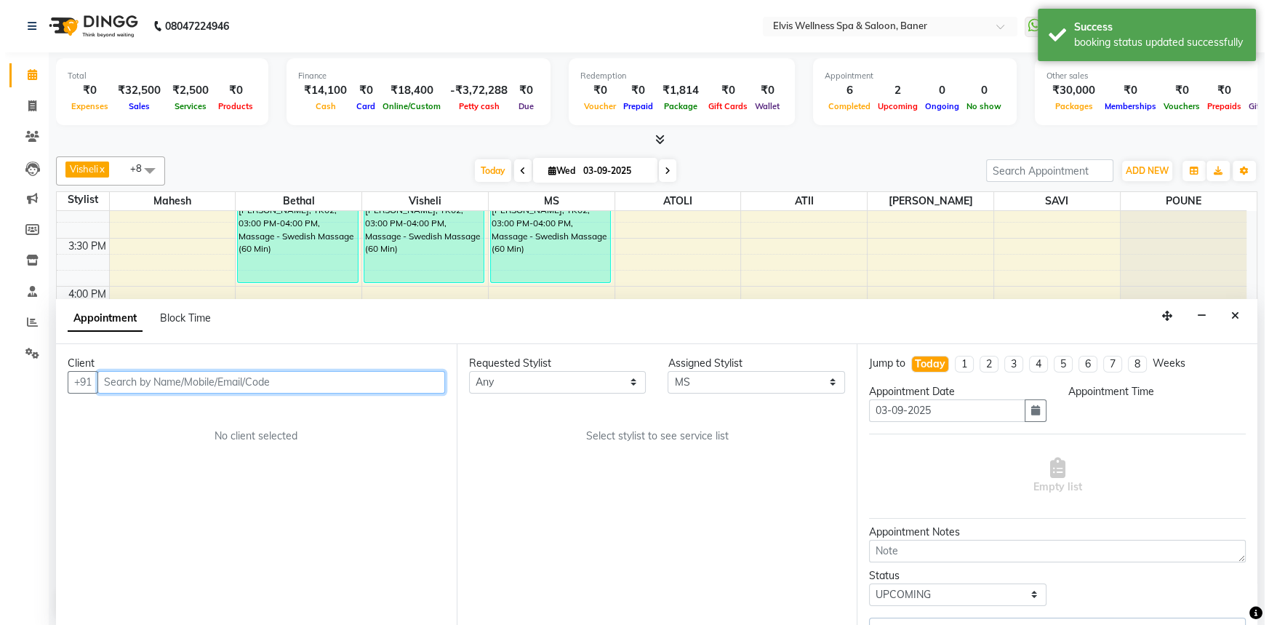
scroll to position [957, 0]
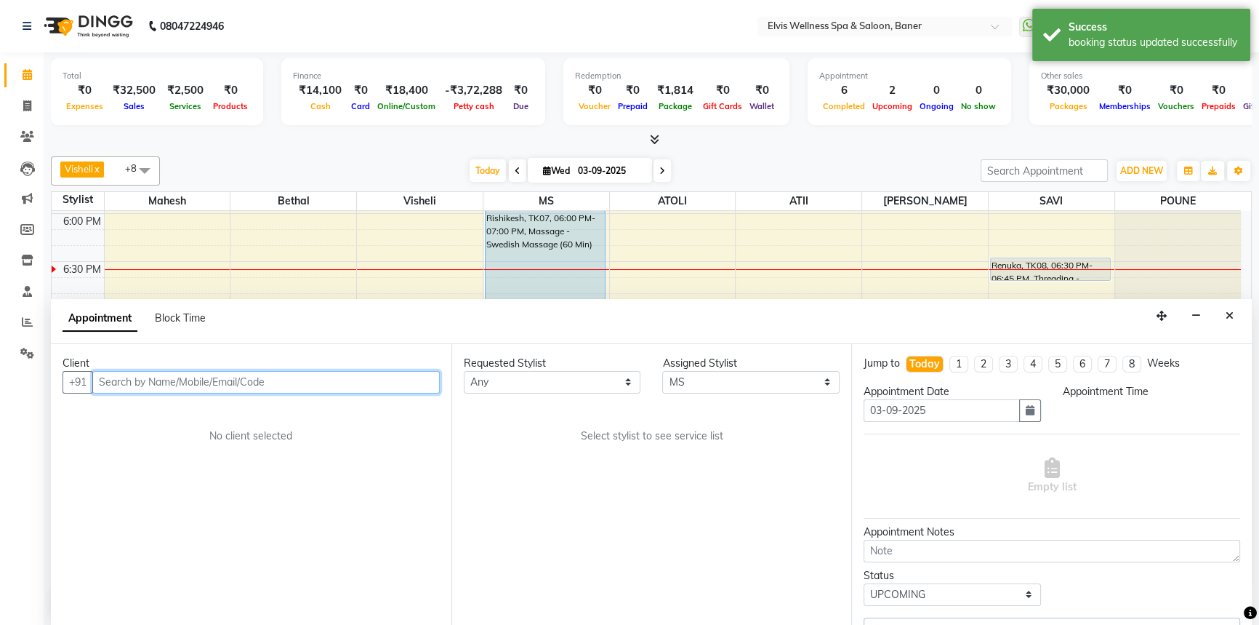
select select "1080"
select select "2965"
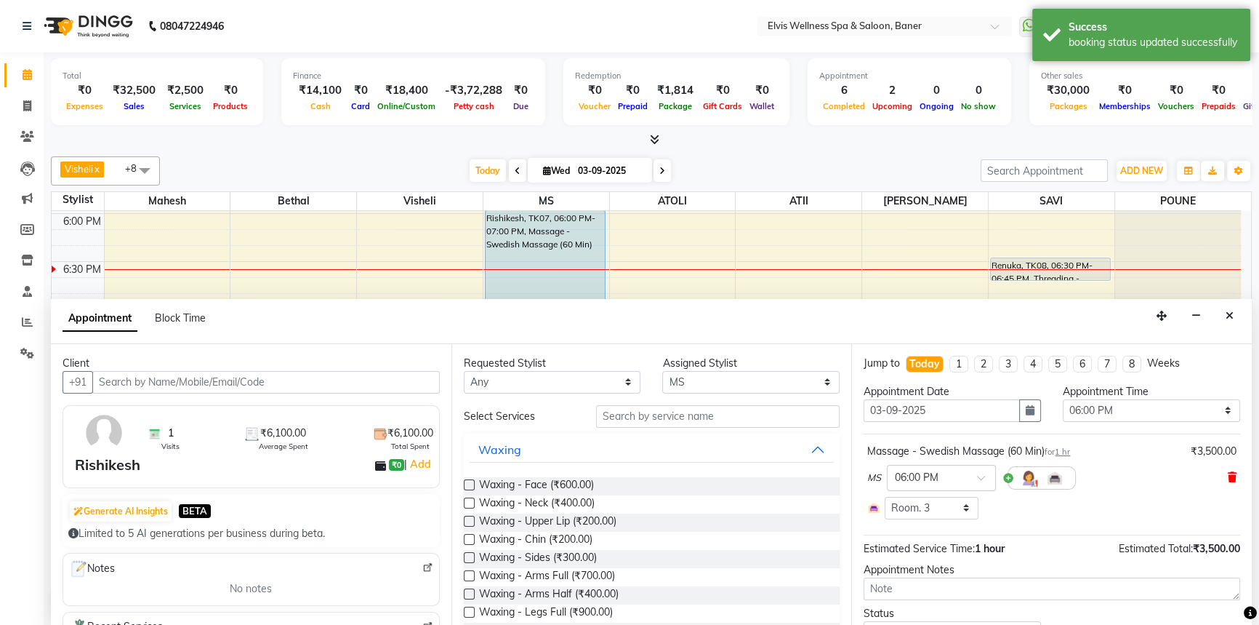
click at [1228, 476] on icon at bounding box center [1232, 477] width 9 height 10
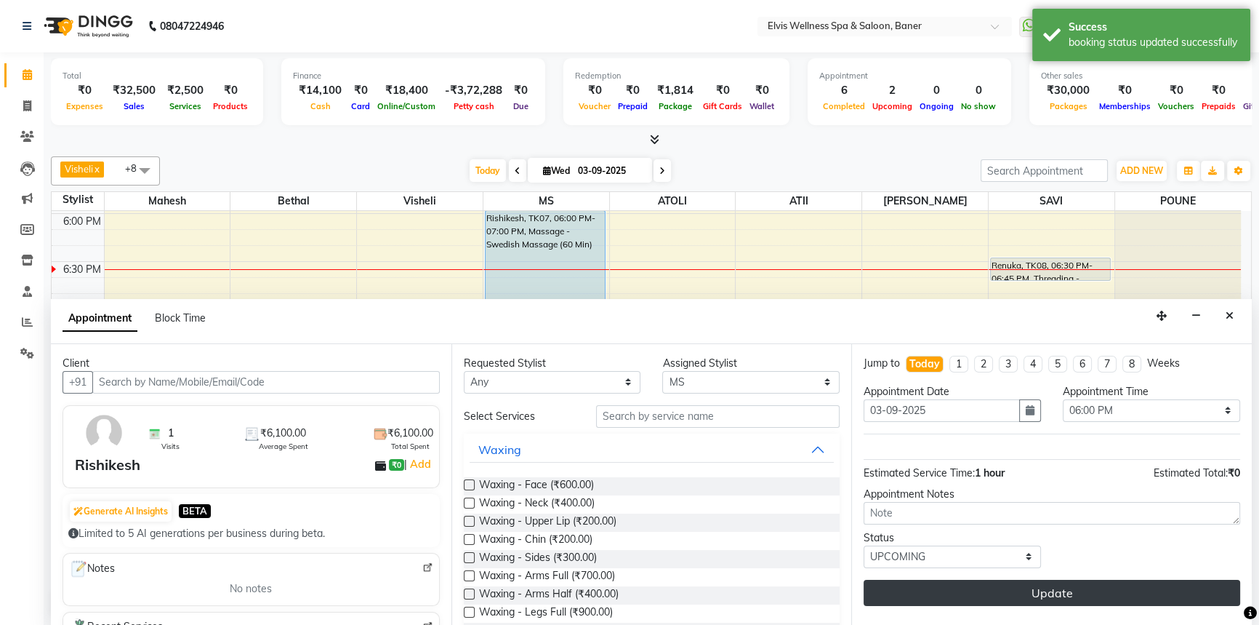
click at [1037, 585] on button "Update" at bounding box center [1052, 593] width 377 height 26
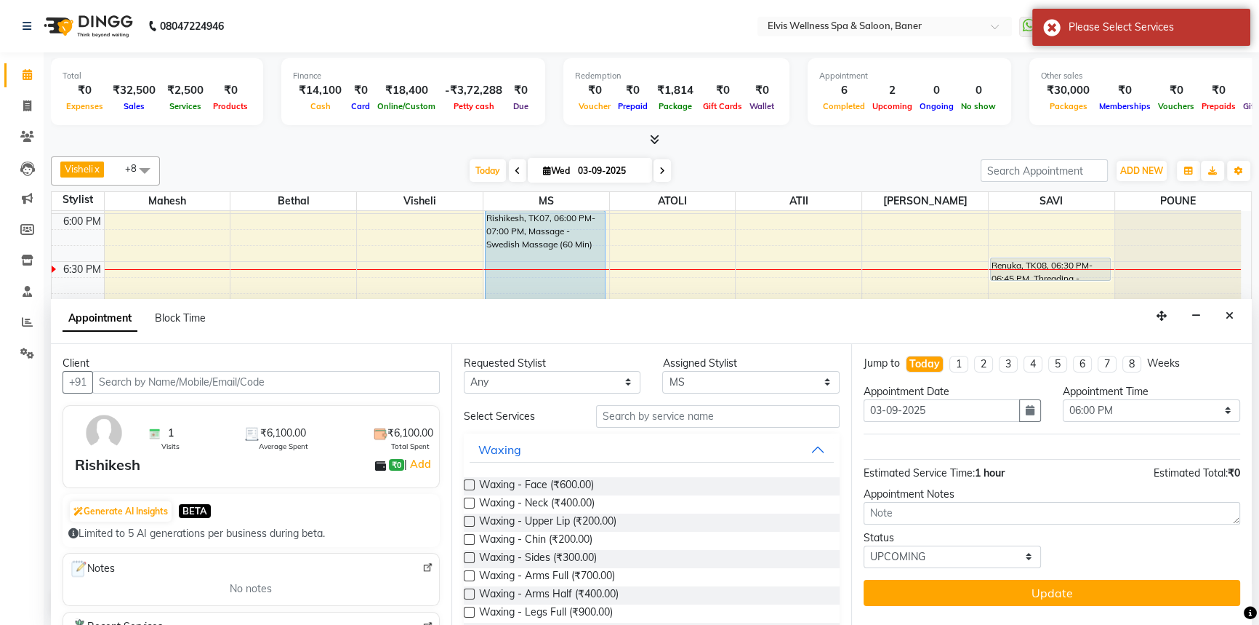
click at [1041, 604] on div "Jump to Today 1 2 3 4 5 6 7 8 Weeks Appointment Date 03-09-2025 Appointment Tim…" at bounding box center [1052, 485] width 401 height 282
click at [1231, 313] on icon "Close" at bounding box center [1230, 316] width 8 height 10
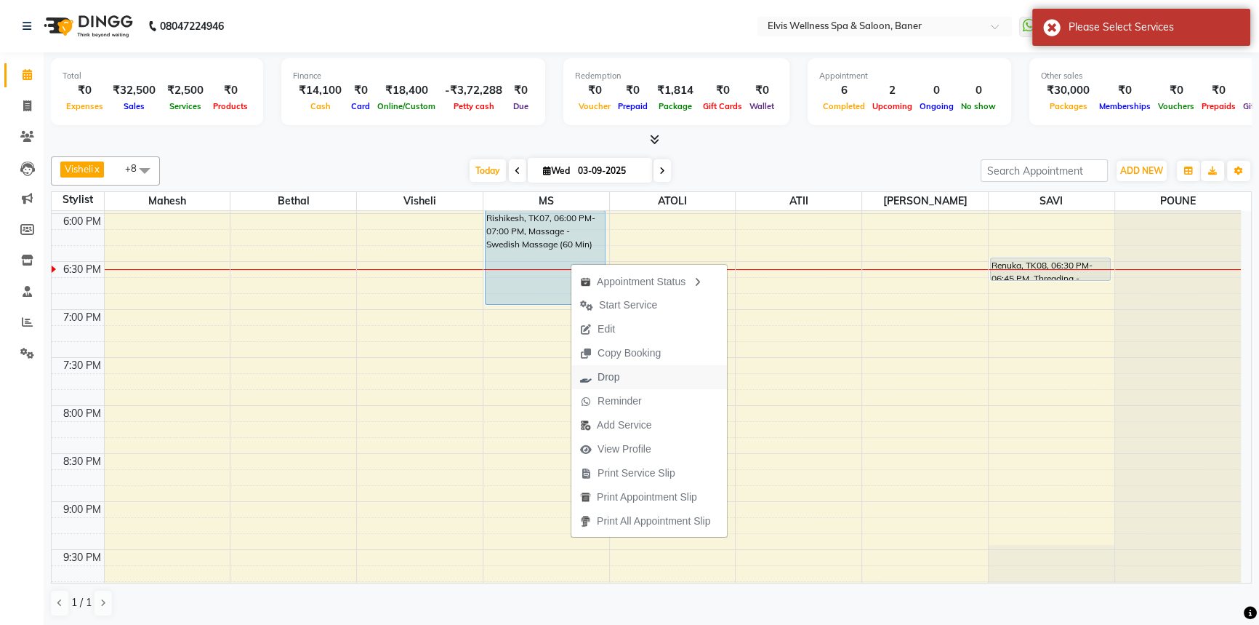
click at [600, 369] on span "Drop" at bounding box center [609, 376] width 22 height 15
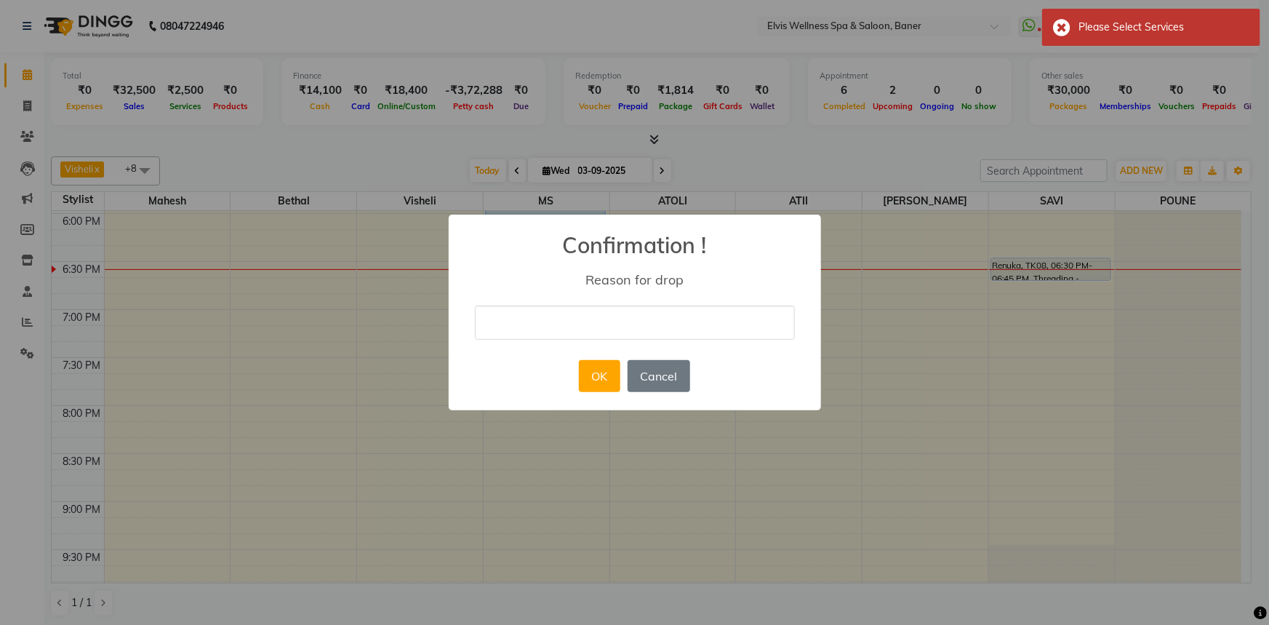
click at [683, 318] on input "text" at bounding box center [635, 322] width 320 height 34
type input "Booking cancelled"
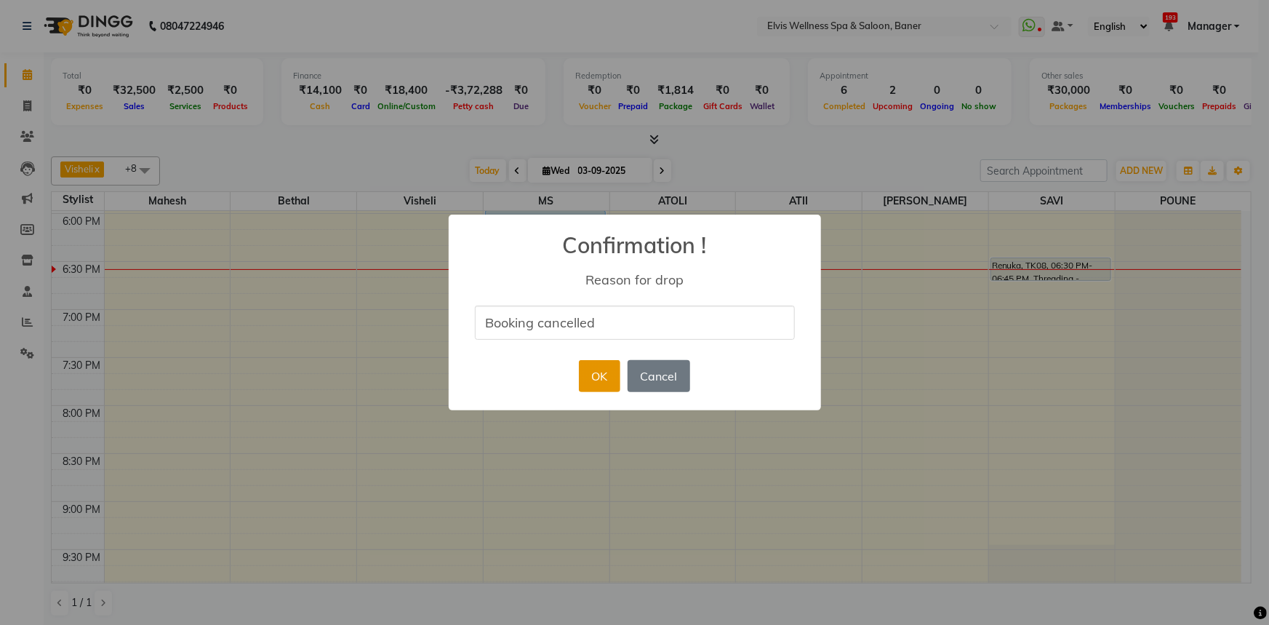
click at [593, 373] on button "OK" at bounding box center [599, 376] width 41 height 32
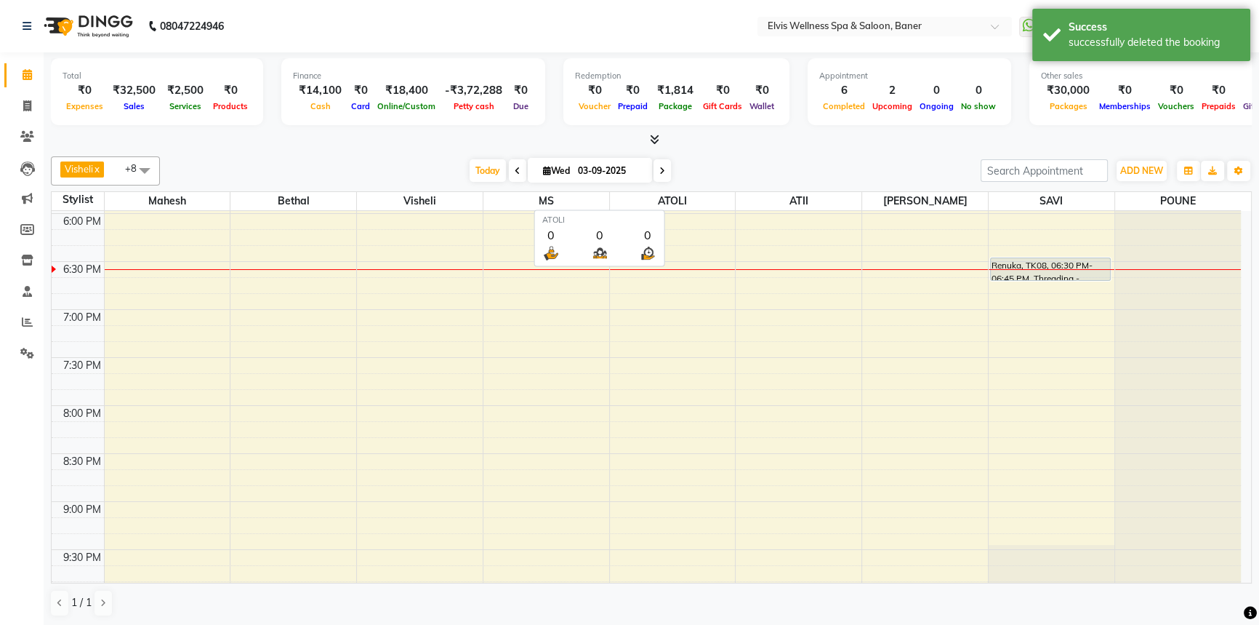
click at [711, 205] on span "ATOLI" at bounding box center [673, 201] width 126 height 18
click at [713, 161] on div "[DATE] [DATE]" at bounding box center [570, 171] width 806 height 22
click at [710, 174] on div "[DATE] [DATE]" at bounding box center [570, 171] width 806 height 22
click at [708, 174] on div "[DATE] [DATE]" at bounding box center [570, 171] width 806 height 22
click at [708, 172] on div "[DATE] [DATE]" at bounding box center [570, 171] width 806 height 22
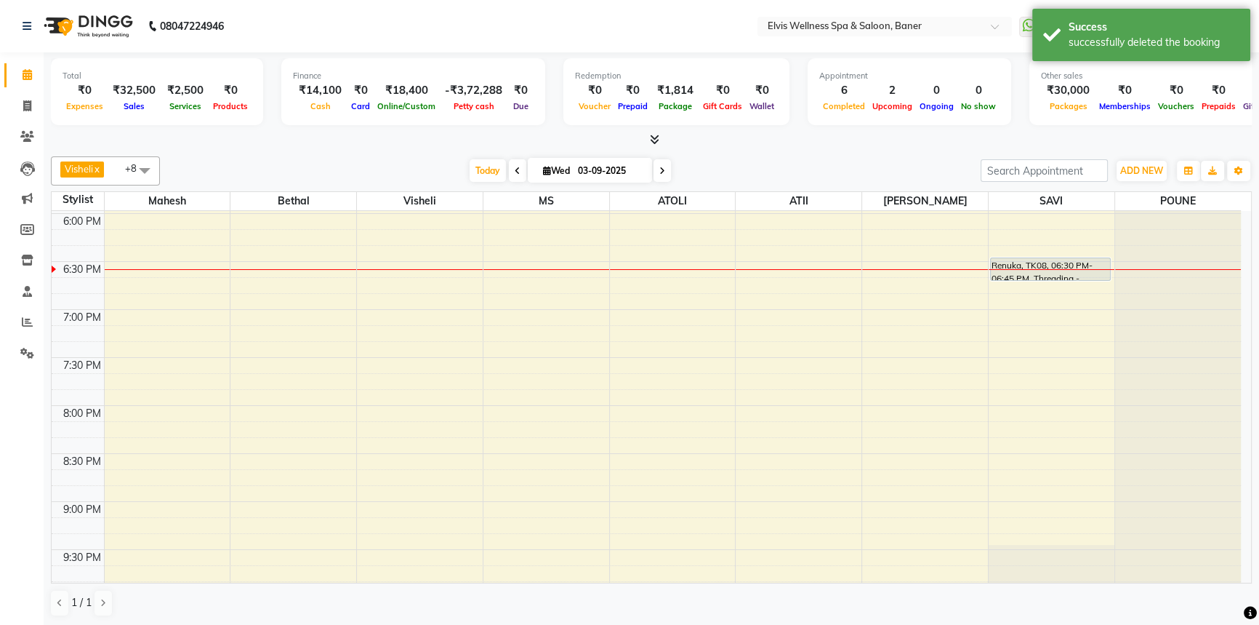
click at [708, 166] on div "[DATE] [DATE]" at bounding box center [570, 171] width 806 height 22
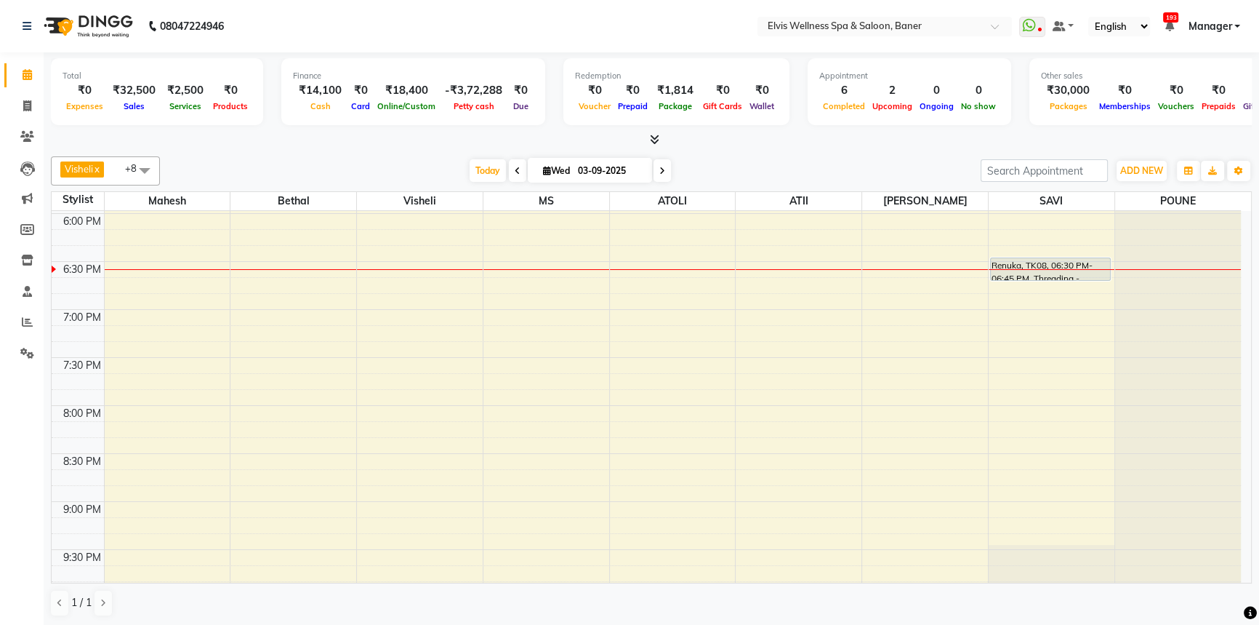
click at [735, 180] on div "[DATE] [DATE]" at bounding box center [570, 171] width 806 height 22
click at [748, 164] on div "[DATE] [DATE]" at bounding box center [570, 171] width 806 height 22
click at [748, 160] on div "[DATE] [DATE]" at bounding box center [570, 171] width 806 height 22
click at [745, 156] on div "Visheli x MS x Bethal x ATOLI x ATII x SAVI x [PERSON_NAME] [PERSON_NAME] x +8 …" at bounding box center [651, 170] width 1201 height 29
click at [729, 142] on div at bounding box center [651, 139] width 1201 height 15
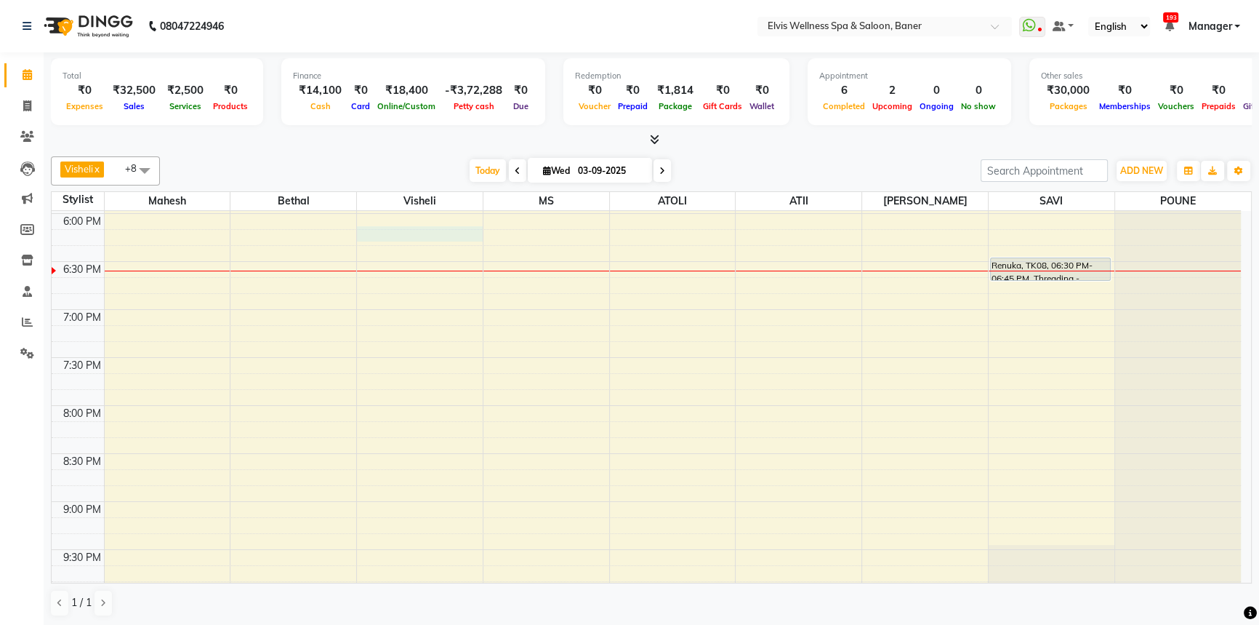
click at [420, 245] on td at bounding box center [672, 253] width 1137 height 16
select select "40637"
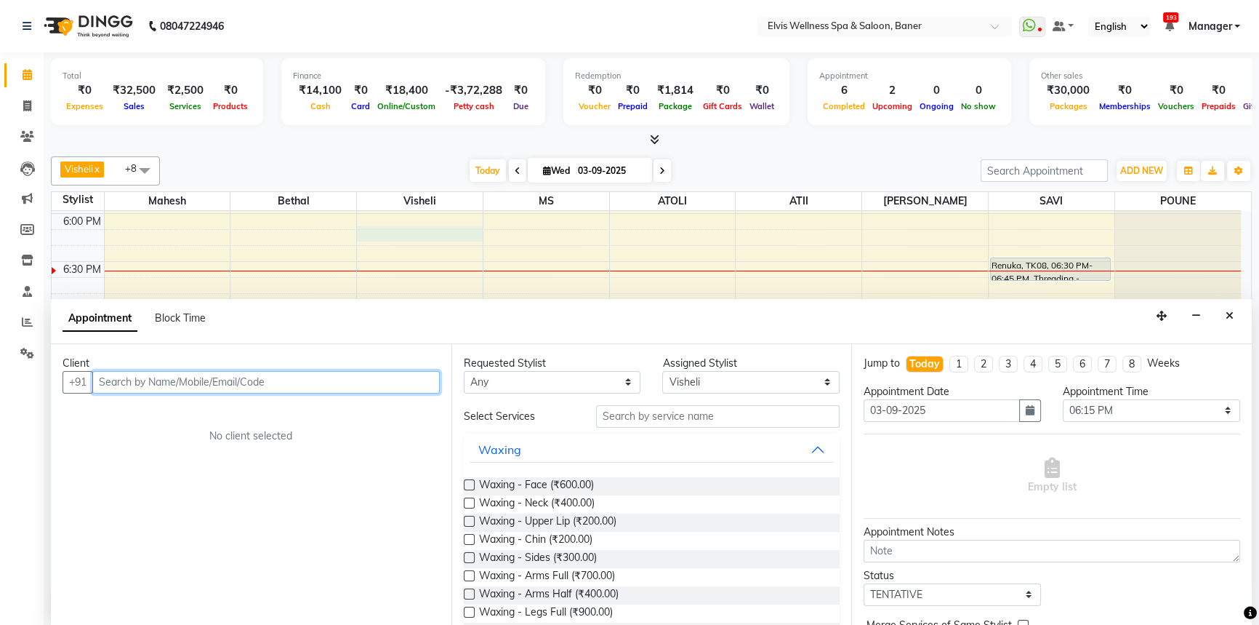
click at [183, 385] on input "text" at bounding box center [266, 382] width 348 height 23
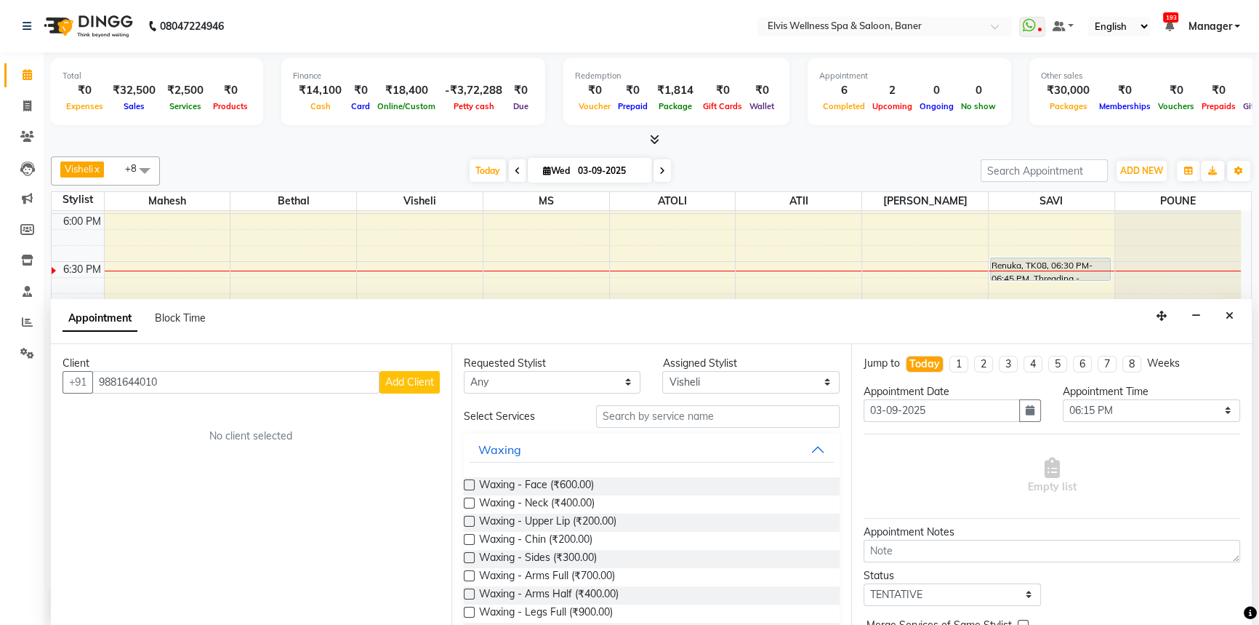
click at [387, 371] on button "Add Client" at bounding box center [410, 382] width 60 height 23
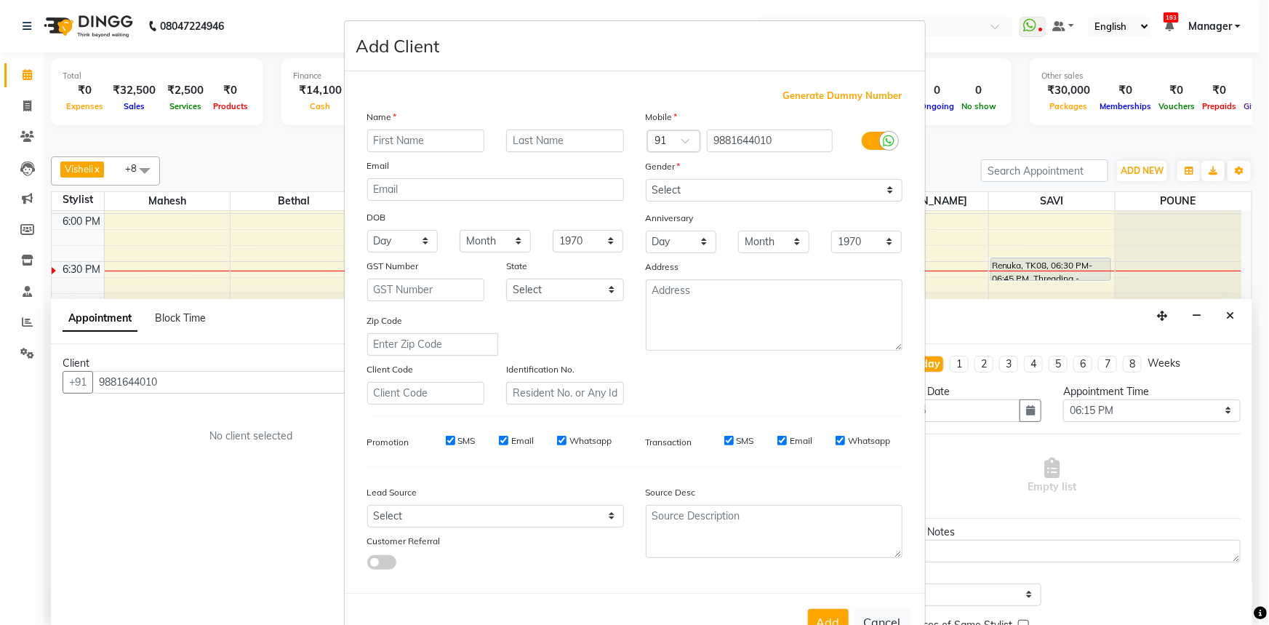
click at [401, 153] on div "Name Email DOB Day 01 02 03 04 05 06 07 08 09 10 11 12 13 14 15 16 17 18 19 20 …" at bounding box center [495, 256] width 279 height 295
click at [402, 149] on input "text" at bounding box center [426, 140] width 118 height 23
click at [706, 183] on select "Select Male Female Other Prefer Not To Say" at bounding box center [774, 190] width 257 height 23
click at [646, 179] on select "Select Male Female Other Prefer Not To Say" at bounding box center [774, 190] width 257 height 23
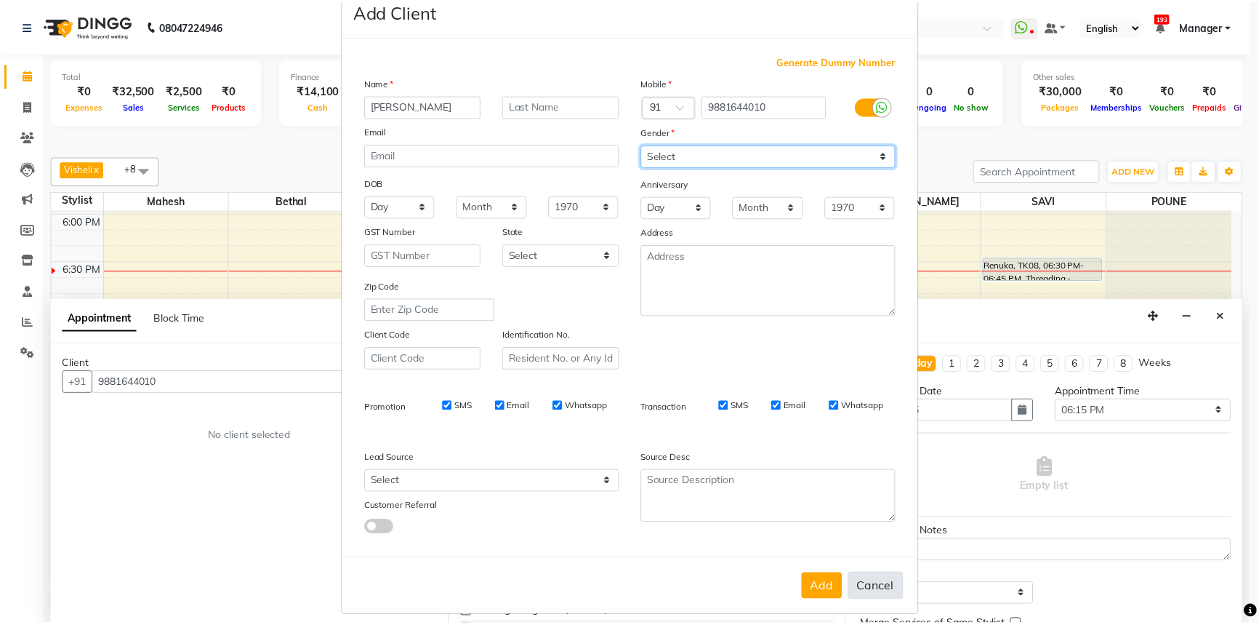
scroll to position [51, 0]
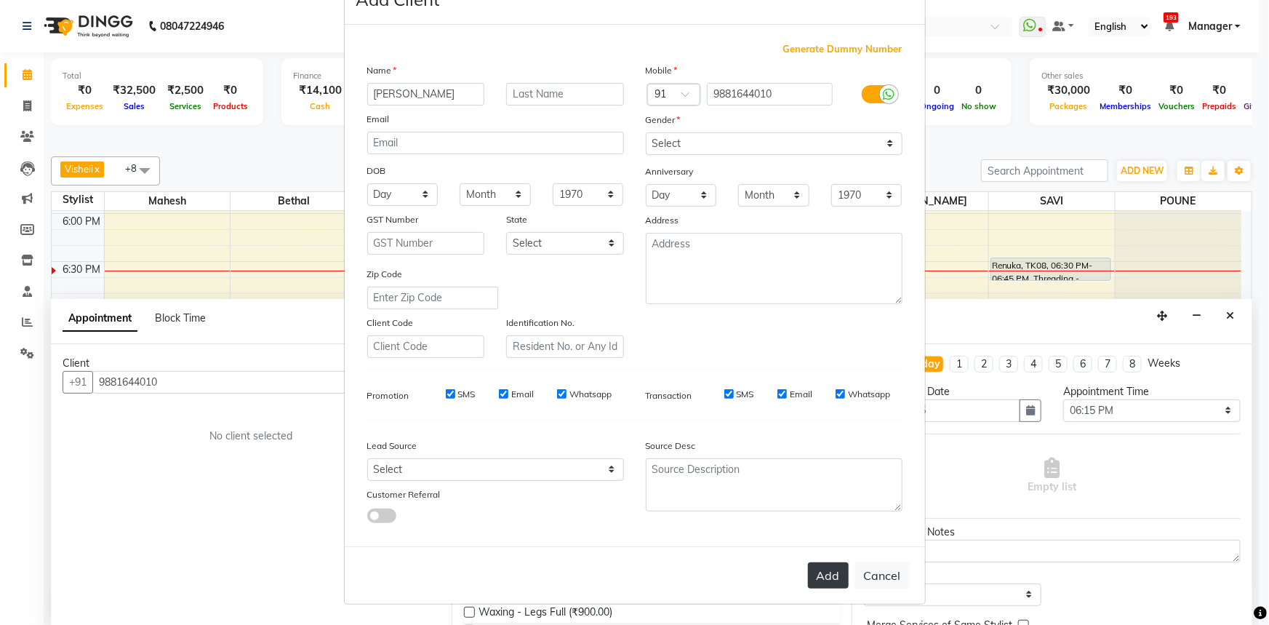
click at [828, 580] on button "Add" at bounding box center [828, 575] width 41 height 26
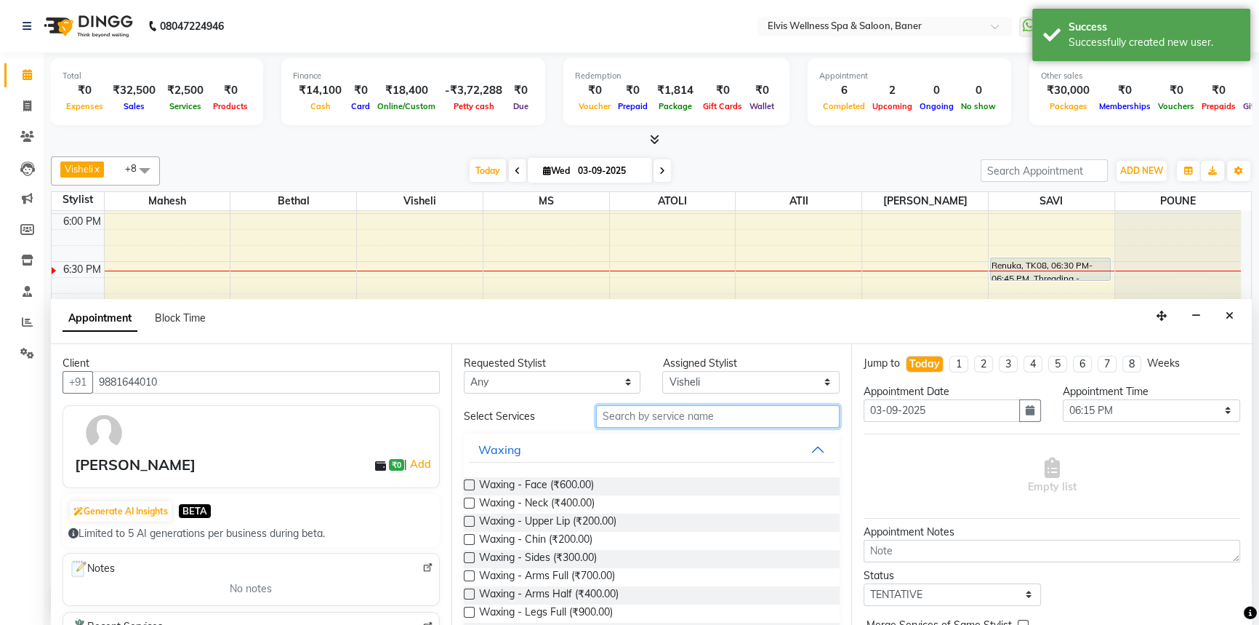
click at [672, 418] on input "text" at bounding box center [718, 416] width 244 height 23
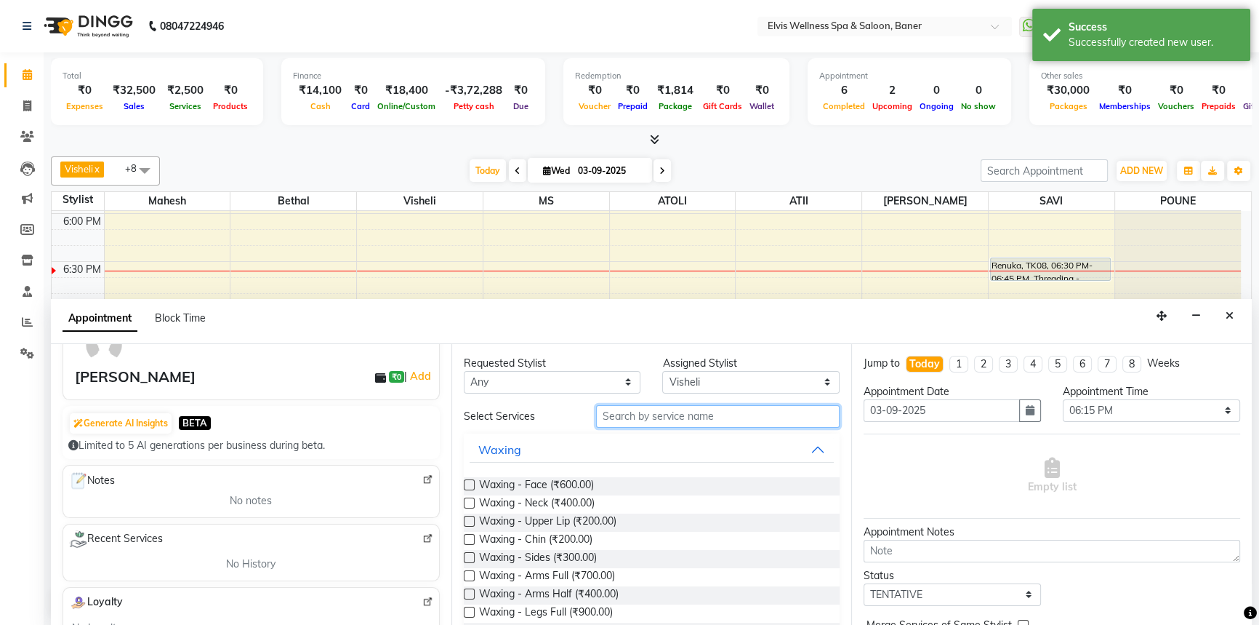
scroll to position [132, 0]
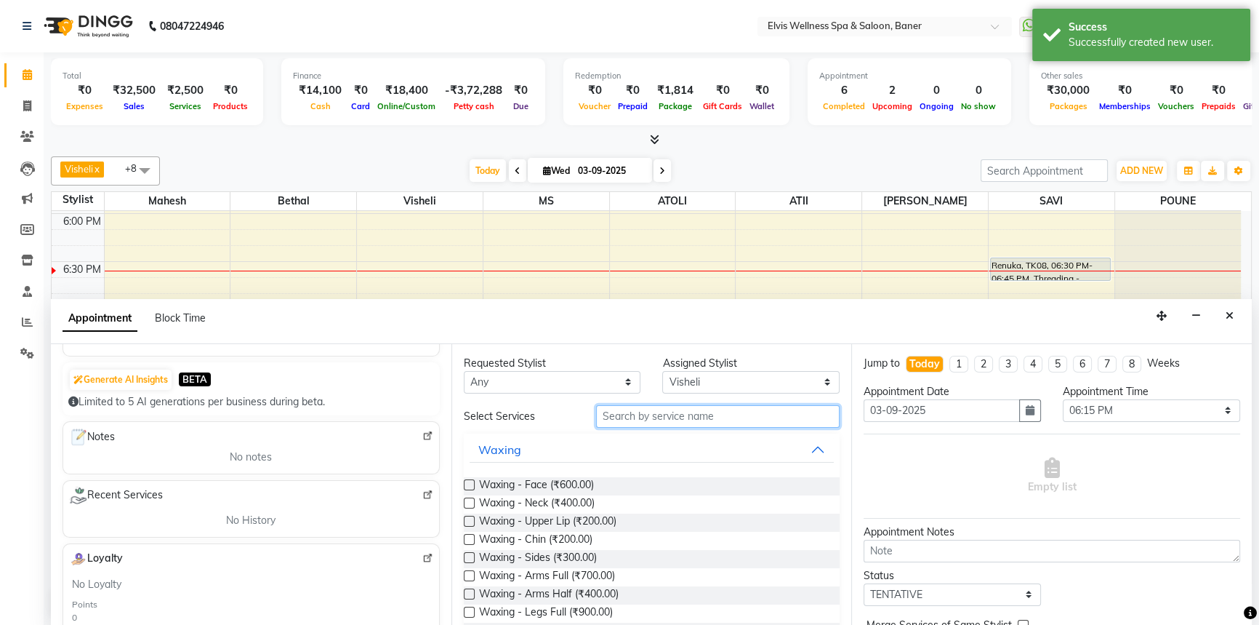
click at [639, 416] on input "text" at bounding box center [718, 416] width 244 height 23
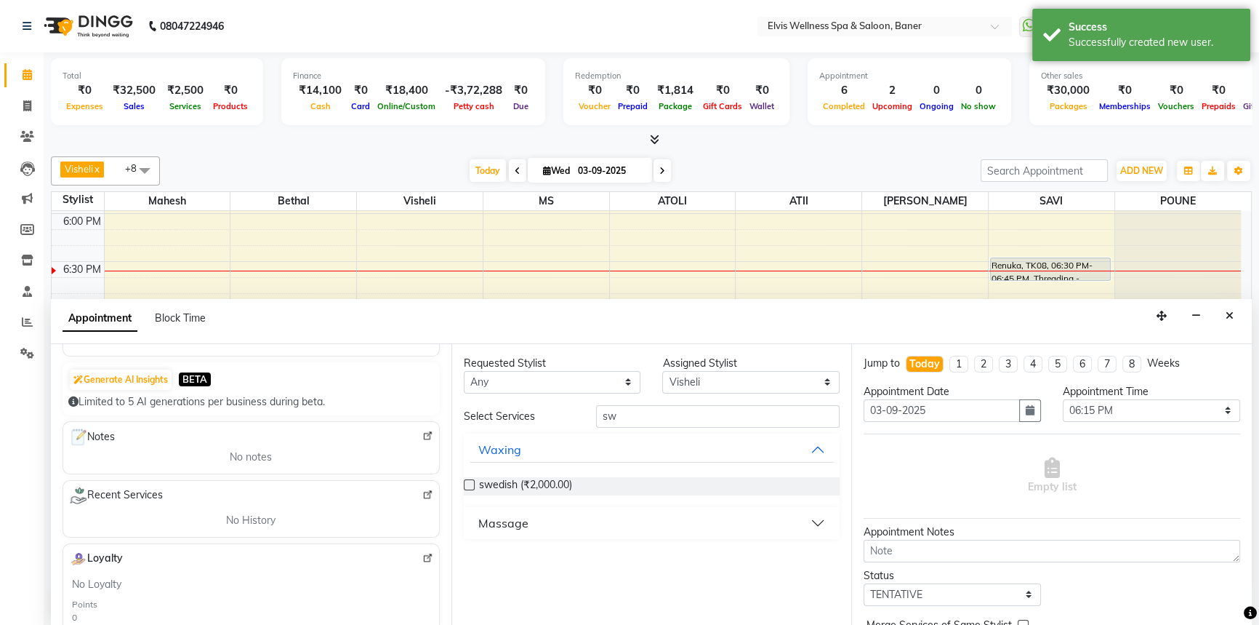
click at [487, 518] on div "Massage" at bounding box center [503, 522] width 50 height 17
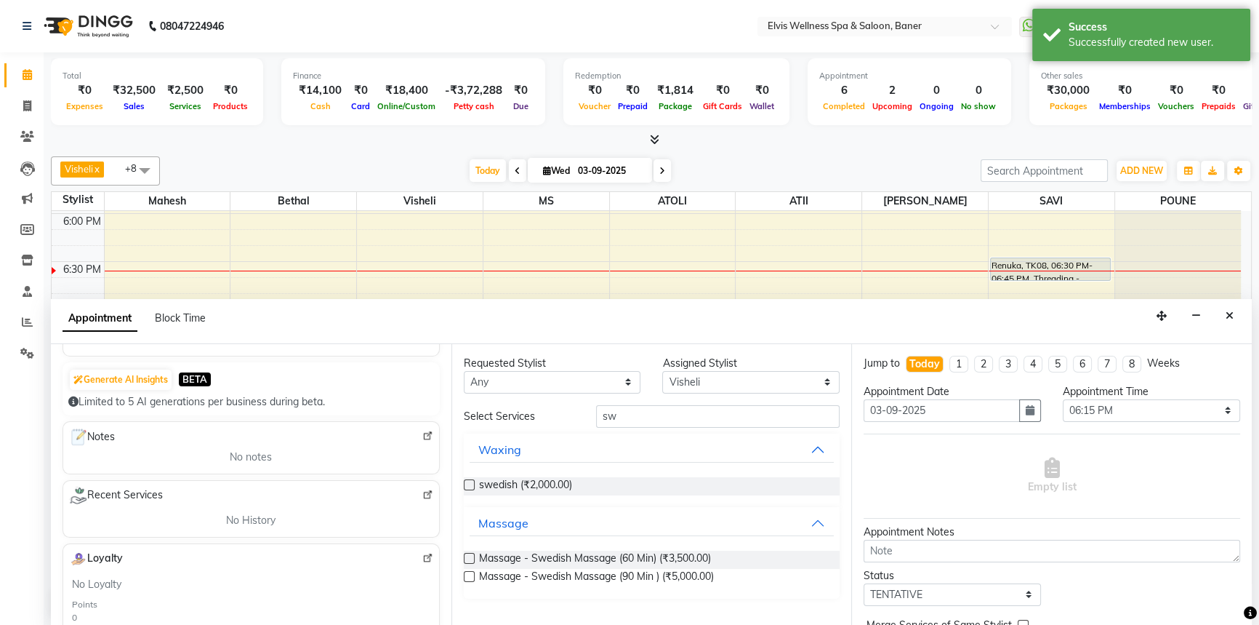
click at [468, 556] on label at bounding box center [469, 558] width 11 height 11
click at [468, 556] on input "checkbox" at bounding box center [468, 559] width 9 height 9
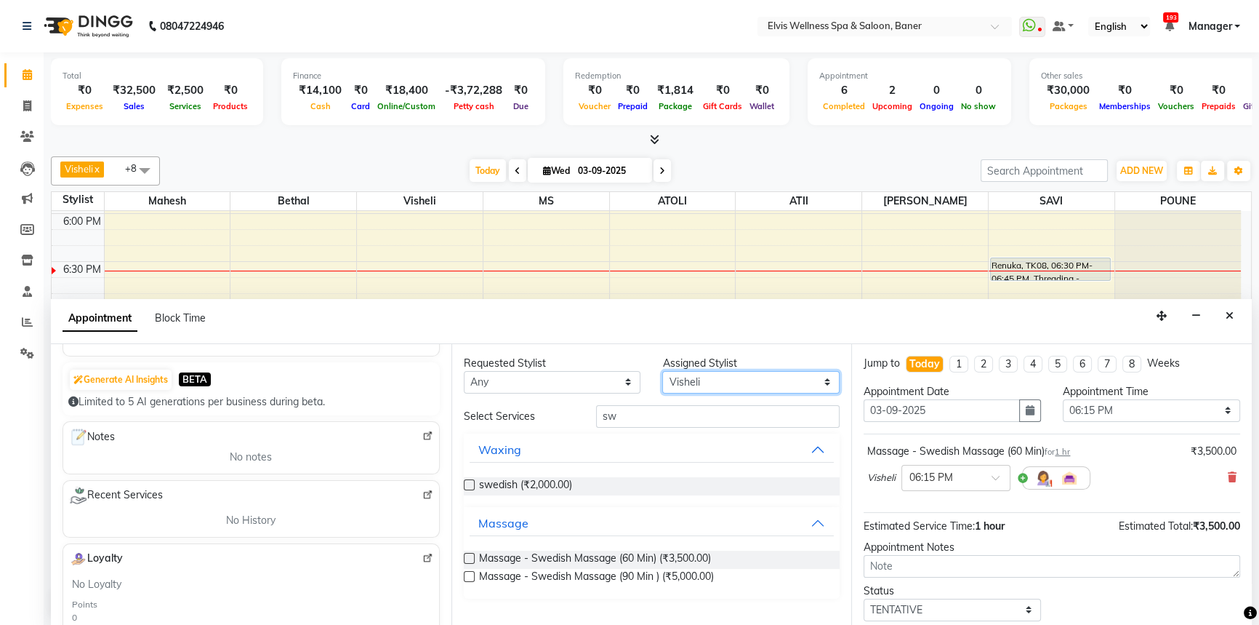
click at [696, 381] on select "Select AJINKYA ATII ATOLI Bethal KN Staff KP Staff [PERSON_NAME] [PERSON_NAME]" at bounding box center [750, 382] width 177 height 23
click at [662, 371] on select "Select AJINKYA ATII ATOLI Bethal KN Staff KP Staff [PERSON_NAME] [PERSON_NAME]" at bounding box center [750, 382] width 177 height 23
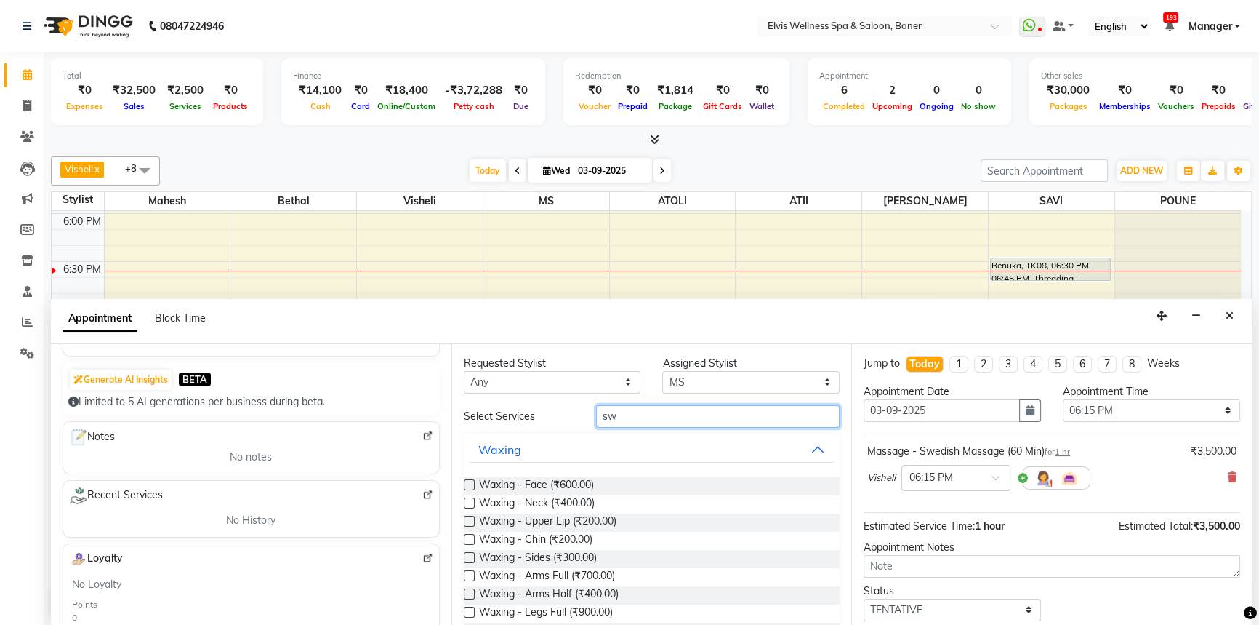
click at [633, 415] on input "sw" at bounding box center [718, 416] width 244 height 23
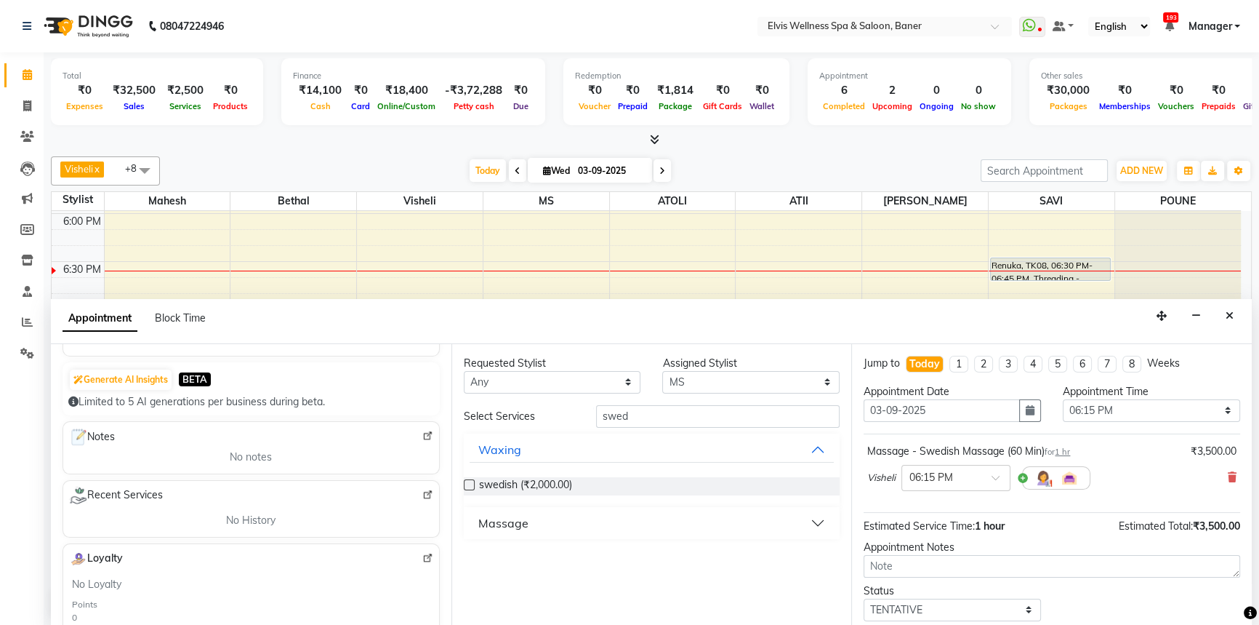
click at [500, 525] on div "Massage" at bounding box center [503, 522] width 50 height 17
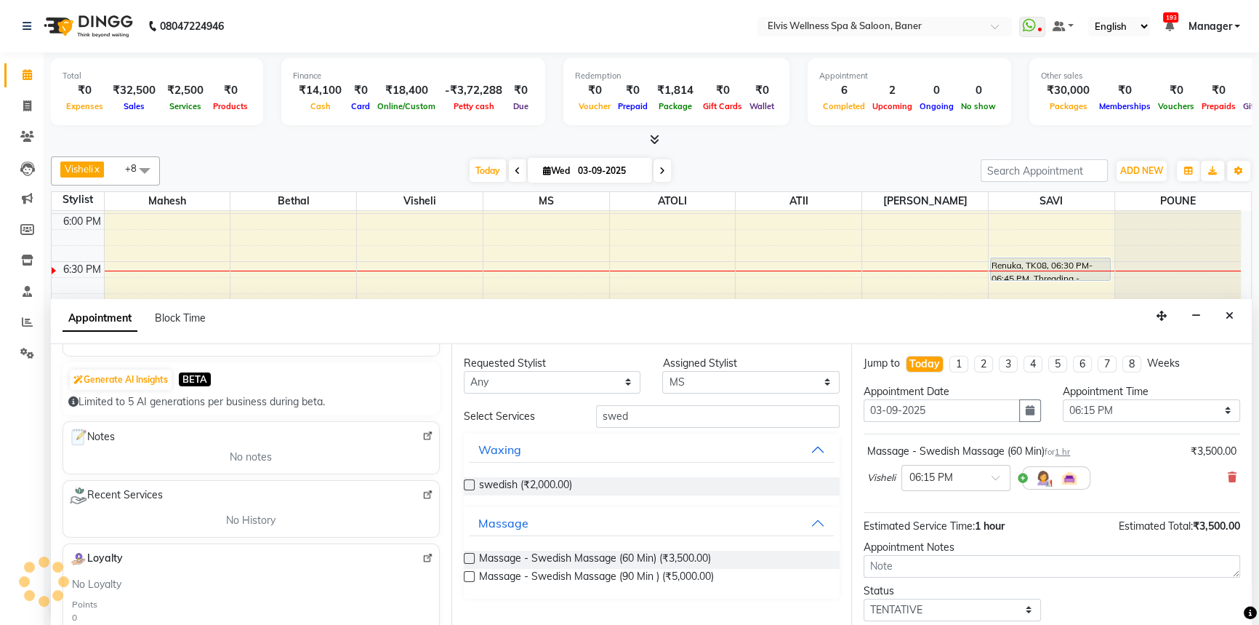
click at [472, 558] on label at bounding box center [469, 558] width 11 height 11
click at [472, 558] on input "checkbox" at bounding box center [468, 559] width 9 height 9
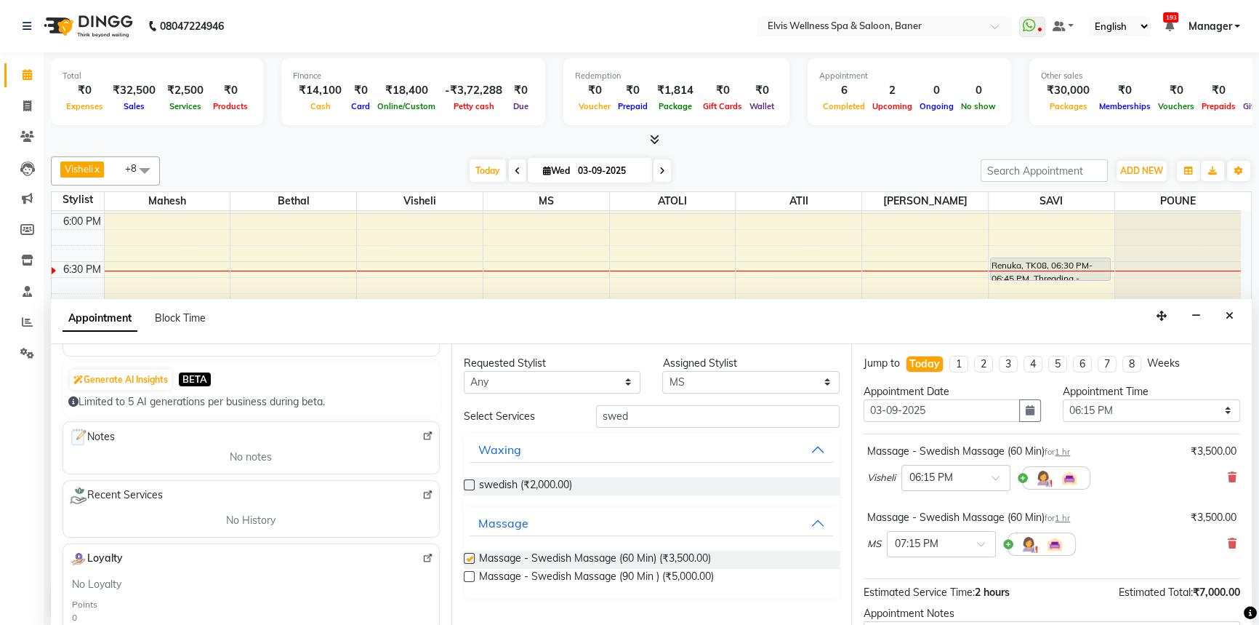
scroll to position [65, 0]
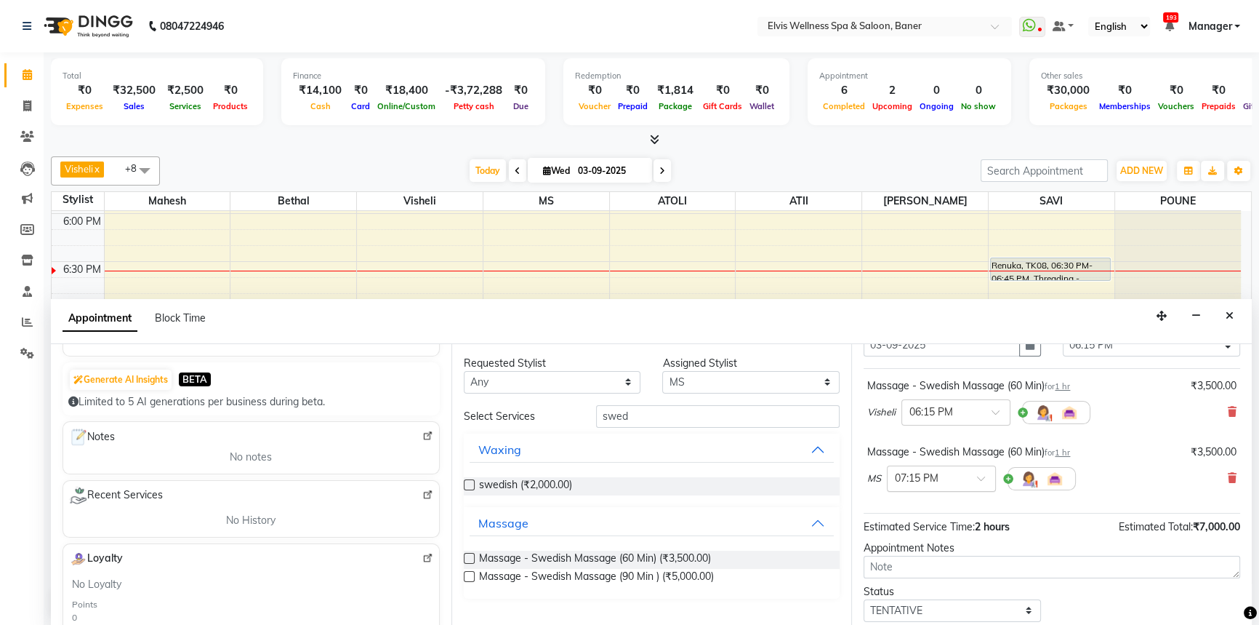
click at [934, 470] on input "text" at bounding box center [927, 477] width 64 height 15
click at [934, 502] on div "06:00 PM" at bounding box center [942, 504] width 108 height 27
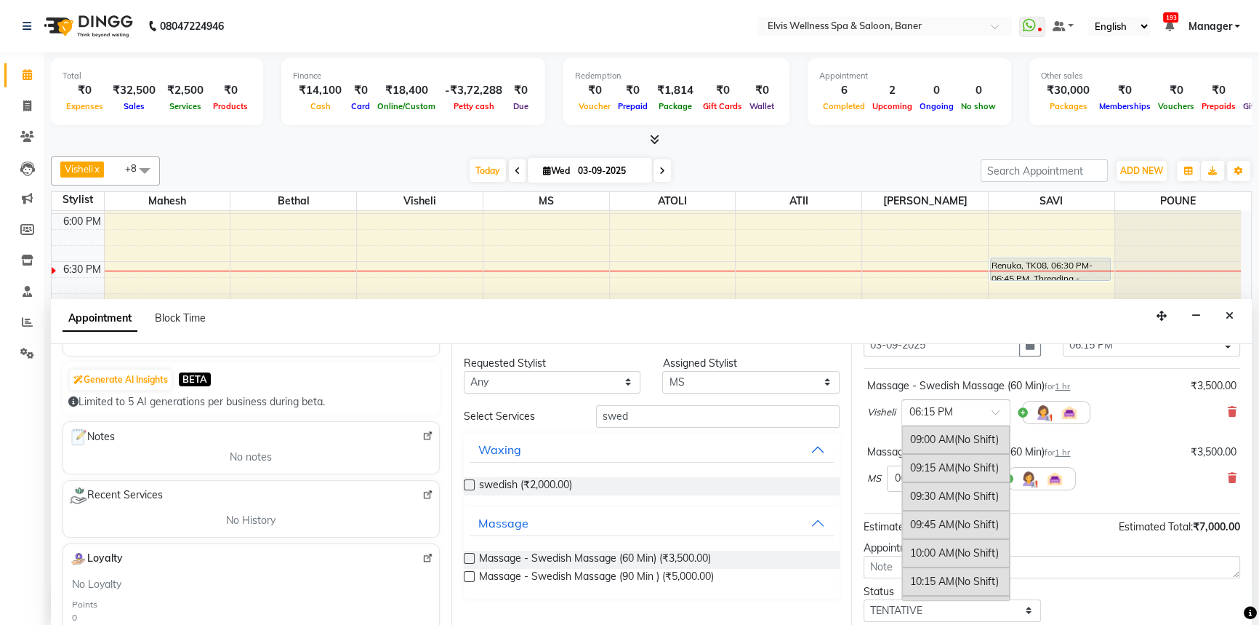
click at [929, 404] on input "text" at bounding box center [942, 411] width 64 height 15
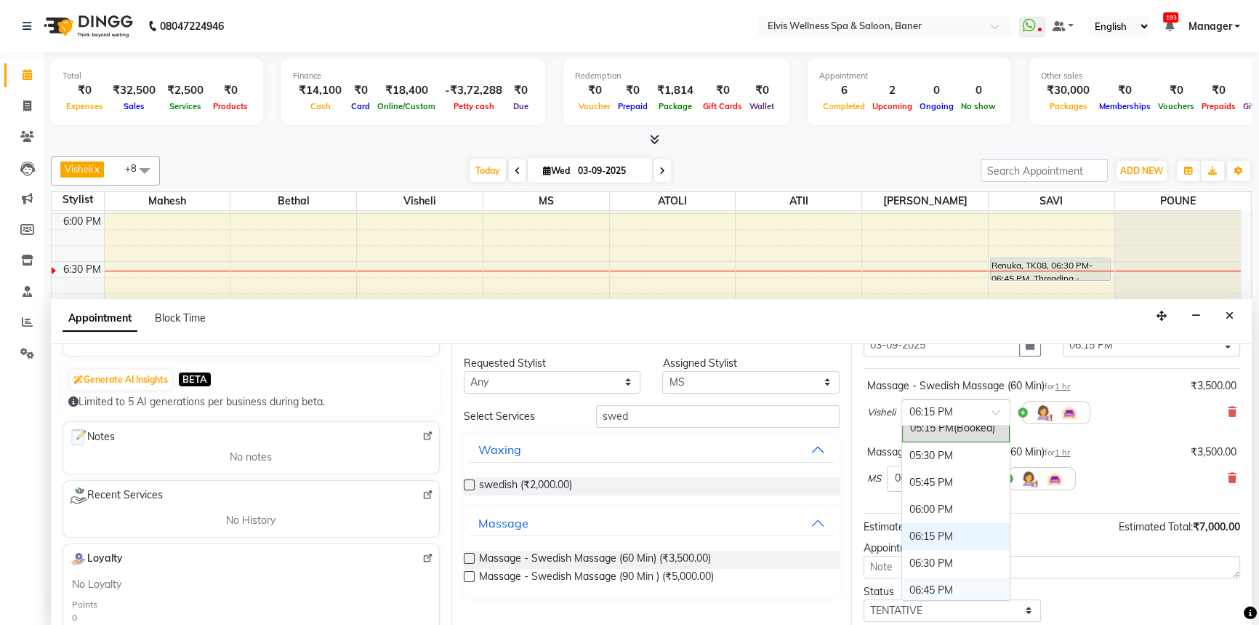
scroll to position [884, 0]
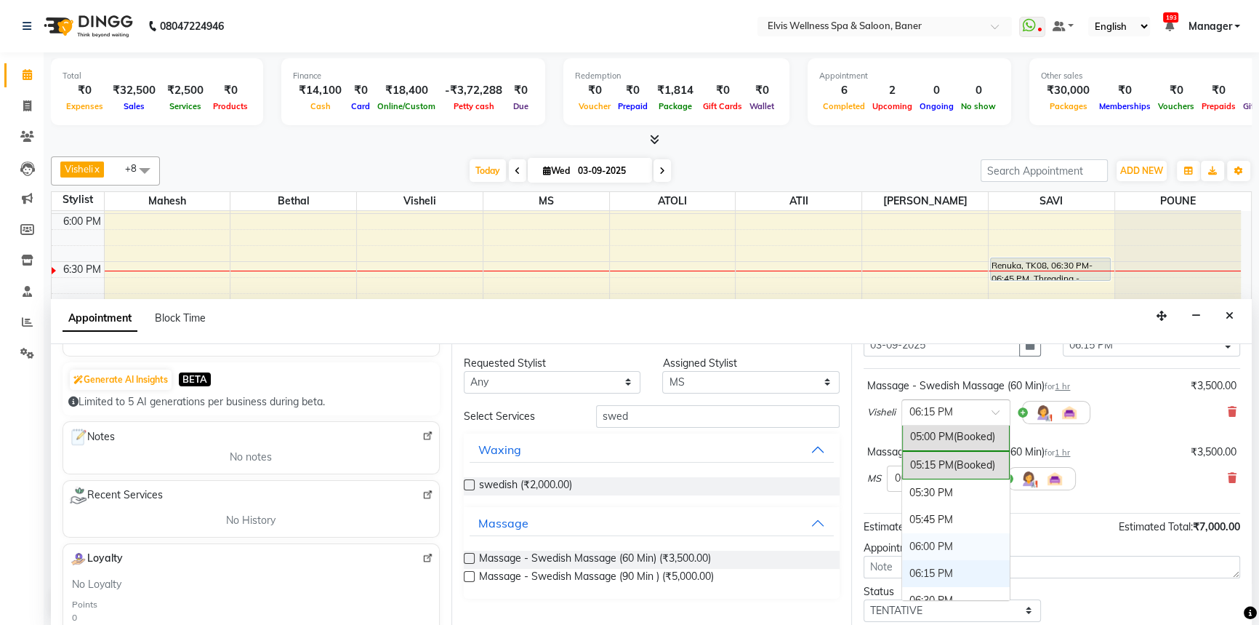
click at [940, 545] on div "06:00 PM" at bounding box center [956, 546] width 108 height 27
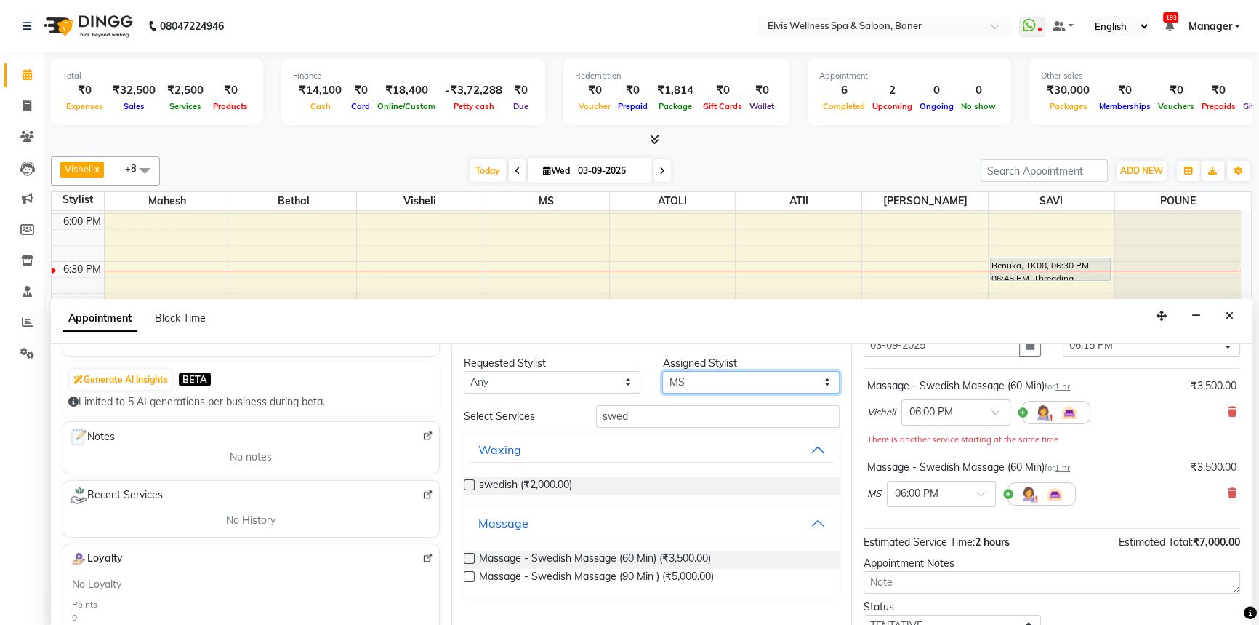
click at [668, 381] on select "Select AJINKYA ATII ATOLI Bethal KN Staff KP Staff [PERSON_NAME] [PERSON_NAME]" at bounding box center [750, 382] width 177 height 23
click at [662, 371] on select "Select AJINKYA ATII ATOLI Bethal KN Staff KP Staff [PERSON_NAME] [PERSON_NAME]" at bounding box center [750, 382] width 177 height 23
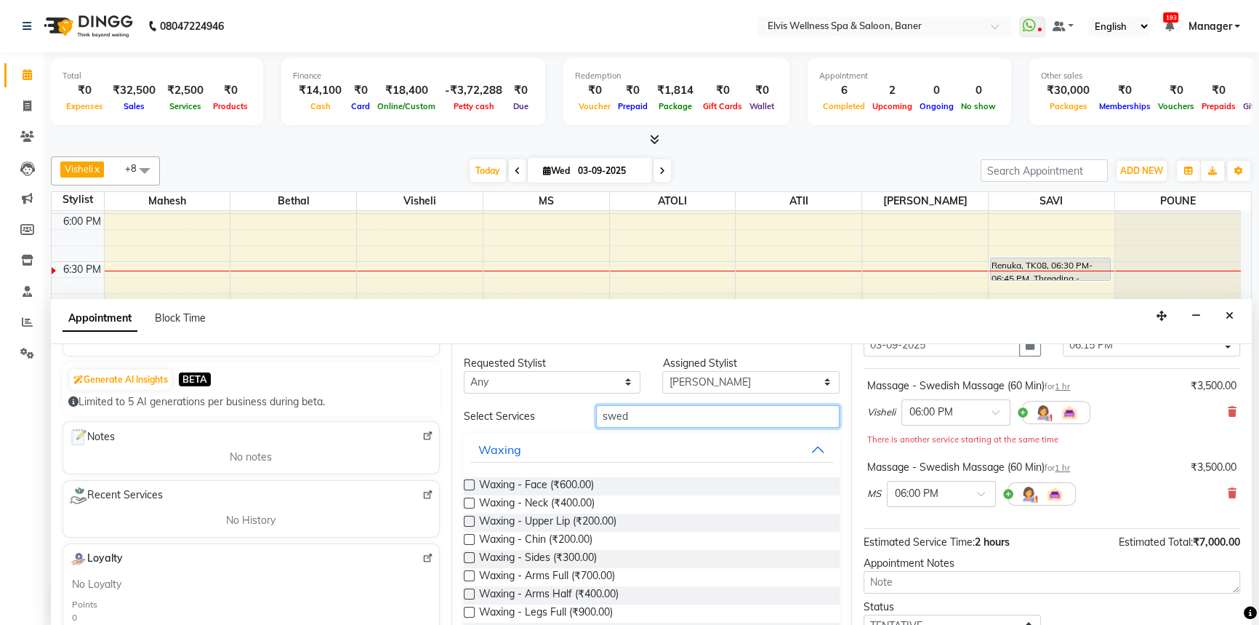
click at [630, 417] on input "swed" at bounding box center [718, 416] width 244 height 23
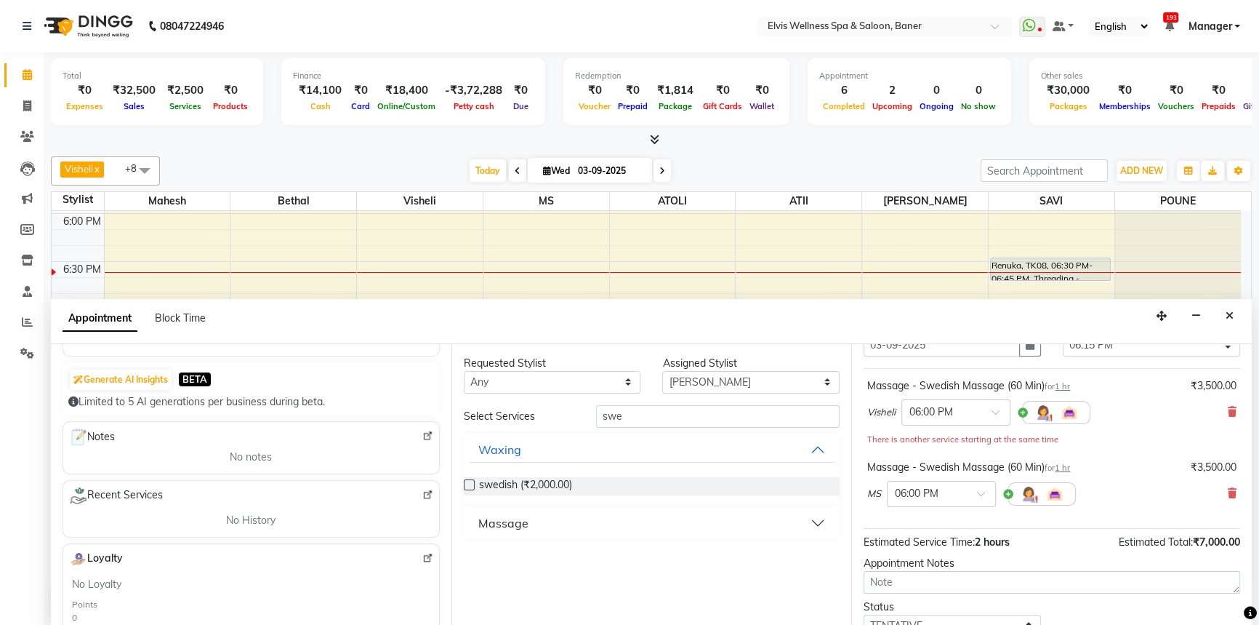
click at [502, 516] on div "Massage" at bounding box center [503, 522] width 50 height 17
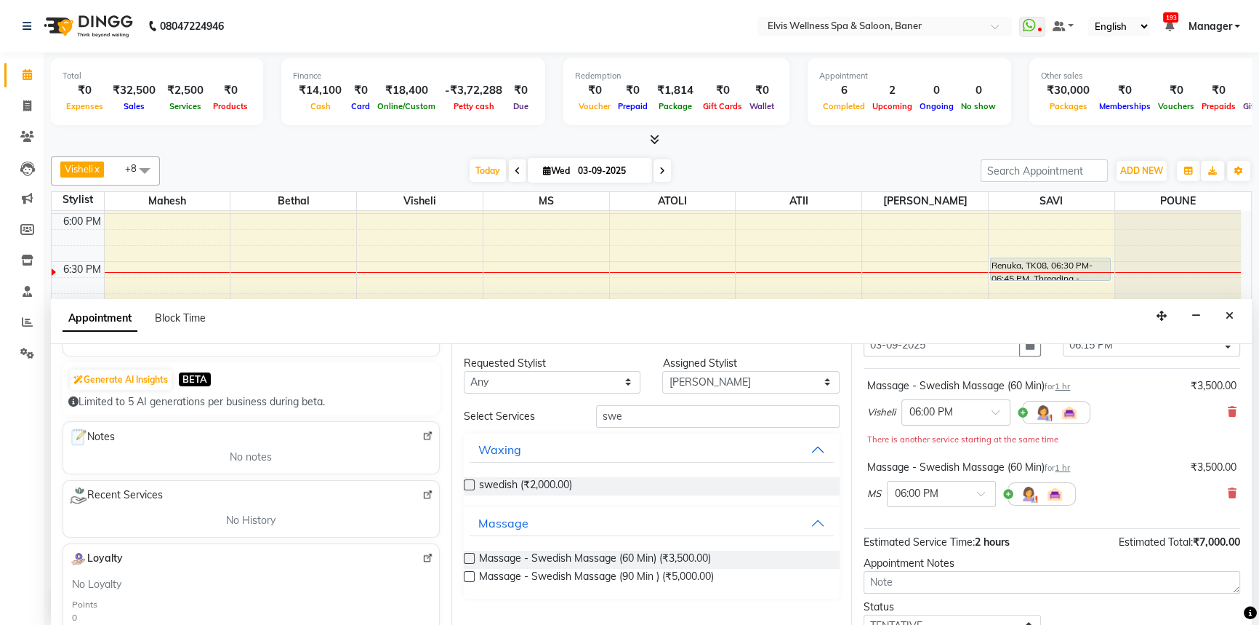
click at [467, 558] on label at bounding box center [469, 558] width 11 height 11
click at [467, 558] on input "checkbox" at bounding box center [468, 559] width 9 height 9
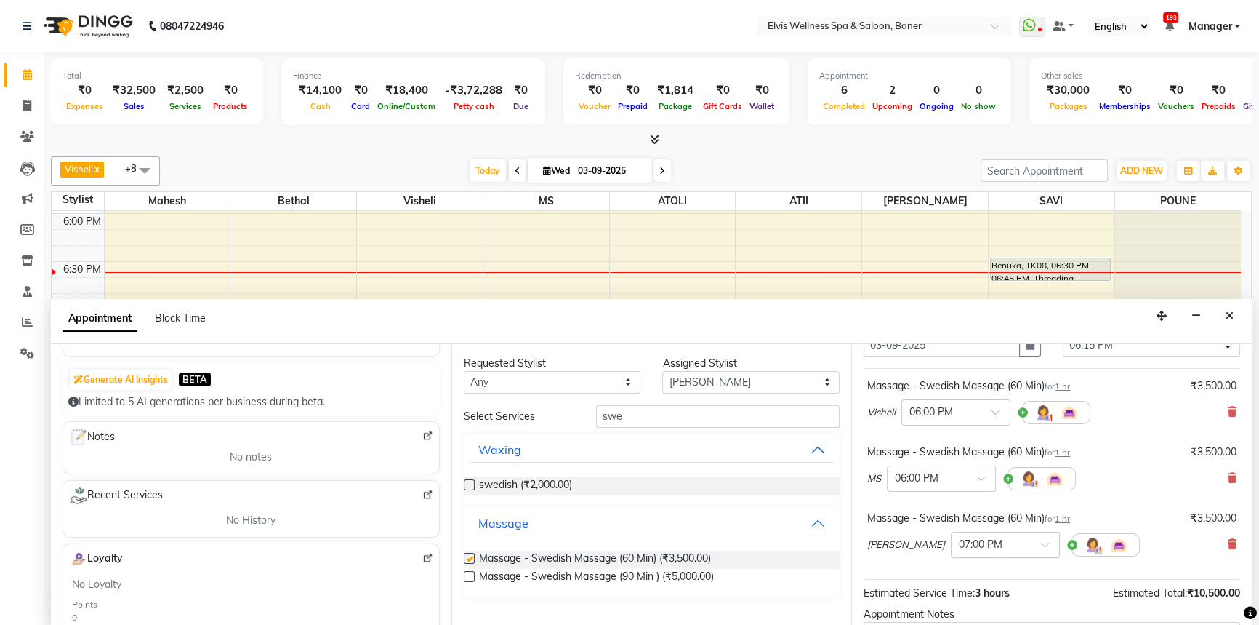
scroll to position [198, 0]
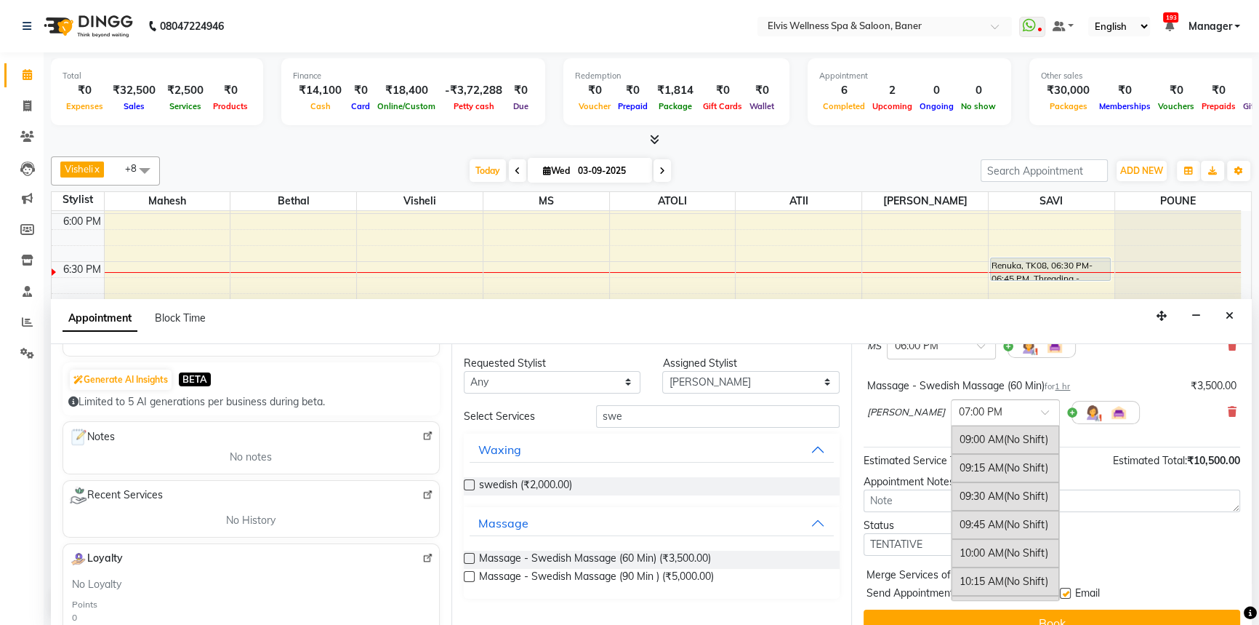
click at [959, 409] on input "text" at bounding box center [991, 411] width 64 height 15
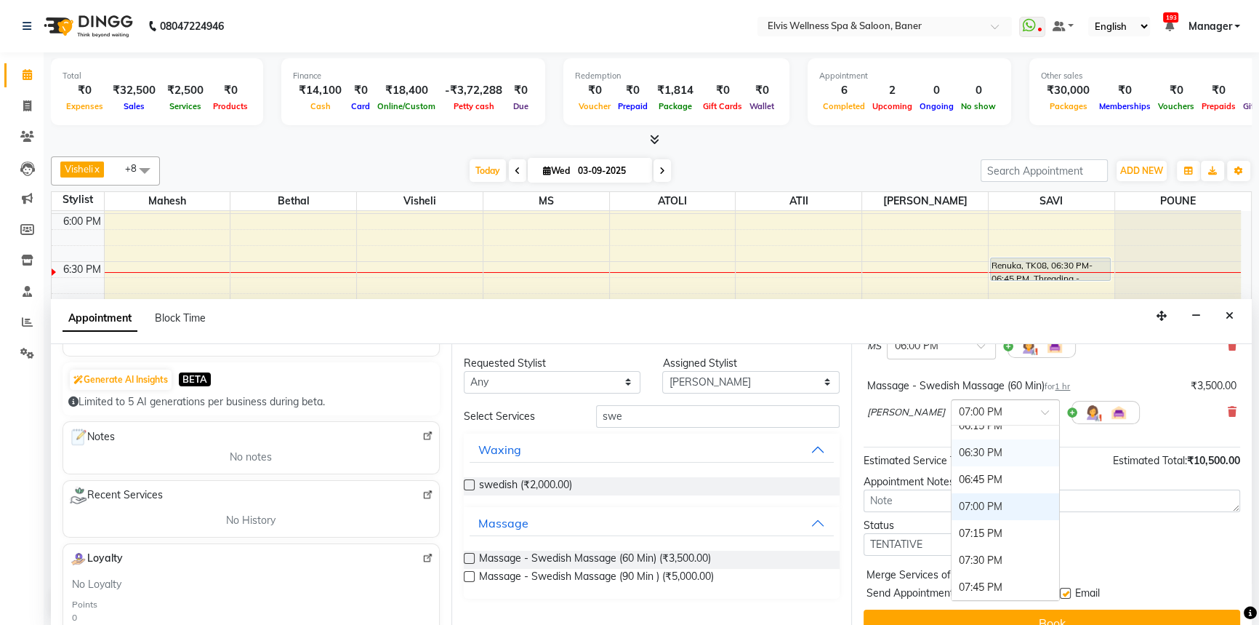
scroll to position [957, 0]
click at [952, 464] on div "06:00 PM" at bounding box center [1006, 465] width 108 height 27
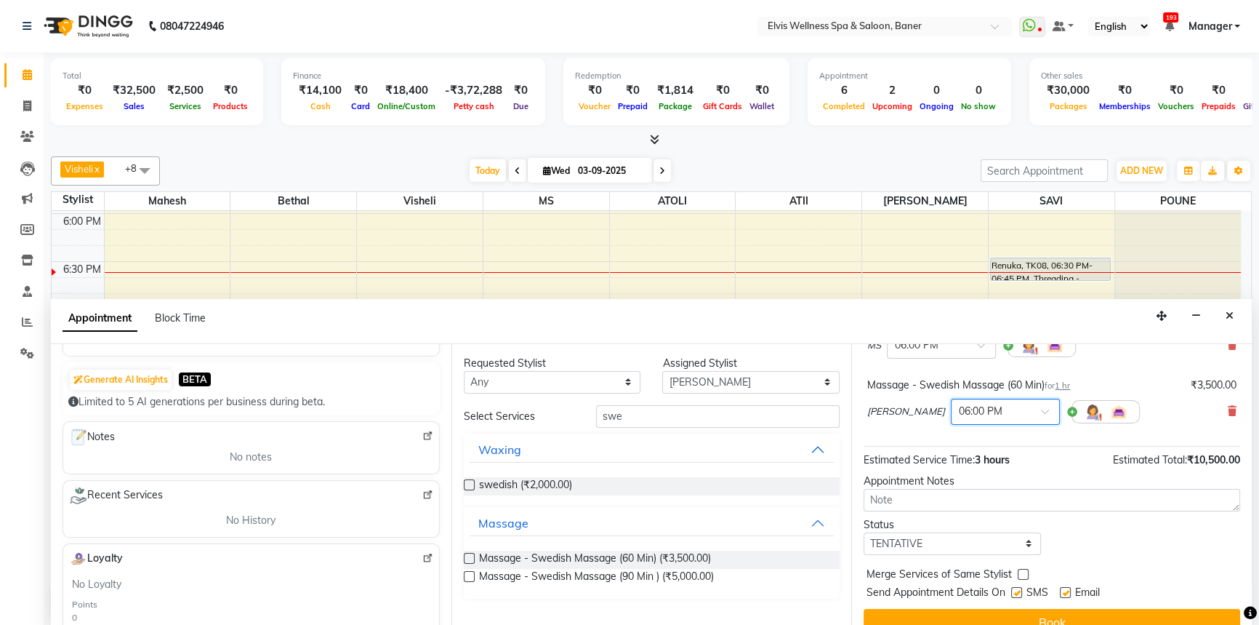
click at [971, 466] on div "Jump to Today 1 2 3 4 5 6 7 8 Weeks Appointment Date 03-09-2025 Appointment Tim…" at bounding box center [1052, 485] width 401 height 282
click at [1065, 590] on label at bounding box center [1065, 592] width 11 height 11
click at [1065, 590] on input "checkbox" at bounding box center [1064, 593] width 9 height 9
click at [1014, 589] on label at bounding box center [1017, 592] width 11 height 11
click at [1014, 589] on input "checkbox" at bounding box center [1016, 593] width 9 height 9
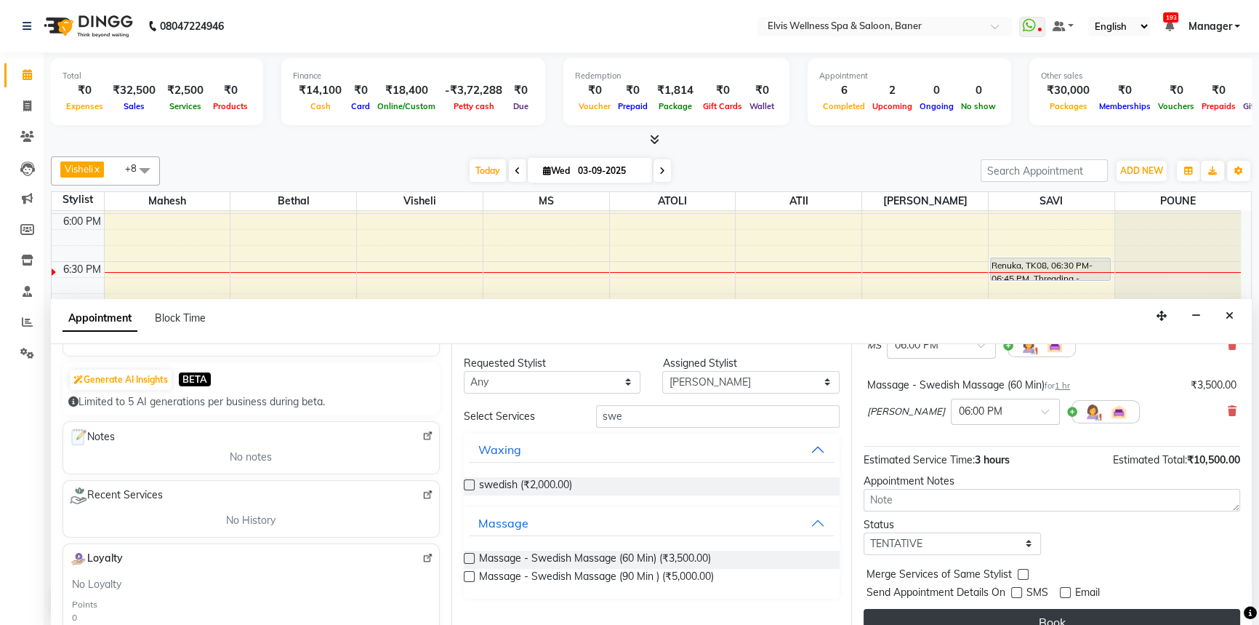
click at [1041, 614] on button "Book" at bounding box center [1052, 622] width 377 height 26
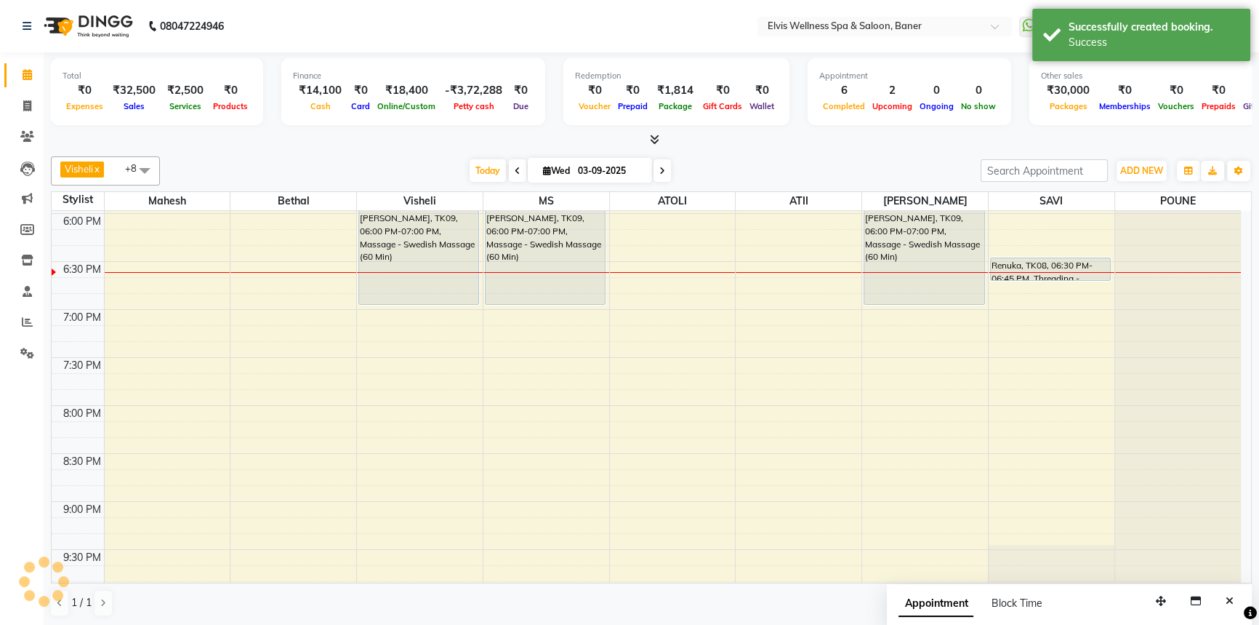
click at [841, 145] on div at bounding box center [651, 139] width 1201 height 15
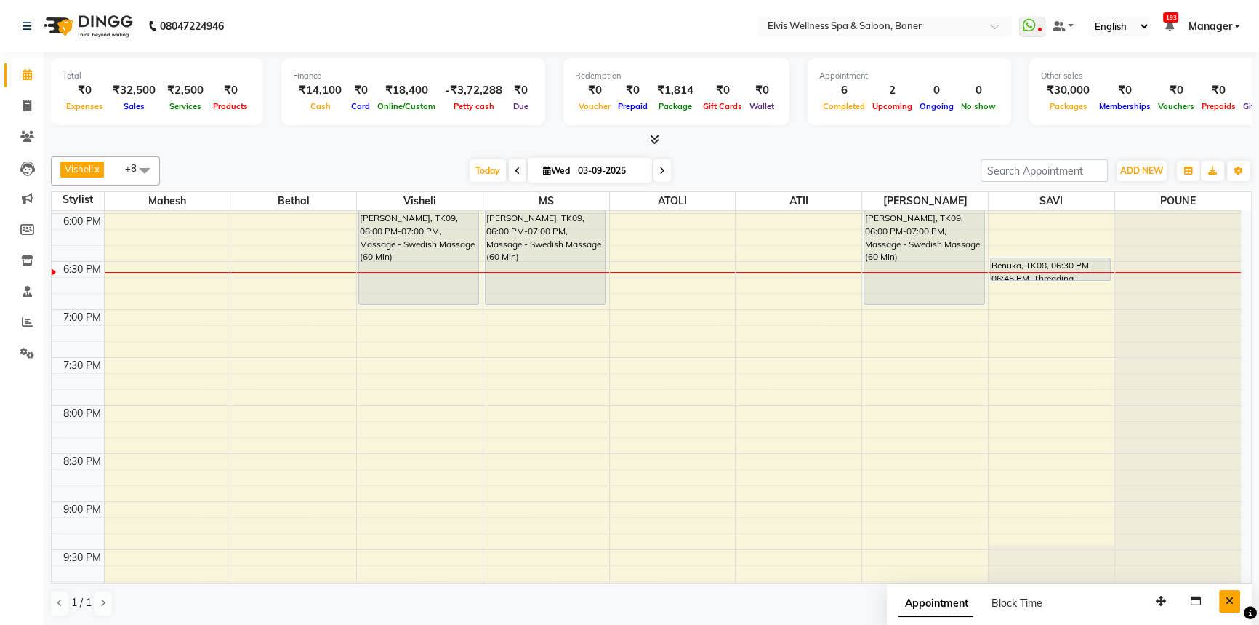
click at [1229, 609] on button "Close" at bounding box center [1229, 601] width 21 height 23
drag, startPoint x: 784, startPoint y: 183, endPoint x: 394, endPoint y: 186, distance: 389.8
click at [779, 183] on div "Visheli x MS x Bethal x ATOLI x ATII x SAVI x [PERSON_NAME] [PERSON_NAME] x +8 …" at bounding box center [651, 170] width 1201 height 29
click at [472, 160] on span "Today" at bounding box center [488, 170] width 36 height 23
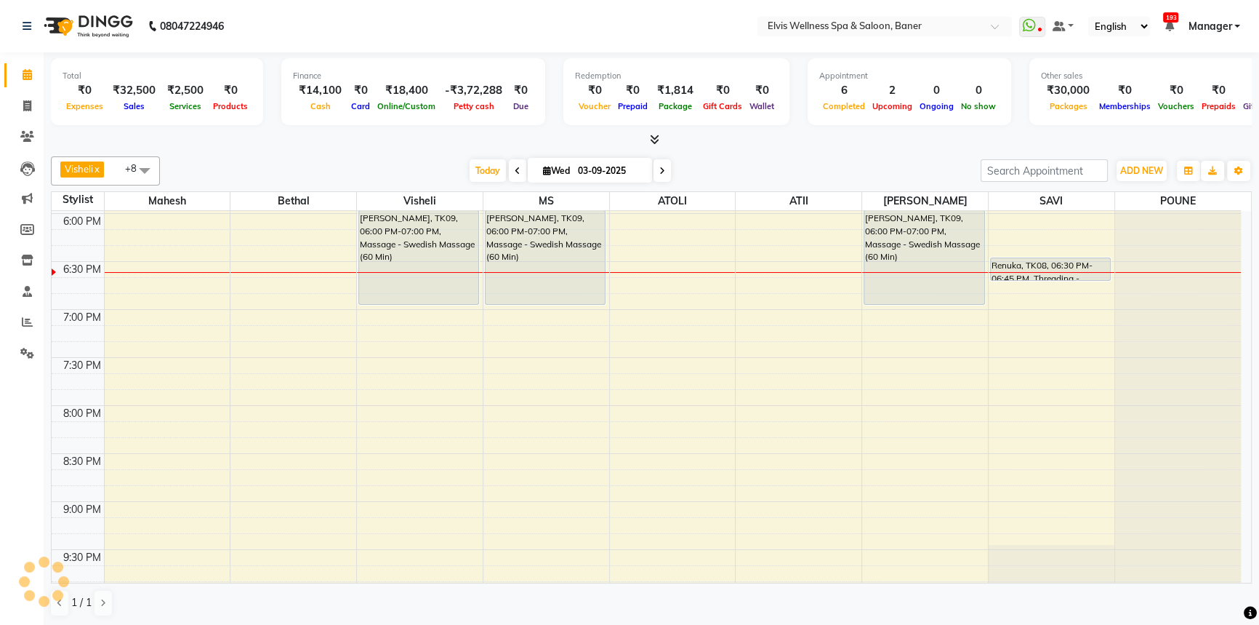
click at [700, 156] on div "Visheli x MS x Bethal x ATOLI x ATII x SAVI x [PERSON_NAME] [PERSON_NAME] x +8 …" at bounding box center [651, 170] width 1201 height 29
click at [488, 166] on span "Today" at bounding box center [488, 170] width 36 height 23
click at [449, 171] on div "[DATE] [DATE]" at bounding box center [570, 171] width 806 height 22
click at [485, 171] on span "Today" at bounding box center [488, 170] width 36 height 23
click at [475, 171] on span "Today" at bounding box center [488, 170] width 36 height 23
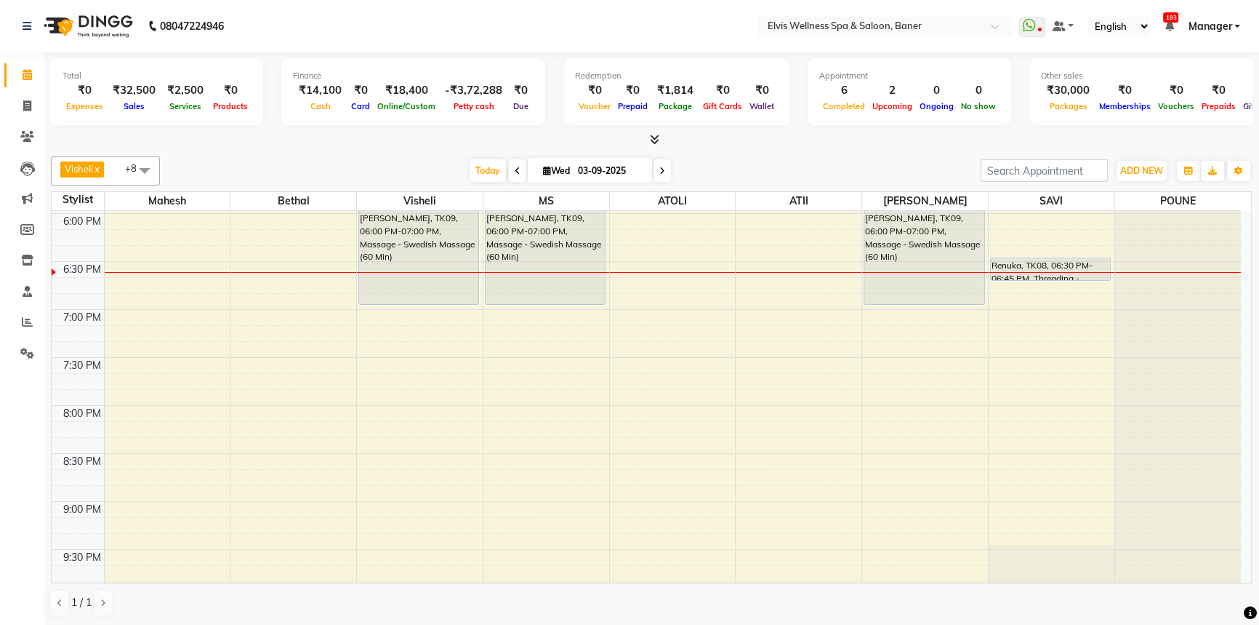
click at [822, 169] on div "[DATE] [DATE]" at bounding box center [570, 171] width 806 height 22
click at [482, 169] on span "Today" at bounding box center [488, 170] width 36 height 23
click at [805, 156] on div "Visheli x MS x Bethal x ATOLI x ATII x SAVI x [PERSON_NAME] [PERSON_NAME] x +8 …" at bounding box center [651, 170] width 1201 height 29
click at [807, 156] on div "Visheli x MS x Bethal x ATOLI x ATII x SAVI x [PERSON_NAME] [PERSON_NAME] x +8 …" at bounding box center [651, 170] width 1201 height 29
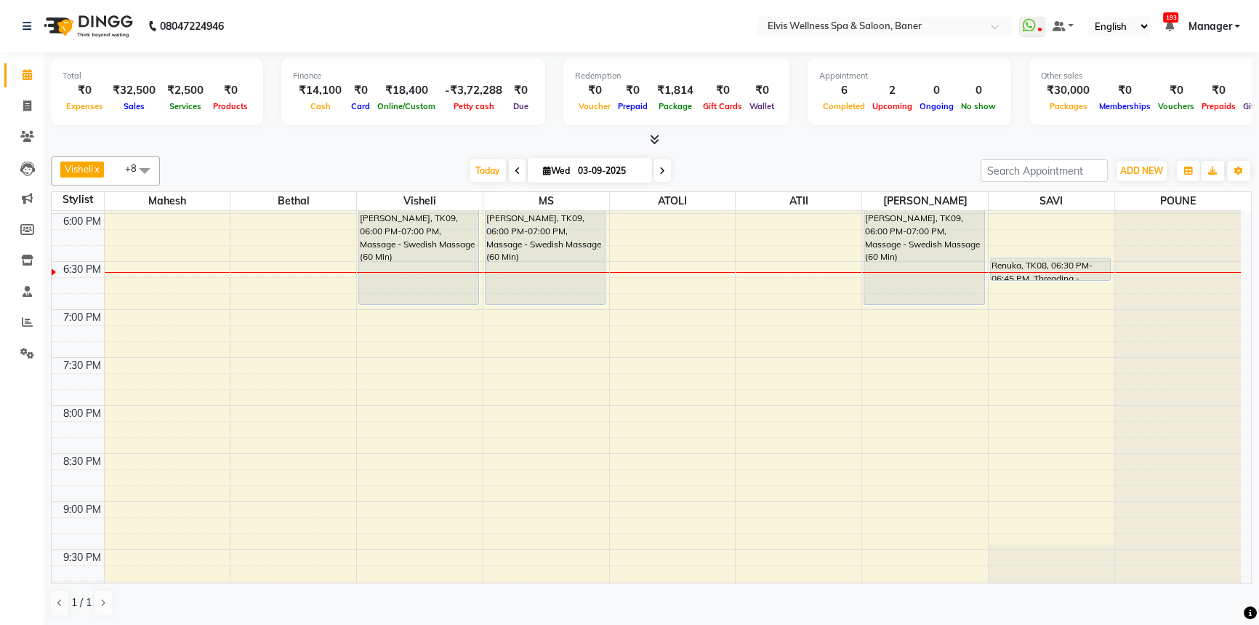
click at [807, 156] on div "Visheli x MS x Bethal x ATOLI x ATII x SAVI x [PERSON_NAME] [PERSON_NAME] x +8 …" at bounding box center [651, 170] width 1201 height 29
drag, startPoint x: 807, startPoint y: 155, endPoint x: 742, endPoint y: 168, distance: 66.0
click at [785, 162] on div "Visheli x MS x Bethal x ATOLI x ATII x SAVI x [PERSON_NAME] [PERSON_NAME] x +8 …" at bounding box center [651, 170] width 1201 height 29
click at [400, 183] on div "Visheli x MS x Bethal x ATOLI x ATII x SAVI x [PERSON_NAME] [PERSON_NAME] x +8 …" at bounding box center [651, 170] width 1201 height 29
click at [754, 144] on div at bounding box center [651, 139] width 1201 height 15
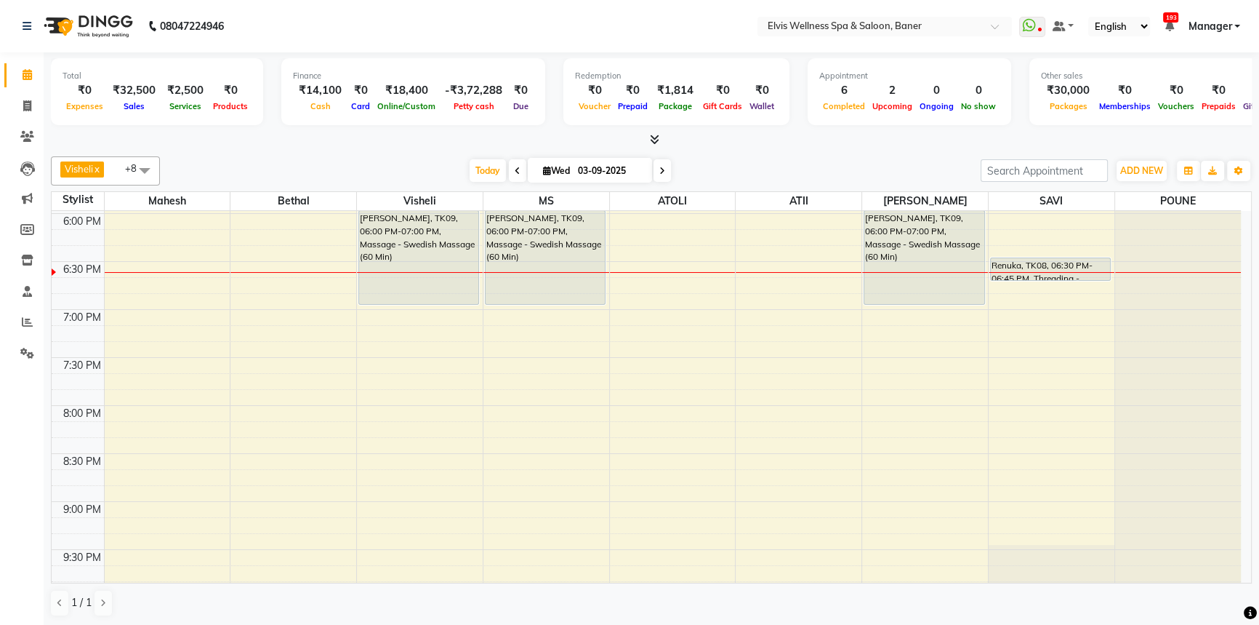
click at [754, 145] on div at bounding box center [651, 139] width 1201 height 15
click at [442, 160] on div "[DATE] [DATE]" at bounding box center [570, 171] width 806 height 22
click at [612, 158] on span "Wed 03-09-2025" at bounding box center [590, 170] width 124 height 25
click at [475, 169] on span "Today" at bounding box center [488, 170] width 36 height 23
click at [846, 160] on div "[DATE] [DATE]" at bounding box center [570, 171] width 806 height 22
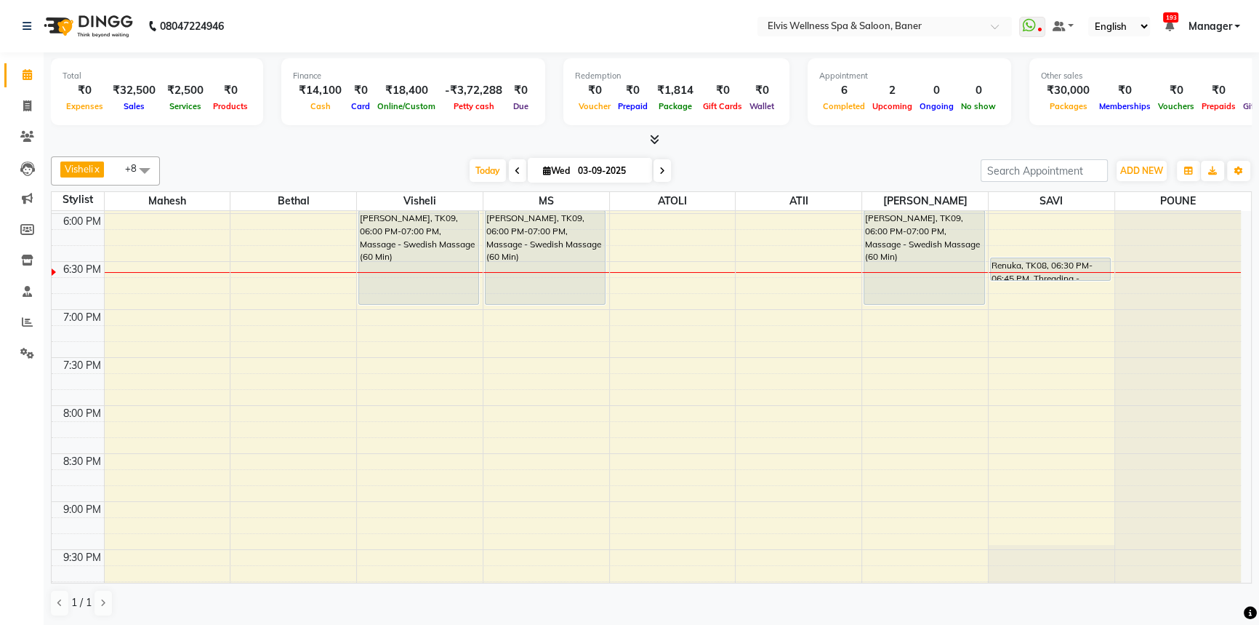
click at [853, 160] on div "[DATE] [DATE]" at bounding box center [570, 171] width 806 height 22
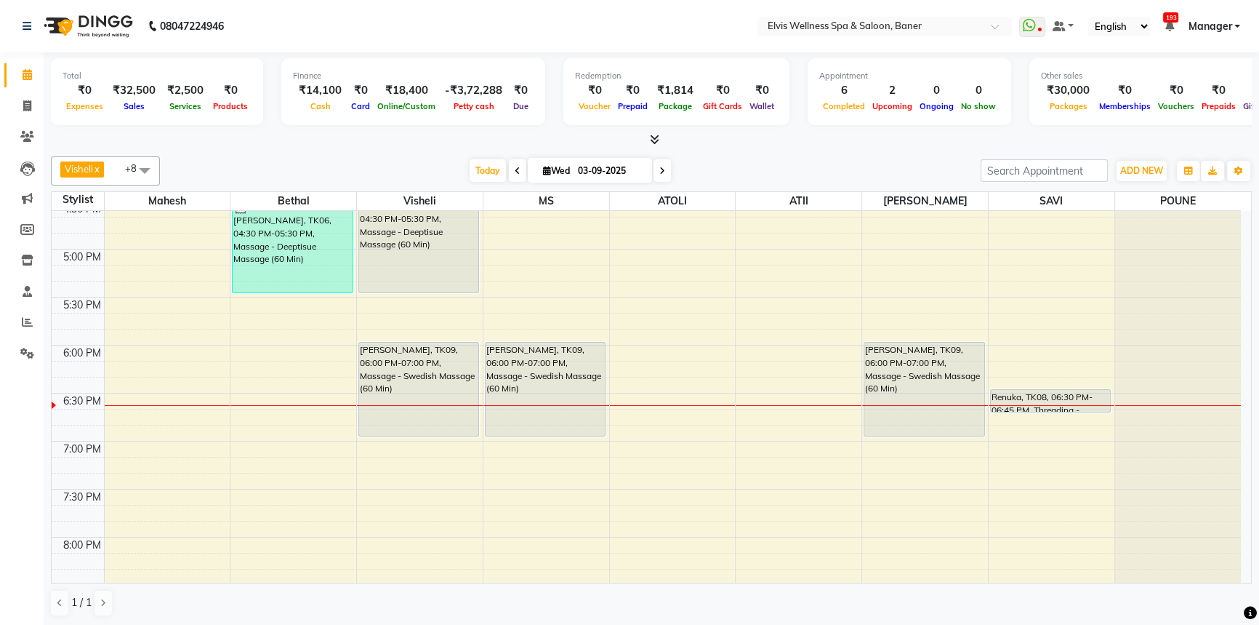
scroll to position [825, 0]
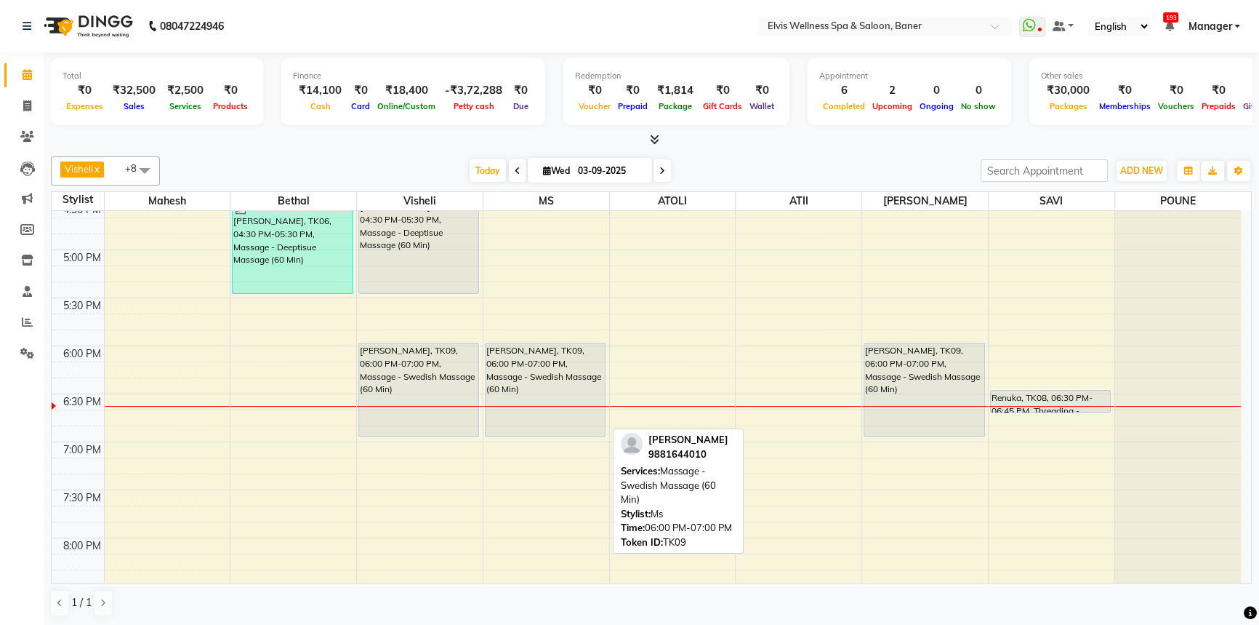
click at [532, 410] on div "[PERSON_NAME], TK09, 06:00 PM-07:00 PM, Massage - Swedish Massage (60 Min)" at bounding box center [545, 389] width 119 height 93
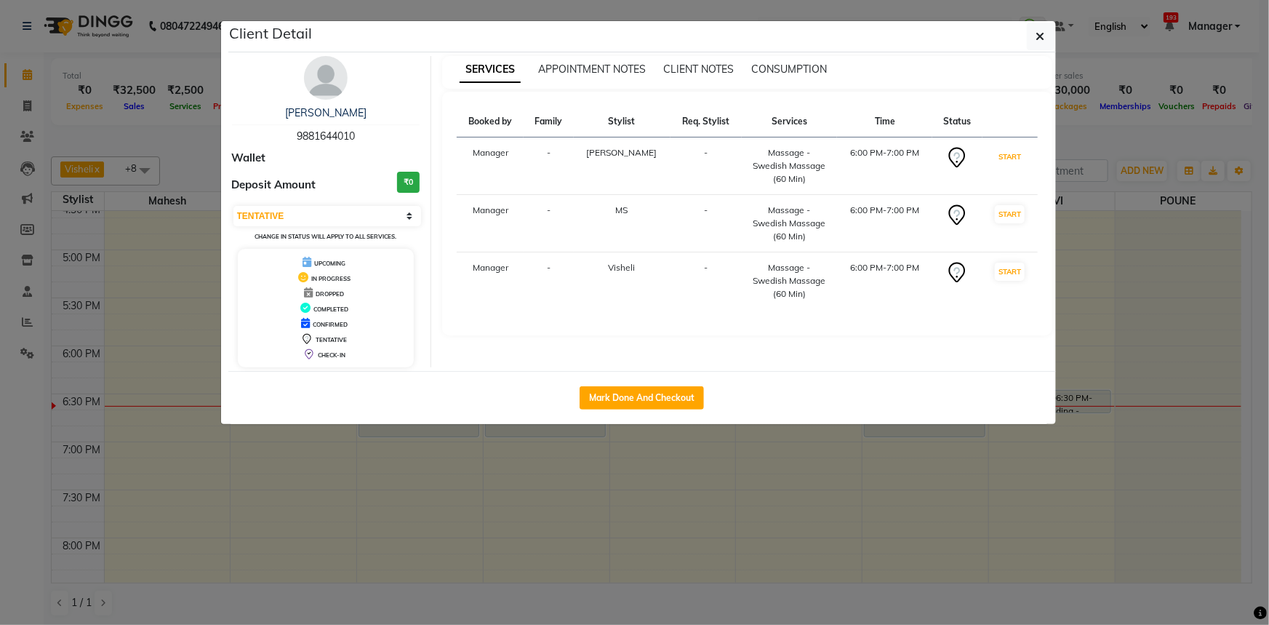
drag, startPoint x: 1014, startPoint y: 153, endPoint x: 1004, endPoint y: 178, distance: 27.4
click at [1013, 153] on button "START" at bounding box center [1010, 157] width 30 height 18
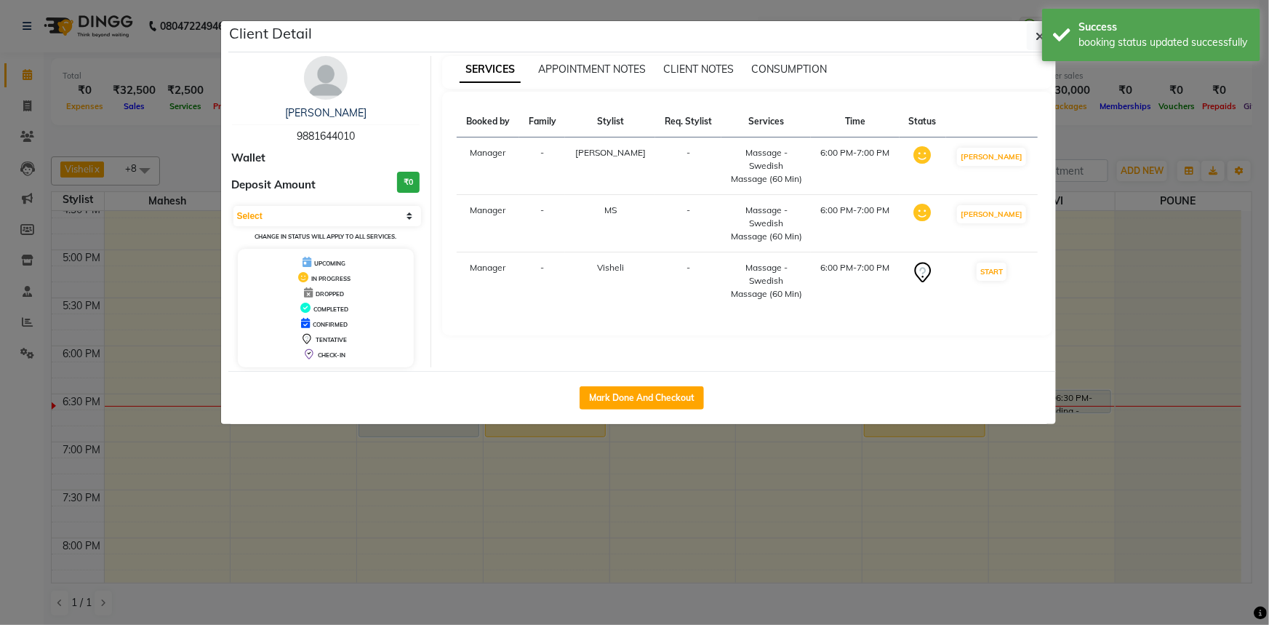
click at [1000, 263] on button "START" at bounding box center [992, 272] width 30 height 18
click at [1086, 142] on ngb-modal-window "Client Detail Gundya 9881644010 Wallet Deposit Amount ₹0 Select IN SERVICE CONF…" at bounding box center [634, 312] width 1269 height 625
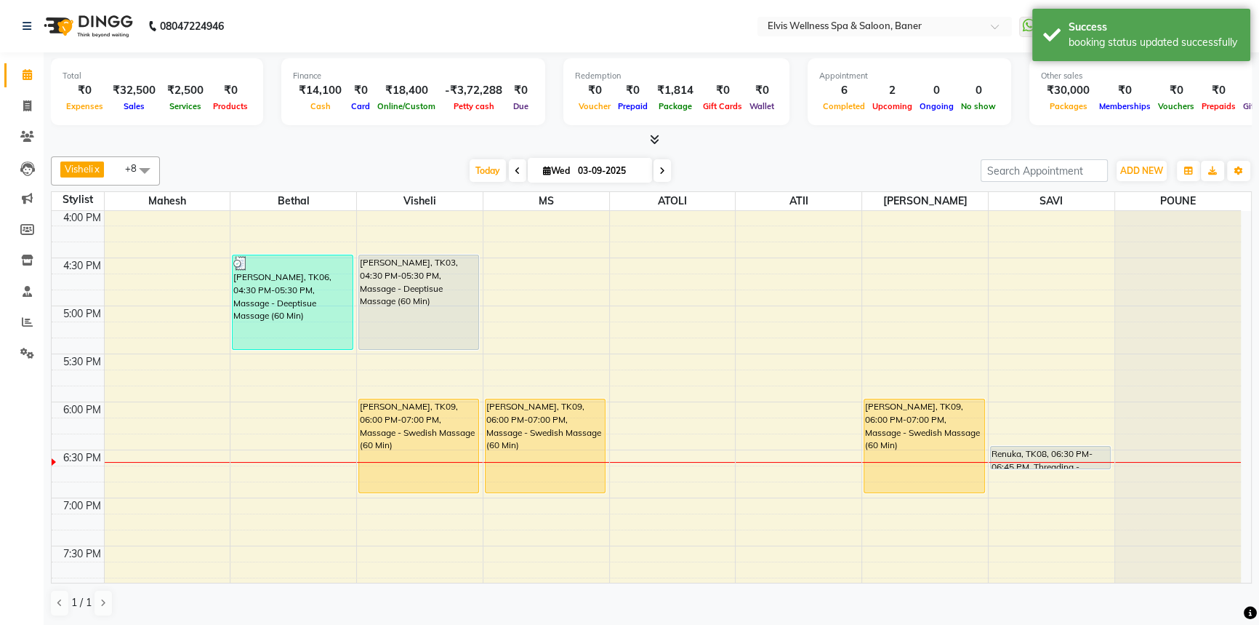
scroll to position [692, 0]
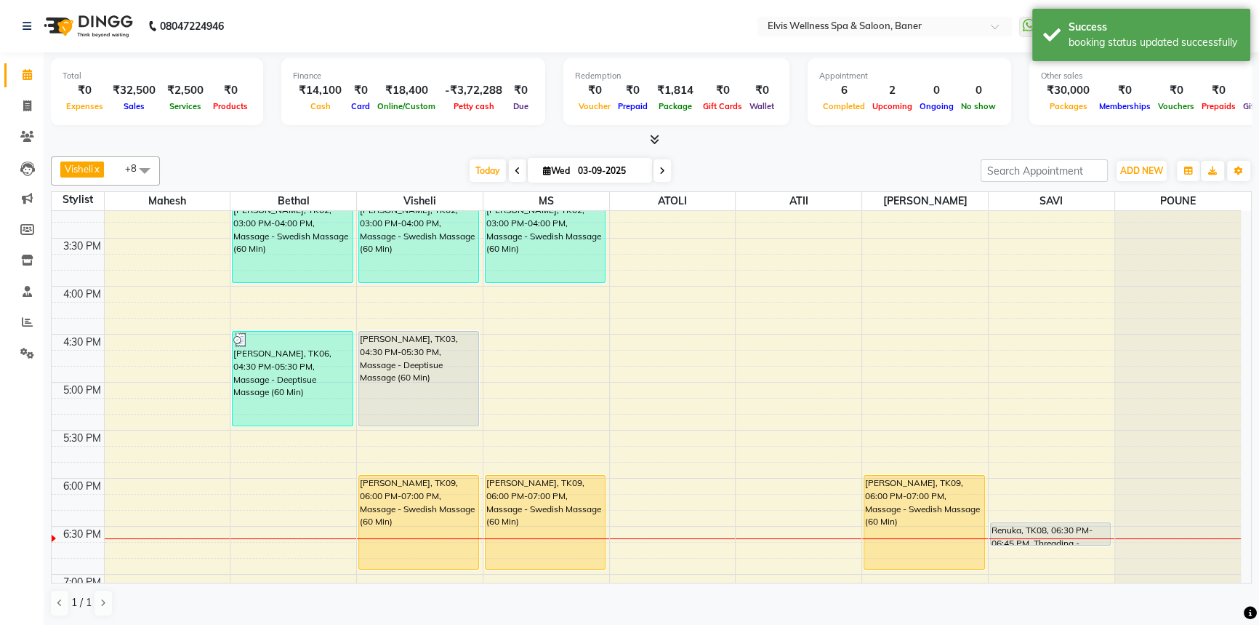
click at [830, 151] on div "Visheli x MS x Bethal x ATOLI x ATII x SAVI x [PERSON_NAME] [PERSON_NAME] x +8 …" at bounding box center [651, 387] width 1201 height 472
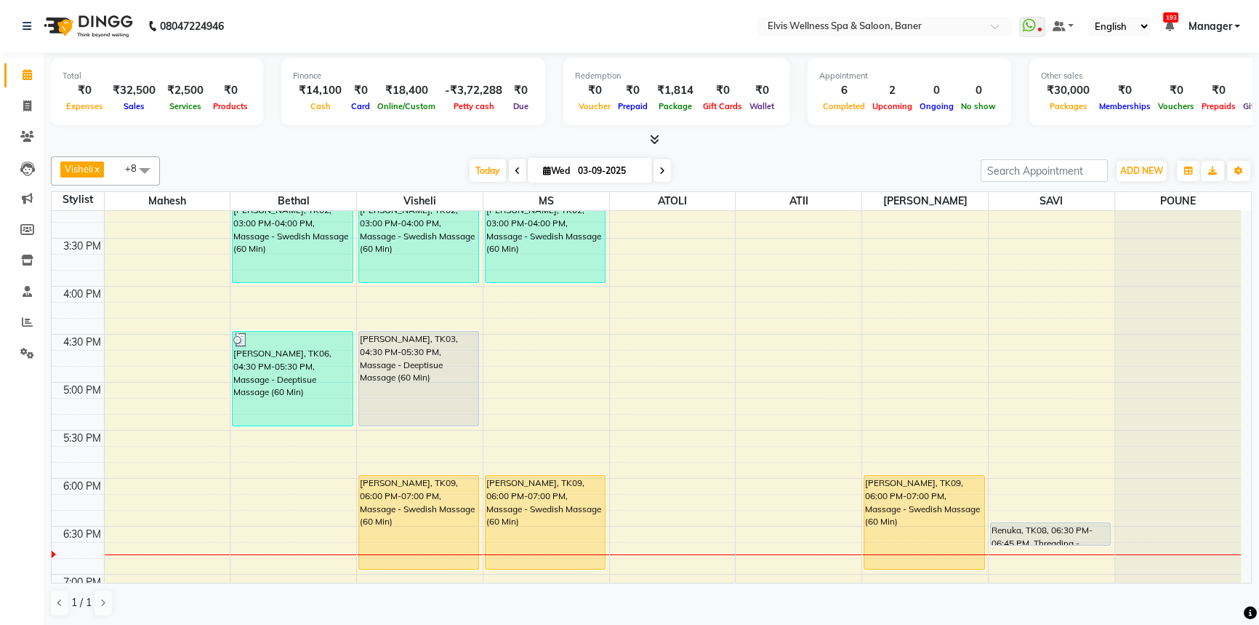
drag, startPoint x: 467, startPoint y: 167, endPoint x: 586, endPoint y: 193, distance: 121.9
click at [473, 174] on span "Today" at bounding box center [488, 170] width 36 height 23
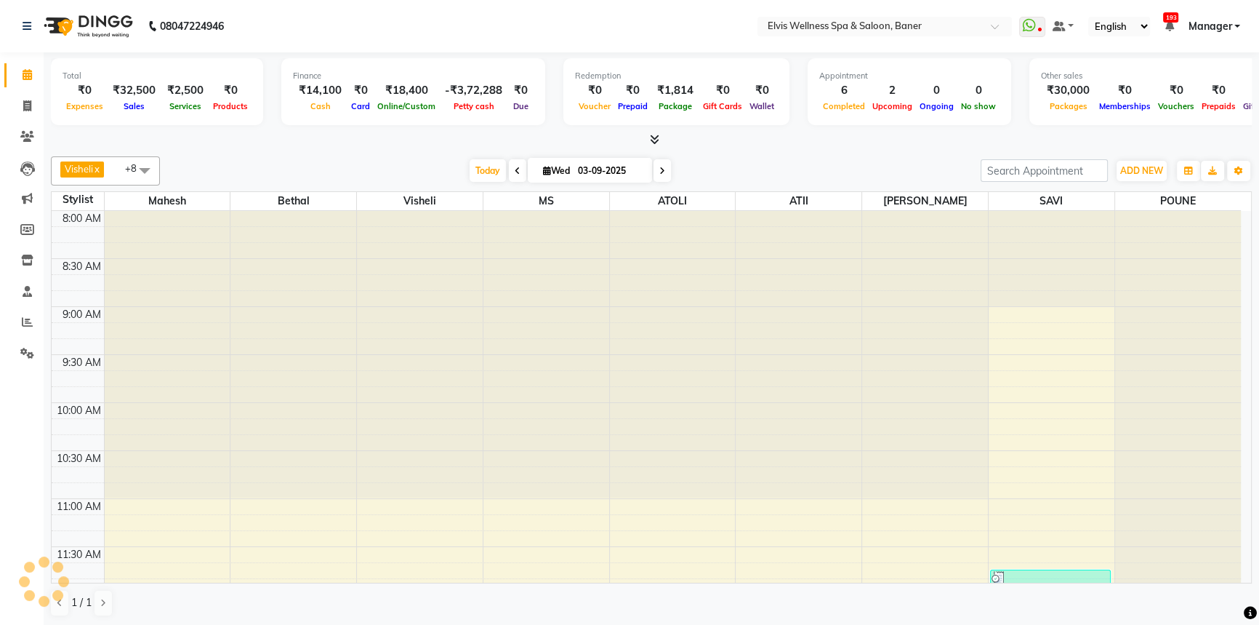
click at [798, 165] on div "[DATE] [DATE]" at bounding box center [570, 171] width 806 height 22
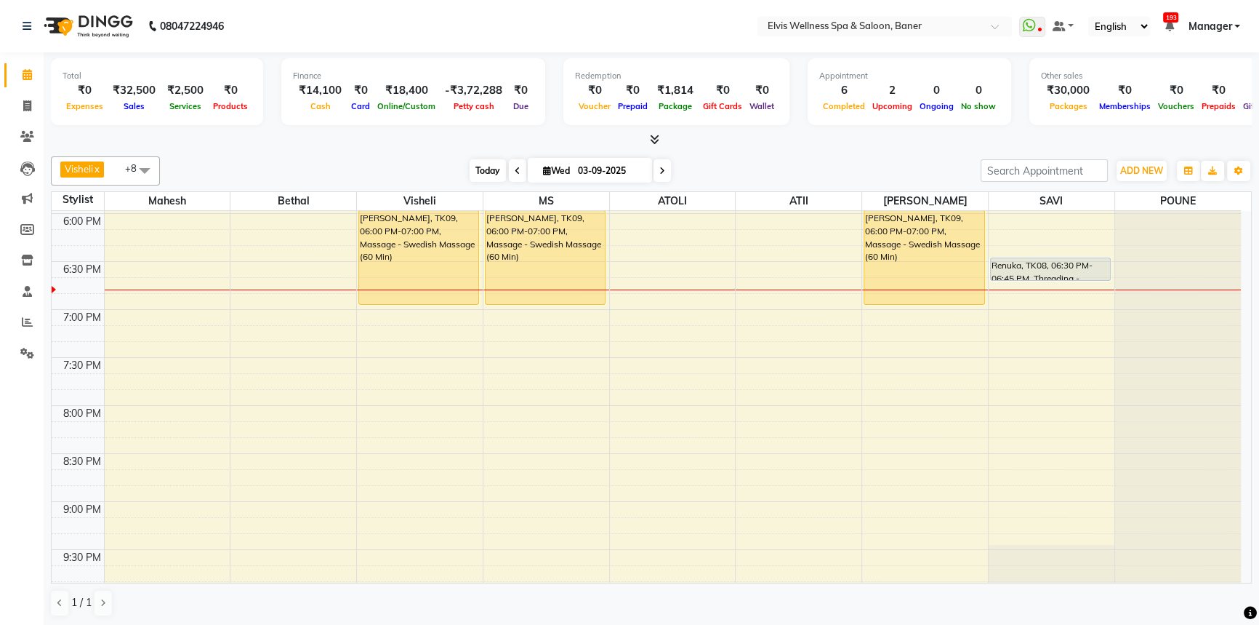
click at [478, 170] on span "Today" at bounding box center [488, 170] width 36 height 23
click at [748, 157] on div "Visheli x MS x Bethal x ATOLI x ATII x SAVI x [PERSON_NAME] [PERSON_NAME] x +8 …" at bounding box center [651, 170] width 1201 height 29
click at [757, 149] on div "Total ₹0 Expenses ₹32,500 Sales ₹2,500 Services ₹0 Products Finance ₹14,100 Cas…" at bounding box center [652, 339] width 1216 height 574
click at [787, 160] on div "[DATE] [DATE]" at bounding box center [570, 171] width 806 height 22
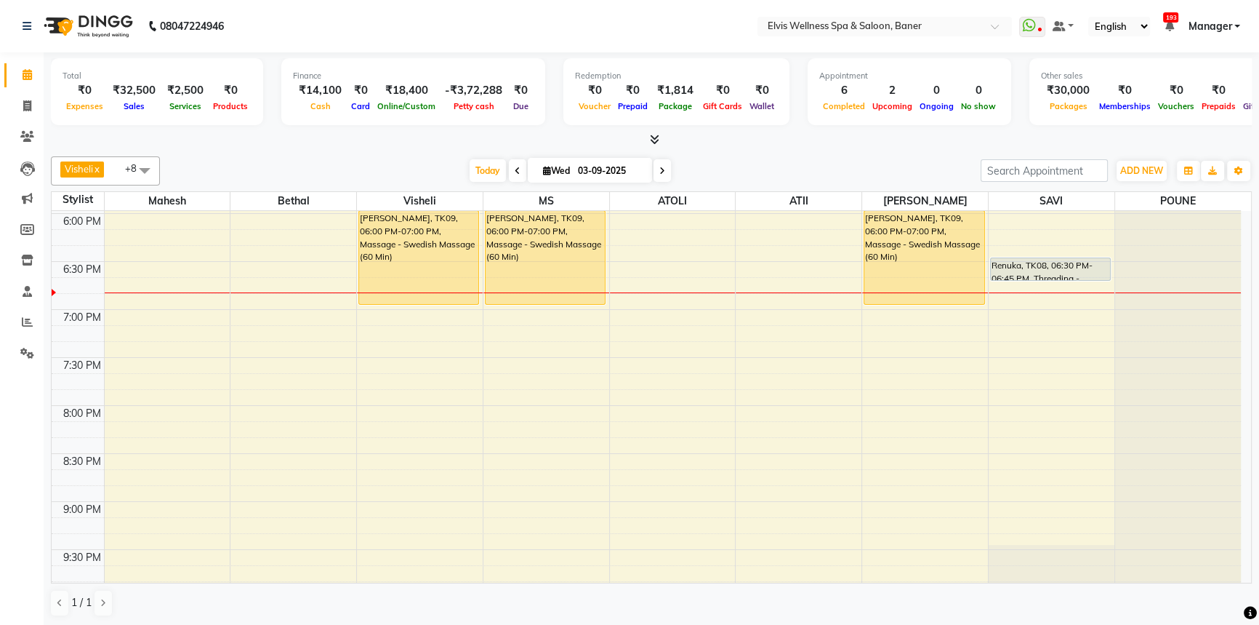
click at [761, 161] on div "[DATE] [DATE]" at bounding box center [570, 171] width 806 height 22
click at [780, 160] on div "[DATE] [DATE]" at bounding box center [570, 171] width 806 height 22
click at [748, 161] on div "[DATE] [DATE]" at bounding box center [570, 171] width 806 height 22
click at [770, 165] on div "[DATE] [DATE]" at bounding box center [570, 171] width 806 height 22
click at [756, 164] on div "[DATE] [DATE]" at bounding box center [570, 171] width 806 height 22
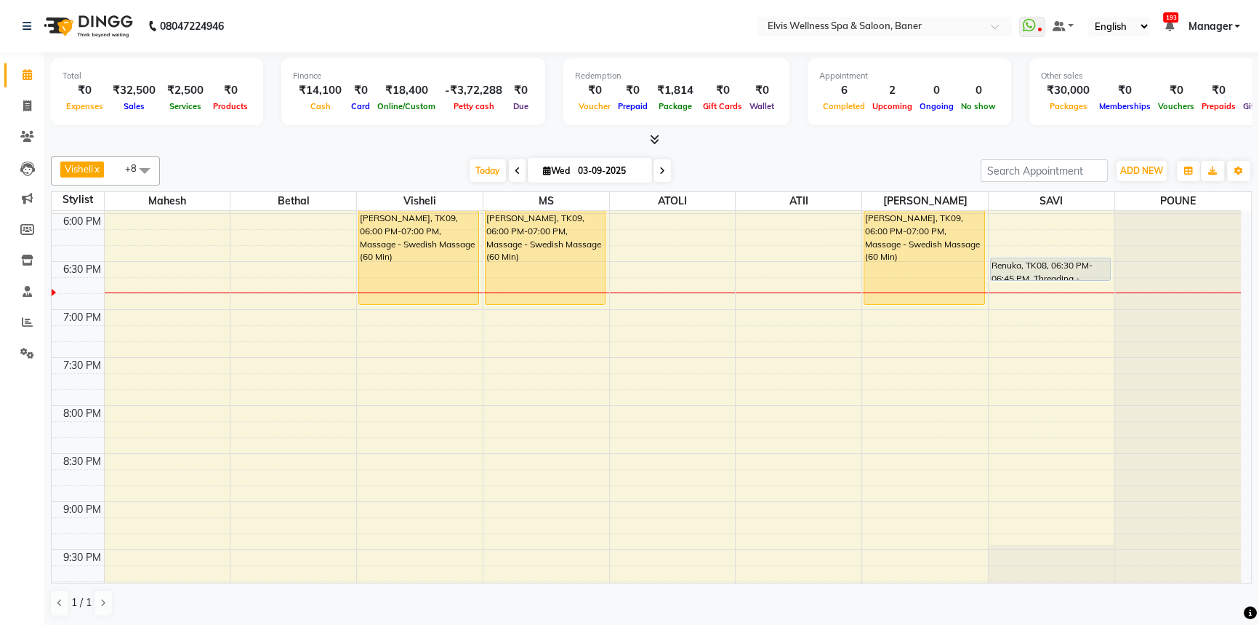
click at [785, 164] on div "[DATE] [DATE]" at bounding box center [570, 171] width 806 height 22
click at [737, 170] on div "[DATE] [DATE]" at bounding box center [570, 171] width 806 height 22
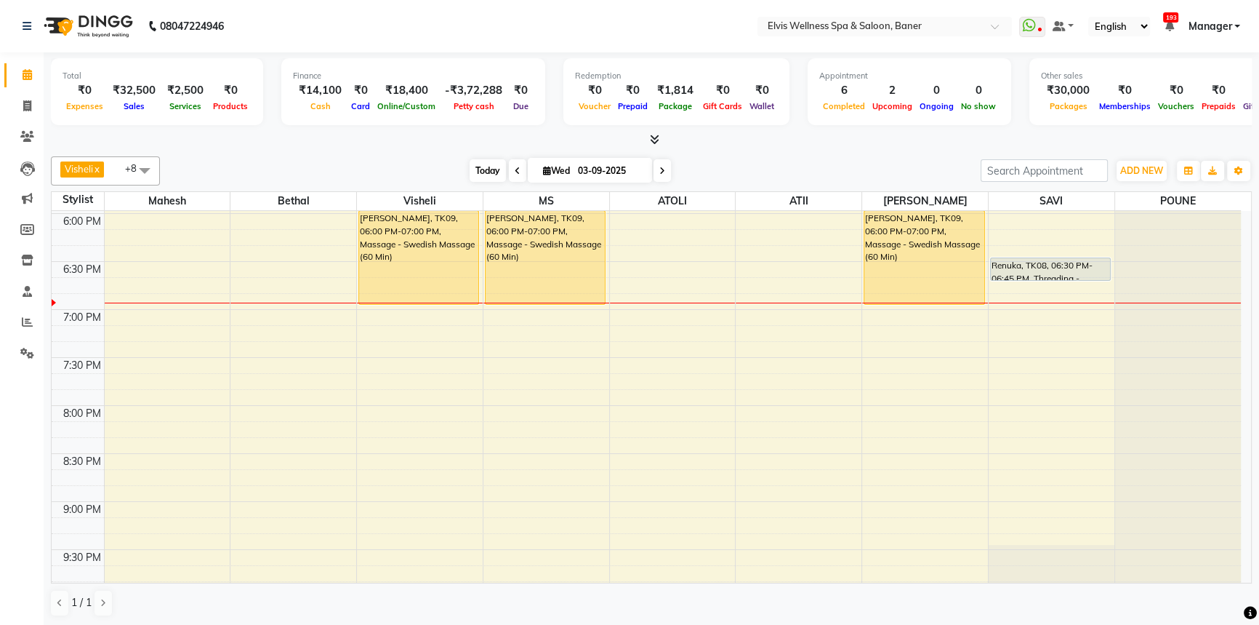
click at [486, 174] on span "Today" at bounding box center [488, 170] width 36 height 23
click at [33, 335] on li "Reports" at bounding box center [22, 322] width 44 height 31
click at [33, 324] on span at bounding box center [27, 322] width 25 height 17
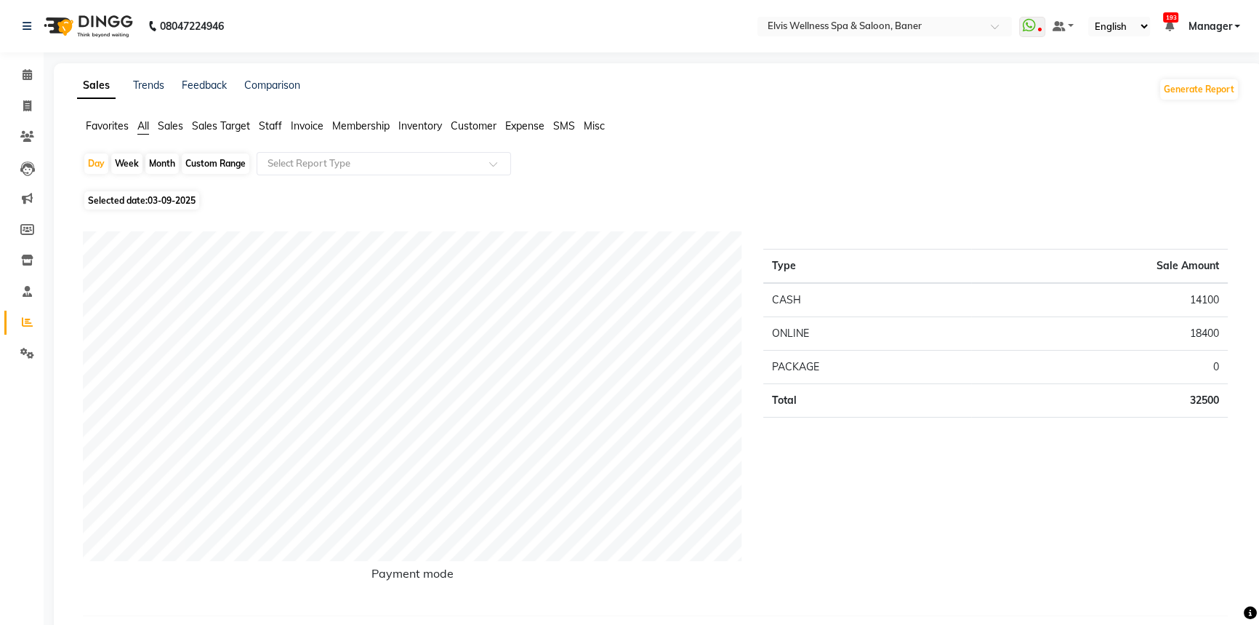
drag, startPoint x: 161, startPoint y: 156, endPoint x: 153, endPoint y: 194, distance: 38.5
click at [160, 158] on div "Month" at bounding box center [161, 163] width 33 height 20
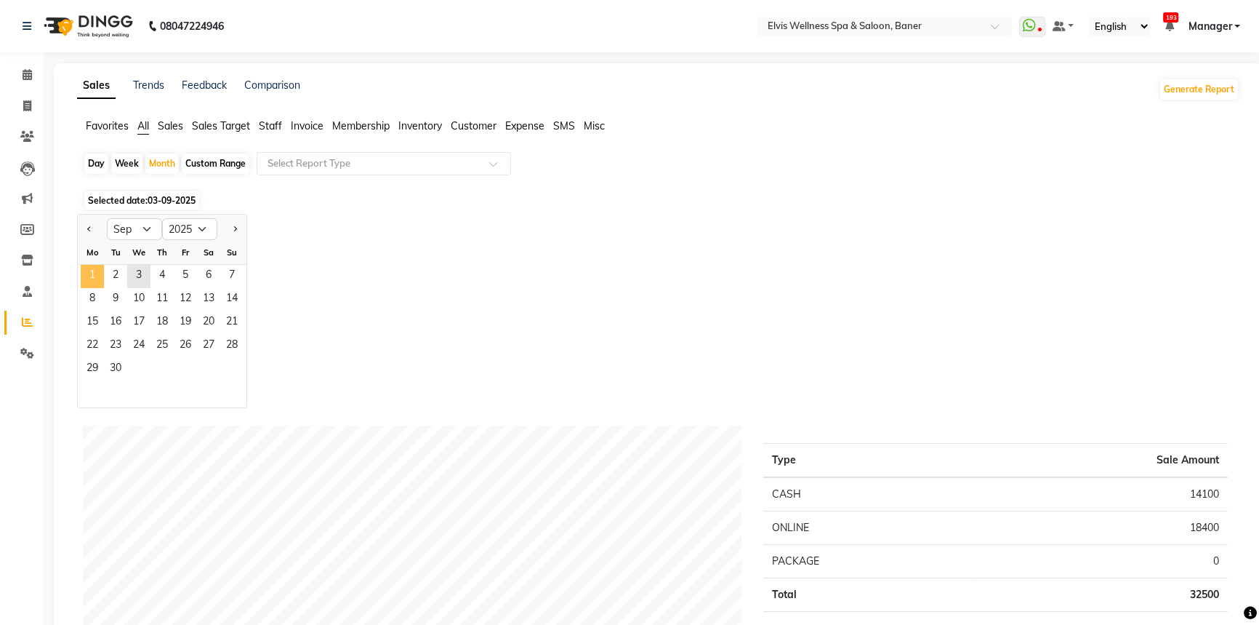
click at [95, 277] on span "1" at bounding box center [92, 276] width 23 height 23
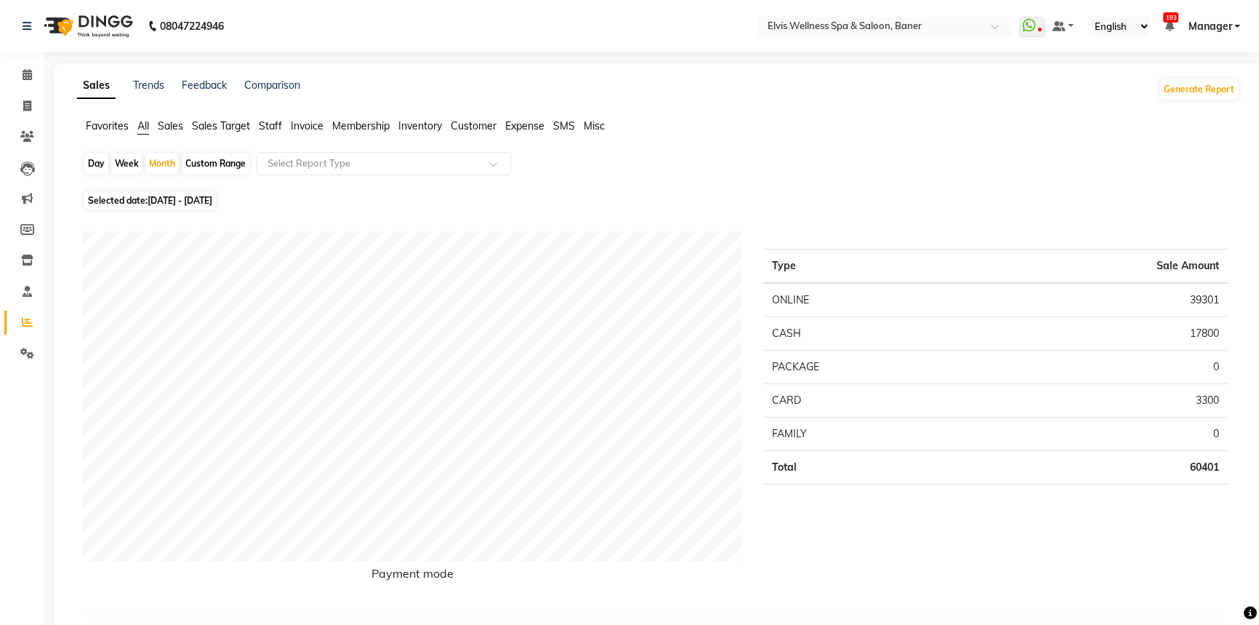
drag, startPoint x: 97, startPoint y: 168, endPoint x: 100, endPoint y: 183, distance: 14.8
click at [98, 170] on div "Day" at bounding box center [96, 163] width 24 height 20
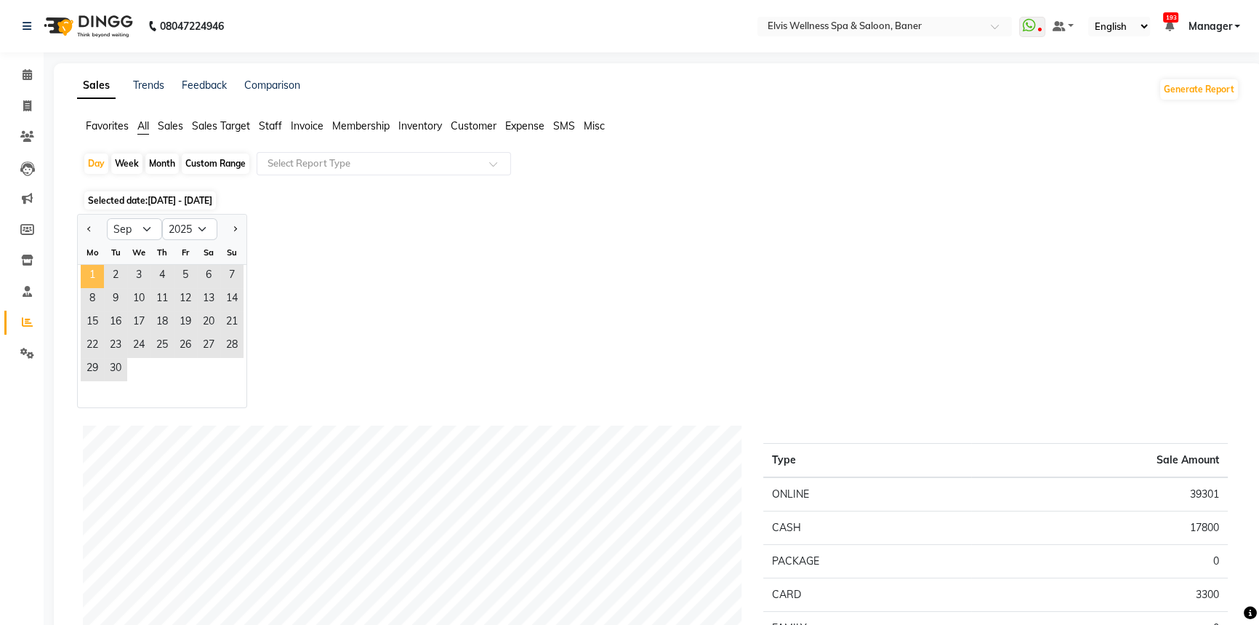
click at [87, 267] on span "1" at bounding box center [92, 276] width 23 height 23
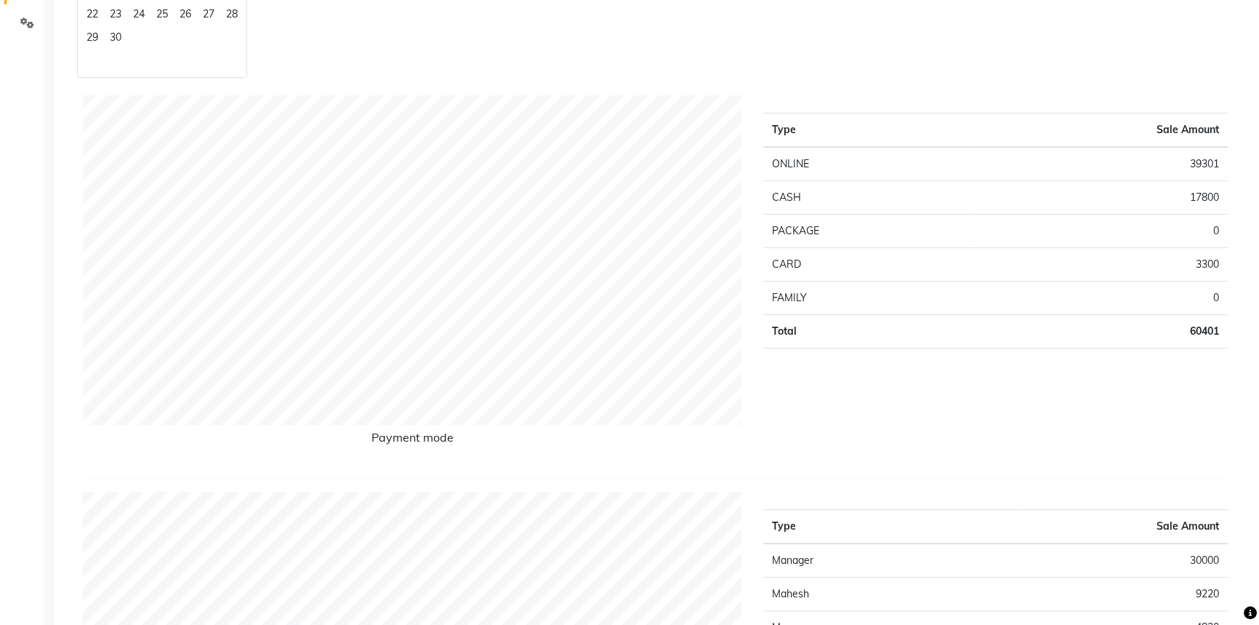
scroll to position [65, 0]
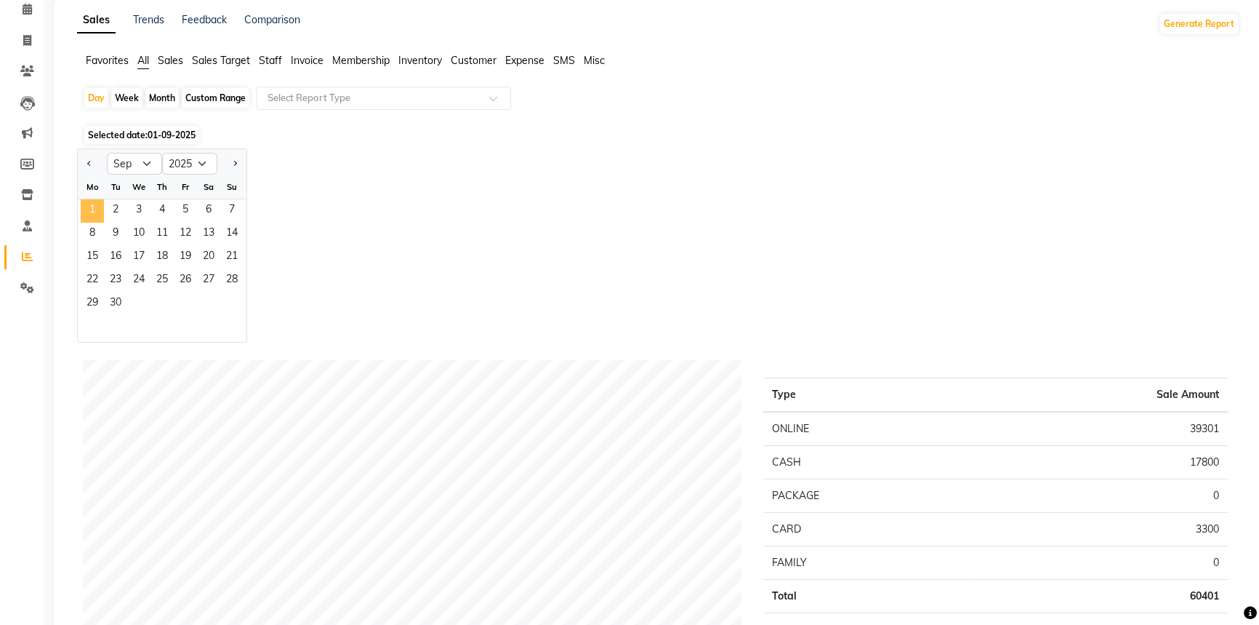
click at [92, 205] on span "1" at bounding box center [92, 210] width 23 height 23
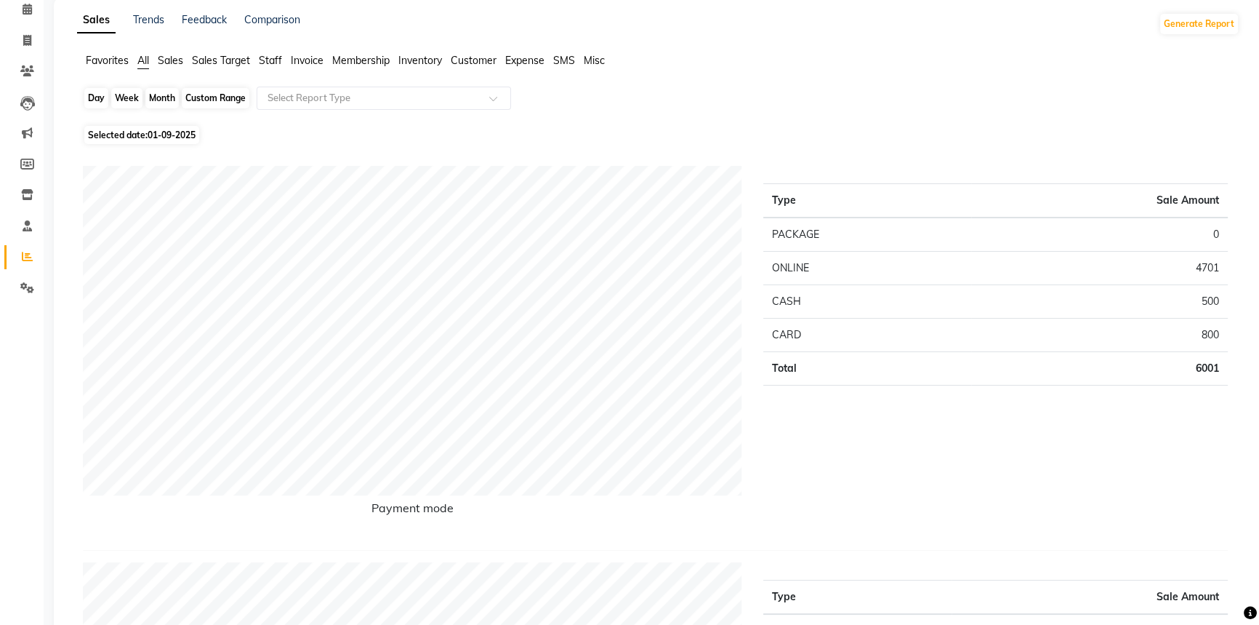
scroll to position [0, 0]
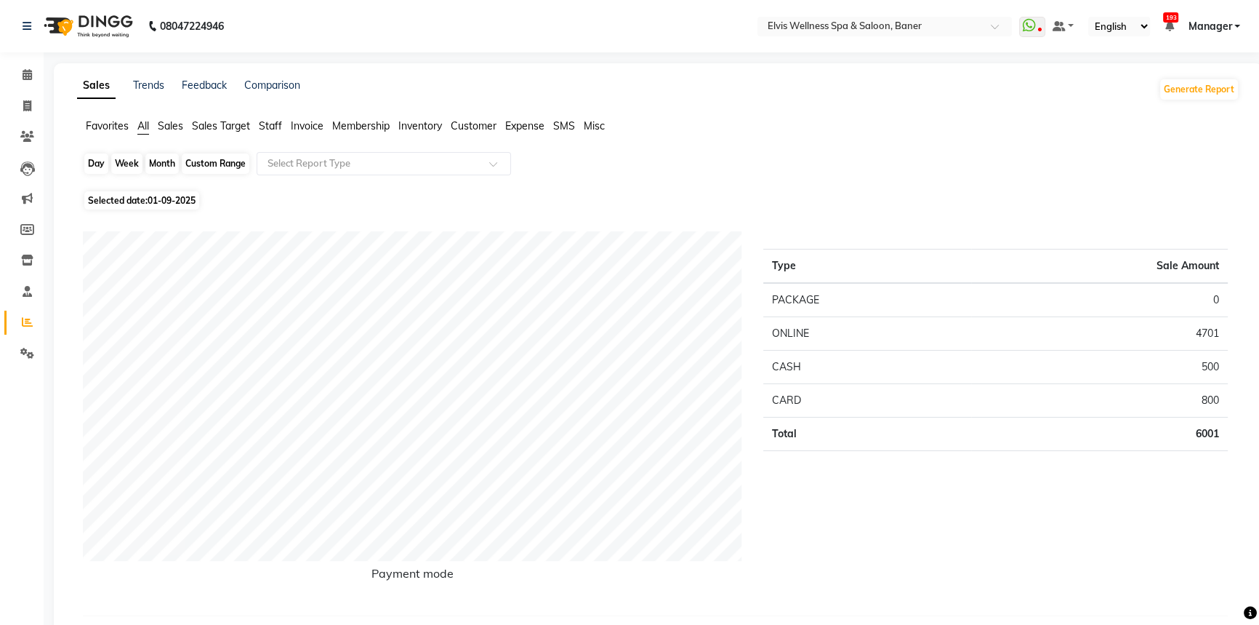
click at [89, 159] on div "Day" at bounding box center [96, 163] width 24 height 20
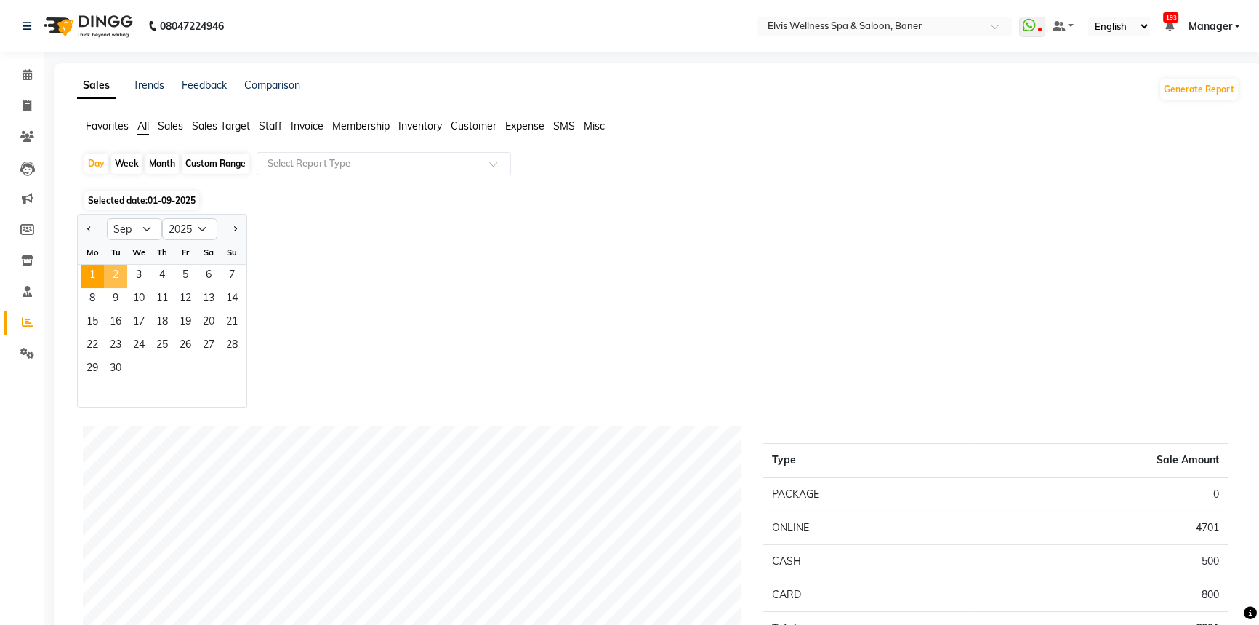
click at [116, 269] on span "2" at bounding box center [115, 276] width 23 height 23
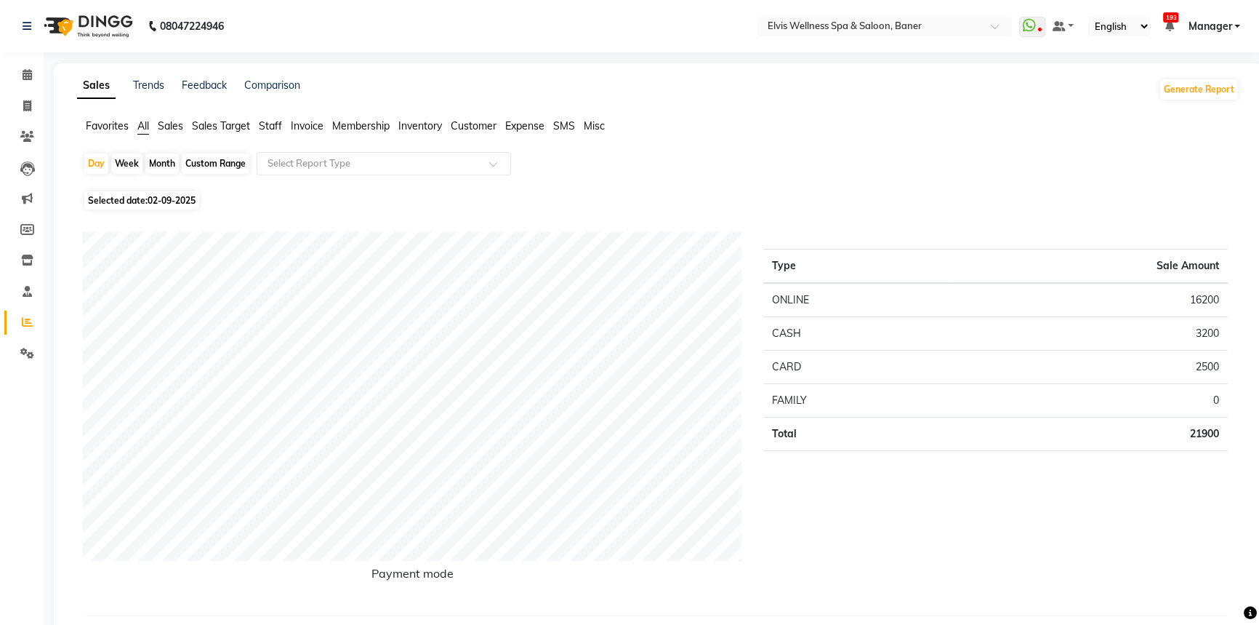
scroll to position [65, 0]
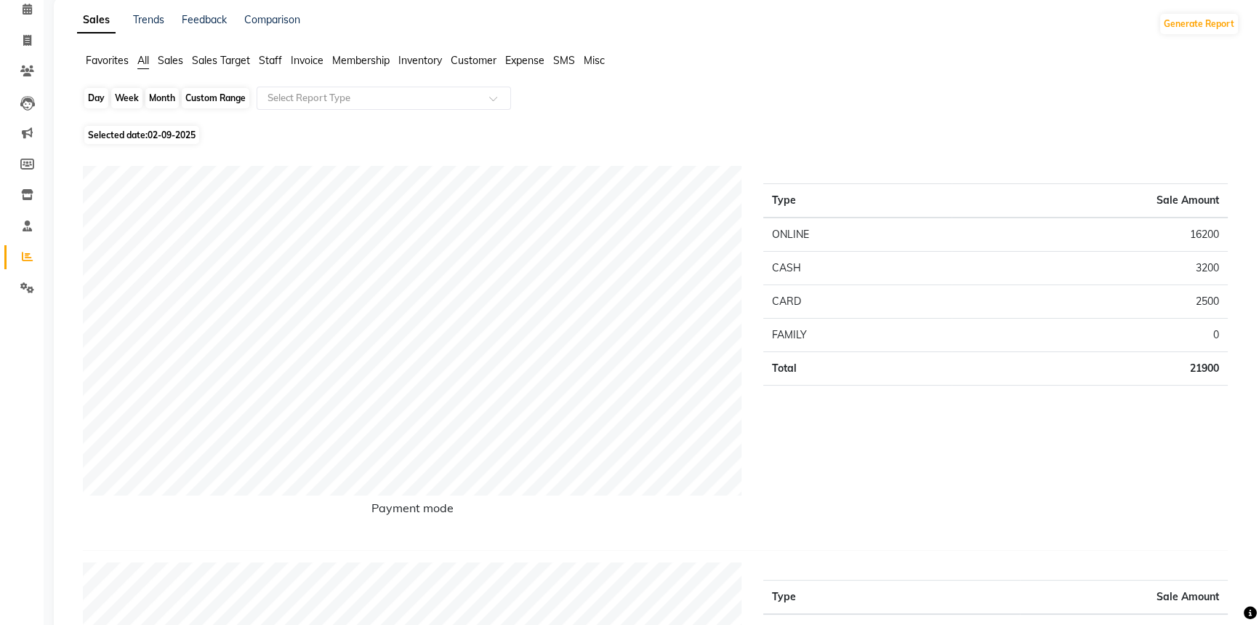
click at [97, 96] on div "Day" at bounding box center [96, 98] width 24 height 20
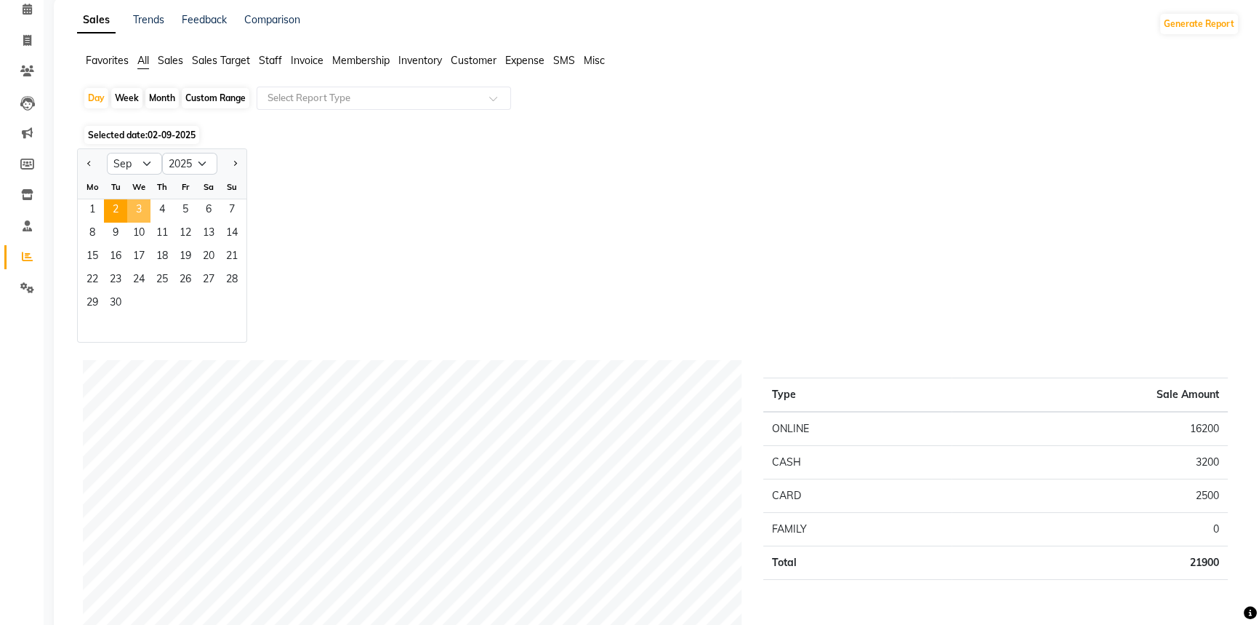
click at [137, 216] on span "3" at bounding box center [138, 210] width 23 height 23
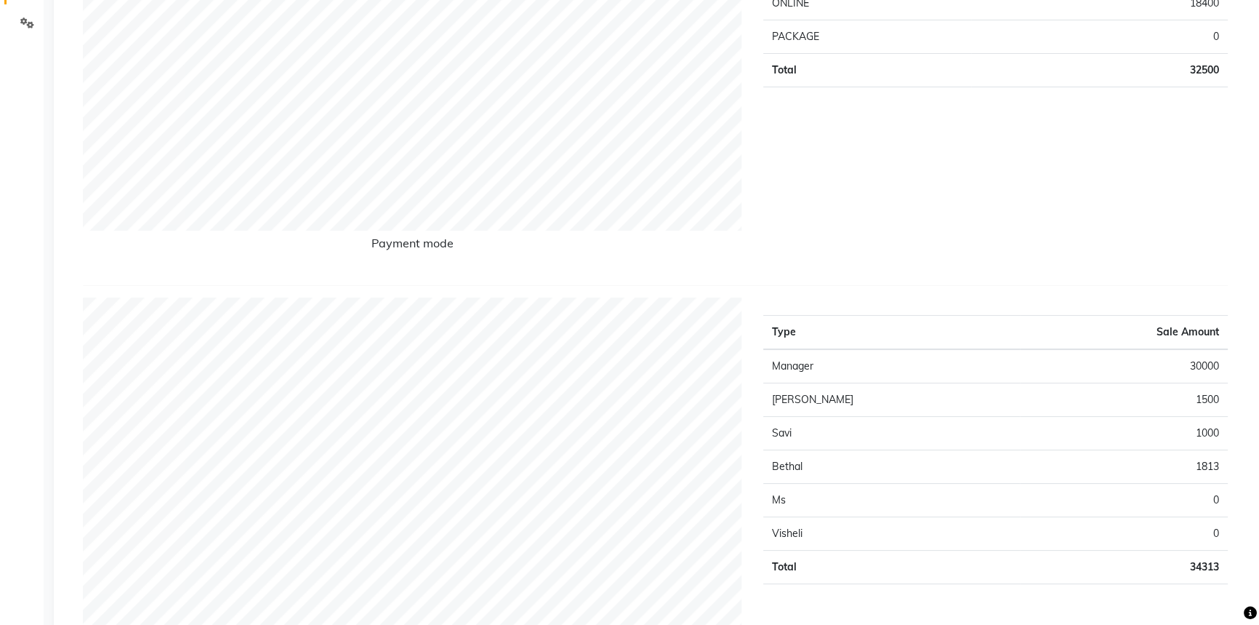
scroll to position [0, 0]
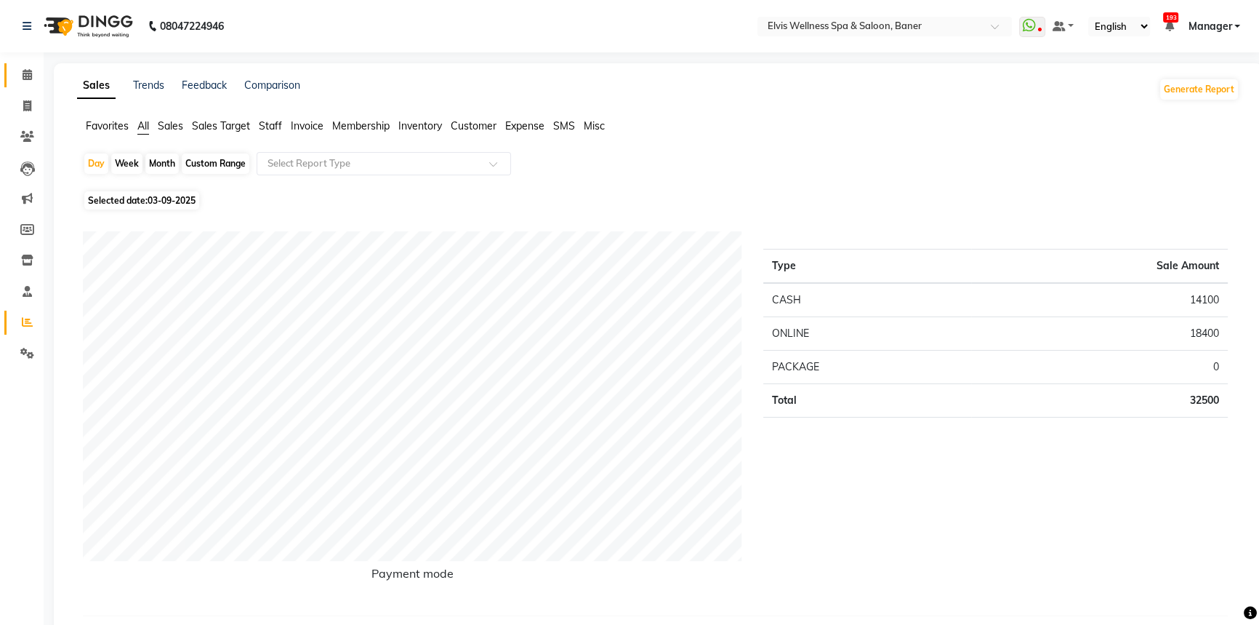
click at [9, 65] on link "Calendar" at bounding box center [21, 75] width 35 height 24
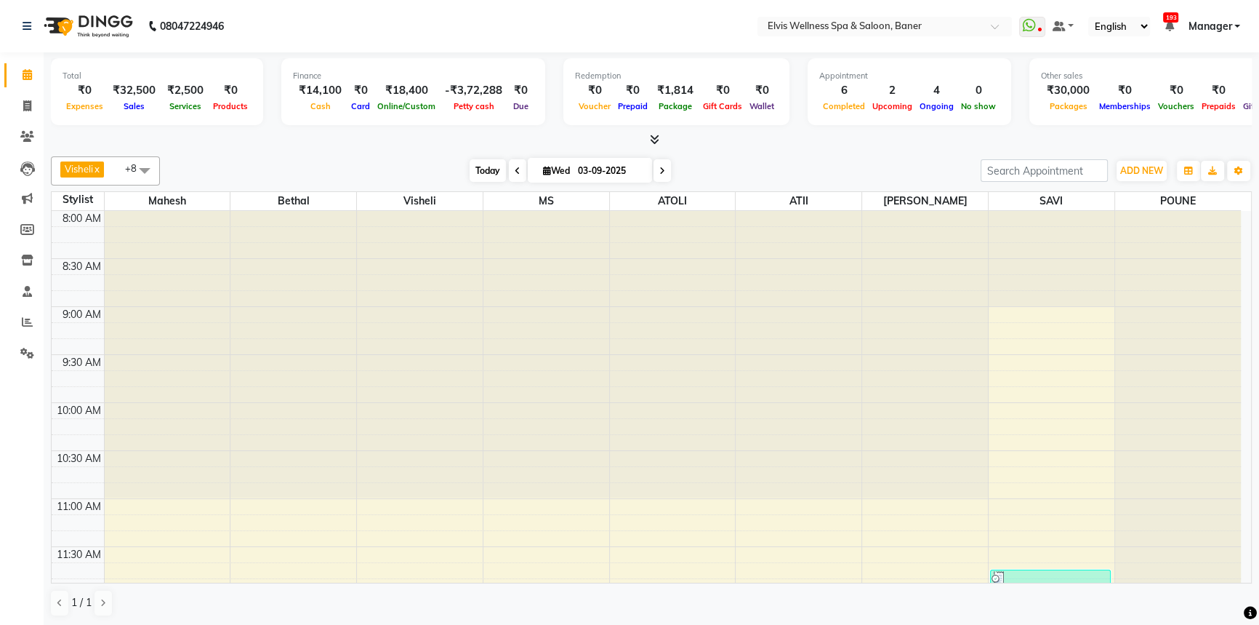
click at [492, 168] on span "Today" at bounding box center [488, 170] width 36 height 23
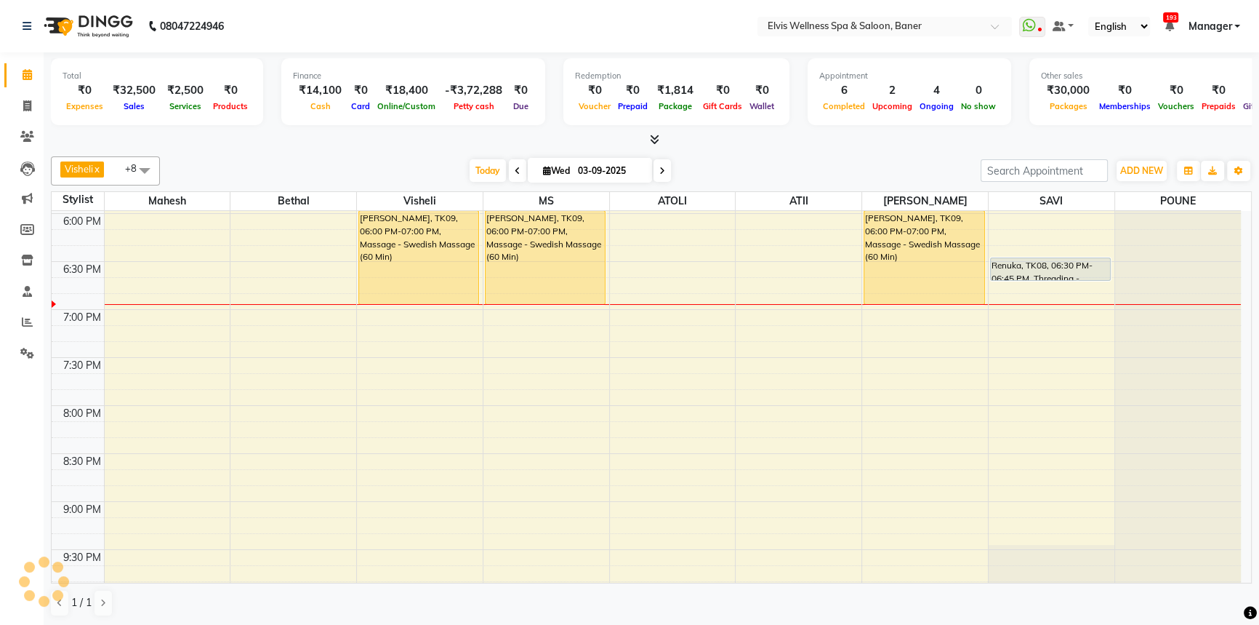
click at [710, 156] on div "Visheli x MS x Bethal x ATOLI x ATII x SAVI x [PERSON_NAME] [PERSON_NAME] x +8 …" at bounding box center [651, 170] width 1201 height 29
click at [774, 143] on div at bounding box center [651, 139] width 1201 height 15
click at [473, 172] on span "Today" at bounding box center [488, 170] width 36 height 23
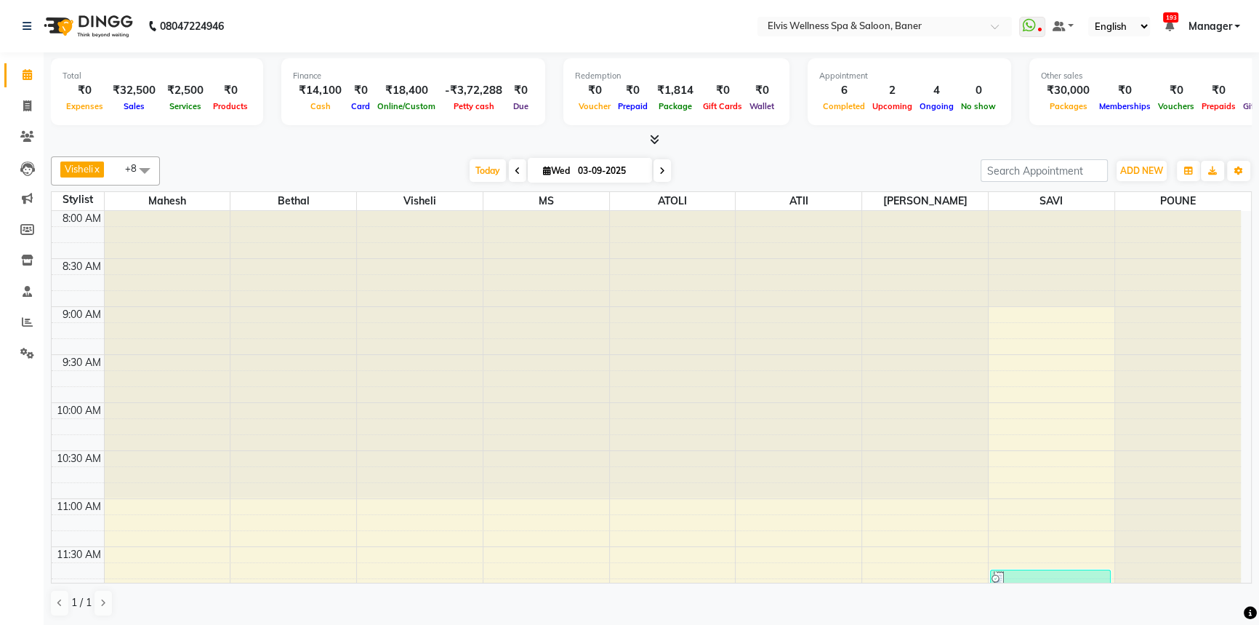
scroll to position [966, 0]
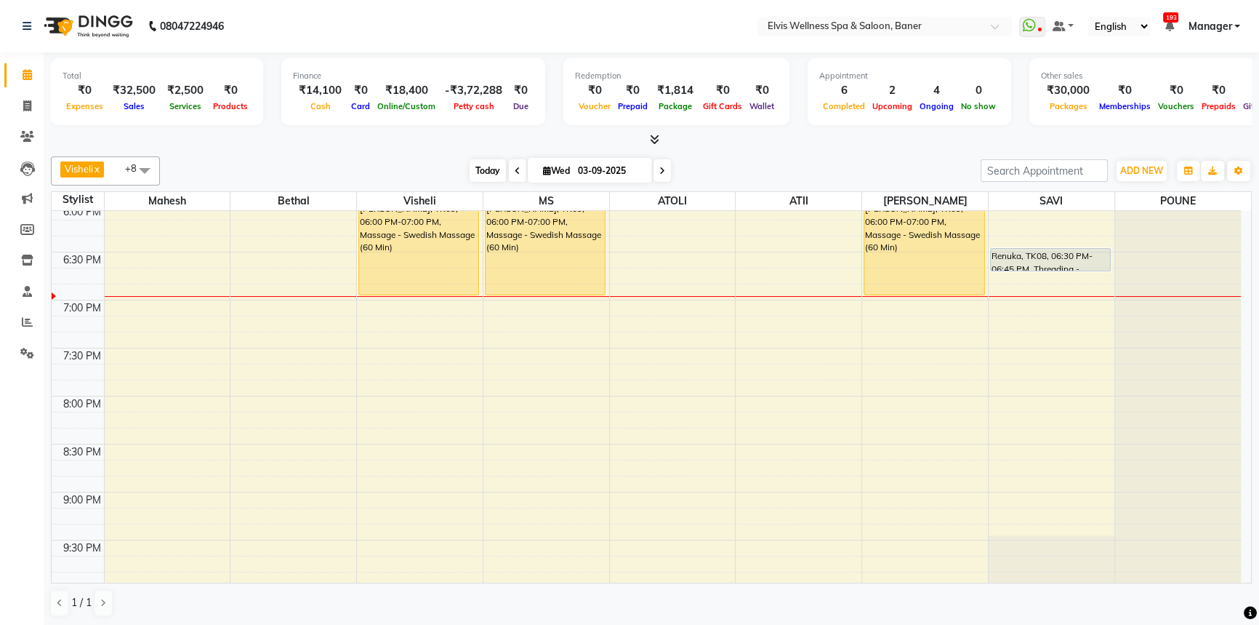
click at [480, 160] on span "Today" at bounding box center [488, 170] width 36 height 23
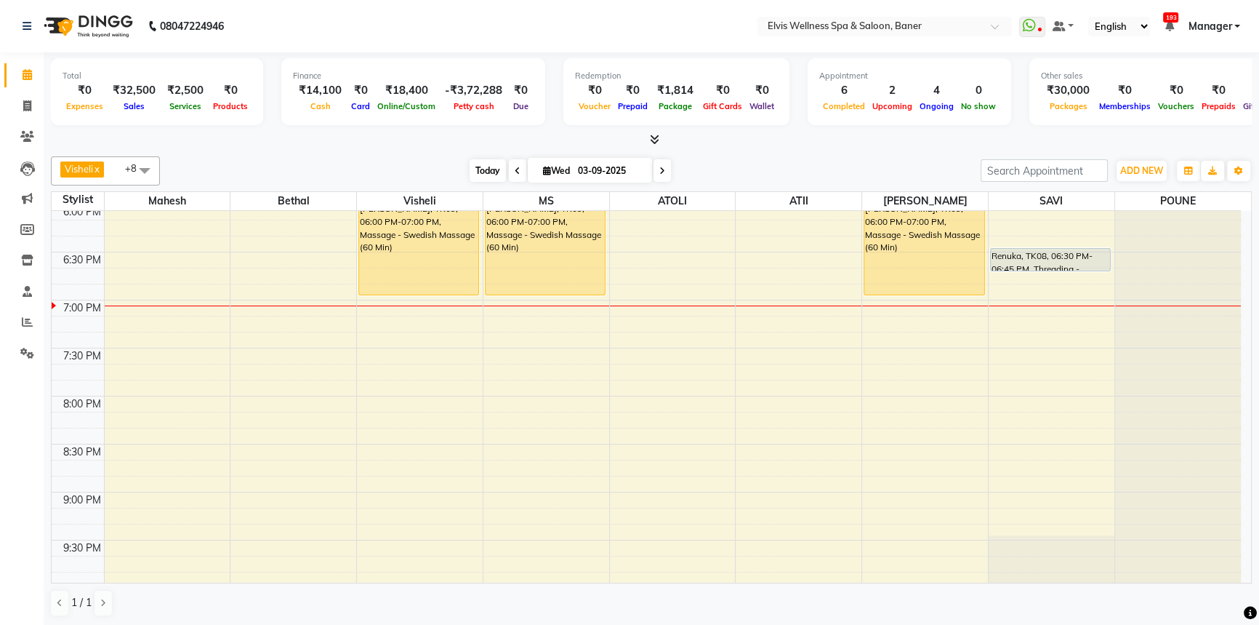
click at [489, 169] on span "Today" at bounding box center [488, 170] width 36 height 23
click at [478, 177] on span "Today" at bounding box center [488, 170] width 36 height 23
click at [826, 152] on div "Visheli x MS x Bethal x ATOLI x ATII x SAVI x [PERSON_NAME] [PERSON_NAME] x +8 …" at bounding box center [651, 387] width 1201 height 472
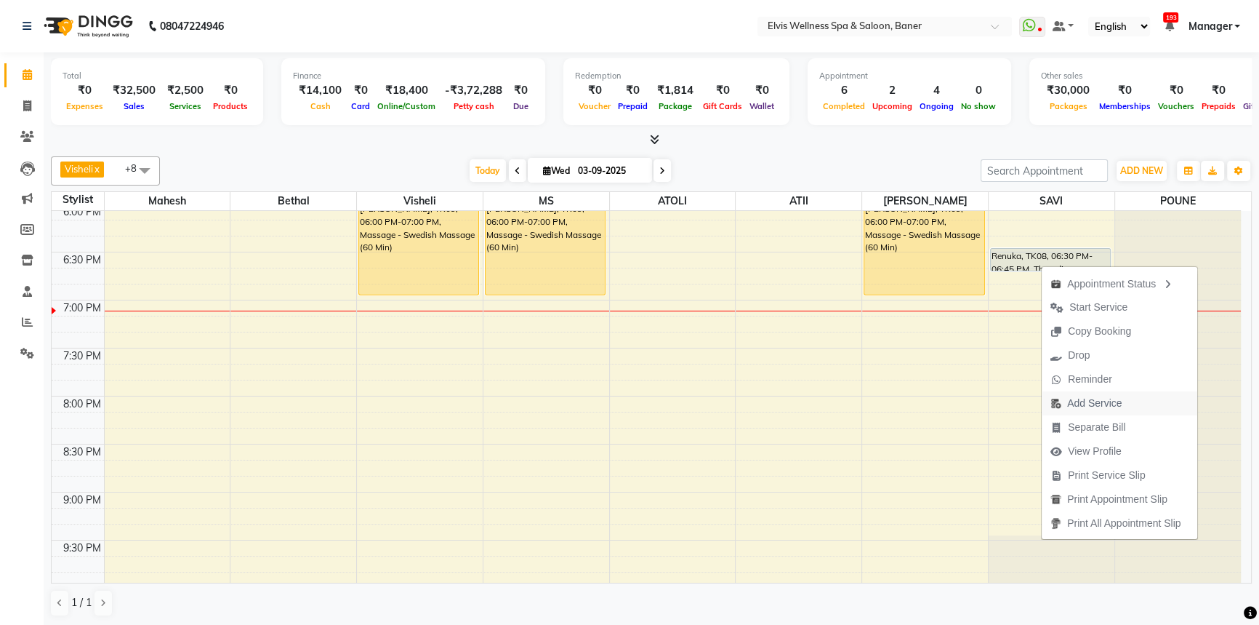
click at [1068, 401] on span "Add Service" at bounding box center [1095, 403] width 55 height 15
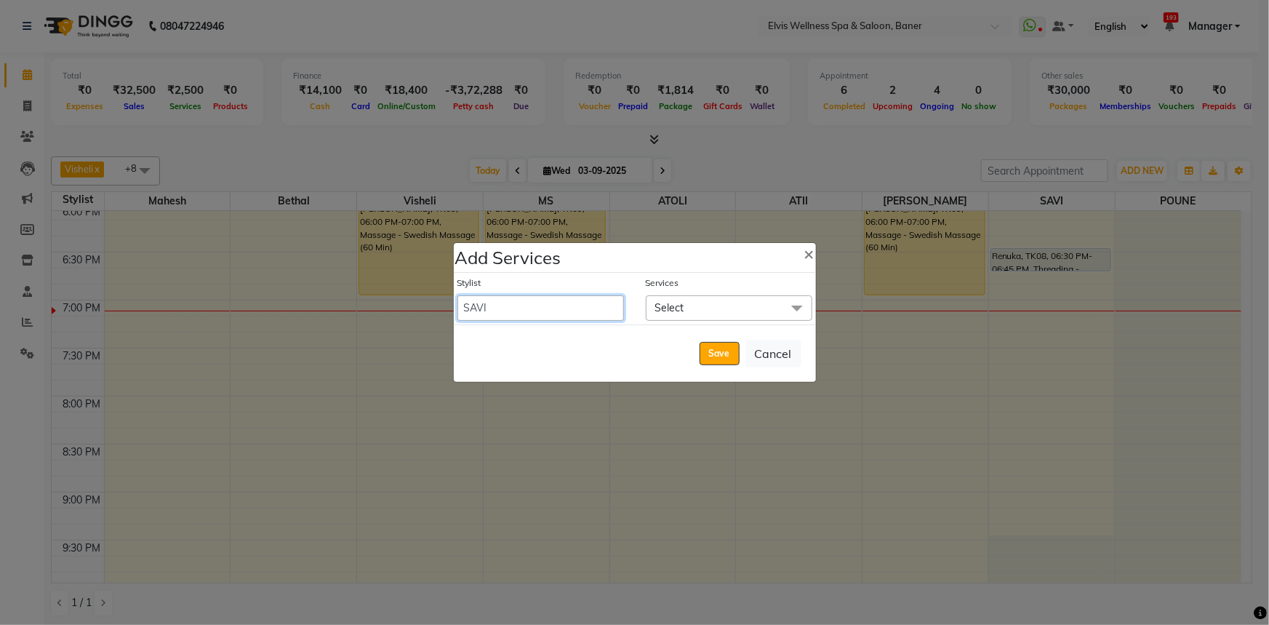
click at [518, 315] on select "AJINKYA ATII ATOLI Bethal KN Staff KP Staff Mahesh Manager Marvin MS POUNE SAVI…" at bounding box center [540, 307] width 167 height 25
click at [665, 300] on span "Select" at bounding box center [729, 307] width 167 height 25
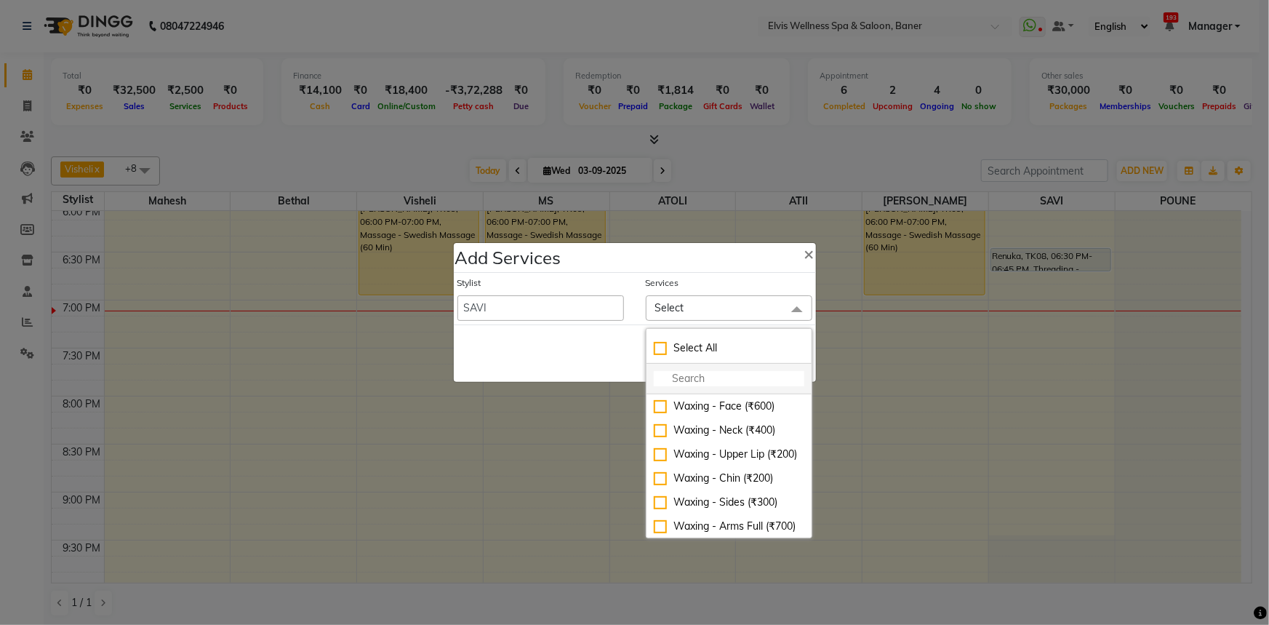
click at [702, 374] on input "multiselect-search" at bounding box center [729, 378] width 151 height 15
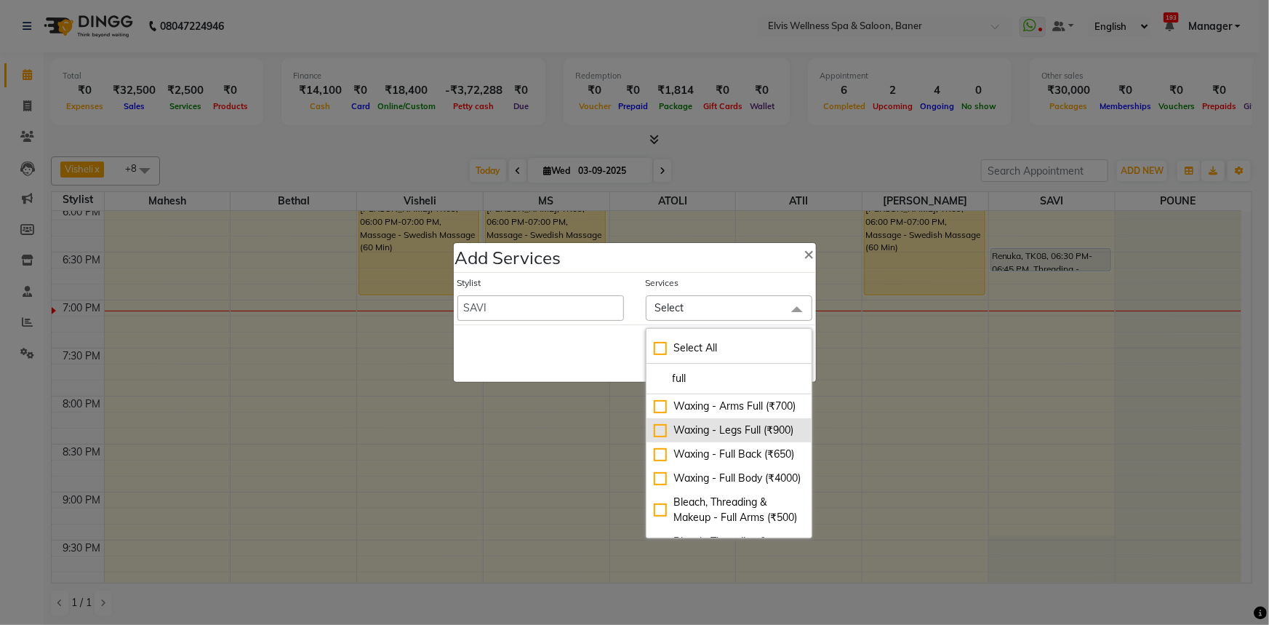
click at [657, 438] on div "Waxing - Legs Full (₹900)" at bounding box center [729, 429] width 151 height 15
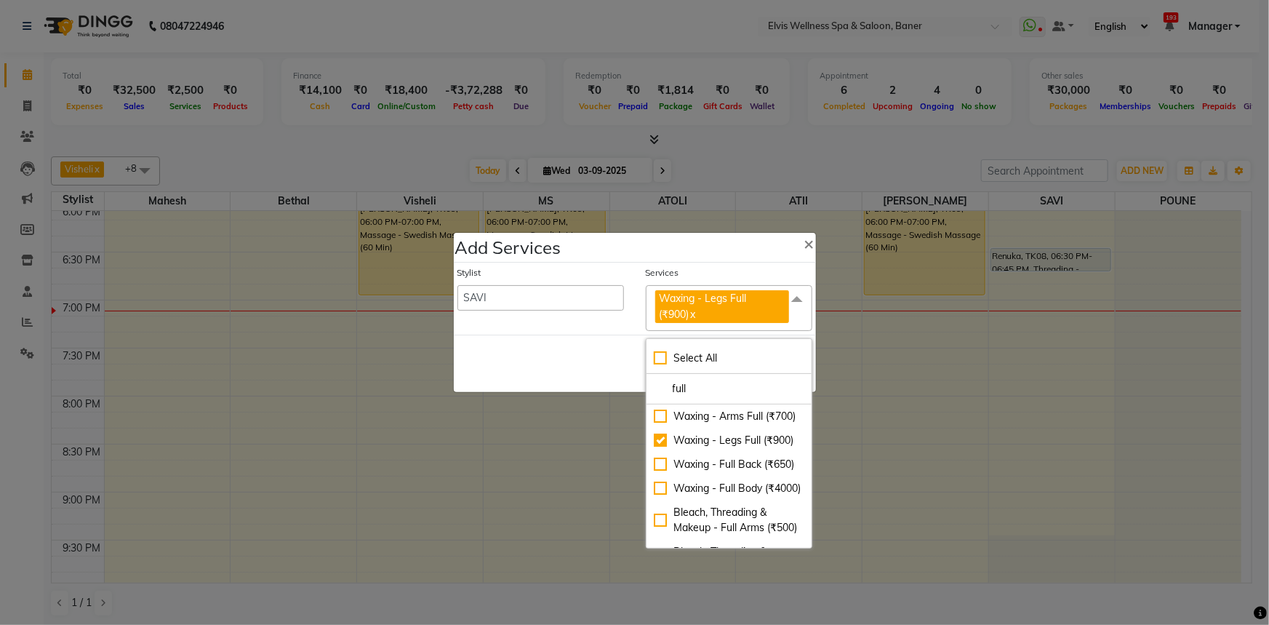
click at [574, 368] on div "Save Cancel" at bounding box center [635, 363] width 362 height 57
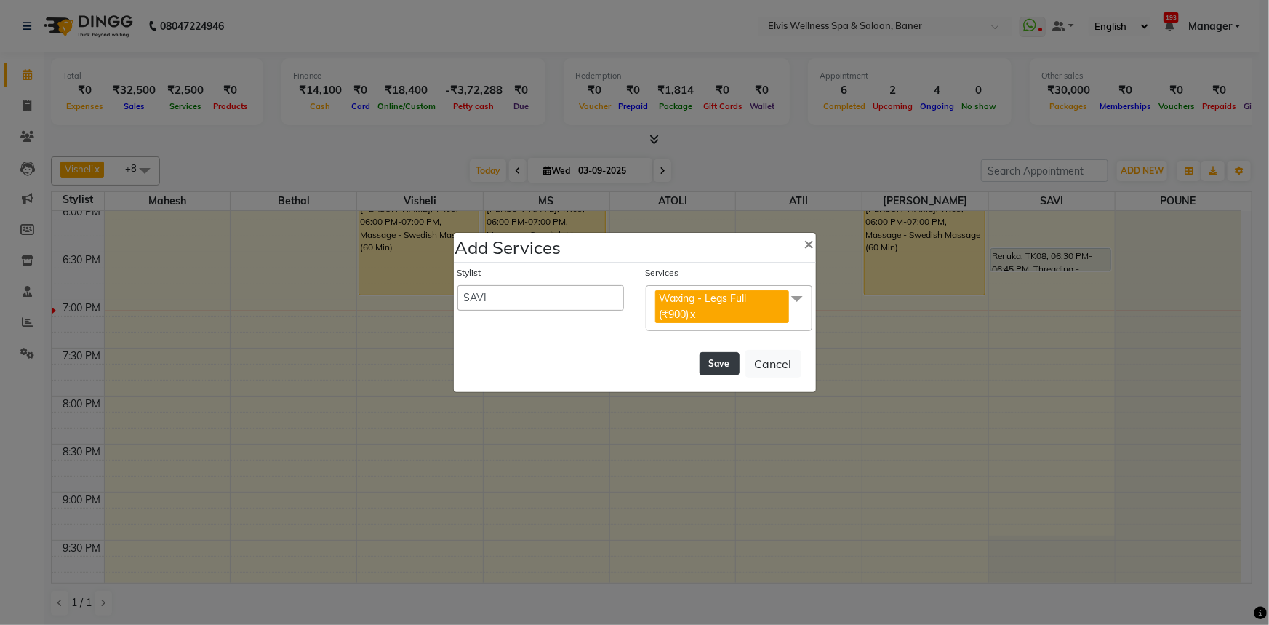
click at [713, 366] on button "Save" at bounding box center [720, 363] width 40 height 23
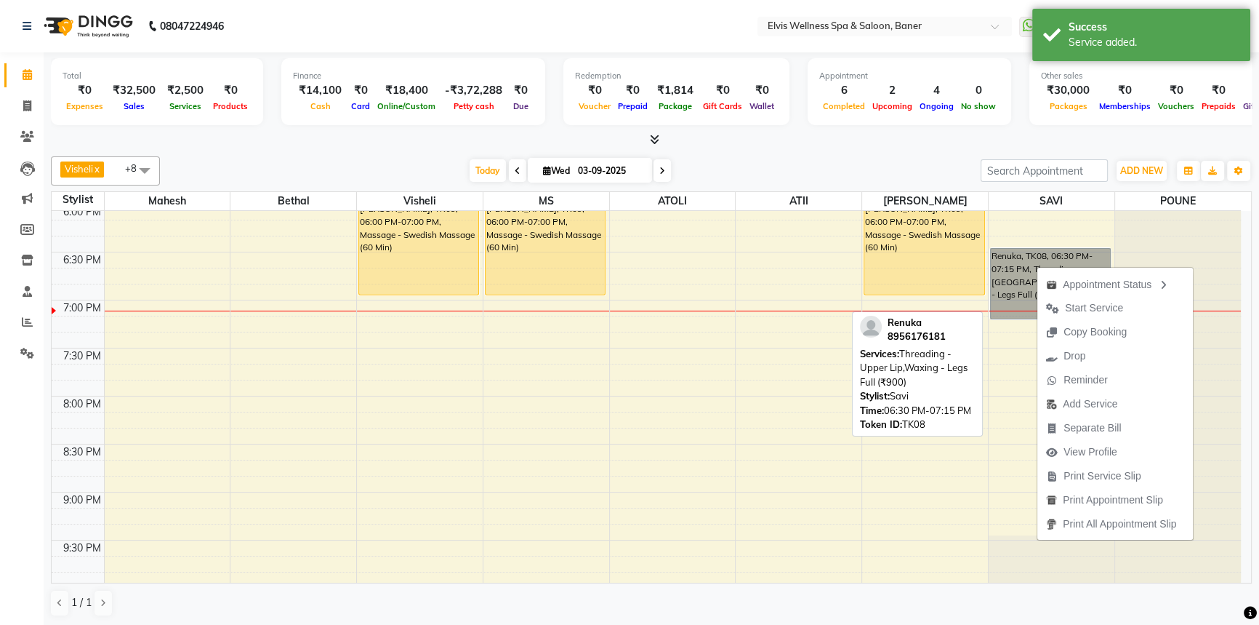
click at [1002, 278] on link "Renuka, TK08, 06:30 PM-07:15 PM, Threading - Upper Lip,Waxing - Legs Full (₹900)" at bounding box center [1050, 283] width 121 height 71
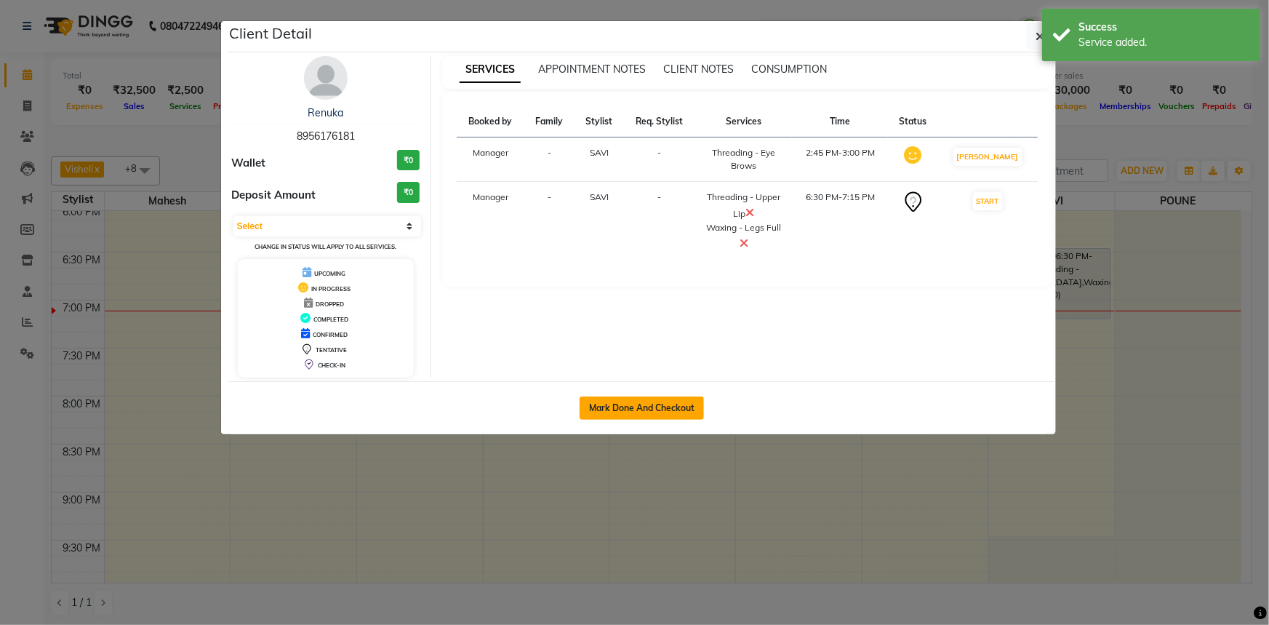
click at [662, 406] on button "Mark Done And Checkout" at bounding box center [642, 407] width 124 height 23
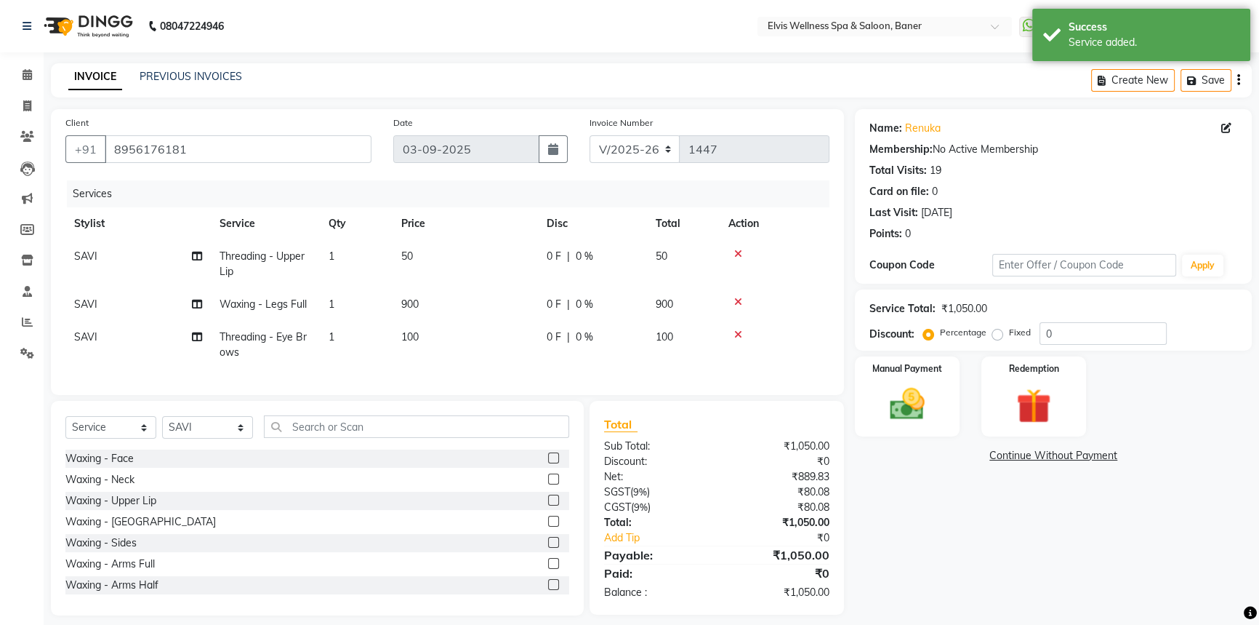
click at [247, 274] on td "Threading - Upper Lip" at bounding box center [265, 264] width 109 height 48
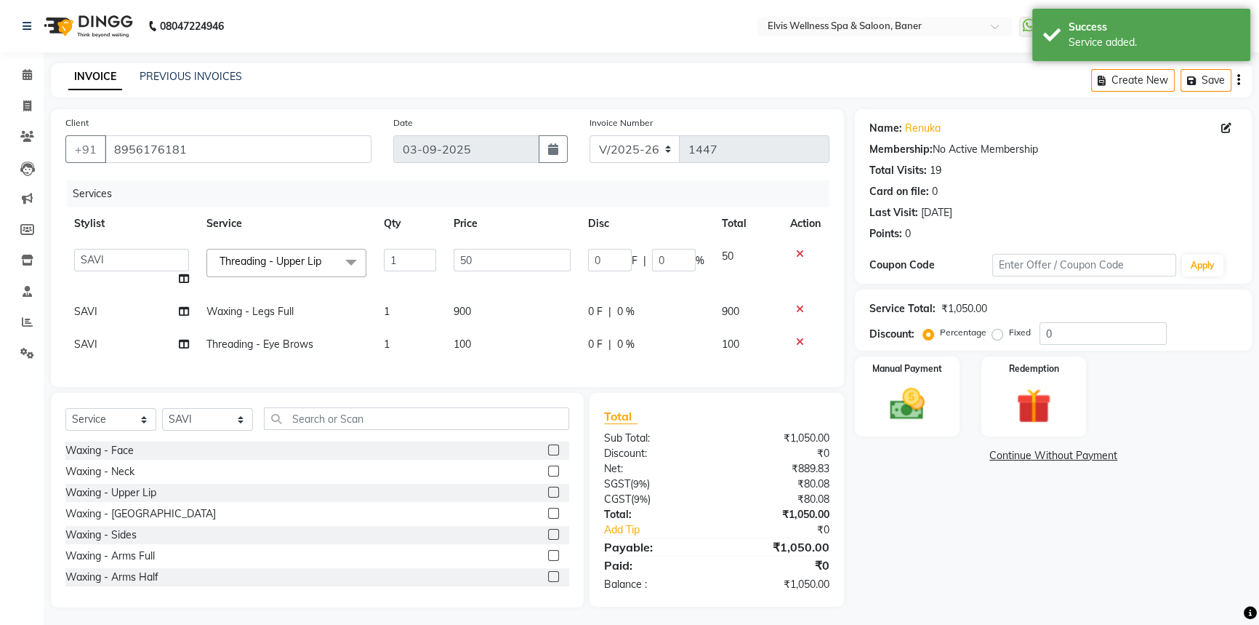
click at [254, 262] on span "Threading - Upper Lip" at bounding box center [271, 261] width 102 height 13
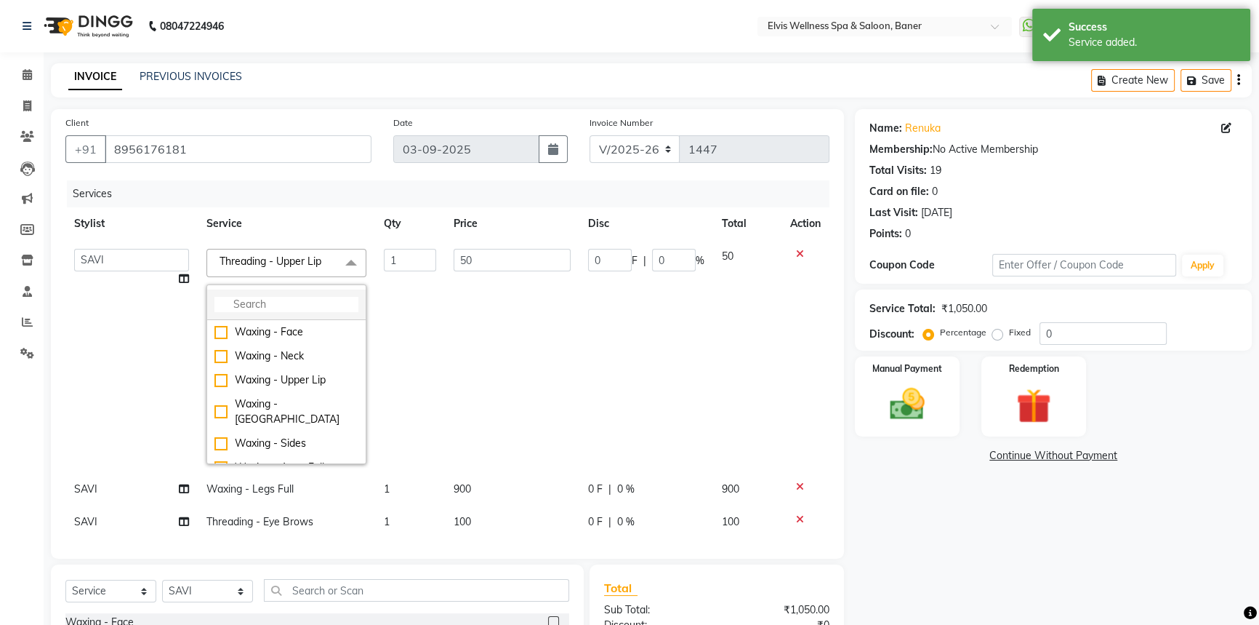
click at [256, 300] on input "multiselect-search" at bounding box center [287, 304] width 144 height 15
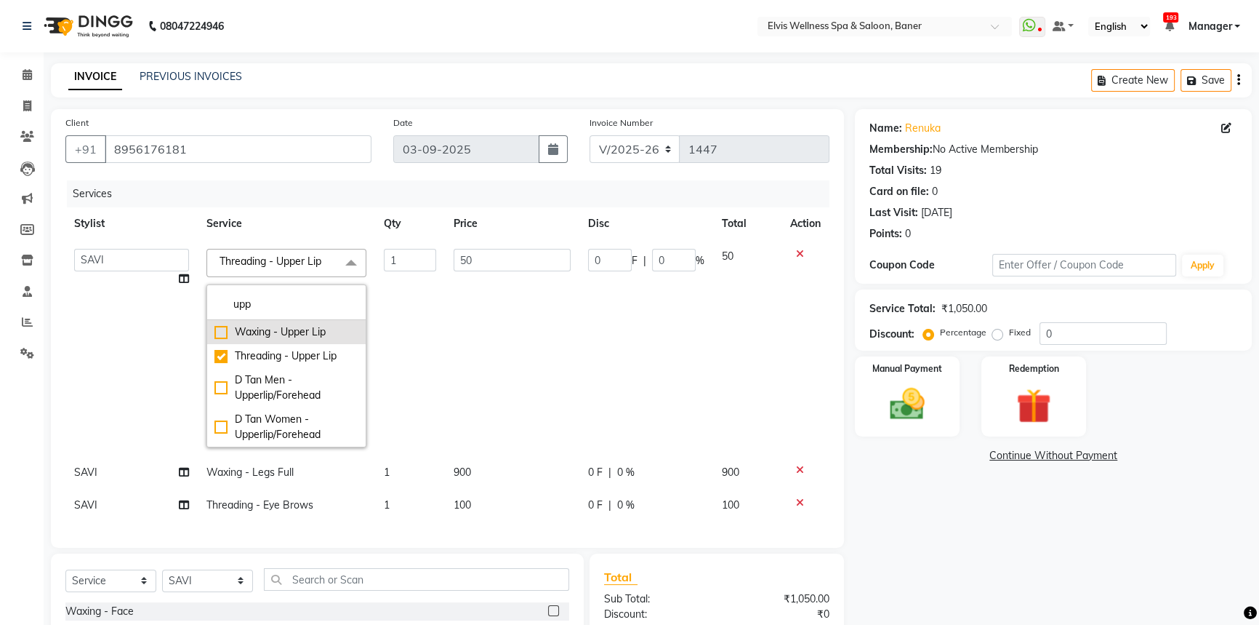
click at [209, 328] on li "Waxing - Upper Lip" at bounding box center [286, 332] width 159 height 24
drag, startPoint x: 489, startPoint y: 338, endPoint x: 474, endPoint y: 291, distance: 49.5
click at [489, 336] on td "200" at bounding box center [512, 348] width 135 height 216
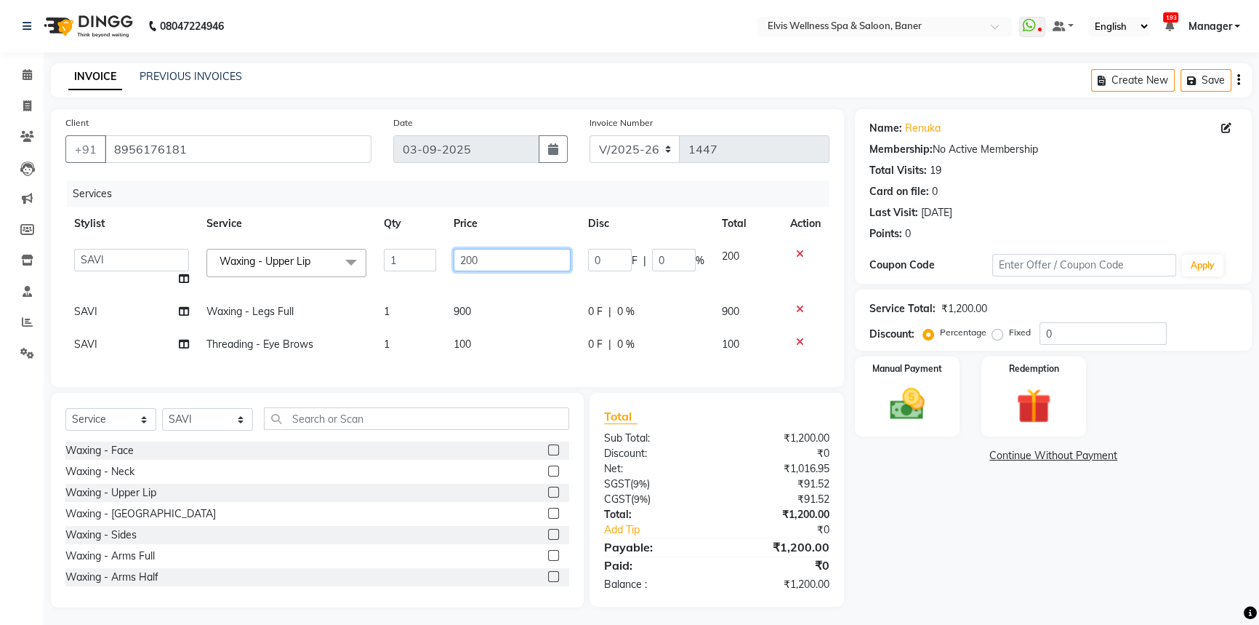
click at [467, 261] on input "200" at bounding box center [512, 260] width 117 height 23
click at [468, 262] on input "200" at bounding box center [512, 260] width 117 height 23
click at [475, 262] on input "200" at bounding box center [512, 260] width 117 height 23
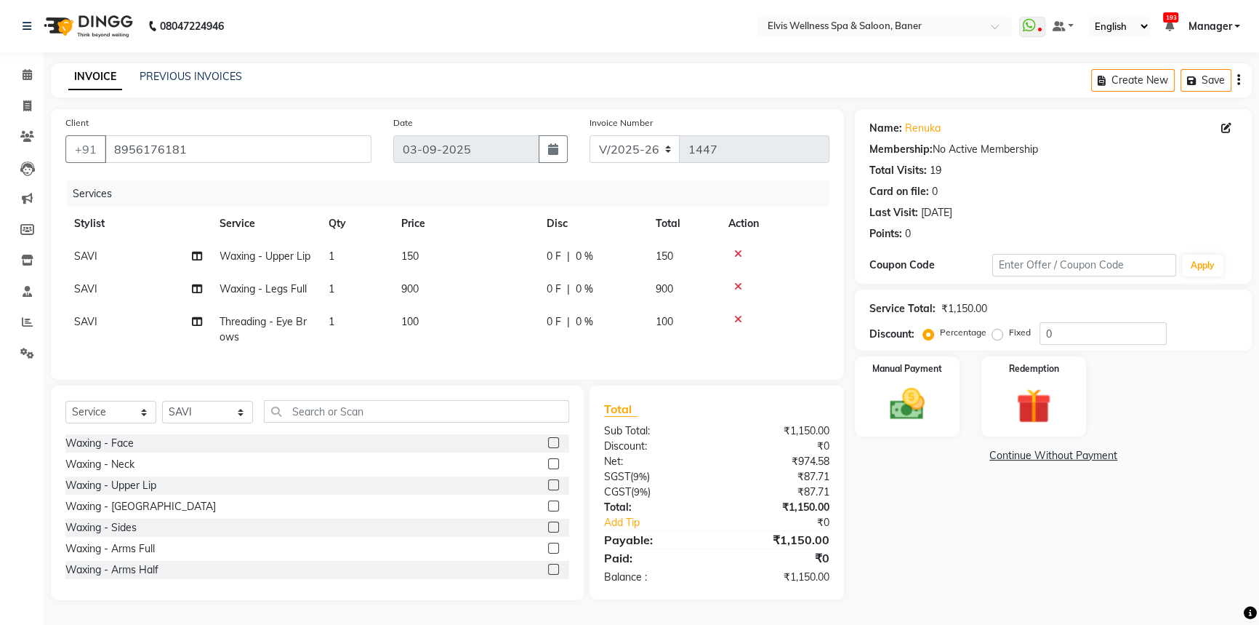
click at [478, 302] on td "900" at bounding box center [465, 289] width 145 height 33
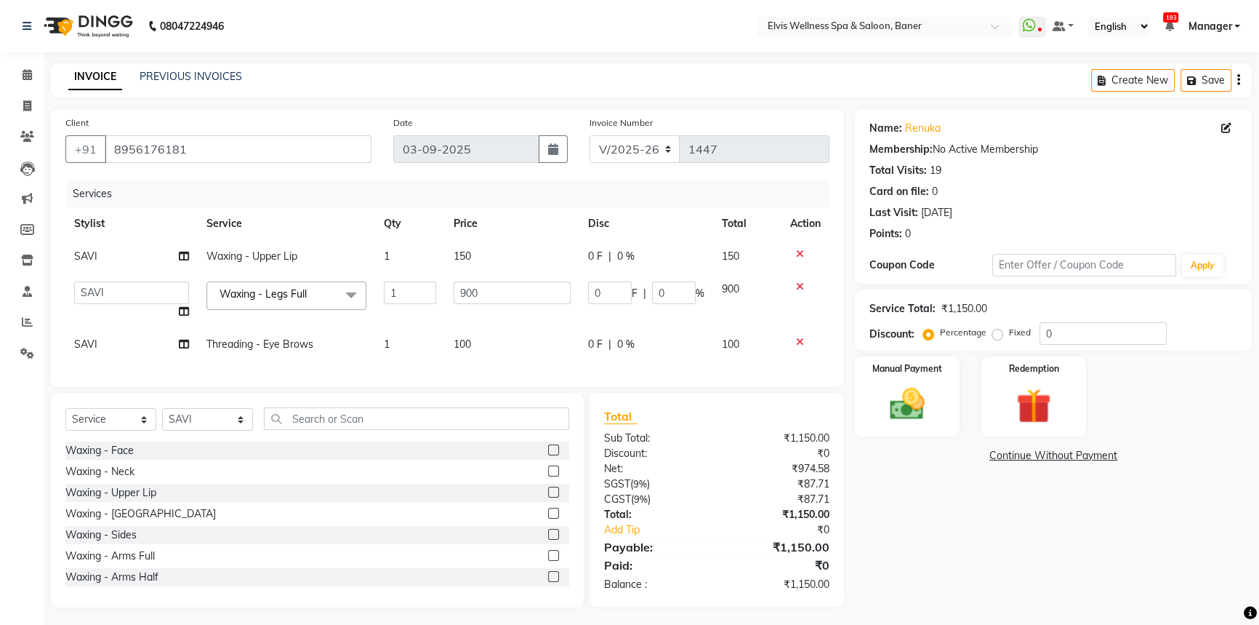
click at [257, 346] on span "Threading - Eye Brows" at bounding box center [260, 343] width 107 height 13
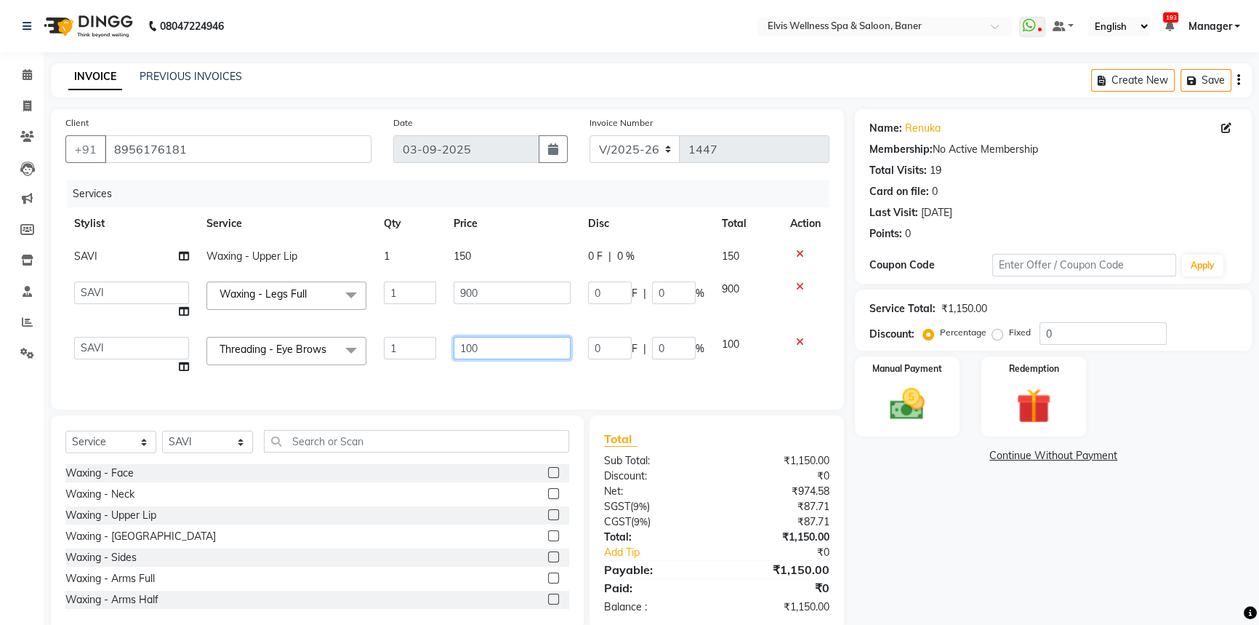
click at [477, 348] on input "100" at bounding box center [512, 348] width 117 height 23
click at [474, 351] on input "100" at bounding box center [512, 348] width 117 height 23
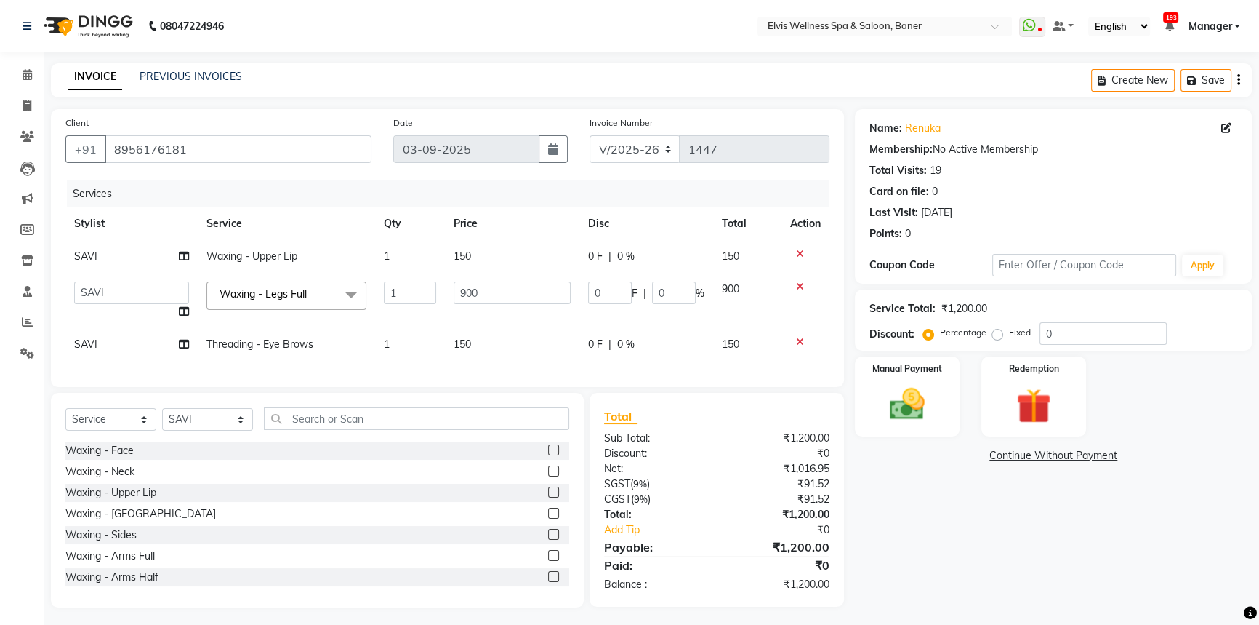
click at [484, 364] on div "Services Stylist Service Qty Price Disc Total Action SAVI Waxing - Upper Lip 1 …" at bounding box center [447, 276] width 764 height 192
click at [1023, 567] on div "Name: Renuka Membership: No Active Membership Total Visits: 19 Card on file: 0 …" at bounding box center [1059, 358] width 408 height 498
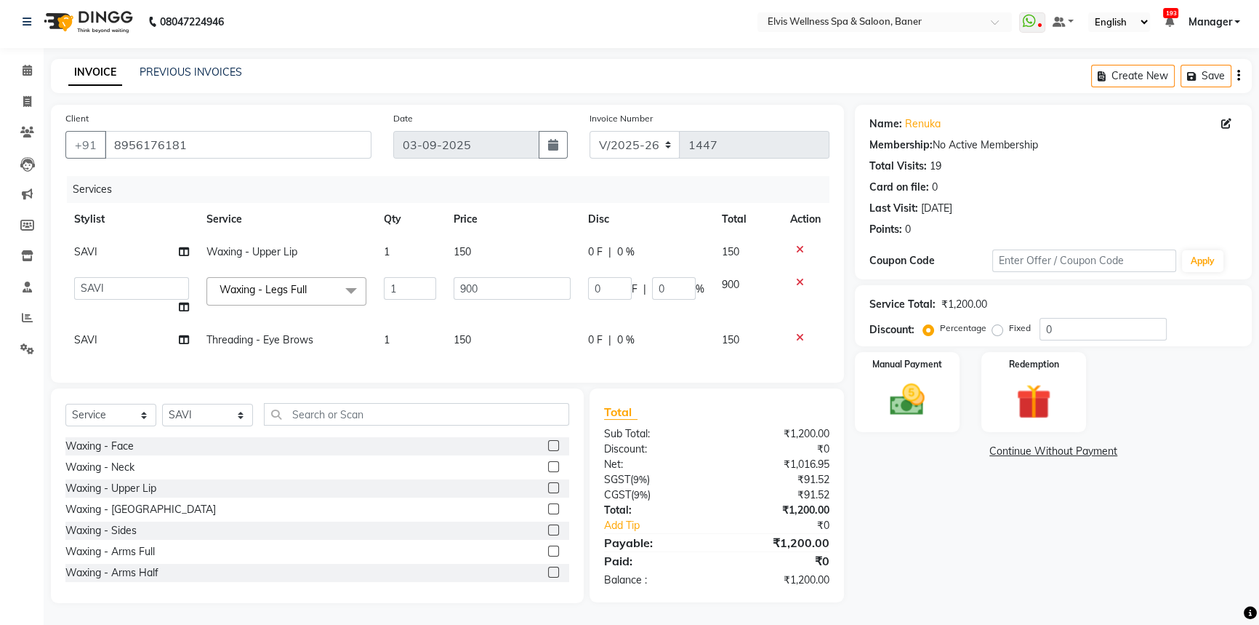
click at [998, 540] on div "Name: Renuka Membership: No Active Membership Total Visits: 19 Card on file: 0 …" at bounding box center [1059, 354] width 408 height 498
click at [931, 380] on img at bounding box center [907, 399] width 59 height 41
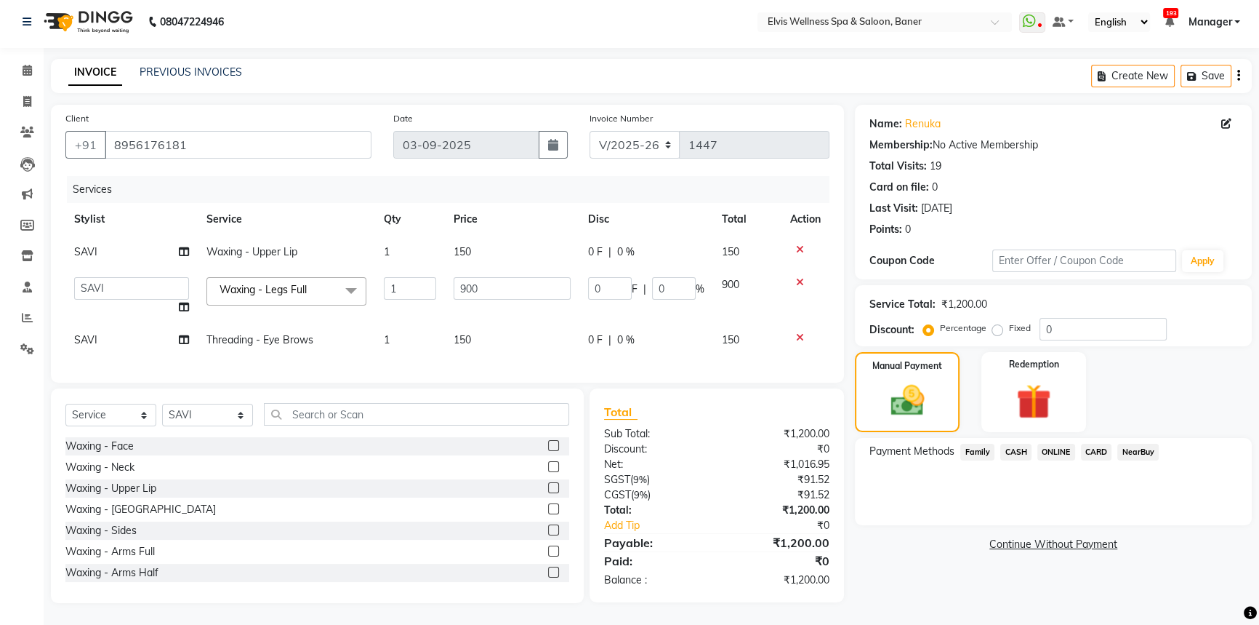
click at [1188, 508] on div "Payment Methods Family CASH ONLINE CARD NearBuy" at bounding box center [1053, 481] width 397 height 87
click at [1136, 388] on div "Manual Payment Redemption" at bounding box center [1053, 392] width 419 height 80
click at [1123, 378] on div "Manual Payment Redemption" at bounding box center [1053, 392] width 419 height 80
click at [1149, 386] on div "Manual Payment Redemption" at bounding box center [1053, 392] width 419 height 80
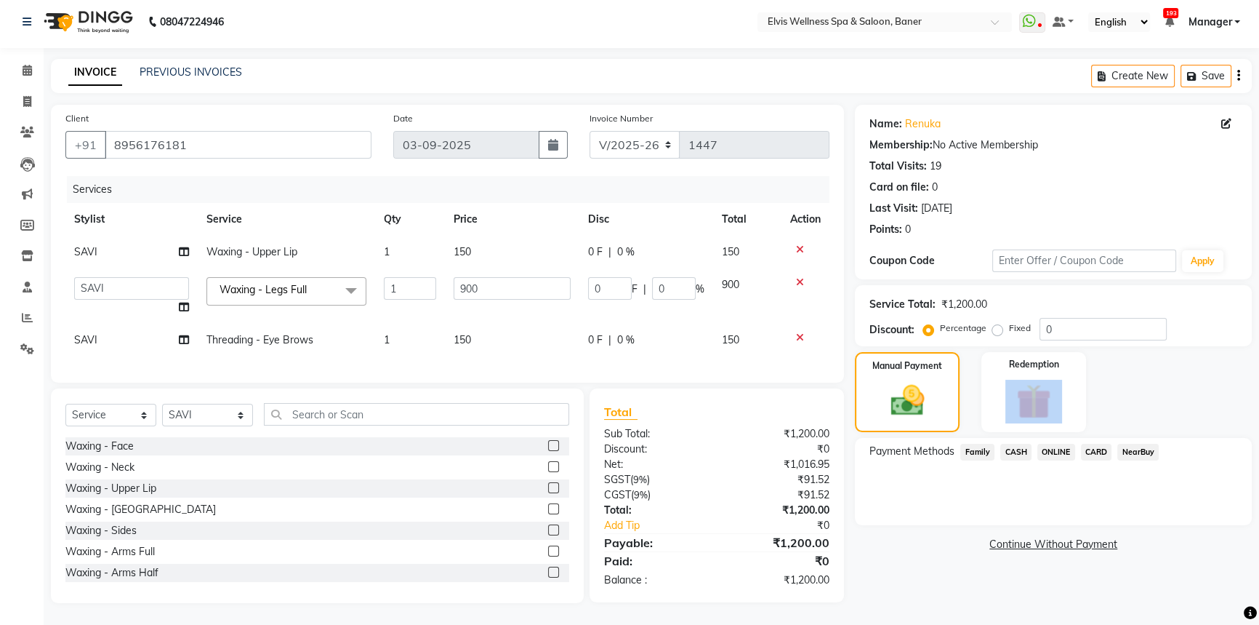
click at [1150, 385] on div "Manual Payment Redemption" at bounding box center [1053, 392] width 419 height 80
click at [1193, 581] on div "Name: Renuka Membership: No Active Membership Total Visits: 19 Card on file: 0 …" at bounding box center [1059, 354] width 408 height 498
click at [1153, 390] on div "Manual Payment Redemption" at bounding box center [1053, 392] width 419 height 80
click at [1147, 385] on div "Manual Payment Redemption" at bounding box center [1053, 392] width 419 height 80
click at [1147, 382] on div "Manual Payment Redemption" at bounding box center [1053, 392] width 419 height 80
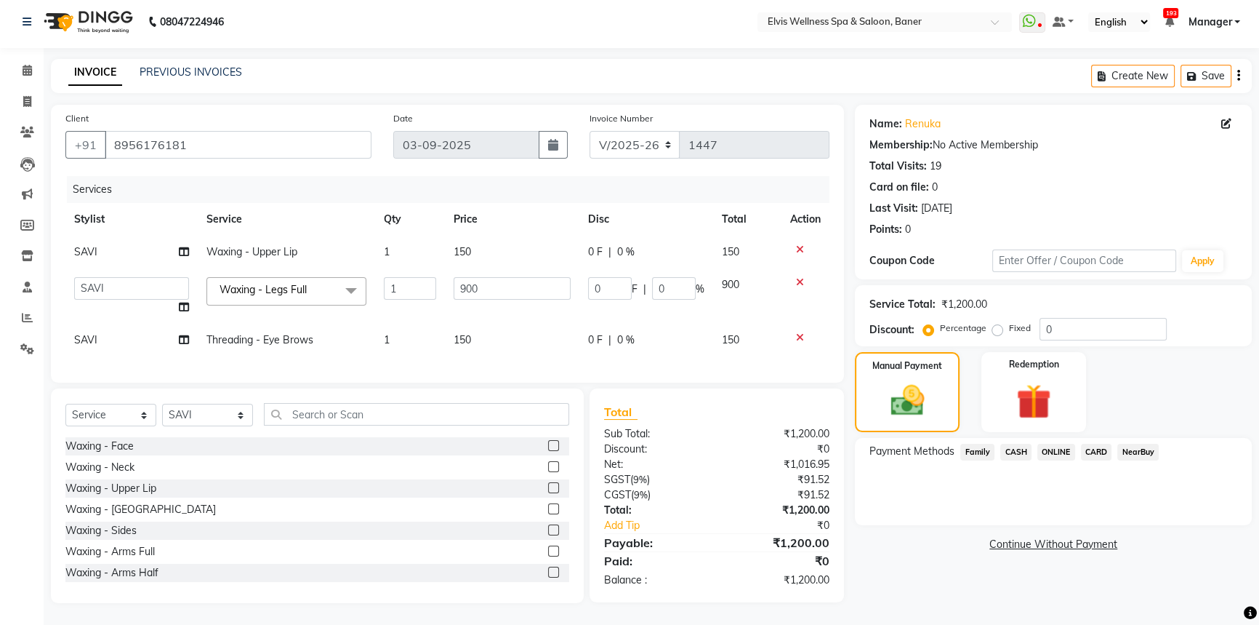
click at [1182, 377] on div "Manual Payment Redemption" at bounding box center [1053, 392] width 419 height 80
click at [1161, 376] on div "Manual Payment Redemption" at bounding box center [1053, 392] width 419 height 80
click at [1193, 377] on div "Manual Payment Redemption" at bounding box center [1053, 392] width 419 height 80
click at [1194, 376] on div "Manual Payment Redemption" at bounding box center [1053, 392] width 419 height 80
click at [1199, 378] on div "Manual Payment Redemption" at bounding box center [1053, 392] width 419 height 80
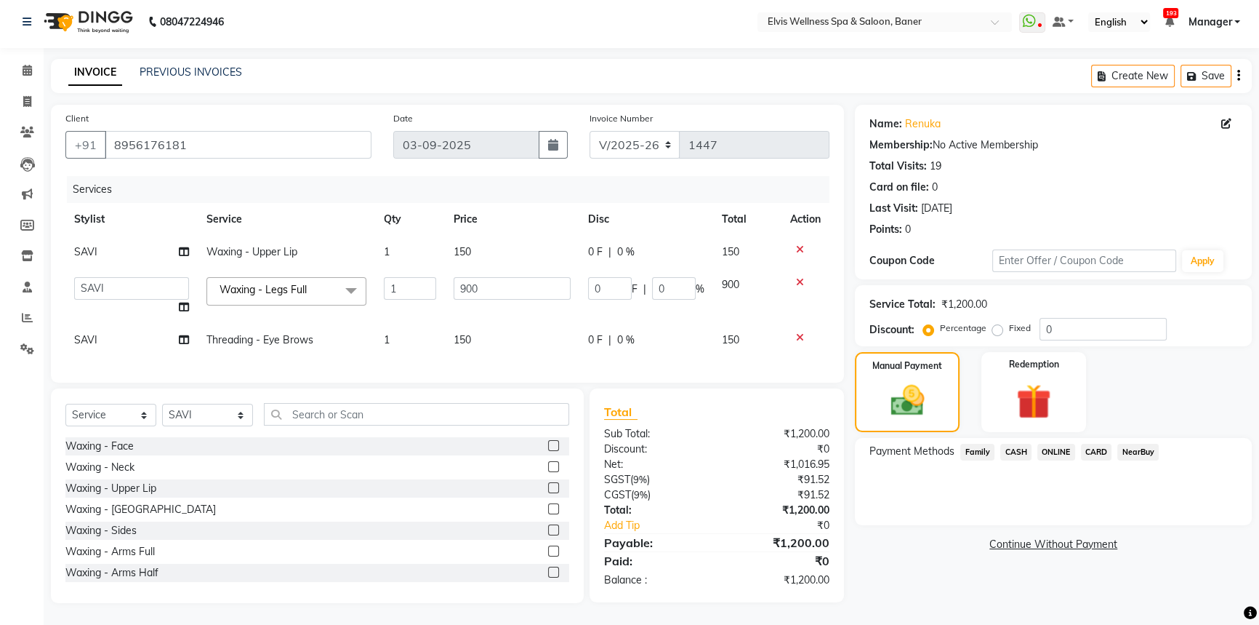
click at [1147, 379] on div "Manual Payment Redemption" at bounding box center [1053, 392] width 419 height 80
drag, startPoint x: 1163, startPoint y: 546, endPoint x: 1188, endPoint y: 436, distance: 113.3
click at [1164, 544] on div "Name: Renuka Membership: No Active Membership Total Visits: 19 Card on file: 0 …" at bounding box center [1059, 354] width 408 height 498
drag, startPoint x: 1174, startPoint y: 489, endPoint x: 1200, endPoint y: 422, distance: 71.6
click at [1174, 485] on div "Payment Methods Family CASH ONLINE CARD NearBuy" at bounding box center [1053, 481] width 397 height 87
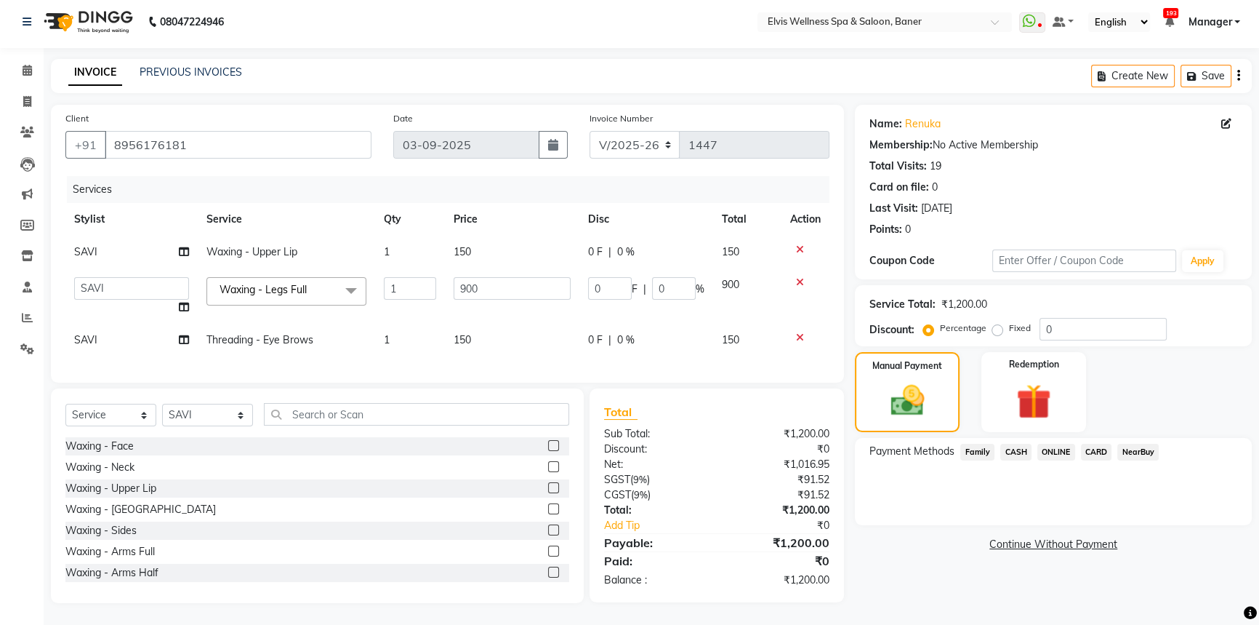
drag, startPoint x: 1201, startPoint y: 395, endPoint x: 1200, endPoint y: 426, distance: 31.3
click at [1200, 404] on div "Manual Payment Redemption" at bounding box center [1053, 392] width 419 height 80
drag, startPoint x: 1204, startPoint y: 520, endPoint x: 1170, endPoint y: 406, distance: 119.2
click at [1199, 508] on div "Name: Renuka Membership: No Active Membership Total Visits: 19 Card on file: 0 …" at bounding box center [1059, 354] width 408 height 498
click at [1169, 393] on div "Manual Payment Redemption" at bounding box center [1053, 392] width 419 height 80
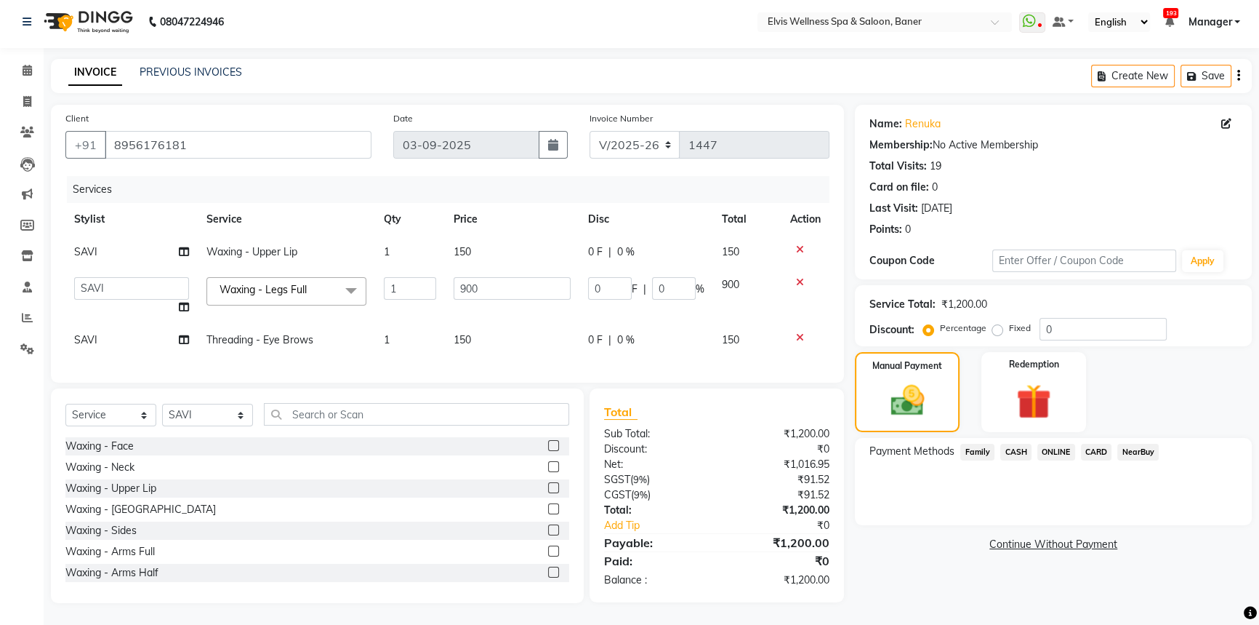
drag, startPoint x: 1159, startPoint y: 391, endPoint x: 1181, endPoint y: 390, distance: 21.8
click at [1161, 391] on div "Manual Payment Redemption" at bounding box center [1053, 392] width 419 height 80
click at [1181, 390] on div "Manual Payment Redemption" at bounding box center [1053, 392] width 419 height 80
click at [1159, 505] on div "Payment Methods Family CASH ONLINE CARD NearBuy" at bounding box center [1053, 481] width 397 height 87
click at [1171, 371] on div "Manual Payment Redemption" at bounding box center [1053, 392] width 419 height 80
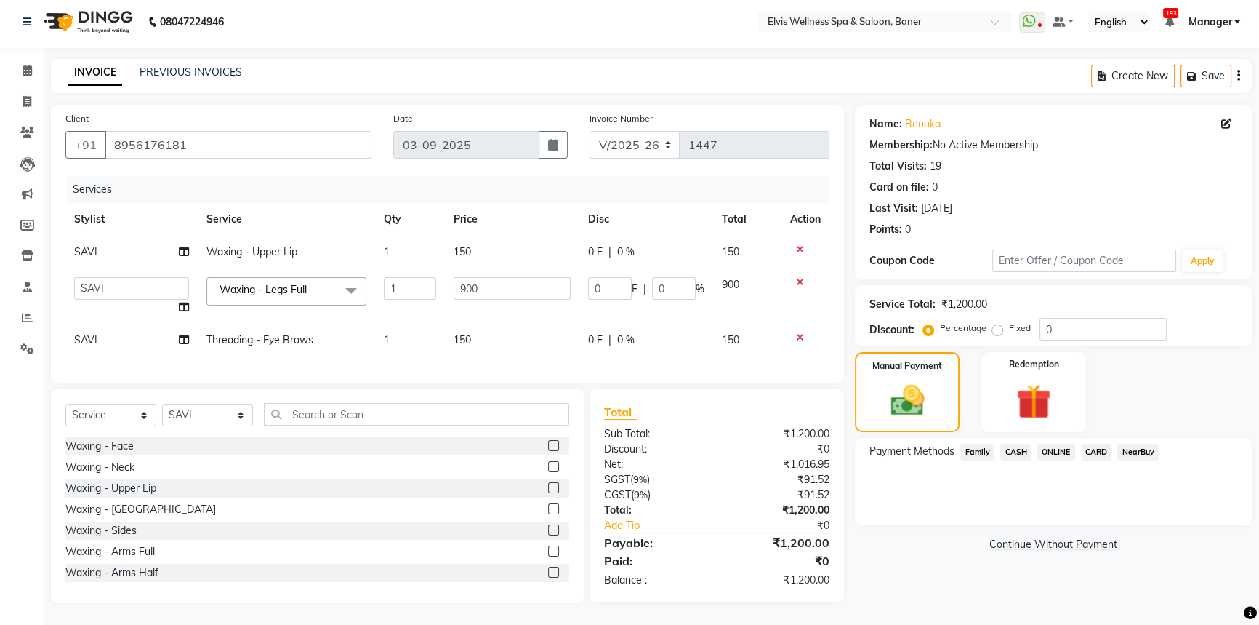
click at [1171, 375] on div "Manual Payment Redemption" at bounding box center [1053, 392] width 419 height 80
click at [1007, 444] on span "CASH" at bounding box center [1016, 452] width 31 height 17
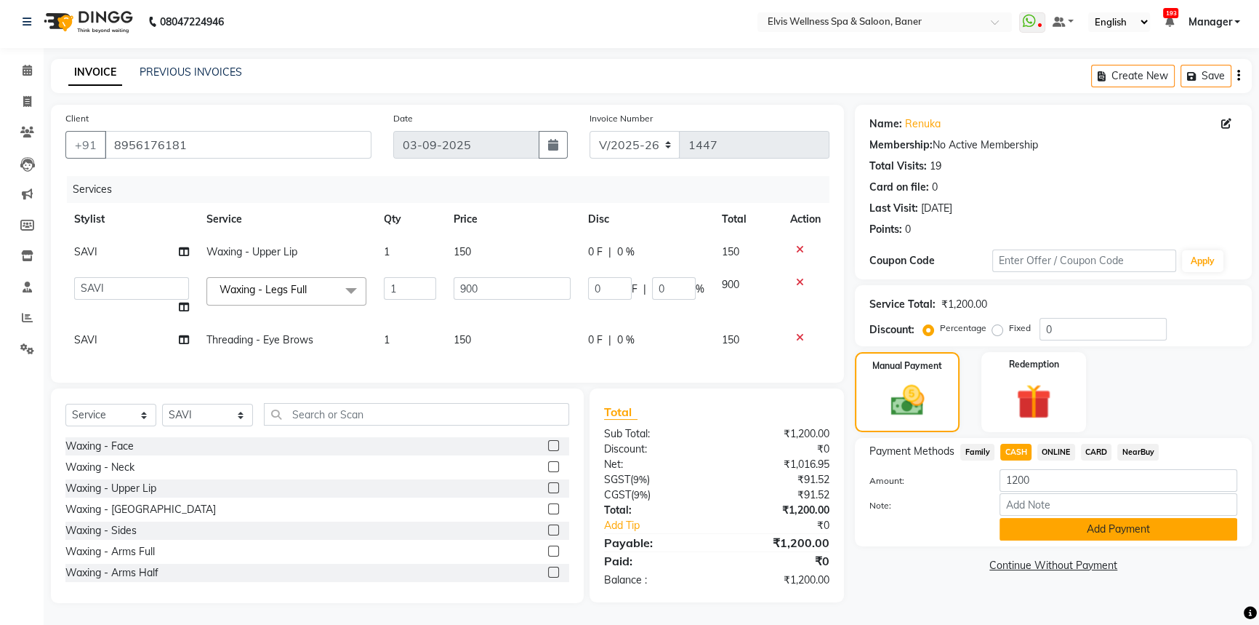
click at [1074, 525] on button "Add Payment" at bounding box center [1119, 529] width 238 height 23
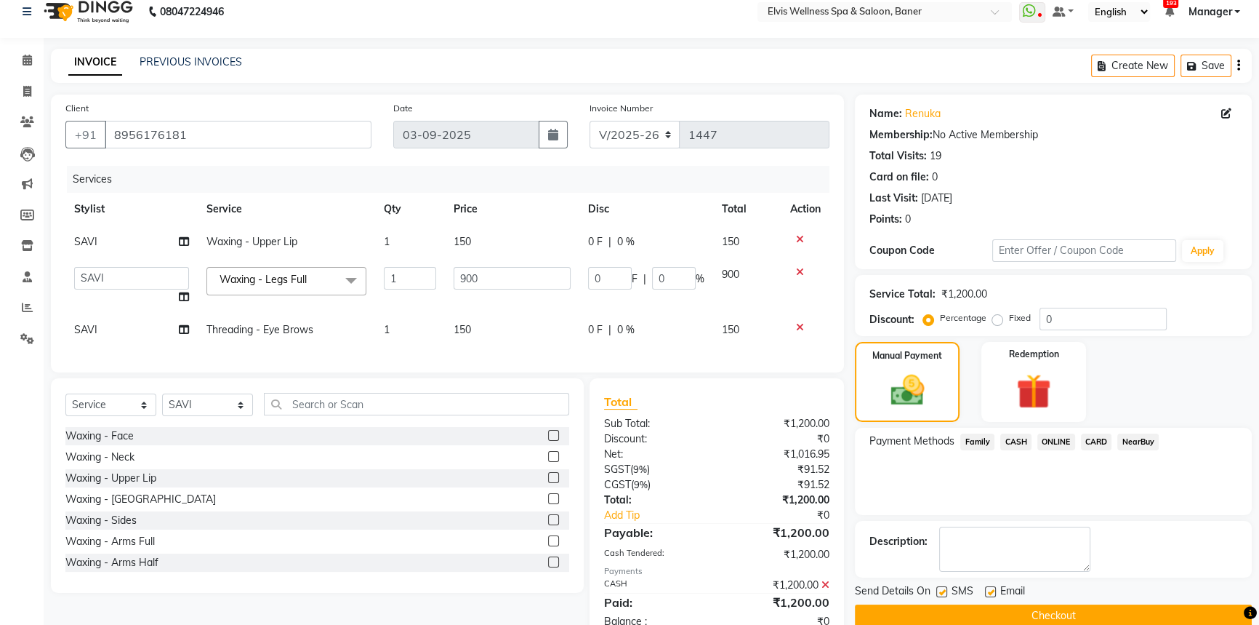
scroll to position [65, 0]
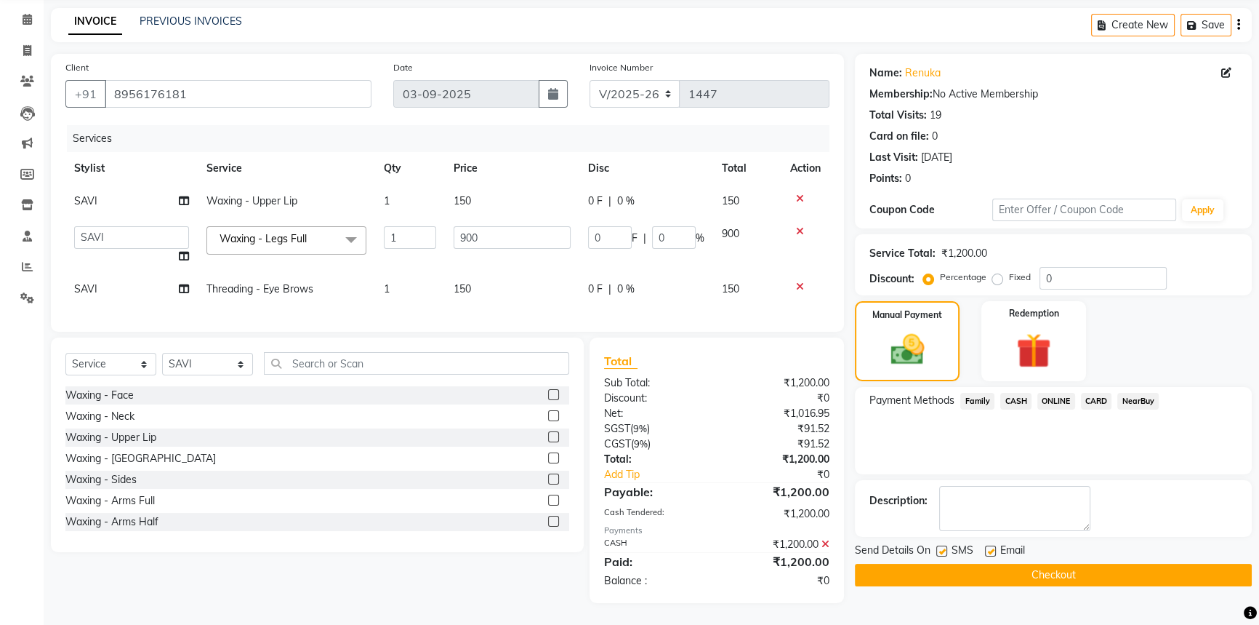
click at [1059, 566] on button "Checkout" at bounding box center [1053, 575] width 397 height 23
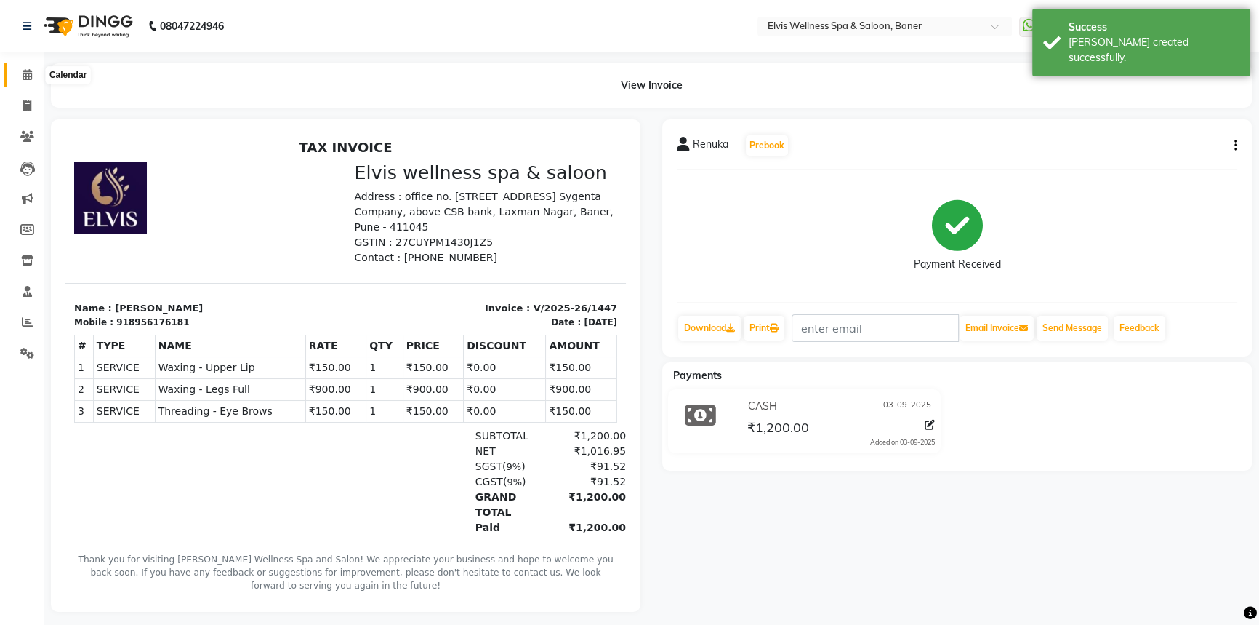
click at [29, 70] on icon at bounding box center [27, 74] width 9 height 11
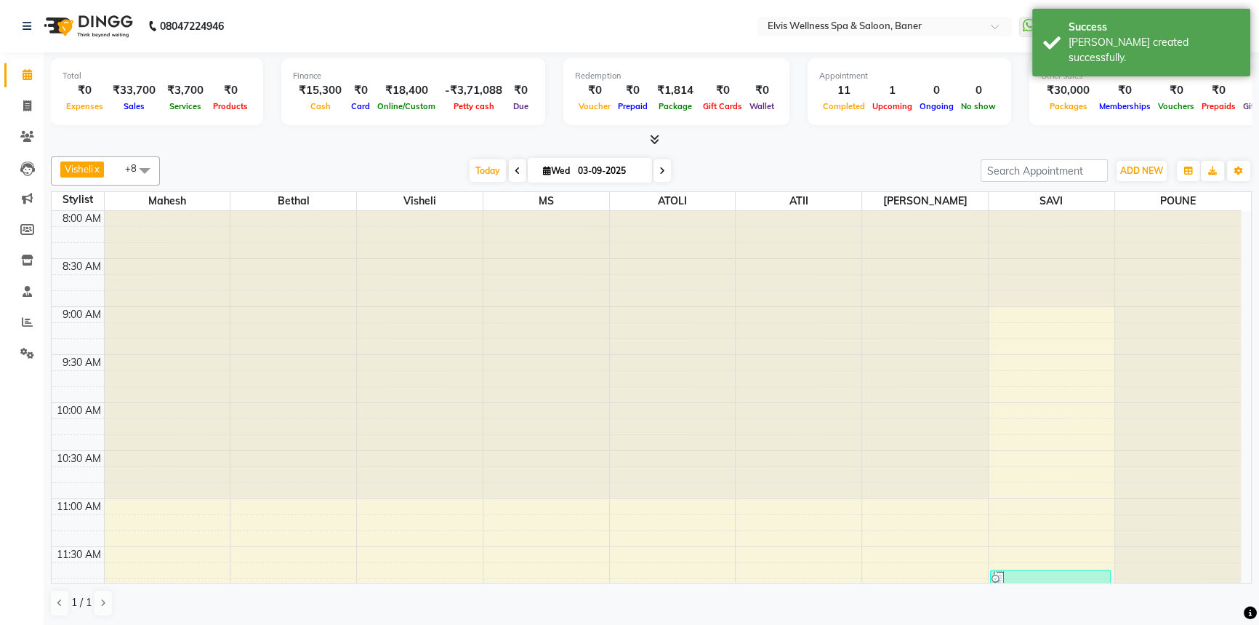
drag, startPoint x: 491, startPoint y: 171, endPoint x: 446, endPoint y: 172, distance: 44.4
click at [491, 170] on span "Today" at bounding box center [488, 170] width 36 height 23
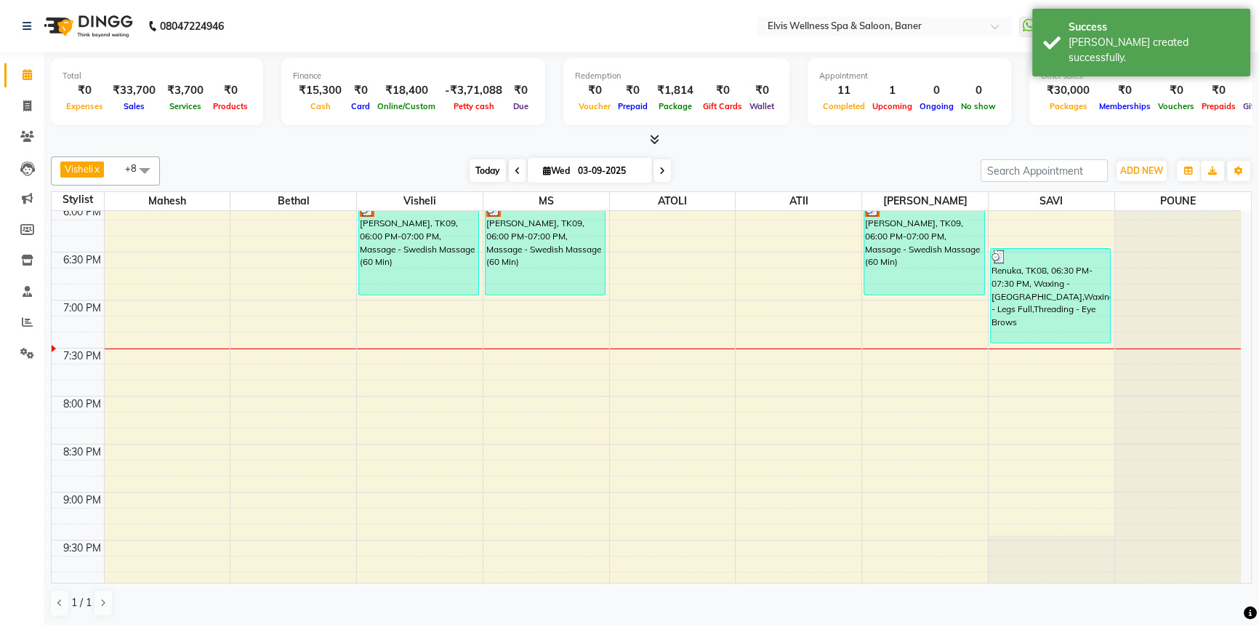
drag, startPoint x: 446, startPoint y: 172, endPoint x: 468, endPoint y: 174, distance: 21.9
click at [452, 173] on div "[DATE] [DATE]" at bounding box center [570, 171] width 806 height 22
click at [486, 173] on span "Today" at bounding box center [488, 170] width 36 height 23
drag, startPoint x: 450, startPoint y: 177, endPoint x: 487, endPoint y: 172, distance: 37.5
click at [462, 177] on div "[DATE] [DATE]" at bounding box center [570, 171] width 806 height 22
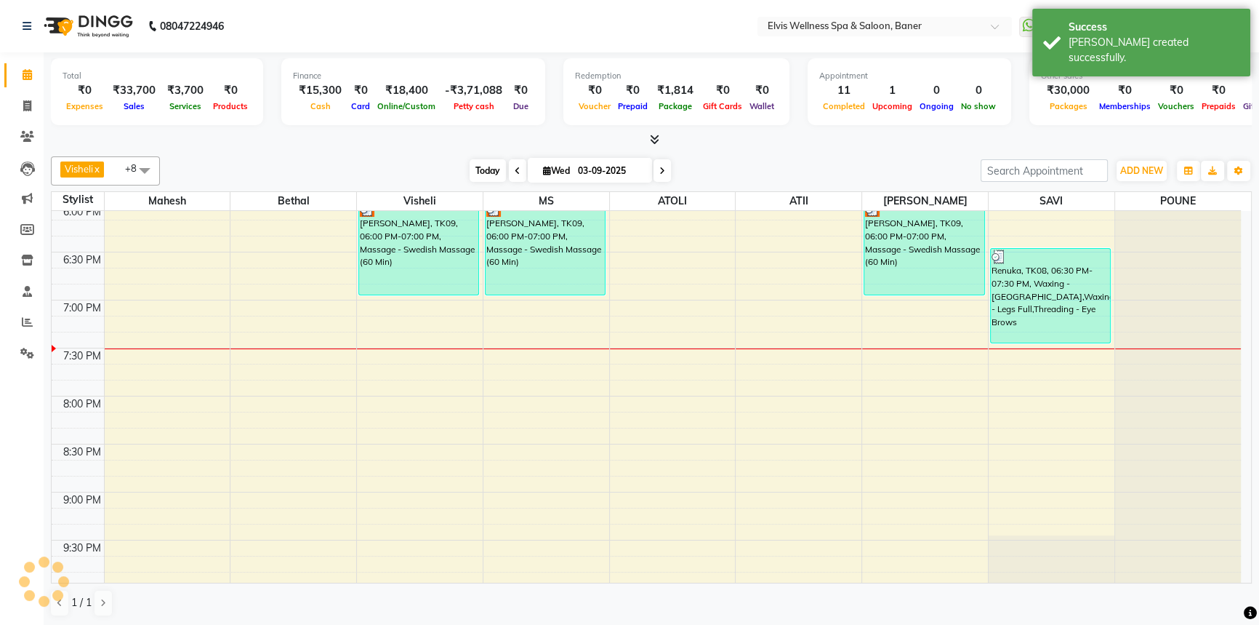
click at [487, 172] on span "Today" at bounding box center [488, 170] width 36 height 23
click at [458, 172] on div "[DATE] [DATE]" at bounding box center [570, 171] width 806 height 22
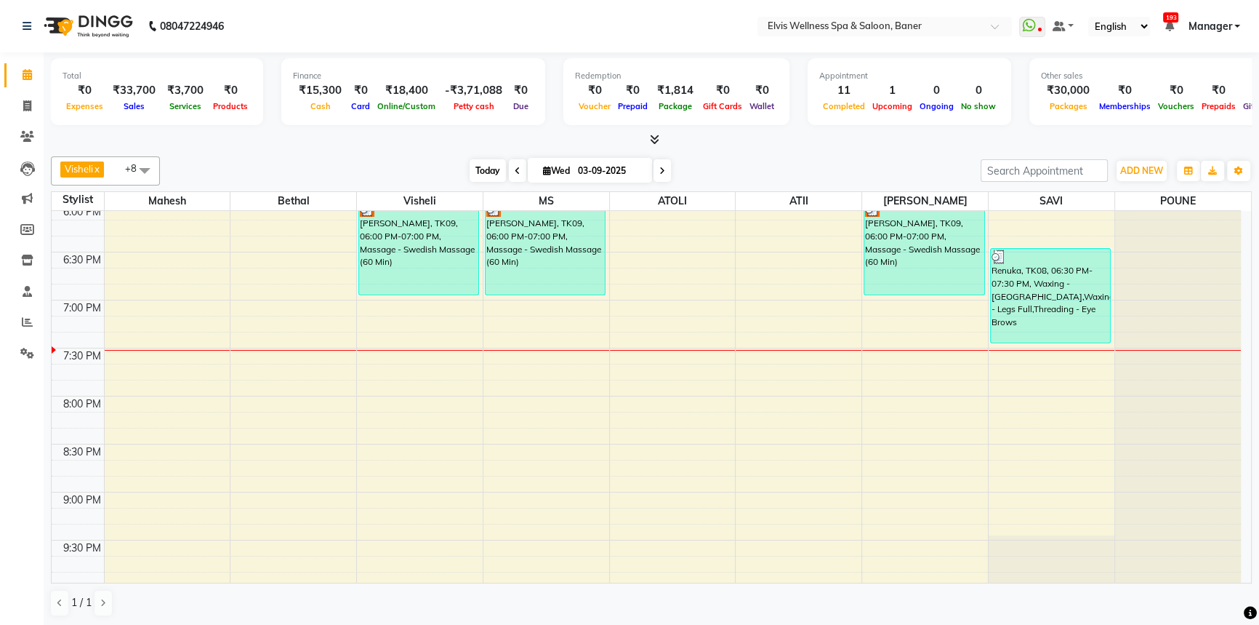
click at [482, 175] on span "Today" at bounding box center [488, 170] width 36 height 23
click at [836, 148] on div "Total ₹0 Expenses ₹33,700 Sales ₹3,700 Services ₹0 Products Finance ₹15,300 Cas…" at bounding box center [652, 339] width 1216 height 574
drag, startPoint x: 473, startPoint y: 171, endPoint x: 452, endPoint y: 176, distance: 22.4
click at [471, 173] on span "Today" at bounding box center [488, 170] width 36 height 23
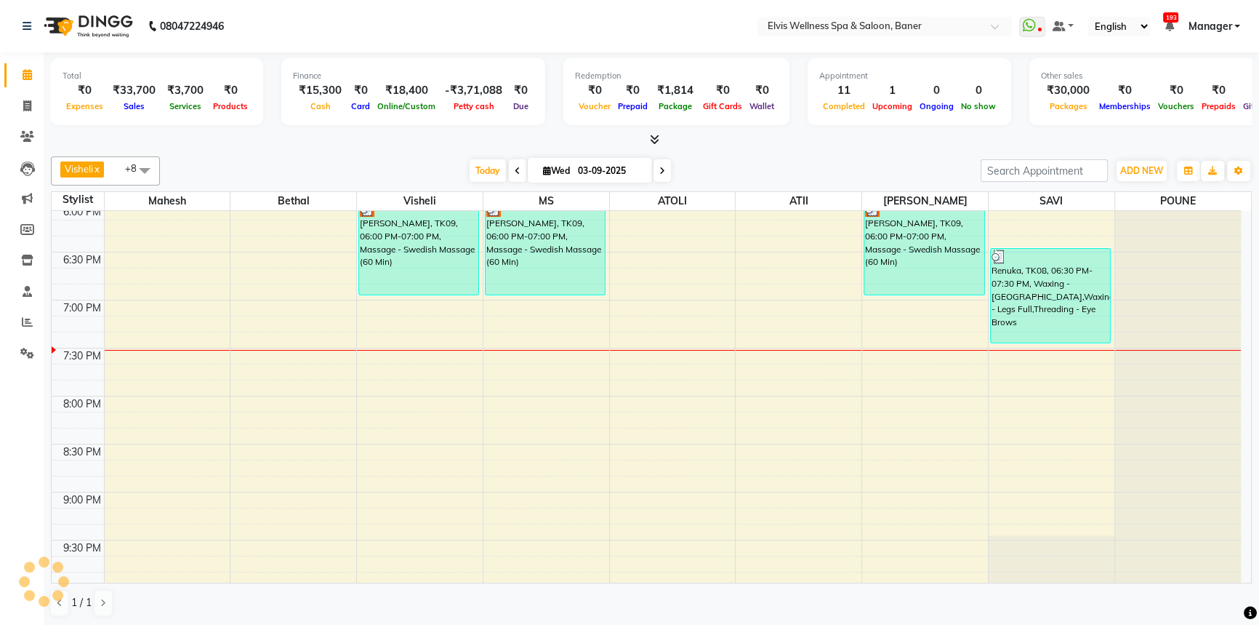
drag, startPoint x: 481, startPoint y: 175, endPoint x: 455, endPoint y: 175, distance: 25.5
click at [476, 175] on span "Today" at bounding box center [488, 170] width 36 height 23
click at [429, 169] on div "[DATE] [DATE]" at bounding box center [570, 171] width 806 height 22
drag, startPoint x: 476, startPoint y: 168, endPoint x: 439, endPoint y: 168, distance: 37.1
click at [476, 168] on span "Today" at bounding box center [488, 170] width 36 height 23
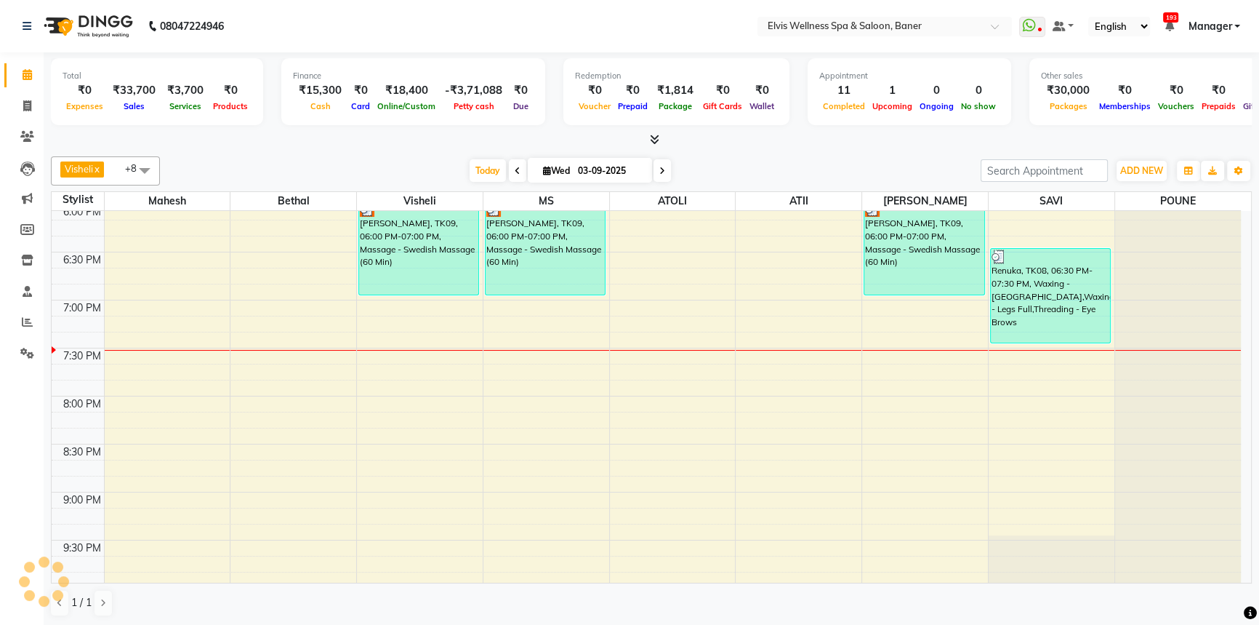
click at [437, 168] on div "[DATE] [DATE]" at bounding box center [570, 171] width 806 height 22
click at [480, 167] on span "Today" at bounding box center [488, 170] width 36 height 23
click at [472, 168] on span "Today" at bounding box center [488, 170] width 36 height 23
click at [474, 168] on span "Today" at bounding box center [488, 170] width 36 height 23
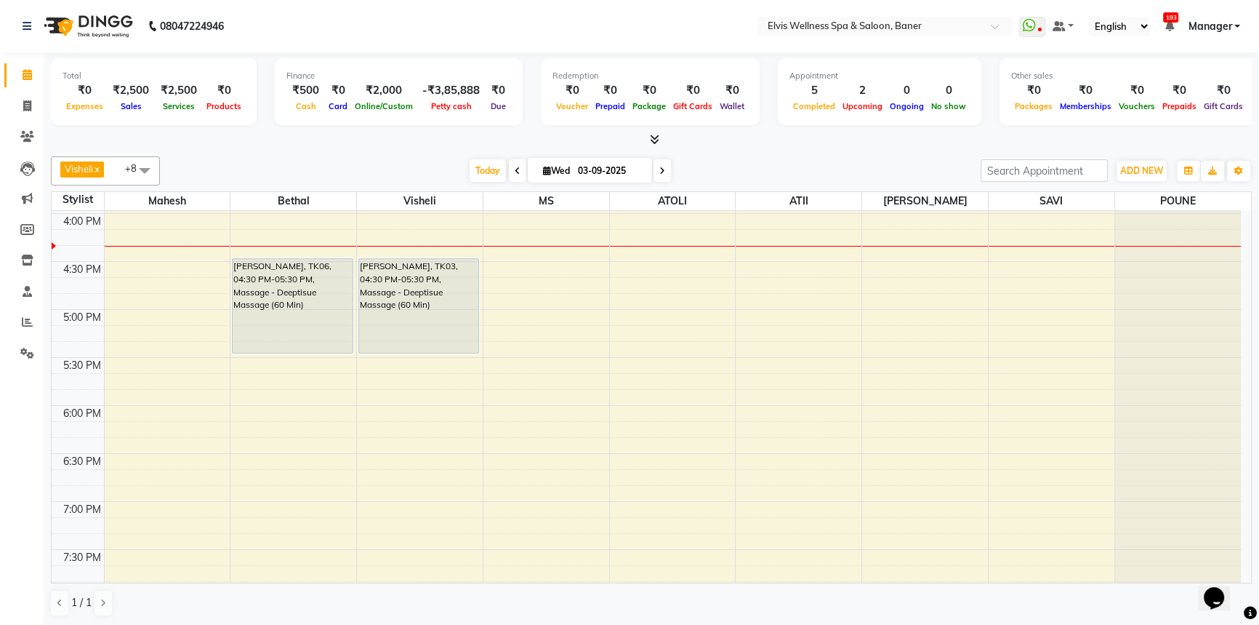
drag, startPoint x: 469, startPoint y: 170, endPoint x: 841, endPoint y: 156, distance: 372.6
click at [538, 170] on div "[DATE] [DATE]" at bounding box center [570, 171] width 204 height 22
click at [828, 168] on div "[DATE] [DATE]" at bounding box center [570, 171] width 806 height 22
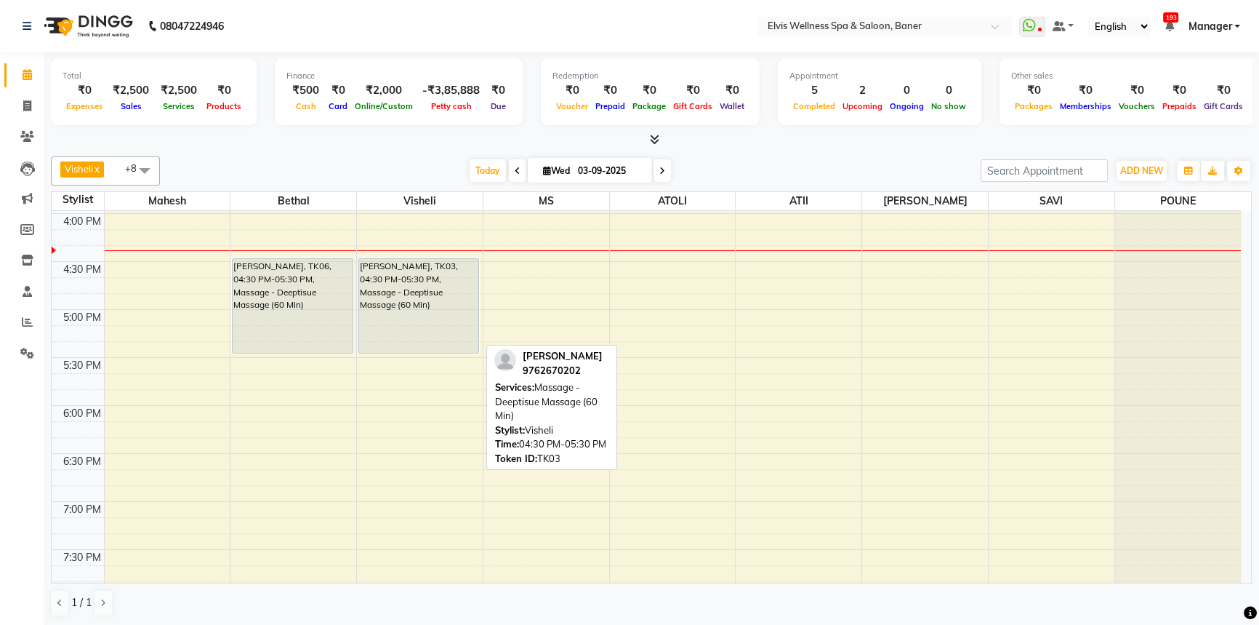
click at [413, 286] on div "[PERSON_NAME], TK03, 04:30 PM-05:30 PM, Massage - Deeptisue Massage (60 Min)" at bounding box center [418, 306] width 119 height 94
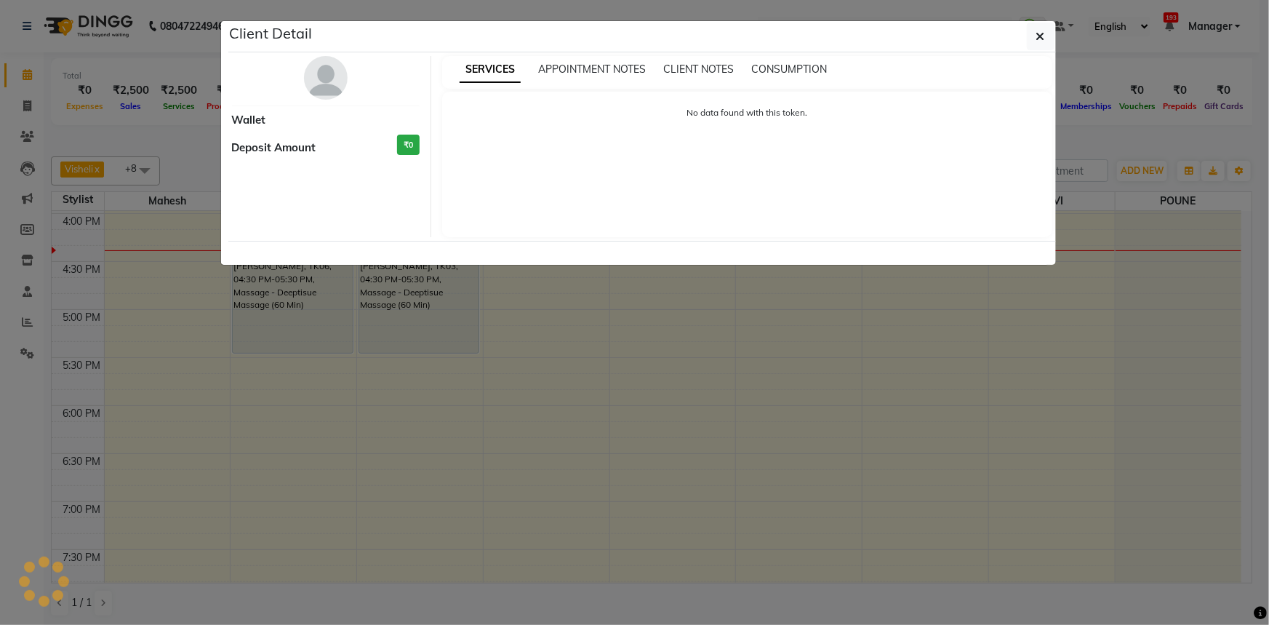
select select "7"
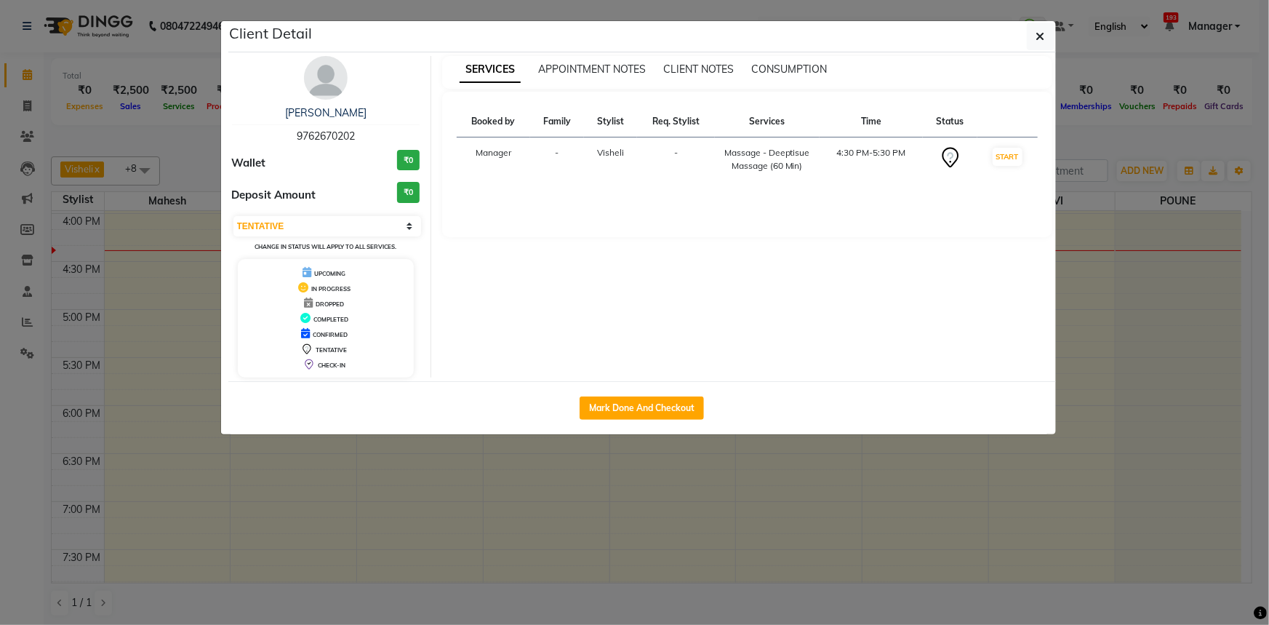
click at [333, 52] on div "Aviansh Dabade 9762670202 Wallet ₹0 Deposit Amount ₹0 Select IN SERVICE CONFIRM…" at bounding box center [642, 216] width 828 height 329
click at [328, 66] on img at bounding box center [326, 78] width 44 height 44
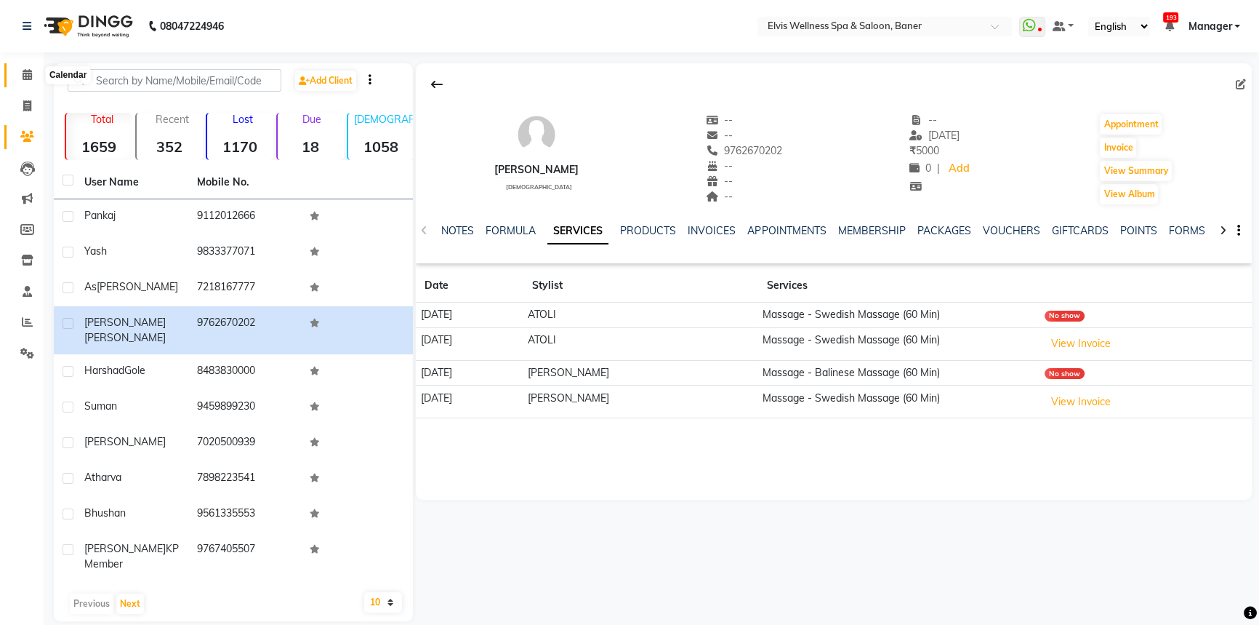
click at [28, 72] on icon at bounding box center [27, 74] width 9 height 11
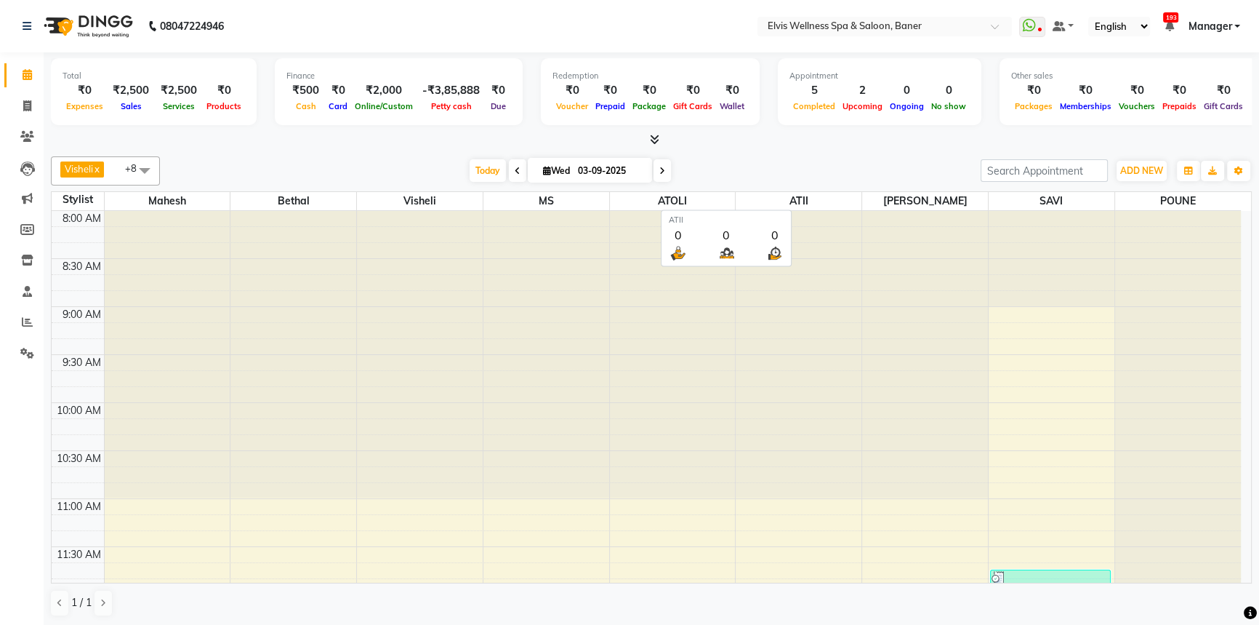
click at [756, 192] on span "ATII" at bounding box center [799, 201] width 126 height 18
click at [749, 169] on div "[DATE] [DATE]" at bounding box center [570, 171] width 806 height 22
click at [749, 151] on div "Visheli x MS x Bethal x ATOLI x ATII x SAVI x [PERSON_NAME] [PERSON_NAME] x +8 …" at bounding box center [651, 387] width 1201 height 472
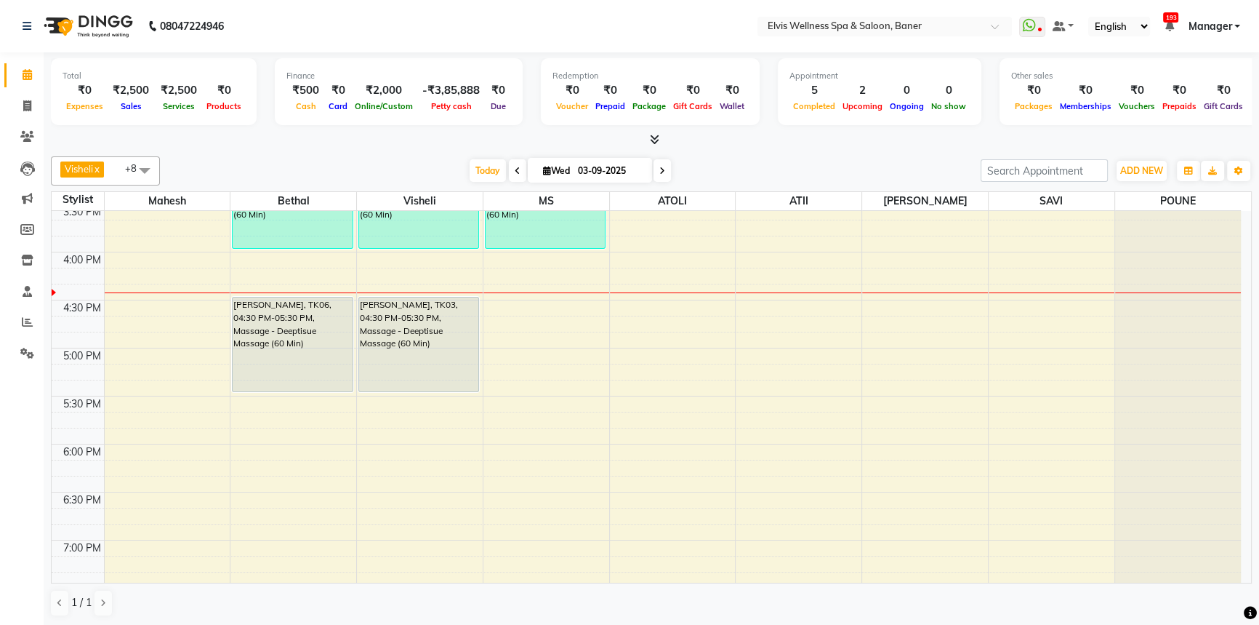
scroll to position [727, 0]
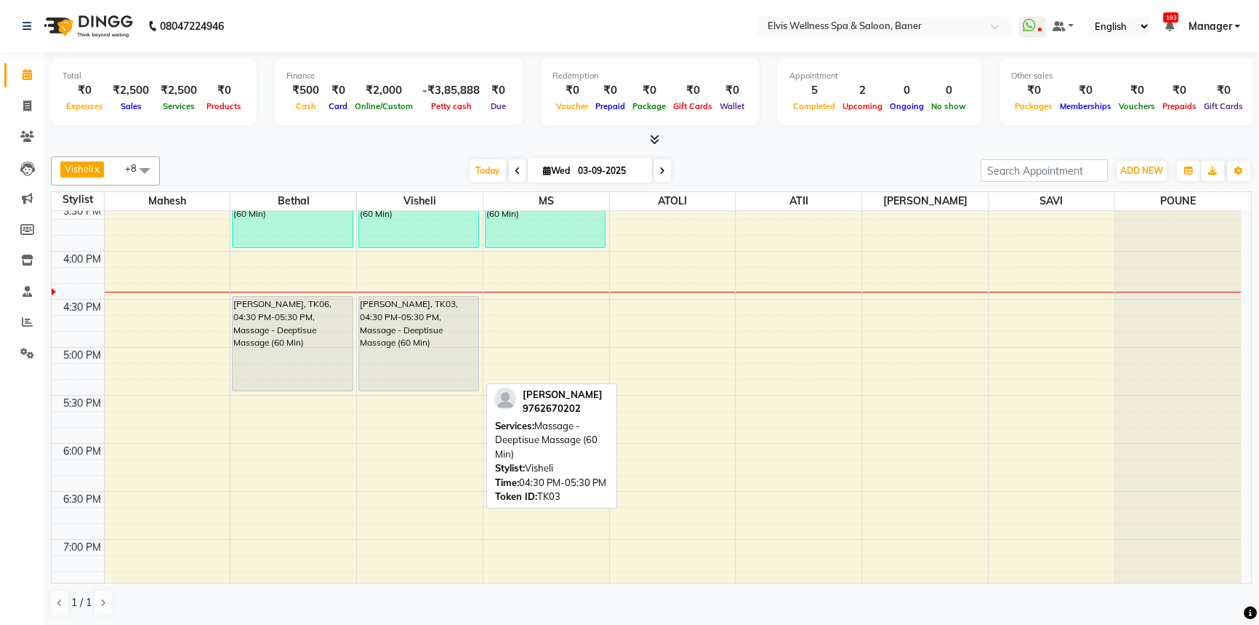
click at [437, 329] on div "[PERSON_NAME], TK03, 04:30 PM-05:30 PM, Massage - Deeptisue Massage (60 Min)" at bounding box center [418, 344] width 119 height 94
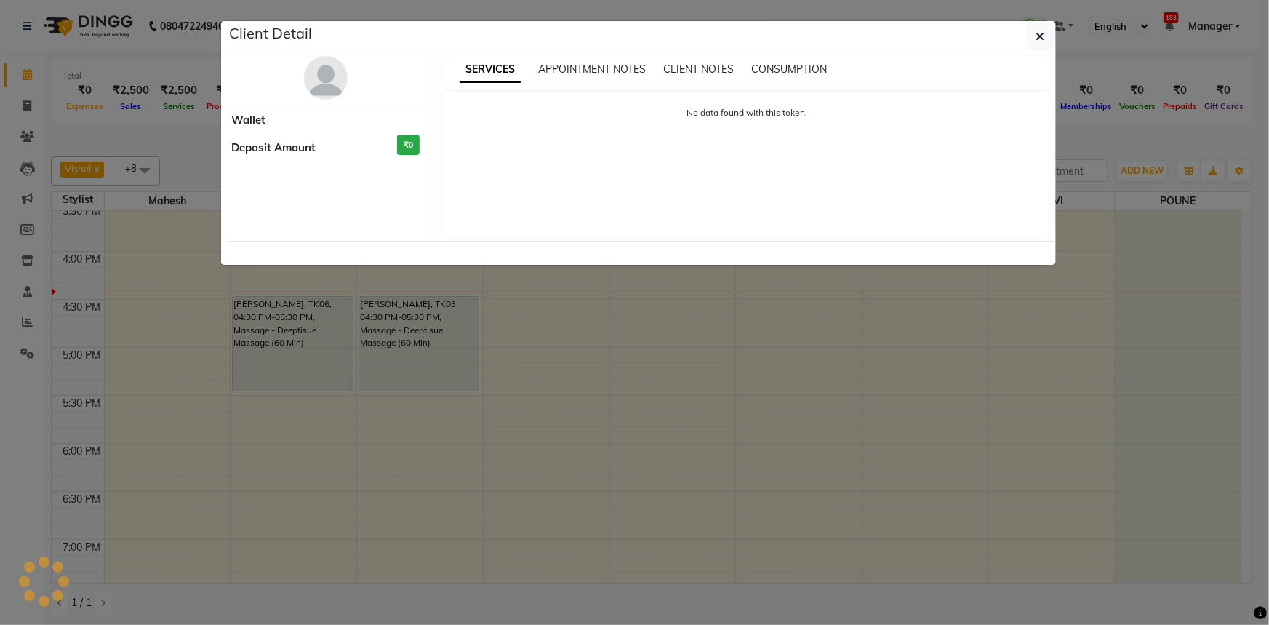
select select "7"
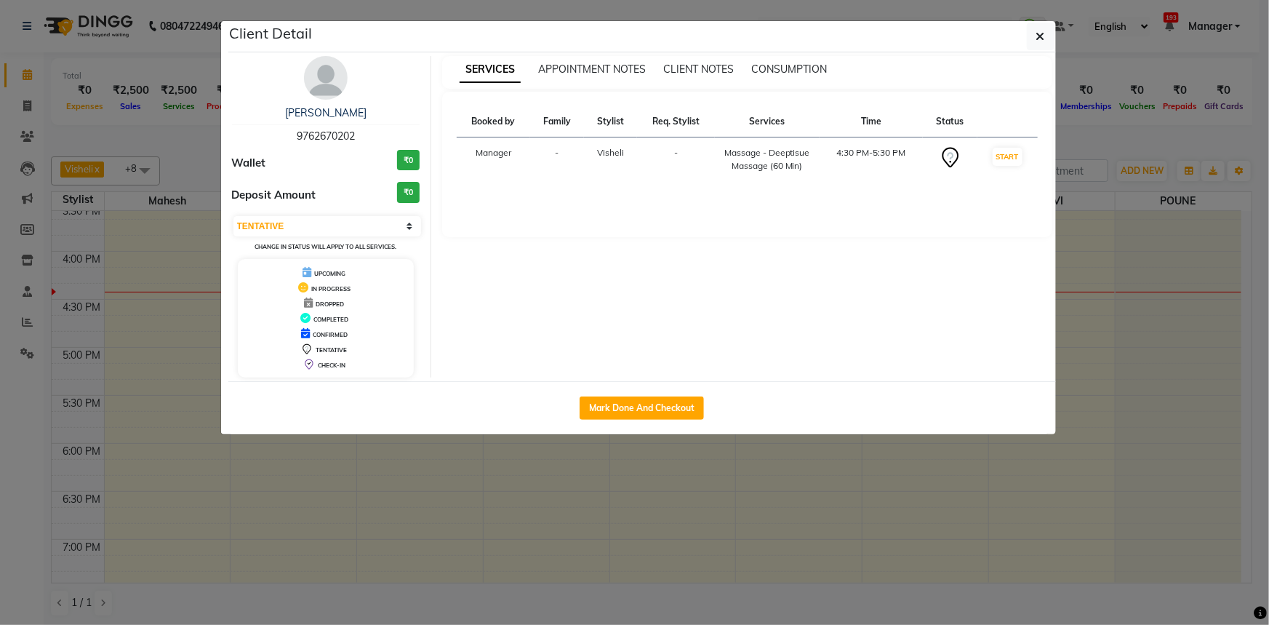
click at [319, 72] on img at bounding box center [326, 78] width 44 height 44
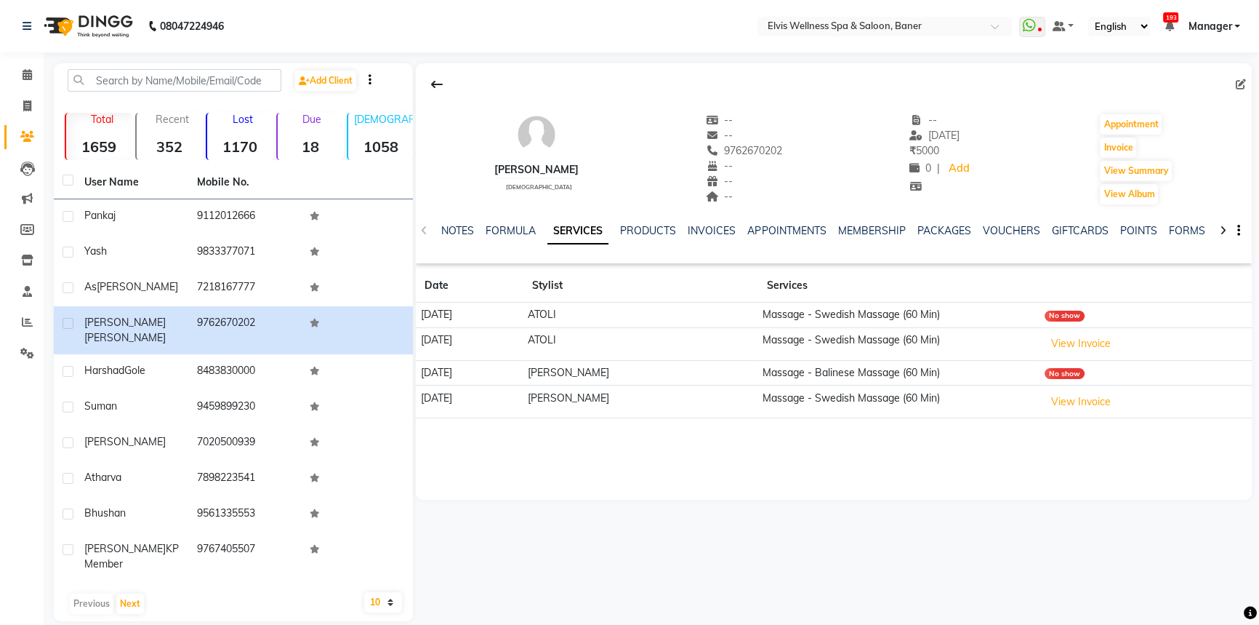
click at [532, 514] on div "Aviansh Dabade male -- -- 9762670202 -- -- -- -- 18-11-2024 ₹ 5000 0 | Add Appo…" at bounding box center [832, 342] width 839 height 558
click at [638, 478] on div "Aviansh Dabade male -- -- 9762670202 -- -- -- -- 18-11-2024 ₹ 5000 0 | Add Appo…" at bounding box center [834, 281] width 836 height 436
click at [667, 515] on div "Aviansh Dabade male -- -- 9762670202 -- -- -- -- 18-11-2024 ₹ 5000 0 | Add Appo…" at bounding box center [832, 342] width 839 height 558
click at [20, 81] on span at bounding box center [27, 75] width 25 height 17
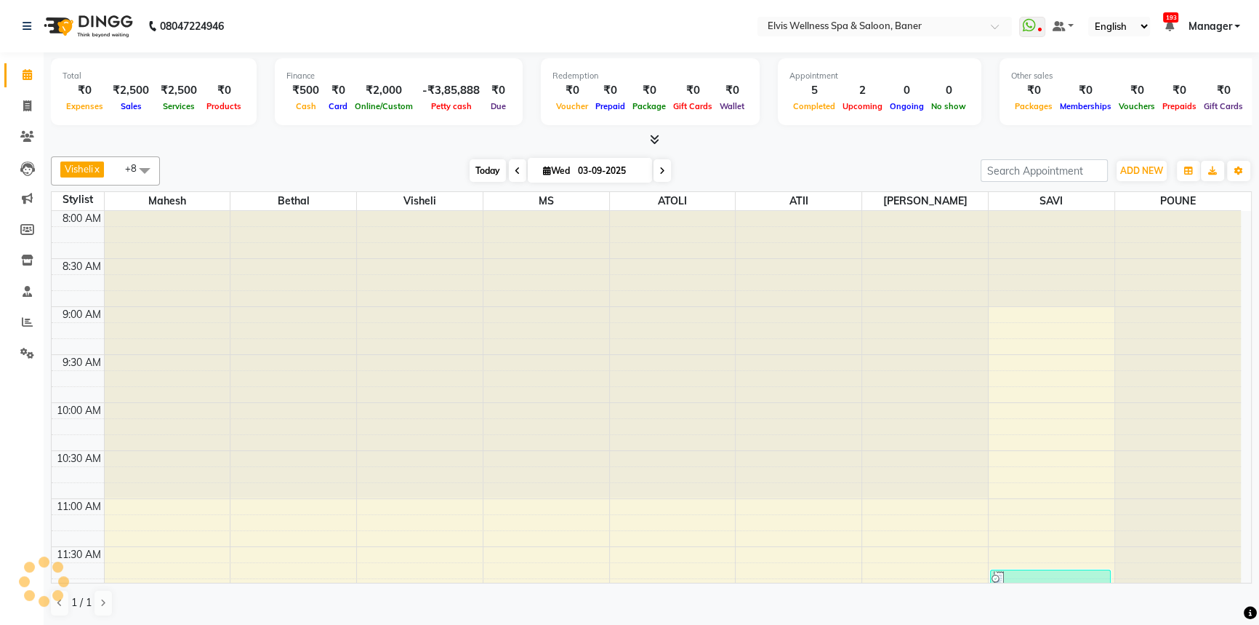
click at [477, 178] on span "Today" at bounding box center [488, 170] width 36 height 23
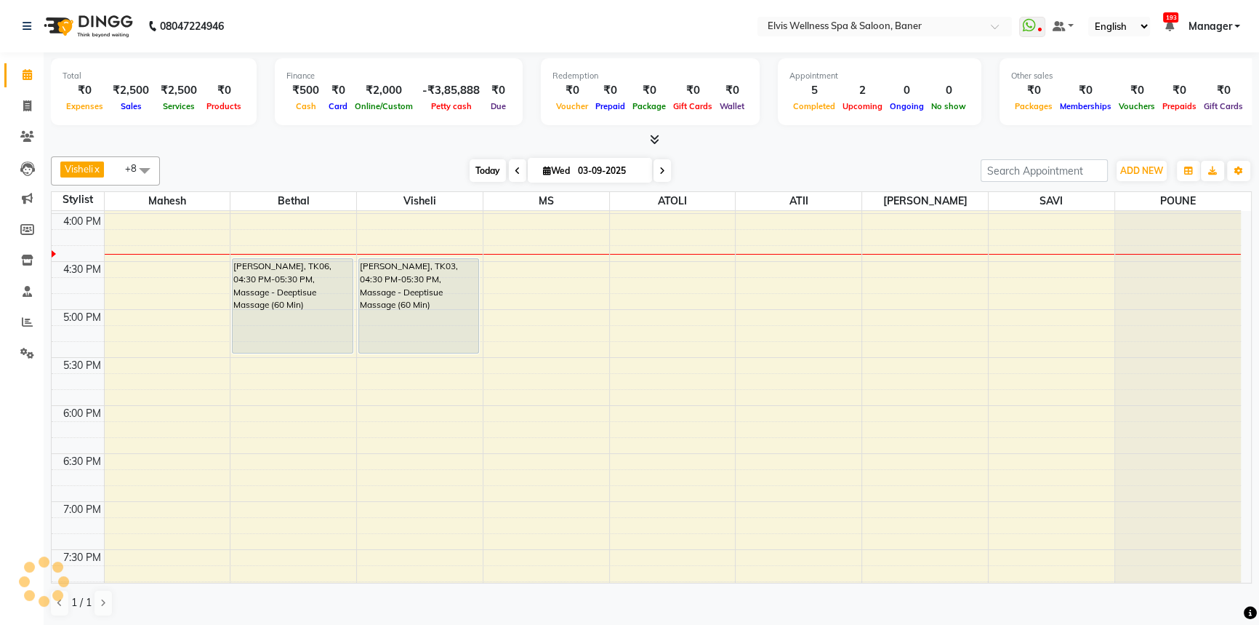
drag, startPoint x: 433, startPoint y: 174, endPoint x: 465, endPoint y: 174, distance: 32.7
click at [442, 174] on div "[DATE] [DATE]" at bounding box center [570, 171] width 806 height 22
click at [480, 165] on span "Today" at bounding box center [488, 170] width 36 height 23
click at [477, 165] on span "Today" at bounding box center [488, 170] width 36 height 23
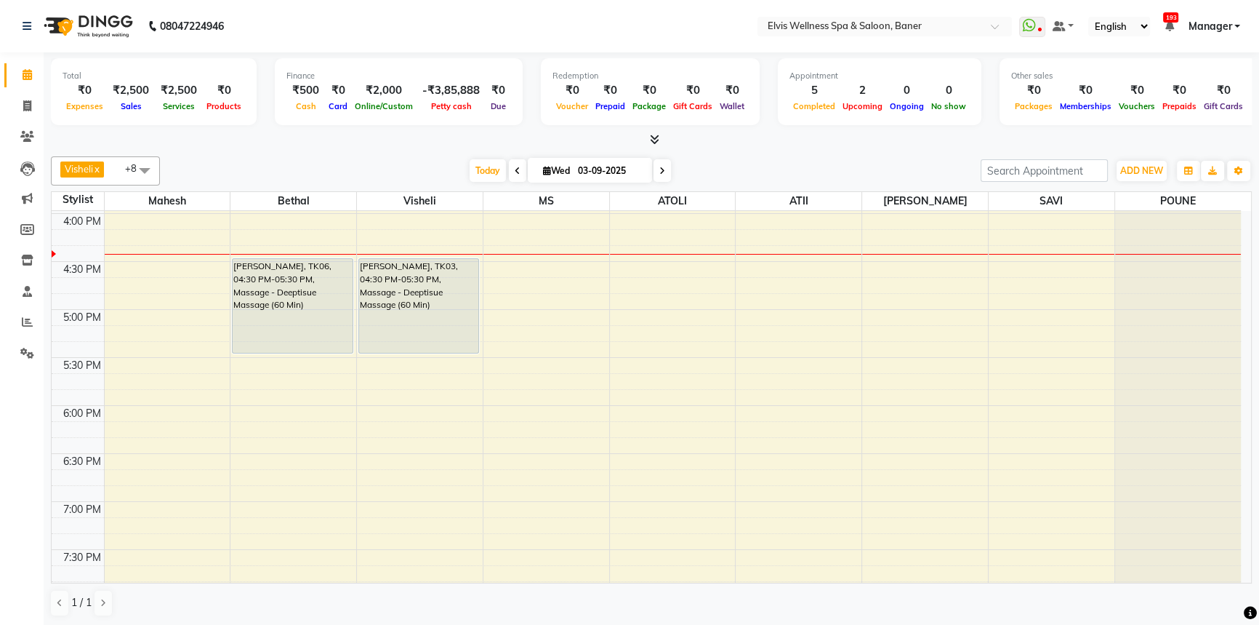
drag, startPoint x: 385, startPoint y: 176, endPoint x: 432, endPoint y: 176, distance: 46.5
click at [391, 176] on div "[DATE] [DATE]" at bounding box center [570, 171] width 806 height 22
click at [473, 173] on span "Today" at bounding box center [488, 170] width 36 height 23
drag, startPoint x: 478, startPoint y: 168, endPoint x: 454, endPoint y: 170, distance: 24.8
click at [472, 170] on span "Today" at bounding box center [488, 170] width 36 height 23
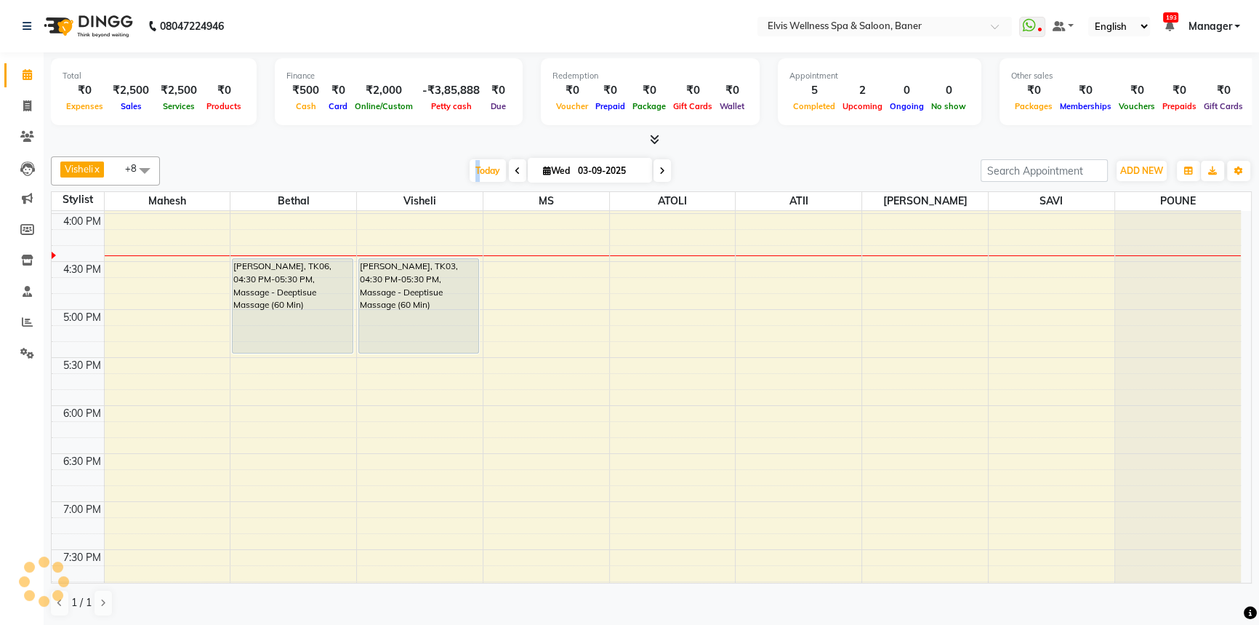
scroll to position [0, 0]
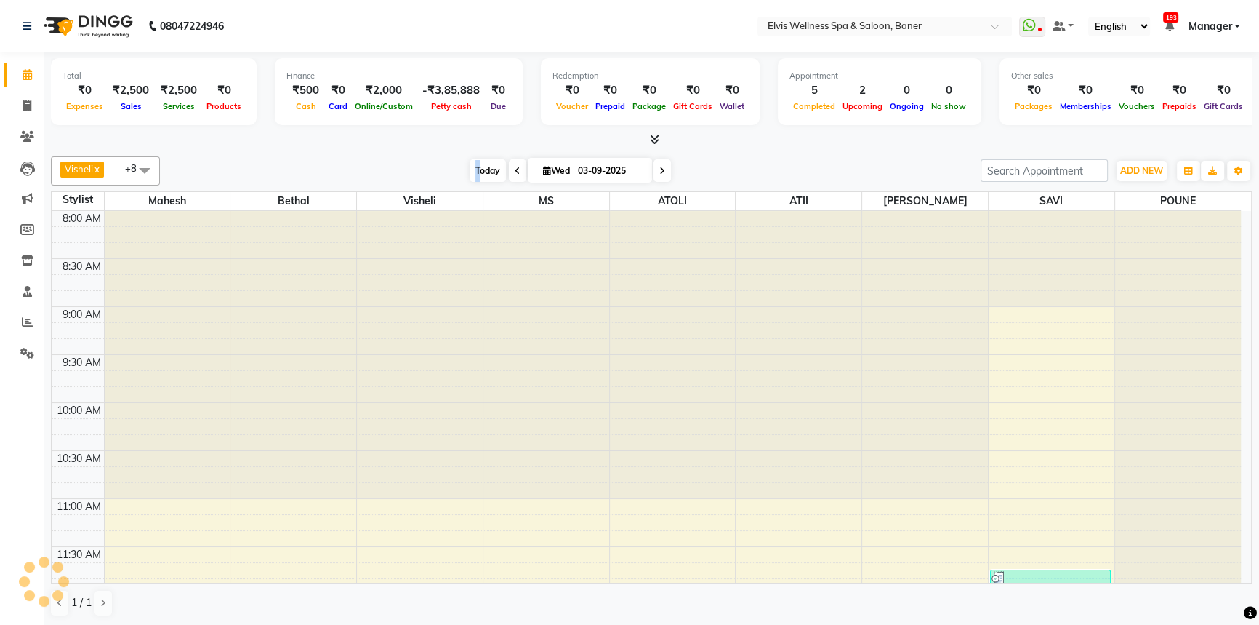
click at [475, 173] on span "Today" at bounding box center [488, 170] width 36 height 23
drag, startPoint x: 453, startPoint y: 173, endPoint x: 474, endPoint y: 173, distance: 21.1
click at [457, 174] on div "[DATE] [DATE]" at bounding box center [570, 171] width 806 height 22
click at [474, 173] on span "Today" at bounding box center [488, 170] width 36 height 23
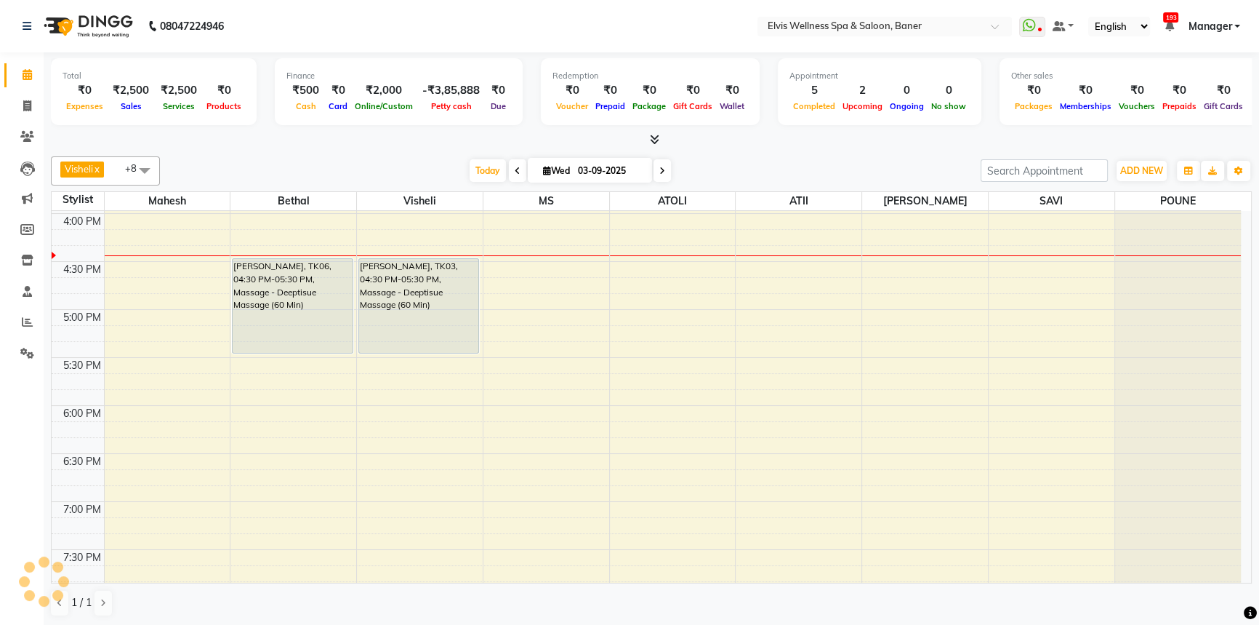
drag, startPoint x: 445, startPoint y: 168, endPoint x: 91, endPoint y: 263, distance: 366.7
click at [431, 172] on div "[DATE] [DATE]" at bounding box center [570, 171] width 806 height 22
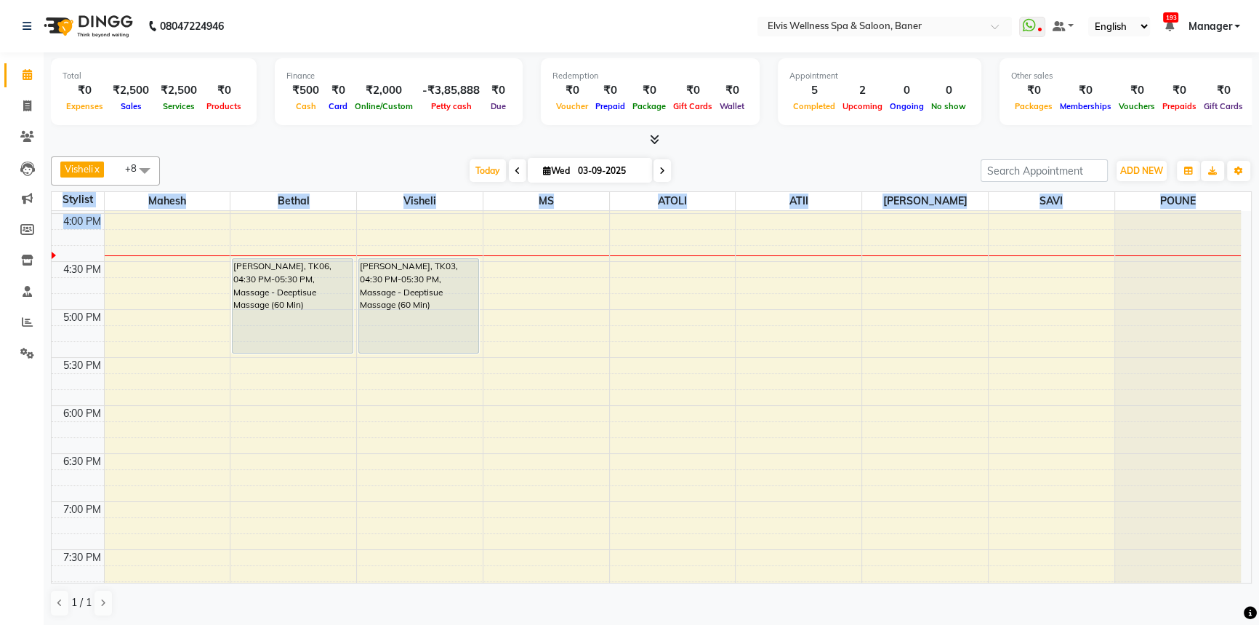
drag, startPoint x: 63, startPoint y: 198, endPoint x: 843, endPoint y: 223, distance: 780.0
click at [843, 238] on table "Stylist Mahesh Bethal Visheli MS ATOLI ATII Marvin SAVI POUNE 8:00 AM 8:30 AM 9…" at bounding box center [651, 387] width 1201 height 392
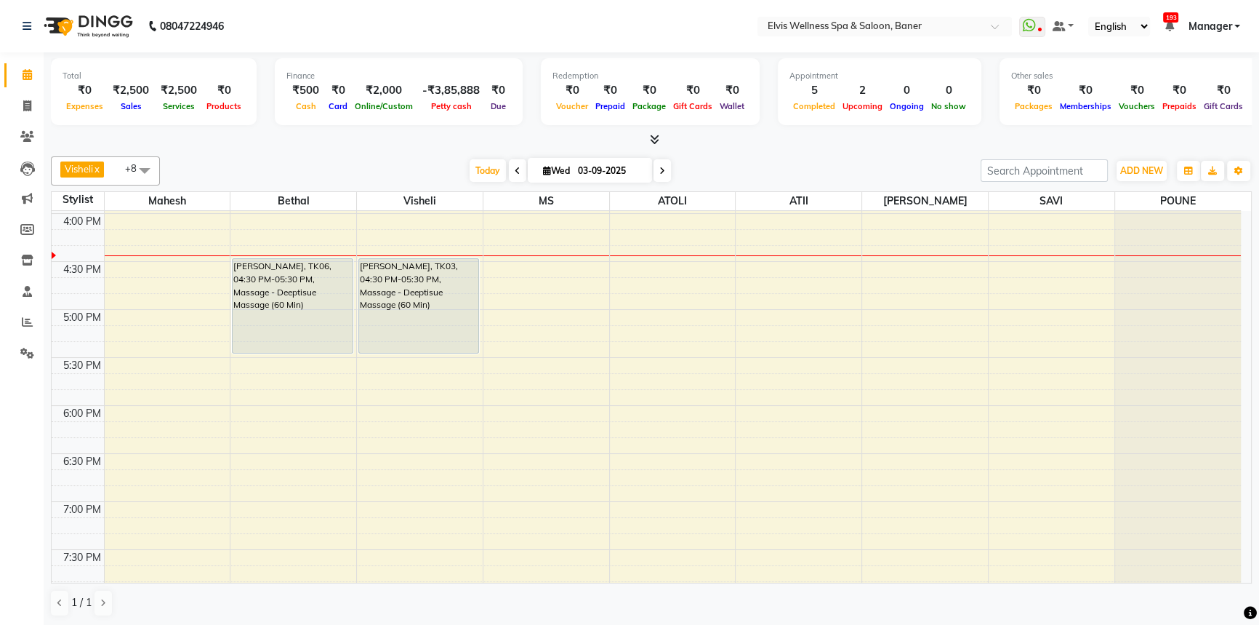
click at [806, 189] on div "Visheli x MS x Bethal x ATOLI x ATII x SAVI x [PERSON_NAME] [PERSON_NAME] x +8 …" at bounding box center [651, 387] width 1201 height 472
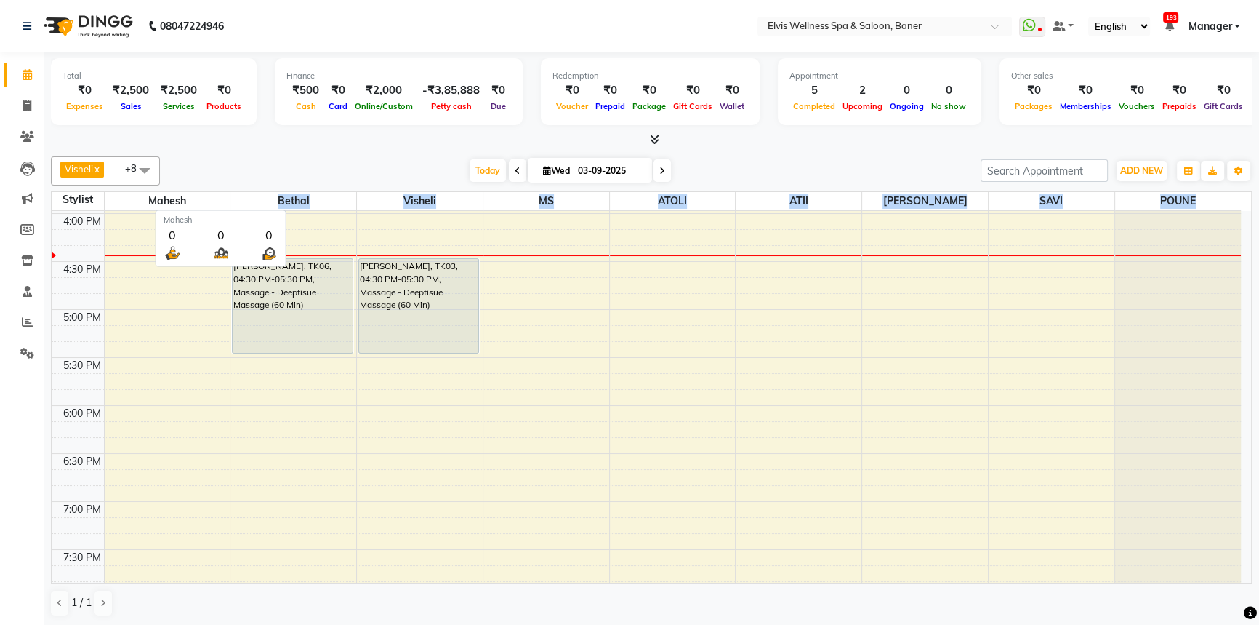
drag, startPoint x: 1197, startPoint y: 197, endPoint x: 210, endPoint y: 202, distance: 986.8
click at [210, 202] on tr "Stylist Mahesh Bethal Visheli MS ATOLI ATII Marvin SAVI POUNE" at bounding box center [647, 201] width 1190 height 19
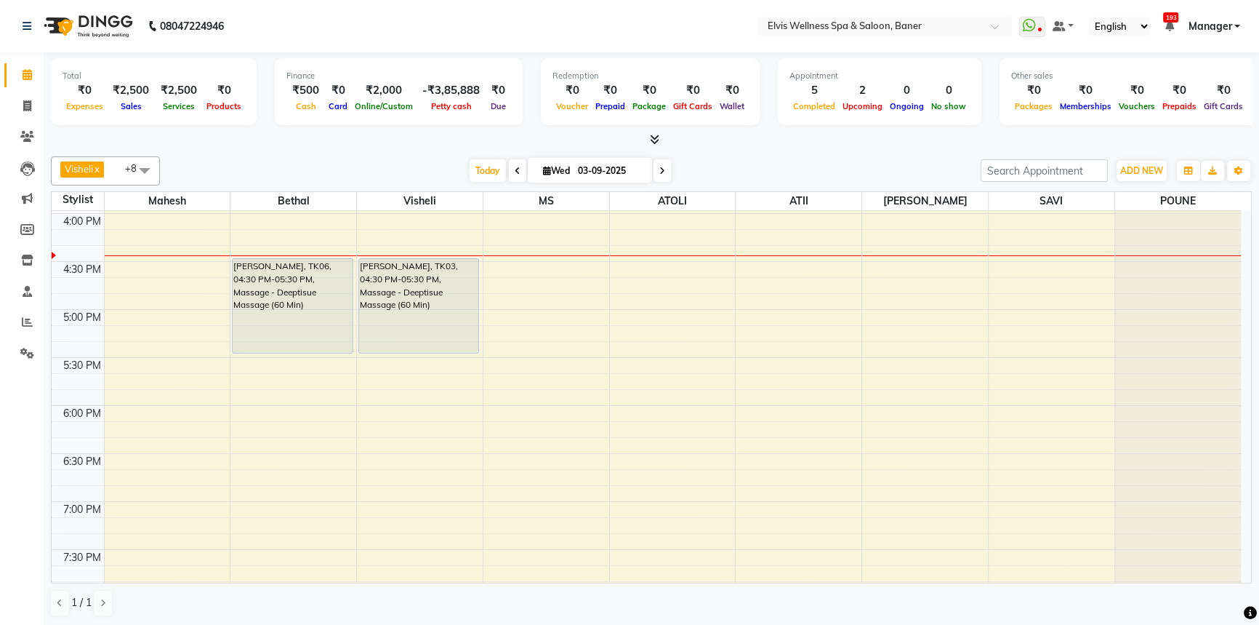
click at [265, 128] on div "Total ₹0 Expenses ₹2,500 Sales ₹2,500 Services ₹0 Products Finance ₹500 Cash ₹0…" at bounding box center [651, 93] width 1201 height 71
drag, startPoint x: 509, startPoint y: 165, endPoint x: 545, endPoint y: 185, distance: 40.7
click at [512, 165] on span at bounding box center [517, 170] width 17 height 23
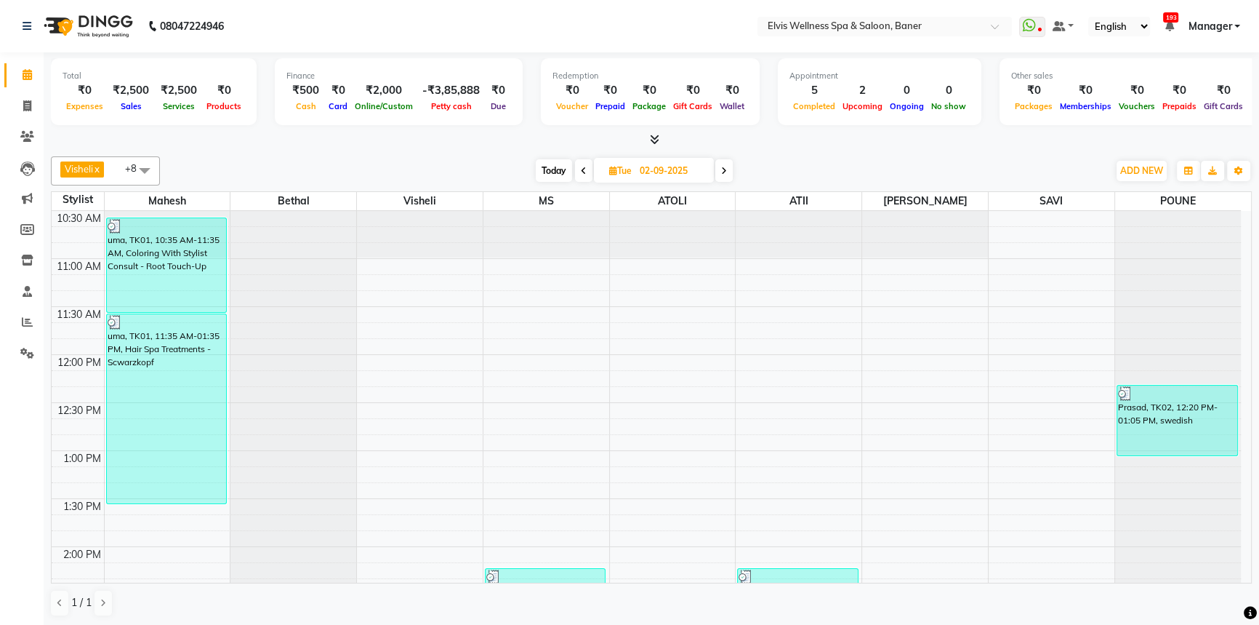
scroll to position [236, 0]
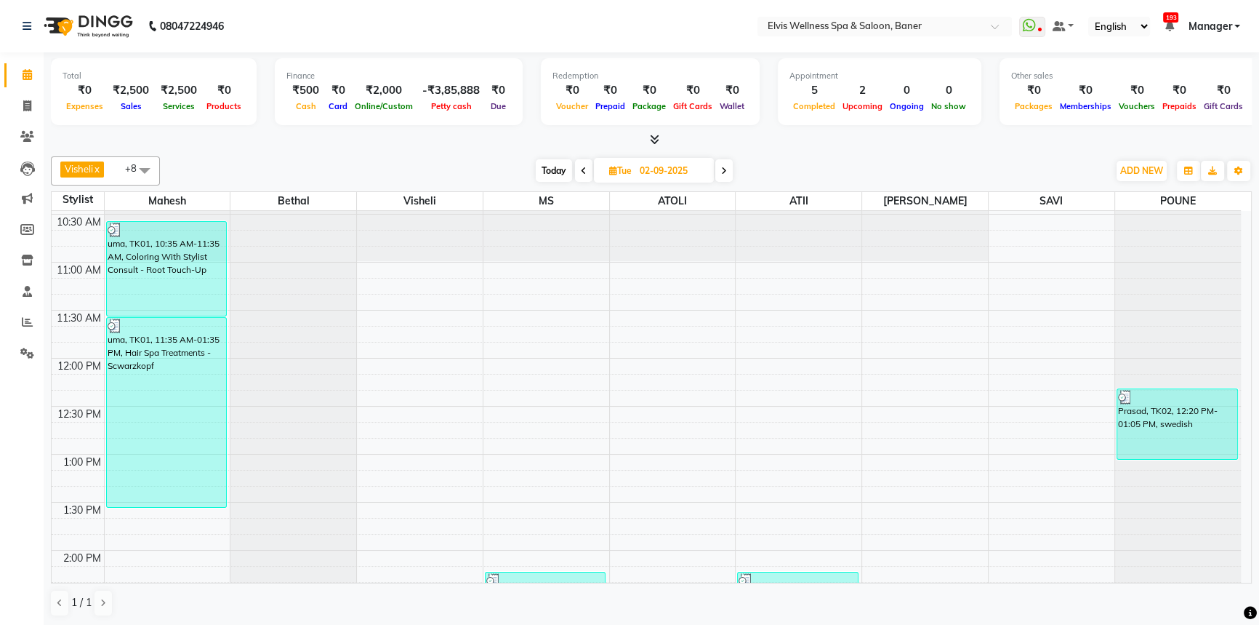
click at [553, 174] on span "Today" at bounding box center [554, 170] width 36 height 23
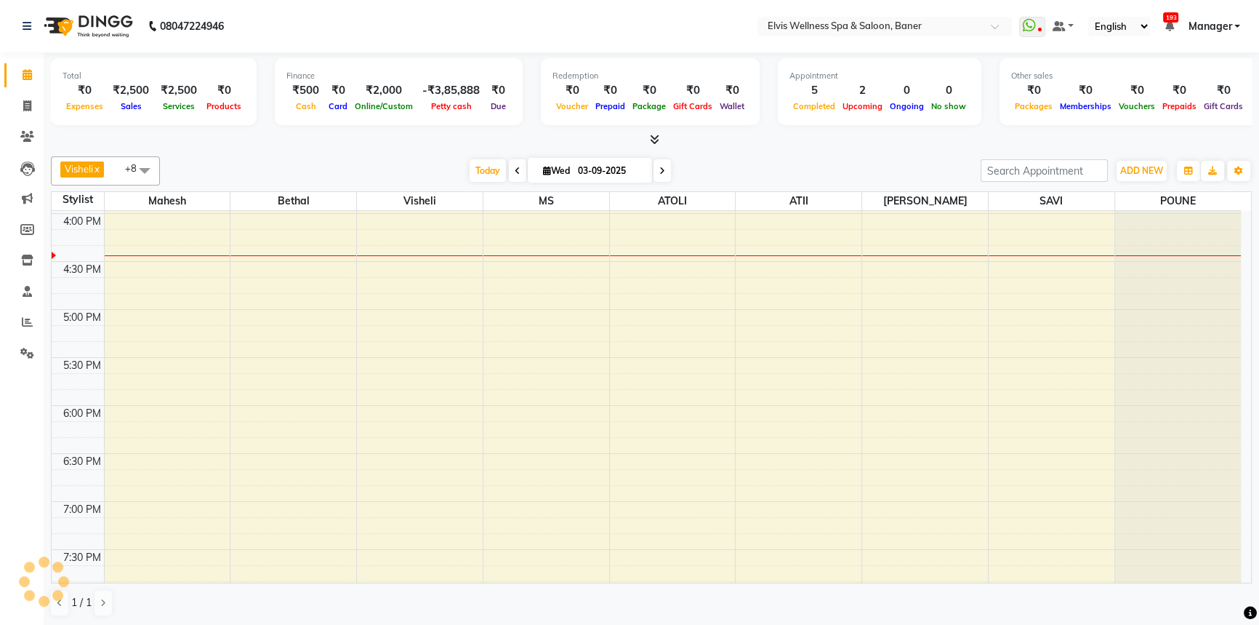
click at [509, 167] on span at bounding box center [517, 170] width 17 height 23
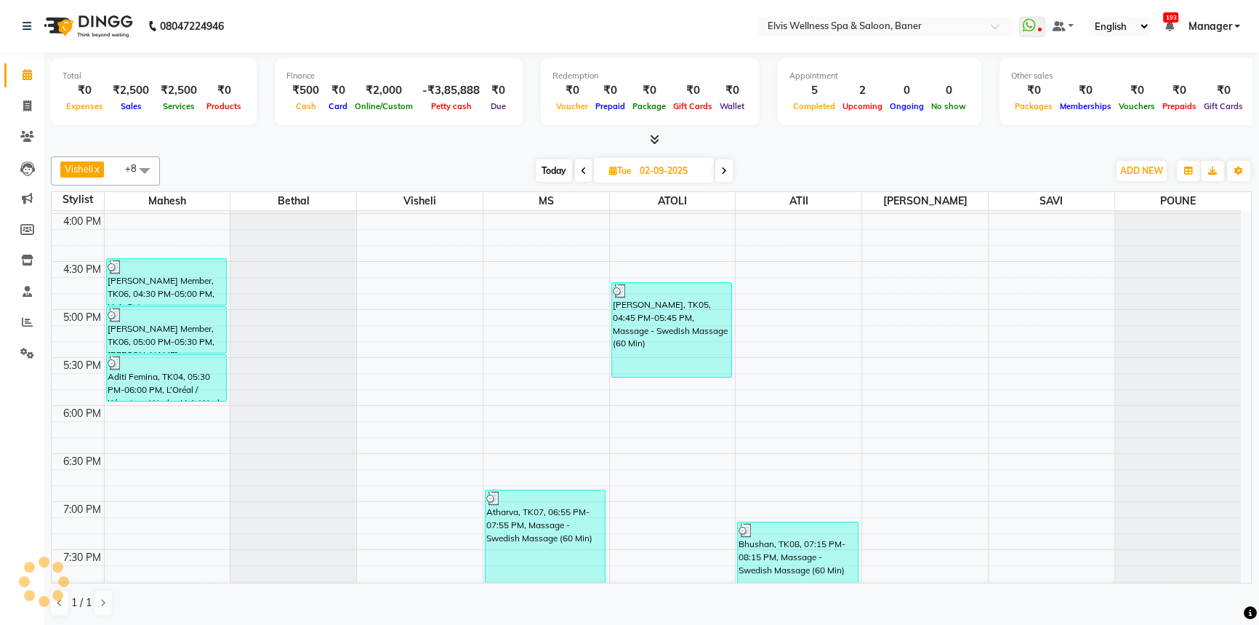
click at [553, 174] on span "Today" at bounding box center [554, 170] width 36 height 23
type input "03-09-2025"
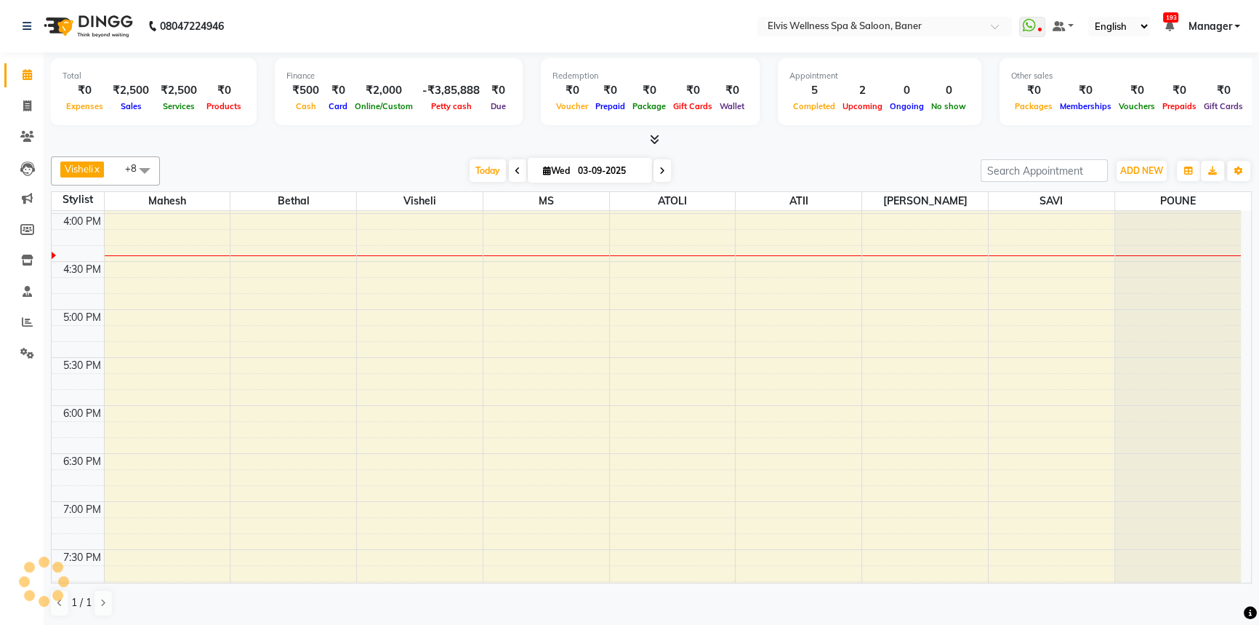
scroll to position [765, 0]
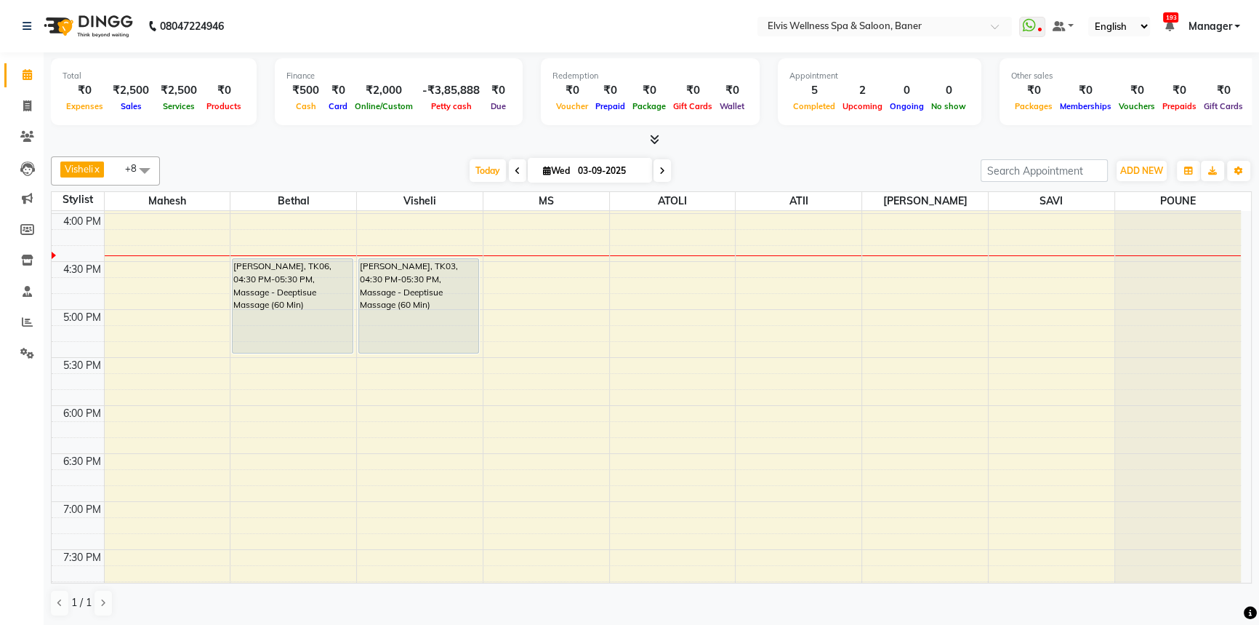
click at [882, 153] on div "Visheli x MS x Bethal x ATOLI x ATII x SAVI x [PERSON_NAME] [PERSON_NAME] x +8 …" at bounding box center [651, 387] width 1201 height 472
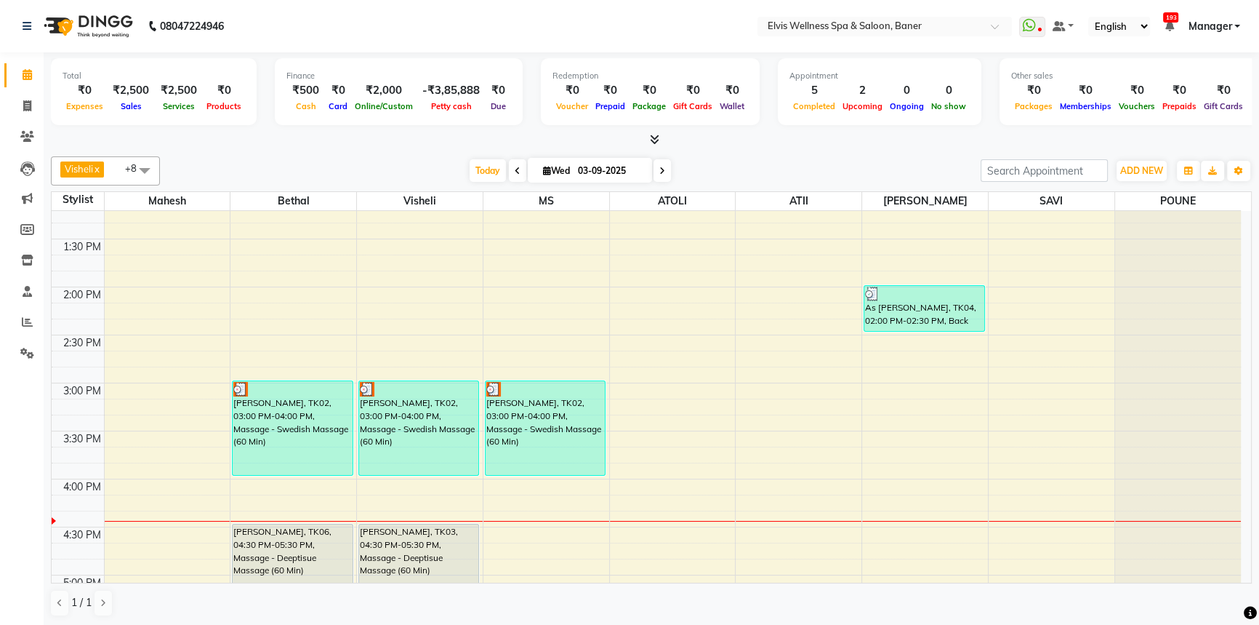
scroll to position [303, 0]
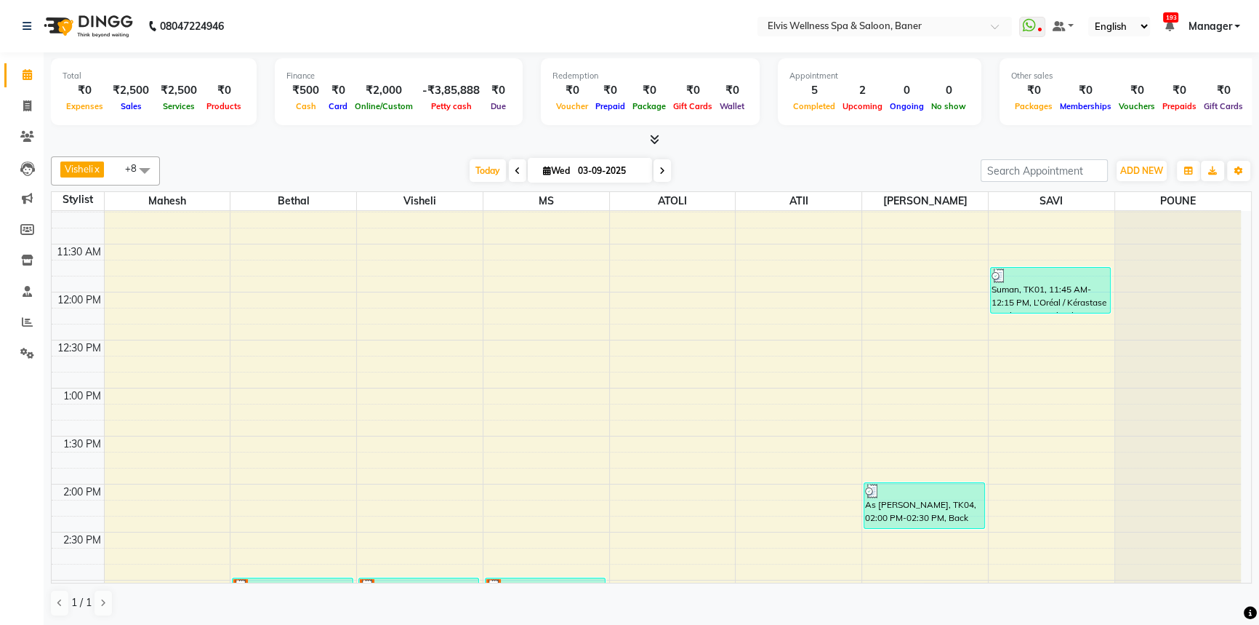
click at [809, 140] on div at bounding box center [651, 139] width 1201 height 15
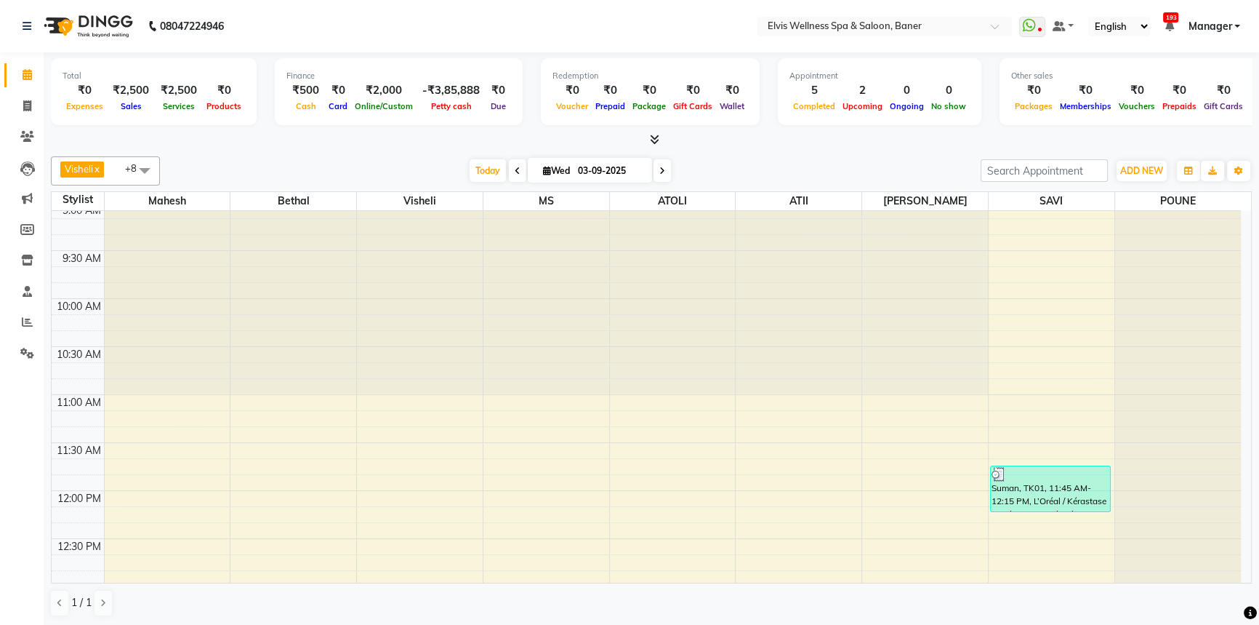
click at [768, 156] on div "Visheli x MS x Bethal x ATOLI x ATII x SAVI x [PERSON_NAME] [PERSON_NAME] x +8 …" at bounding box center [651, 170] width 1201 height 29
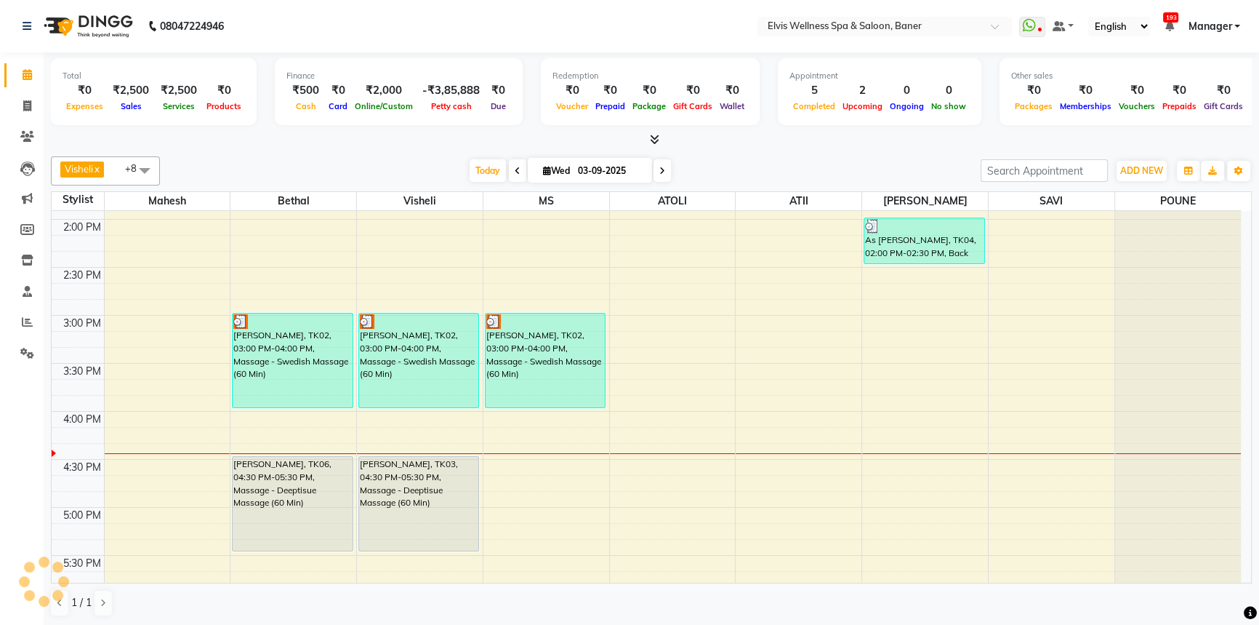
click at [736, 172] on div "[DATE] [DATE]" at bounding box center [570, 171] width 806 height 22
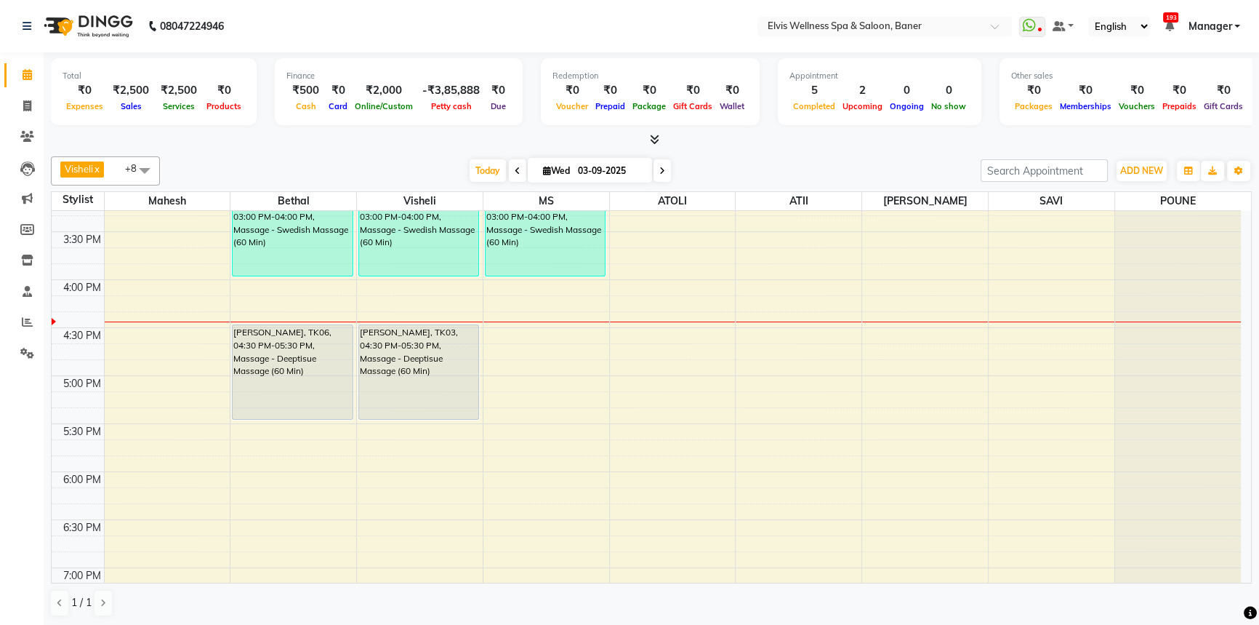
drag, startPoint x: 732, startPoint y: 153, endPoint x: 731, endPoint y: 315, distance: 162.2
click at [732, 153] on div "Visheli x MS x Bethal x ATOLI x ATII x SAVI x [PERSON_NAME] [PERSON_NAME] x +8 …" at bounding box center [651, 387] width 1201 height 472
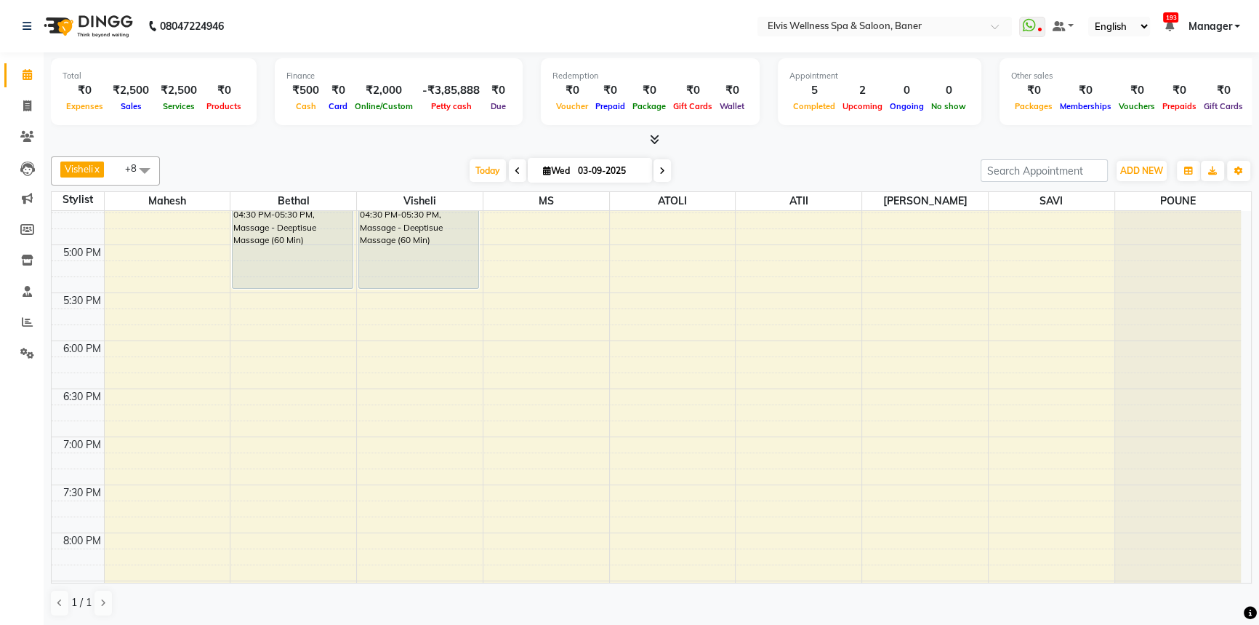
scroll to position [831, 0]
click at [729, 152] on div "Visheli x MS x Bethal x ATOLI x ATII x SAVI x [PERSON_NAME] [PERSON_NAME] x +8 …" at bounding box center [651, 387] width 1201 height 472
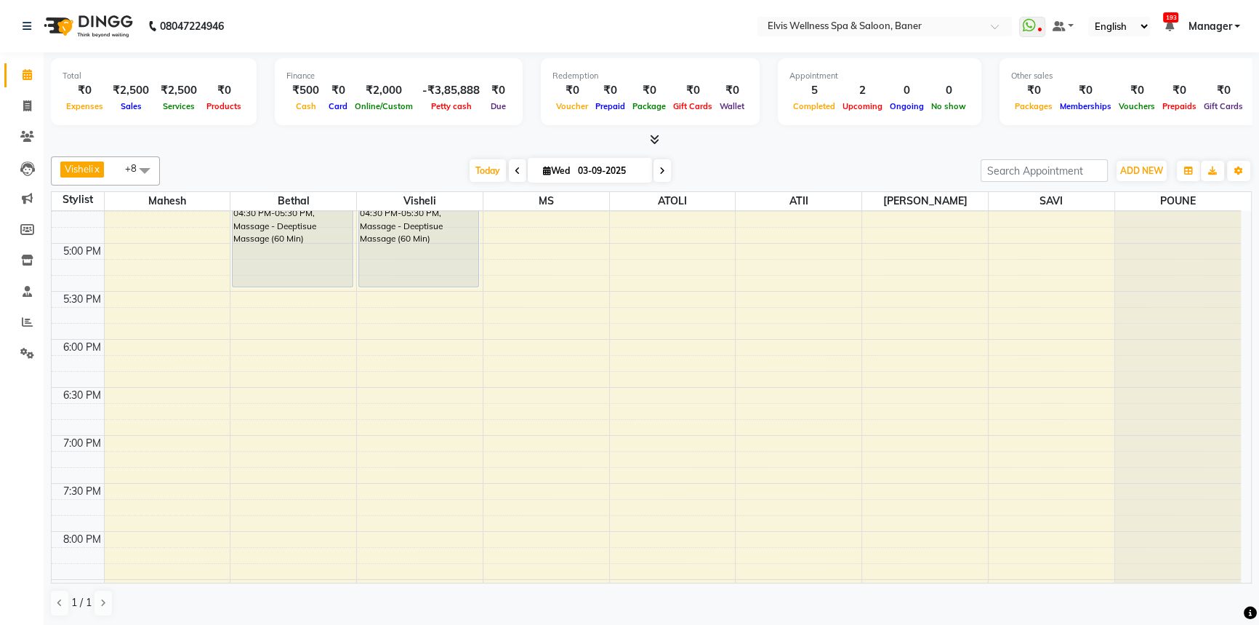
click at [729, 152] on div "Visheli x MS x Bethal x ATOLI x ATII x SAVI x [PERSON_NAME] [PERSON_NAME] x +8 …" at bounding box center [651, 387] width 1201 height 472
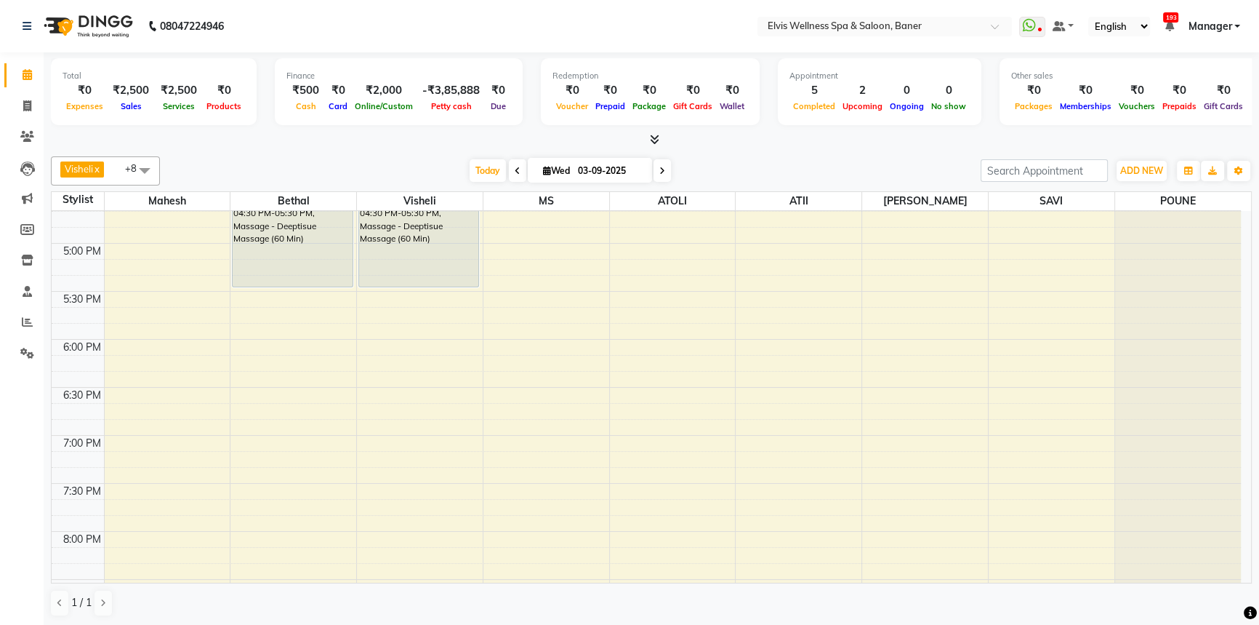
click at [739, 167] on div "[DATE] [DATE]" at bounding box center [570, 171] width 806 height 22
drag, startPoint x: 749, startPoint y: 166, endPoint x: 757, endPoint y: 166, distance: 8.0
click at [749, 166] on div "[DATE] [DATE]" at bounding box center [570, 171] width 806 height 22
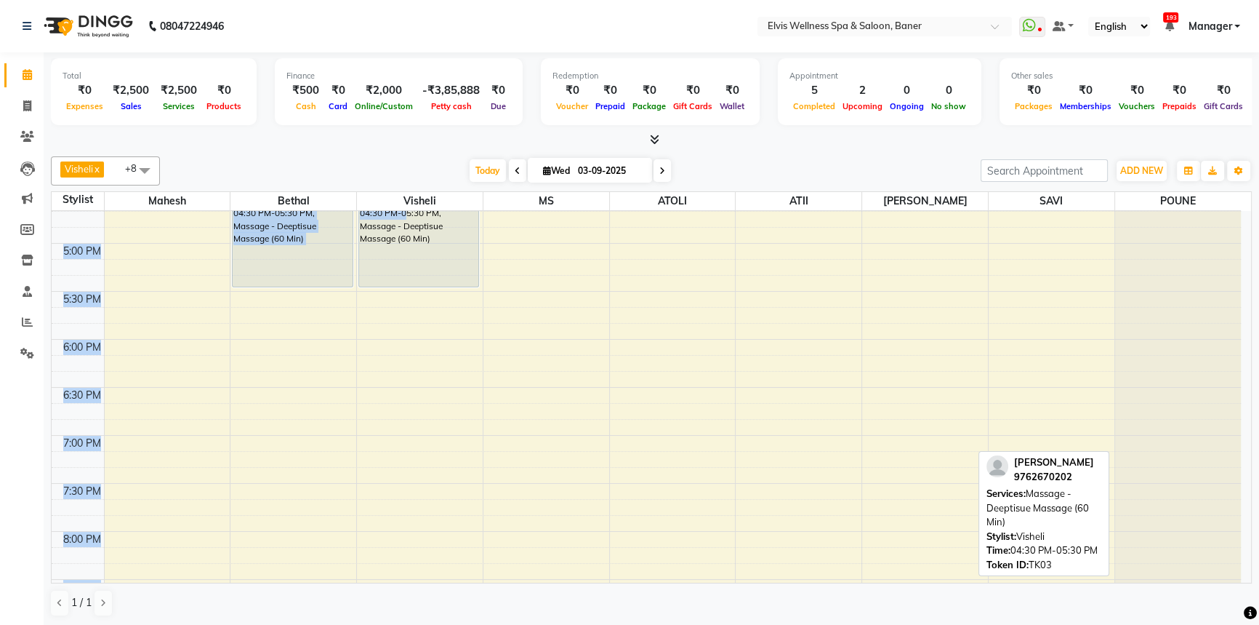
drag, startPoint x: 1211, startPoint y: 201, endPoint x: 359, endPoint y: 177, distance: 852.6
click at [371, 202] on tr "Stylist Mahesh Bethal Visheli MS ATOLI ATII Marvin SAVI POUNE" at bounding box center [647, 201] width 1190 height 19
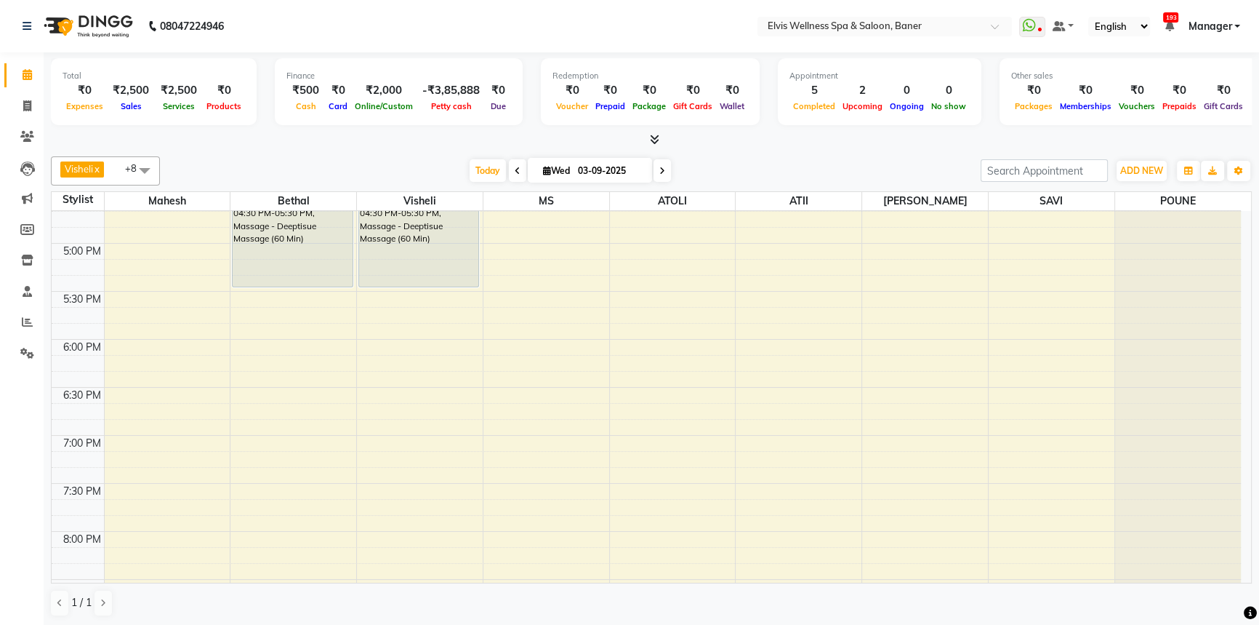
click at [361, 168] on div "[DATE] [DATE]" at bounding box center [570, 171] width 806 height 22
click at [343, 160] on div "[DATE] [DATE]" at bounding box center [570, 171] width 806 height 22
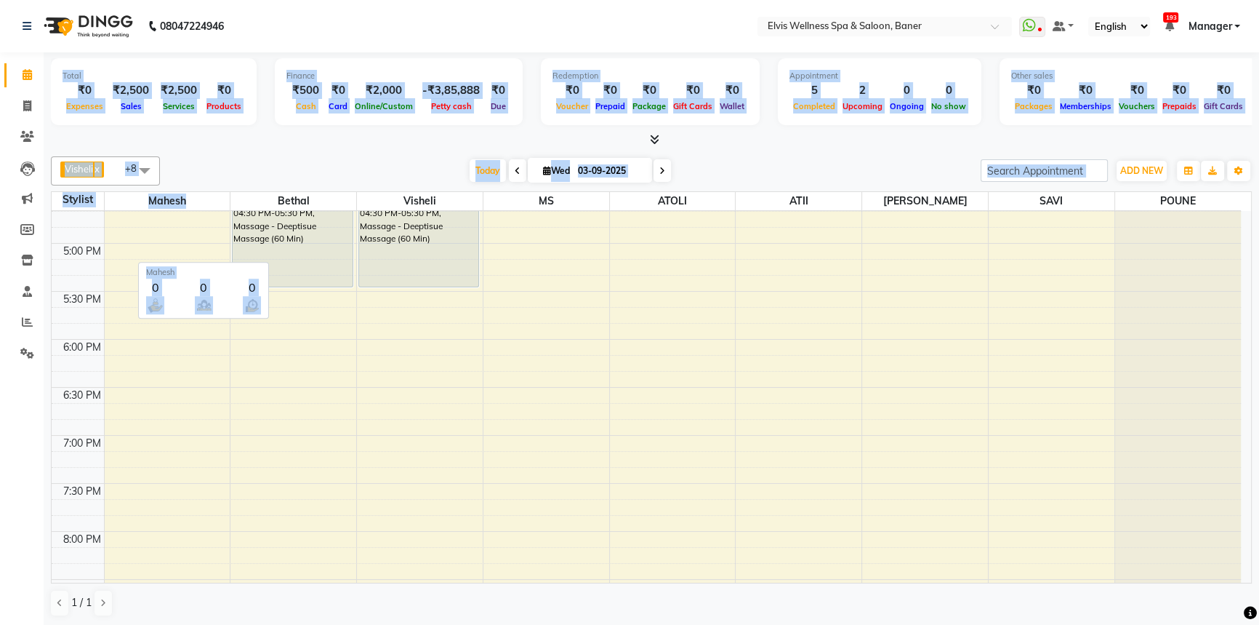
drag, startPoint x: 42, startPoint y: 193, endPoint x: 189, endPoint y: 193, distance: 146.9
click at [189, 193] on app-home "08047224946 Select Location × Elvis Wellness Spa & Saloon, Baner WhatsApp Statu…" at bounding box center [629, 313] width 1259 height 626
click at [228, 156] on div "Visheli x MS x Bethal x ATOLI x ATII x SAVI x [PERSON_NAME] [PERSON_NAME] x +8 …" at bounding box center [651, 170] width 1201 height 29
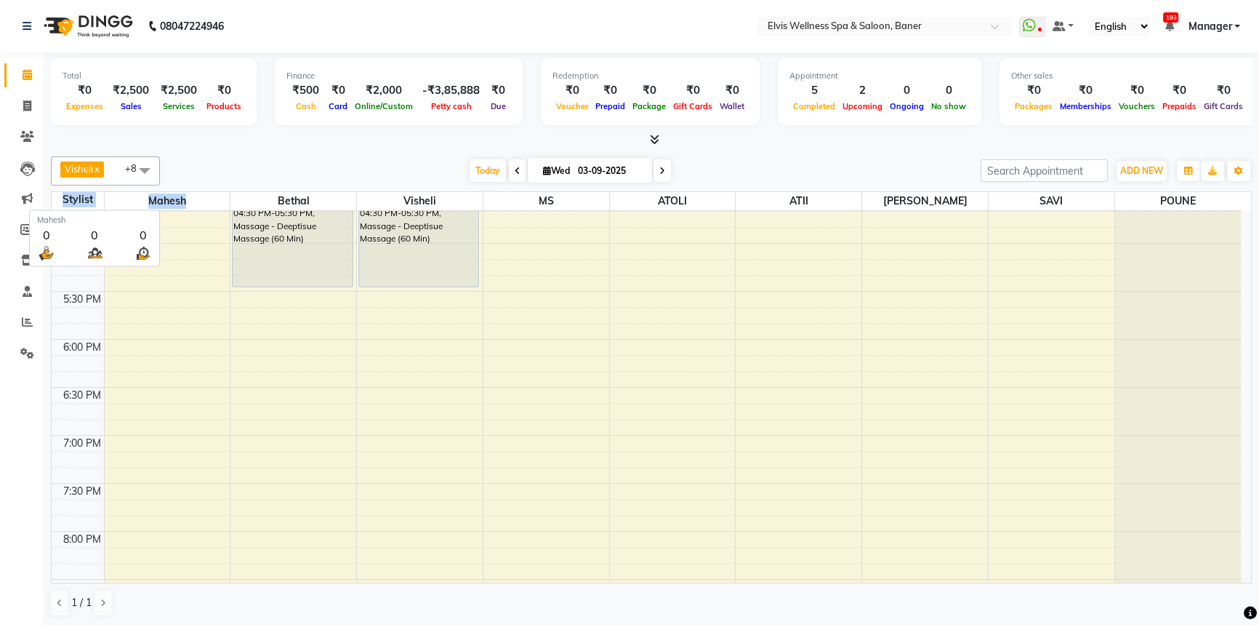
drag, startPoint x: 59, startPoint y: 189, endPoint x: 194, endPoint y: 204, distance: 136.0
click at [194, 204] on div "Visheli x MS x Bethal x ATOLI x ATII x SAVI x Marvin x Mahesh x POUNE x +8 Sele…" at bounding box center [651, 387] width 1201 height 472
drag, startPoint x: 204, startPoint y: 163, endPoint x: 132, endPoint y: 196, distance: 79.4
click at [202, 163] on div "[DATE] [DATE]" at bounding box center [570, 171] width 806 height 22
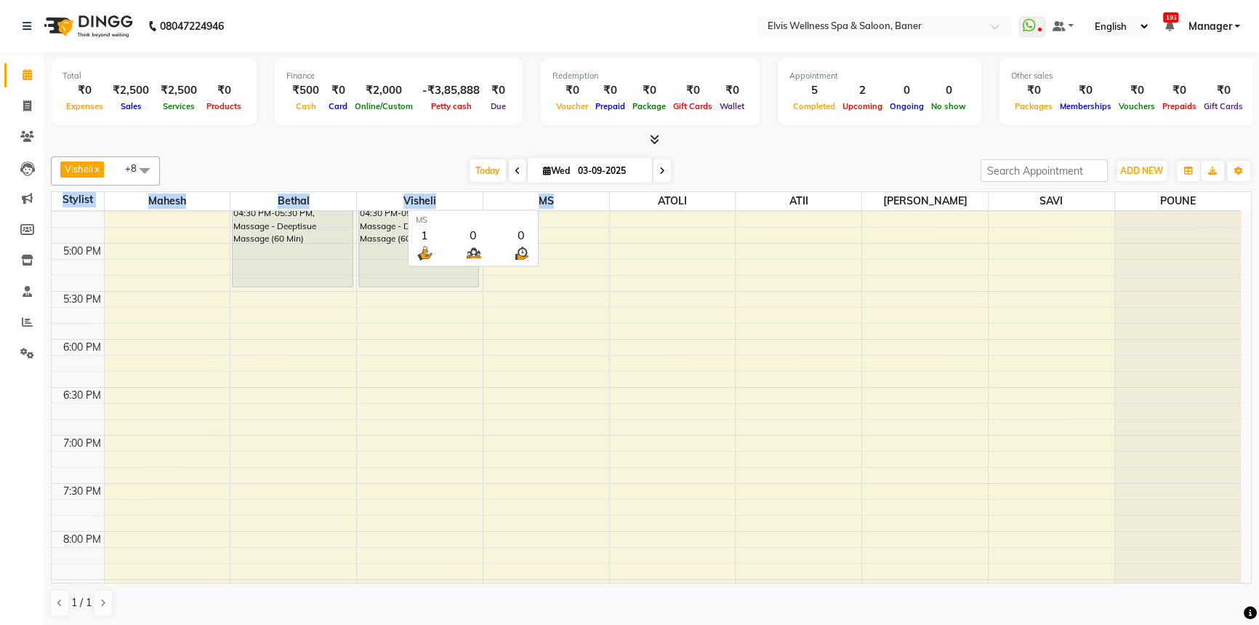
drag, startPoint x: 55, startPoint y: 201, endPoint x: 808, endPoint y: 151, distance: 754.3
click at [620, 206] on tr "Stylist Mahesh Bethal Visheli MS ATOLI ATII Marvin SAVI POUNE" at bounding box center [647, 201] width 1190 height 19
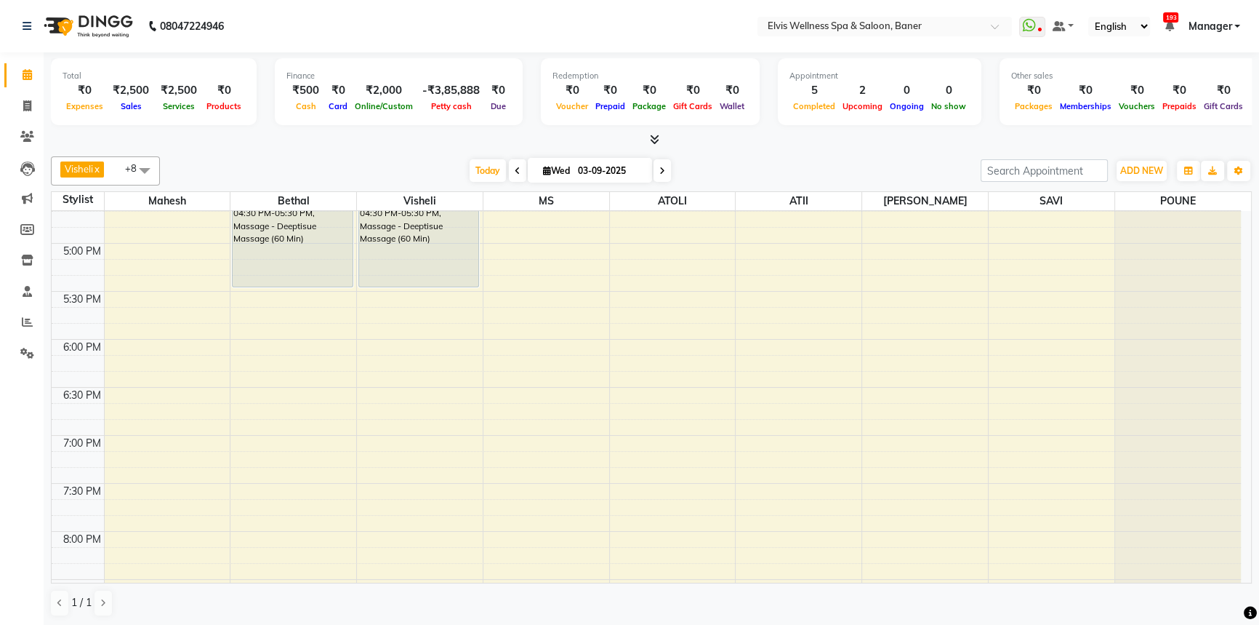
drag, startPoint x: 810, startPoint y: 148, endPoint x: 970, endPoint y: 200, distance: 168.1
click at [810, 148] on div "Total ₹0 Expenses ₹2,500 Sales ₹2,500 Services ₹0 Products Finance ₹500 Cash ₹0…" at bounding box center [652, 339] width 1216 height 574
click at [1208, 188] on div "Visheli x MS x Bethal x ATOLI x ATII x SAVI x [PERSON_NAME] [PERSON_NAME] x +8 …" at bounding box center [651, 387] width 1201 height 472
drag, startPoint x: 1208, startPoint y: 195, endPoint x: 59, endPoint y: 204, distance: 1149.0
click at [59, 204] on tr "Stylist Mahesh Bethal Visheli MS ATOLI ATII Marvin SAVI POUNE" at bounding box center [647, 201] width 1190 height 19
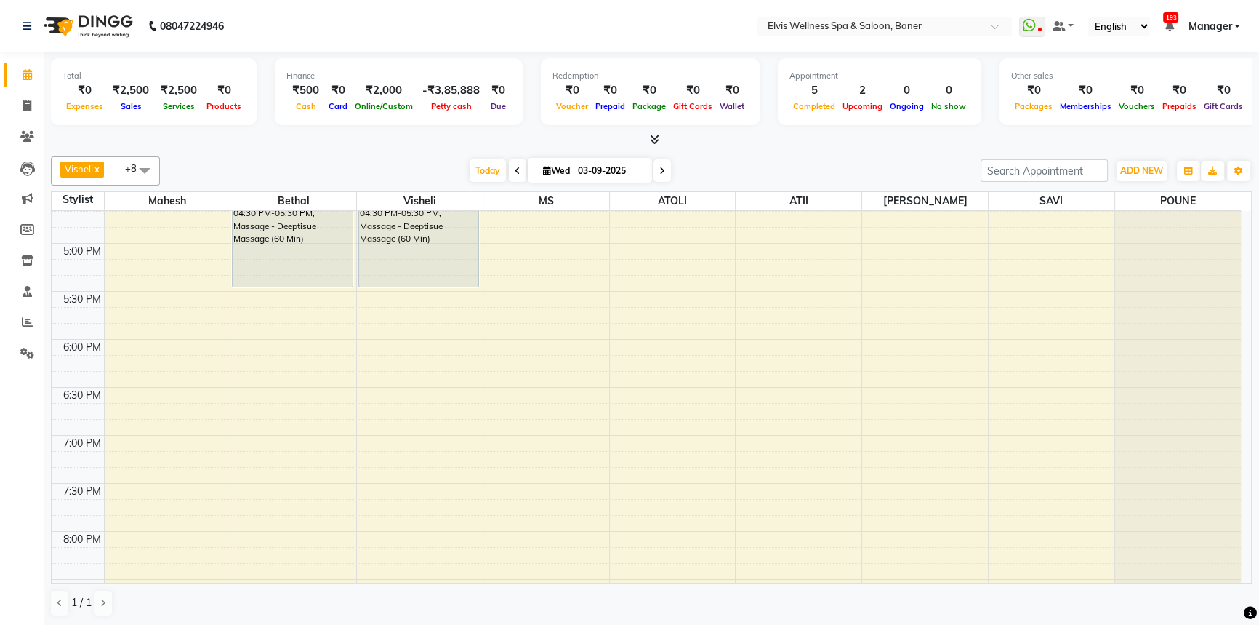
click at [267, 133] on div at bounding box center [651, 139] width 1201 height 15
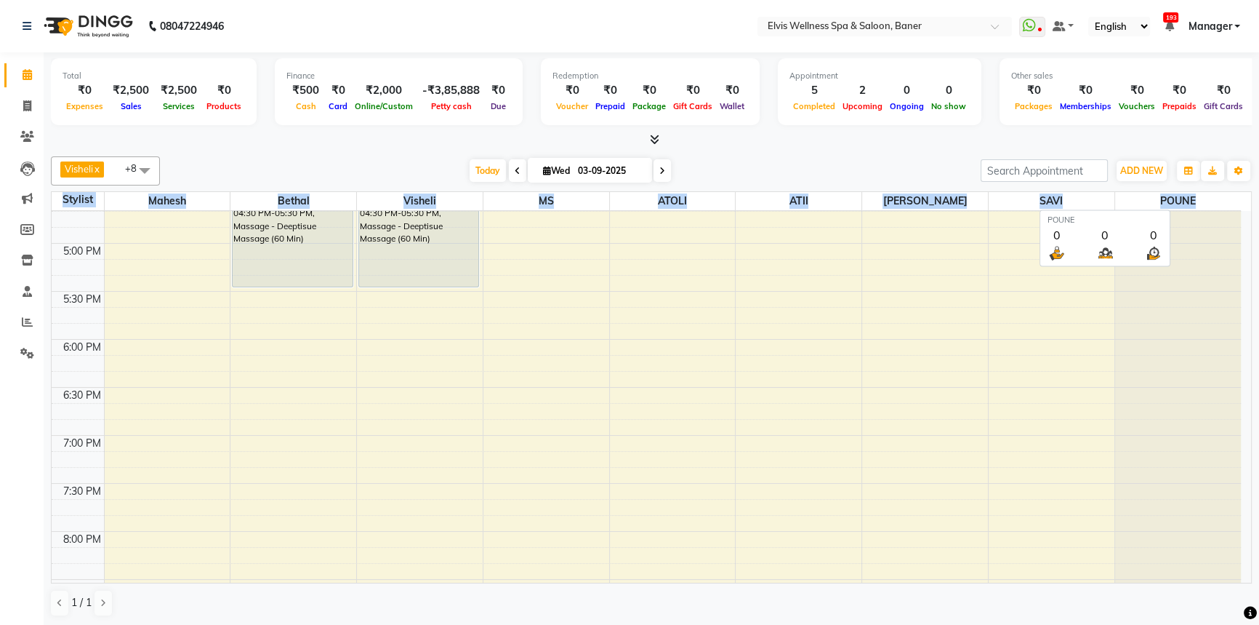
drag, startPoint x: 50, startPoint y: 198, endPoint x: 1213, endPoint y: 199, distance: 1162.8
click at [1213, 199] on div "Total ₹0 Expenses ₹2,500 Sales ₹2,500 Services ₹0 Products Finance ₹500 Cash ₹0…" at bounding box center [652, 339] width 1216 height 574
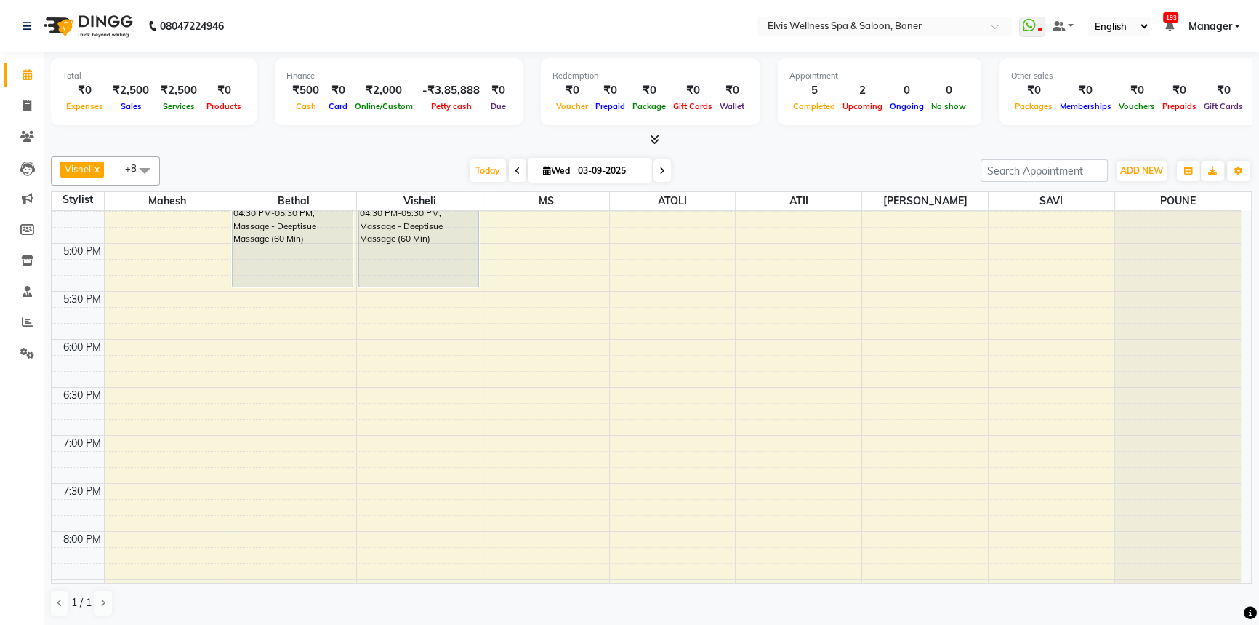
drag, startPoint x: 851, startPoint y: 164, endPoint x: 1144, endPoint y: 206, distance: 296.1
click at [865, 169] on div "[DATE] [DATE]" at bounding box center [570, 171] width 806 height 22
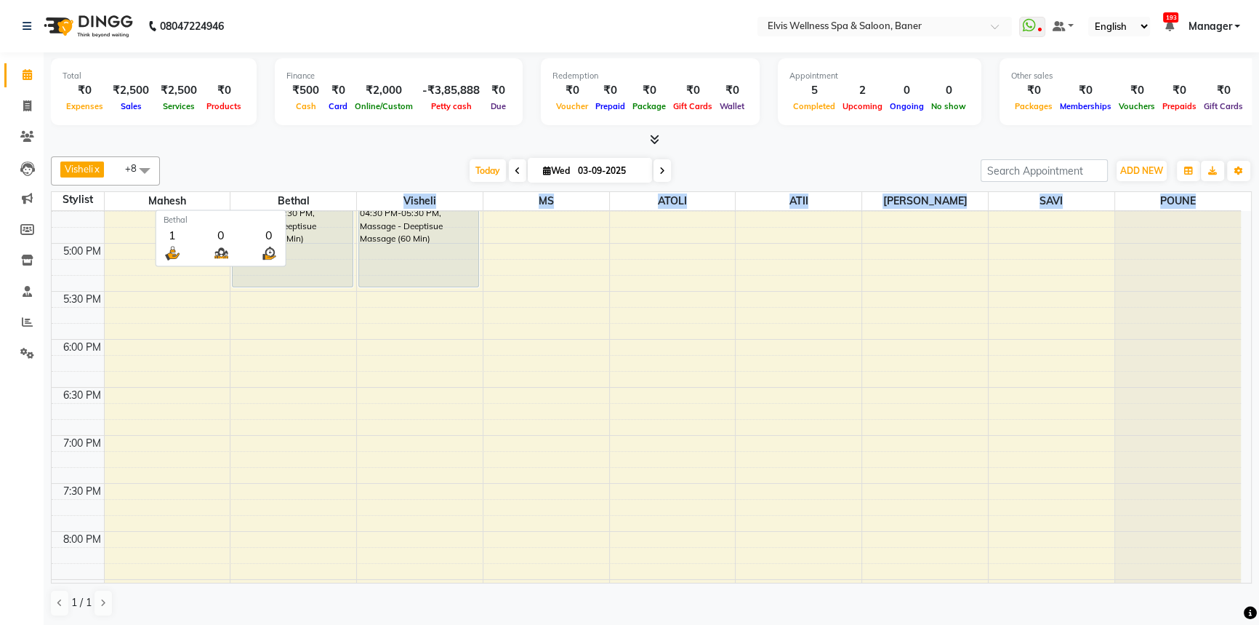
drag, startPoint x: 1203, startPoint y: 195, endPoint x: 321, endPoint y: 157, distance: 882.9
click at [307, 204] on tr "Stylist Mahesh Bethal Visheli MS ATOLI ATII Marvin SAVI POUNE" at bounding box center [647, 201] width 1190 height 19
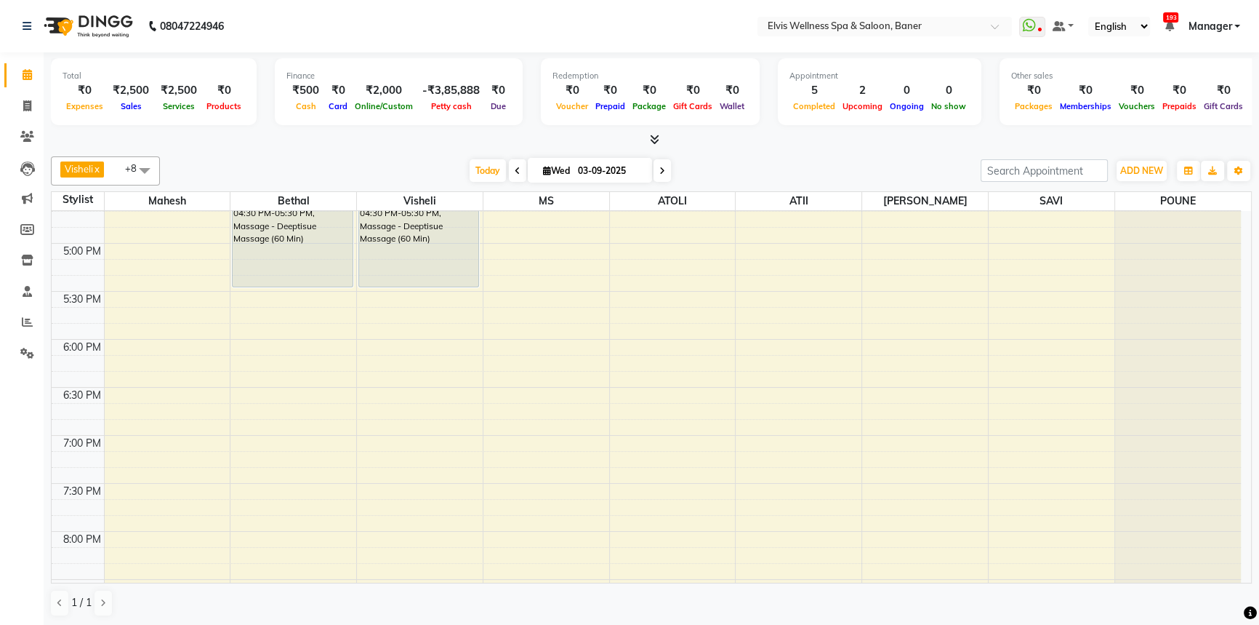
click at [321, 157] on div "Visheli x MS x Bethal x ATOLI x ATII x SAVI x [PERSON_NAME] [PERSON_NAME] x +8 …" at bounding box center [651, 170] width 1201 height 29
drag, startPoint x: 54, startPoint y: 199, endPoint x: 222, endPoint y: 212, distance: 168.5
click at [222, 212] on table "Stylist Mahesh Bethal Visheli MS ATOLI ATII Marvin SAVI POUNE 8:00 AM 8:30 AM 9…" at bounding box center [651, 387] width 1201 height 392
click at [242, 153] on div "Visheli x MS x Bethal x ATOLI x ATII x SAVI x [PERSON_NAME] [PERSON_NAME] x +8 …" at bounding box center [651, 387] width 1201 height 472
drag, startPoint x: 59, startPoint y: 199, endPoint x: 802, endPoint y: 220, distance: 743.5
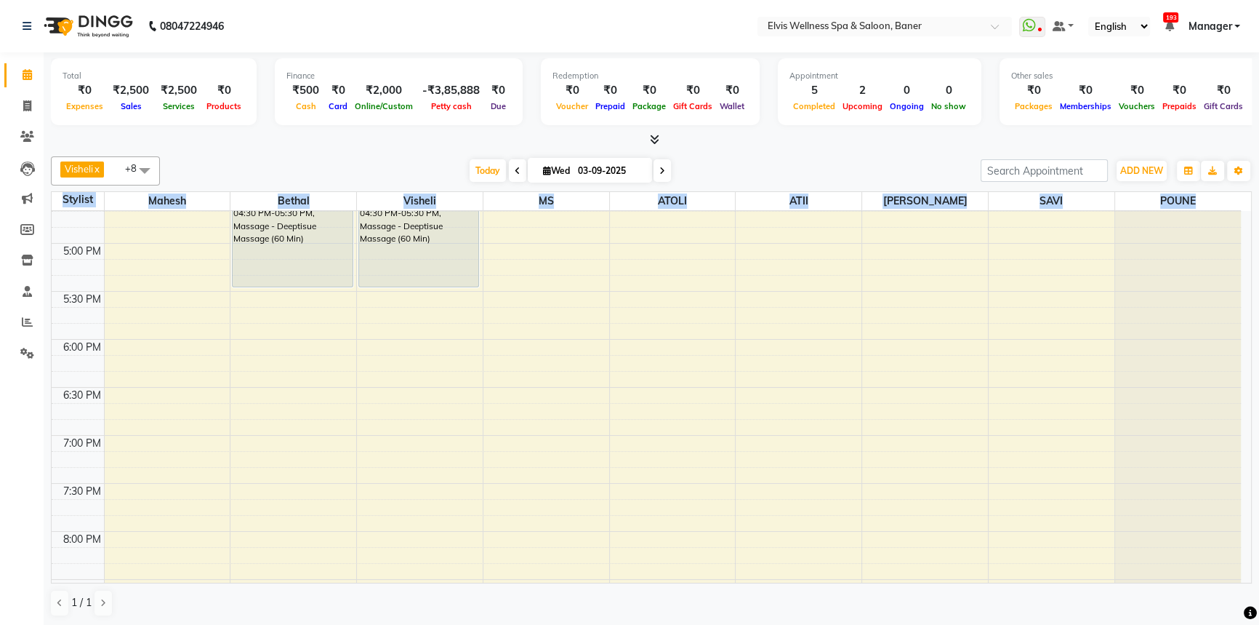
click at [802, 220] on table "Stylist Mahesh Bethal Visheli MS ATOLI ATII Marvin SAVI POUNE 8:00 AM 8:30 AM 9…" at bounding box center [651, 387] width 1201 height 392
click at [836, 167] on div "[DATE] [DATE]" at bounding box center [570, 171] width 806 height 22
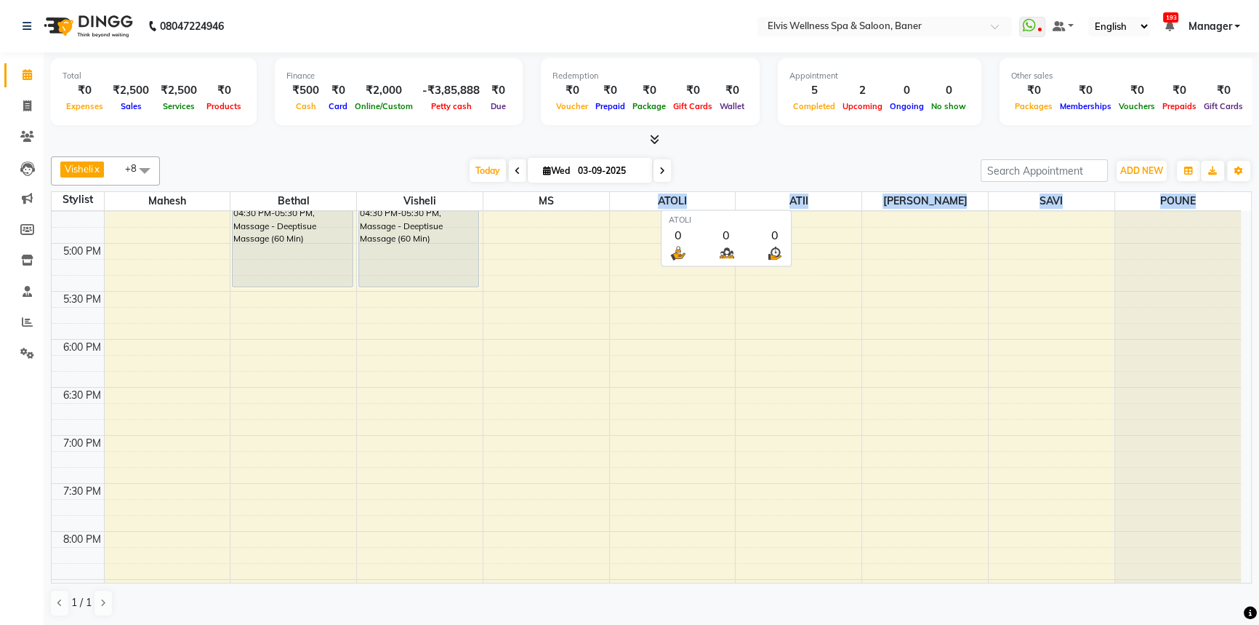
drag, startPoint x: 1195, startPoint y: 196, endPoint x: 631, endPoint y: 196, distance: 564.3
click at [631, 196] on tr "Stylist Mahesh Bethal Visheli MS ATOLI ATII Marvin SAVI POUNE" at bounding box center [647, 201] width 1190 height 19
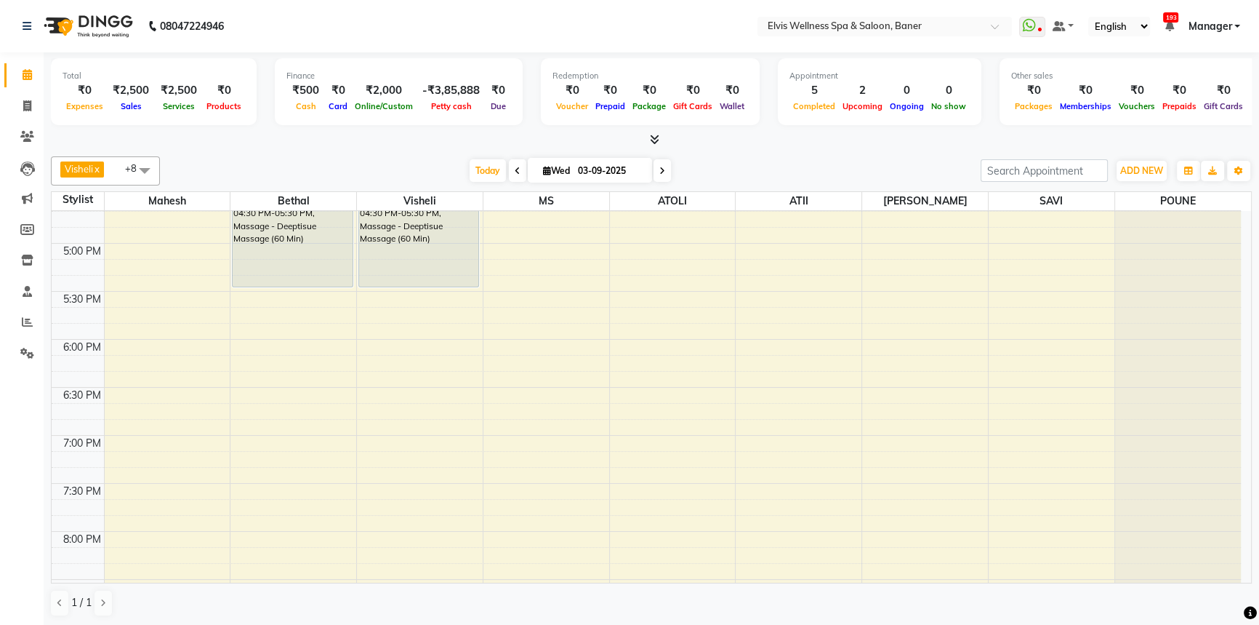
click at [682, 171] on div "[DATE] [DATE]" at bounding box center [570, 171] width 806 height 22
click at [830, 141] on div at bounding box center [651, 139] width 1201 height 15
click at [829, 148] on div "Total ₹0 Expenses ₹2,500 Sales ₹2,500 Services ₹0 Products Finance ₹500 Cash ₹0…" at bounding box center [652, 339] width 1216 height 574
click at [828, 148] on div "Total ₹0 Expenses ₹2,500 Sales ₹2,500 Services ₹0 Products Finance ₹500 Cash ₹0…" at bounding box center [652, 339] width 1216 height 574
drag, startPoint x: 828, startPoint y: 148, endPoint x: 863, endPoint y: 157, distance: 36.0
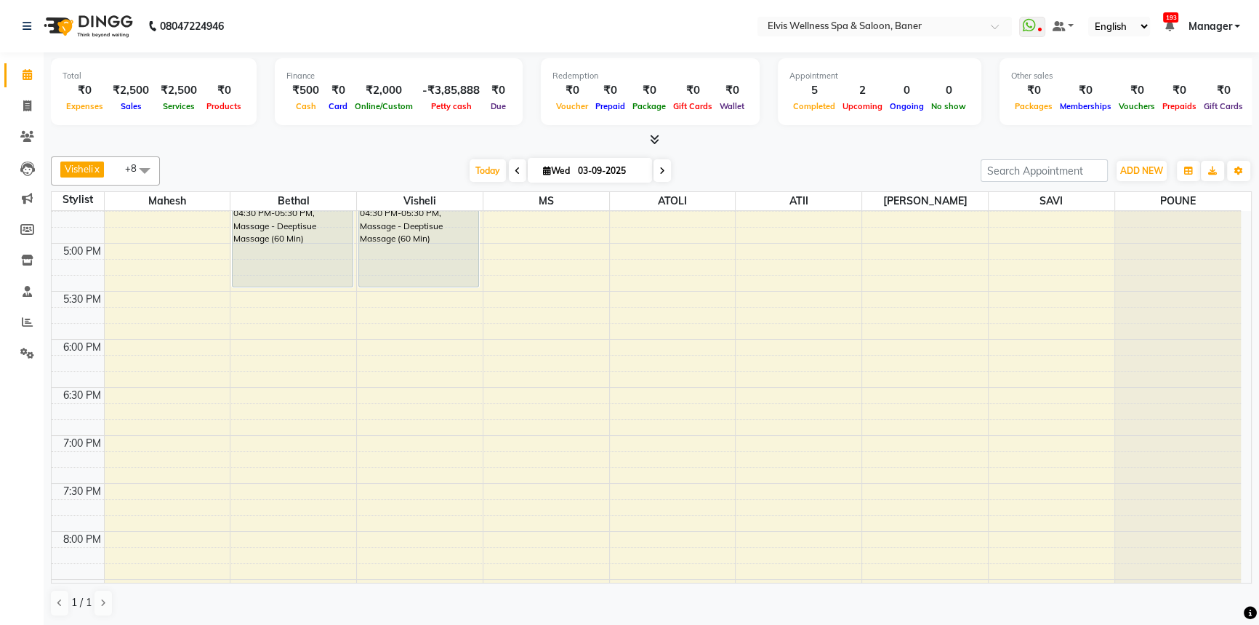
click at [830, 148] on div "Total ₹0 Expenses ₹2,500 Sales ₹2,500 Services ₹0 Products Finance ₹500 Cash ₹0…" at bounding box center [652, 339] width 1216 height 574
click at [477, 168] on span "Today" at bounding box center [488, 170] width 36 height 23
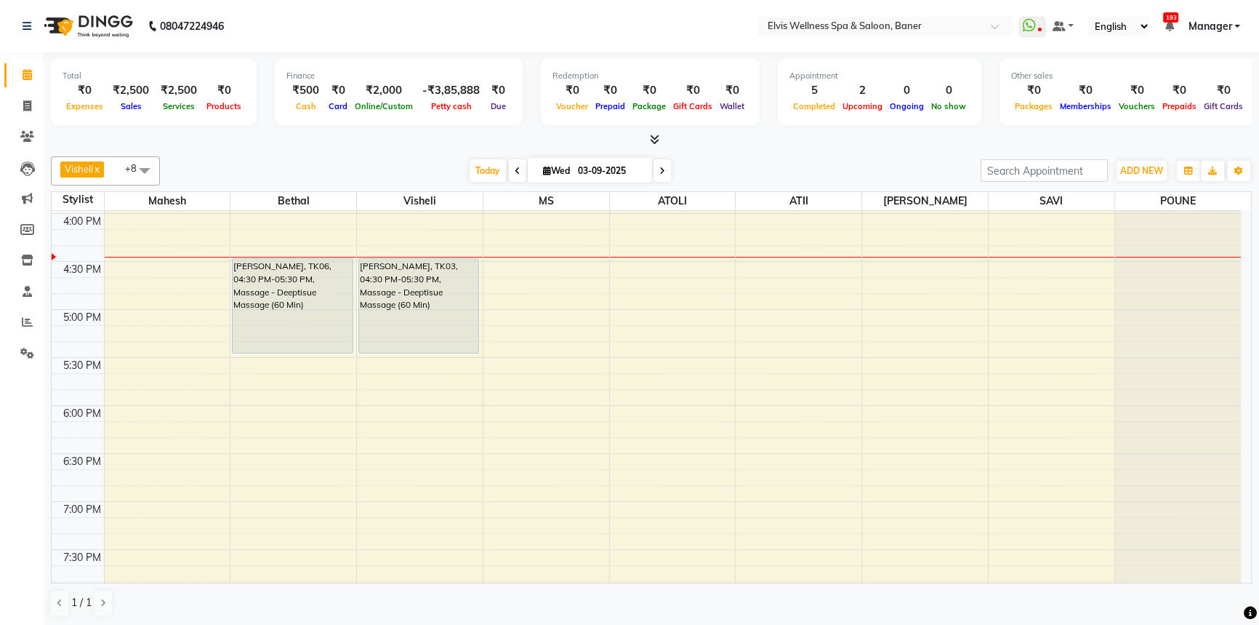
click at [762, 172] on div "[DATE] [DATE]" at bounding box center [570, 171] width 806 height 22
click at [485, 169] on span "Today" at bounding box center [488, 170] width 36 height 23
click at [800, 160] on div "[DATE] [DATE]" at bounding box center [570, 171] width 806 height 22
click at [802, 160] on div "[DATE] [DATE]" at bounding box center [570, 171] width 806 height 22
click at [473, 177] on span "Today" at bounding box center [488, 170] width 36 height 23
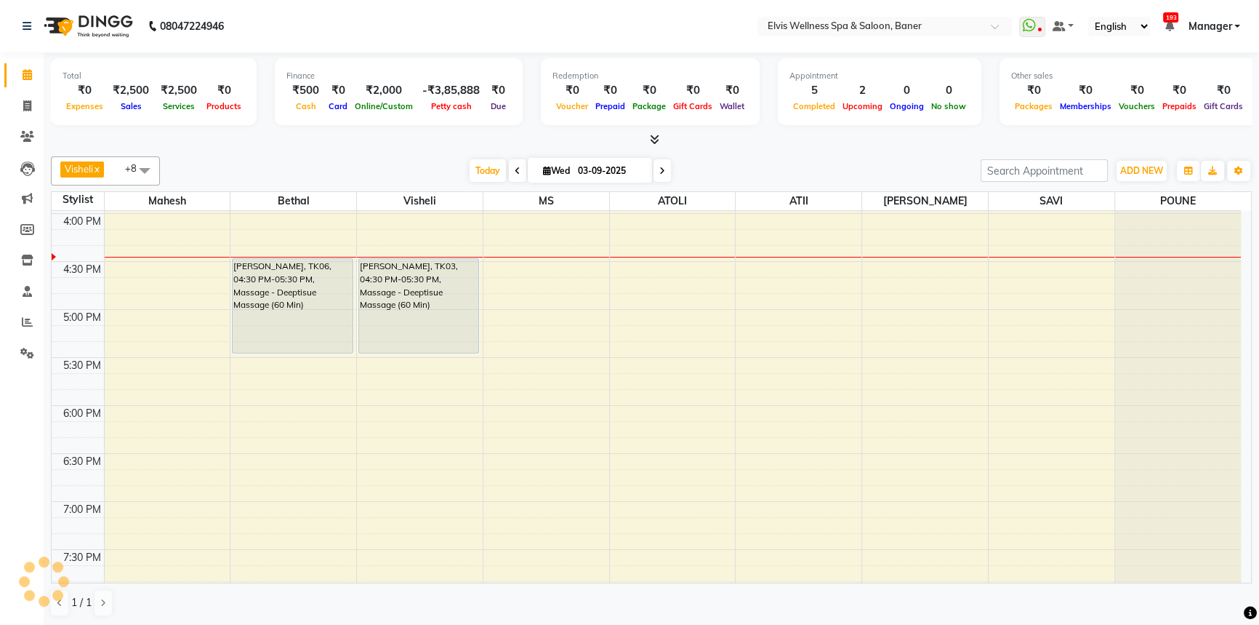
click at [746, 152] on div "Visheli x MS x Bethal x ATOLI x ATII x SAVI x [PERSON_NAME] [PERSON_NAME] x +8 …" at bounding box center [651, 387] width 1201 height 472
click at [782, 135] on div at bounding box center [651, 139] width 1201 height 15
click at [800, 169] on div "[DATE] [DATE]" at bounding box center [570, 171] width 806 height 22
click at [470, 167] on span "Today" at bounding box center [488, 170] width 36 height 23
click at [476, 169] on span "Today" at bounding box center [488, 170] width 36 height 23
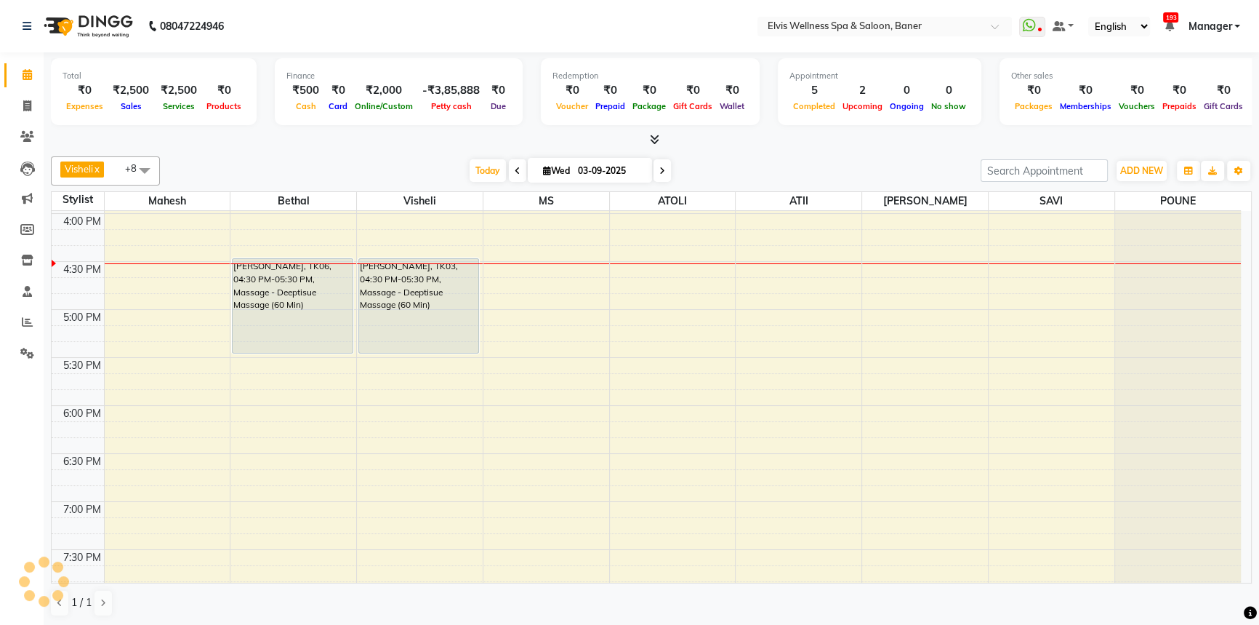
click at [436, 154] on div "Visheli x MS x Bethal x ATOLI x ATII x SAVI x [PERSON_NAME] [PERSON_NAME] x +8 …" at bounding box center [651, 387] width 1201 height 472
click at [448, 160] on div "[DATE] [DATE]" at bounding box center [570, 171] width 806 height 22
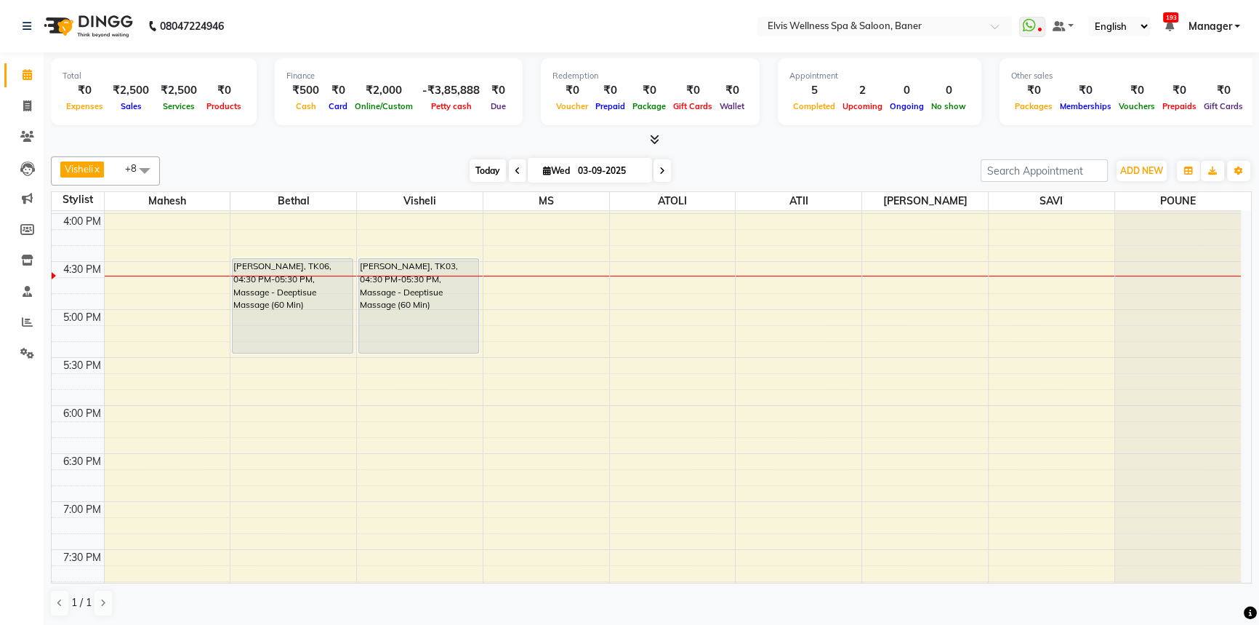
click at [473, 162] on span "Today" at bounding box center [488, 170] width 36 height 23
drag, startPoint x: 484, startPoint y: 169, endPoint x: 455, endPoint y: 169, distance: 29.1
click at [484, 168] on span "Today" at bounding box center [488, 170] width 36 height 23
drag, startPoint x: 455, startPoint y: 169, endPoint x: 479, endPoint y: 169, distance: 24.0
click at [465, 169] on div "[DATE] [DATE]" at bounding box center [570, 171] width 806 height 22
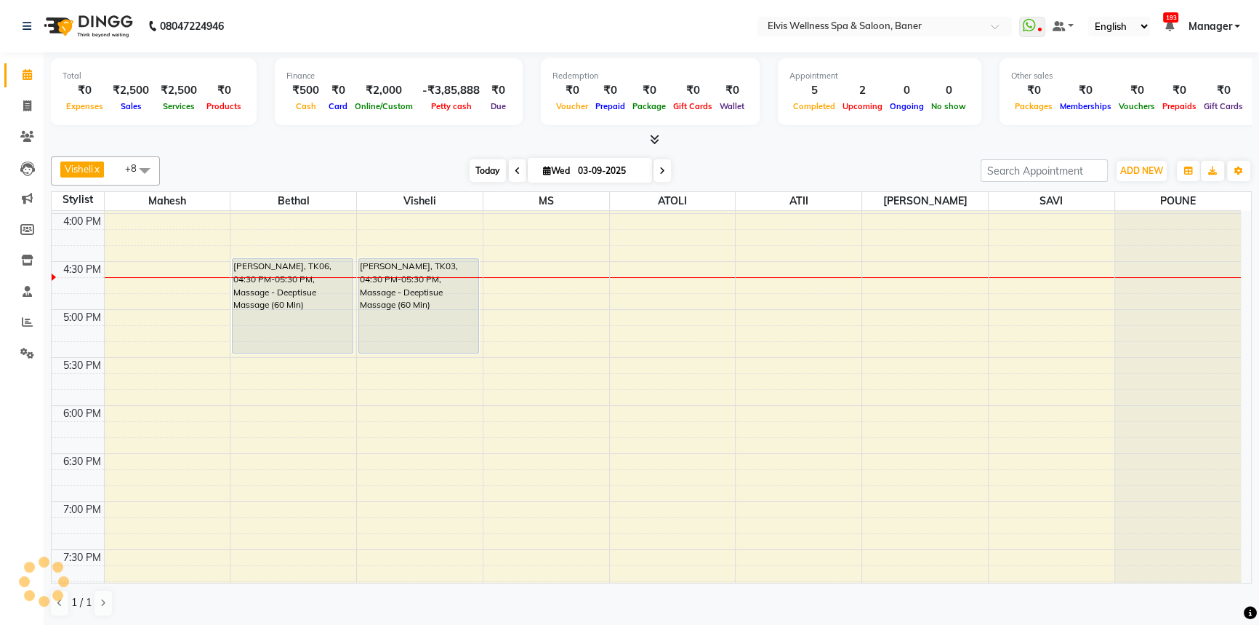
click at [479, 169] on span "Today" at bounding box center [488, 170] width 36 height 23
click at [441, 164] on div "[DATE] [DATE]" at bounding box center [570, 171] width 806 height 22
click at [457, 167] on div "[DATE] [DATE]" at bounding box center [570, 171] width 806 height 22
click at [479, 165] on span "Today" at bounding box center [488, 170] width 36 height 23
drag, startPoint x: 480, startPoint y: 167, endPoint x: 449, endPoint y: 172, distance: 31.7
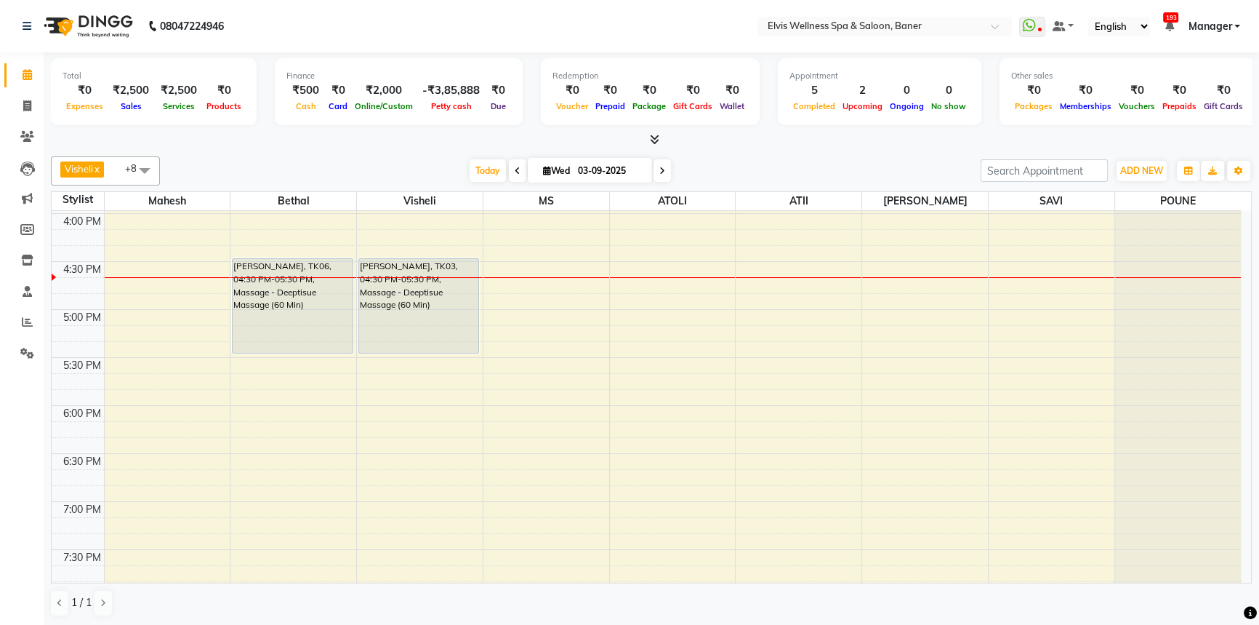
click at [470, 170] on span "Today" at bounding box center [488, 170] width 36 height 23
drag, startPoint x: 449, startPoint y: 172, endPoint x: 465, endPoint y: 172, distance: 16.0
click at [451, 172] on div "[DATE] [DATE]" at bounding box center [570, 171] width 806 height 22
click at [468, 172] on div "[DATE] [DATE]" at bounding box center [570, 171] width 204 height 22
click at [458, 172] on div "[DATE] [DATE]" at bounding box center [570, 171] width 806 height 22
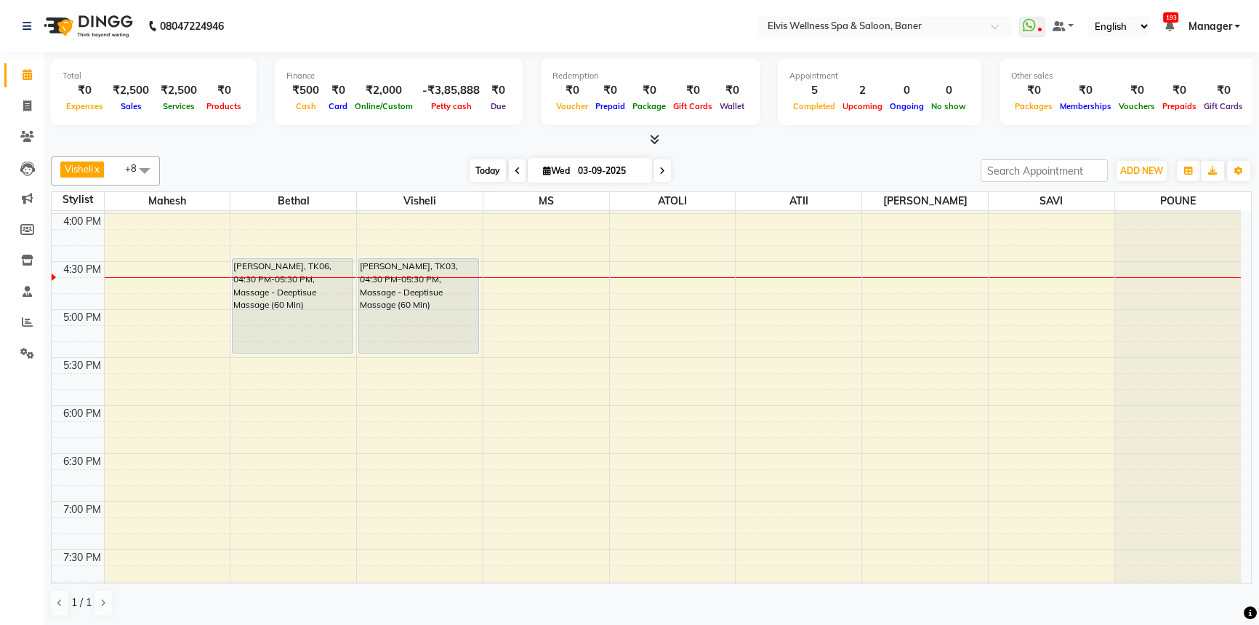
click at [470, 171] on span "Today" at bounding box center [488, 170] width 36 height 23
click at [476, 154] on div "Visheli x MS x Bethal x ATOLI x ATII x SAVI x [PERSON_NAME] [PERSON_NAME] x +8 …" at bounding box center [651, 387] width 1201 height 472
drag, startPoint x: 454, startPoint y: 169, endPoint x: 473, endPoint y: 167, distance: 18.3
click at [456, 169] on div "[DATE] [DATE]" at bounding box center [570, 171] width 806 height 22
click at [473, 167] on span "Today" at bounding box center [488, 170] width 36 height 23
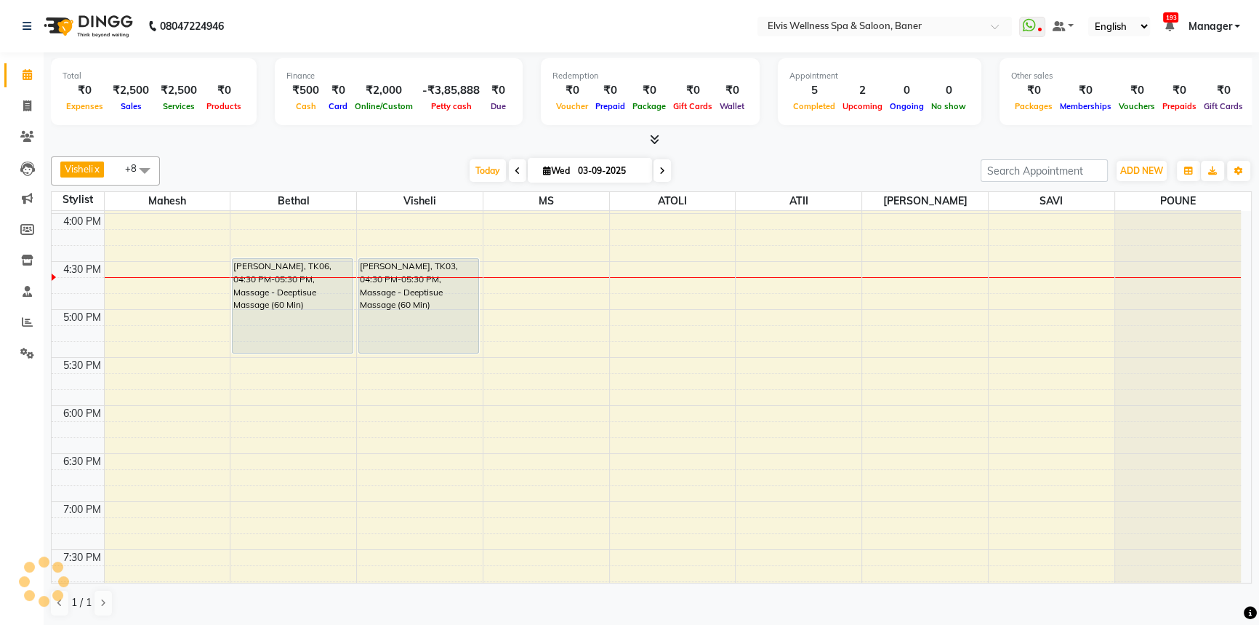
scroll to position [0, 0]
click at [480, 167] on span "Today" at bounding box center [488, 170] width 36 height 23
click at [450, 168] on div "[DATE] [DATE]" at bounding box center [570, 171] width 806 height 22
click at [473, 170] on span "Today" at bounding box center [488, 170] width 36 height 23
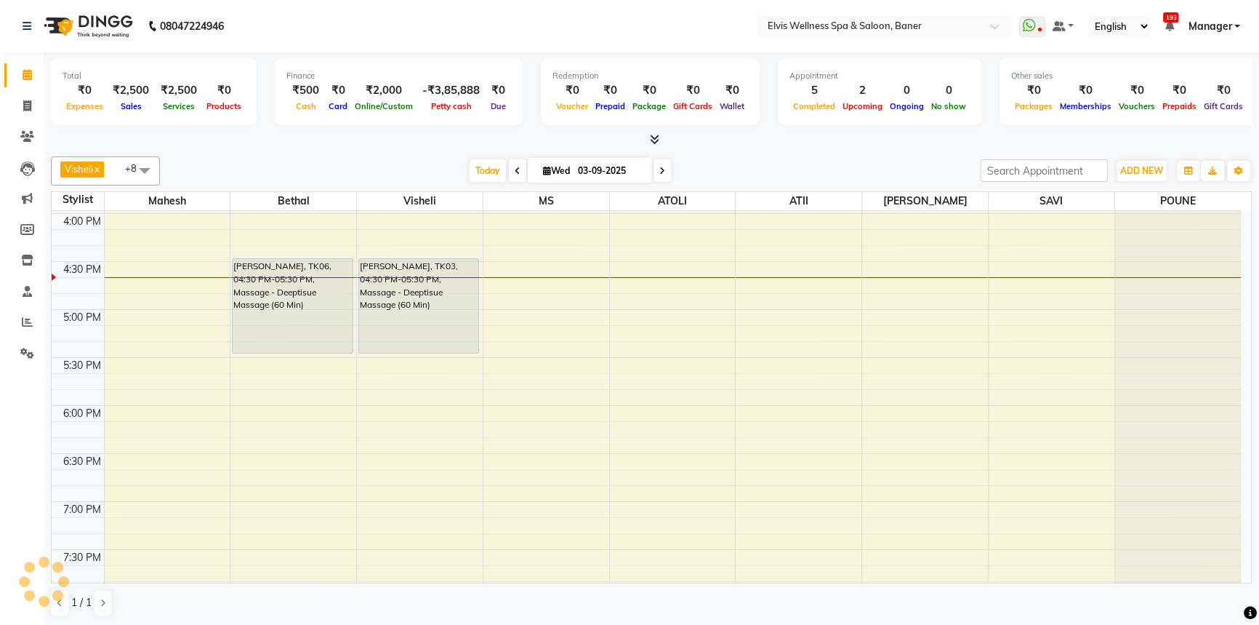
click at [462, 172] on div "[DATE] [DATE]" at bounding box center [570, 171] width 806 height 22
click at [735, 168] on div "[DATE] [DATE]" at bounding box center [570, 171] width 806 height 22
click at [502, 176] on span "Today" at bounding box center [488, 170] width 36 height 23
click at [702, 147] on div "Total ₹0 Expenses ₹2,500 Sales ₹2,500 Services ₹0 Products Finance ₹500 Cash ₹0…" at bounding box center [652, 339] width 1216 height 574
click at [484, 161] on span "Today" at bounding box center [488, 170] width 36 height 23
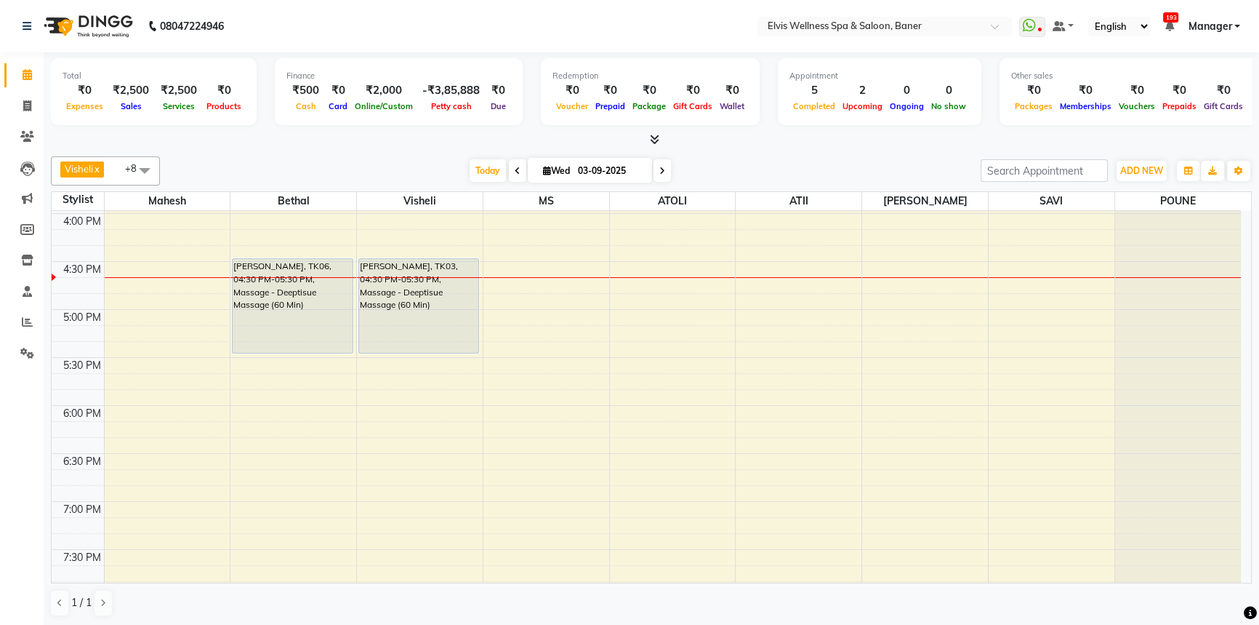
click at [740, 140] on div at bounding box center [651, 139] width 1201 height 15
click at [528, 166] on span "Wed 03-09-2025" at bounding box center [590, 170] width 124 height 25
click at [723, 161] on div "[DATE] [DATE]" at bounding box center [570, 171] width 806 height 22
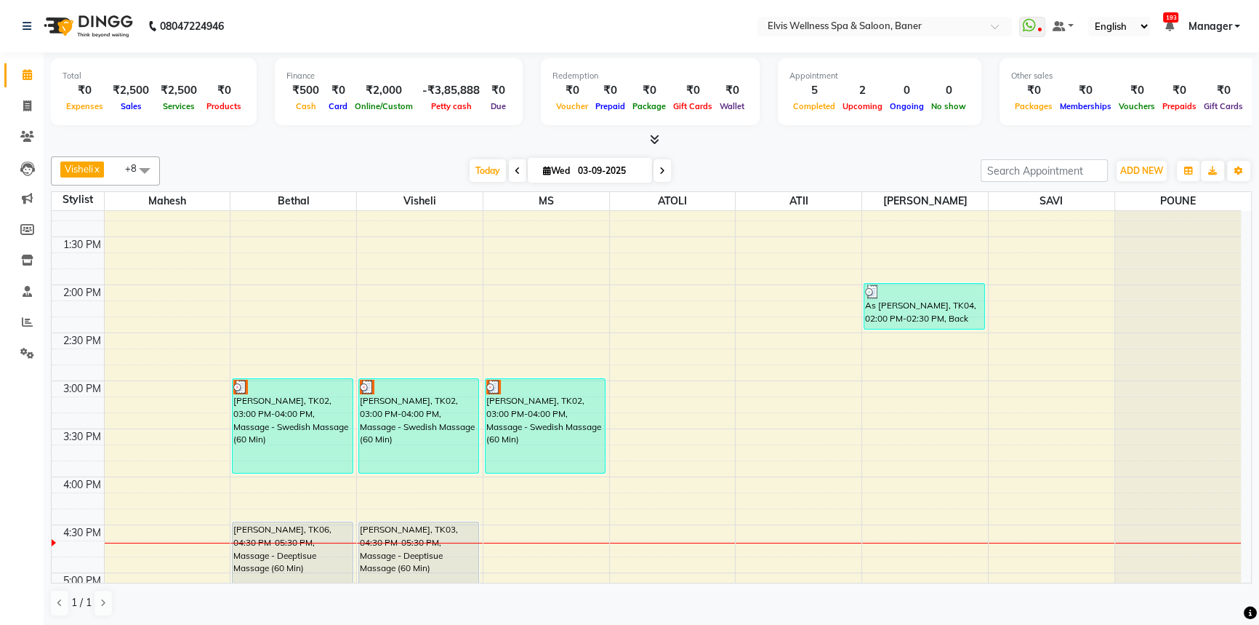
scroll to position [501, 0]
click at [473, 177] on span "Today" at bounding box center [488, 170] width 36 height 23
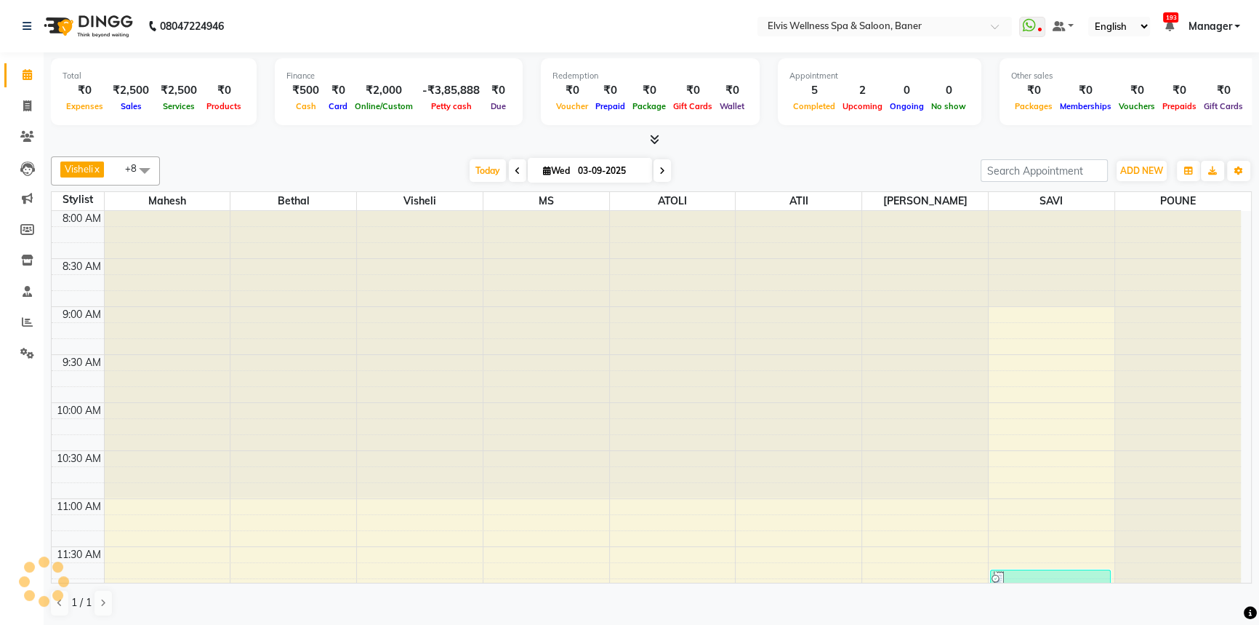
drag, startPoint x: 443, startPoint y: 180, endPoint x: 480, endPoint y: 167, distance: 39.1
click at [458, 176] on div "[DATE] [DATE]" at bounding box center [570, 171] width 806 height 22
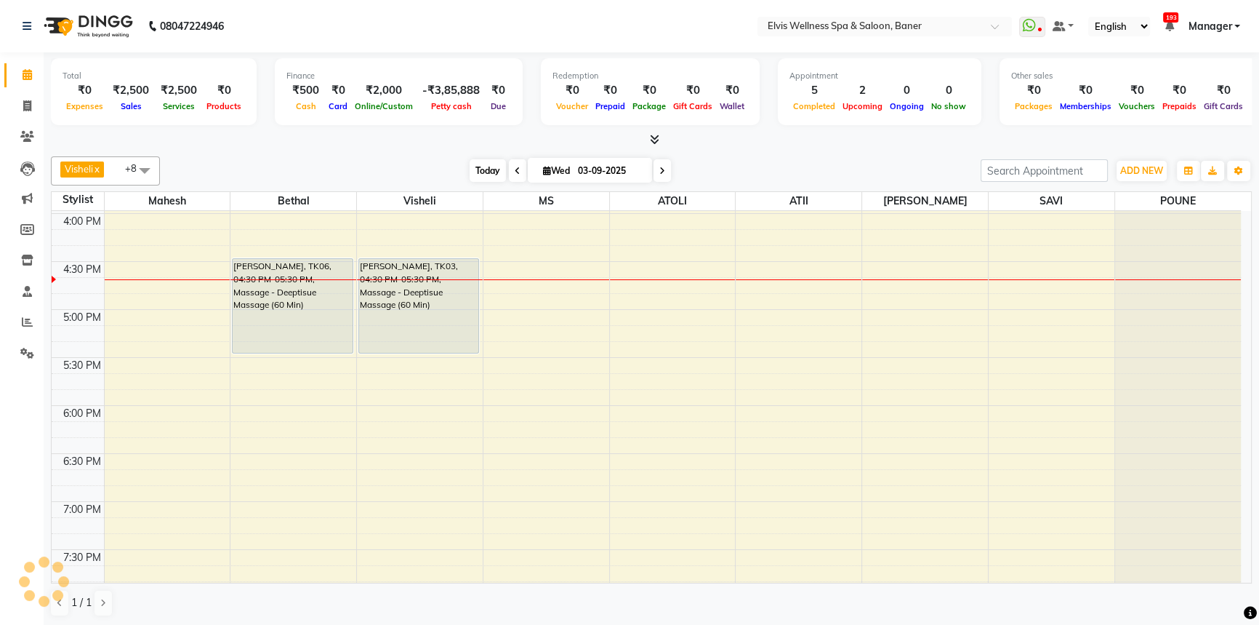
click at [480, 167] on span "Today" at bounding box center [488, 170] width 36 height 23
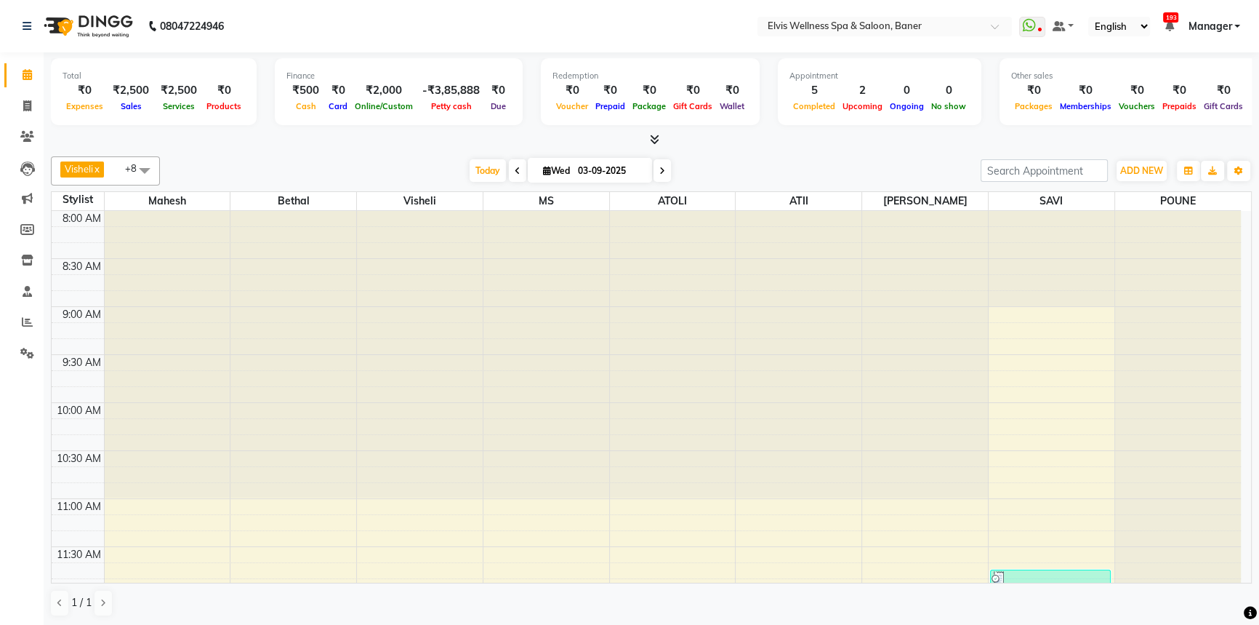
click at [329, 164] on div "[DATE] [DATE]" at bounding box center [570, 171] width 806 height 22
click at [29, 132] on icon at bounding box center [27, 136] width 14 height 11
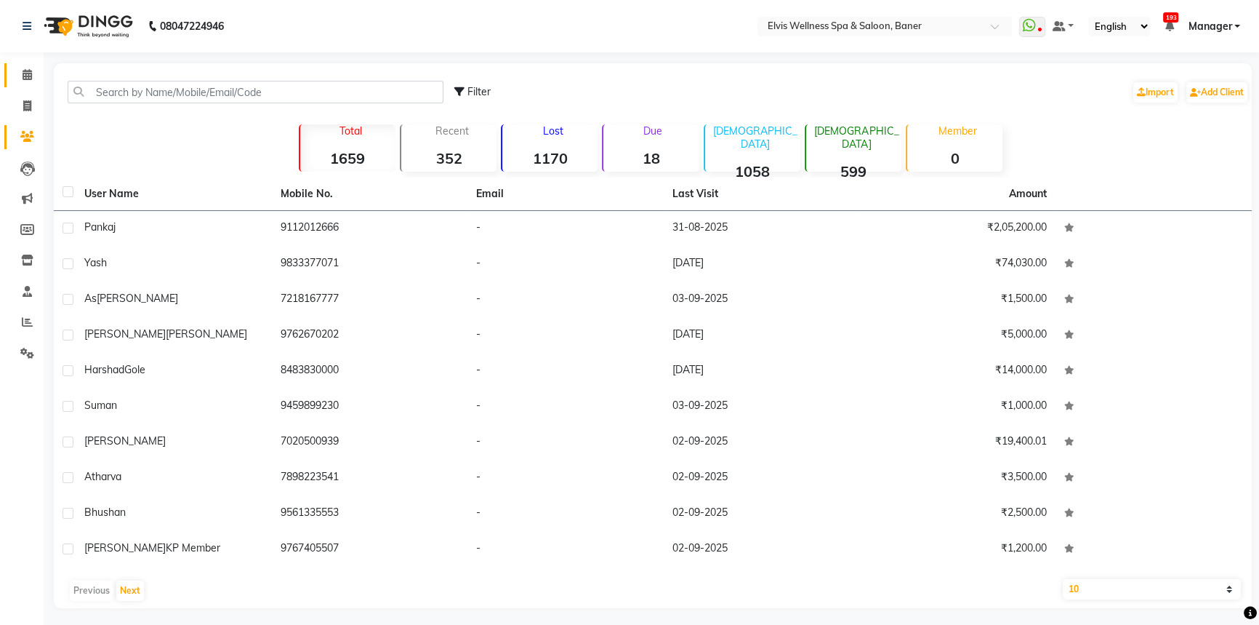
click at [13, 77] on link "Calendar" at bounding box center [21, 75] width 35 height 24
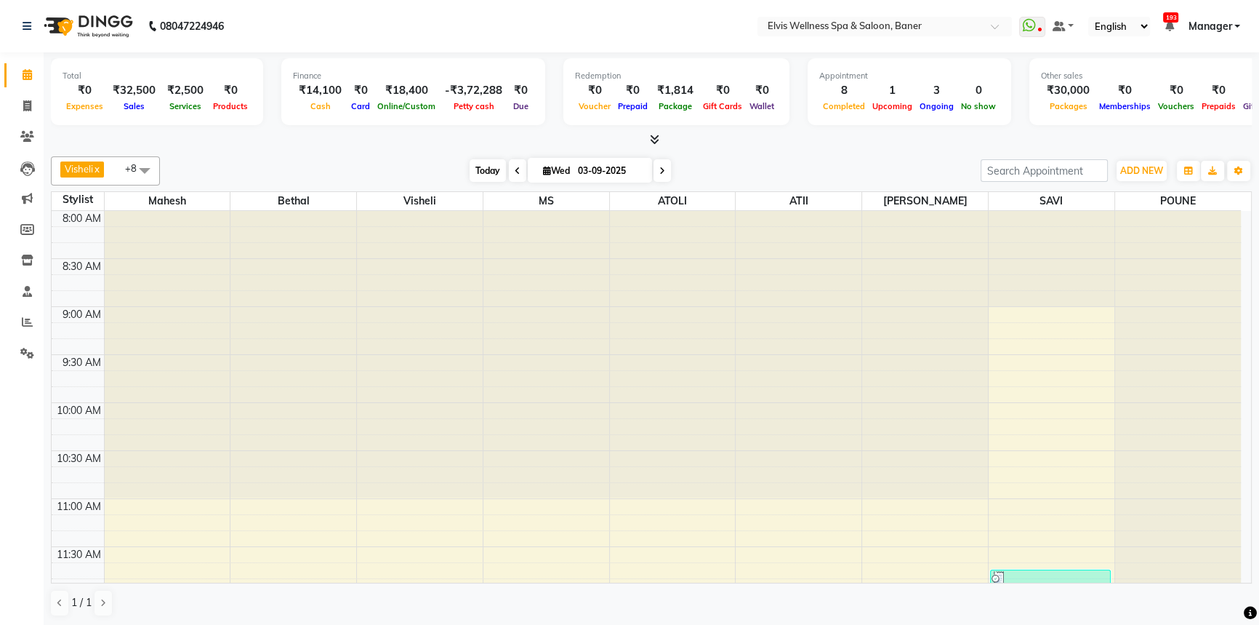
click at [486, 169] on span "Today" at bounding box center [488, 170] width 36 height 23
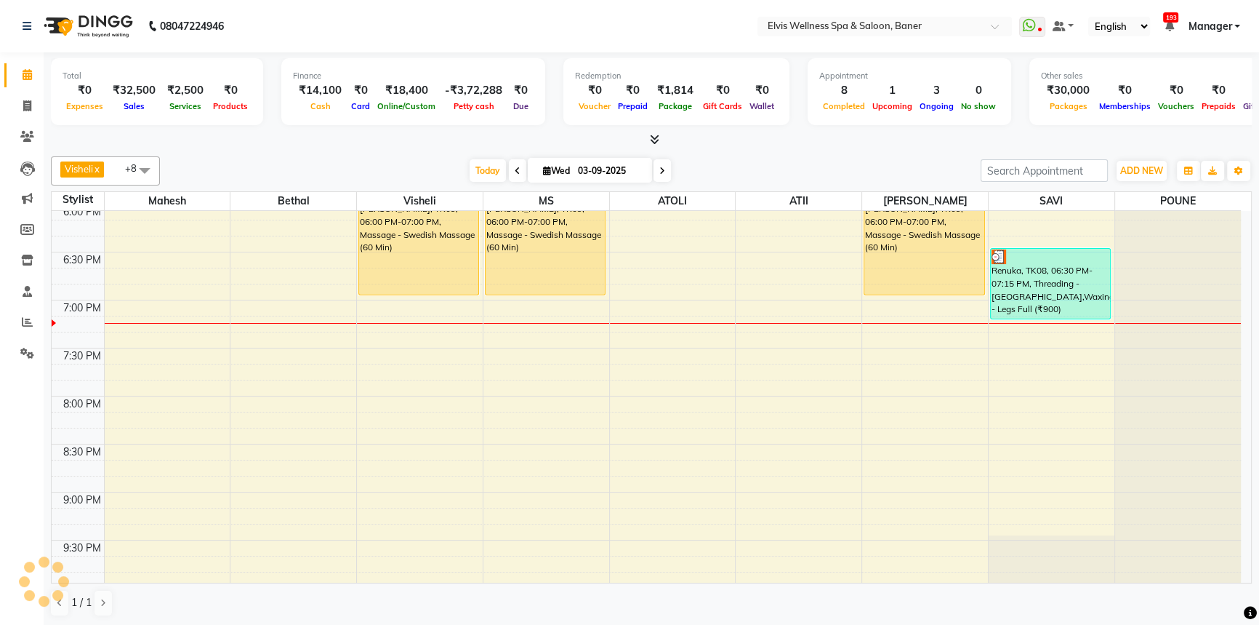
click at [798, 161] on div "[DATE] [DATE]" at bounding box center [570, 171] width 806 height 22
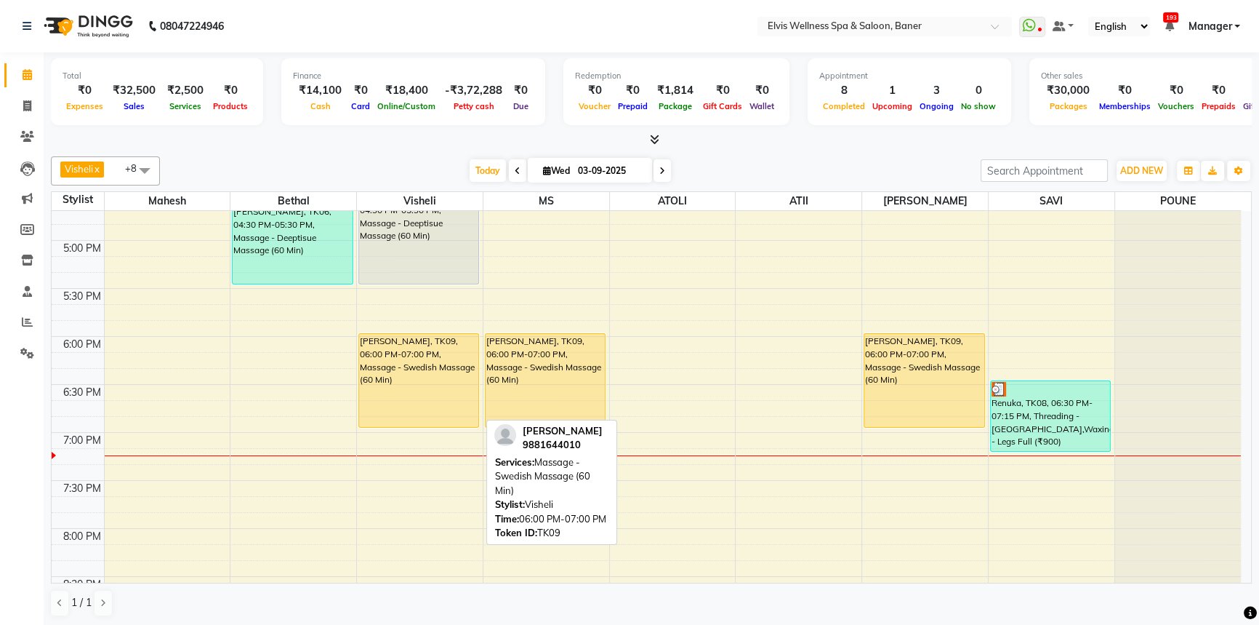
click at [393, 365] on div "[PERSON_NAME], TK09, 06:00 PM-07:00 PM, Massage - Swedish Massage (60 Min)" at bounding box center [418, 380] width 119 height 93
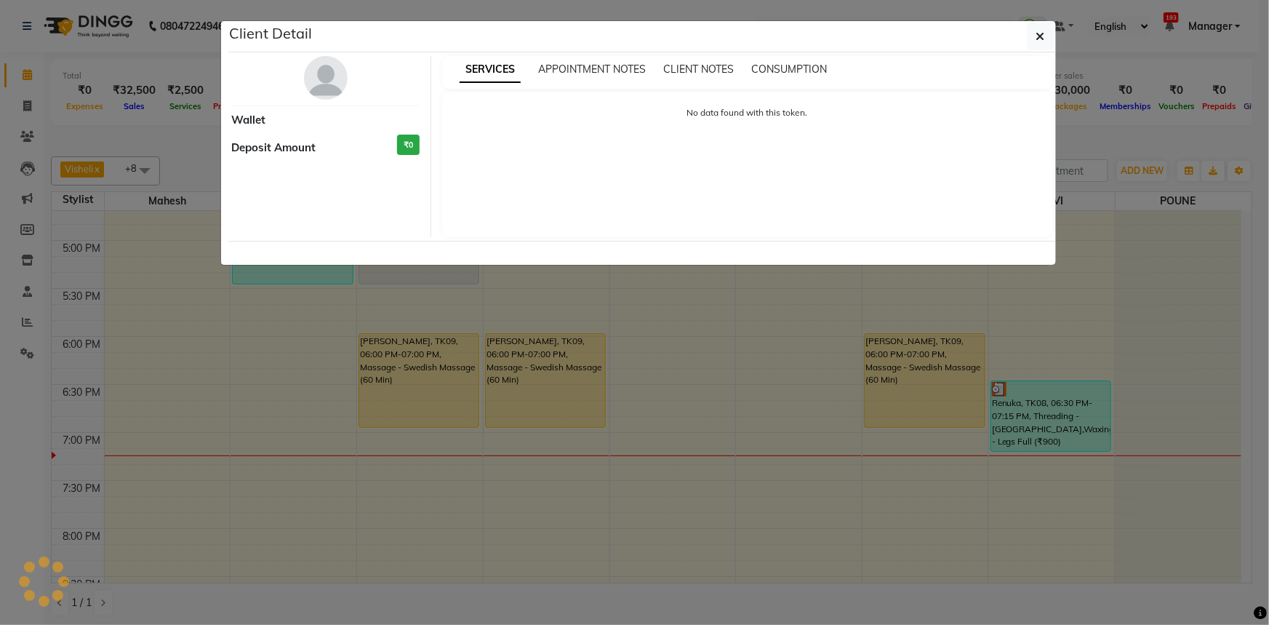
select select "1"
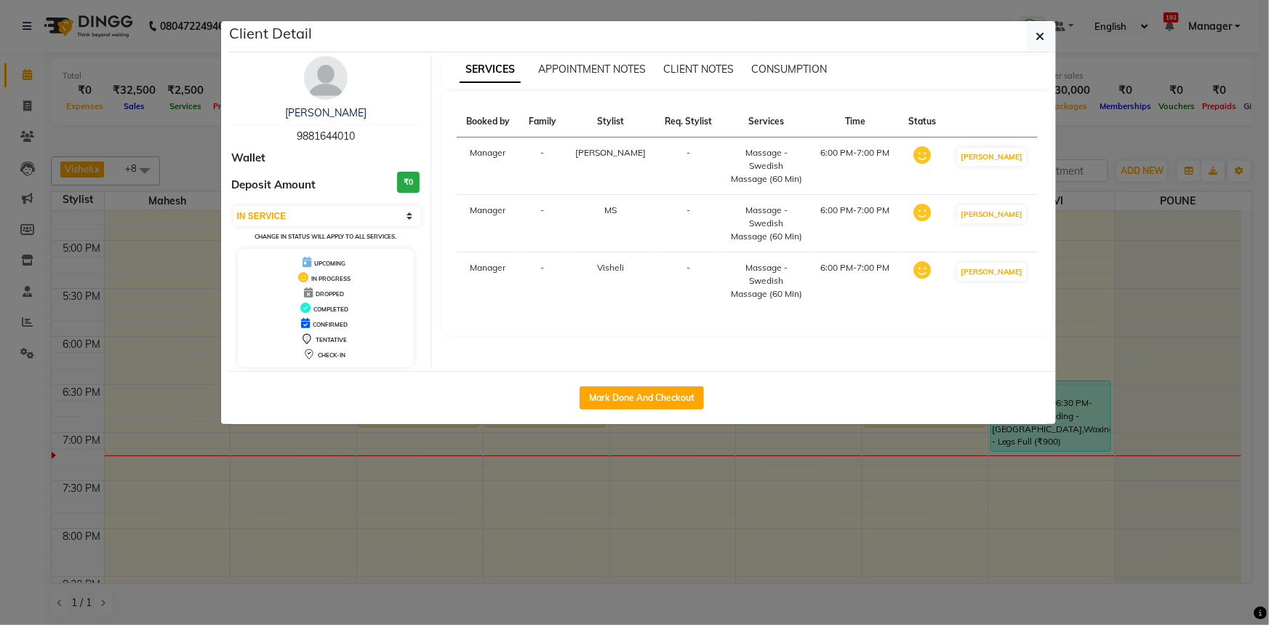
click at [652, 414] on div "Mark Done And Checkout" at bounding box center [642, 397] width 828 height 53
click at [651, 391] on button "Mark Done And Checkout" at bounding box center [642, 397] width 124 height 23
select select "service"
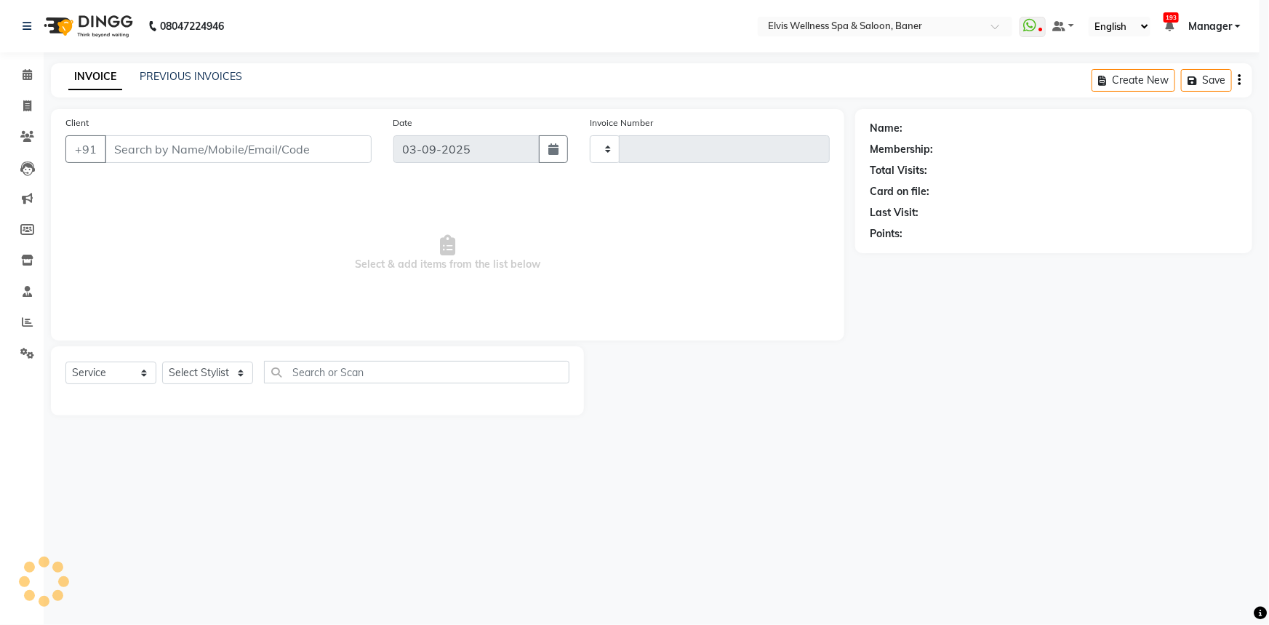
type input "1447"
select select "5735"
type input "9881644010"
select select "59823"
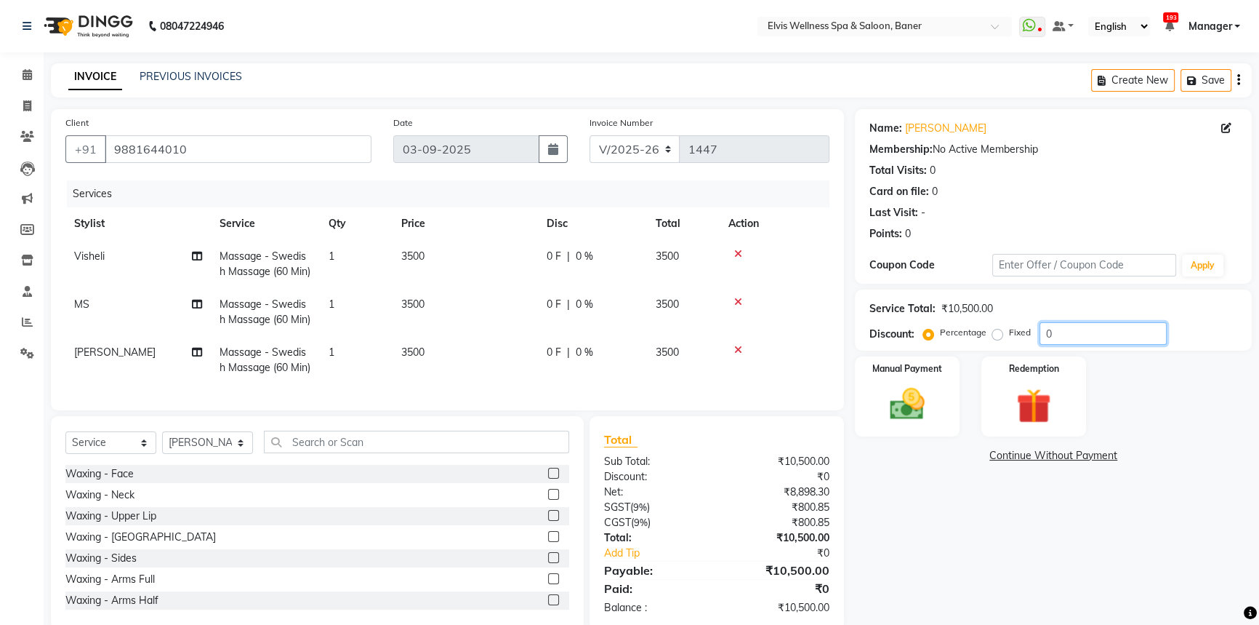
click at [1087, 340] on input "0" at bounding box center [1103, 333] width 127 height 23
click at [582, 267] on td "0 F | 0 %" at bounding box center [592, 264] width 109 height 48
select select "40637"
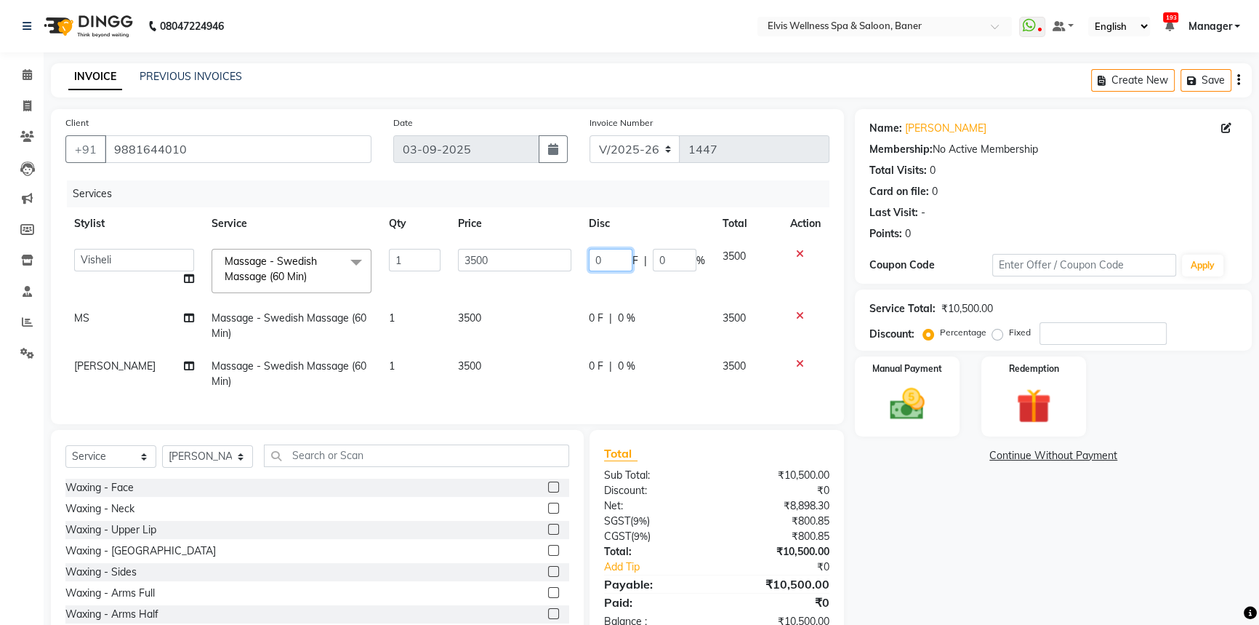
click at [629, 266] on input "0" at bounding box center [611, 260] width 44 height 23
type input "1000"
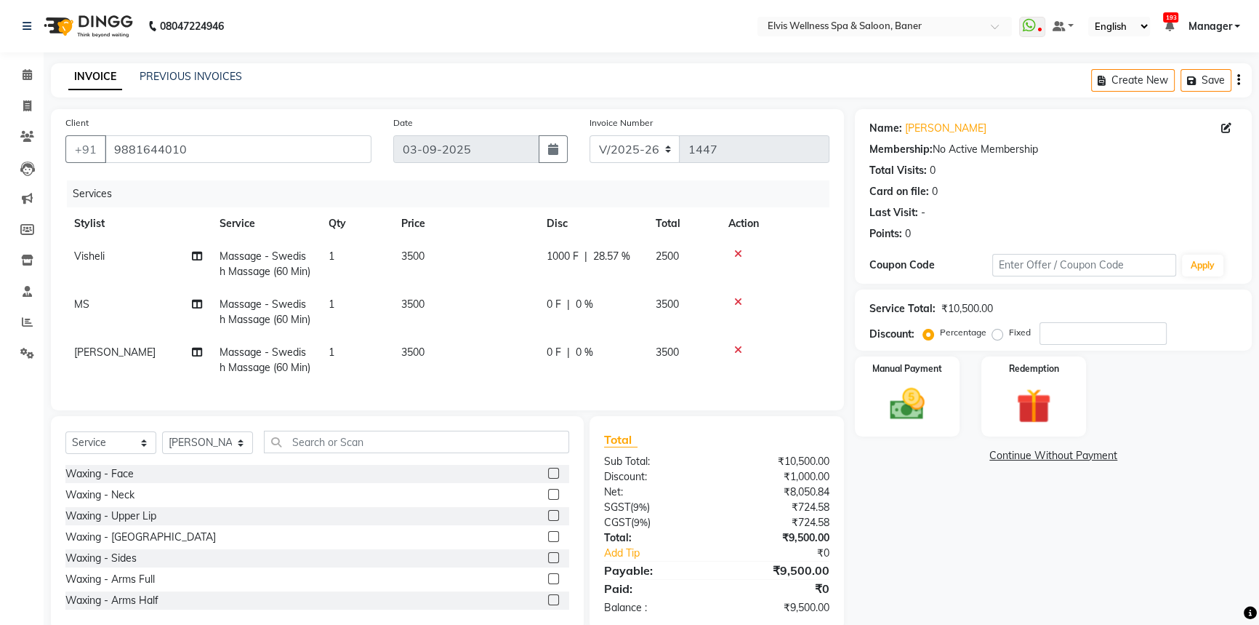
click at [671, 303] on tbody "Visheli Massage - Swedish Massage (60 Min) 1 3500 1000 F | 28.57 % 2500 MS Mass…" at bounding box center [447, 312] width 764 height 144
click at [593, 287] on td "1000 F | 28.57 %" at bounding box center [592, 264] width 109 height 48
select select "40637"
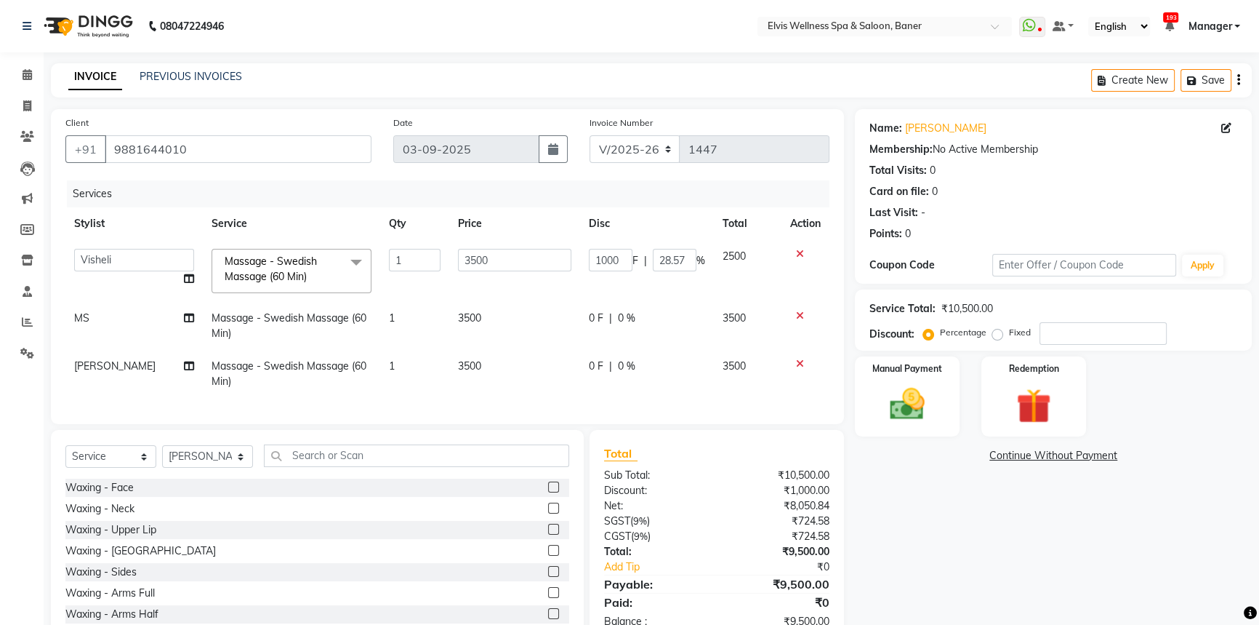
click at [593, 318] on span "0 F" at bounding box center [596, 318] width 15 height 15
select select "40639"
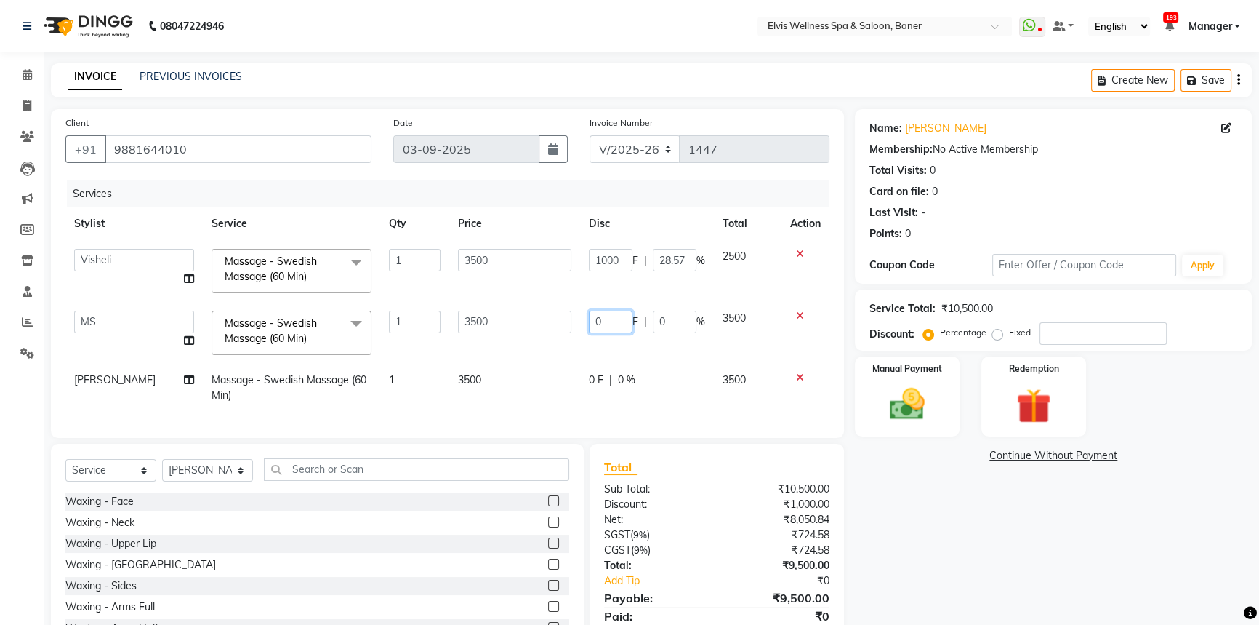
click at [589, 327] on input "0" at bounding box center [611, 322] width 44 height 23
click at [604, 327] on input "0" at bounding box center [611, 322] width 44 height 23
type input "1000"
click at [598, 343] on td "1000 F | 0 %" at bounding box center [647, 333] width 134 height 62
select select "40639"
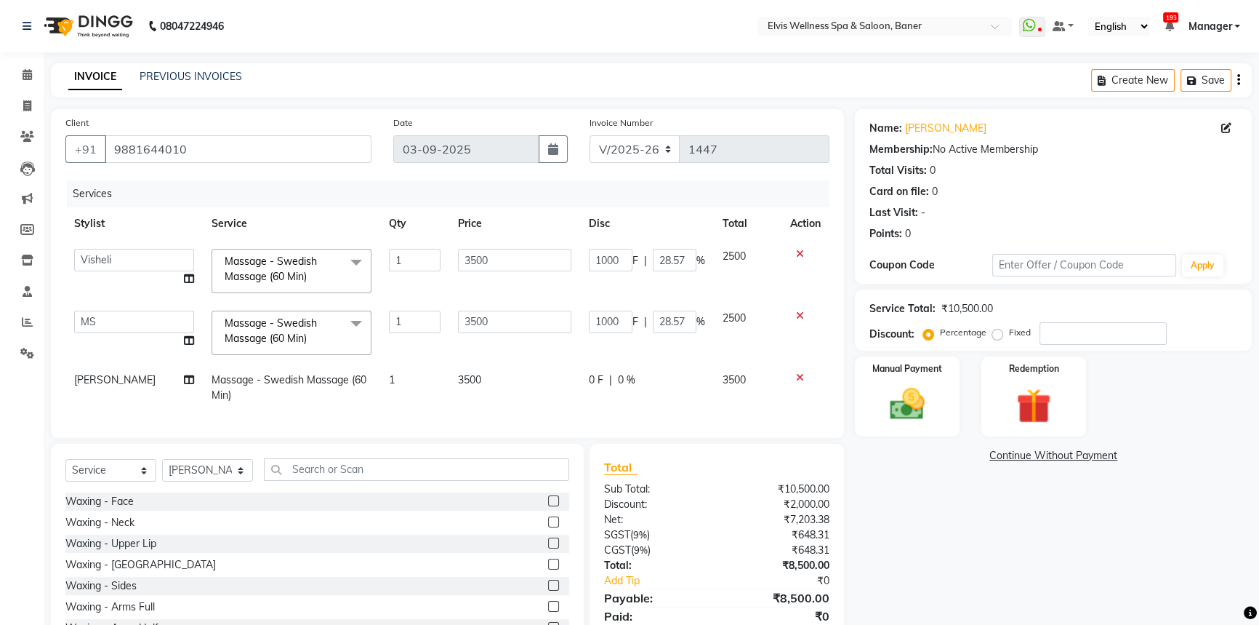
click at [604, 374] on div "0 F | 0 %" at bounding box center [647, 379] width 116 height 15
select select "59823"
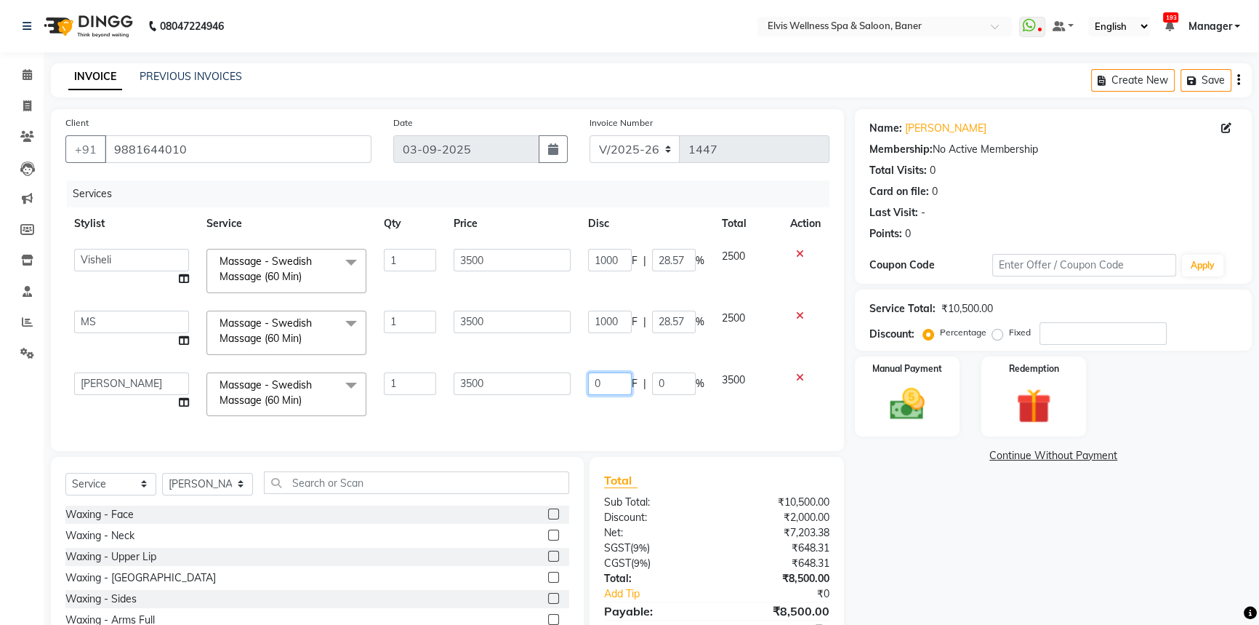
click at [597, 384] on input "0" at bounding box center [610, 383] width 44 height 23
type input "1000"
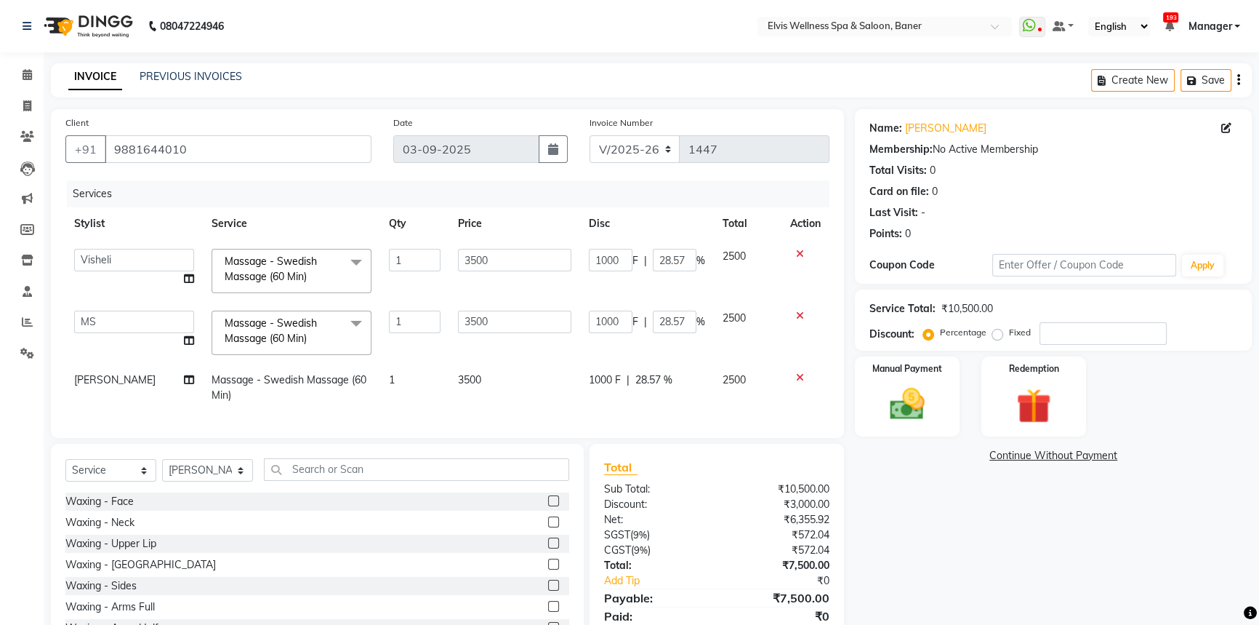
click at [601, 397] on td "1000 F | 28.57 %" at bounding box center [647, 388] width 134 height 48
select select "59823"
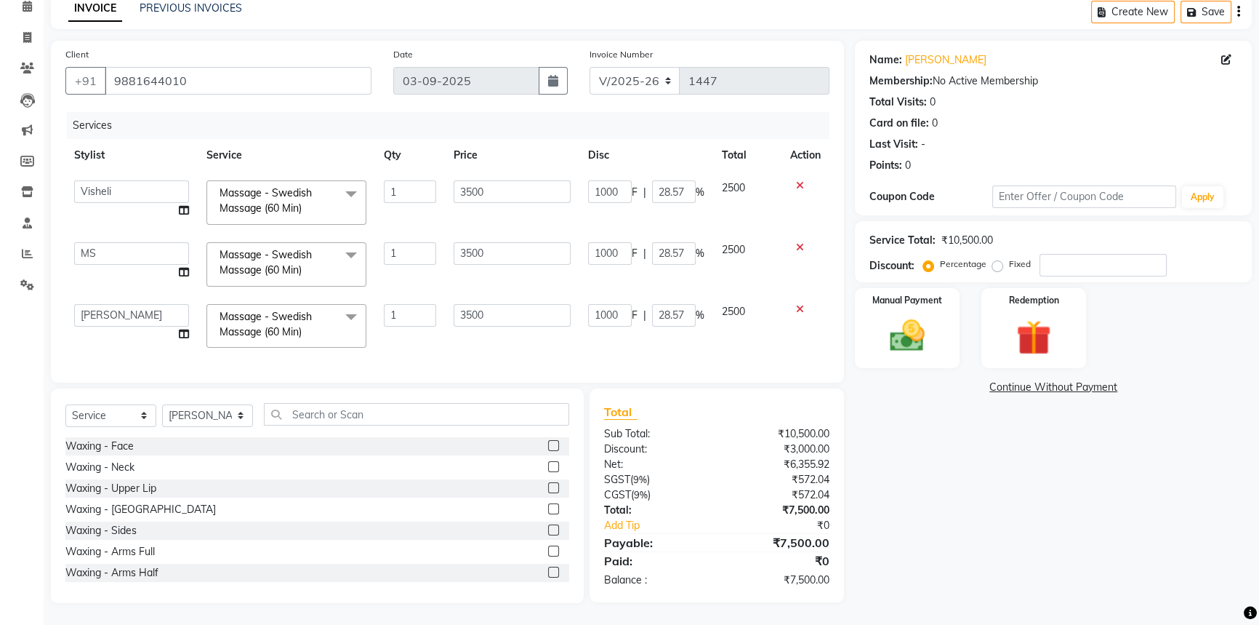
click at [1156, 452] on div "Name: Gundya Membership: No Active Membership Total Visits: 0 Card on file: 0 L…" at bounding box center [1059, 322] width 408 height 562
click at [950, 482] on div "Name: Gundya Membership: No Active Membership Total Visits: 0 Card on file: 0 L…" at bounding box center [1059, 322] width 408 height 562
click at [1083, 538] on div "Name: Gundya Membership: No Active Membership Total Visits: 0 Card on file: 0 L…" at bounding box center [1059, 322] width 408 height 562
click at [1065, 542] on div "Name: Gundya Membership: No Active Membership Total Visits: 0 Card on file: 0 L…" at bounding box center [1059, 322] width 408 height 562
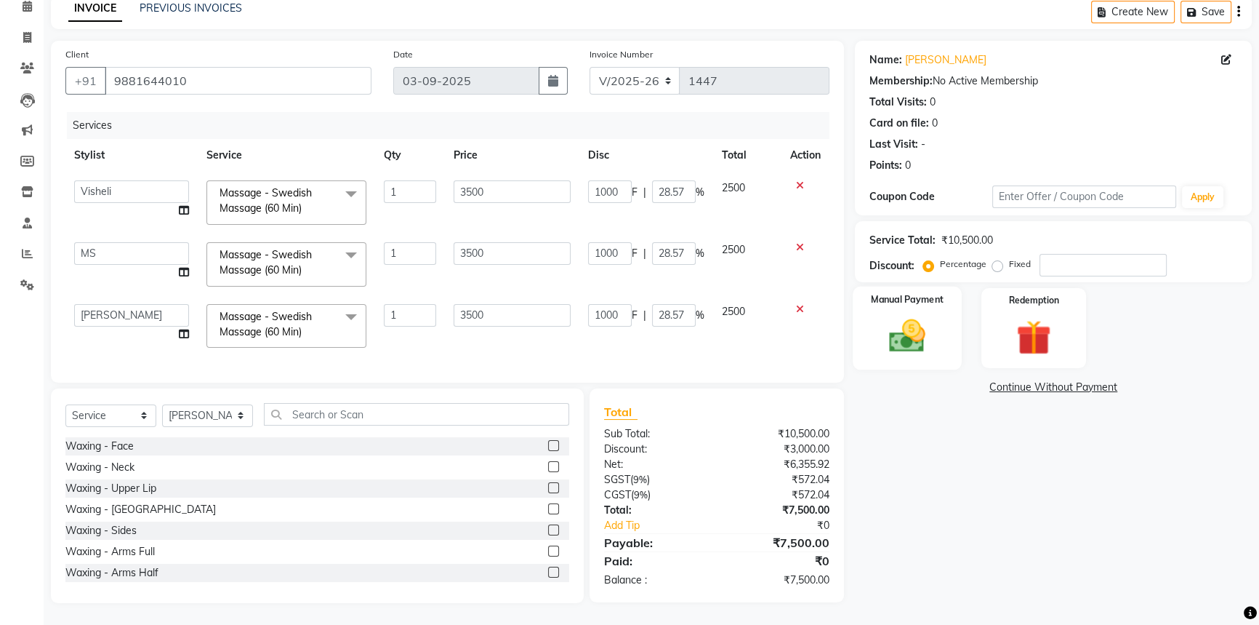
click at [930, 327] on img at bounding box center [907, 335] width 59 height 41
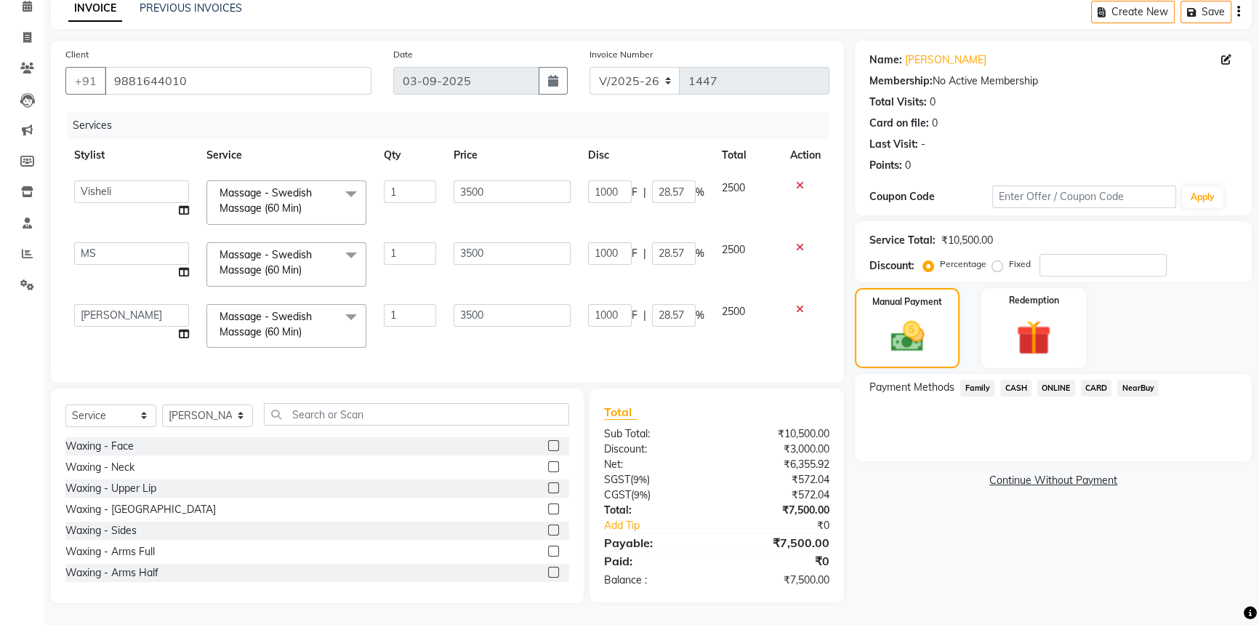
click at [1016, 554] on div "Name: Gundya Membership: No Active Membership Total Visits: 0 Card on file: 0 L…" at bounding box center [1059, 322] width 408 height 562
click at [1050, 380] on span "ONLINE" at bounding box center [1057, 388] width 38 height 17
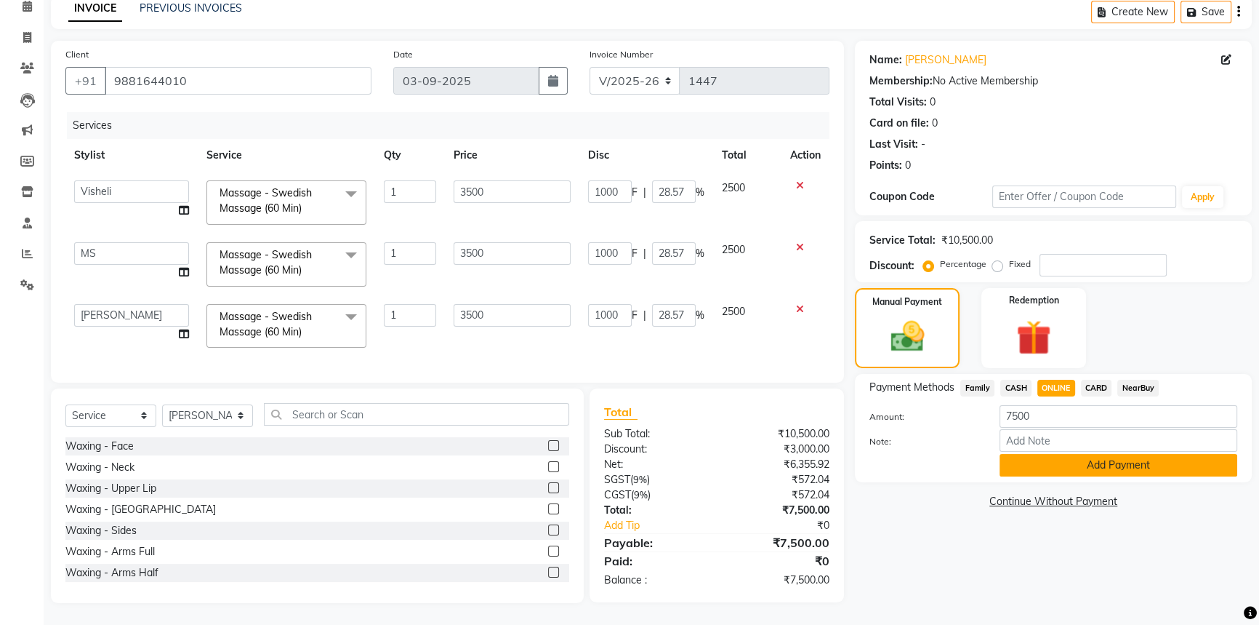
click at [1091, 454] on button "Add Payment" at bounding box center [1119, 465] width 238 height 23
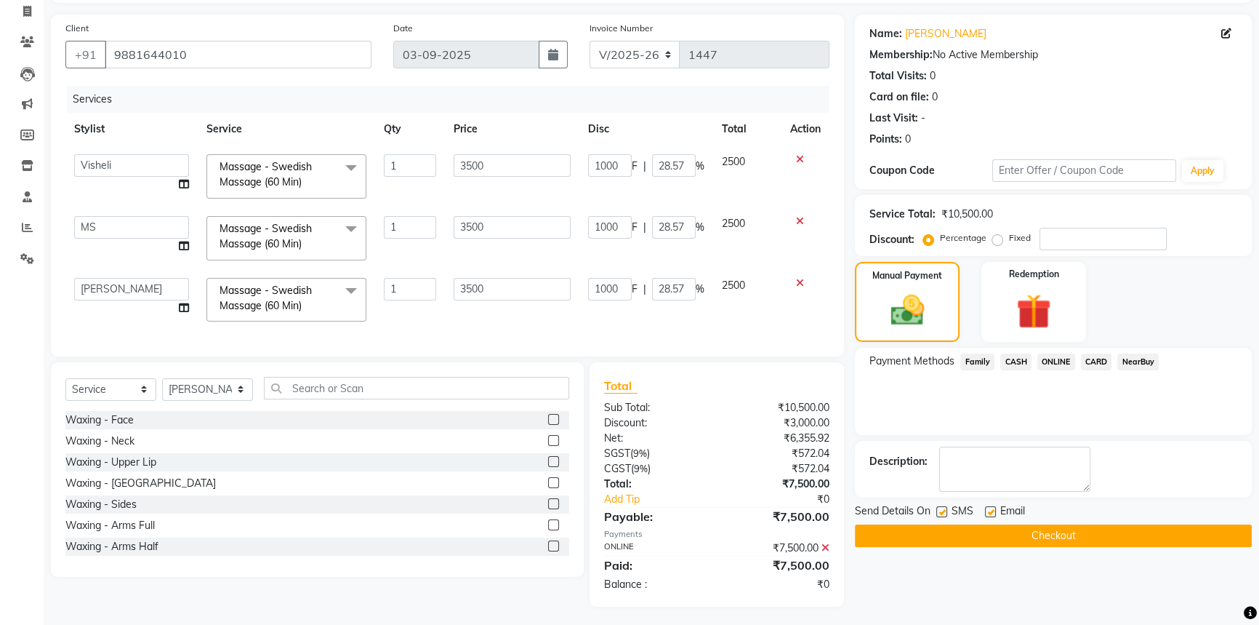
scroll to position [108, 0]
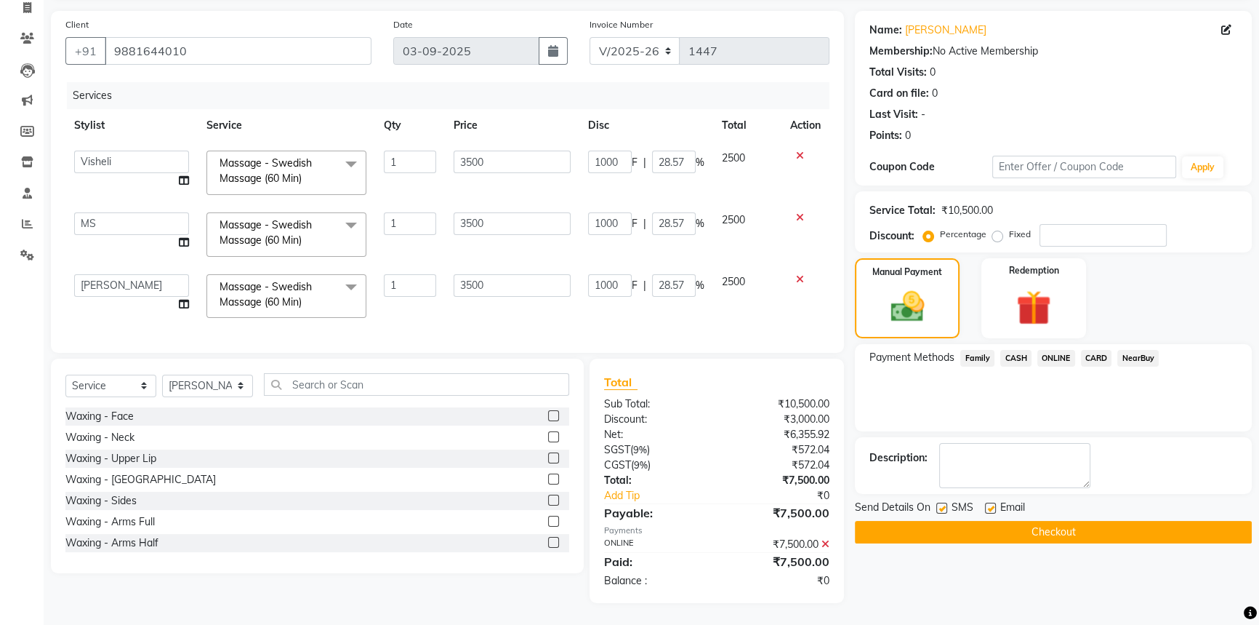
click at [1158, 407] on div "Payment Methods Family CASH ONLINE CARD NearBuy" at bounding box center [1053, 387] width 397 height 87
click at [1056, 521] on button "Checkout" at bounding box center [1053, 532] width 397 height 23
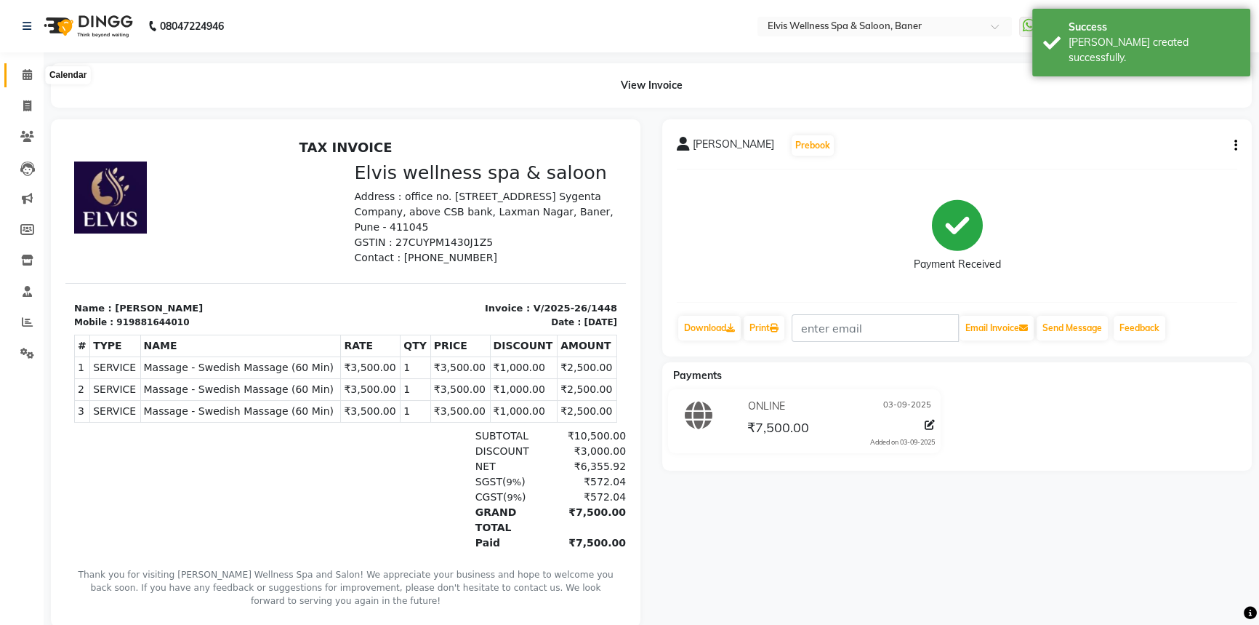
click at [17, 73] on span at bounding box center [27, 75] width 25 height 17
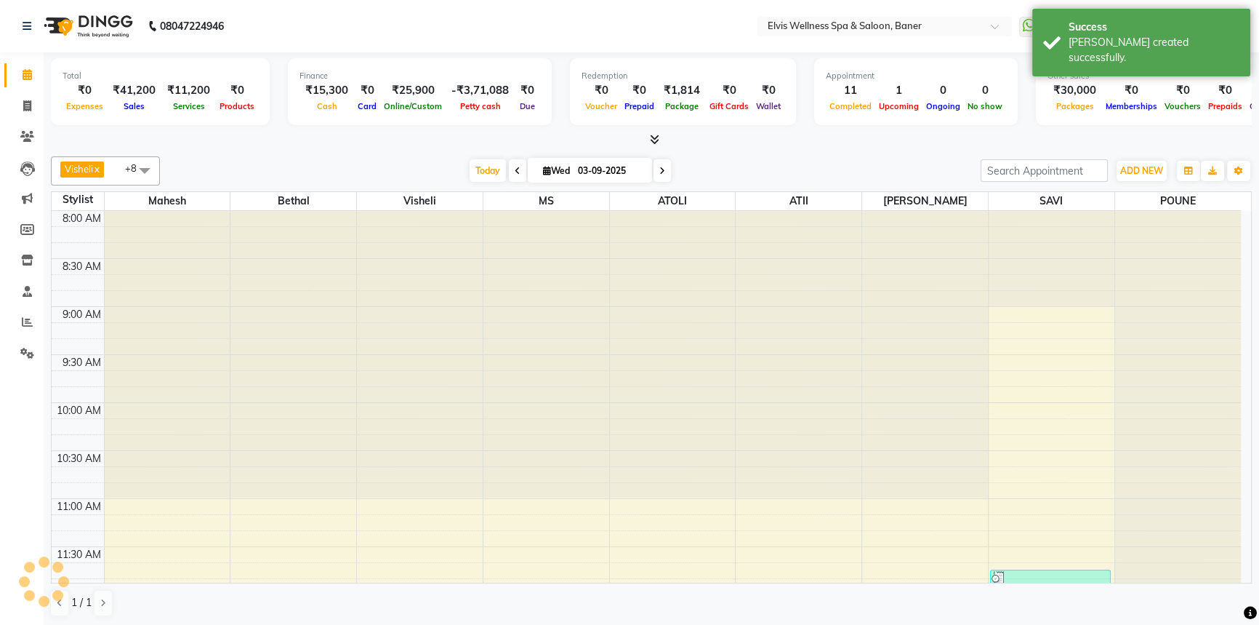
scroll to position [966, 0]
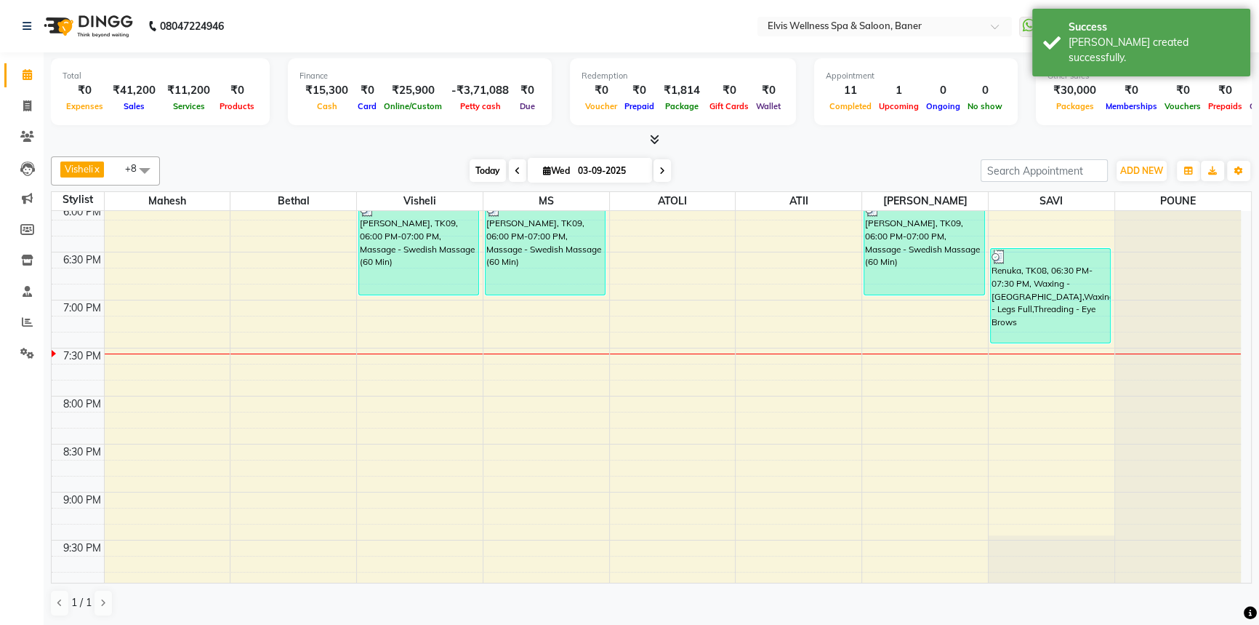
click at [476, 167] on span "Today" at bounding box center [488, 170] width 36 height 23
click at [732, 153] on div "Visheli x MS x Bethal x ATOLI x ATII x SAVI x [PERSON_NAME] [PERSON_NAME] x +8 …" at bounding box center [651, 387] width 1201 height 472
click at [36, 322] on span at bounding box center [27, 322] width 25 height 17
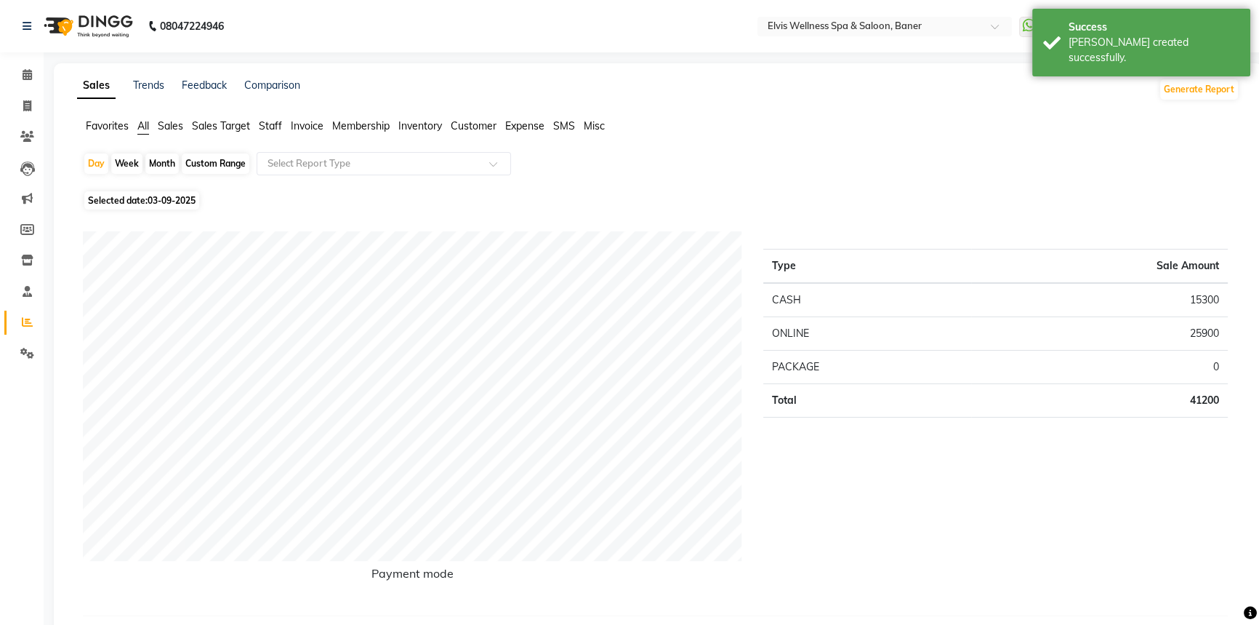
click at [156, 167] on div "Month" at bounding box center [161, 163] width 33 height 20
select select "9"
select select "2025"
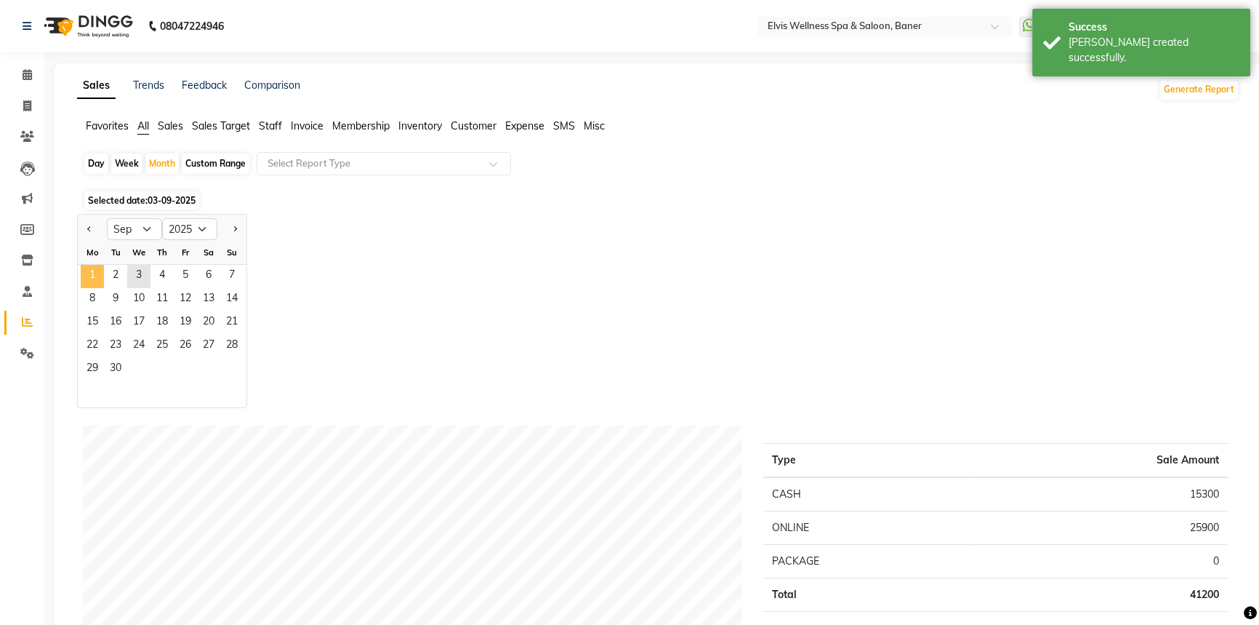
click at [101, 276] on span "1" at bounding box center [92, 276] width 23 height 23
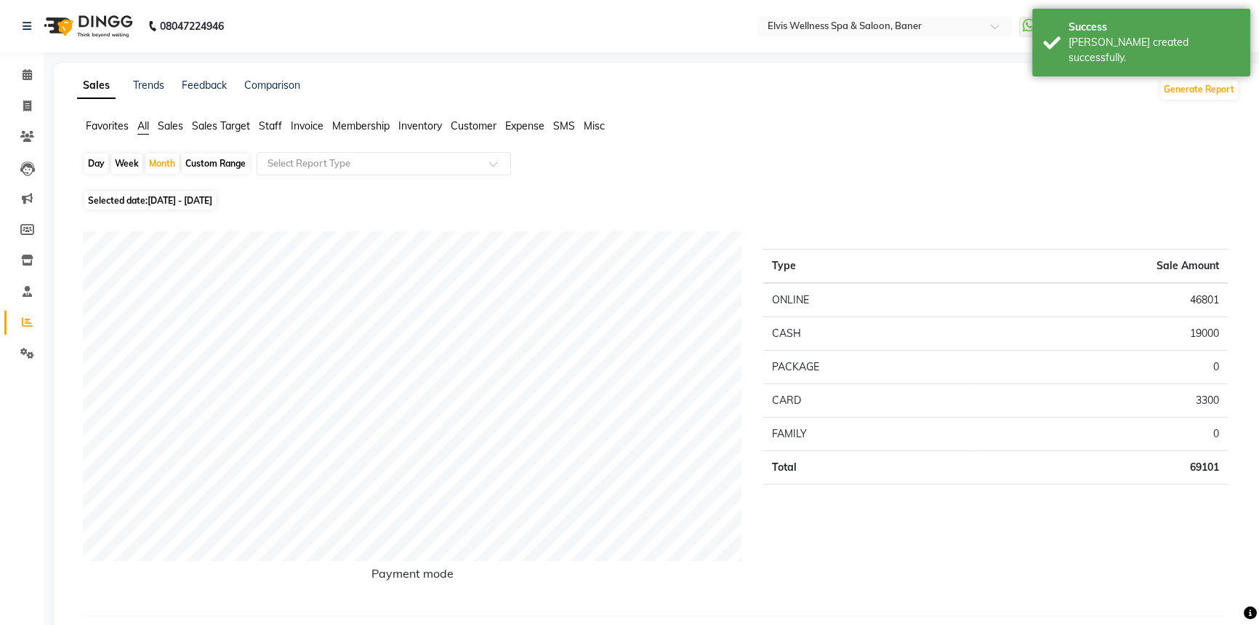
click at [16, 67] on span at bounding box center [27, 75] width 25 height 17
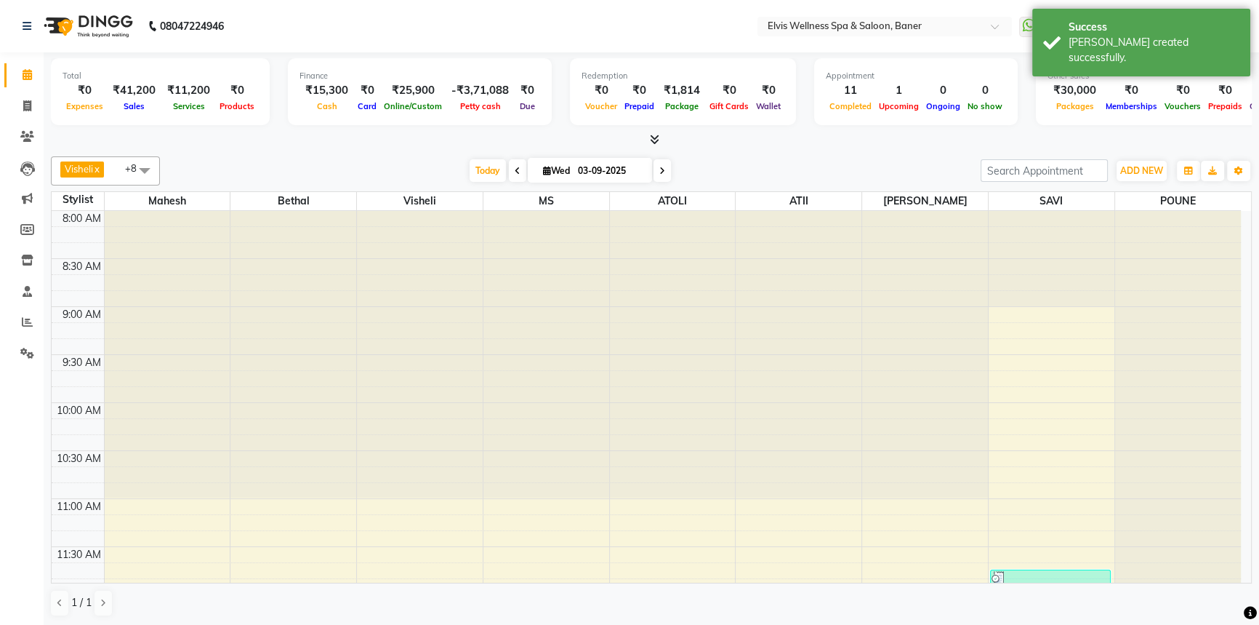
click at [460, 174] on div "[DATE] [DATE]" at bounding box center [570, 171] width 806 height 22
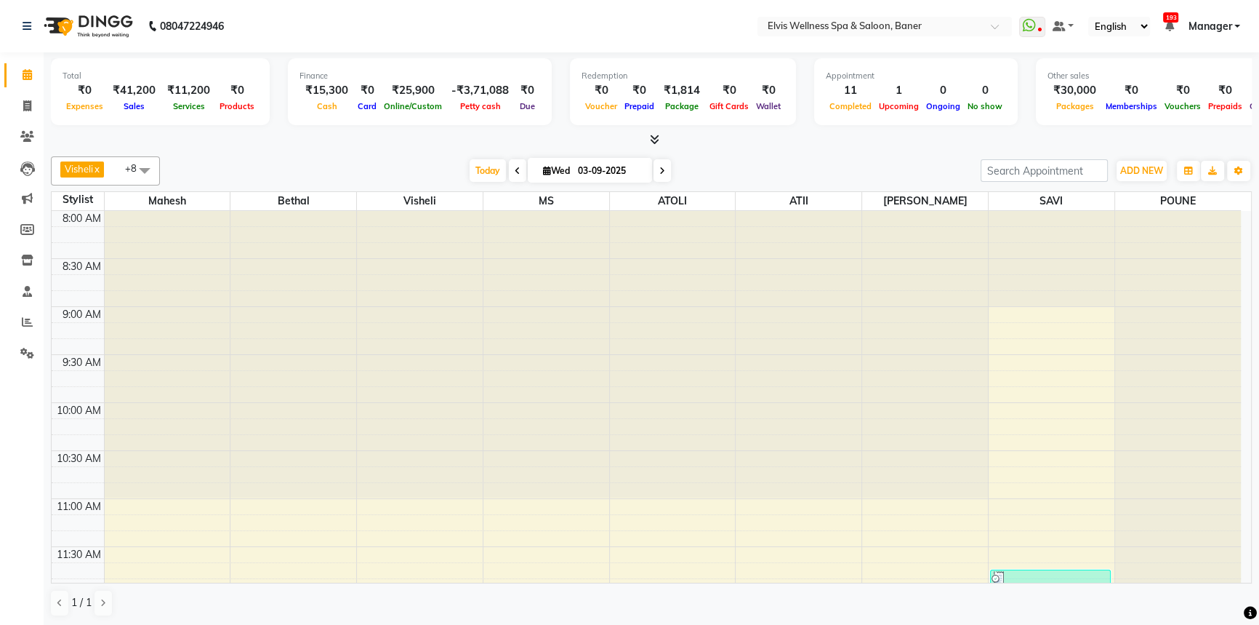
drag, startPoint x: 489, startPoint y: 167, endPoint x: 849, endPoint y: 152, distance: 359.5
click at [489, 167] on span "Today" at bounding box center [488, 170] width 36 height 23
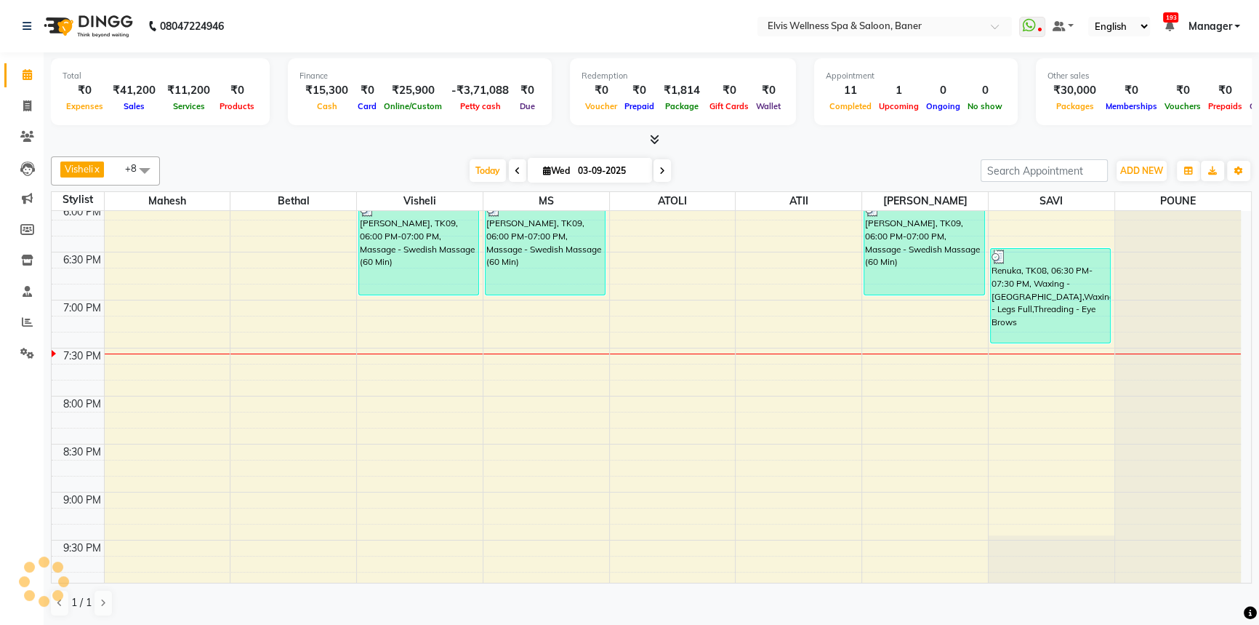
click at [849, 152] on div "Visheli x MS x Bethal x ATOLI x ATII x SAVI x [PERSON_NAME] [PERSON_NAME] x +8 …" at bounding box center [651, 387] width 1201 height 472
click at [838, 151] on div "Visheli x MS x Bethal x ATOLI x ATII x SAVI x [PERSON_NAME] [PERSON_NAME] x +8 …" at bounding box center [651, 387] width 1201 height 472
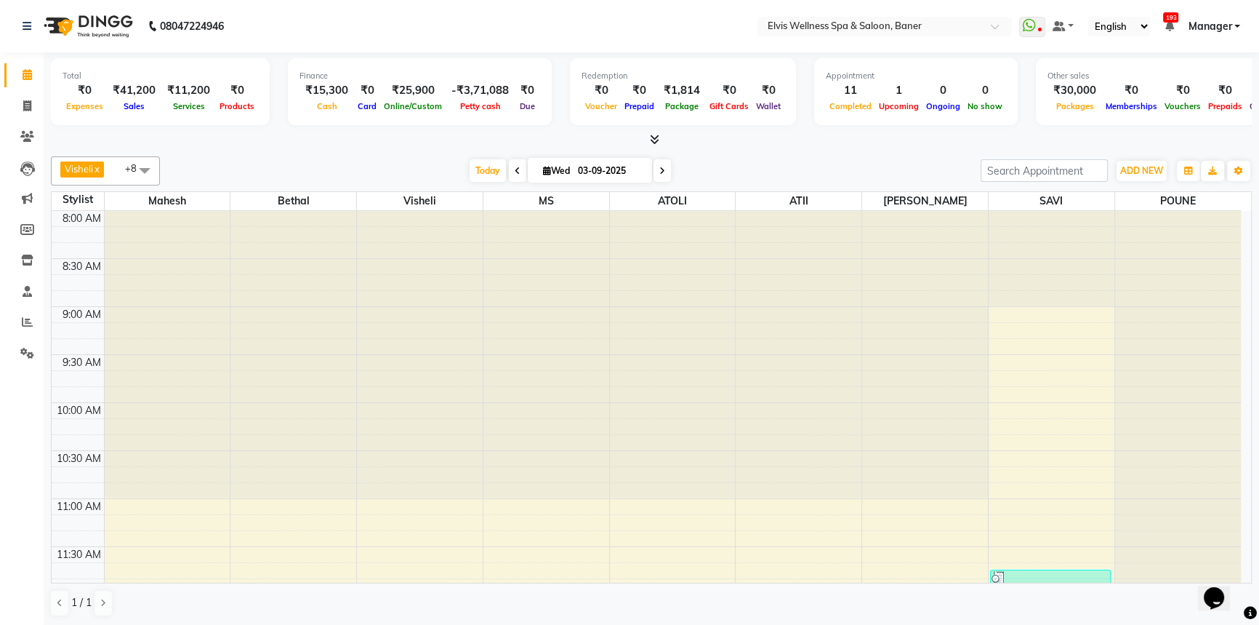
click at [742, 151] on div "Visheli x MS x Bethal x ATOLI x ATII x SAVI x [PERSON_NAME] [PERSON_NAME] x +8 …" at bounding box center [651, 387] width 1201 height 472
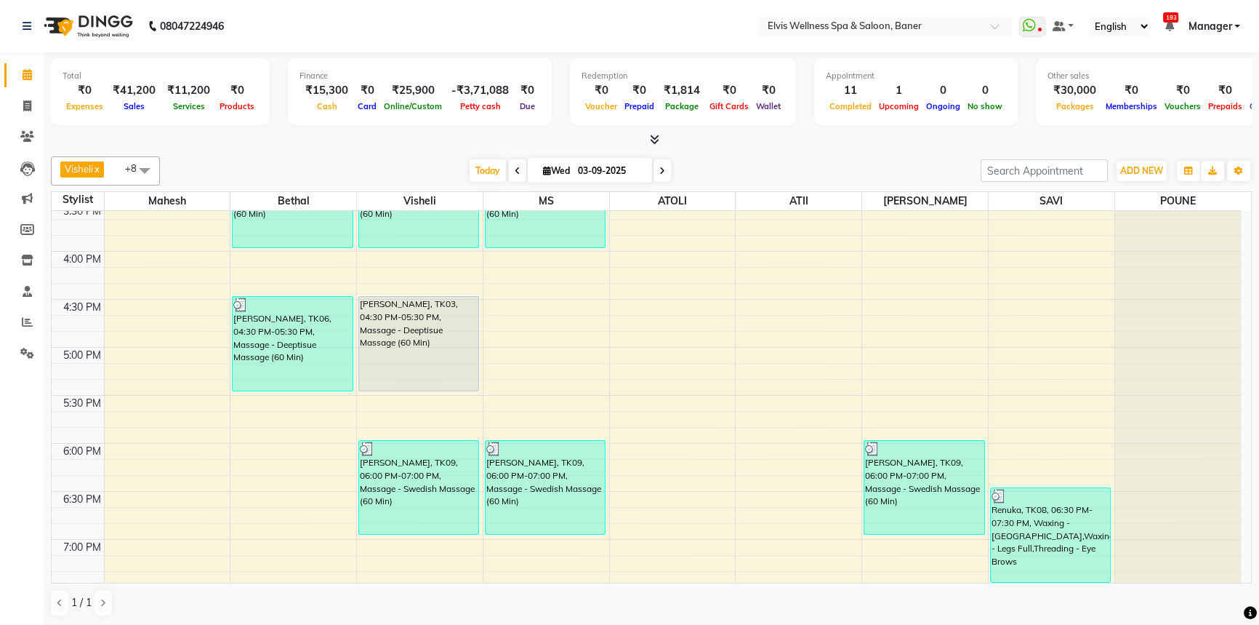
scroll to position [793, 0]
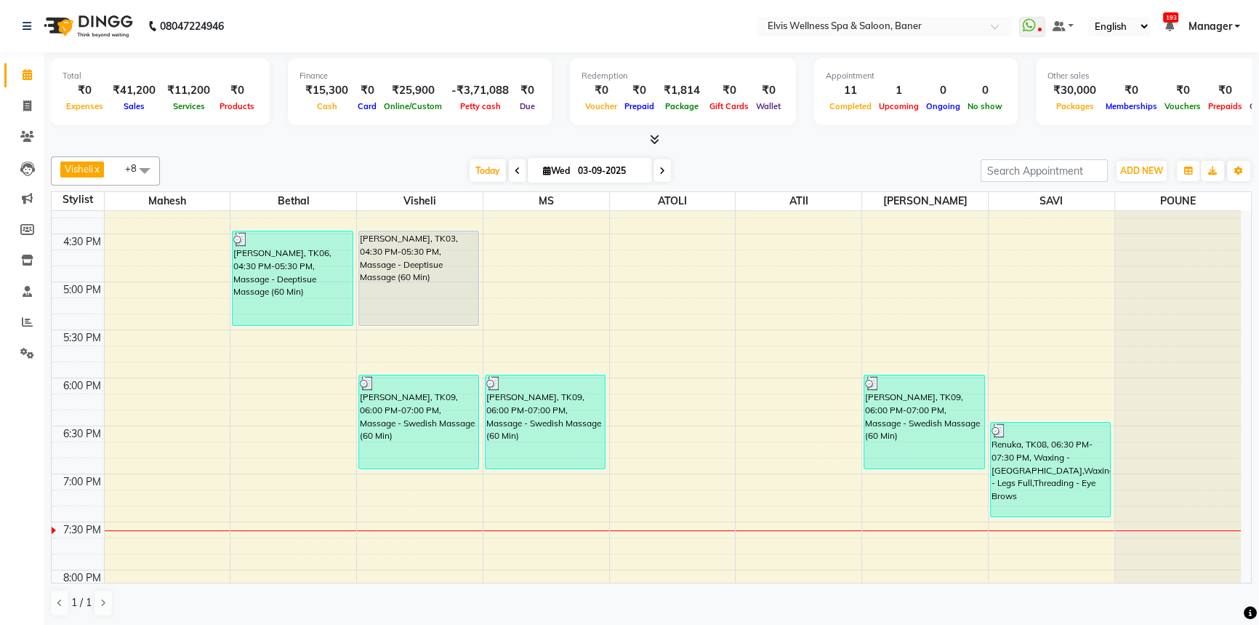
click at [757, 180] on div "[DATE] [DATE]" at bounding box center [570, 171] width 806 height 22
click at [908, 149] on div "Total ₹0 Expenses ₹41,200 Sales ₹11,200 Services ₹0 Products Finance ₹15,300 Ca…" at bounding box center [652, 339] width 1216 height 574
click at [480, 166] on span "Today" at bounding box center [488, 170] width 36 height 23
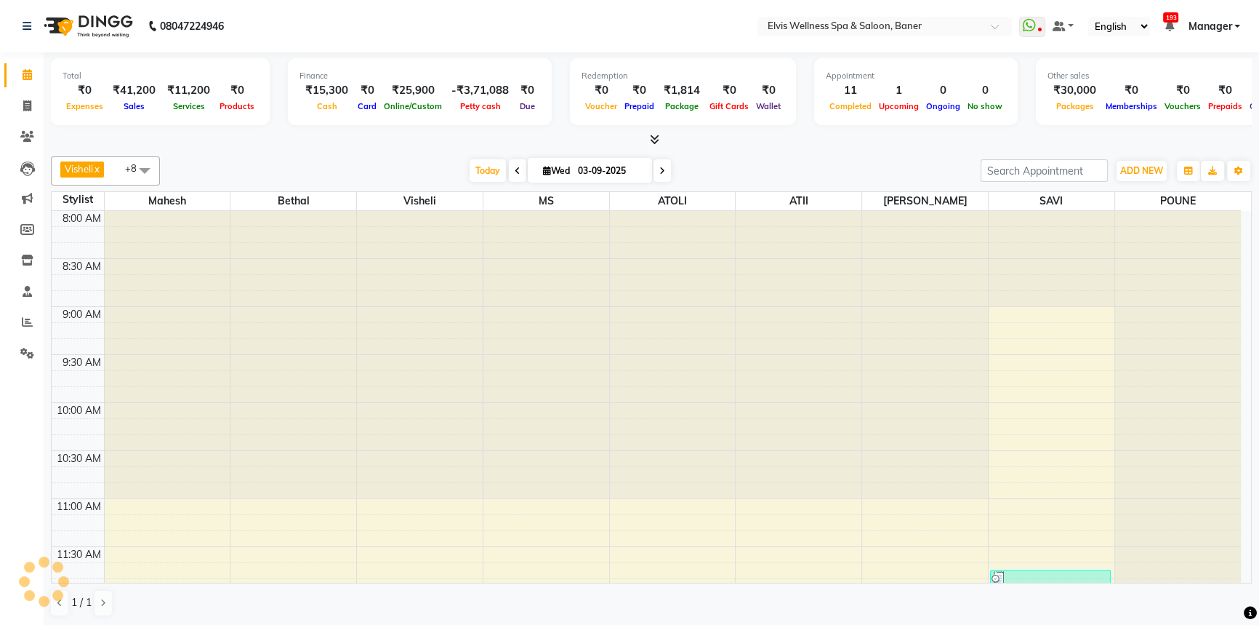
click at [756, 146] on div at bounding box center [651, 139] width 1201 height 15
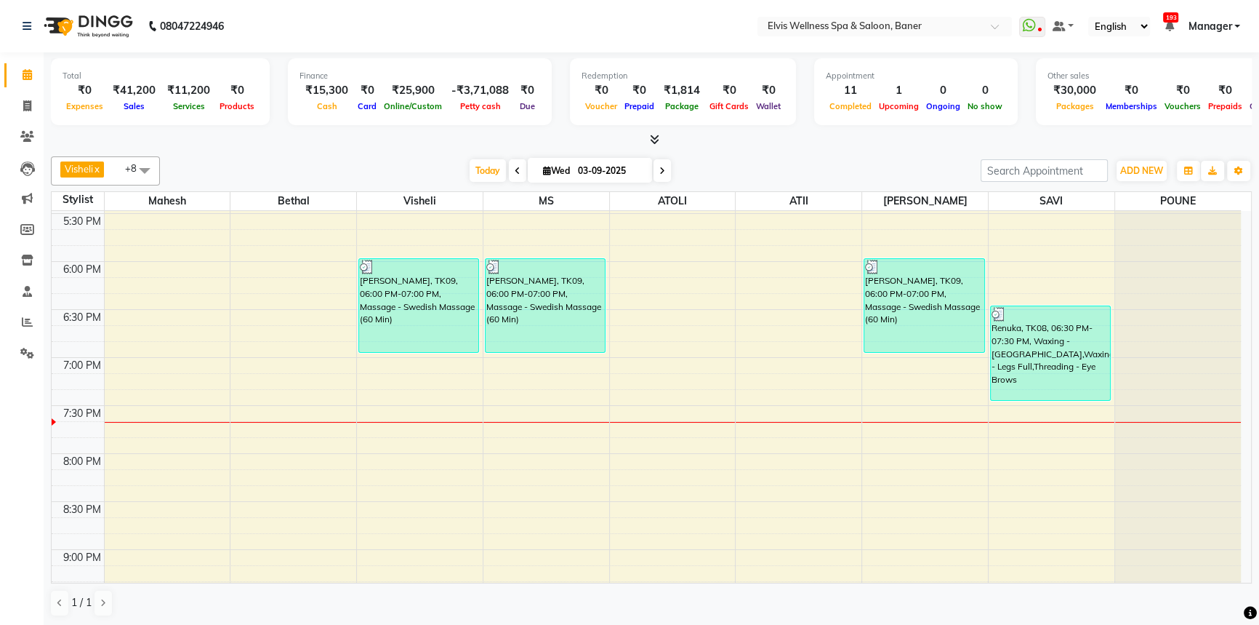
scroll to position [834, 0]
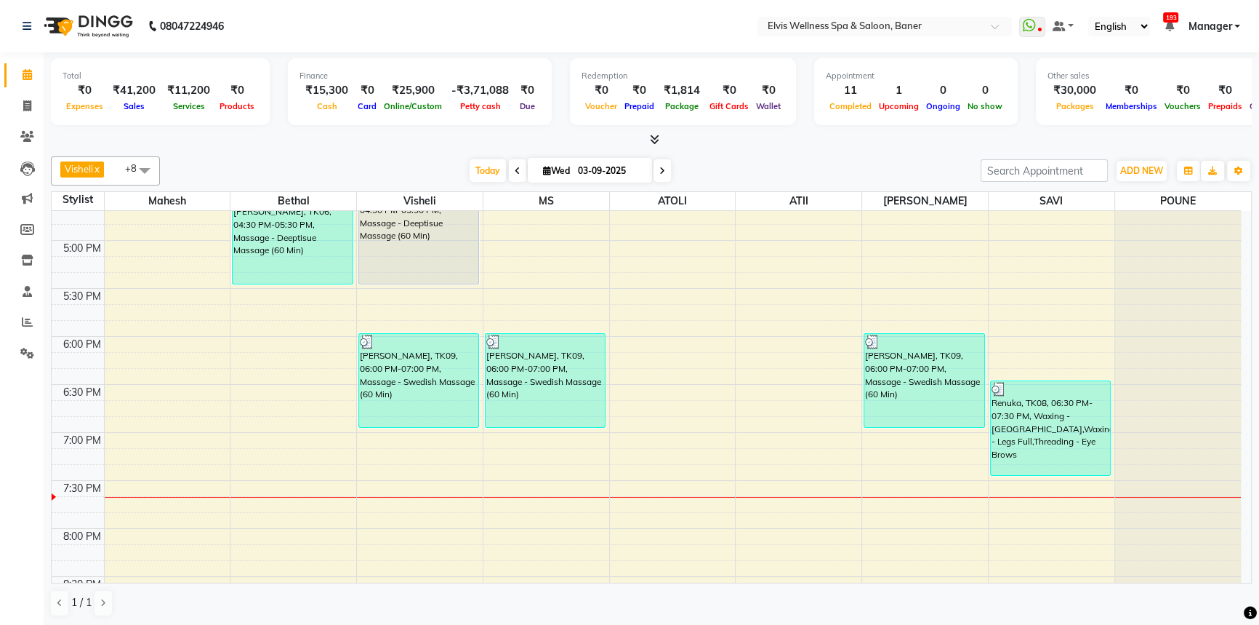
click at [778, 119] on div "Redemption ₹0 Voucher ₹0 Prepaid ₹1,814 Package ₹0 Gift Cards ₹0 Wallet" at bounding box center [683, 91] width 226 height 67
click at [790, 189] on div "Visheli x MS x Bethal x ATOLI x ATII x SAVI x [PERSON_NAME] [PERSON_NAME] x +8 …" at bounding box center [651, 387] width 1201 height 472
click at [25, 318] on icon at bounding box center [27, 321] width 11 height 11
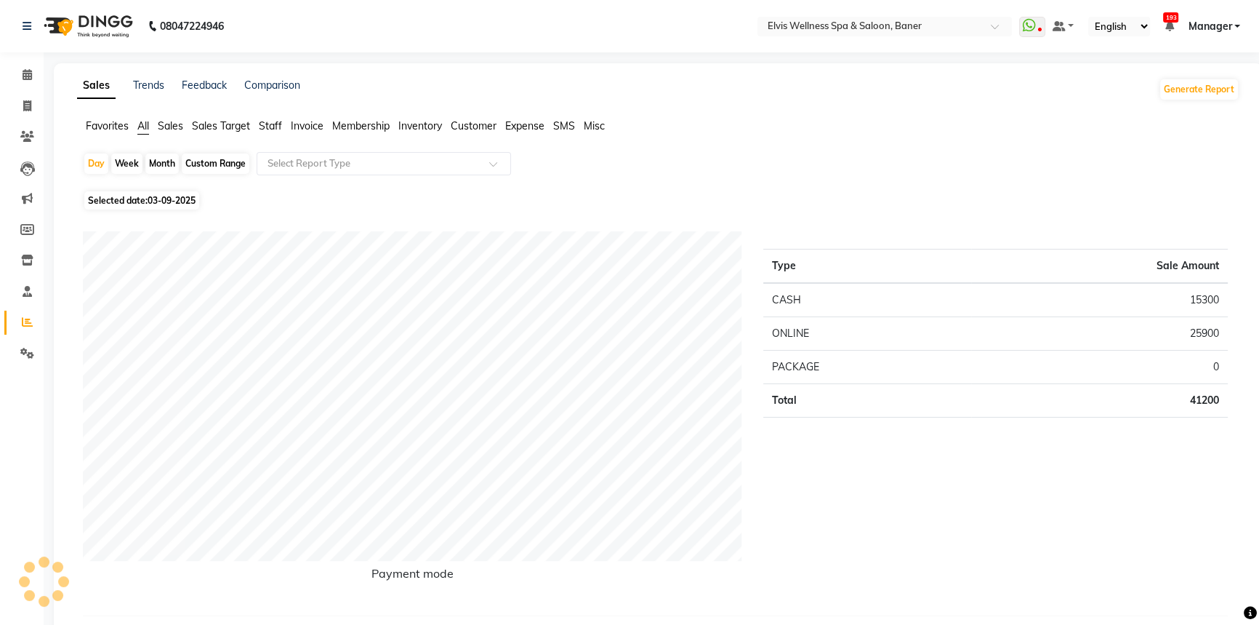
drag, startPoint x: 25, startPoint y: 318, endPoint x: 151, endPoint y: 167, distance: 196.7
click at [151, 167] on div "Month" at bounding box center [161, 163] width 33 height 20
select select "9"
select select "2025"
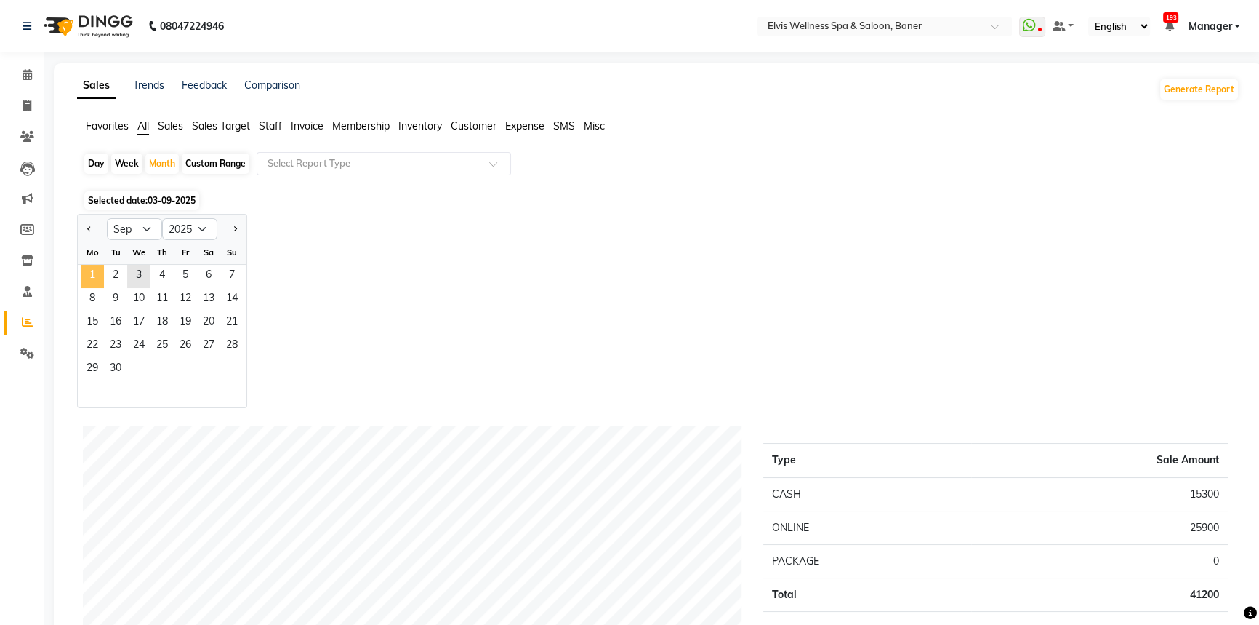
click at [96, 269] on span "1" at bounding box center [92, 276] width 23 height 23
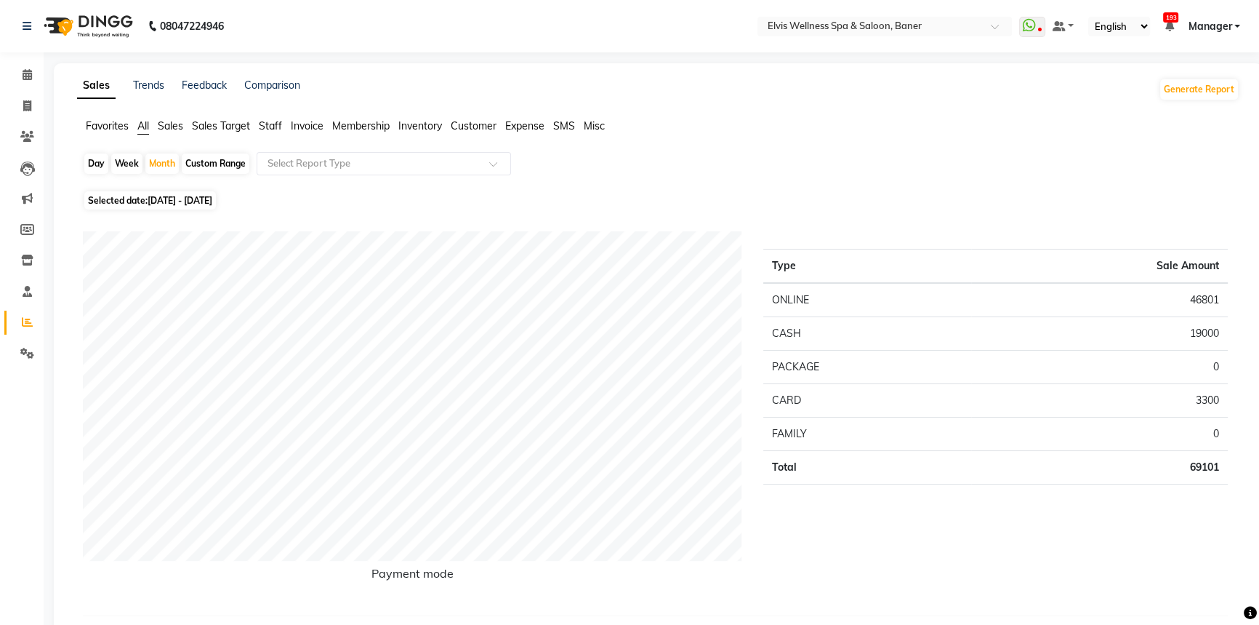
drag, startPoint x: 868, startPoint y: 210, endPoint x: 797, endPoint y: 205, distance: 71.4
click at [25, 69] on icon at bounding box center [27, 74] width 9 height 11
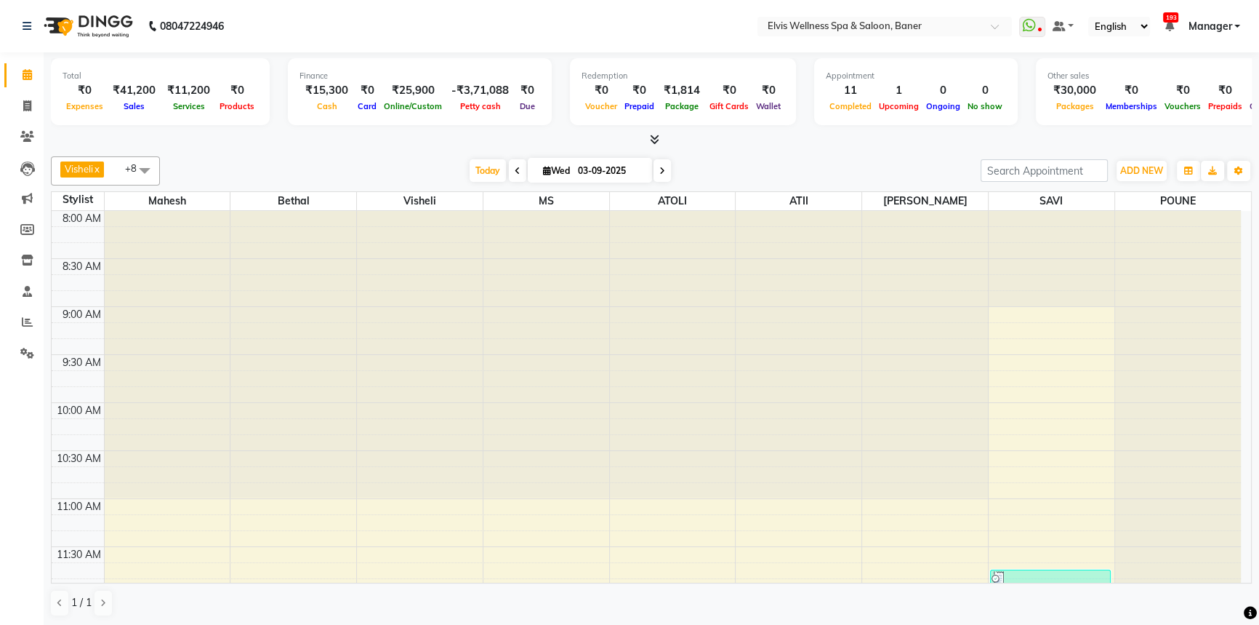
drag, startPoint x: 480, startPoint y: 175, endPoint x: 674, endPoint y: 151, distance: 195.7
click at [480, 175] on span "Today" at bounding box center [488, 170] width 36 height 23
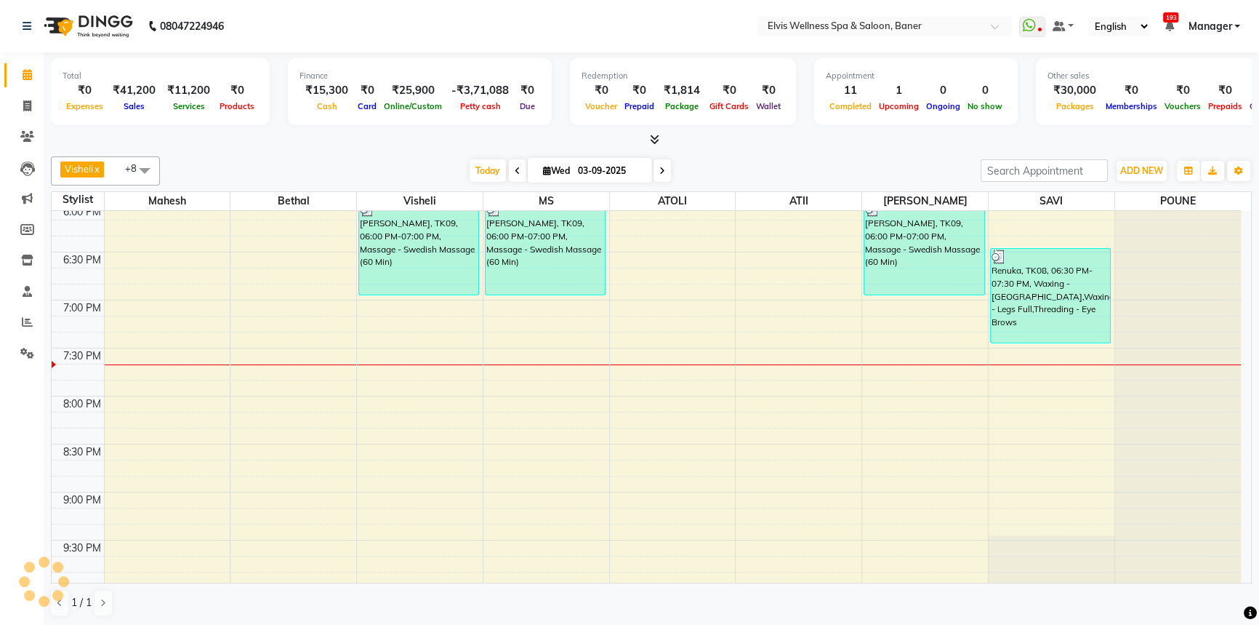
click at [703, 145] on div at bounding box center [651, 139] width 1201 height 15
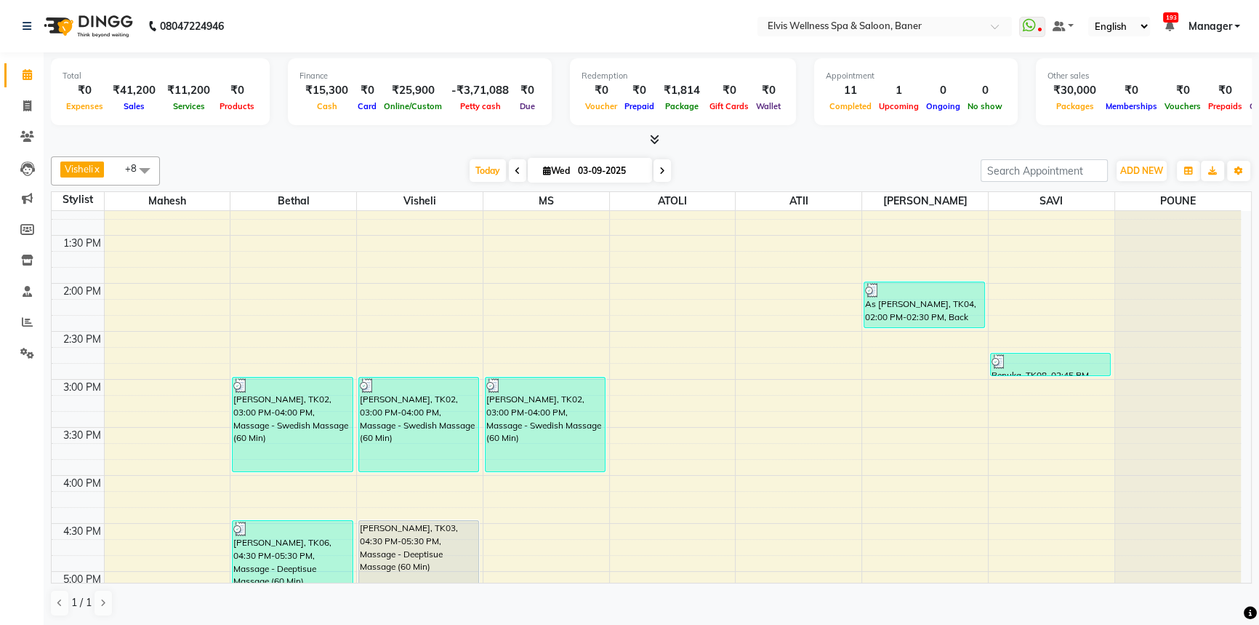
scroll to position [636, 0]
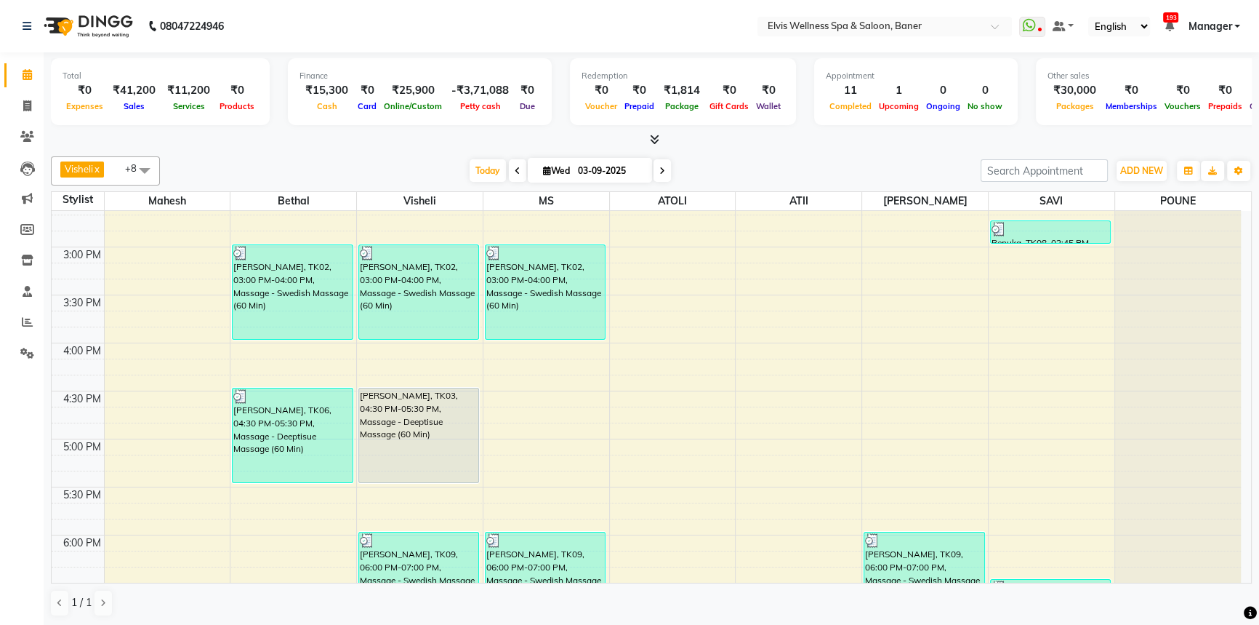
click at [718, 164] on div "[DATE] [DATE]" at bounding box center [570, 171] width 806 height 22
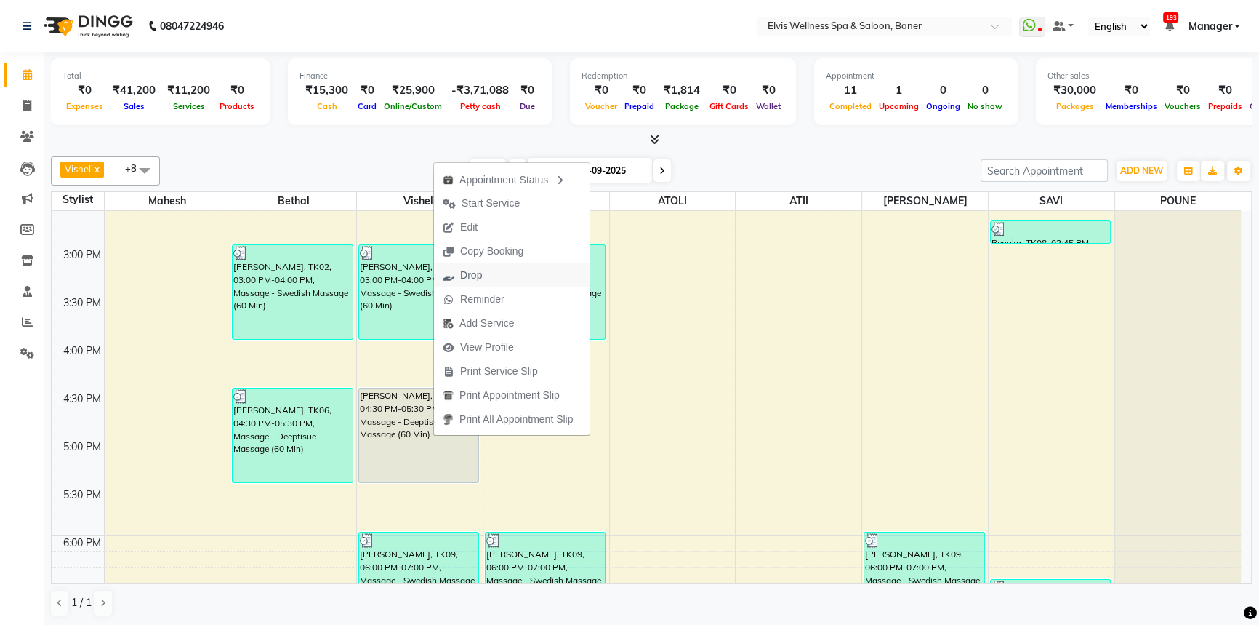
click at [475, 273] on span "Drop" at bounding box center [471, 275] width 22 height 15
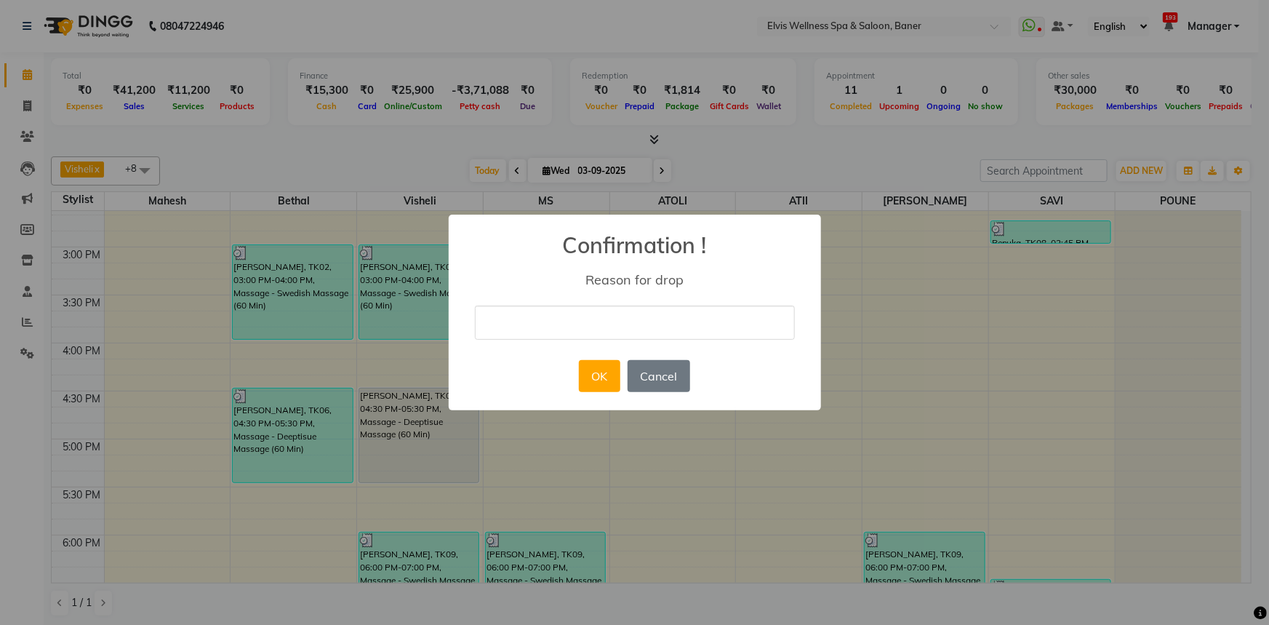
click at [553, 305] on input "text" at bounding box center [635, 322] width 320 height 34
type input "Booking cancelled"
drag, startPoint x: 579, startPoint y: 338, endPoint x: 597, endPoint y: 378, distance: 43.9
click at [596, 380] on button "OK" at bounding box center [599, 376] width 41 height 32
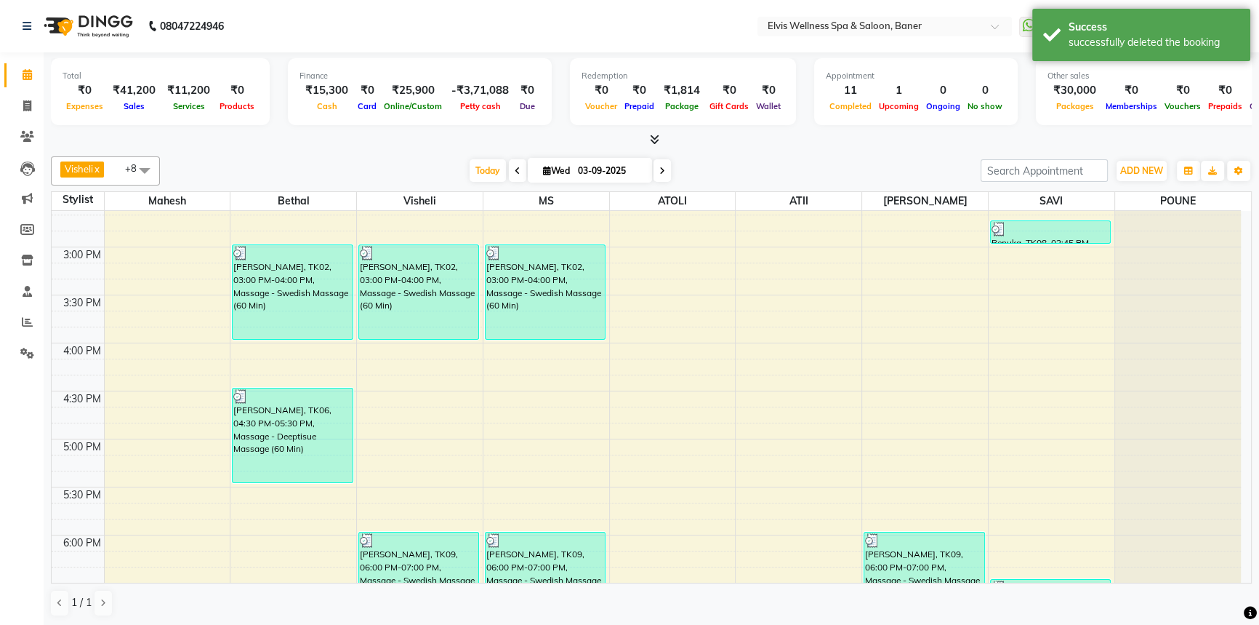
click at [725, 140] on div at bounding box center [651, 139] width 1201 height 15
click at [483, 172] on span "Today" at bounding box center [488, 170] width 36 height 23
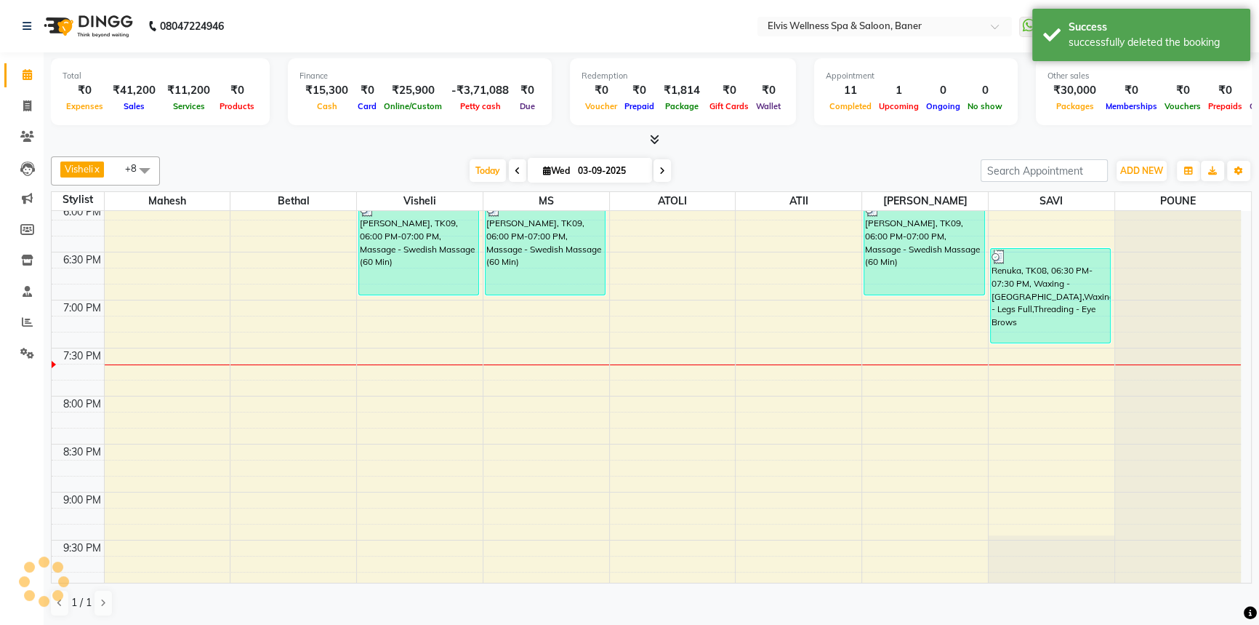
click at [838, 153] on div "Visheli x MS x Bethal x ATOLI x ATII x SAVI x [PERSON_NAME] [PERSON_NAME] x +8 …" at bounding box center [651, 387] width 1201 height 472
click at [779, 165] on div "[DATE] [DATE]" at bounding box center [570, 171] width 806 height 22
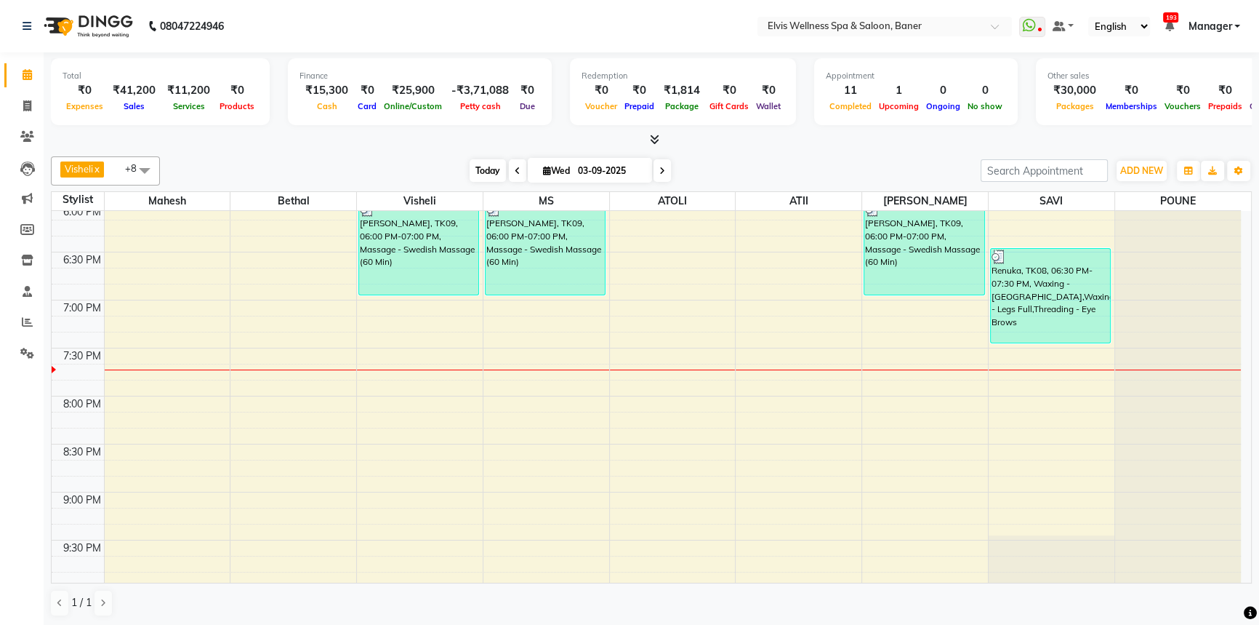
drag, startPoint x: 492, startPoint y: 170, endPoint x: 446, endPoint y: 12, distance: 165.2
click at [492, 169] on span "Today" at bounding box center [488, 170] width 36 height 23
click at [492, 164] on span "Today" at bounding box center [488, 170] width 36 height 23
click at [473, 175] on span "Today" at bounding box center [488, 170] width 36 height 23
click at [480, 174] on span "Today" at bounding box center [488, 170] width 36 height 23
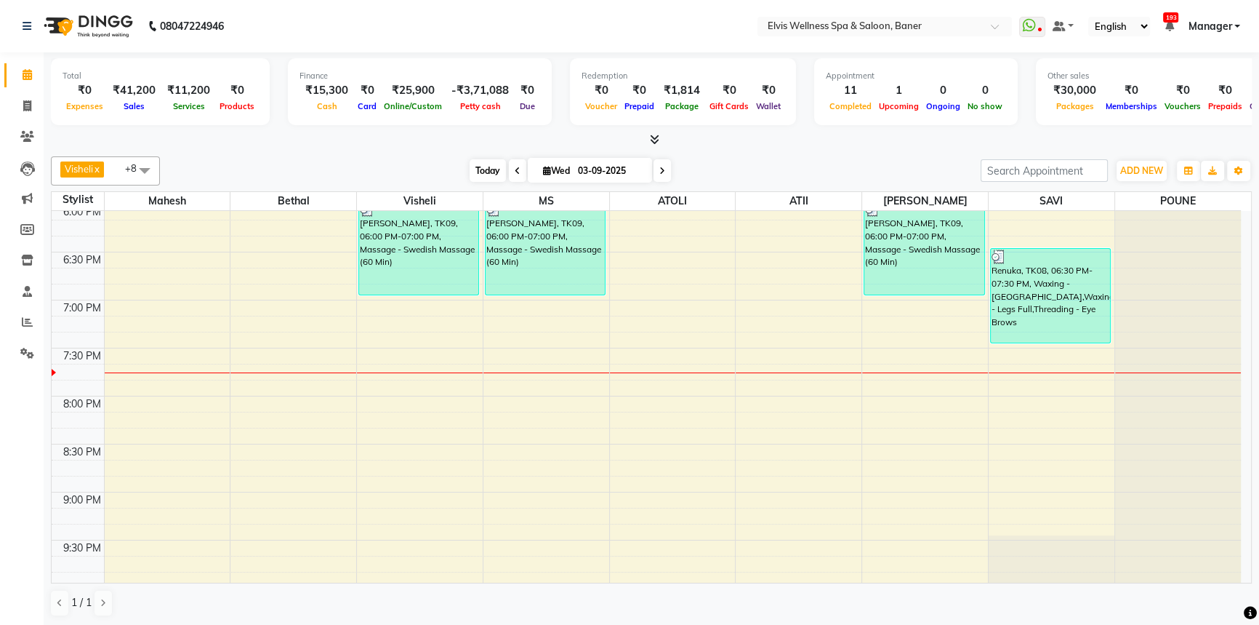
click at [470, 164] on span "Today" at bounding box center [488, 170] width 36 height 23
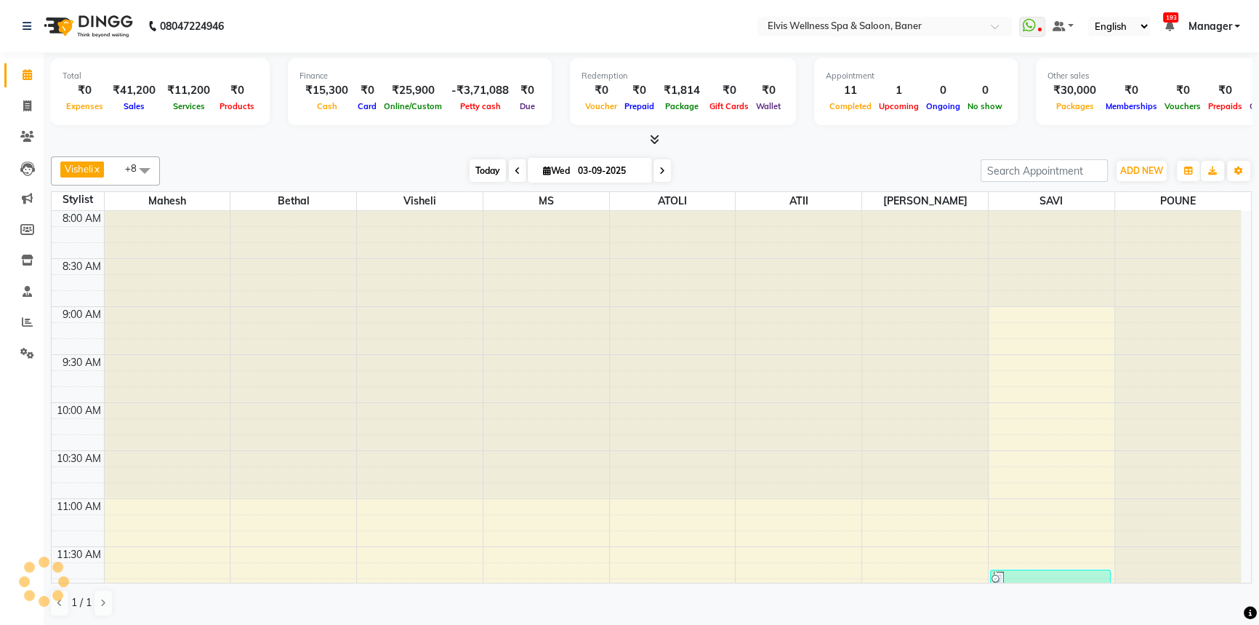
drag, startPoint x: 444, startPoint y: 164, endPoint x: 465, endPoint y: 169, distance: 22.4
click at [452, 167] on div "[DATE] [DATE]" at bounding box center [570, 171] width 806 height 22
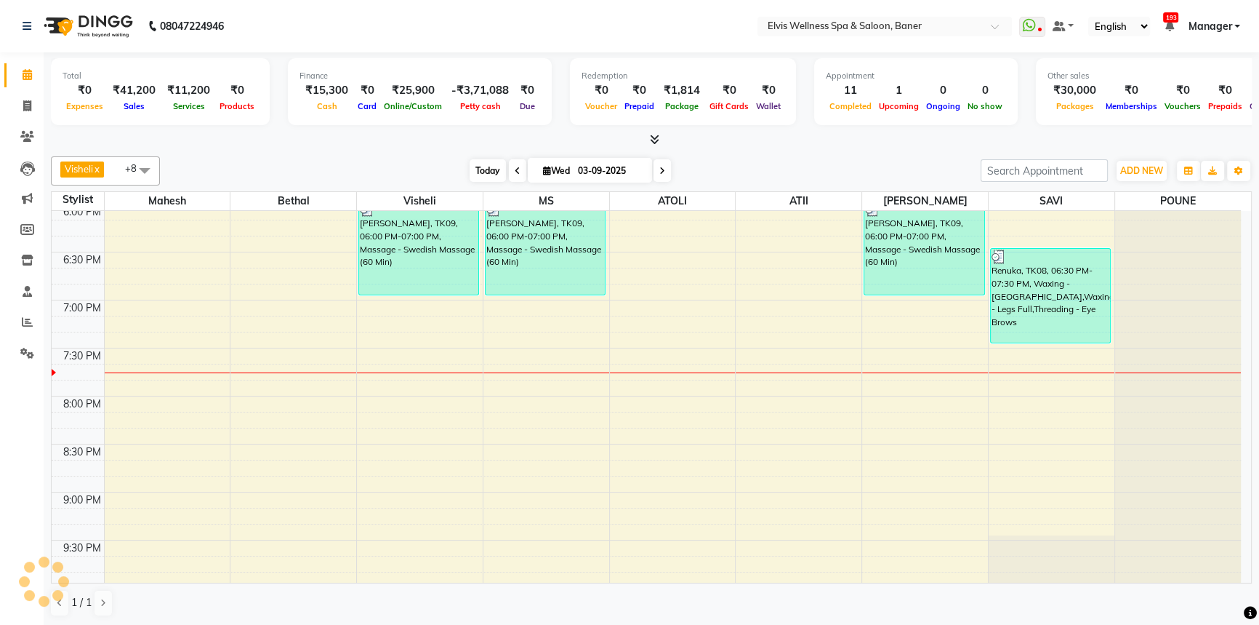
click at [470, 169] on span "Today" at bounding box center [488, 170] width 36 height 23
click at [458, 172] on div "[DATE] [DATE]" at bounding box center [570, 171] width 806 height 22
click at [474, 171] on span "Today" at bounding box center [488, 170] width 36 height 23
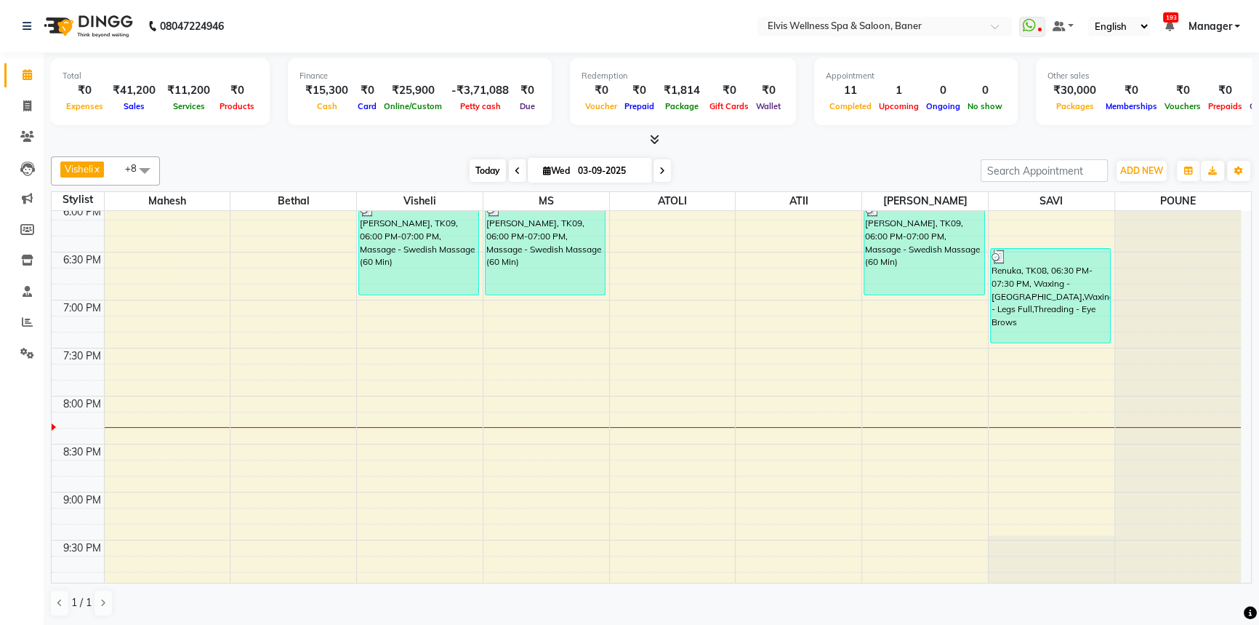
click at [480, 167] on span "Today" at bounding box center [488, 170] width 36 height 23
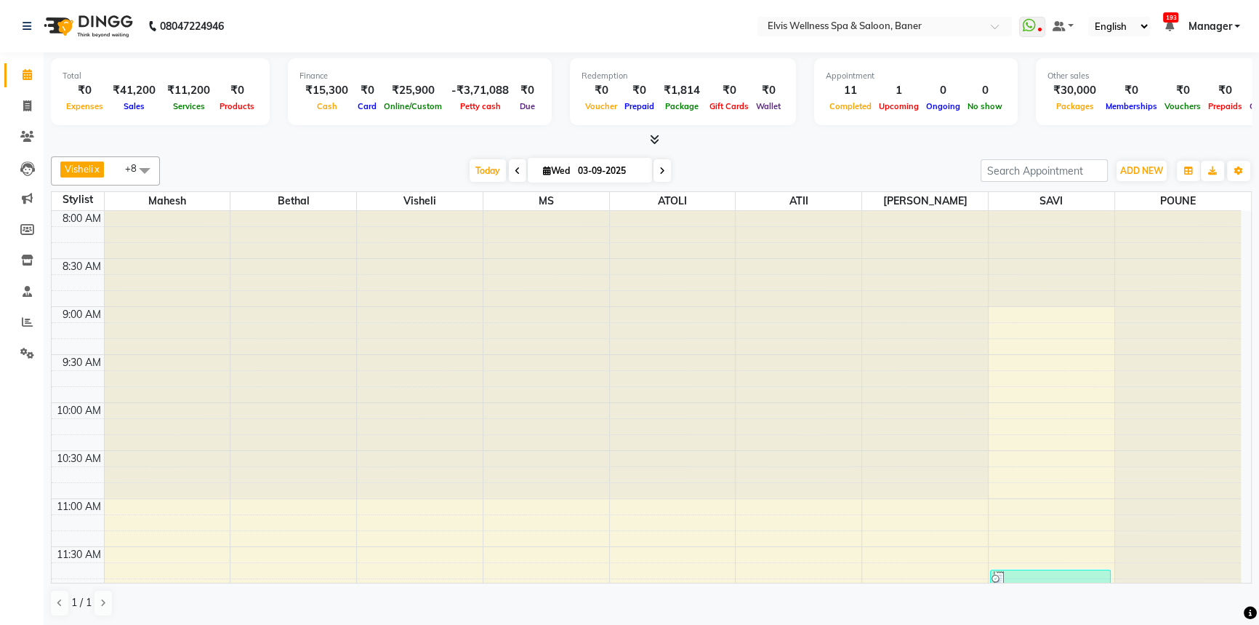
drag, startPoint x: 431, startPoint y: 170, endPoint x: 465, endPoint y: 167, distance: 34.4
click at [432, 170] on div "[DATE] [DATE]" at bounding box center [570, 171] width 806 height 22
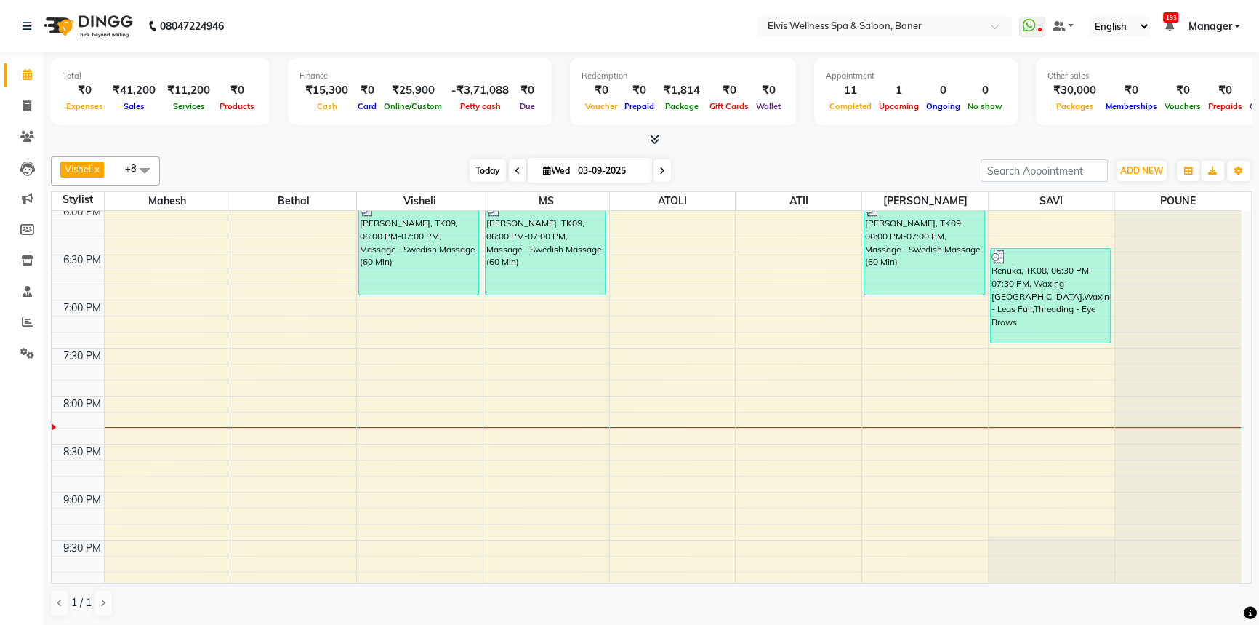
click at [470, 167] on span "Today" at bounding box center [488, 170] width 36 height 23
click at [433, 167] on div "[DATE] [DATE]" at bounding box center [570, 171] width 806 height 22
drag, startPoint x: 479, startPoint y: 165, endPoint x: 431, endPoint y: 169, distance: 48.1
click at [473, 164] on span "Today" at bounding box center [488, 170] width 36 height 23
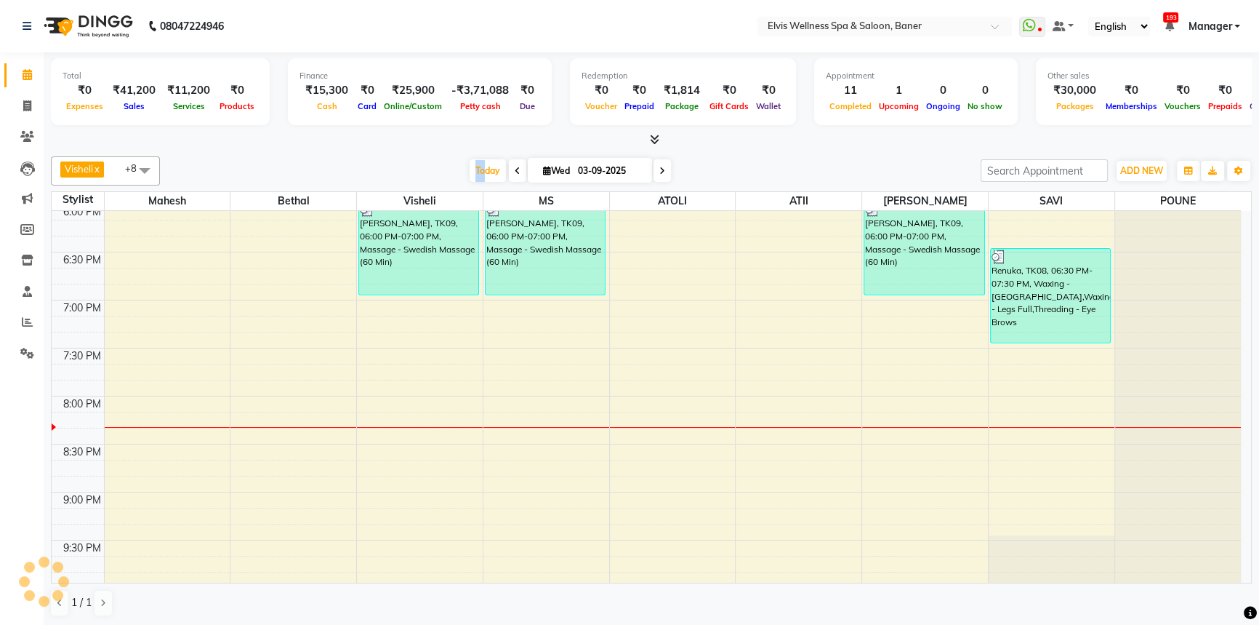
click at [454, 177] on div "[DATE] [DATE]" at bounding box center [570, 171] width 806 height 22
click at [406, 168] on div "[DATE] [DATE]" at bounding box center [570, 171] width 806 height 22
click at [496, 167] on span "Today" at bounding box center [488, 170] width 36 height 23
click at [490, 167] on span "Today" at bounding box center [488, 170] width 36 height 23
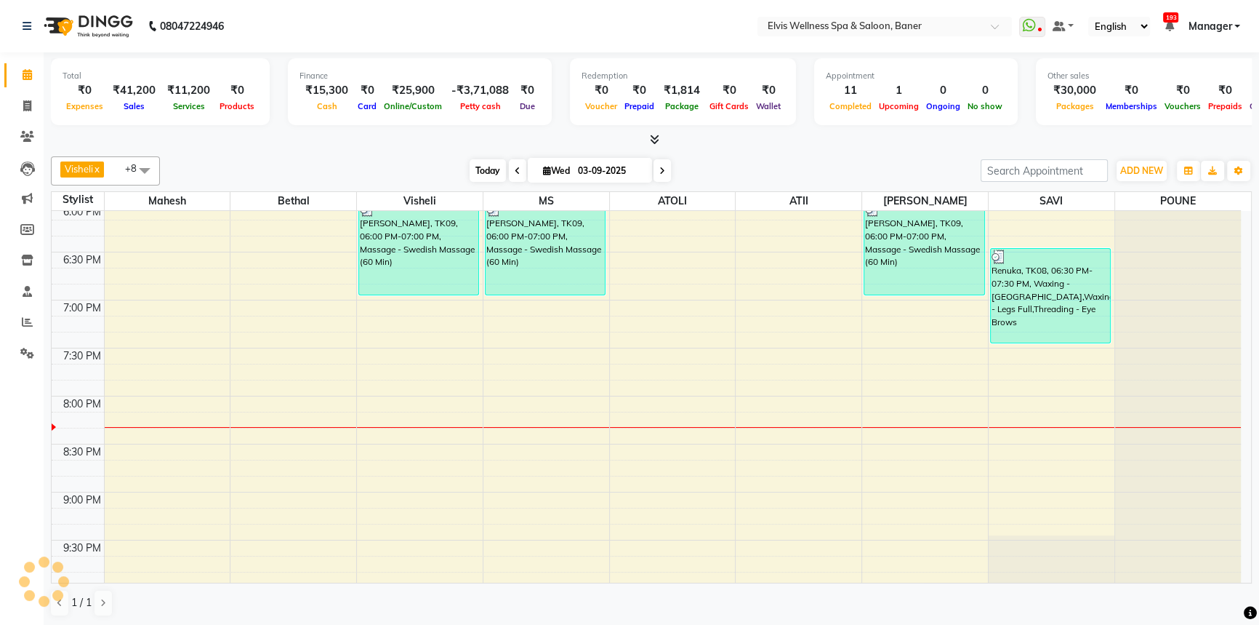
click at [470, 169] on span "Today" at bounding box center [488, 170] width 36 height 23
click at [481, 169] on span "Today" at bounding box center [488, 170] width 36 height 23
drag, startPoint x: 420, startPoint y: 171, endPoint x: 465, endPoint y: 167, distance: 45.3
click at [420, 173] on div "[DATE] [DATE]" at bounding box center [570, 171] width 806 height 22
drag, startPoint x: 466, startPoint y: 167, endPoint x: 457, endPoint y: 171, distance: 10.4
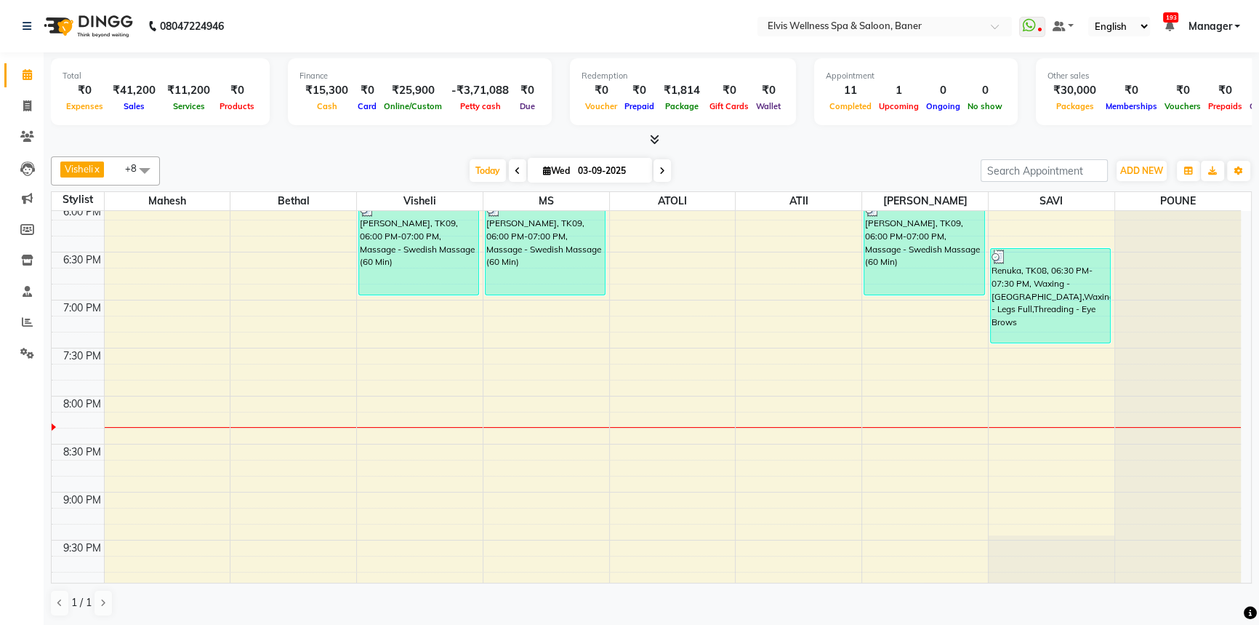
click at [470, 168] on span "Today" at bounding box center [488, 170] width 36 height 23
drag, startPoint x: 457, startPoint y: 171, endPoint x: 463, endPoint y: 180, distance: 10.9
click at [460, 176] on div "[DATE] [DATE]" at bounding box center [570, 171] width 806 height 22
click at [479, 181] on div "Visheli x MS x Bethal x ATOLI x ATII x SAVI x [PERSON_NAME] [PERSON_NAME] x +8 …" at bounding box center [651, 170] width 1201 height 29
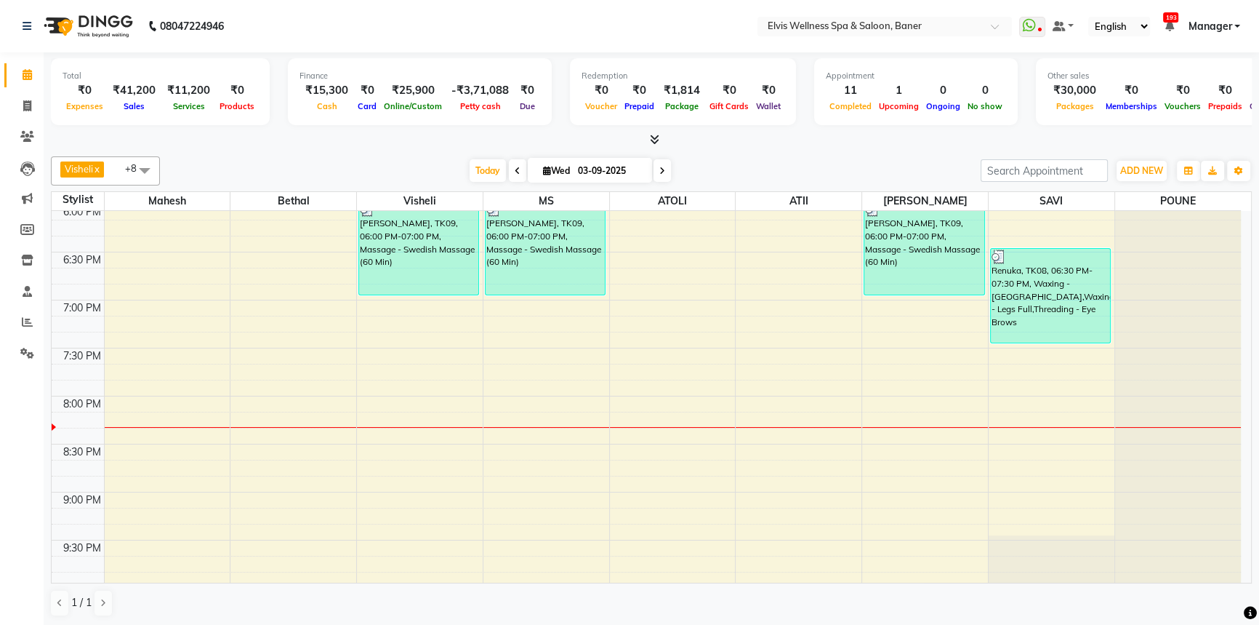
click at [455, 183] on div "Visheli x MS x Bethal x ATOLI x ATII x SAVI x [PERSON_NAME] [PERSON_NAME] x +8 …" at bounding box center [651, 170] width 1201 height 29
click at [798, 188] on div "Visheli x MS x Bethal x ATOLI x ATII x SAVI x [PERSON_NAME] [PERSON_NAME] x +8 …" at bounding box center [651, 387] width 1201 height 472
click at [793, 182] on div "Visheli x MS x Bethal x ATOLI x ATII x SAVI x [PERSON_NAME] [PERSON_NAME] x +8 …" at bounding box center [651, 170] width 1201 height 29
click at [769, 173] on div "[DATE] [DATE]" at bounding box center [570, 171] width 806 height 22
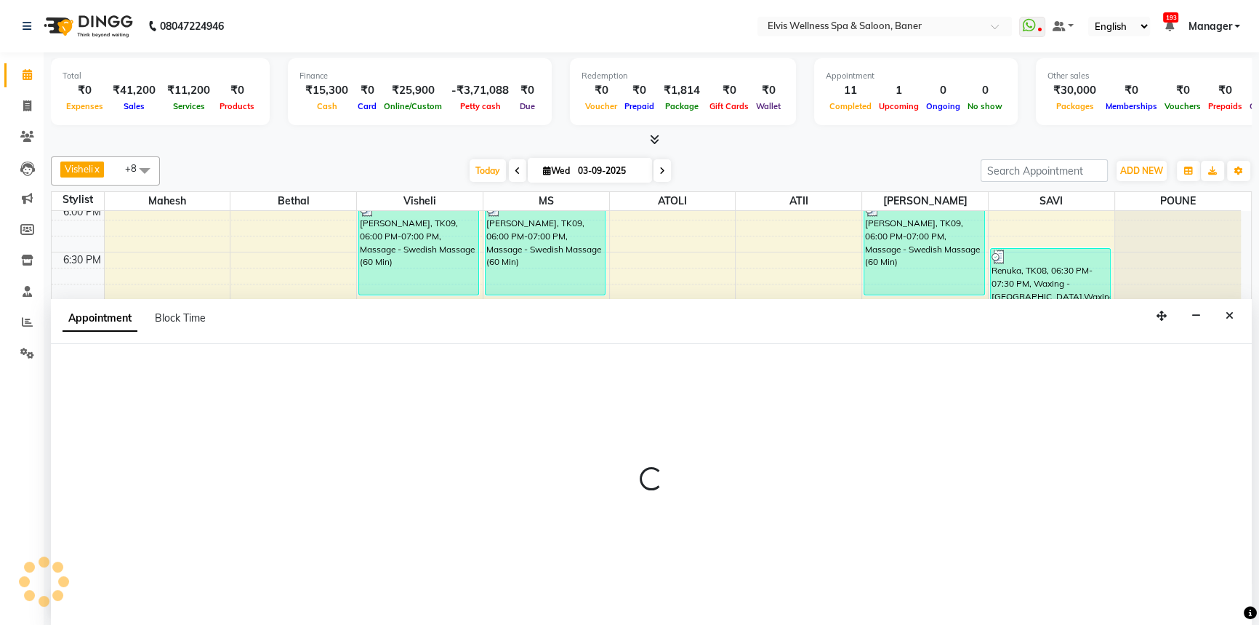
scroll to position [0, 0]
select select "40636"
select select "1155"
select select "tentative"
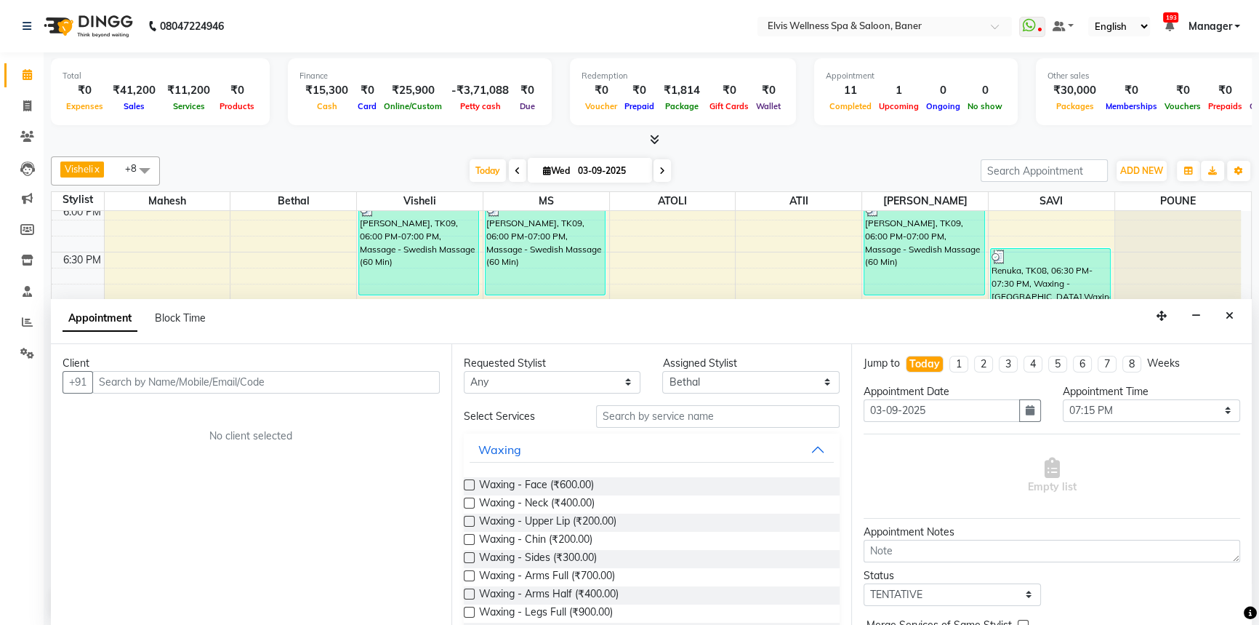
click at [297, 380] on input "text" at bounding box center [266, 382] width 348 height 23
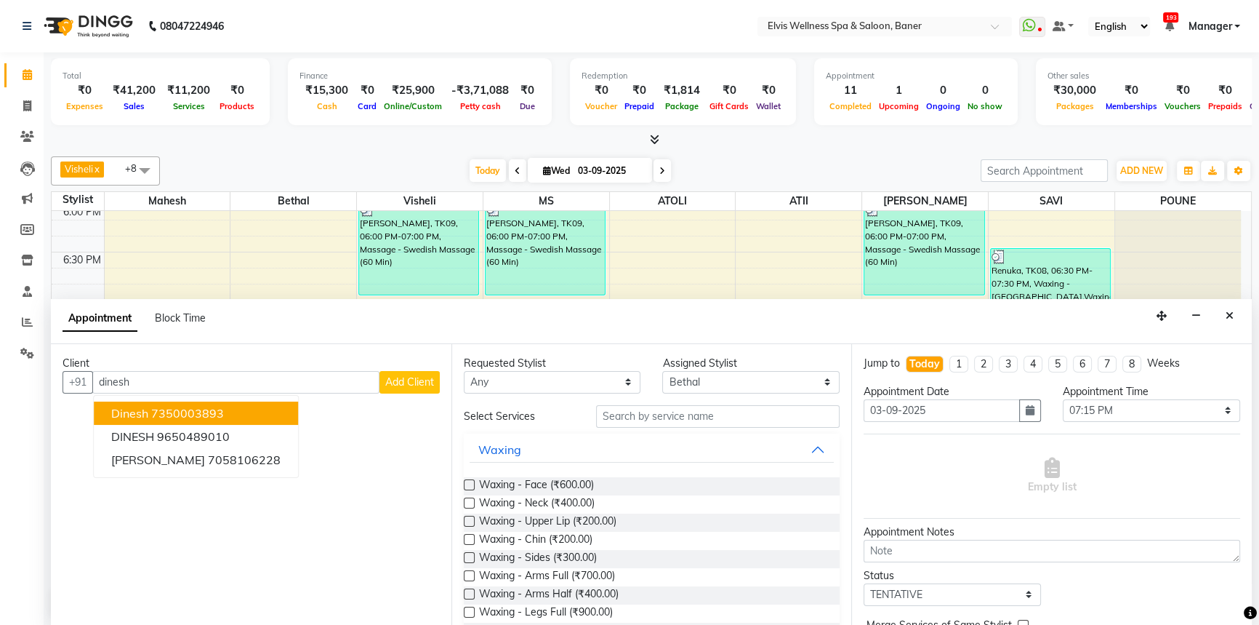
click at [191, 413] on ngb-highlight "7350003893" at bounding box center [187, 413] width 73 height 15
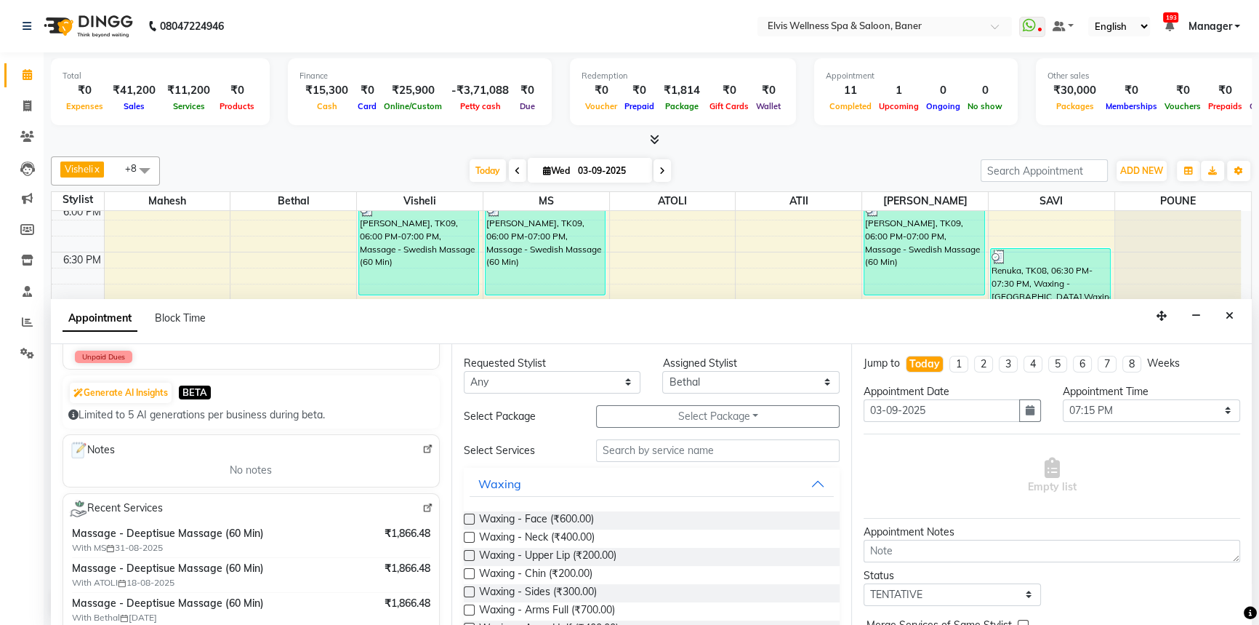
scroll to position [132, 0]
type input "7350003893"
click at [603, 454] on input "text" at bounding box center [718, 450] width 244 height 23
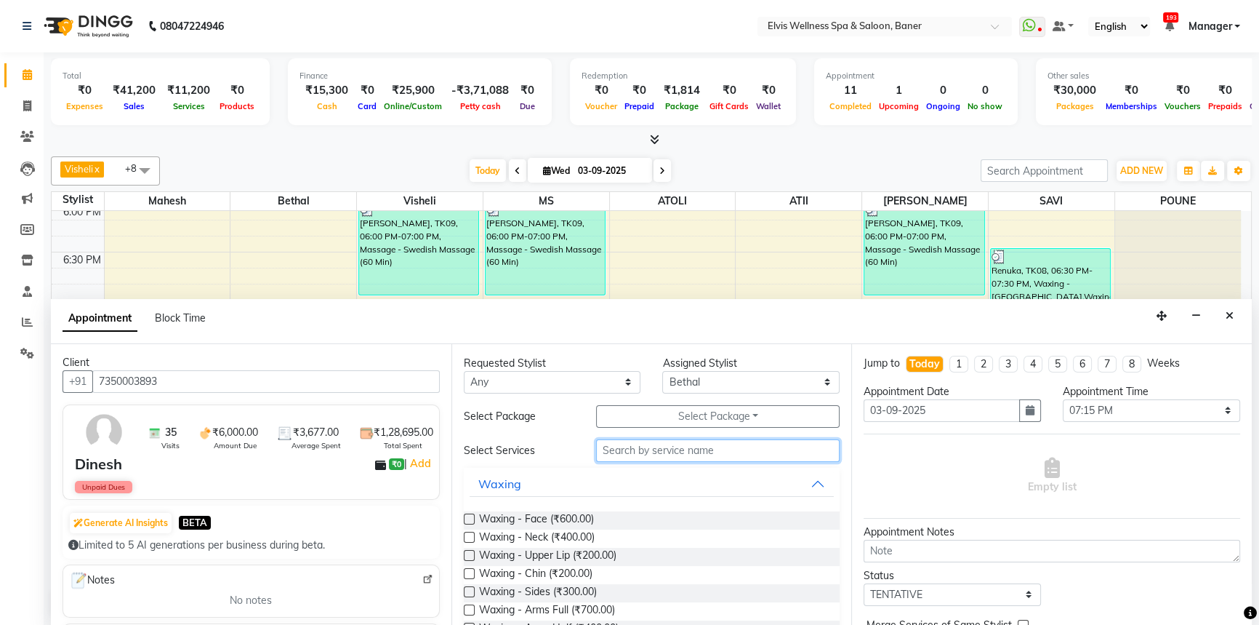
scroll to position [0, 0]
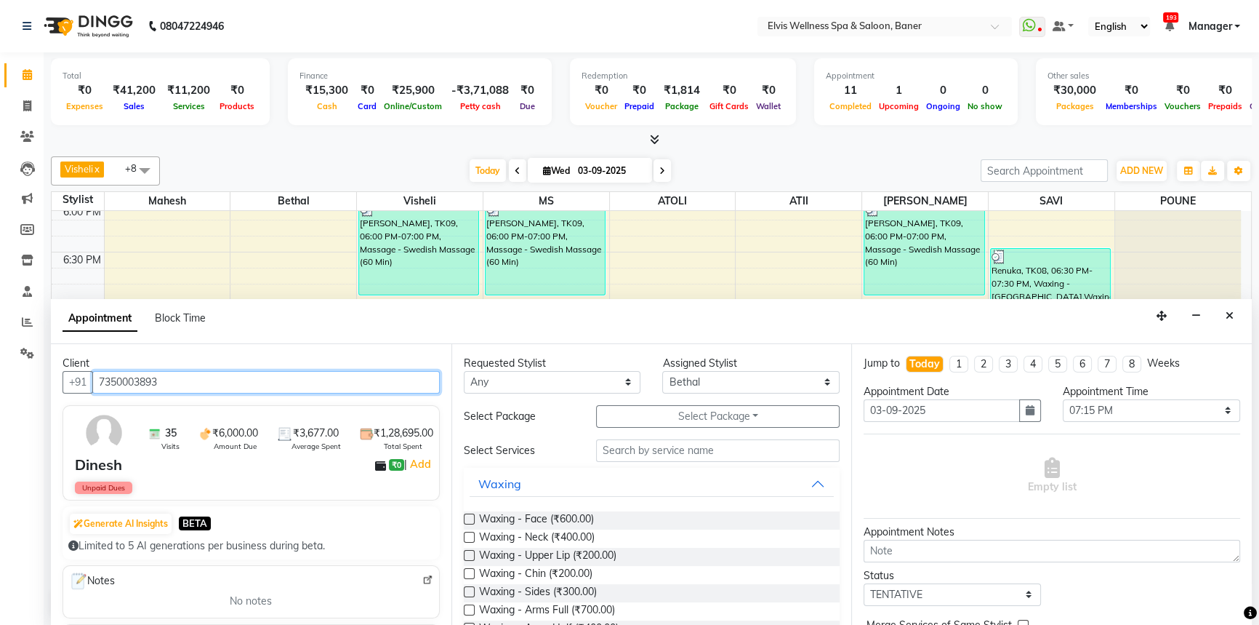
drag, startPoint x: 103, startPoint y: 377, endPoint x: 201, endPoint y: 377, distance: 98.2
click at [201, 377] on input "7350003893" at bounding box center [266, 382] width 348 height 23
click at [199, 373] on input "7350003893" at bounding box center [266, 382] width 348 height 23
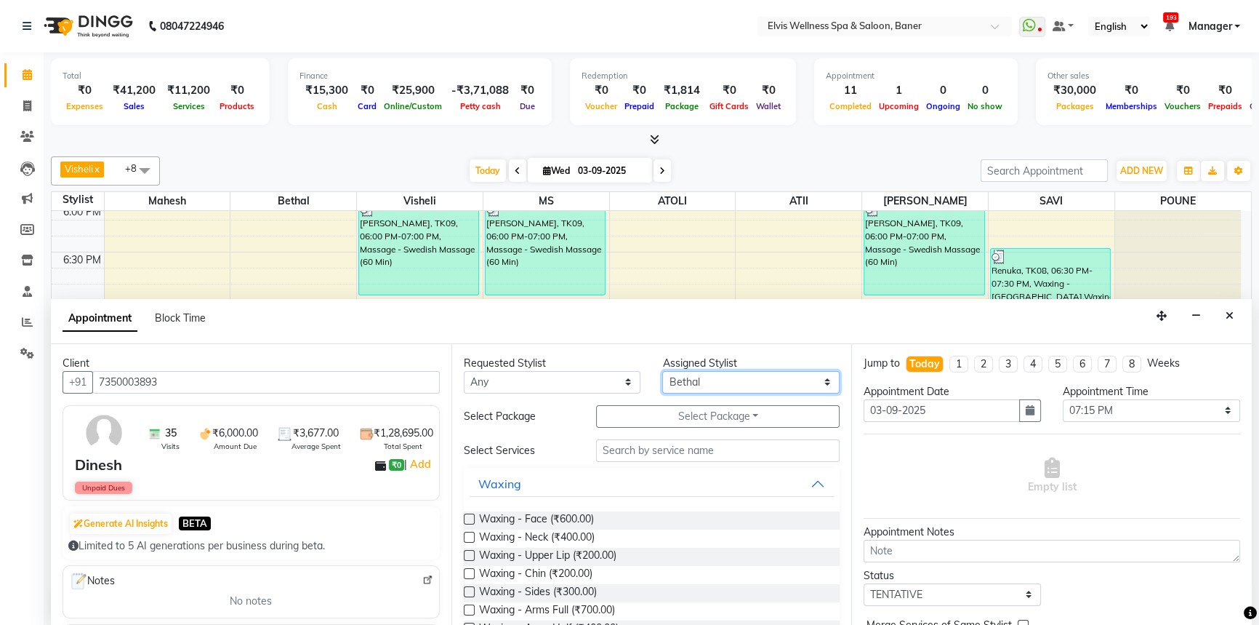
click at [681, 387] on select "Select AJINKYA ATII ATOLI Bethal KN Staff KP Staff [PERSON_NAME] [PERSON_NAME]" at bounding box center [750, 382] width 177 height 23
select select "88194"
click at [662, 371] on select "Select AJINKYA ATII ATOLI Bethal KN Staff KP Staff [PERSON_NAME] [PERSON_NAME]" at bounding box center [750, 382] width 177 height 23
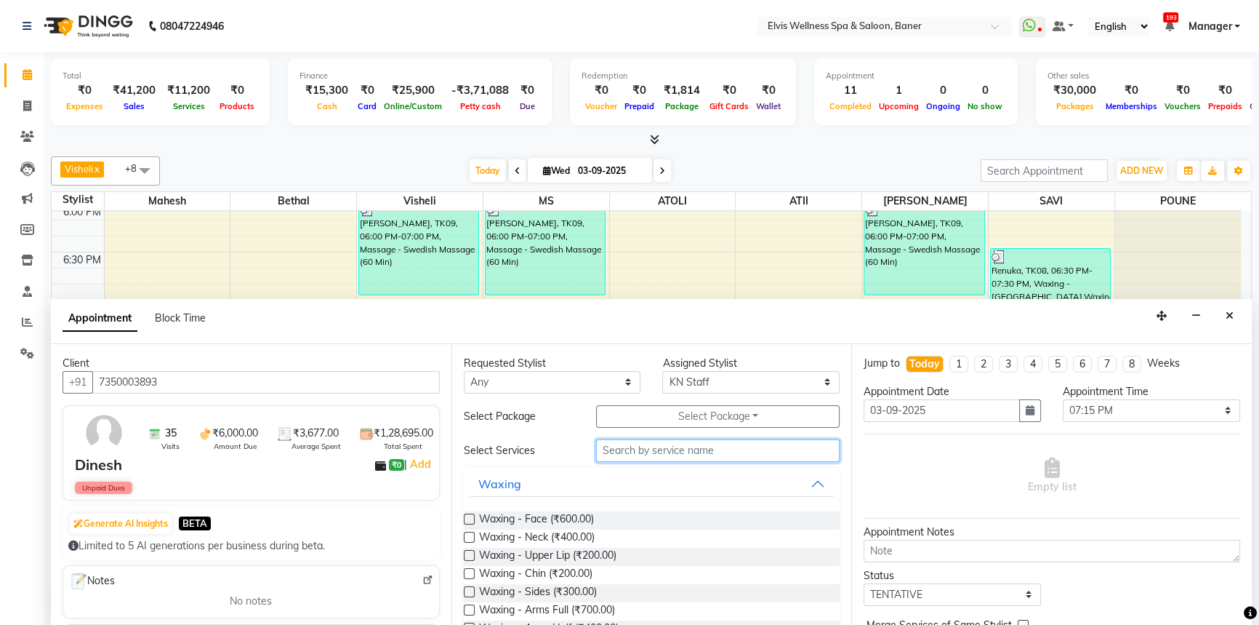
click at [641, 459] on input "text" at bounding box center [718, 450] width 244 height 23
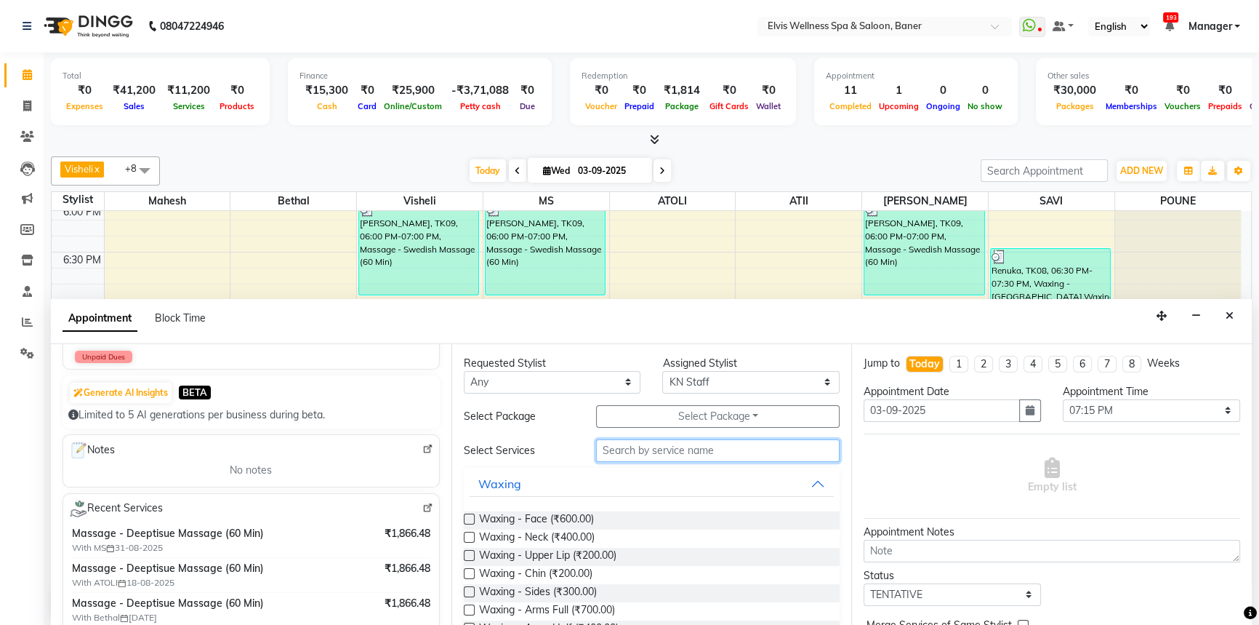
scroll to position [132, 0]
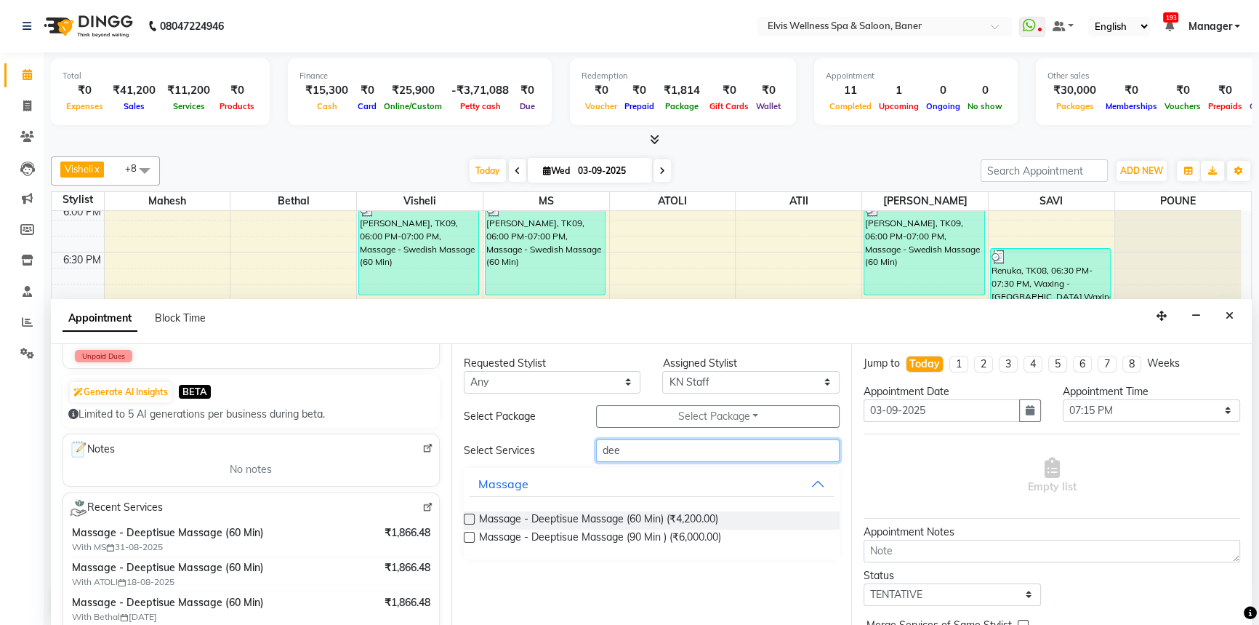
type input "dee"
click at [473, 515] on label at bounding box center [469, 518] width 11 height 11
click at [473, 516] on input "checkbox" at bounding box center [468, 520] width 9 height 9
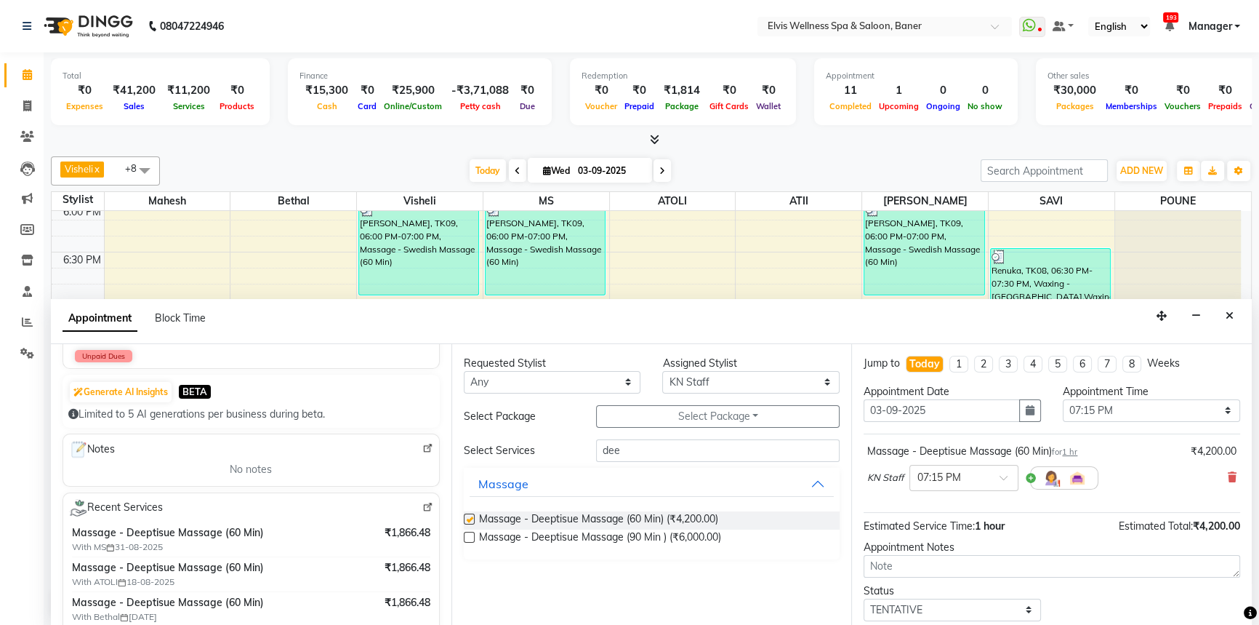
checkbox input "false"
click at [703, 379] on select "Select AJINKYA ATII ATOLI Bethal KN Staff KP Staff [PERSON_NAME] [PERSON_NAME]" at bounding box center [750, 382] width 177 height 23
click at [662, 371] on select "Select AJINKYA ATII ATOLI Bethal KN Staff KP Staff [PERSON_NAME] [PERSON_NAME]" at bounding box center [750, 382] width 177 height 23
click at [656, 444] on input "dee" at bounding box center [718, 450] width 244 height 23
type input "deep"
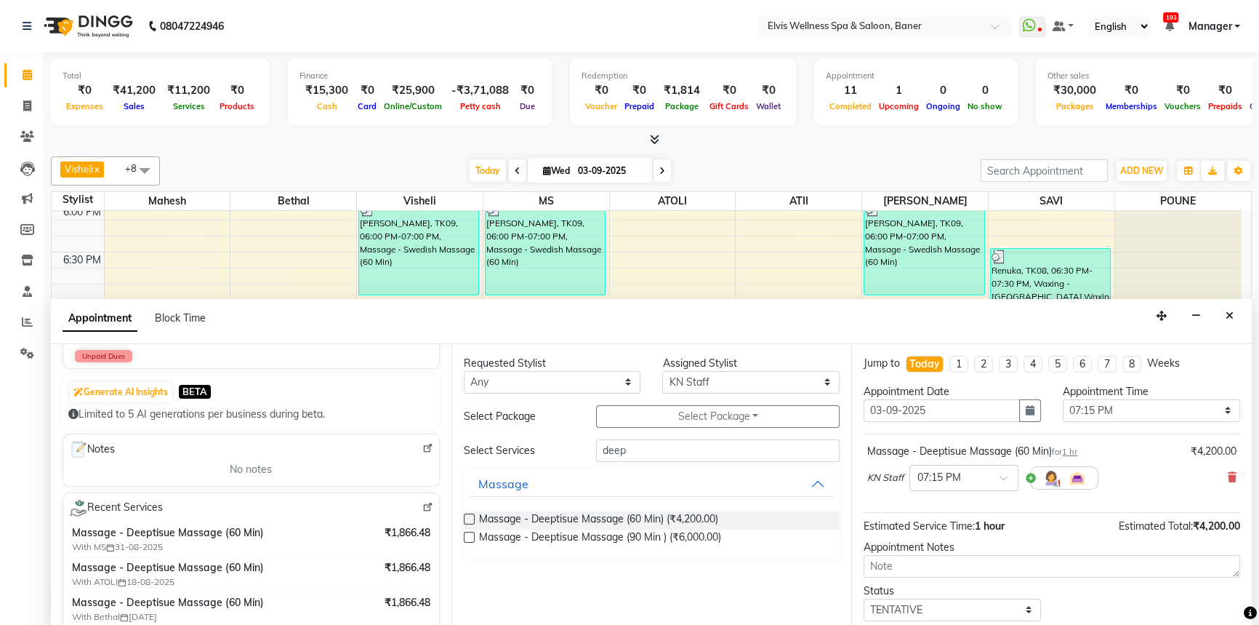
click at [471, 517] on label at bounding box center [469, 518] width 11 height 11
click at [471, 517] on input "checkbox" at bounding box center [468, 520] width 9 height 9
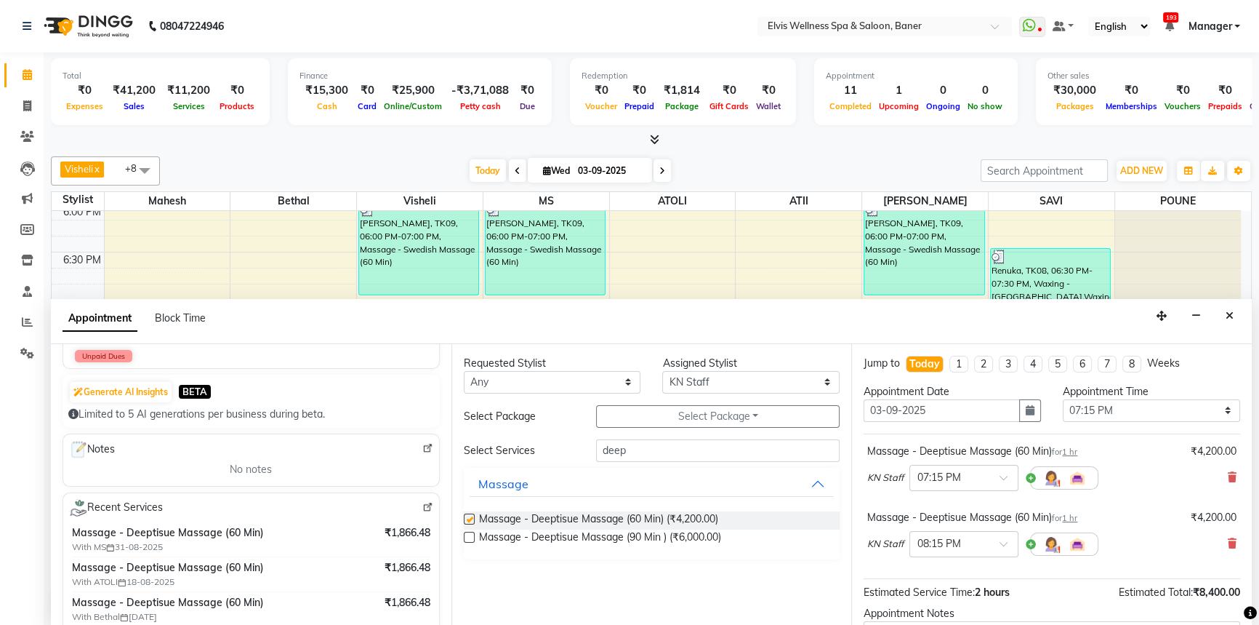
checkbox input "false"
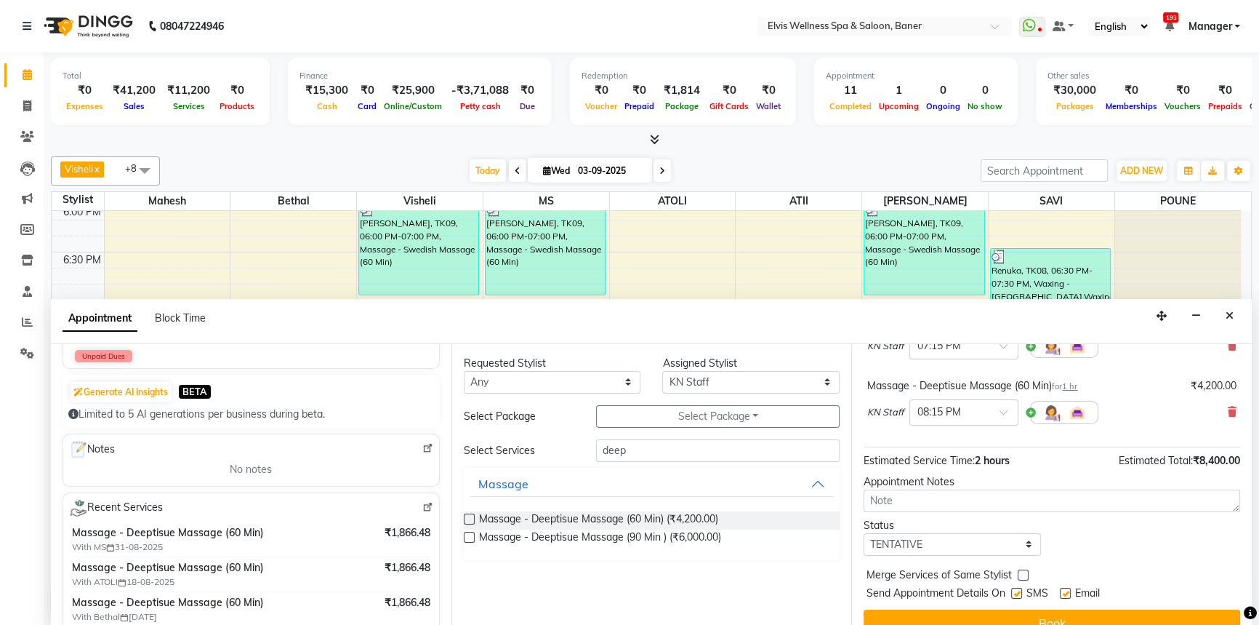
drag, startPoint x: 1070, startPoint y: 590, endPoint x: 1040, endPoint y: 590, distance: 30.5
click at [1069, 590] on label at bounding box center [1065, 593] width 11 height 11
click at [1069, 590] on input "checkbox" at bounding box center [1064, 594] width 9 height 9
checkbox input "false"
click at [1015, 591] on label at bounding box center [1017, 593] width 11 height 11
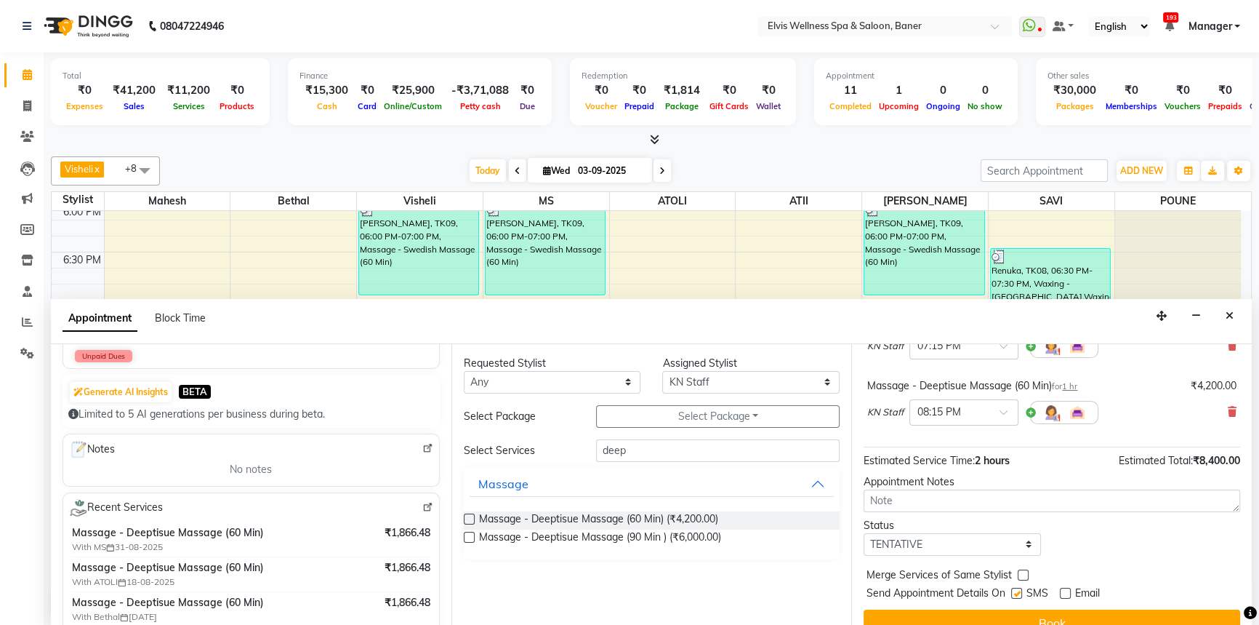
click at [1015, 591] on input "checkbox" at bounding box center [1016, 594] width 9 height 9
checkbox input "false"
click at [939, 405] on input "text" at bounding box center [950, 411] width 64 height 15
click at [938, 483] on div "08:00 PM" at bounding box center [964, 489] width 108 height 27
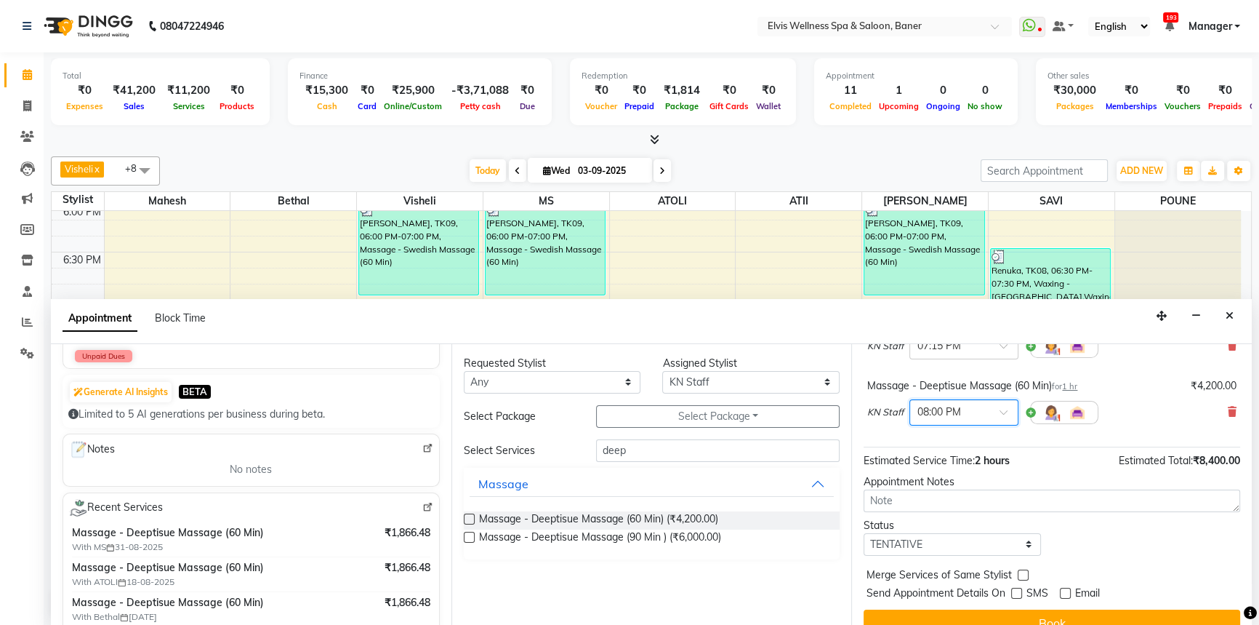
click at [1009, 478] on div "Appointment Notes" at bounding box center [1052, 481] width 377 height 15
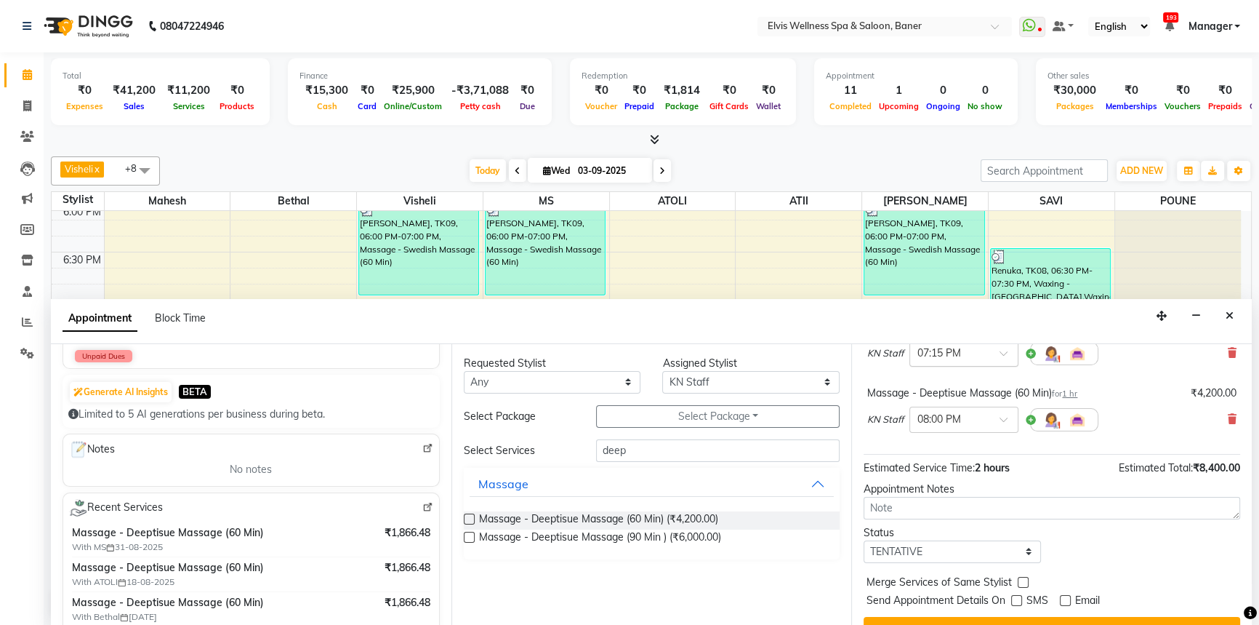
click at [935, 348] on input "text" at bounding box center [950, 352] width 64 height 15
click at [940, 465] on div "08:00 PM" at bounding box center [964, 460] width 108 height 27
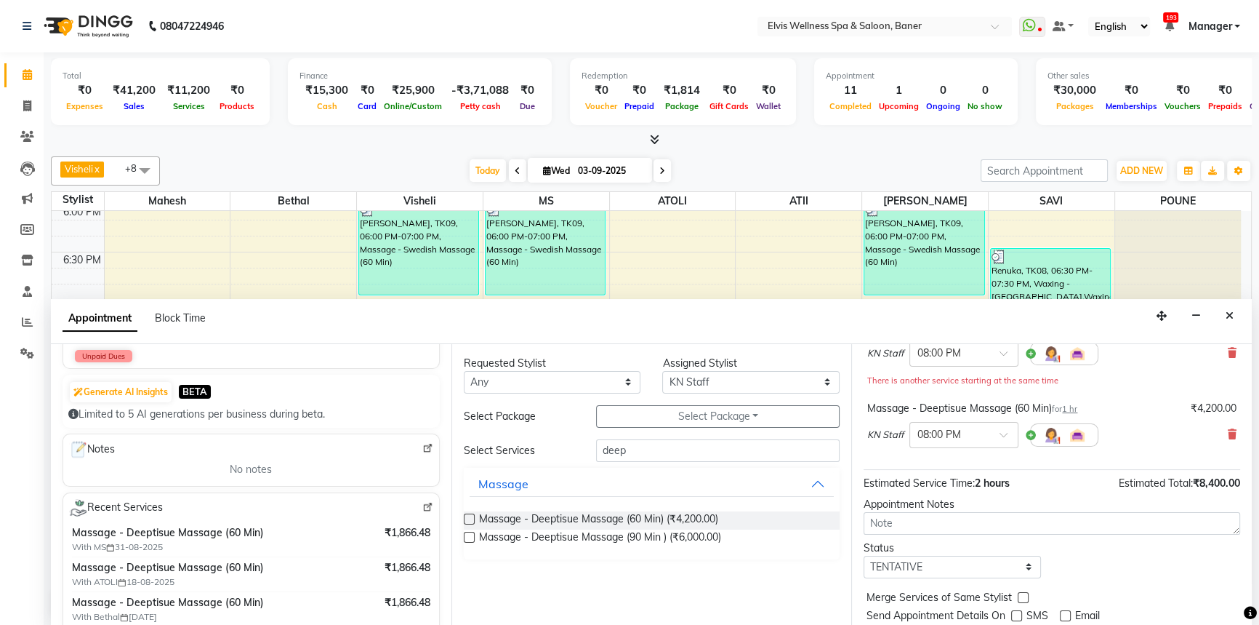
click at [1127, 541] on div "Status Select TENTATIVE CONFIRM CHECK-IN UPCOMING" at bounding box center [1052, 559] width 398 height 38
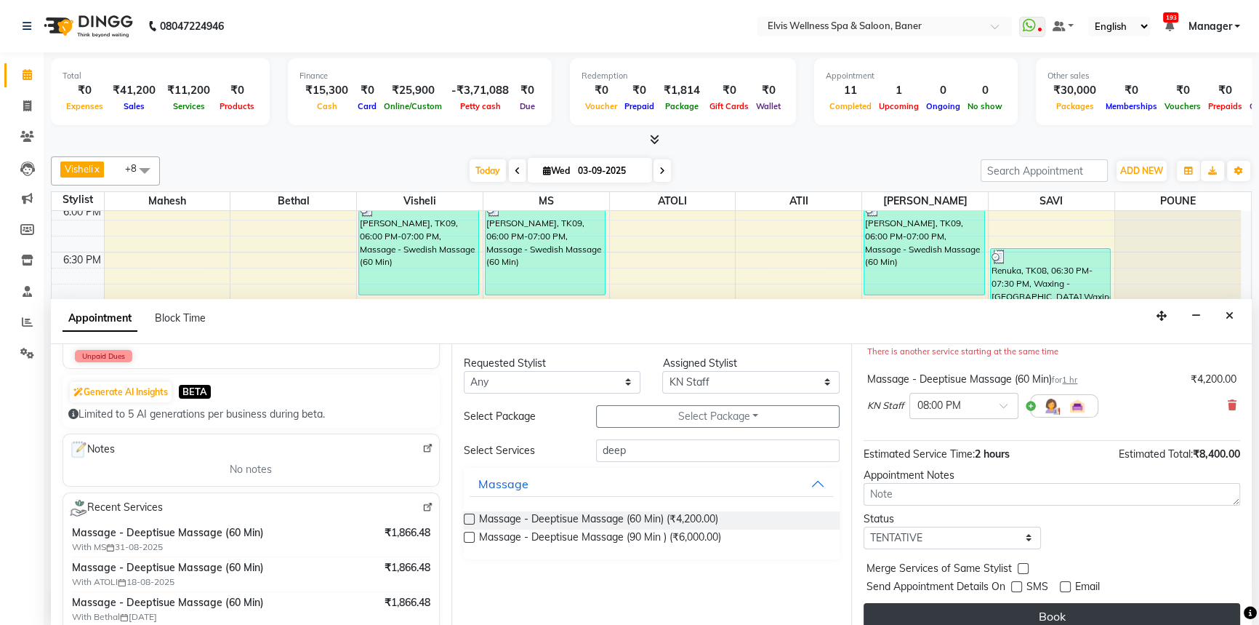
scroll to position [167, 0]
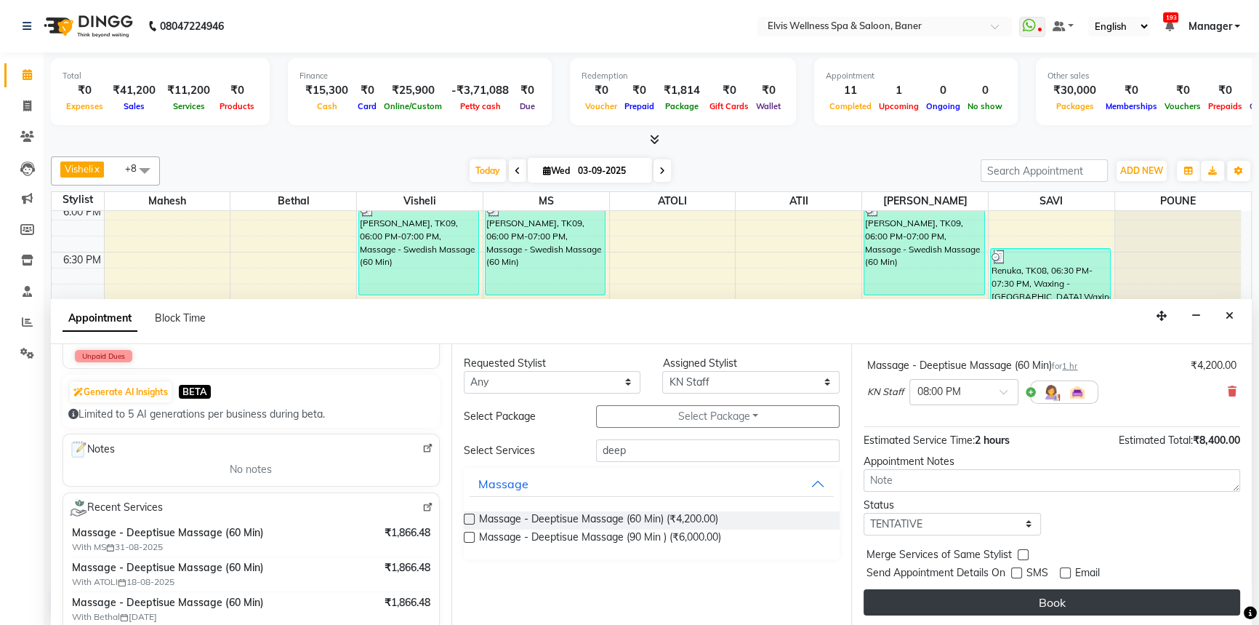
click at [1054, 590] on button "Book" at bounding box center [1052, 602] width 377 height 26
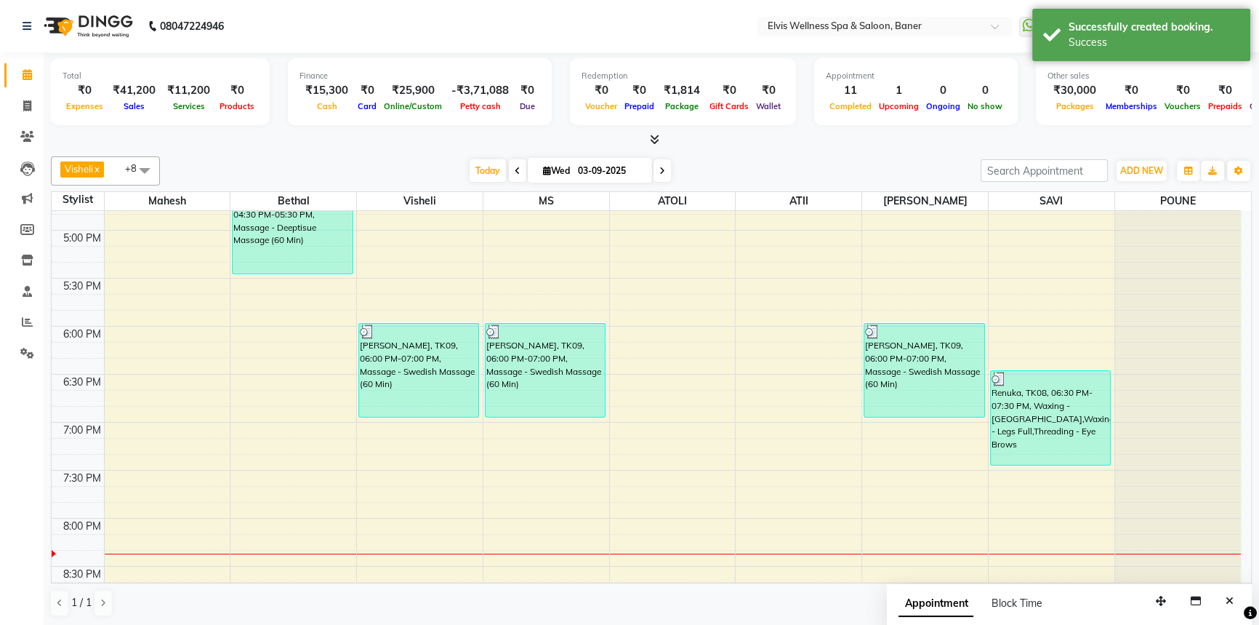
scroll to position [834, 0]
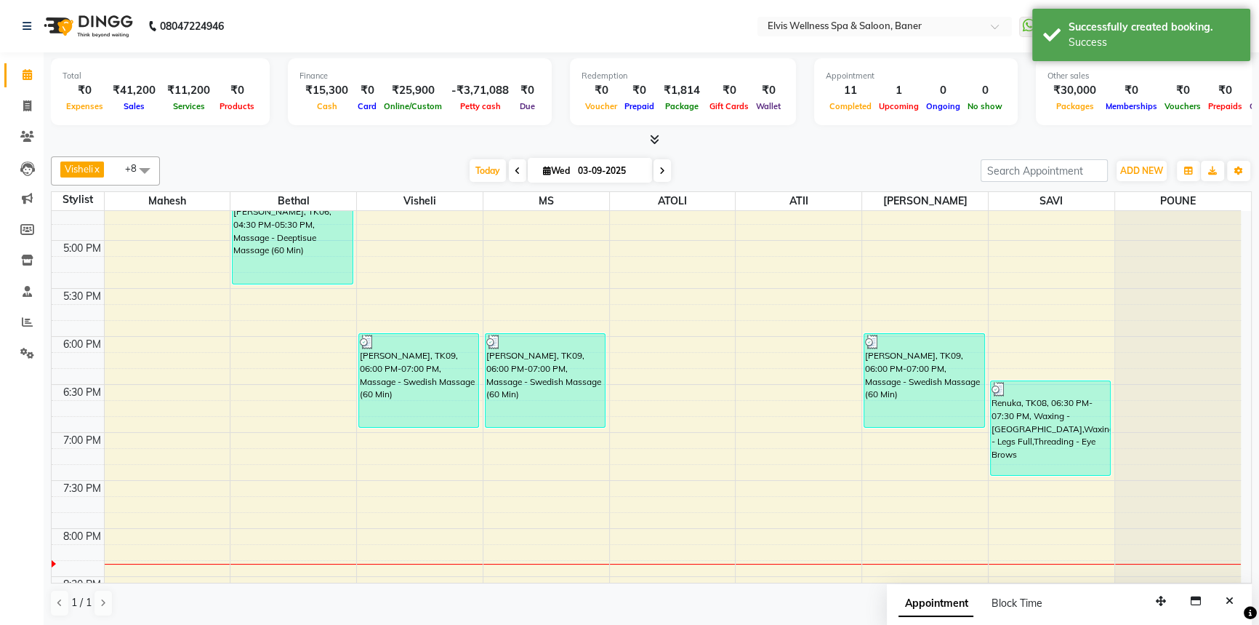
click at [117, 173] on span "Visheli x MS x Bethal x ATOLI x ATII x SAVI x [PERSON_NAME] [PERSON_NAME] x +8" at bounding box center [105, 170] width 109 height 29
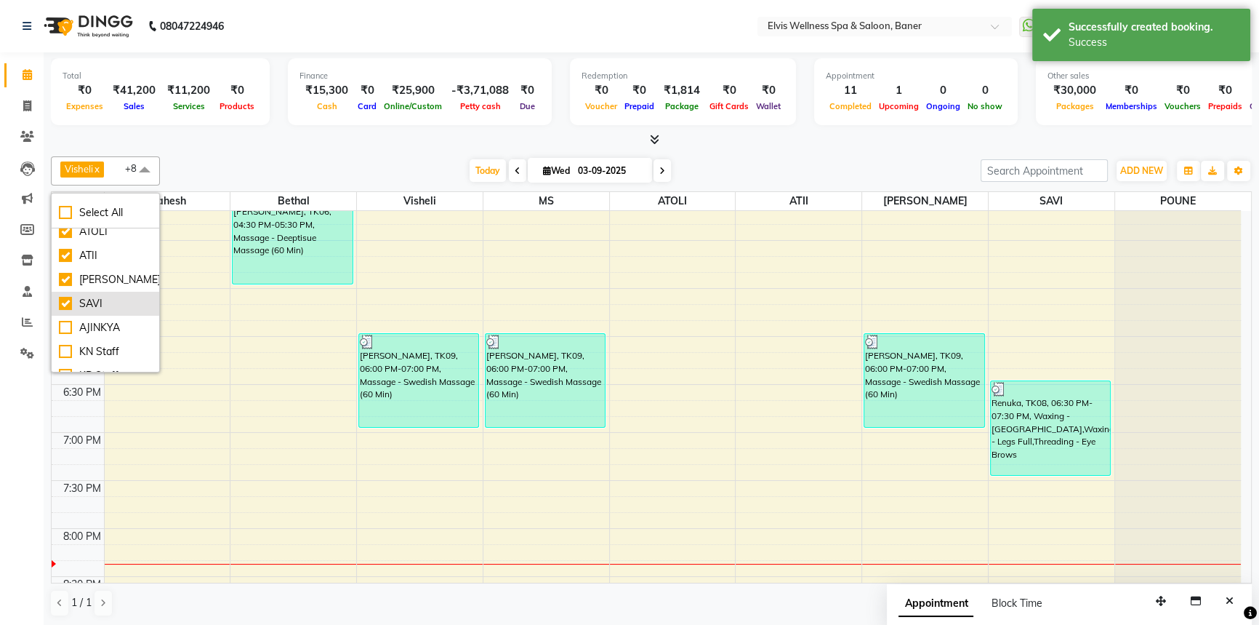
scroll to position [132, 0]
click at [65, 327] on div "KN Staff" at bounding box center [105, 324] width 93 height 15
checkbox input "true"
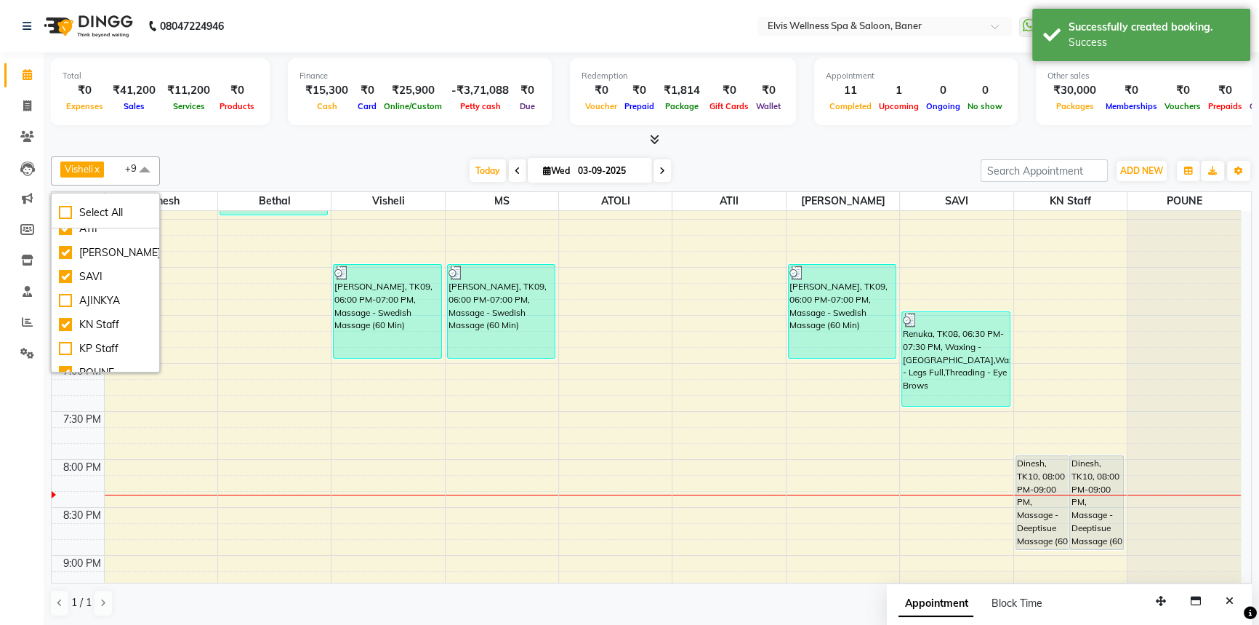
scroll to position [966, 0]
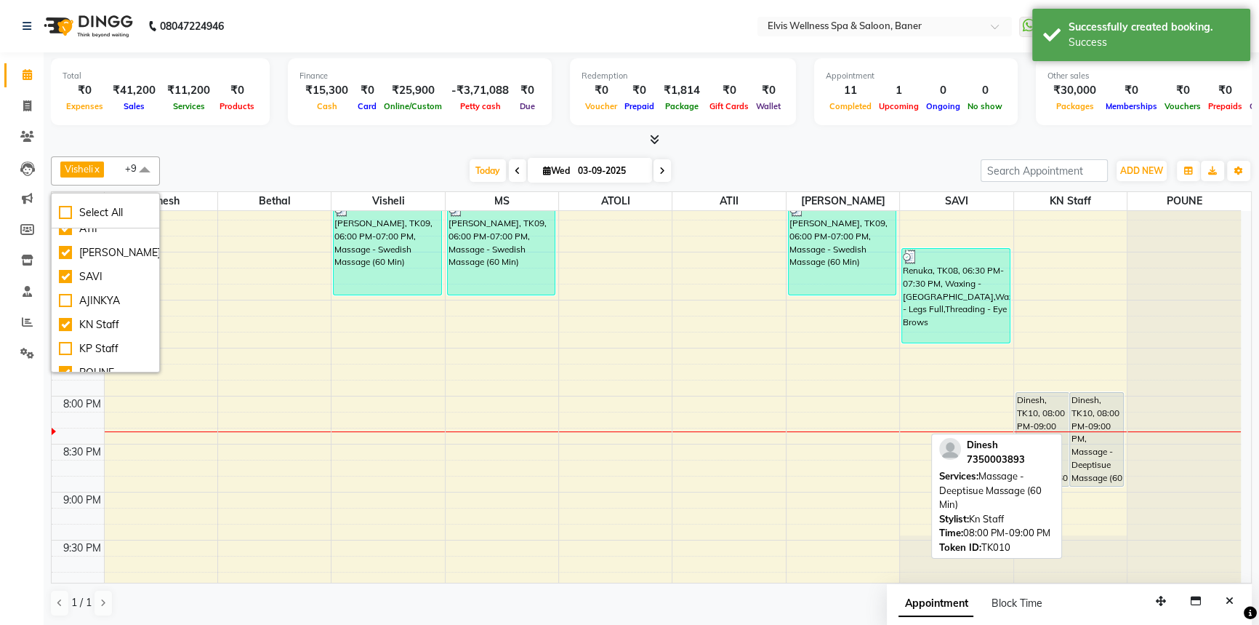
click at [1092, 406] on div "Dinesh, TK10, 08:00 PM-09:00 PM, Massage - Deeptisue Massage (60 Min)" at bounding box center [1096, 439] width 53 height 93
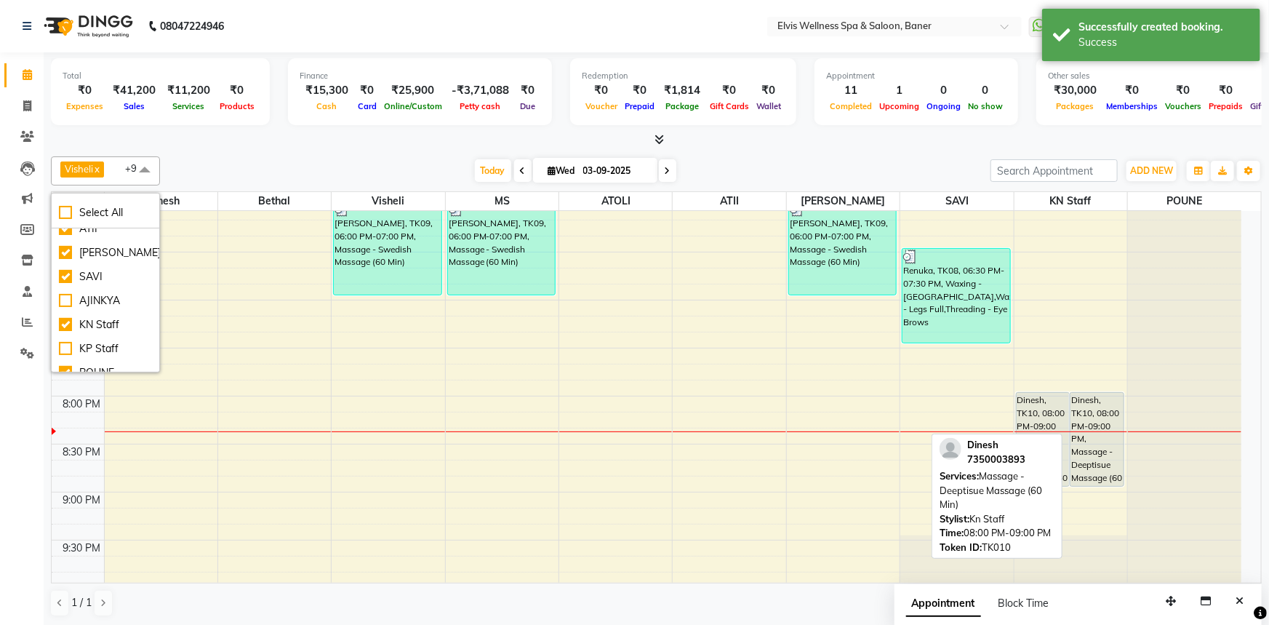
select select "7"
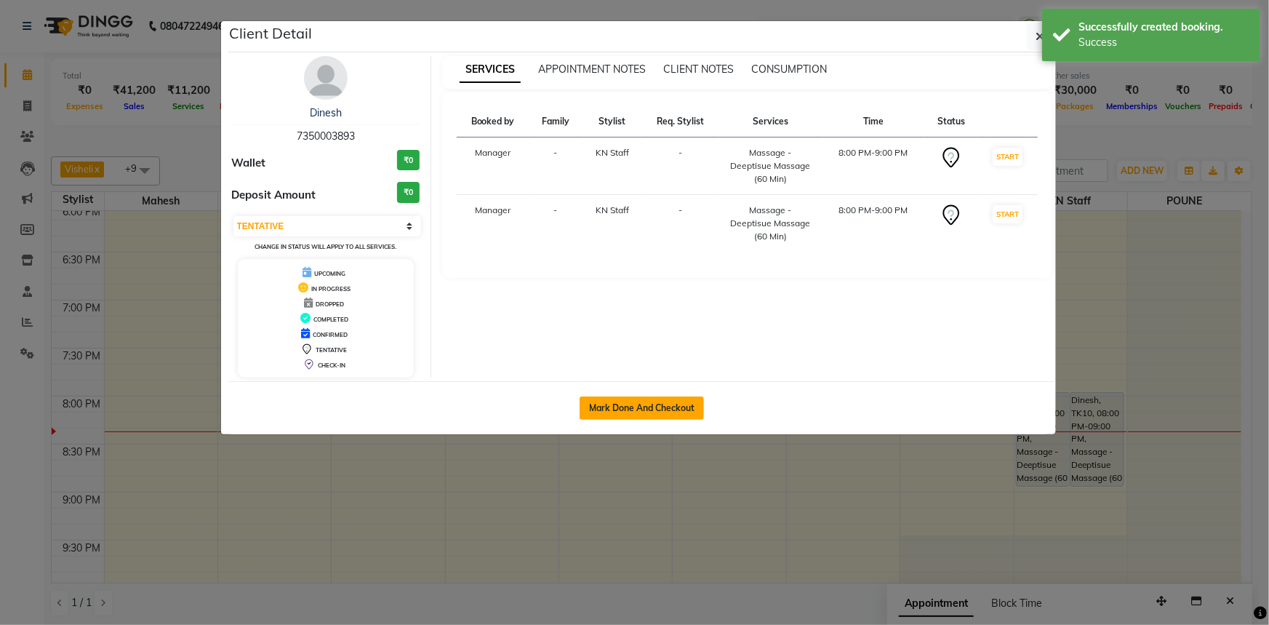
click at [672, 409] on button "Mark Done And Checkout" at bounding box center [642, 407] width 124 height 23
select select "service"
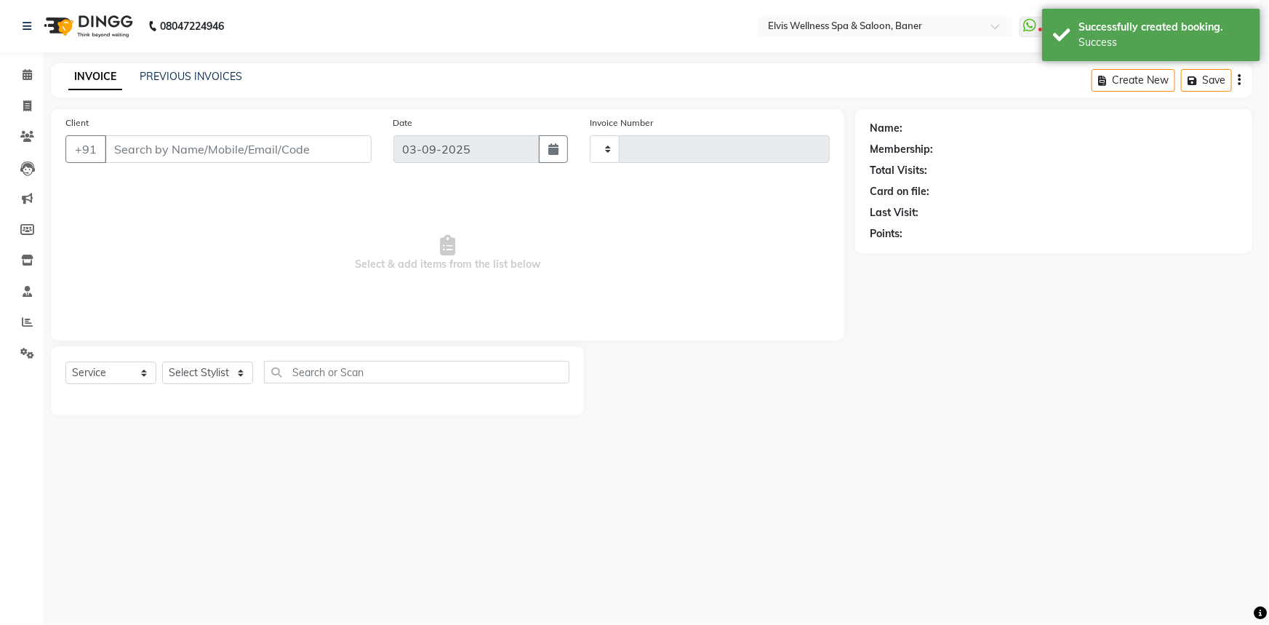
type input "1449"
select select "5735"
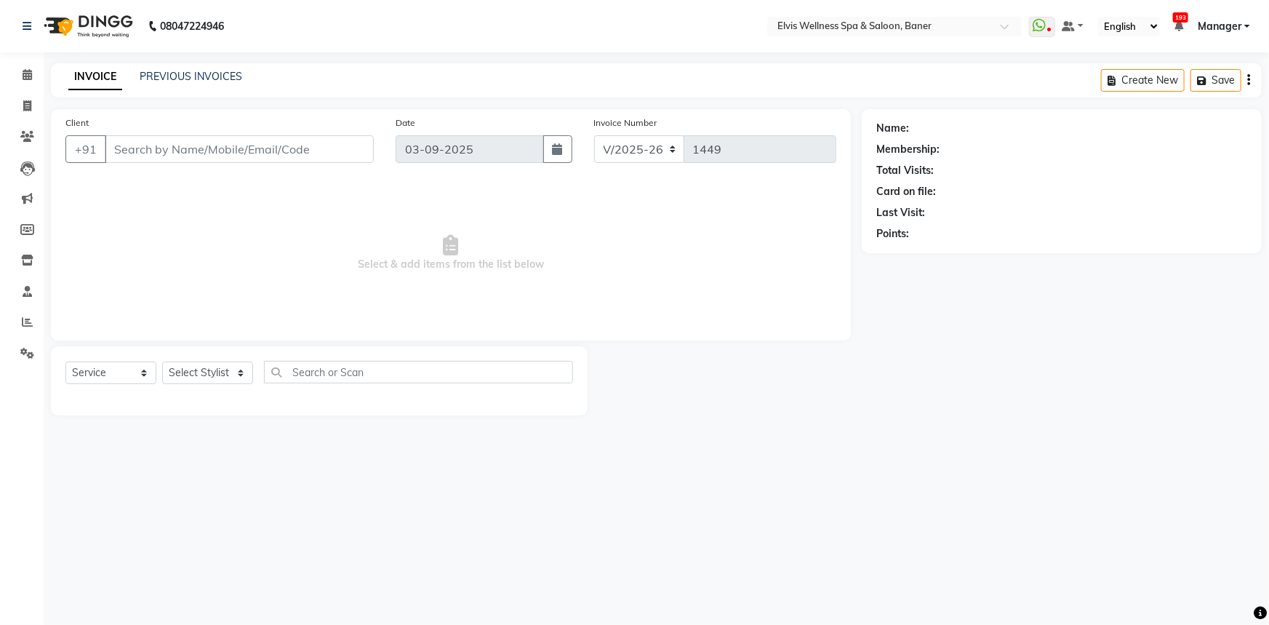
type input "7350003893"
select select "88194"
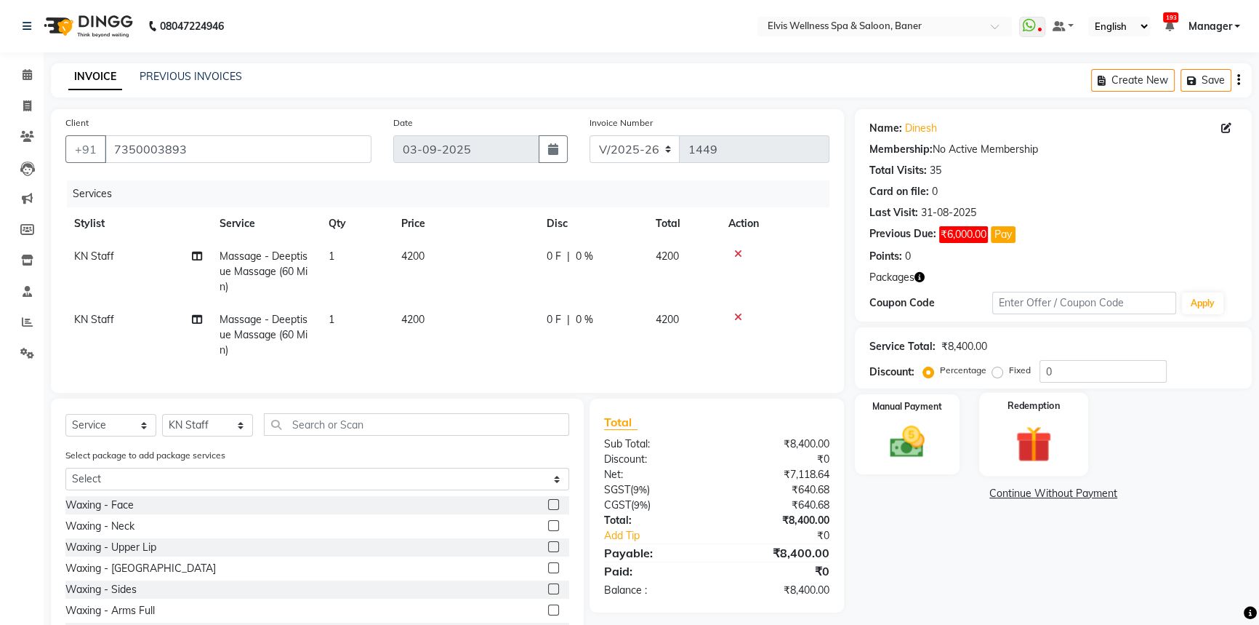
click at [1033, 446] on img at bounding box center [1034, 443] width 59 height 45
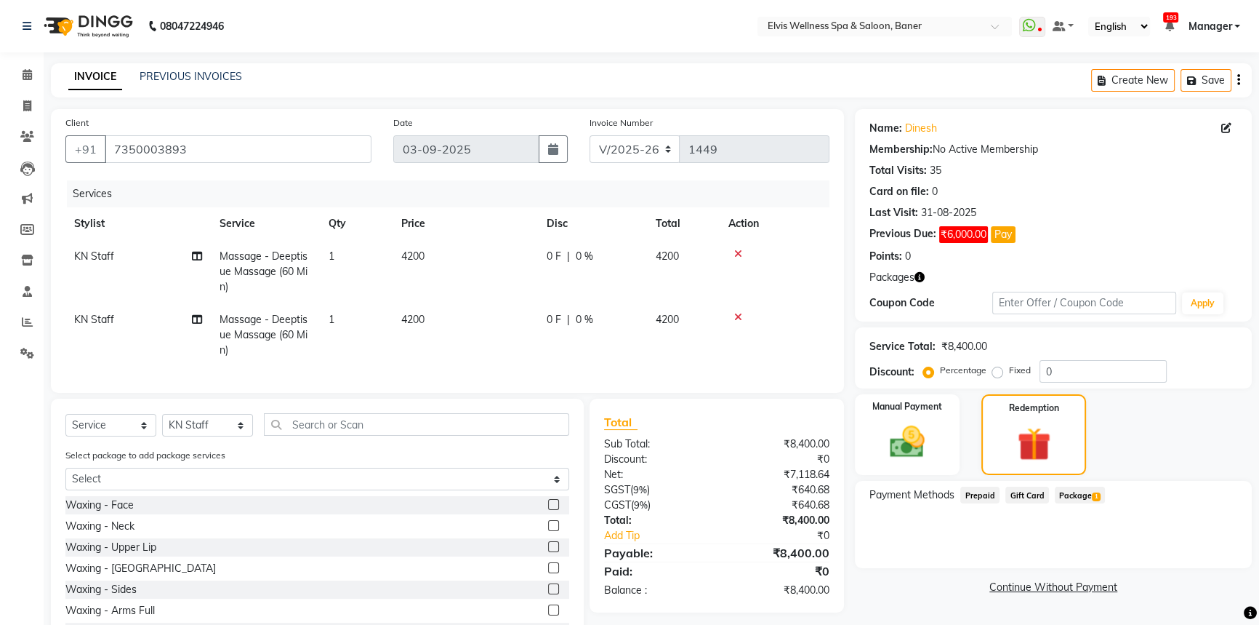
click at [1076, 499] on span "Package 1" at bounding box center [1080, 494] width 50 height 17
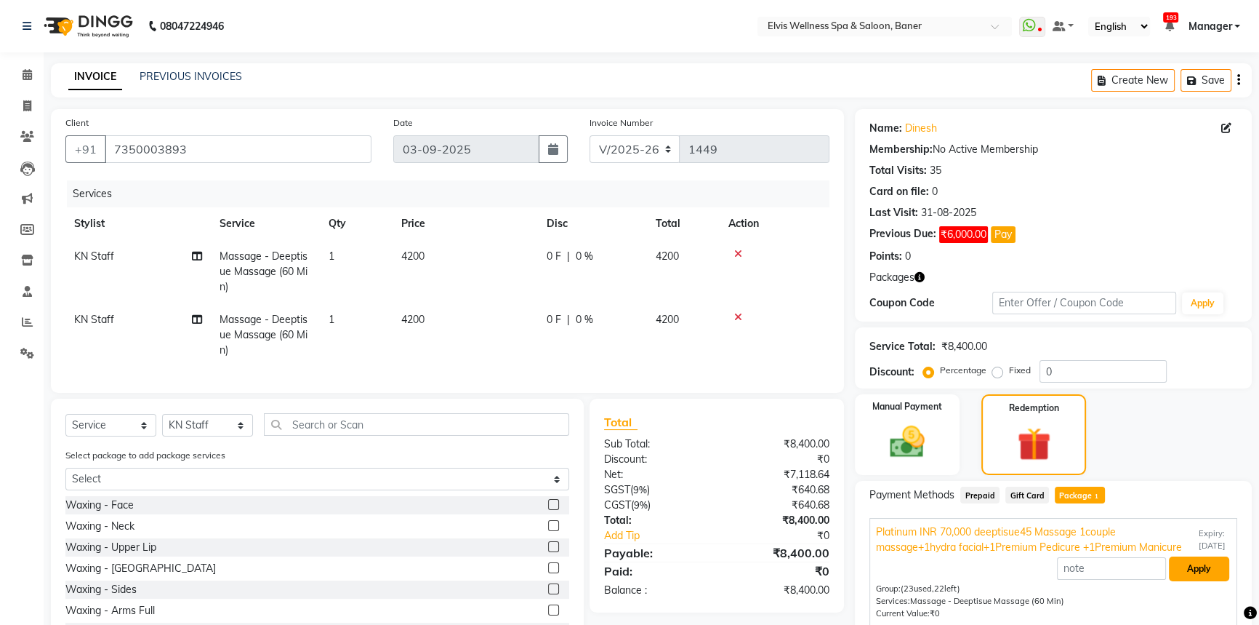
click at [1197, 569] on button "Apply" at bounding box center [1199, 568] width 60 height 25
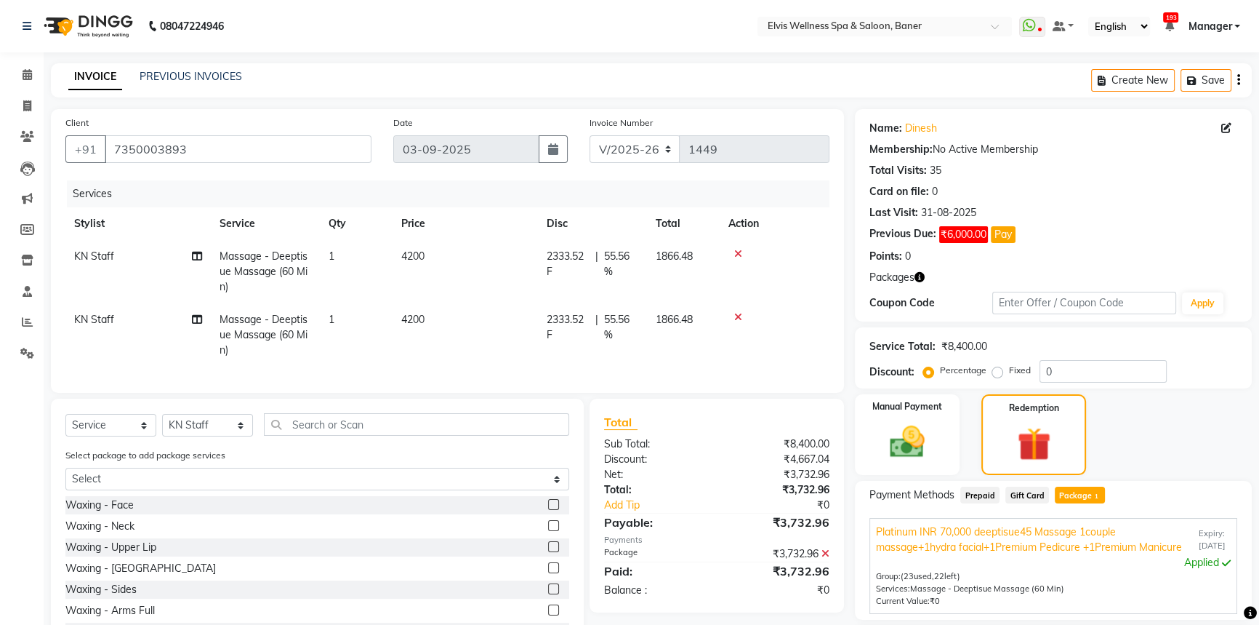
scroll to position [127, 0]
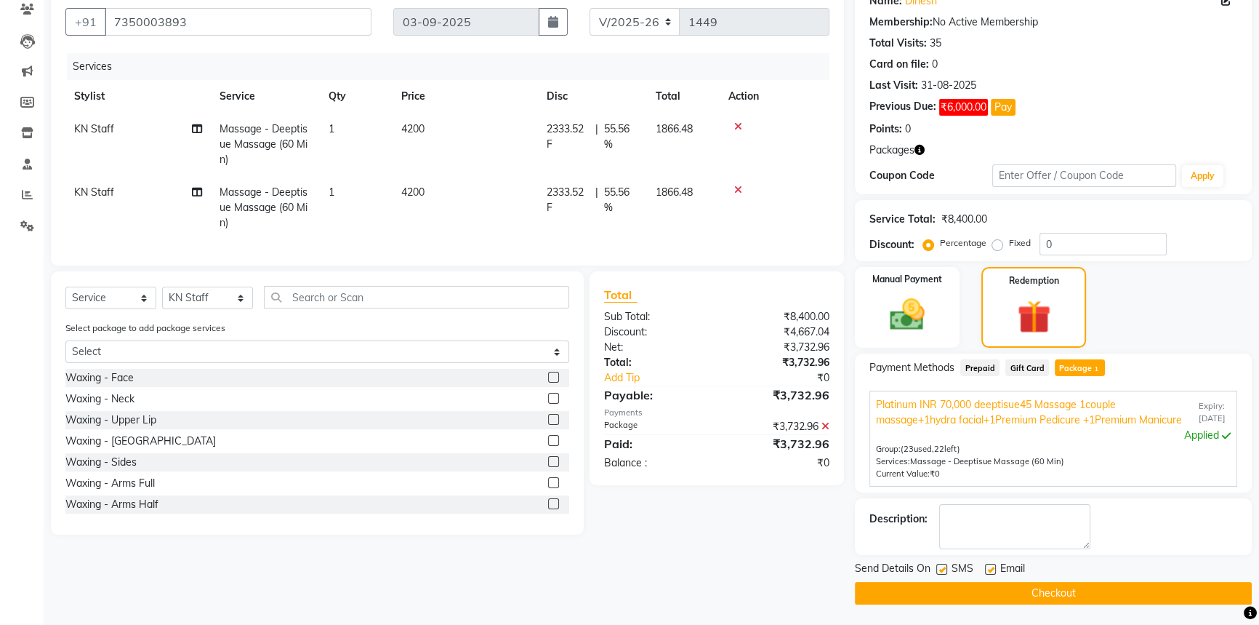
click at [988, 567] on label at bounding box center [990, 569] width 11 height 11
click at [988, 567] on input "checkbox" at bounding box center [989, 569] width 9 height 9
checkbox input "false"
click at [945, 564] on label at bounding box center [942, 569] width 11 height 11
click at [945, 565] on input "checkbox" at bounding box center [941, 569] width 9 height 9
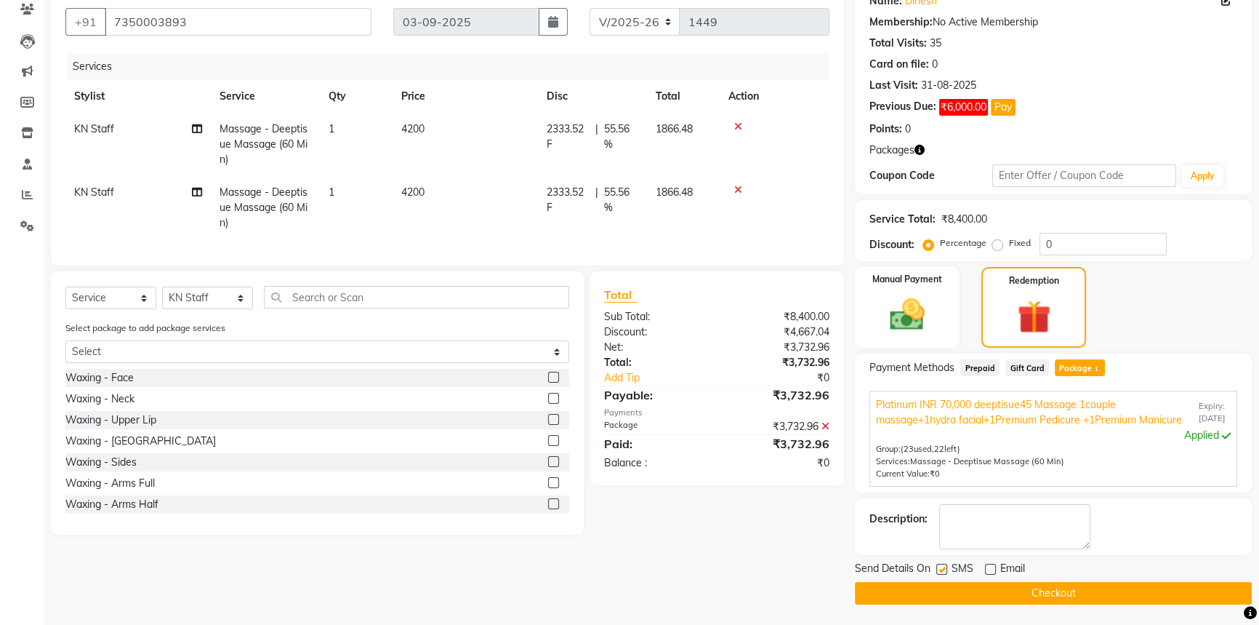
checkbox input "false"
click at [1035, 589] on button "Checkout" at bounding box center [1053, 593] width 397 height 23
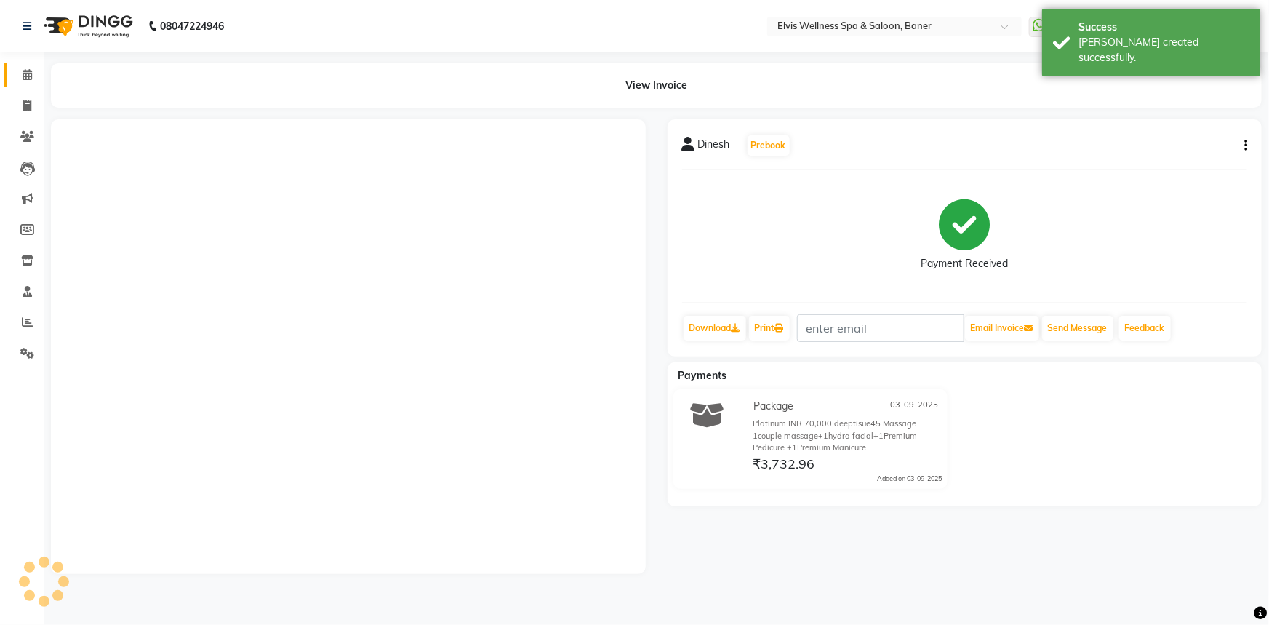
click at [23, 63] on link "Calendar" at bounding box center [21, 75] width 35 height 24
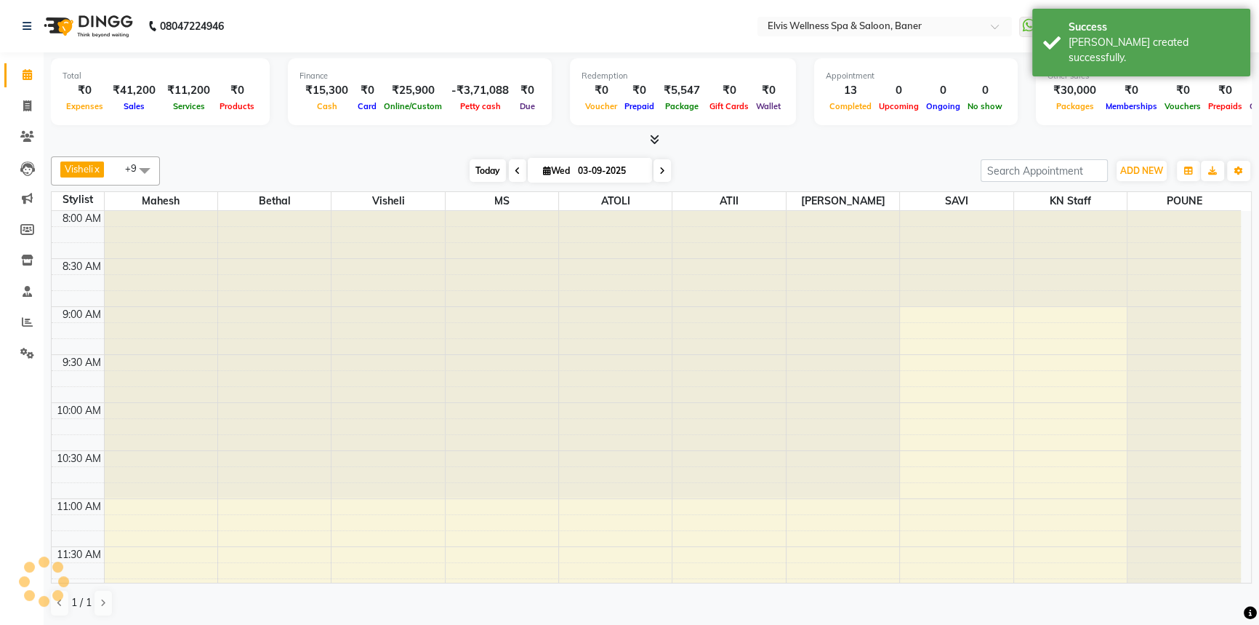
click at [486, 175] on span "Today" at bounding box center [488, 170] width 36 height 23
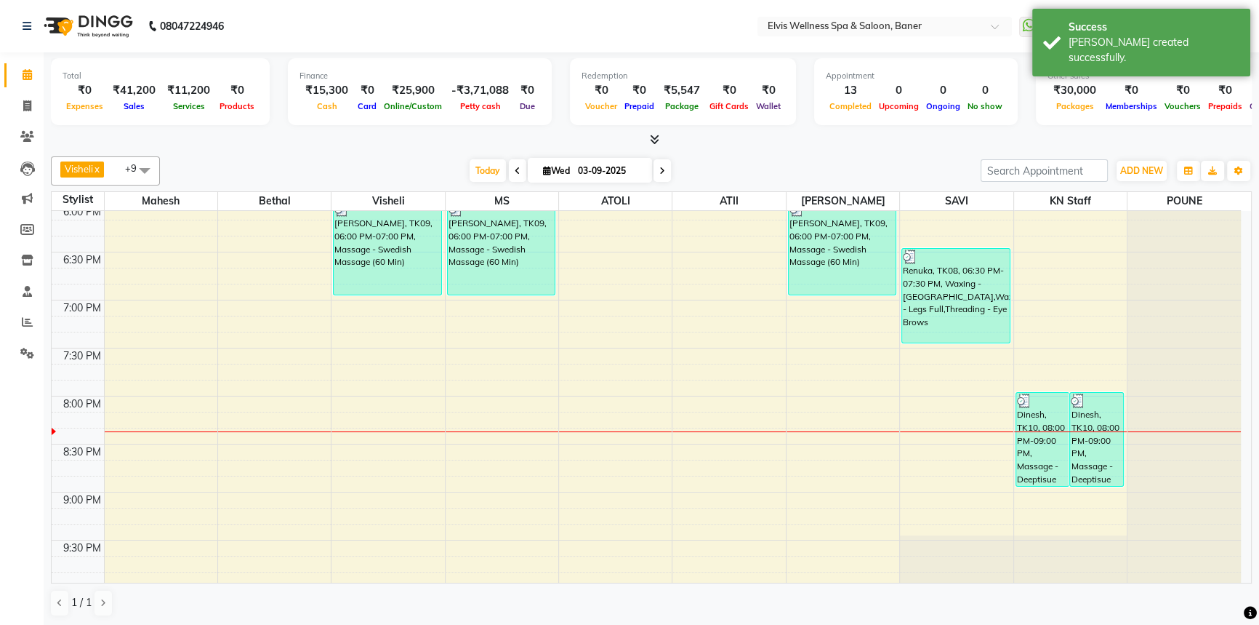
click at [113, 177] on span "Visheli x MS x Bethal x ATOLI x ATII x SAVI x [PERSON_NAME] [PERSON_NAME] x KN …" at bounding box center [105, 170] width 109 height 29
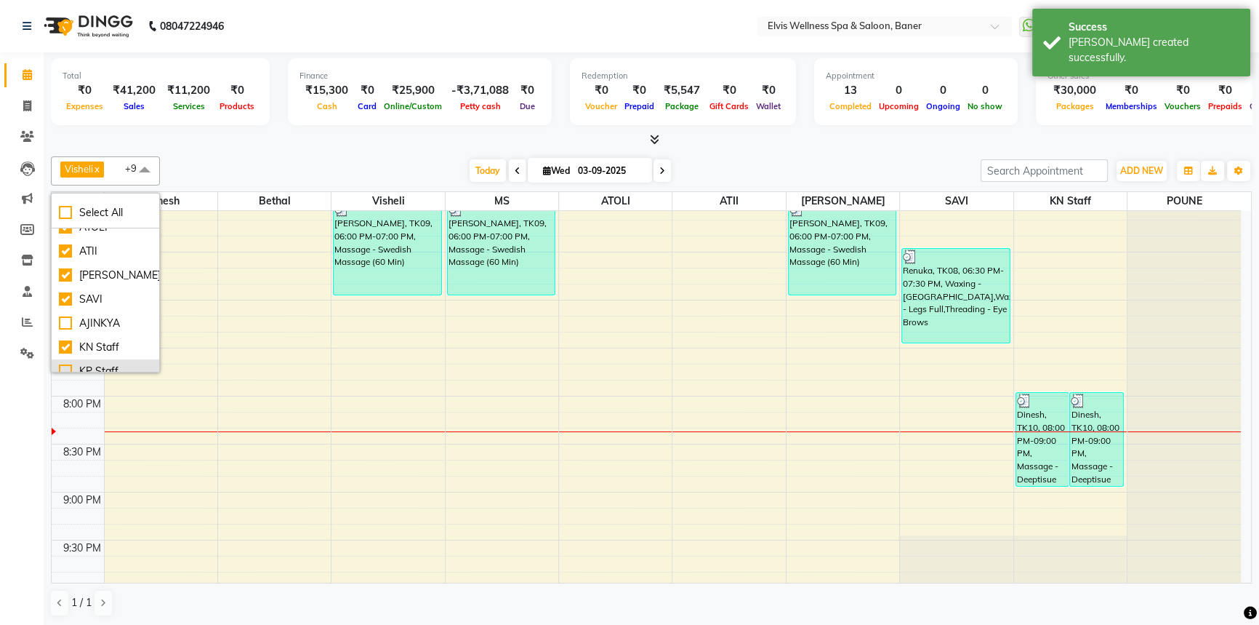
scroll to position [132, 0]
click at [66, 326] on div "KN Staff" at bounding box center [105, 324] width 93 height 15
checkbox input "false"
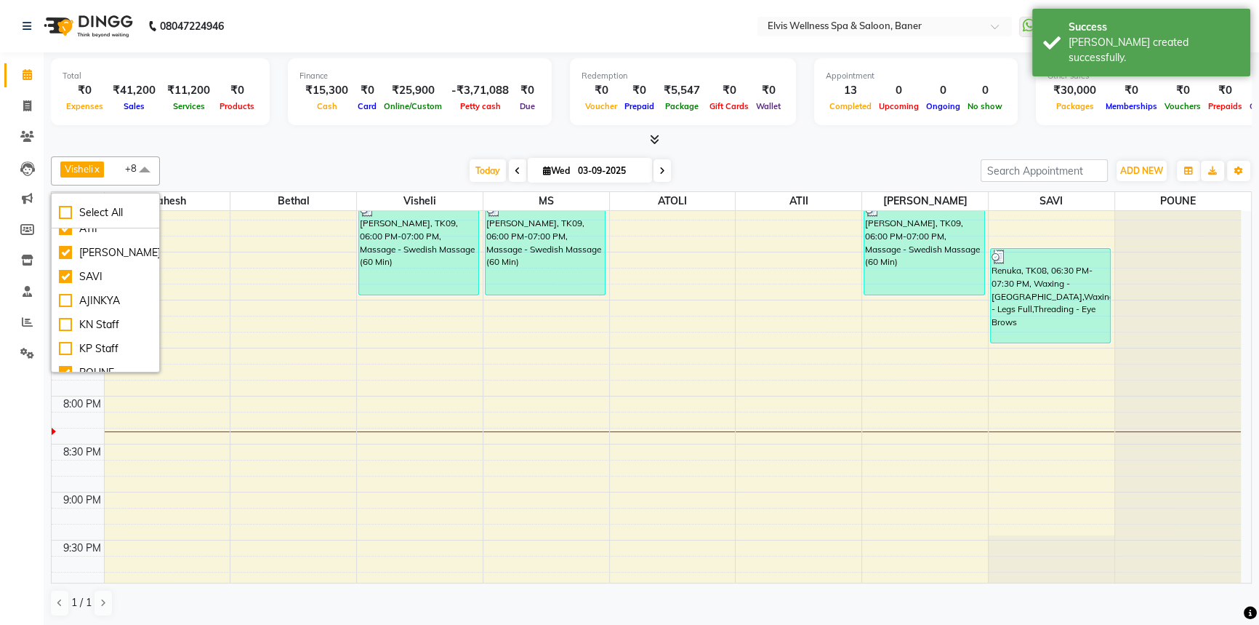
click at [343, 178] on div "[DATE] [DATE]" at bounding box center [570, 171] width 806 height 22
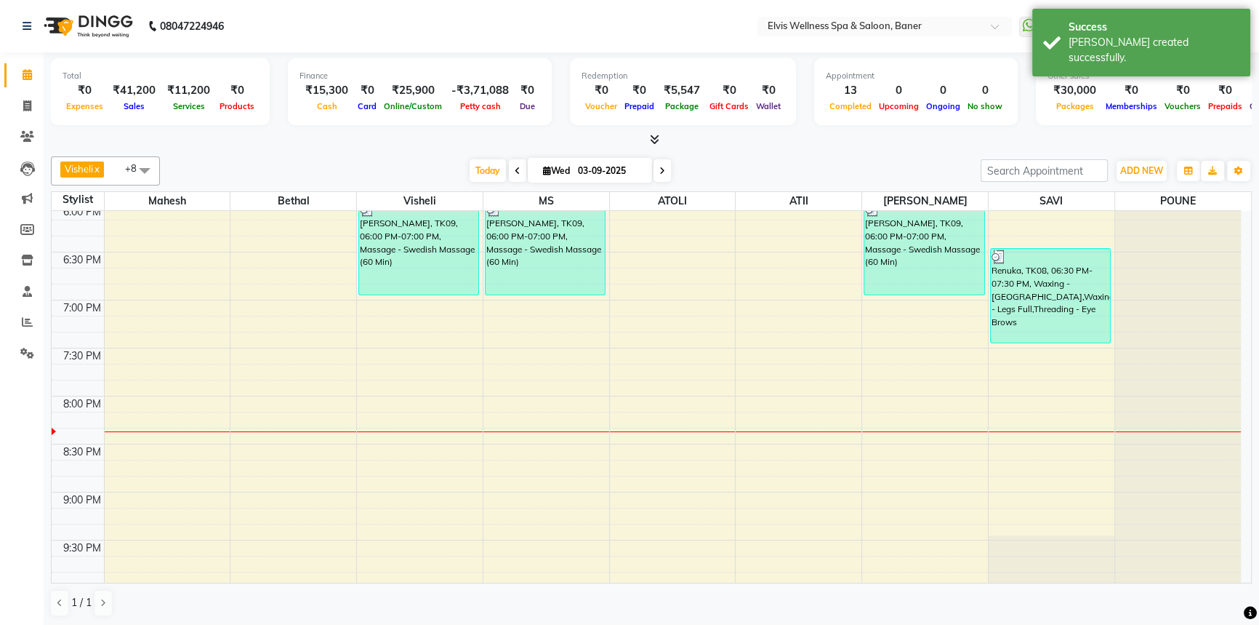
drag, startPoint x: 476, startPoint y: 174, endPoint x: 857, endPoint y: 179, distance: 381.1
click at [483, 174] on span "Today" at bounding box center [488, 170] width 36 height 23
click at [889, 173] on div "[DATE] [DATE]" at bounding box center [570, 171] width 806 height 22
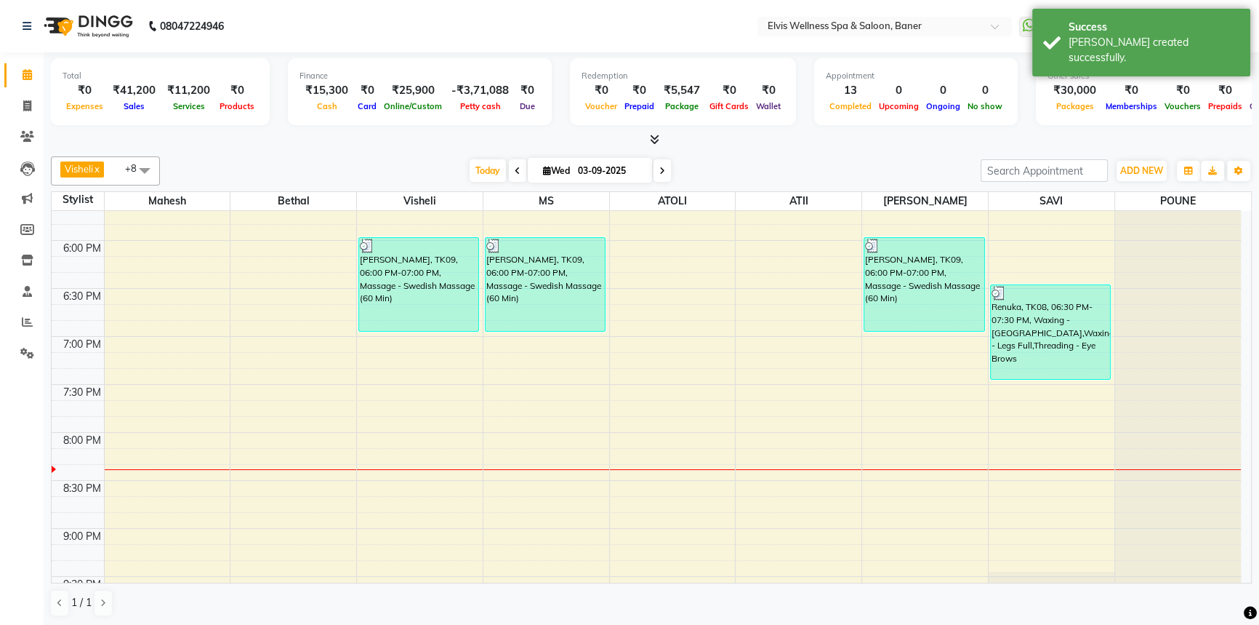
scroll to position [900, 0]
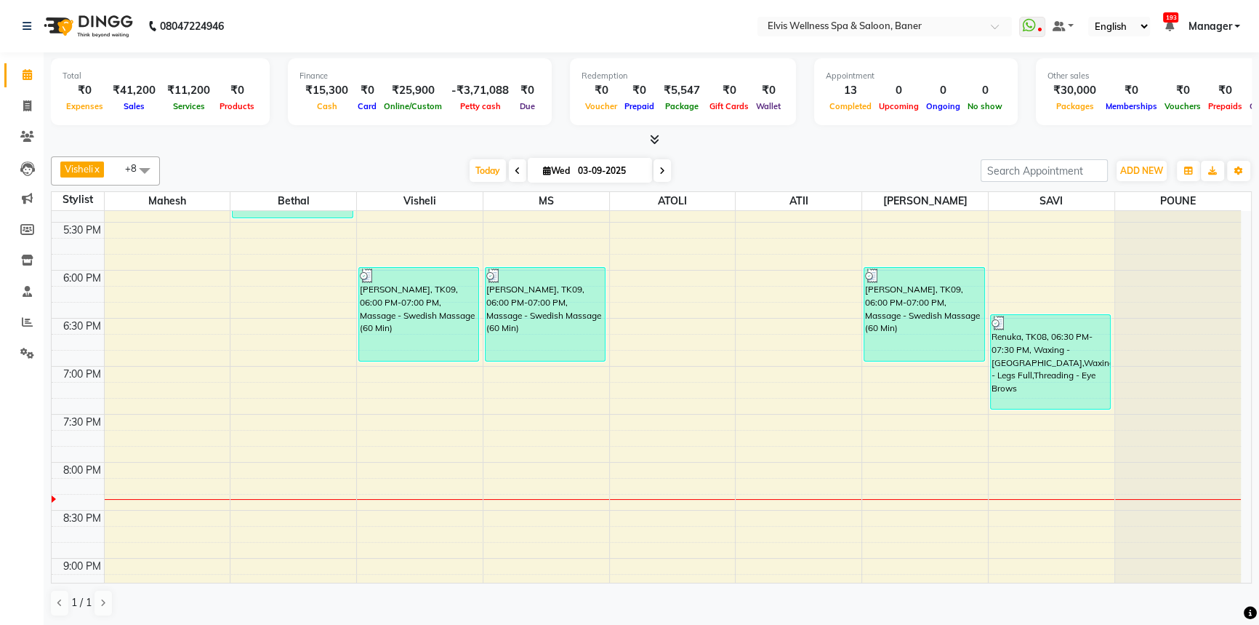
click at [722, 170] on div "[DATE] [DATE]" at bounding box center [570, 171] width 806 height 22
click at [478, 171] on span "Today" at bounding box center [488, 170] width 36 height 23
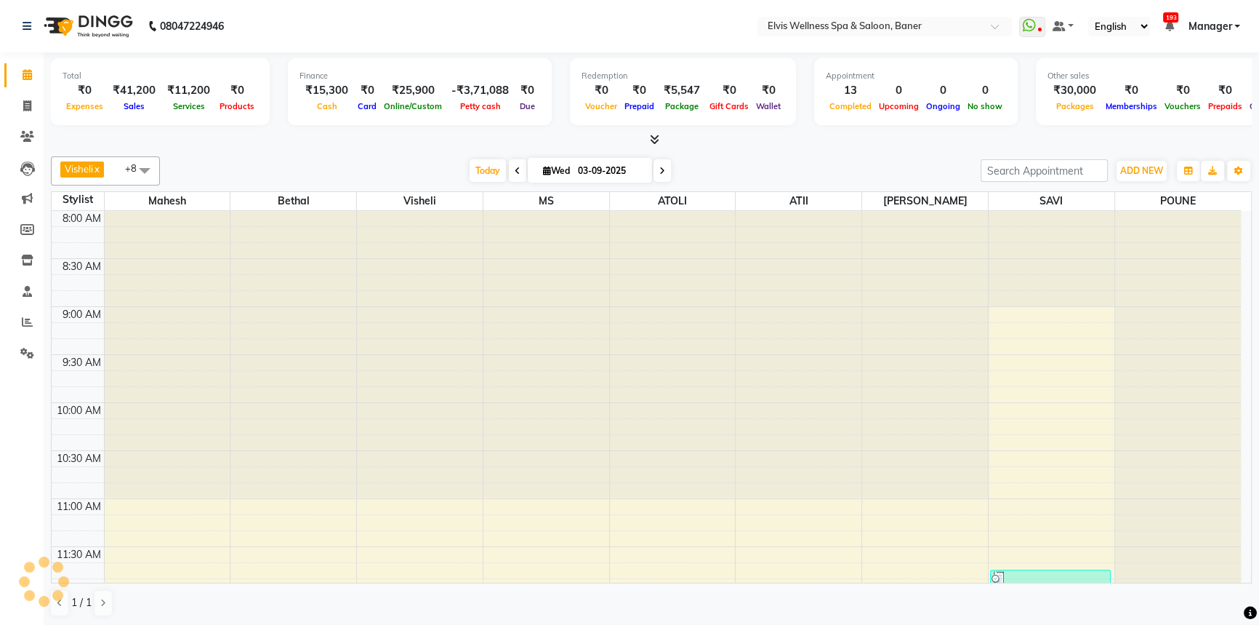
click at [870, 116] on div "Appointment 13 Completed 0 Upcoming 0 Ongoing 0 No show" at bounding box center [916, 91] width 204 height 67
click at [842, 163] on div "[DATE] [DATE]" at bounding box center [570, 171] width 806 height 22
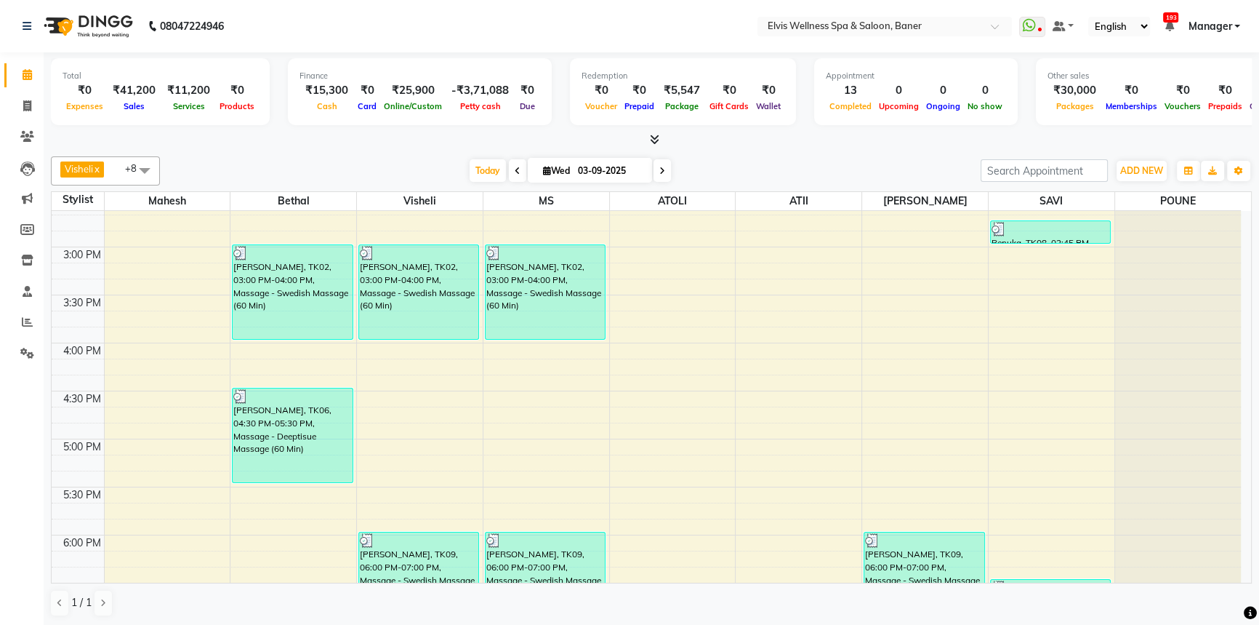
scroll to position [569, 0]
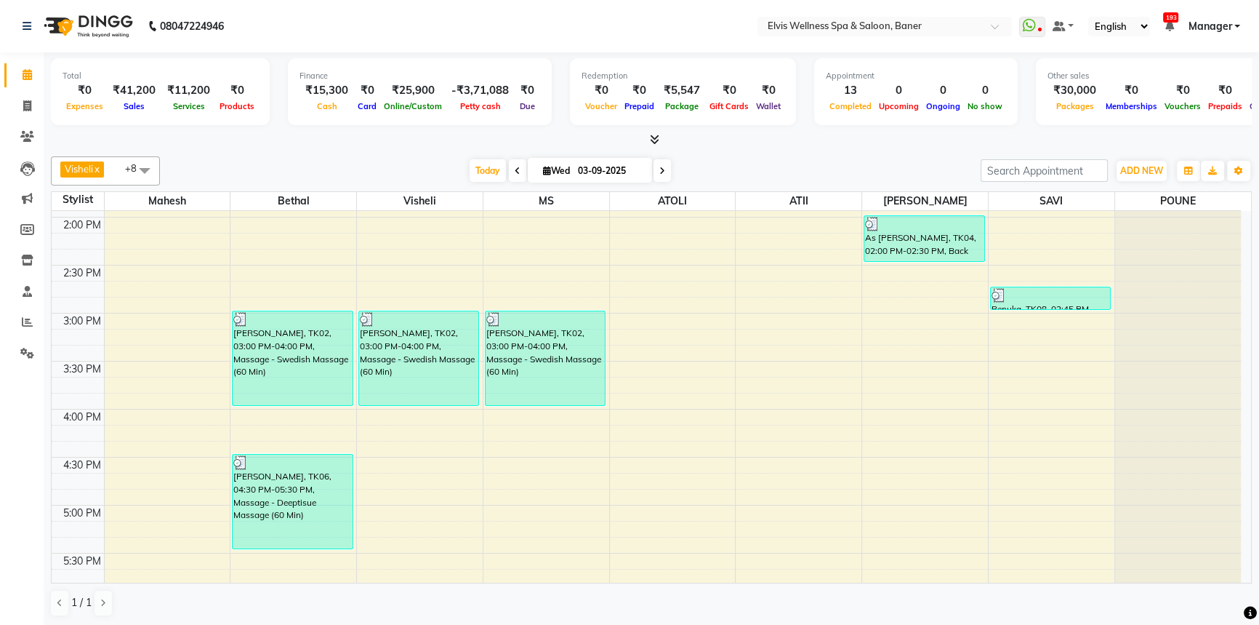
click at [491, 156] on div "Visheli x MS x Bethal x ATOLI x ATII x SAVI x [PERSON_NAME] [PERSON_NAME] x +8 …" at bounding box center [651, 170] width 1201 height 29
click at [487, 161] on span "Today" at bounding box center [488, 170] width 36 height 23
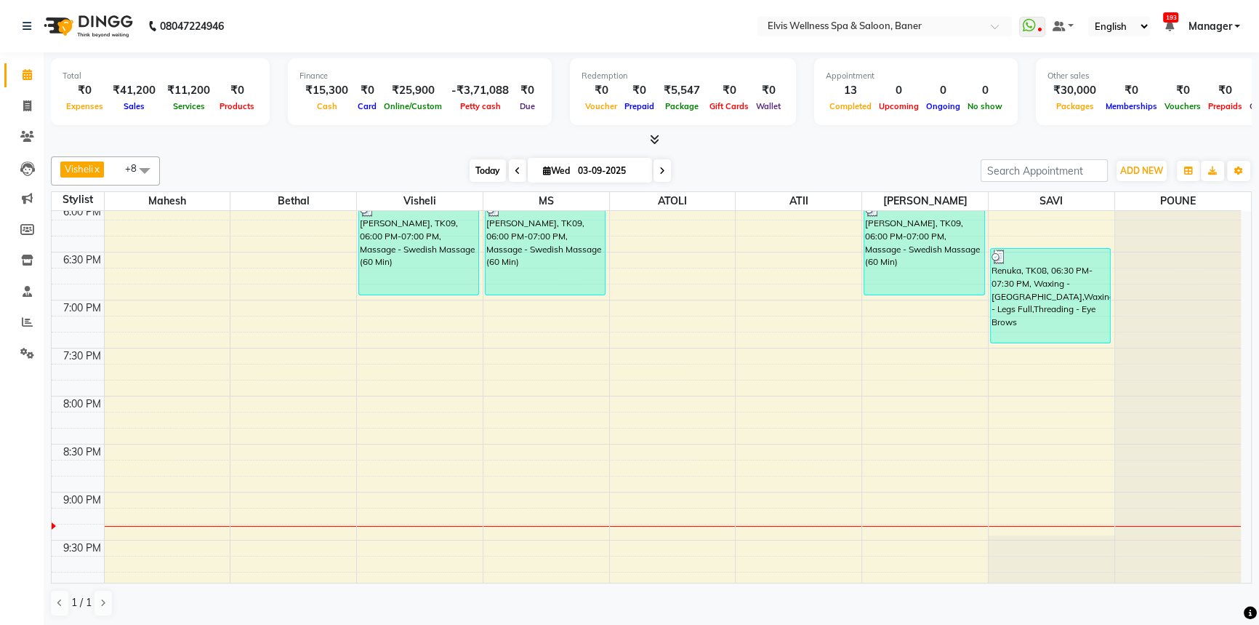
click at [486, 171] on span "Today" at bounding box center [488, 170] width 36 height 23
click at [492, 167] on span "Today" at bounding box center [488, 170] width 36 height 23
click at [463, 174] on div "[DATE] [DATE]" at bounding box center [570, 171] width 806 height 22
drag, startPoint x: 32, startPoint y: 325, endPoint x: 37, endPoint y: 295, distance: 31.0
click at [33, 325] on span at bounding box center [27, 322] width 25 height 17
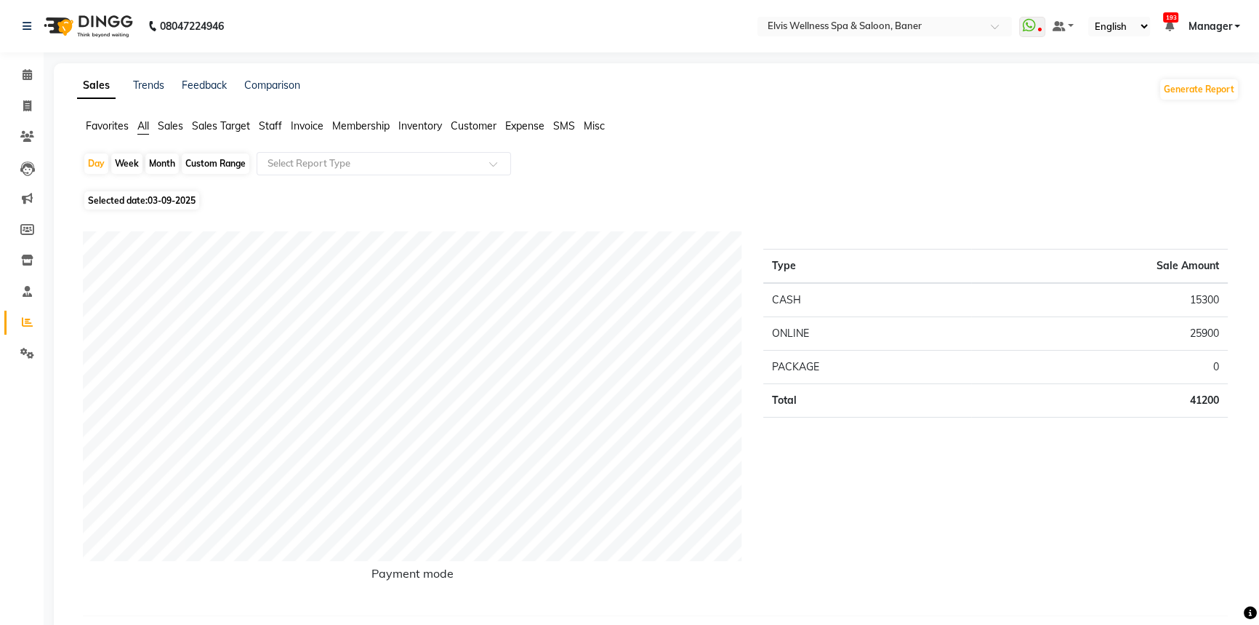
click at [156, 167] on div "Month" at bounding box center [161, 163] width 33 height 20
select select "9"
select select "2025"
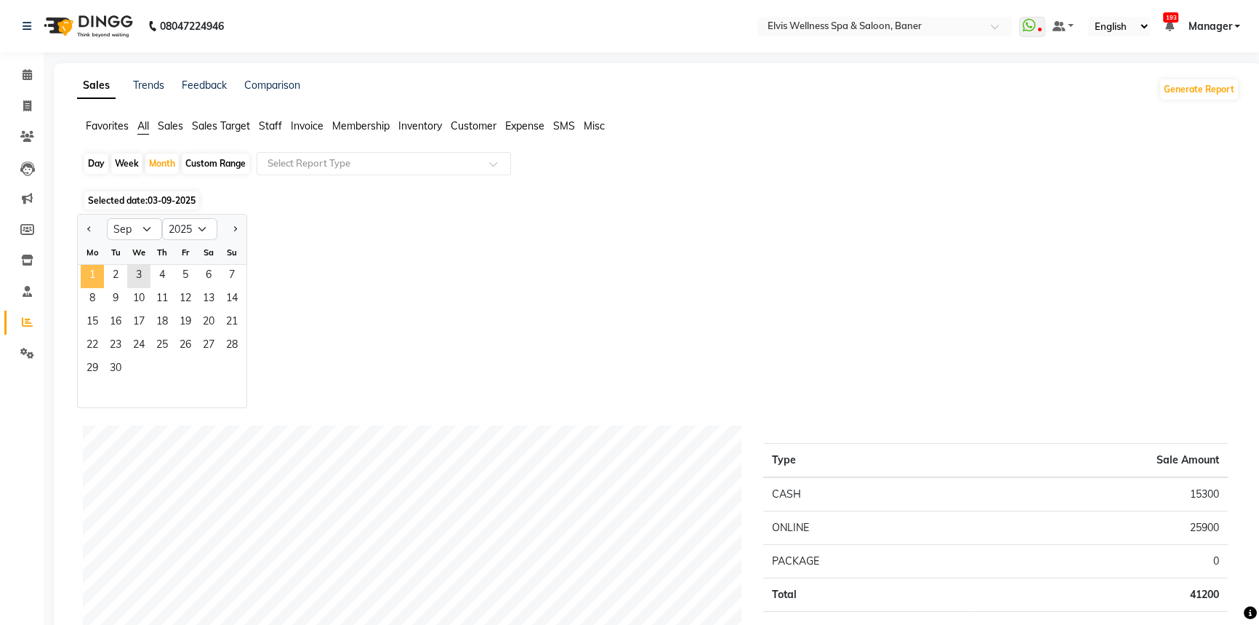
click at [84, 270] on span "1" at bounding box center [92, 276] width 23 height 23
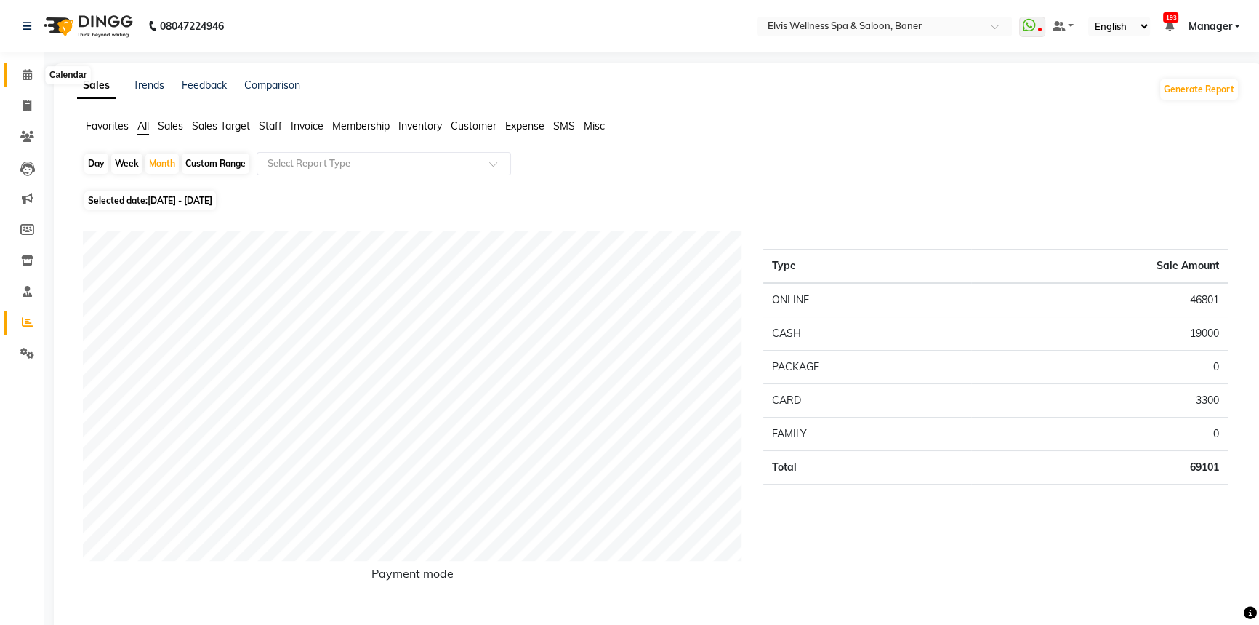
click at [36, 73] on span at bounding box center [27, 75] width 25 height 17
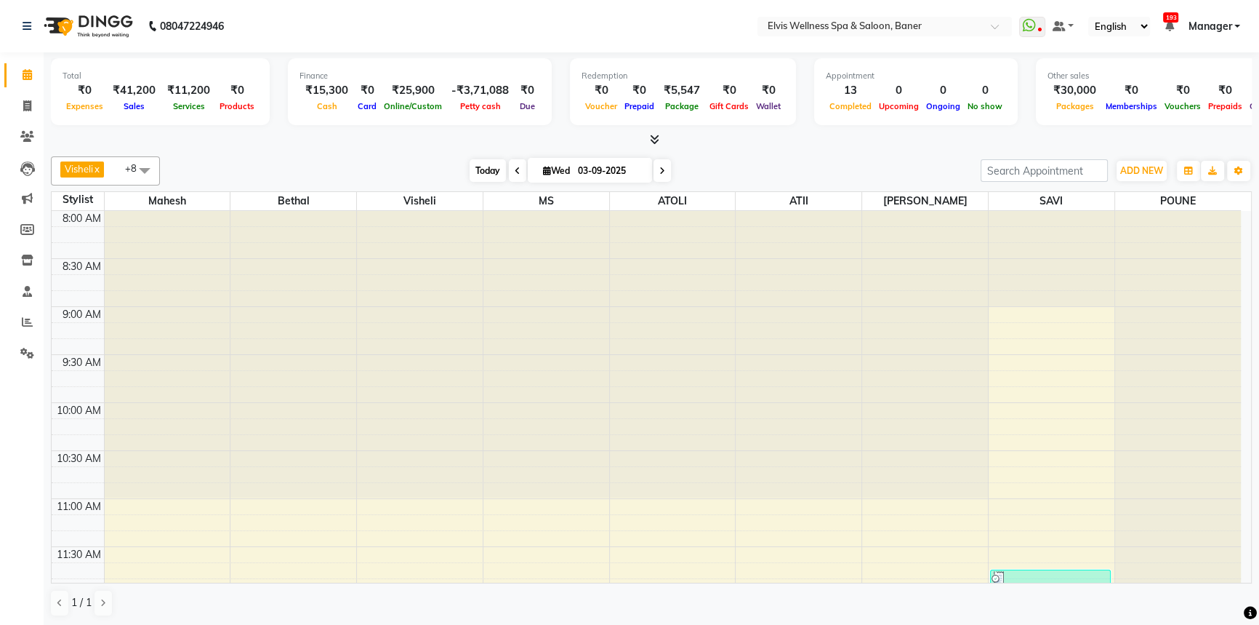
click at [470, 159] on span "Today" at bounding box center [488, 170] width 36 height 23
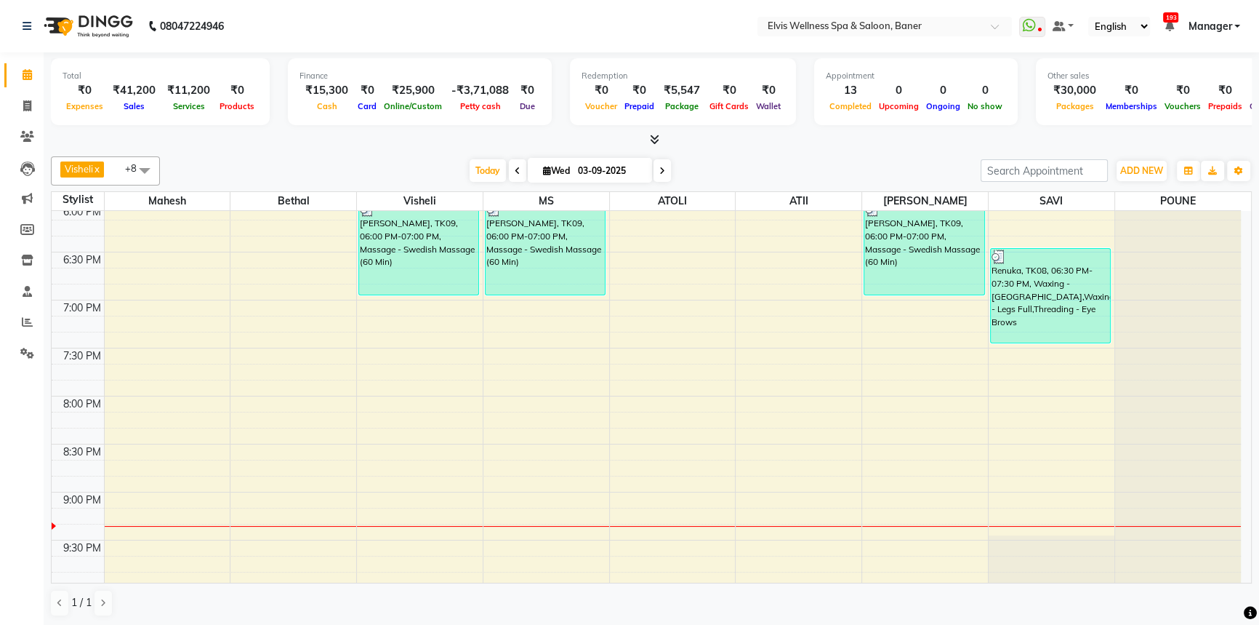
click at [402, 168] on div "[DATE] [DATE]" at bounding box center [570, 171] width 806 height 22
click at [501, 167] on span "Today" at bounding box center [488, 170] width 36 height 23
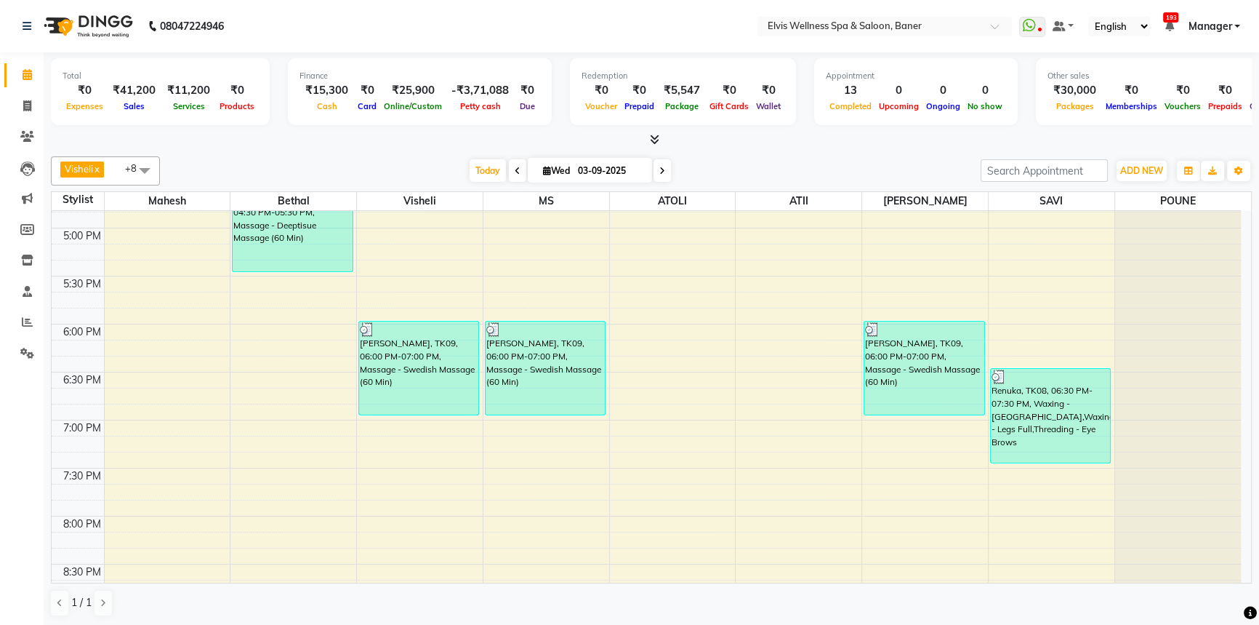
scroll to position [834, 0]
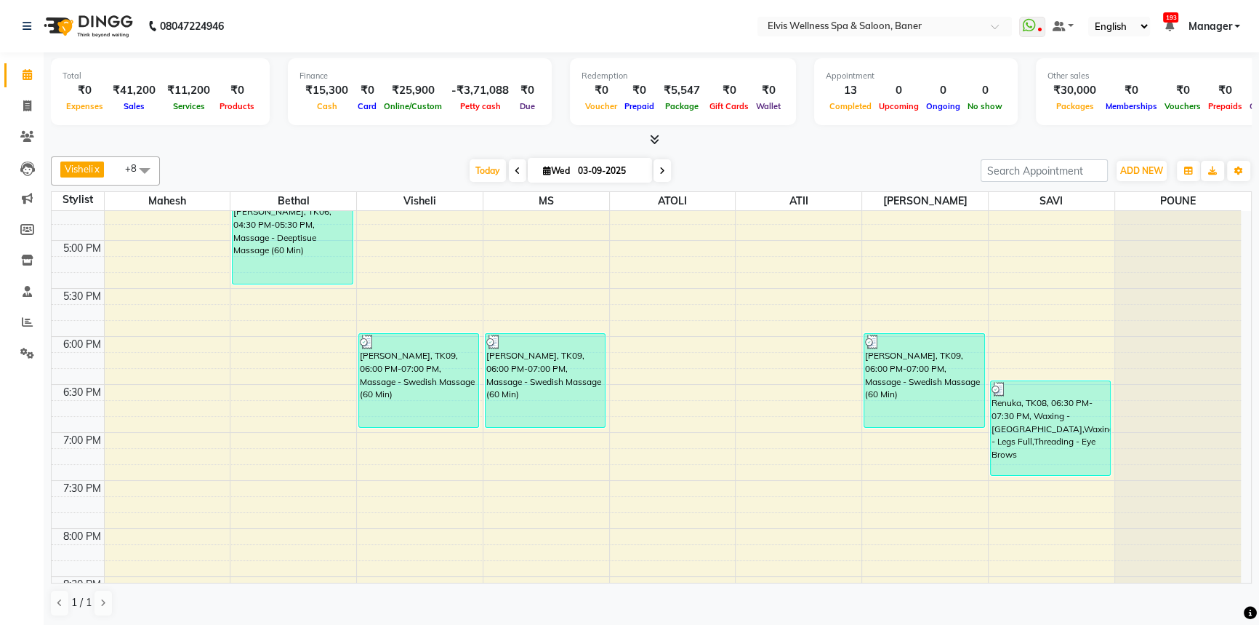
click at [726, 169] on div "[DATE] [DATE]" at bounding box center [570, 171] width 806 height 22
click at [26, 315] on span at bounding box center [27, 322] width 25 height 17
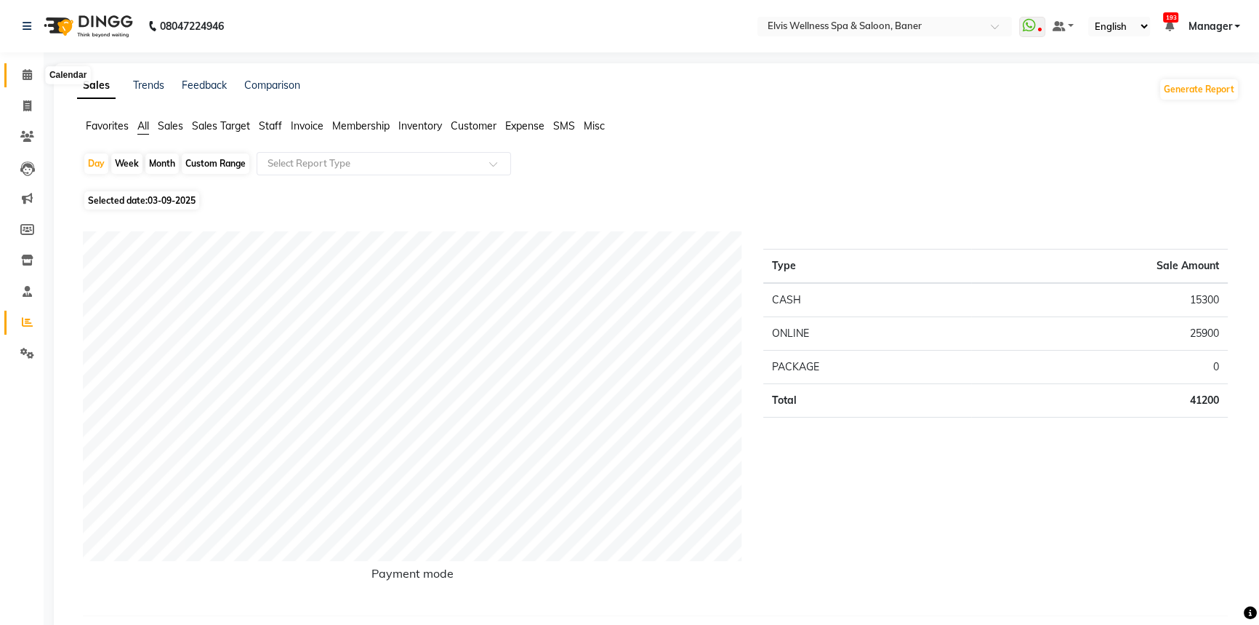
click at [20, 77] on span at bounding box center [27, 75] width 25 height 17
